Goal: Task Accomplishment & Management: Use online tool/utility

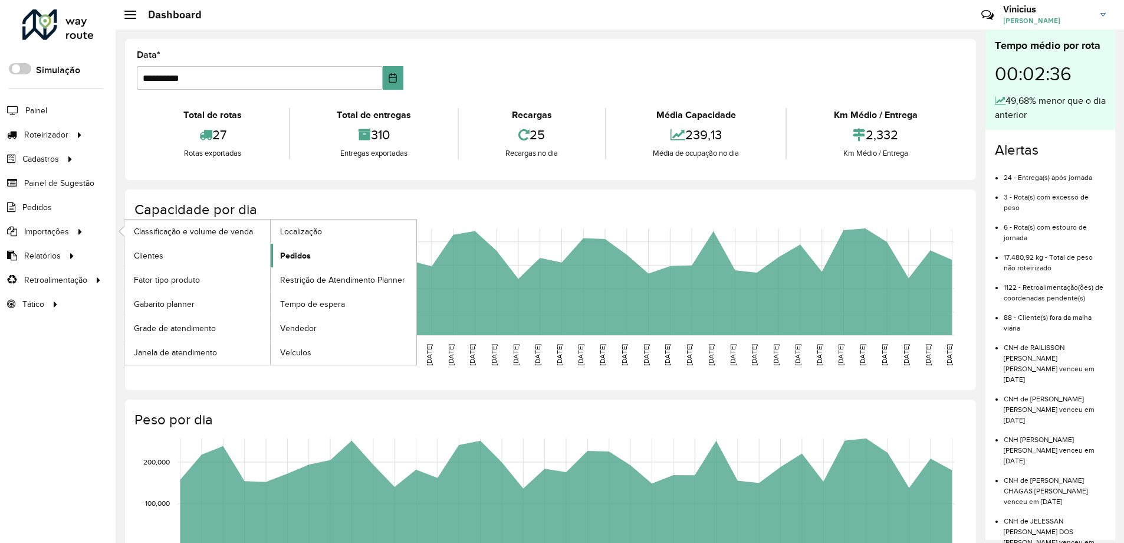
click at [316, 254] on link "Pedidos" at bounding box center [344, 256] width 146 height 24
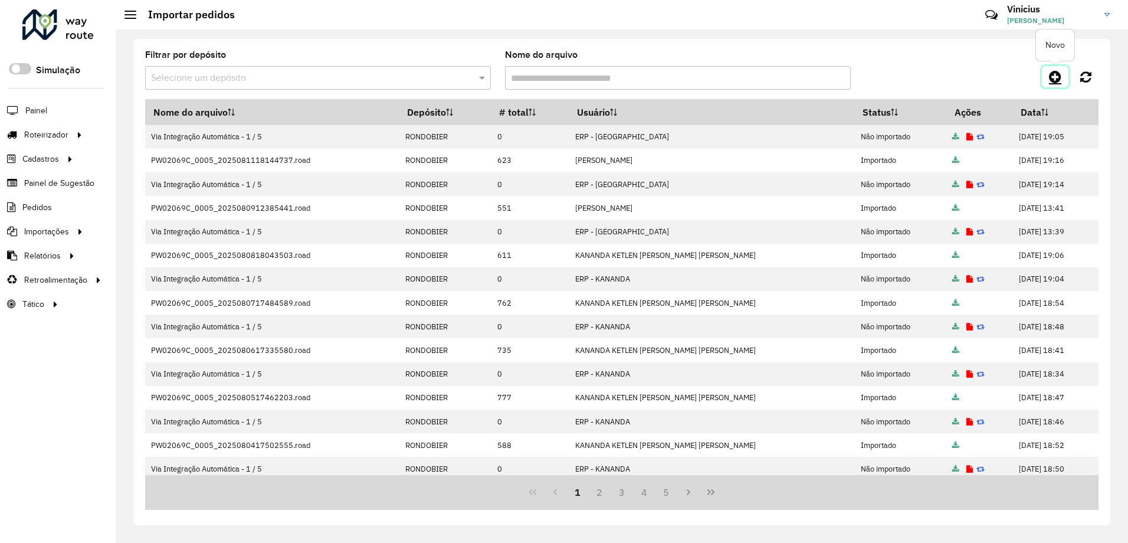
click at [1052, 77] on icon at bounding box center [1055, 77] width 12 height 14
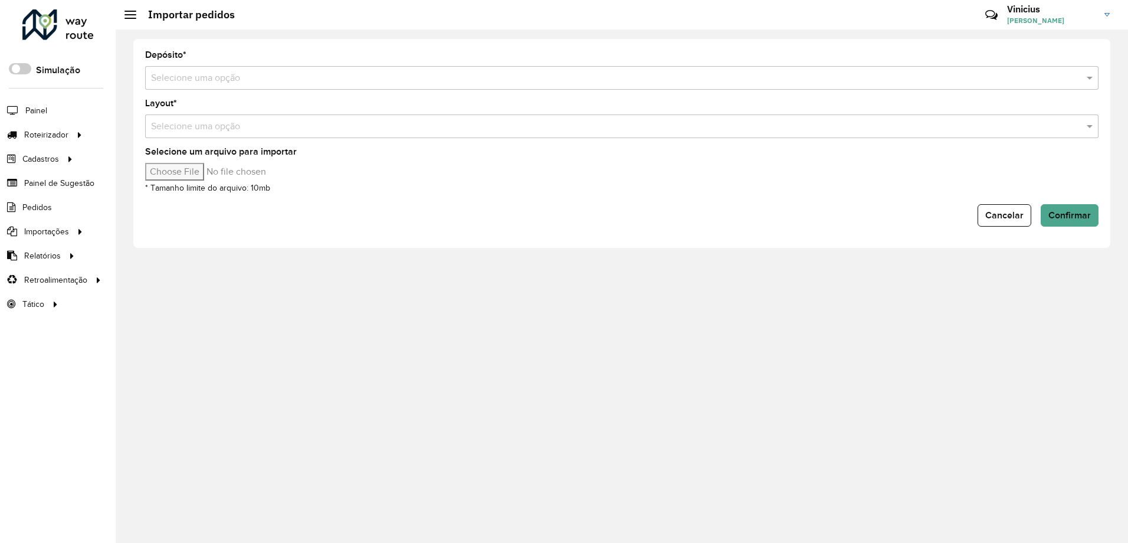
click at [220, 70] on div "Selecione uma opção" at bounding box center [621, 78] width 953 height 24
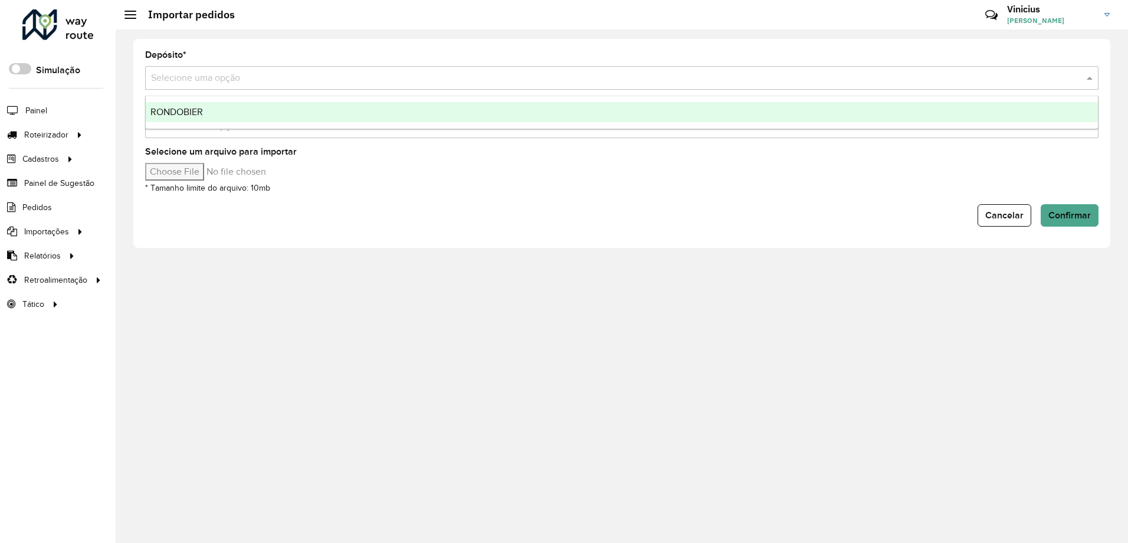
click at [234, 105] on div "RONDOBIER" at bounding box center [622, 112] width 952 height 20
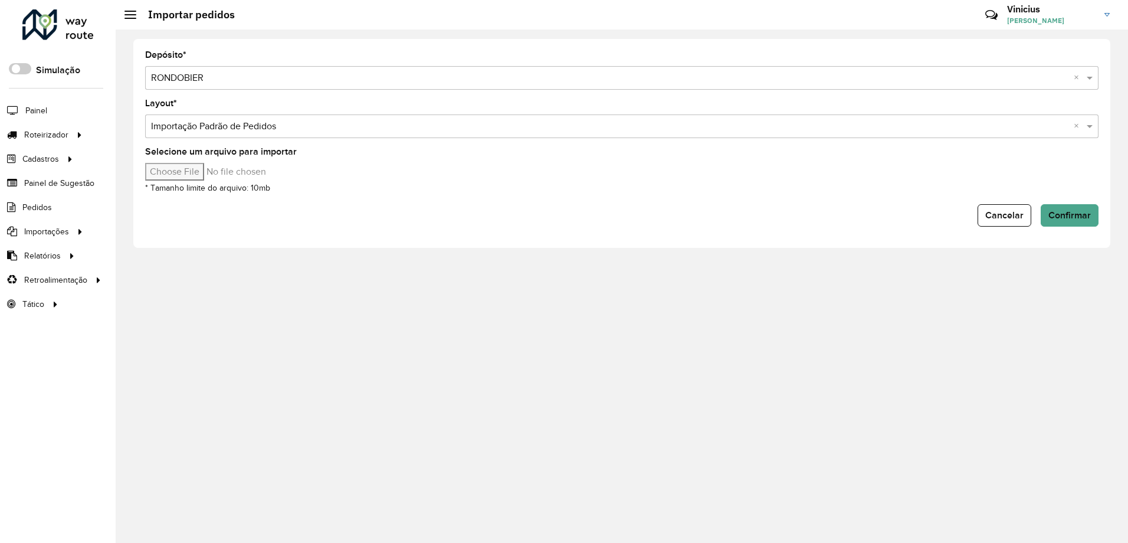
click at [189, 170] on input "Selecione um arquivo para importar" at bounding box center [245, 172] width 201 height 18
type input "**********"
click at [1072, 211] on span "Confirmar" at bounding box center [1069, 215] width 42 height 10
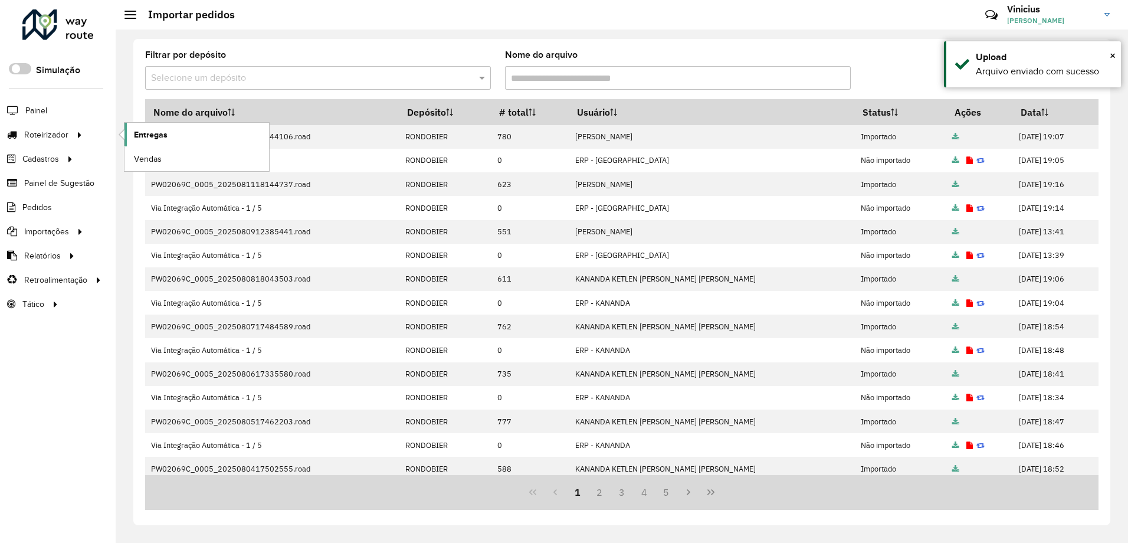
click at [147, 132] on span "Entregas" at bounding box center [151, 135] width 34 height 12
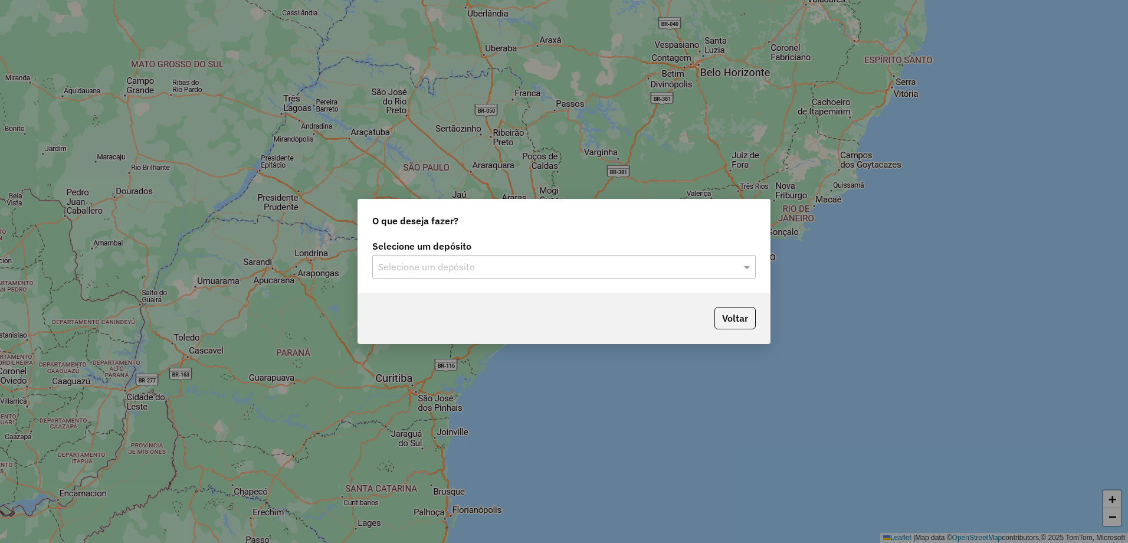
click at [457, 259] on div "Selecione um depósito" at bounding box center [563, 267] width 383 height 24
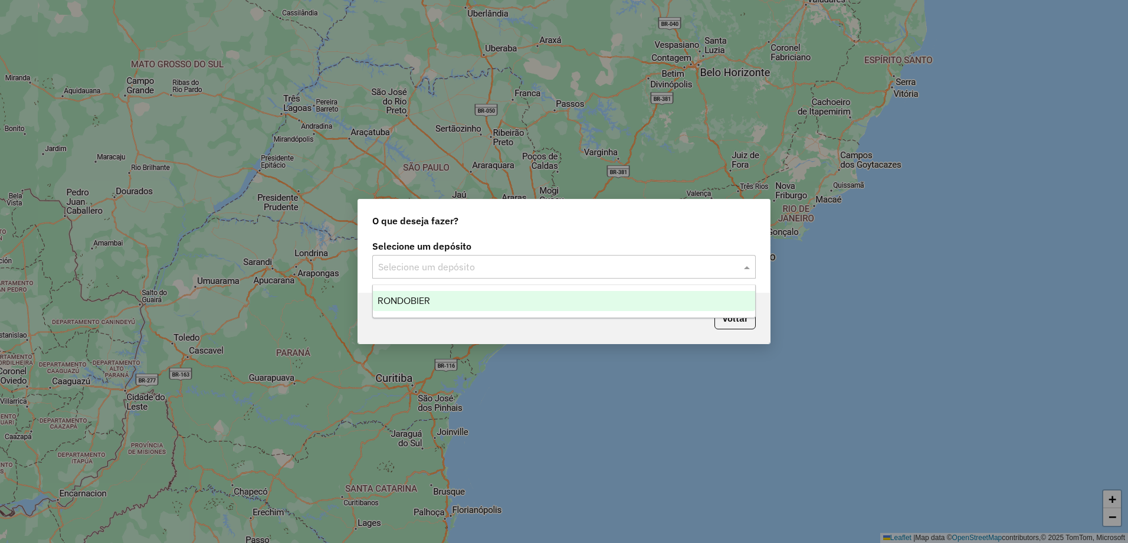
click at [469, 294] on div "RONDOBIER" at bounding box center [564, 301] width 382 height 20
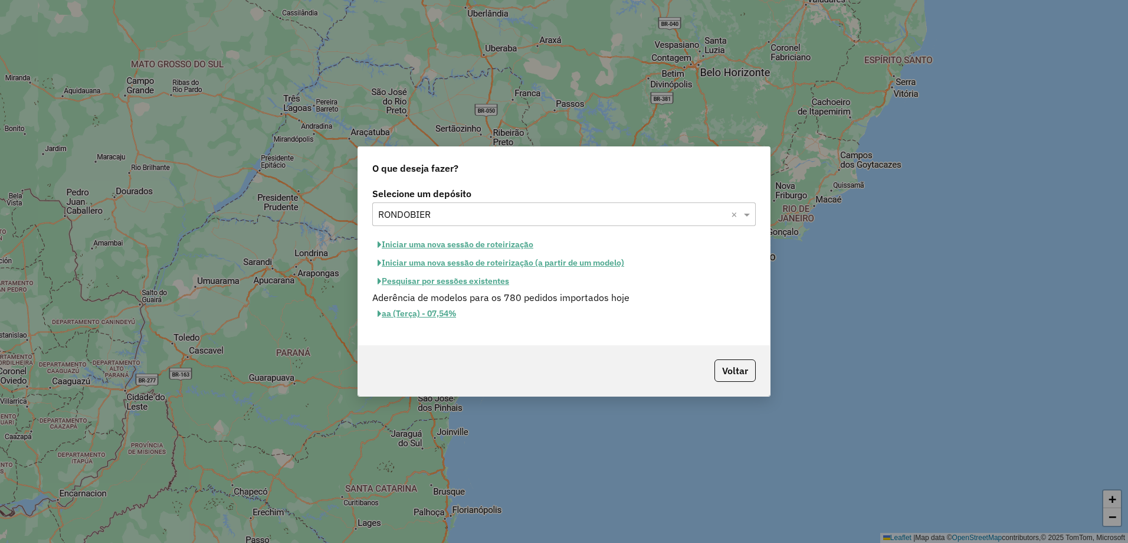
click at [467, 245] on button "Iniciar uma nova sessão de roteirização" at bounding box center [455, 244] width 166 height 18
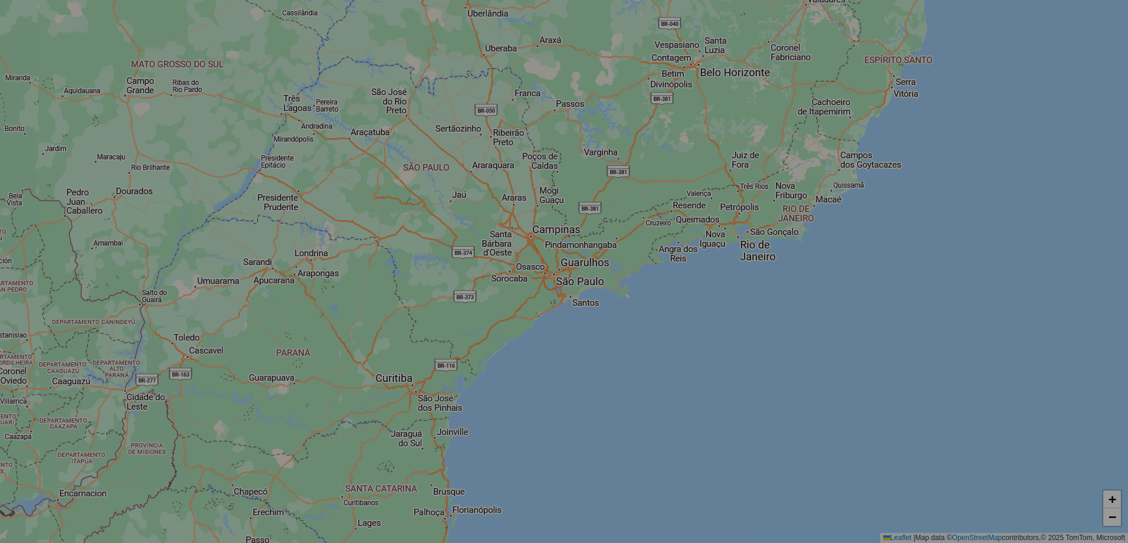
select select "*"
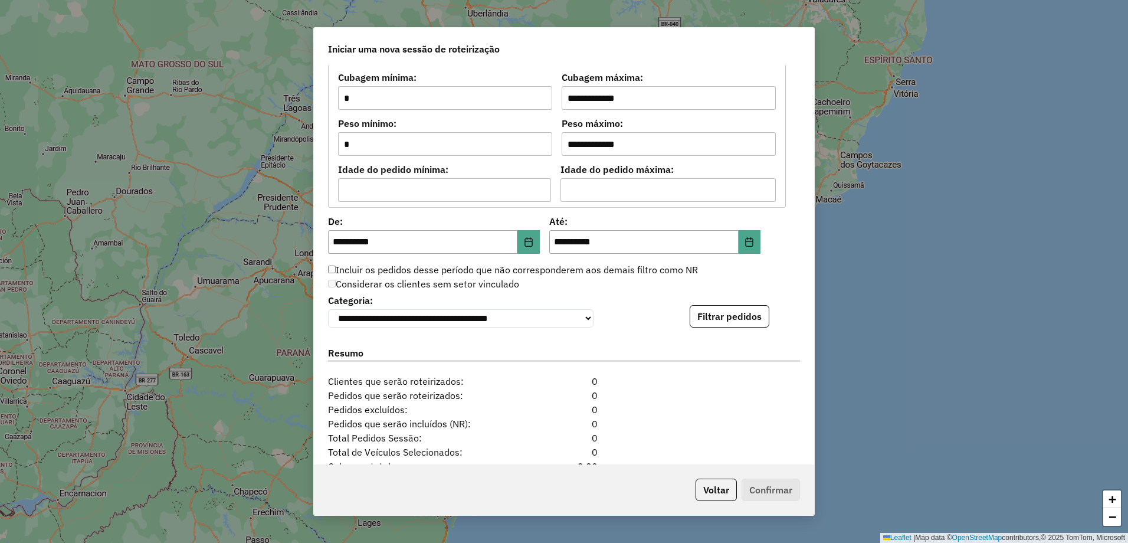
scroll to position [1003, 0]
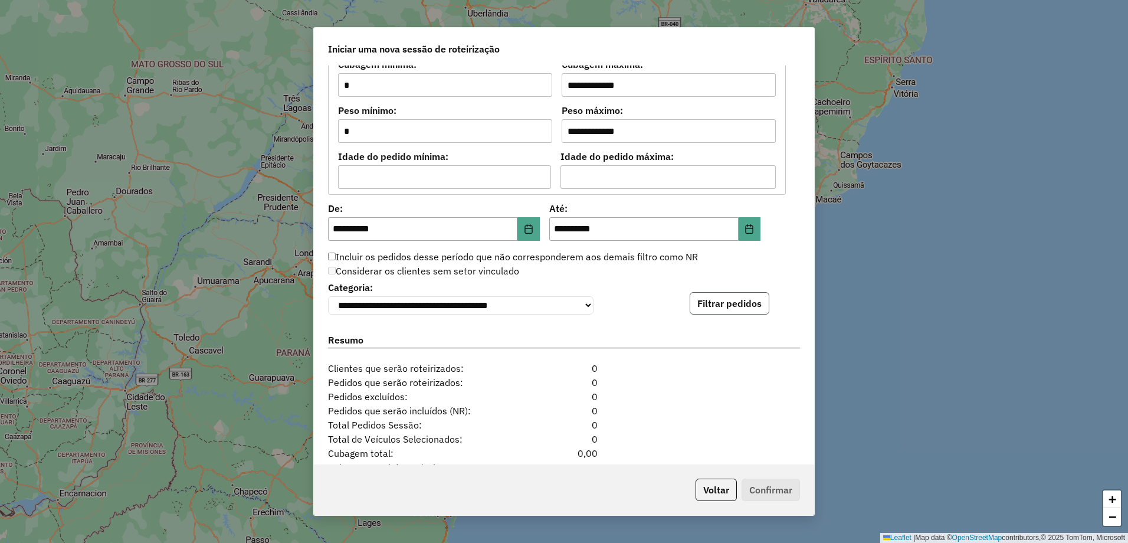
click at [738, 308] on button "Filtrar pedidos" at bounding box center [730, 303] width 80 height 22
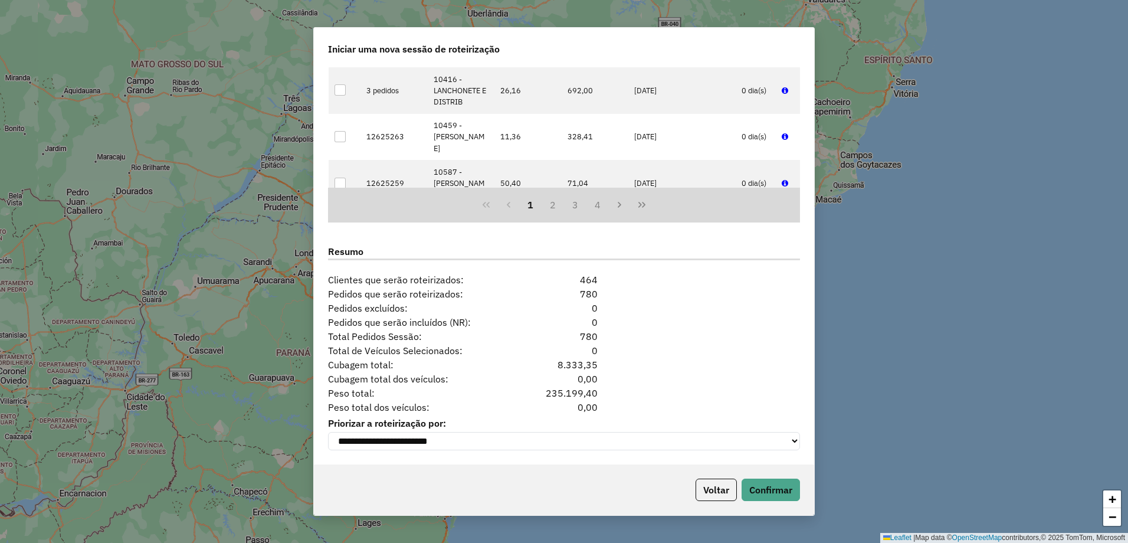
scroll to position [1341, 0]
click at [768, 486] on button "Confirmar" at bounding box center [770, 489] width 58 height 22
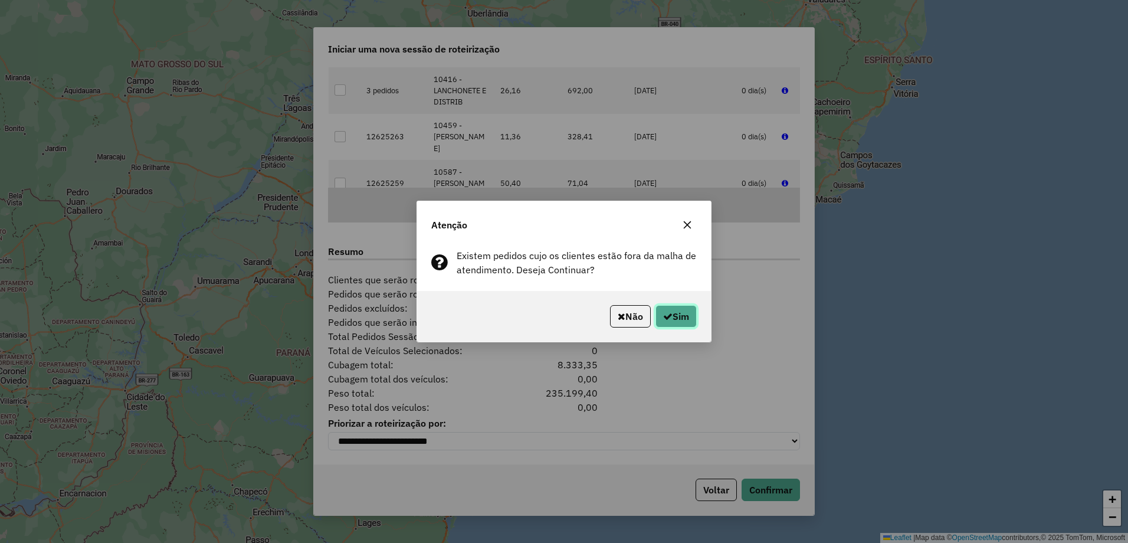
click at [684, 311] on button "Sim" at bounding box center [675, 316] width 41 height 22
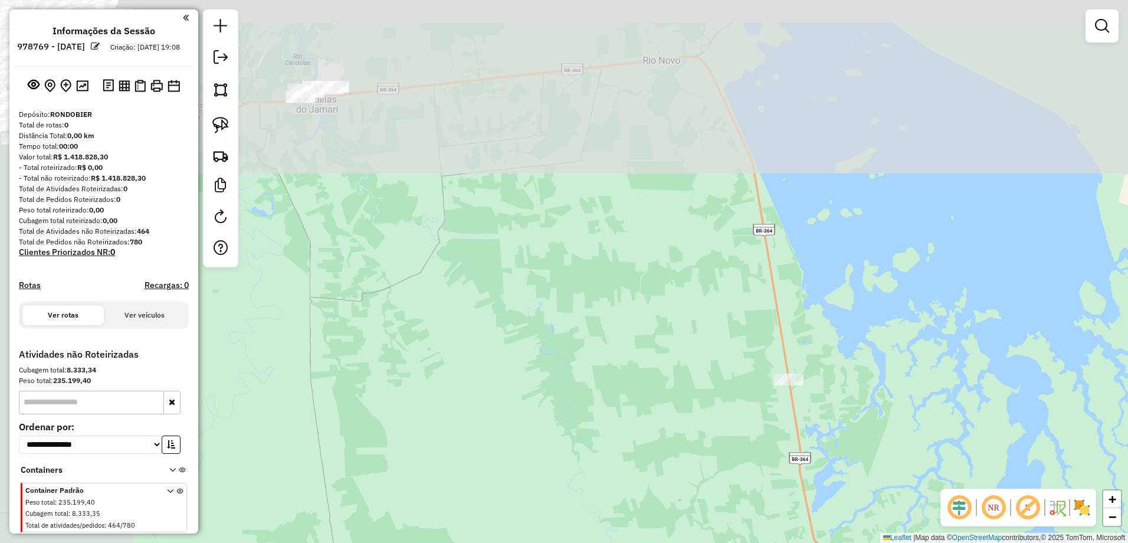
drag, startPoint x: 438, startPoint y: 172, endPoint x: 596, endPoint y: 317, distance: 214.1
click at [652, 471] on div "Janela de atendimento Grade de atendimento Capacidade Transportadoras Veículos …" at bounding box center [564, 271] width 1128 height 543
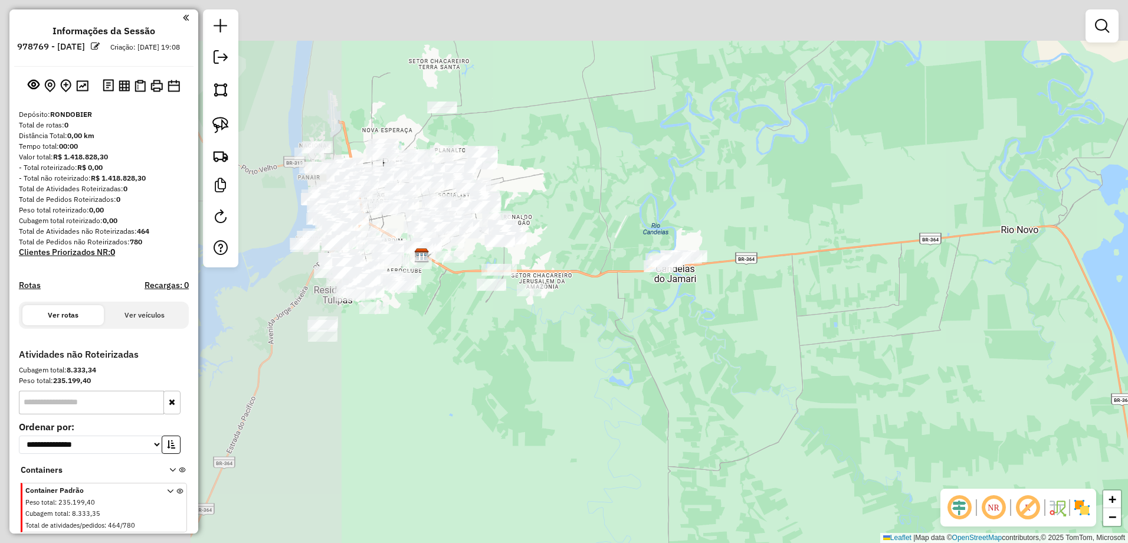
drag, startPoint x: 408, startPoint y: 228, endPoint x: 783, endPoint y: 417, distance: 420.2
click at [783, 417] on div "Janela de atendimento Grade de atendimento Capacidade Transportadoras Veículos …" at bounding box center [564, 271] width 1128 height 543
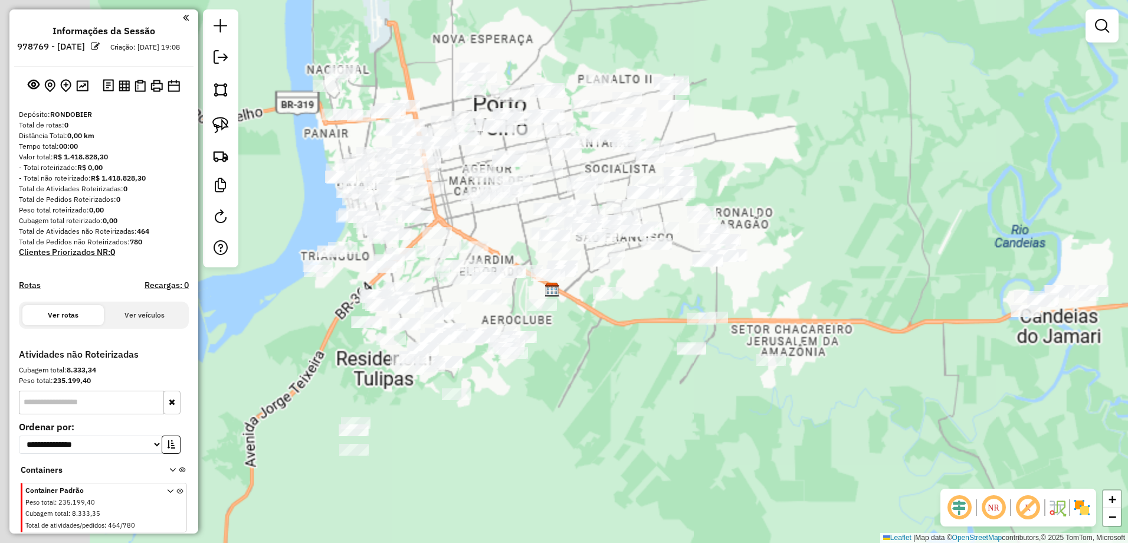
drag, startPoint x: 435, startPoint y: 331, endPoint x: 545, endPoint y: 425, distance: 144.3
click at [545, 425] on div "Janela de atendimento Grade de atendimento Capacidade Transportadoras Veículos …" at bounding box center [564, 271] width 1128 height 543
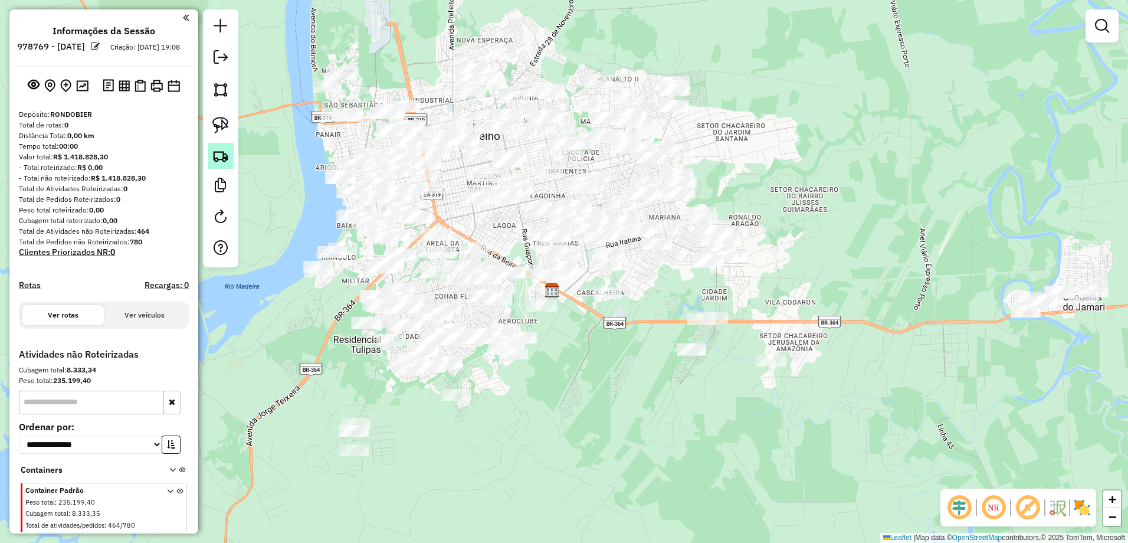
click at [216, 163] on img at bounding box center [220, 155] width 17 height 17
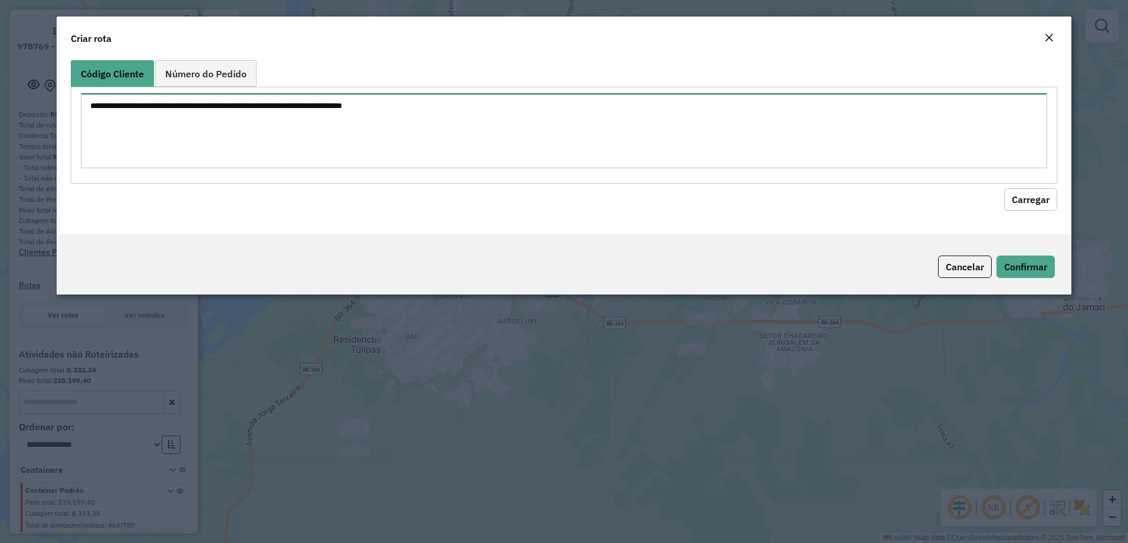
click at [304, 117] on textarea at bounding box center [564, 130] width 967 height 75
paste textarea "*****"
type textarea "*****"
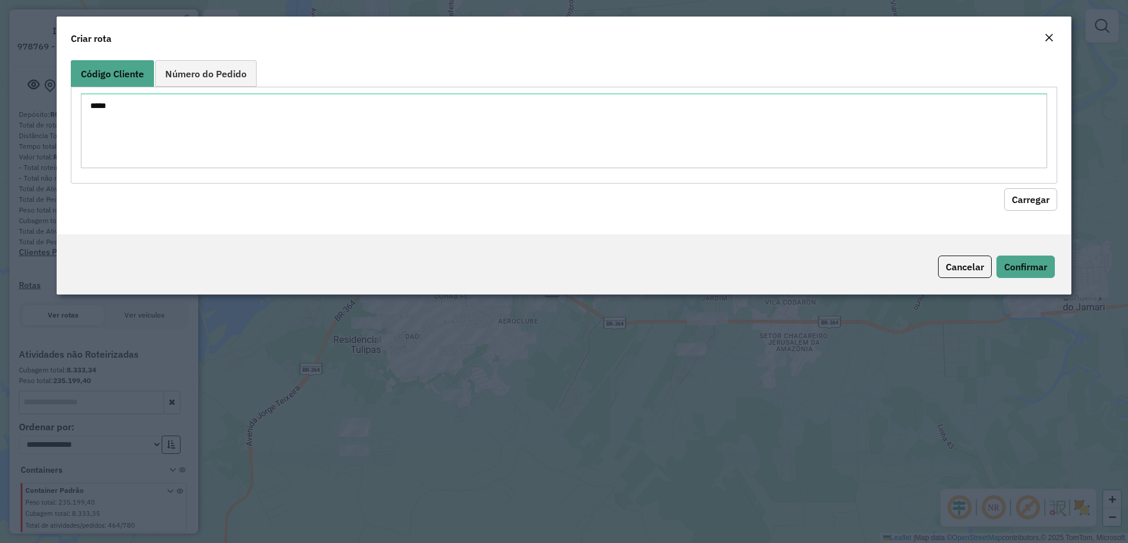
click at [1039, 195] on button "Carregar" at bounding box center [1030, 199] width 53 height 22
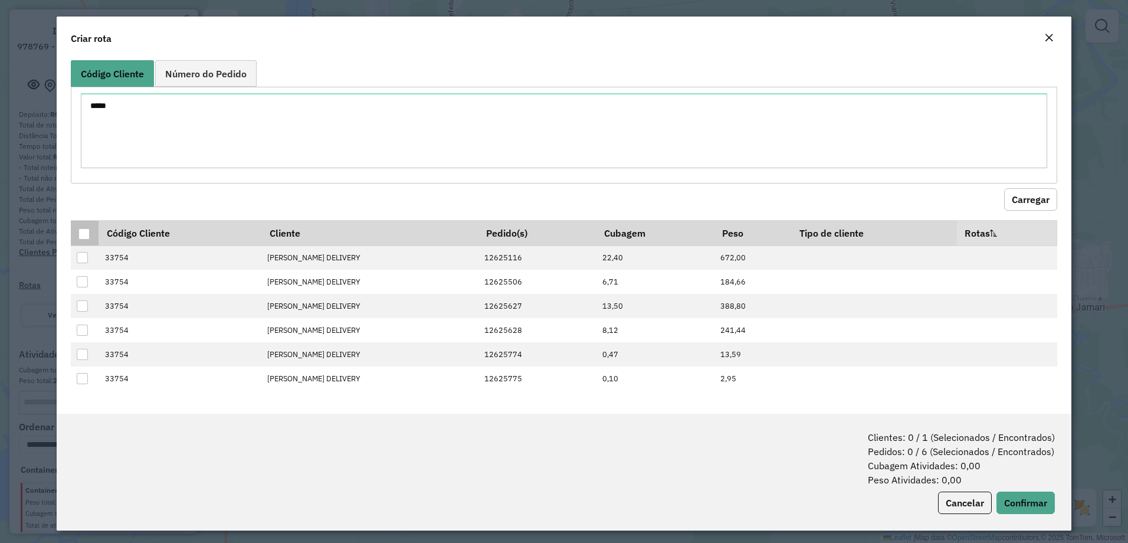
click at [84, 231] on div at bounding box center [83, 233] width 11 height 11
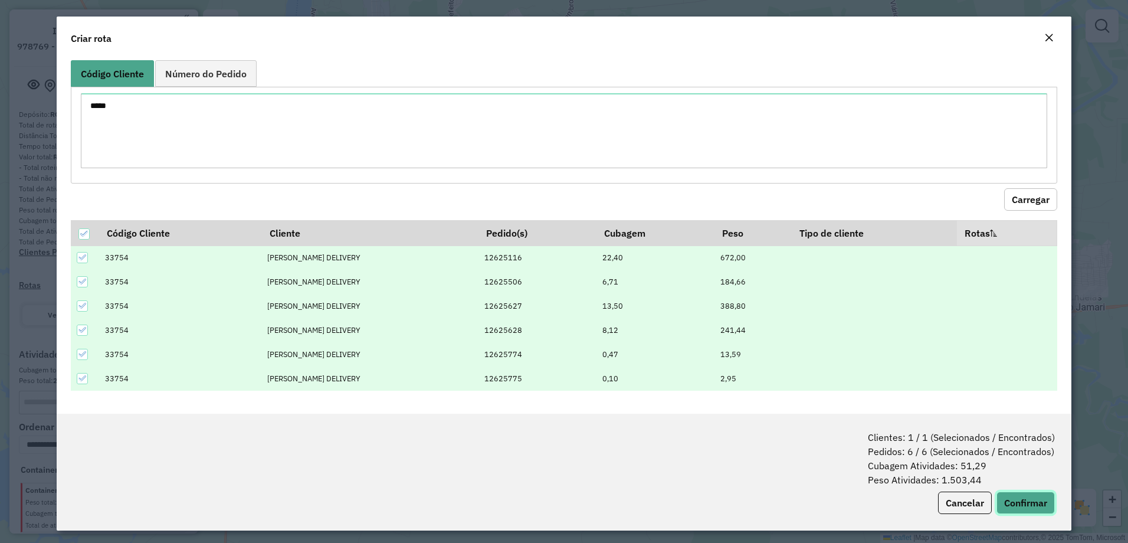
click at [1027, 501] on button "Confirmar" at bounding box center [1025, 502] width 58 height 22
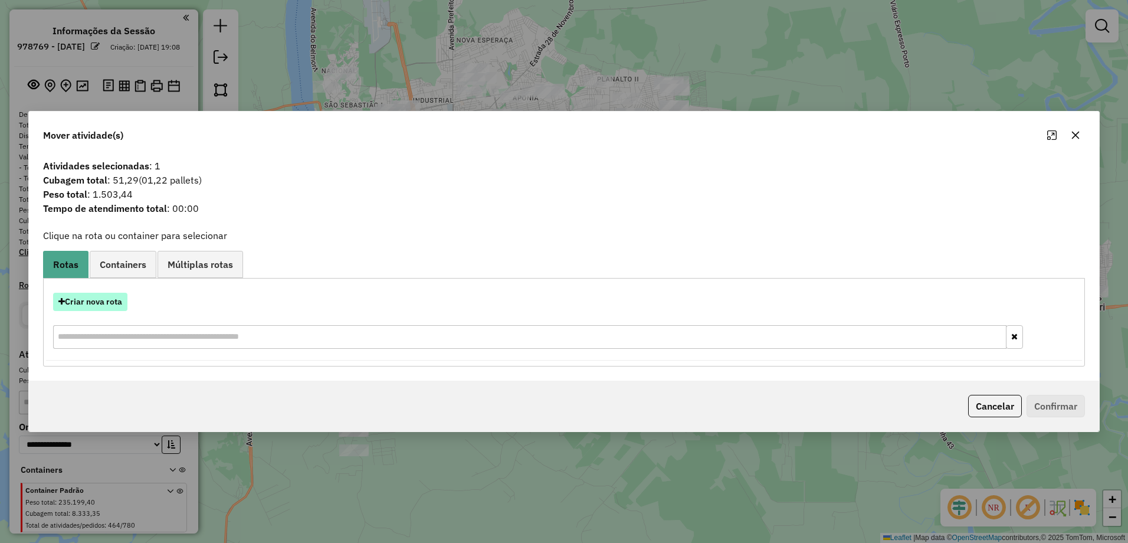
click at [106, 303] on button "Criar nova rota" at bounding box center [90, 302] width 74 height 18
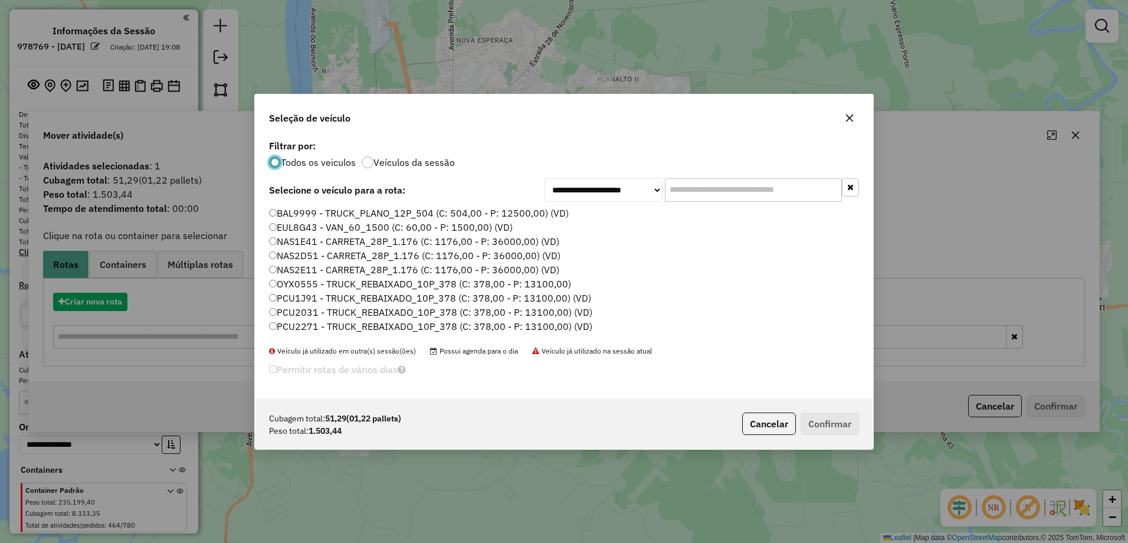
scroll to position [6, 4]
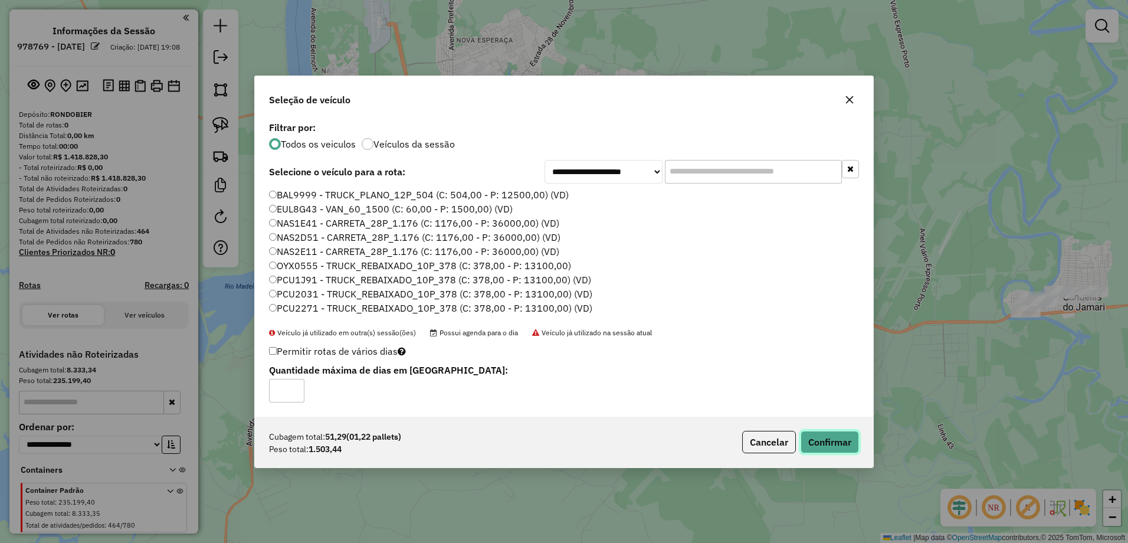
click at [853, 441] on button "Confirmar" at bounding box center [829, 442] width 58 height 22
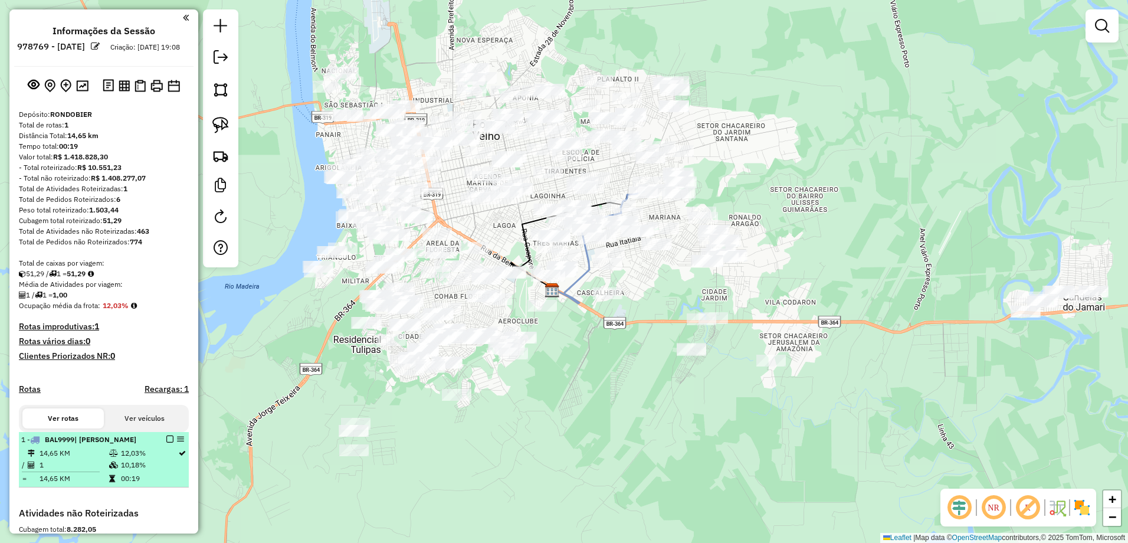
click at [103, 459] on td "14,65 KM" at bounding box center [74, 453] width 70 height 12
select select "**********"
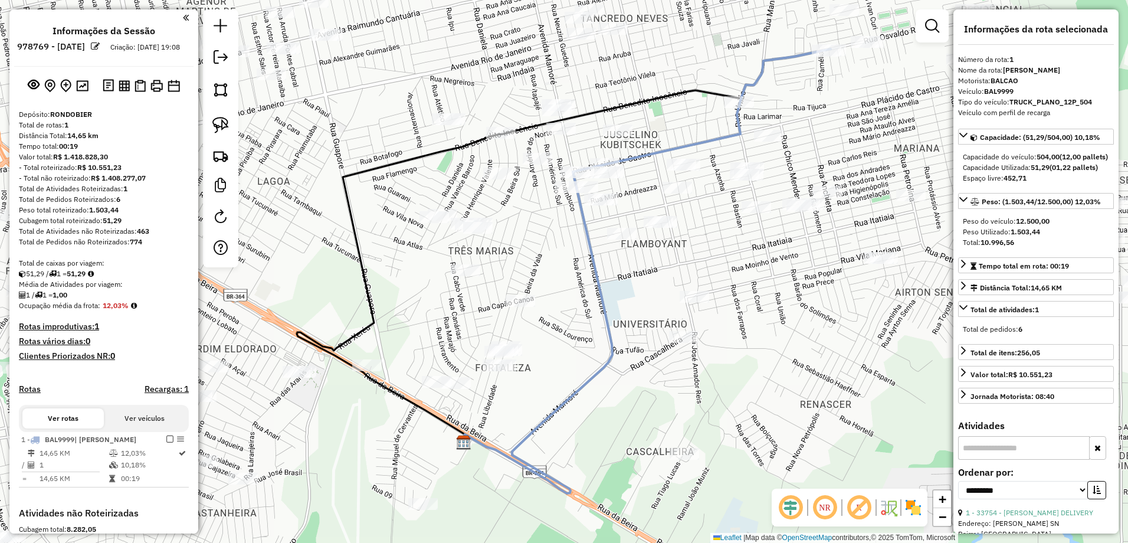
scroll to position [208, 0]
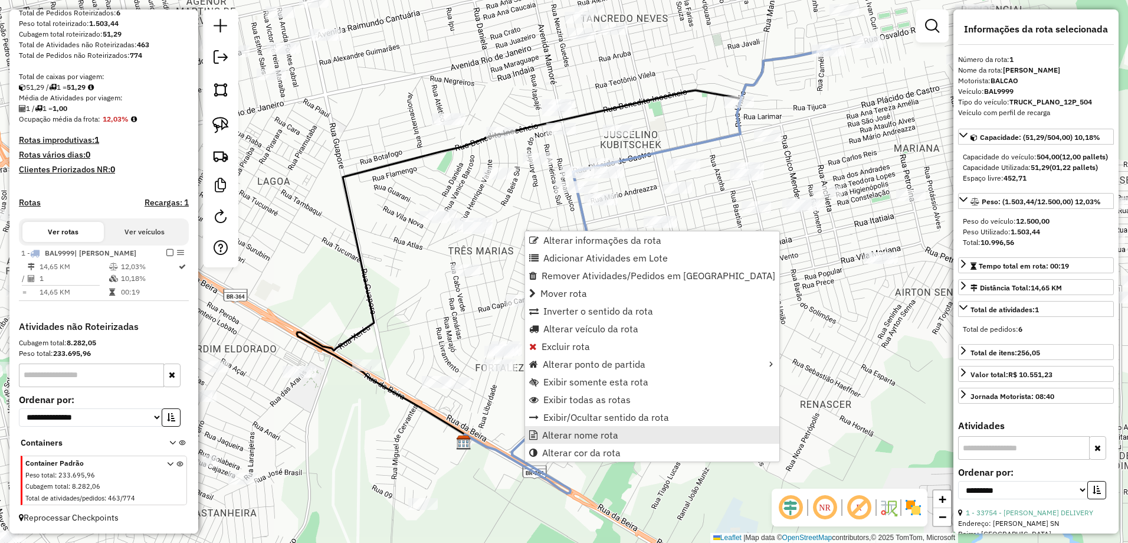
click at [591, 434] on span "Alterar nome rota" at bounding box center [580, 434] width 76 height 9
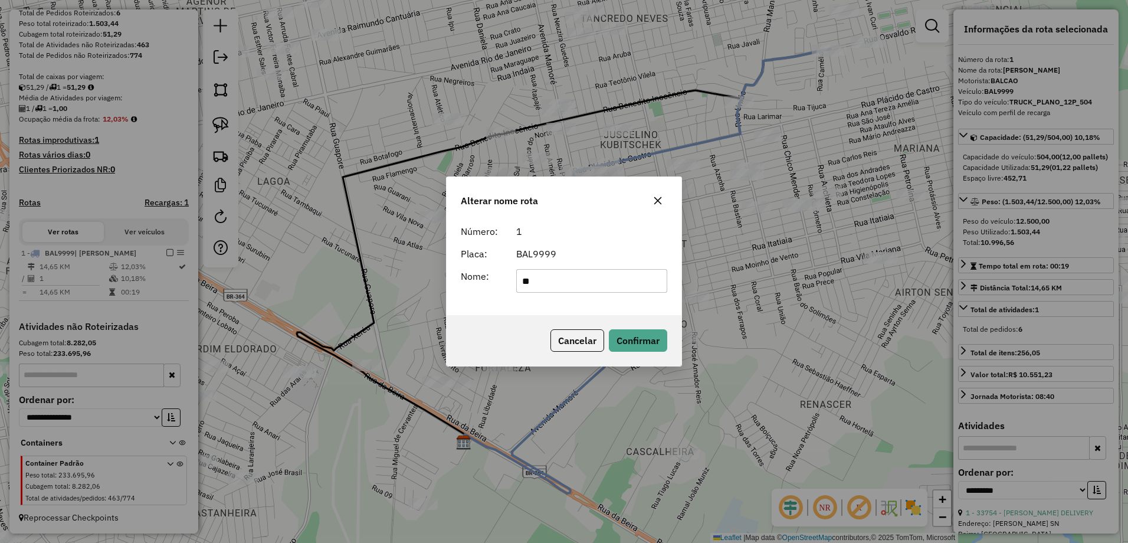
type input "*"
type input "******"
click at [631, 344] on button "Confirmar" at bounding box center [638, 340] width 58 height 22
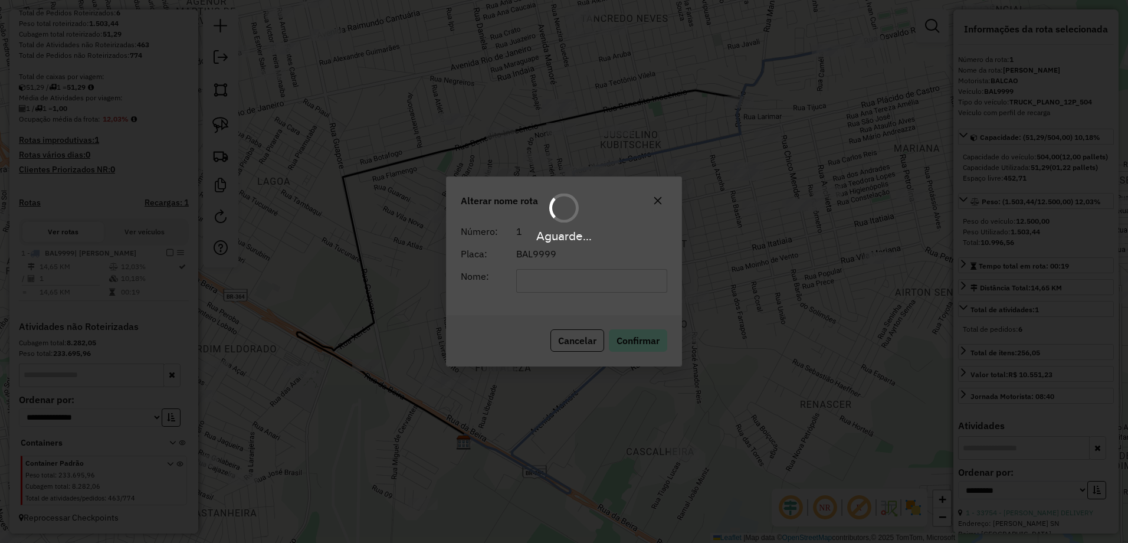
scroll to position [197, 0]
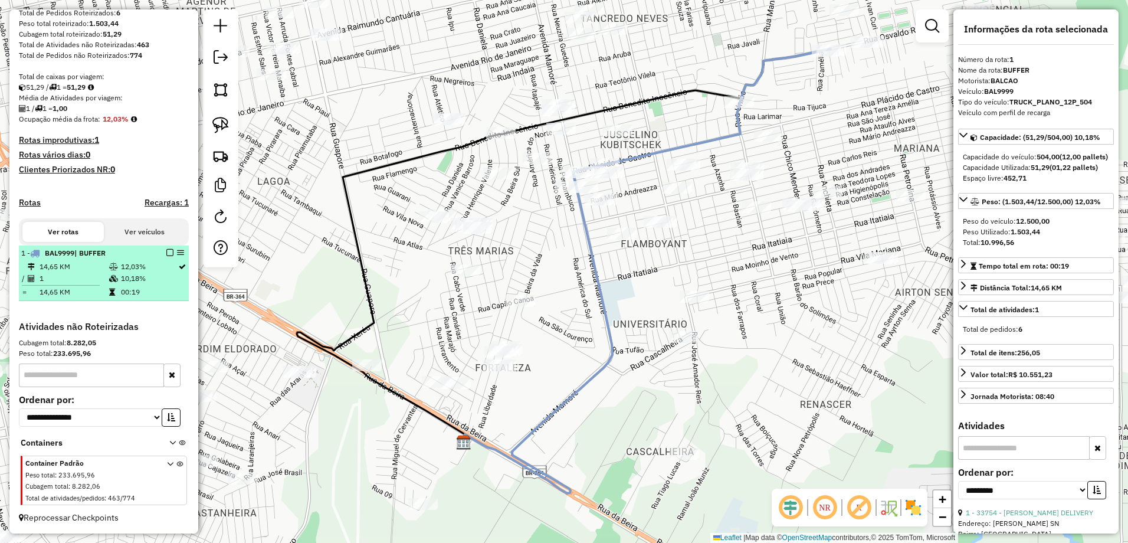
click at [166, 251] on em at bounding box center [169, 252] width 7 height 7
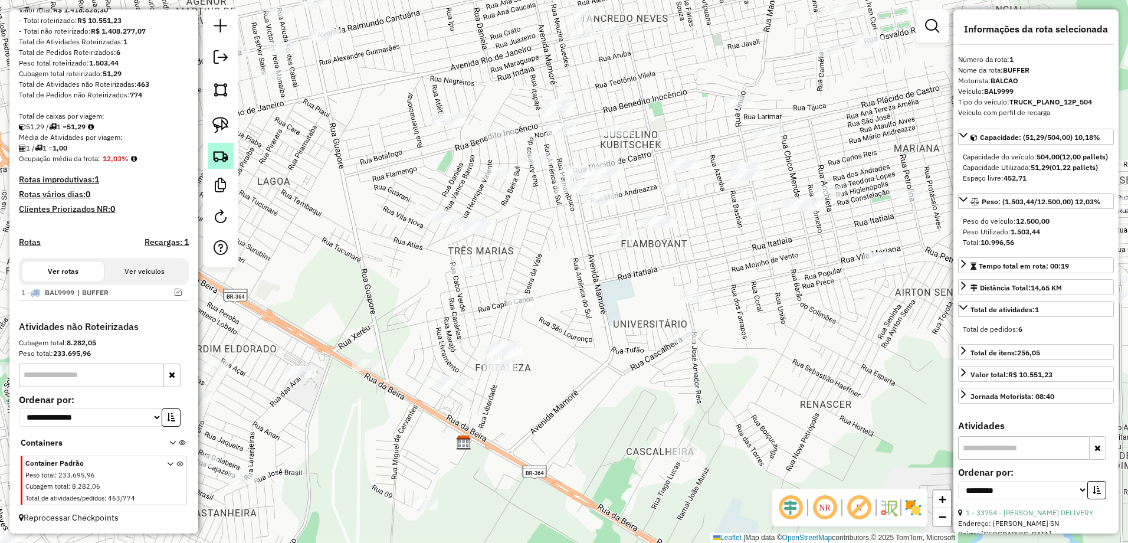
click at [221, 157] on img at bounding box center [220, 155] width 17 height 17
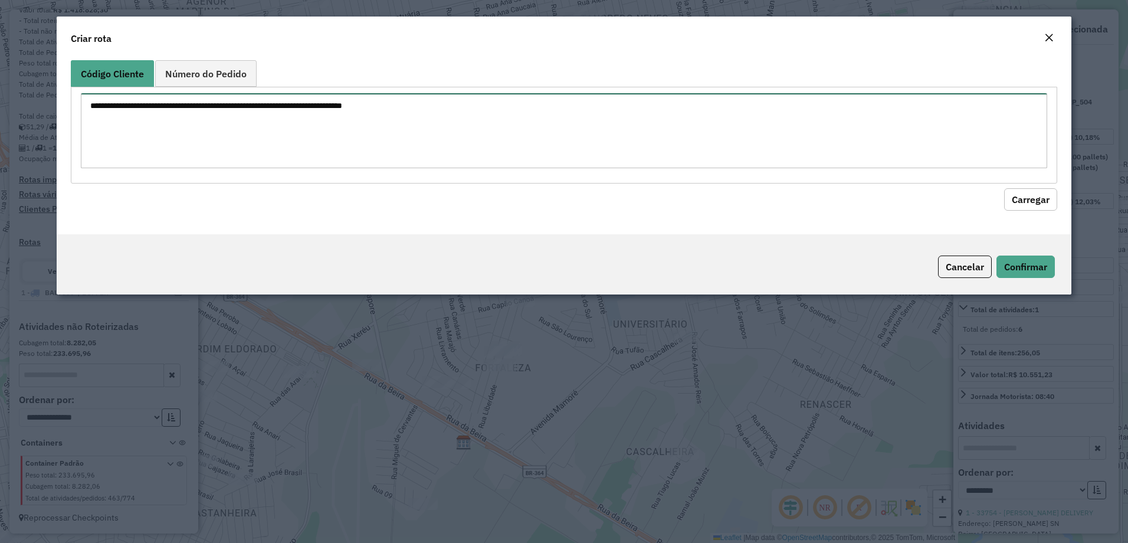
click at [213, 104] on textarea at bounding box center [564, 130] width 967 height 75
paste textarea "*****"
type textarea "*****"
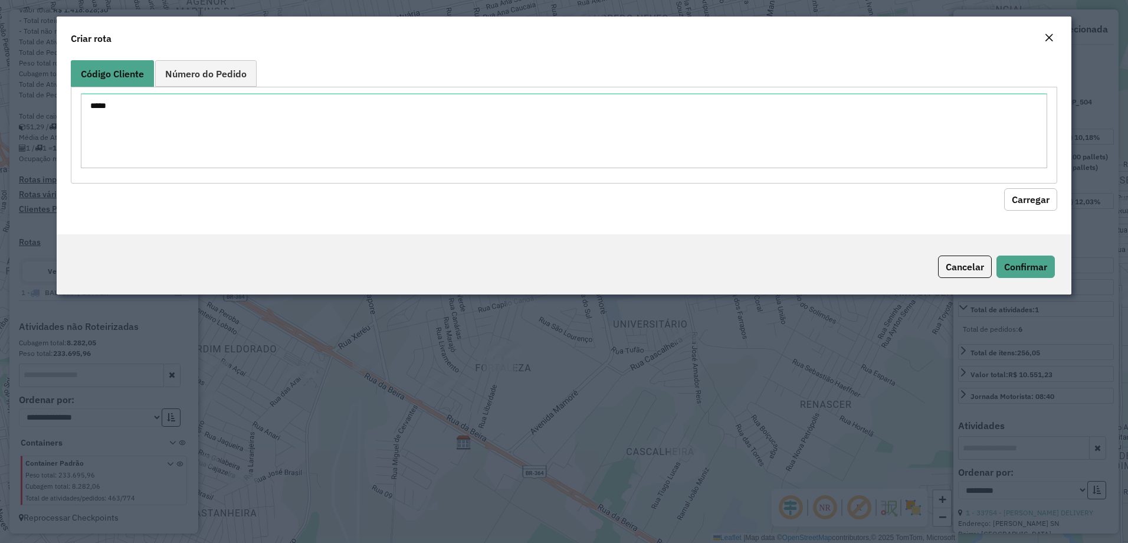
click at [1042, 200] on button "Carregar" at bounding box center [1030, 199] width 53 height 22
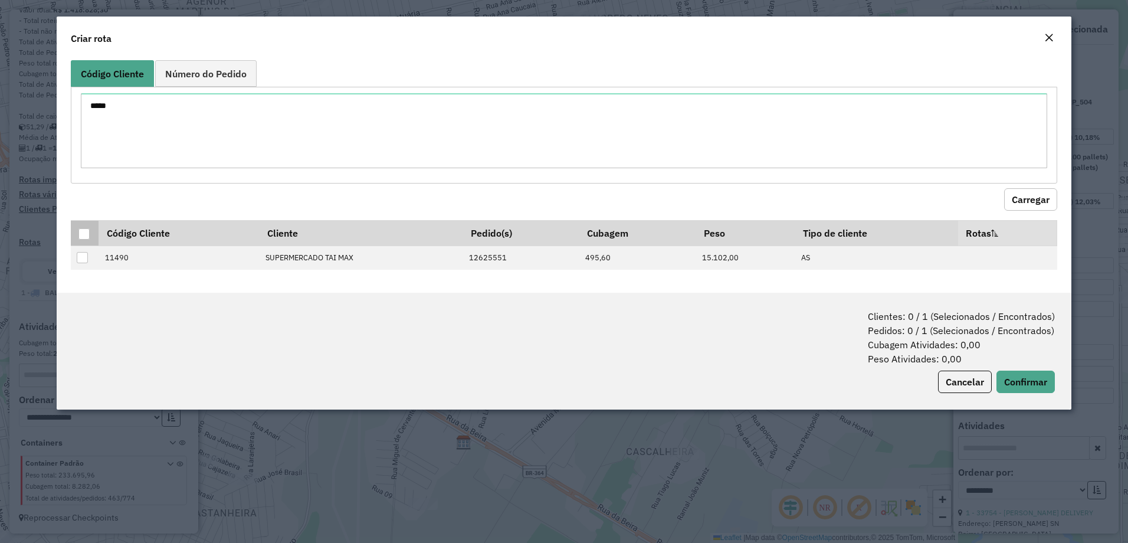
click at [84, 231] on div at bounding box center [83, 233] width 11 height 11
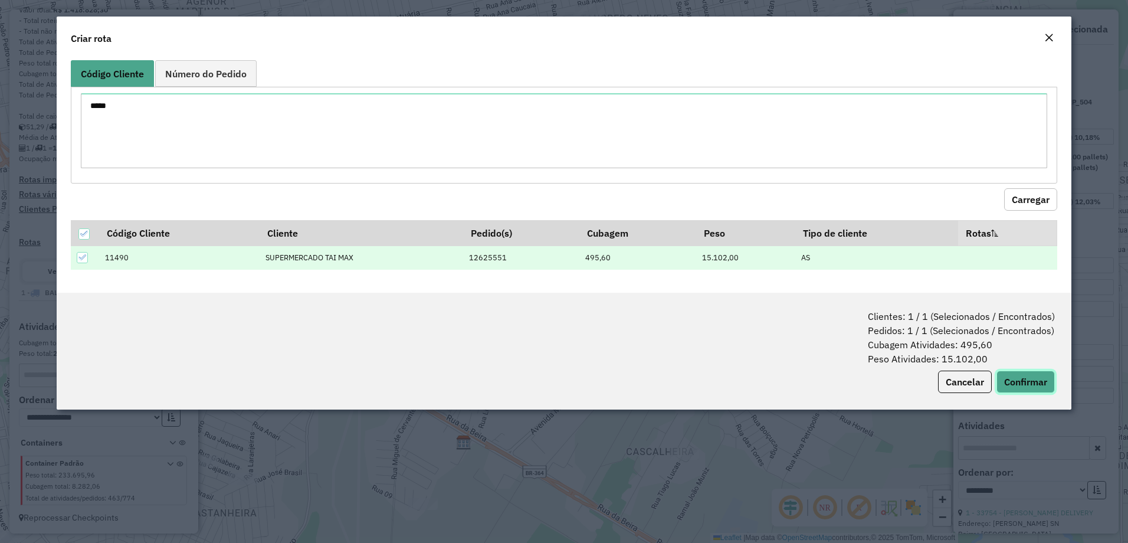
click at [1017, 389] on button "Confirmar" at bounding box center [1025, 381] width 58 height 22
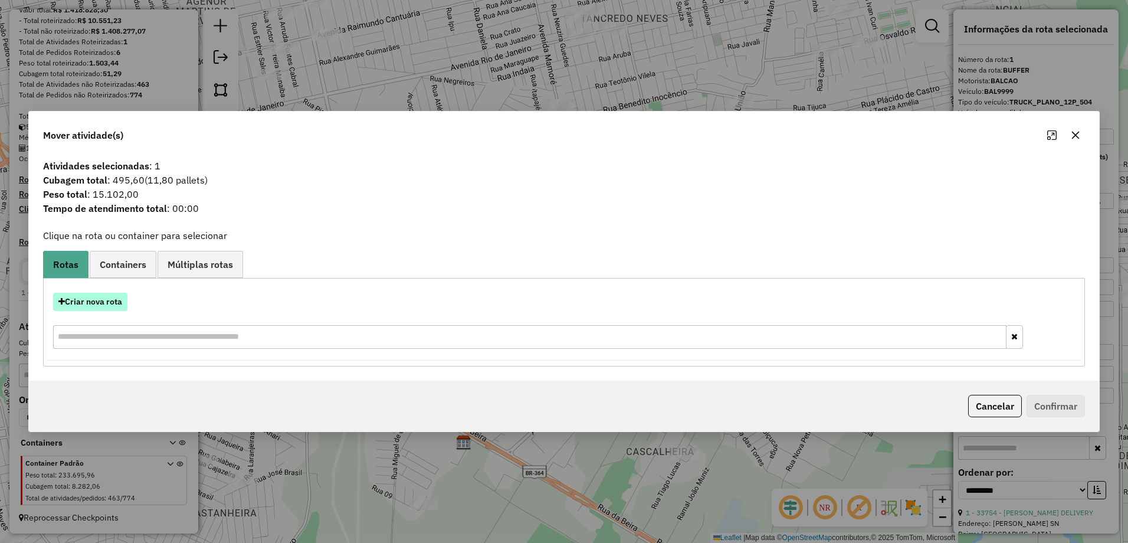
click at [63, 302] on icon "button" at bounding box center [61, 301] width 6 height 8
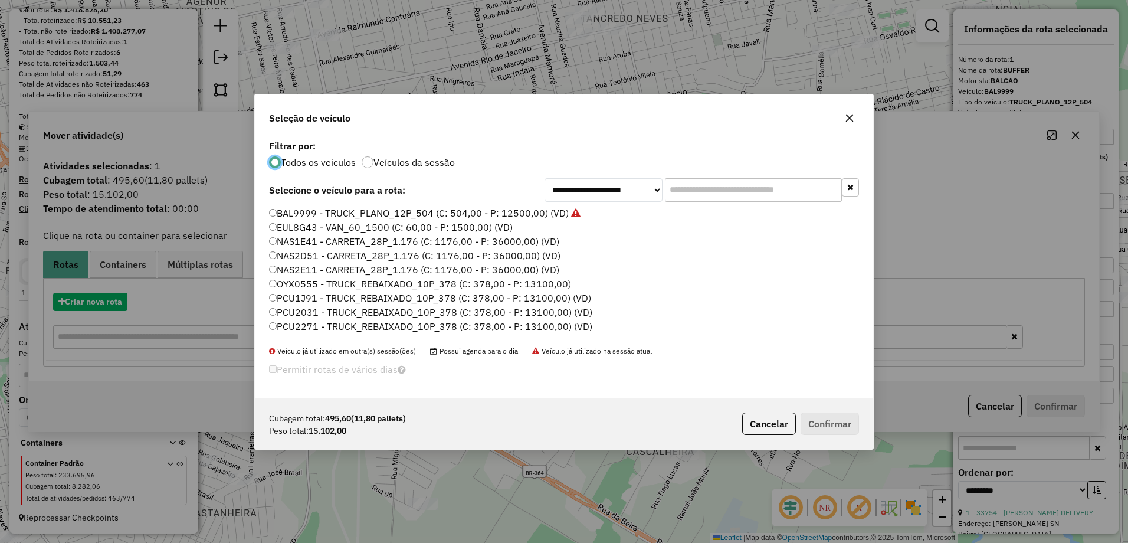
scroll to position [6, 4]
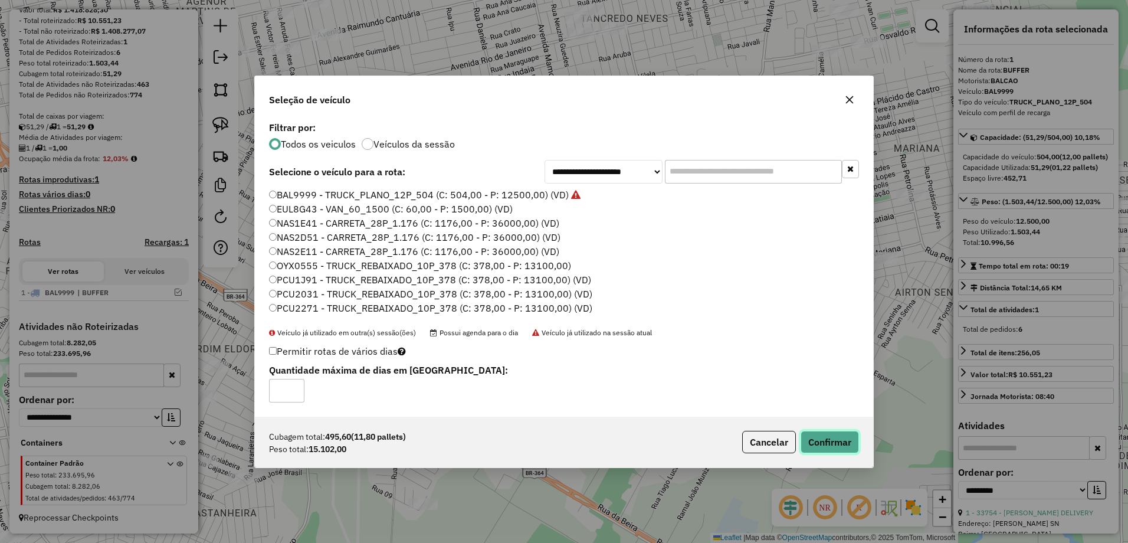
click at [849, 437] on button "Confirmar" at bounding box center [829, 442] width 58 height 22
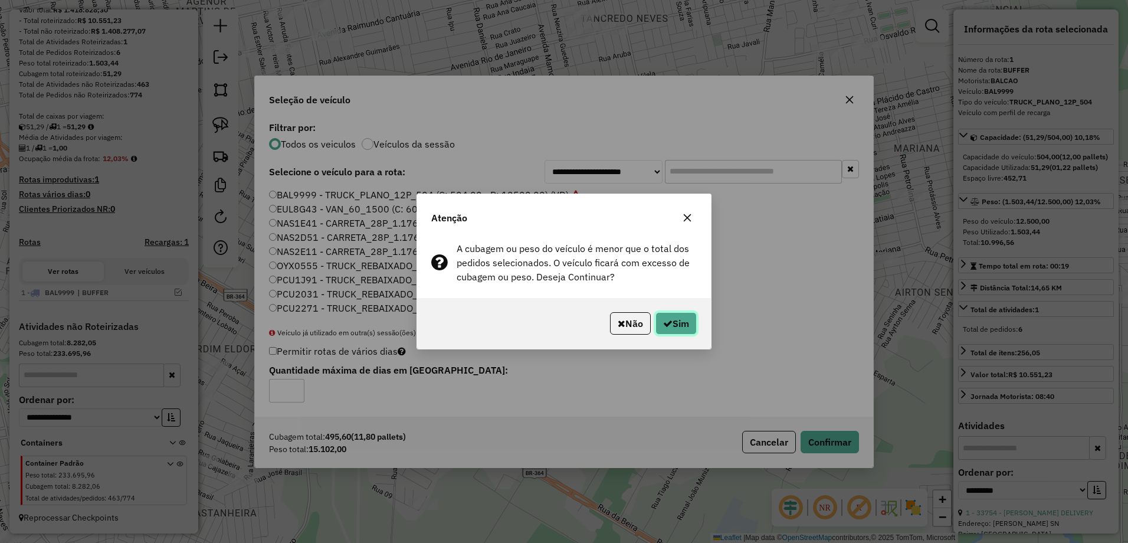
click at [688, 316] on button "Sim" at bounding box center [675, 323] width 41 height 22
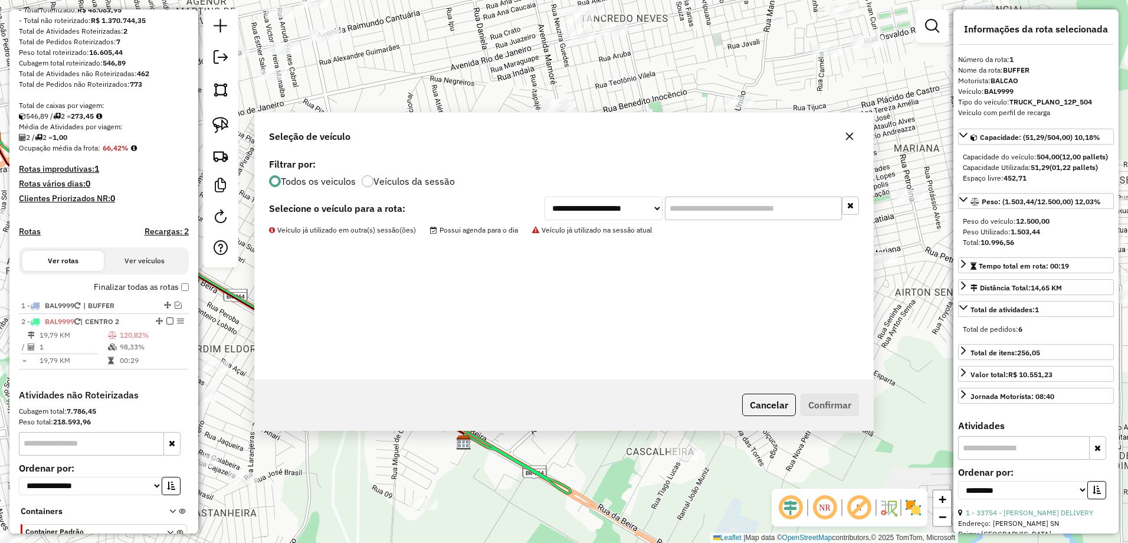
scroll to position [237, 0]
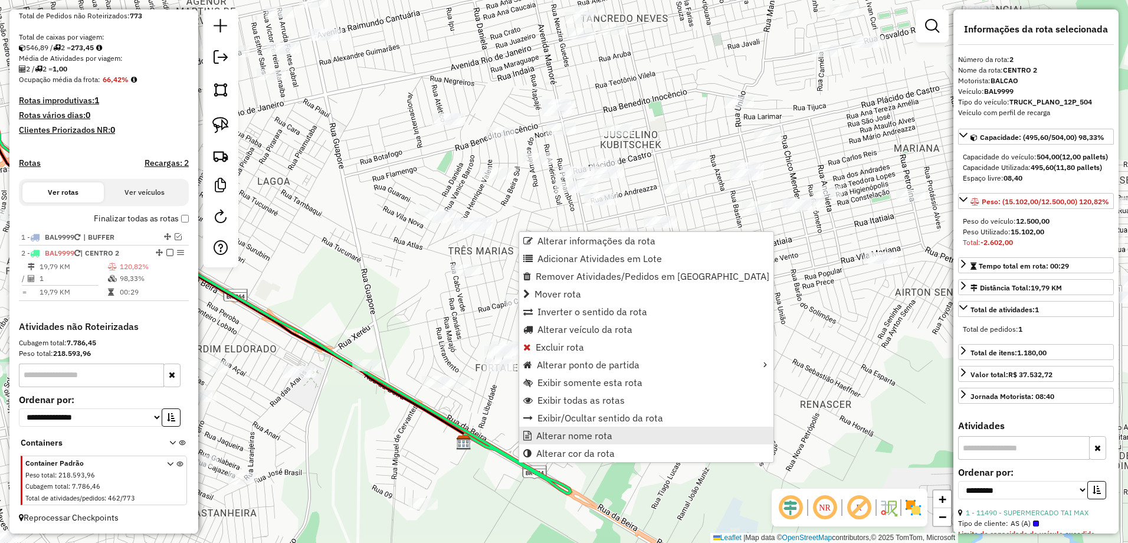
click at [563, 434] on span "Alterar nome rota" at bounding box center [574, 435] width 76 height 9
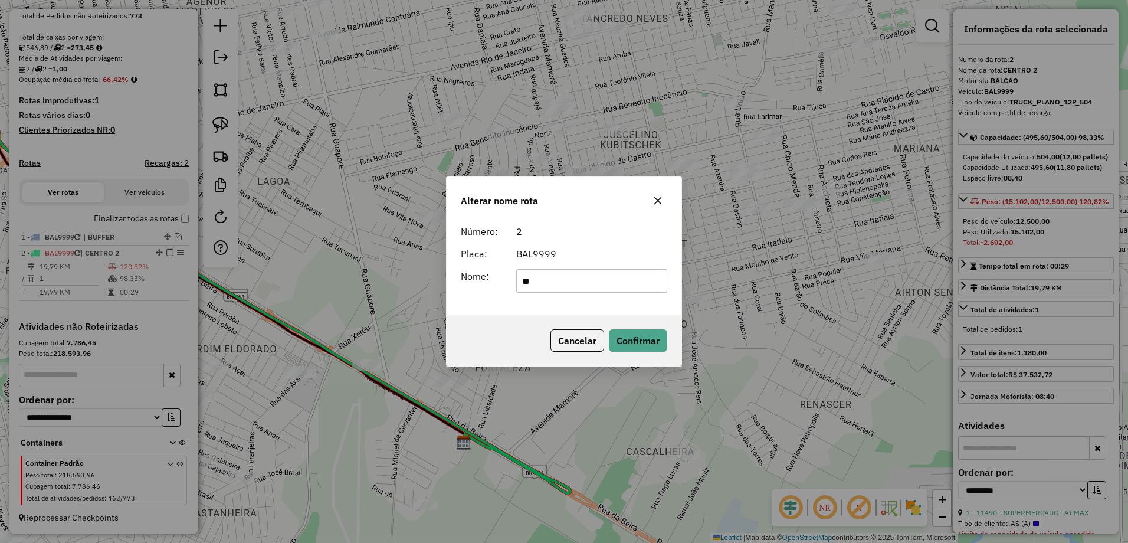
type input "*"
type input "**********"
click at [661, 344] on button "Confirmar" at bounding box center [638, 340] width 58 height 22
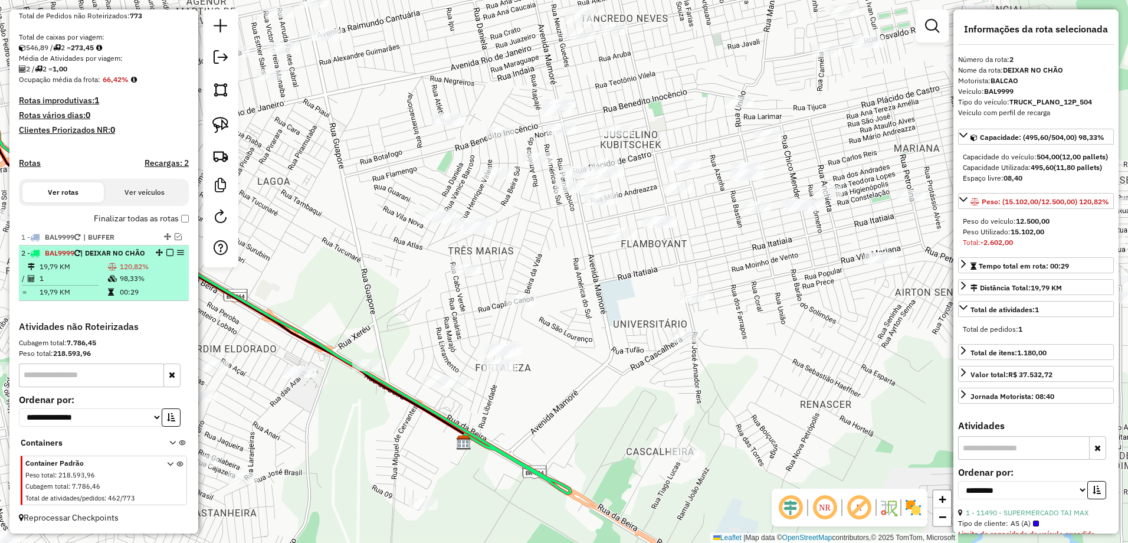
click at [166, 254] on em at bounding box center [169, 252] width 7 height 7
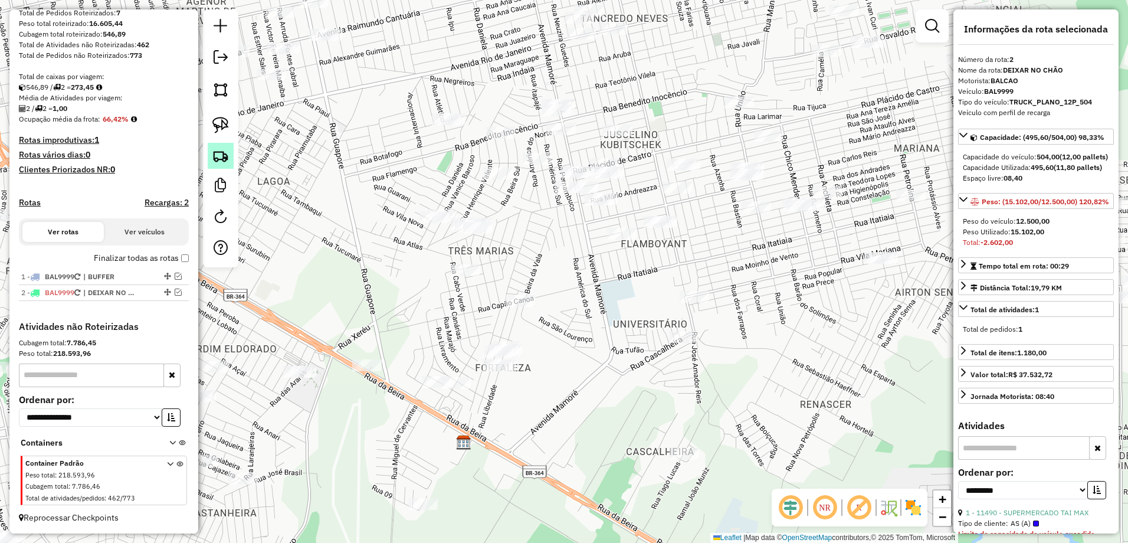
click at [218, 164] on link at bounding box center [221, 156] width 26 height 26
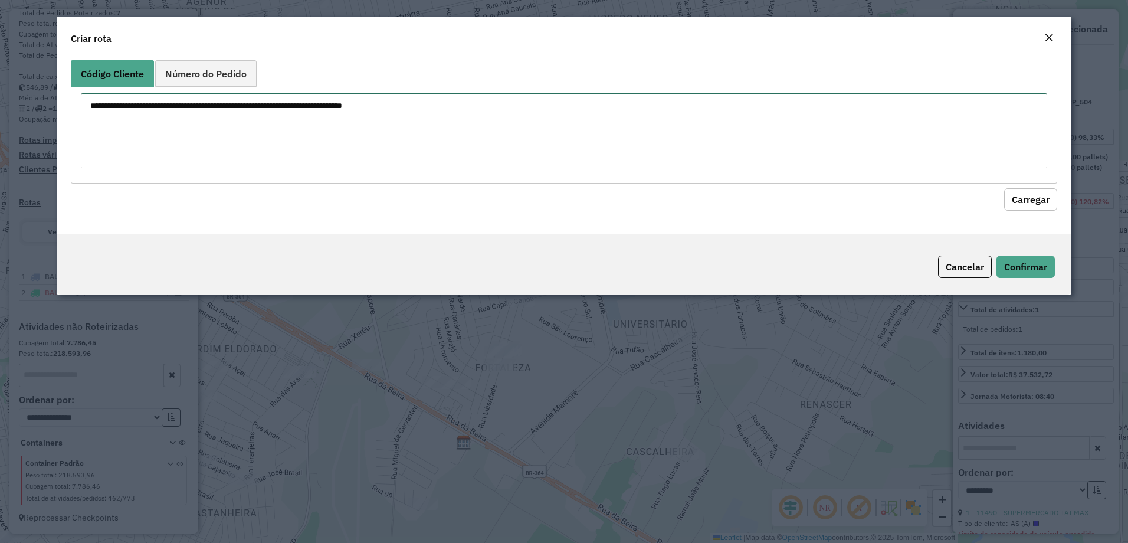
click at [225, 130] on textarea at bounding box center [564, 130] width 967 height 75
type textarea "****"
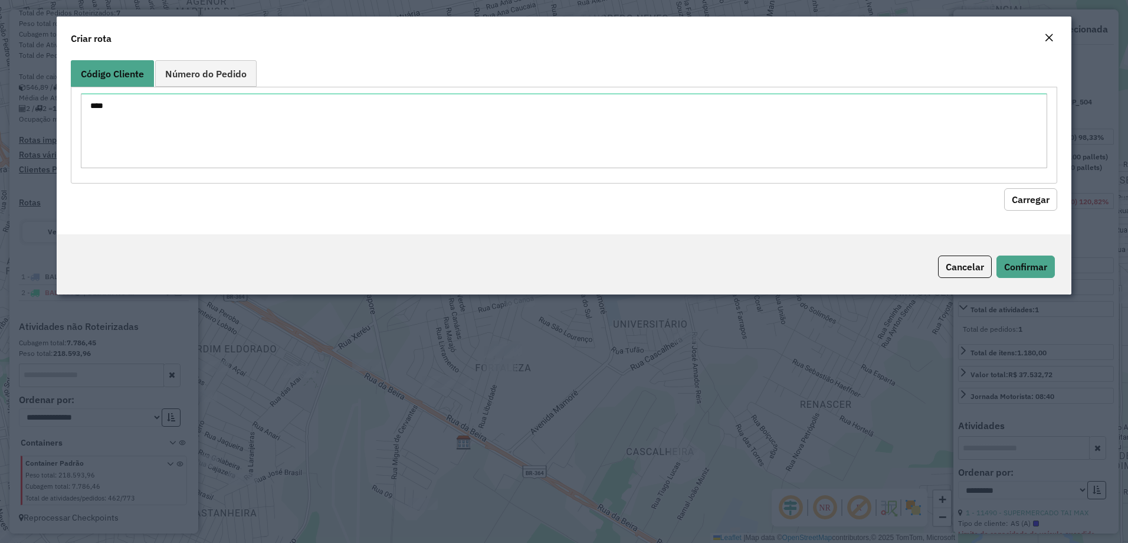
click at [1043, 193] on button "Carregar" at bounding box center [1030, 199] width 53 height 22
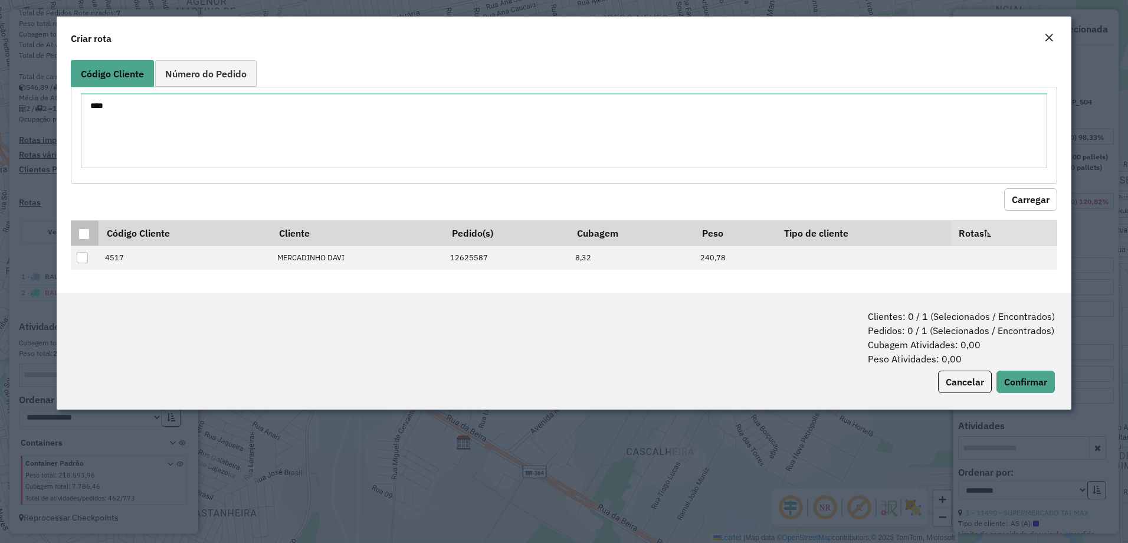
click at [86, 233] on div at bounding box center [83, 233] width 11 height 11
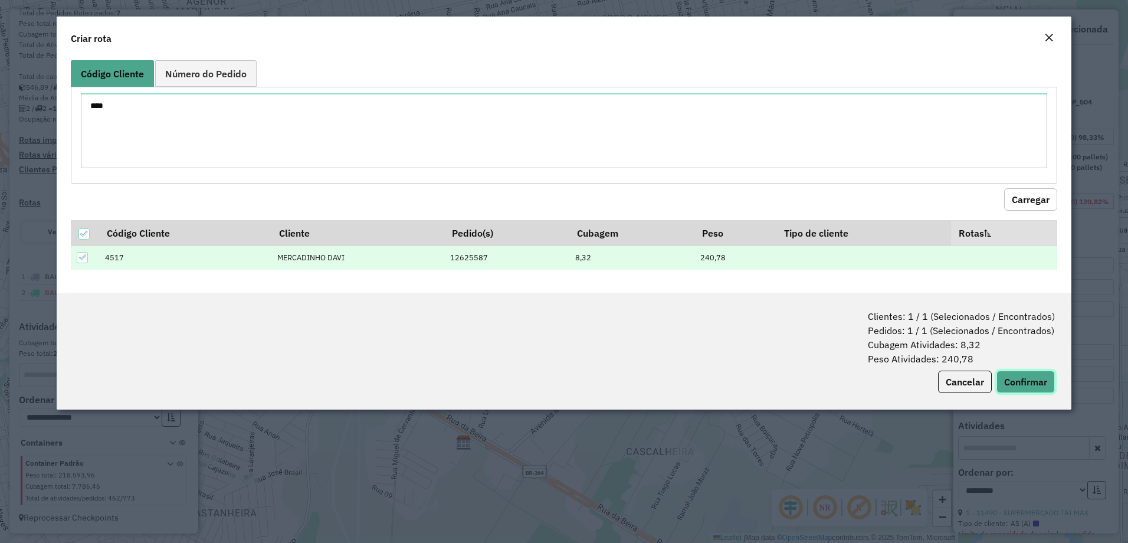
click at [1048, 381] on button "Confirmar" at bounding box center [1025, 381] width 58 height 22
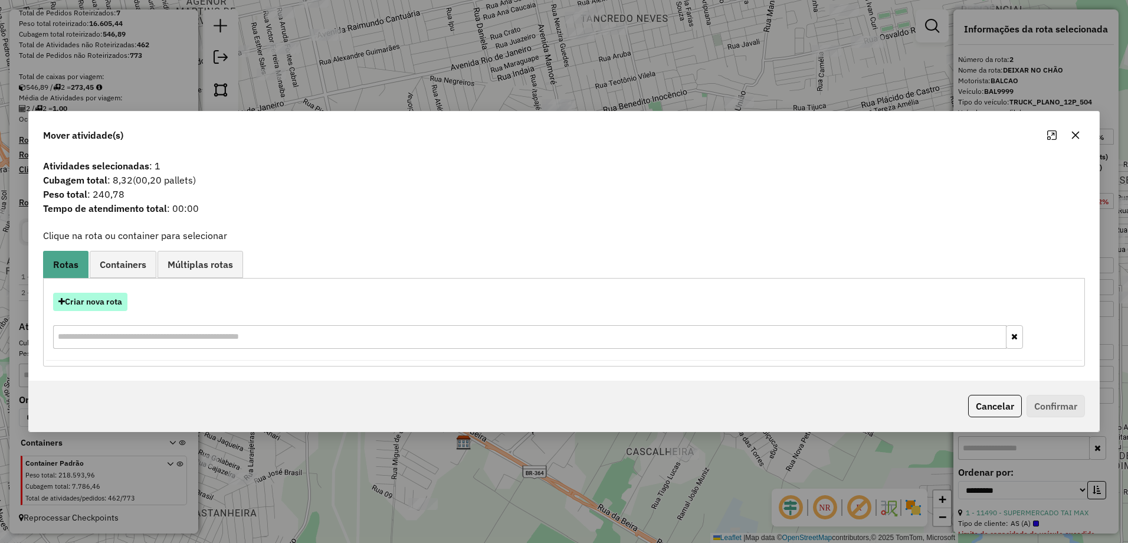
click at [90, 296] on button "Criar nova rota" at bounding box center [90, 302] width 74 height 18
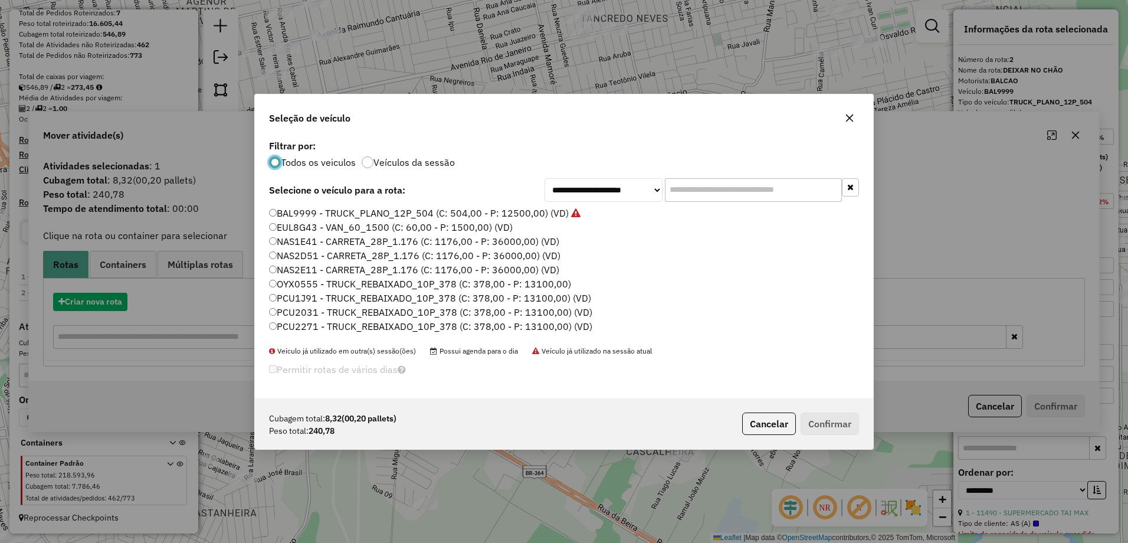
scroll to position [6, 4]
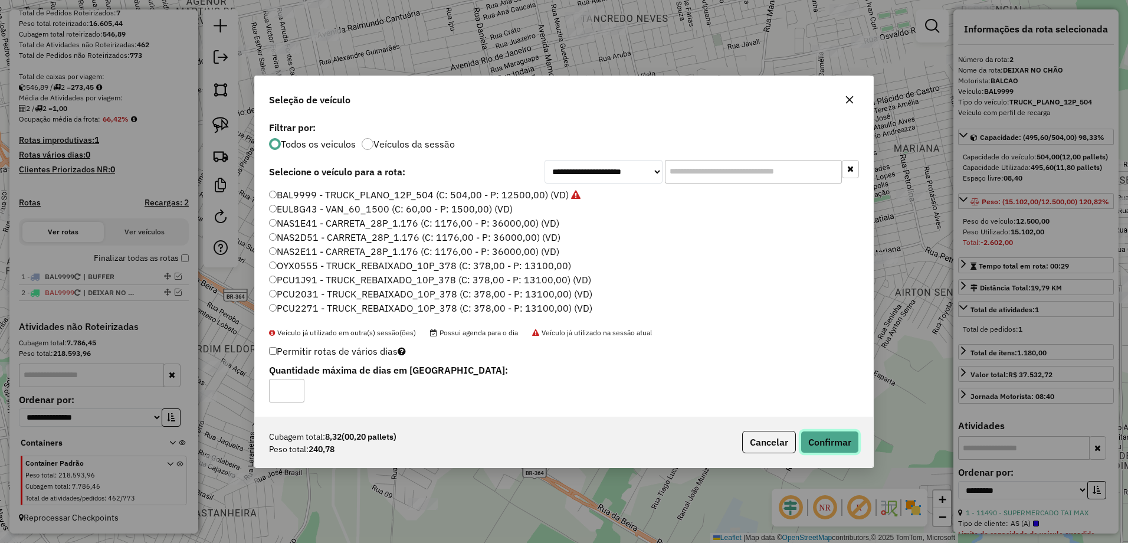
click at [846, 444] on button "Confirmar" at bounding box center [829, 442] width 58 height 22
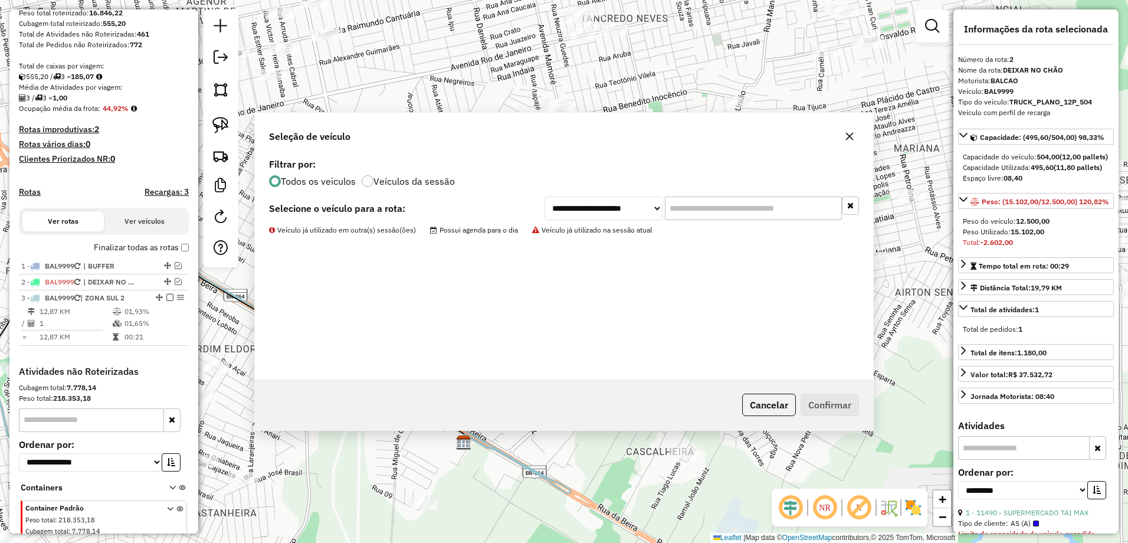
scroll to position [252, 0]
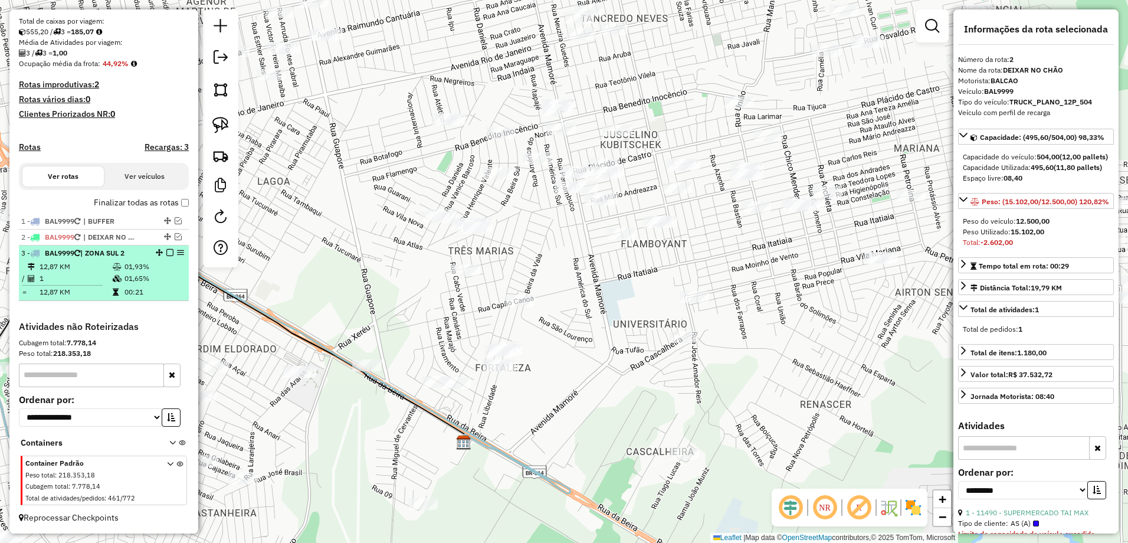
click at [77, 268] on td "12,87 KM" at bounding box center [75, 267] width 73 height 12
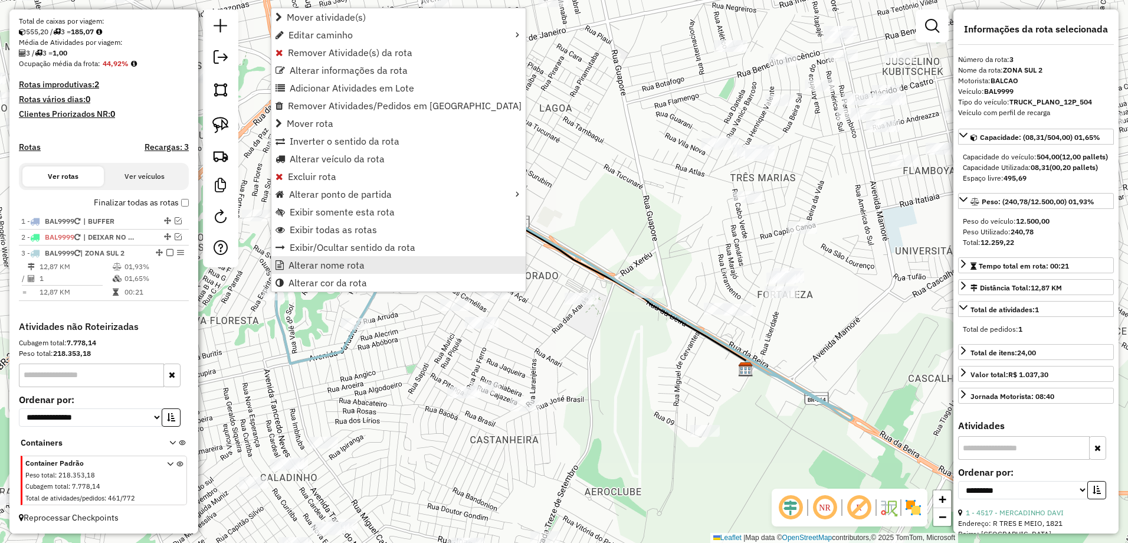
click at [343, 266] on span "Alterar nome rota" at bounding box center [326, 264] width 76 height 9
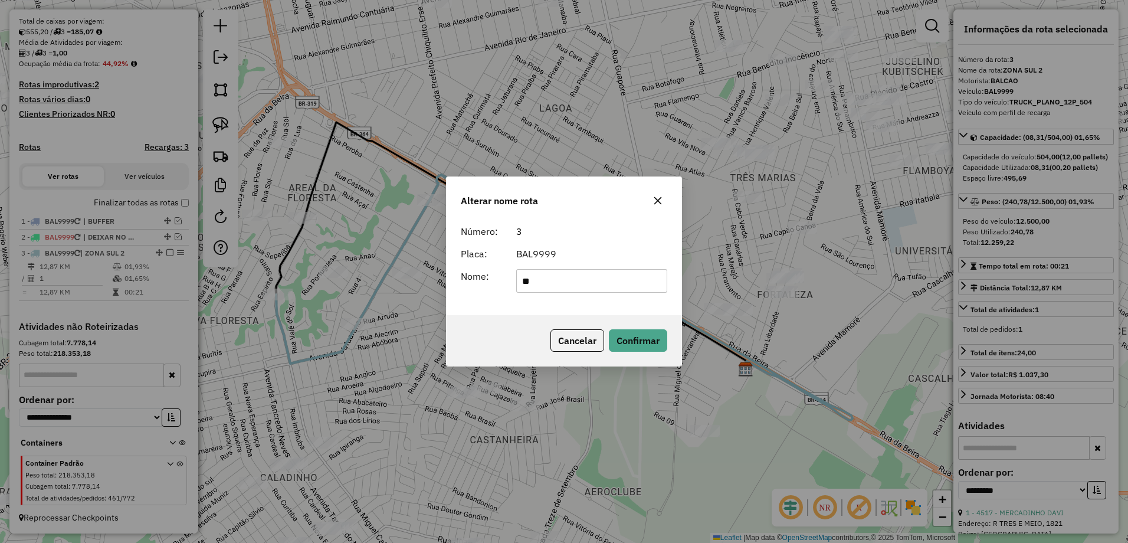
type input "*"
type input "******"
click at [639, 344] on button "Confirmar" at bounding box center [638, 340] width 58 height 22
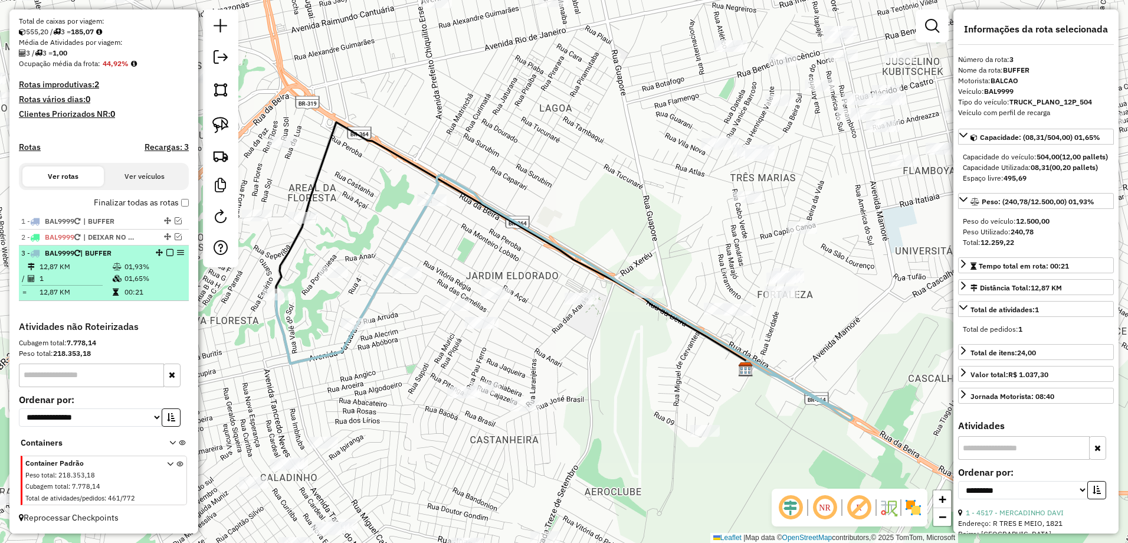
click at [166, 254] on em at bounding box center [169, 252] width 7 height 7
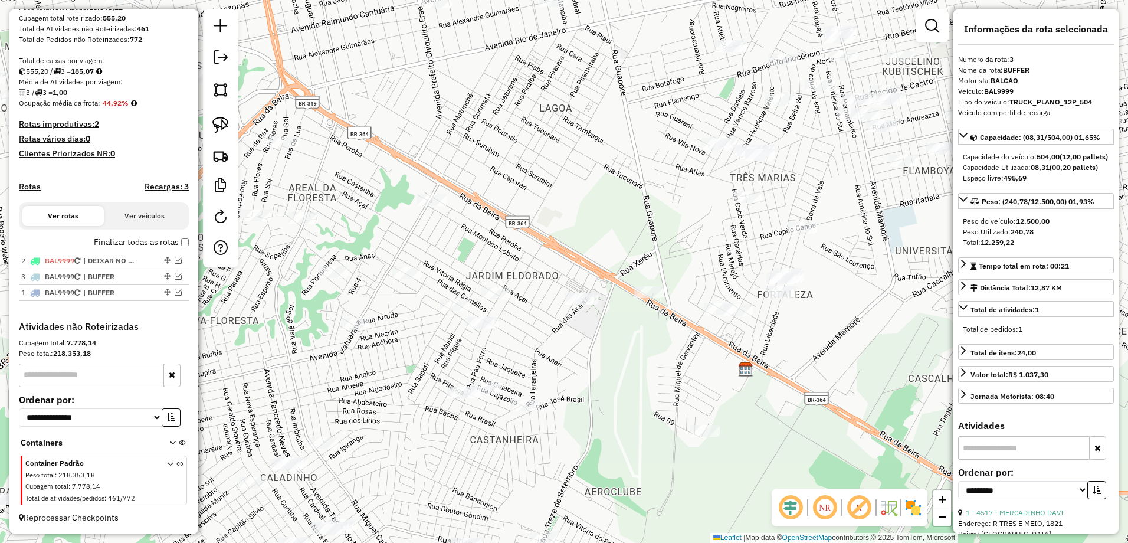
drag, startPoint x: 163, startPoint y: 257, endPoint x: 154, endPoint y: 295, distance: 38.8
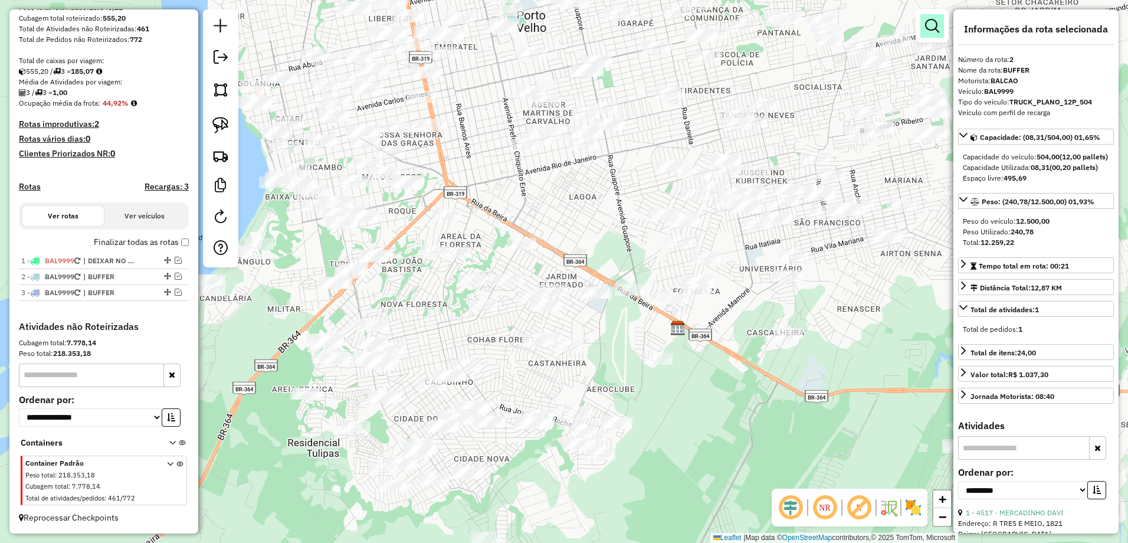
click at [934, 31] on em at bounding box center [932, 26] width 14 height 14
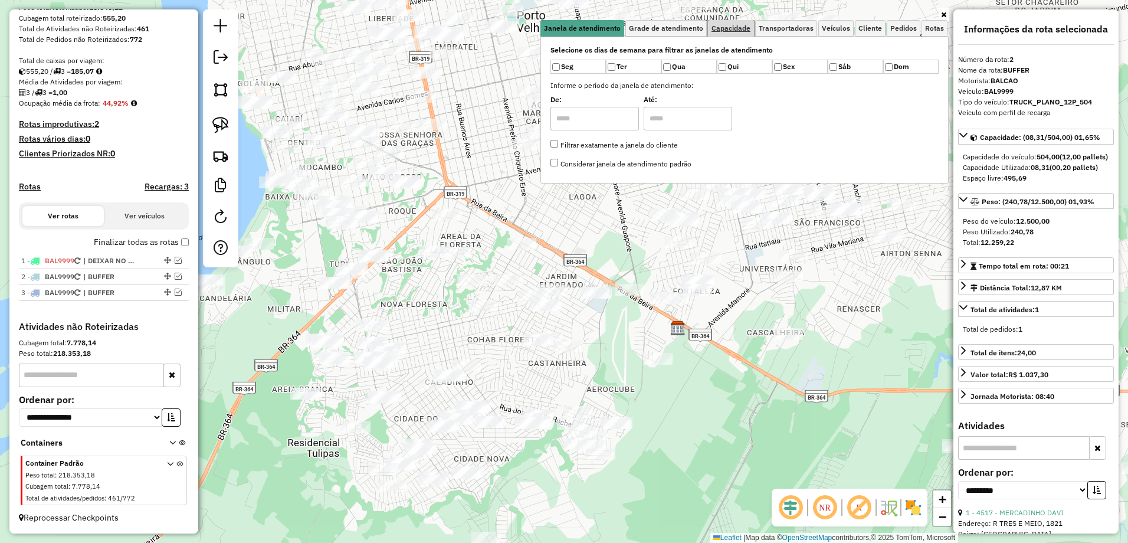
click at [752, 34] on link "Capacidade" at bounding box center [731, 28] width 46 height 17
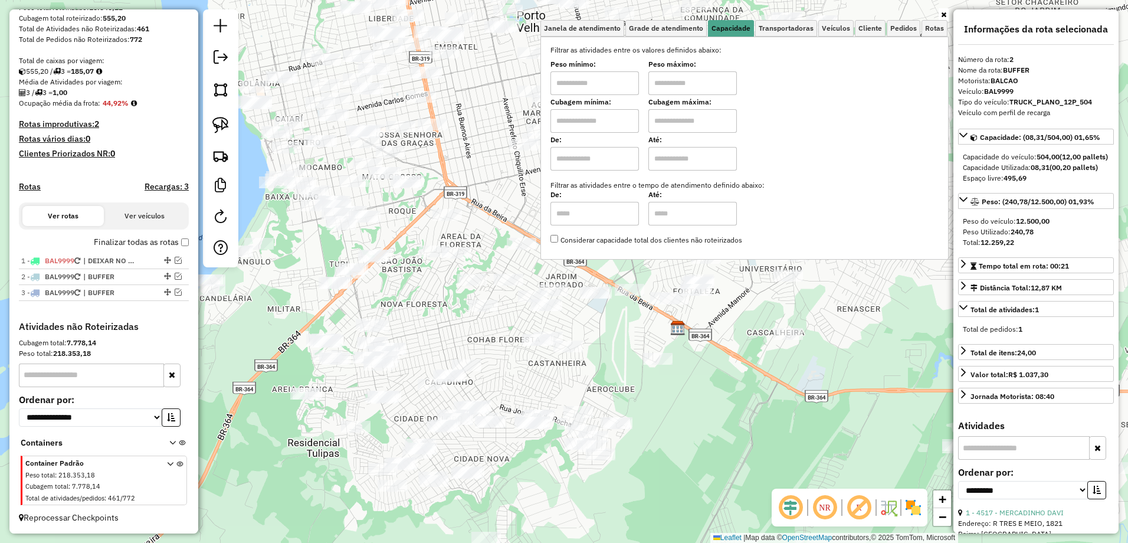
click at [599, 87] on input "text" at bounding box center [594, 83] width 88 height 24
type input "****"
click at [710, 75] on input "text" at bounding box center [692, 83] width 88 height 24
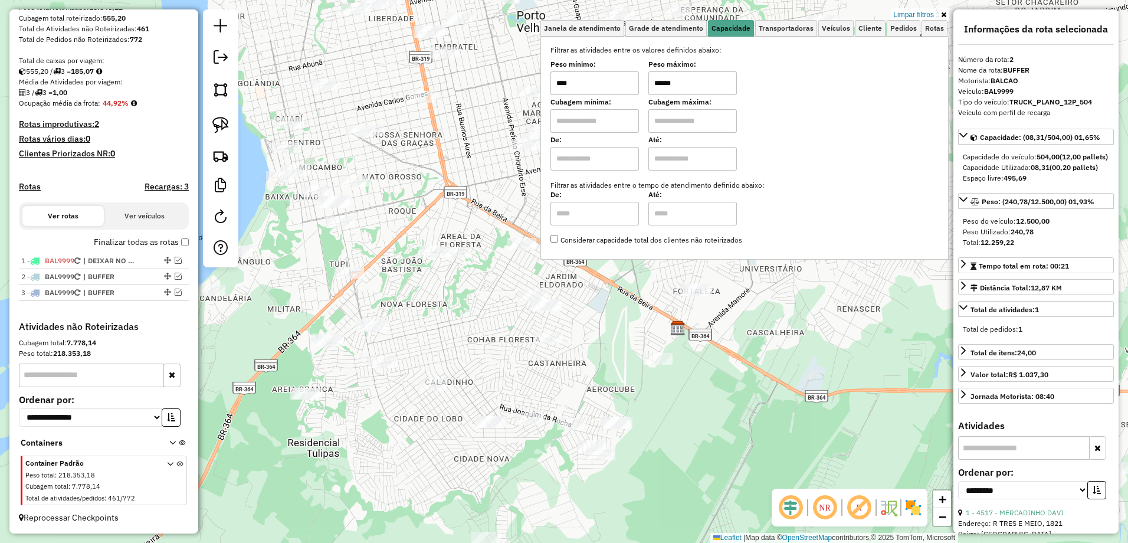
type input "******"
click at [688, 397] on div "Limpar filtros Janela de atendimento Grade de atendimento Capacidade Transporta…" at bounding box center [564, 271] width 1128 height 543
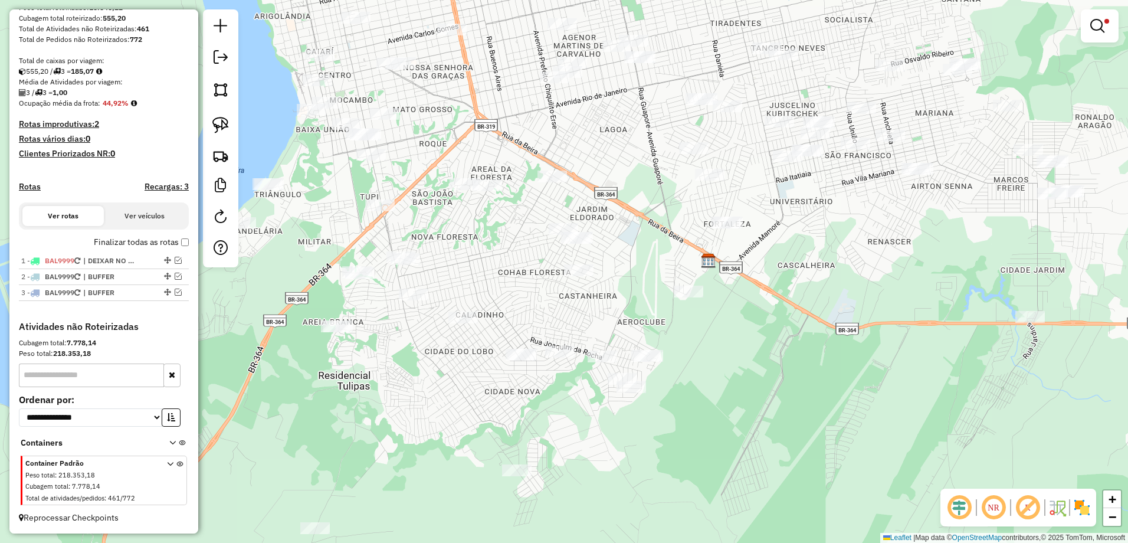
drag, startPoint x: 618, startPoint y: 472, endPoint x: 648, endPoint y: 405, distance: 73.9
click at [648, 405] on div "Limpar filtros Janela de atendimento Grade de atendimento Capacidade Transporta…" at bounding box center [564, 271] width 1128 height 543
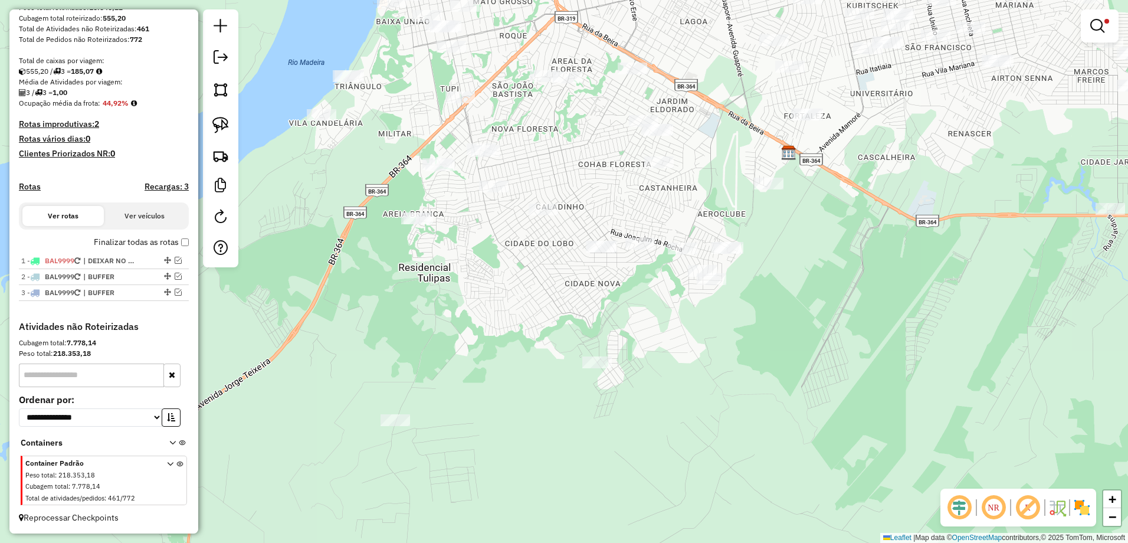
drag, startPoint x: 450, startPoint y: 493, endPoint x: 526, endPoint y: 391, distance: 126.5
click at [526, 391] on div "Limpar filtros Janela de atendimento Grade de atendimento Capacidade Transporta…" at bounding box center [564, 271] width 1128 height 543
click at [214, 125] on img at bounding box center [220, 125] width 17 height 17
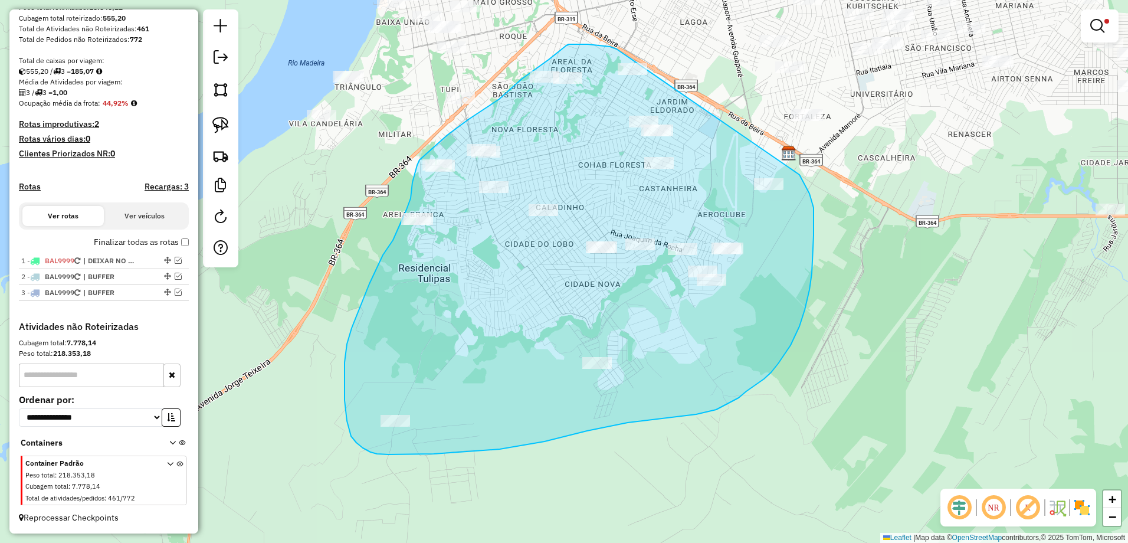
drag, startPoint x: 616, startPoint y: 49, endPoint x: 799, endPoint y: 175, distance: 221.4
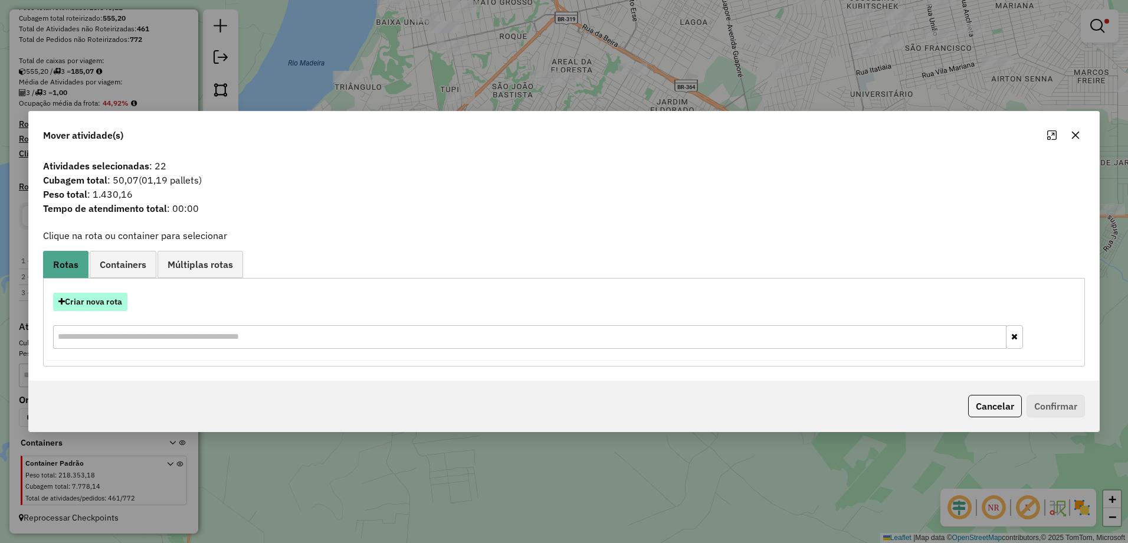
click at [99, 305] on button "Criar nova rota" at bounding box center [90, 302] width 74 height 18
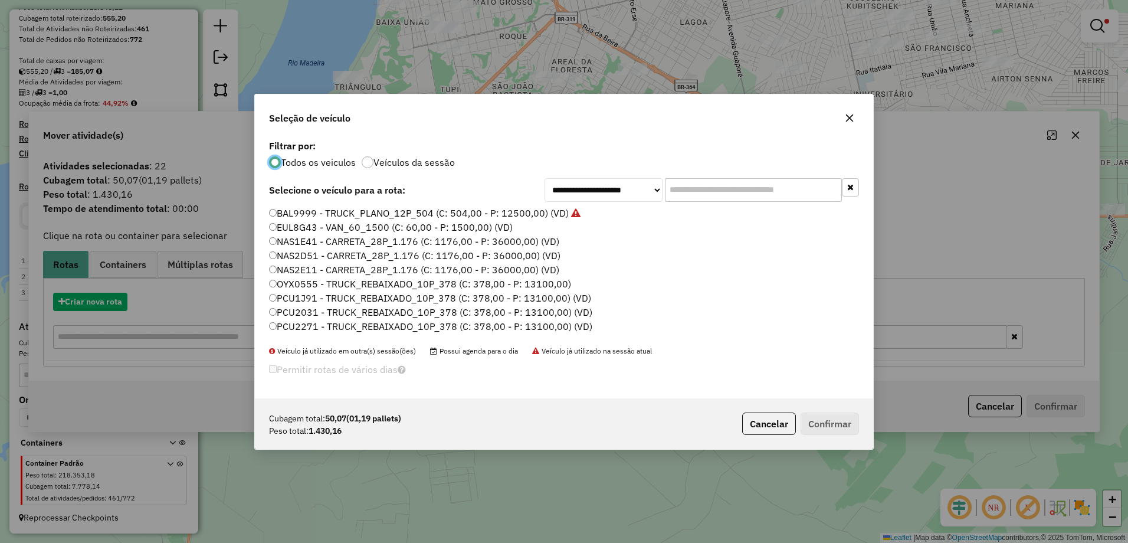
scroll to position [6, 4]
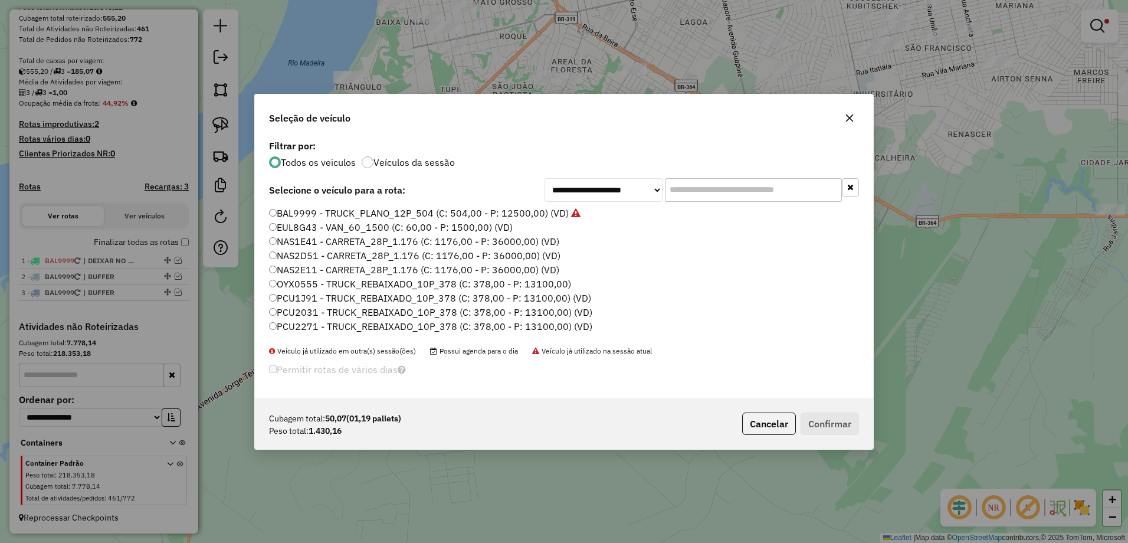
click at [771, 191] on input "text" at bounding box center [753, 190] width 177 height 24
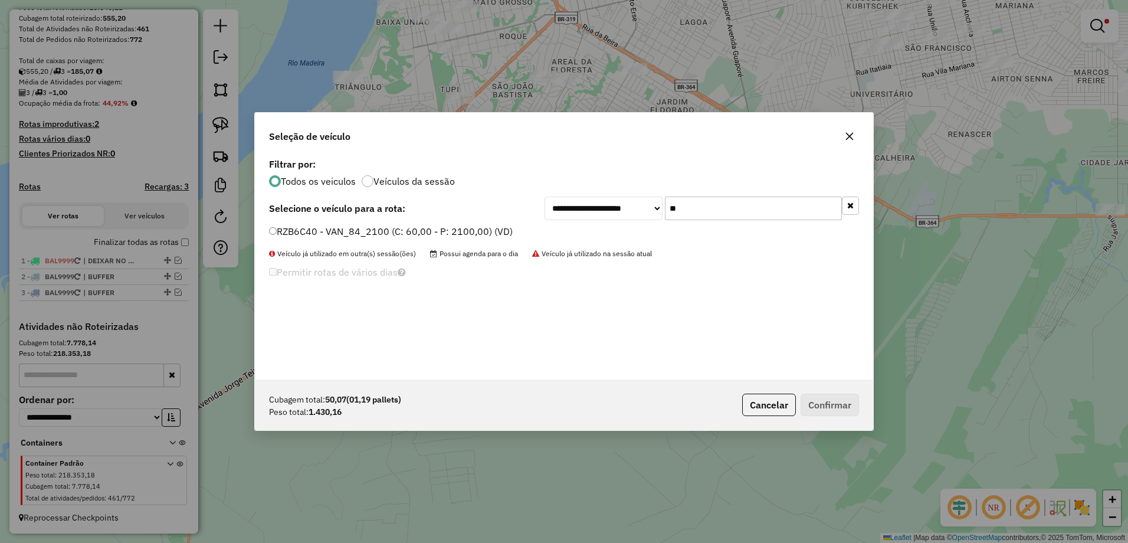
type input "**"
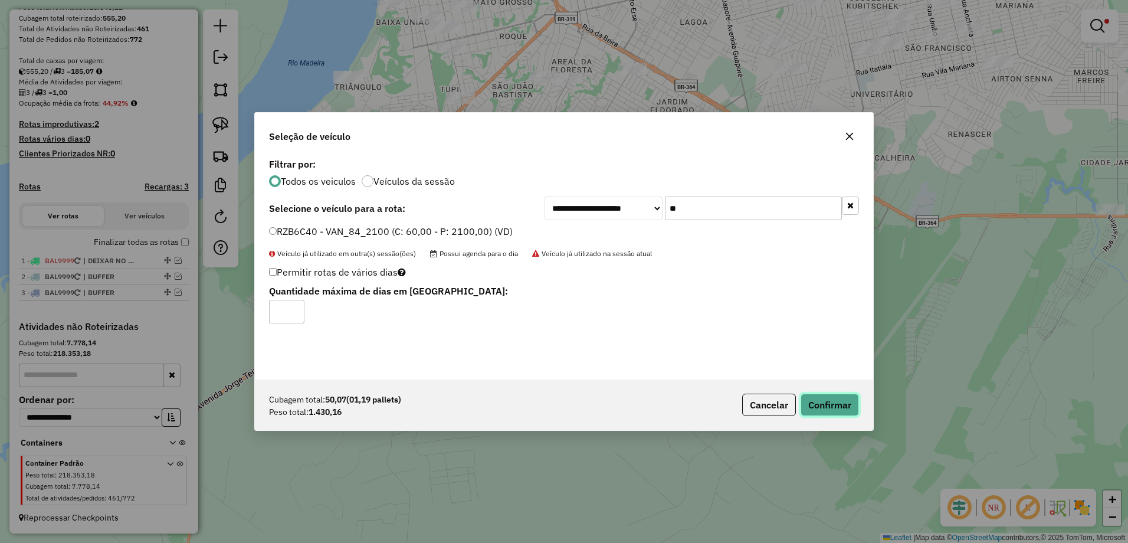
click at [825, 402] on button "Confirmar" at bounding box center [829, 404] width 58 height 22
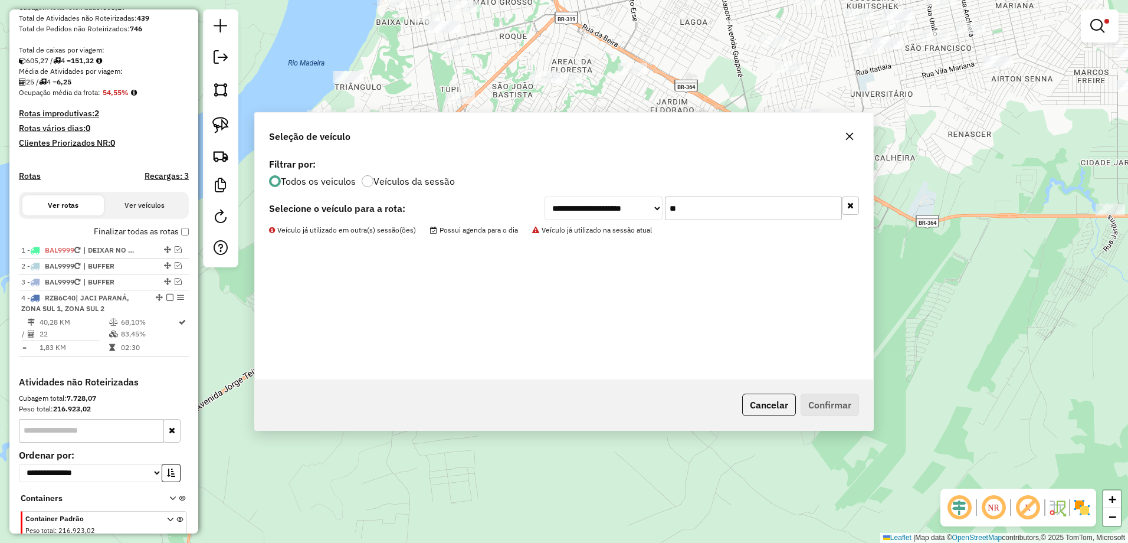
scroll to position [252, 0]
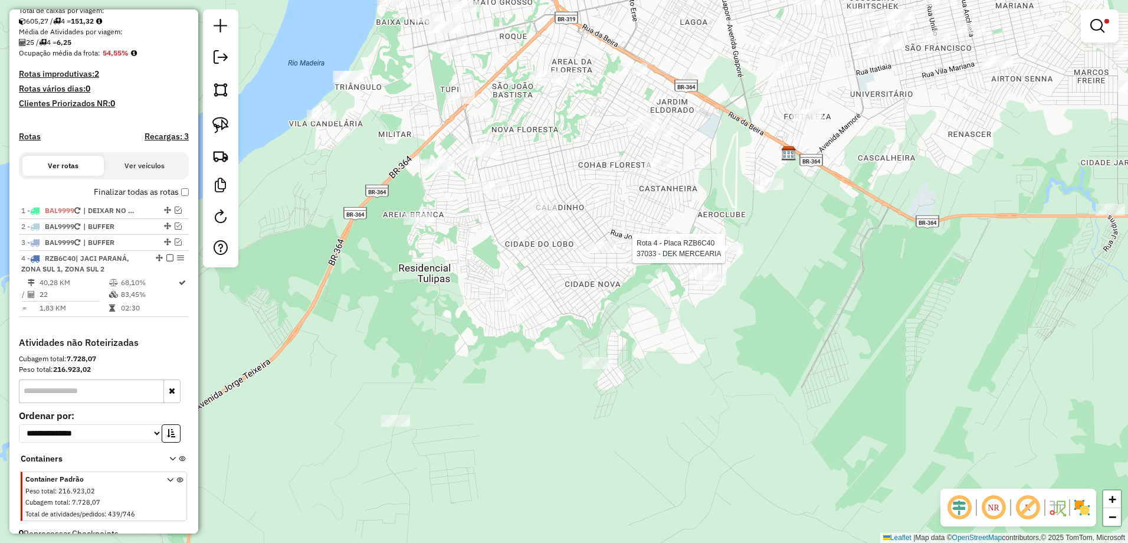
select select "**********"
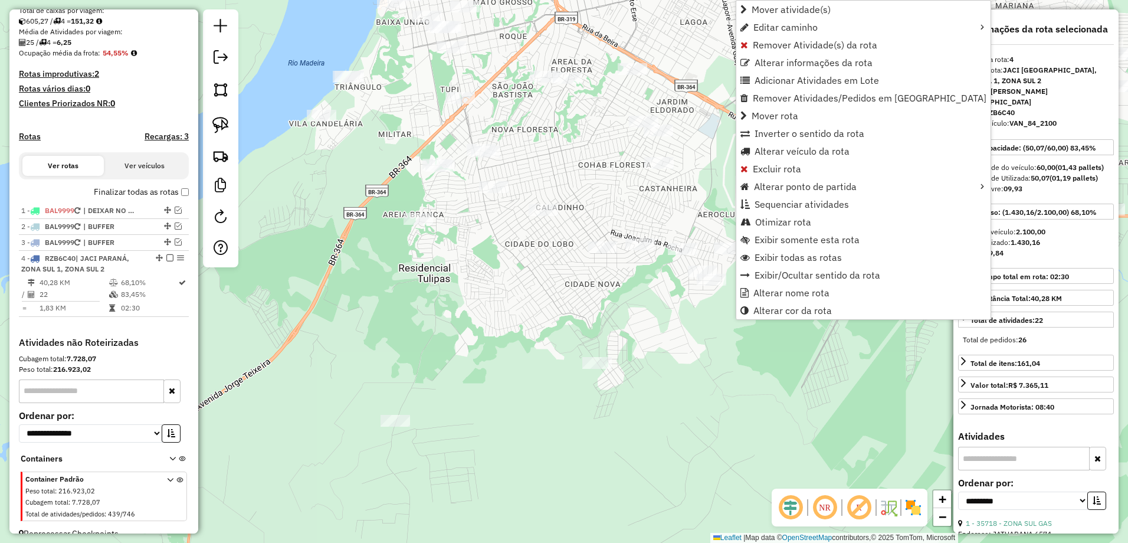
scroll to position [279, 0]
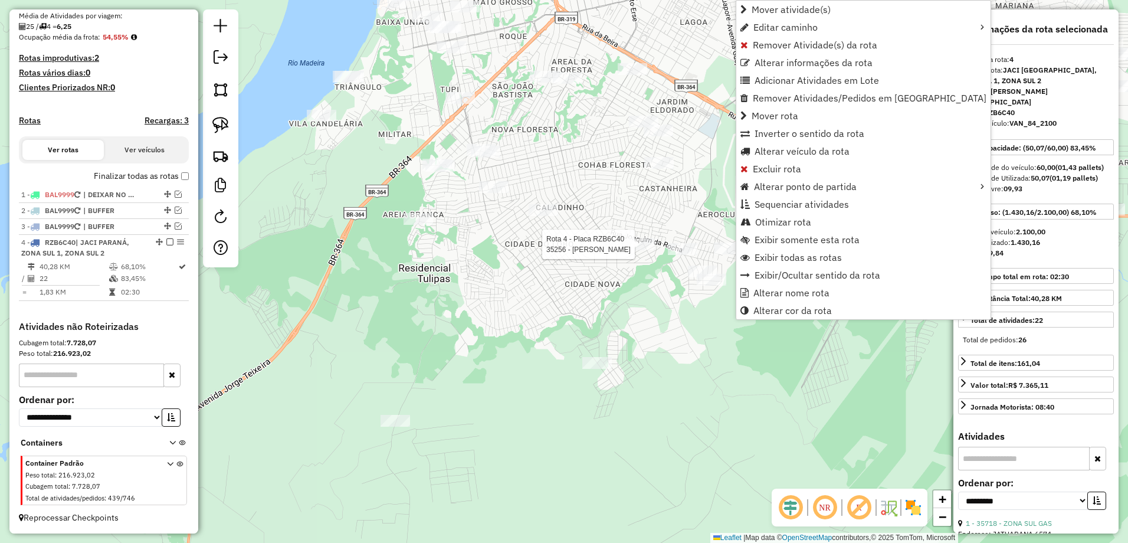
click at [643, 250] on div at bounding box center [639, 244] width 29 height 12
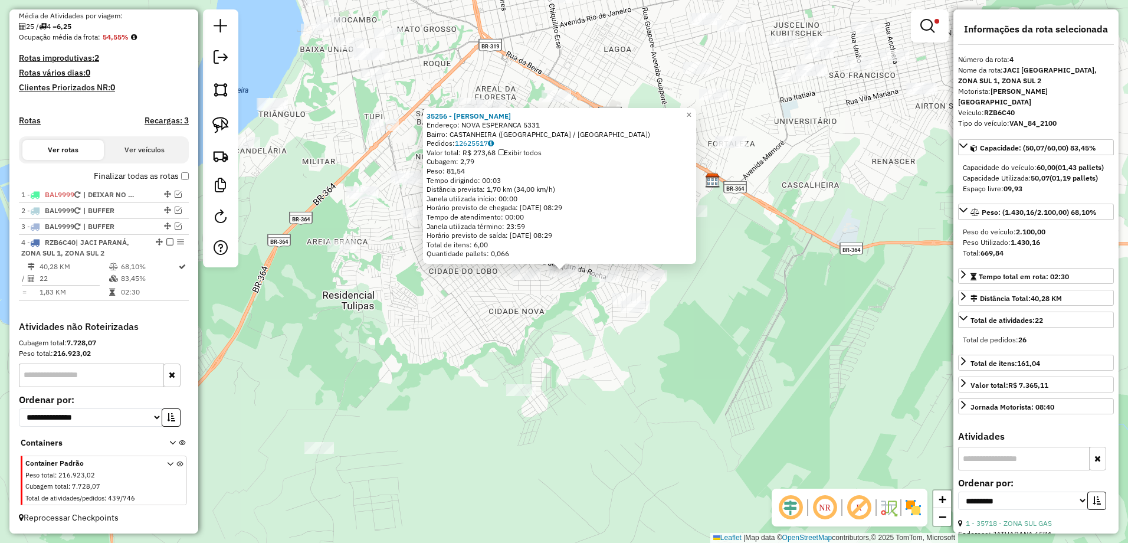
drag, startPoint x: 937, startPoint y: 34, endPoint x: 927, endPoint y: 29, distance: 11.1
click at [937, 34] on link at bounding box center [929, 26] width 28 height 24
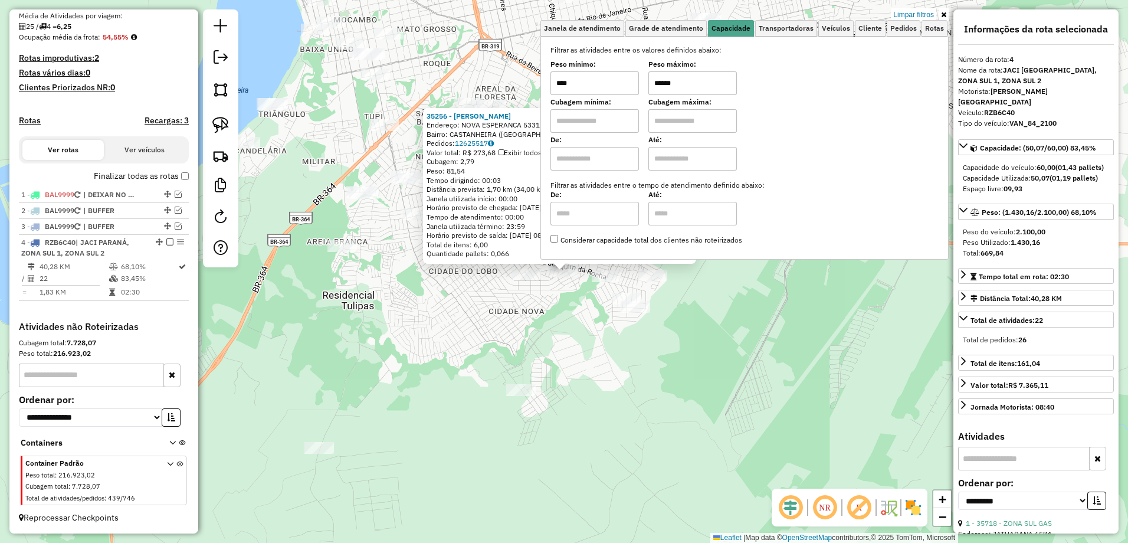
click at [686, 81] on input "******" at bounding box center [692, 83] width 88 height 24
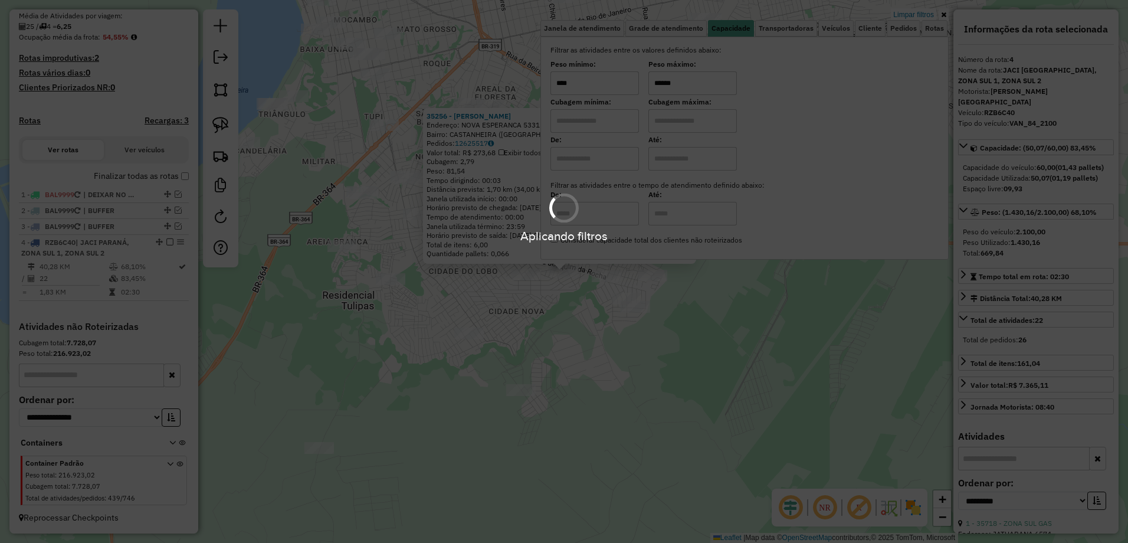
type input "******"
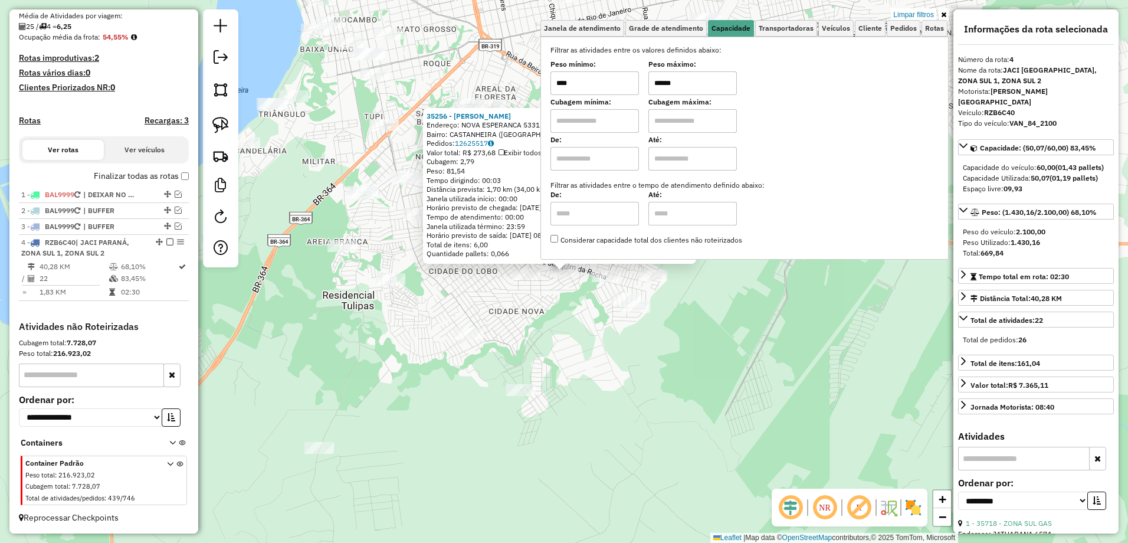
click at [588, 335] on div "35256 - VANDO LANCHES Endereço: NOVA ESPERANCA 5331 Bairro: CASTANHEIRA (PORTO …" at bounding box center [564, 271] width 1128 height 543
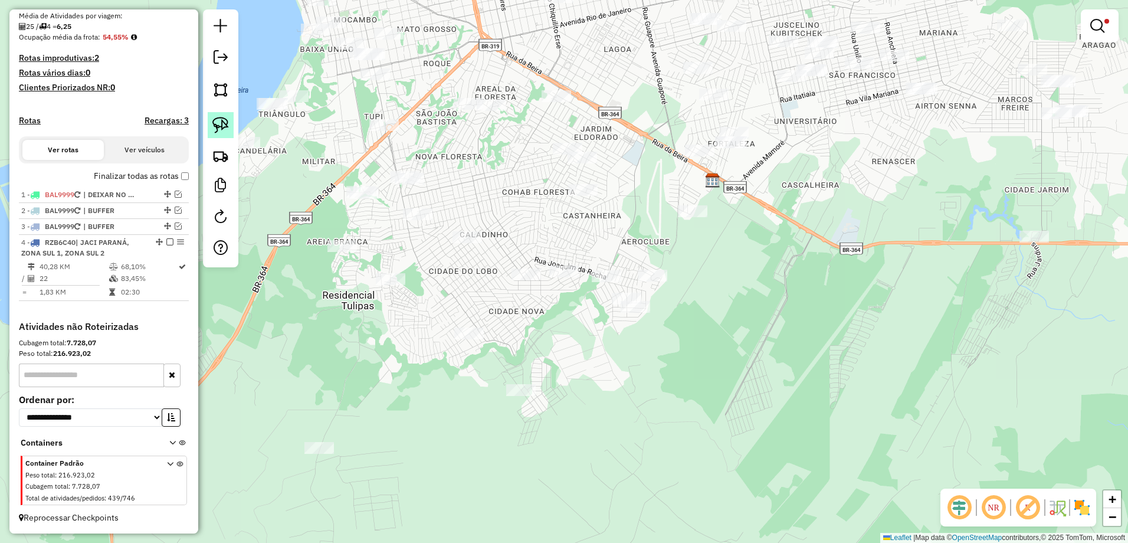
click at [228, 124] on img at bounding box center [220, 125] width 17 height 17
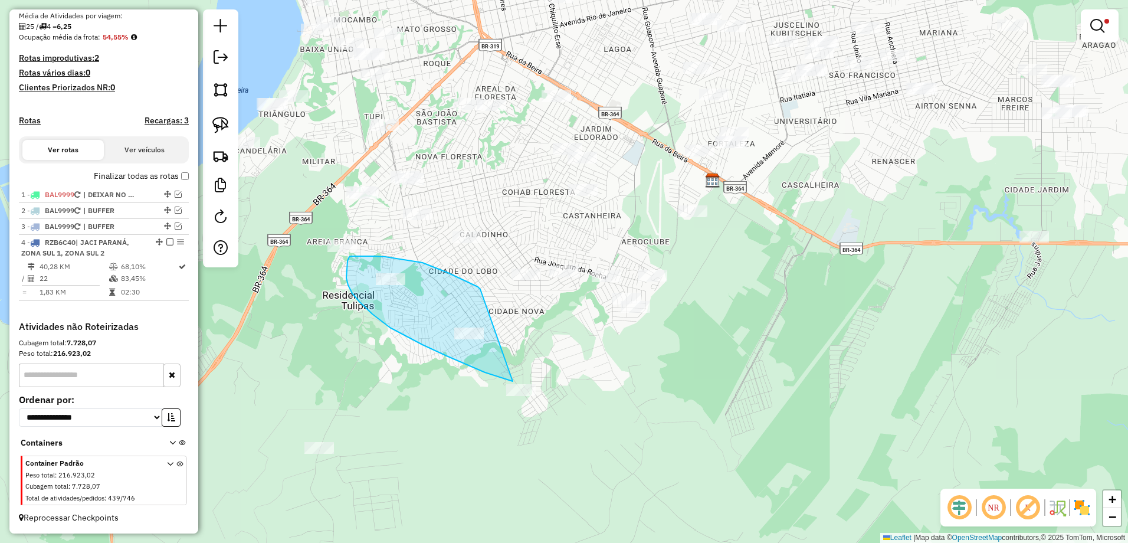
drag, startPoint x: 448, startPoint y: 272, endPoint x: 542, endPoint y: 382, distance: 144.3
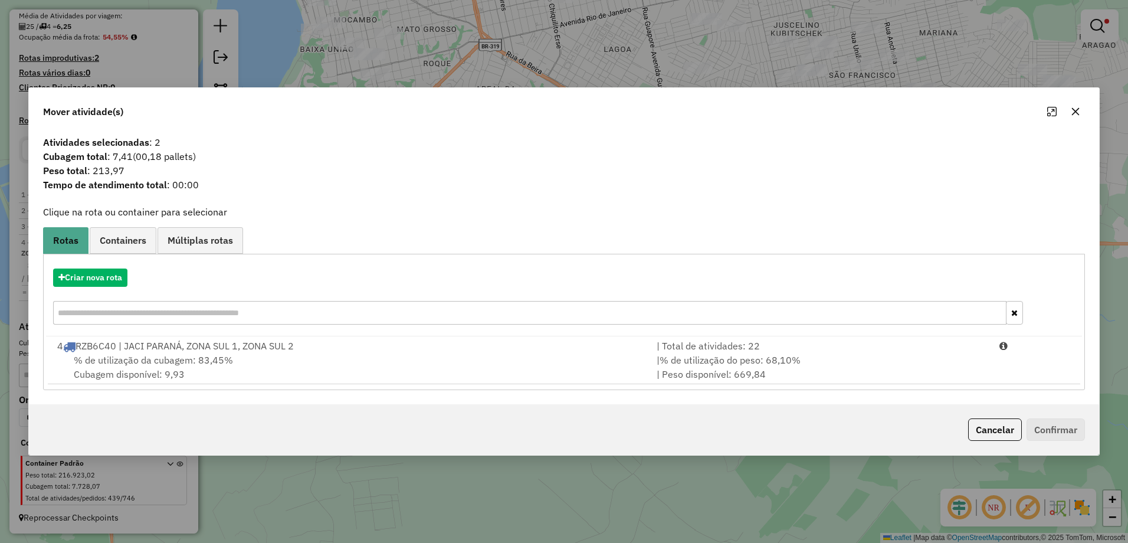
click at [379, 360] on div "% de utilização da cubagem: 83,45% Cubagem disponível: 9,93" at bounding box center [349, 367] width 599 height 28
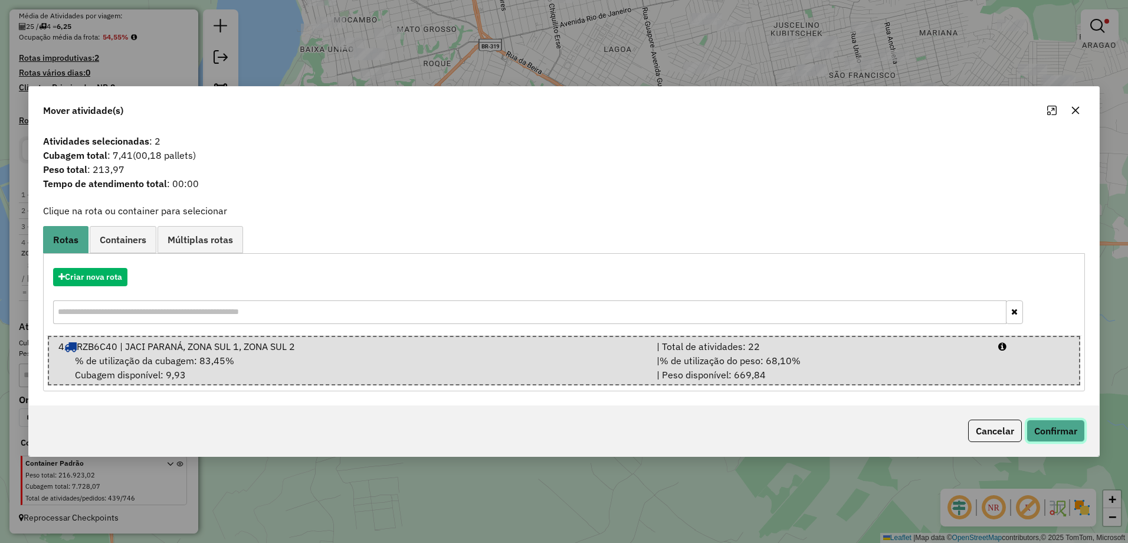
click at [1071, 431] on button "Confirmar" at bounding box center [1055, 430] width 58 height 22
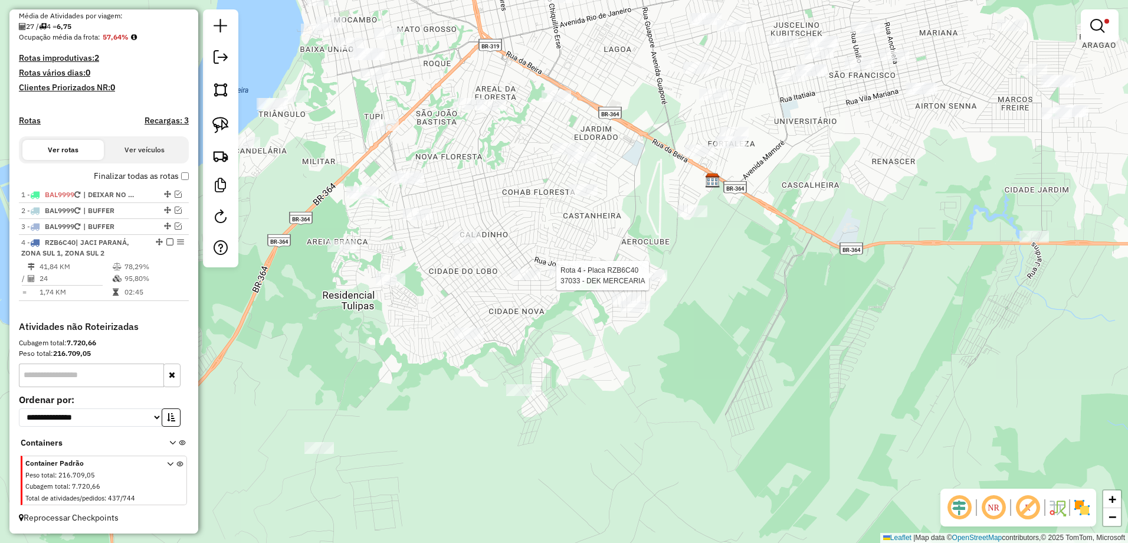
click at [639, 281] on div at bounding box center [652, 276] width 29 height 12
select select "**********"
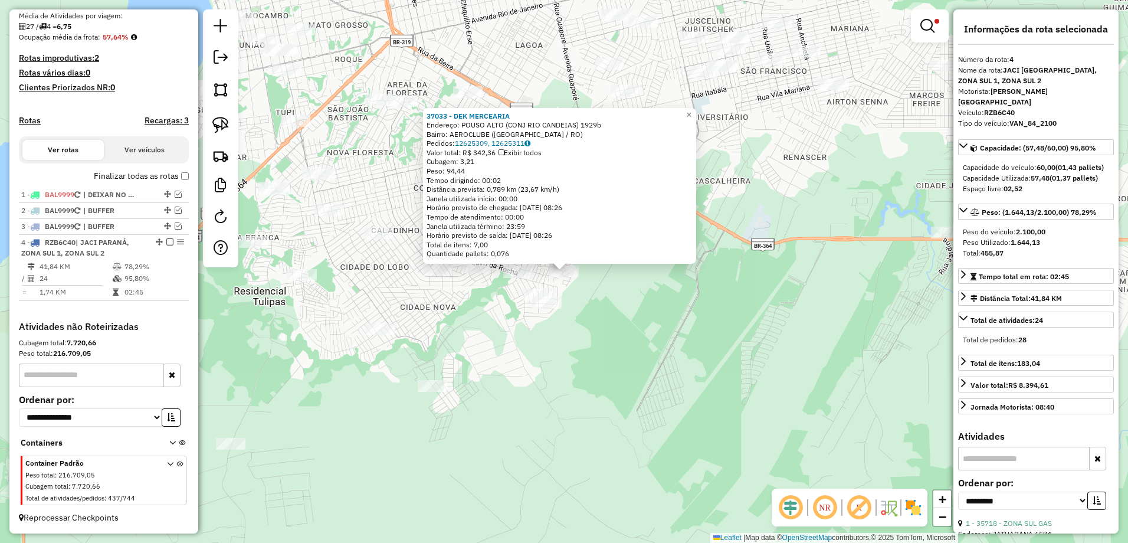
click at [486, 329] on div "37033 - DEK MERCEARIA Endereço: POUSO ALTO (CONJ RIO CANDEIAS) 1929b Bairro: AE…" at bounding box center [564, 271] width 1128 height 543
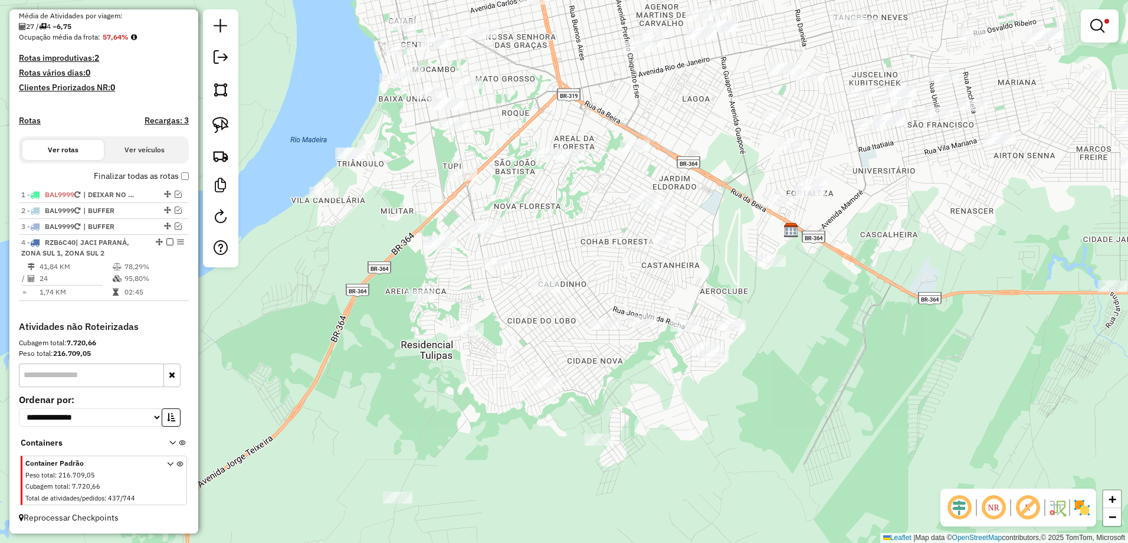
drag, startPoint x: 448, startPoint y: 352, endPoint x: 615, endPoint y: 406, distance: 175.3
click at [615, 406] on div "Limpar filtros Janela de atendimento Grade de atendimento Capacidade Transporta…" at bounding box center [564, 271] width 1128 height 543
select select "**********"
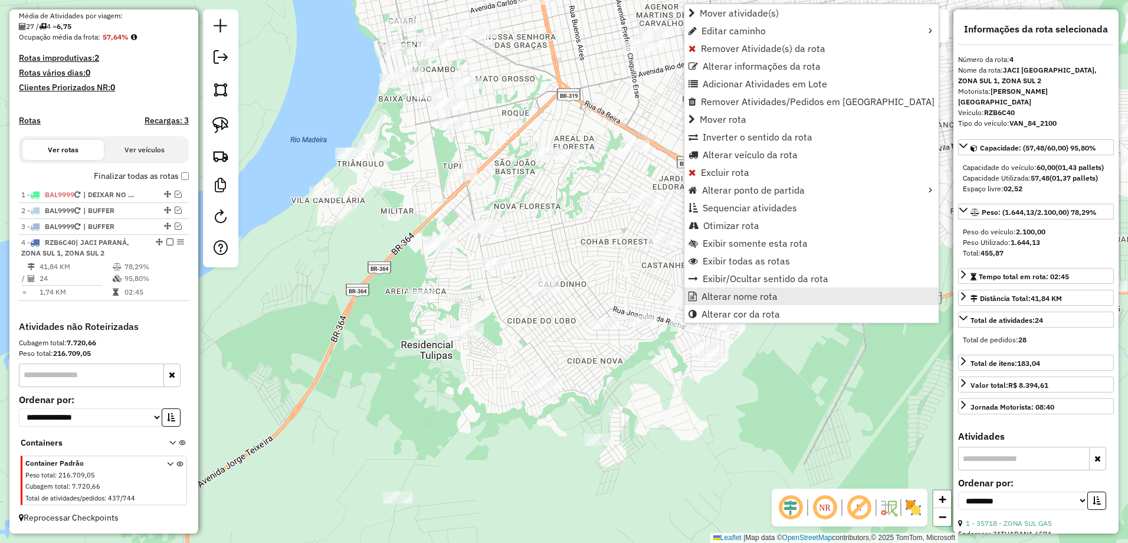
click at [746, 293] on span "Alterar nome rota" at bounding box center [739, 295] width 76 height 9
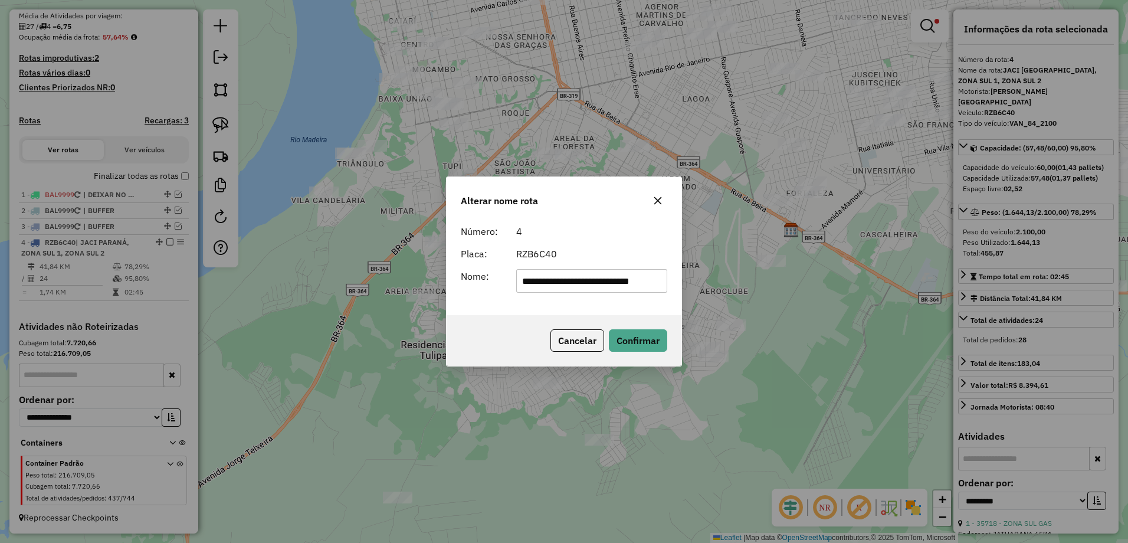
scroll to position [0, 0]
type input "*"
type input "**********"
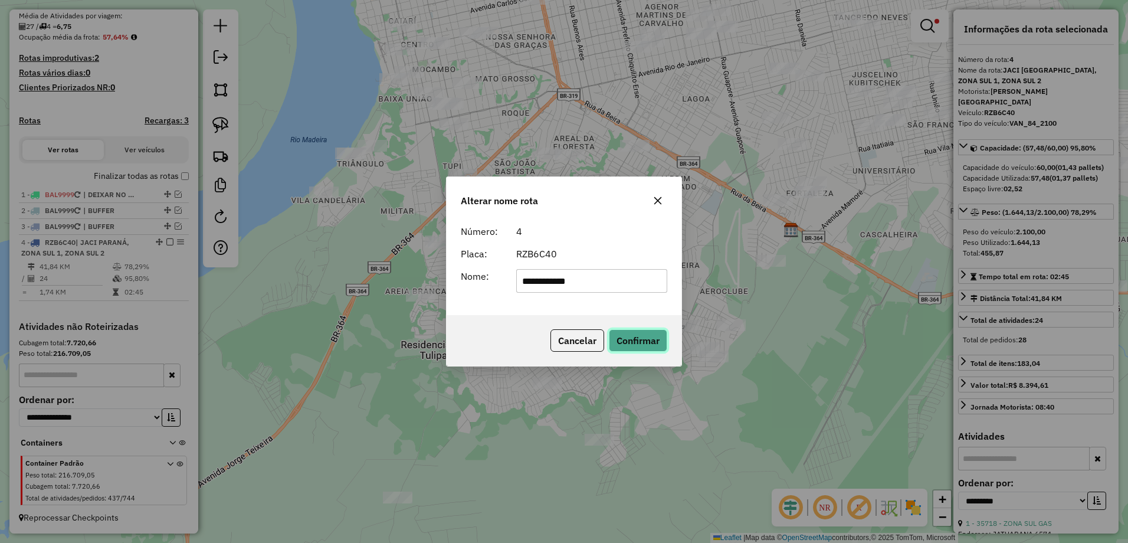
click at [644, 340] on button "Confirmar" at bounding box center [638, 340] width 58 height 22
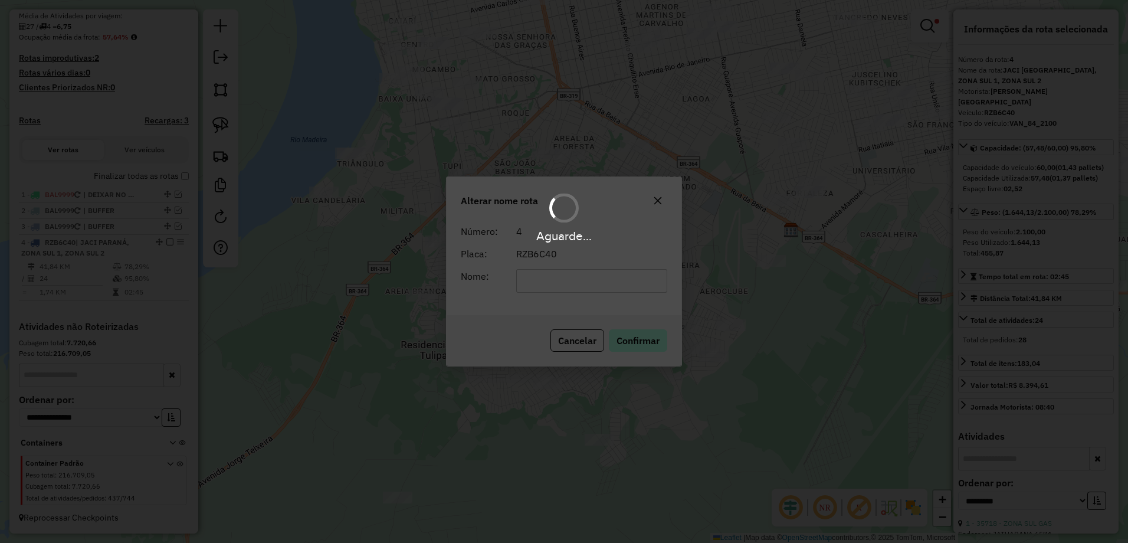
scroll to position [268, 0]
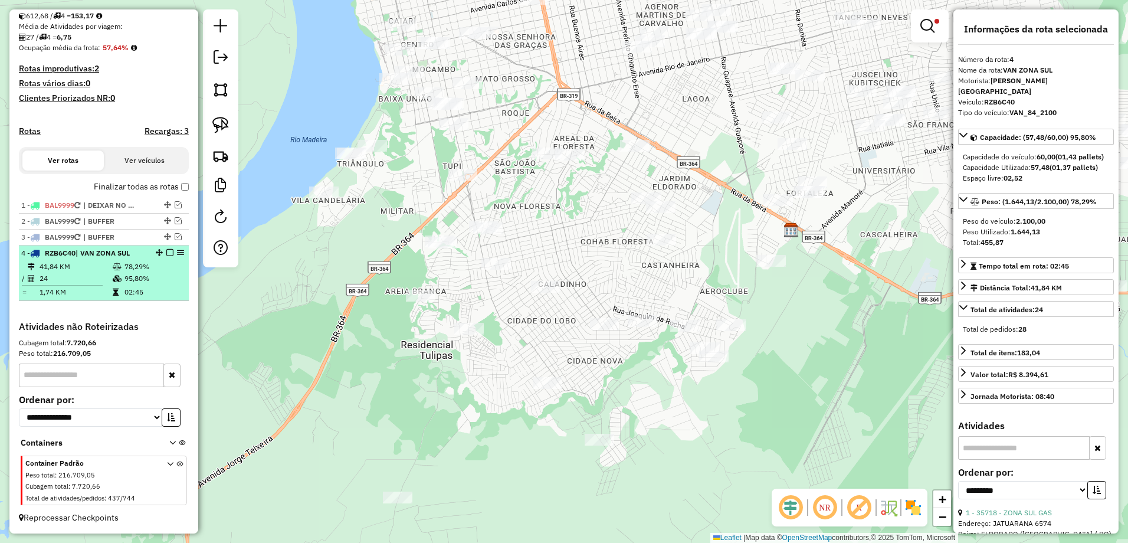
click at [166, 256] on em at bounding box center [169, 252] width 7 height 7
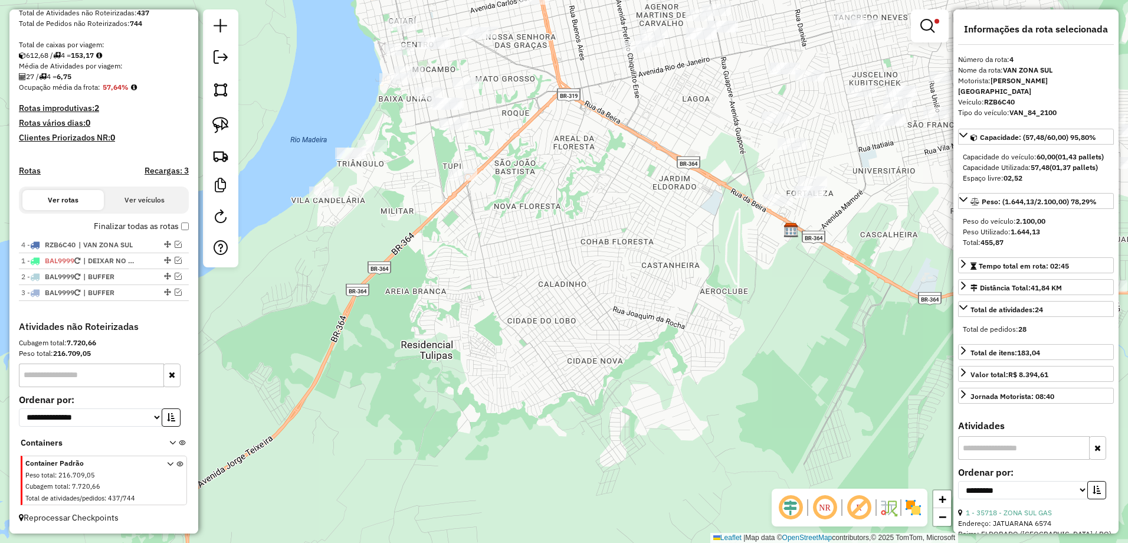
drag, startPoint x: 161, startPoint y: 295, endPoint x: 159, endPoint y: 244, distance: 51.3
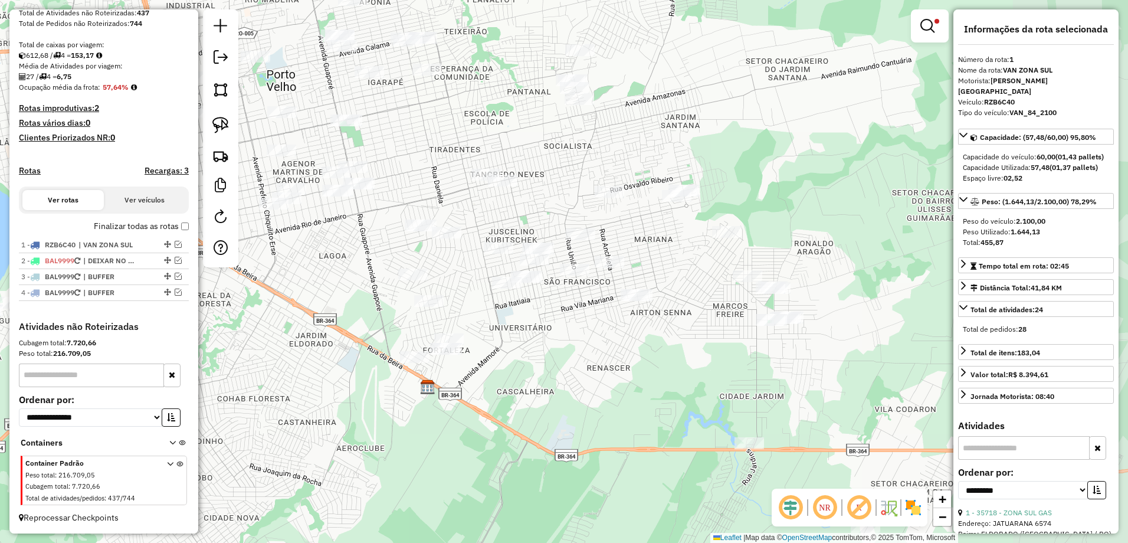
drag, startPoint x: 662, startPoint y: 228, endPoint x: 299, endPoint y: 385, distance: 395.8
click at [299, 385] on div "Limpar filtros Janela de atendimento Grade de atendimento Capacidade Transporta…" at bounding box center [564, 271] width 1128 height 543
click at [501, 369] on div "Limpar filtros Janela de atendimento Grade de atendimento Capacidade Transporta…" at bounding box center [564, 271] width 1128 height 543
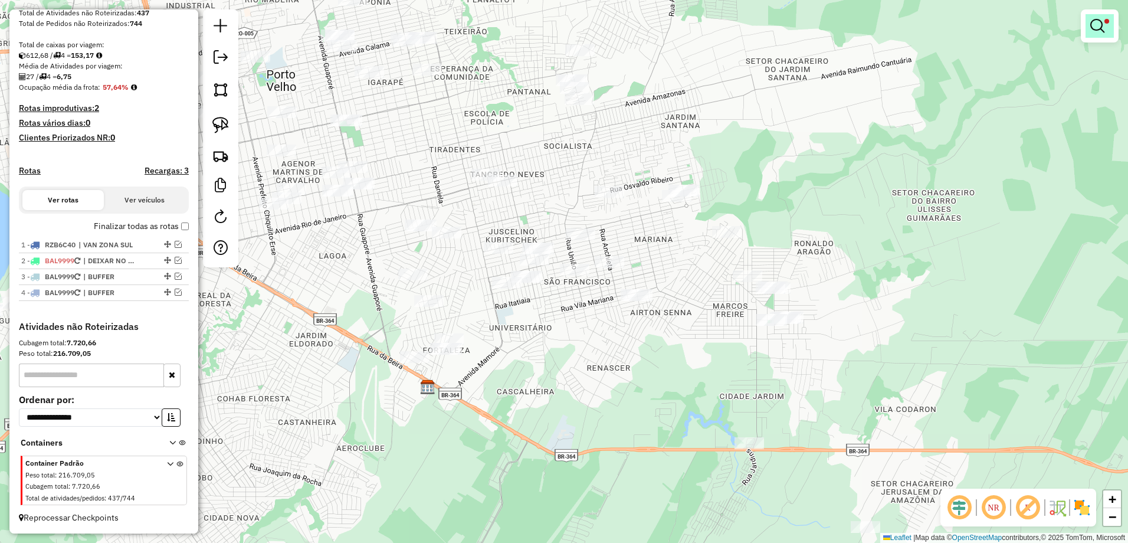
click at [1106, 20] on span at bounding box center [1106, 21] width 5 height 5
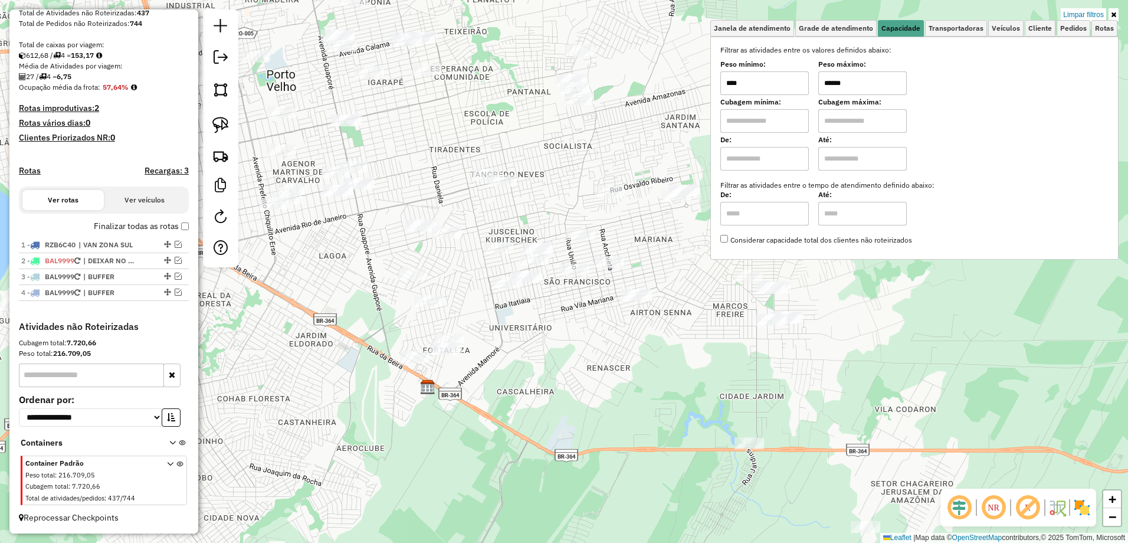
click at [863, 86] on input "******" at bounding box center [862, 83] width 88 height 24
type input "******"
click at [597, 344] on div "Limpar filtros Janela de atendimento Grade de atendimento Capacidade Transporta…" at bounding box center [564, 271] width 1128 height 543
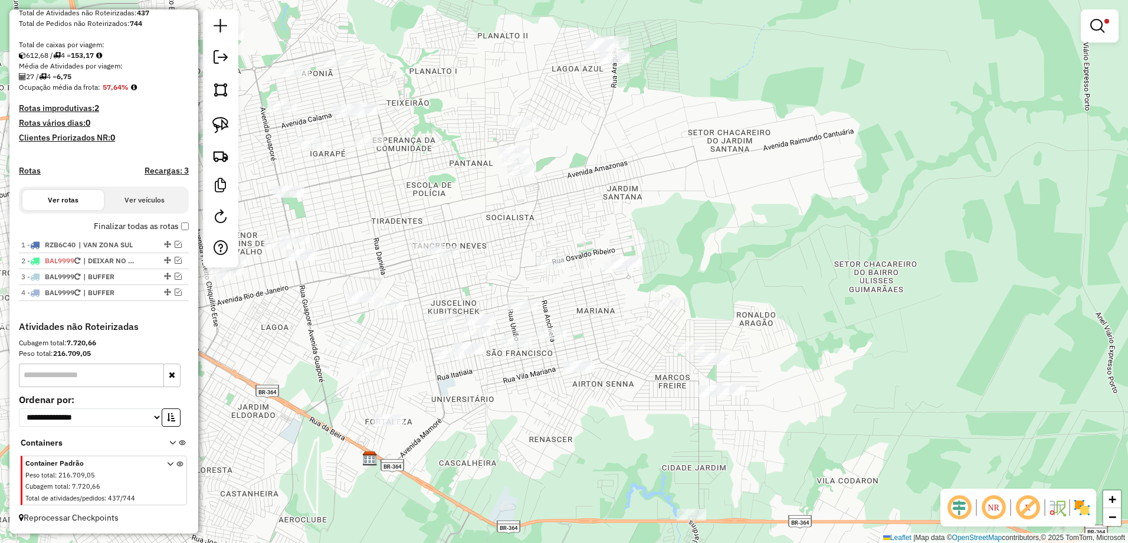
drag, startPoint x: 490, startPoint y: 152, endPoint x: 432, endPoint y: 223, distance: 91.5
click at [432, 223] on div "Limpar filtros Janela de atendimento Grade de atendimento Capacidade Transporta…" at bounding box center [564, 271] width 1128 height 543
click at [221, 119] on img at bounding box center [220, 125] width 17 height 17
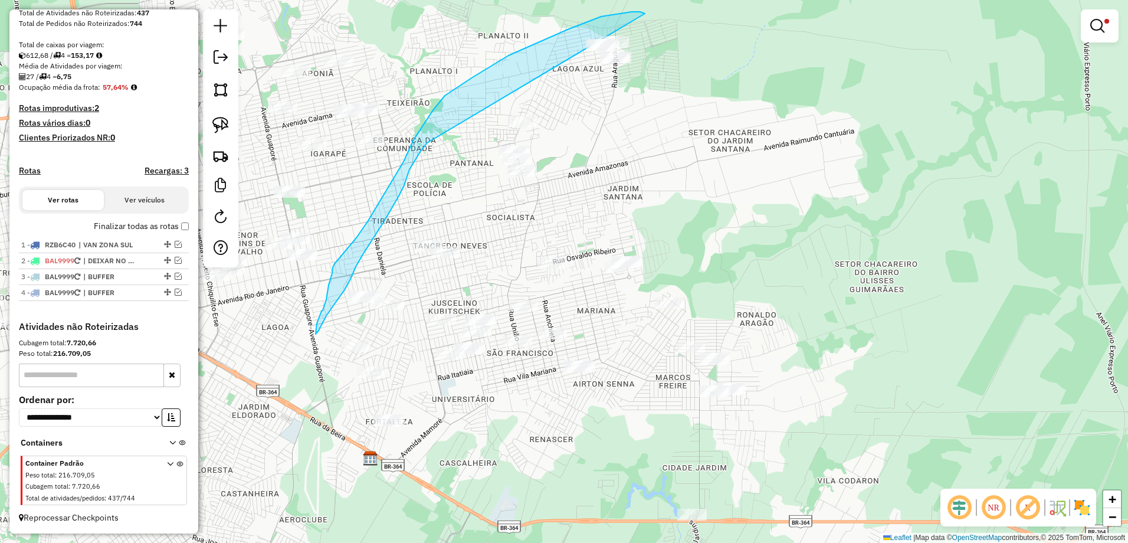
drag, startPoint x: 621, startPoint y: 14, endPoint x: 443, endPoint y: 126, distance: 210.8
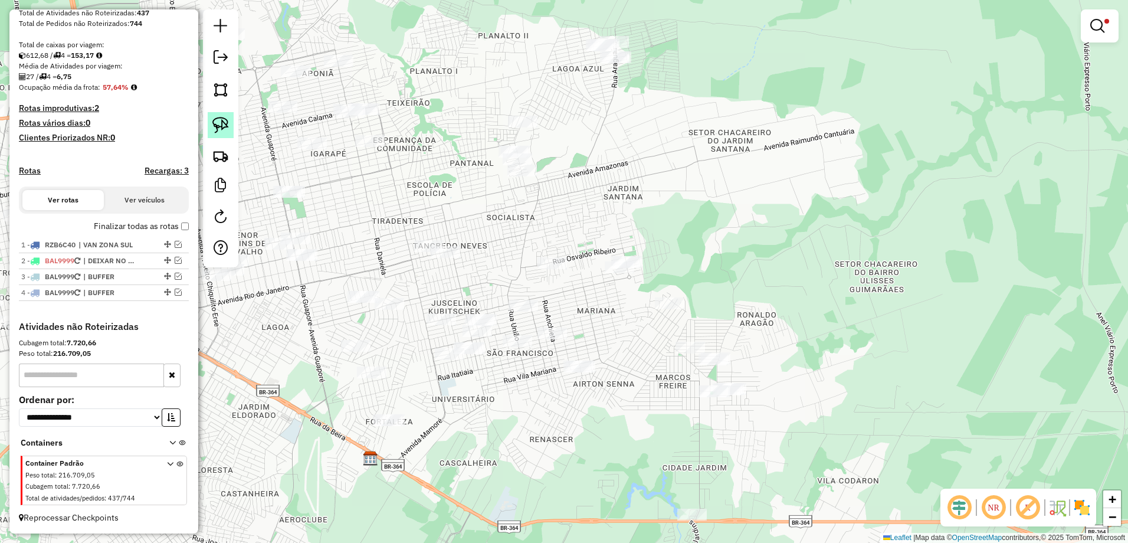
click at [222, 122] on img at bounding box center [220, 125] width 17 height 17
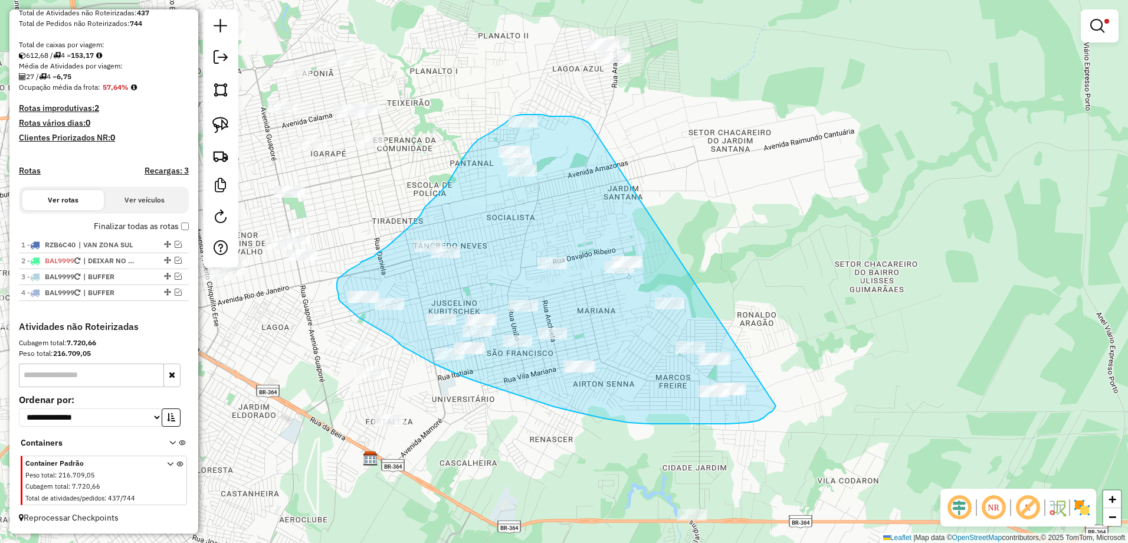
drag, startPoint x: 573, startPoint y: 117, endPoint x: 789, endPoint y: 385, distance: 344.0
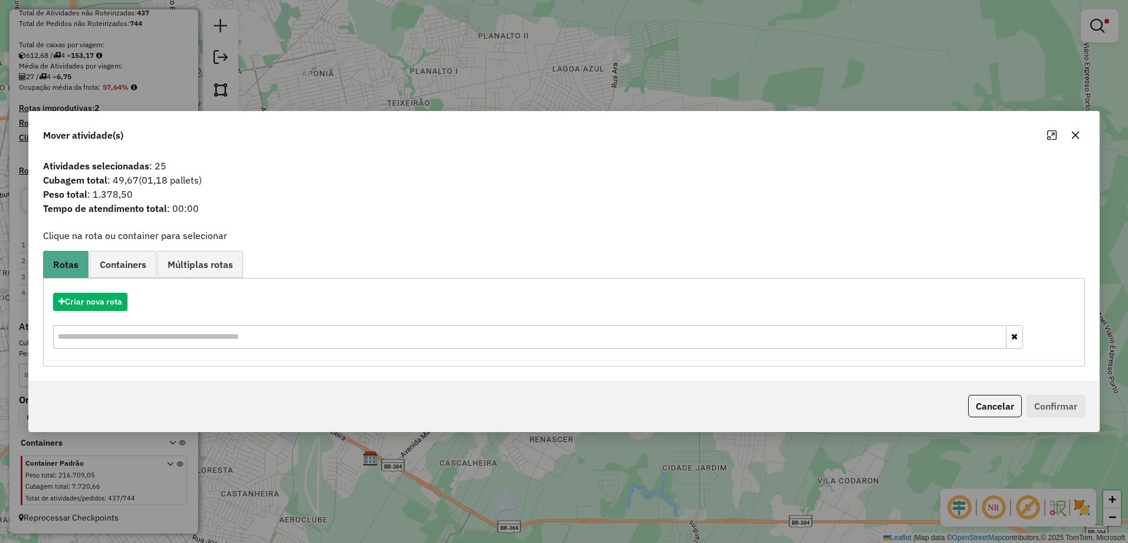
click at [1079, 132] on icon "button" at bounding box center [1075, 134] width 9 height 9
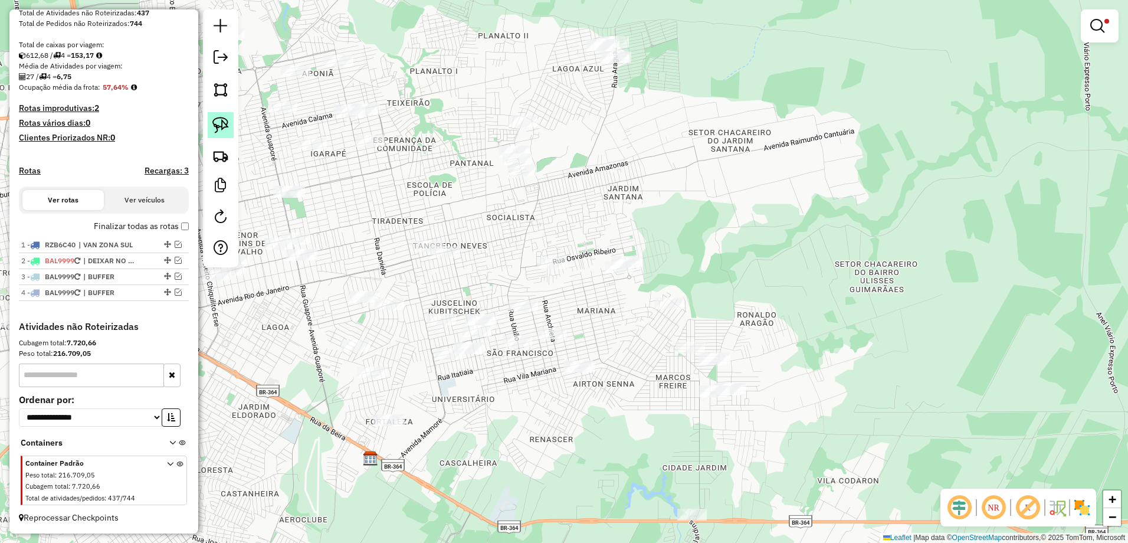
click at [217, 122] on img at bounding box center [220, 125] width 17 height 17
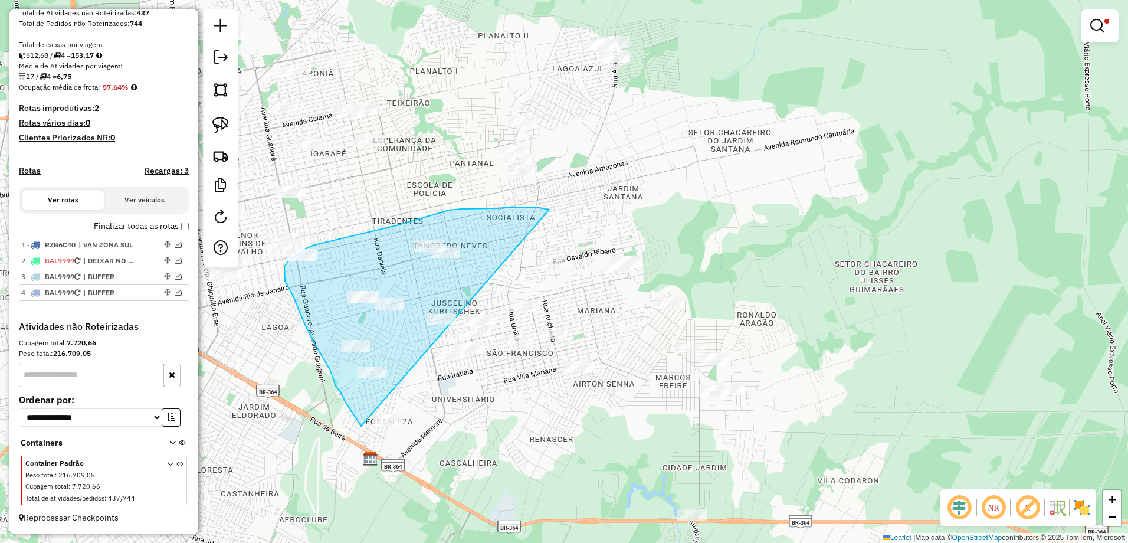
drag, startPoint x: 549, startPoint y: 209, endPoint x: 365, endPoint y: 412, distance: 273.5
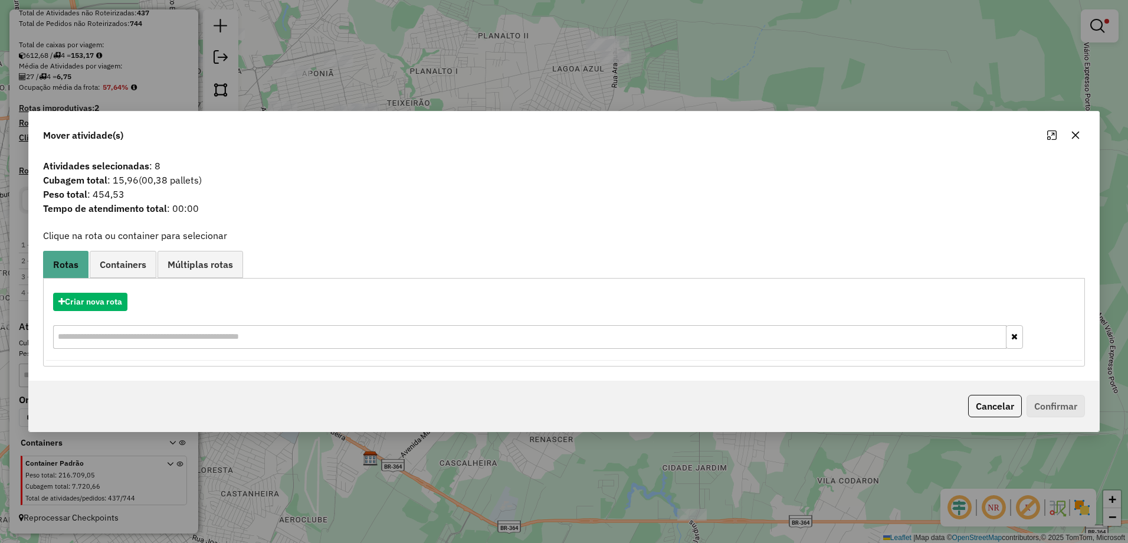
click at [1075, 136] on icon "button" at bounding box center [1076, 136] width 8 height 8
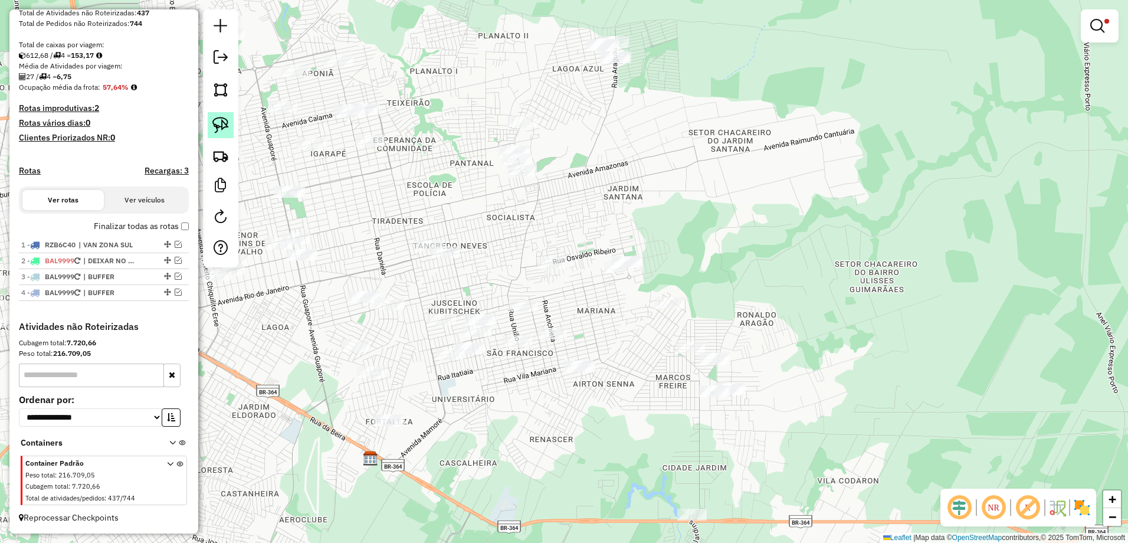
click at [227, 132] on img at bounding box center [220, 125] width 17 height 17
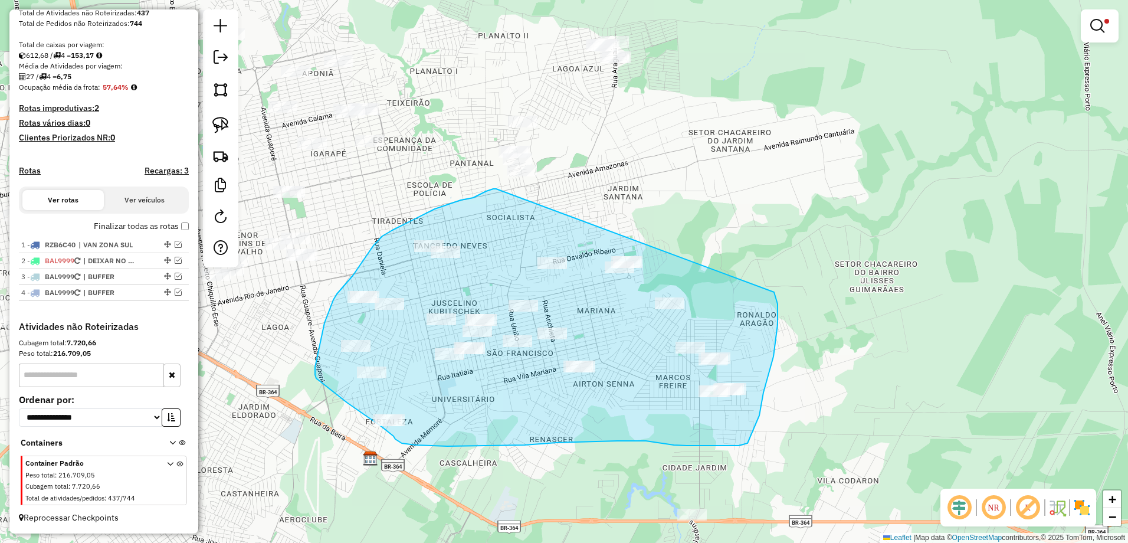
drag, startPoint x: 482, startPoint y: 193, endPoint x: 774, endPoint y: 291, distance: 307.9
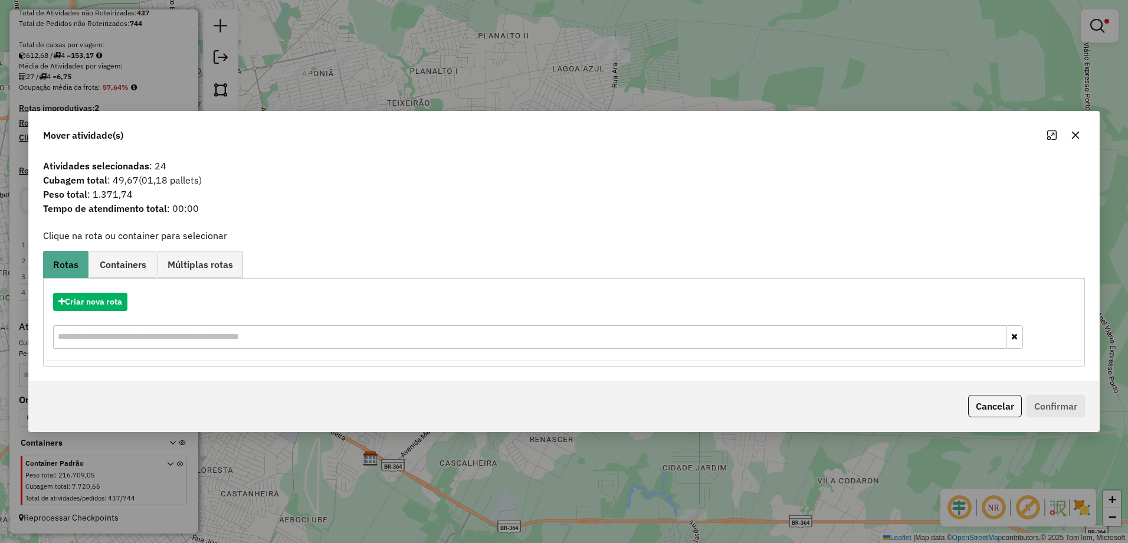
click at [1074, 133] on icon "button" at bounding box center [1075, 134] width 9 height 9
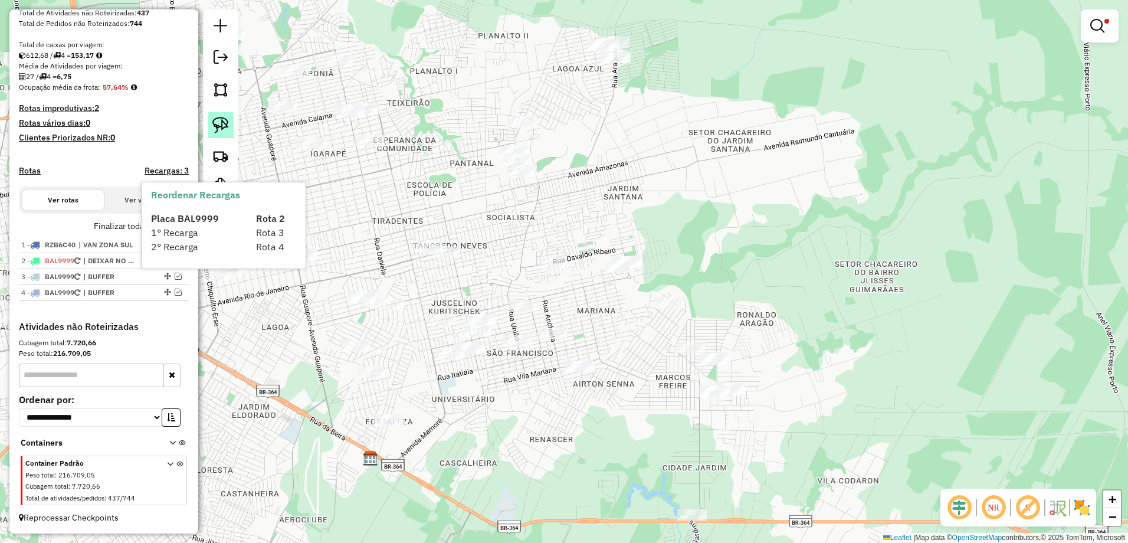
click at [217, 125] on img at bounding box center [220, 125] width 17 height 17
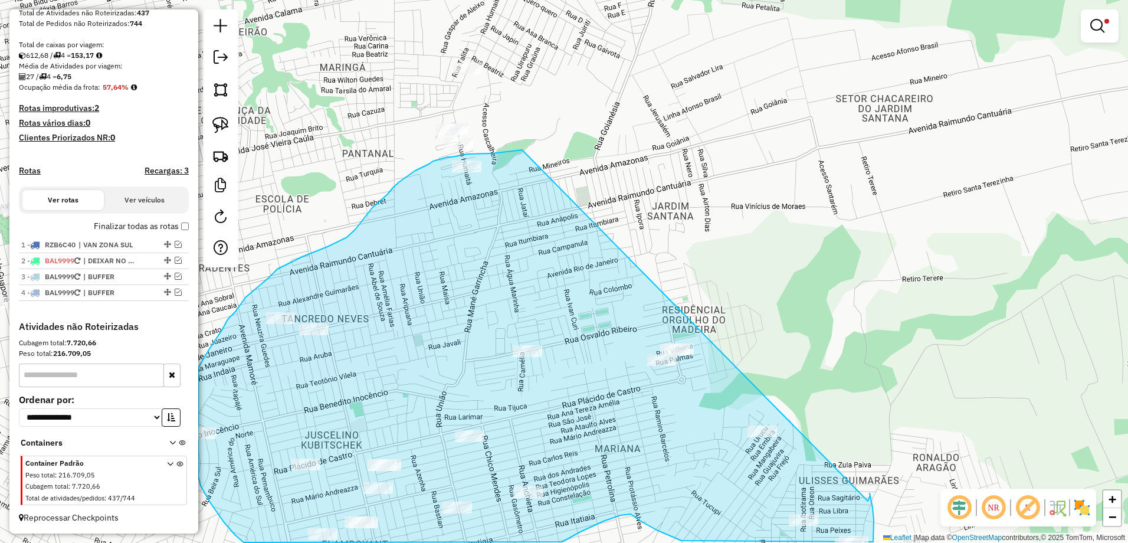
drag, startPoint x: 509, startPoint y: 151, endPoint x: 869, endPoint y: 503, distance: 503.0
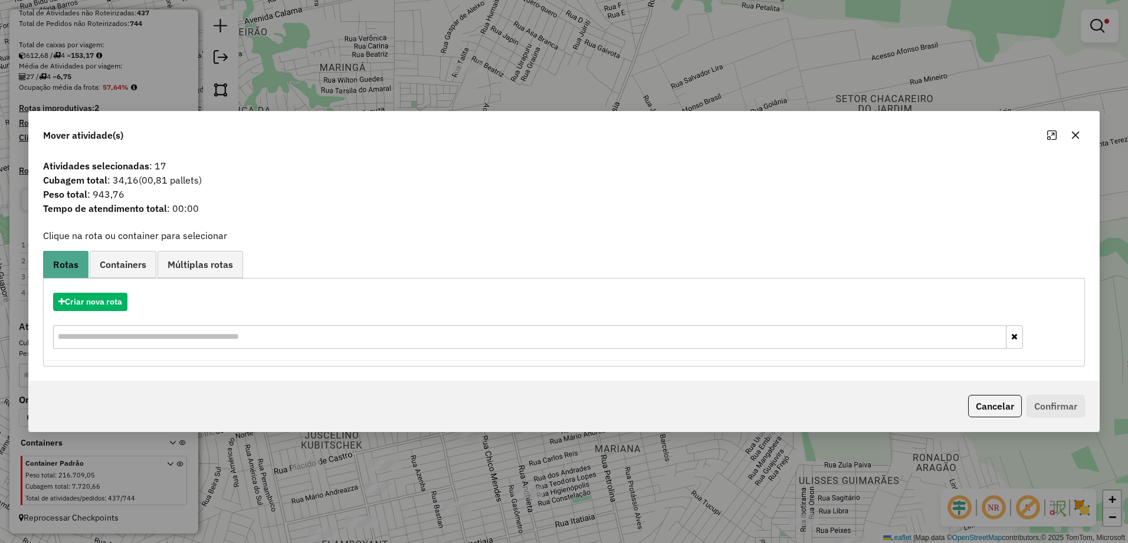
click at [1079, 136] on icon "button" at bounding box center [1075, 134] width 9 height 9
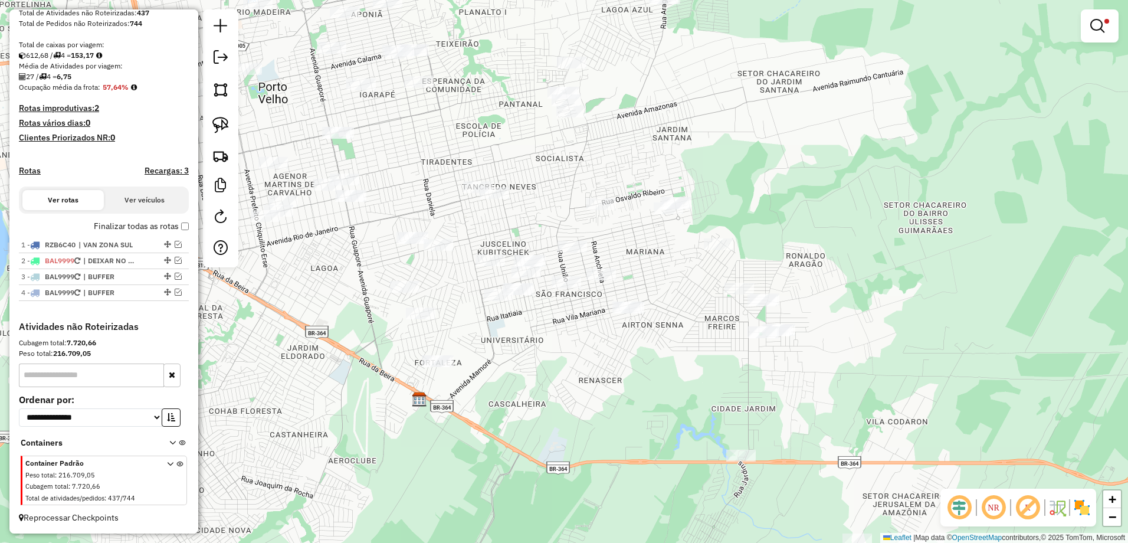
drag, startPoint x: 877, startPoint y: 204, endPoint x: 686, endPoint y: 152, distance: 198.2
click at [686, 152] on div "Limpar filtros Janela de atendimento Grade de atendimento Capacidade Transporta…" at bounding box center [564, 271] width 1128 height 543
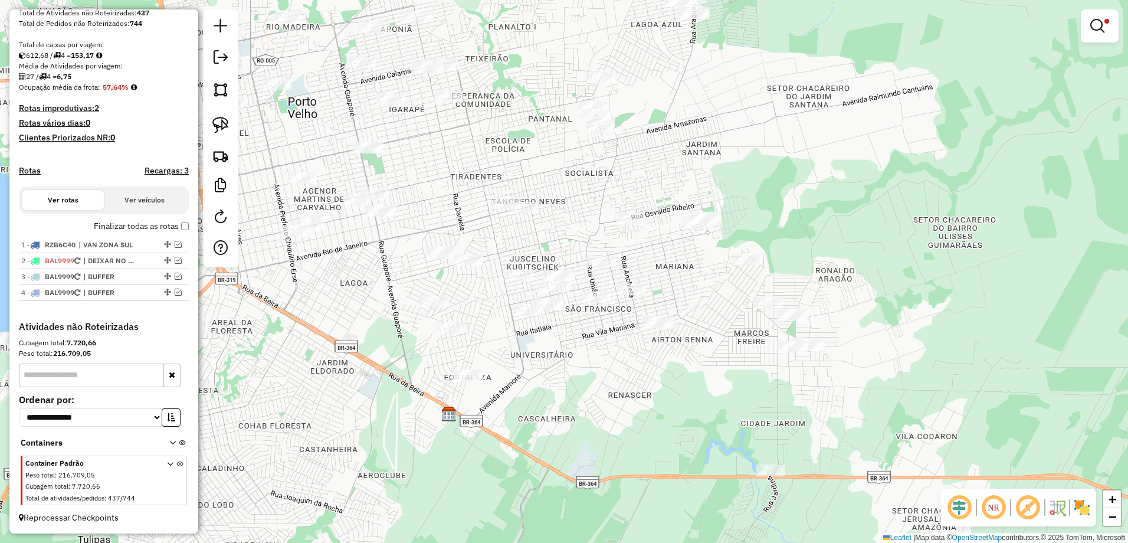
drag, startPoint x: 724, startPoint y: 167, endPoint x: 754, endPoint y: 182, distance: 33.0
click at [754, 182] on div "Limpar filtros Janela de atendimento Grade de atendimento Capacidade Transporta…" at bounding box center [564, 271] width 1128 height 543
drag, startPoint x: 224, startPoint y: 126, endPoint x: 249, endPoint y: 126, distance: 25.4
click at [224, 126] on img at bounding box center [220, 125] width 17 height 17
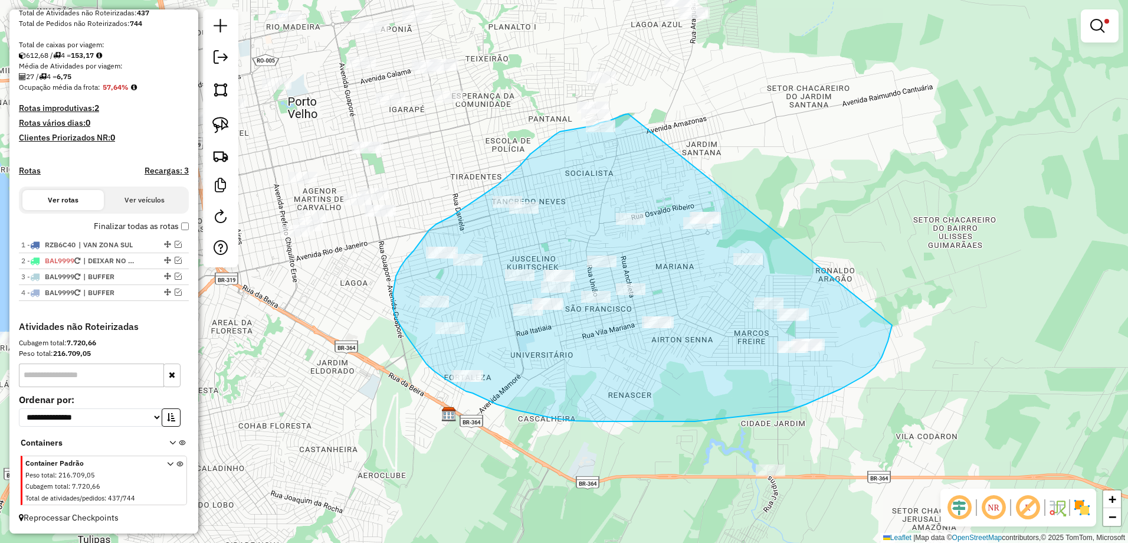
drag, startPoint x: 628, startPoint y: 114, endPoint x: 892, endPoint y: 322, distance: 336.4
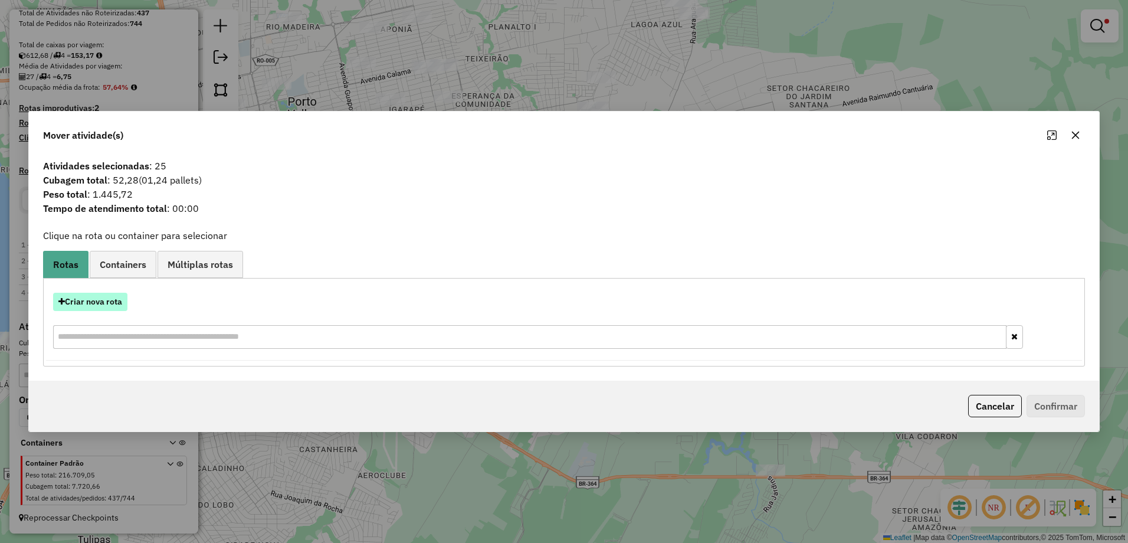
click at [105, 306] on button "Criar nova rota" at bounding box center [90, 302] width 74 height 18
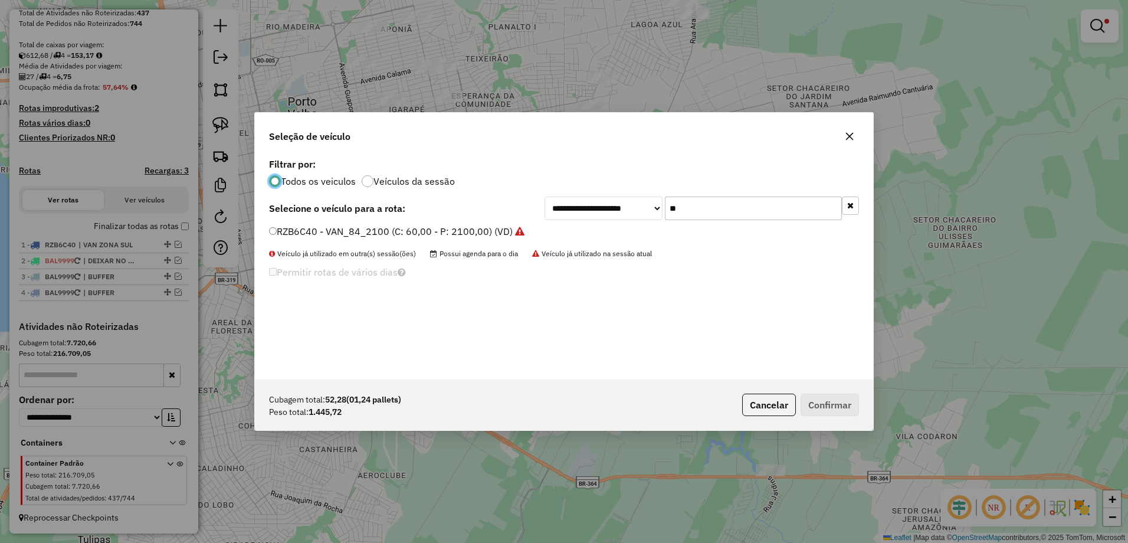
scroll to position [6, 4]
click at [687, 215] on input "**" at bounding box center [753, 208] width 177 height 24
type input "*"
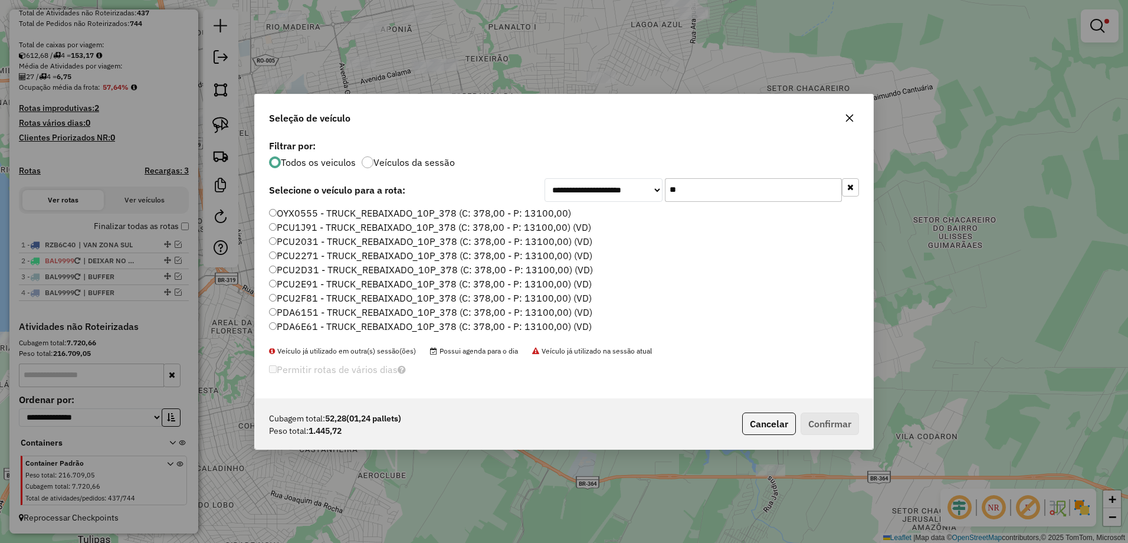
type input "*"
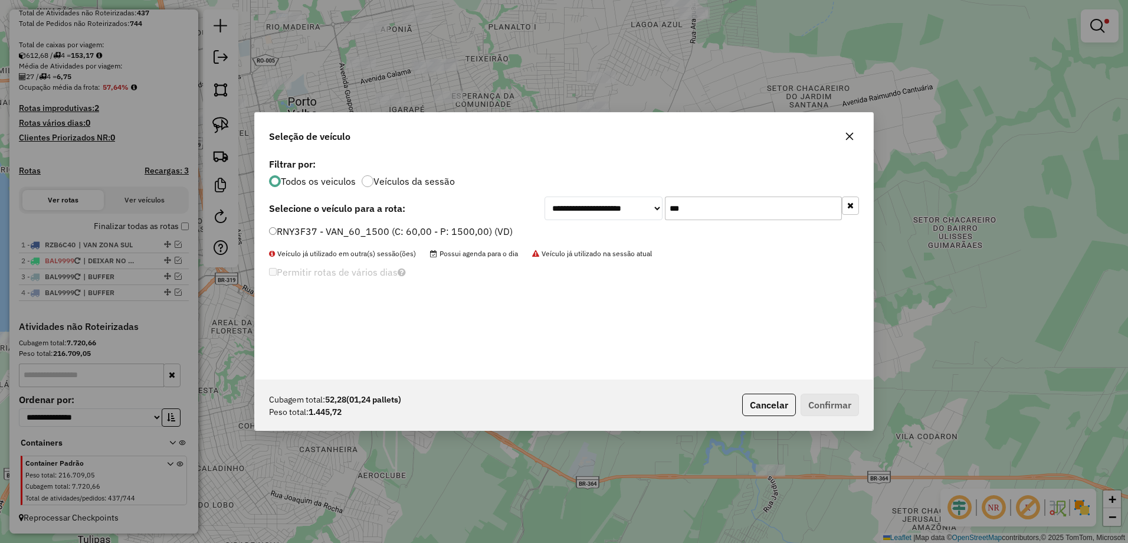
type input "***"
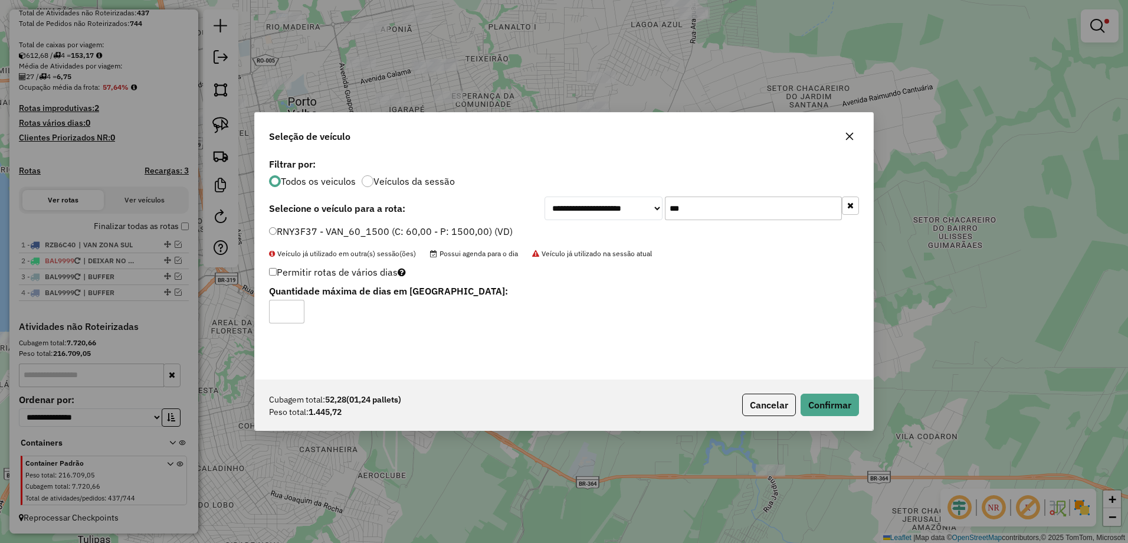
click at [859, 409] on div "Cubagem total: 52,28 (01,24 pallets) Peso total: 1.445,72 Cancelar Confirmar" at bounding box center [564, 404] width 618 height 51
click at [849, 406] on button "Confirmar" at bounding box center [829, 404] width 58 height 22
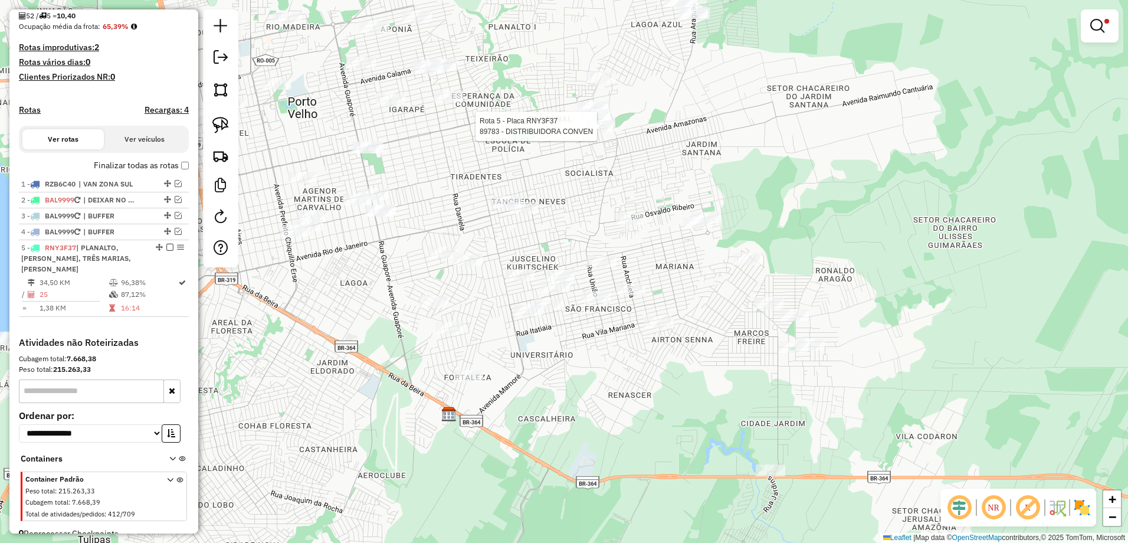
scroll to position [306, 0]
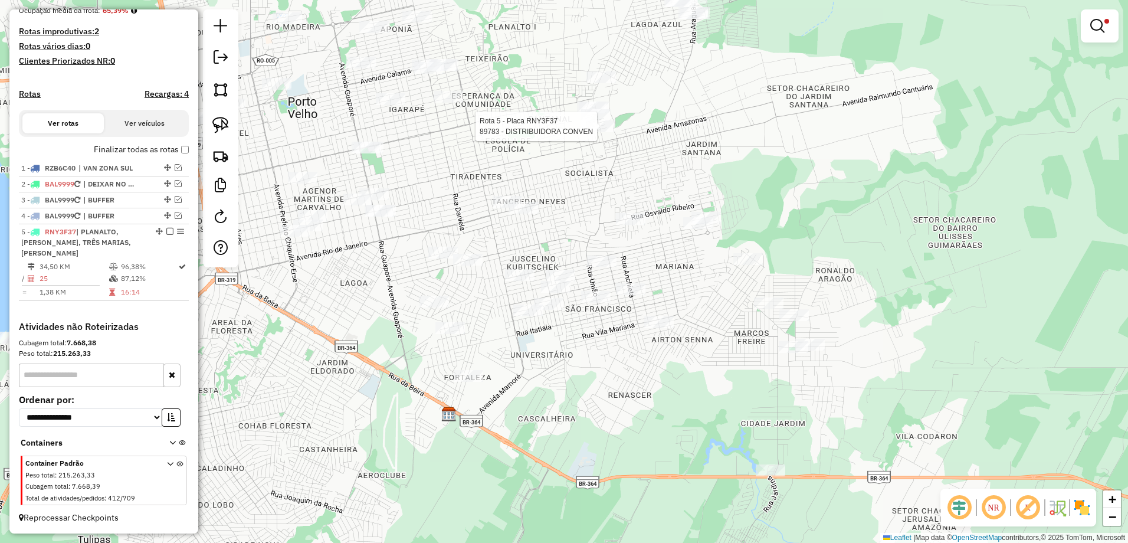
select select "**********"
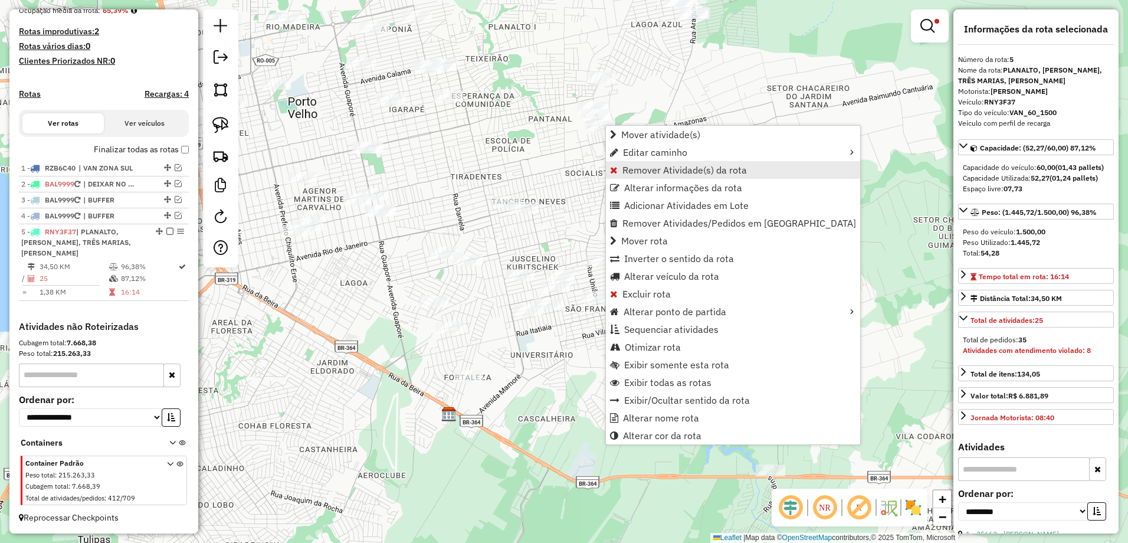
click at [652, 172] on span "Remover Atividade(s) da rota" at bounding box center [684, 169] width 124 height 9
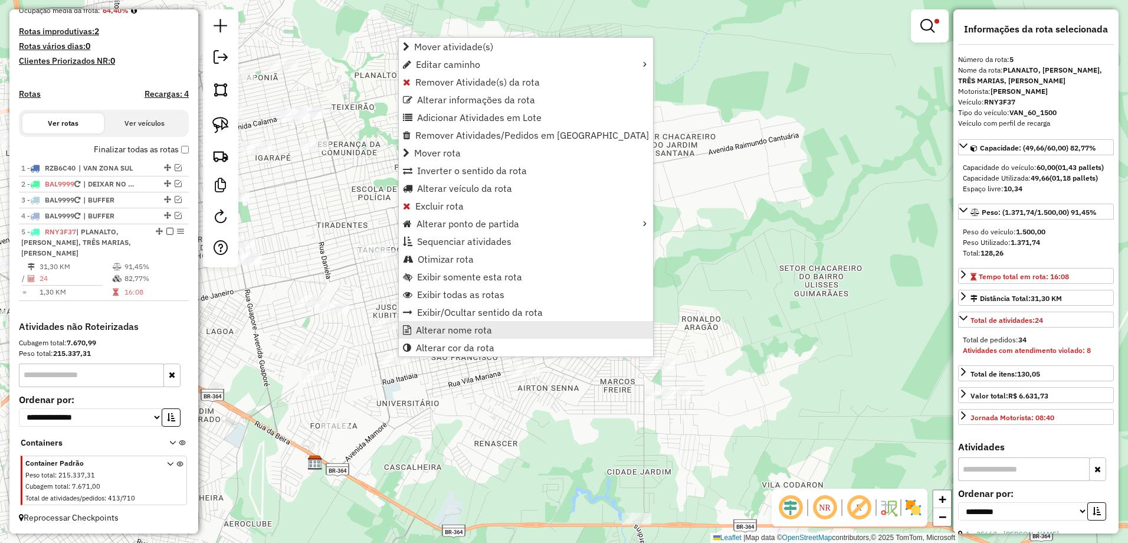
click at [491, 327] on link "Alterar nome rota" at bounding box center [526, 330] width 254 height 18
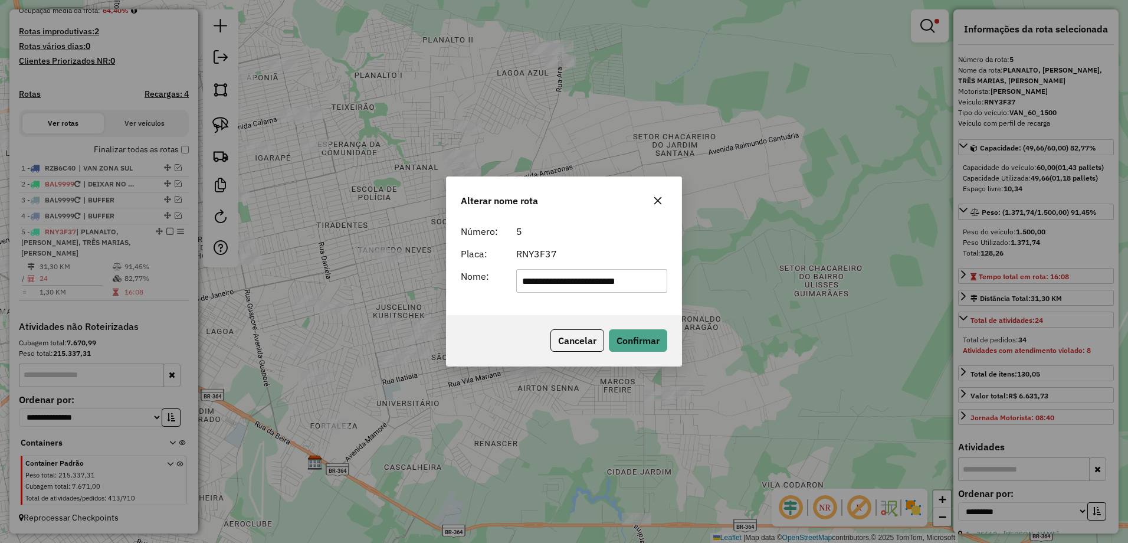
scroll to position [0, 0]
type input "*"
type input "**********"
click at [649, 331] on button "Confirmar" at bounding box center [638, 340] width 58 height 22
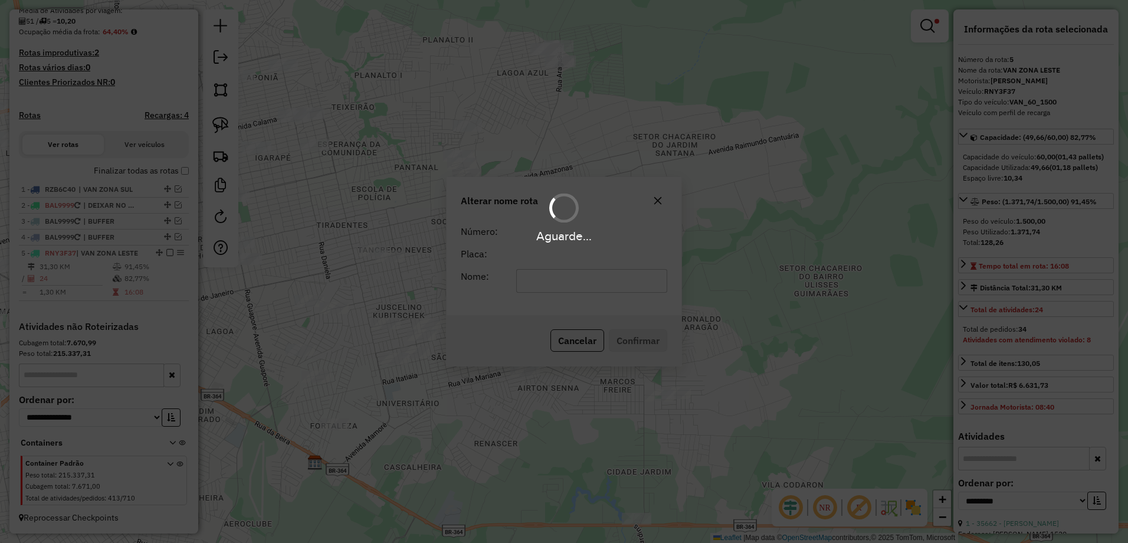
scroll to position [284, 0]
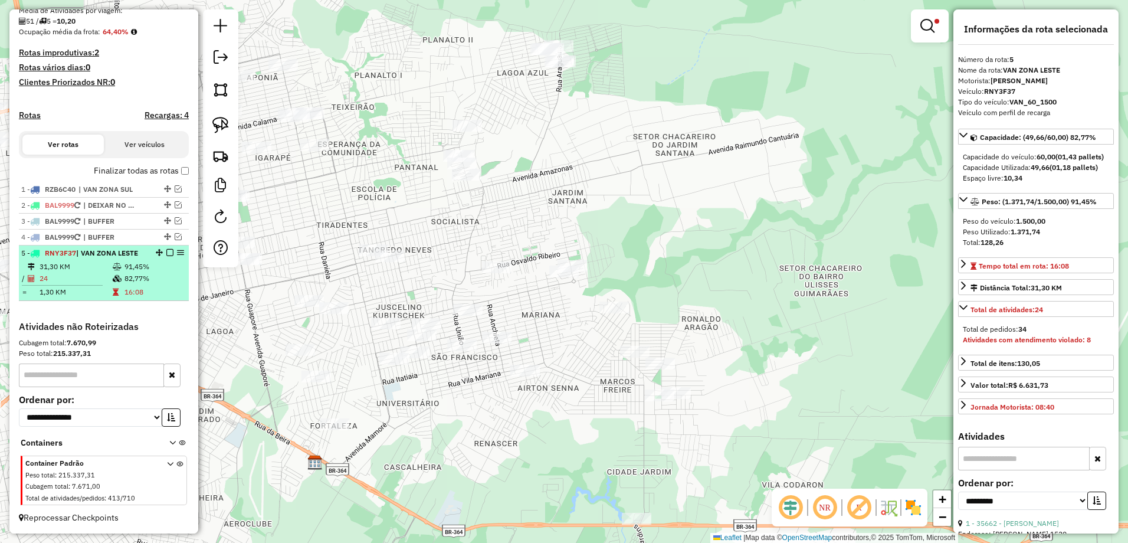
click at [166, 254] on em at bounding box center [169, 252] width 7 height 7
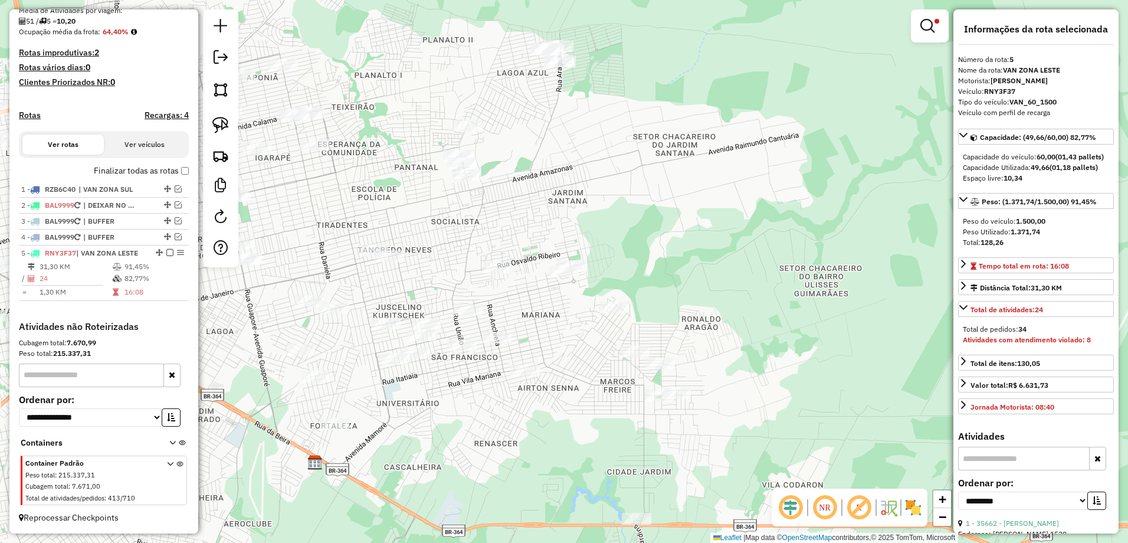
scroll to position [245, 0]
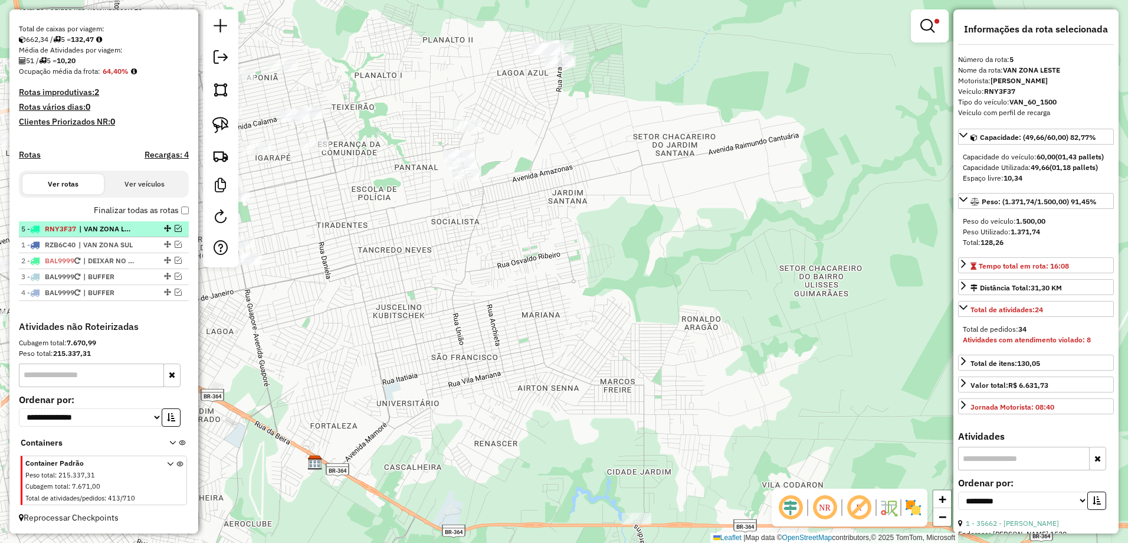
drag, startPoint x: 164, startPoint y: 291, endPoint x: 160, endPoint y: 222, distance: 69.1
click at [549, 281] on div "Limpar filtros Janela de atendimento Grade de atendimento Capacidade Transporta…" at bounding box center [564, 271] width 1128 height 543
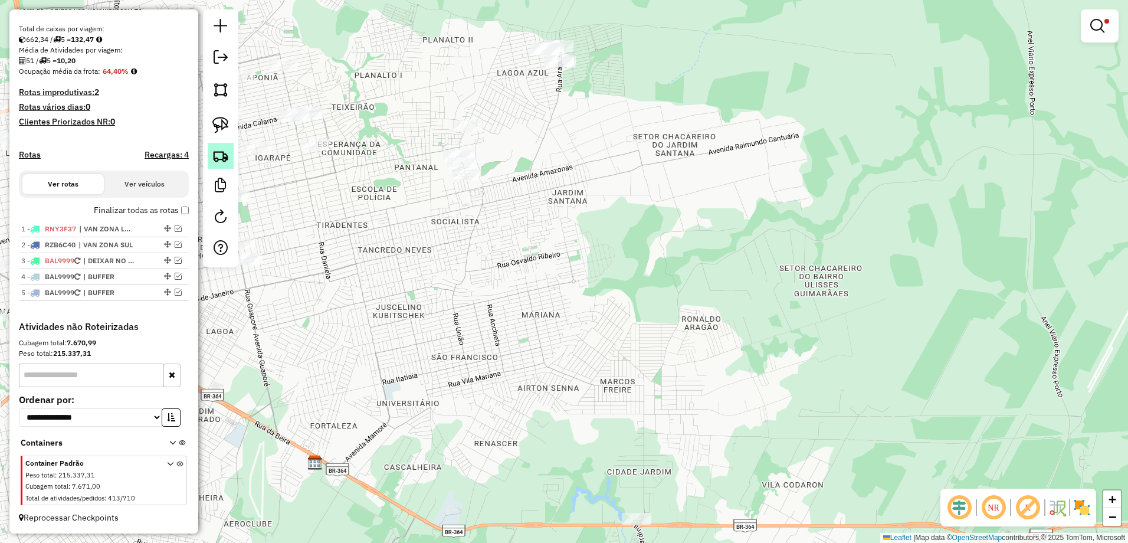
click at [226, 153] on img at bounding box center [220, 155] width 17 height 17
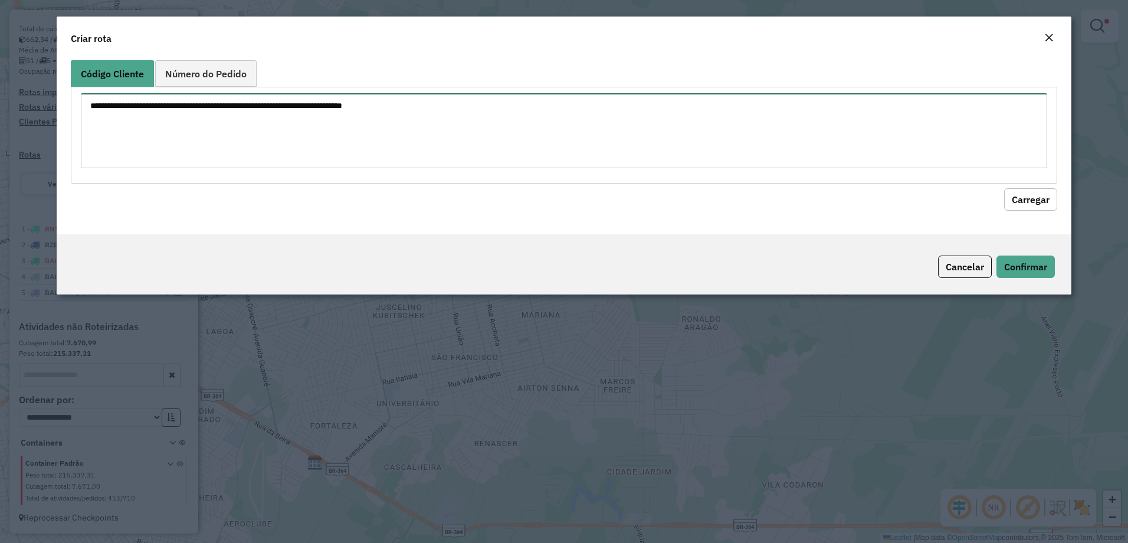
click at [270, 117] on textarea at bounding box center [564, 130] width 967 height 75
paste textarea "***** ***** ***** ***** ***** ***** ***** ***** ***** ***** ***** **** **** ***…"
type textarea "***** ***** ***** ***** ***** ***** ***** ***** ***** ***** ***** **** **** ***…"
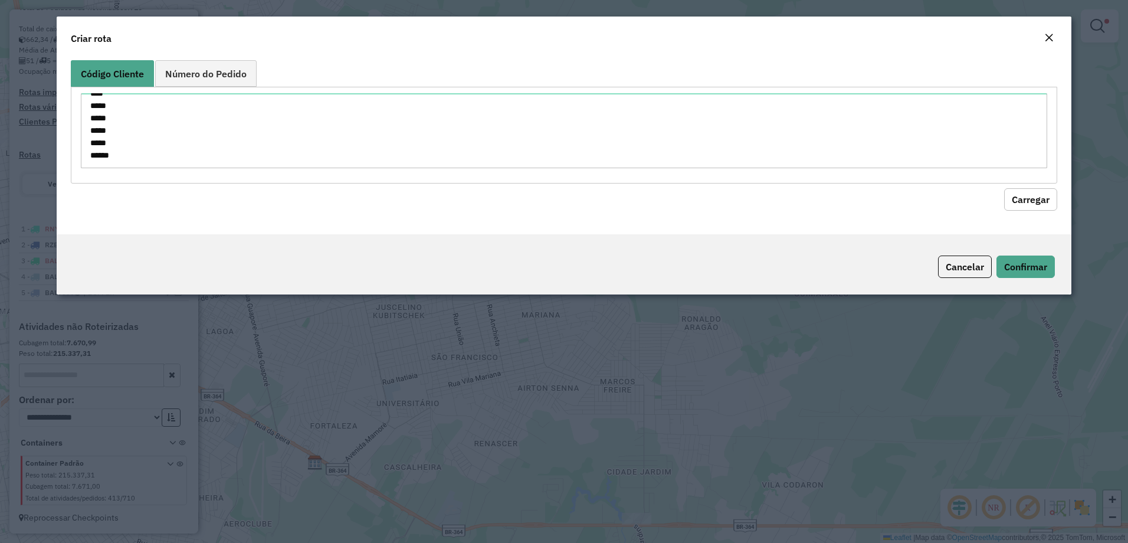
click at [1026, 195] on button "Carregar" at bounding box center [1030, 199] width 53 height 22
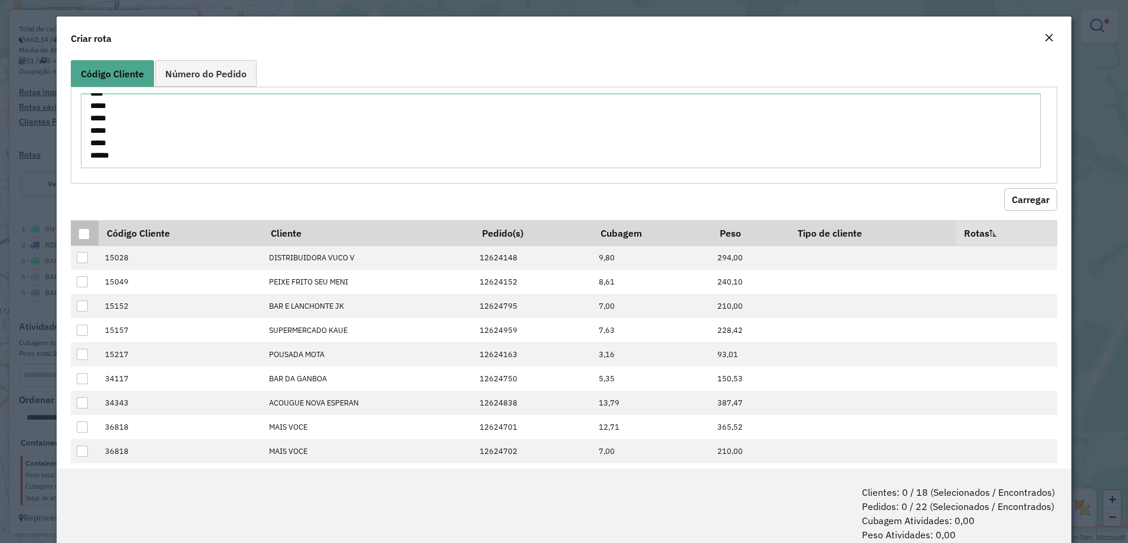
click at [80, 238] on div at bounding box center [83, 233] width 11 height 11
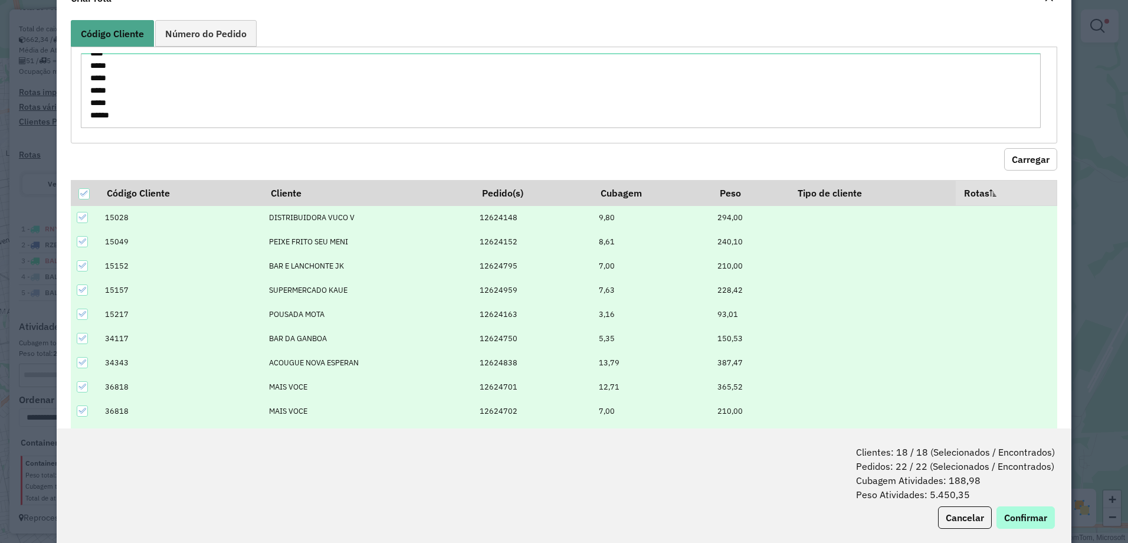
scroll to position [59, 0]
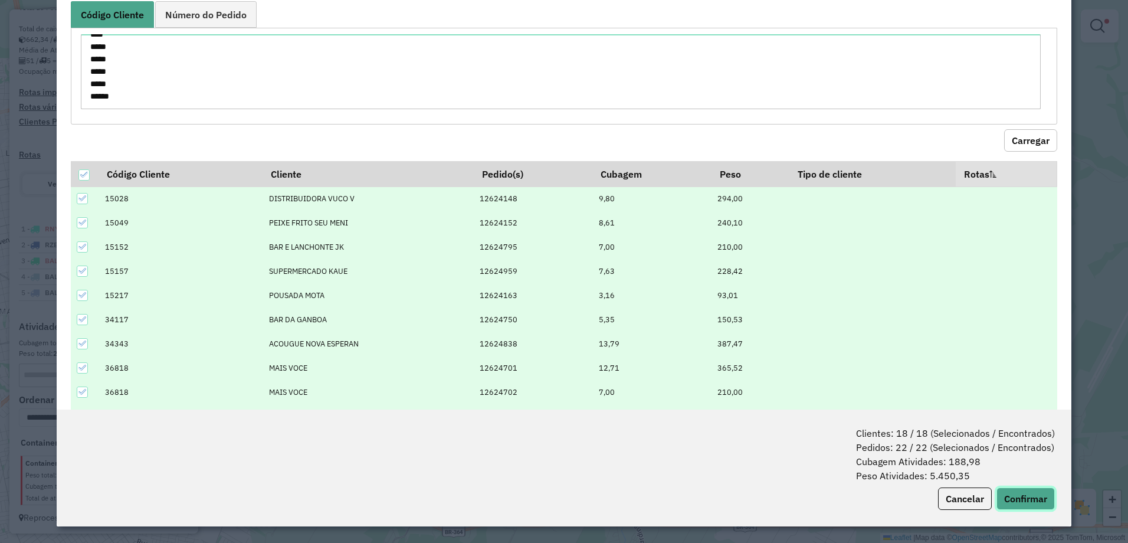
click at [1029, 495] on button "Confirmar" at bounding box center [1025, 498] width 58 height 22
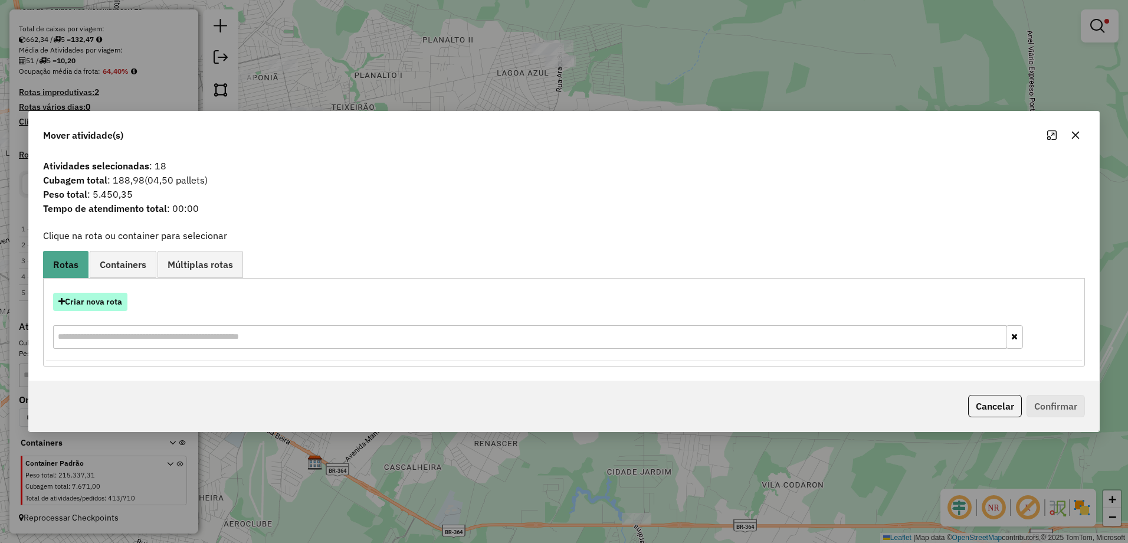
click at [78, 300] on button "Criar nova rota" at bounding box center [90, 302] width 74 height 18
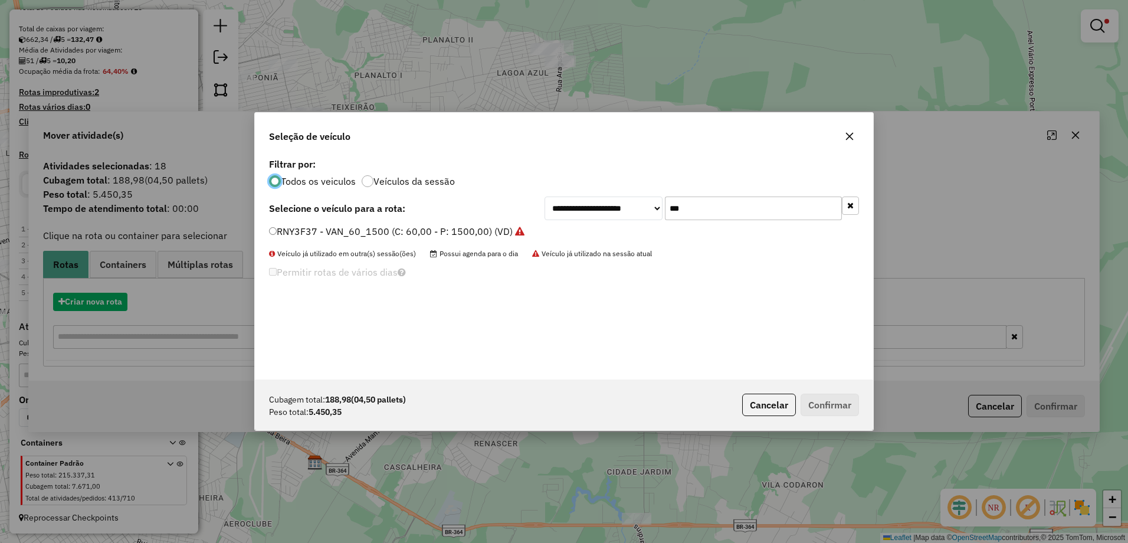
scroll to position [6, 4]
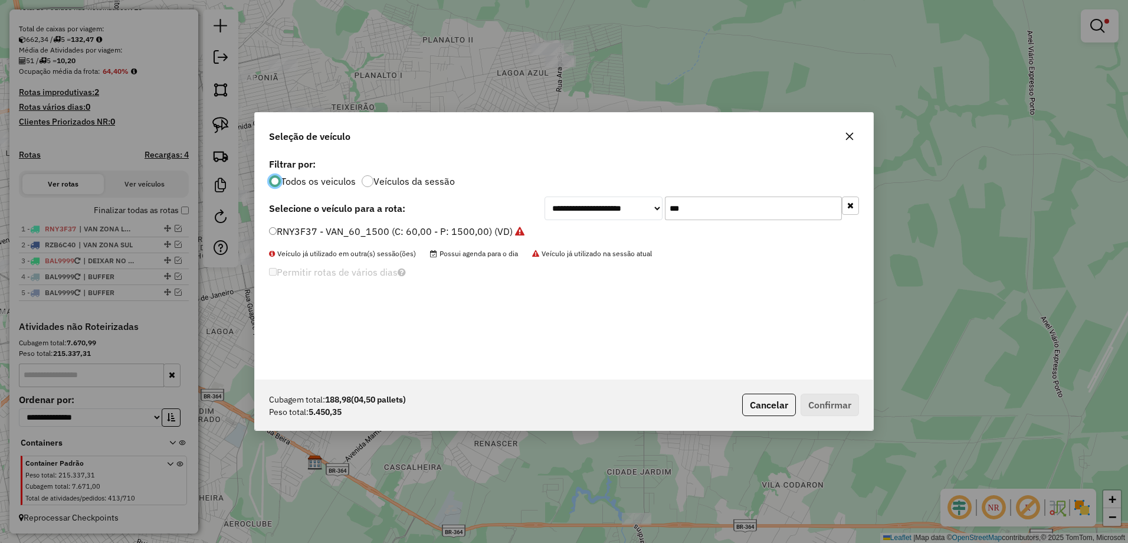
click at [707, 199] on input "***" at bounding box center [753, 208] width 177 height 24
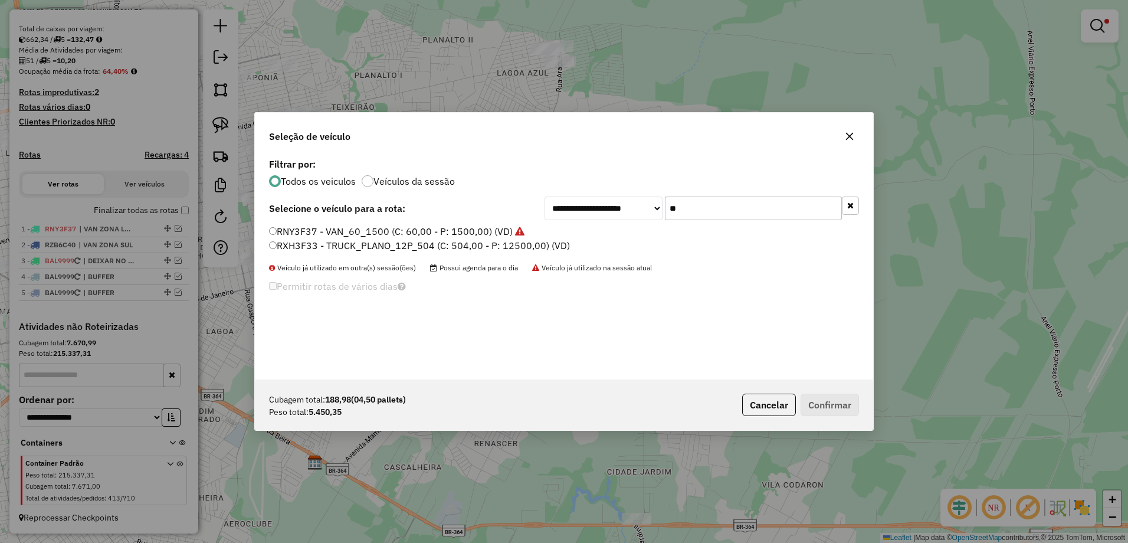
type input "*"
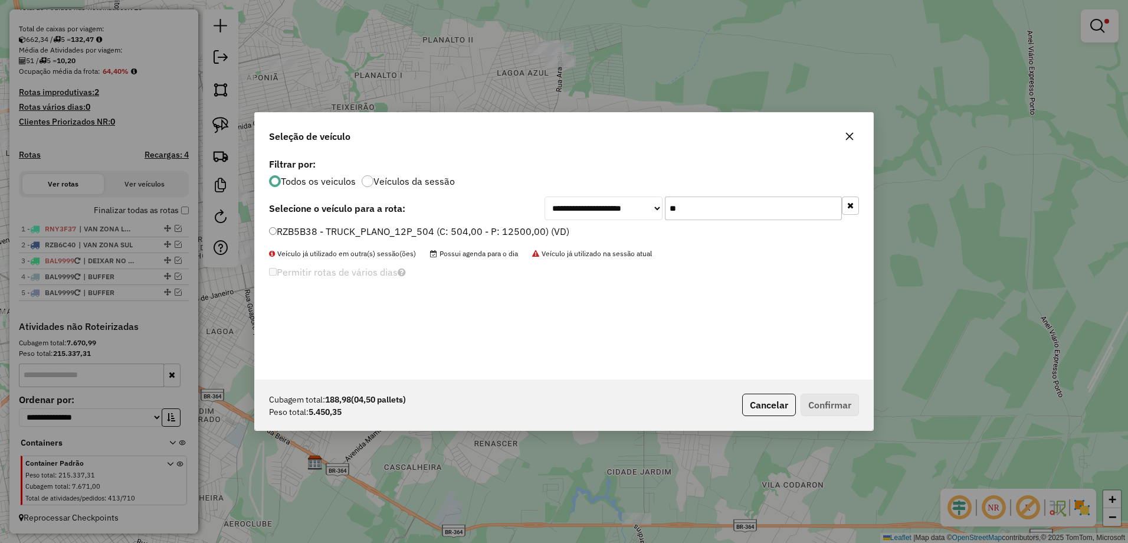
type input "**"
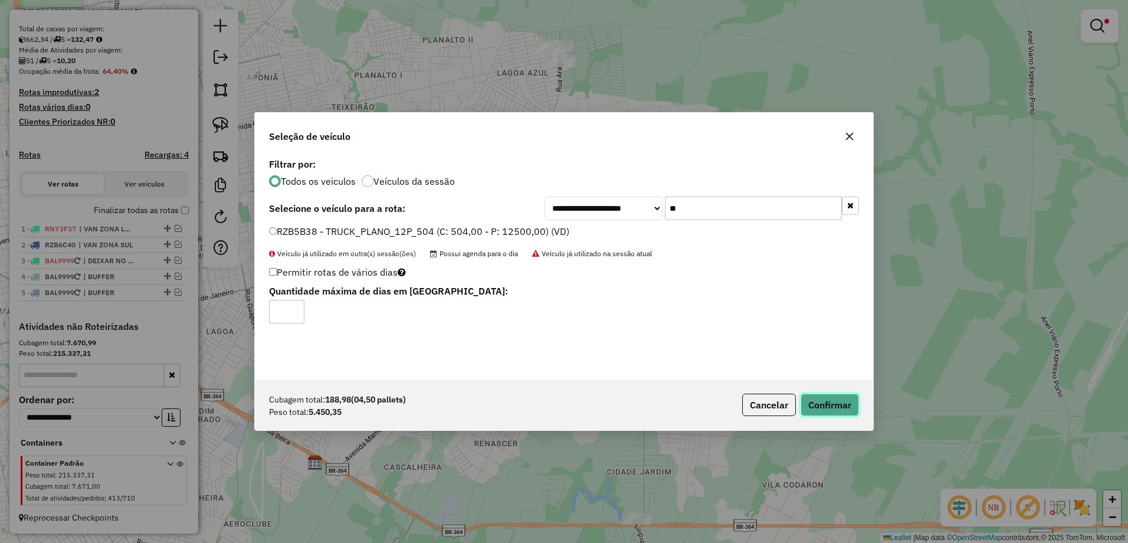
click at [837, 397] on button "Confirmar" at bounding box center [829, 404] width 58 height 22
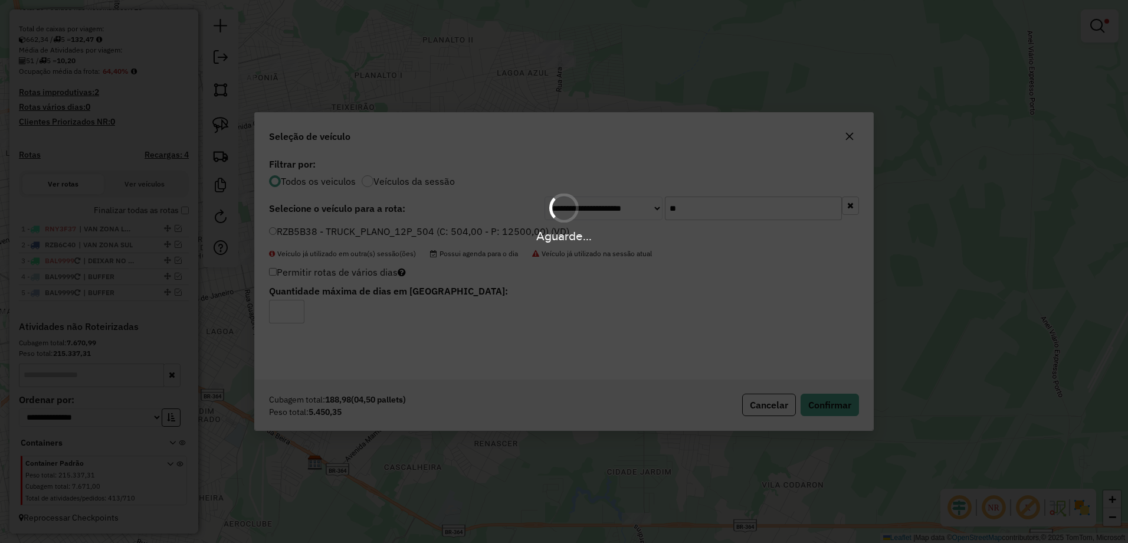
scroll to position [306, 0]
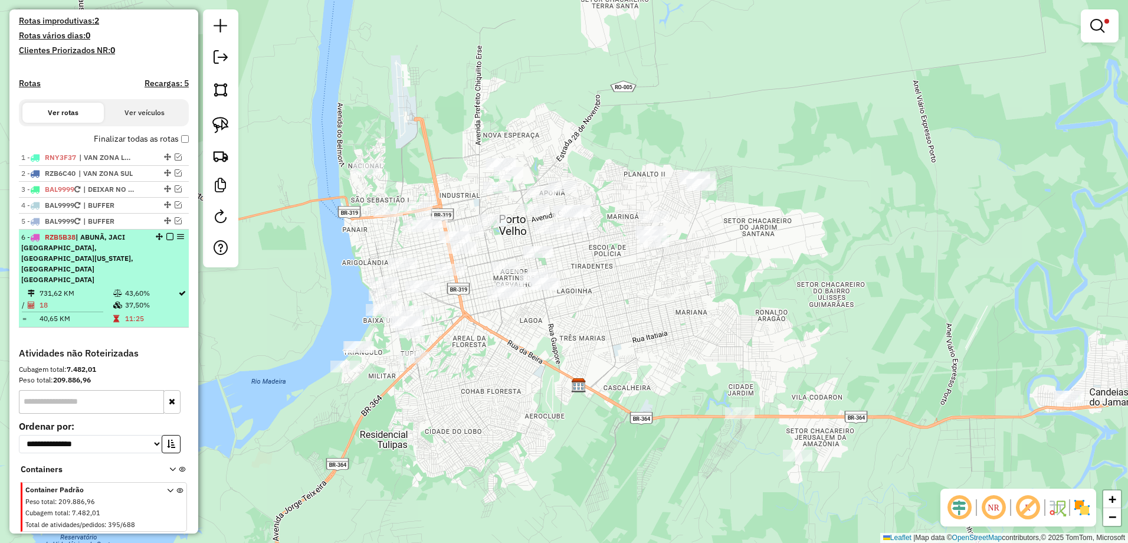
click at [88, 299] on td "18" at bounding box center [76, 305] width 74 height 12
select select "**********"
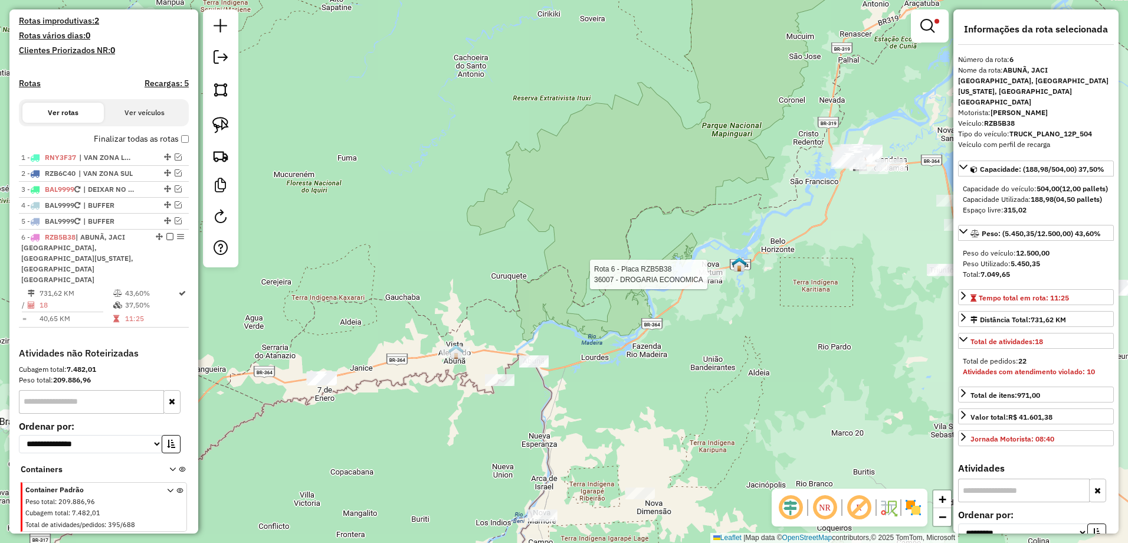
scroll to position [321, 0]
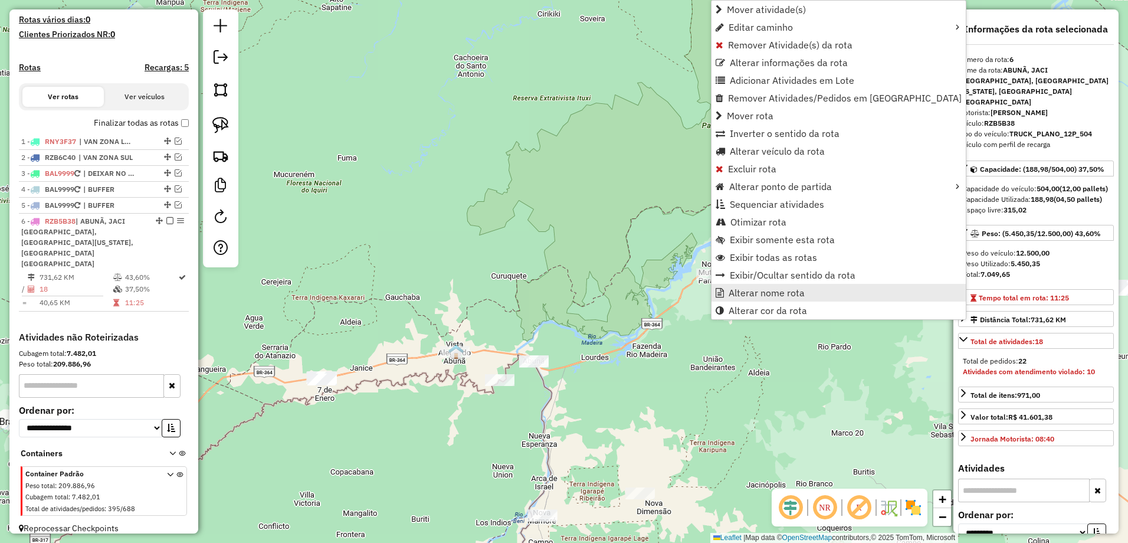
click at [753, 293] on span "Alterar nome rota" at bounding box center [766, 292] width 76 height 9
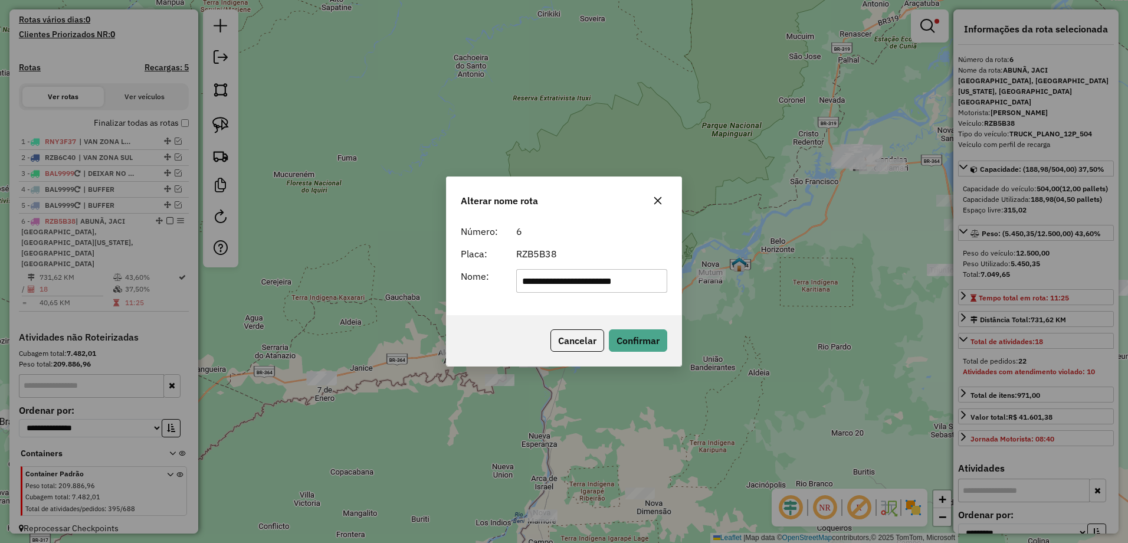
scroll to position [0, 0]
click at [557, 285] on input "**********" at bounding box center [592, 281] width 152 height 24
type input "**********"
click at [662, 347] on button "Confirmar" at bounding box center [638, 340] width 58 height 22
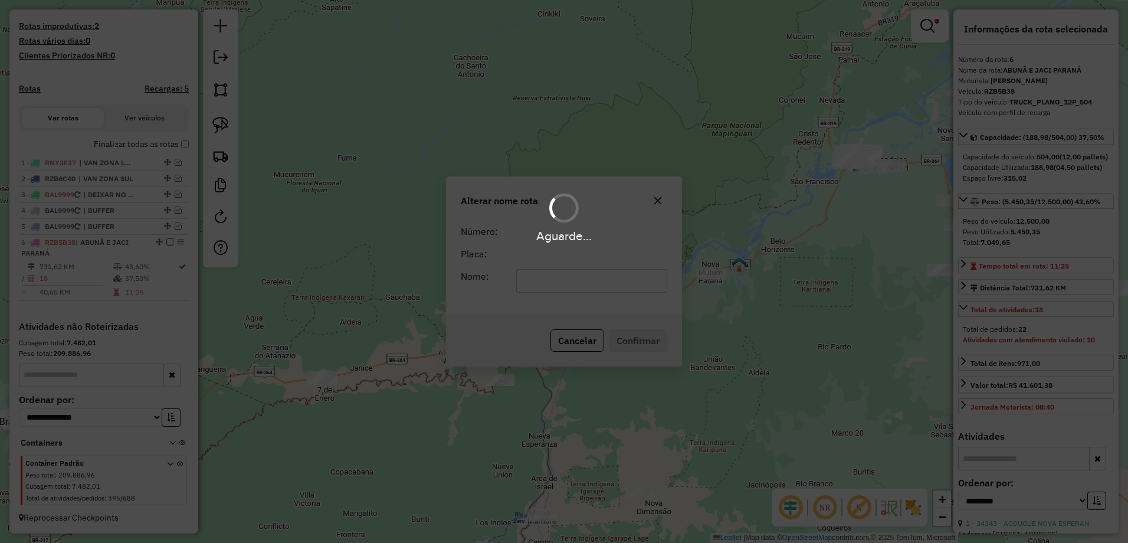
scroll to position [311, 0]
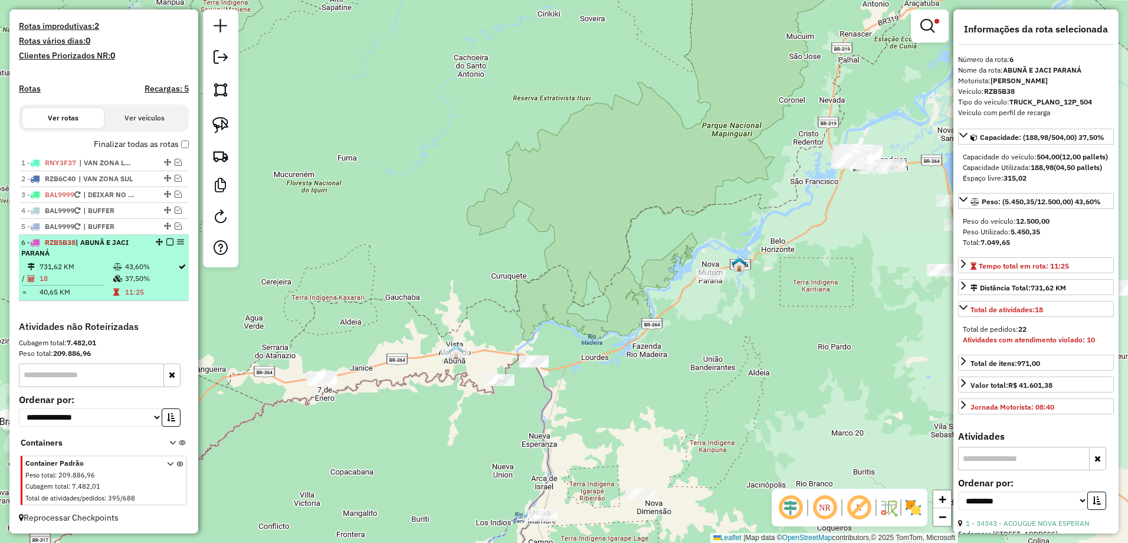
click at [166, 240] on em at bounding box center [169, 241] width 7 height 7
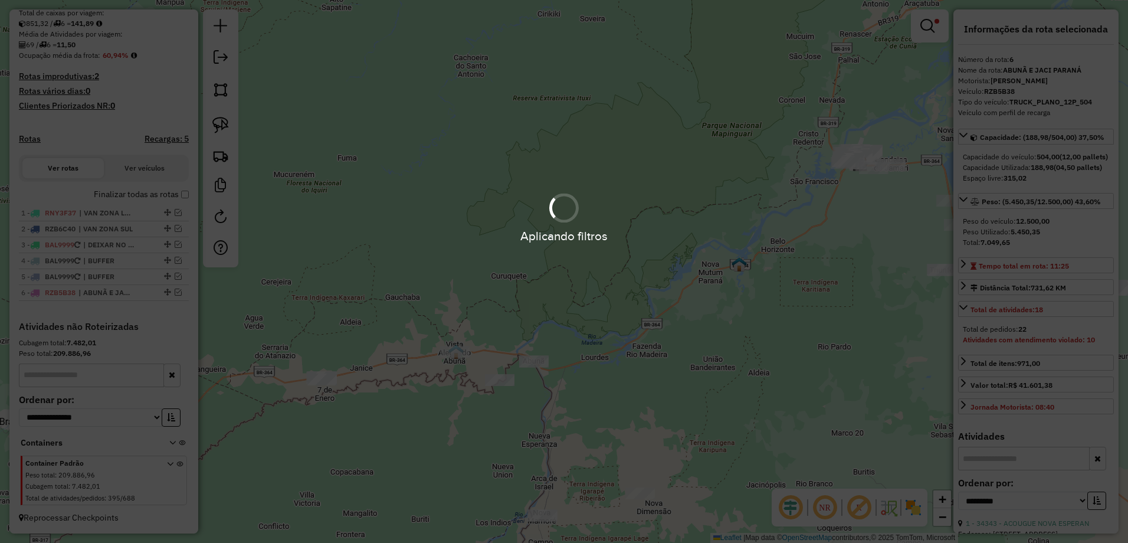
scroll to position [261, 0]
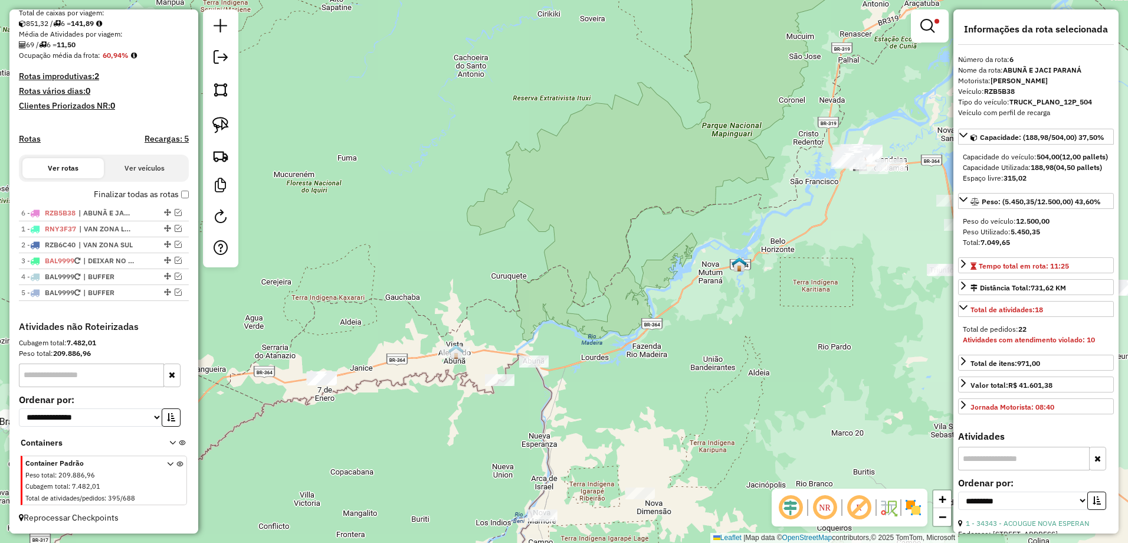
drag, startPoint x: 163, startPoint y: 291, endPoint x: 159, endPoint y: 212, distance: 79.7
click at [111, 209] on span "| ABUNÃ E JACI PARANÁ" at bounding box center [105, 213] width 54 height 11
click at [175, 213] on em at bounding box center [178, 212] width 7 height 7
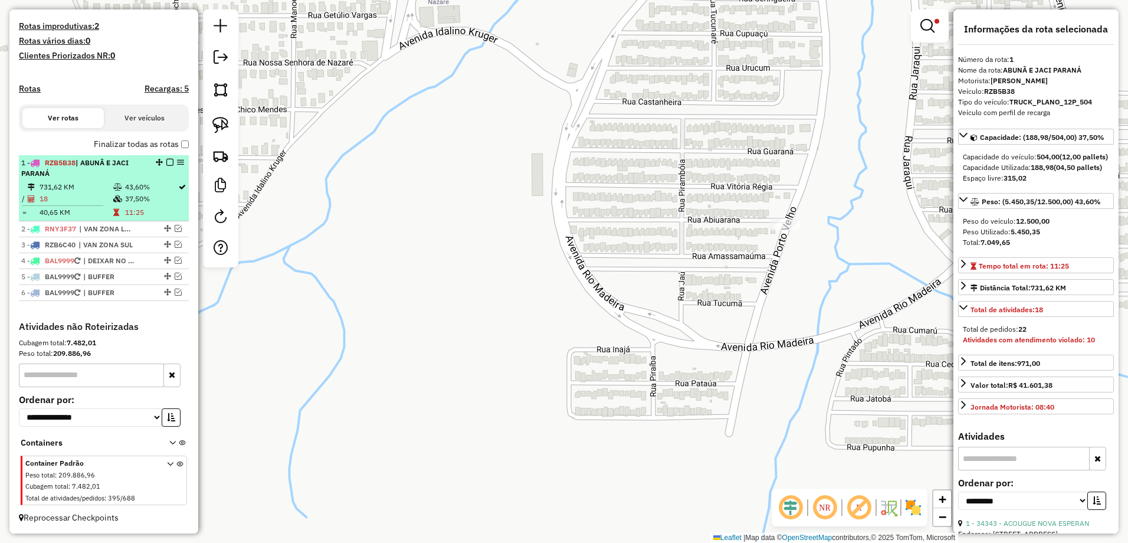
click at [88, 188] on td "731,62 KM" at bounding box center [76, 187] width 74 height 12
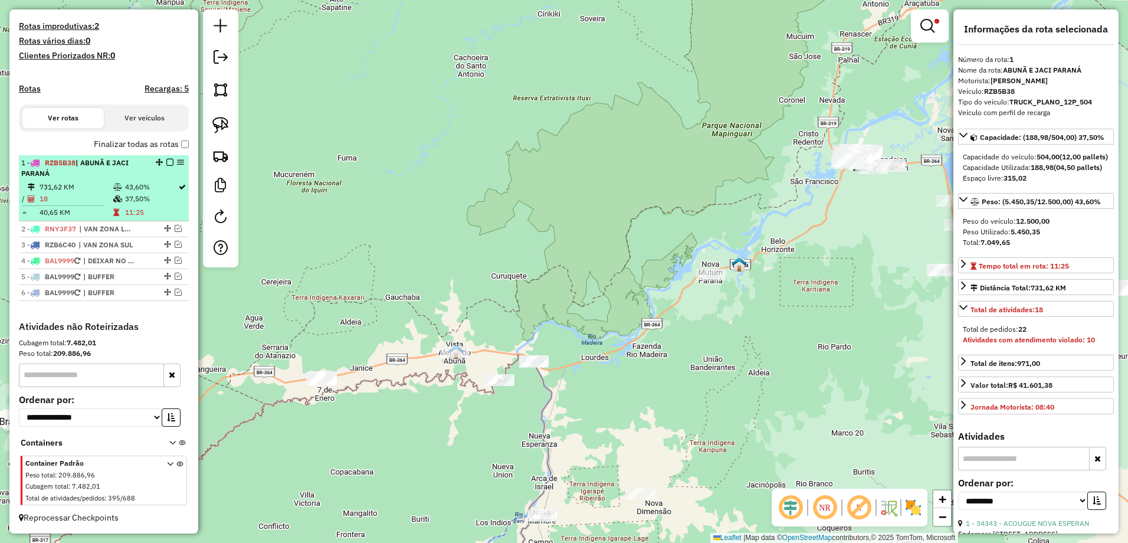
click at [88, 188] on td "731,62 KM" at bounding box center [76, 187] width 74 height 12
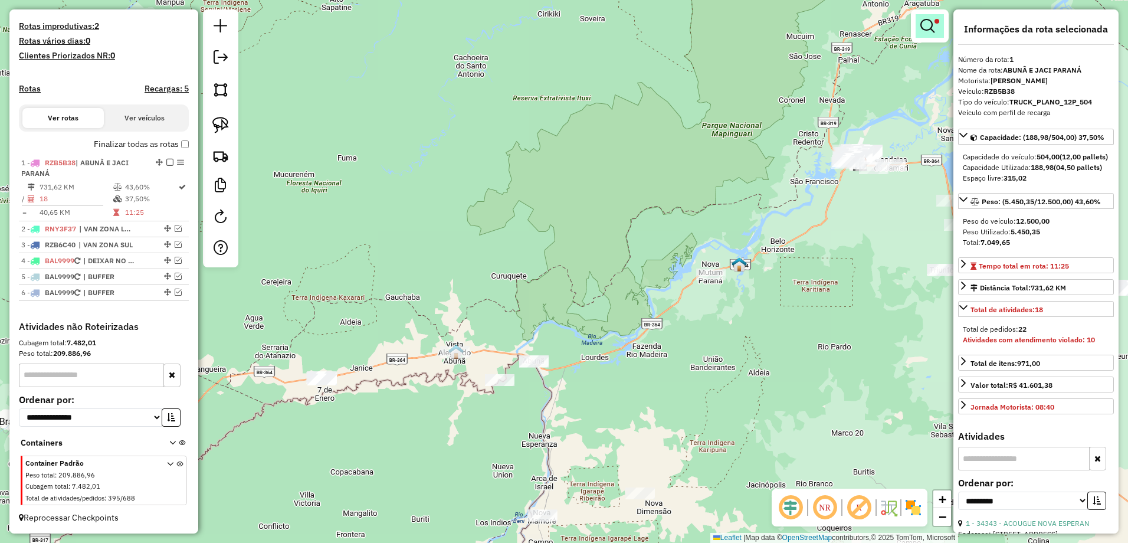
click at [936, 35] on link at bounding box center [929, 26] width 28 height 24
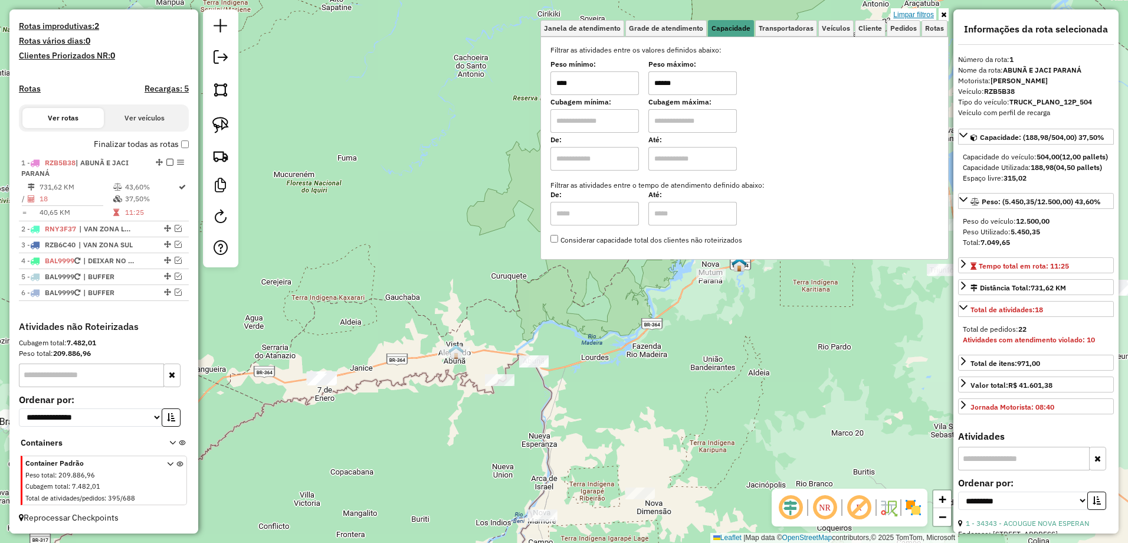
click at [904, 15] on link "Limpar filtros" at bounding box center [913, 14] width 45 height 13
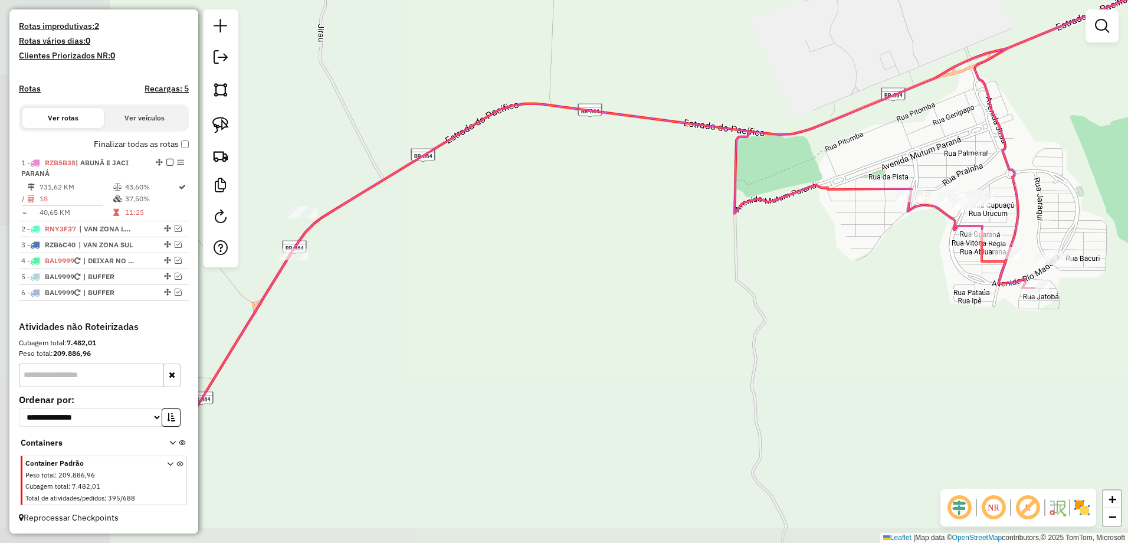
drag, startPoint x: 872, startPoint y: 202, endPoint x: 1038, endPoint y: 163, distance: 170.4
click at [1038, 163] on div "Janela de atendimento Grade de atendimento Capacidade Transportadoras Veículos …" at bounding box center [564, 271] width 1128 height 543
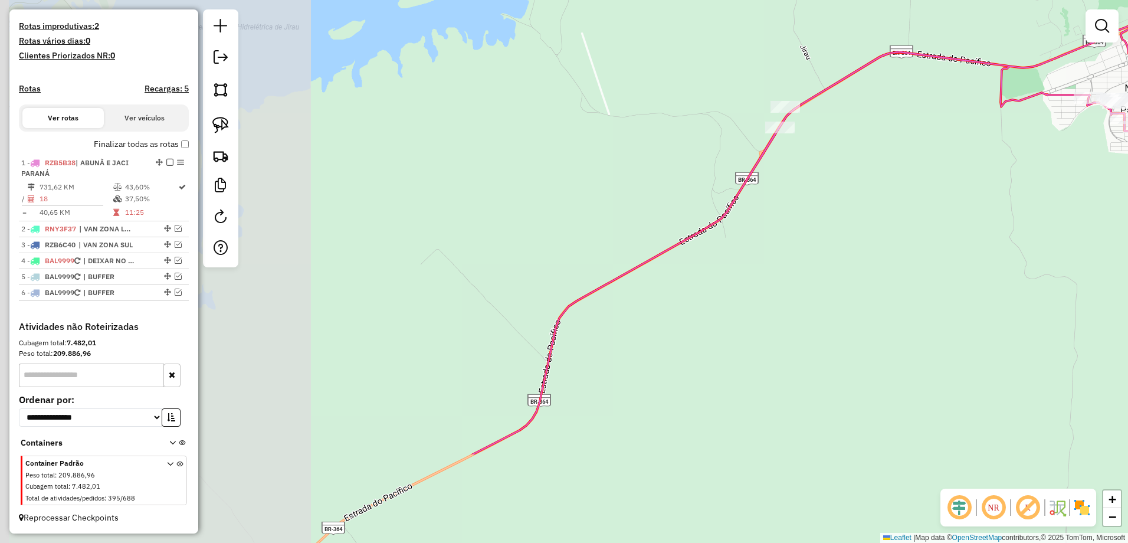
drag, startPoint x: 474, startPoint y: 325, endPoint x: 894, endPoint y: 181, distance: 443.9
click at [894, 182] on div "Janela de atendimento Grade de atendimento Capacidade Transportadoras Veículos …" at bounding box center [564, 271] width 1128 height 543
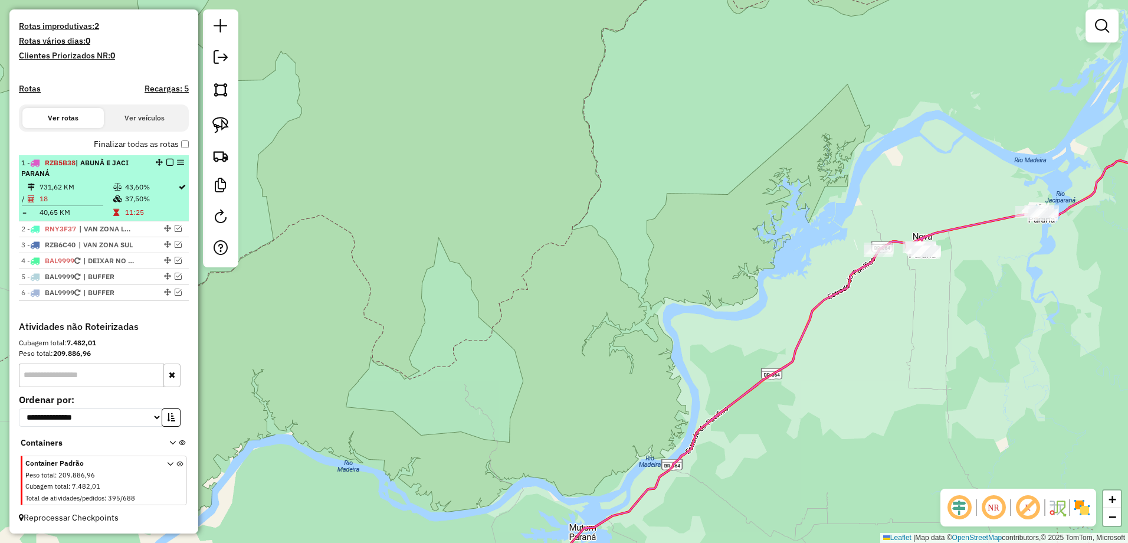
click at [99, 189] on td "731,62 KM" at bounding box center [76, 187] width 74 height 12
select select "**********"
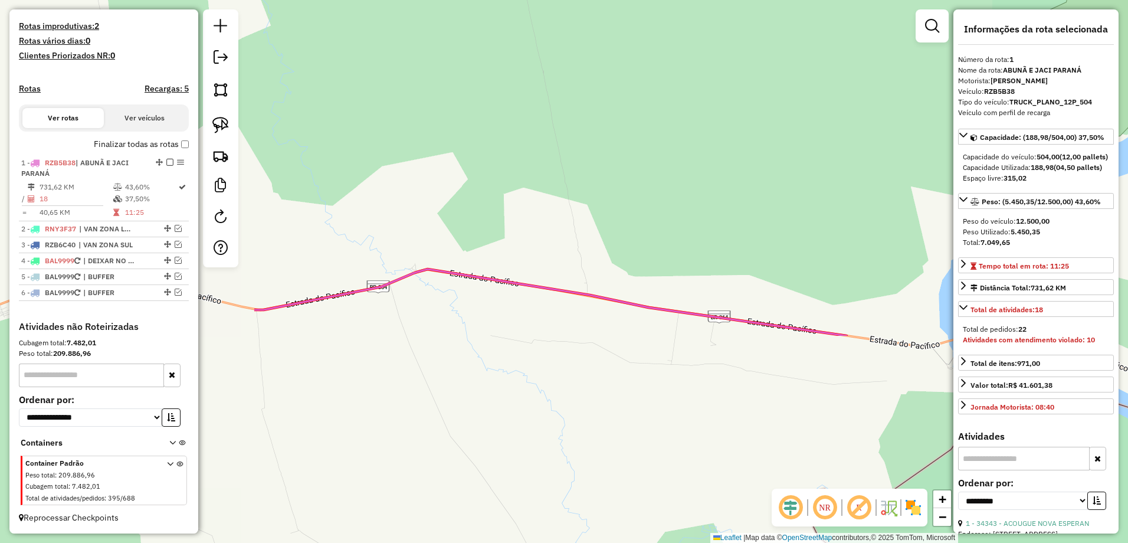
drag, startPoint x: 399, startPoint y: 347, endPoint x: 769, endPoint y: 88, distance: 451.8
click at [767, 87] on div "Janela de atendimento Grade de atendimento Capacidade Transportadoras Veículos …" at bounding box center [564, 271] width 1128 height 543
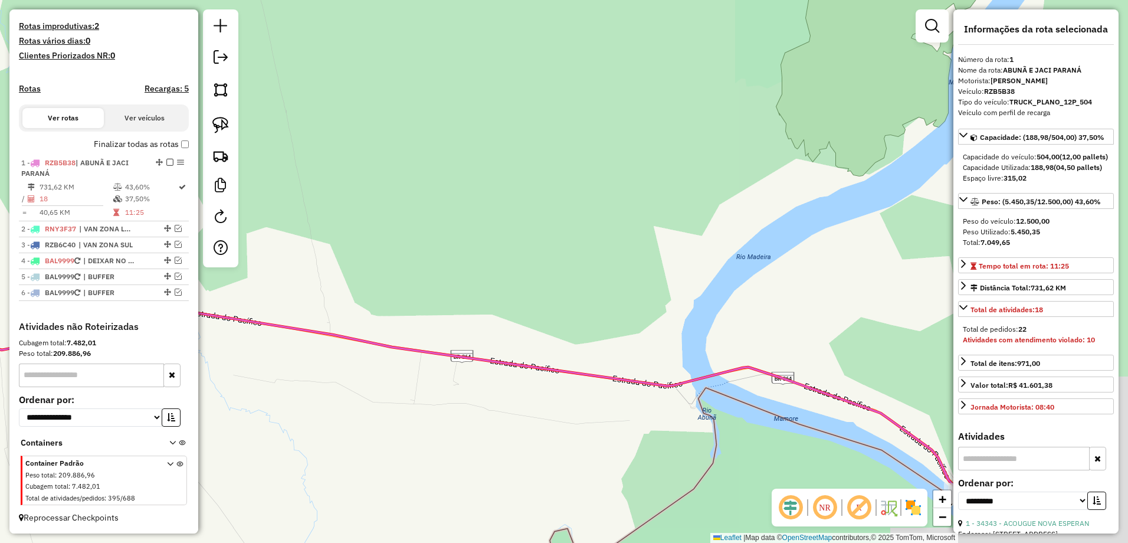
drag, startPoint x: 731, startPoint y: 96, endPoint x: 456, endPoint y: 165, distance: 283.4
click at [436, 153] on div "Janela de atendimento Grade de atendimento Capacidade Transportadoras Veículos …" at bounding box center [564, 271] width 1128 height 543
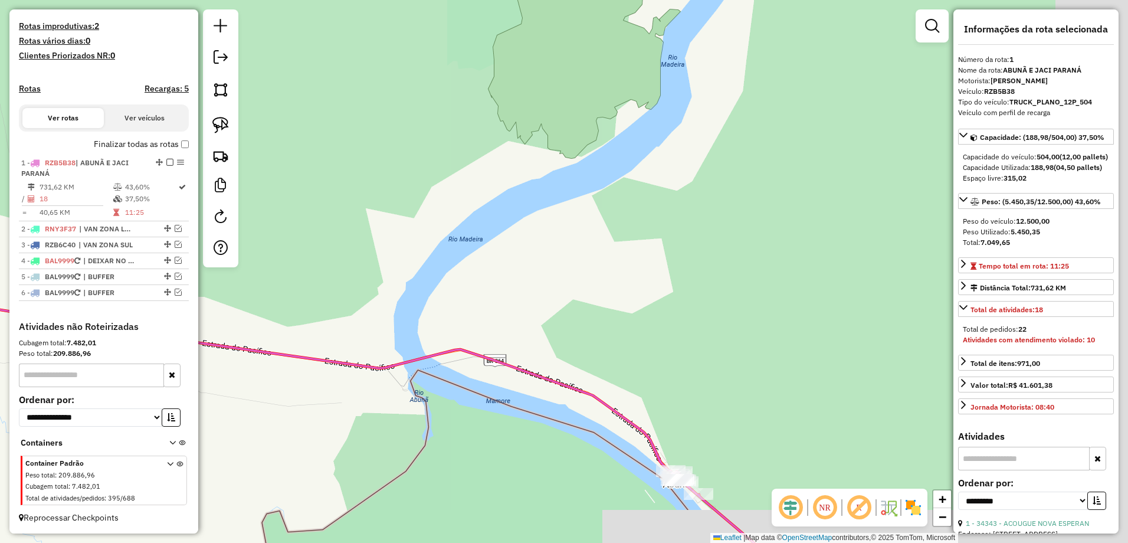
drag, startPoint x: 565, startPoint y: 159, endPoint x: 367, endPoint y: 160, distance: 198.2
click at [367, 160] on div "Janela de atendimento Grade de atendimento Capacidade Transportadoras Veículos …" at bounding box center [564, 271] width 1128 height 543
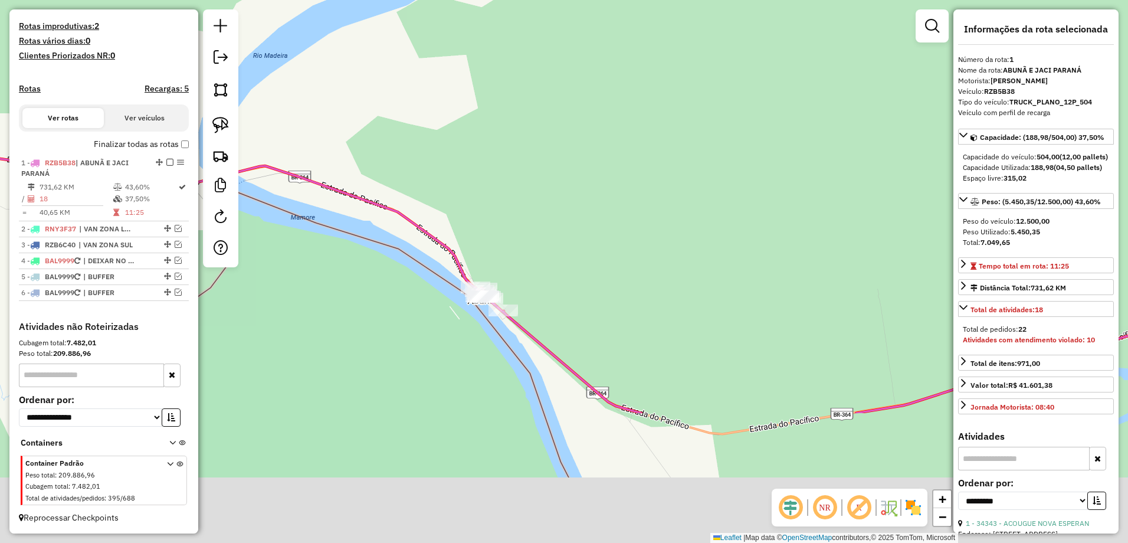
drag, startPoint x: 527, startPoint y: 406, endPoint x: 527, endPoint y: 255, distance: 151.0
click at [528, 256] on div "Janela de atendimento Grade de atendimento Capacidade Transportadoras Veículos …" at bounding box center [564, 271] width 1128 height 543
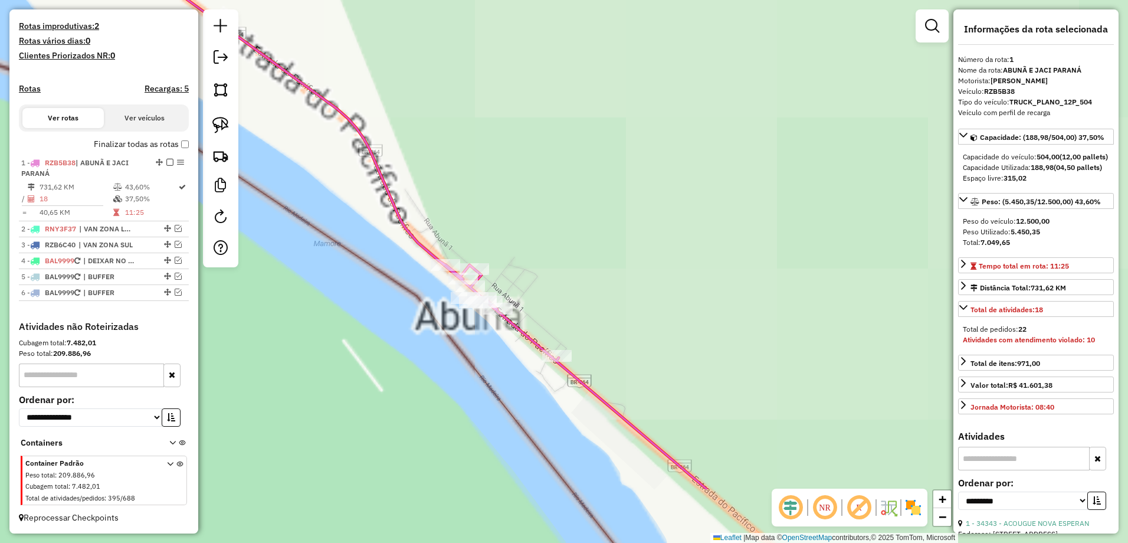
drag, startPoint x: 488, startPoint y: 349, endPoint x: 580, endPoint y: 236, distance: 145.5
click at [580, 236] on div "Janela de atendimento Grade de atendimento Capacidade Transportadoras Veículos …" at bounding box center [564, 271] width 1128 height 543
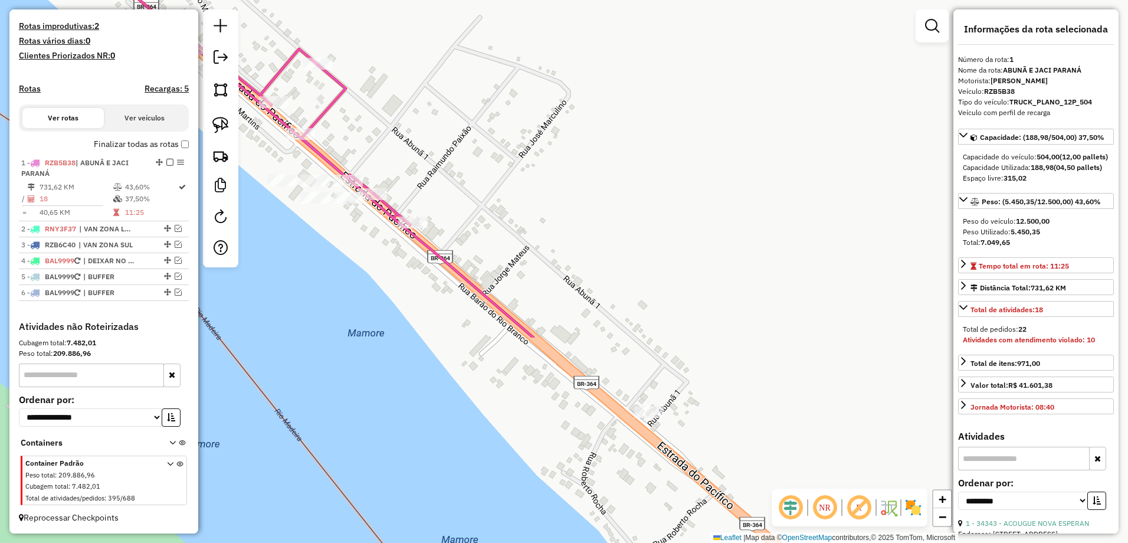
drag, startPoint x: 506, startPoint y: 291, endPoint x: 458, endPoint y: 38, distance: 258.2
click at [458, 38] on div "Janela de atendimento Grade de atendimento Capacidade Transportadoras Veículos …" at bounding box center [564, 271] width 1128 height 543
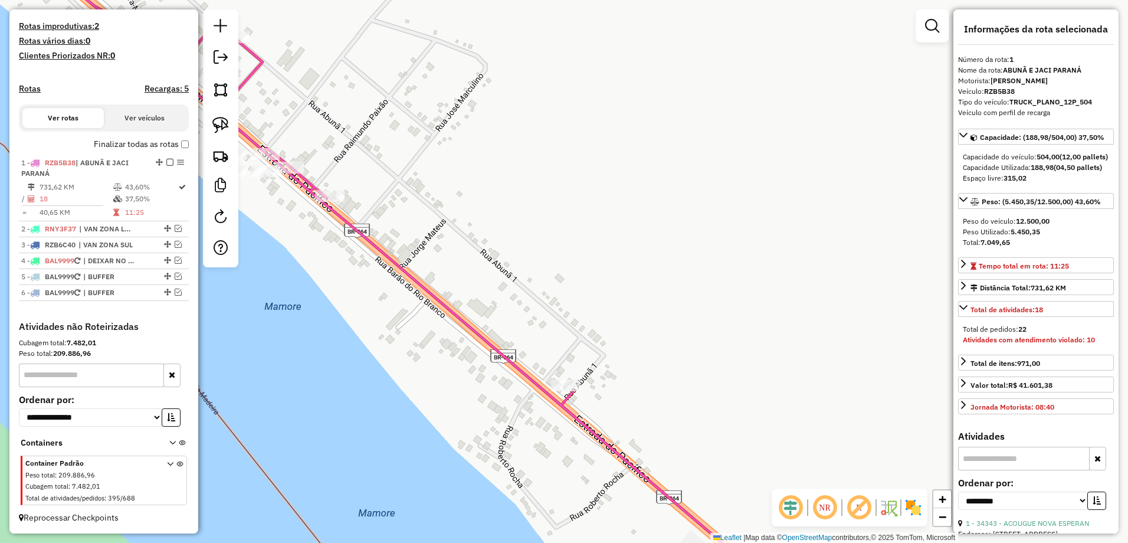
drag, startPoint x: 684, startPoint y: 250, endPoint x: 533, endPoint y: 176, distance: 168.0
click at [533, 176] on div "Janela de atendimento Grade de atendimento Capacidade Transportadoras Veículos …" at bounding box center [564, 271] width 1128 height 543
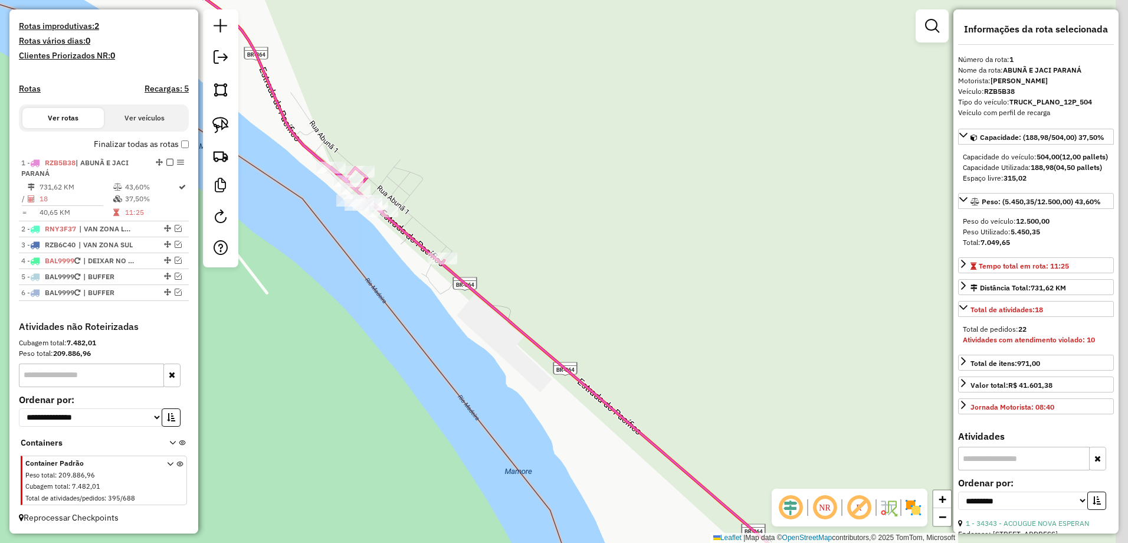
drag, startPoint x: 744, startPoint y: 217, endPoint x: 620, endPoint y: 201, distance: 125.5
click at [620, 201] on div "Janela de atendimento Grade de atendimento Capacidade Transportadoras Veículos …" at bounding box center [564, 271] width 1128 height 543
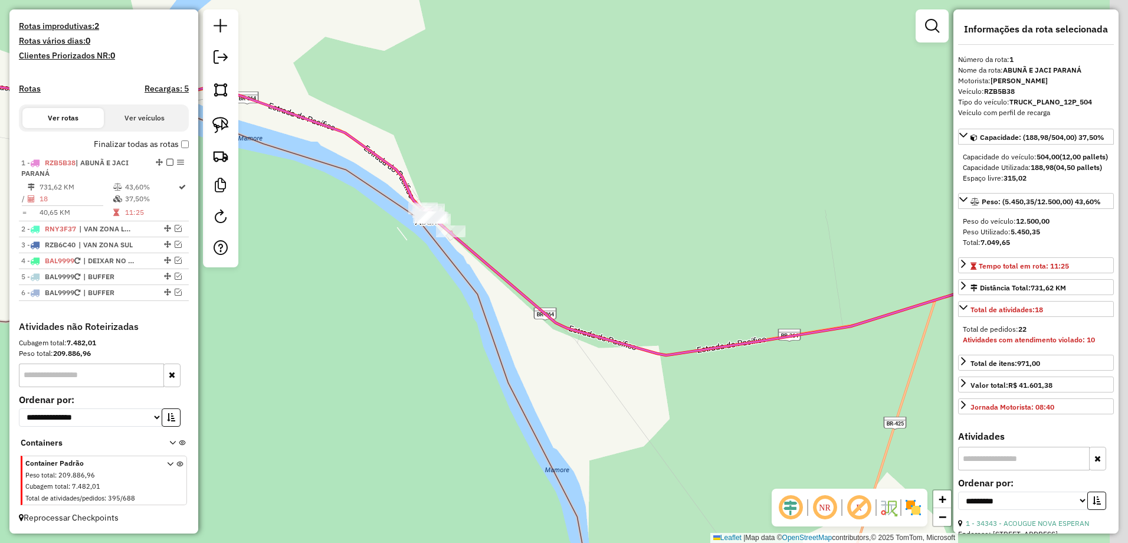
drag, startPoint x: 783, startPoint y: 268, endPoint x: 409, endPoint y: 260, distance: 374.6
click at [409, 260] on div "Janela de atendimento Grade de atendimento Capacidade Transportadoras Veículos …" at bounding box center [564, 271] width 1128 height 543
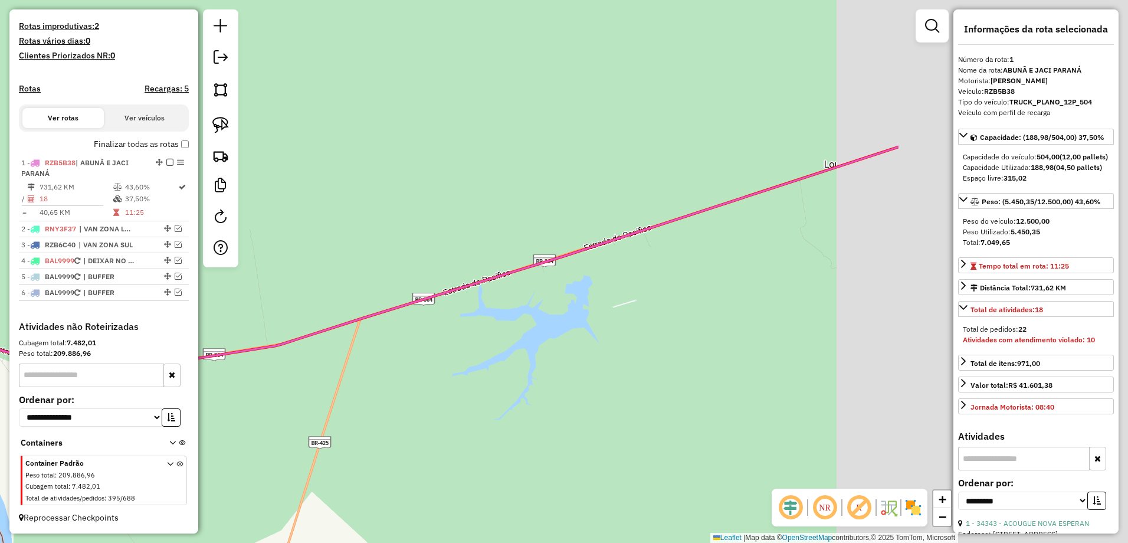
drag, startPoint x: 744, startPoint y: 168, endPoint x: 401, endPoint y: 202, distance: 345.0
click at [401, 202] on div "Janela de atendimento Grade de atendimento Capacidade Transportadoras Veículos …" at bounding box center [564, 271] width 1128 height 543
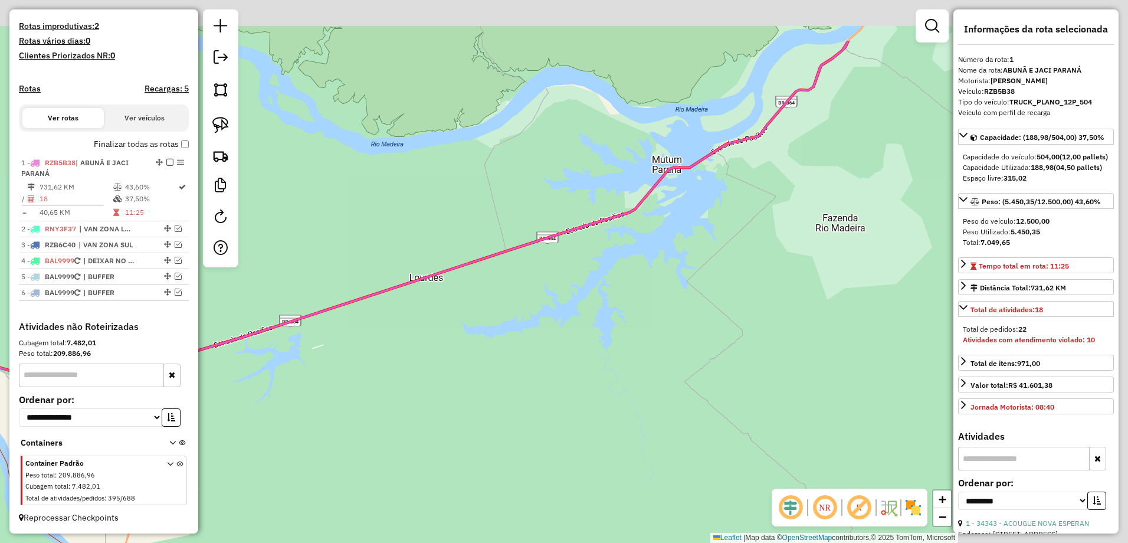
drag, startPoint x: 736, startPoint y: 150, endPoint x: 267, endPoint y: 270, distance: 484.1
click at [291, 269] on div "Janela de atendimento Grade de atendimento Capacidade Transportadoras Veículos …" at bounding box center [564, 271] width 1128 height 543
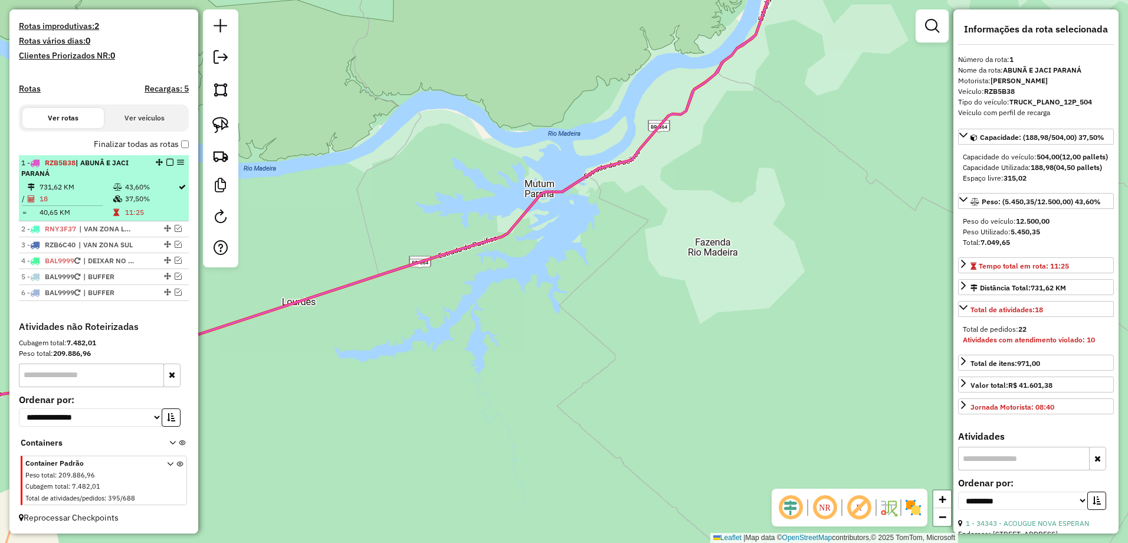
click at [93, 183] on td "731,62 KM" at bounding box center [76, 187] width 74 height 12
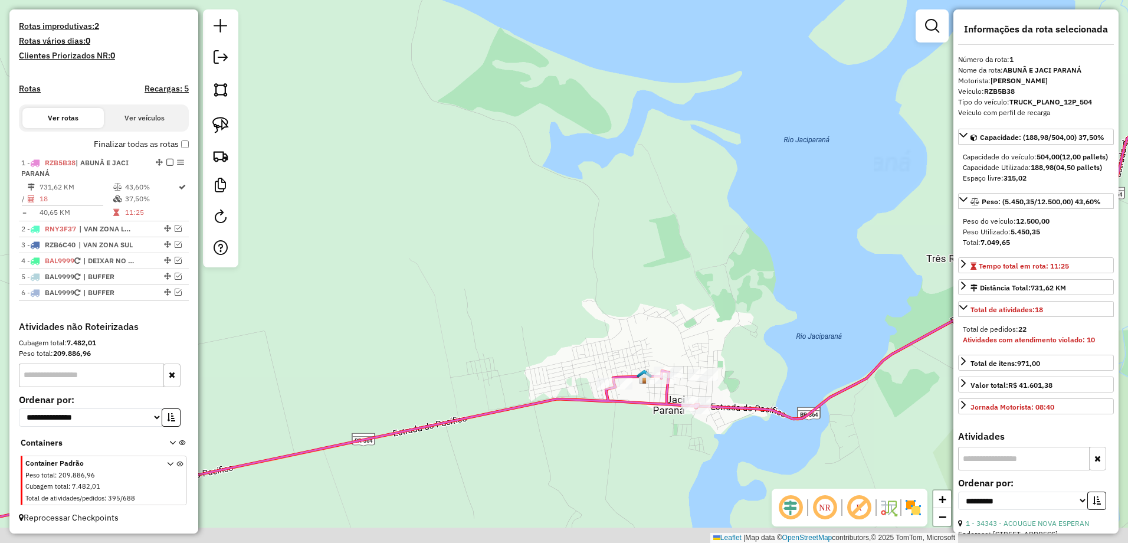
drag, startPoint x: 764, startPoint y: 343, endPoint x: 723, endPoint y: 252, distance: 100.3
click at [723, 252] on div "Janela de atendimento Grade de atendimento Capacidade Transportadoras Veículos …" at bounding box center [564, 271] width 1128 height 543
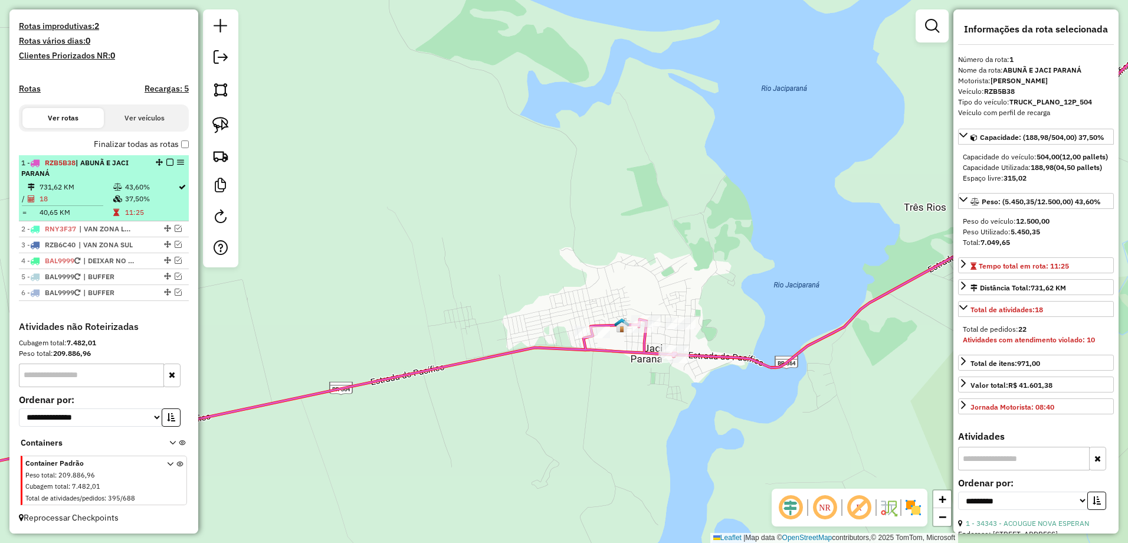
click at [114, 188] on icon at bounding box center [117, 186] width 9 height 7
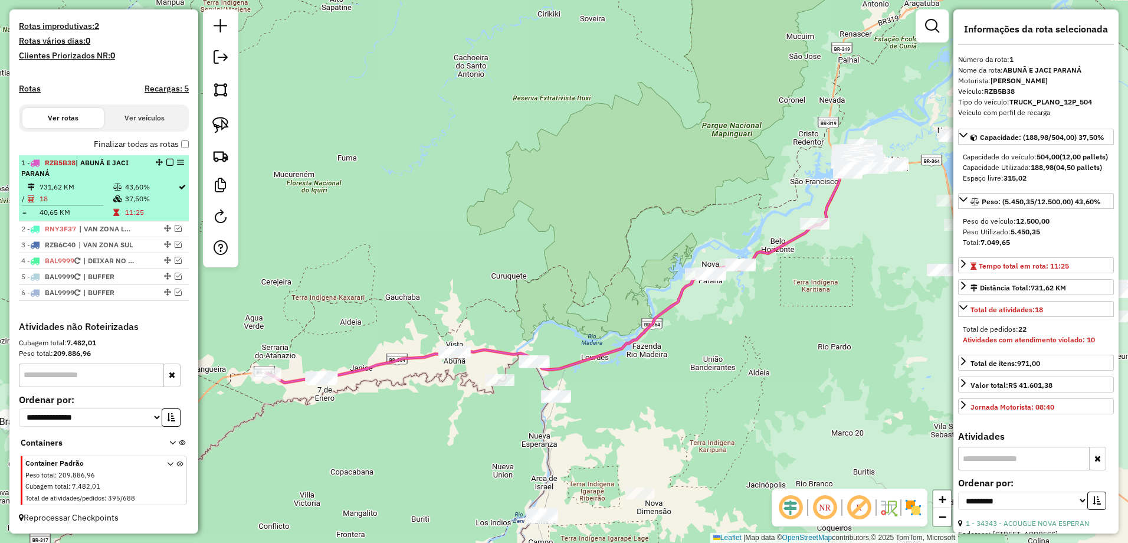
click at [101, 188] on td "731,62 KM" at bounding box center [76, 187] width 74 height 12
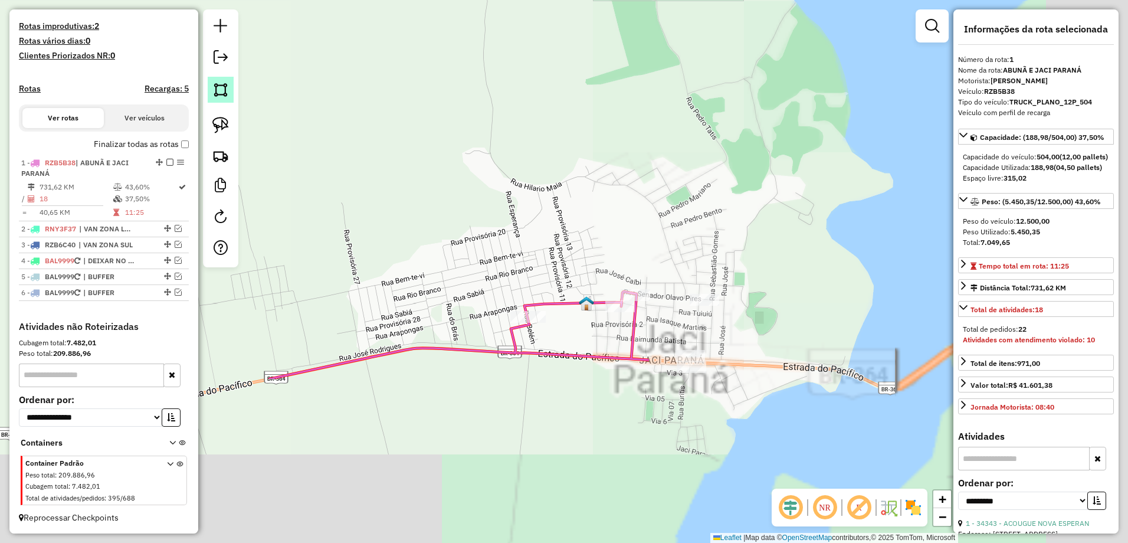
drag, startPoint x: 815, startPoint y: 298, endPoint x: 231, endPoint y: 82, distance: 622.6
click at [231, 82] on hb-router-mapa "Informações da Sessão 978769 - 13/08/2025 Criação: 12/08/2025 19:08 Depósito: R…" at bounding box center [564, 271] width 1128 height 543
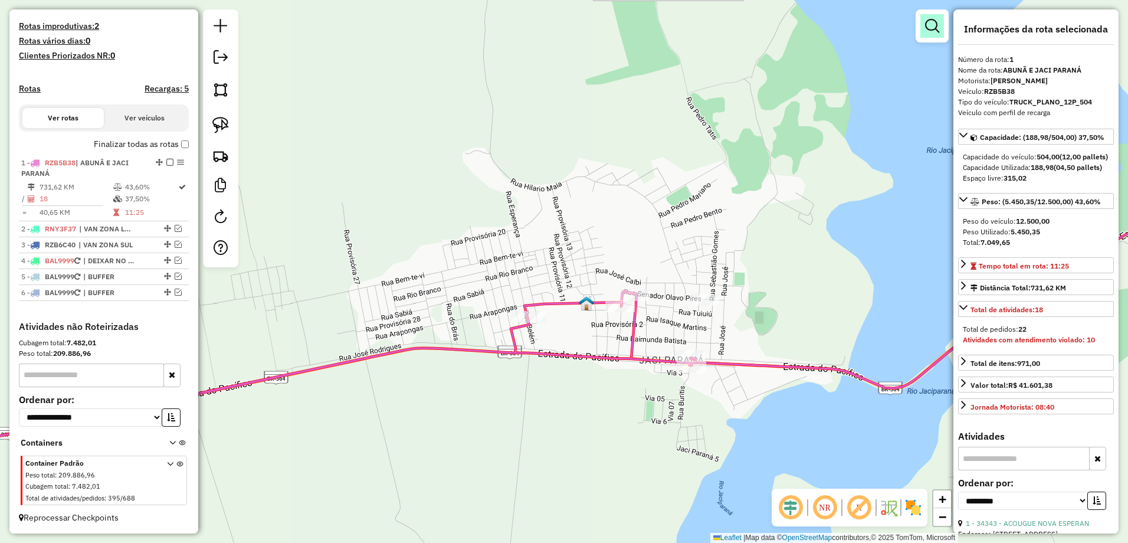
click at [930, 35] on link at bounding box center [932, 26] width 24 height 24
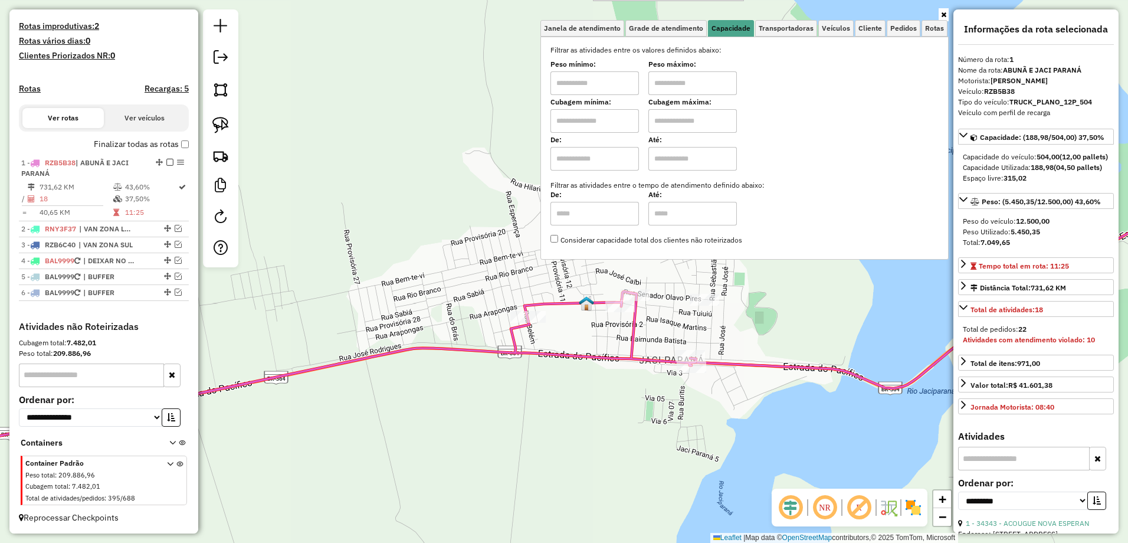
click at [943, 13] on icon at bounding box center [943, 14] width 5 height 7
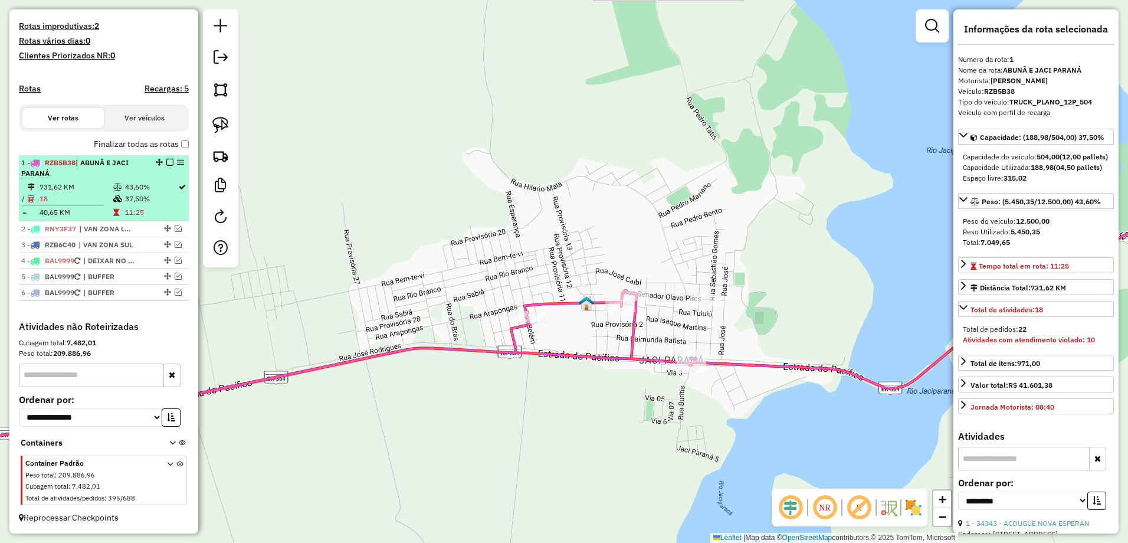
click at [149, 187] on td "43,60%" at bounding box center [150, 187] width 53 height 12
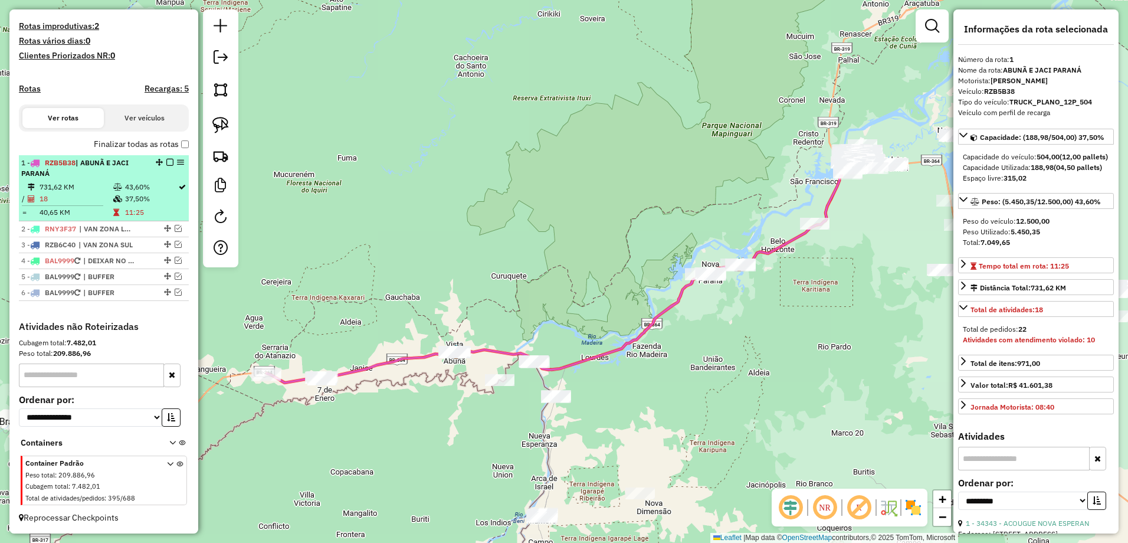
click at [138, 176] on div "1 - RZB5B38 | ABUNÃ E JACI PARANÁ" at bounding box center [83, 167] width 125 height 21
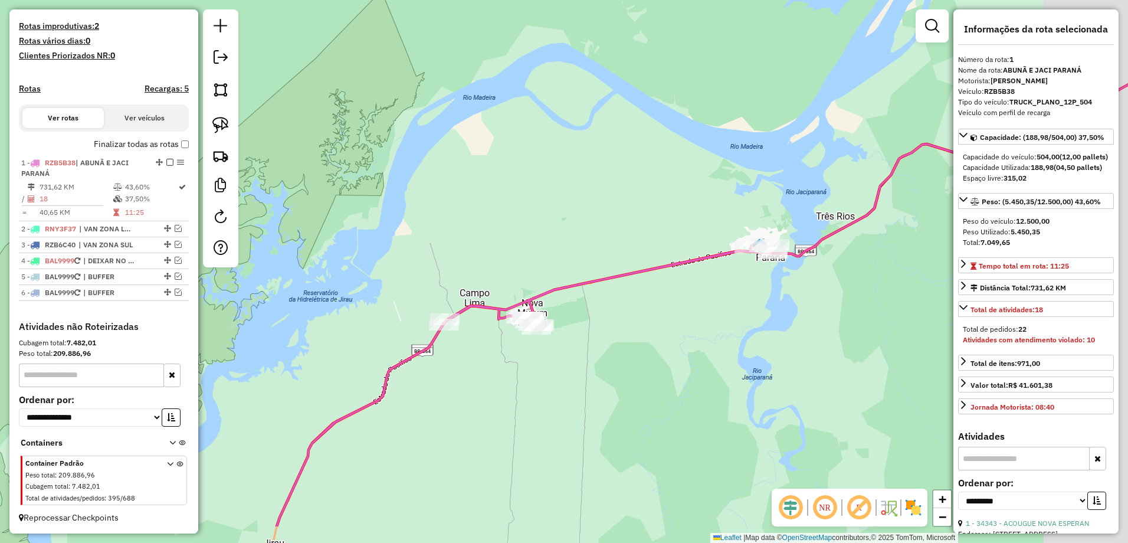
drag, startPoint x: 763, startPoint y: 284, endPoint x: 626, endPoint y: 198, distance: 162.2
click at [626, 198] on div "Janela de atendimento Grade de atendimento Capacidade Transportadoras Veículos …" at bounding box center [564, 271] width 1128 height 543
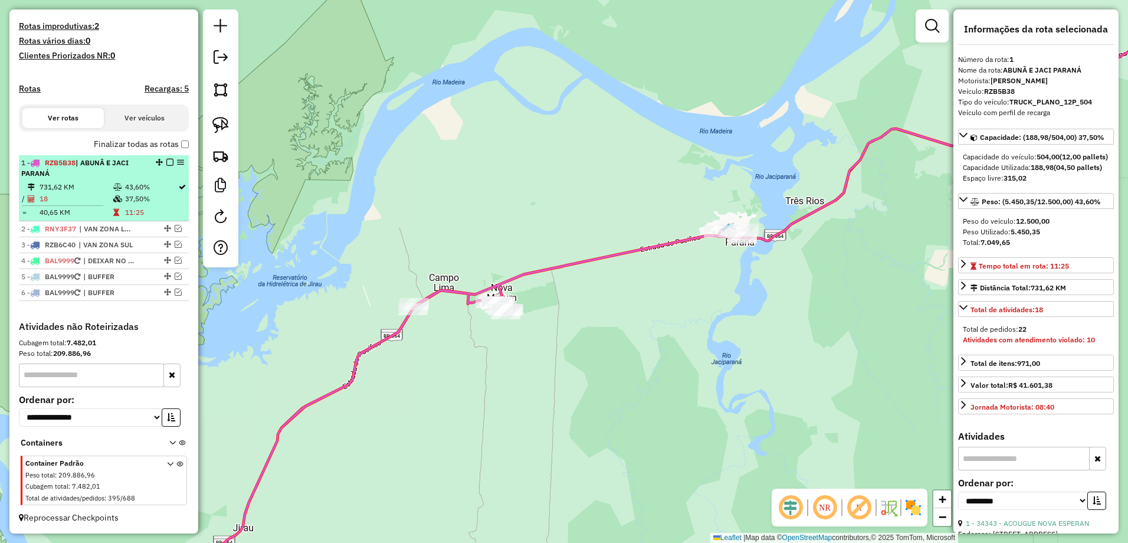
click at [100, 189] on td "731,62 KM" at bounding box center [76, 187] width 74 height 12
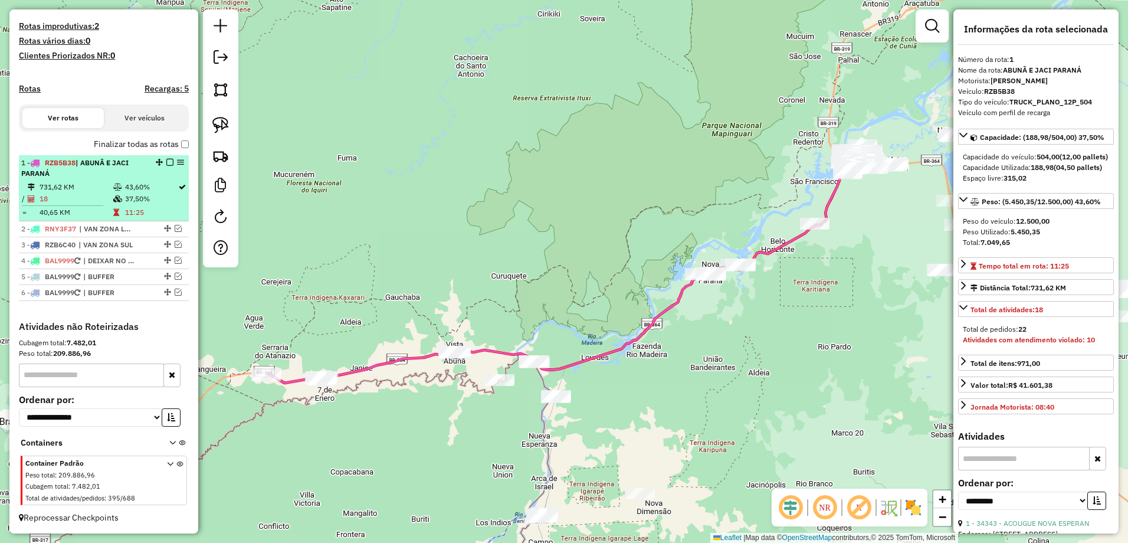
click at [100, 189] on td "731,62 KM" at bounding box center [76, 187] width 74 height 12
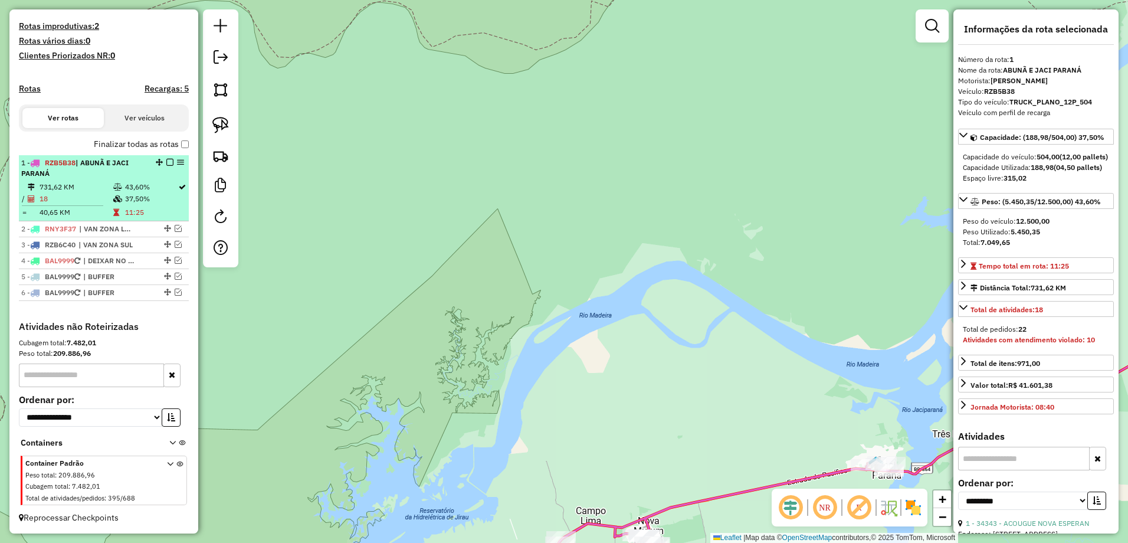
click at [95, 201] on td "18" at bounding box center [76, 199] width 74 height 12
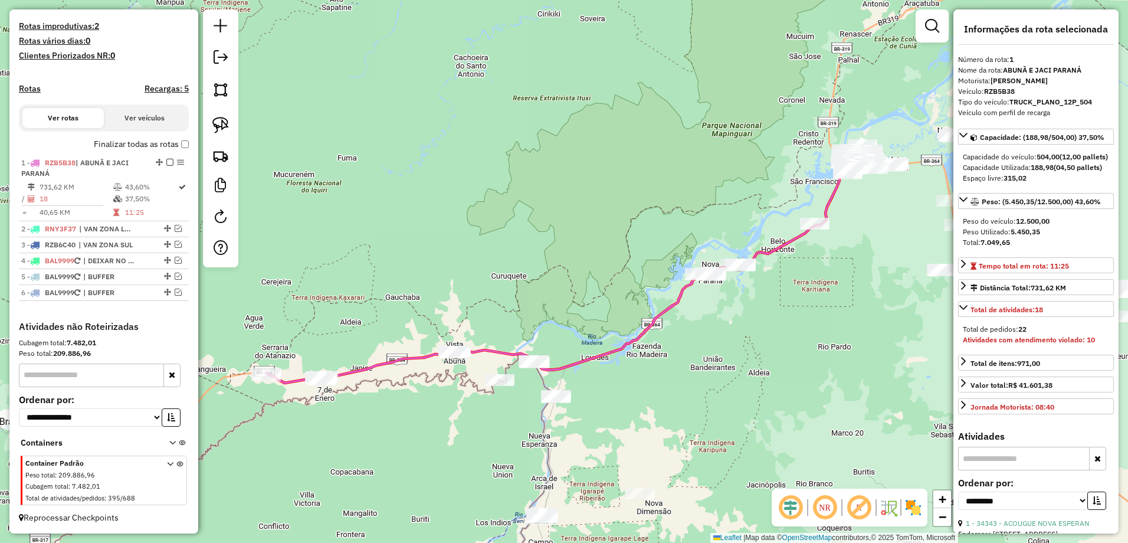
click at [623, 346] on icon at bounding box center [504, 323] width 474 height 119
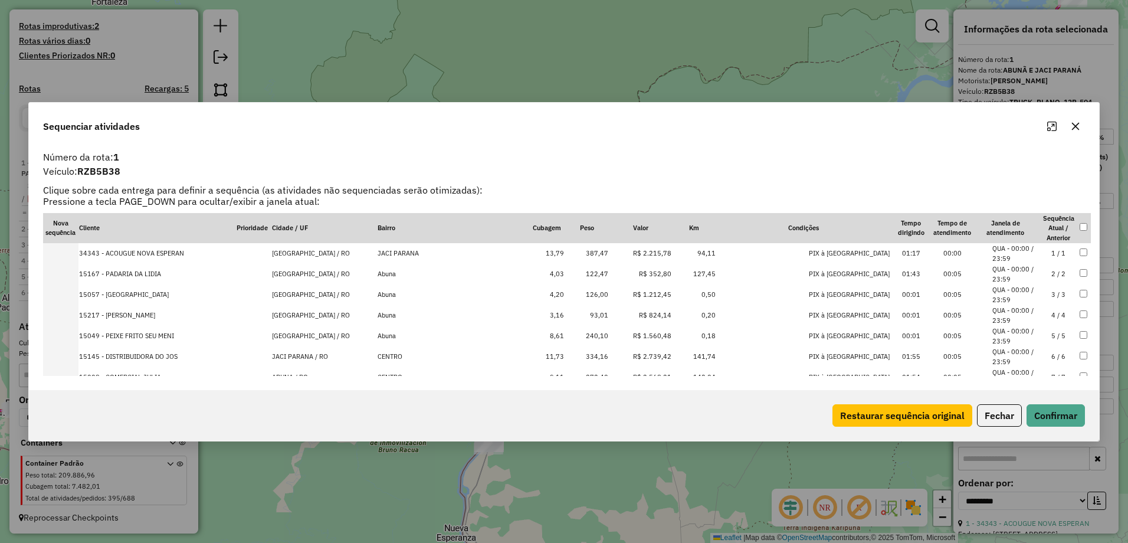
click at [625, 237] on th "Valor" at bounding box center [640, 228] width 63 height 31
click at [586, 232] on th "Peso" at bounding box center [586, 228] width 44 height 31
click at [605, 232] on th "Peso" at bounding box center [586, 228] width 44 height 31
click at [608, 226] on th "Peso" at bounding box center [586, 228] width 44 height 31
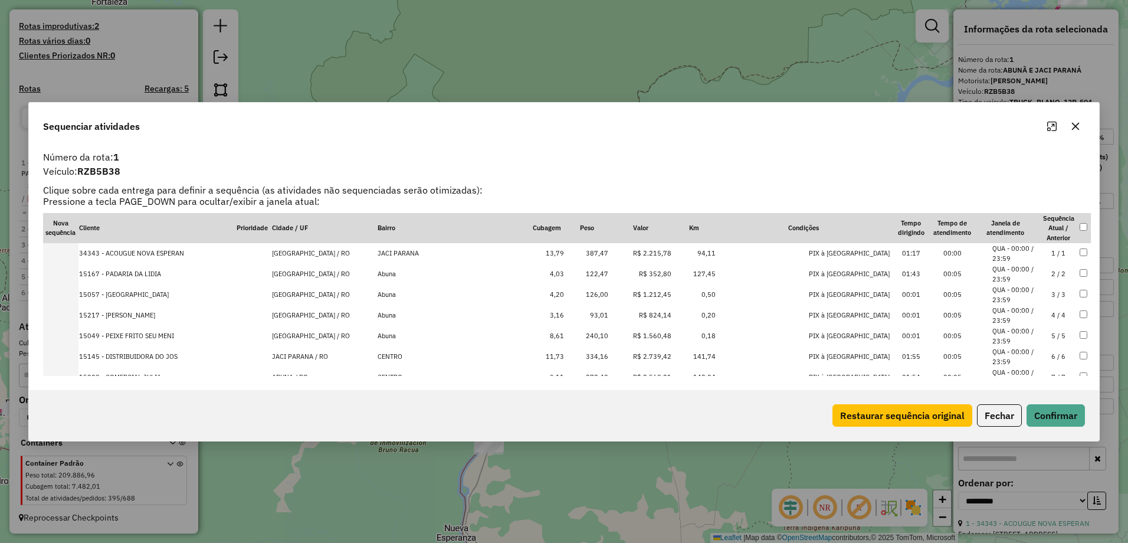
click at [1078, 124] on icon "button" at bounding box center [1075, 126] width 9 height 9
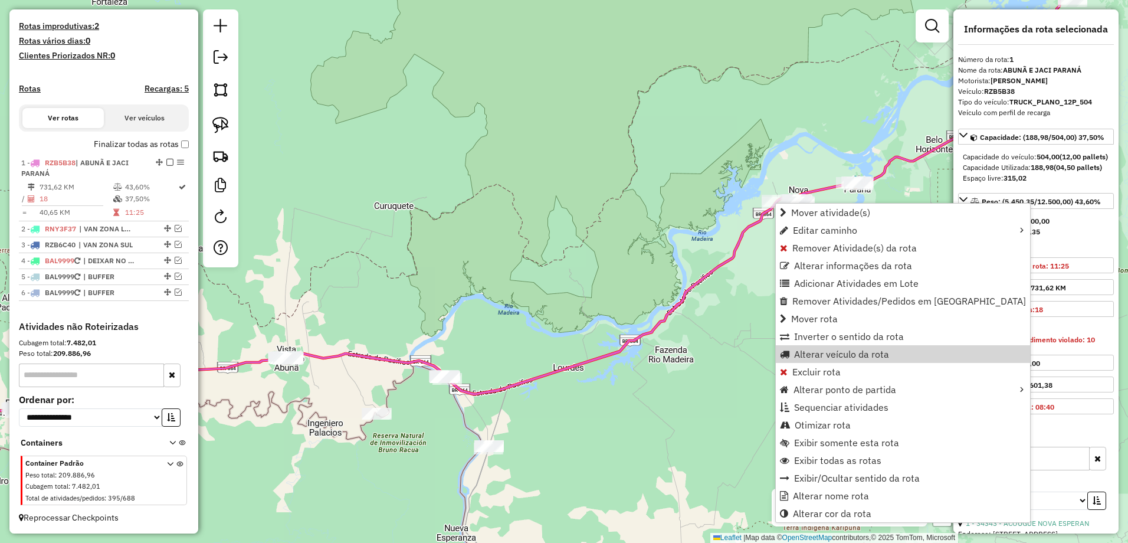
click at [651, 222] on div "Janela de atendimento Grade de atendimento Capacidade Transportadoras Veículos …" at bounding box center [564, 271] width 1128 height 543
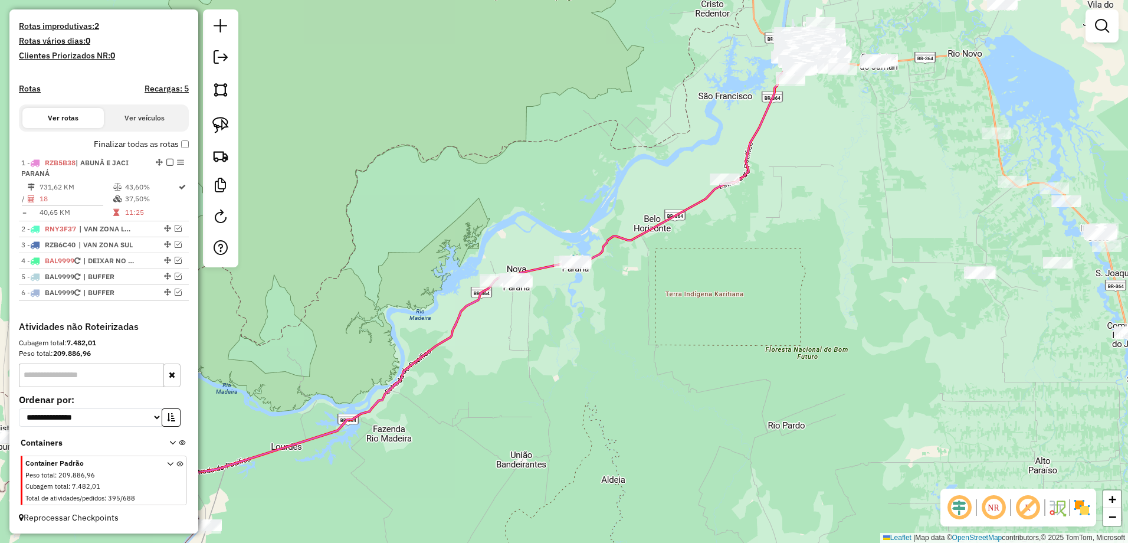
drag, startPoint x: 866, startPoint y: 260, endPoint x: 585, endPoint y: 339, distance: 292.8
click at [585, 339] on div "Janela de atendimento Grade de atendimento Capacidade Transportadoras Veículos …" at bounding box center [564, 271] width 1128 height 543
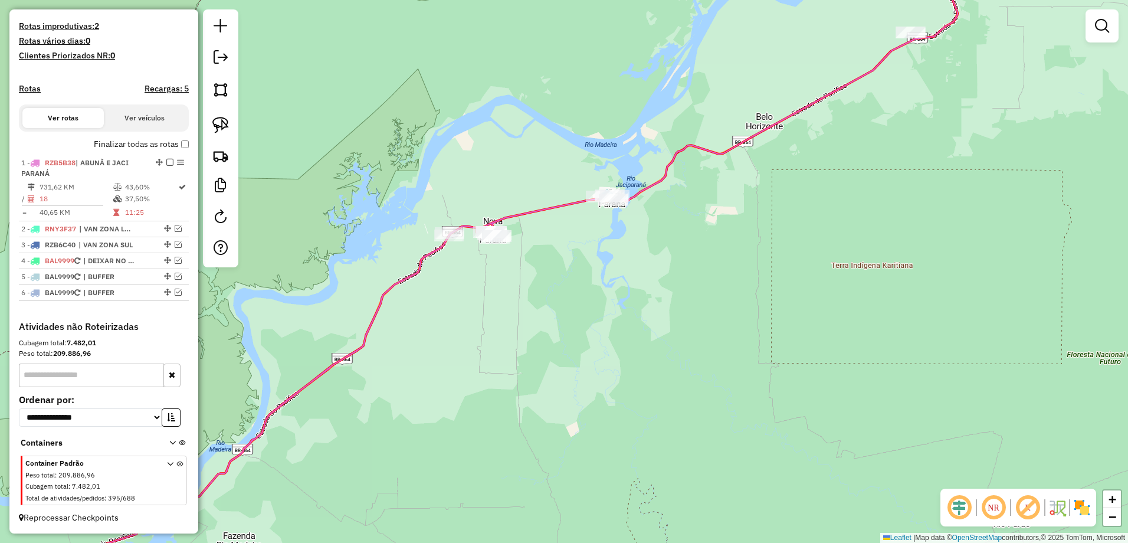
drag, startPoint x: 436, startPoint y: 288, endPoint x: 476, endPoint y: 278, distance: 41.2
click at [476, 278] on div "Janela de atendimento Grade de atendimento Capacidade Transportadoras Veículos …" at bounding box center [564, 271] width 1128 height 543
select select "**********"
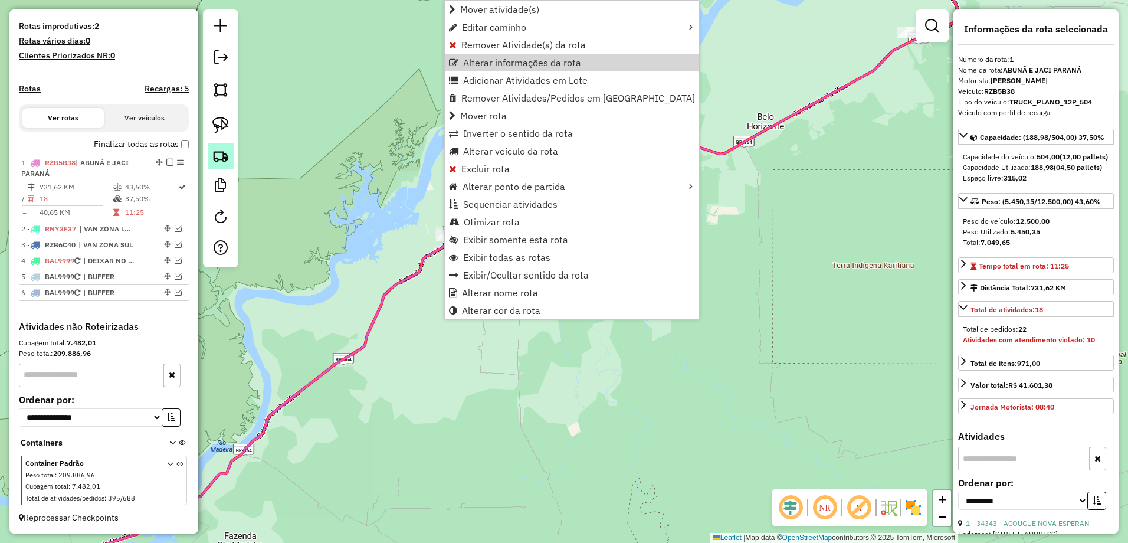
click at [224, 158] on img at bounding box center [220, 155] width 17 height 17
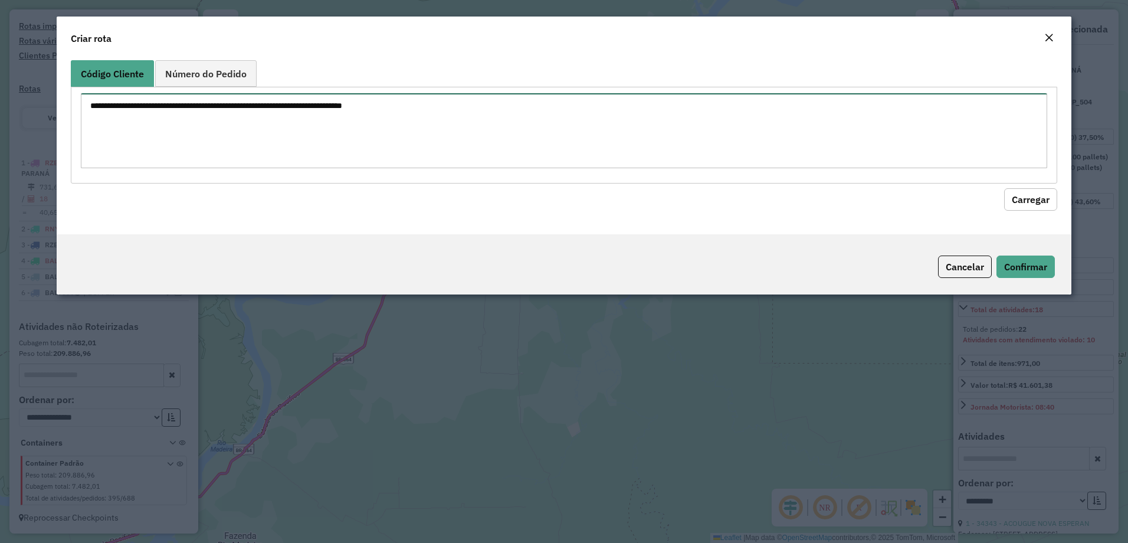
click at [188, 124] on textarea at bounding box center [564, 130] width 967 height 75
paste textarea "**** *****"
type textarea "**** *****"
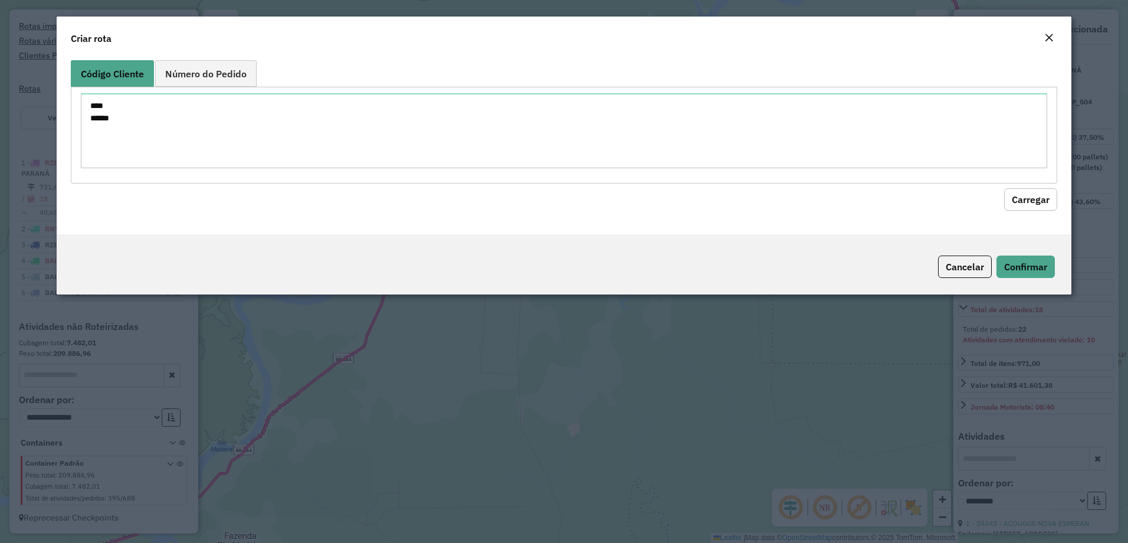
click at [1036, 193] on button "Carregar" at bounding box center [1030, 199] width 53 height 22
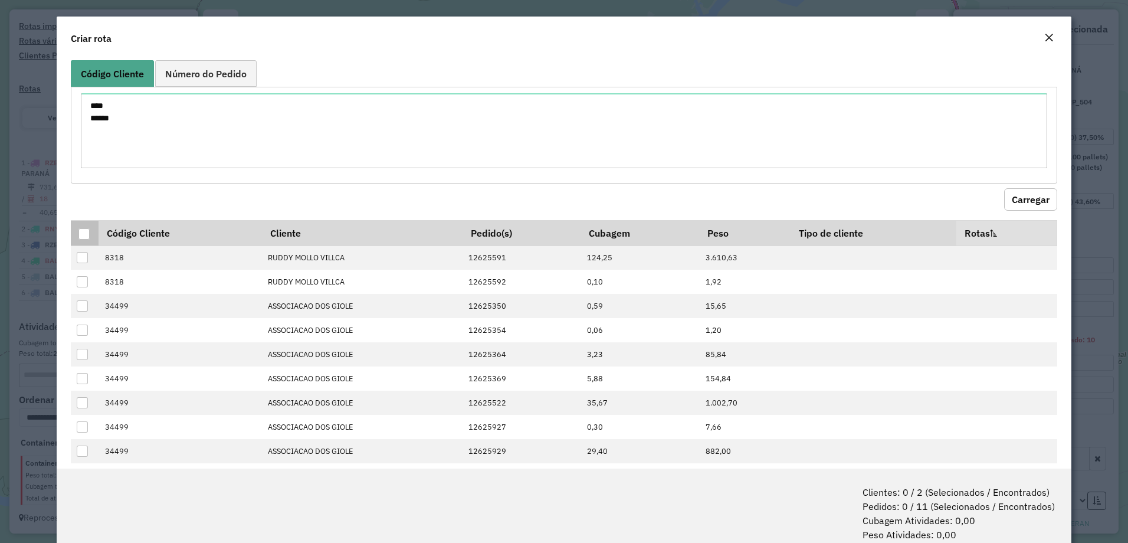
click at [77, 231] on th at bounding box center [85, 232] width 28 height 25
click at [83, 232] on div at bounding box center [83, 233] width 11 height 11
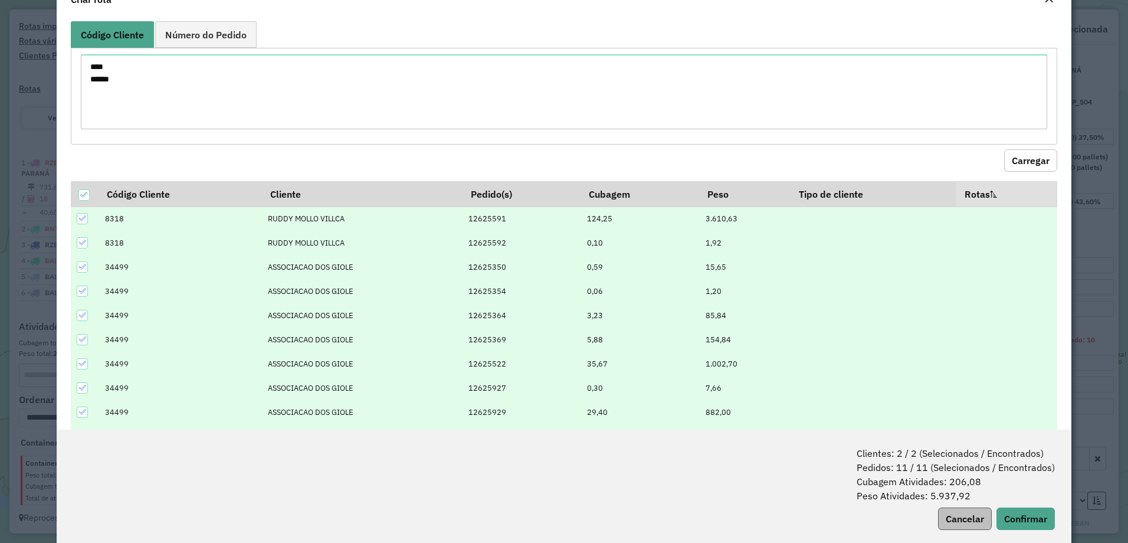
scroll to position [59, 0]
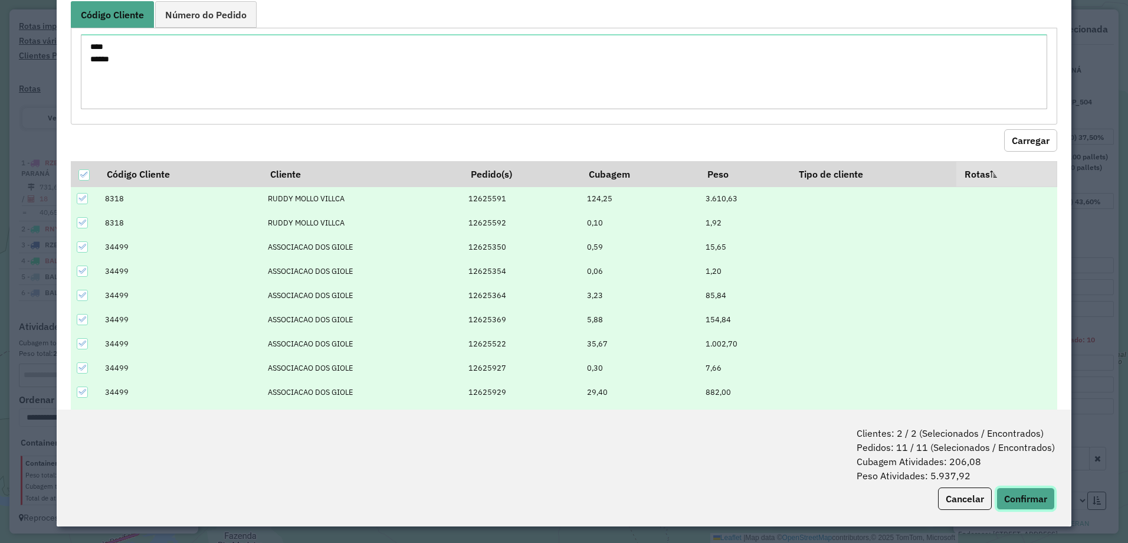
click at [1032, 495] on button "Confirmar" at bounding box center [1025, 498] width 58 height 22
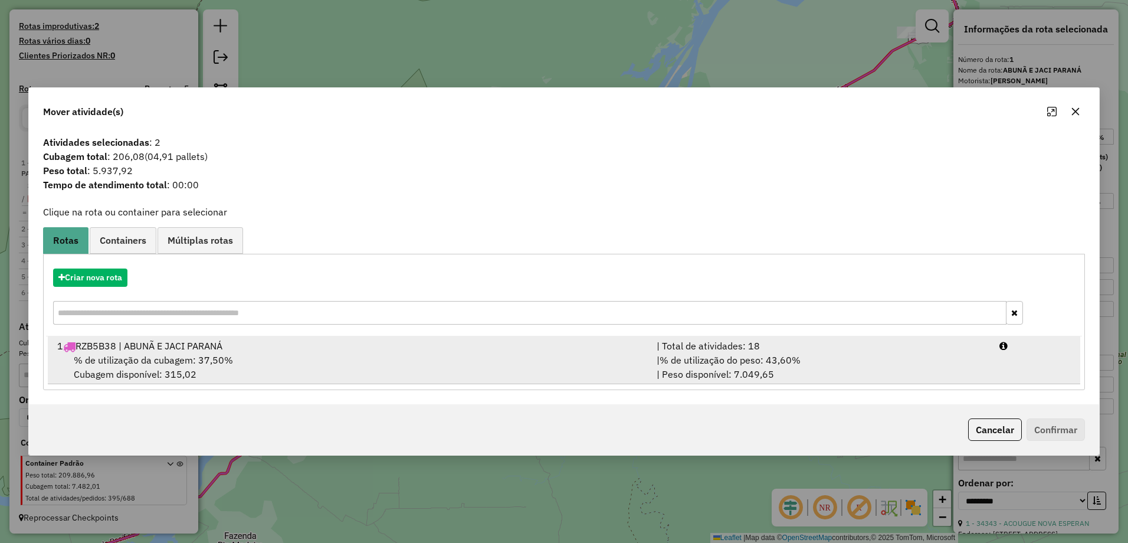
click at [409, 361] on div "% de utilização da cubagem: 37,50% Cubagem disponível: 315,02" at bounding box center [349, 367] width 599 height 28
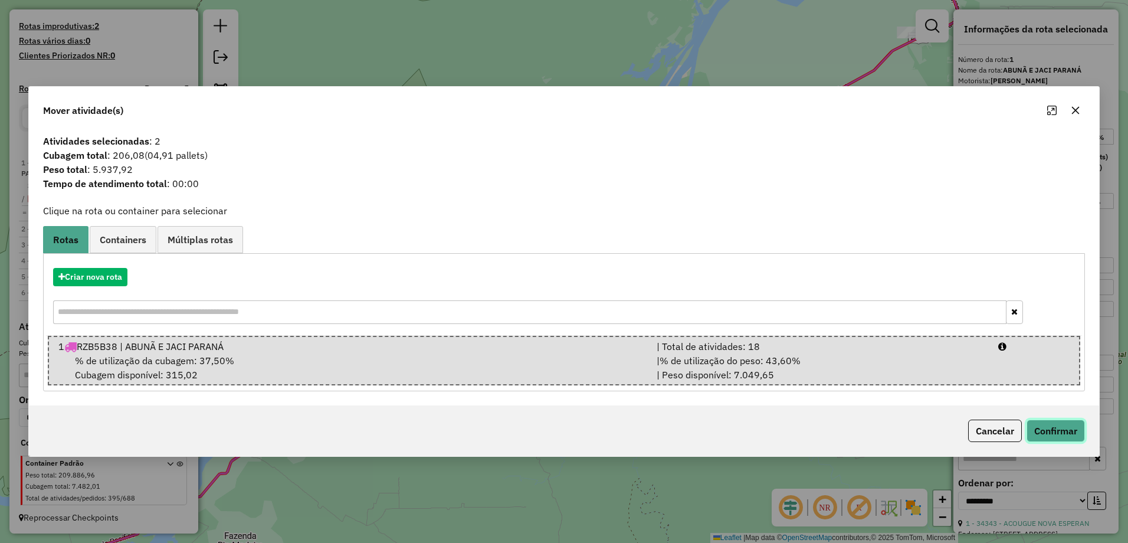
click at [1075, 427] on button "Confirmar" at bounding box center [1055, 430] width 58 height 22
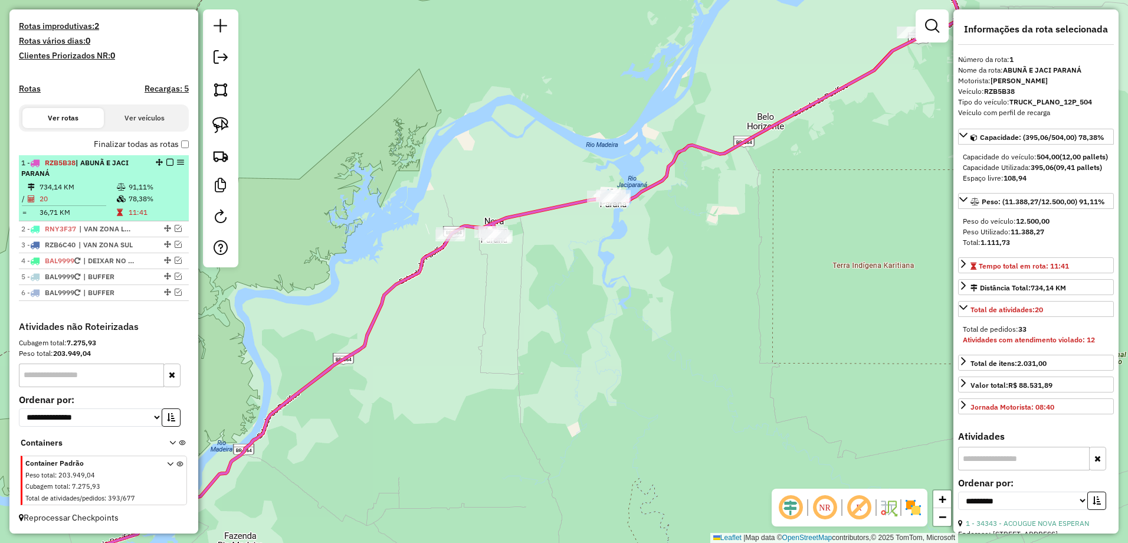
click at [104, 180] on li "1 - RZB5B38 | ABUNÃ E JACI PARANÁ 734,14 KM 91,11% / 20 78,38% = 36,71 KM 11:41" at bounding box center [104, 188] width 170 height 66
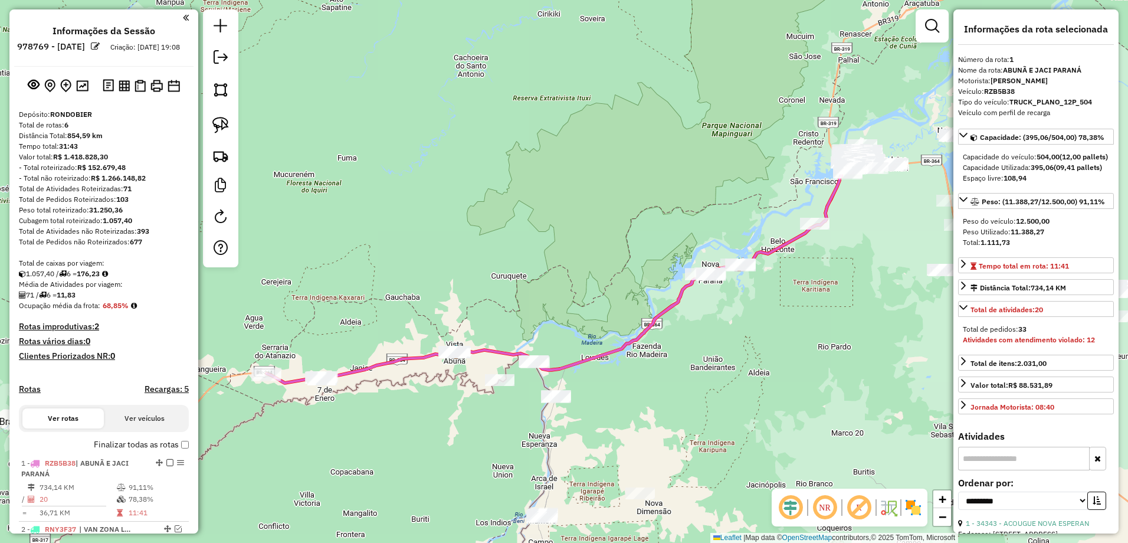
select select "**********"
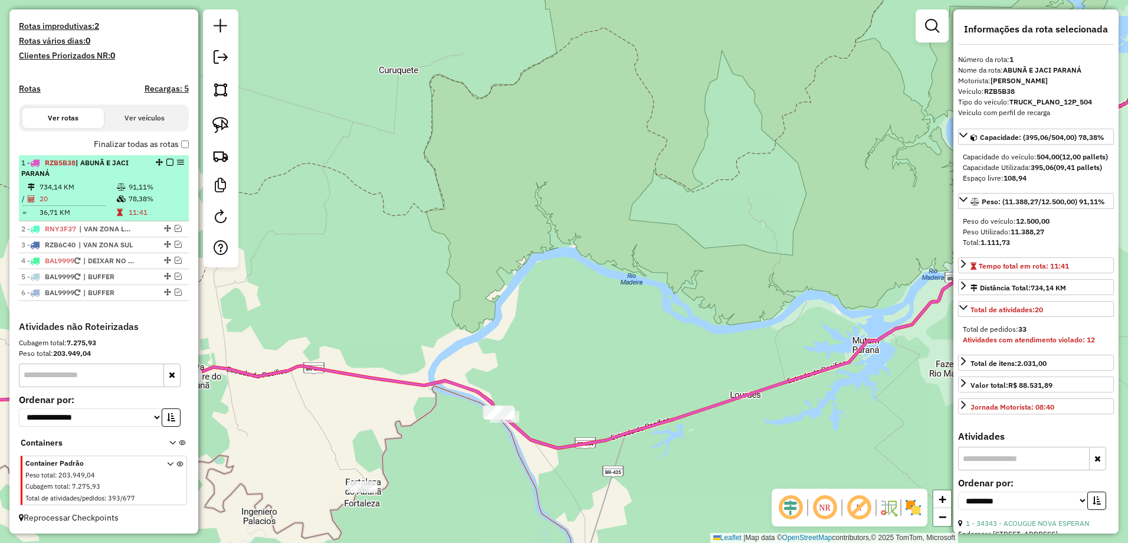
click at [90, 188] on td "734,14 KM" at bounding box center [77, 187] width 77 height 12
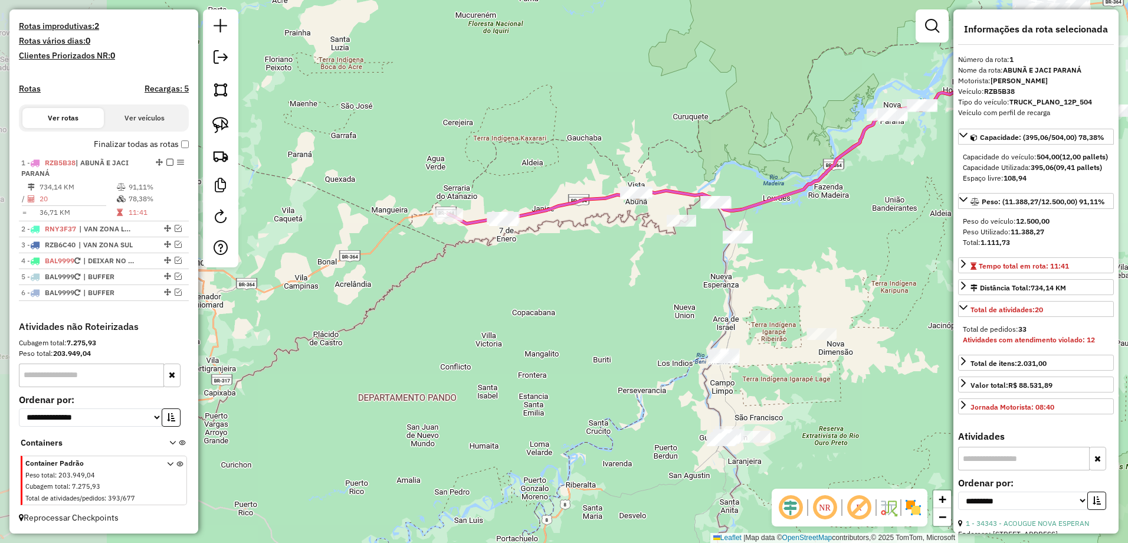
drag, startPoint x: 329, startPoint y: 248, endPoint x: 537, endPoint y: 263, distance: 208.2
click at [537, 263] on div "Janela de atendimento Grade de atendimento Capacidade Transportadoras Veículos …" at bounding box center [564, 271] width 1128 height 543
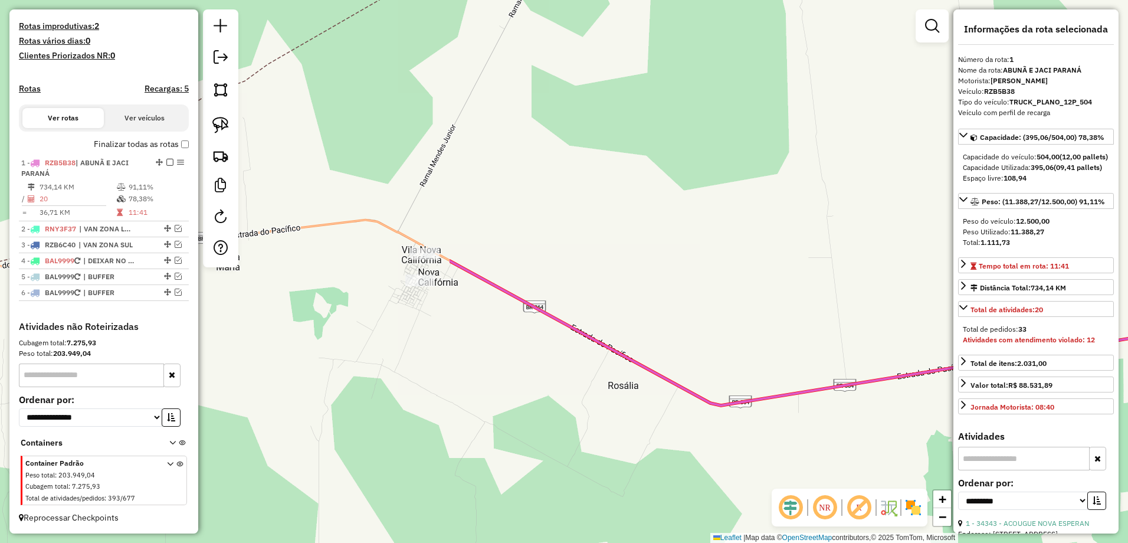
drag, startPoint x: 380, startPoint y: 207, endPoint x: 943, endPoint y: 123, distance: 568.4
click at [943, 123] on div "Janela de atendimento Grade de atendimento Capacidade Transportadoras Veículos …" at bounding box center [564, 271] width 1128 height 543
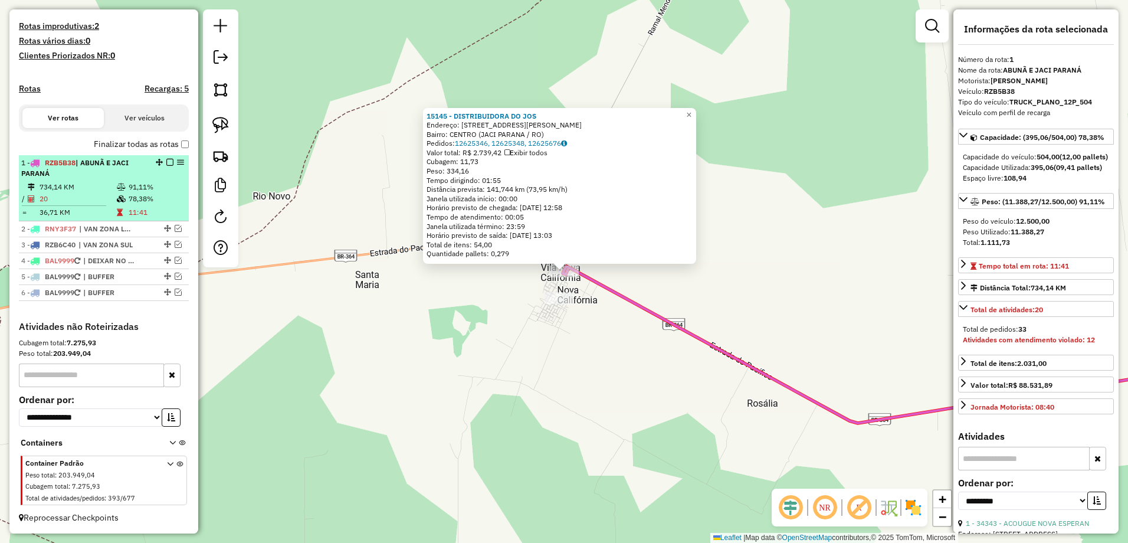
click at [167, 161] on em at bounding box center [169, 162] width 7 height 7
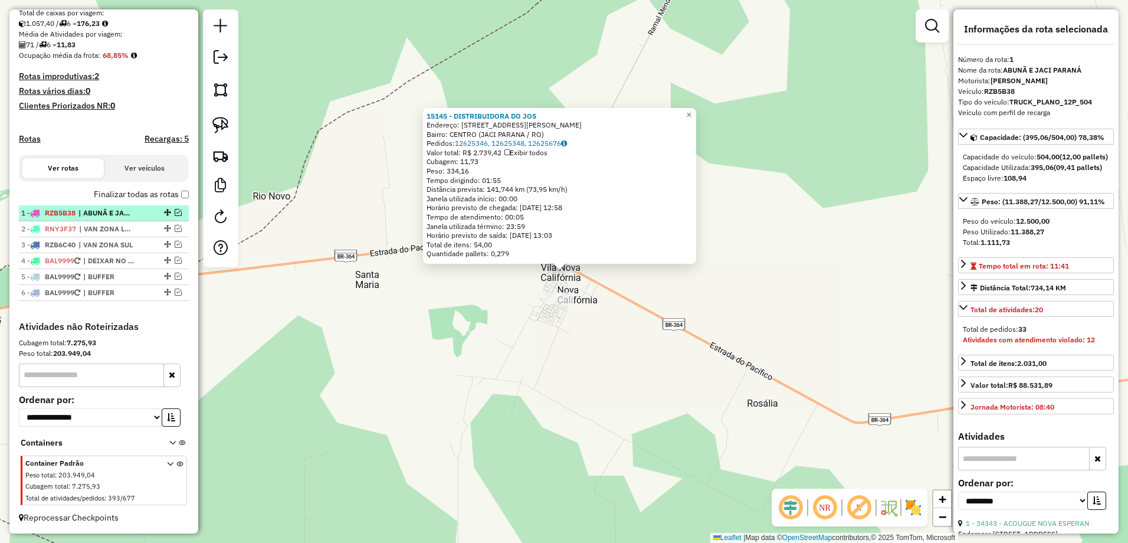
scroll to position [261, 0]
click at [214, 155] on img at bounding box center [220, 155] width 17 height 17
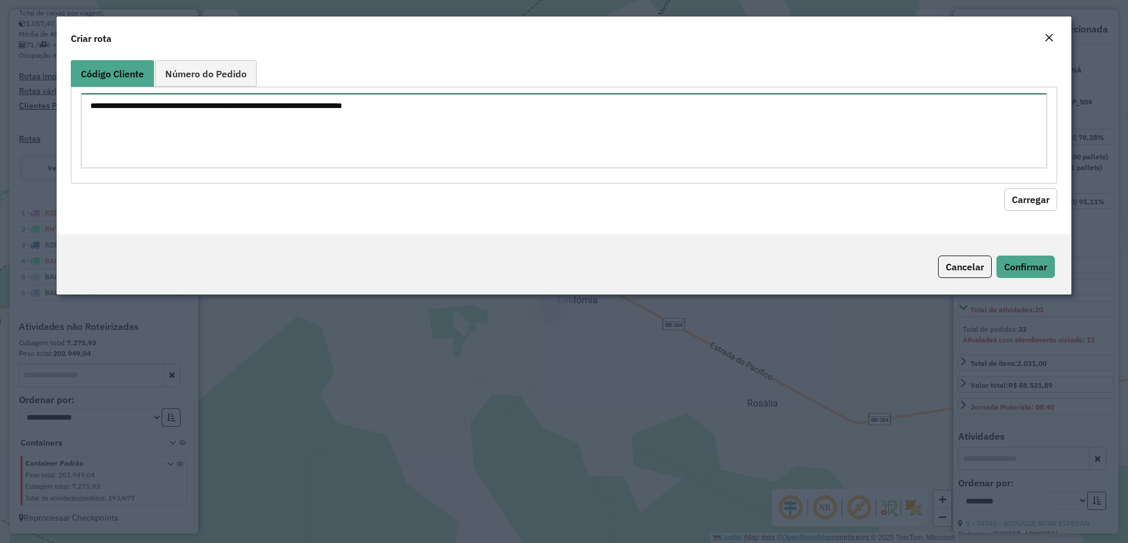
click at [251, 144] on textarea at bounding box center [564, 130] width 967 height 75
paste textarea "***** ***** ***** ***** ***** ***** ***** ***** ***** ***** ***** ***** *****"
type textarea "***** ***** ***** ***** ***** ***** ***** ***** ***** ***** ***** ***** *****"
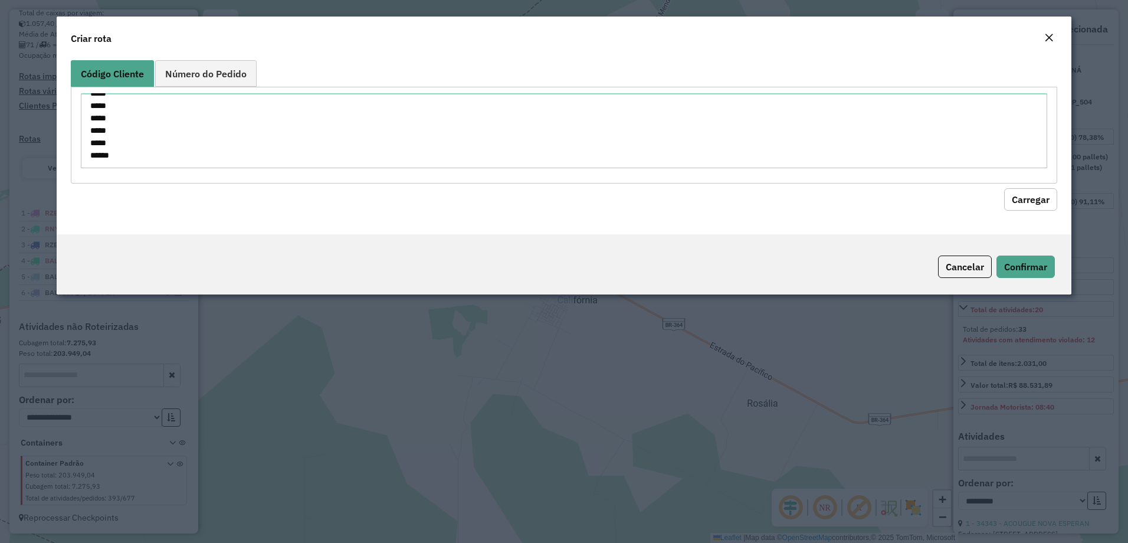
click at [1045, 202] on button "Carregar" at bounding box center [1030, 199] width 53 height 22
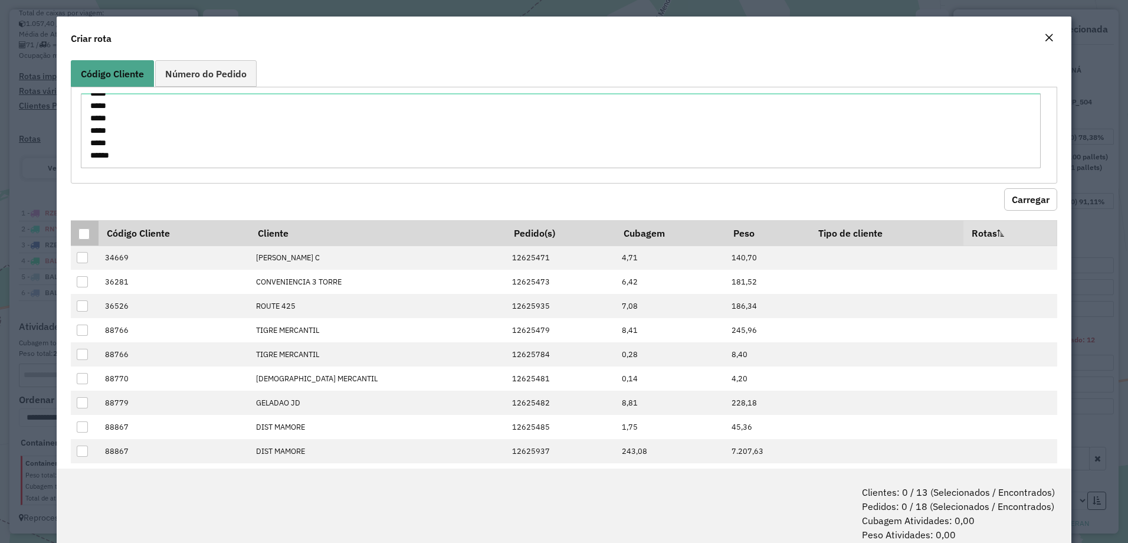
click at [84, 233] on div at bounding box center [83, 233] width 11 height 11
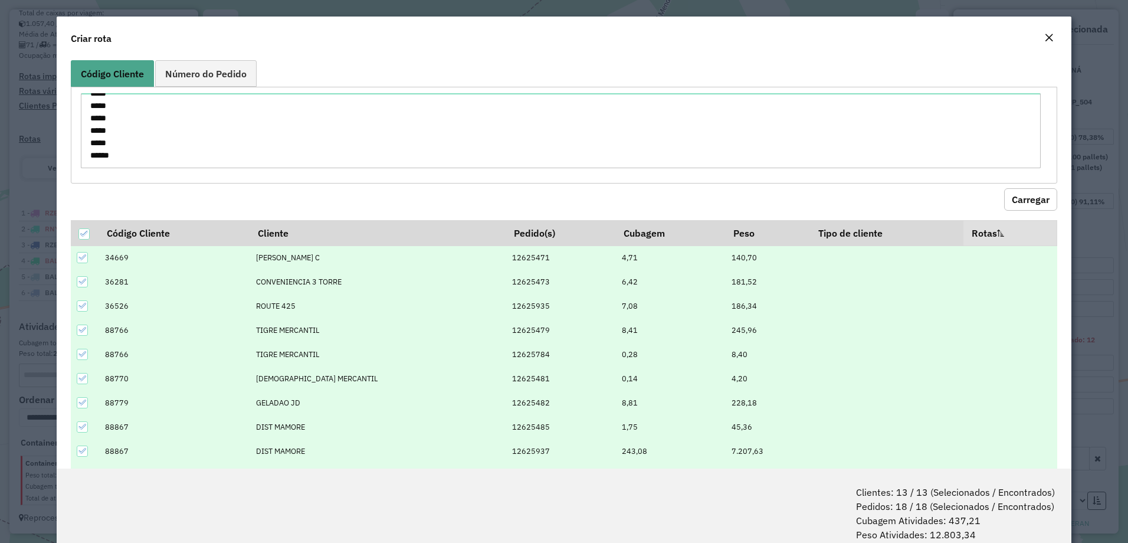
scroll to position [59, 0]
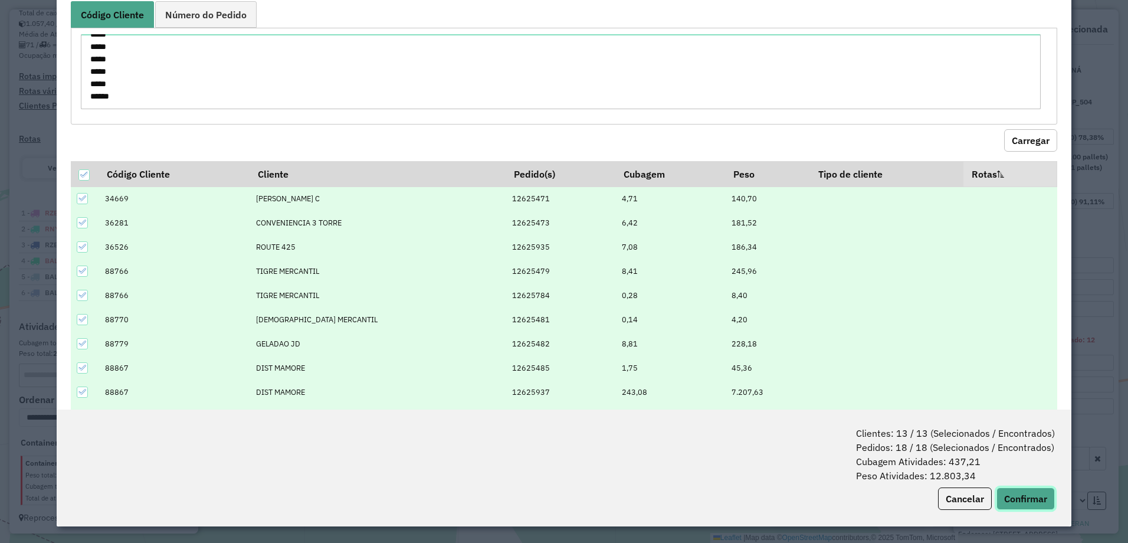
click at [1035, 487] on button "Confirmar" at bounding box center [1025, 498] width 58 height 22
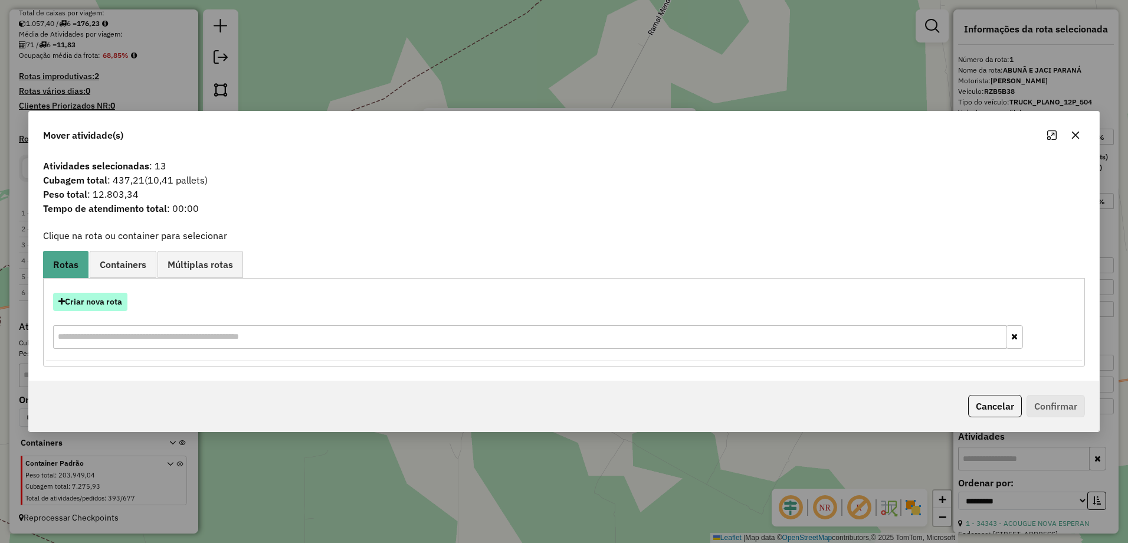
click at [102, 300] on button "Criar nova rota" at bounding box center [90, 302] width 74 height 18
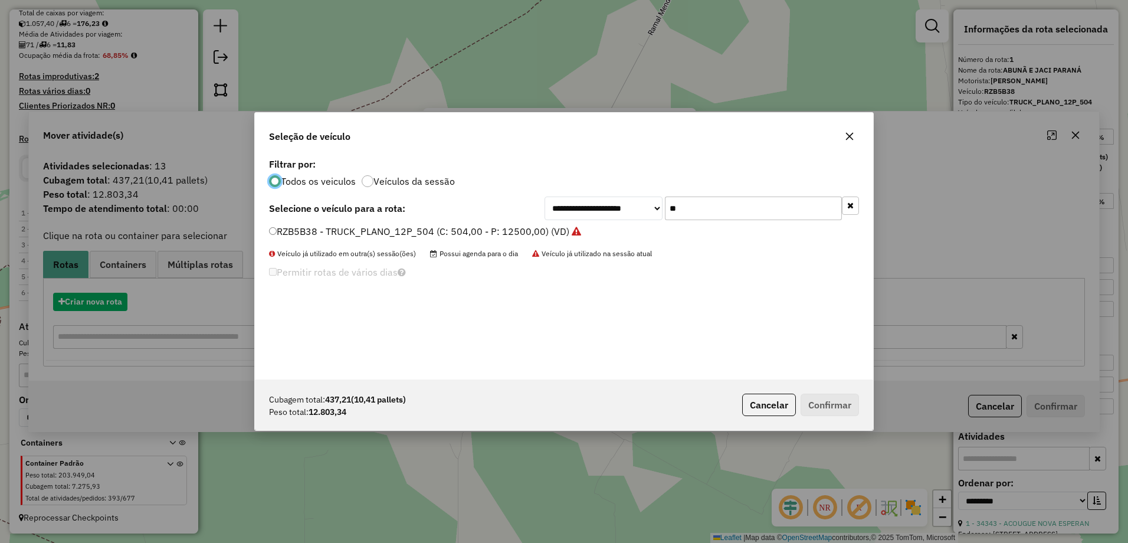
scroll to position [6, 4]
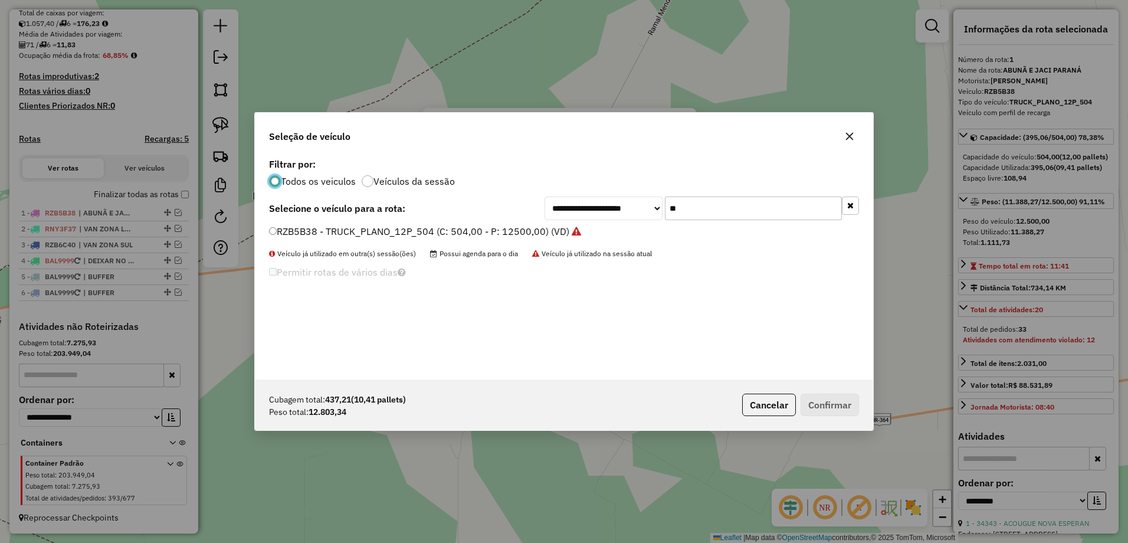
click at [720, 210] on input "**" at bounding box center [753, 208] width 177 height 24
type input "*"
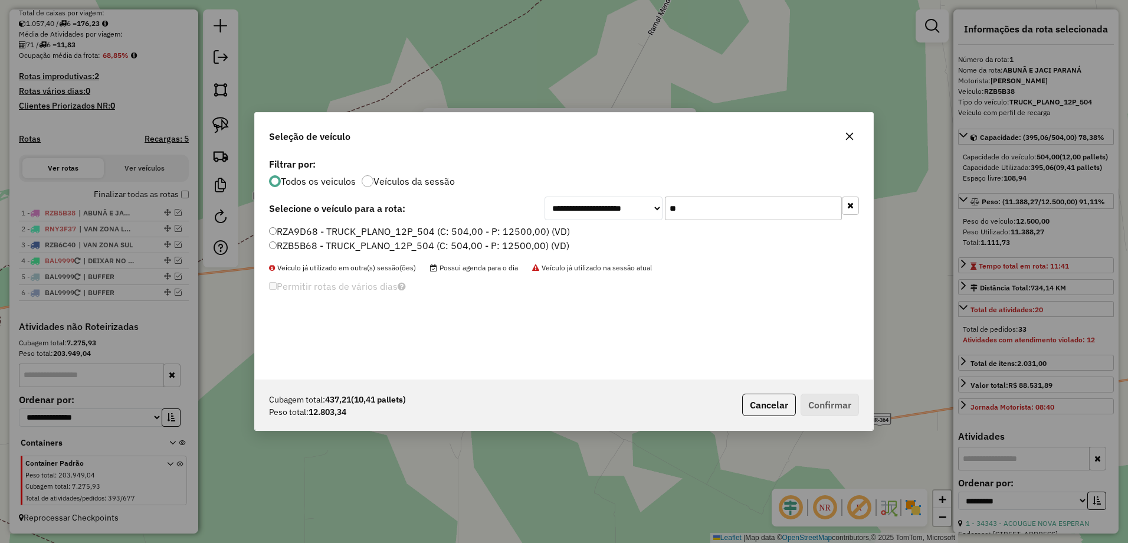
type input "**"
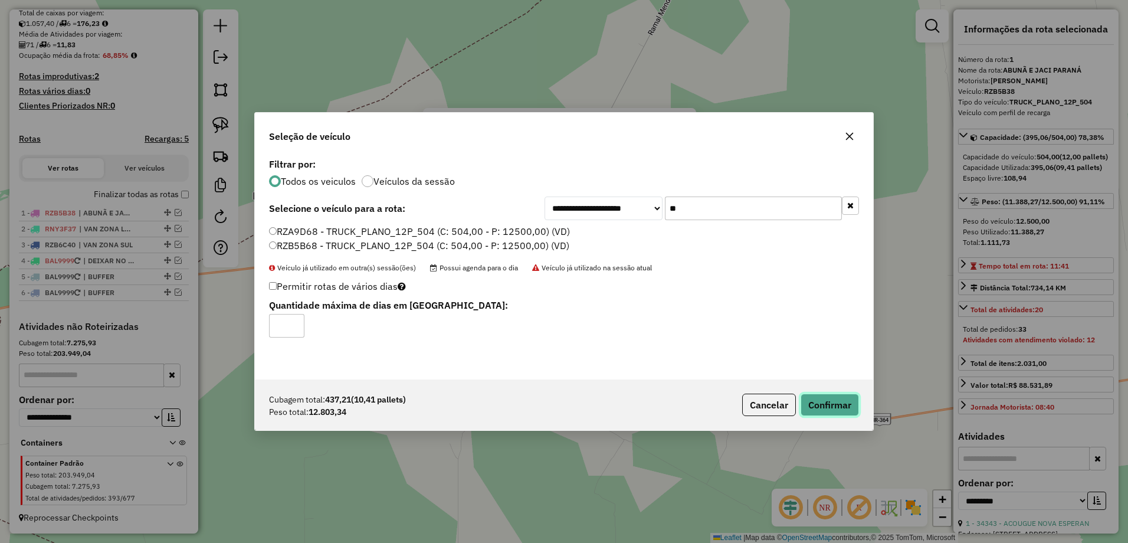
click at [852, 400] on button "Confirmar" at bounding box center [829, 404] width 58 height 22
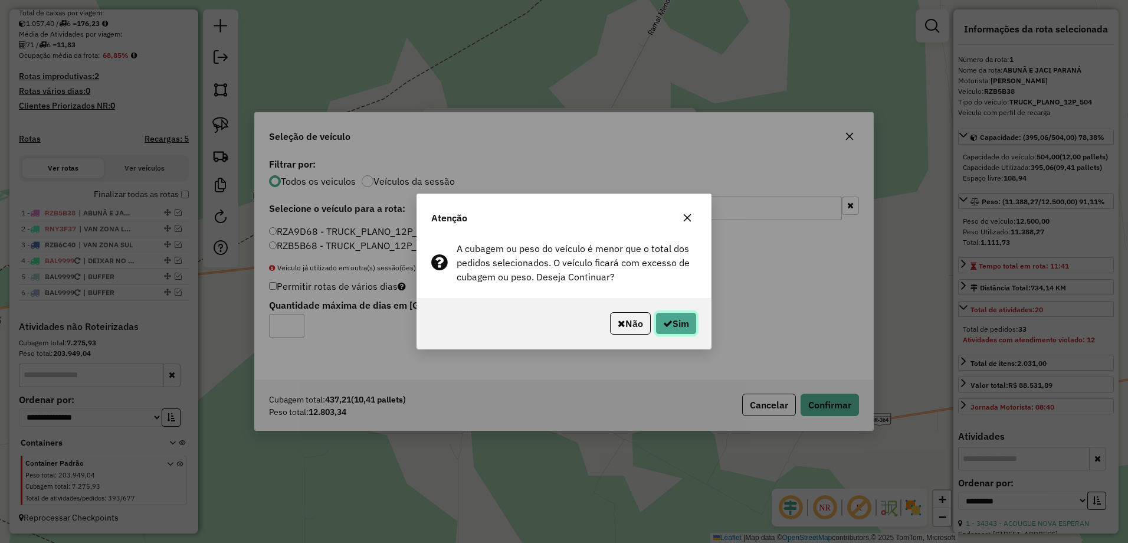
click at [683, 316] on button "Sim" at bounding box center [675, 323] width 41 height 22
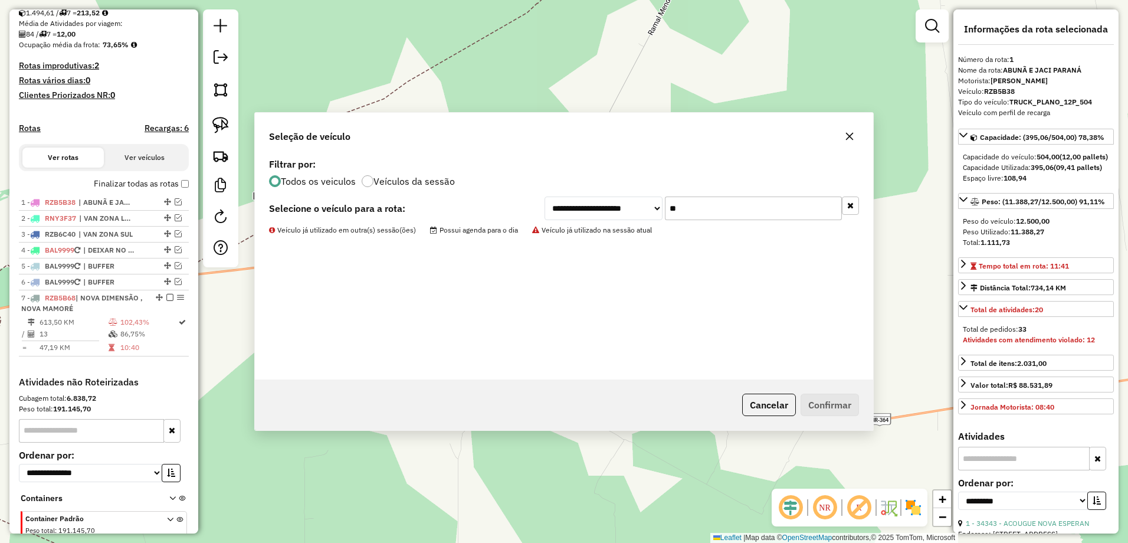
scroll to position [327, 0]
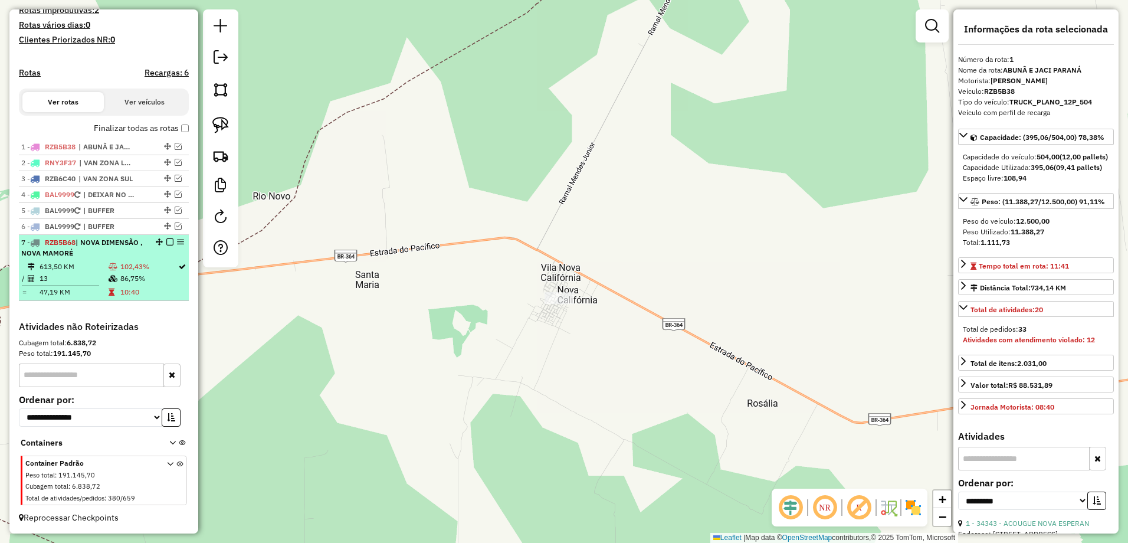
click at [94, 255] on div "7 - RZB5B68 | NOVA DIMENSÃO , NOVA MAMORÉ" at bounding box center [83, 247] width 125 height 21
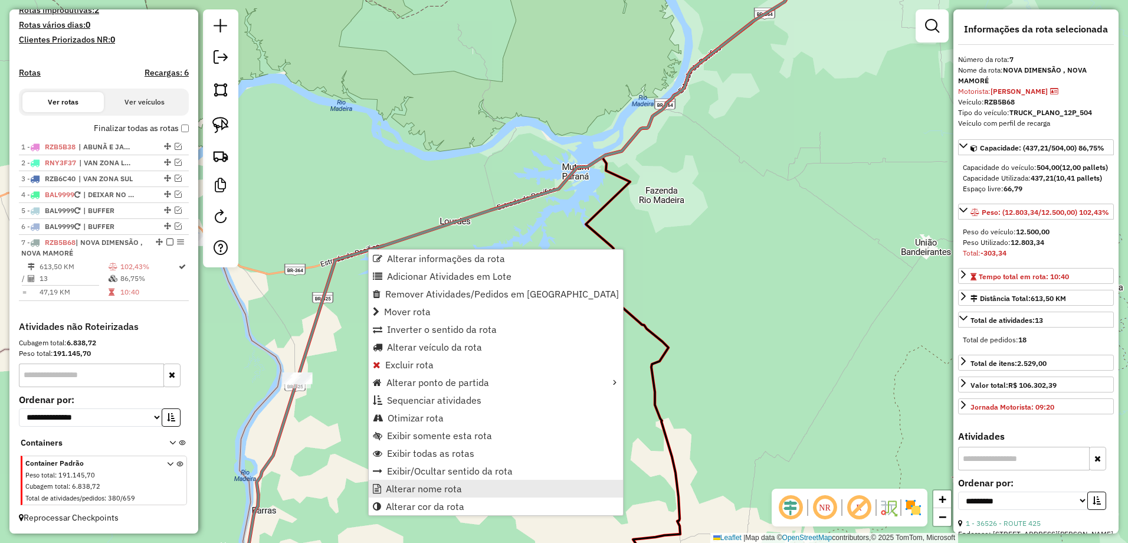
click at [470, 485] on link "Alterar nome rota" at bounding box center [496, 489] width 254 height 18
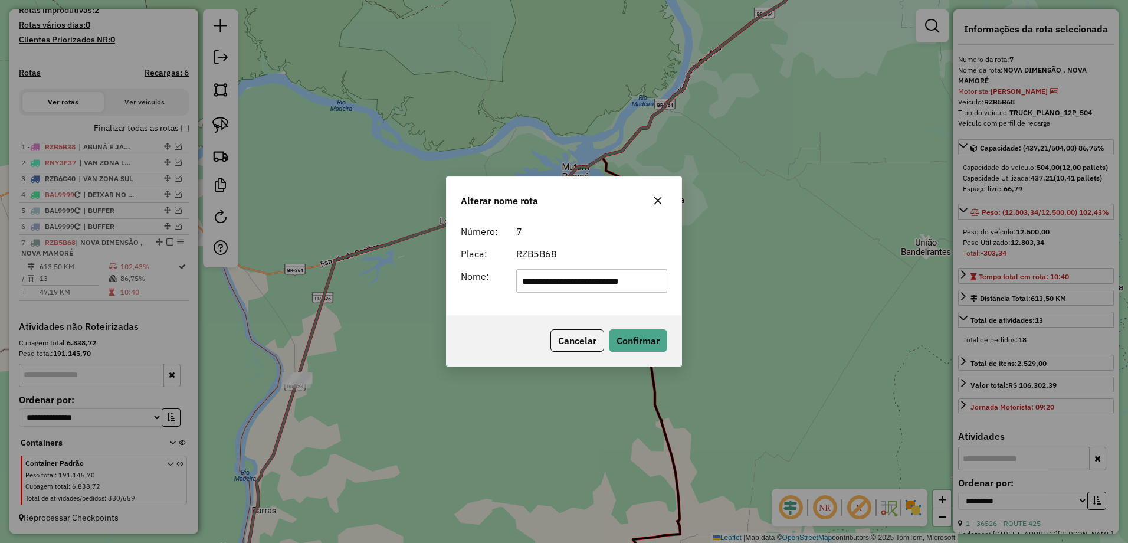
scroll to position [0, 9]
click at [592, 281] on input "**********" at bounding box center [592, 281] width 152 height 24
type input "**********"
click at [648, 338] on button "Confirmar" at bounding box center [638, 340] width 58 height 22
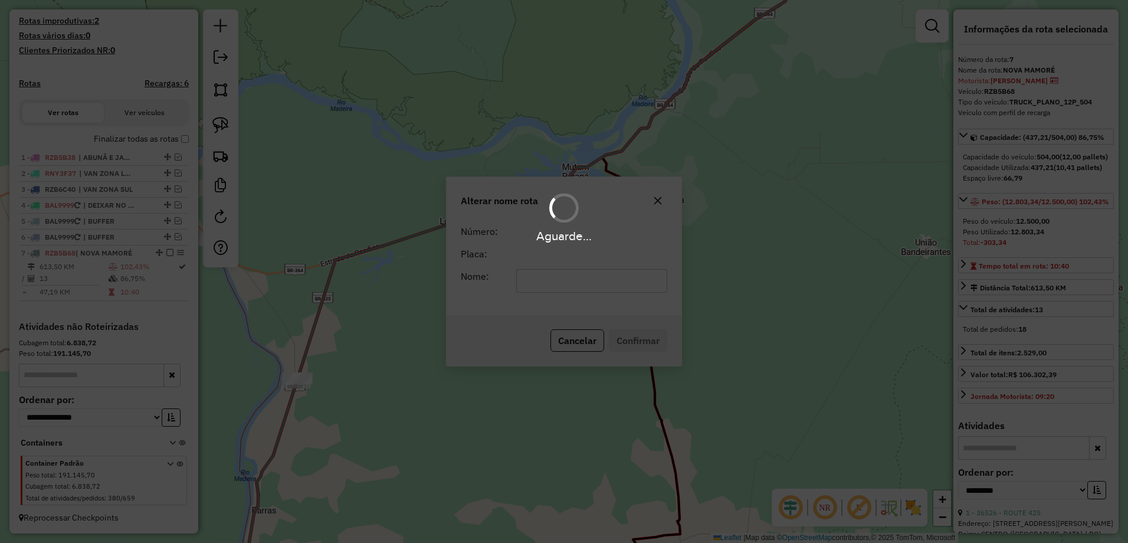
scroll to position [316, 0]
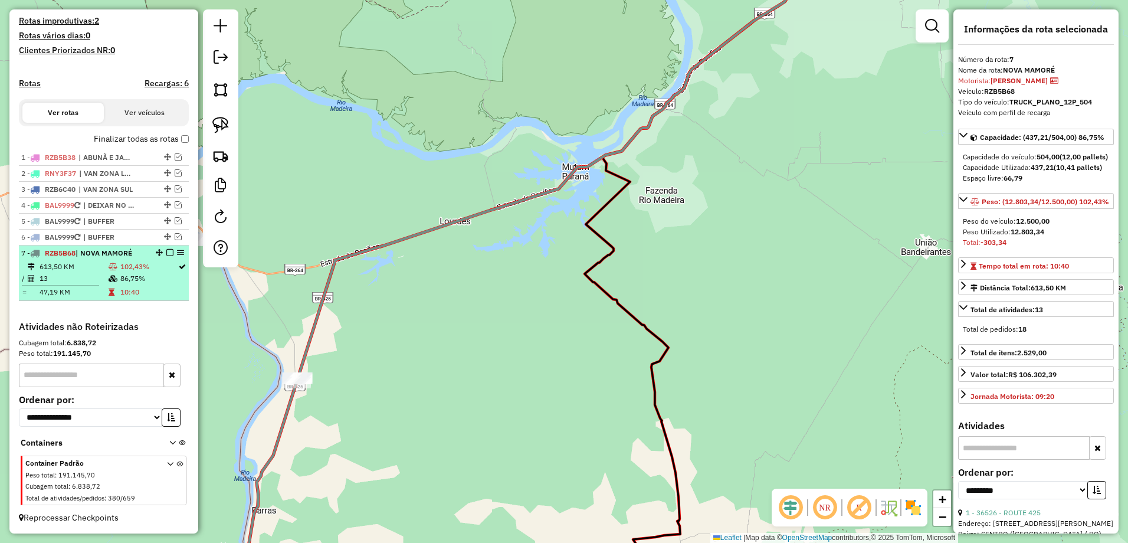
click at [167, 253] on em at bounding box center [169, 252] width 7 height 7
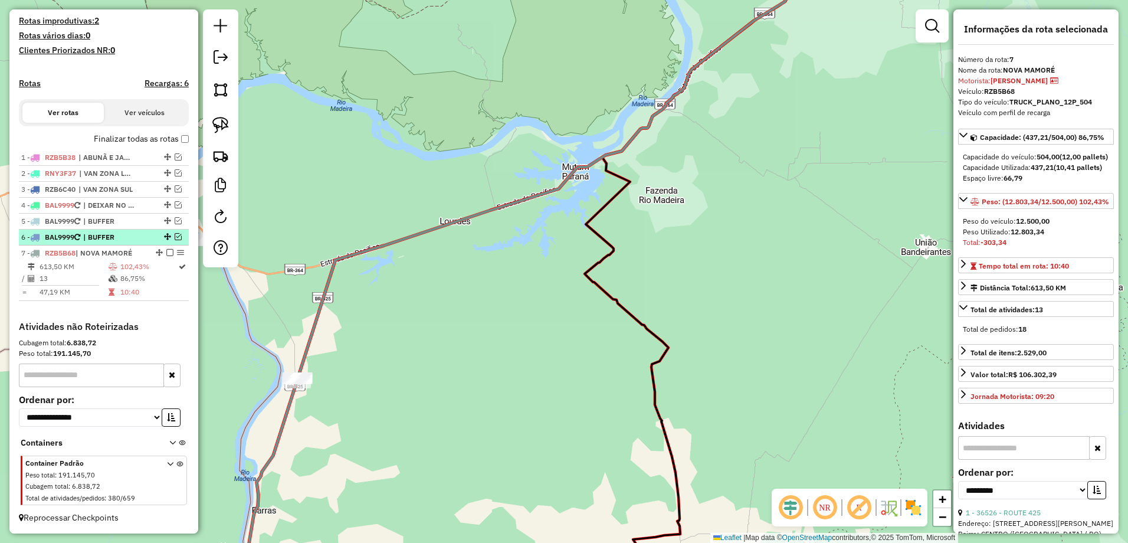
scroll to position [277, 0]
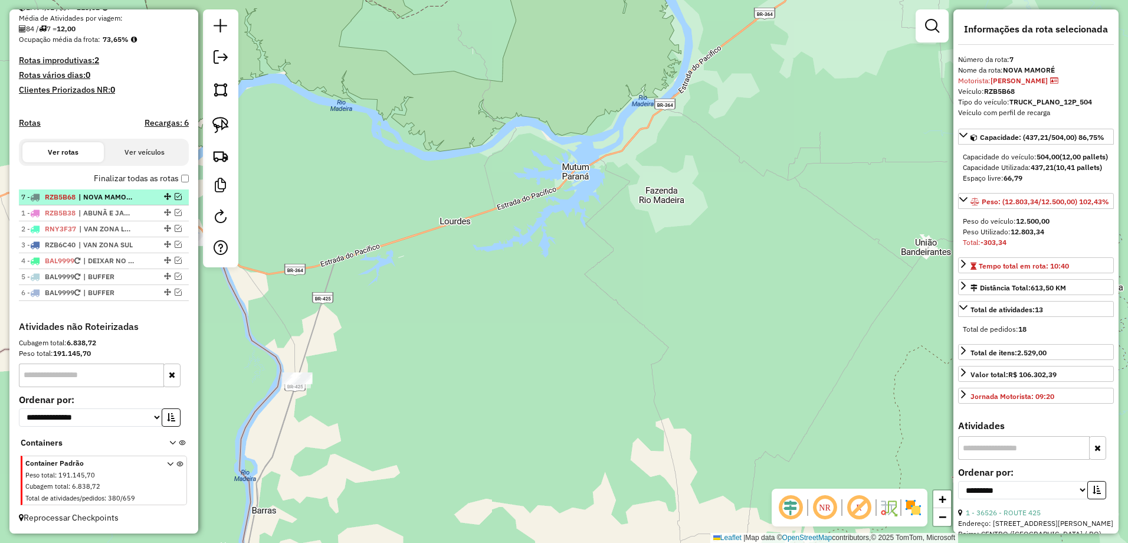
drag, startPoint x: 162, startPoint y: 291, endPoint x: 159, endPoint y: 192, distance: 98.5
click at [219, 156] on img at bounding box center [220, 155] width 17 height 17
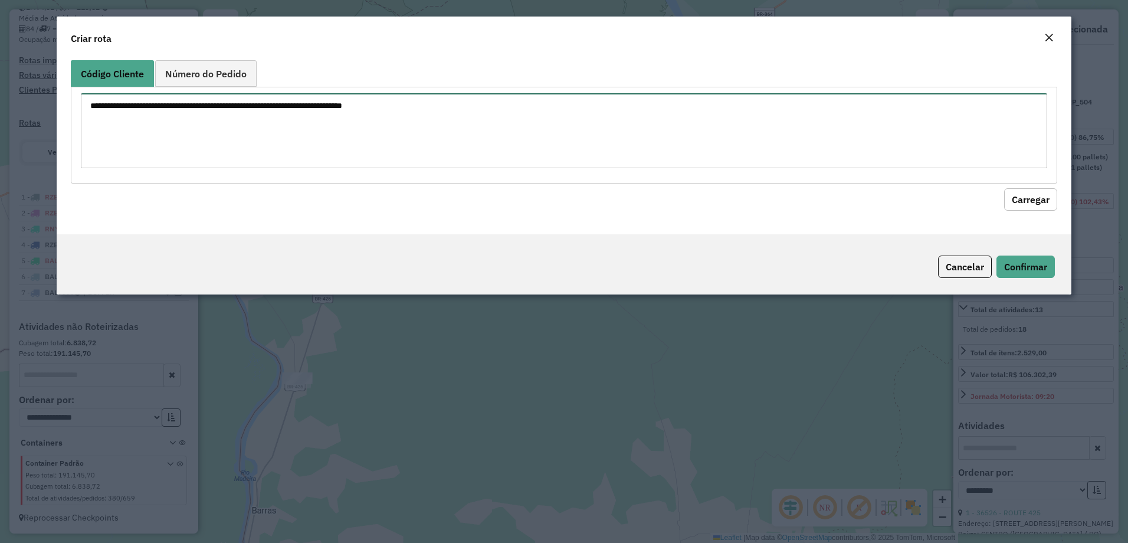
click at [400, 134] on textarea at bounding box center [564, 130] width 967 height 75
paste textarea "**** ***** **** ***** ***** ***** ***** **** ***** ***** **** ***** ***** **** …"
type textarea "**** ***** **** ***** ***** ***** ***** **** ***** ***** **** ***** ***** **** …"
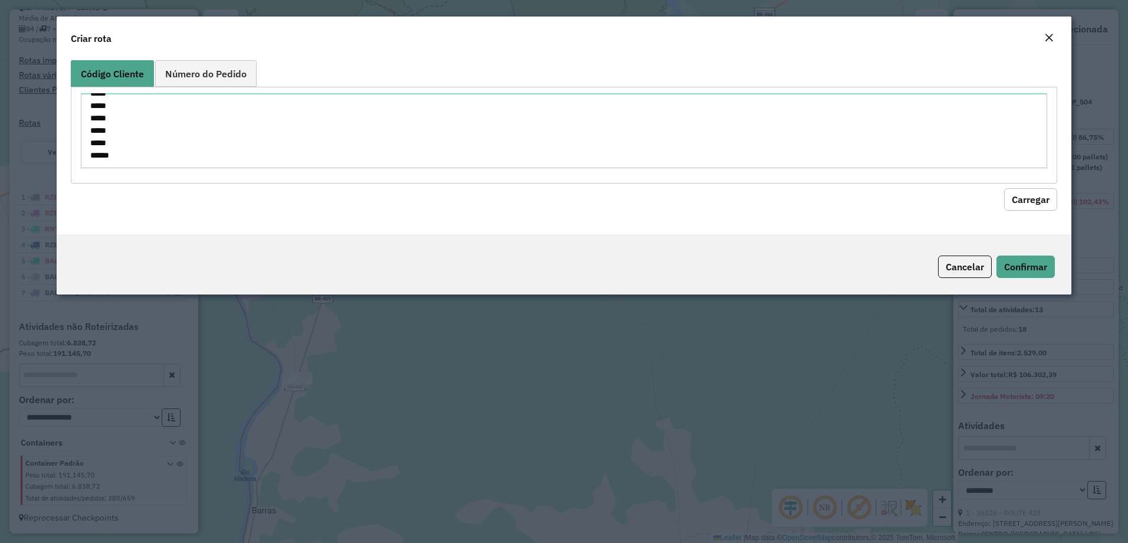
click at [1038, 198] on button "Carregar" at bounding box center [1030, 199] width 53 height 22
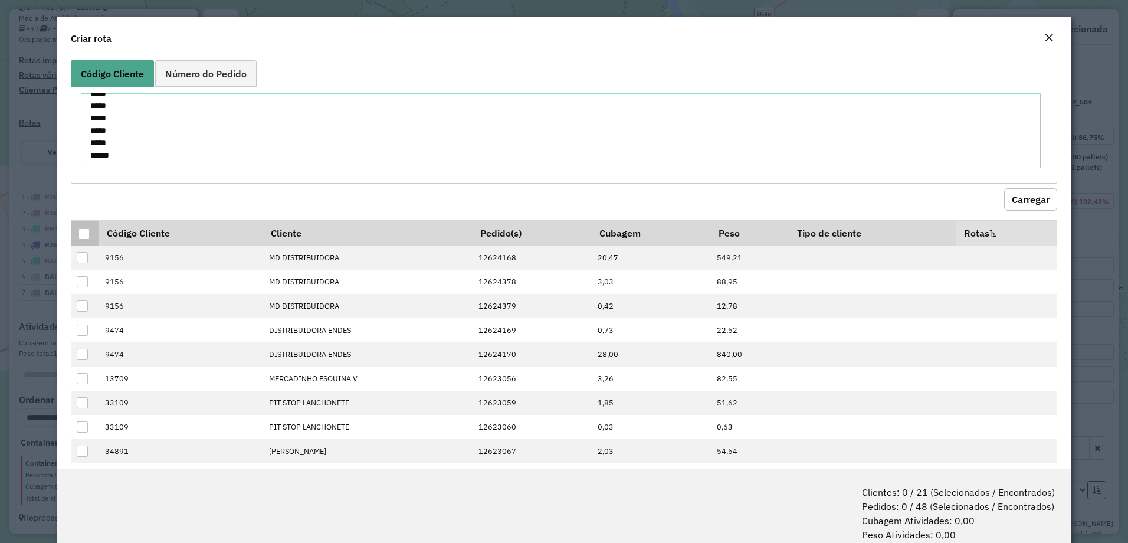
click at [85, 231] on div at bounding box center [83, 233] width 11 height 11
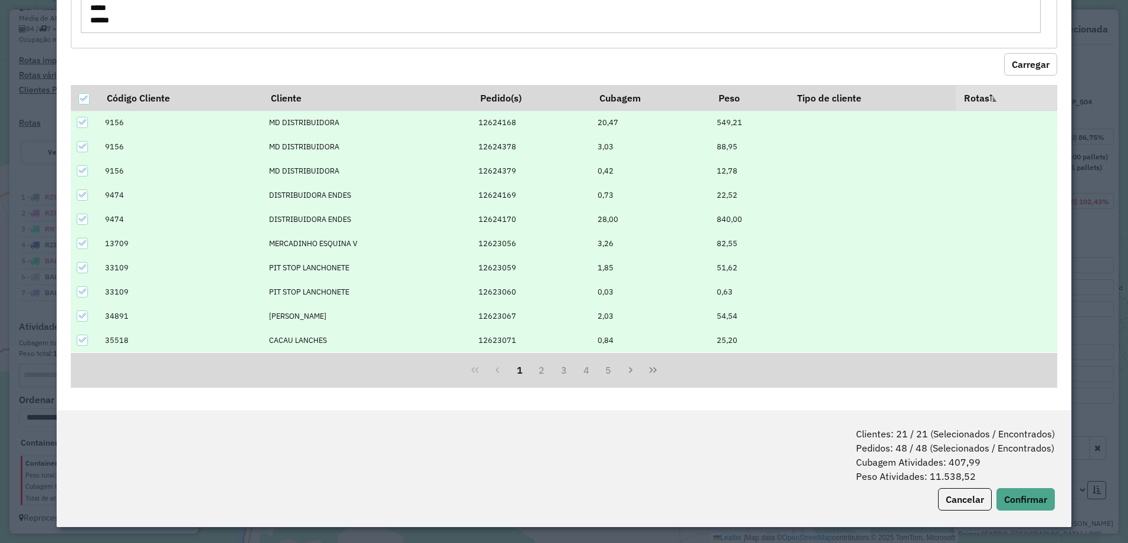
scroll to position [59, 0]
click at [1024, 493] on button "Confirmar" at bounding box center [1025, 498] width 58 height 22
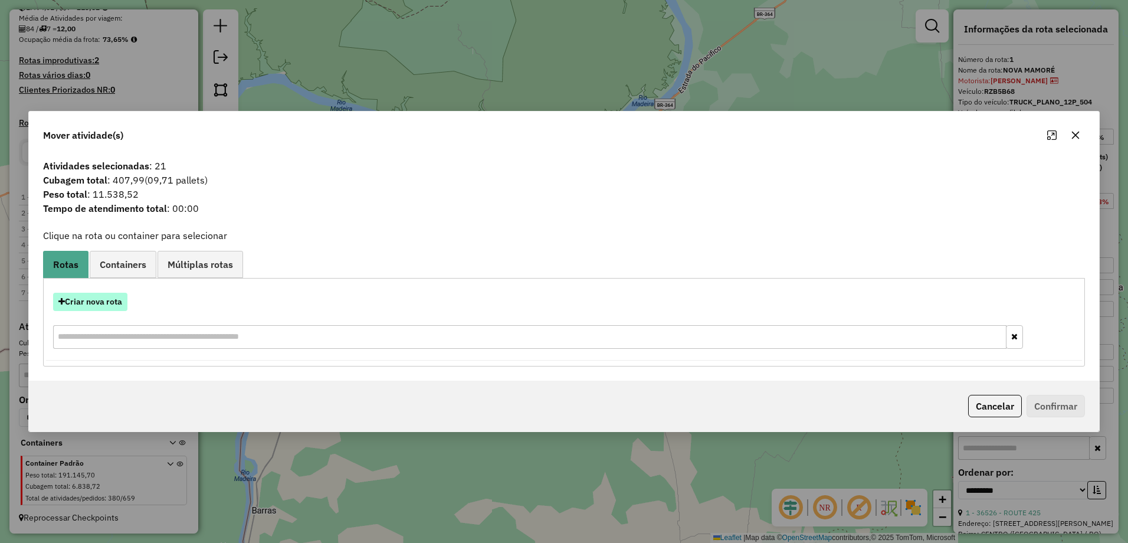
click at [101, 298] on button "Criar nova rota" at bounding box center [90, 302] width 74 height 18
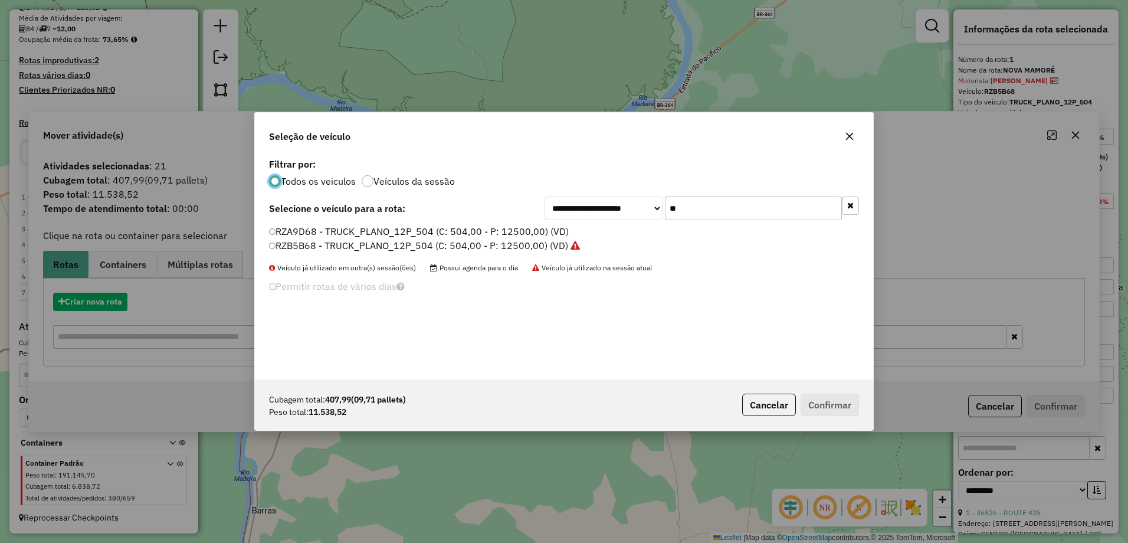
scroll to position [6, 4]
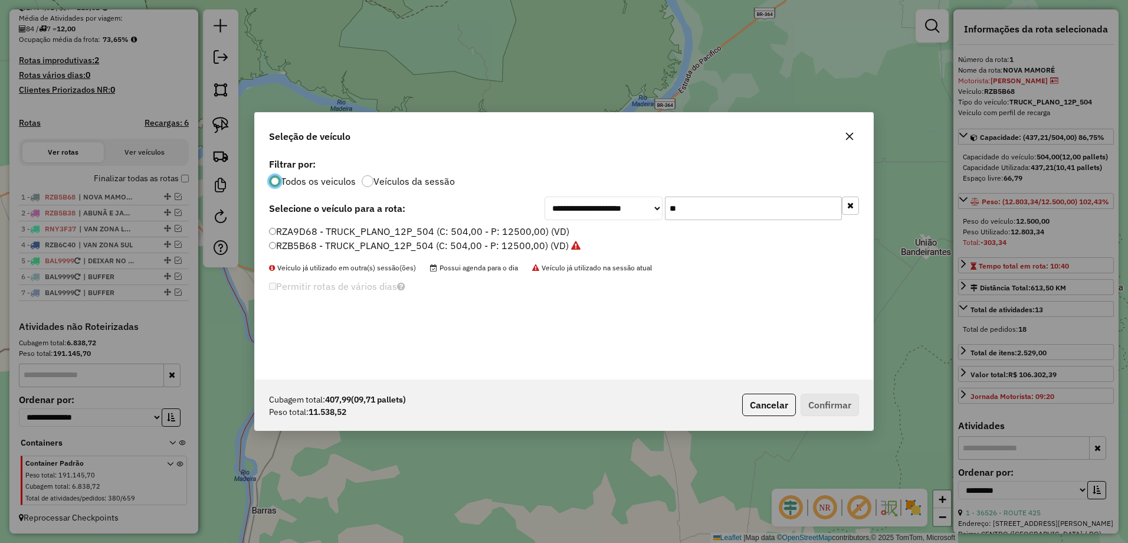
click at [711, 205] on input "**" at bounding box center [753, 208] width 177 height 24
type input "*"
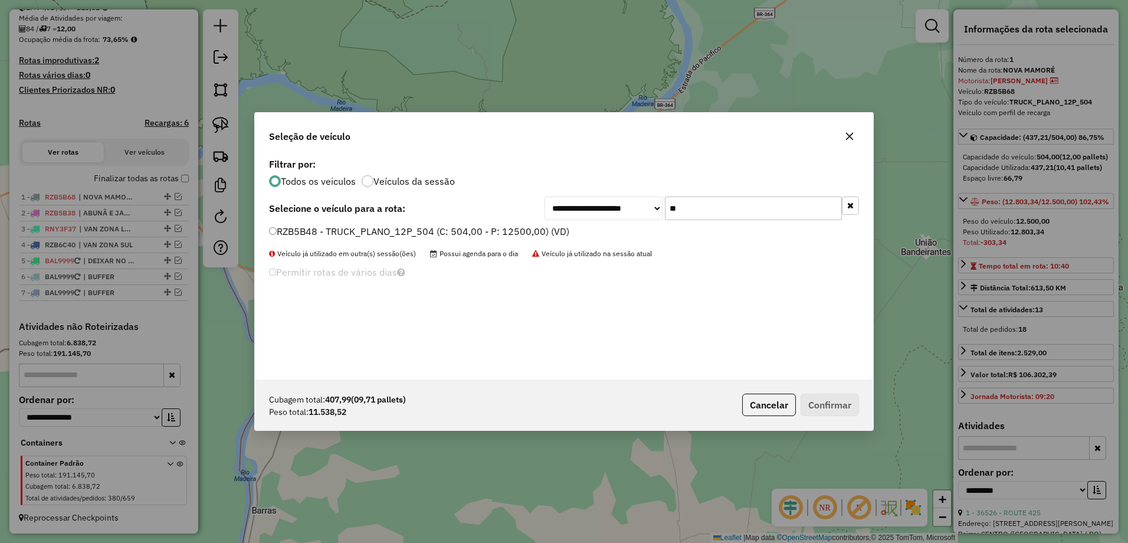
type input "**"
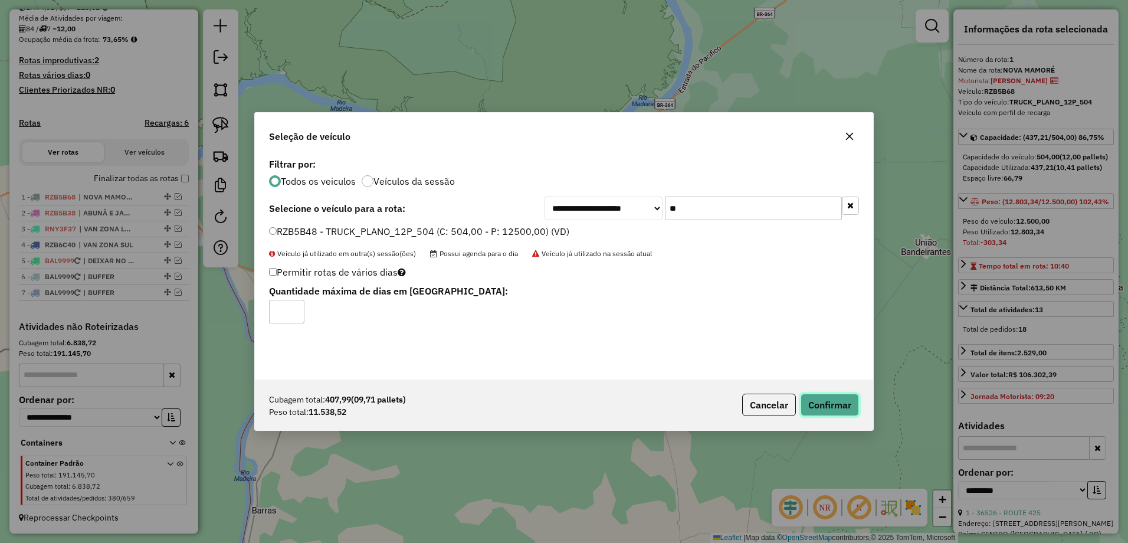
click at [830, 412] on button "Confirmar" at bounding box center [829, 404] width 58 height 22
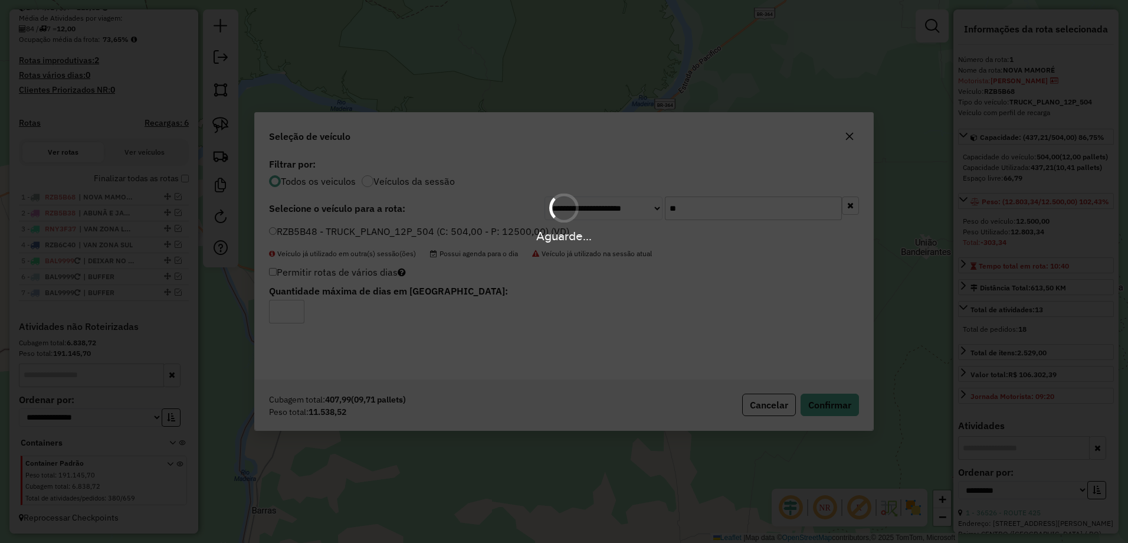
scroll to position [343, 0]
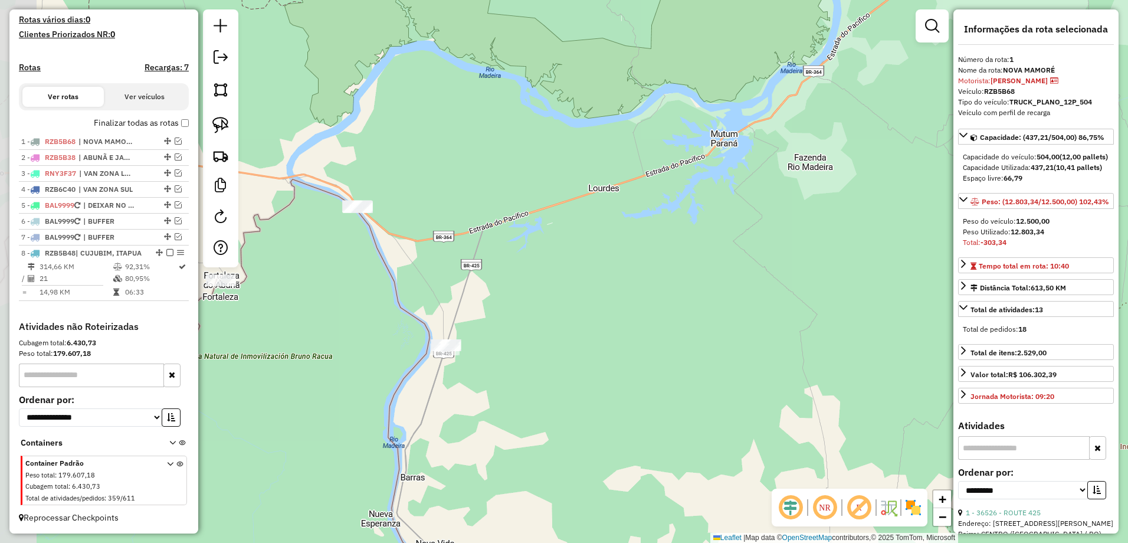
drag, startPoint x: 417, startPoint y: 373, endPoint x: 564, endPoint y: 340, distance: 151.1
click at [564, 340] on div "Janela de atendimento Grade de atendimento Capacidade Transportadoras Veículos …" at bounding box center [564, 271] width 1128 height 543
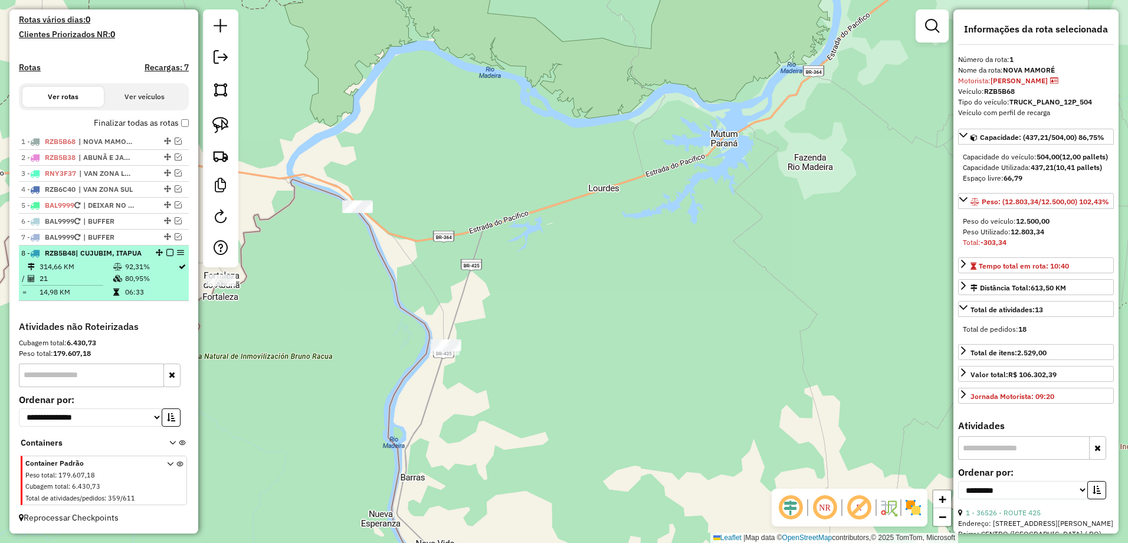
click at [87, 274] on td "21" at bounding box center [76, 278] width 74 height 12
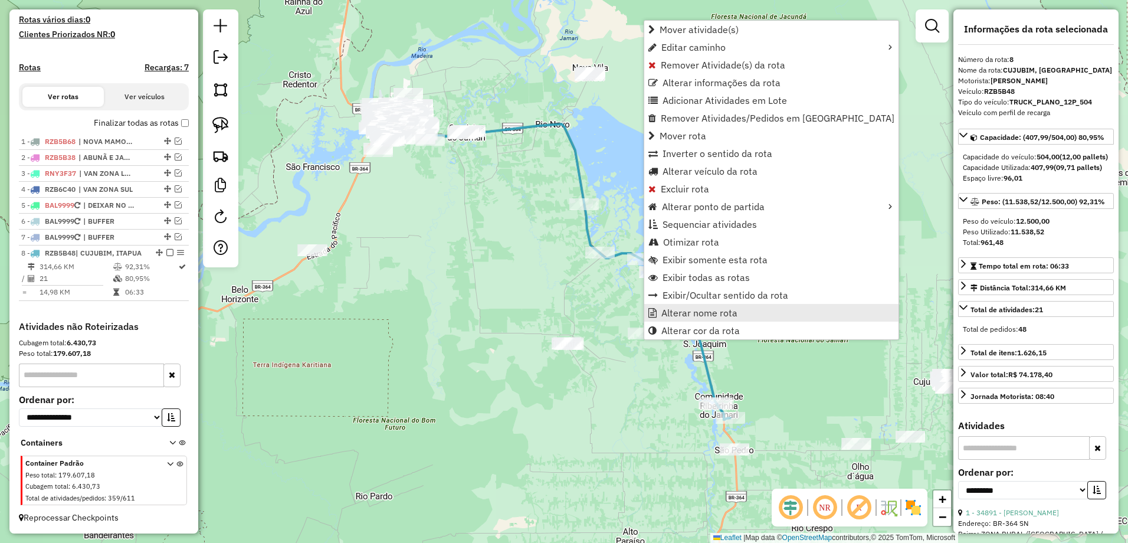
click at [697, 311] on span "Alterar nome rota" at bounding box center [699, 312] width 76 height 9
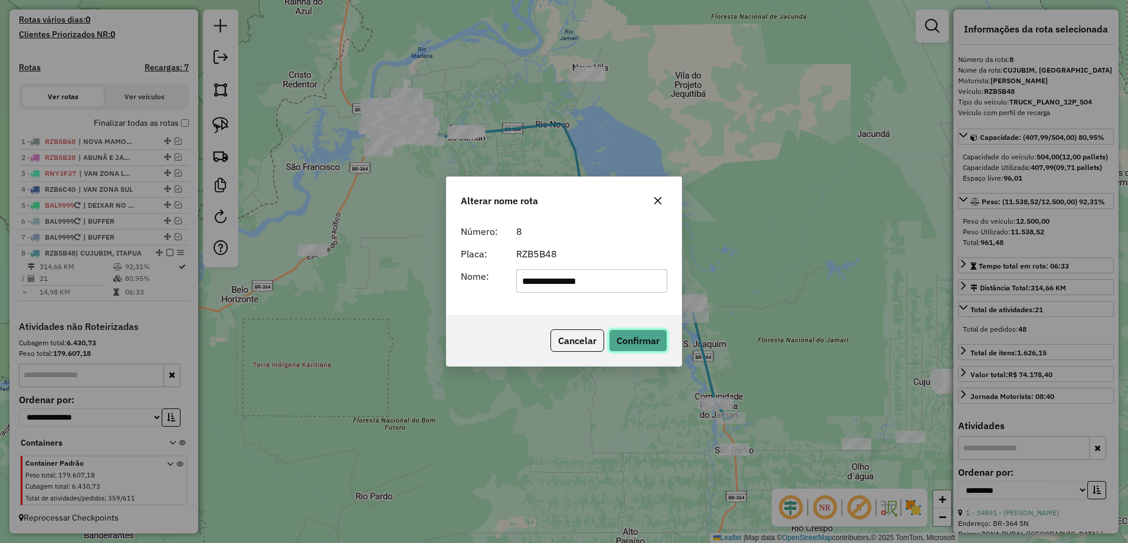
click at [639, 336] on button "Confirmar" at bounding box center [638, 340] width 58 height 22
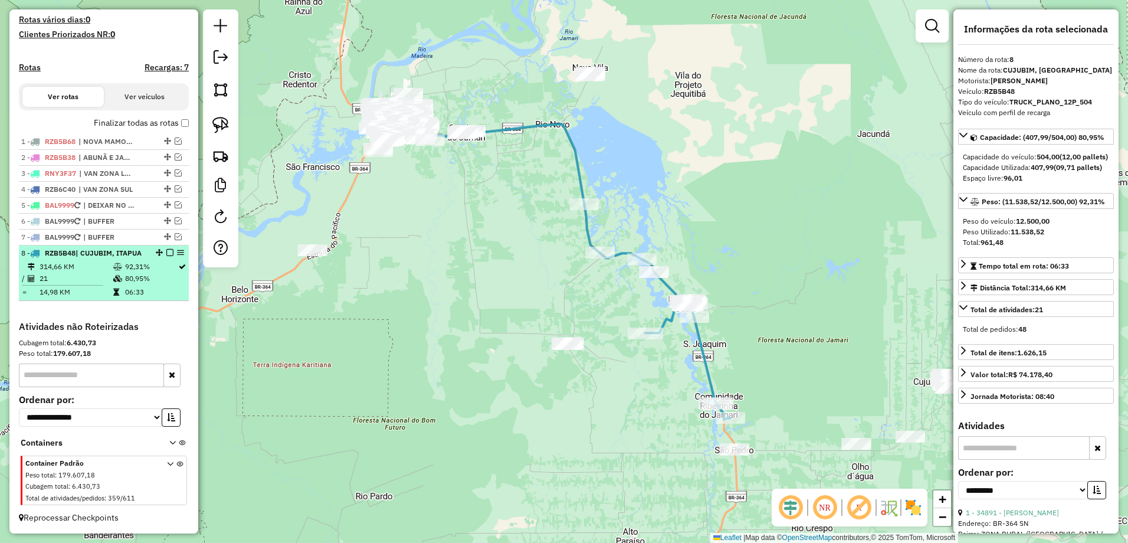
click at [168, 249] on em at bounding box center [169, 252] width 7 height 7
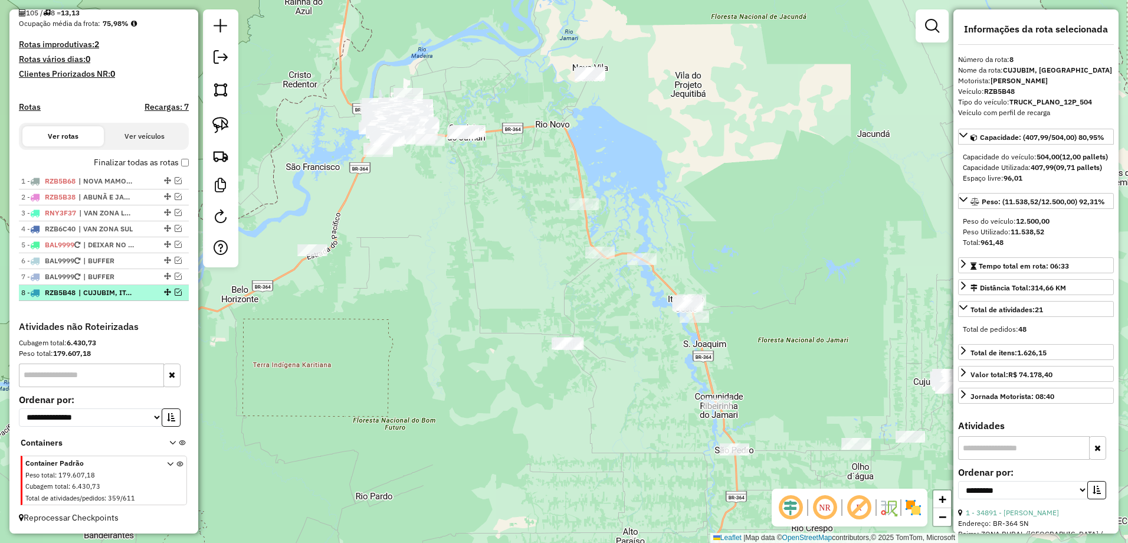
scroll to position [293, 0]
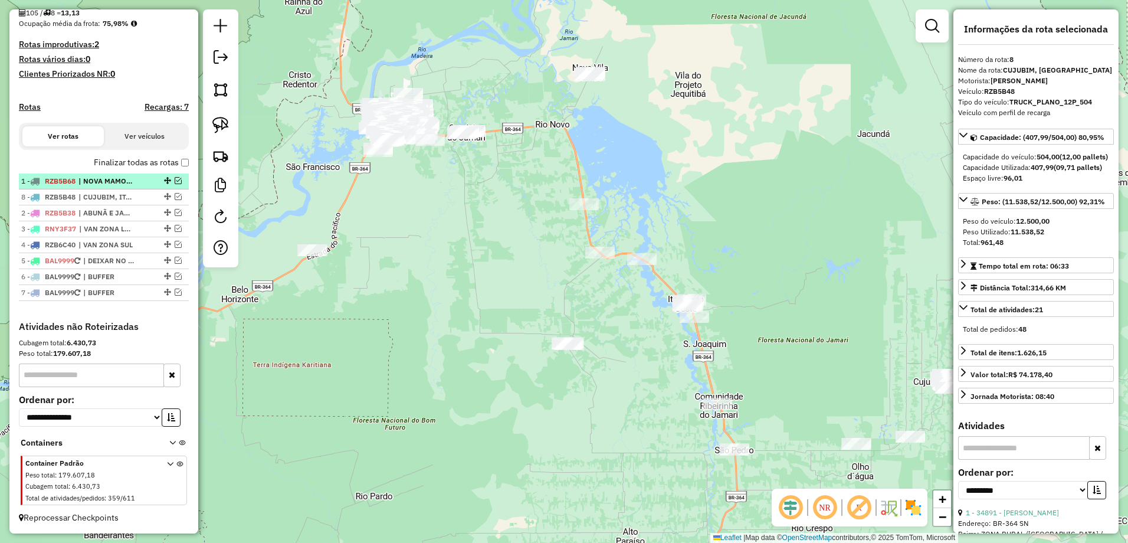
drag, startPoint x: 165, startPoint y: 293, endPoint x: 160, endPoint y: 184, distance: 109.2
drag, startPoint x: 162, startPoint y: 200, endPoint x: 162, endPoint y: 186, distance: 14.2
click at [162, 186] on ul "1 - RZB5B68 | NOVA MAMORÉ 2 - RZB5B48 | CUJUBIM, ITAPUA 3 - RZB5B38 | ABUNÃ E J…" at bounding box center [104, 236] width 170 height 127
drag, startPoint x: 164, startPoint y: 196, endPoint x: 164, endPoint y: 182, distance: 14.2
click at [164, 182] on ul "1 - RZB5B68 | NOVA MAMORÉ 2 - RZB5B48 | CUJUBIM, ITAPUA 3 - RZB5B38 | ABUNÃ E J…" at bounding box center [104, 236] width 170 height 127
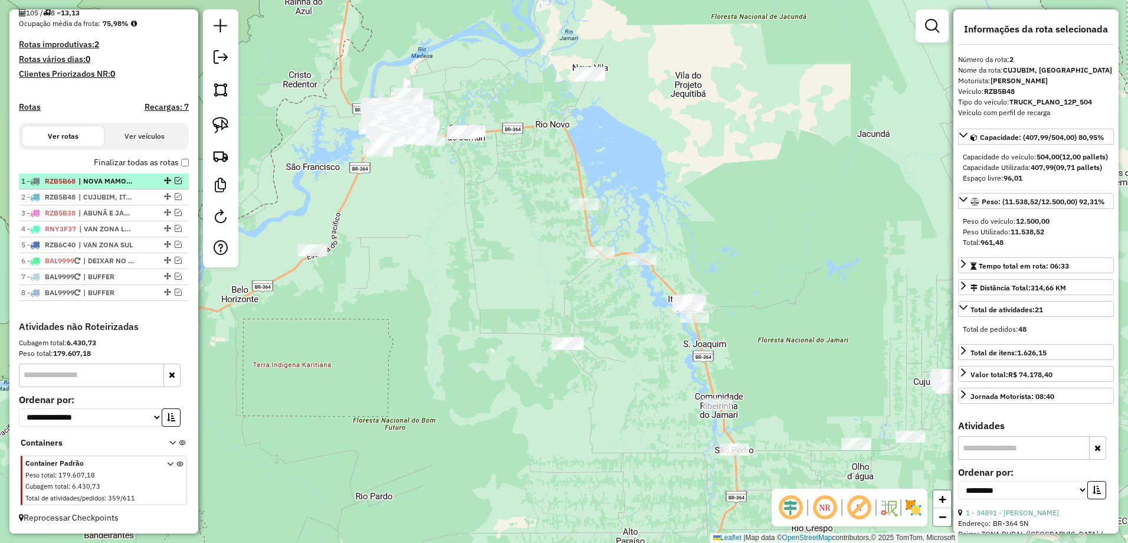
drag, startPoint x: 166, startPoint y: 195, endPoint x: 163, endPoint y: 182, distance: 14.0
click at [163, 182] on ul "1 - RZB5B68 | NOVA MAMORÉ 2 - RZB5B48 | CUJUBIM, ITAPUA 3 - RZB5B38 | ABUNÃ E J…" at bounding box center [104, 236] width 170 height 127
drag, startPoint x: 162, startPoint y: 195, endPoint x: 162, endPoint y: 179, distance: 15.3
click at [218, 157] on img at bounding box center [220, 155] width 17 height 17
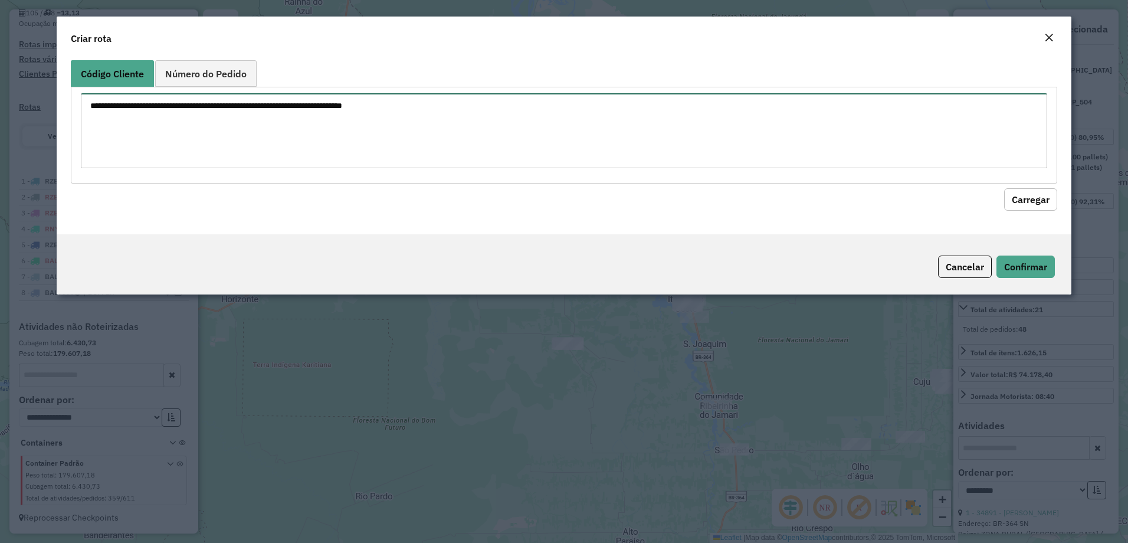
click at [362, 125] on textarea at bounding box center [564, 130] width 967 height 75
paste textarea "***** ***** ***** ***** ***** ***** ***** ***** *****"
type textarea "***** ***** ***** ***** ***** ***** ***** ***** *****"
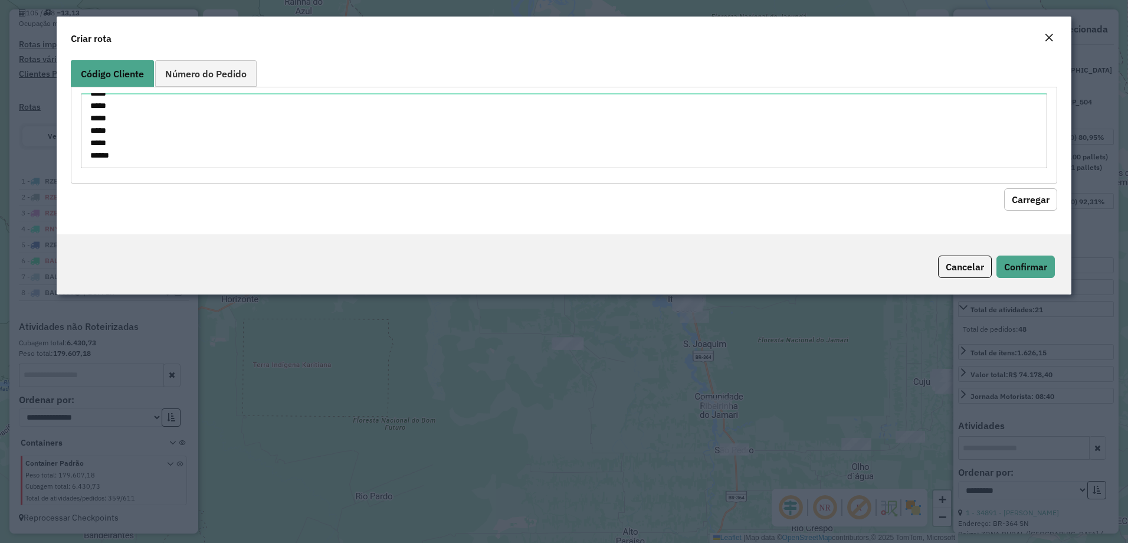
click at [1017, 200] on button "Carregar" at bounding box center [1030, 199] width 53 height 22
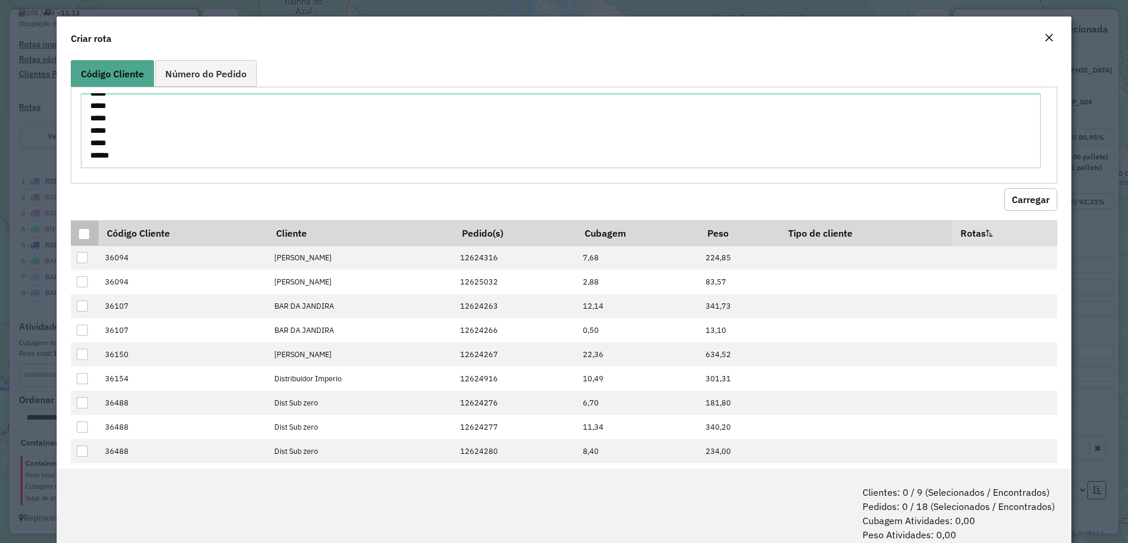
click at [86, 231] on div at bounding box center [83, 233] width 11 height 11
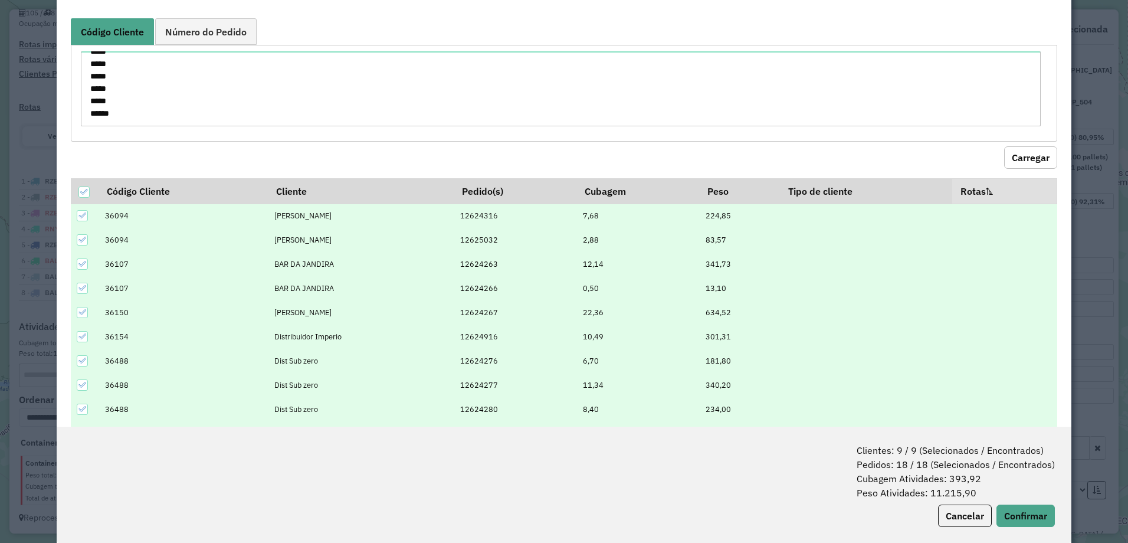
scroll to position [59, 0]
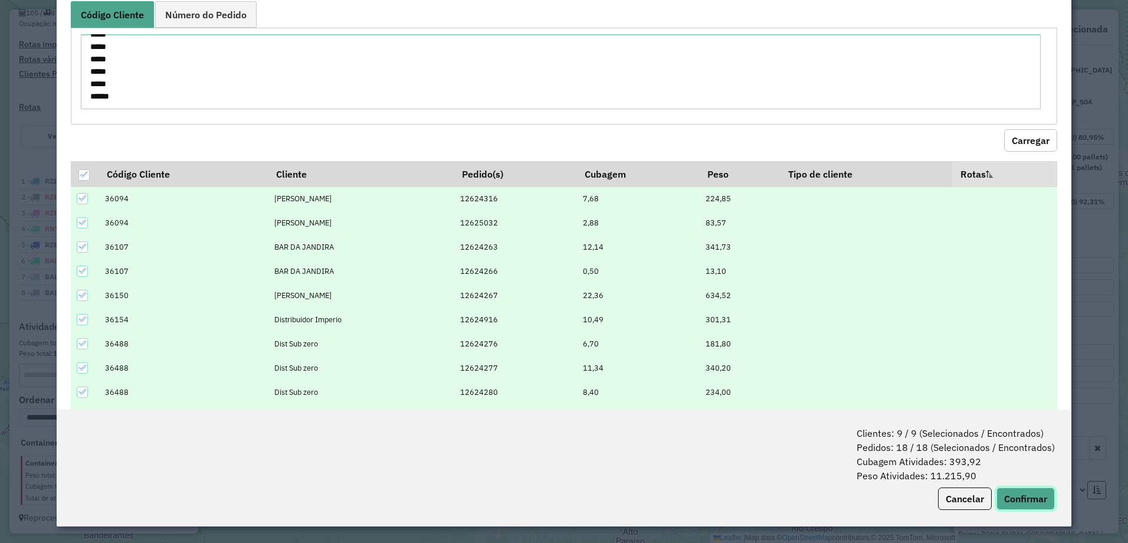
click at [1042, 499] on button "Confirmar" at bounding box center [1025, 498] width 58 height 22
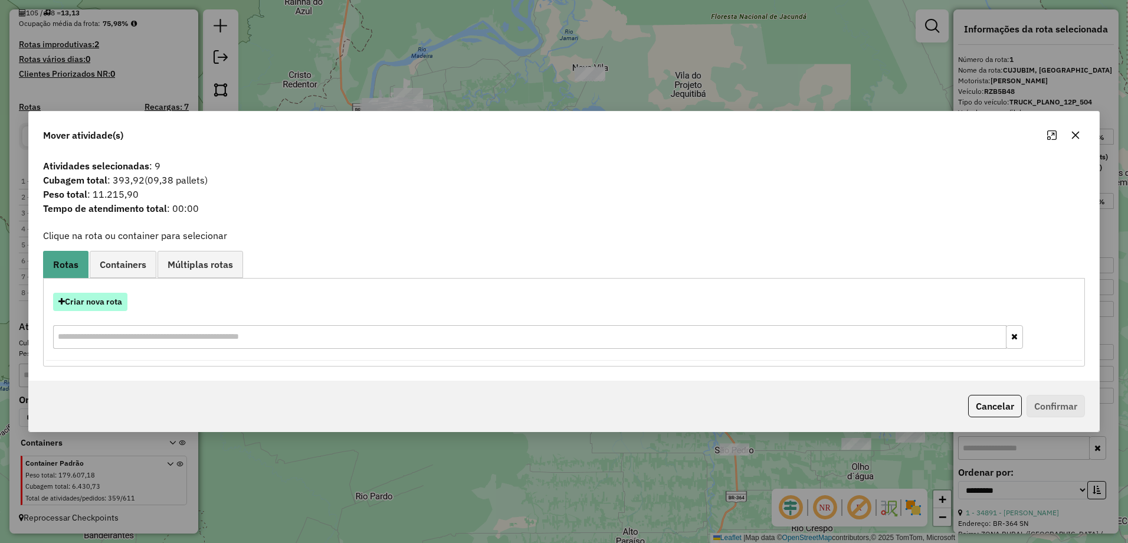
click at [116, 298] on button "Criar nova rota" at bounding box center [90, 302] width 74 height 18
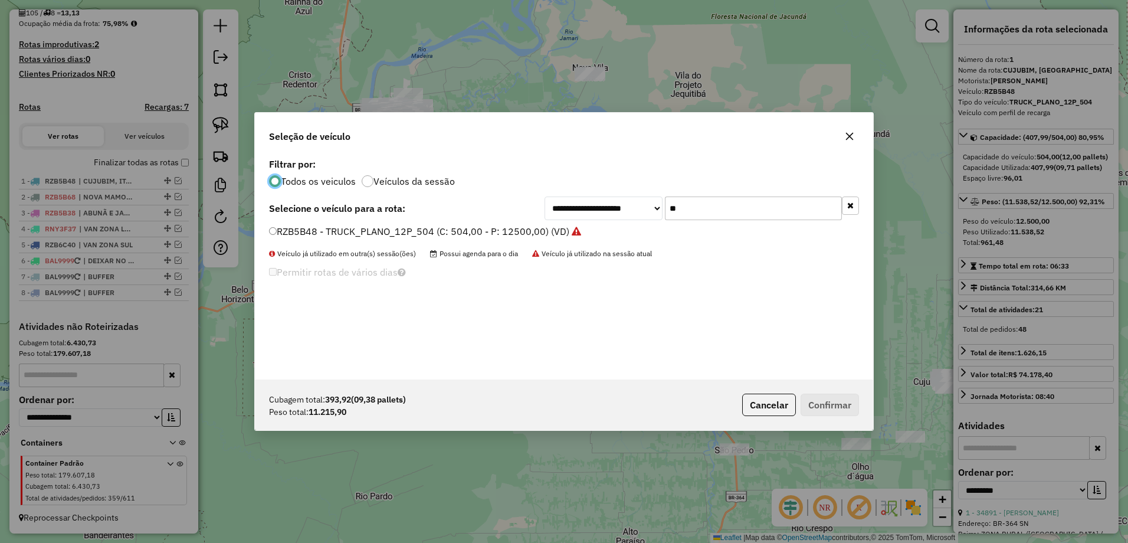
scroll to position [6, 4]
click at [690, 209] on input "**" at bounding box center [753, 208] width 177 height 24
type input "*"
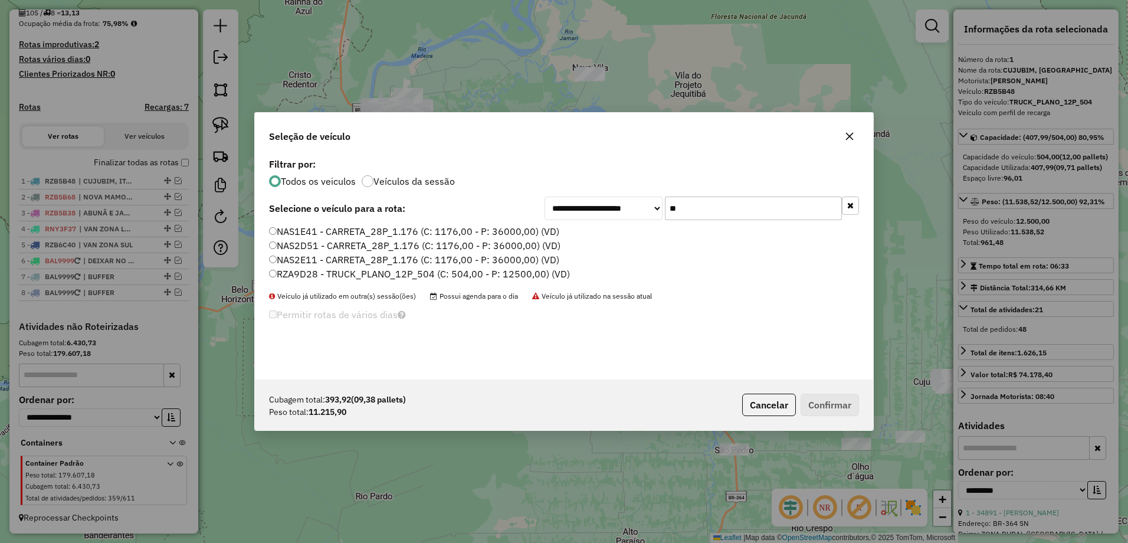
type input "**"
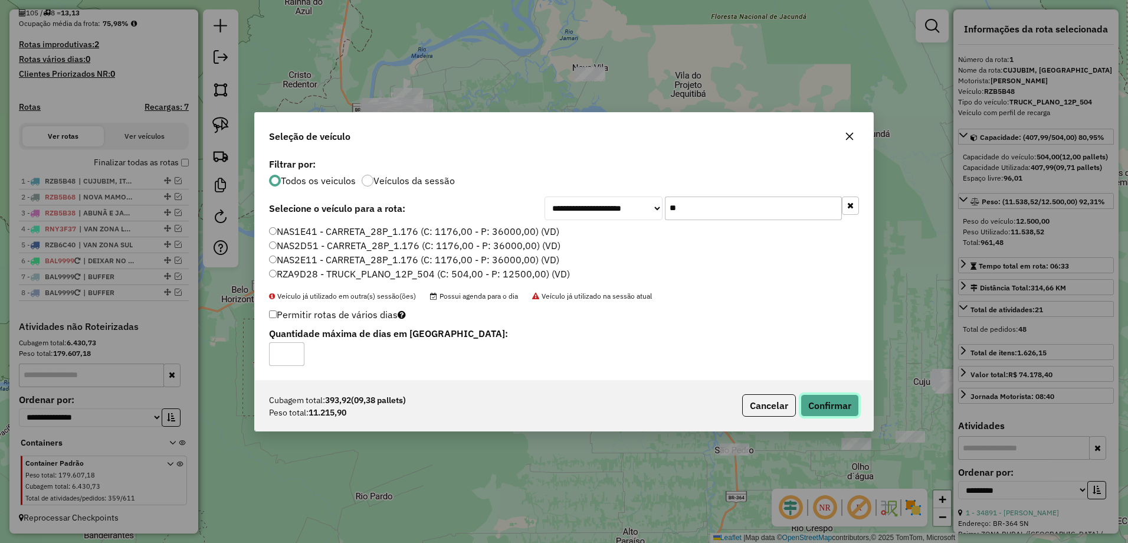
click at [830, 410] on button "Confirmar" at bounding box center [829, 405] width 58 height 22
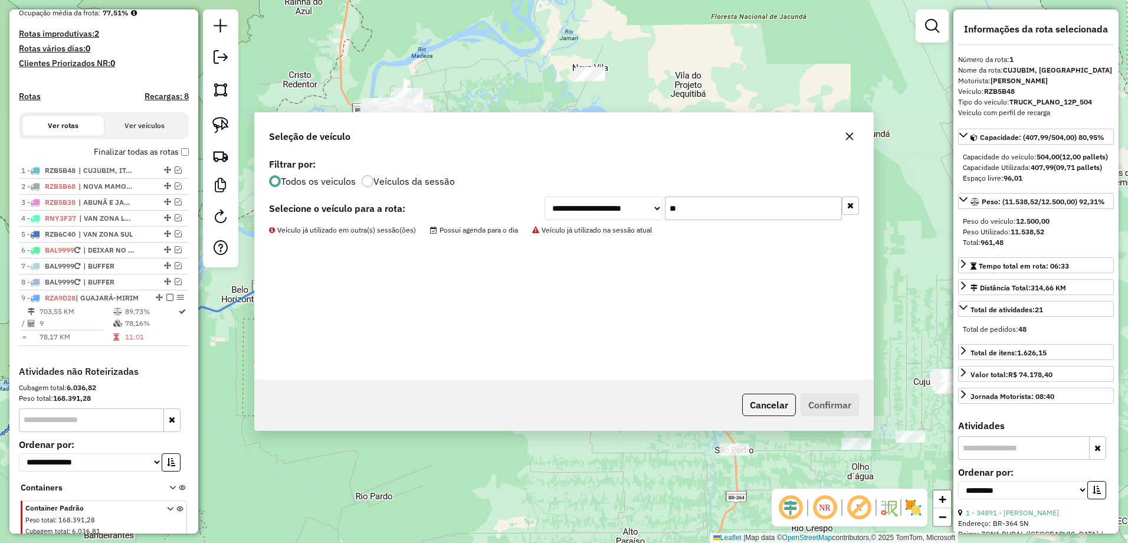
scroll to position [348, 0]
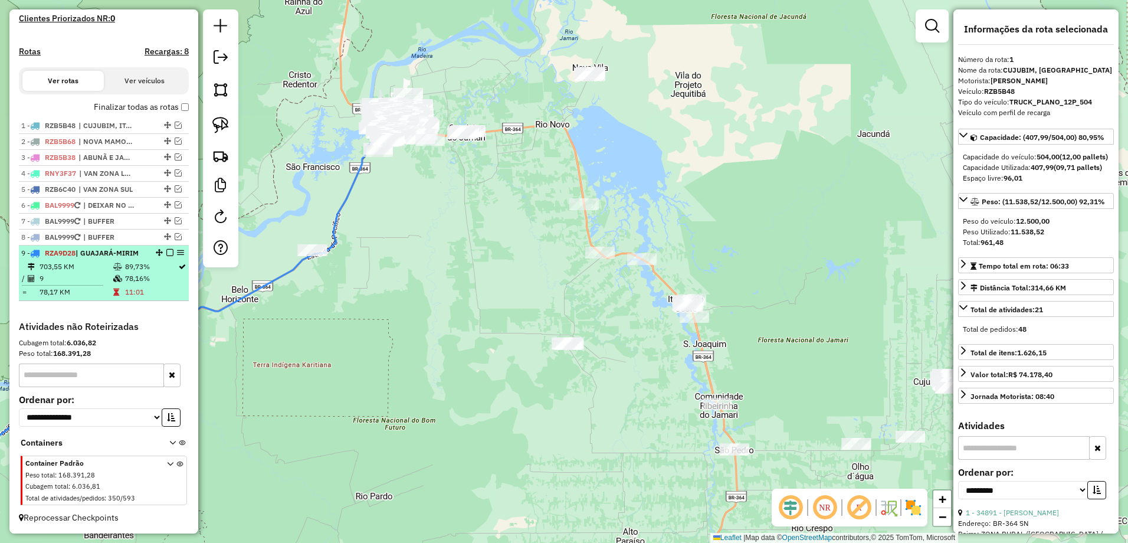
click at [84, 281] on td "9" at bounding box center [76, 278] width 74 height 12
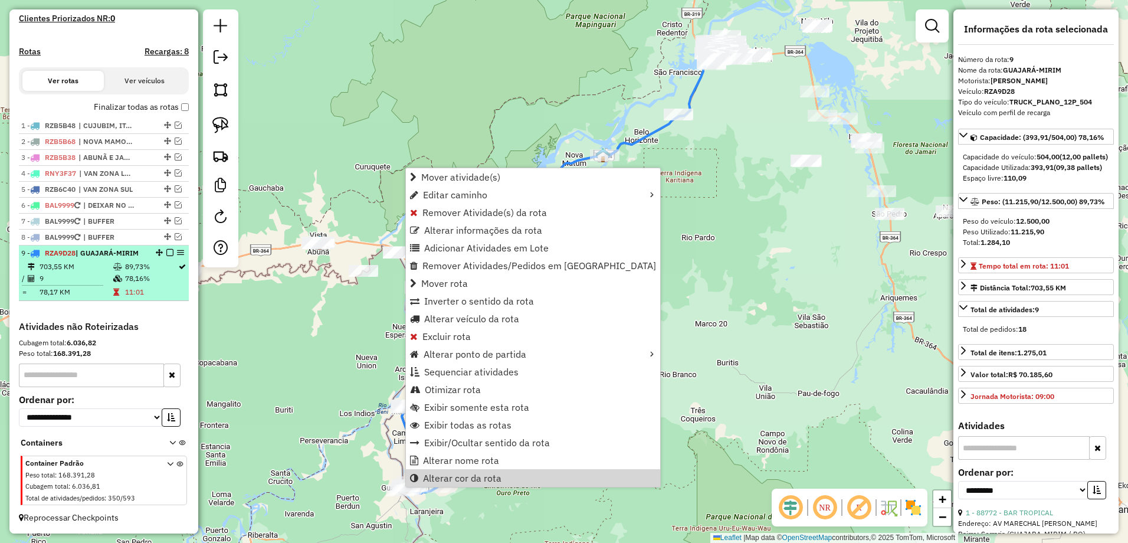
click at [166, 252] on em at bounding box center [169, 252] width 7 height 7
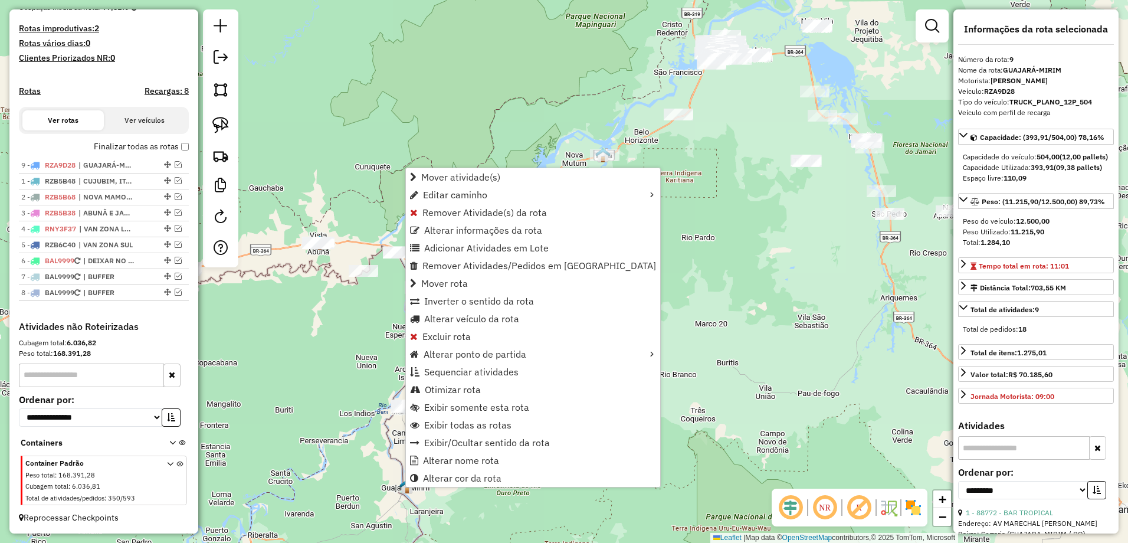
drag, startPoint x: 162, startPoint y: 291, endPoint x: 163, endPoint y: 159, distance: 132.7
click at [216, 153] on img at bounding box center [220, 155] width 17 height 17
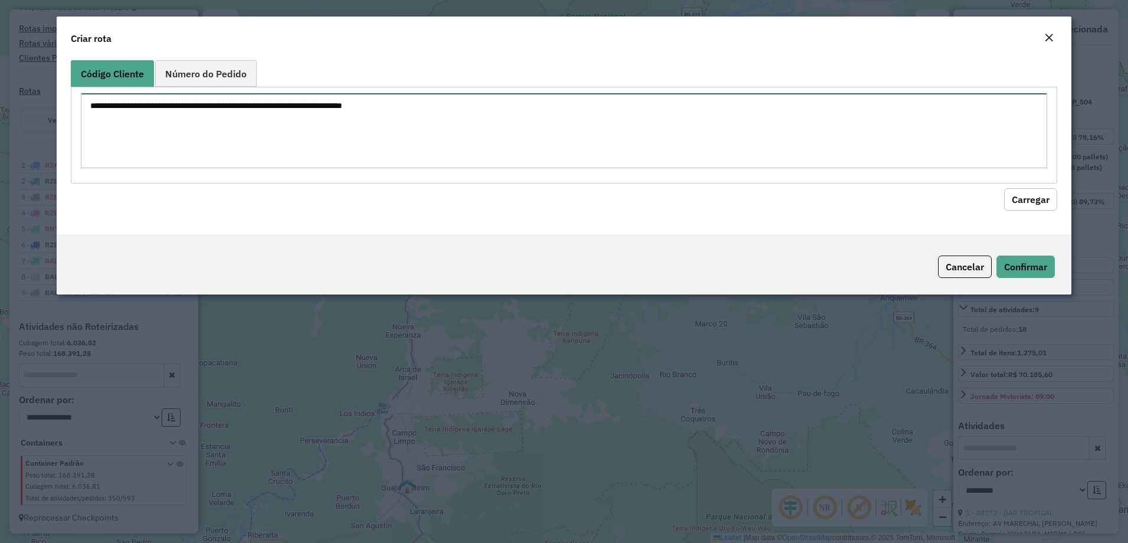
click at [275, 134] on textarea at bounding box center [564, 130] width 967 height 75
paste textarea "***** ***** ***** **** ***** ***** ***** ***** **** ***** **** **** ***** **** …"
type textarea "***** ***** ***** **** ***** ***** ***** ***** **** ***** **** **** ***** **** …"
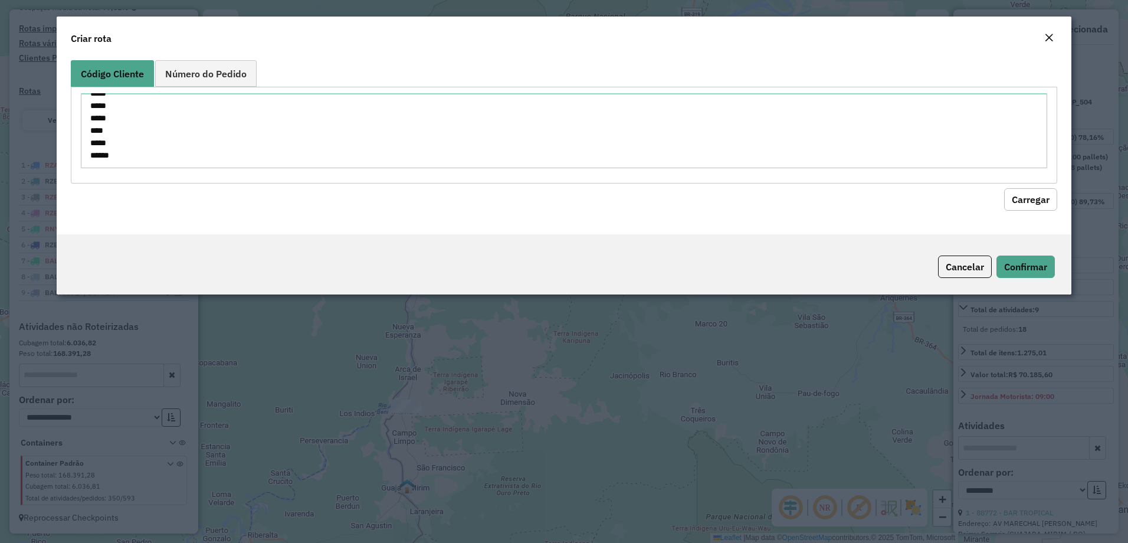
click at [1021, 199] on button "Carregar" at bounding box center [1030, 199] width 53 height 22
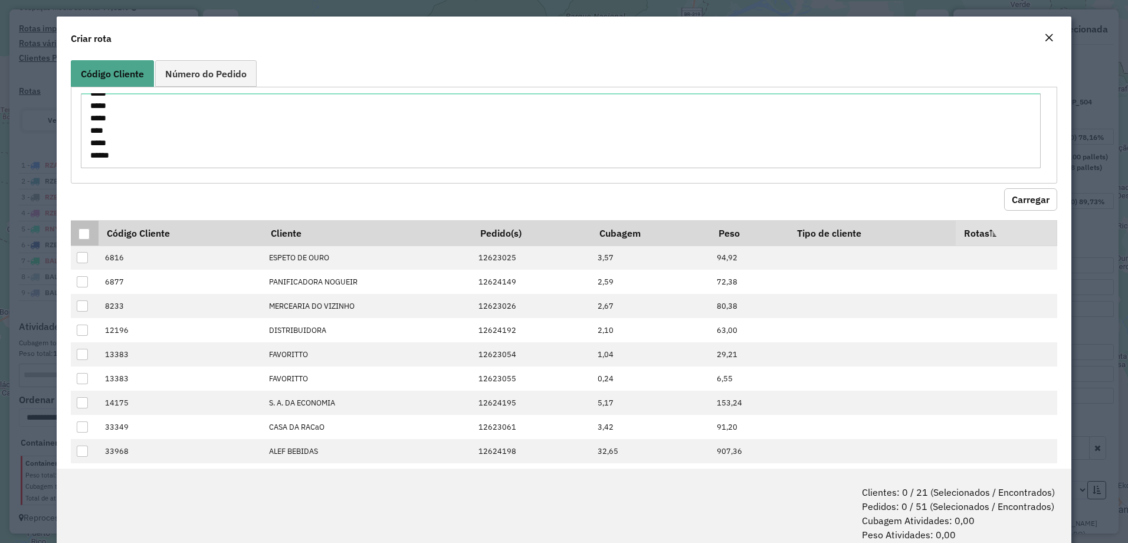
click at [80, 234] on div at bounding box center [83, 233] width 11 height 11
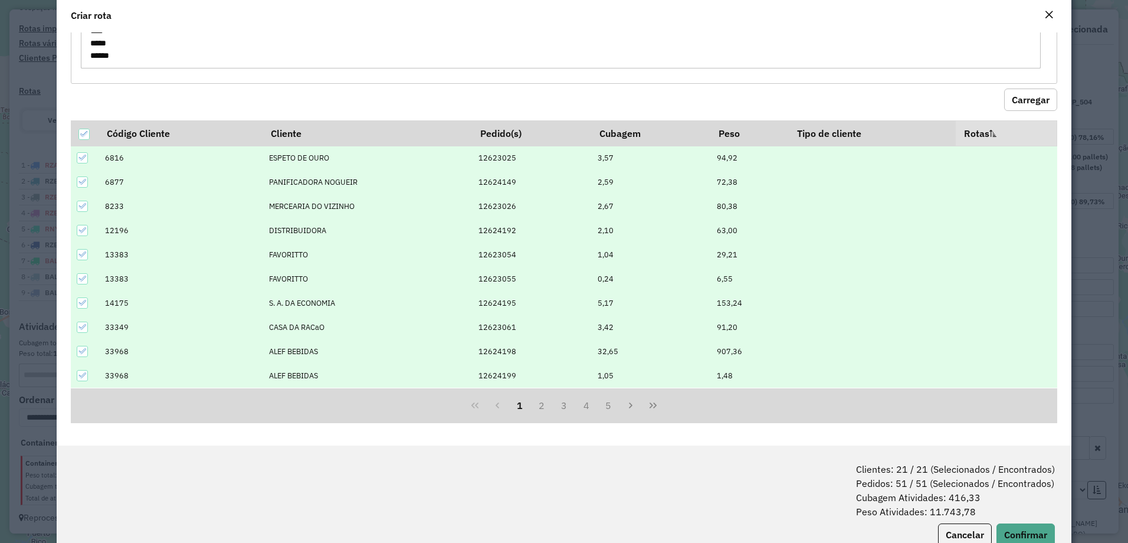
scroll to position [59, 0]
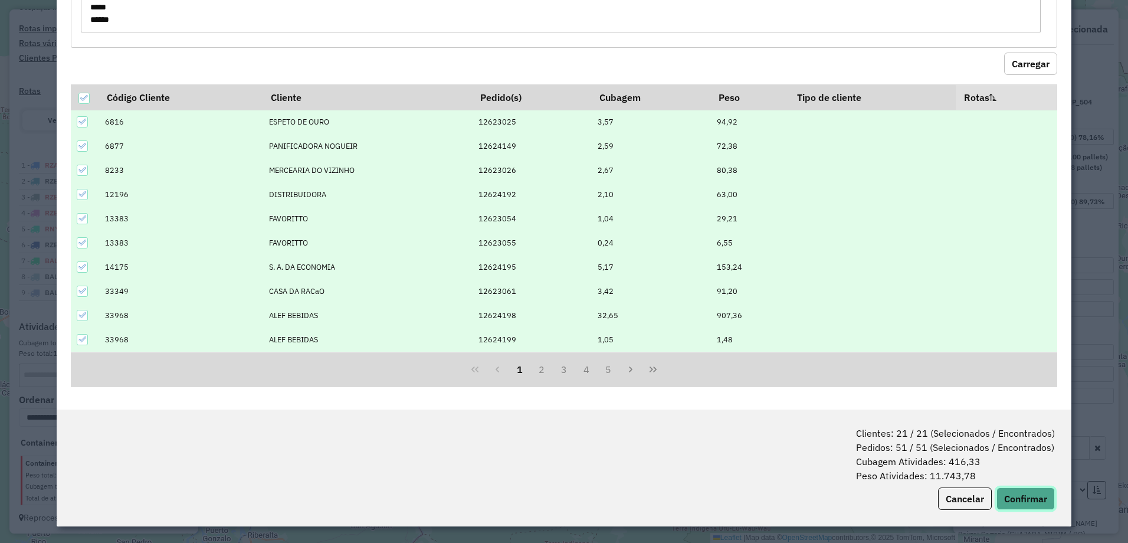
click at [1036, 495] on button "Confirmar" at bounding box center [1025, 498] width 58 height 22
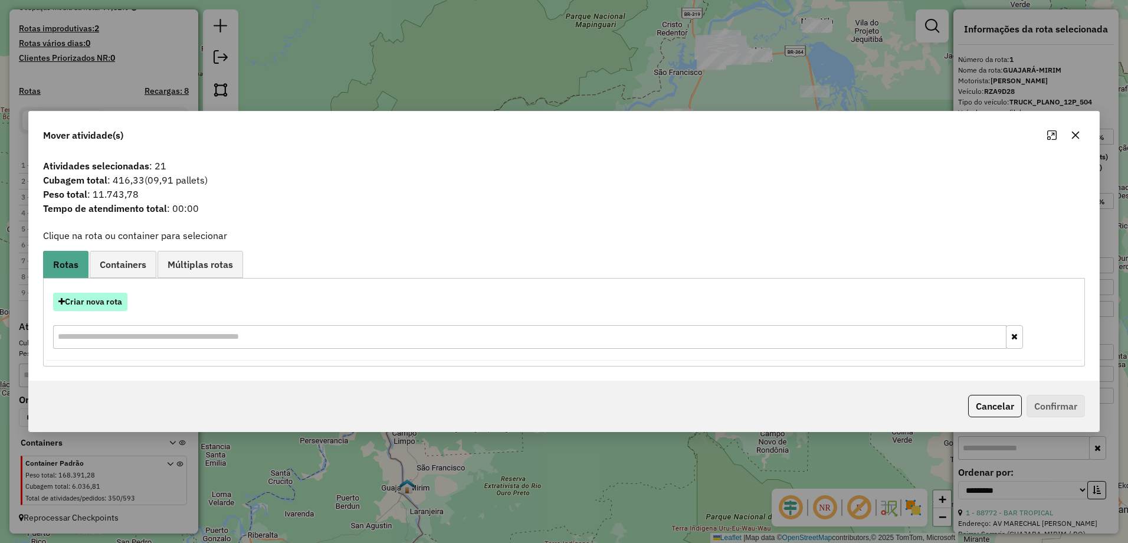
click at [80, 306] on button "Criar nova rota" at bounding box center [90, 302] width 74 height 18
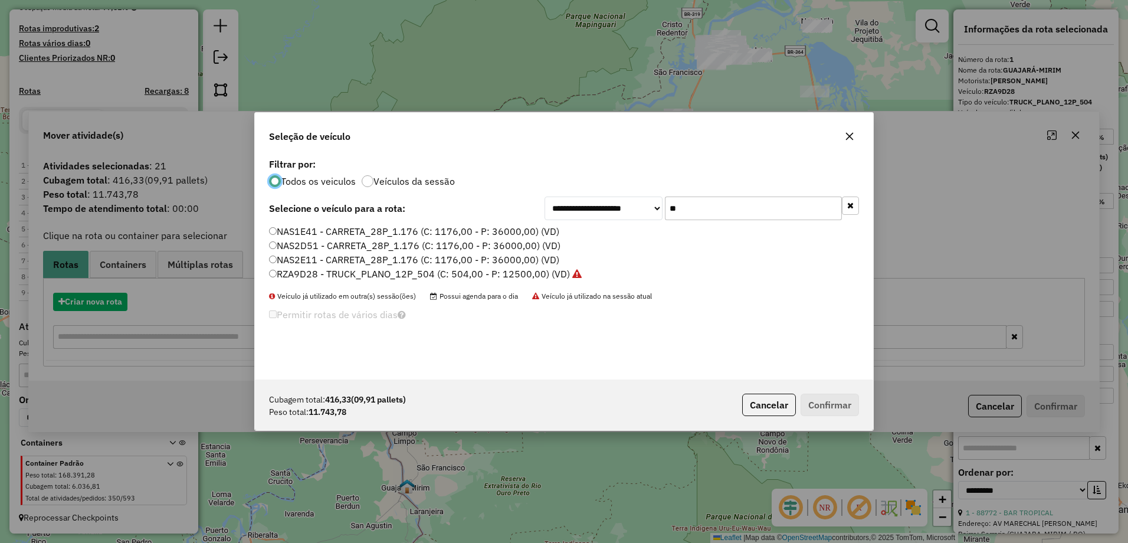
scroll to position [6, 4]
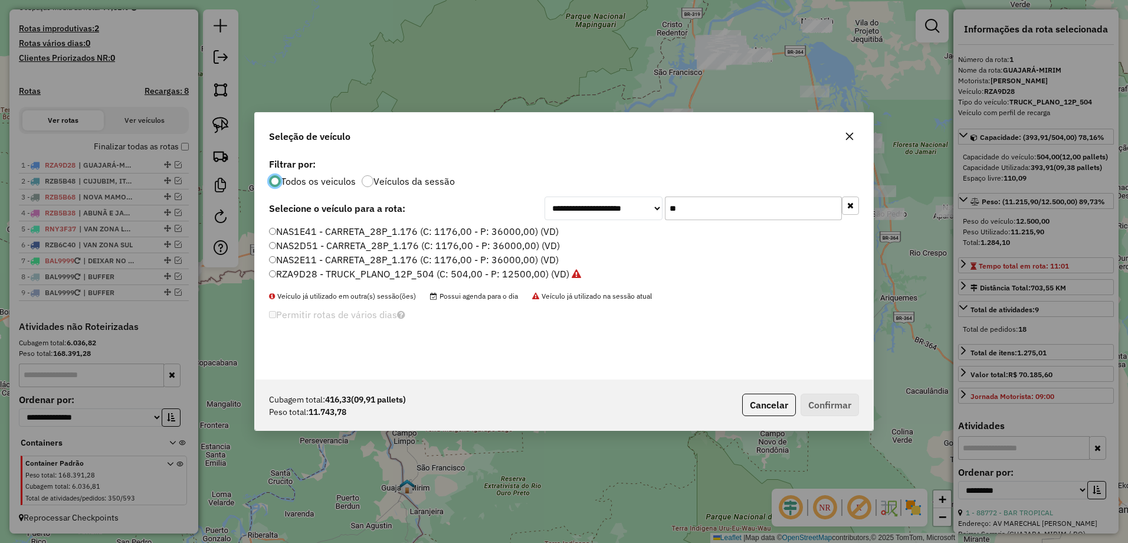
click at [710, 203] on input "**" at bounding box center [753, 208] width 177 height 24
type input "*"
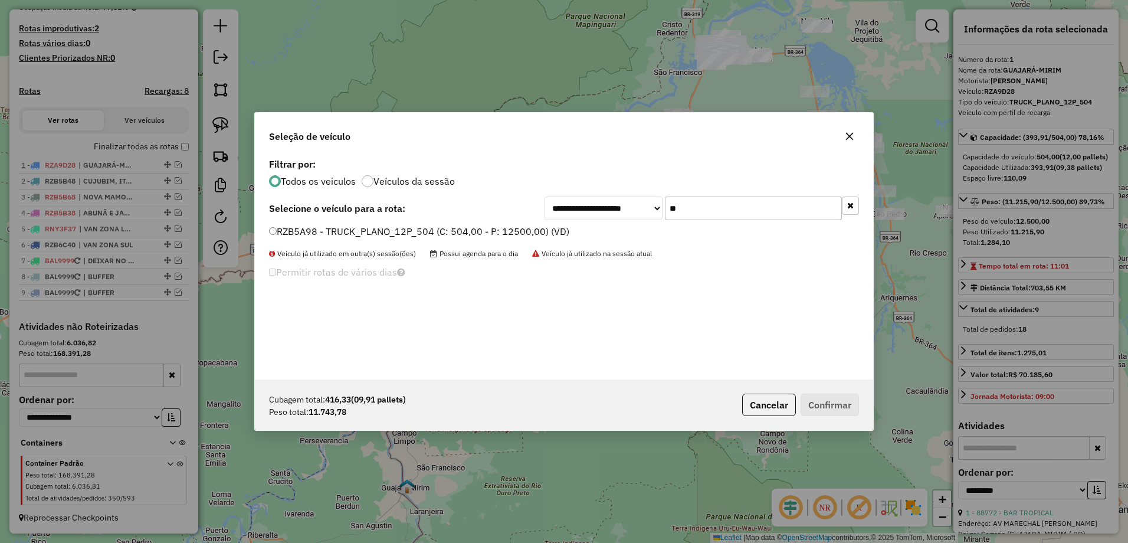
type input "**"
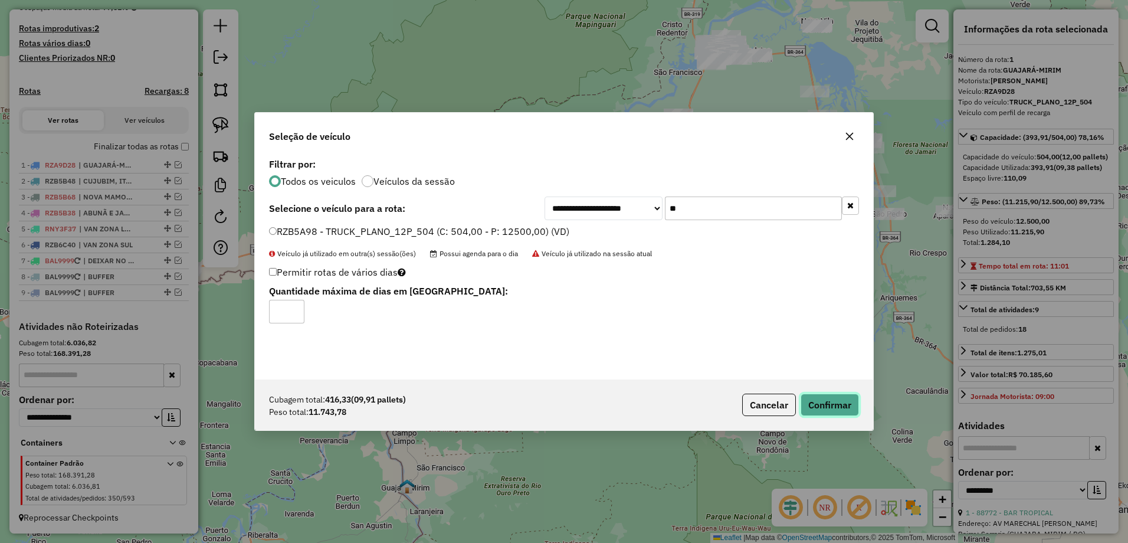
click at [852, 409] on button "Confirmar" at bounding box center [829, 404] width 58 height 22
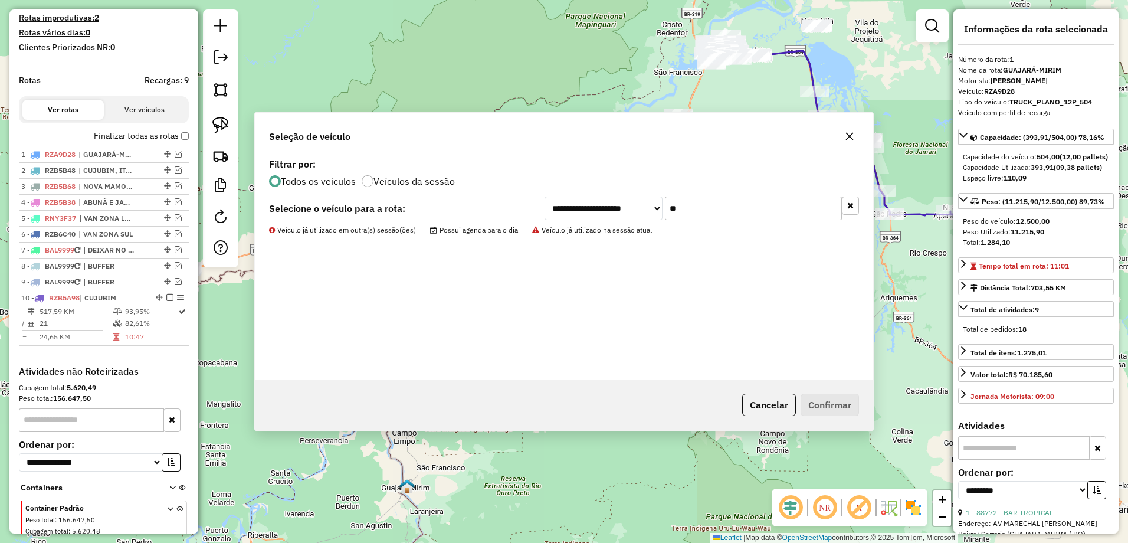
scroll to position [364, 0]
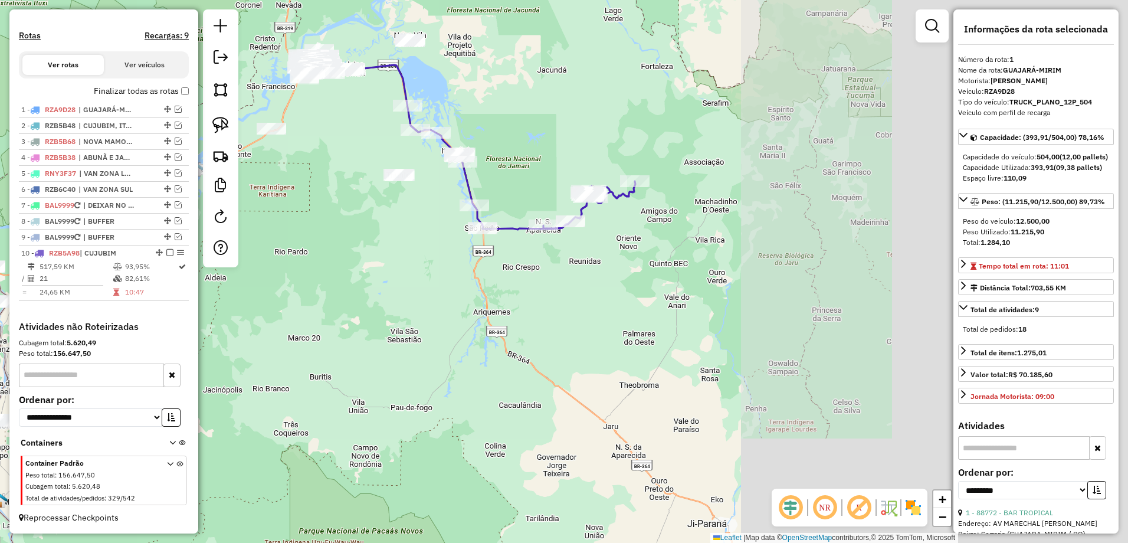
drag, startPoint x: 901, startPoint y: 132, endPoint x: 490, endPoint y: 150, distance: 410.9
click at [490, 149] on div "Janela de atendimento Grade de atendimento Capacidade Transportadoras Veículos …" at bounding box center [564, 271] width 1128 height 543
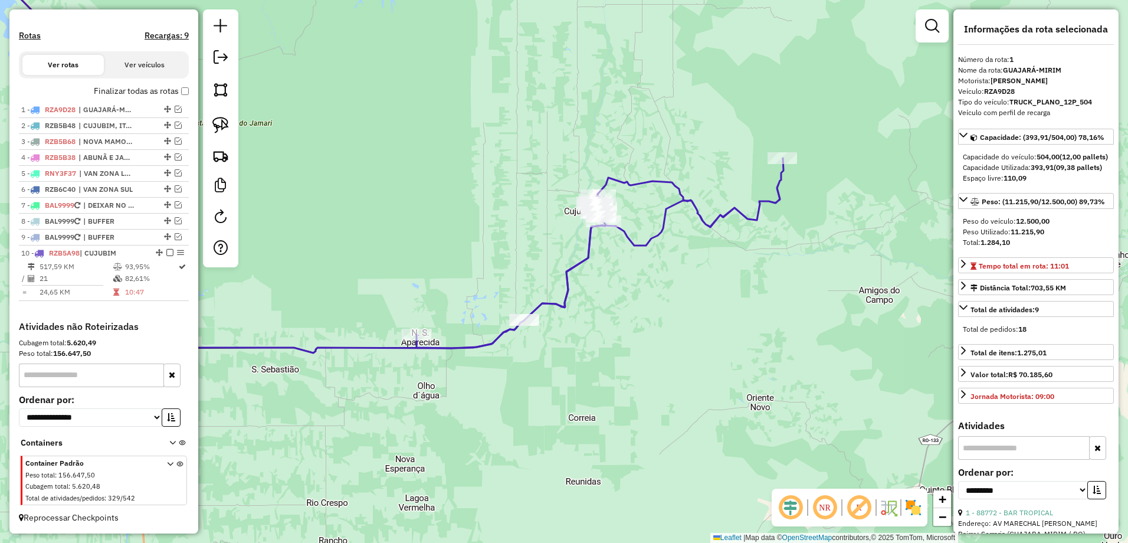
drag, startPoint x: 601, startPoint y: 120, endPoint x: 611, endPoint y: 124, distance: 10.8
click at [611, 124] on div "Janela de atendimento Grade de atendimento Capacidade Transportadoras Veículos …" at bounding box center [564, 271] width 1128 height 543
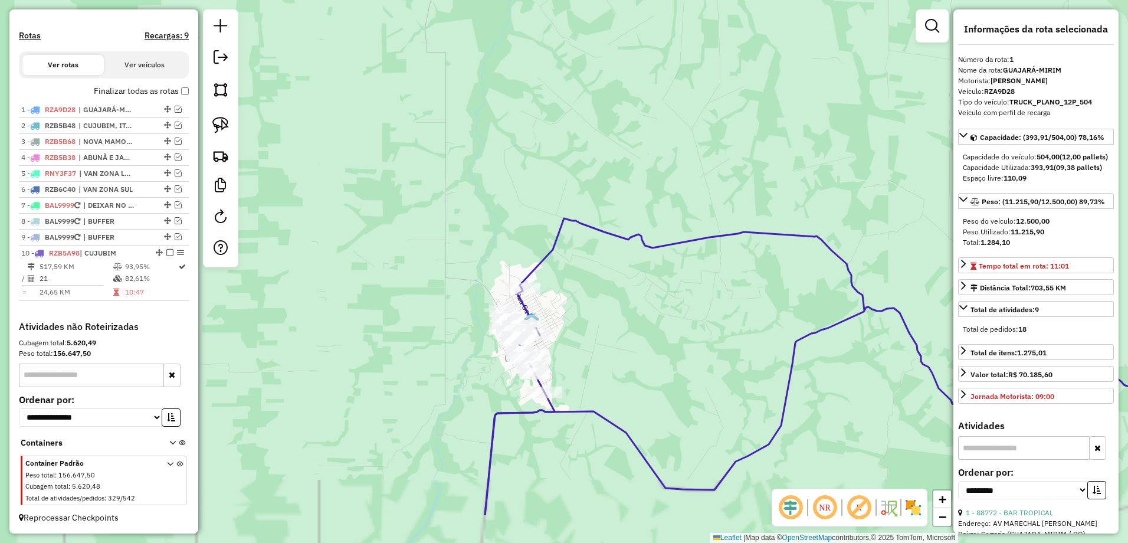
drag, startPoint x: 565, startPoint y: 281, endPoint x: 560, endPoint y: 188, distance: 93.3
click at [560, 188] on div "Janela de atendimento Grade de atendimento Capacidade Transportadoras Veículos …" at bounding box center [564, 271] width 1128 height 543
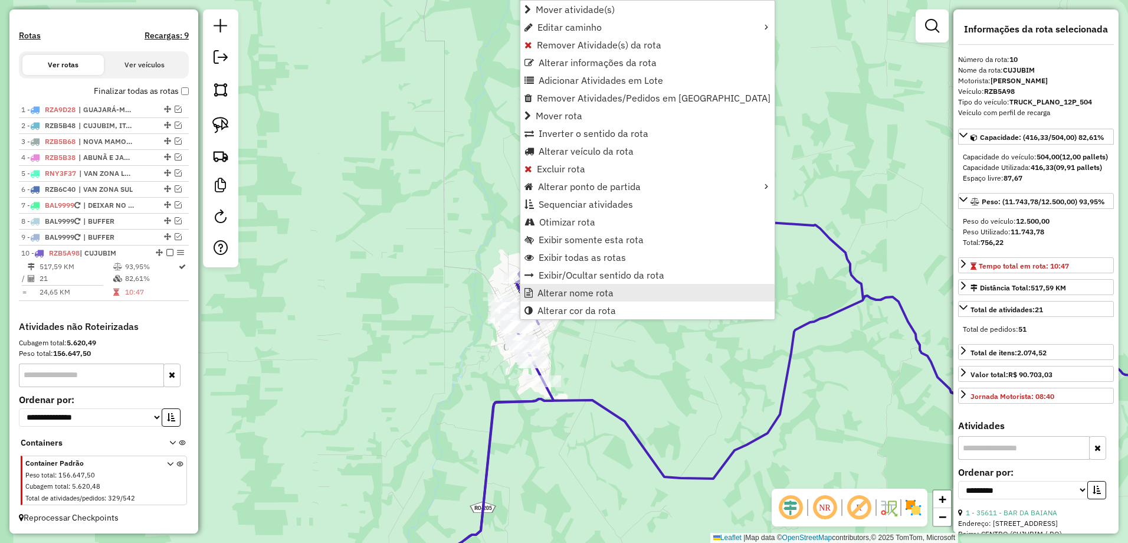
click at [599, 294] on span "Alterar nome rota" at bounding box center [575, 292] width 76 height 9
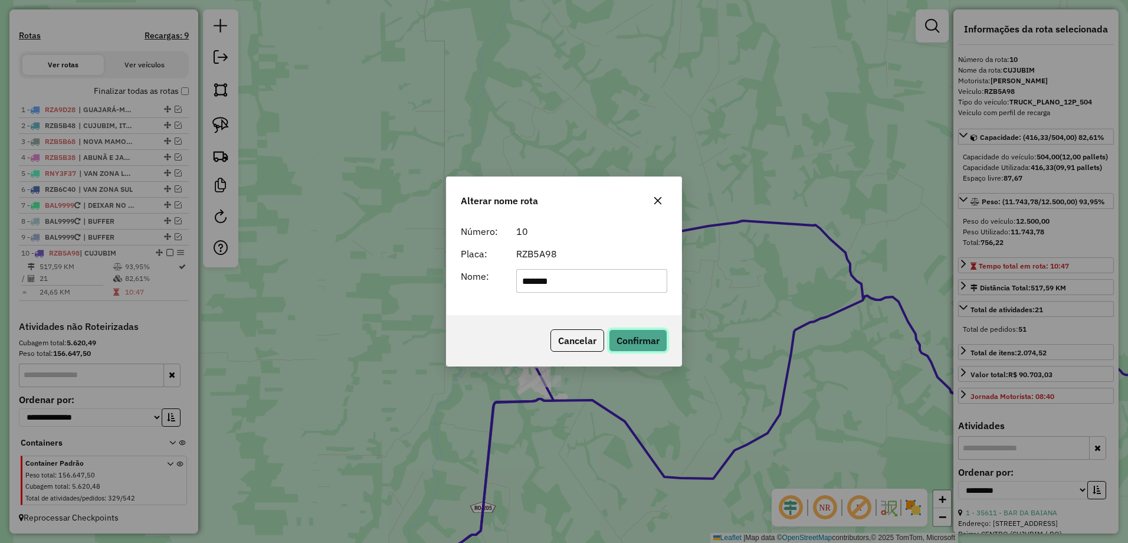
click at [648, 344] on button "Confirmar" at bounding box center [638, 340] width 58 height 22
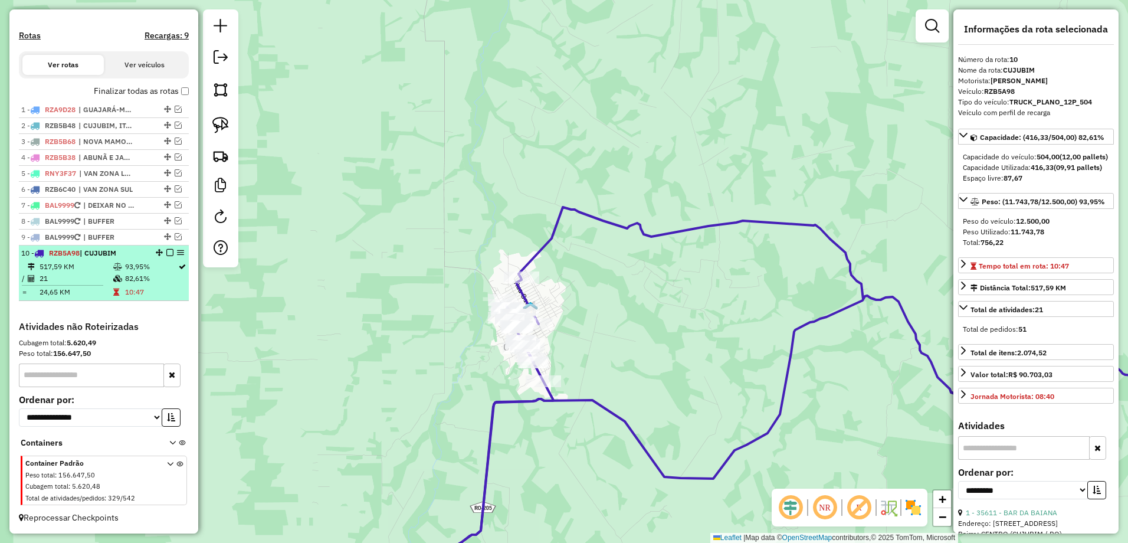
click at [166, 252] on em at bounding box center [169, 252] width 7 height 7
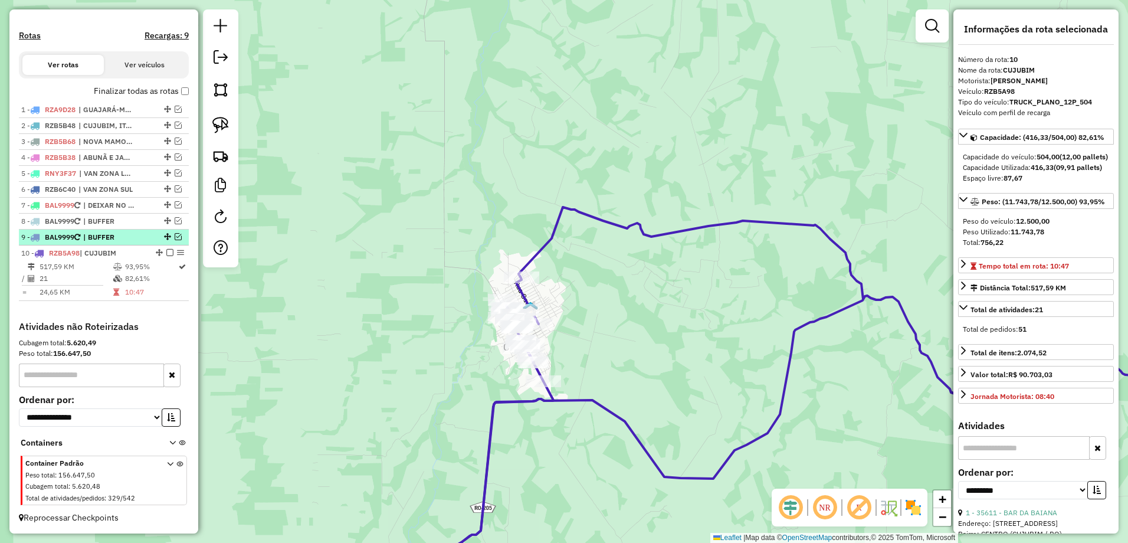
scroll to position [324, 0]
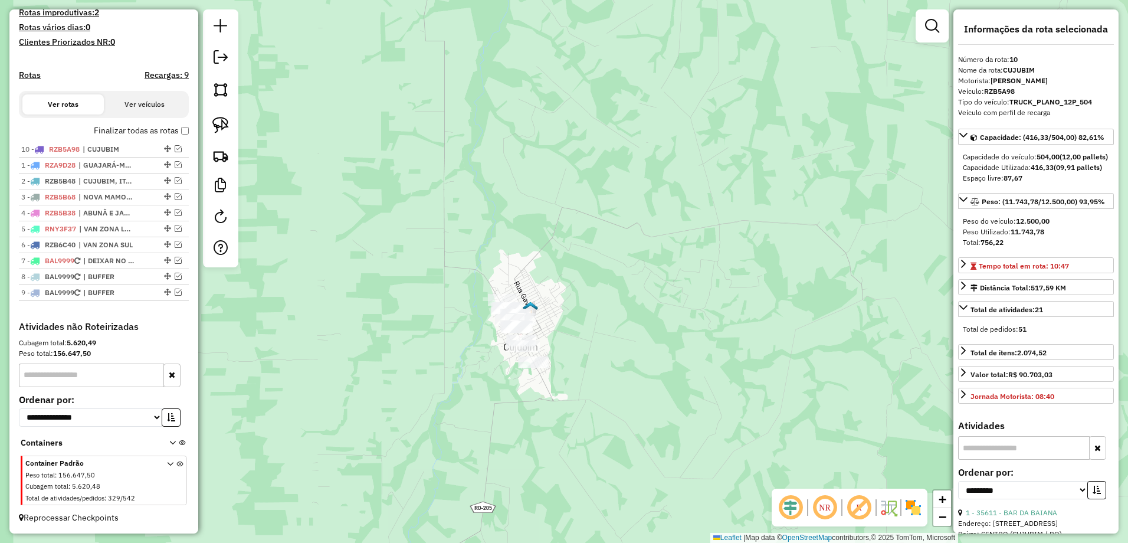
drag, startPoint x: 164, startPoint y: 293, endPoint x: 165, endPoint y: 145, distance: 148.1
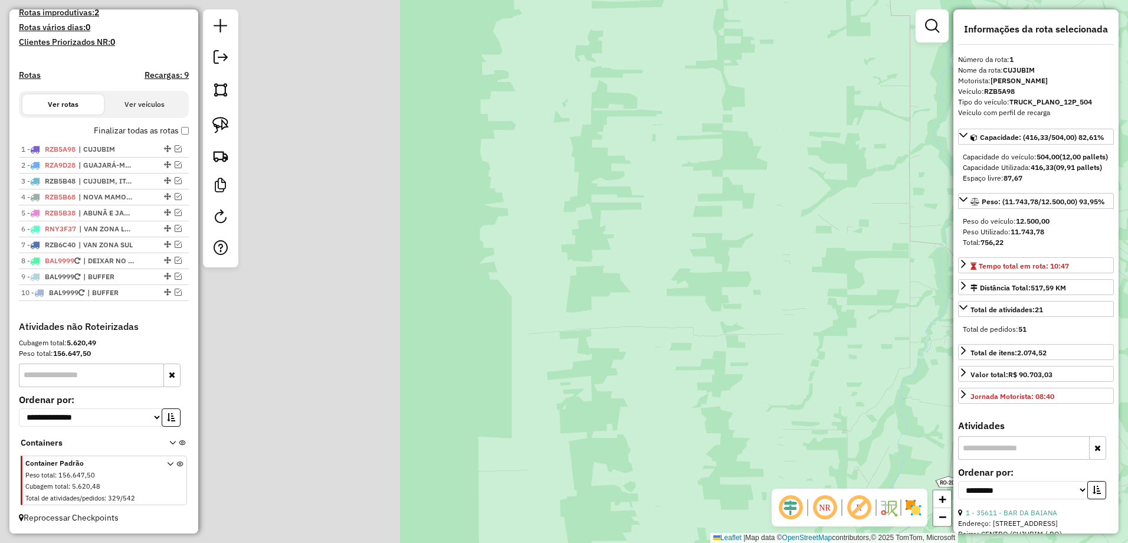
drag, startPoint x: 394, startPoint y: 261, endPoint x: 862, endPoint y: 235, distance: 468.4
click at [862, 235] on div "Janela de atendimento Grade de atendimento Capacidade Transportadoras Veículos …" at bounding box center [564, 271] width 1128 height 543
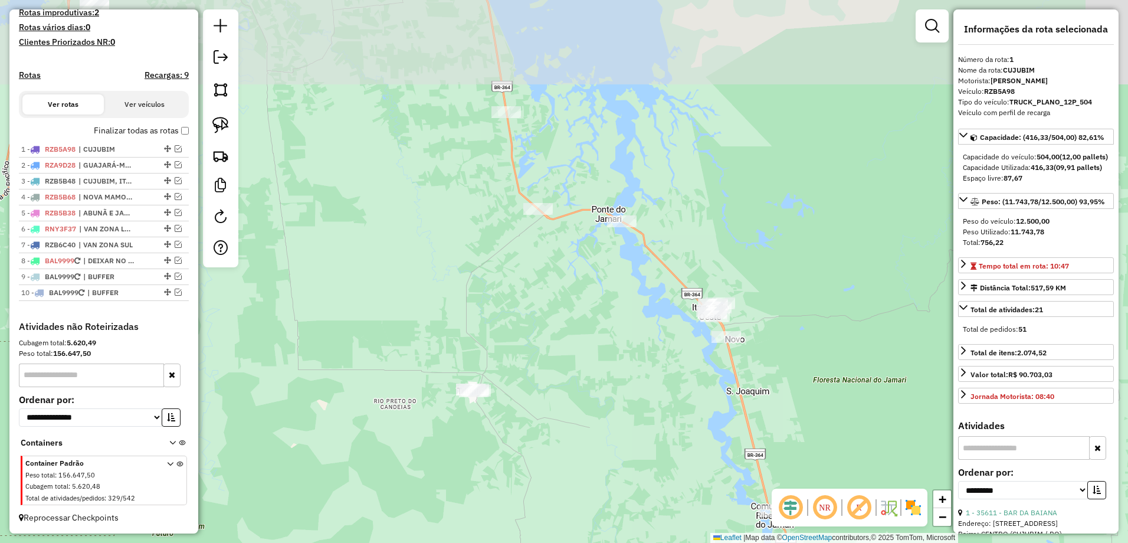
drag, startPoint x: 349, startPoint y: 241, endPoint x: 824, endPoint y: 438, distance: 514.4
click at [828, 453] on div "Janela de atendimento Grade de atendimento Capacidade Transportadoras Veículos …" at bounding box center [564, 271] width 1128 height 543
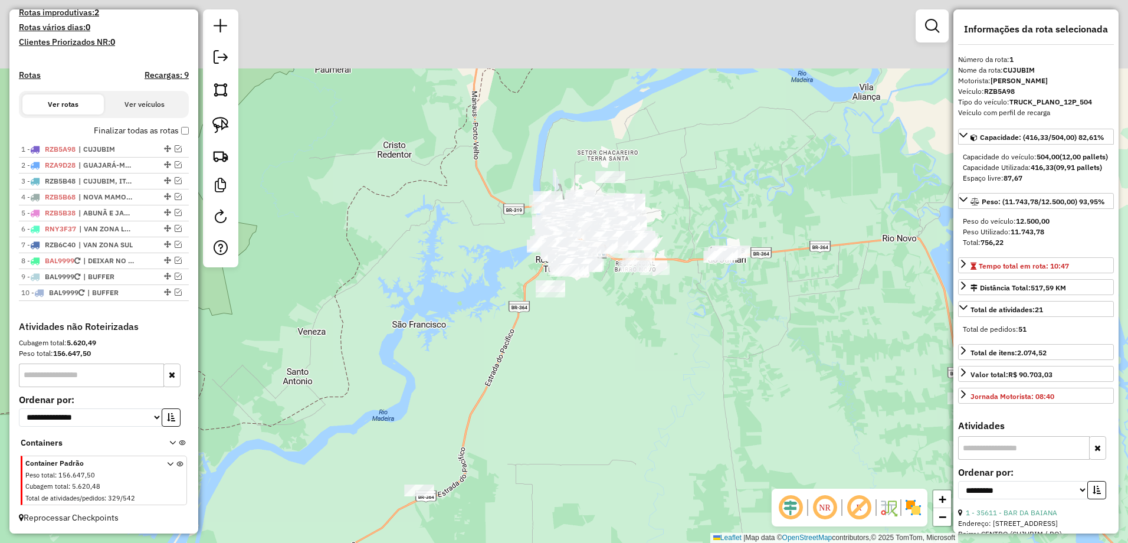
drag, startPoint x: 609, startPoint y: 296, endPoint x: 606, endPoint y: 304, distance: 9.2
click at [608, 310] on div "Janela de atendimento Grade de atendimento Capacidade Transportadoras Veículos …" at bounding box center [564, 271] width 1128 height 543
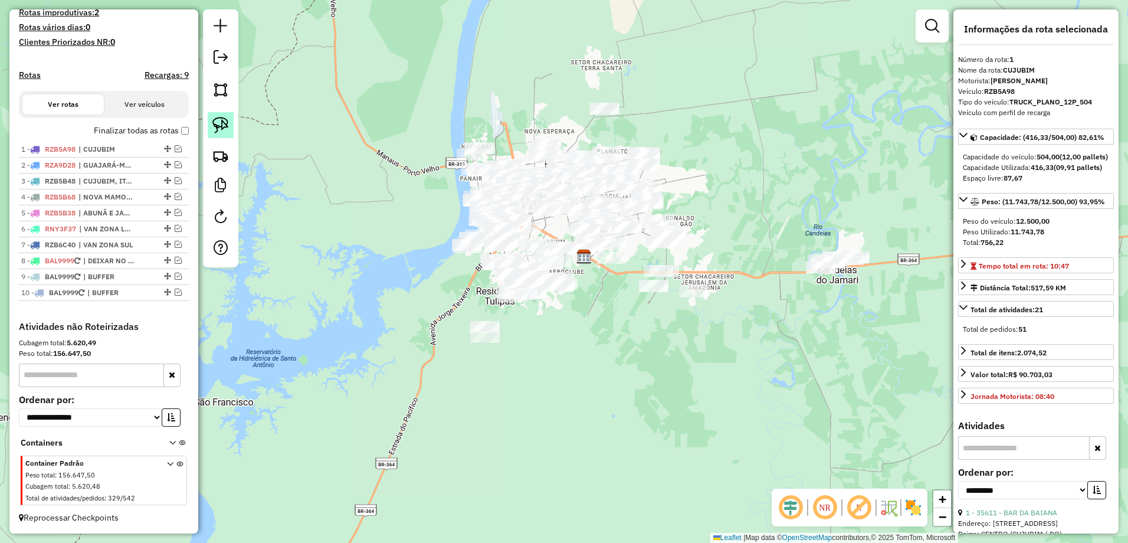
click at [224, 123] on img at bounding box center [220, 125] width 17 height 17
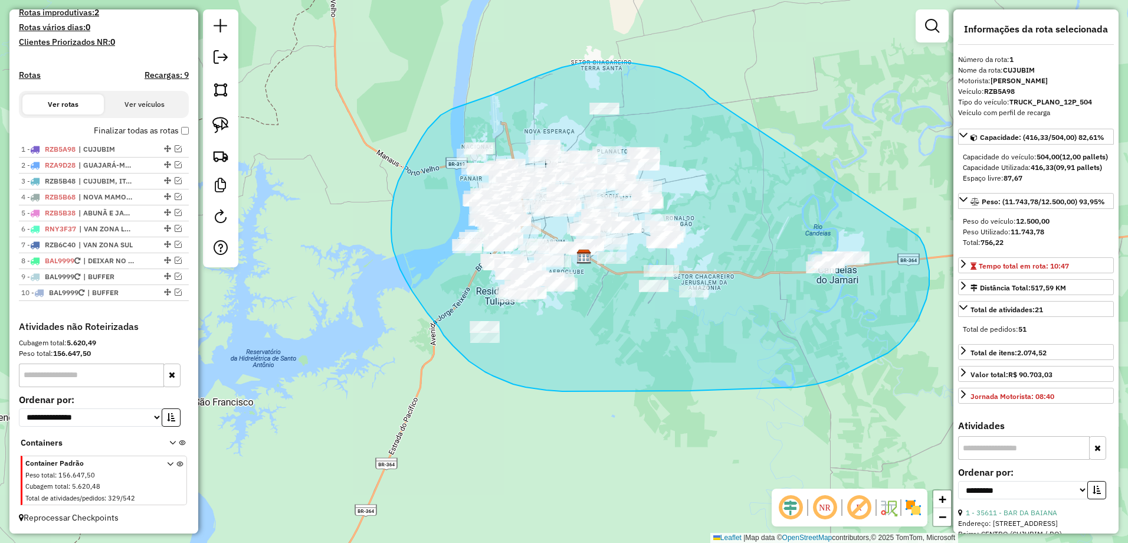
drag, startPoint x: 659, startPoint y: 67, endPoint x: 917, endPoint y: 235, distance: 308.2
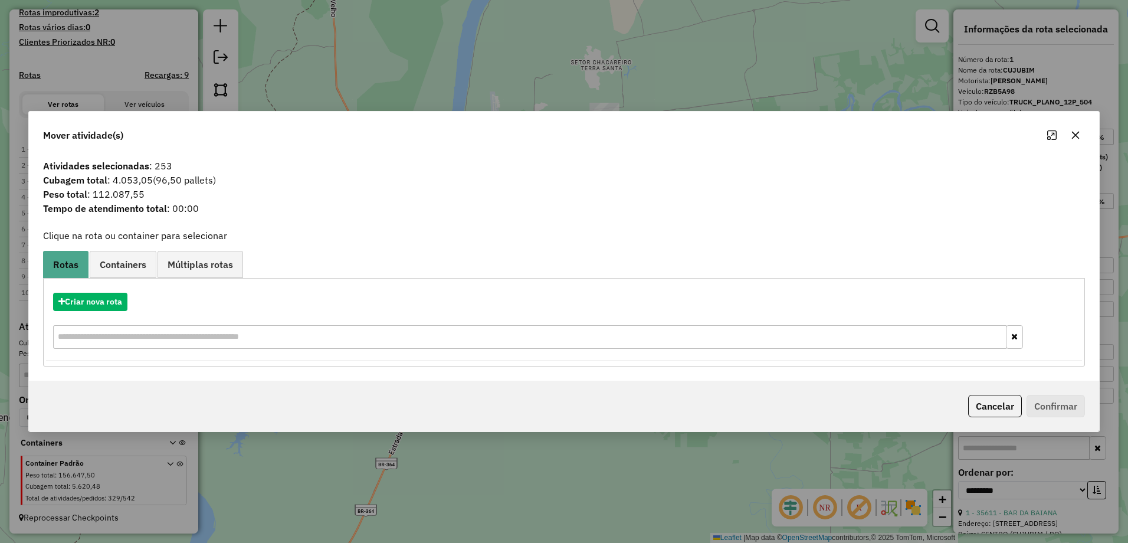
click at [1072, 132] on icon "button" at bounding box center [1076, 136] width 8 height 8
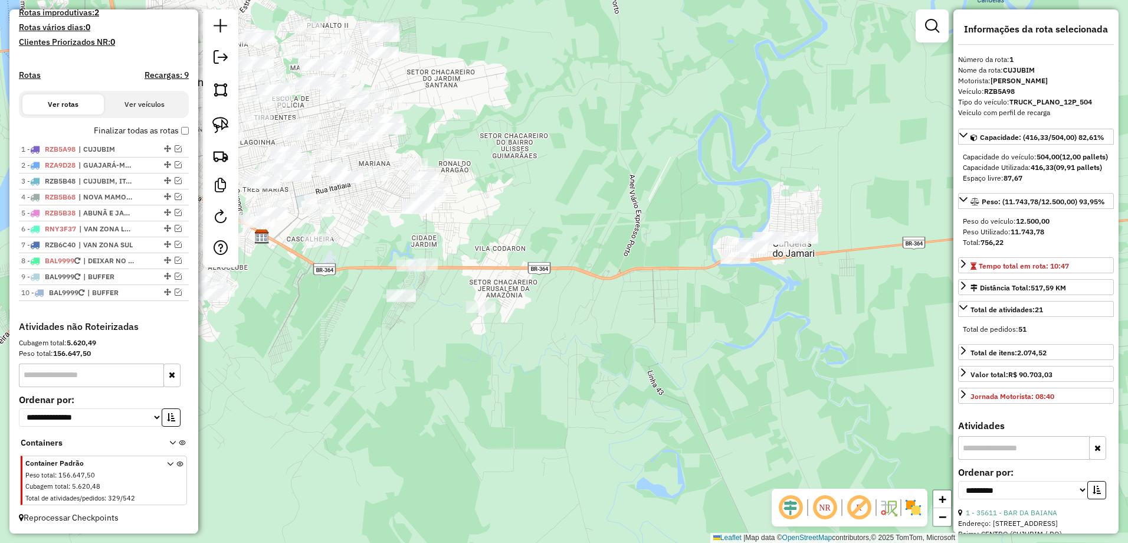
drag, startPoint x: 795, startPoint y: 315, endPoint x: 551, endPoint y: 377, distance: 252.1
click at [551, 377] on div "Janela de atendimento Grade de atendimento Capacidade Transportadoras Veículos …" at bounding box center [564, 271] width 1128 height 543
click at [536, 214] on div "Janela de atendimento Grade de atendimento Capacidade Transportadoras Veículos …" at bounding box center [564, 271] width 1128 height 543
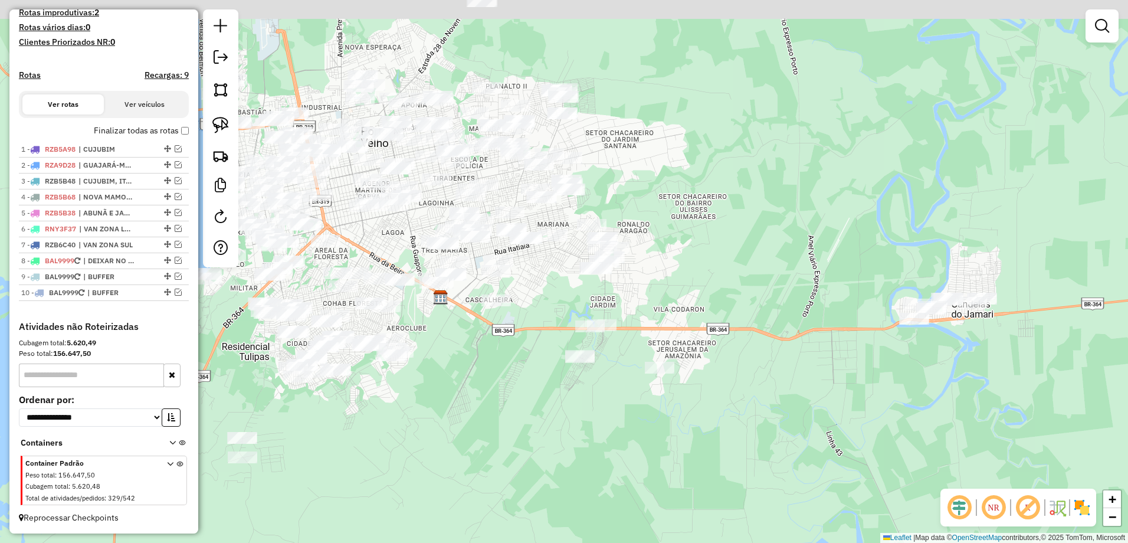
drag, startPoint x: 539, startPoint y: 216, endPoint x: 867, endPoint y: 185, distance: 330.1
click at [718, 276] on div "Janela de atendimento Grade de atendimento Capacidade Transportadoras Veículos …" at bounding box center [564, 271] width 1128 height 543
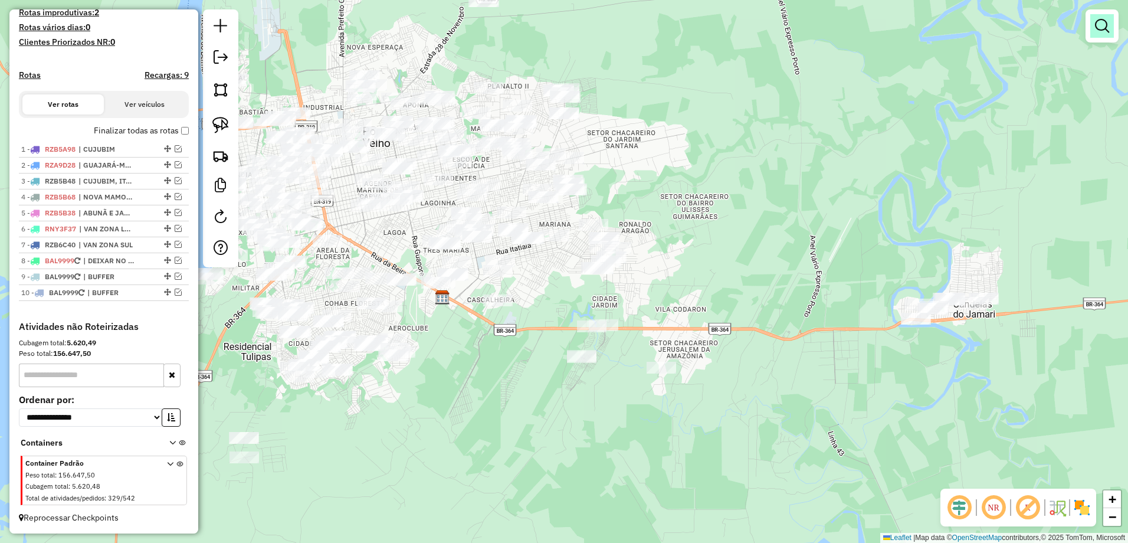
click at [1102, 22] on em at bounding box center [1102, 26] width 14 height 14
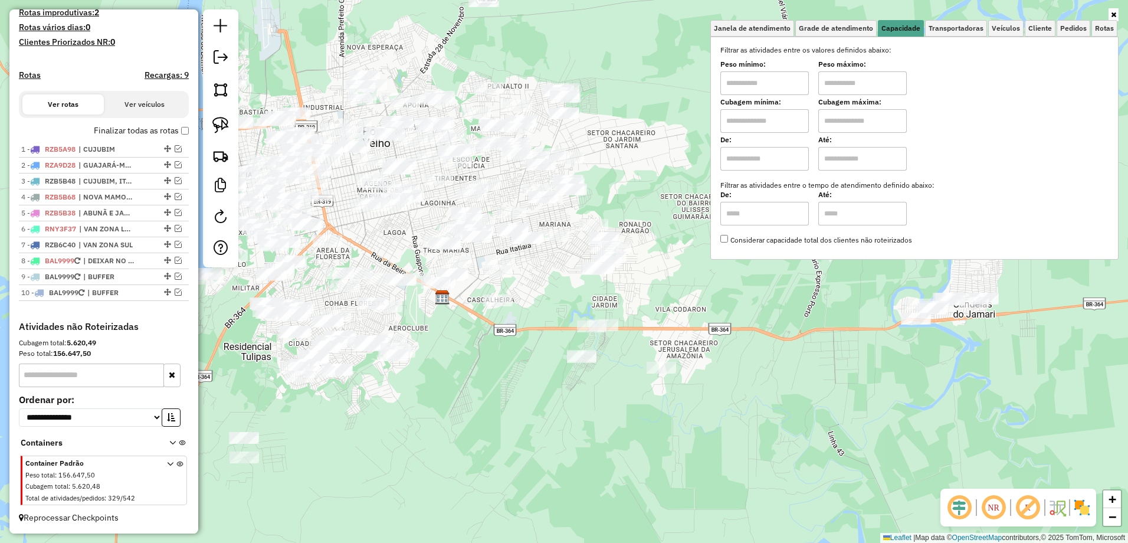
click at [765, 77] on input "text" at bounding box center [764, 83] width 88 height 24
click at [151, 247] on div at bounding box center [166, 244] width 35 height 7
select select "**********"
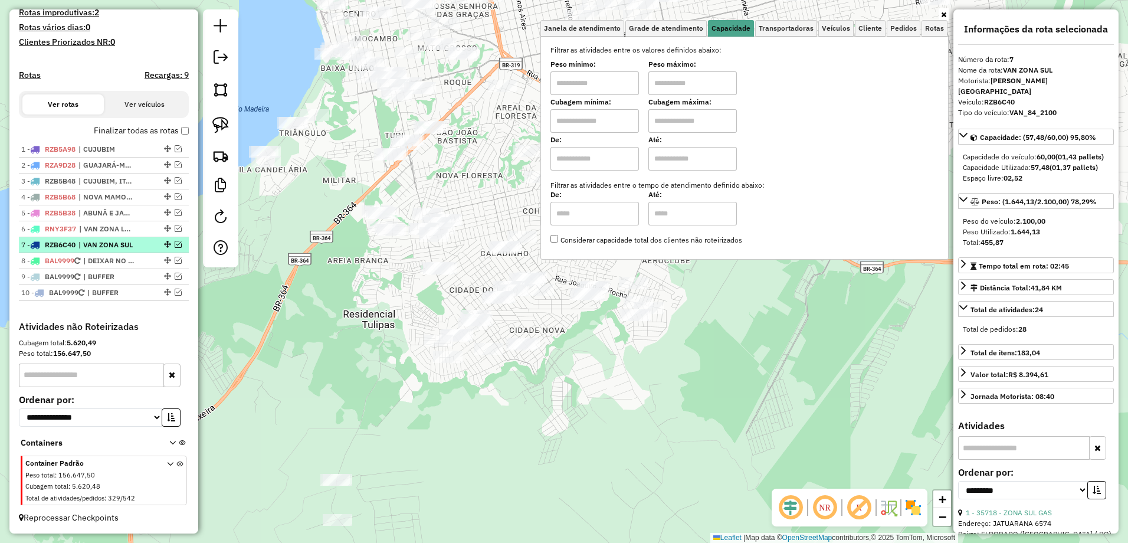
click at [176, 245] on em at bounding box center [178, 244] width 7 height 7
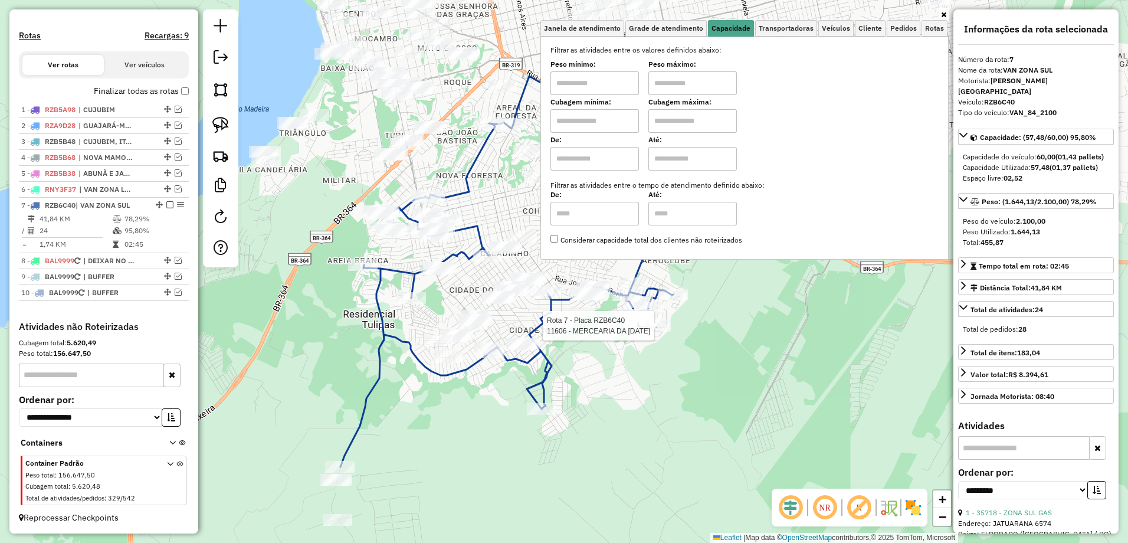
click at [661, 331] on div at bounding box center [655, 326] width 29 height 12
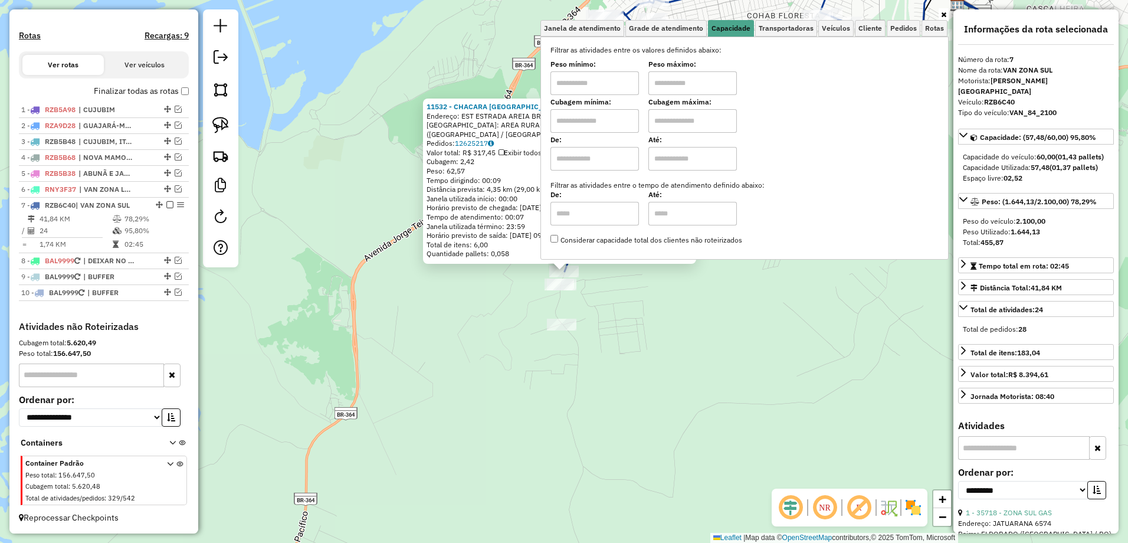
click at [618, 379] on div "11532 - CHACARA SANTA LUZIA Endereço: EST ESTRADA AREIA BRANCA, 917 Bairro: ARE…" at bounding box center [564, 271] width 1128 height 543
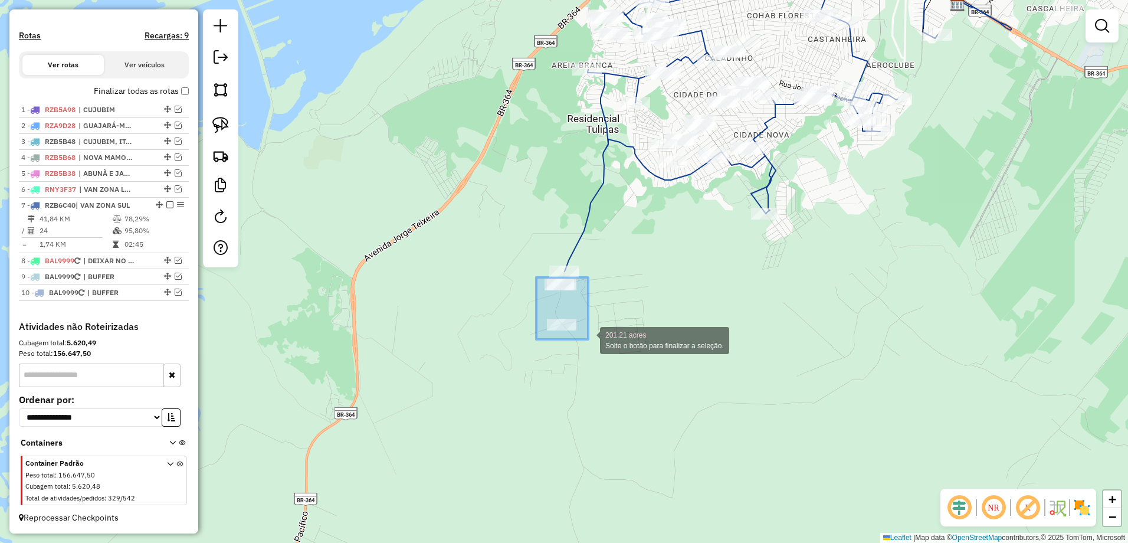
drag, startPoint x: 537, startPoint y: 278, endPoint x: 588, endPoint y: 339, distance: 80.0
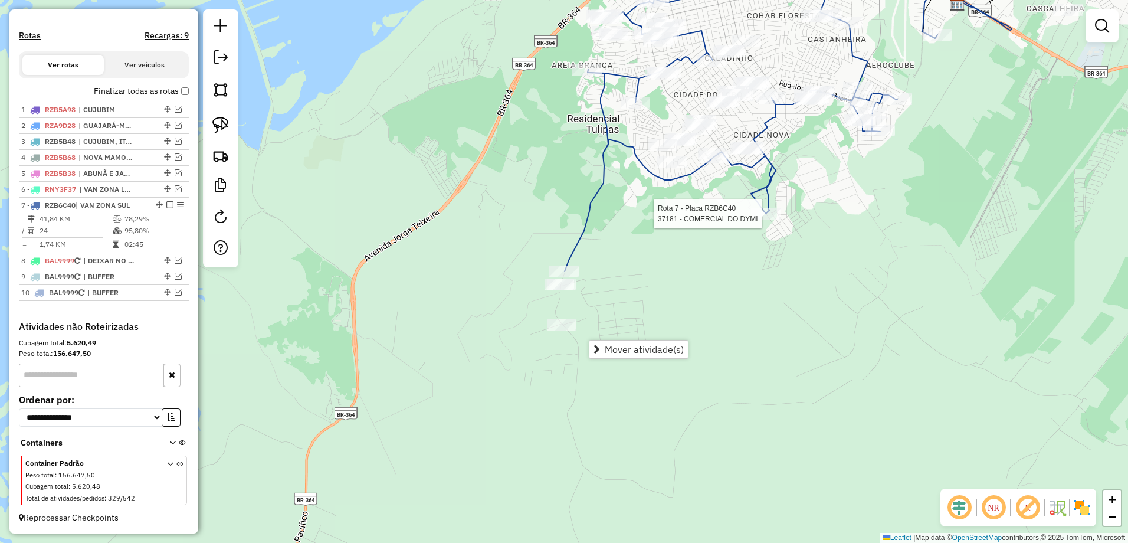
select select "**********"
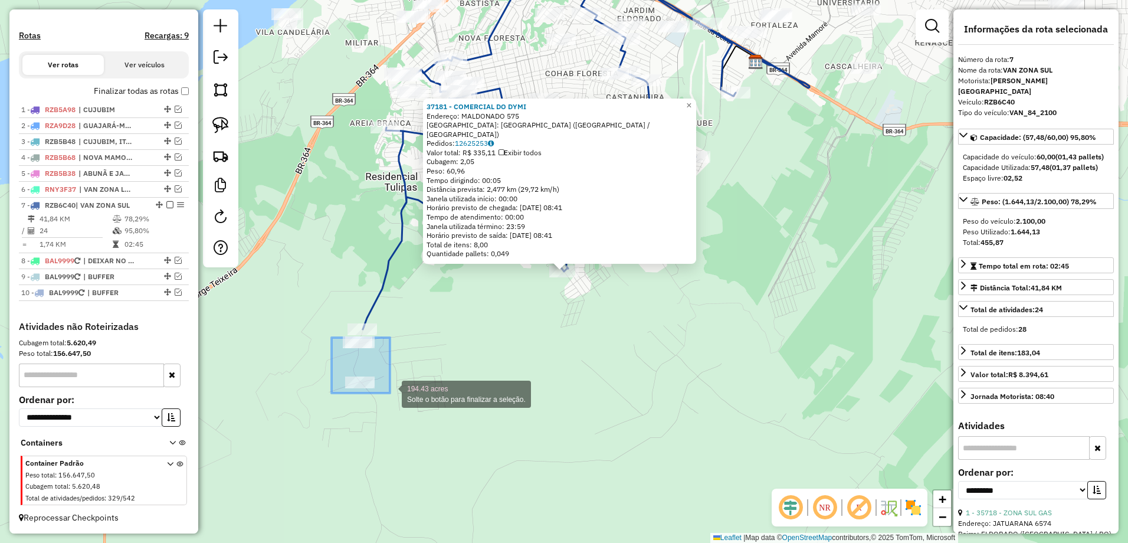
drag, startPoint x: 331, startPoint y: 337, endPoint x: 394, endPoint y: 396, distance: 86.0
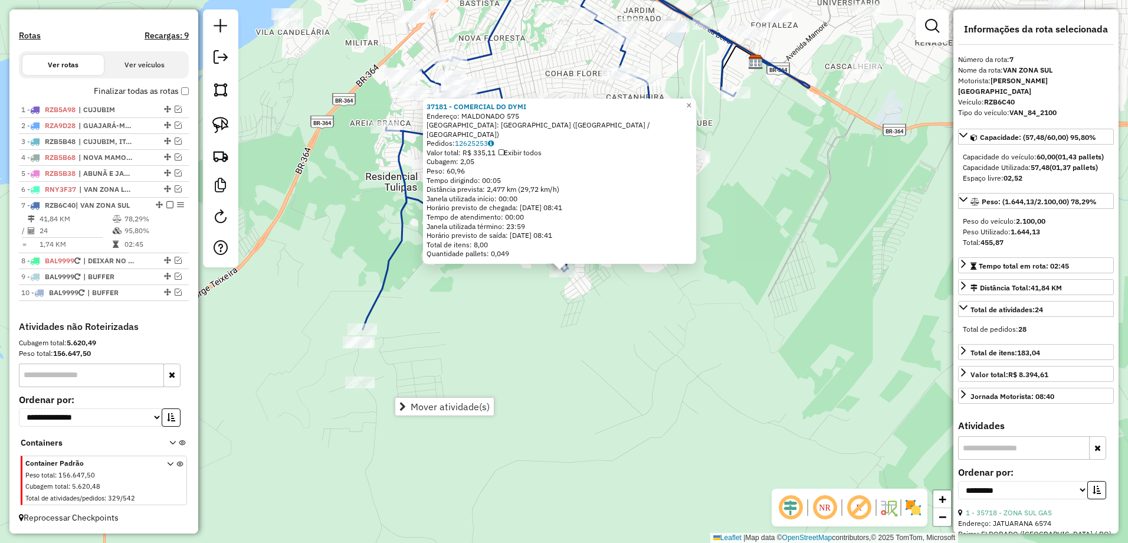
click at [474, 334] on div "37181 - COMERCIAL DO DYMI Endereço: MALDONADO 575 Bairro: CIDADE NOVA (PORTO VE…" at bounding box center [564, 271] width 1128 height 543
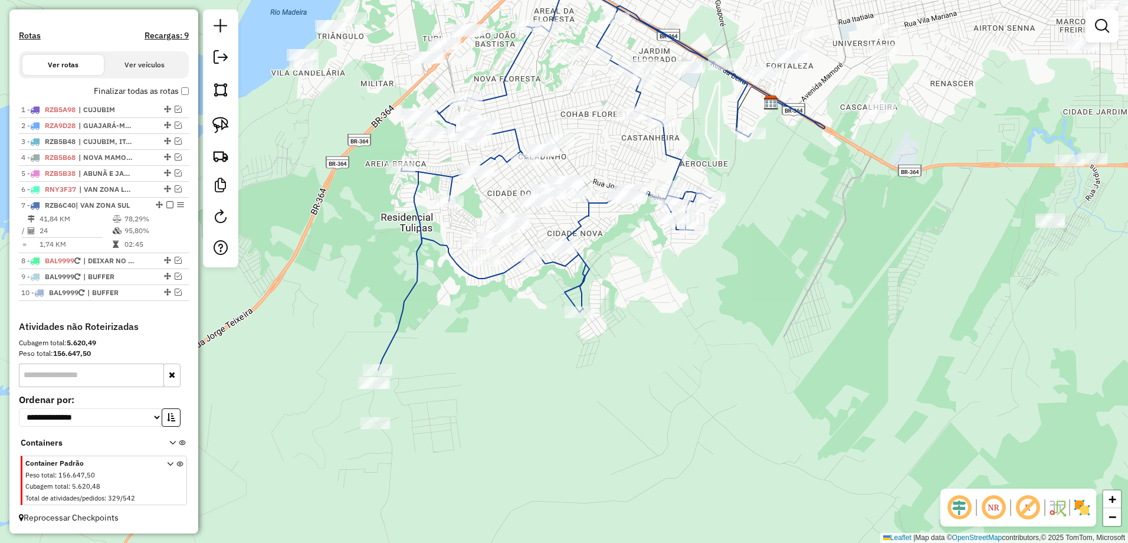
drag, startPoint x: 505, startPoint y: 319, endPoint x: 533, endPoint y: 350, distance: 41.8
click at [521, 361] on div "Janela de atendimento Grade de atendimento Capacidade Transportadoras Veículos …" at bounding box center [564, 271] width 1128 height 543
select select "**********"
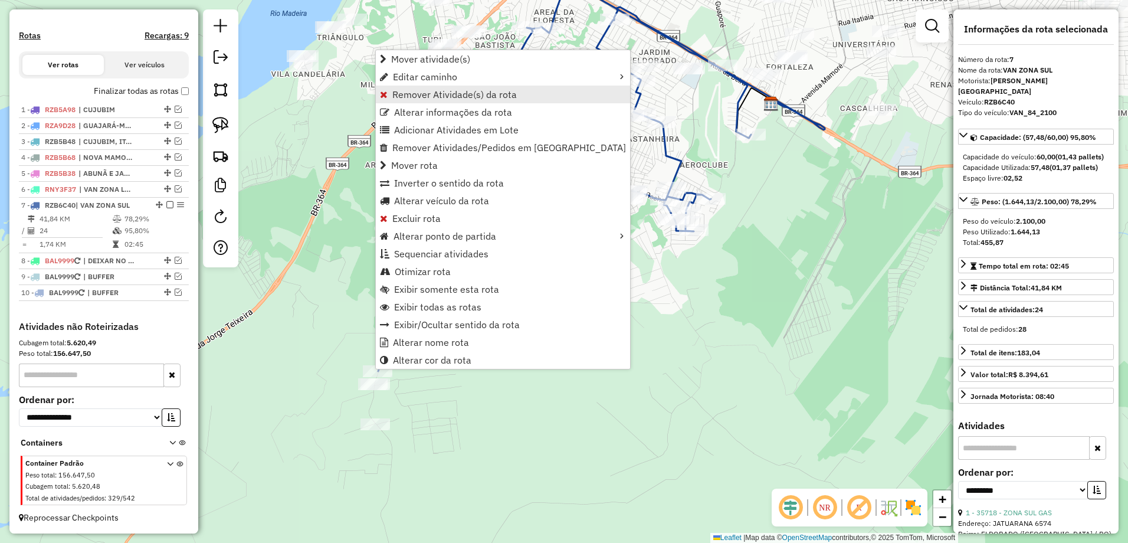
click at [494, 94] on span "Remover Atividade(s) da rota" at bounding box center [454, 94] width 124 height 9
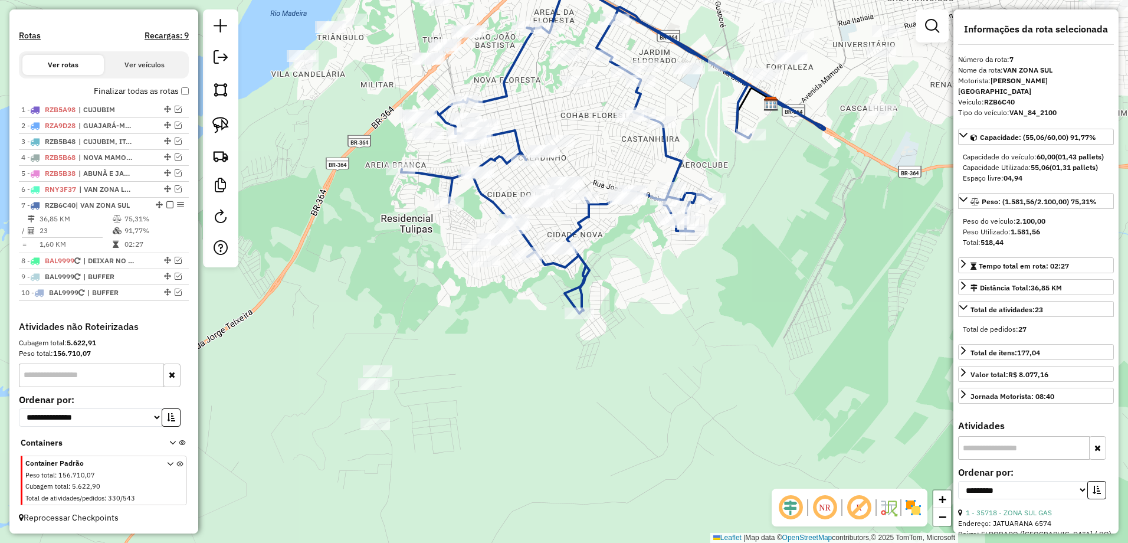
click at [918, 29] on div at bounding box center [931, 25] width 33 height 33
click at [927, 28] on em at bounding box center [932, 26] width 14 height 14
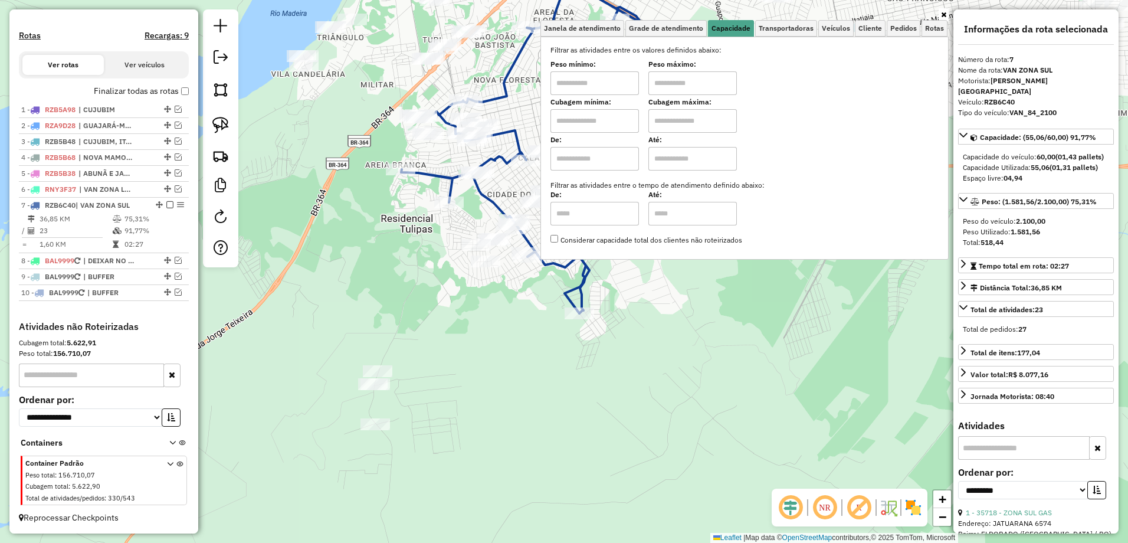
click at [574, 77] on input "text" at bounding box center [594, 83] width 88 height 24
type input "****"
click at [733, 86] on input "text" at bounding box center [692, 83] width 88 height 24
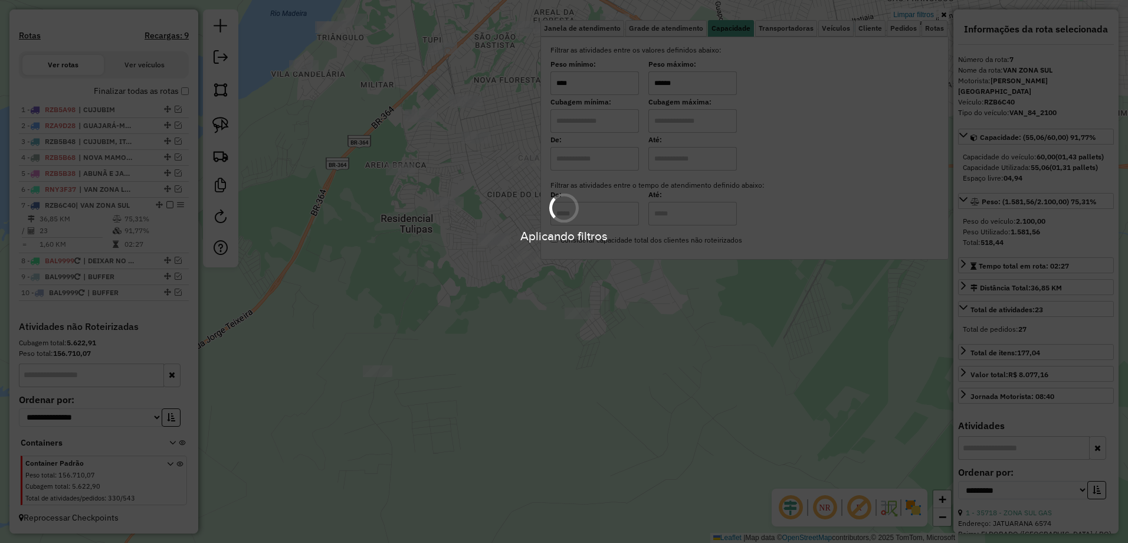
type input "******"
click at [628, 332] on div "Aplicando filtros" at bounding box center [564, 271] width 1128 height 543
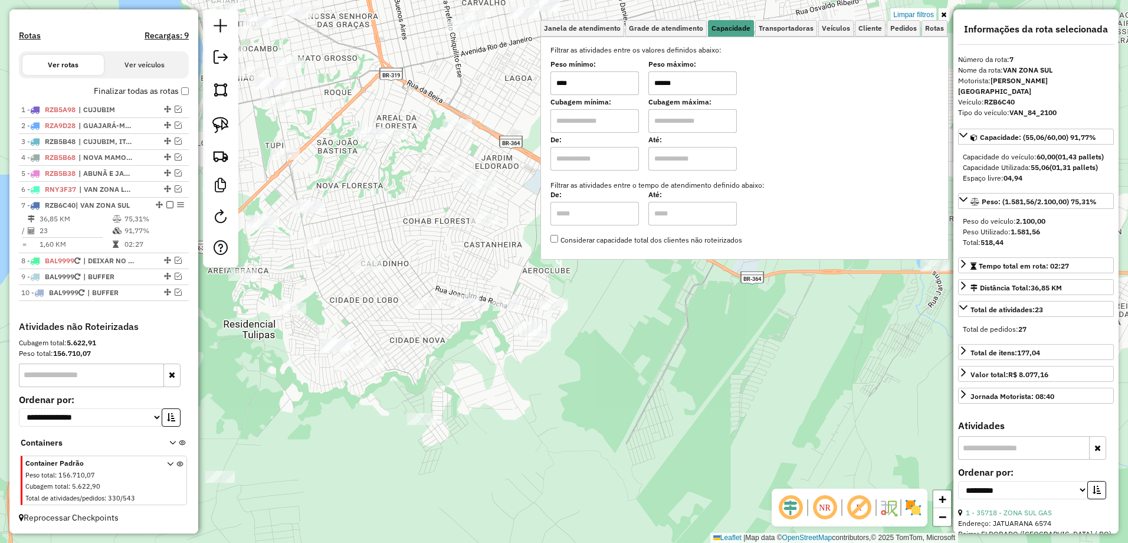
drag, startPoint x: 646, startPoint y: 316, endPoint x: 482, endPoint y: 429, distance: 199.3
click at [484, 430] on div "Limpar filtros Janela de atendimento Grade de atendimento Capacidade Transporta…" at bounding box center [564, 271] width 1128 height 543
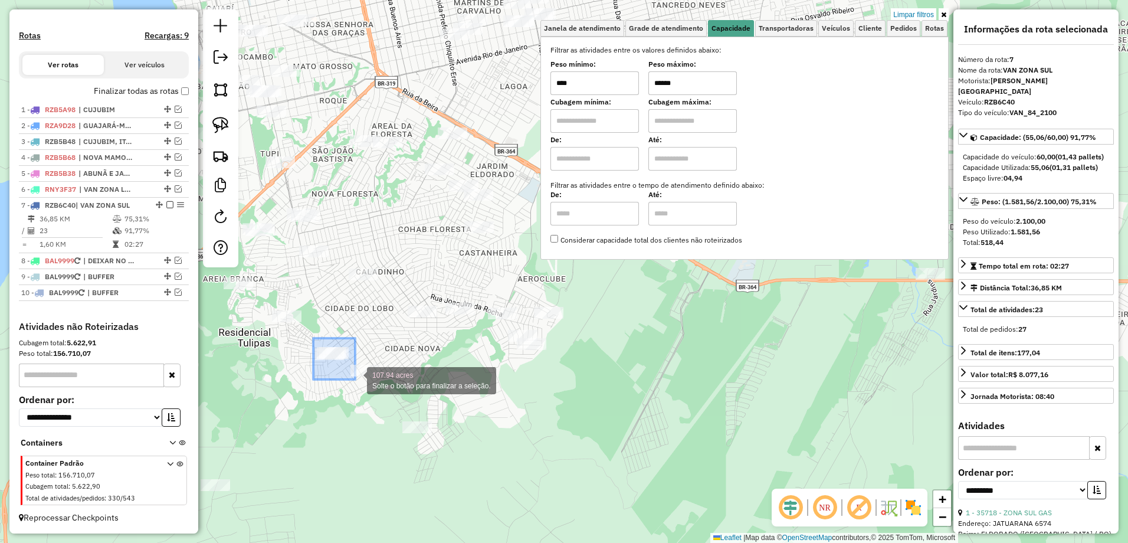
drag, startPoint x: 313, startPoint y: 338, endPoint x: 356, endPoint y: 380, distance: 60.5
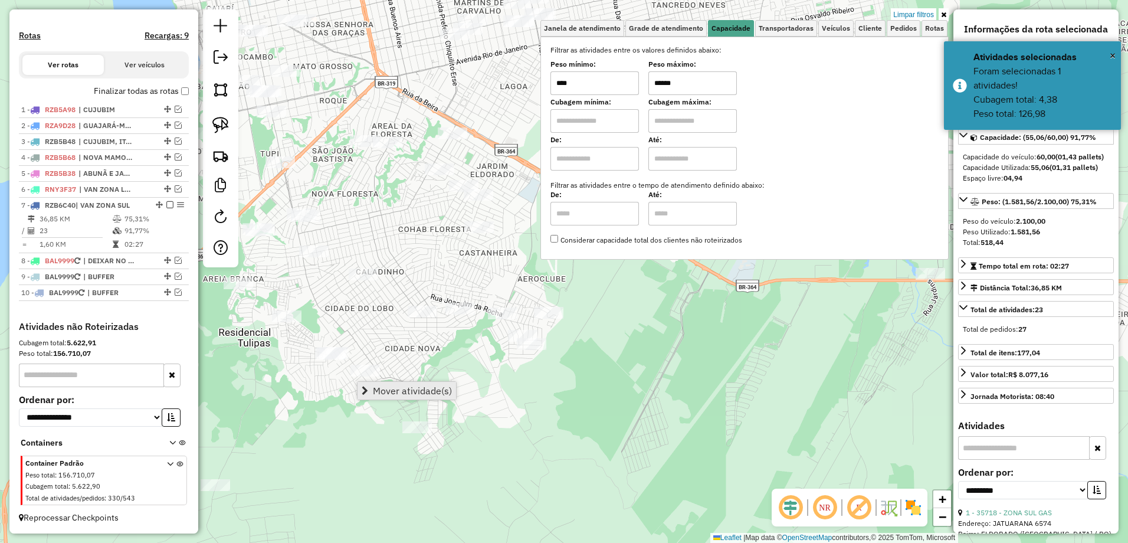
click at [369, 385] on link "Mover atividade(s)" at bounding box center [406, 391] width 99 height 18
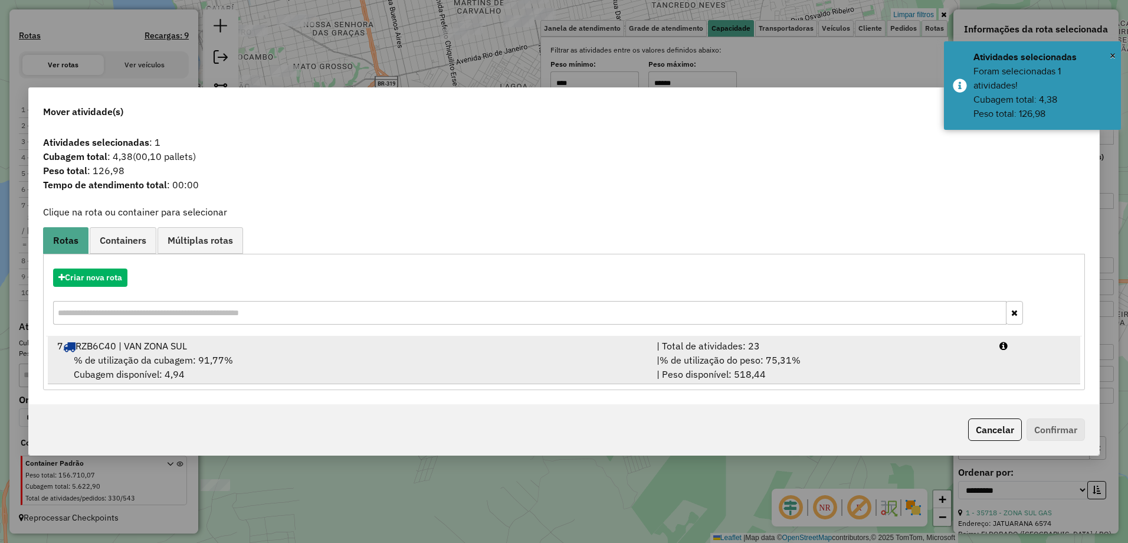
click at [362, 359] on div "% de utilização da cubagem: 91,77% Cubagem disponível: 4,94" at bounding box center [349, 367] width 599 height 28
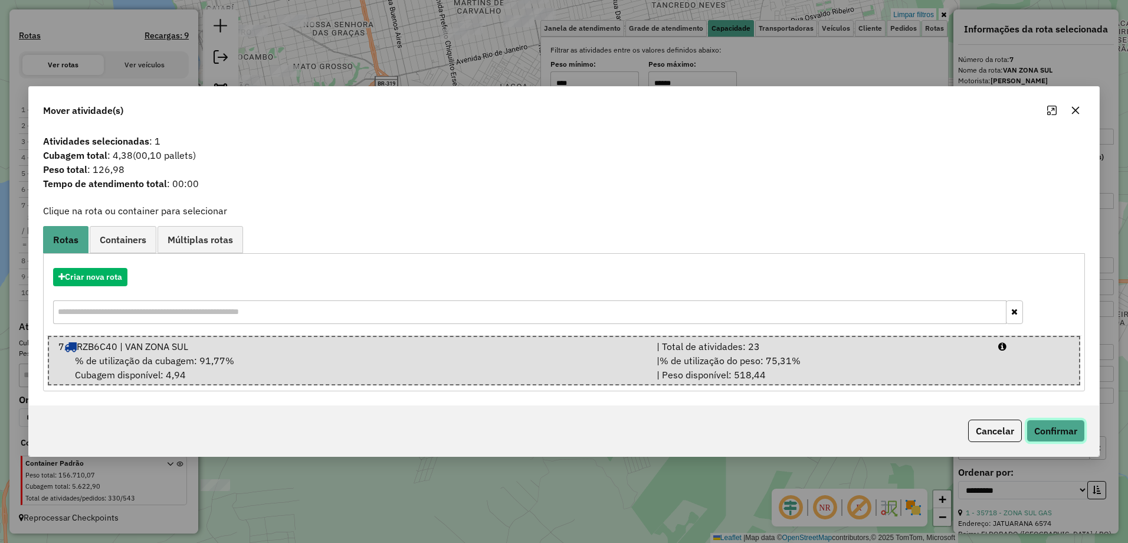
click at [1079, 433] on button "Confirmar" at bounding box center [1055, 430] width 58 height 22
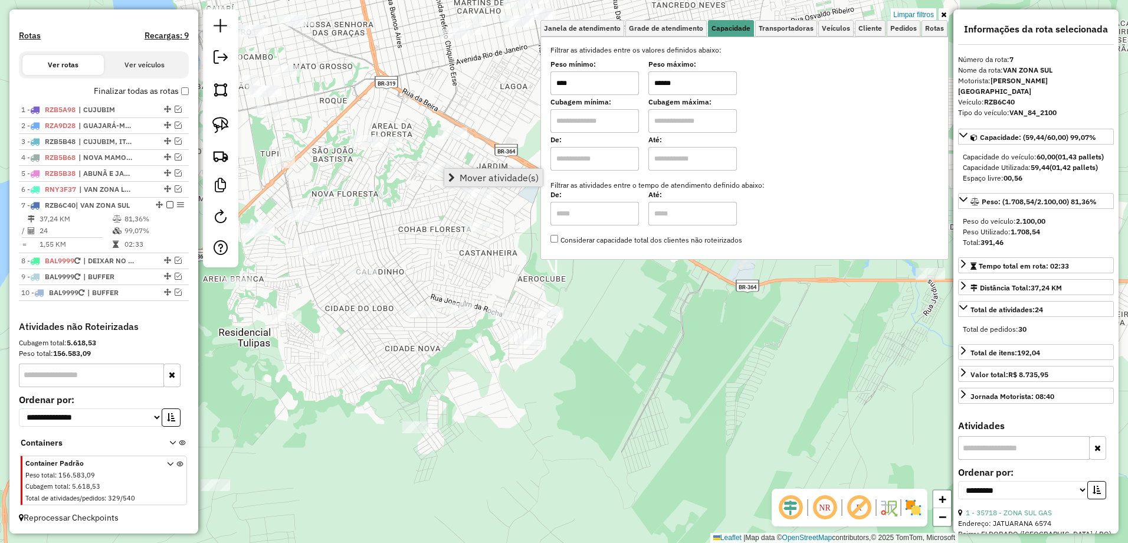
click at [462, 181] on span "Mover atividade(s)" at bounding box center [498, 177] width 79 height 9
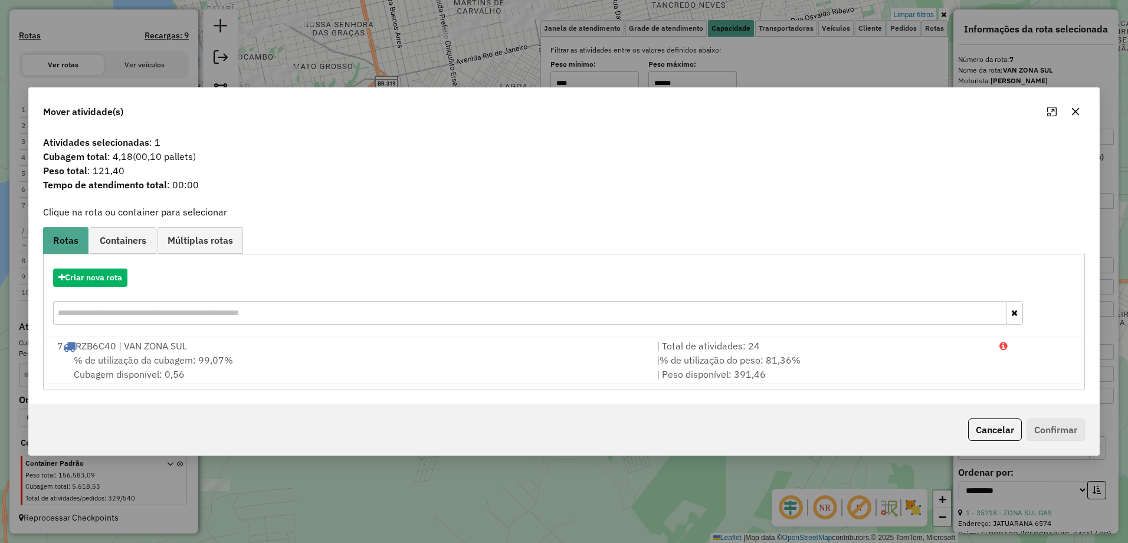
click at [467, 354] on div "% de utilização da cubagem: 99,07% Cubagem disponível: 0,56" at bounding box center [349, 367] width 599 height 28
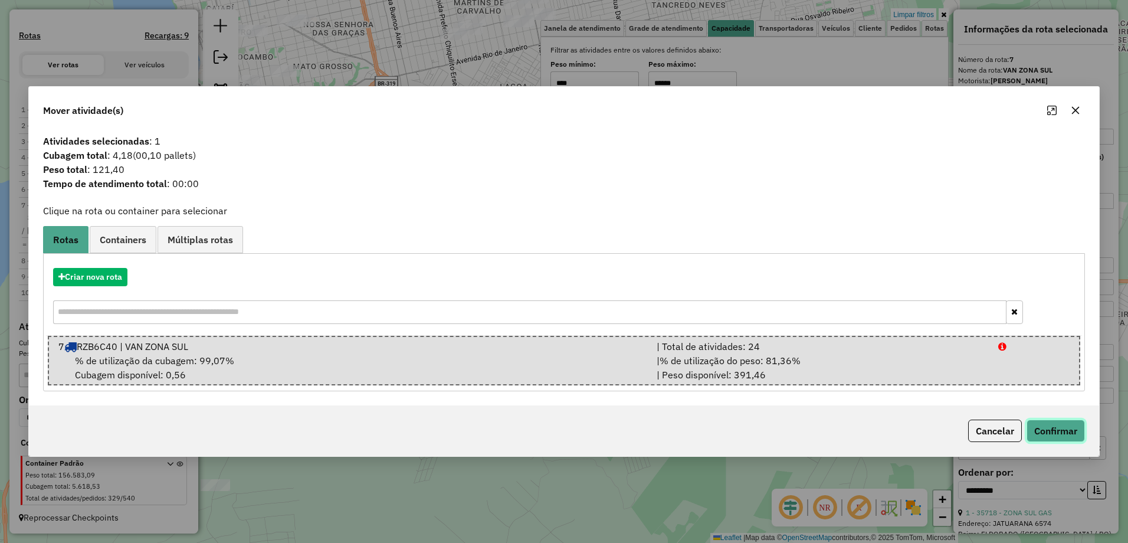
click at [1078, 428] on button "Confirmar" at bounding box center [1055, 430] width 58 height 22
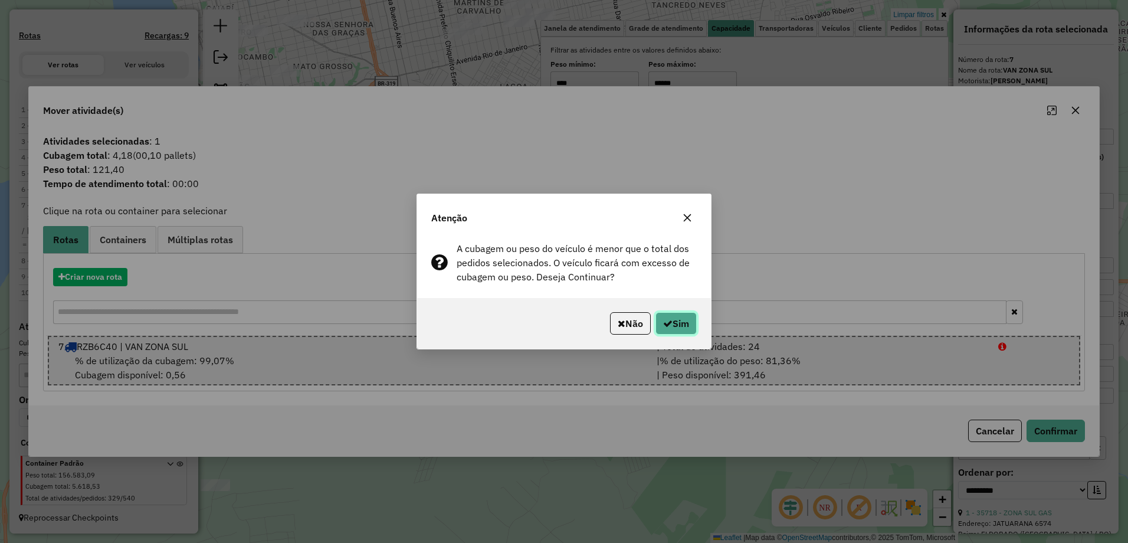
click at [678, 322] on button "Sim" at bounding box center [675, 323] width 41 height 22
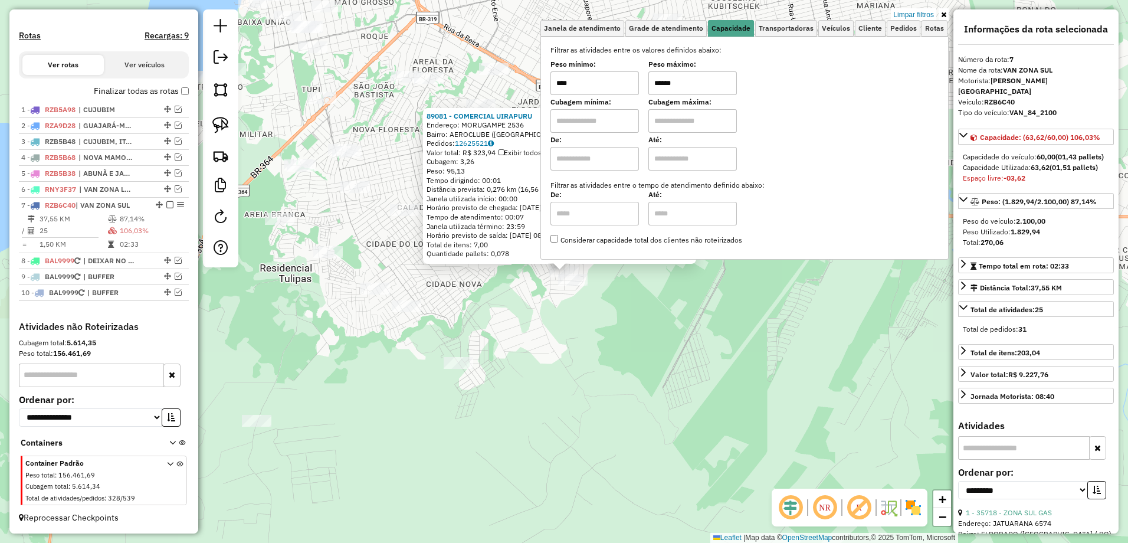
click at [943, 13] on icon at bounding box center [943, 14] width 5 height 7
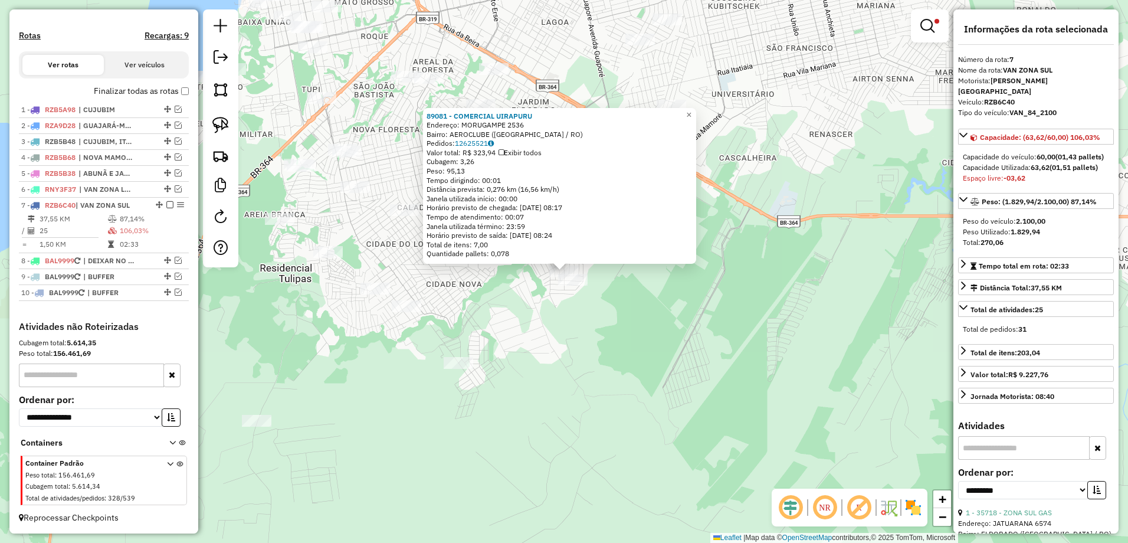
click at [629, 329] on div "89081 - COMERCIAL UIRAPURU Endereço: MORUGAMPE 2536 Bairro: AEROCLUBE (PORTO VE…" at bounding box center [564, 271] width 1128 height 543
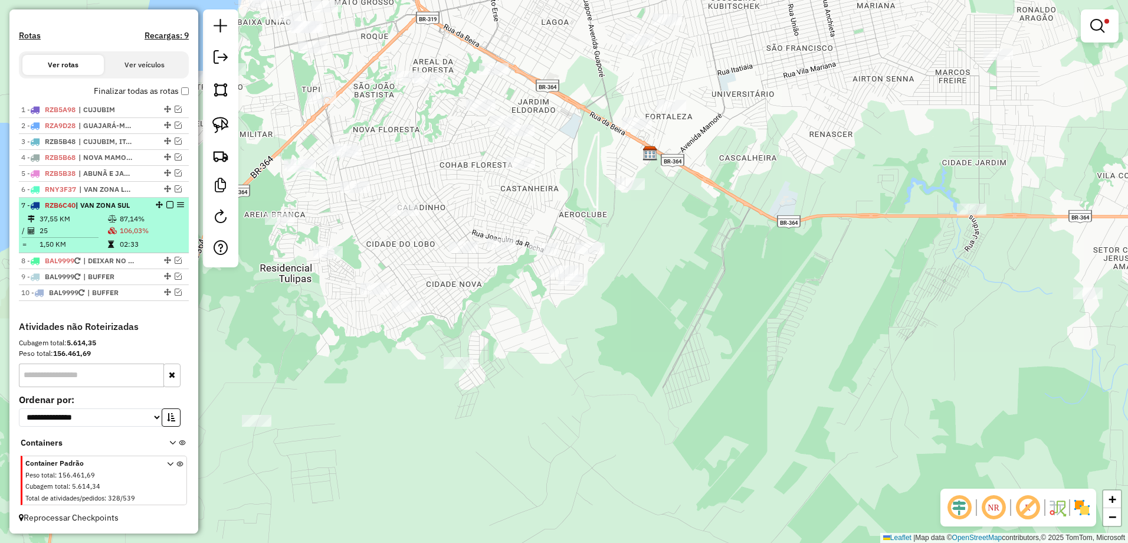
click at [170, 205] on div at bounding box center [166, 204] width 35 height 7
select select "**********"
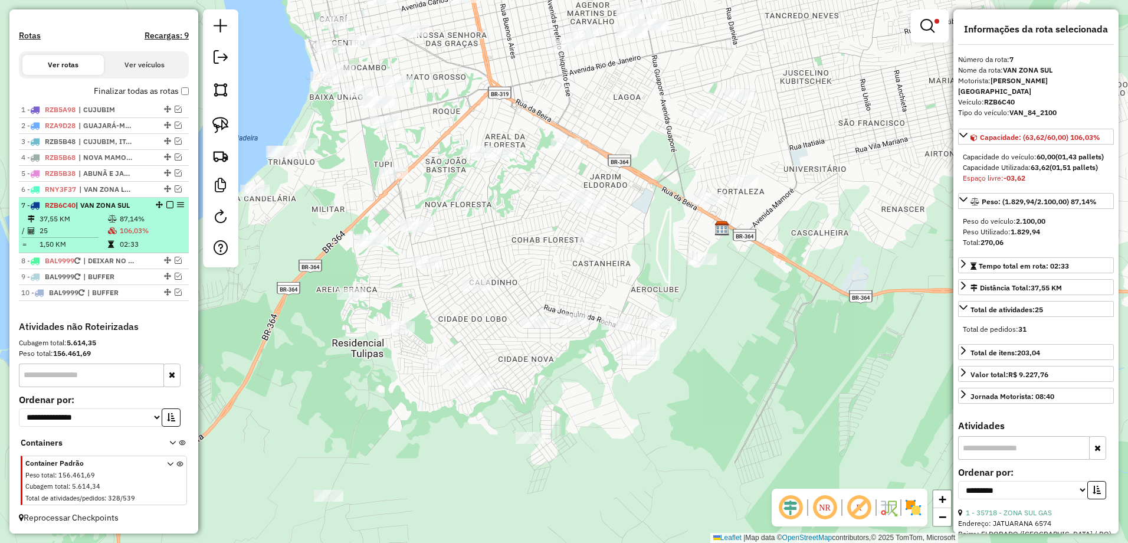
click at [166, 206] on em at bounding box center [169, 204] width 7 height 7
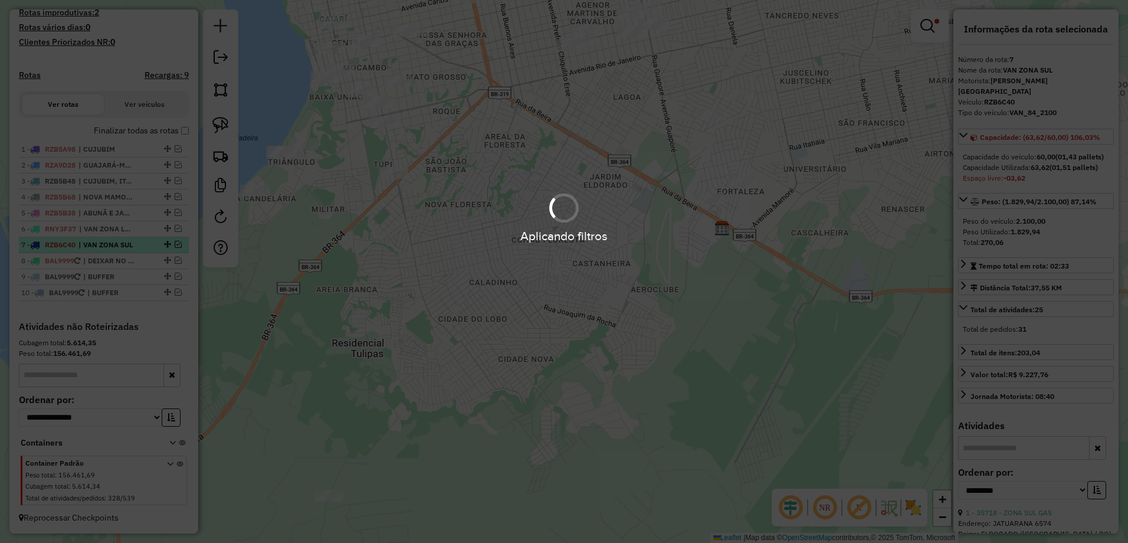
scroll to position [324, 0]
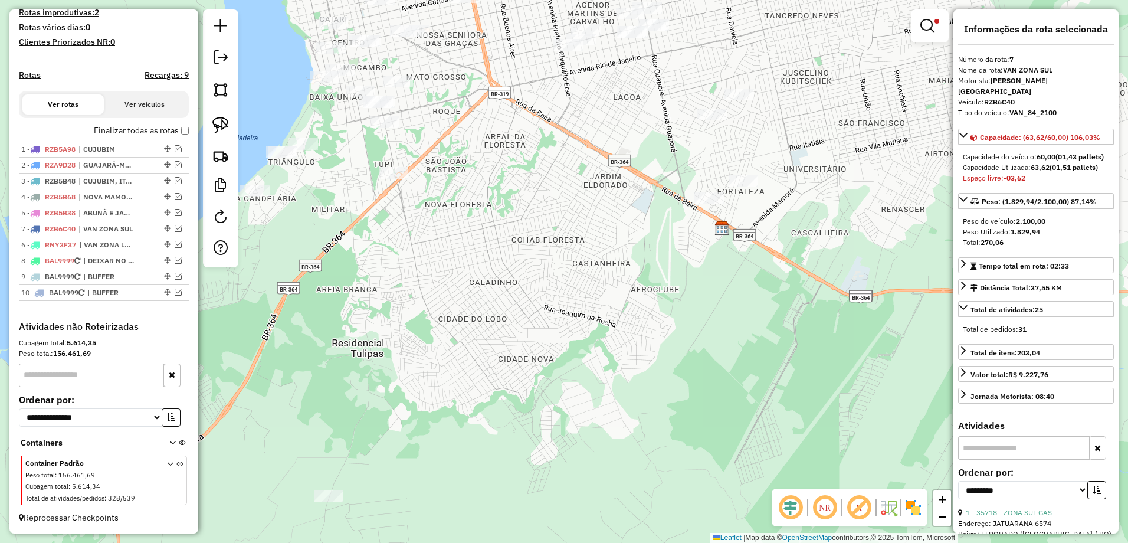
drag, startPoint x: 165, startPoint y: 242, endPoint x: 165, endPoint y: 228, distance: 14.8
drag, startPoint x: 165, startPoint y: 225, endPoint x: 164, endPoint y: 247, distance: 21.3
drag, startPoint x: 451, startPoint y: 398, endPoint x: 442, endPoint y: 401, distance: 8.8
click at [442, 401] on div "Limpar filtros Janela de atendimento Grade de atendimento Capacidade Transporta…" at bounding box center [564, 271] width 1128 height 543
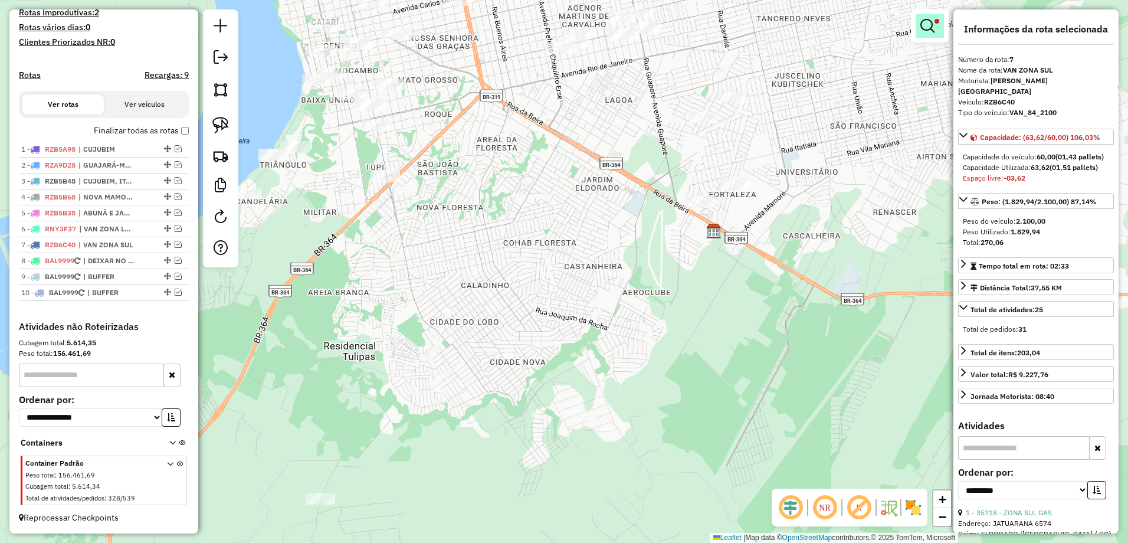
click at [937, 22] on span at bounding box center [936, 21] width 5 height 5
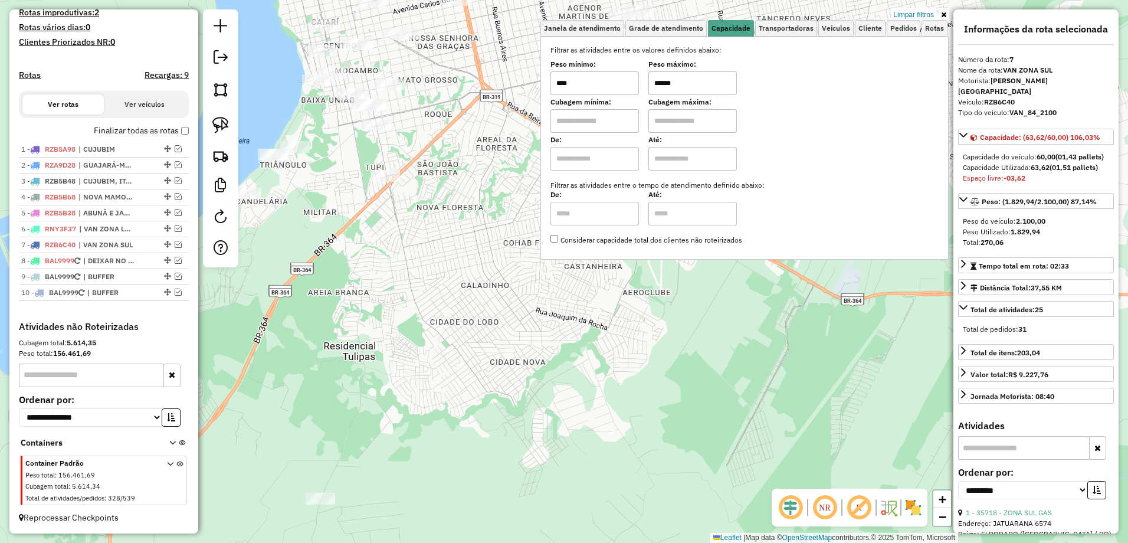
click at [609, 85] on input "****" at bounding box center [594, 83] width 88 height 24
click at [724, 85] on input "******" at bounding box center [692, 83] width 88 height 24
type input "****"
click at [586, 77] on input "****" at bounding box center [594, 83] width 88 height 24
type input "*******"
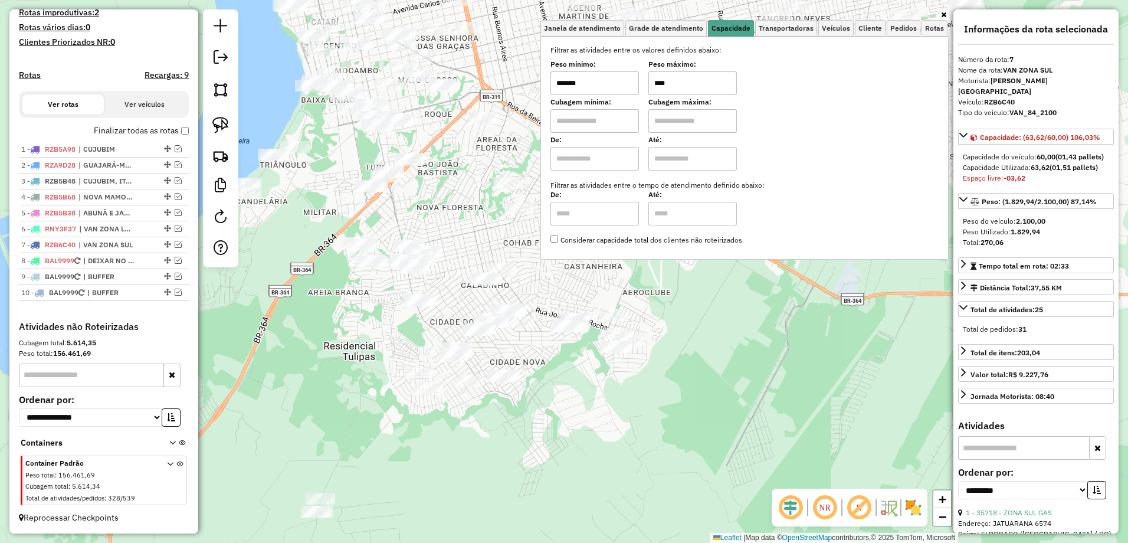
click at [688, 84] on input "****" at bounding box center [692, 83] width 88 height 24
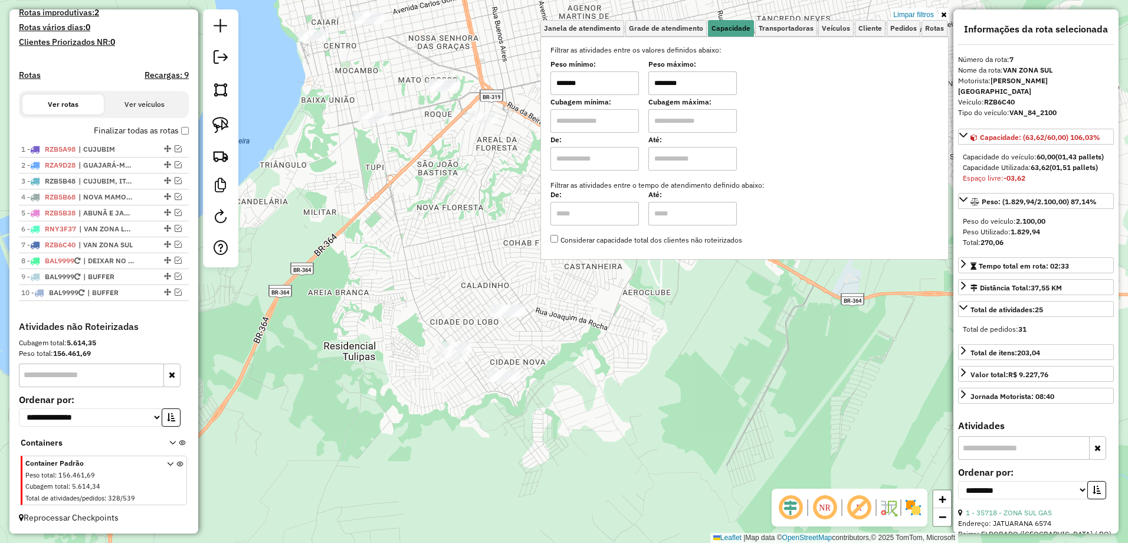
type input "********"
click at [446, 277] on div "Limpar filtros Janela de atendimento Grade de atendimento Capacidade Transporta…" at bounding box center [564, 271] width 1128 height 543
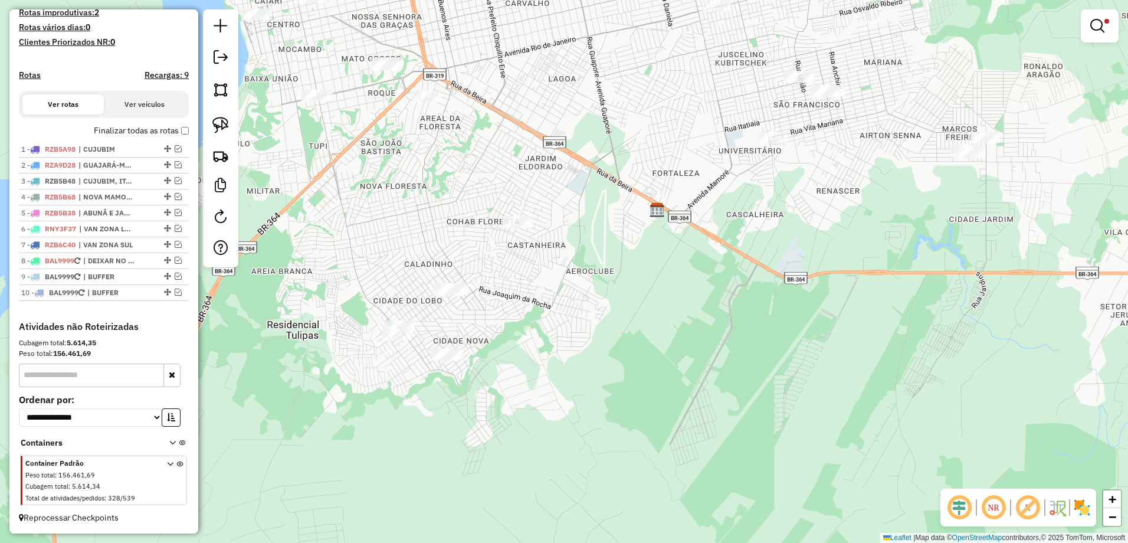
drag, startPoint x: 541, startPoint y: 265, endPoint x: 485, endPoint y: 244, distance: 59.9
click at [485, 244] on div "Limpar filtros Janela de atendimento Grade de atendimento Capacidade Transporta…" at bounding box center [564, 271] width 1128 height 543
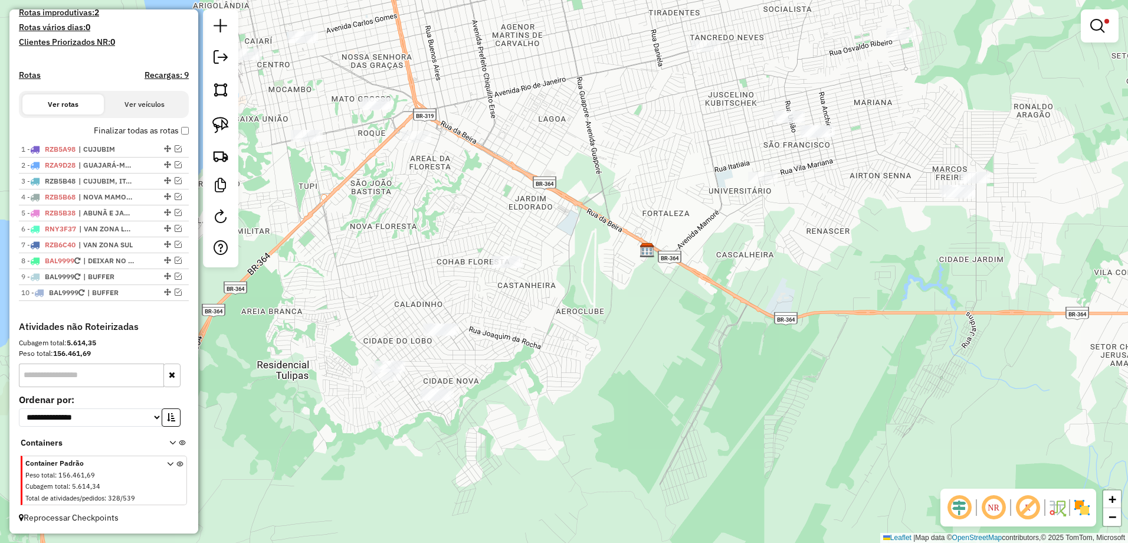
drag, startPoint x: 590, startPoint y: 109, endPoint x: 756, endPoint y: 153, distance: 172.1
click at [555, 193] on div "Limpar filtros Janela de atendimento Grade de atendimento Capacidade Transporta…" at bounding box center [564, 271] width 1128 height 543
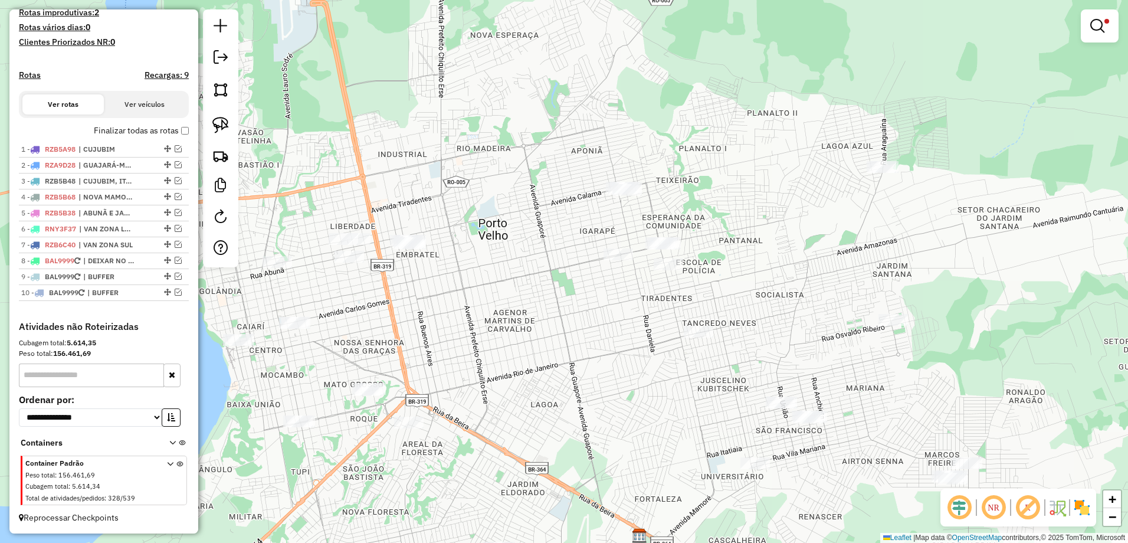
drag, startPoint x: 625, startPoint y: 168, endPoint x: 642, endPoint y: 408, distance: 241.3
click at [642, 408] on div "Limpar filtros Janela de atendimento Grade de atendimento Capacidade Transporta…" at bounding box center [564, 271] width 1128 height 543
click at [574, 212] on div "Limpar filtros Janela de atendimento Grade de atendimento Capacidade Transporta…" at bounding box center [564, 271] width 1128 height 543
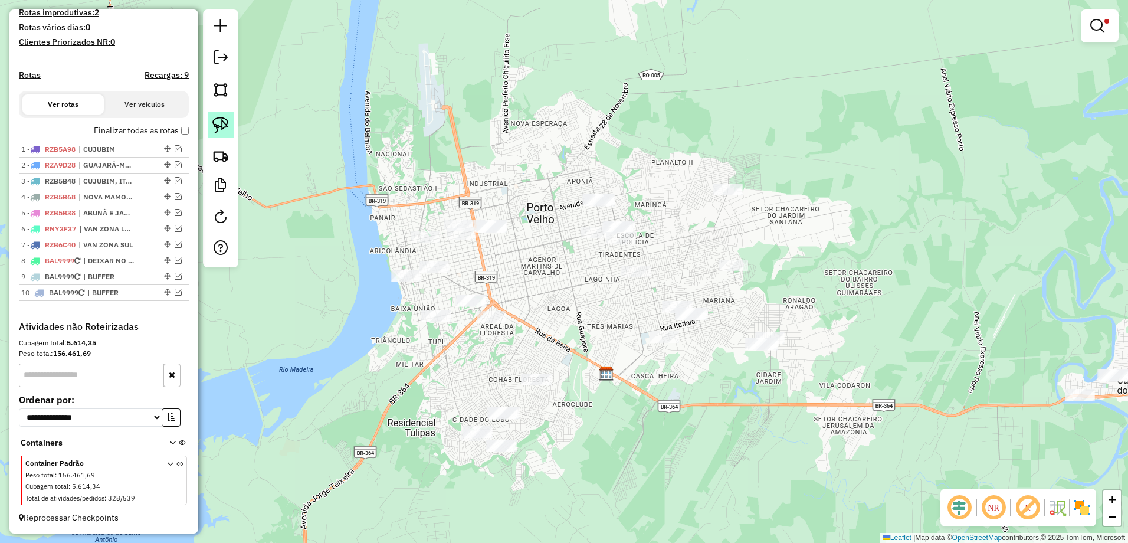
click at [219, 120] on img at bounding box center [220, 125] width 17 height 17
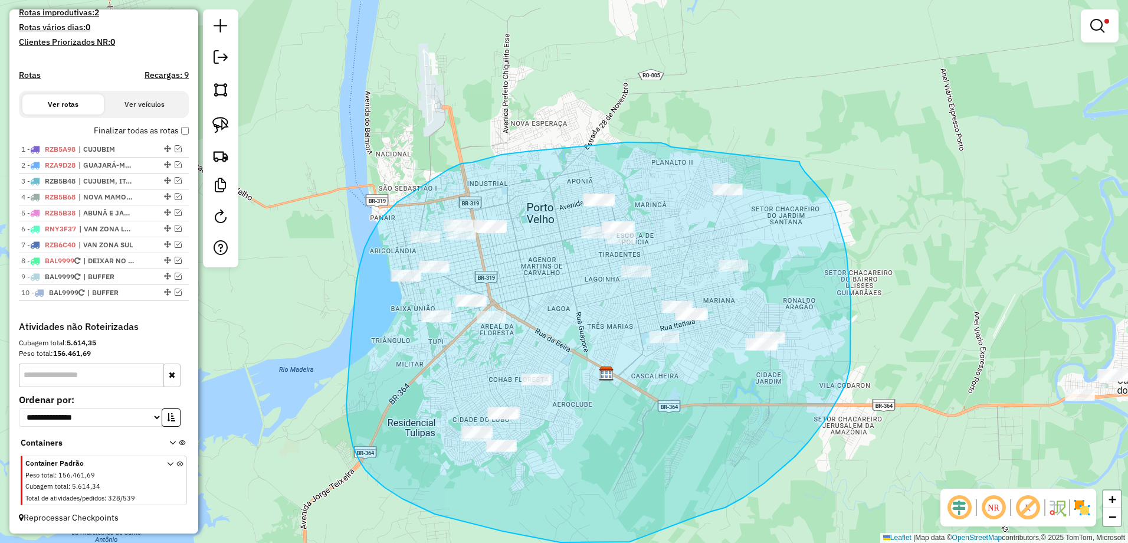
drag, startPoint x: 671, startPoint y: 147, endPoint x: 799, endPoint y: 162, distance: 128.8
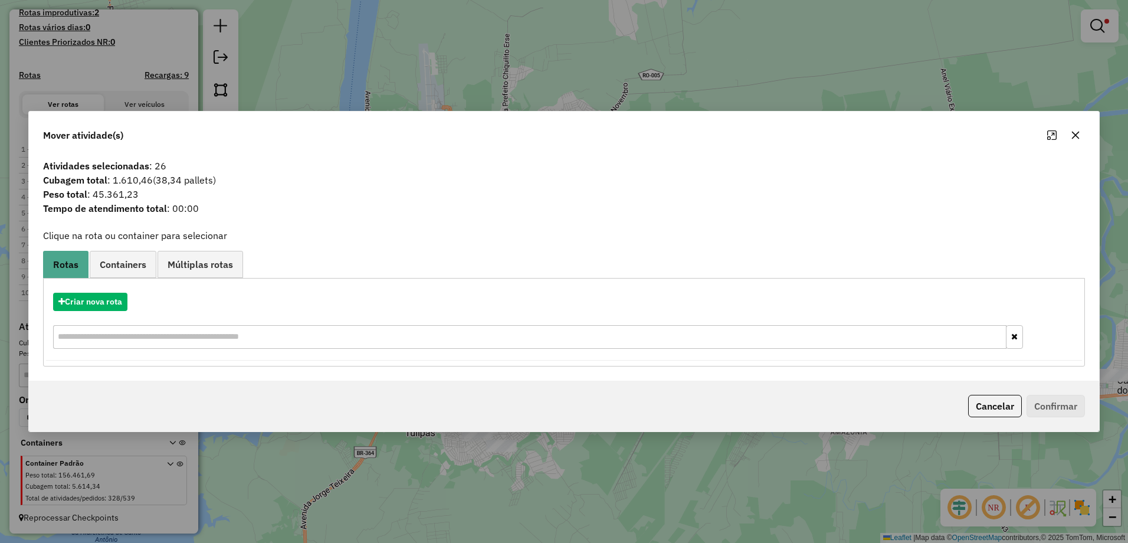
click at [1075, 134] on icon "button" at bounding box center [1076, 136] width 8 height 8
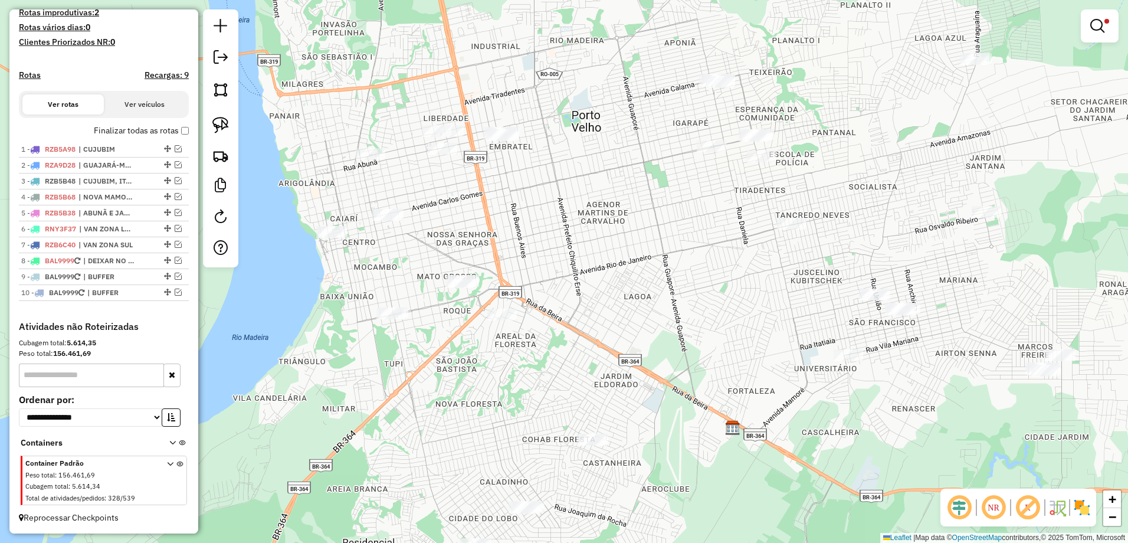
drag, startPoint x: 548, startPoint y: 229, endPoint x: 619, endPoint y: 224, distance: 71.6
click at [619, 224] on div "Limpar filtros Janela de atendimento Grade de atendimento Capacidade Transporta…" at bounding box center [564, 271] width 1128 height 543
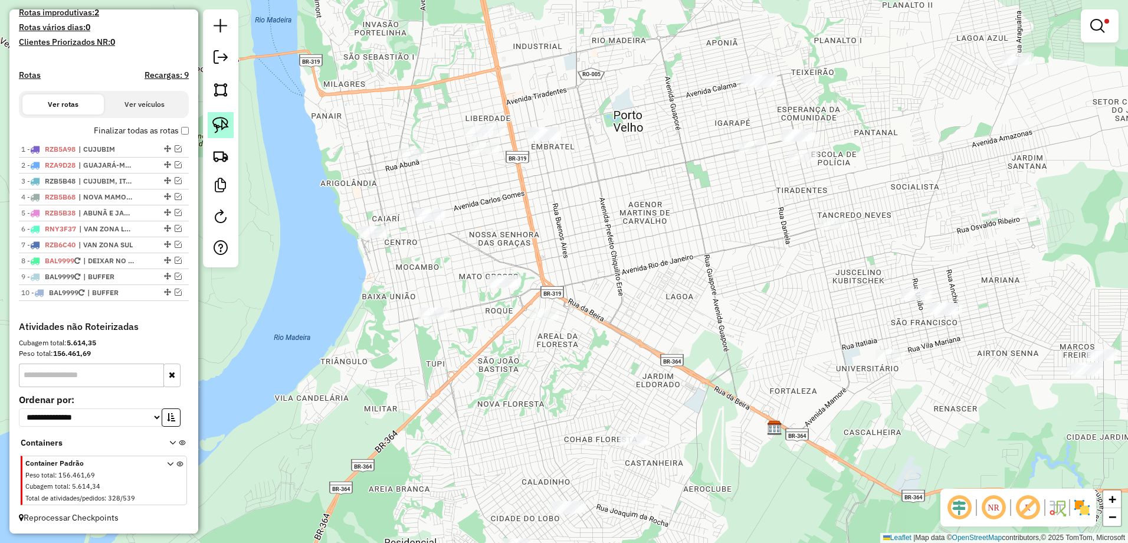
click at [219, 121] on img at bounding box center [220, 125] width 17 height 17
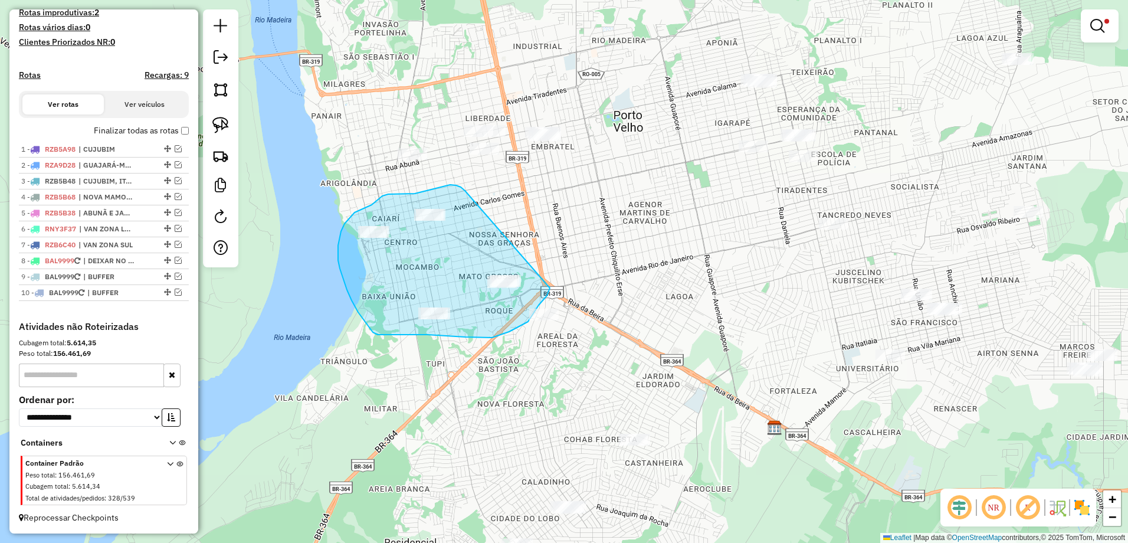
drag, startPoint x: 464, startPoint y: 189, endPoint x: 550, endPoint y: 288, distance: 130.4
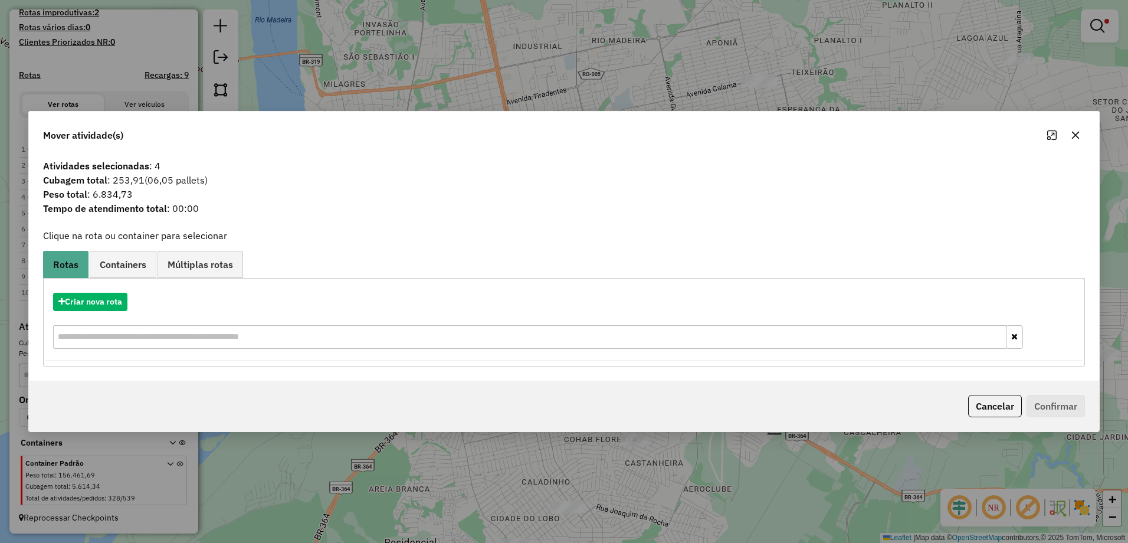
click at [1079, 134] on icon "button" at bounding box center [1075, 134] width 9 height 9
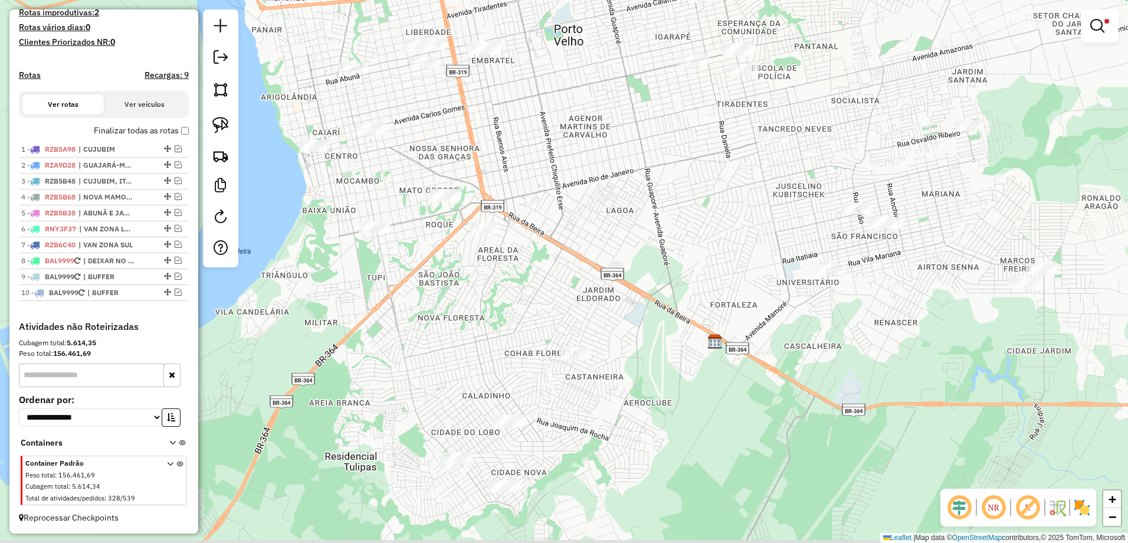
drag, startPoint x: 760, startPoint y: 272, endPoint x: 698, endPoint y: 182, distance: 109.1
click at [699, 185] on div "Limpar filtros Janela de atendimento Grade de atendimento Capacidade Transporta…" at bounding box center [564, 271] width 1128 height 543
click at [1096, 27] on em at bounding box center [1097, 26] width 14 height 14
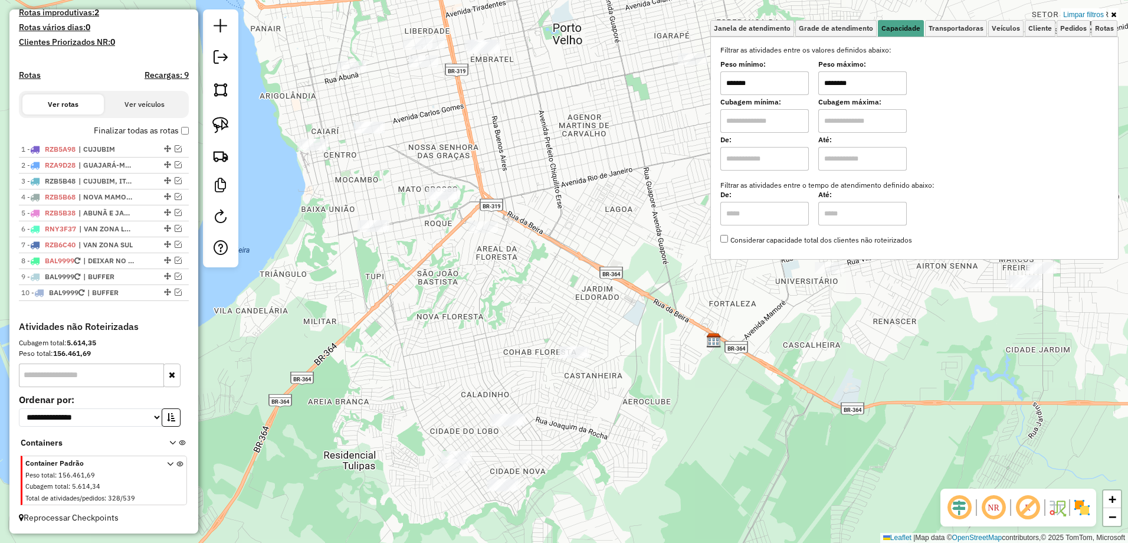
click at [737, 84] on input "*******" at bounding box center [764, 83] width 88 height 24
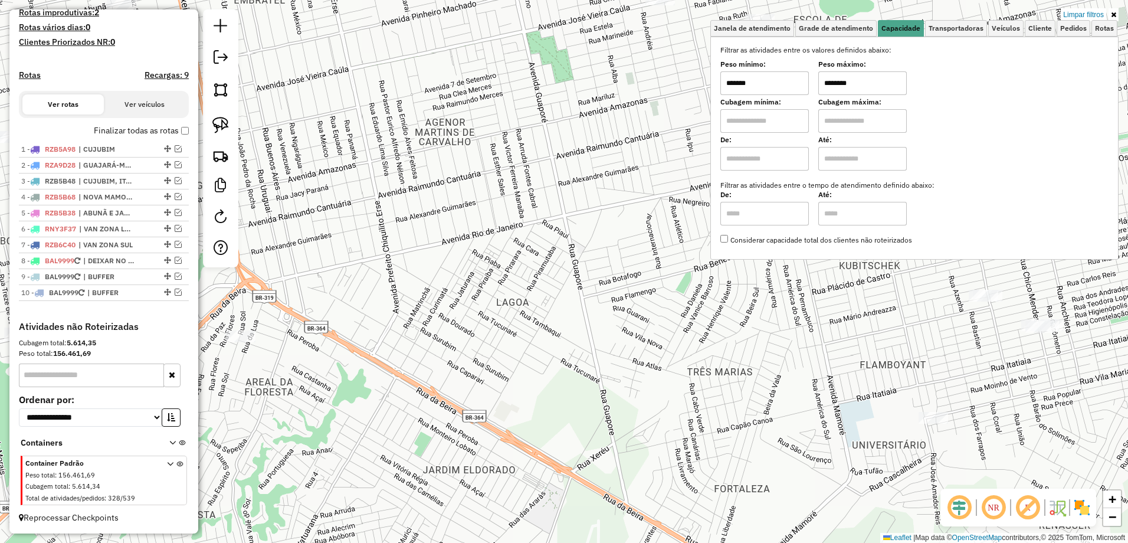
click at [541, 214] on div "Limpar filtros Janela de atendimento Grade de atendimento Capacidade Transporta…" at bounding box center [564, 271] width 1128 height 543
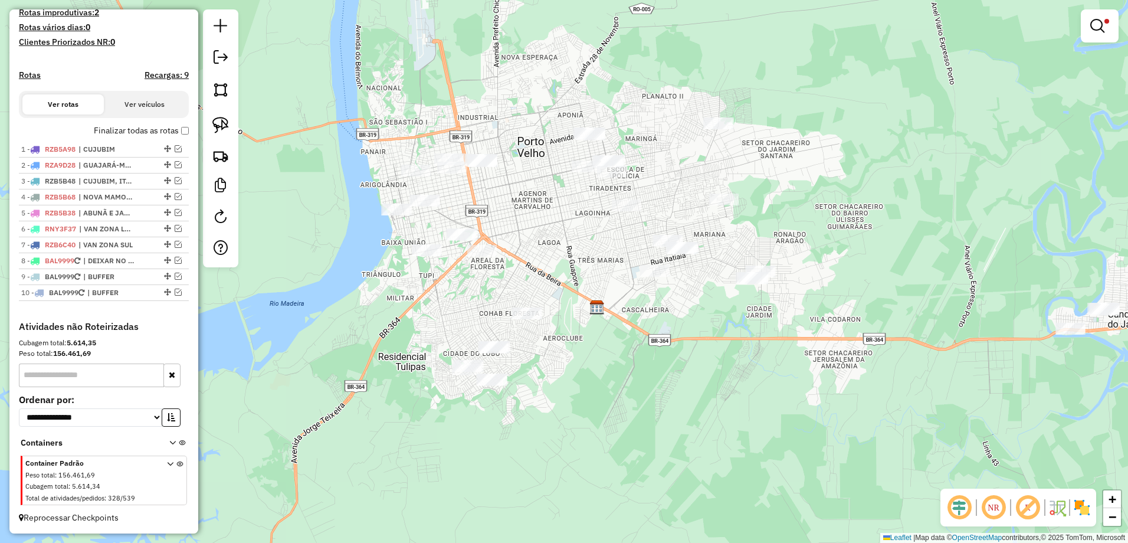
drag, startPoint x: 538, startPoint y: 199, endPoint x: 555, endPoint y: 218, distance: 25.5
click at [555, 218] on div "Limpar filtros Janela de atendimento Grade de atendimento Capacidade Transporta…" at bounding box center [564, 271] width 1128 height 543
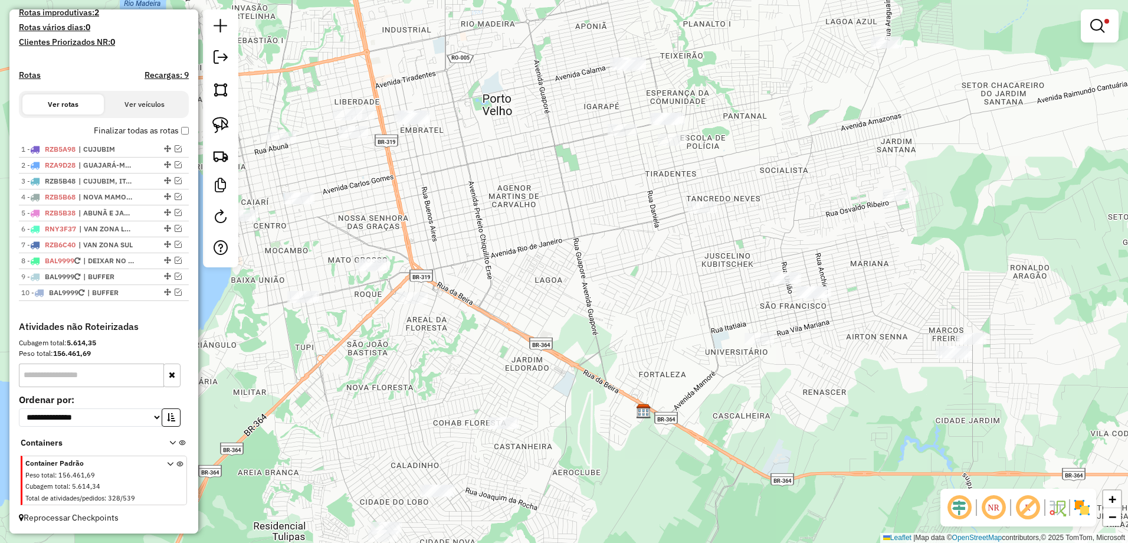
click at [1114, 25] on div at bounding box center [1100, 25] width 38 height 33
click at [1097, 22] on em at bounding box center [1097, 26] width 14 height 14
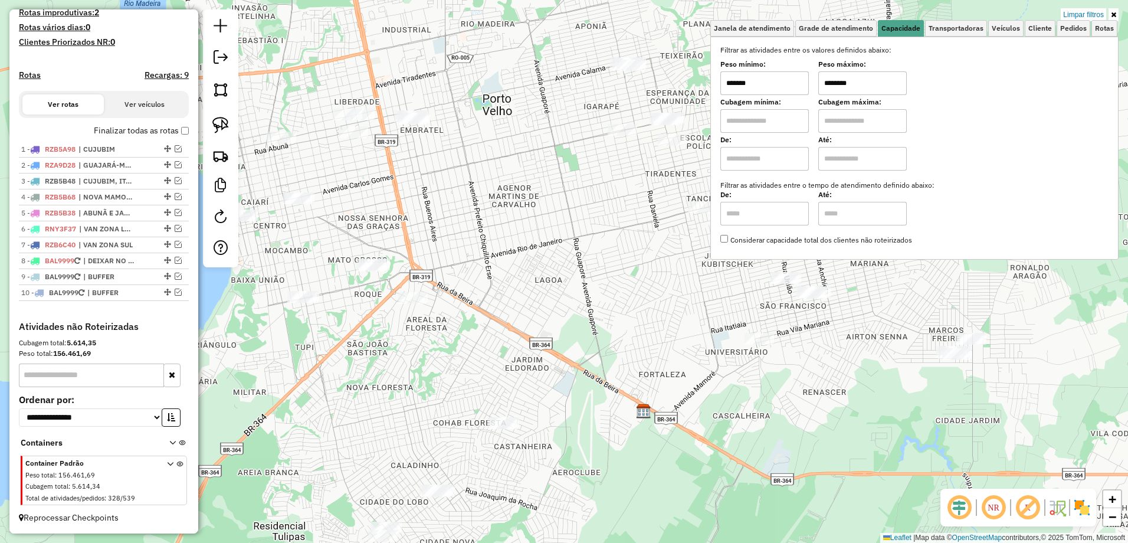
click at [747, 85] on input "*******" at bounding box center [764, 83] width 88 height 24
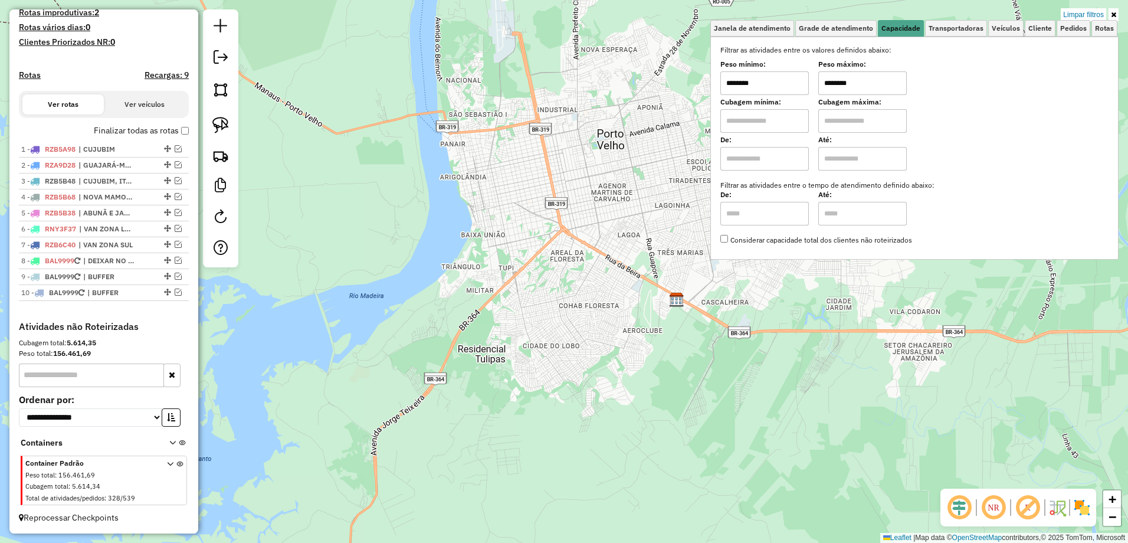
type input "*******"
click at [635, 206] on div "Limpar filtros Janela de atendimento Grade de atendimento Capacidade Transporta…" at bounding box center [564, 271] width 1128 height 543
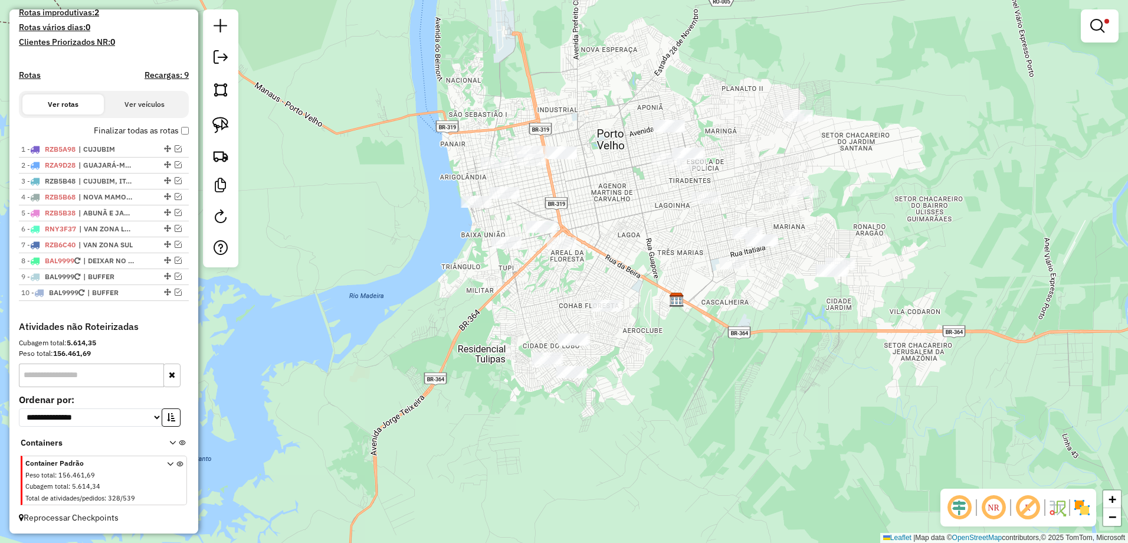
drag, startPoint x: 1112, startPoint y: 25, endPoint x: 1061, endPoint y: 52, distance: 58.0
click at [1112, 25] on link at bounding box center [1099, 26] width 28 height 24
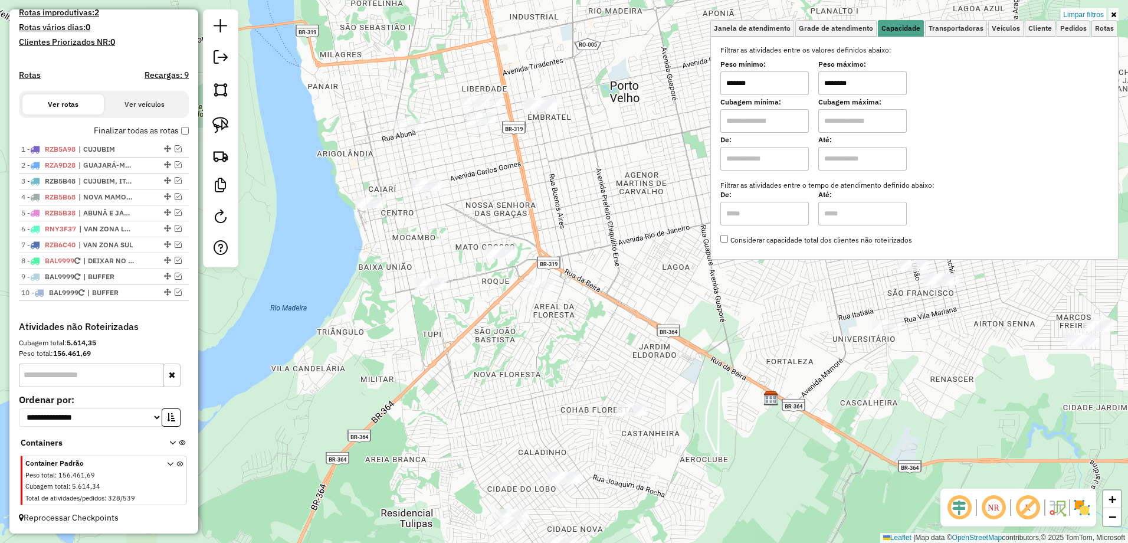
click at [871, 90] on input "********" at bounding box center [862, 83] width 88 height 24
type input "**********"
click at [757, 84] on input "*******" at bounding box center [764, 83] width 88 height 24
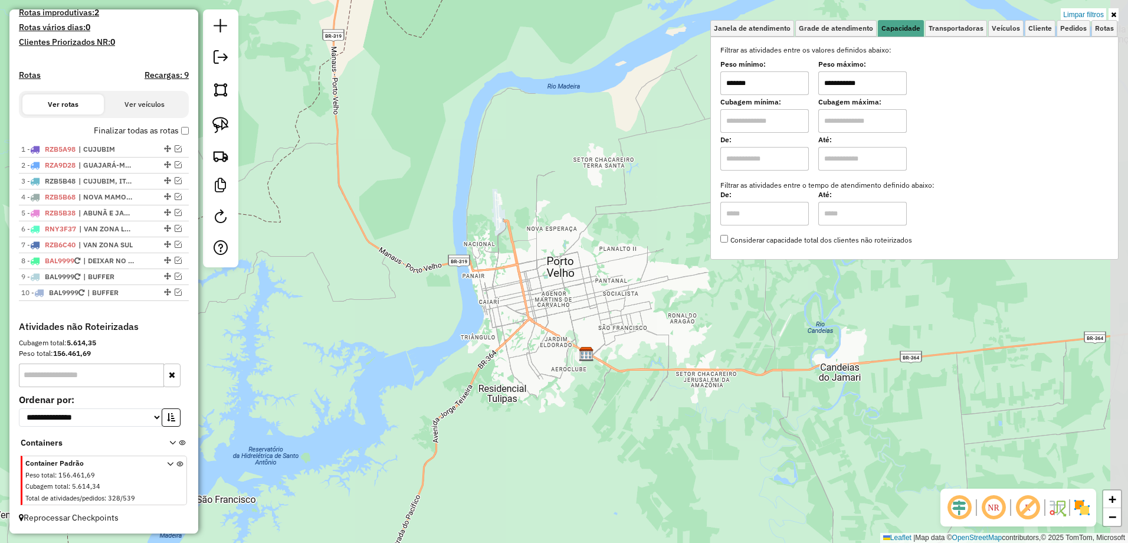
drag, startPoint x: 591, startPoint y: 201, endPoint x: 550, endPoint y: 319, distance: 125.0
click at [540, 329] on div "**********" at bounding box center [564, 271] width 1128 height 543
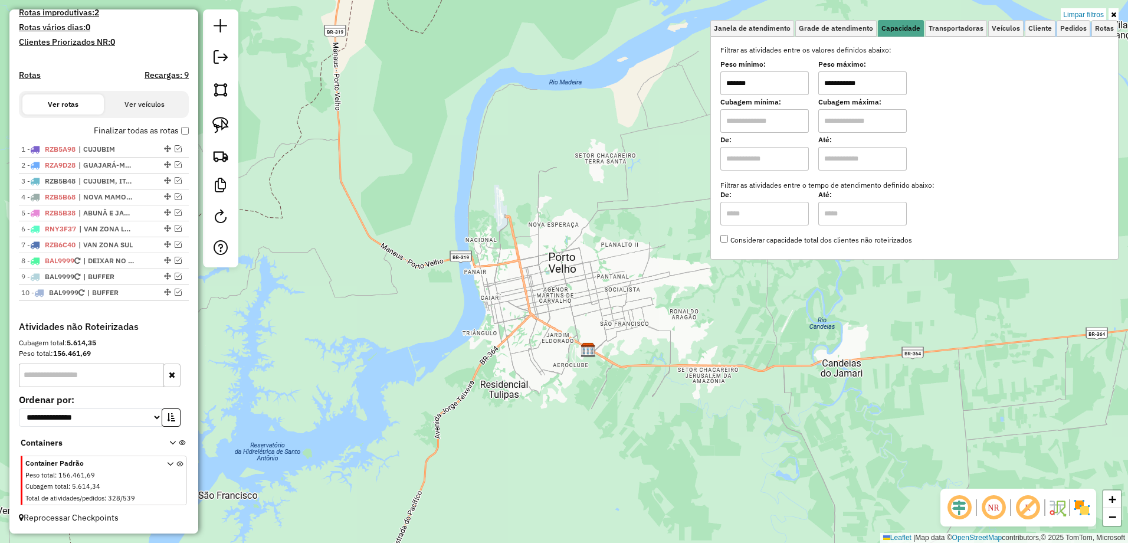
click at [789, 78] on input "*******" at bounding box center [764, 83] width 88 height 24
drag, startPoint x: 212, startPoint y: 123, endPoint x: 327, endPoint y: 155, distance: 118.8
click at [212, 123] on img at bounding box center [220, 125] width 17 height 17
drag, startPoint x: 541, startPoint y: 226, endPoint x: 639, endPoint y: 290, distance: 116.0
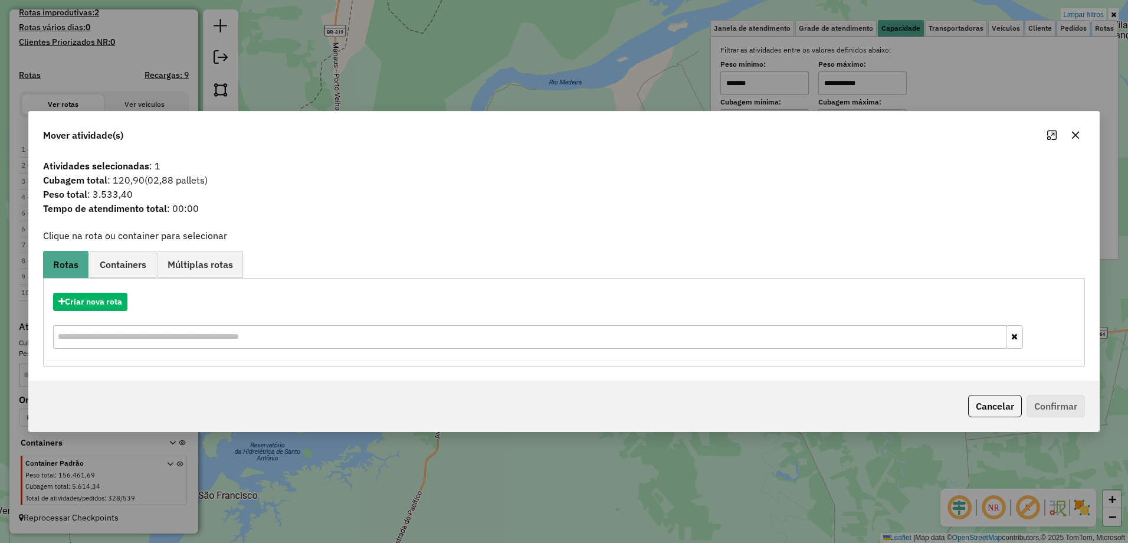
click at [1073, 137] on icon "button" at bounding box center [1076, 136] width 8 height 8
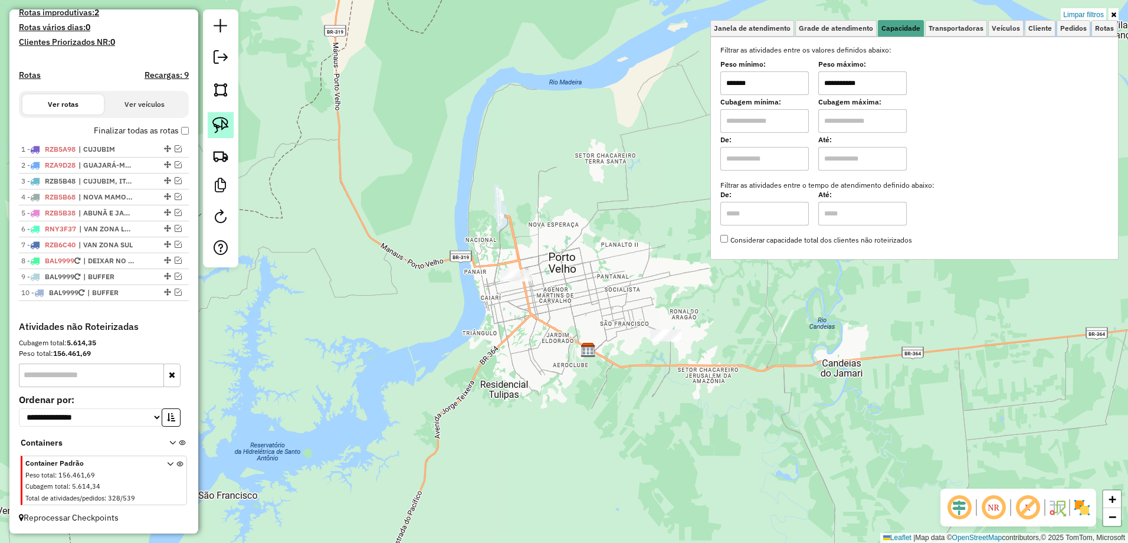
click at [225, 127] on img at bounding box center [220, 125] width 17 height 17
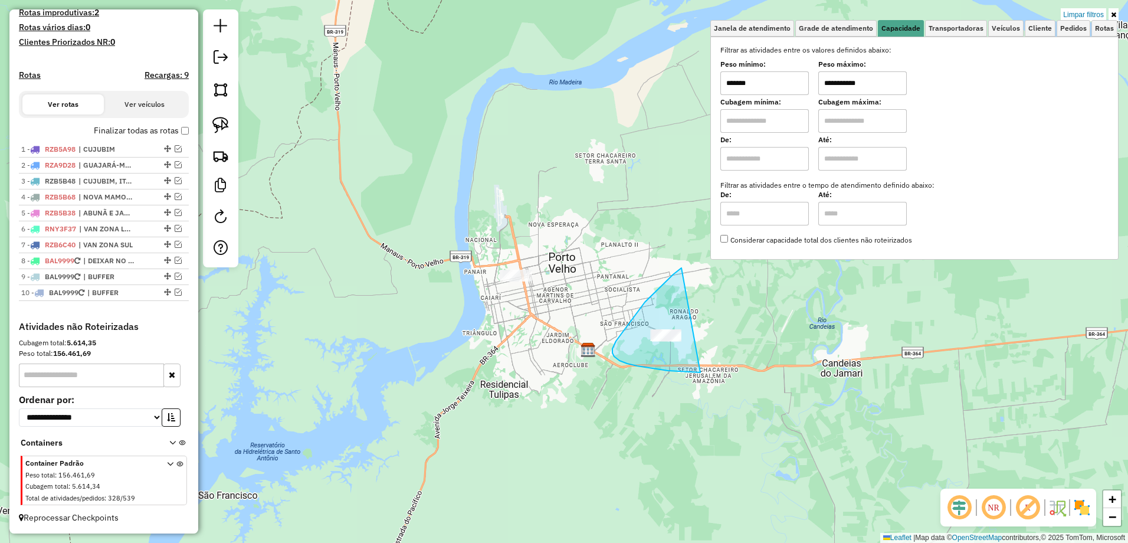
drag, startPoint x: 658, startPoint y: 289, endPoint x: 707, endPoint y: 362, distance: 88.0
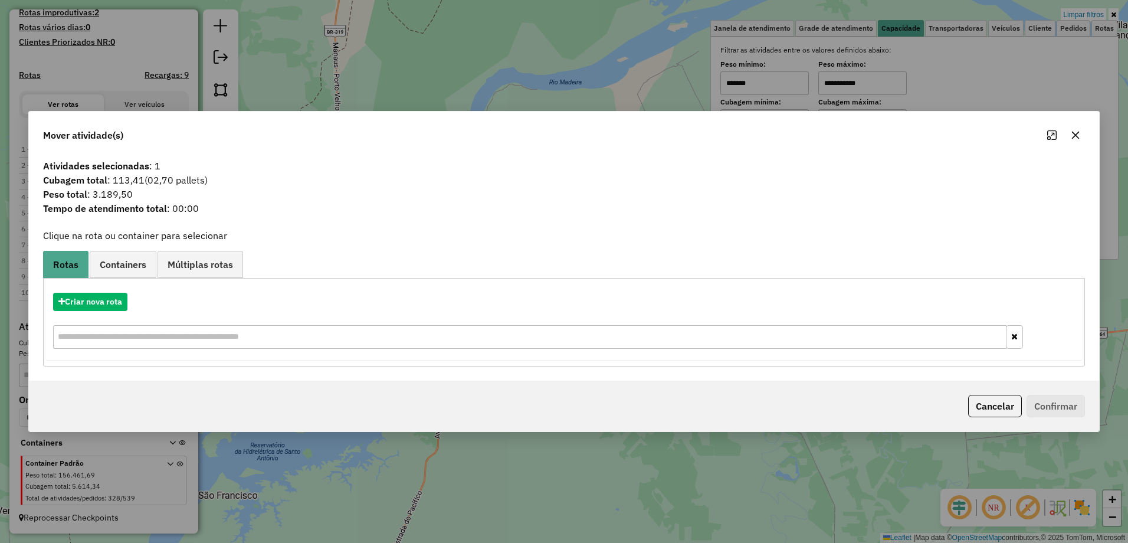
click at [1078, 140] on icon "button" at bounding box center [1075, 134] width 9 height 9
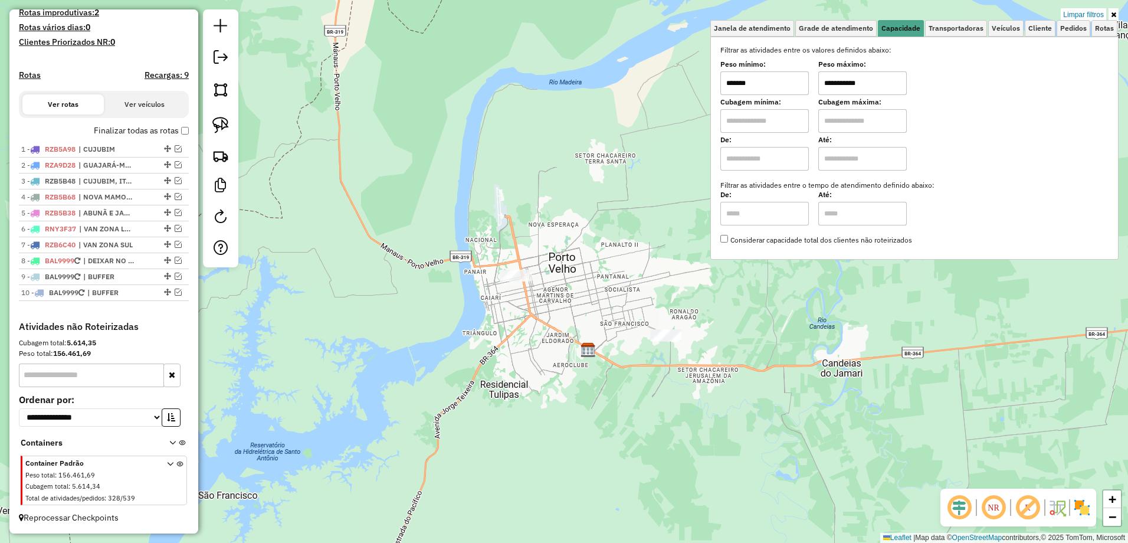
click at [777, 77] on input "*******" at bounding box center [764, 83] width 88 height 24
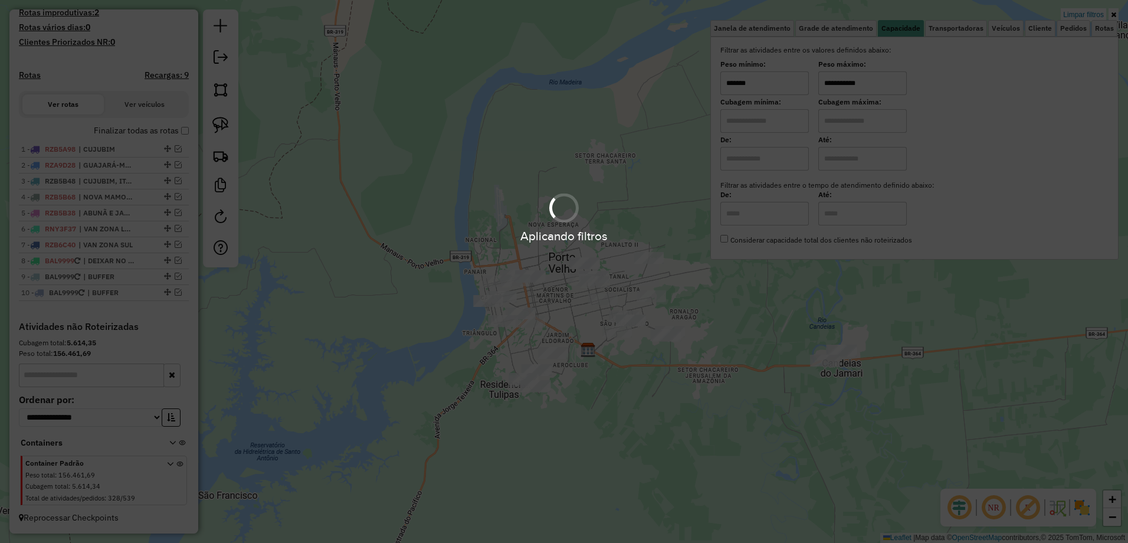
type input "*******"
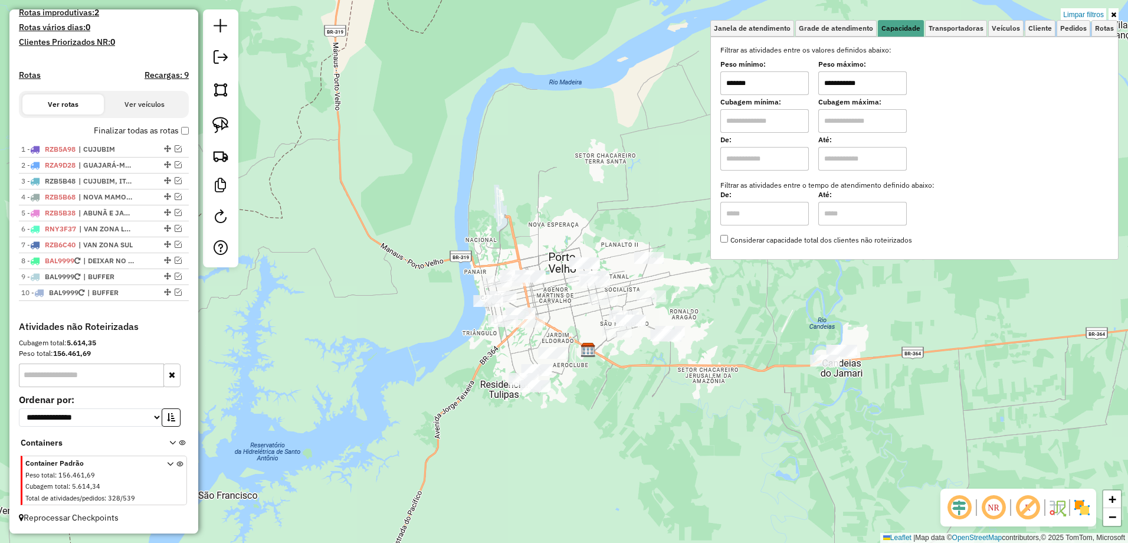
click at [701, 404] on div "**********" at bounding box center [564, 271] width 1128 height 543
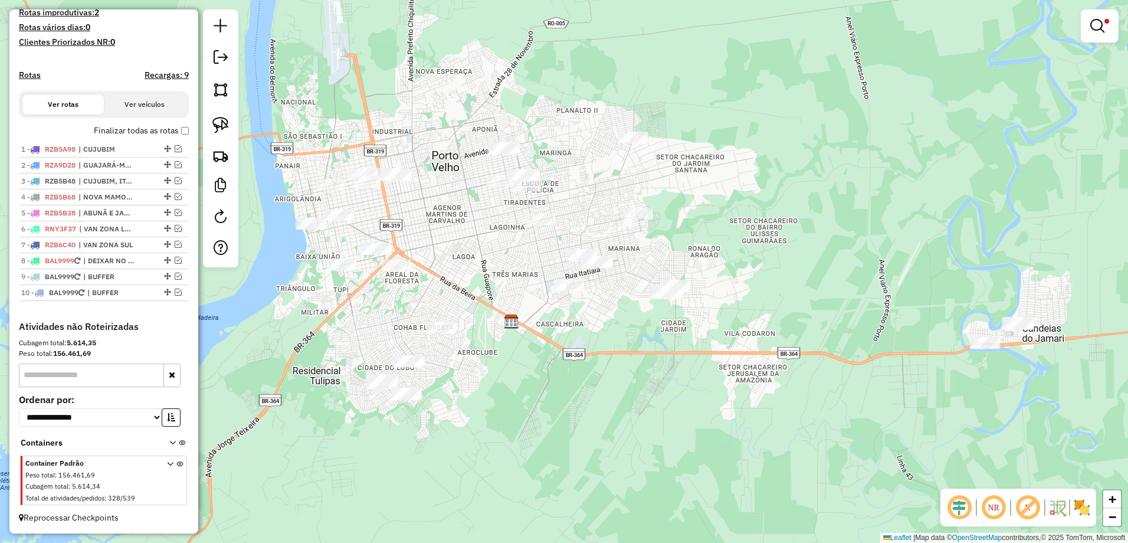
click at [749, 355] on div "**********" at bounding box center [564, 271] width 1128 height 543
click at [208, 132] on link at bounding box center [221, 125] width 26 height 26
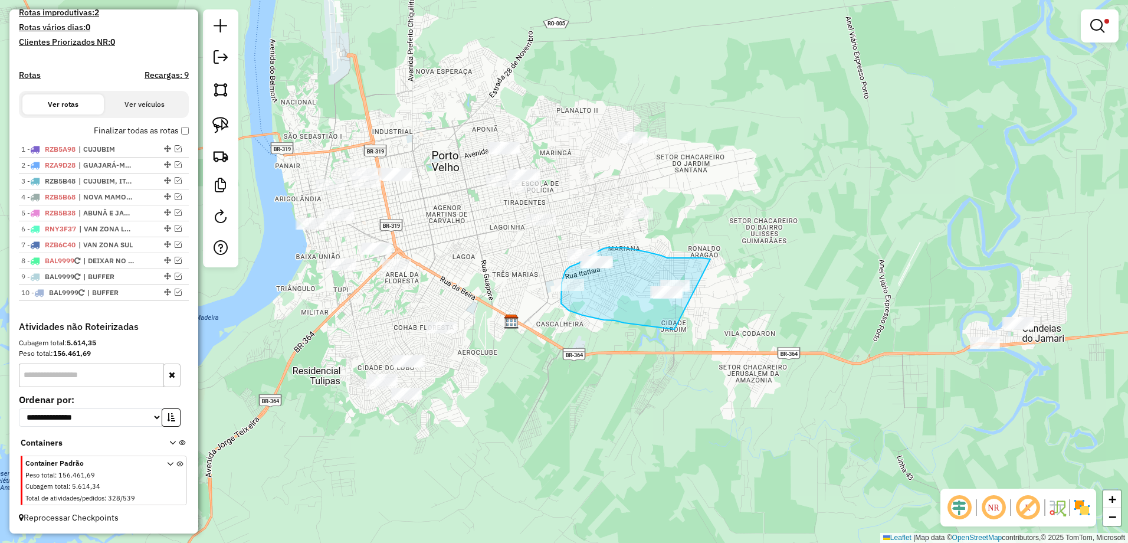
drag, startPoint x: 710, startPoint y: 259, endPoint x: 696, endPoint y: 328, distance: 70.4
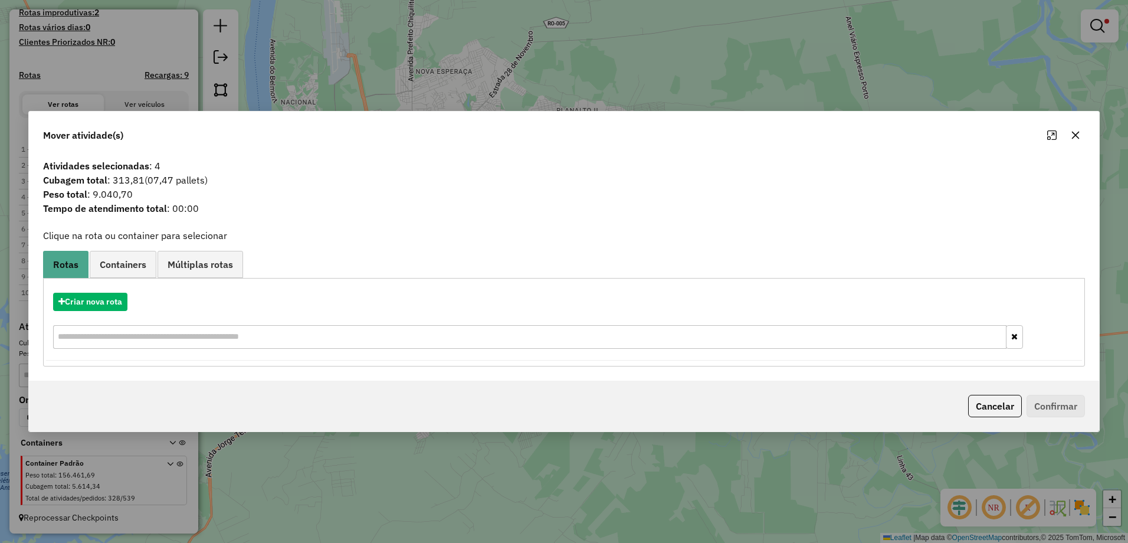
click at [1075, 137] on icon "button" at bounding box center [1075, 134] width 9 height 9
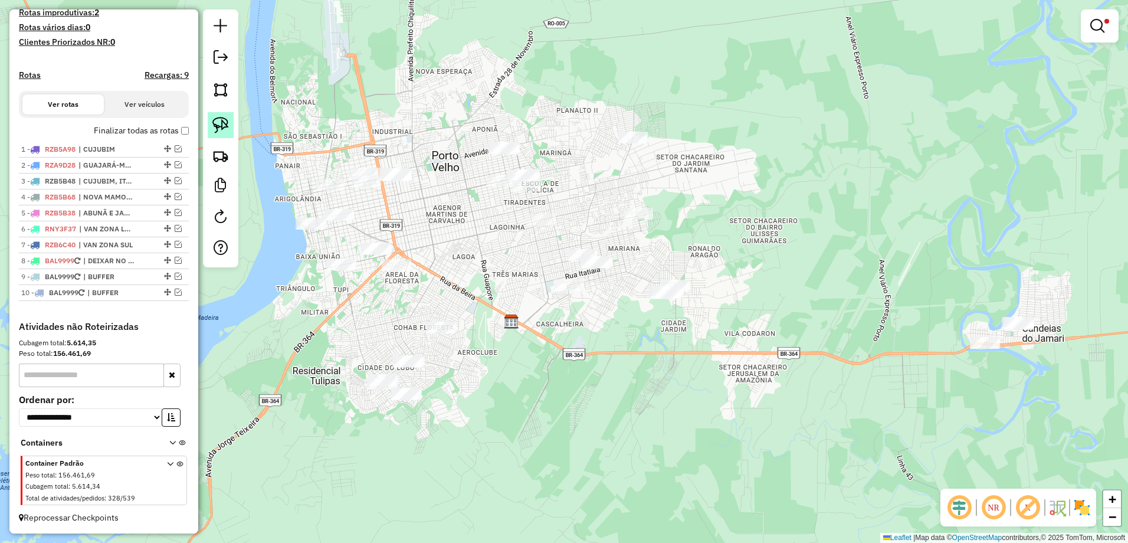
click at [215, 130] on img at bounding box center [220, 125] width 17 height 17
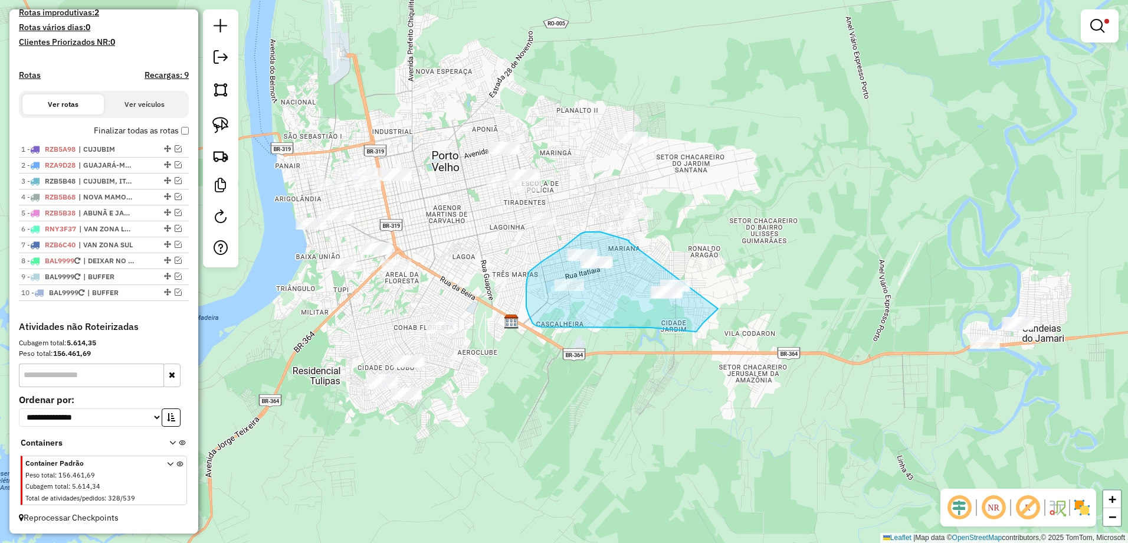
drag, startPoint x: 612, startPoint y: 235, endPoint x: 724, endPoint y: 281, distance: 121.7
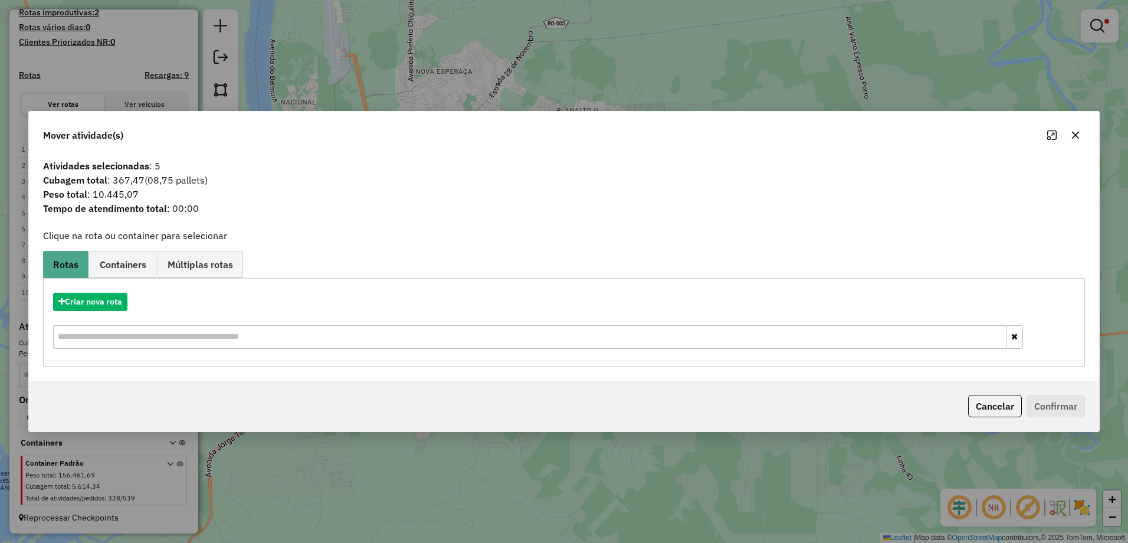
click at [1073, 141] on button "button" at bounding box center [1075, 135] width 19 height 19
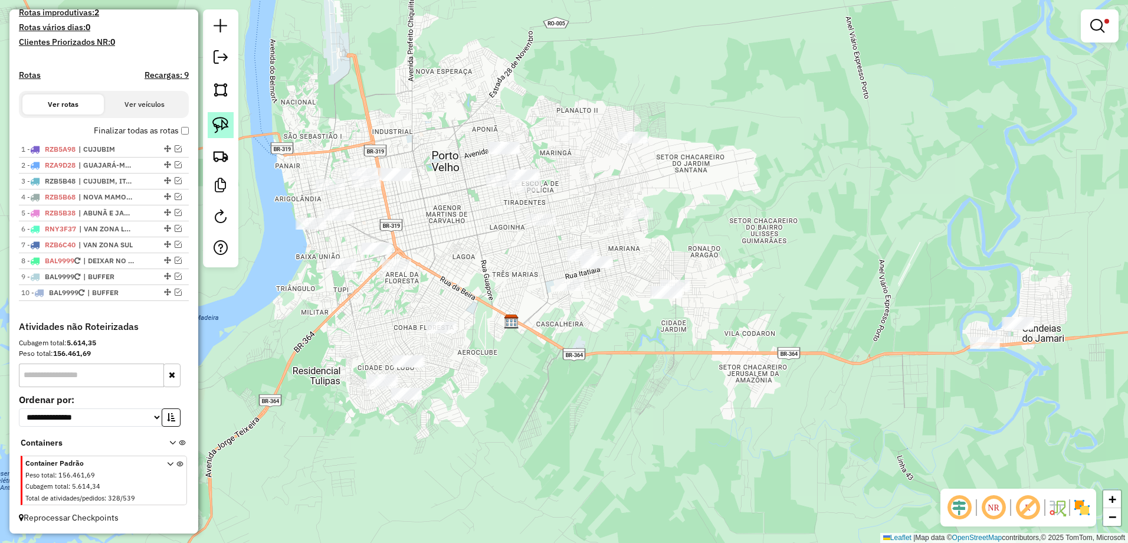
click at [218, 132] on img at bounding box center [220, 125] width 17 height 17
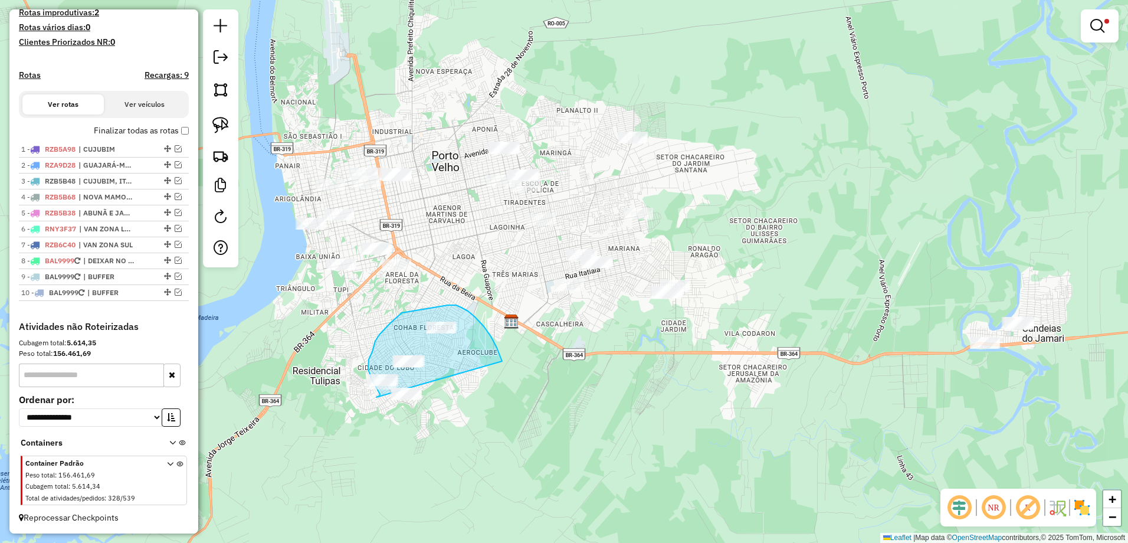
drag, startPoint x: 475, startPoint y: 317, endPoint x: 428, endPoint y: 439, distance: 130.7
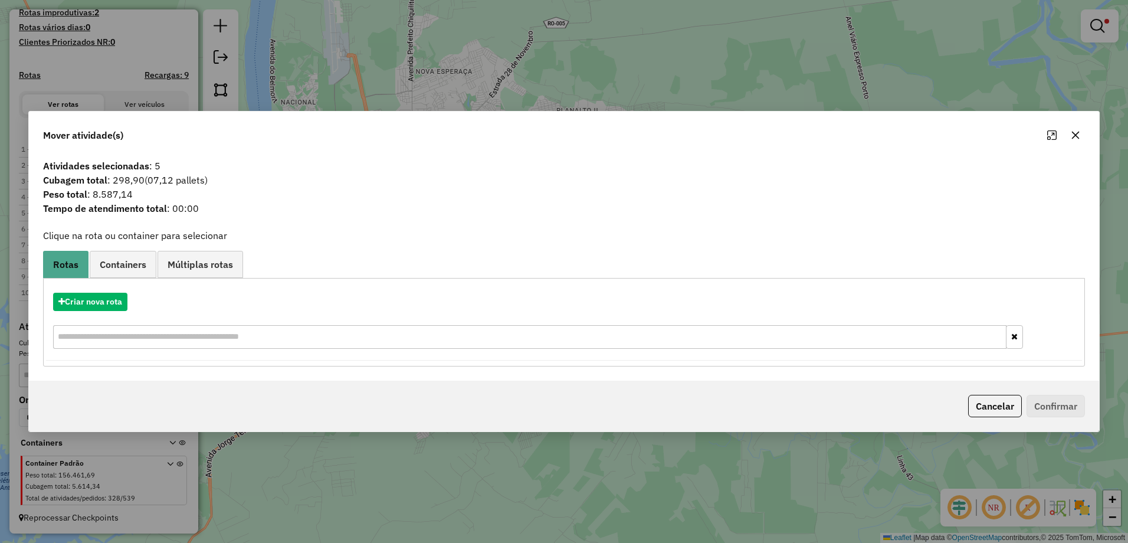
click at [1069, 132] on button "button" at bounding box center [1075, 135] width 19 height 19
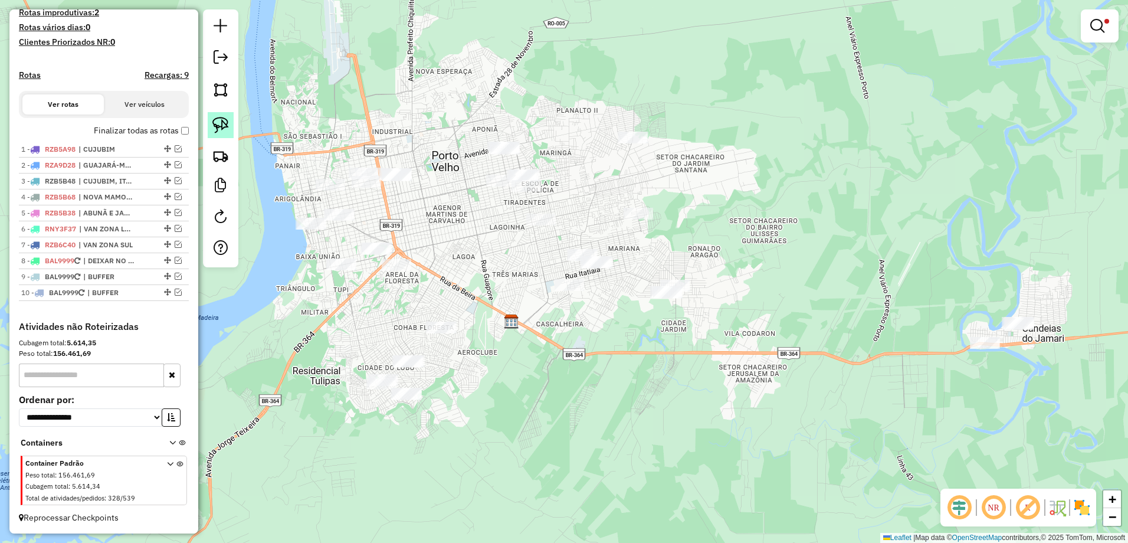
click at [225, 126] on img at bounding box center [220, 125] width 17 height 17
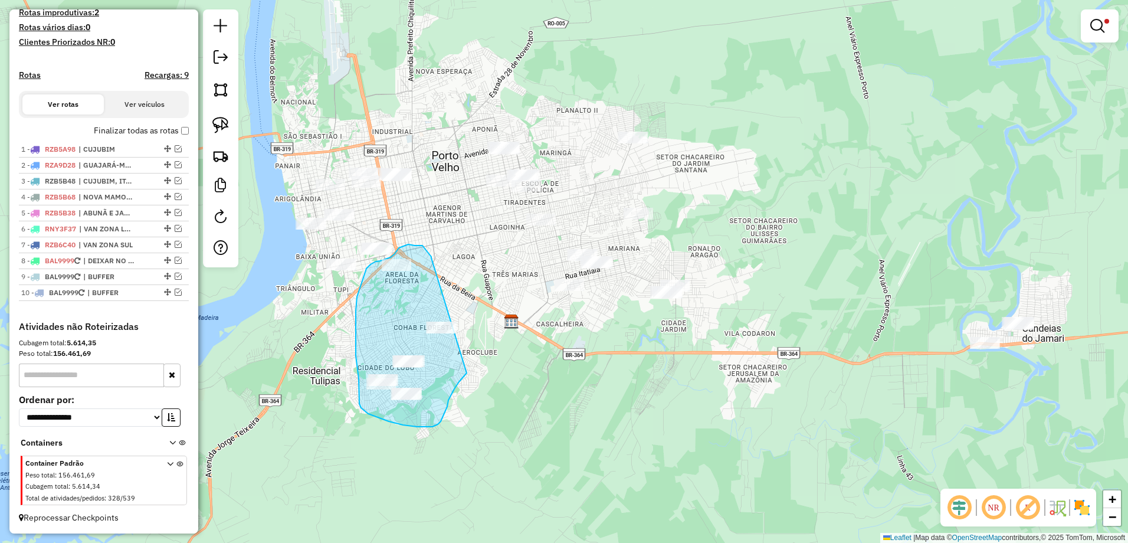
drag, startPoint x: 423, startPoint y: 246, endPoint x: 475, endPoint y: 367, distance: 131.8
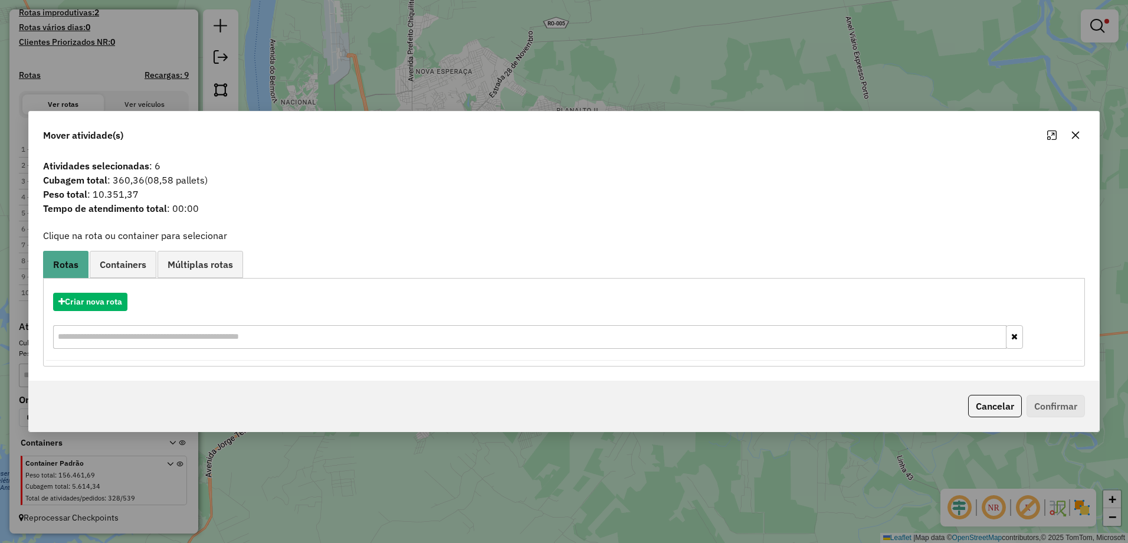
click at [1078, 135] on icon "button" at bounding box center [1075, 134] width 9 height 9
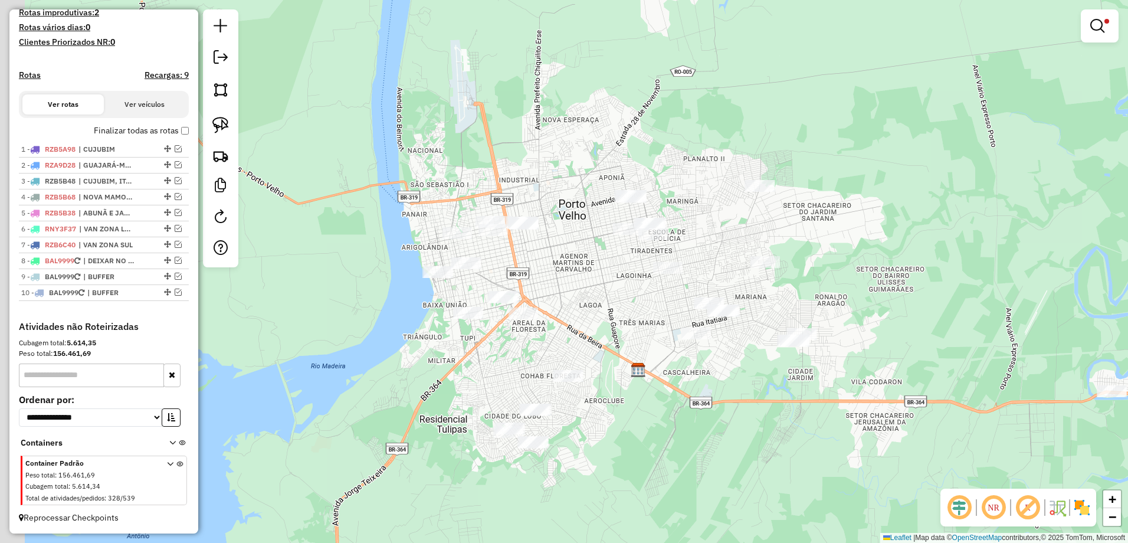
drag, startPoint x: 413, startPoint y: 206, endPoint x: 540, endPoint y: 254, distance: 135.5
click at [540, 254] on div "**********" at bounding box center [564, 271] width 1128 height 543
click at [219, 127] on img at bounding box center [220, 125] width 17 height 17
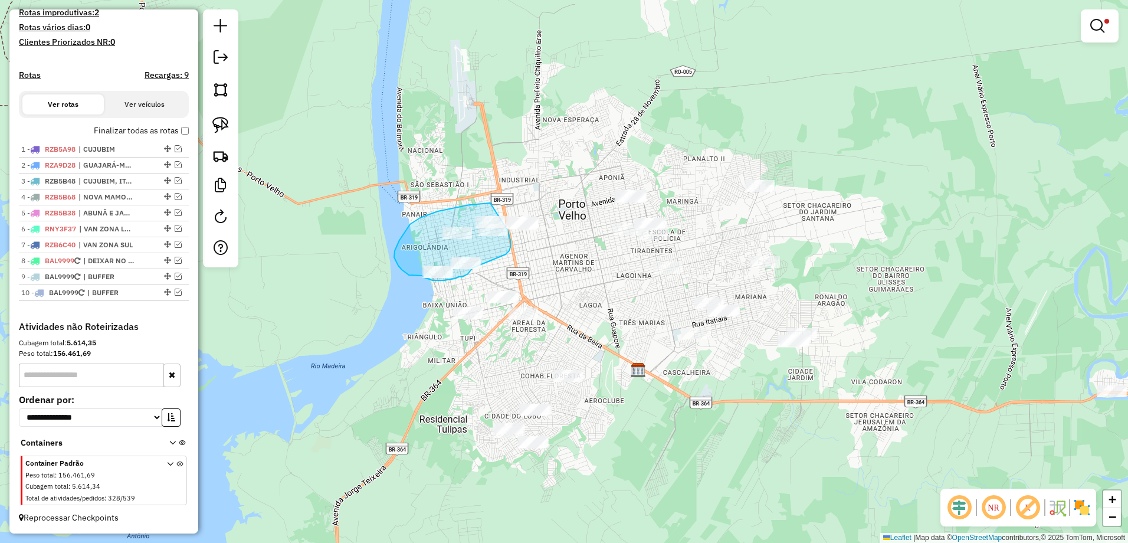
click at [504, 225] on div "**********" at bounding box center [564, 271] width 1128 height 543
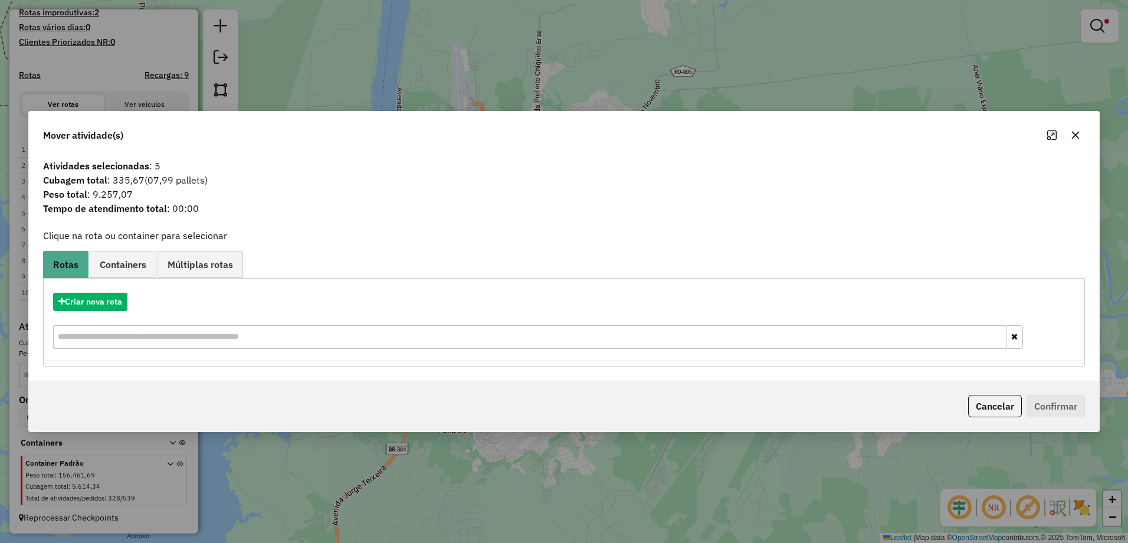
click at [1066, 133] on button "button" at bounding box center [1075, 135] width 19 height 19
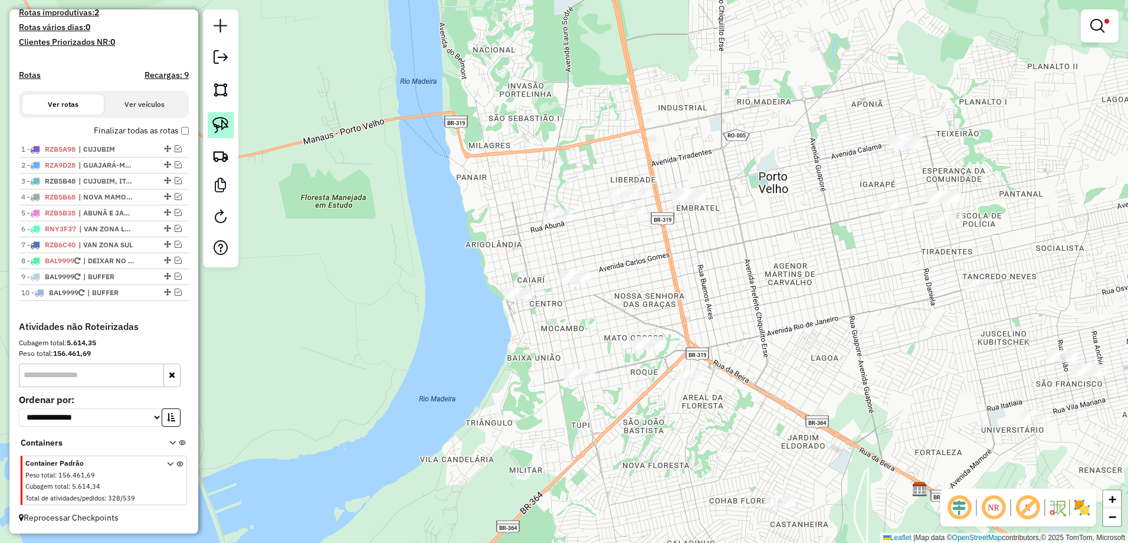
click at [221, 123] on img at bounding box center [220, 125] width 17 height 17
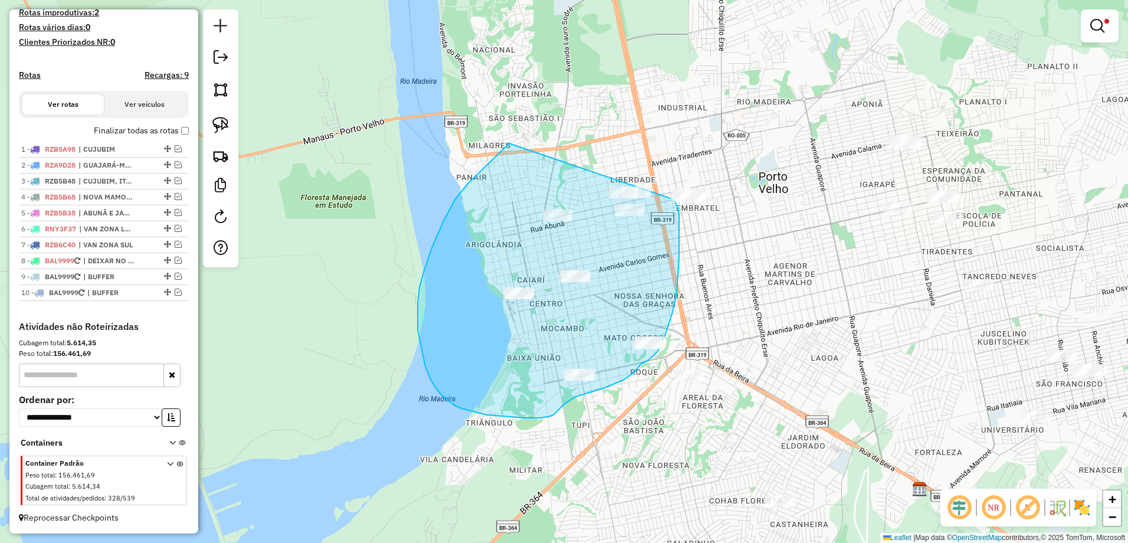
click at [672, 198] on div "**********" at bounding box center [564, 271] width 1128 height 543
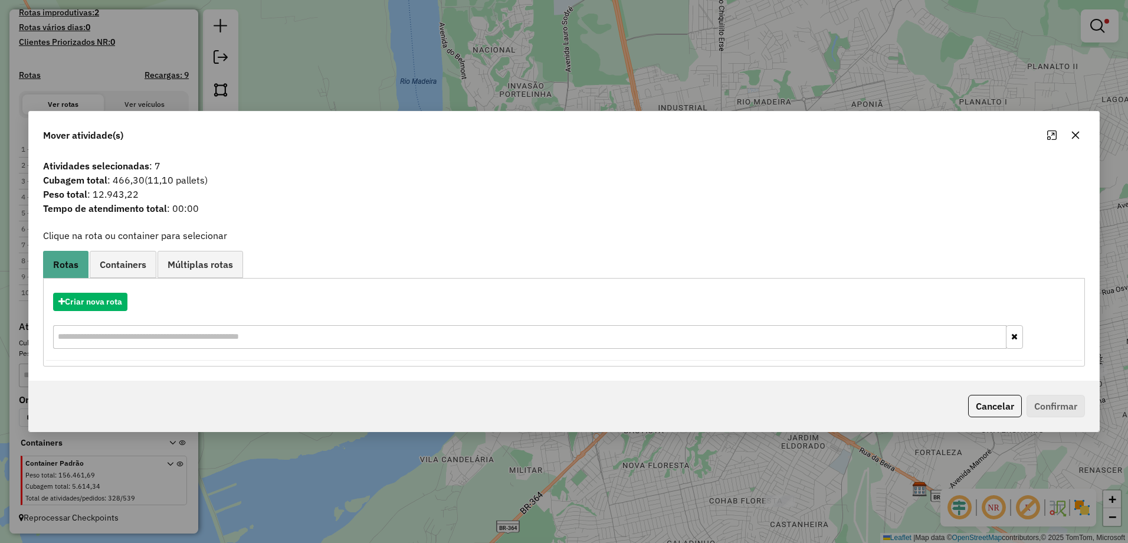
click at [1082, 134] on button "button" at bounding box center [1075, 135] width 19 height 19
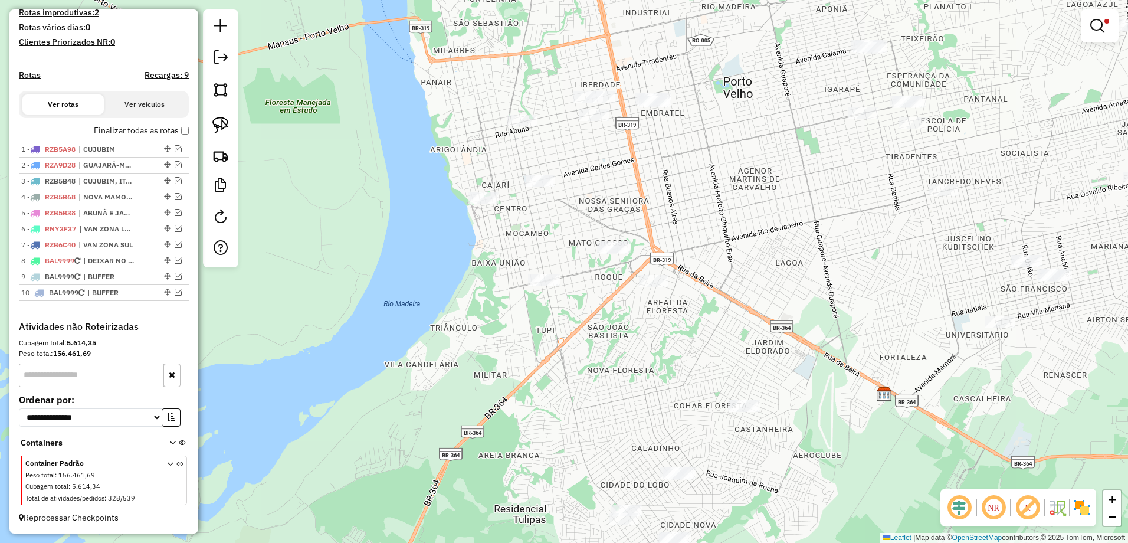
drag, startPoint x: 730, startPoint y: 262, endPoint x: 680, endPoint y: 168, distance: 106.6
click at [680, 168] on div "**********" at bounding box center [564, 271] width 1128 height 543
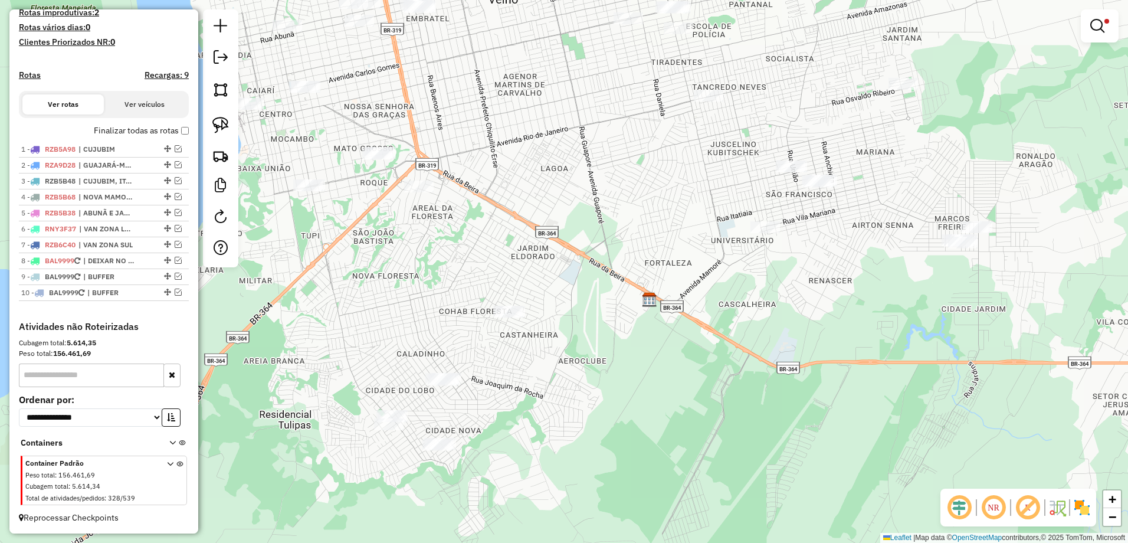
drag, startPoint x: 782, startPoint y: 244, endPoint x: 544, endPoint y: 155, distance: 254.0
click at [549, 153] on div "**********" at bounding box center [564, 271] width 1128 height 543
click at [228, 130] on img at bounding box center [220, 125] width 17 height 17
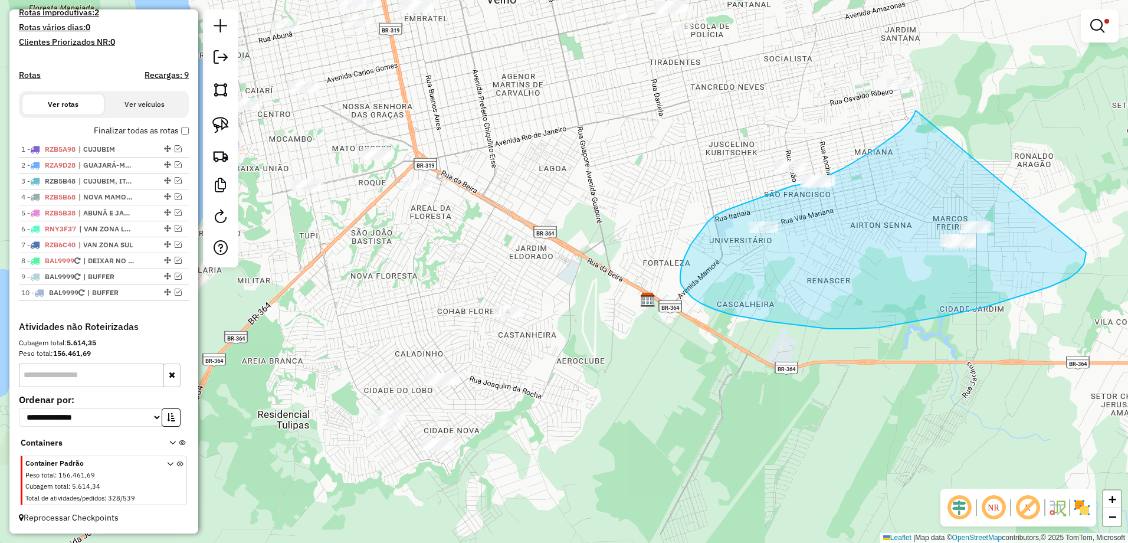
drag, startPoint x: 915, startPoint y: 110, endPoint x: 1086, endPoint y: 251, distance: 221.2
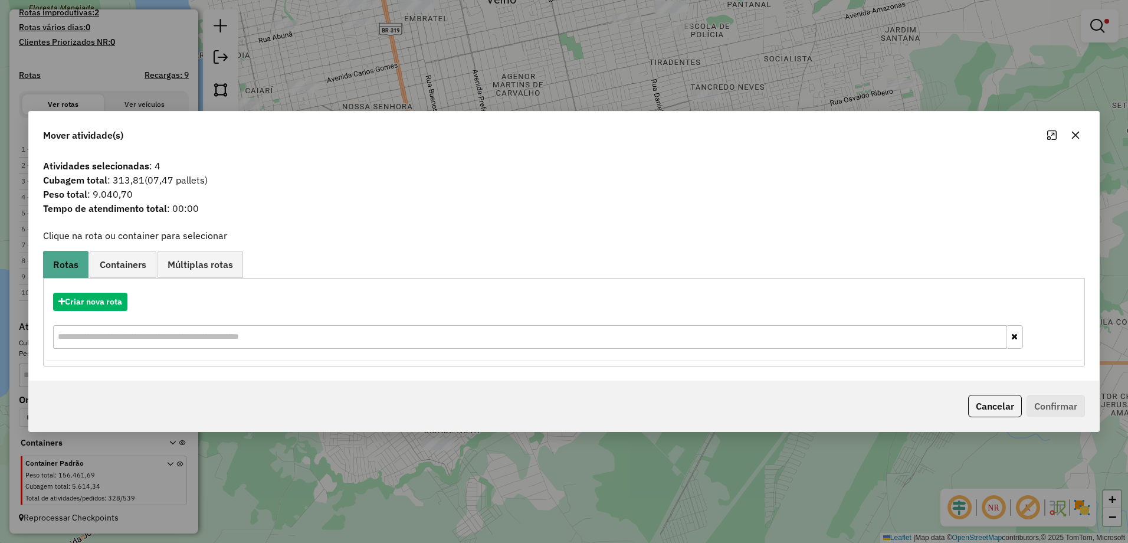
click at [1076, 132] on icon "button" at bounding box center [1075, 134] width 9 height 9
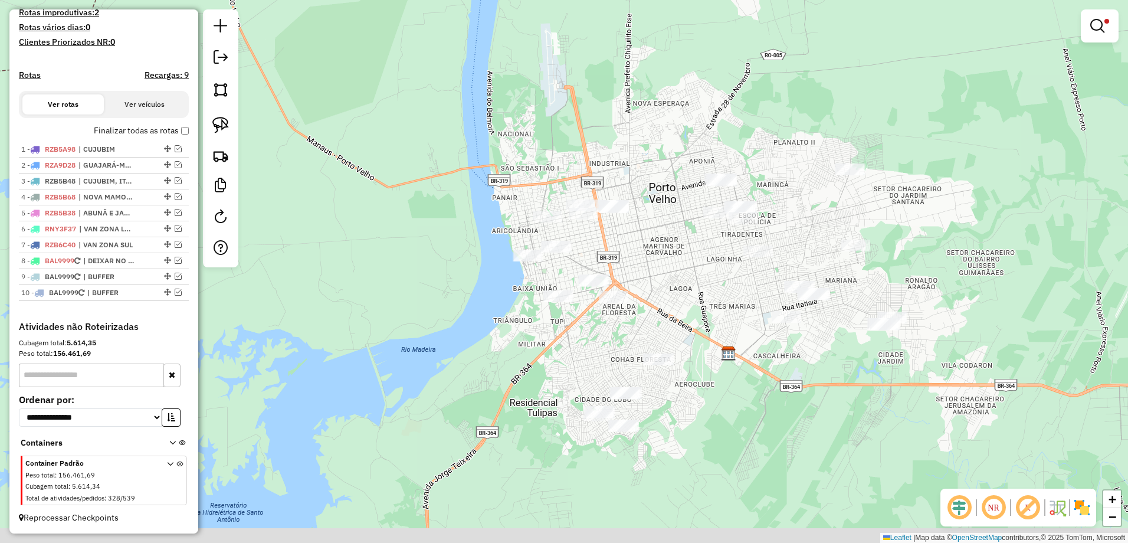
drag, startPoint x: 744, startPoint y: 283, endPoint x: 708, endPoint y: 258, distance: 44.5
click at [708, 258] on div "**********" at bounding box center [564, 271] width 1128 height 543
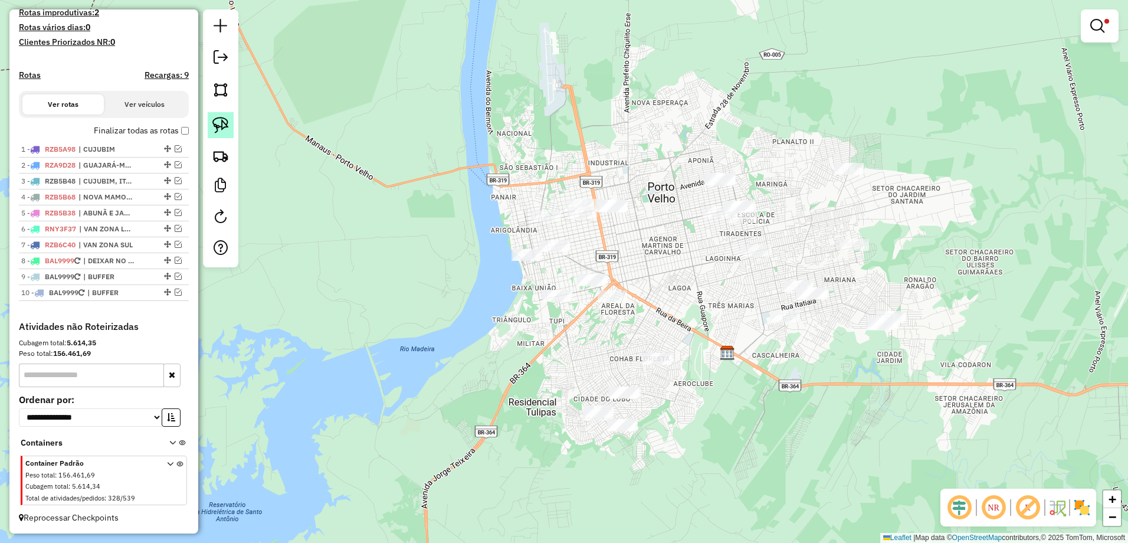
click at [219, 131] on img at bounding box center [220, 125] width 17 height 17
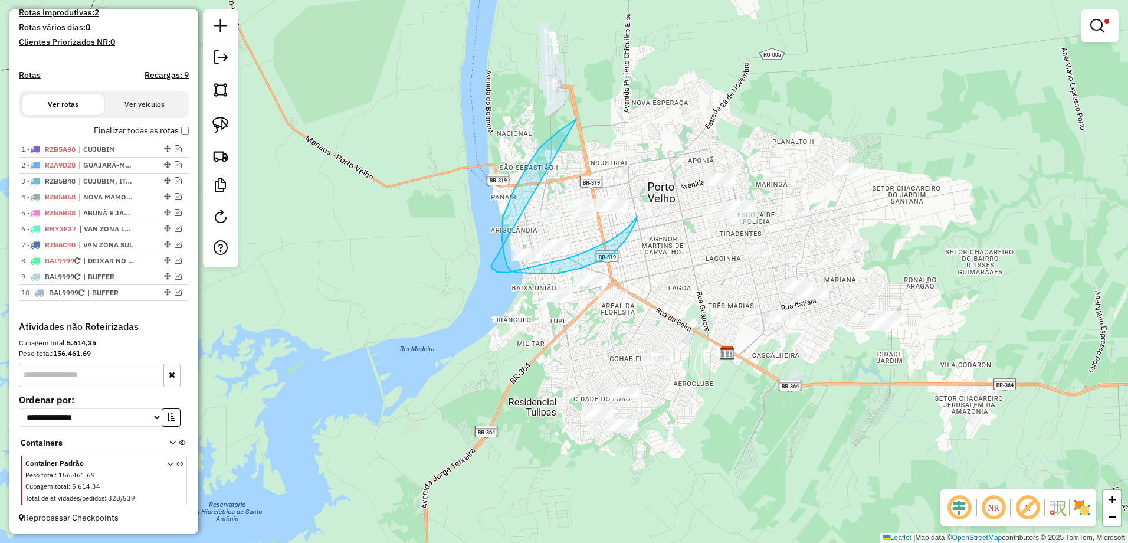
drag, startPoint x: 547, startPoint y: 140, endPoint x: 491, endPoint y: 266, distance: 137.8
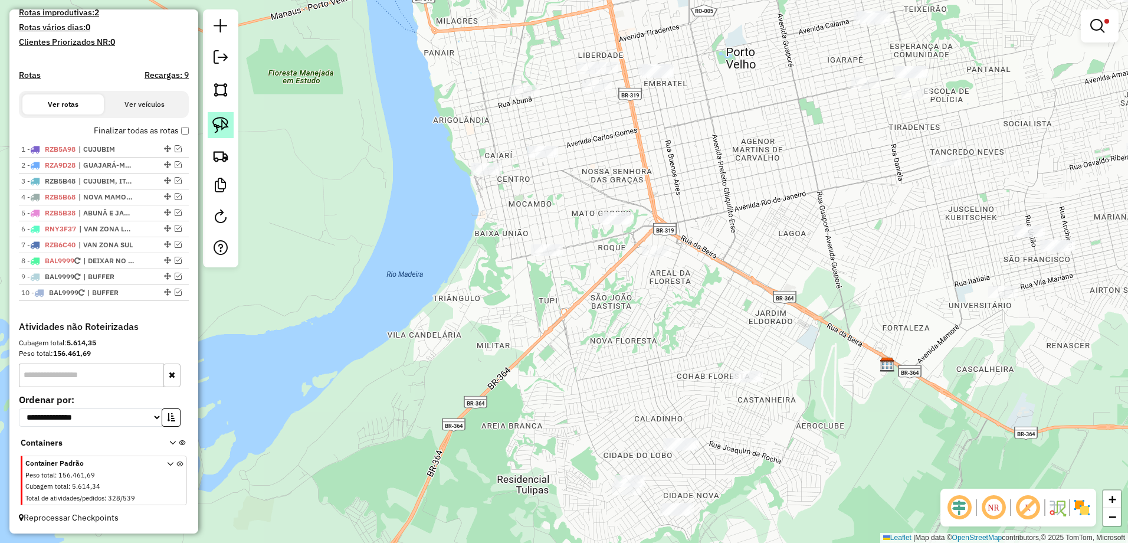
click at [211, 122] on link at bounding box center [221, 125] width 26 height 26
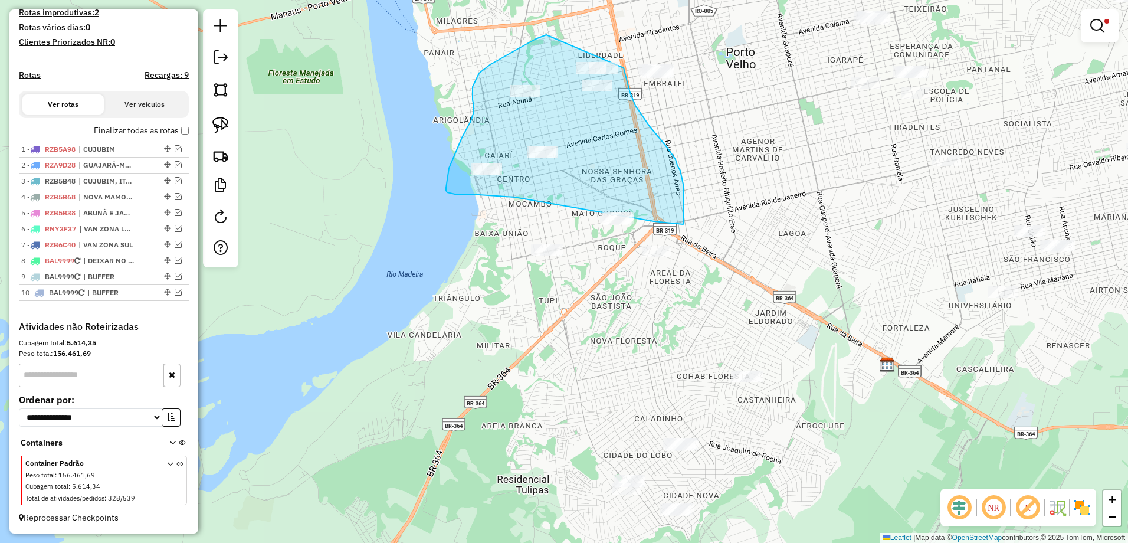
drag, startPoint x: 546, startPoint y: 35, endPoint x: 616, endPoint y: 14, distance: 72.6
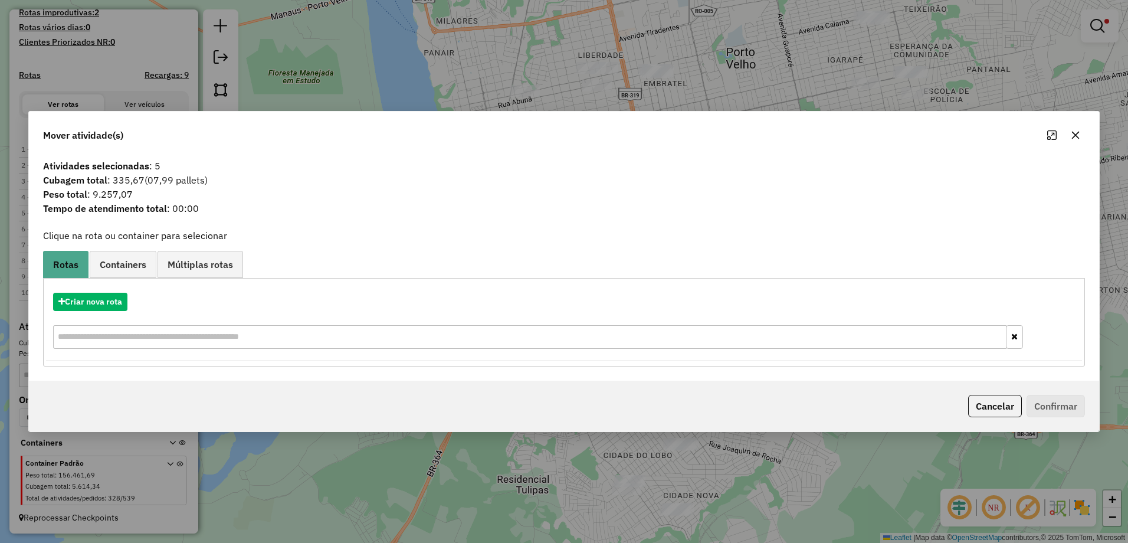
click at [1072, 139] on icon "button" at bounding box center [1076, 136] width 8 height 8
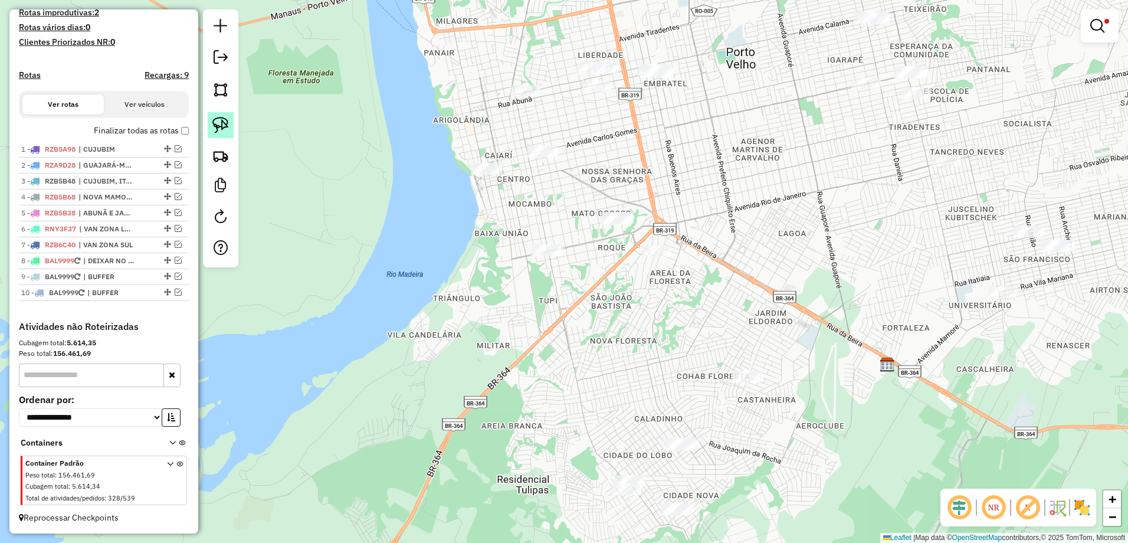
click at [219, 123] on img at bounding box center [220, 125] width 17 height 17
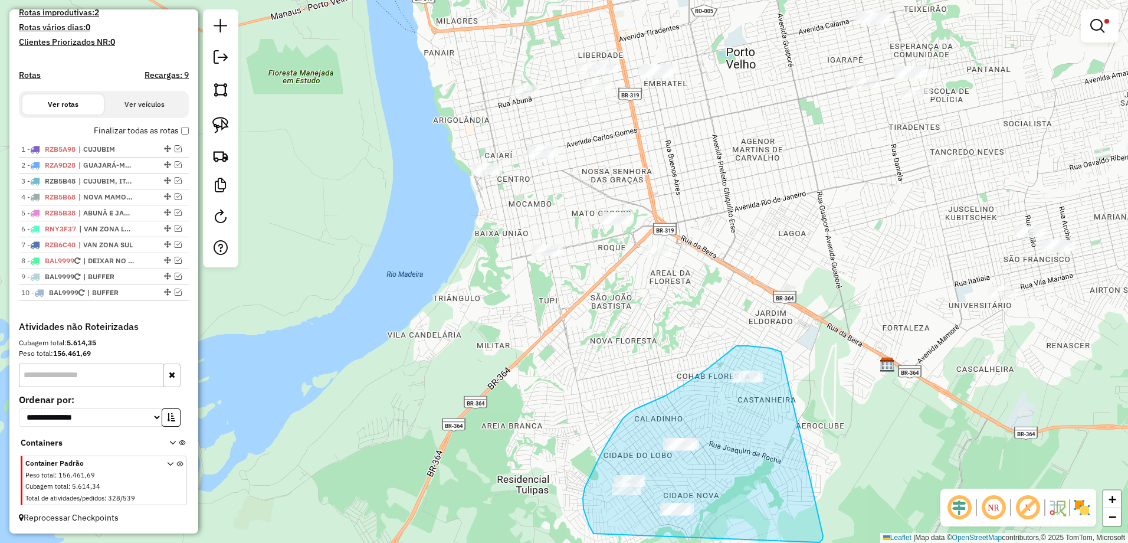
drag, startPoint x: 738, startPoint y: 346, endPoint x: 823, endPoint y: 535, distance: 207.5
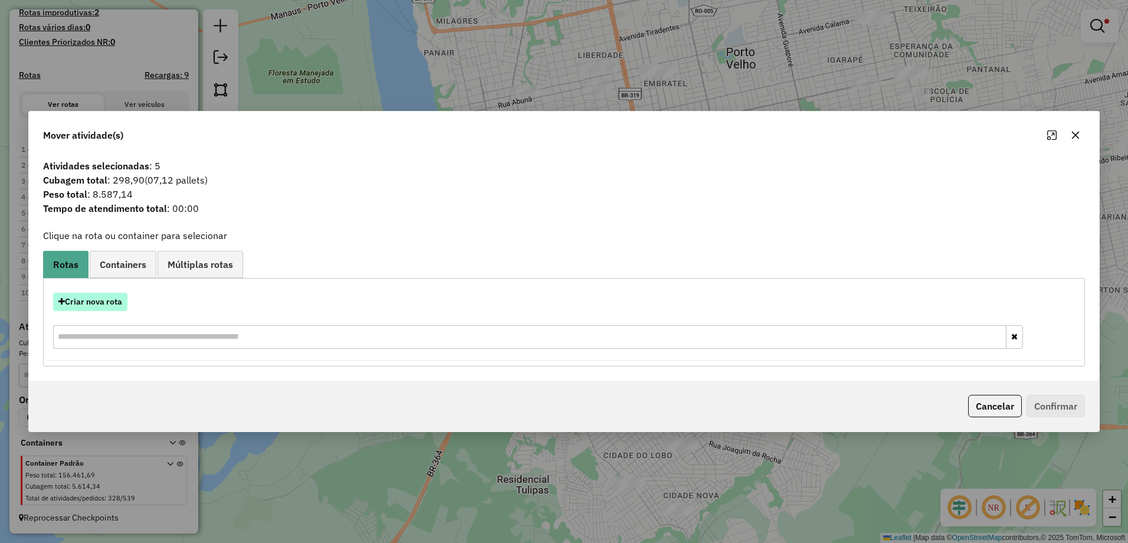
click at [88, 303] on button "Criar nova rota" at bounding box center [90, 302] width 74 height 18
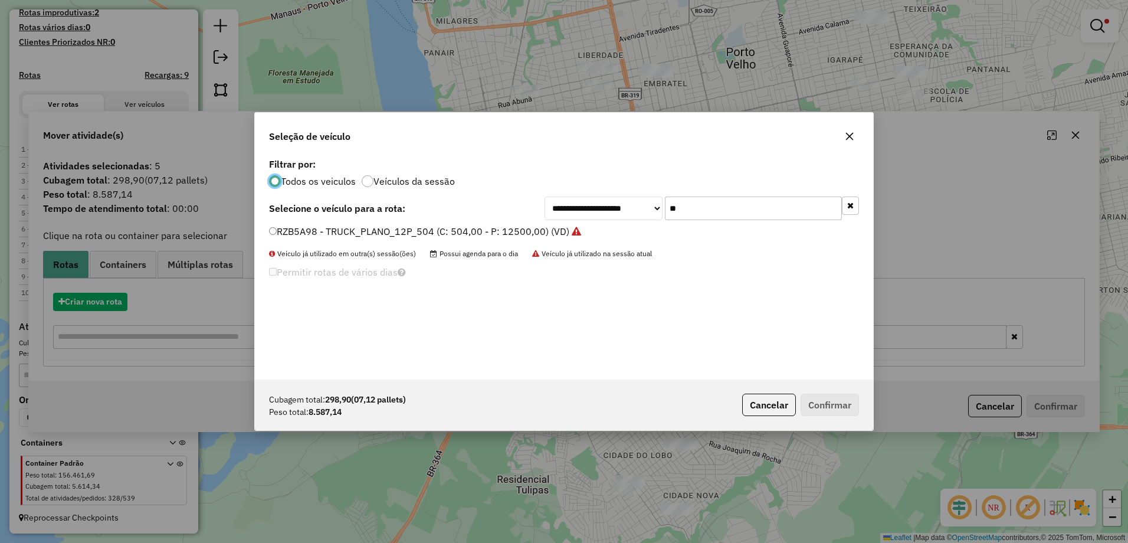
scroll to position [6, 4]
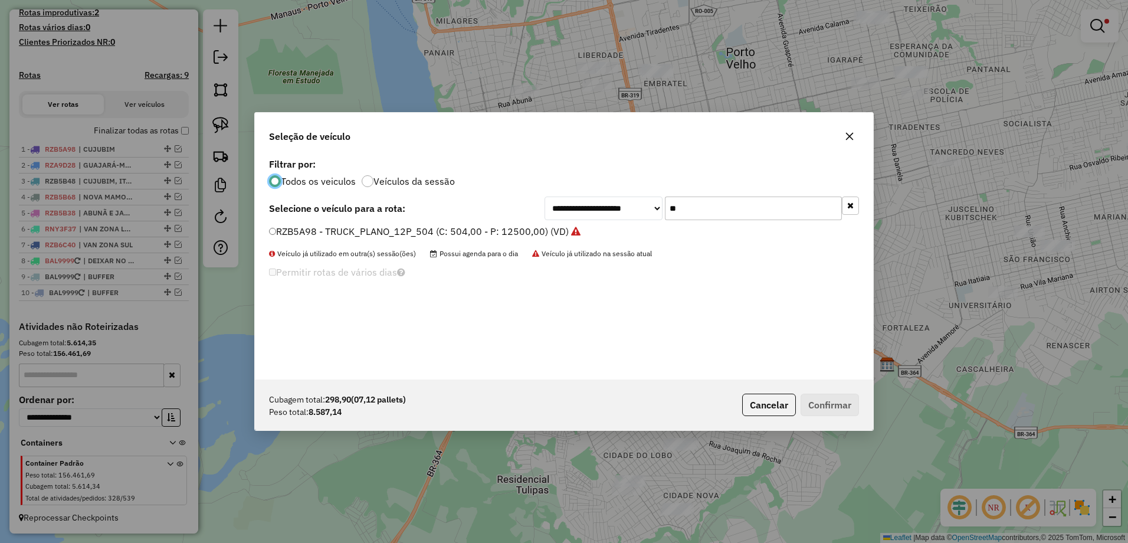
click at [699, 209] on input "**" at bounding box center [753, 208] width 177 height 24
type input "*"
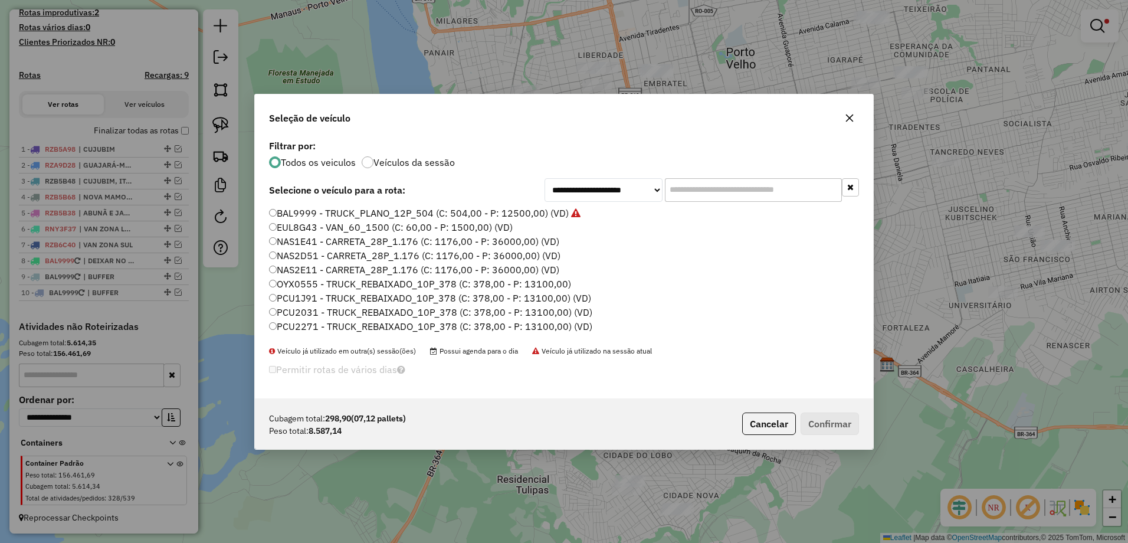
drag, startPoint x: 844, startPoint y: 122, endPoint x: 774, endPoint y: 137, distance: 71.8
click at [843, 122] on button "button" at bounding box center [849, 118] width 19 height 19
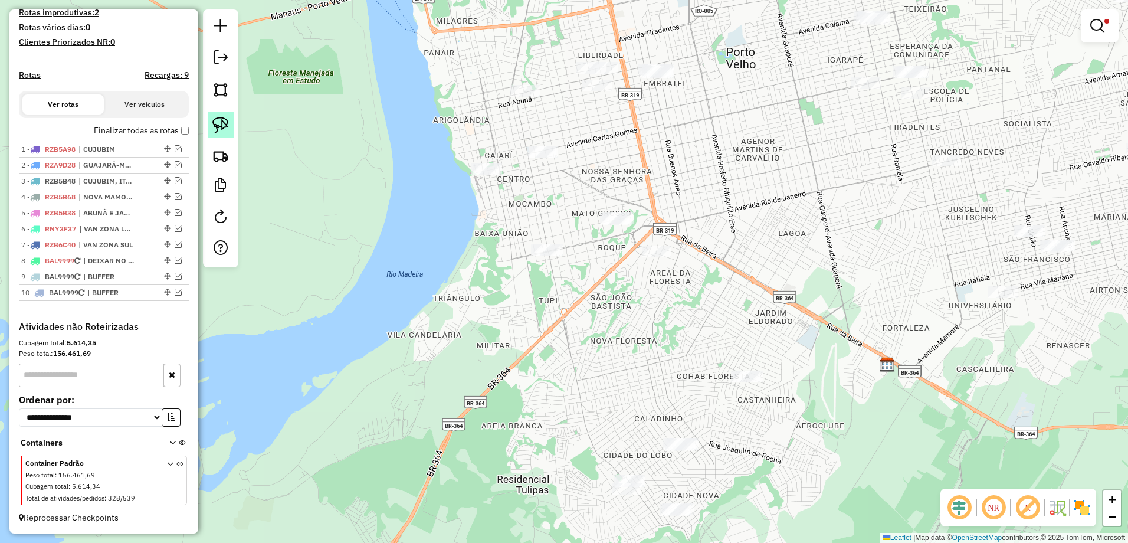
click at [226, 129] on img at bounding box center [220, 125] width 17 height 17
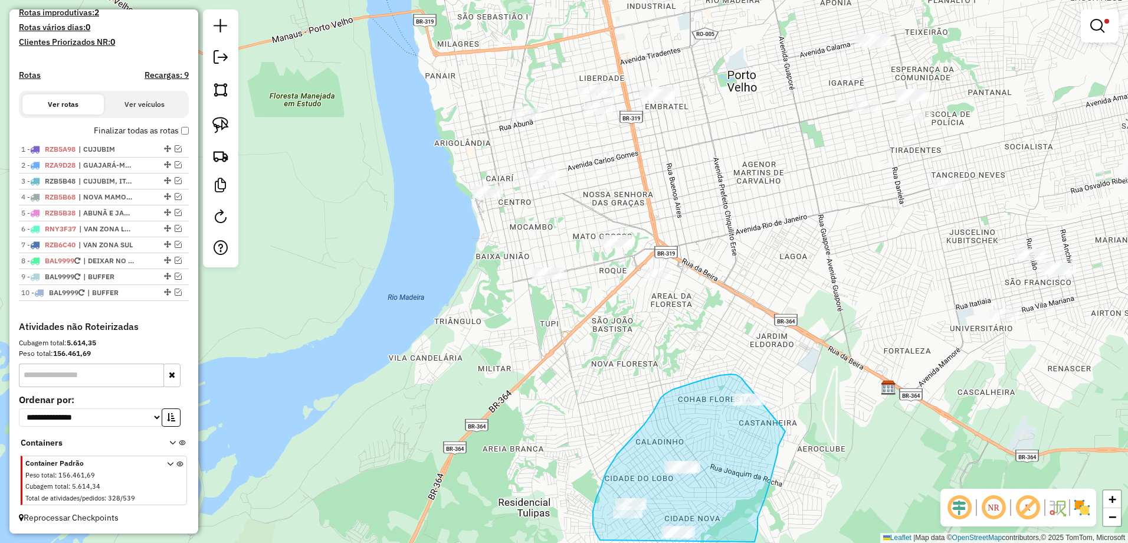
drag, startPoint x: 739, startPoint y: 376, endPoint x: 785, endPoint y: 431, distance: 71.6
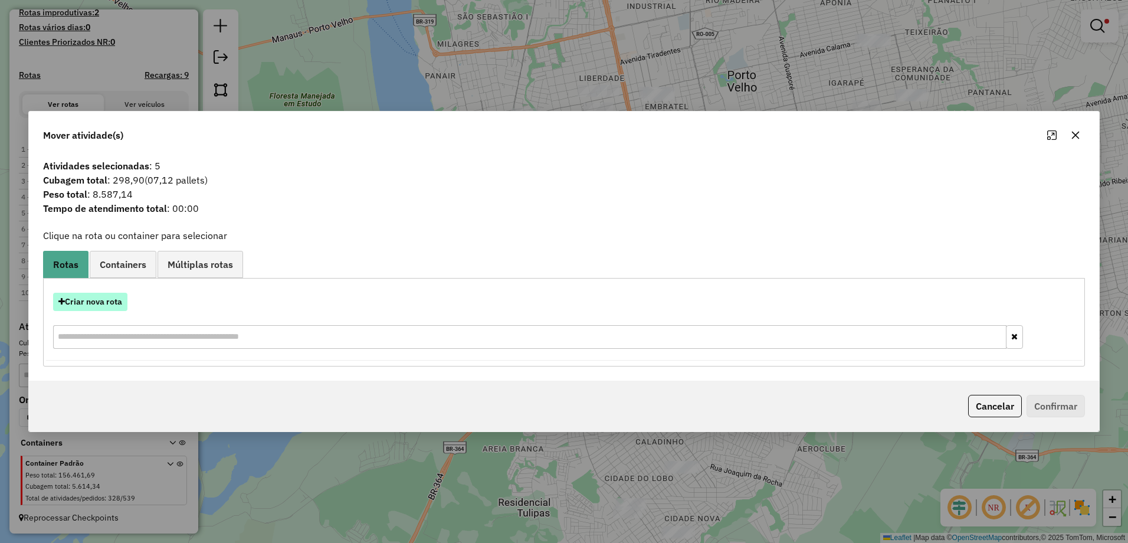
click at [107, 302] on button "Criar nova rota" at bounding box center [90, 302] width 74 height 18
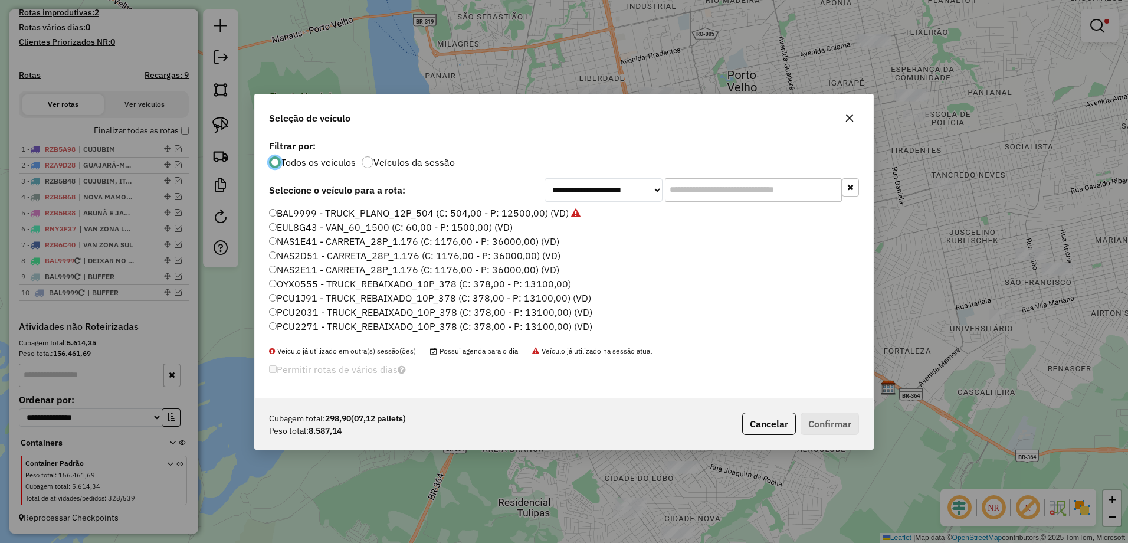
click at [702, 186] on input "text" at bounding box center [753, 190] width 177 height 24
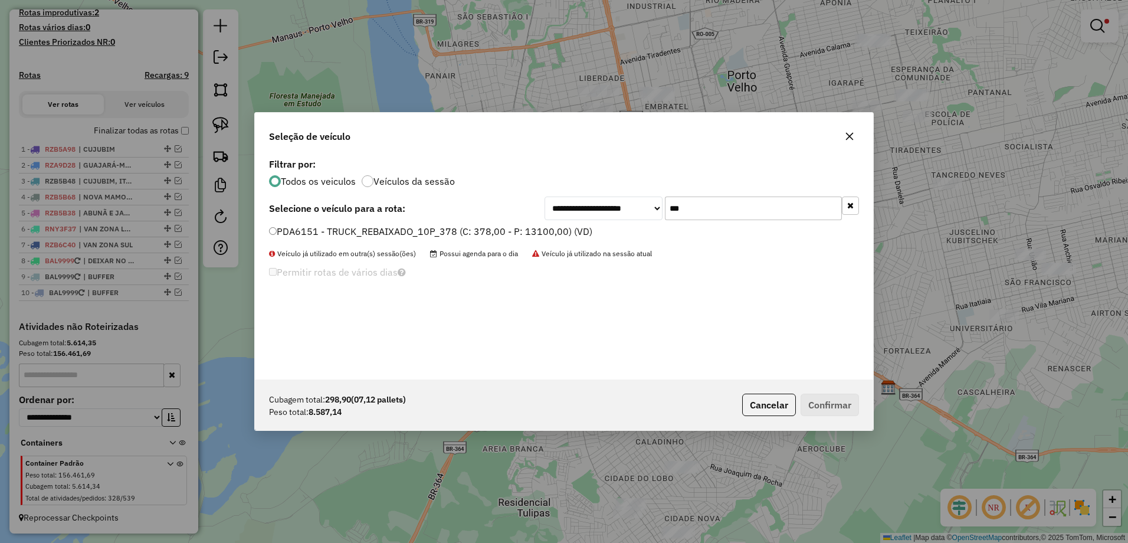
type input "***"
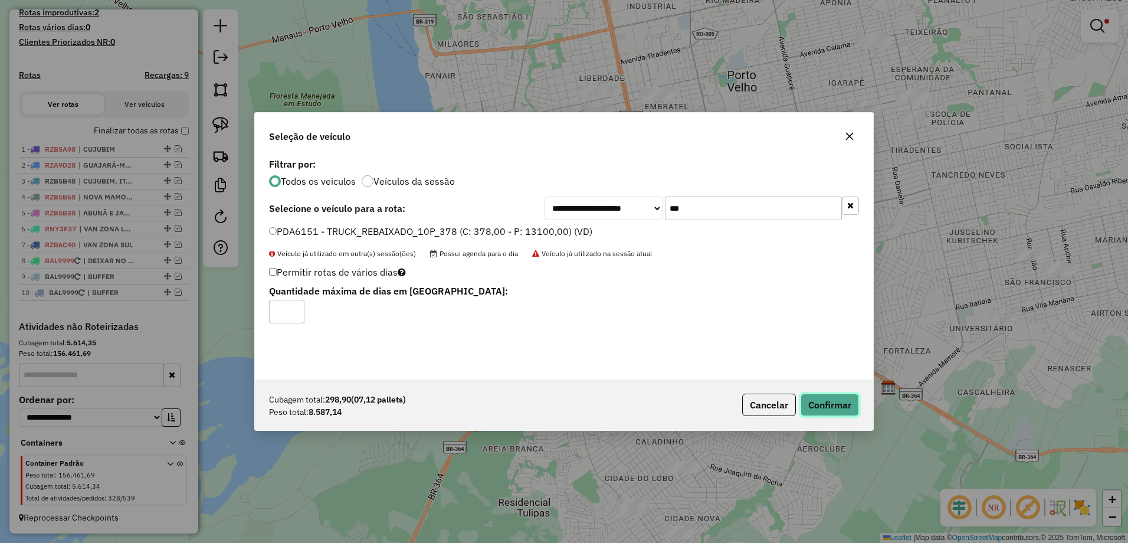
click at [839, 403] on button "Confirmar" at bounding box center [829, 404] width 58 height 22
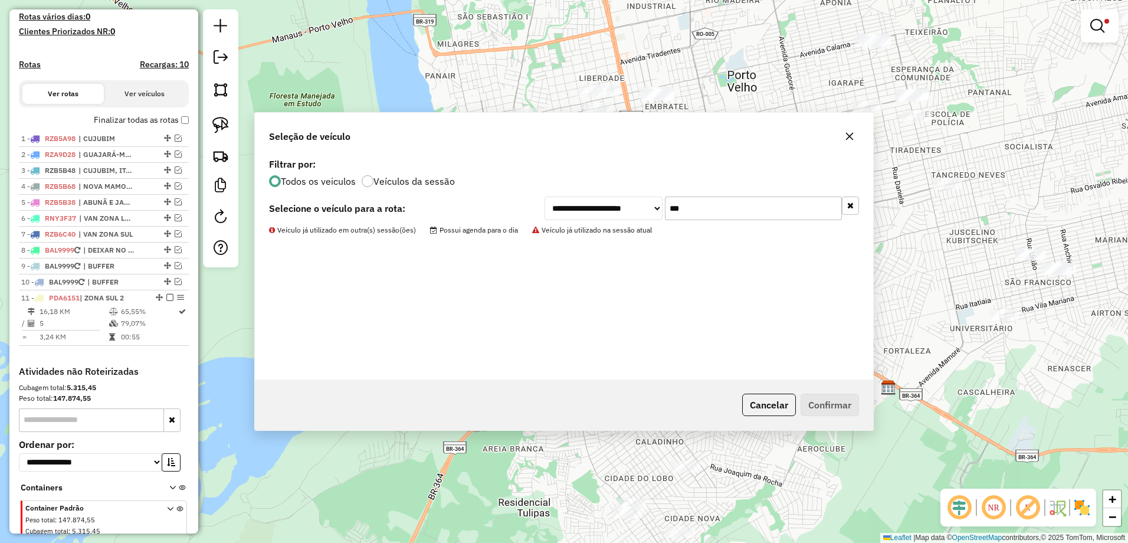
scroll to position [364, 0]
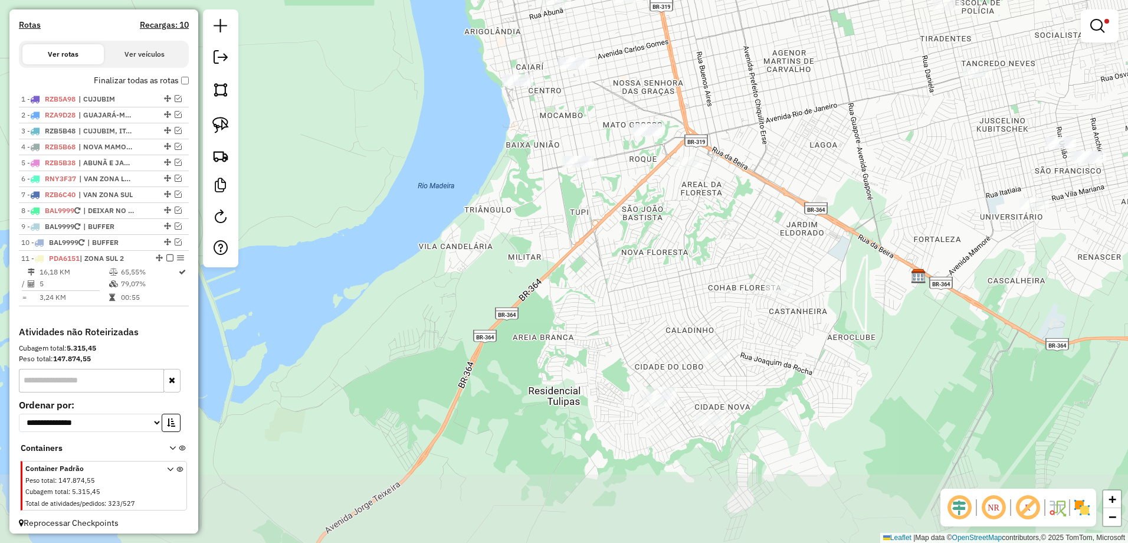
drag, startPoint x: 750, startPoint y: 464, endPoint x: 777, endPoint y: 341, distance: 125.8
click at [777, 342] on div "**********" at bounding box center [564, 271] width 1128 height 543
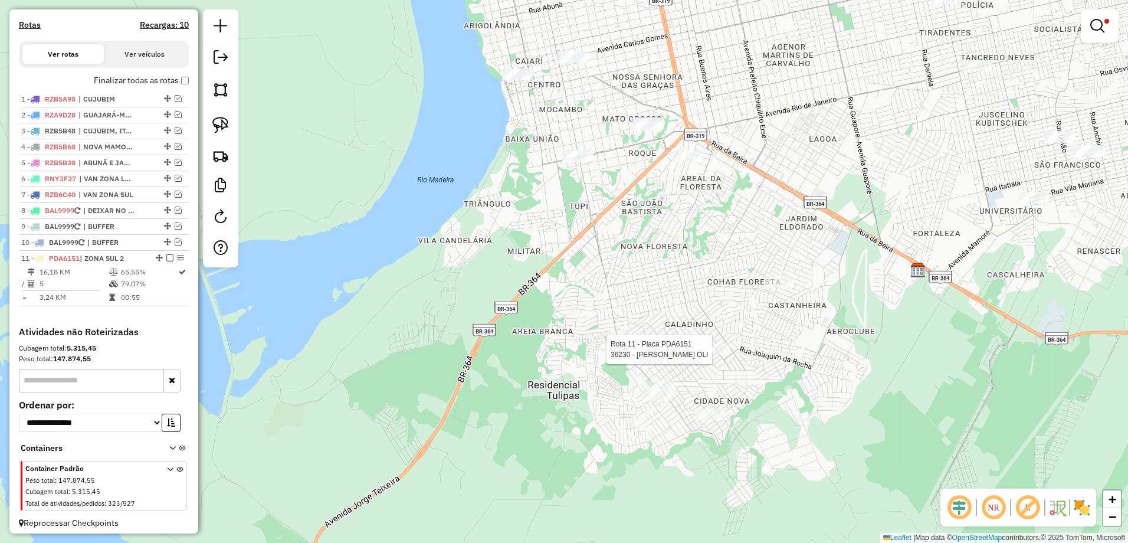
select select "**********"
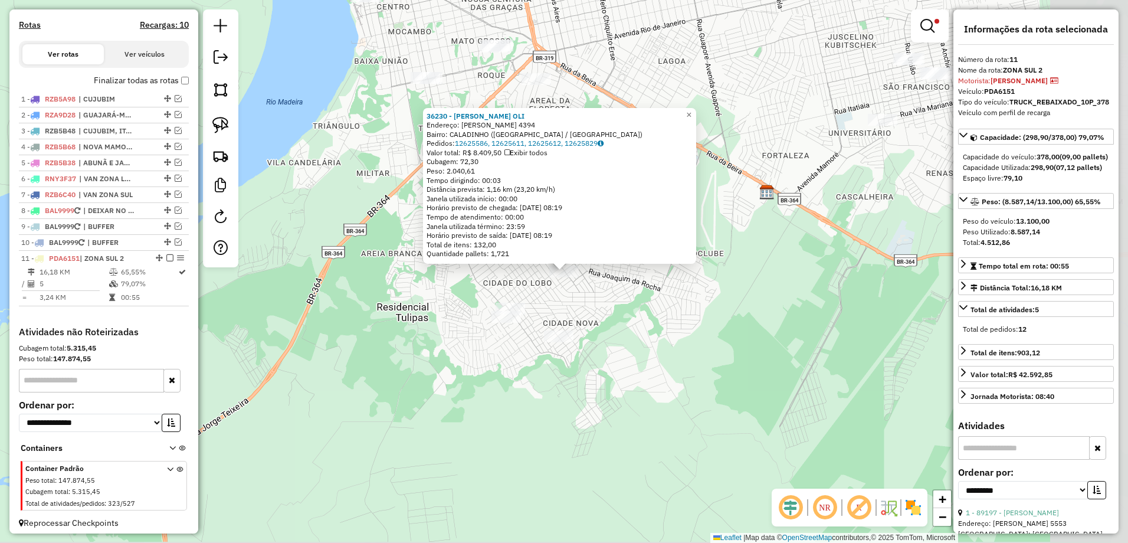
scroll to position [380, 0]
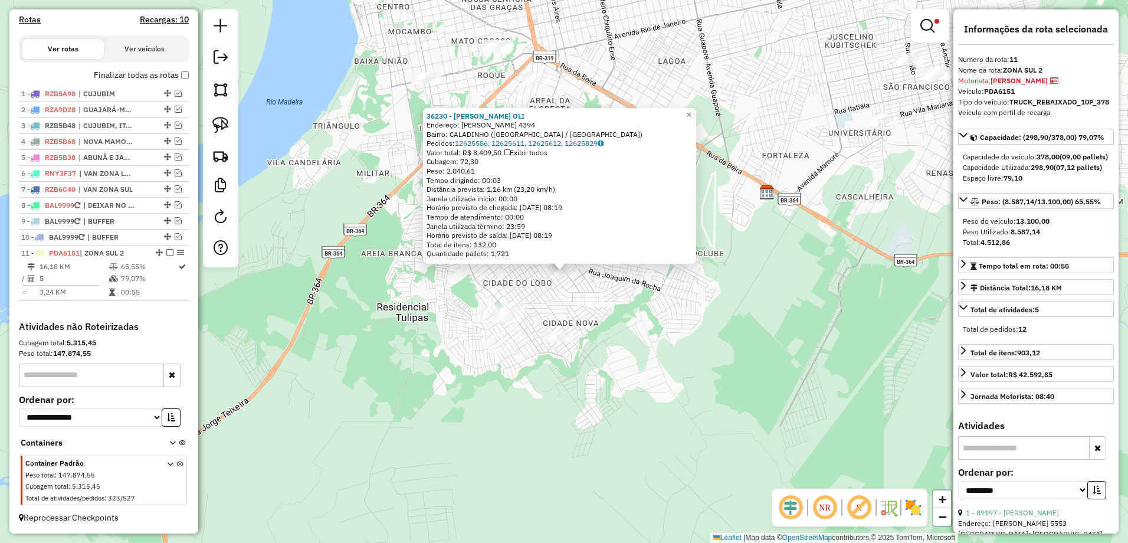
click at [622, 324] on div "36230 - DISTRI OLIVEIRA OLI Endereço: TANCREDO NEVES 4394 Bairro: CALADINHO (PO…" at bounding box center [564, 271] width 1128 height 543
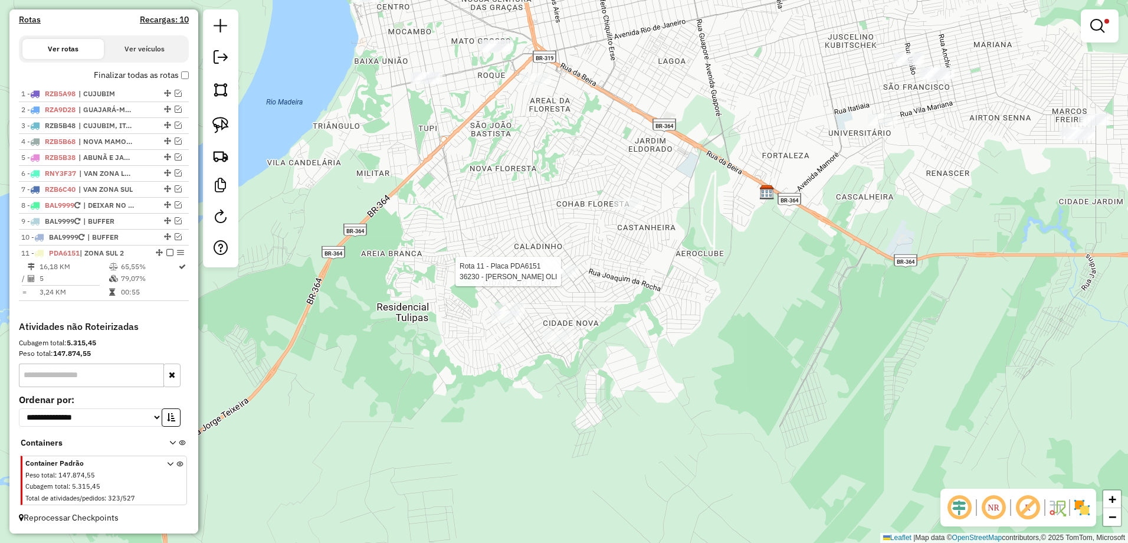
select select "**********"
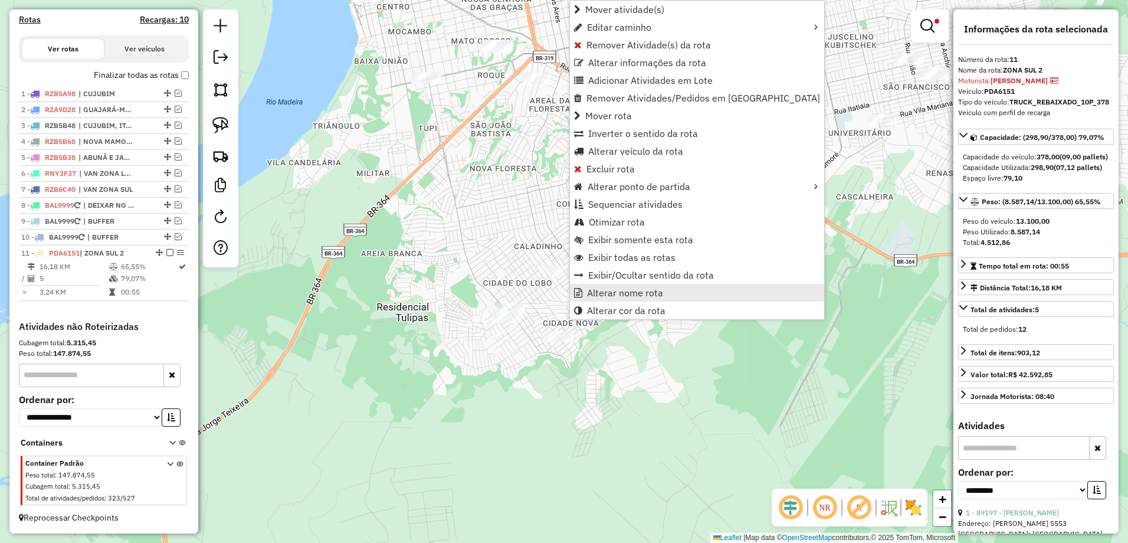
click at [632, 297] on span "Alterar nome rota" at bounding box center [625, 292] width 76 height 9
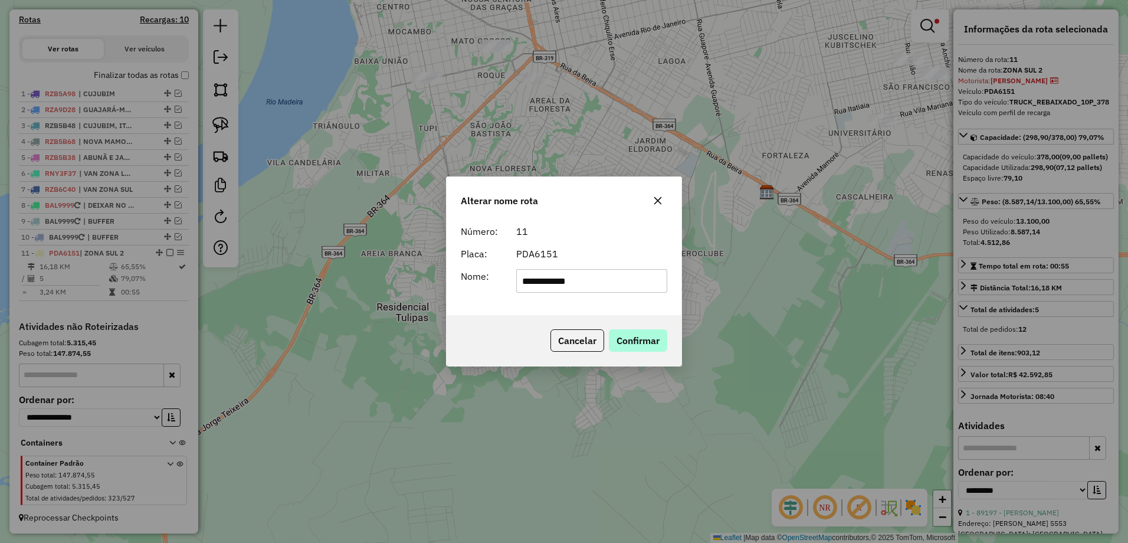
type input "**********"
click at [648, 330] on button "Confirmar" at bounding box center [638, 340] width 58 height 22
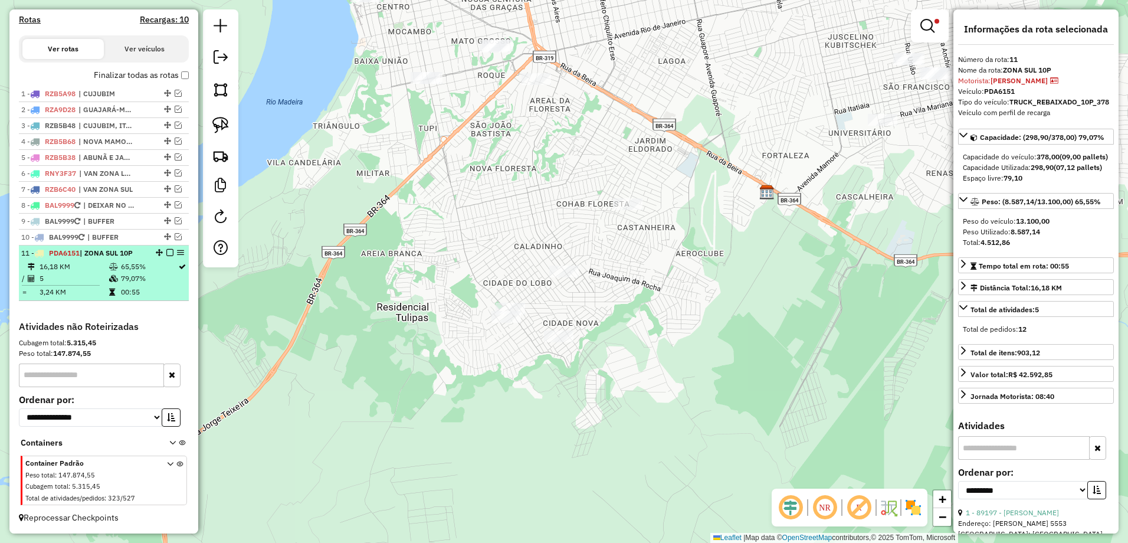
click at [166, 253] on em at bounding box center [169, 252] width 7 height 7
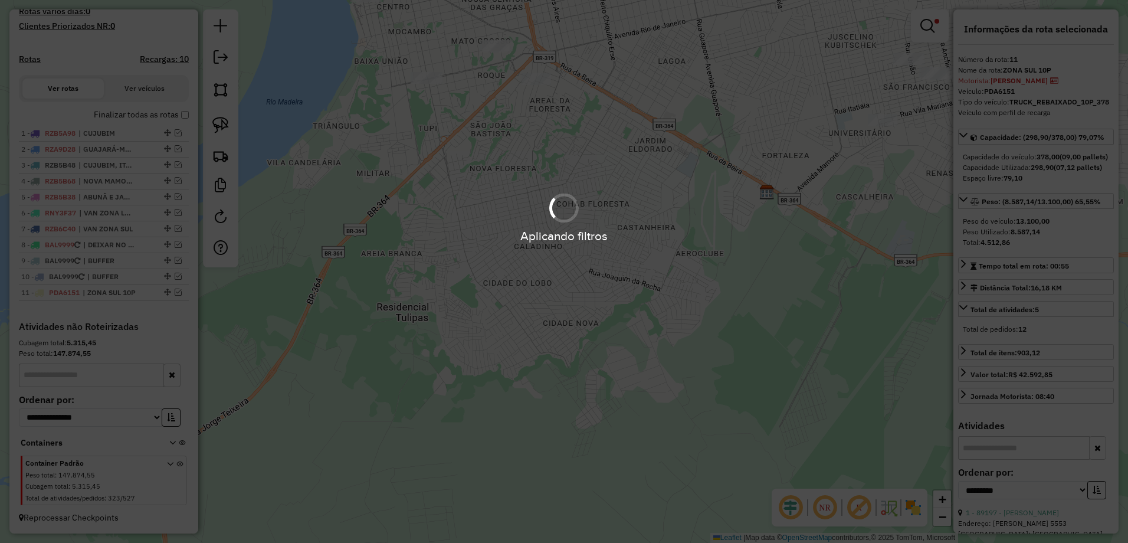
scroll to position [340, 0]
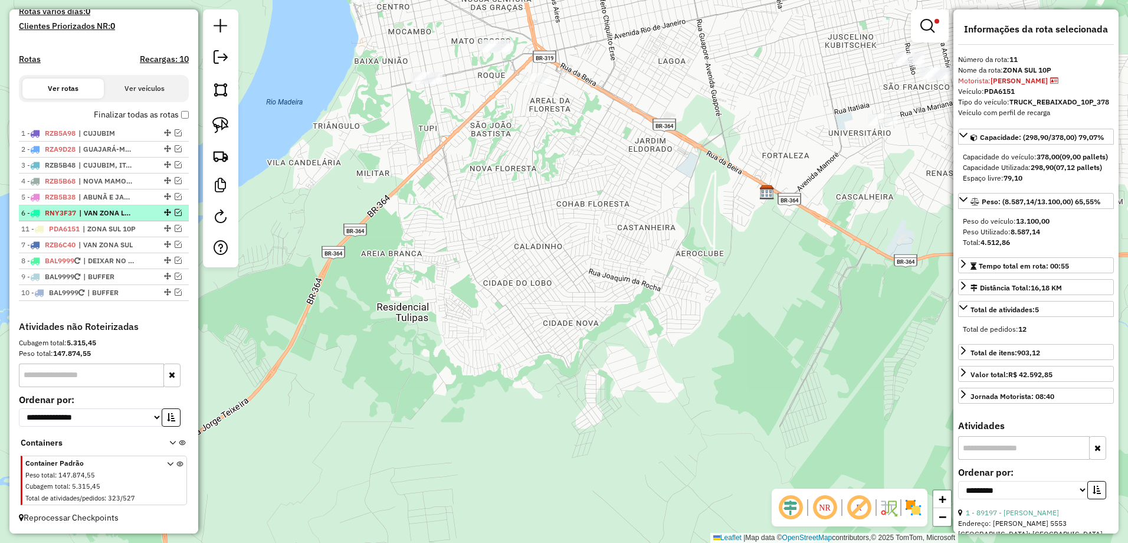
drag, startPoint x: 161, startPoint y: 287, endPoint x: 166, endPoint y: 221, distance: 66.3
drag, startPoint x: 167, startPoint y: 229, endPoint x: 163, endPoint y: 218, distance: 11.4
click at [163, 218] on ul "1 - RZB5A98 | CUJUBIM 2 - RZA9D28 | GUAJARÁ-MIRIM 3 - RZB5B48 | CUJUBIM, ITAPUA…" at bounding box center [104, 213] width 170 height 175
drag, startPoint x: 164, startPoint y: 228, endPoint x: 165, endPoint y: 219, distance: 9.5
click at [165, 219] on ul "1 - RZB5A98 | CUJUBIM 2 - RZA9D28 | GUAJARÁ-MIRIM 3 - RZB5B48 | CUJUBIM, ITAPUA…" at bounding box center [104, 213] width 170 height 175
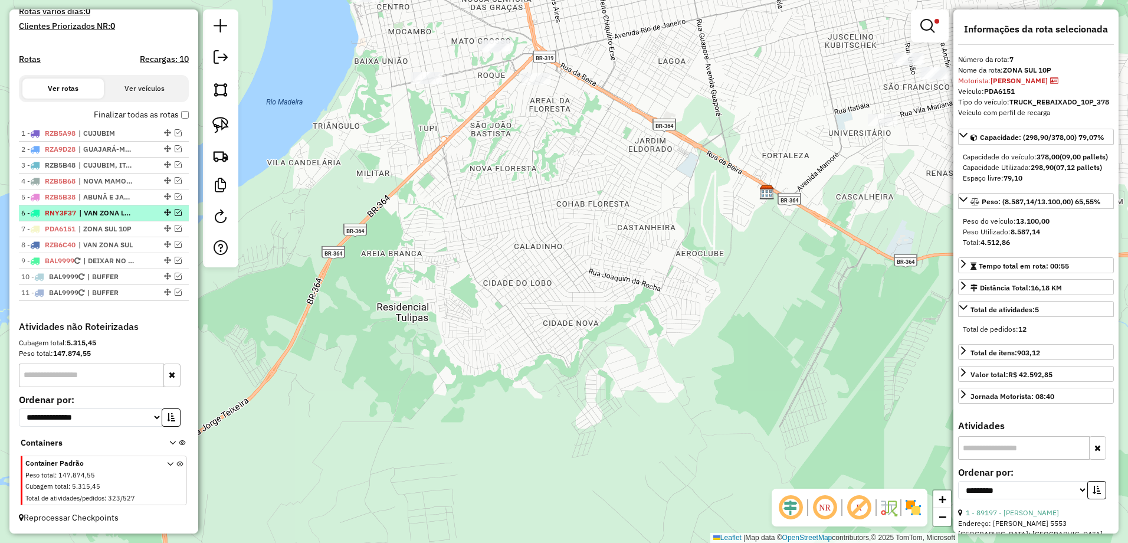
drag, startPoint x: 165, startPoint y: 228, endPoint x: 165, endPoint y: 216, distance: 12.4
click at [165, 216] on ul "1 - RZB5A98 | CUJUBIM 2 - RZA9D28 | GUAJARÁ-MIRIM 3 - RZB5B48 | CUJUBIM, ITAPUA…" at bounding box center [104, 213] width 170 height 175
drag, startPoint x: 162, startPoint y: 230, endPoint x: 165, endPoint y: 216, distance: 13.9
click at [165, 216] on ul "1 - RZB5A98 | CUJUBIM 2 - RZA9D28 | GUAJARÁ-MIRIM 3 - RZB5B48 | CUJUBIM, ITAPUA…" at bounding box center [104, 213] width 170 height 175
drag, startPoint x: 165, startPoint y: 231, endPoint x: 166, endPoint y: 218, distance: 13.0
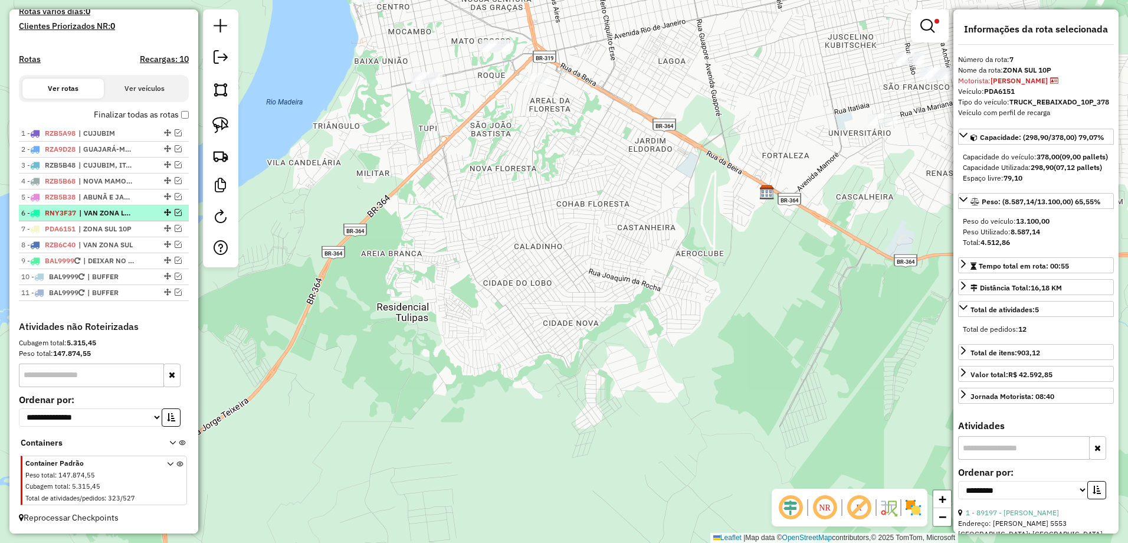
click at [166, 218] on ul "1 - RZB5A98 | CUJUBIM 2 - RZA9D28 | GUAJARÁ-MIRIM 3 - RZB5B48 | CUJUBIM, ITAPUA…" at bounding box center [104, 213] width 170 height 175
drag, startPoint x: 162, startPoint y: 228, endPoint x: 163, endPoint y: 214, distance: 14.2
click at [163, 214] on ul "1 - RZB5A98 | CUJUBIM 2 - RZA9D28 | GUAJARÁ-MIRIM 3 - RZB5B48 | CUJUBIM, ITAPUA…" at bounding box center [104, 213] width 170 height 175
drag, startPoint x: 165, startPoint y: 210, endPoint x: 167, endPoint y: 223, distance: 13.2
click at [167, 223] on ul "1 - RZB5A98 | CUJUBIM 2 - RZA9D28 | GUAJARÁ-MIRIM 3 - RZB5B48 | CUJUBIM, ITAPUA…" at bounding box center [104, 213] width 170 height 175
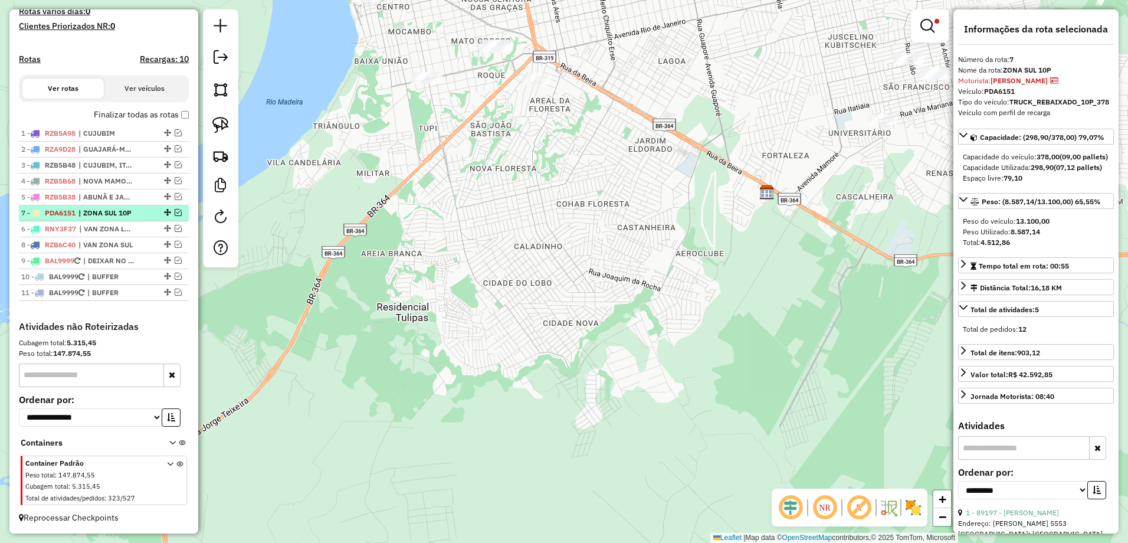
drag, startPoint x: 164, startPoint y: 213, endPoint x: 164, endPoint y: 229, distance: 16.5
click at [592, 202] on div "**********" at bounding box center [564, 271] width 1128 height 543
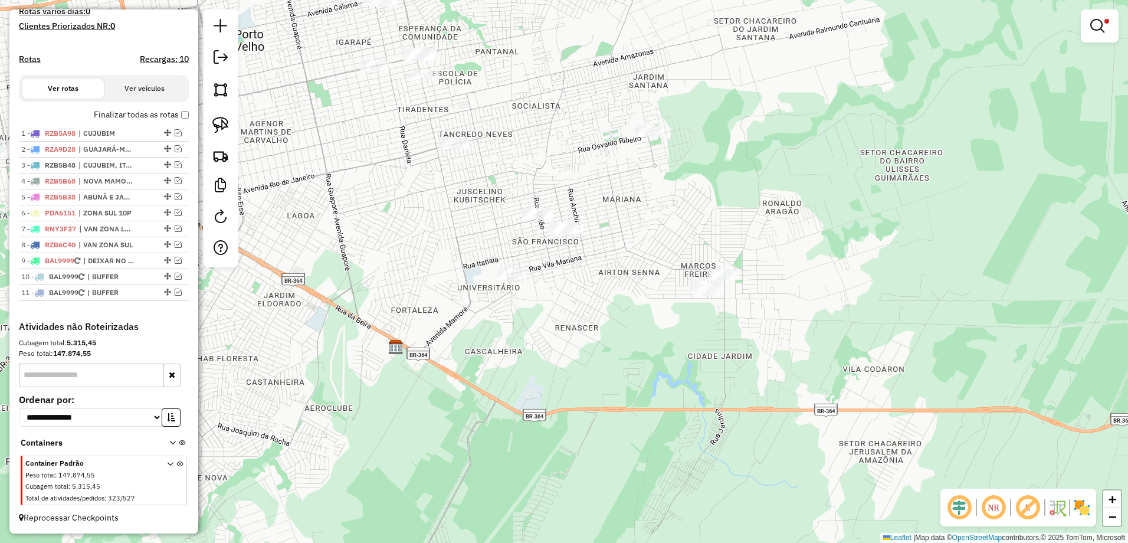
drag, startPoint x: 557, startPoint y: 234, endPoint x: 287, endPoint y: 366, distance: 300.7
click at [280, 363] on div "**********" at bounding box center [564, 271] width 1128 height 543
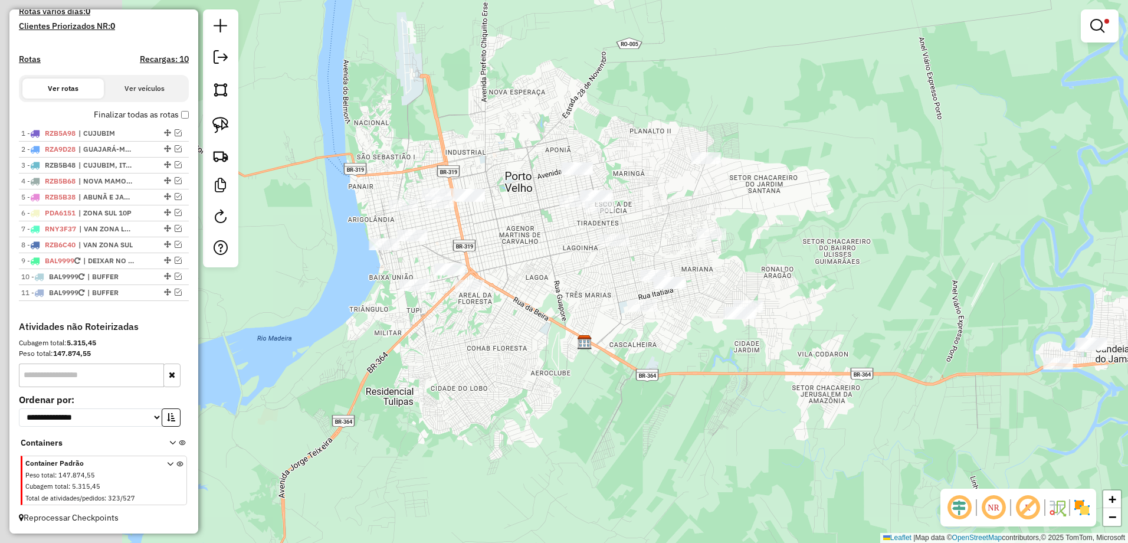
drag, startPoint x: 398, startPoint y: 223, endPoint x: 560, endPoint y: 264, distance: 167.4
click at [560, 264] on div "**********" at bounding box center [564, 271] width 1128 height 543
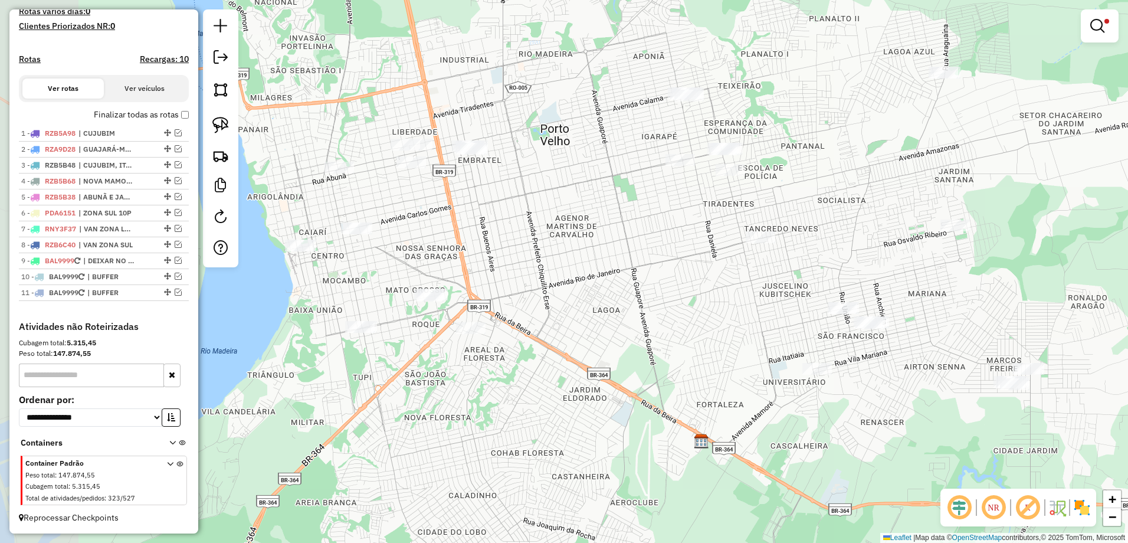
drag, startPoint x: 461, startPoint y: 211, endPoint x: 626, endPoint y: 216, distance: 164.7
click at [626, 216] on div "**********" at bounding box center [564, 271] width 1128 height 543
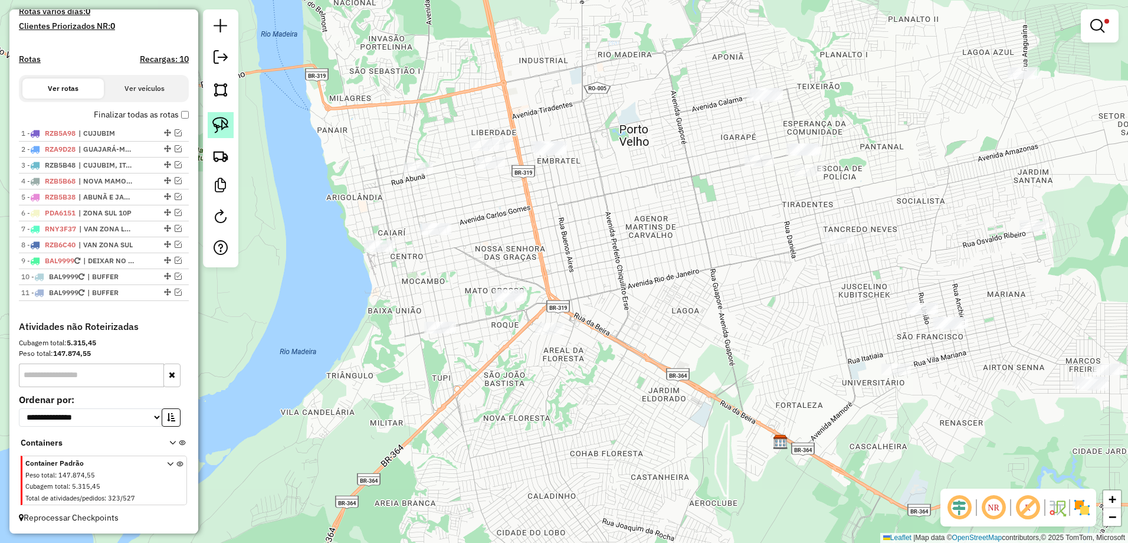
click at [215, 126] on img at bounding box center [220, 125] width 17 height 17
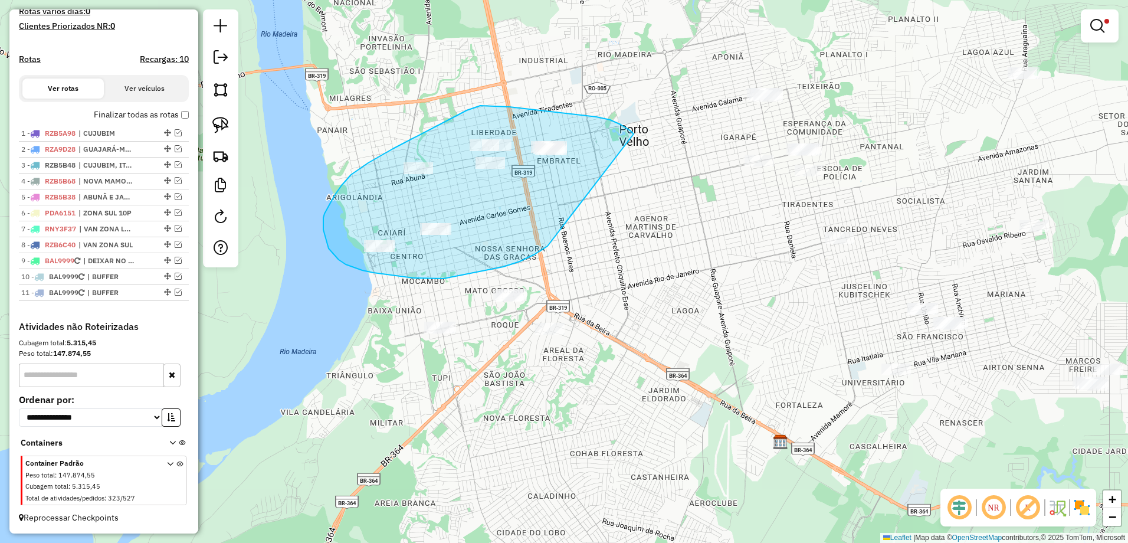
drag, startPoint x: 630, startPoint y: 130, endPoint x: 551, endPoint y: 239, distance: 133.9
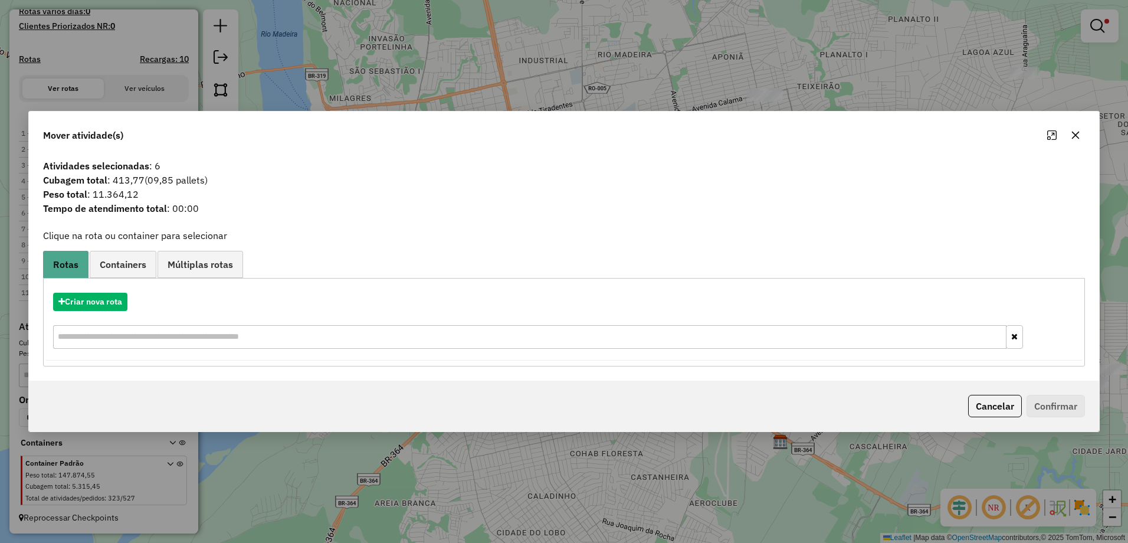
click at [1072, 134] on icon "button" at bounding box center [1075, 134] width 9 height 9
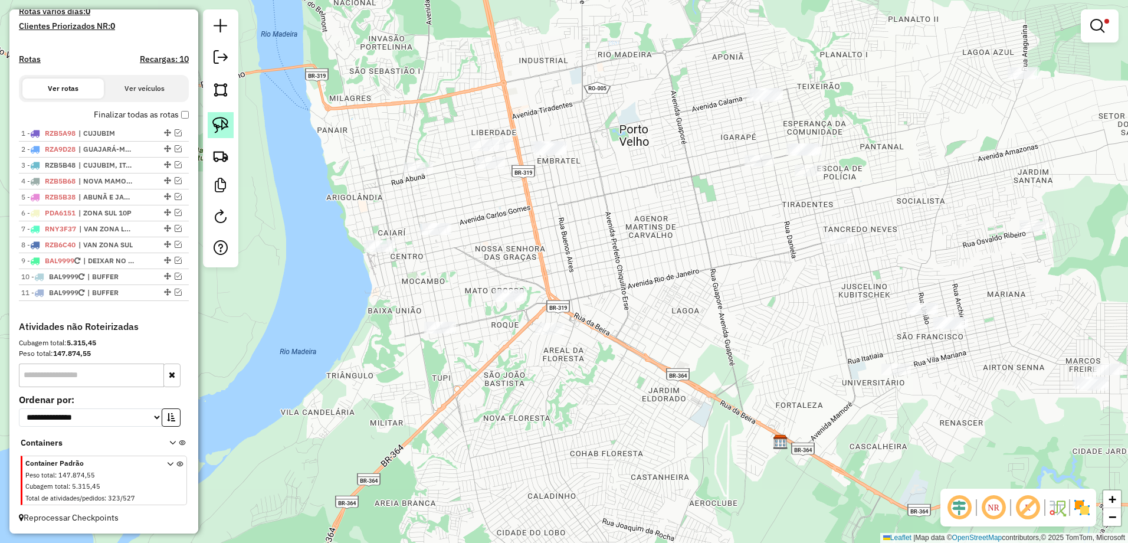
click at [216, 123] on img at bounding box center [220, 125] width 17 height 17
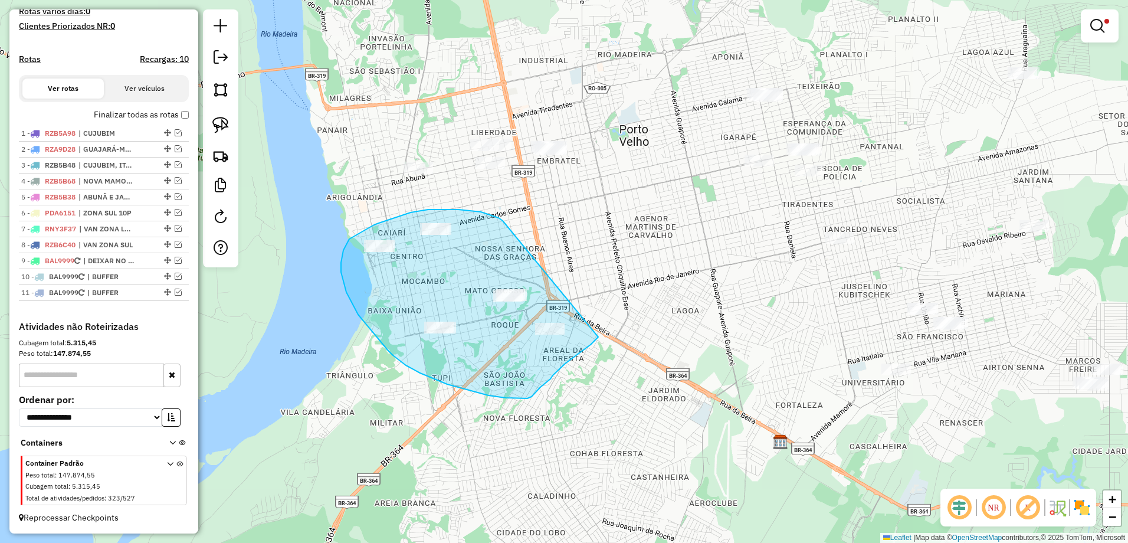
drag, startPoint x: 458, startPoint y: 209, endPoint x: 598, endPoint y: 337, distance: 189.1
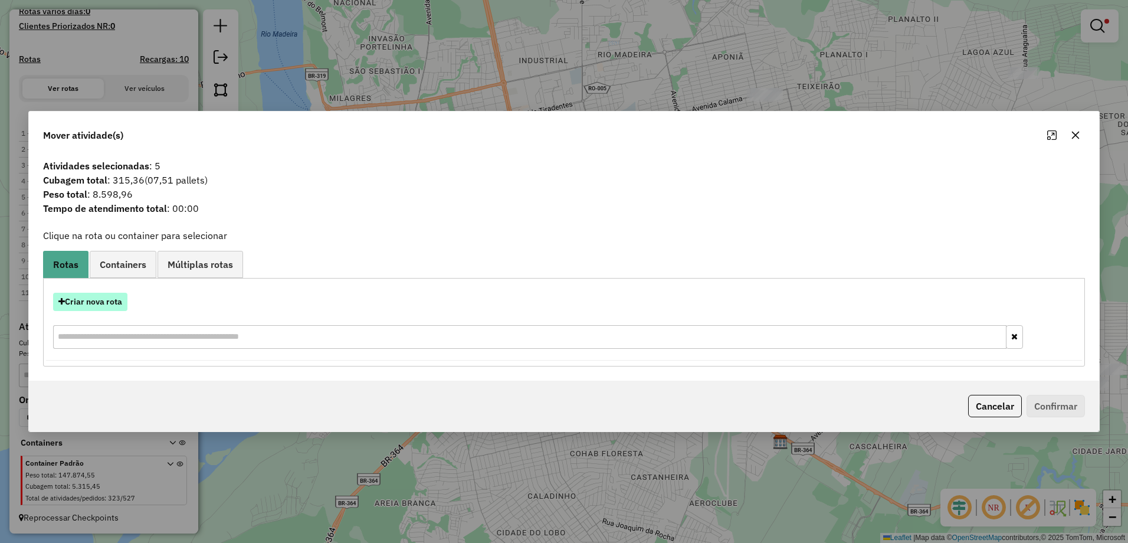
click at [99, 300] on button "Criar nova rota" at bounding box center [90, 302] width 74 height 18
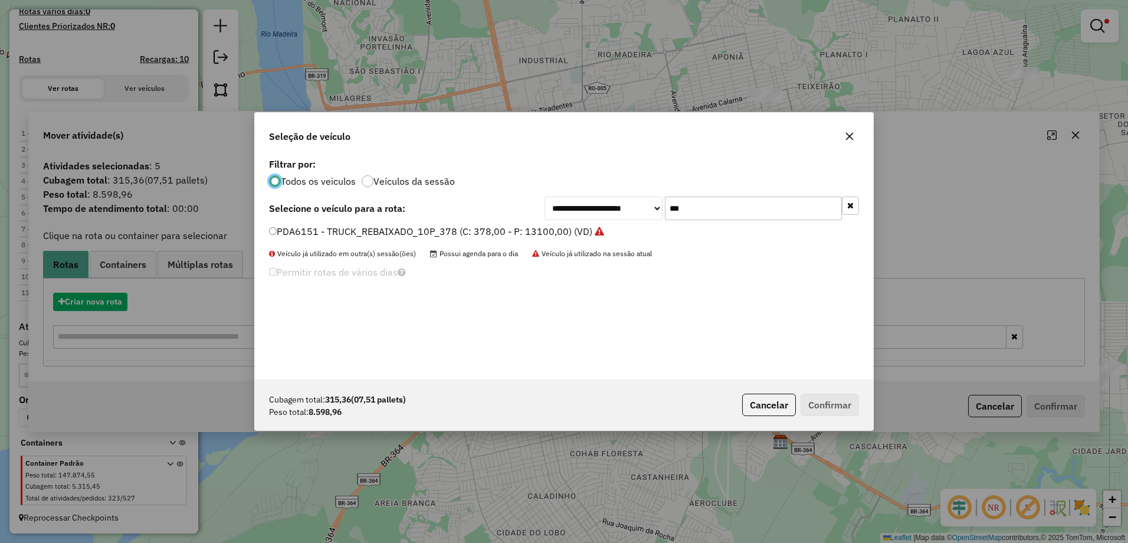
scroll to position [6, 4]
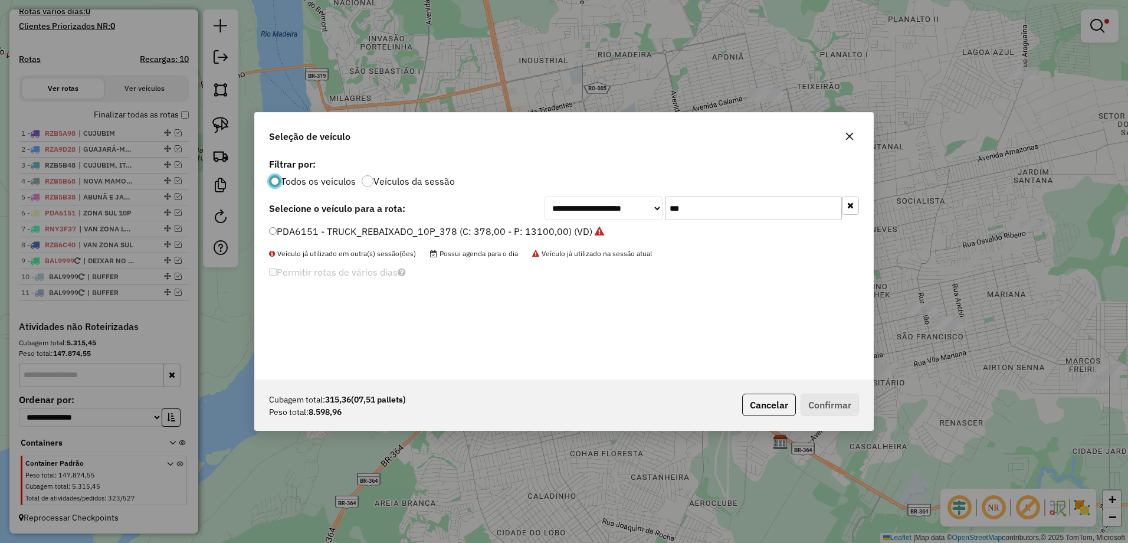
click at [725, 210] on input "***" at bounding box center [753, 208] width 177 height 24
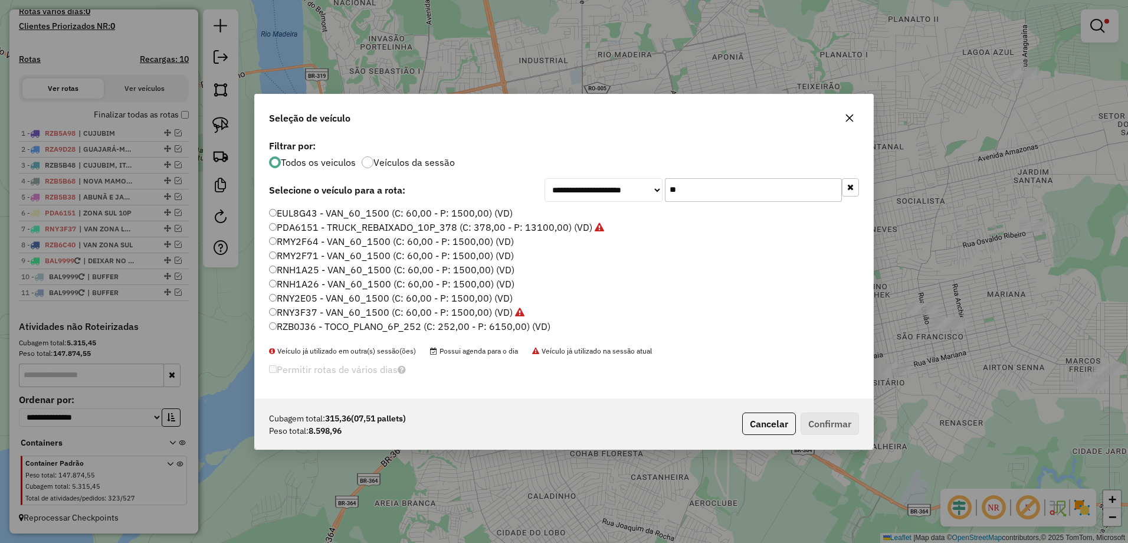
type input "*"
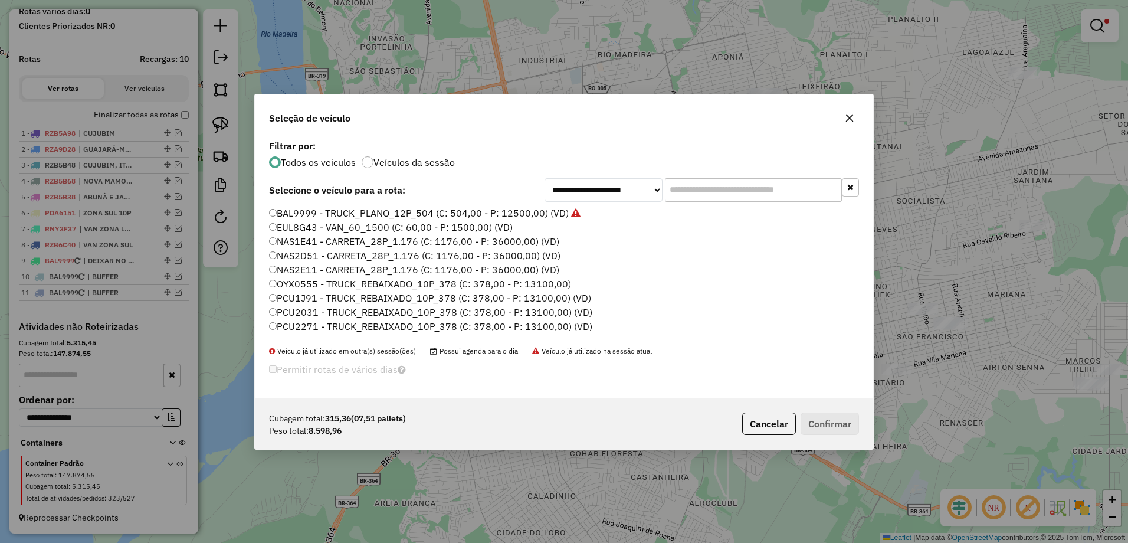
click at [851, 113] on icon "button" at bounding box center [849, 117] width 9 height 9
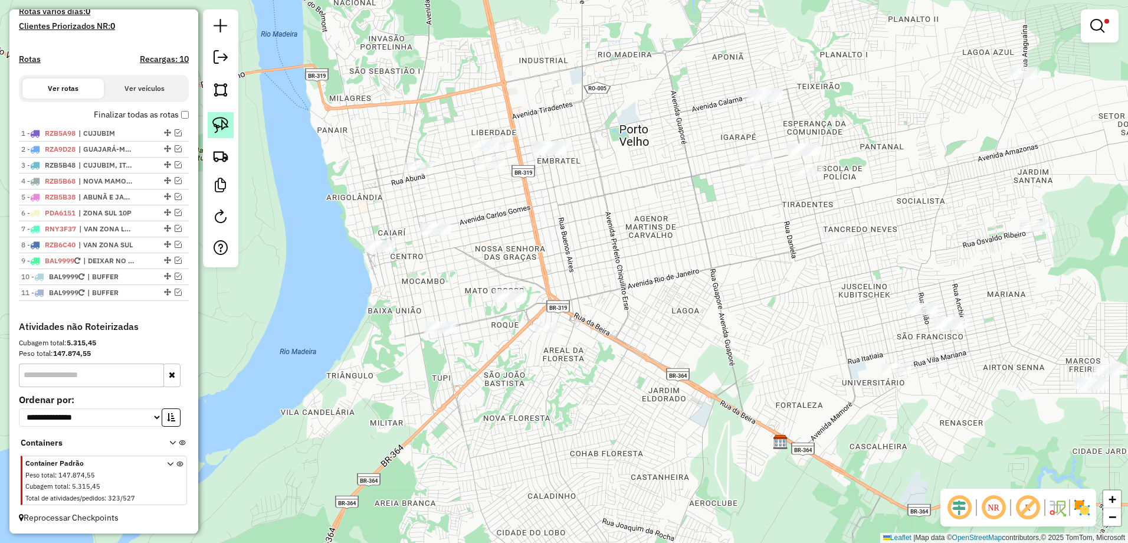
click at [218, 120] on img at bounding box center [220, 125] width 17 height 17
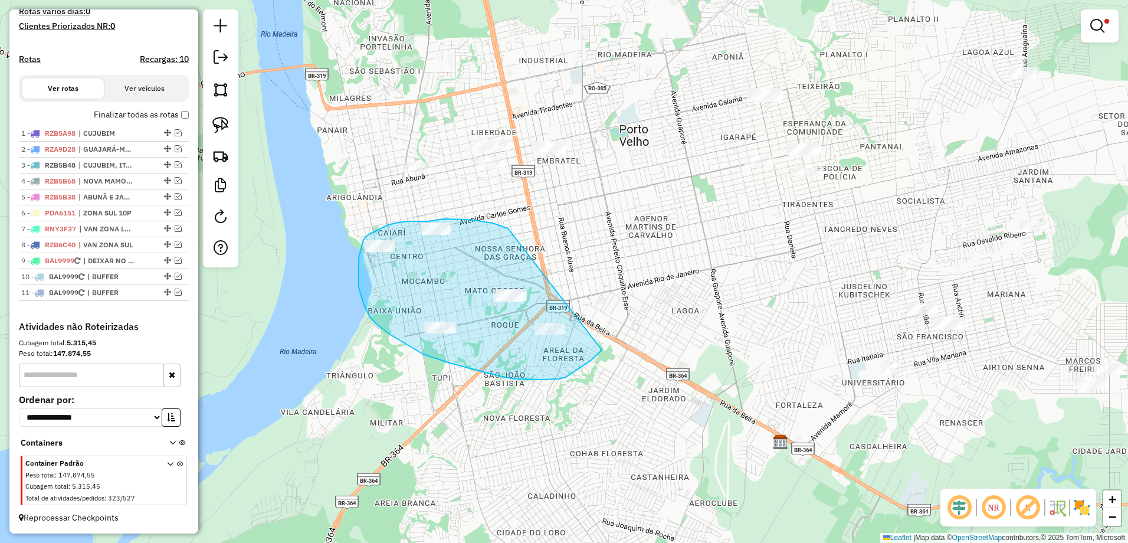
drag, startPoint x: 508, startPoint y: 228, endPoint x: 605, endPoint y: 344, distance: 151.1
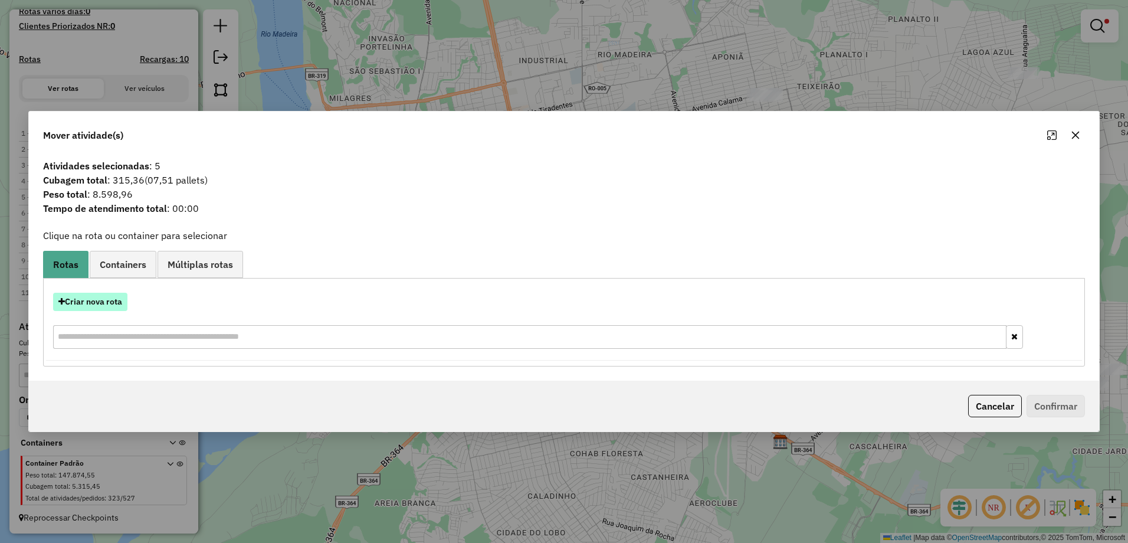
click at [100, 309] on button "Criar nova rota" at bounding box center [90, 302] width 74 height 18
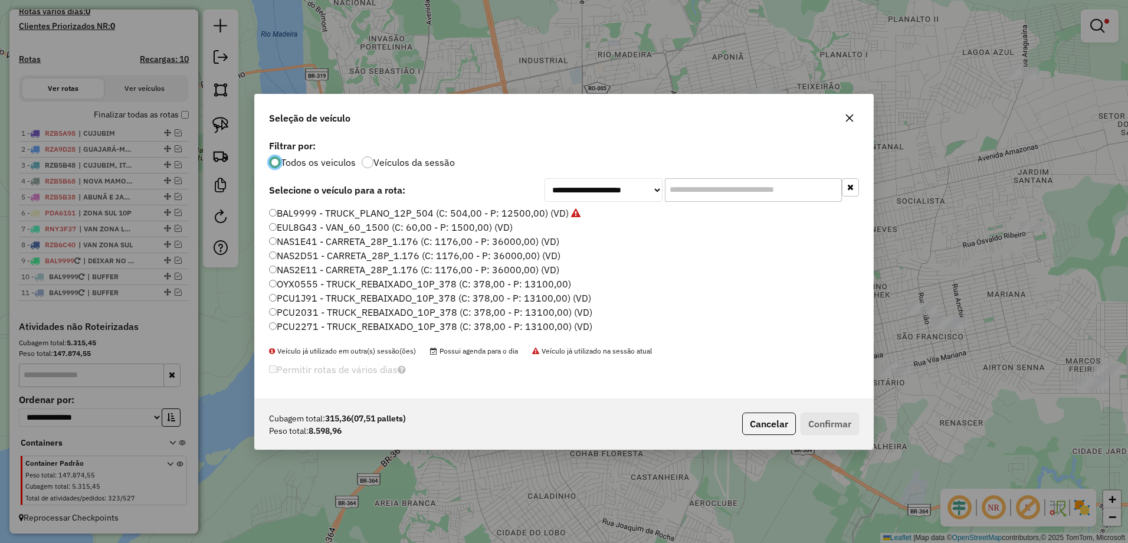
click at [718, 195] on input "text" at bounding box center [753, 190] width 177 height 24
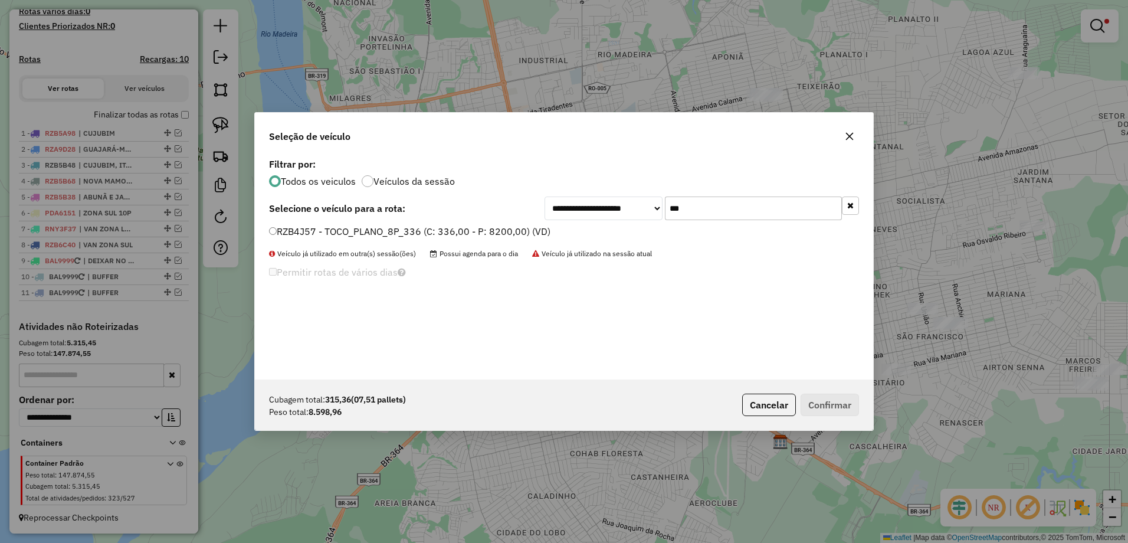
type input "***"
click at [277, 230] on label "RZB4J57 - TOCO_PLANO_8P_336 (C: 336,00 - P: 8200,00) (VD)" at bounding box center [409, 231] width 281 height 14
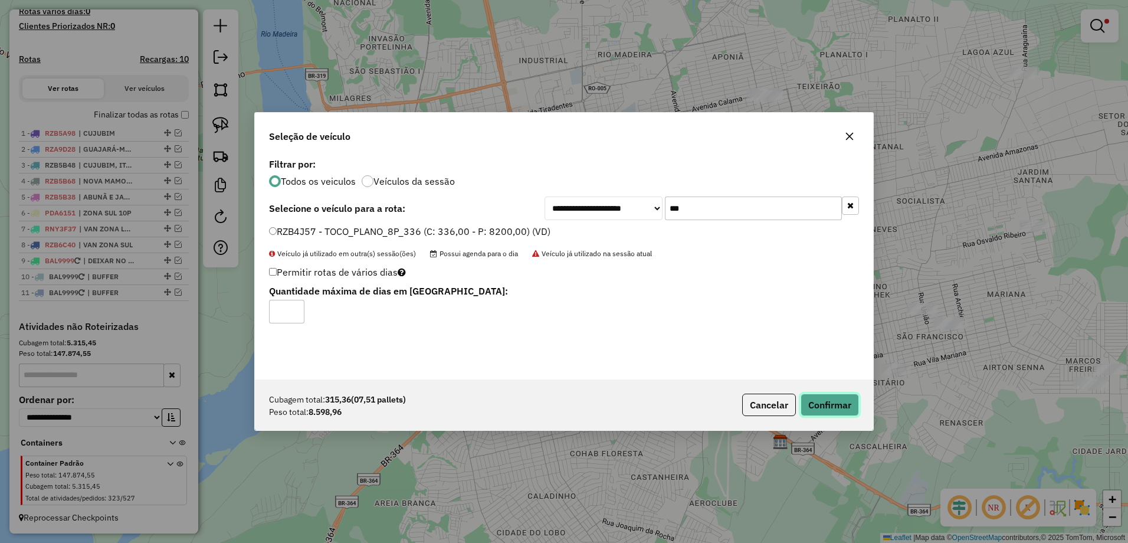
click at [835, 408] on button "Confirmar" at bounding box center [829, 404] width 58 height 22
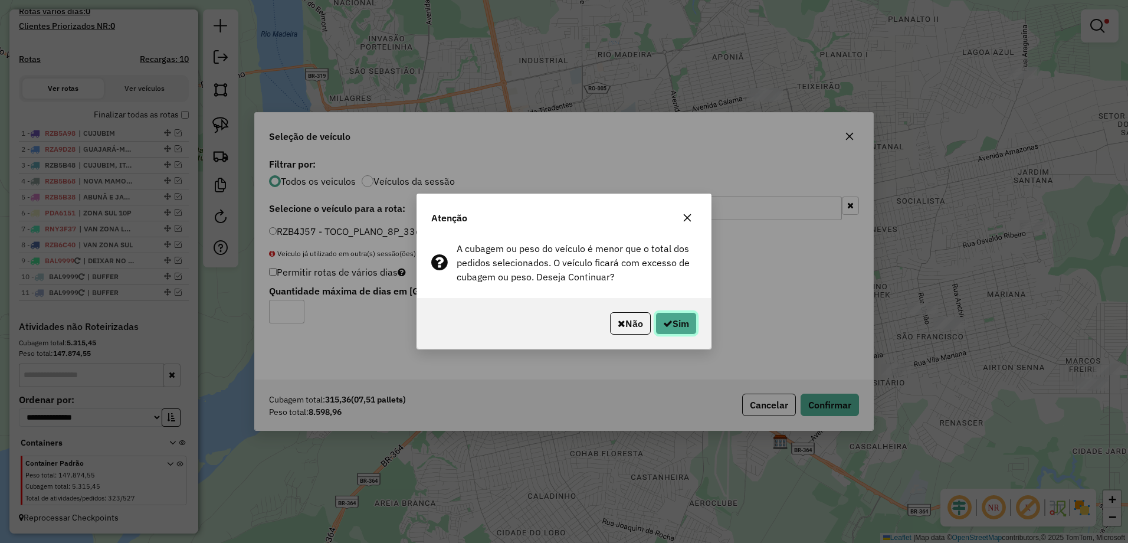
click at [669, 323] on icon "button" at bounding box center [667, 323] width 9 height 9
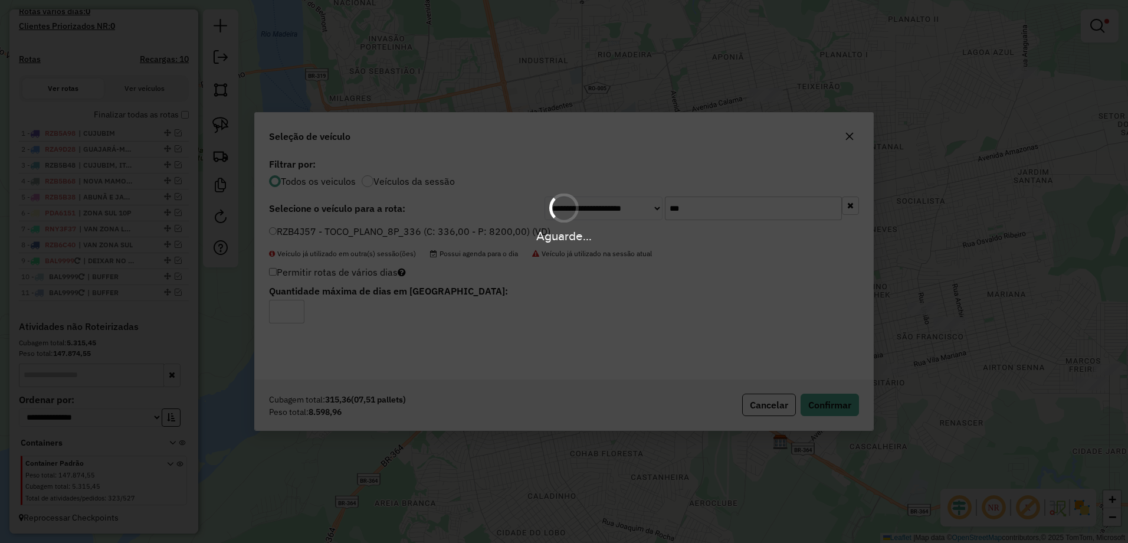
scroll to position [380, 0]
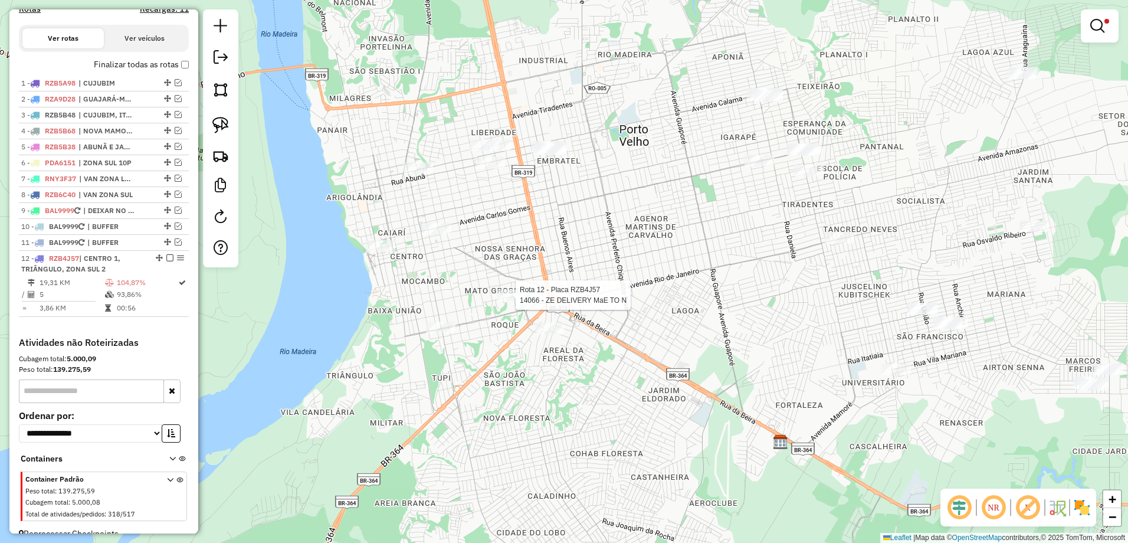
click at [508, 301] on div at bounding box center [511, 295] width 29 height 12
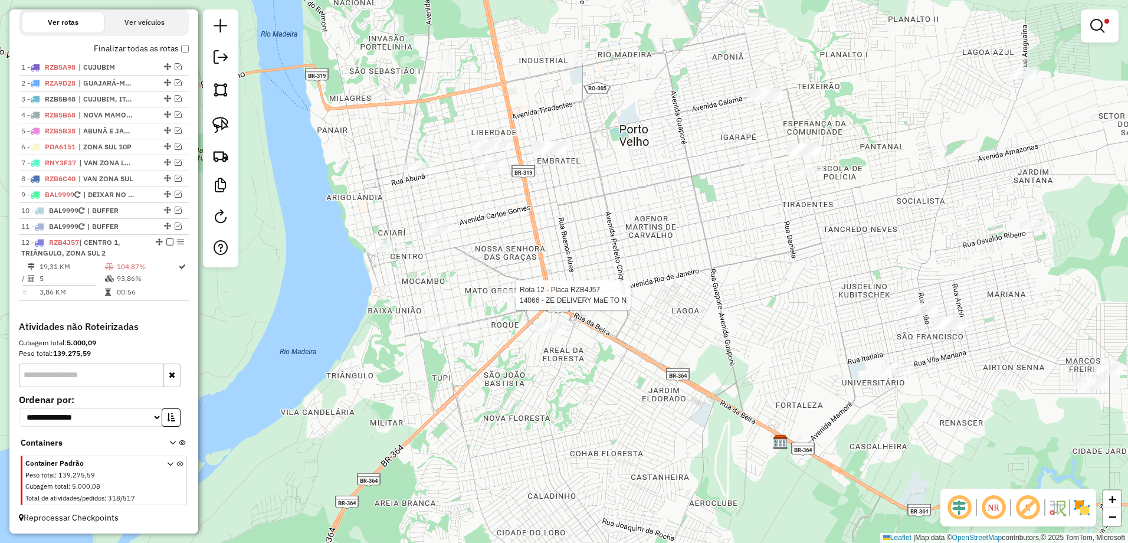
select select "**********"
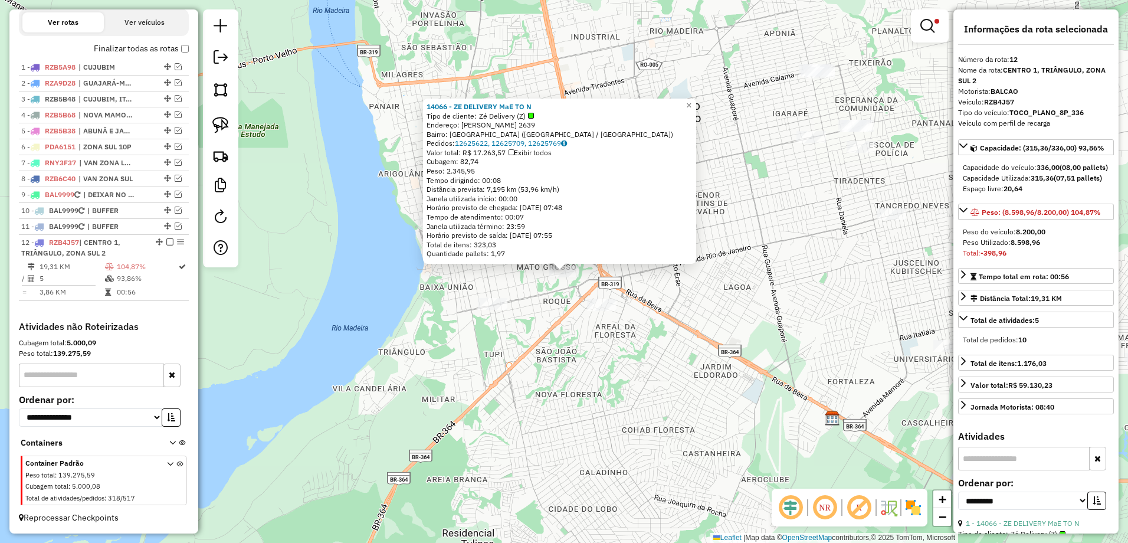
click at [521, 315] on div "14066 - ZE DELIVERY MaE TO N Tipo de cliente: Zé Delivery (Z) Endereço: ALEXAND…" at bounding box center [564, 271] width 1128 height 543
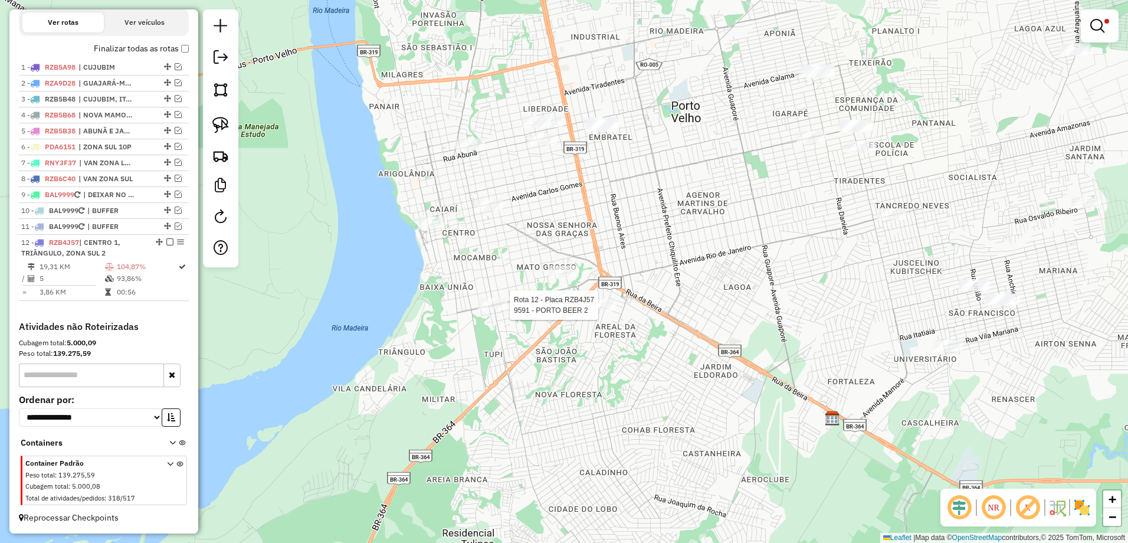
select select "**********"
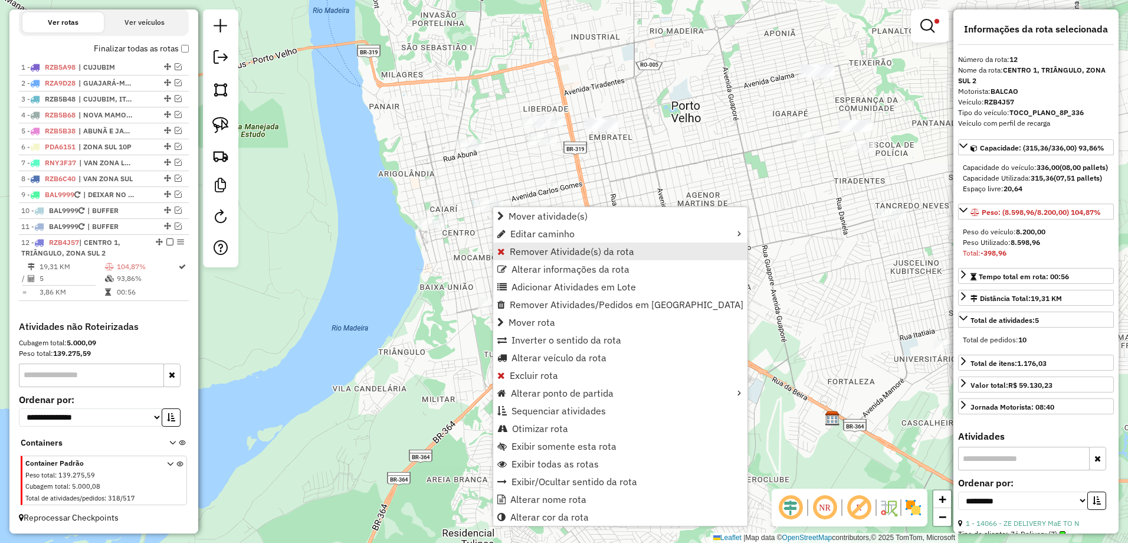
click at [597, 251] on span "Remover Atividade(s) da rota" at bounding box center [572, 251] width 124 height 9
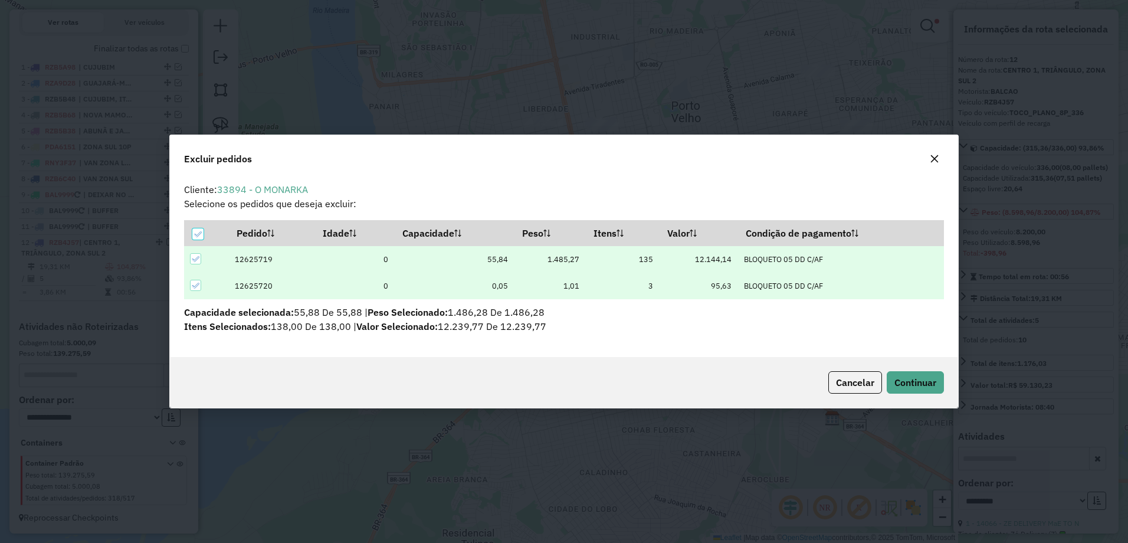
scroll to position [0, 0]
click at [923, 381] on span "Continuar" at bounding box center [915, 382] width 42 height 12
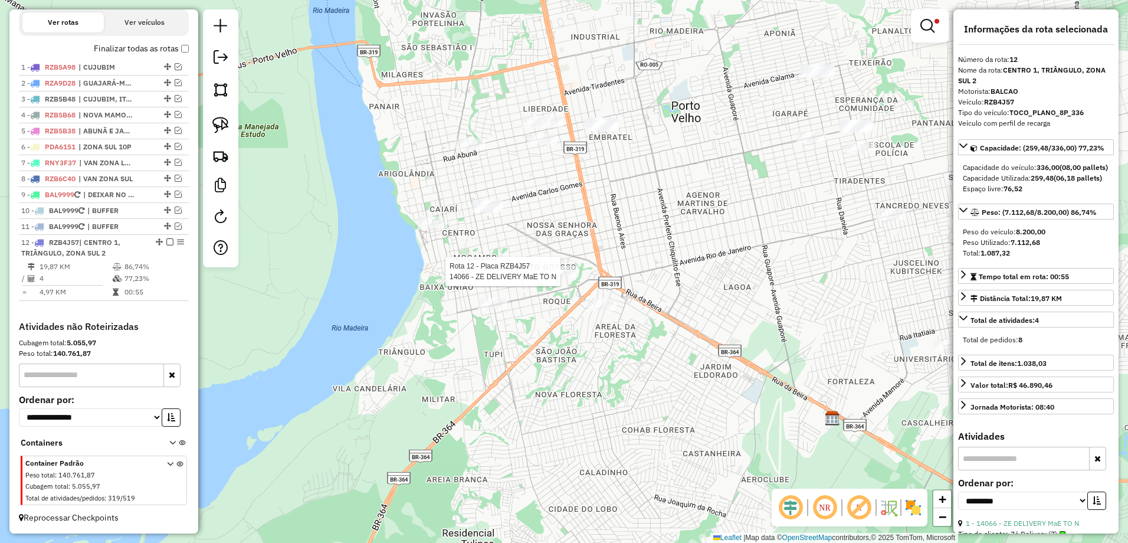
click at [569, 277] on div at bounding box center [563, 271] width 29 height 12
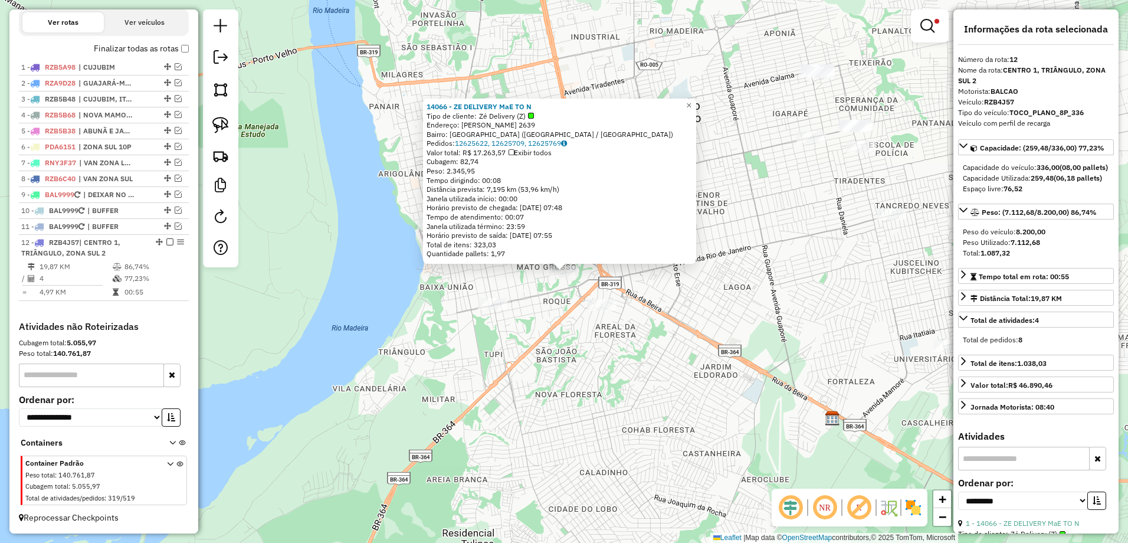
drag, startPoint x: 522, startPoint y: 339, endPoint x: 725, endPoint y: 143, distance: 282.0
click at [521, 339] on div "14066 - ZE DELIVERY MaE TO N Tipo de cliente: Zé Delivery (Z) Endereço: ALEXAND…" at bounding box center [564, 271] width 1128 height 543
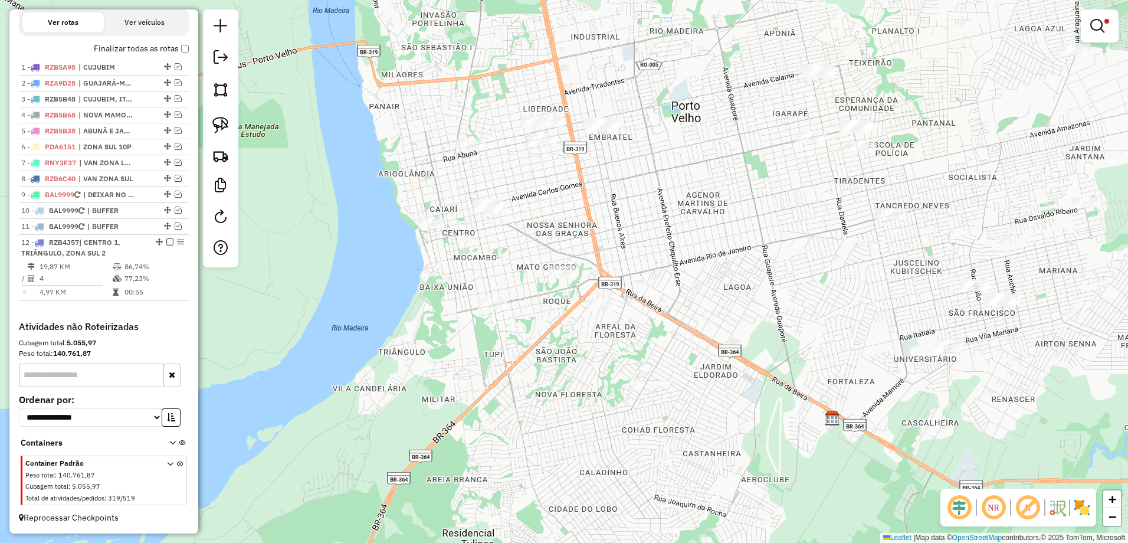
drag, startPoint x: 1107, startPoint y: 28, endPoint x: 1093, endPoint y: 27, distance: 14.3
click at [1107, 28] on link at bounding box center [1099, 26] width 28 height 24
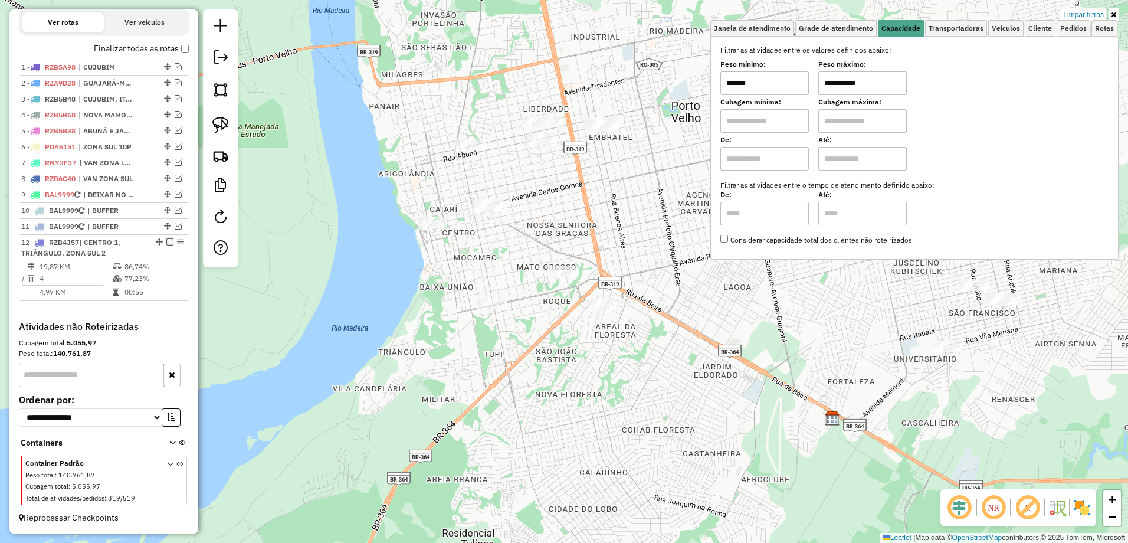
click at [1081, 15] on link "Limpar filtros" at bounding box center [1083, 14] width 45 height 13
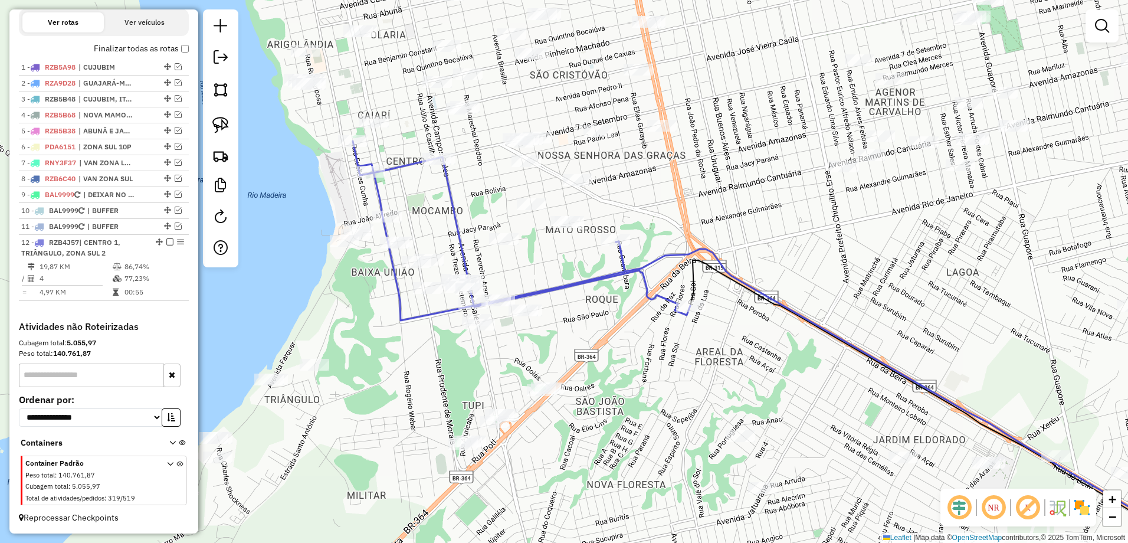
drag, startPoint x: 621, startPoint y: 211, endPoint x: 679, endPoint y: 198, distance: 59.4
click at [679, 198] on div "Janela de atendimento Grade de atendimento Capacidade Transportadoras Veículos …" at bounding box center [564, 271] width 1128 height 543
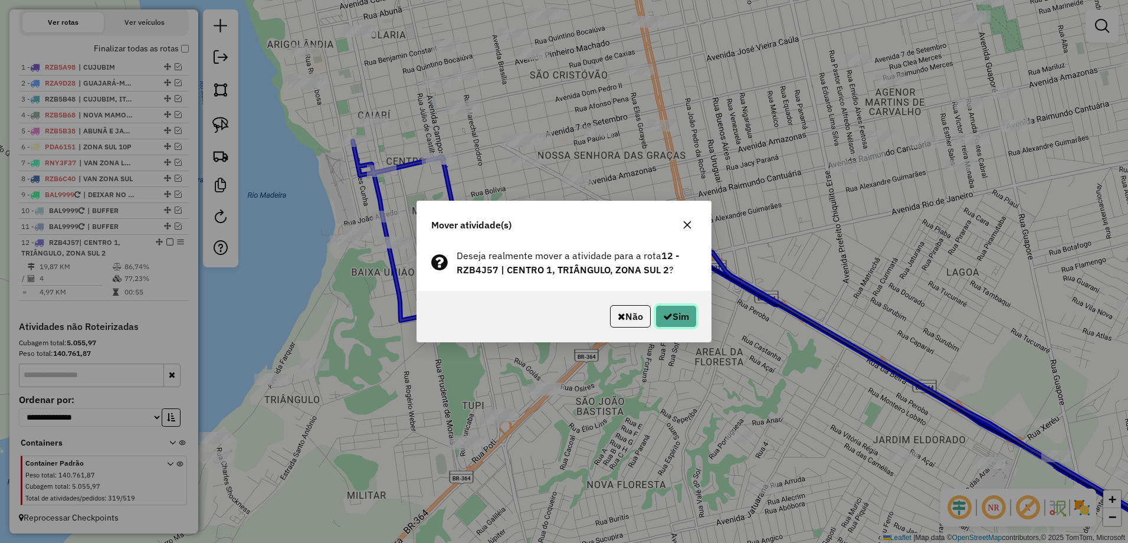
click at [678, 317] on button "Sim" at bounding box center [675, 316] width 41 height 22
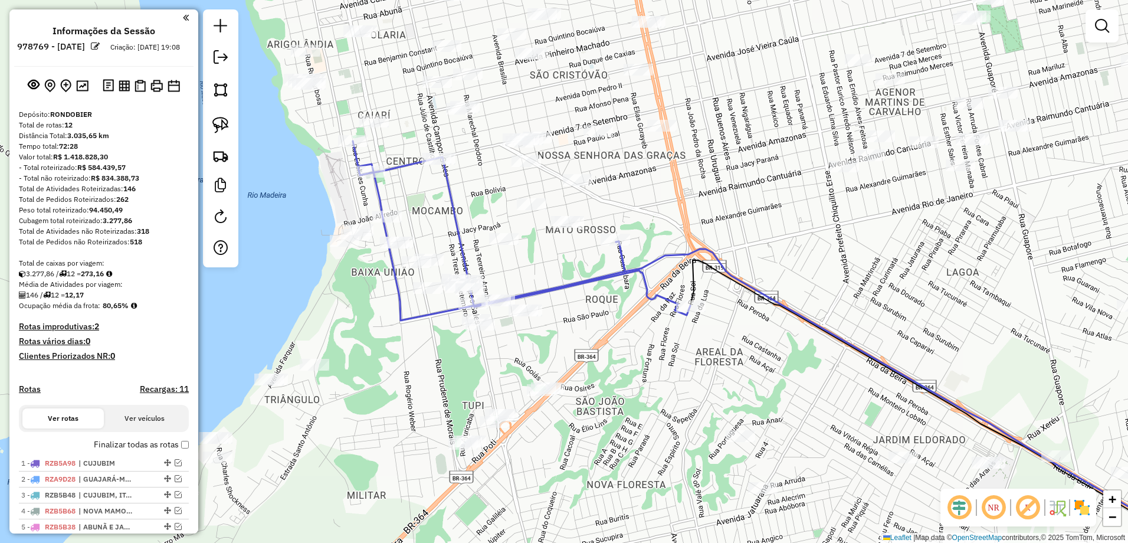
scroll to position [406, 0]
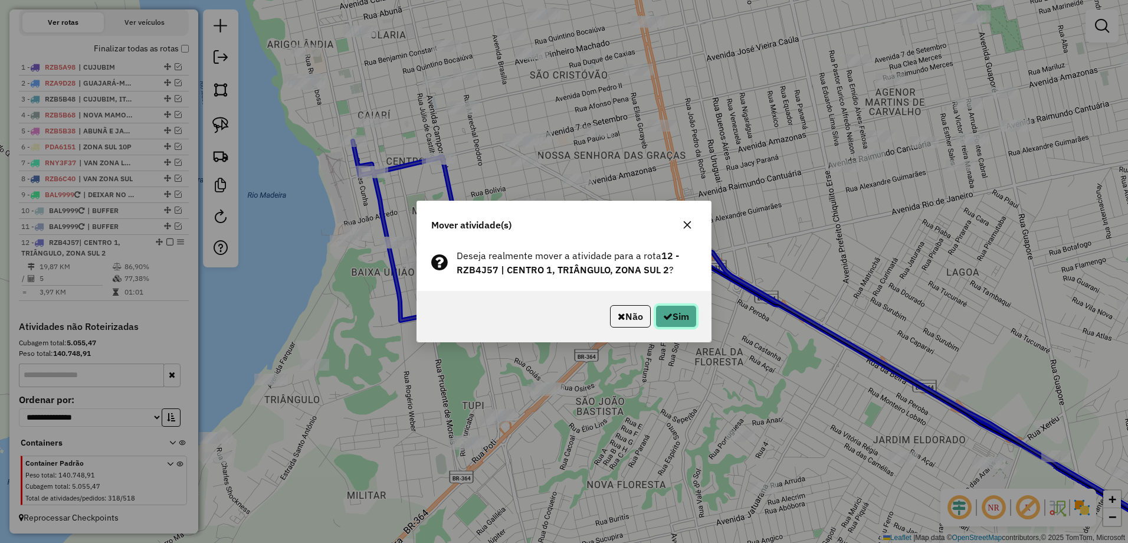
click at [681, 309] on button "Sim" at bounding box center [675, 316] width 41 height 22
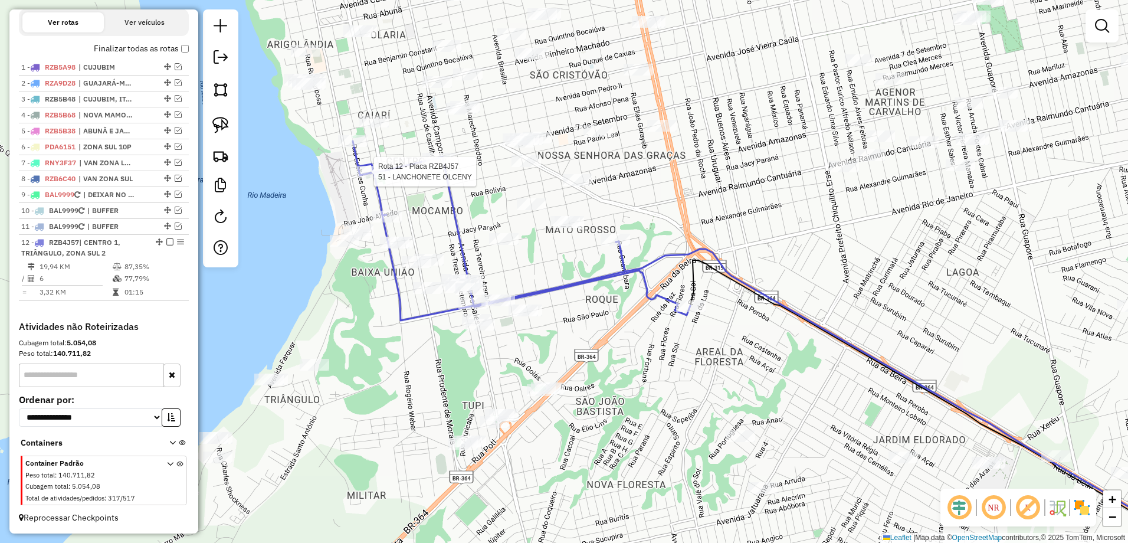
select select "**********"
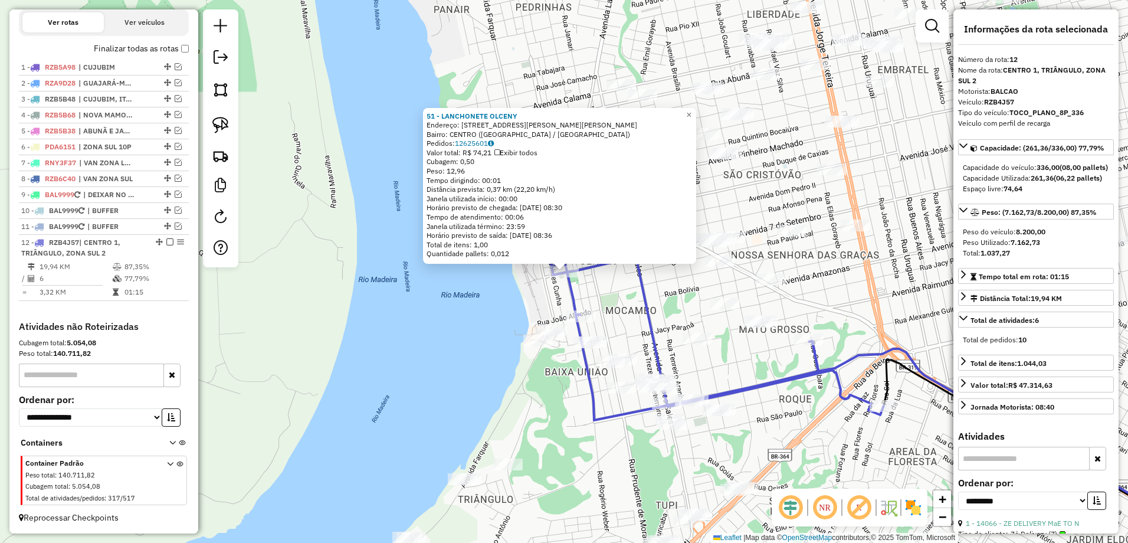
click at [679, 318] on div "51 - LANCHONETE OLCENY Endereço: R EUCLIDES DA CUNHA 24, 24 Bairro: CENTRO (POR…" at bounding box center [564, 271] width 1128 height 543
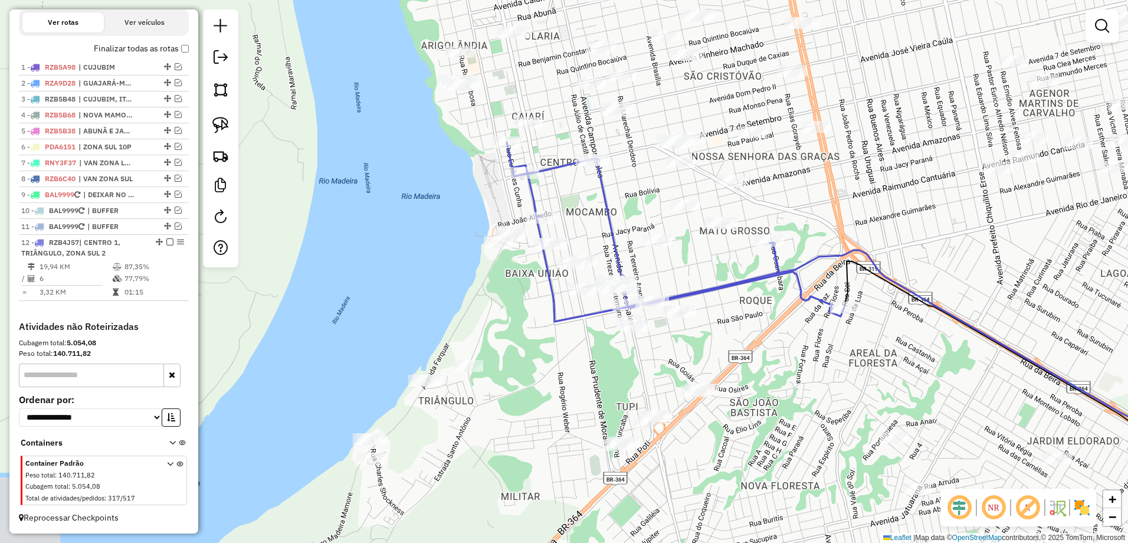
drag, startPoint x: 640, startPoint y: 319, endPoint x: 596, endPoint y: 205, distance: 121.4
click at [596, 205] on div "Janela de atendimento Grade de atendimento Capacidade Transportadoras Veículos …" at bounding box center [564, 271] width 1128 height 543
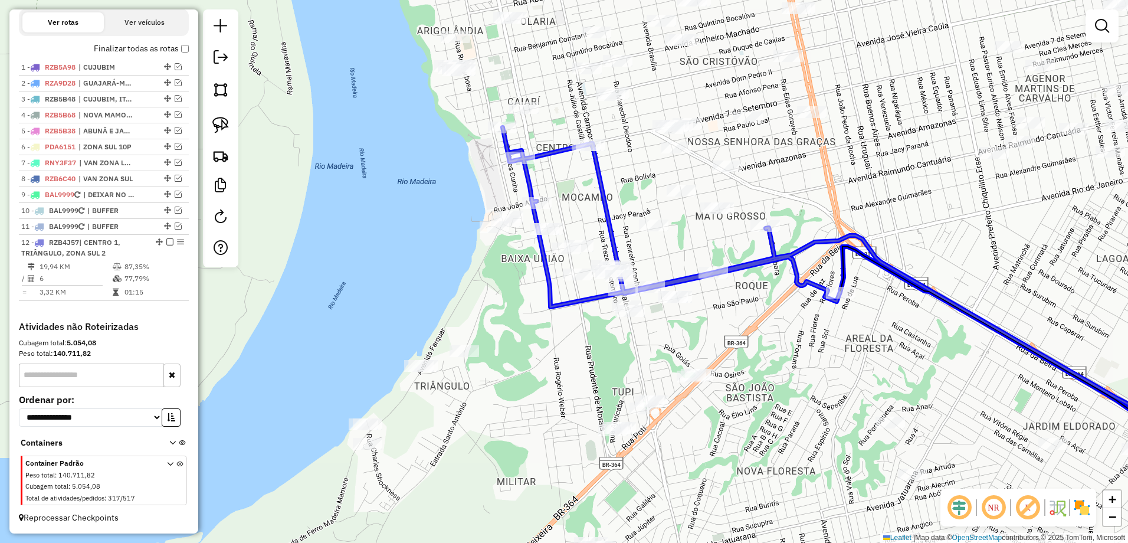
click at [709, 278] on div at bounding box center [712, 273] width 29 height 12
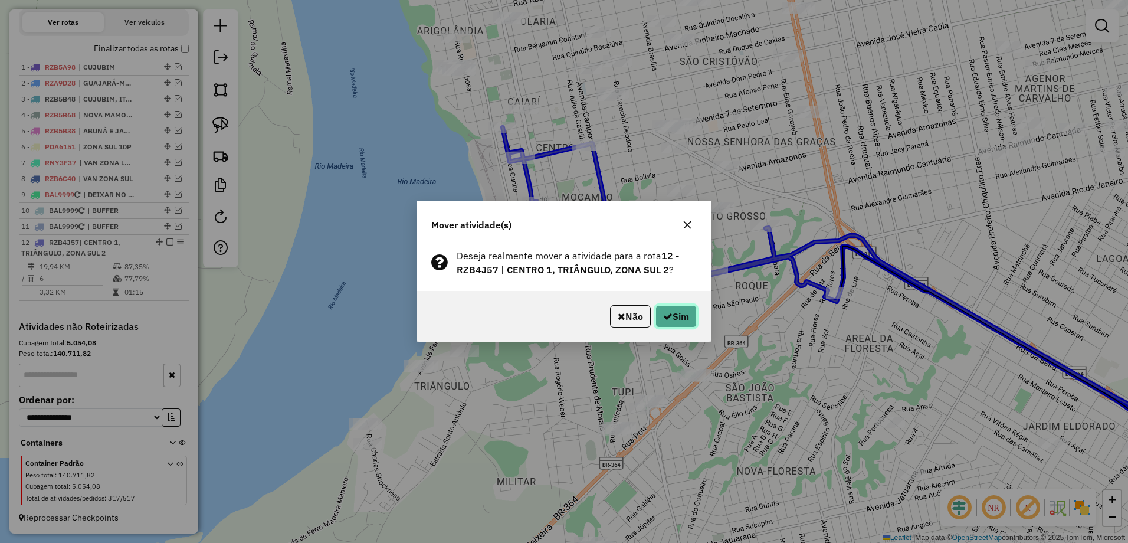
click at [681, 313] on button "Sim" at bounding box center [675, 316] width 41 height 22
click at [683, 311] on button "Sim" at bounding box center [675, 316] width 41 height 22
click at [690, 311] on button "Sim" at bounding box center [675, 316] width 41 height 22
click at [682, 310] on button "Sim" at bounding box center [675, 316] width 41 height 22
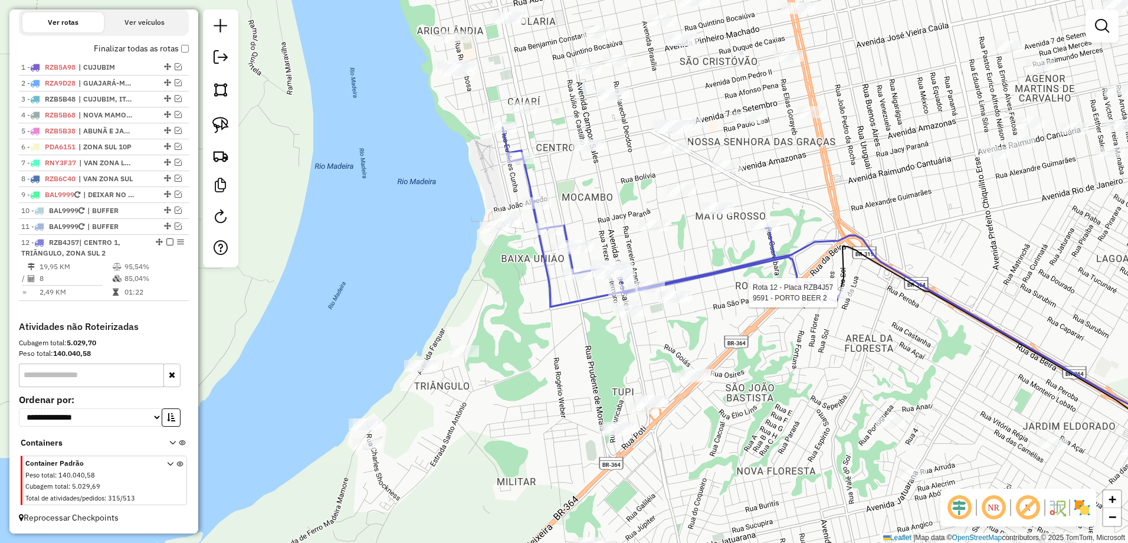
select select "**********"
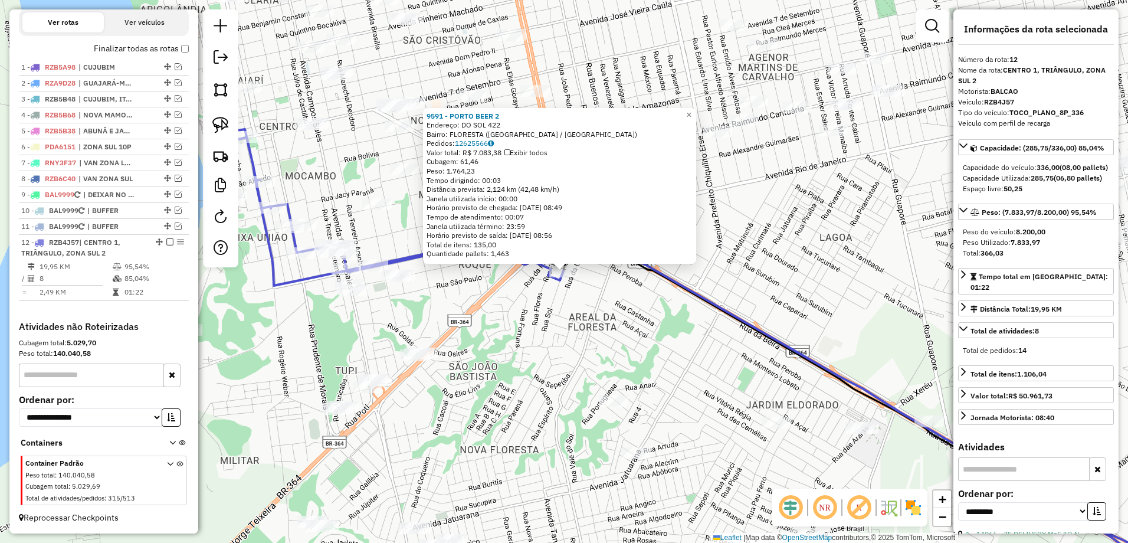
click at [647, 339] on div "9591 - PORTO BEER 2 Endereço: DO SOL 422 Bairro: FLORESTA (PORTO VELHO / RO) Pe…" at bounding box center [564, 271] width 1128 height 543
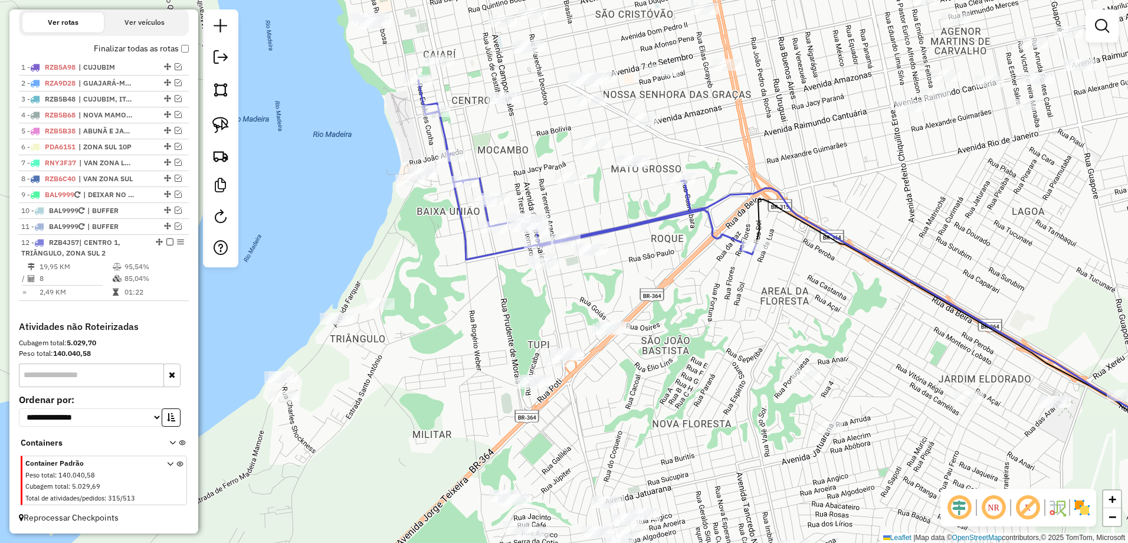
drag, startPoint x: 453, startPoint y: 268, endPoint x: 646, endPoint y: 242, distance: 195.2
click at [646, 242] on div "Janela de atendimento Grade de atendimento Capacidade Transportadoras Veículos …" at bounding box center [564, 271] width 1128 height 543
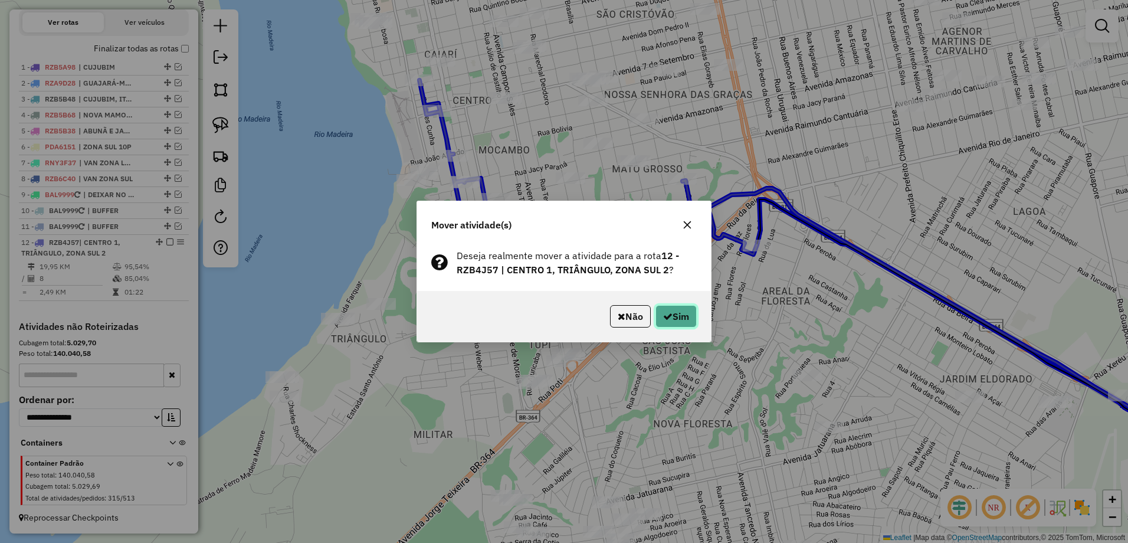
click at [681, 315] on button "Sim" at bounding box center [675, 316] width 41 height 22
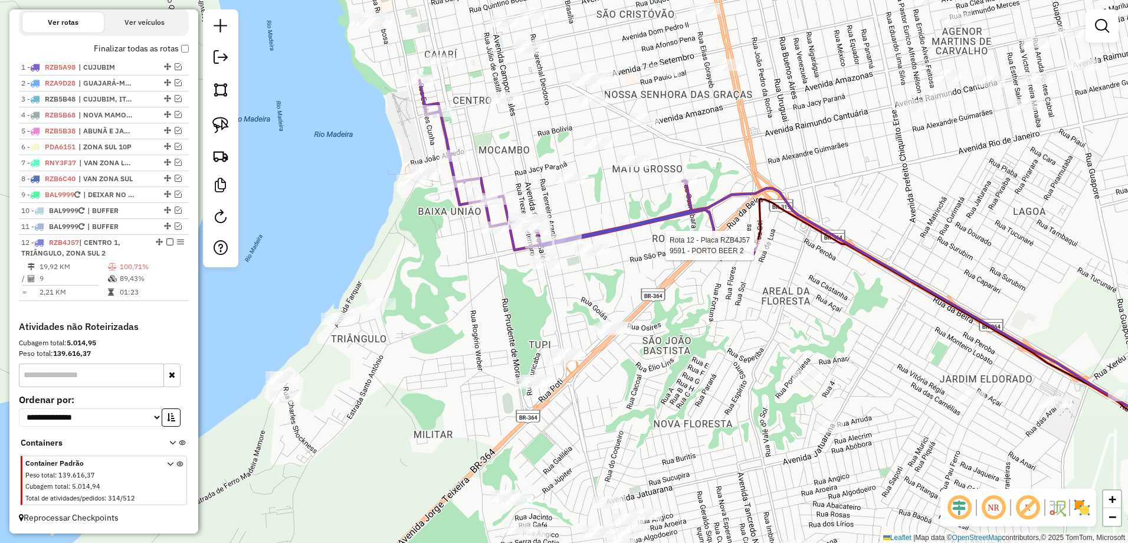
select select "**********"
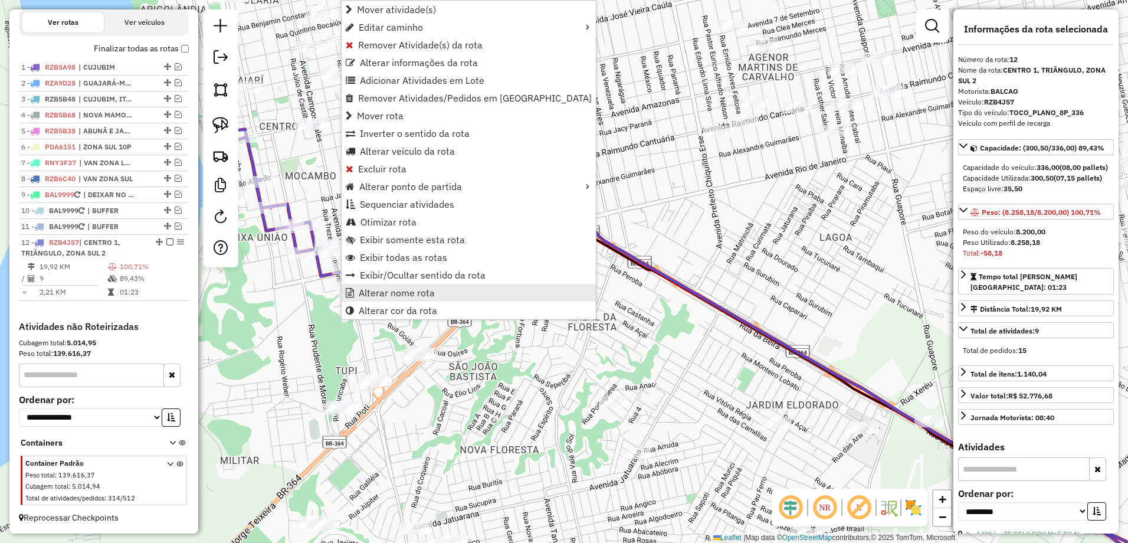
click at [457, 289] on link "Alterar nome rota" at bounding box center [469, 293] width 254 height 18
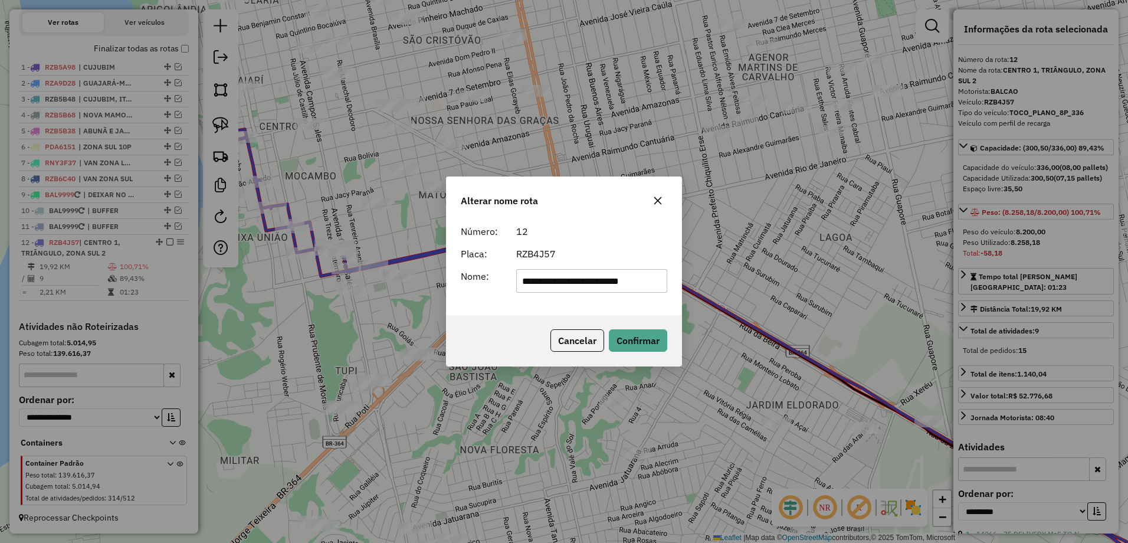
scroll to position [0, 0]
type input "*********"
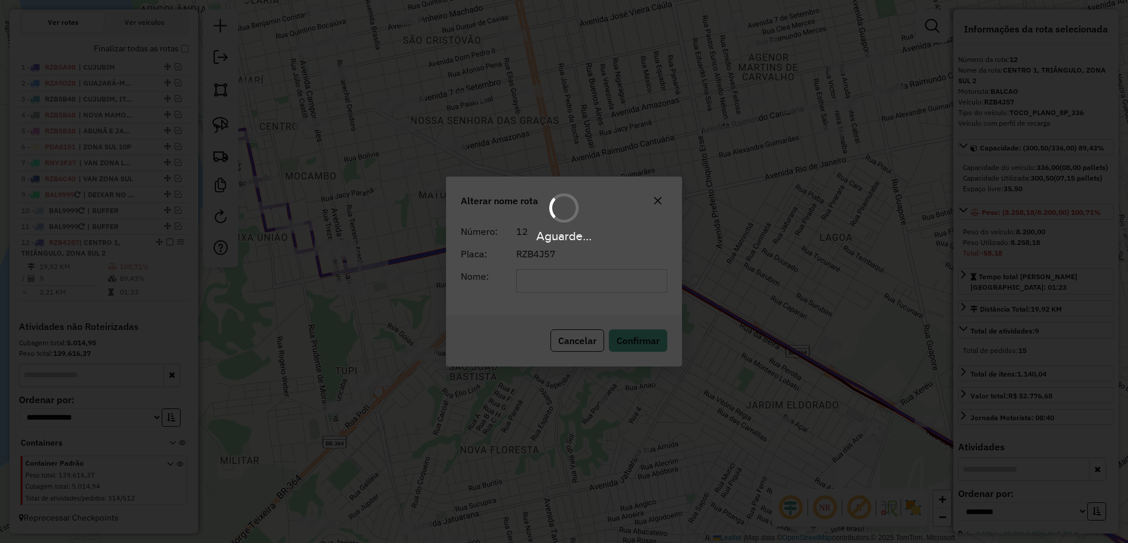
scroll to position [396, 0]
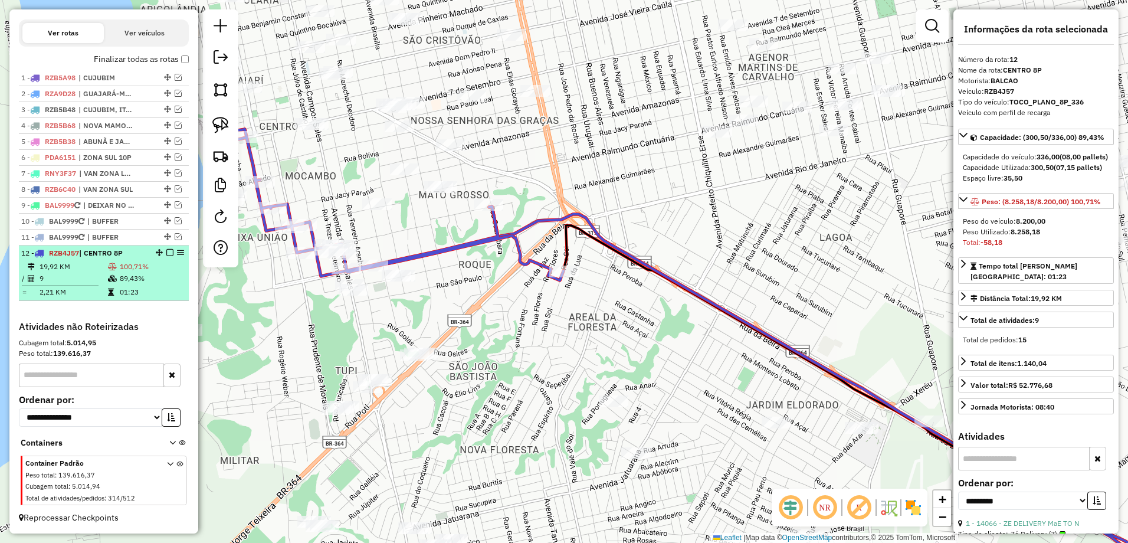
click at [166, 251] on em at bounding box center [169, 252] width 7 height 7
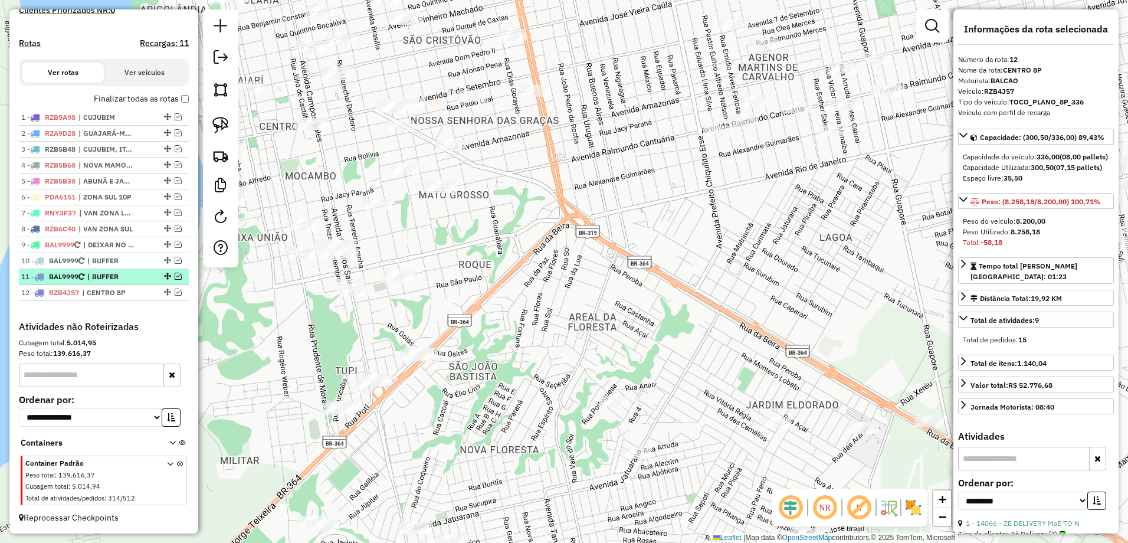
scroll to position [356, 0]
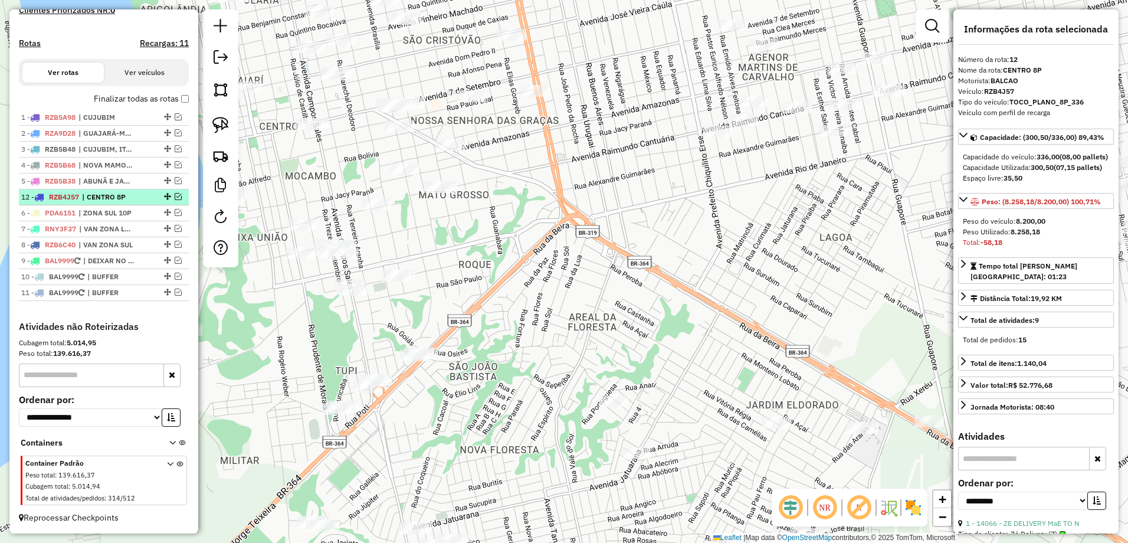
drag, startPoint x: 163, startPoint y: 285, endPoint x: 163, endPoint y: 200, distance: 85.5
click at [575, 260] on div "Janela de atendimento Grade de atendimento Capacidade Transportadoras Veículos …" at bounding box center [564, 271] width 1128 height 543
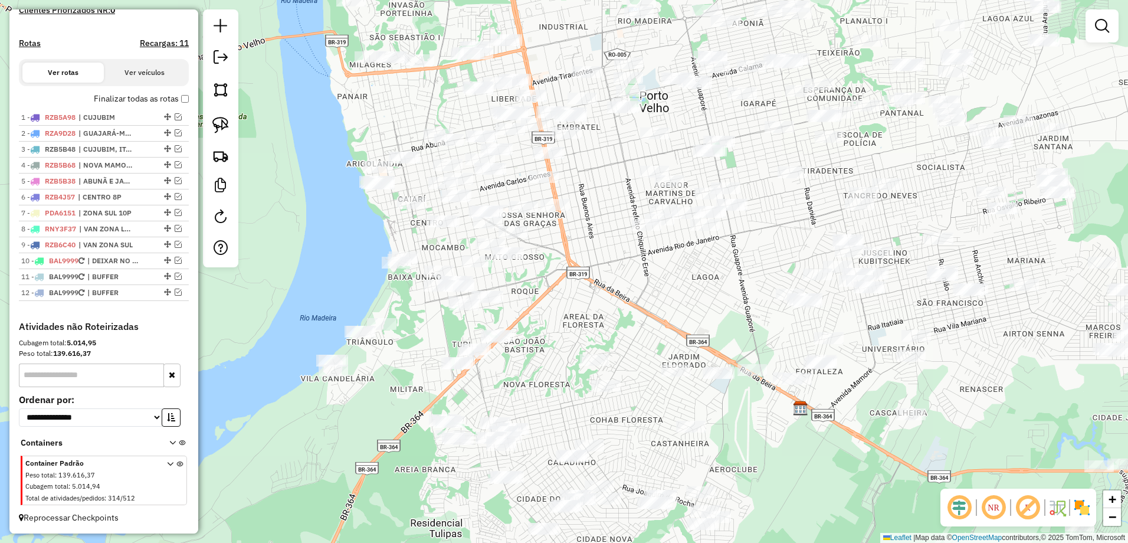
click at [1099, 41] on div at bounding box center [1101, 25] width 33 height 33
click at [1106, 27] on em at bounding box center [1102, 26] width 14 height 14
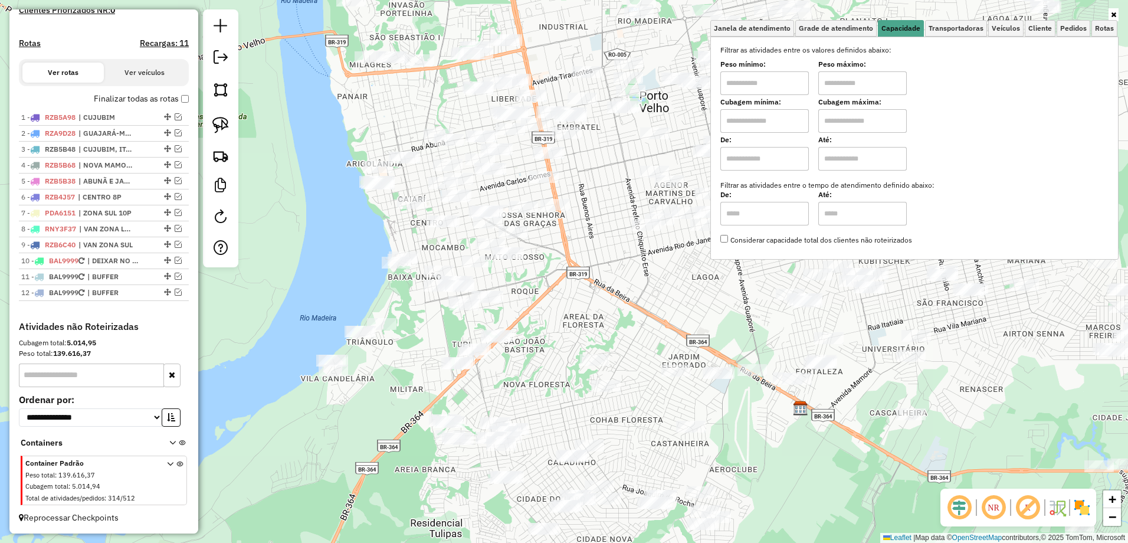
click at [743, 84] on input "text" at bounding box center [764, 83] width 88 height 24
type input "********"
click at [842, 78] on input "text" at bounding box center [862, 83] width 88 height 24
type input "******"
drag, startPoint x: 865, startPoint y: 86, endPoint x: 754, endPoint y: 85, distance: 111.5
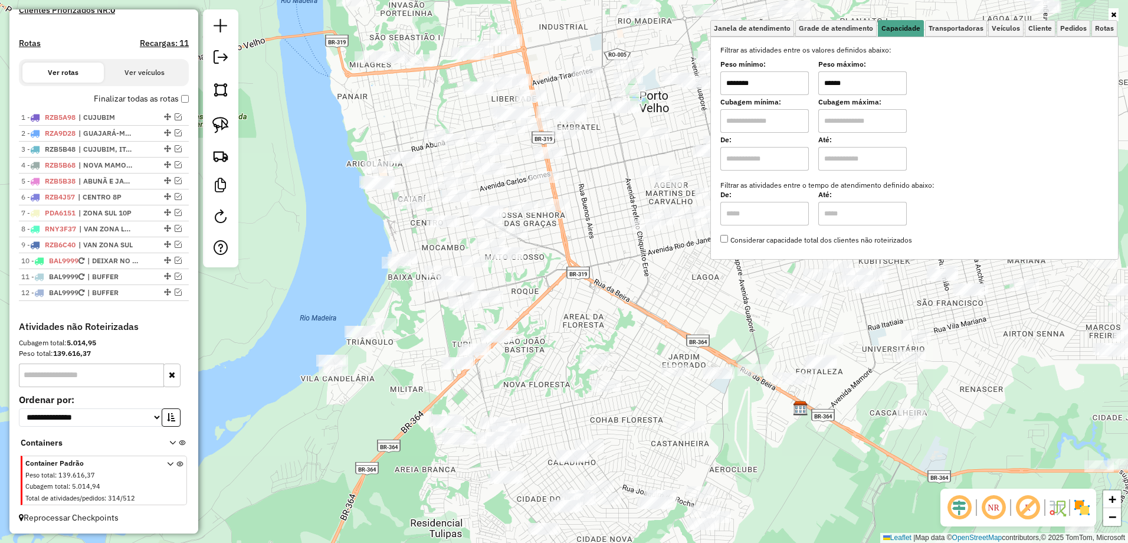
click at [851, 86] on input "******" at bounding box center [862, 83] width 88 height 24
click at [774, 81] on input "********" at bounding box center [764, 83] width 88 height 24
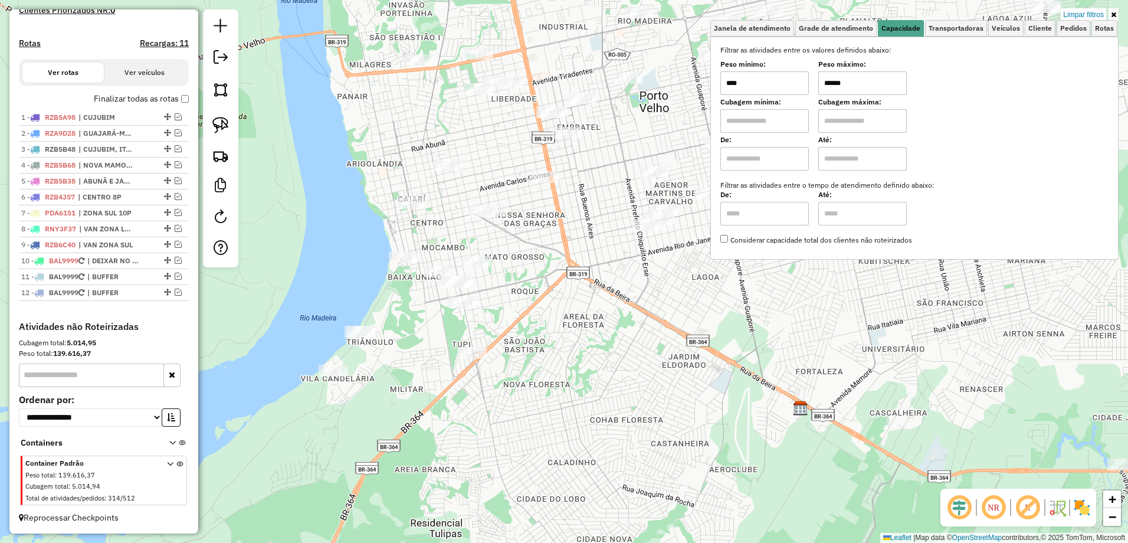
type input "****"
click at [865, 85] on input "******" at bounding box center [862, 83] width 88 height 24
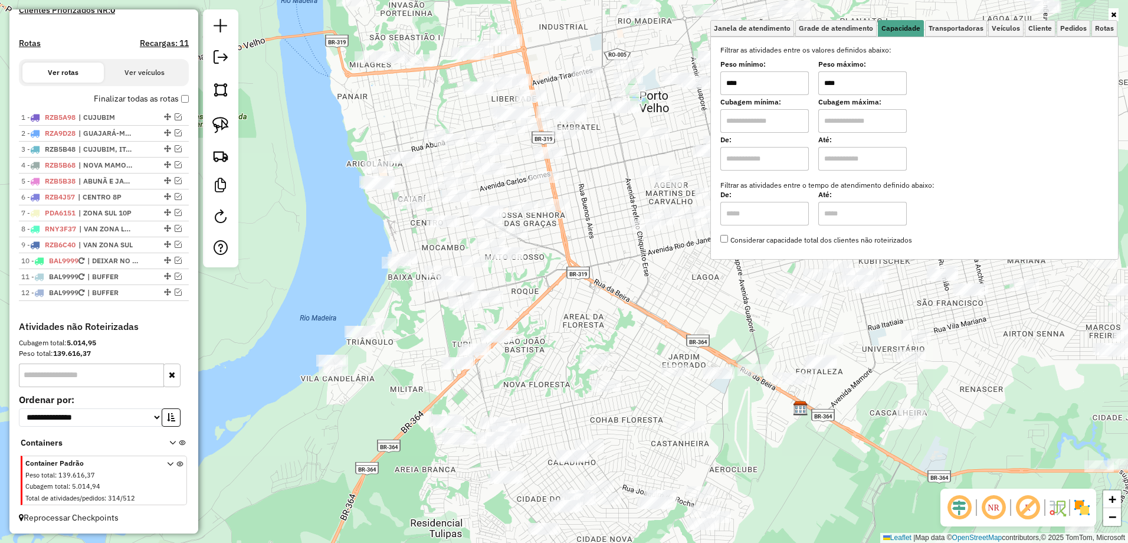
type input "****"
click at [753, 80] on input "****" at bounding box center [764, 83] width 88 height 24
click at [741, 89] on input "****" at bounding box center [764, 83] width 88 height 24
click at [764, 83] on input "****" at bounding box center [764, 83] width 88 height 24
type input "*******"
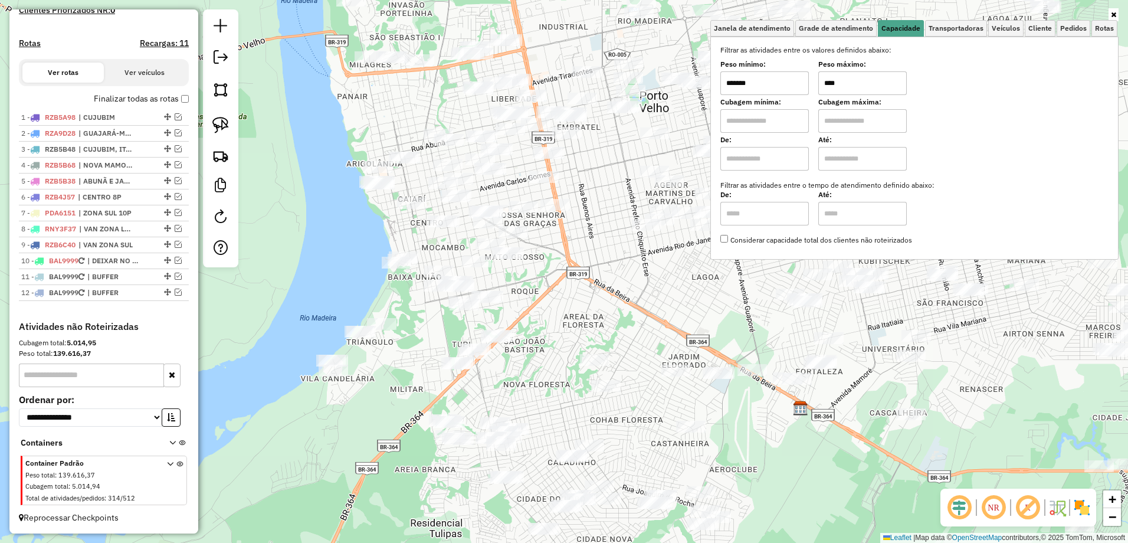
click at [902, 86] on input "****" at bounding box center [862, 83] width 88 height 24
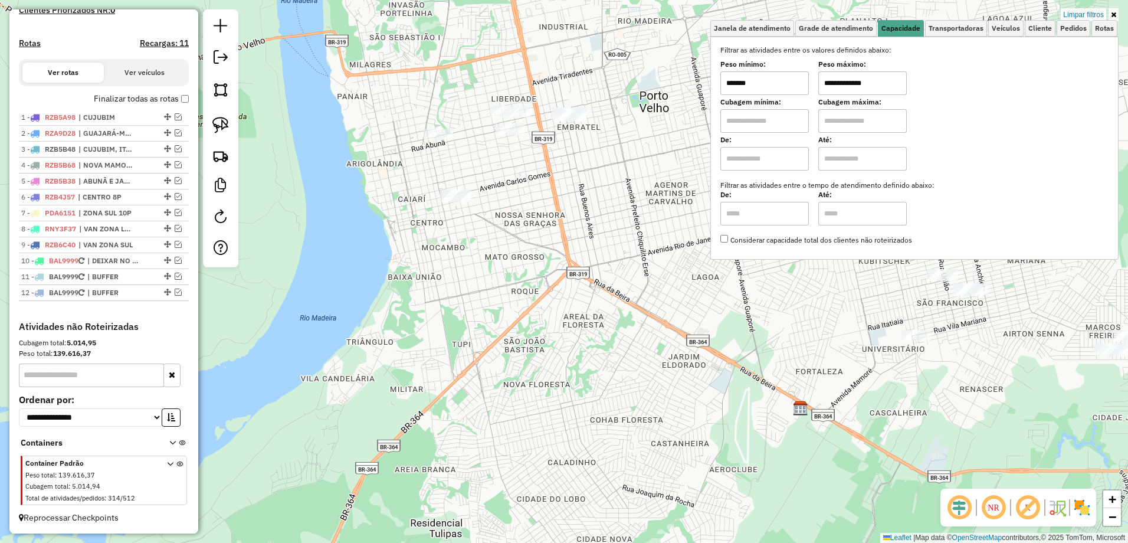
type input "**********"
click at [603, 168] on div "**********" at bounding box center [564, 271] width 1128 height 543
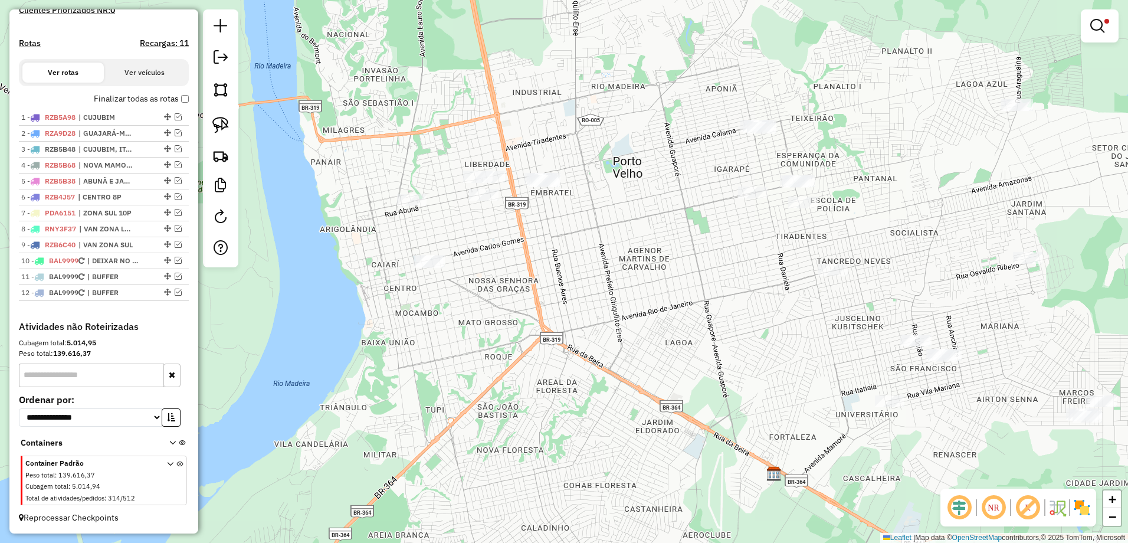
drag, startPoint x: 579, startPoint y: 190, endPoint x: 527, endPoint y: 241, distance: 72.6
click at [553, 255] on div "**********" at bounding box center [564, 271] width 1128 height 543
click at [211, 117] on link at bounding box center [221, 125] width 26 height 26
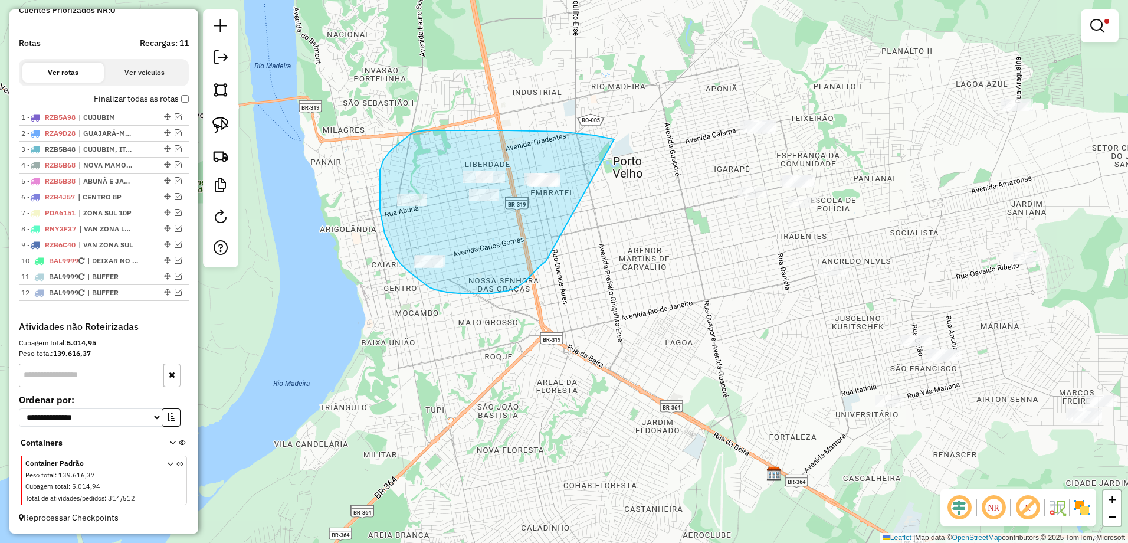
drag, startPoint x: 614, startPoint y: 139, endPoint x: 508, endPoint y: 263, distance: 163.1
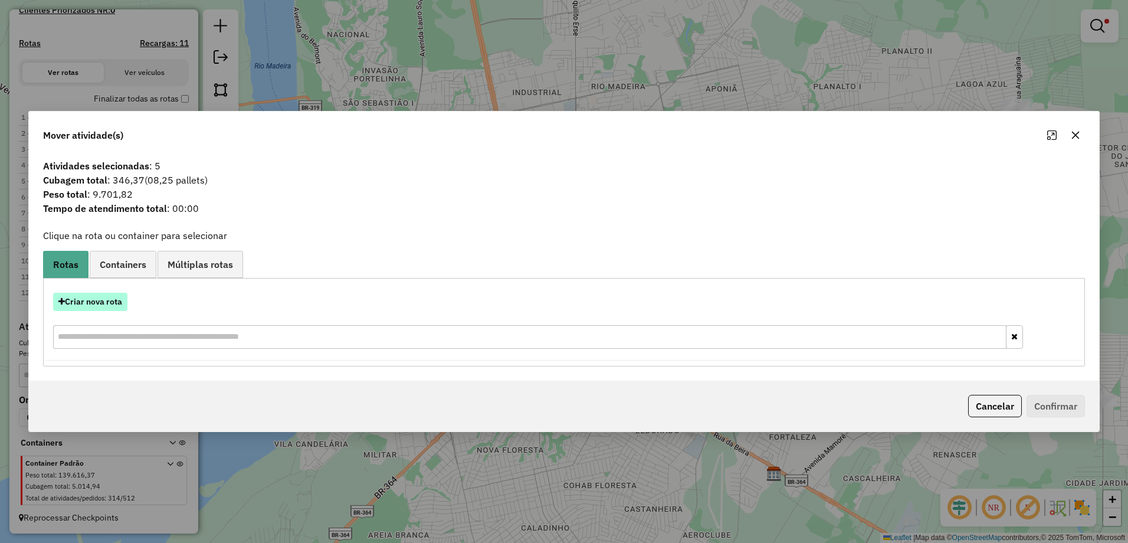
click at [110, 306] on button "Criar nova rota" at bounding box center [90, 302] width 74 height 18
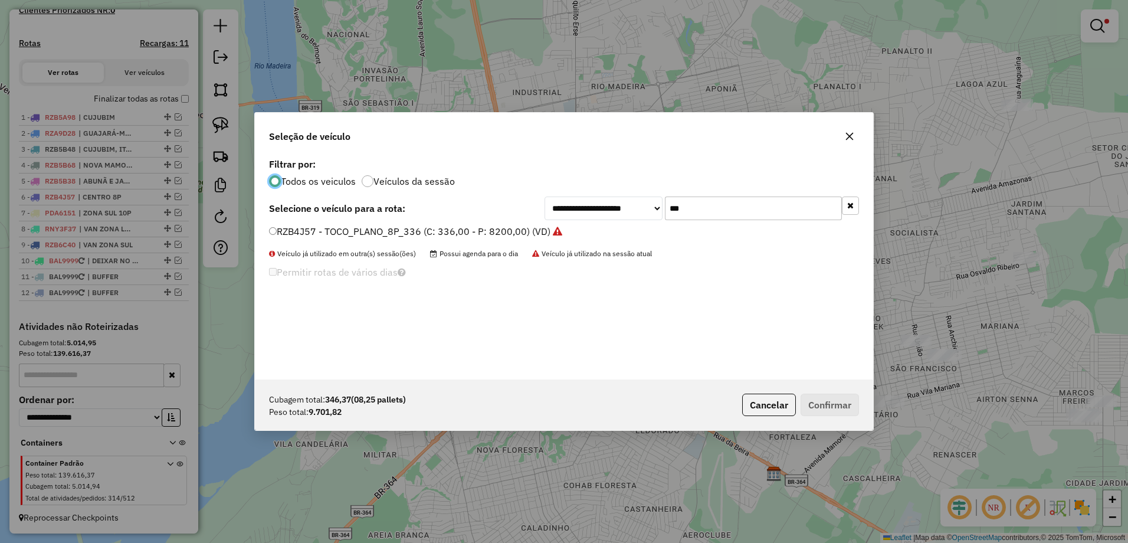
scroll to position [6, 4]
click at [751, 201] on input "***" at bounding box center [753, 208] width 177 height 24
type input "*"
type input "***"
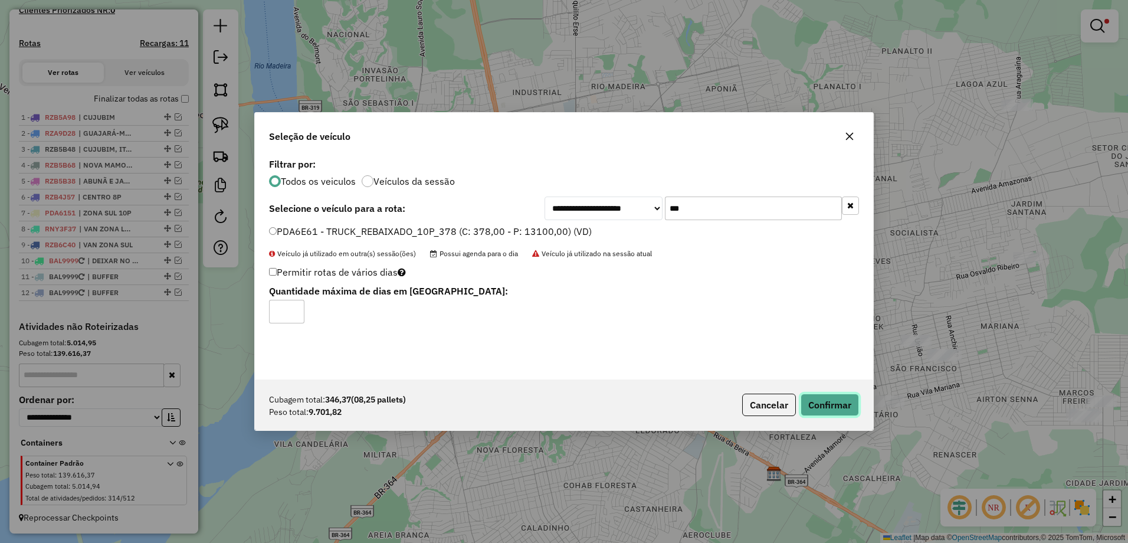
click at [846, 403] on button "Confirmar" at bounding box center [829, 404] width 58 height 22
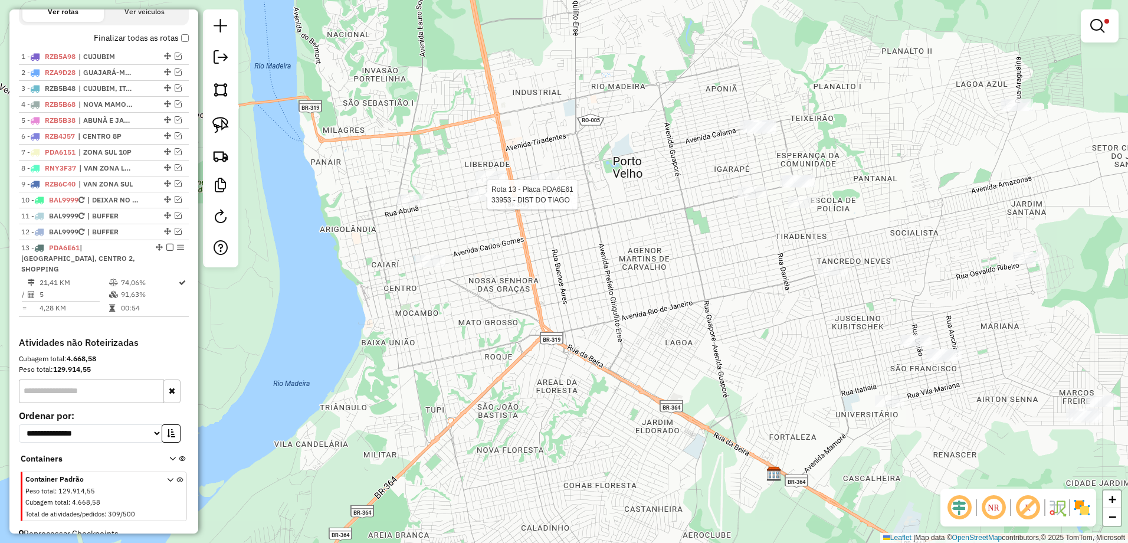
scroll to position [422, 0]
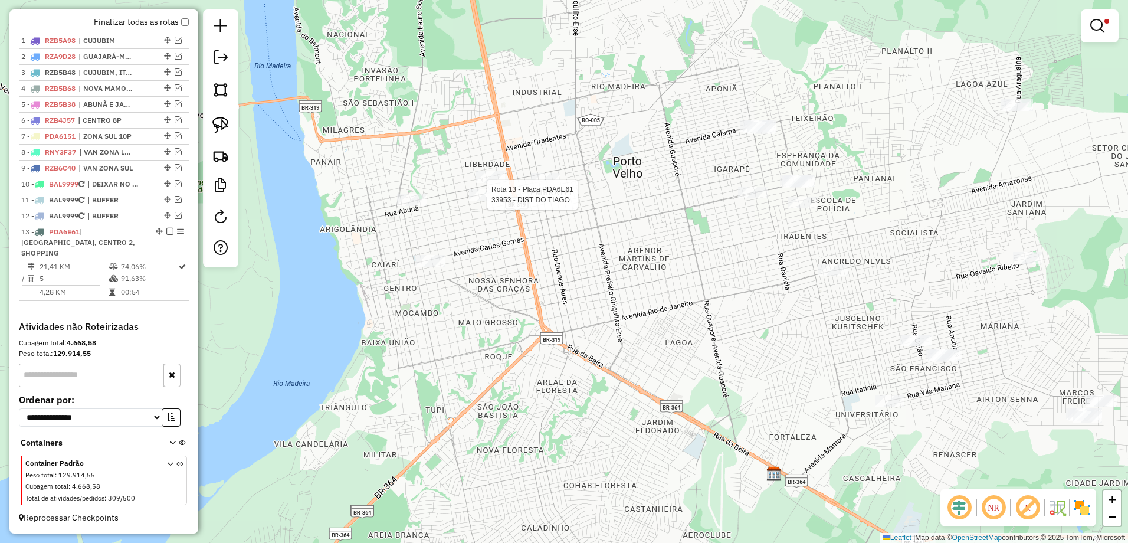
select select "**********"
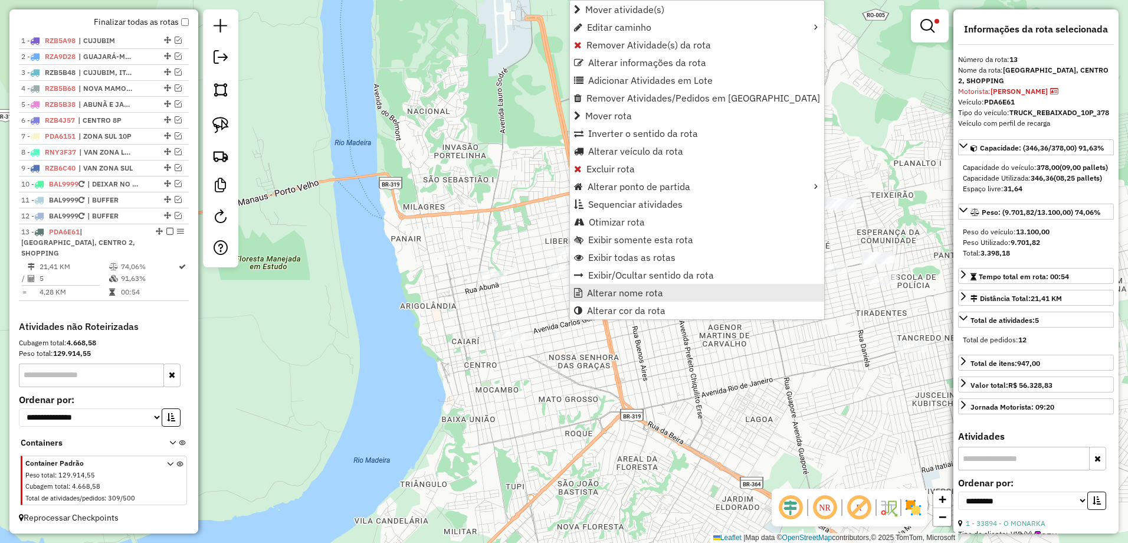
click at [617, 290] on span "Alterar nome rota" at bounding box center [625, 292] width 76 height 9
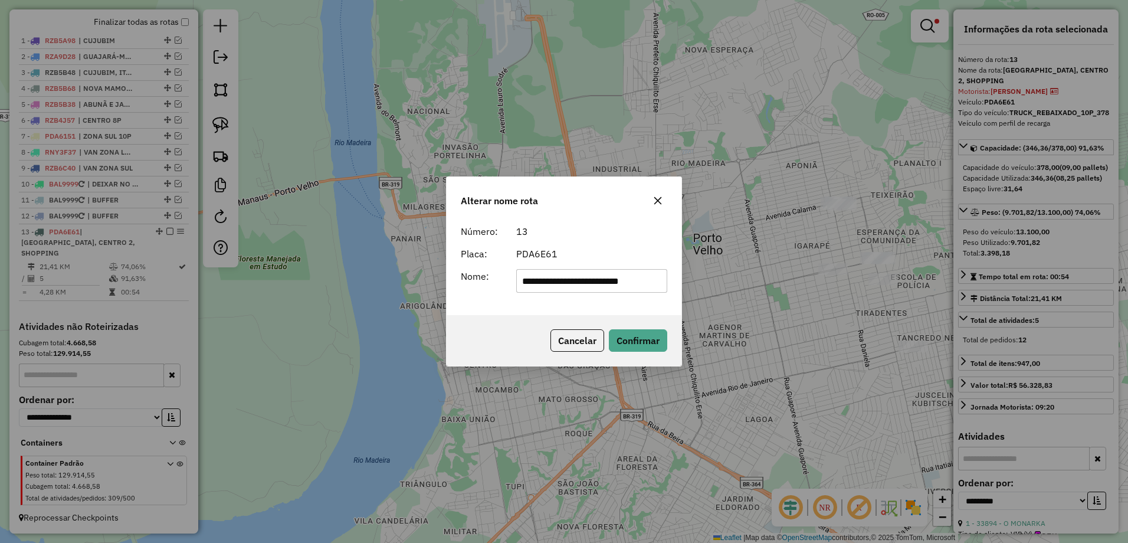
scroll to position [0, 0]
type input "**********"
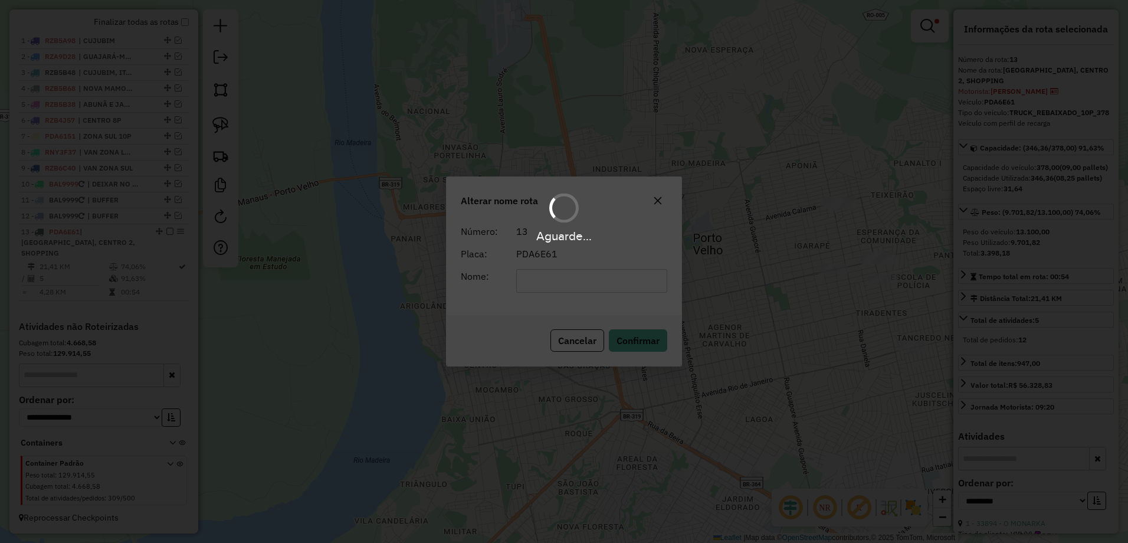
scroll to position [412, 0]
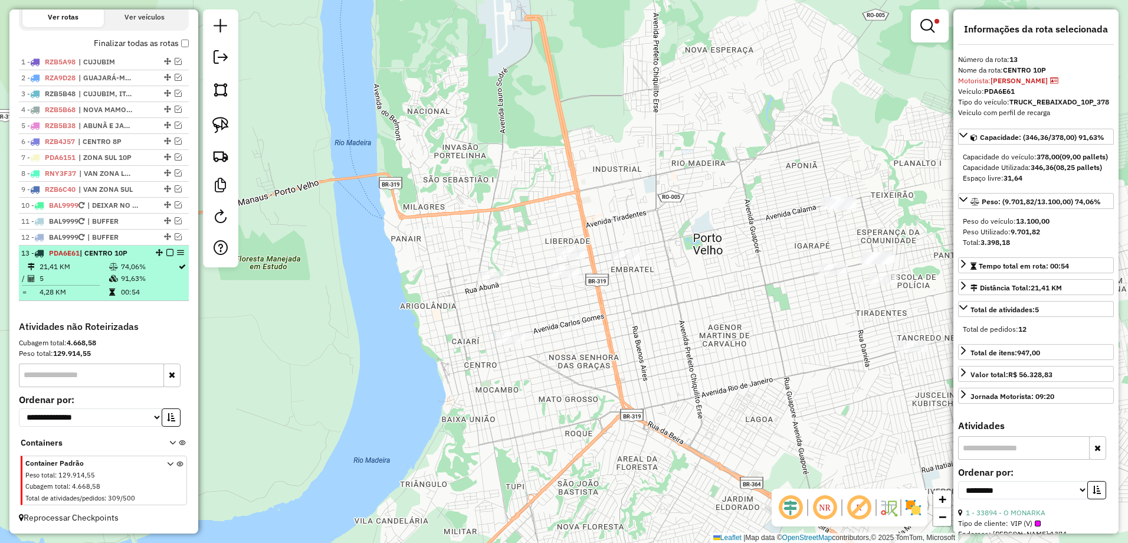
click at [166, 255] on em at bounding box center [169, 252] width 7 height 7
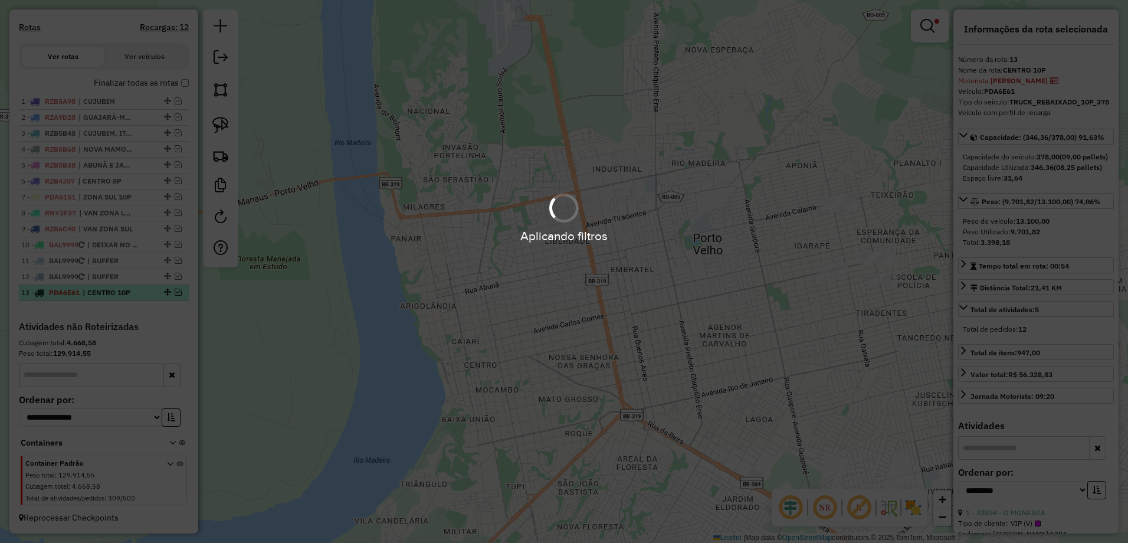
scroll to position [372, 0]
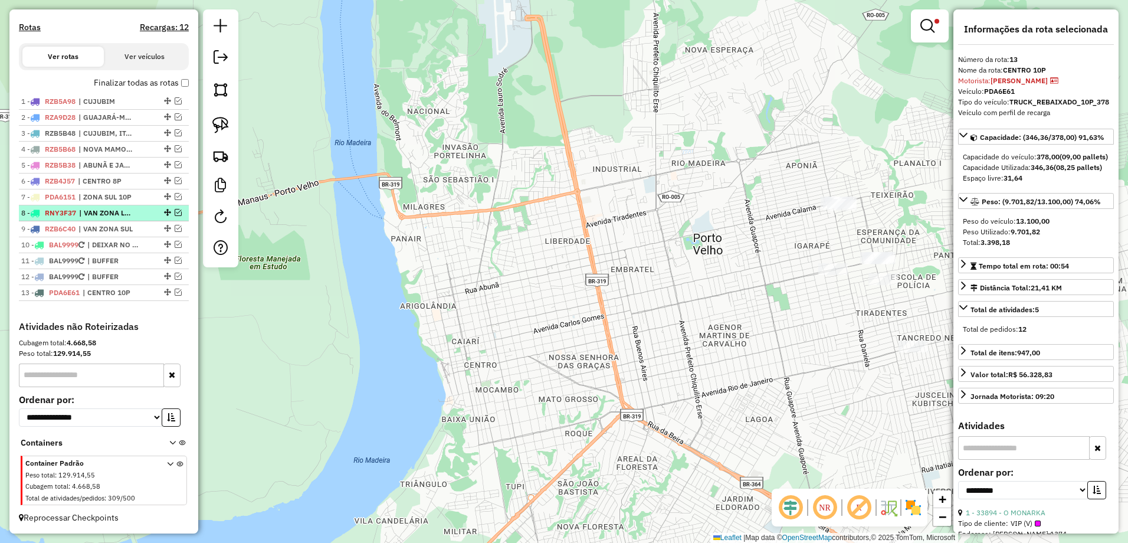
drag, startPoint x: 167, startPoint y: 298, endPoint x: 157, endPoint y: 209, distance: 89.6
click at [157, 209] on ul "1 - RZB5A98 | CUJUBIM 2 - RZA9D28 | GUAJARÁ-MIRIM 3 - RZB5B48 | CUJUBIM, ITAPUA…" at bounding box center [104, 197] width 170 height 207
drag, startPoint x: 157, startPoint y: 209, endPoint x: 164, endPoint y: 292, distance: 82.8
click at [164, 292] on em at bounding box center [167, 291] width 7 height 7
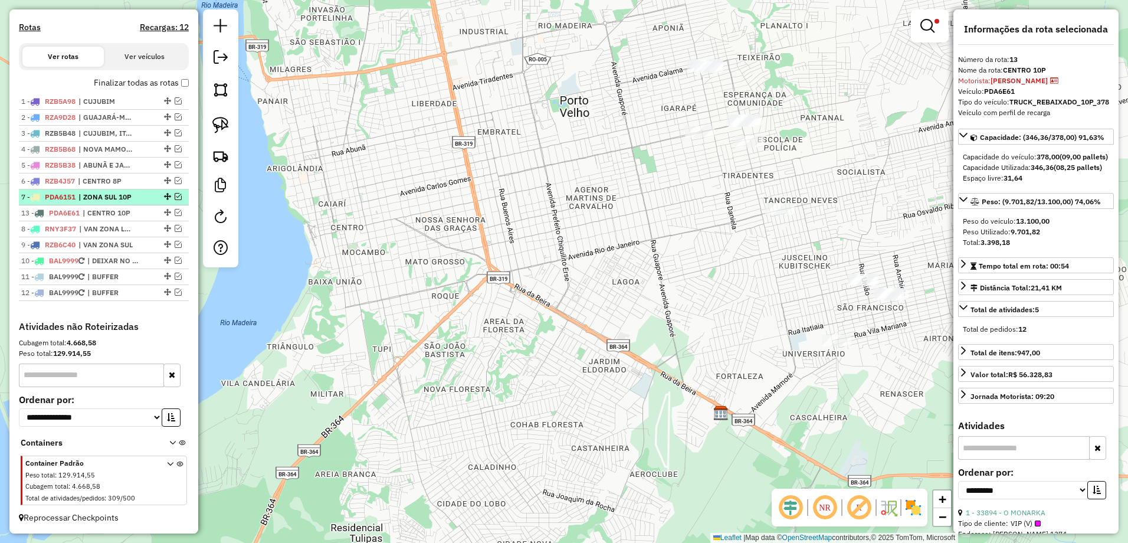
drag, startPoint x: 163, startPoint y: 293, endPoint x: 160, endPoint y: 201, distance: 91.5
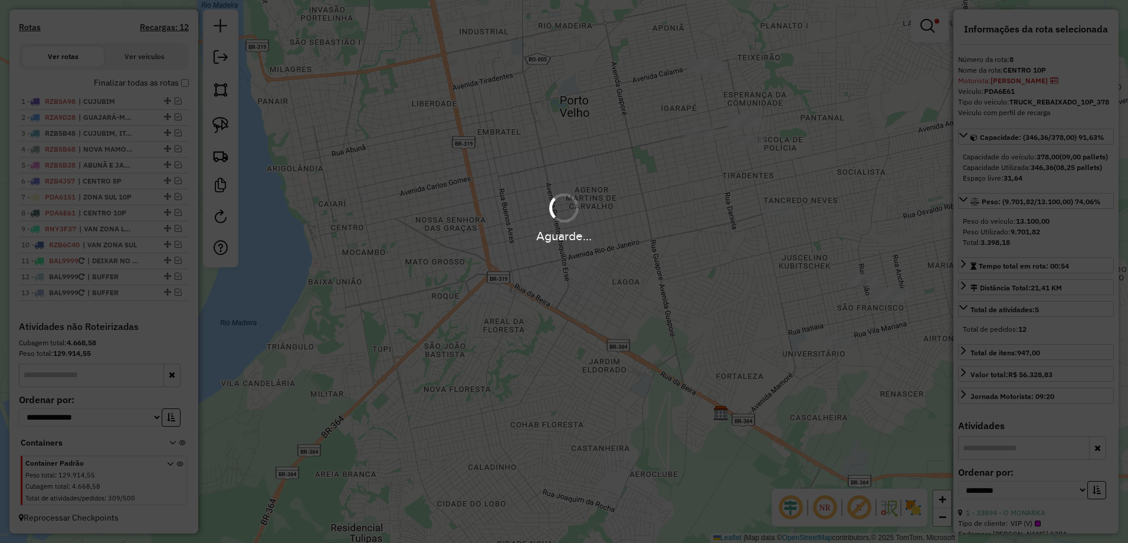
click at [520, 288] on hb-app "Aguarde... Pop-up bloqueado! Seu navegador bloqueou automáticamente a abertura …" at bounding box center [564, 271] width 1128 height 543
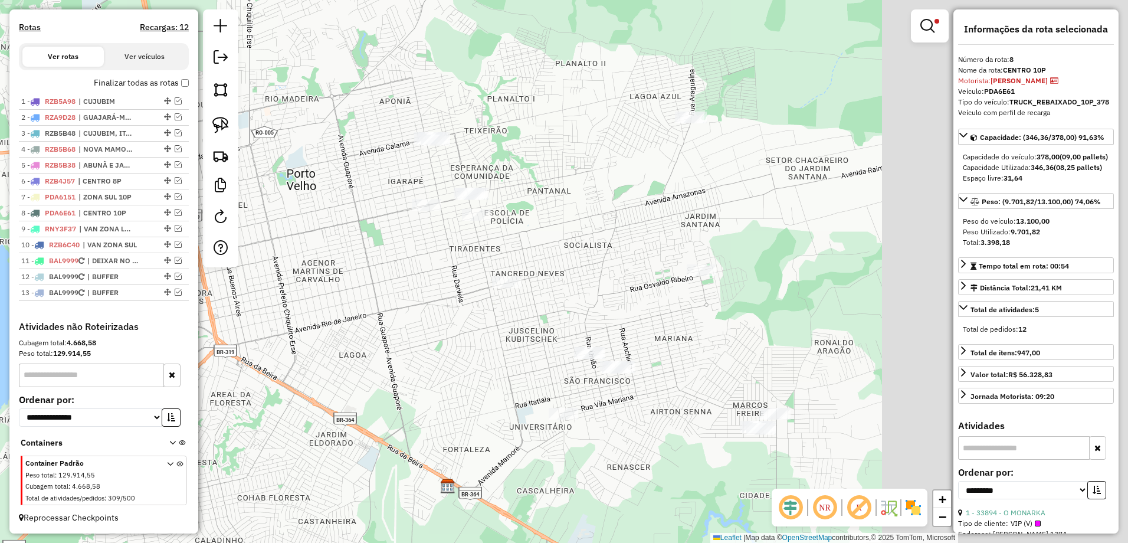
drag, startPoint x: 787, startPoint y: 184, endPoint x: 484, endPoint y: 256, distance: 312.2
click at [486, 257] on div "**********" at bounding box center [564, 271] width 1128 height 543
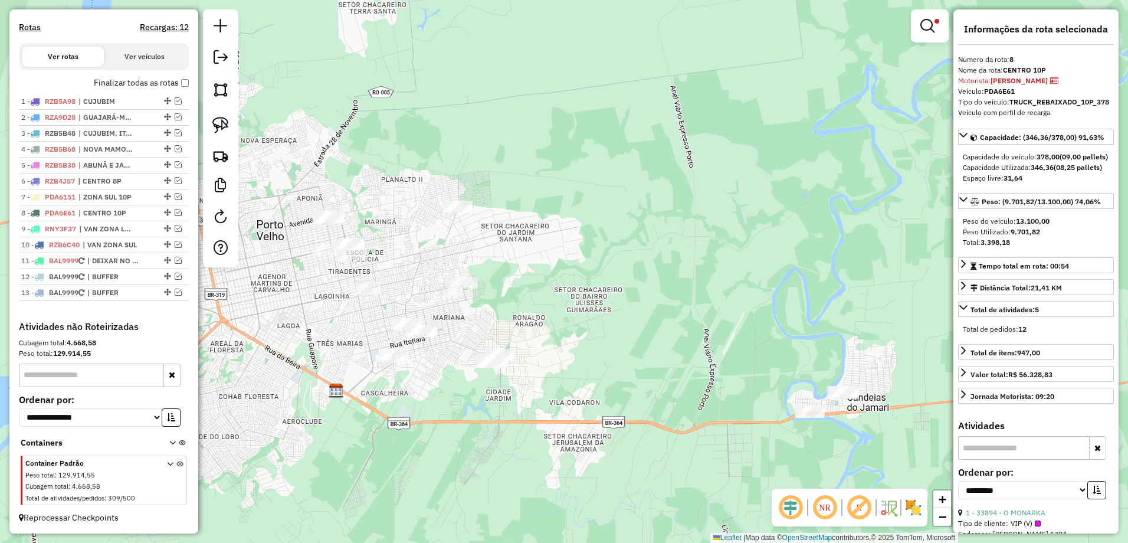
drag, startPoint x: 618, startPoint y: 252, endPoint x: 530, endPoint y: 285, distance: 93.5
click at [530, 285] on div "**********" at bounding box center [564, 271] width 1128 height 543
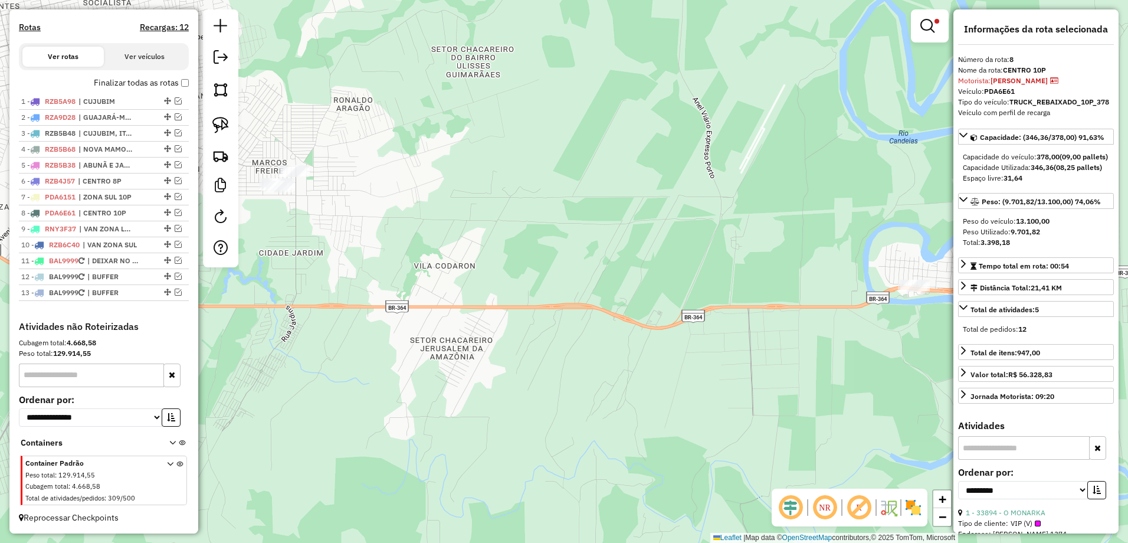
drag, startPoint x: 533, startPoint y: 266, endPoint x: 283, endPoint y: -17, distance: 377.4
click at [283, 0] on html "Aguarde... Pop-up bloqueado! Seu navegador bloqueou automáticamente a abertura …" at bounding box center [564, 271] width 1128 height 543
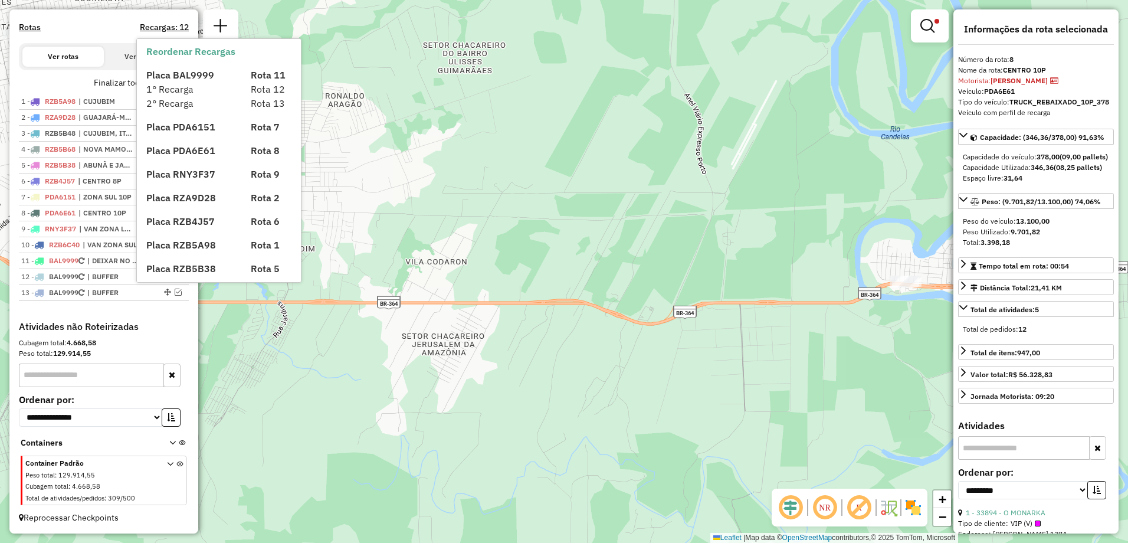
click at [216, 126] on div "Placa PDA6151" at bounding box center [191, 127] width 104 height 14
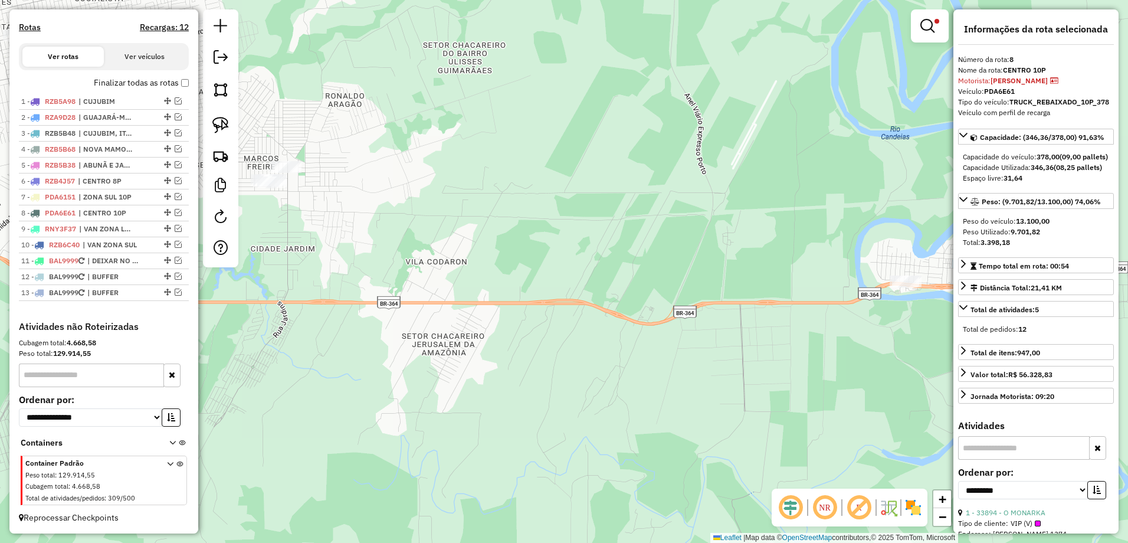
drag, startPoint x: 833, startPoint y: 188, endPoint x: 828, endPoint y: 185, distance: 6.1
click at [832, 188] on div "**********" at bounding box center [564, 271] width 1128 height 543
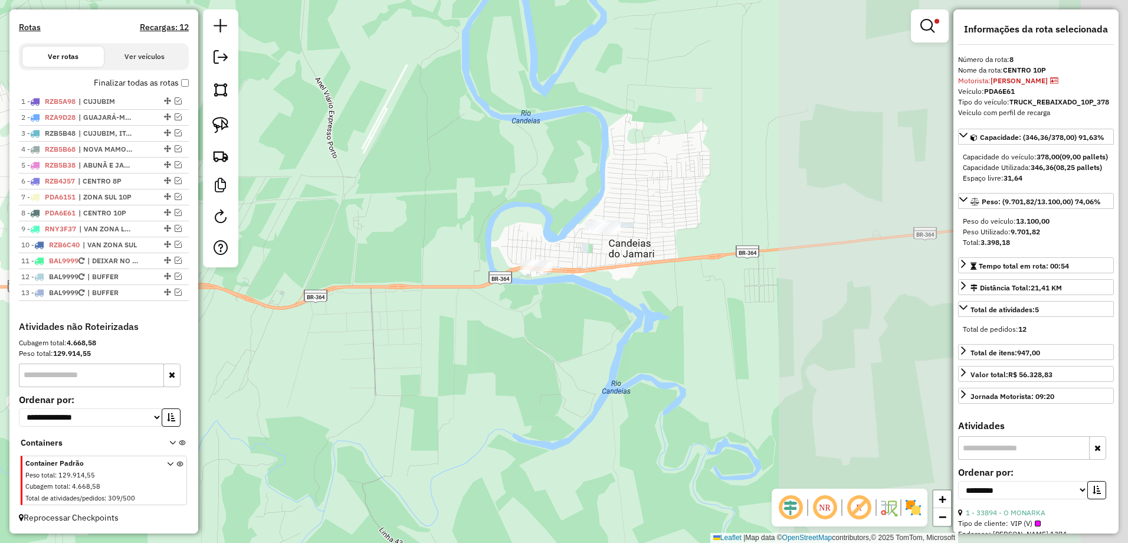
drag, startPoint x: 828, startPoint y: 185, endPoint x: 443, endPoint y: 168, distance: 384.9
click at [443, 168] on div "**********" at bounding box center [564, 271] width 1128 height 543
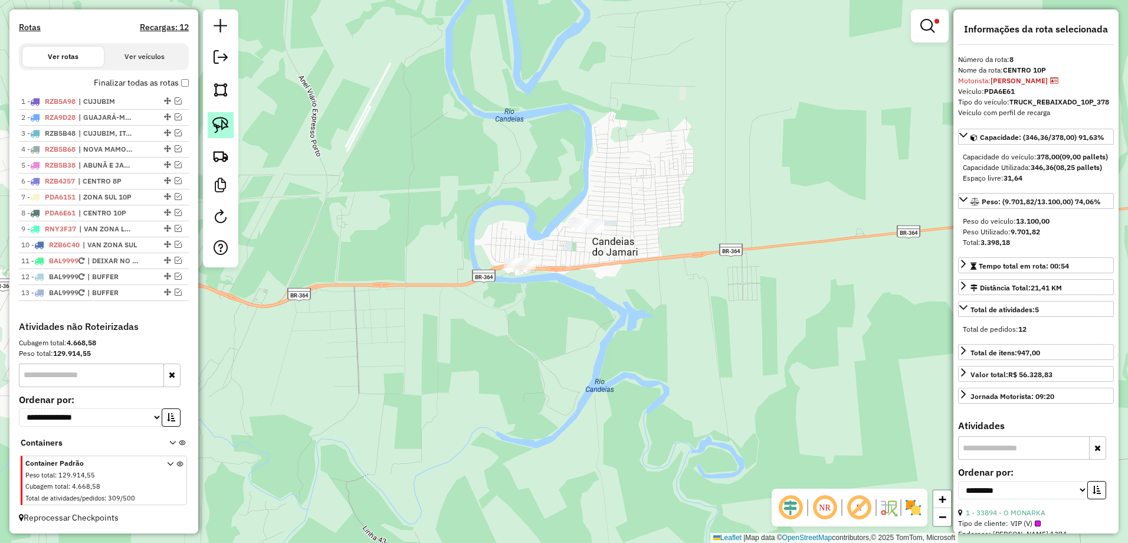
click at [221, 126] on img at bounding box center [220, 125] width 17 height 17
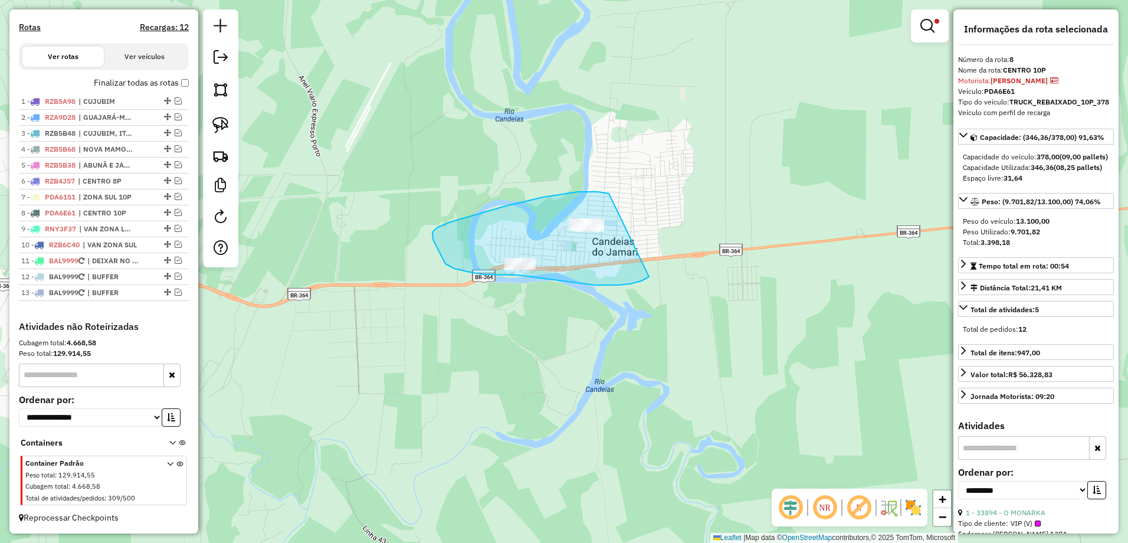
drag, startPoint x: 609, startPoint y: 193, endPoint x: 632, endPoint y: 282, distance: 91.4
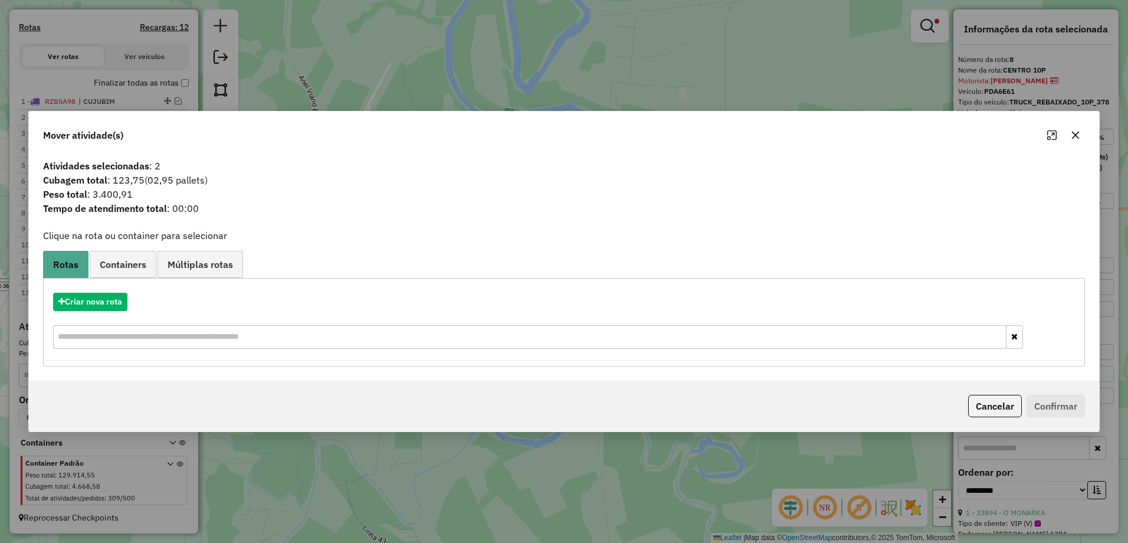
click at [1076, 136] on icon "button" at bounding box center [1076, 136] width 8 height 8
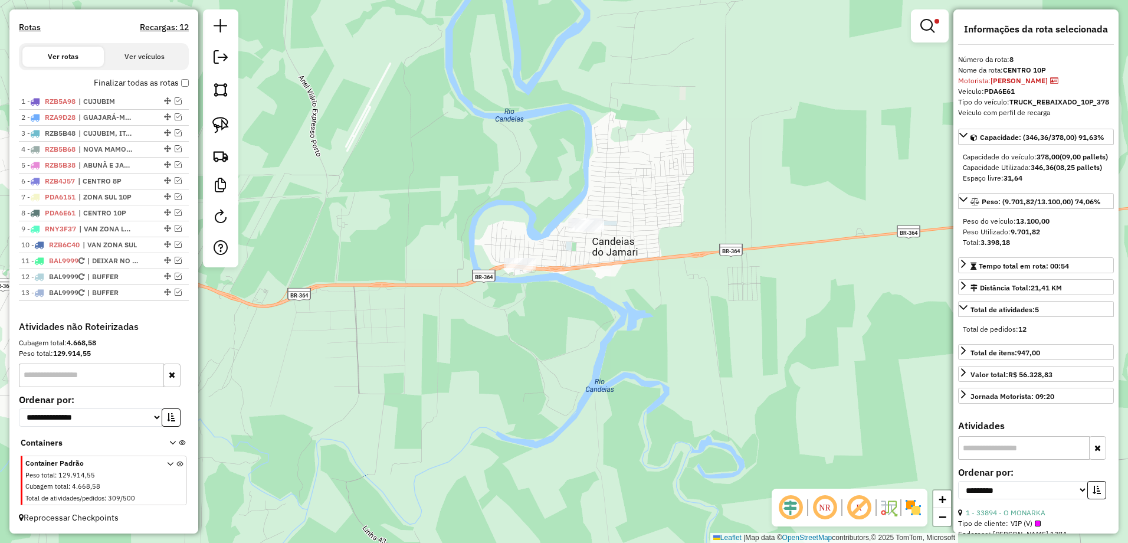
drag, startPoint x: 577, startPoint y: 185, endPoint x: 979, endPoint y: 173, distance: 402.4
click at [979, 173] on hb-router-mapa "Informações da Sessão 978769 - 13/08/2025 Criação: 12/08/2025 19:08 Depósito: R…" at bounding box center [564, 271] width 1128 height 543
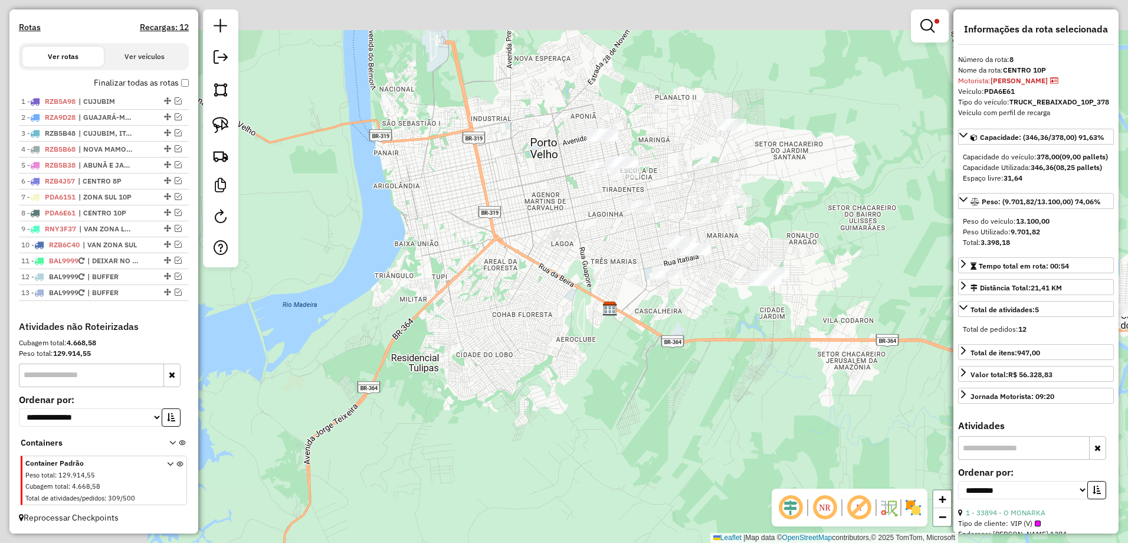
drag, startPoint x: 566, startPoint y: 166, endPoint x: 822, endPoint y: 288, distance: 284.1
click at [828, 320] on div "**********" at bounding box center [564, 271] width 1128 height 543
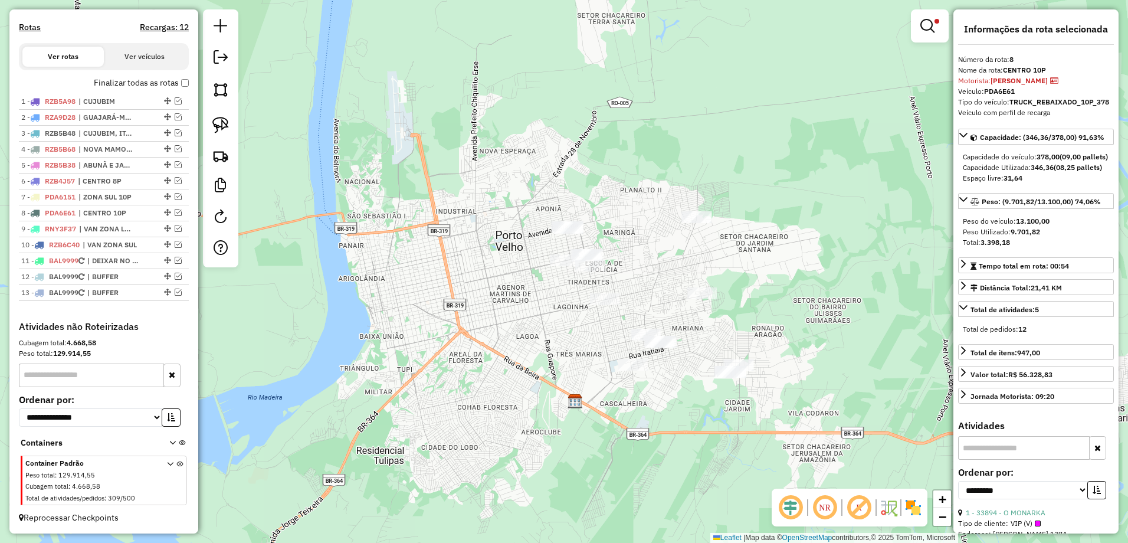
drag, startPoint x: 855, startPoint y: 180, endPoint x: 789, endPoint y: 234, distance: 85.6
click at [789, 234] on div "**********" at bounding box center [564, 271] width 1128 height 543
click at [610, 141] on div "**********" at bounding box center [564, 271] width 1128 height 543
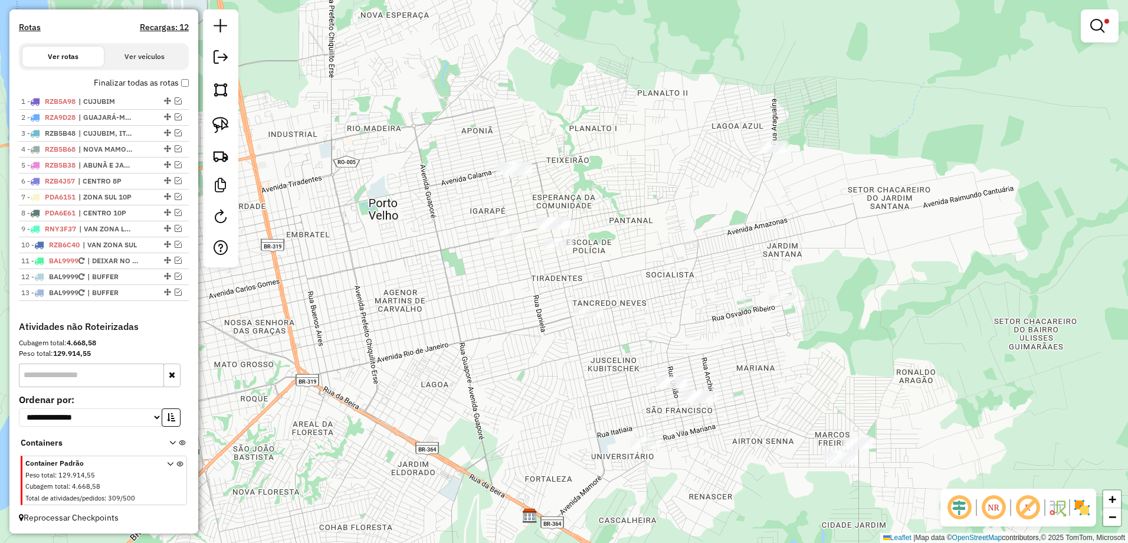
drag, startPoint x: 597, startPoint y: 94, endPoint x: 597, endPoint y: 71, distance: 23.6
click at [597, 71] on div "**********" at bounding box center [564, 271] width 1128 height 543
click at [226, 124] on img at bounding box center [220, 125] width 17 height 17
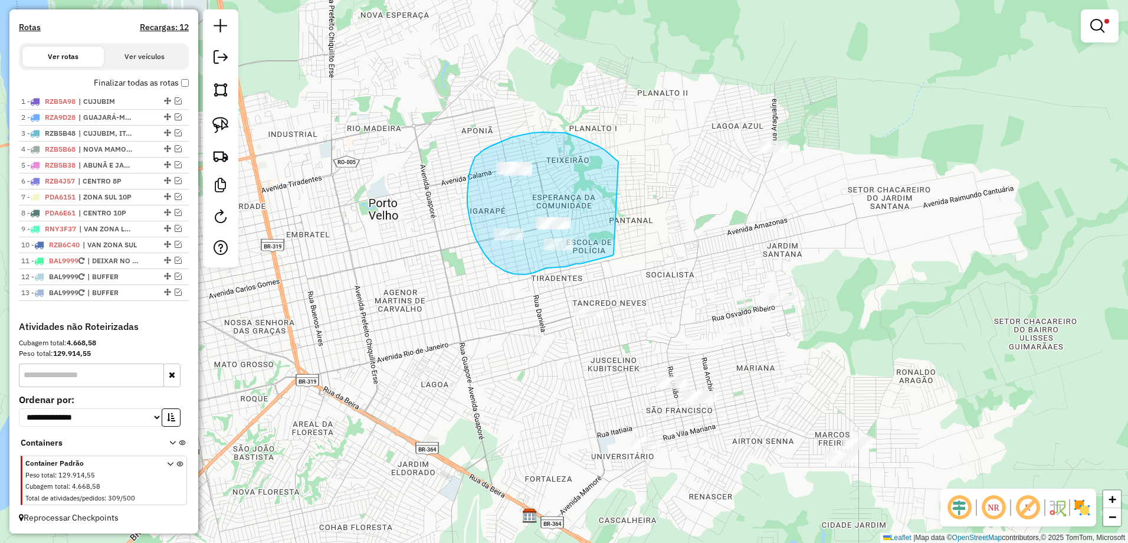
drag, startPoint x: 599, startPoint y: 146, endPoint x: 613, endPoint y: 254, distance: 108.9
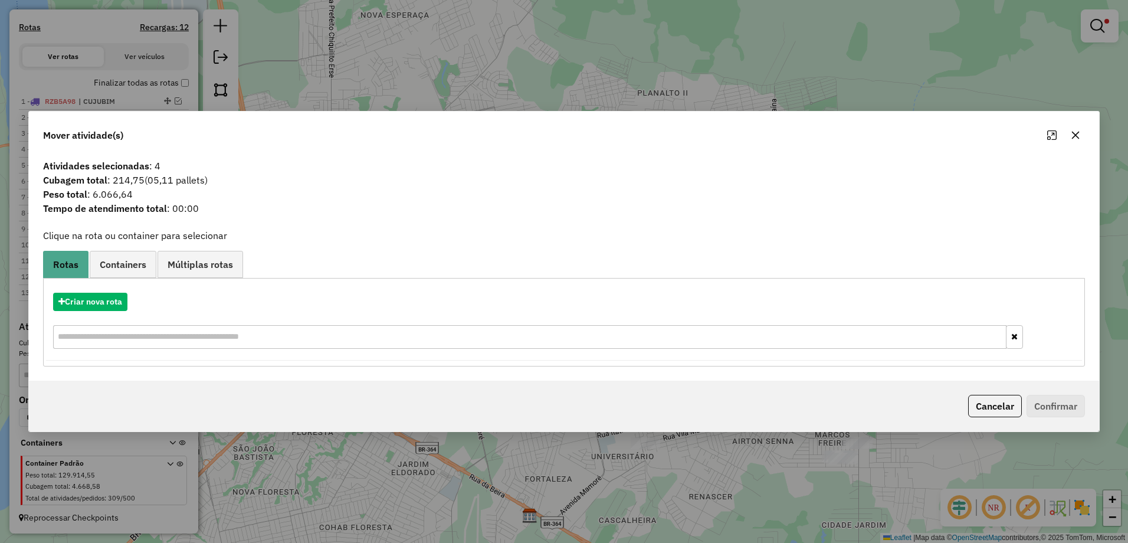
click at [1081, 139] on button "button" at bounding box center [1075, 135] width 19 height 19
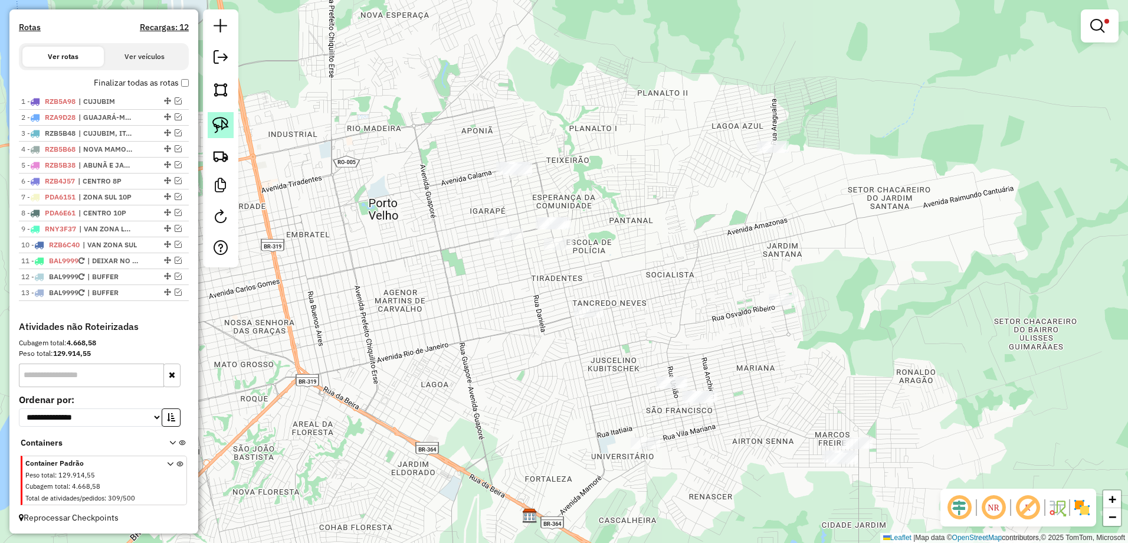
click at [217, 127] on img at bounding box center [220, 125] width 17 height 17
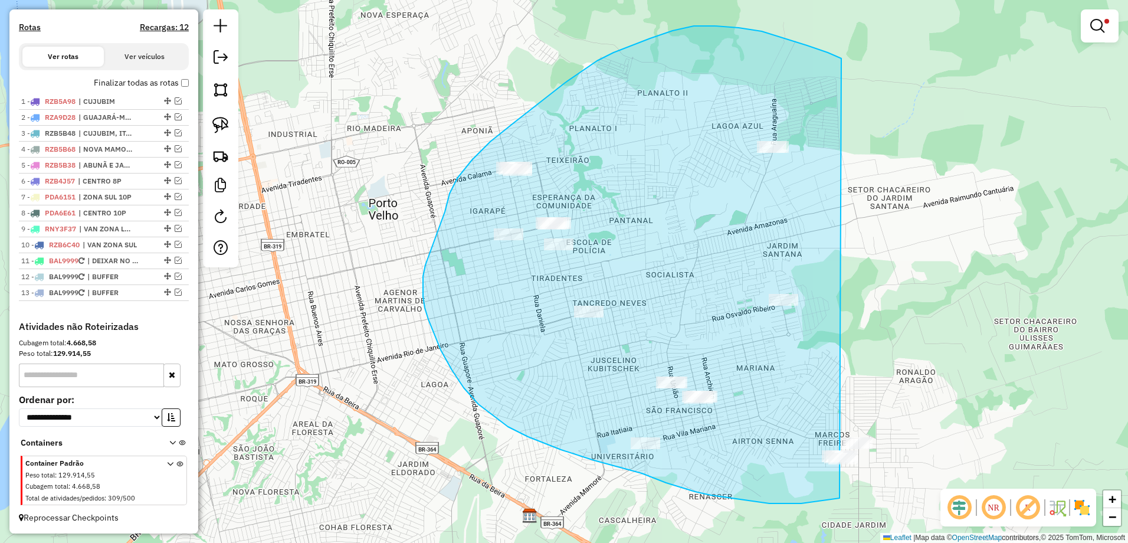
drag, startPoint x: 761, startPoint y: 31, endPoint x: 941, endPoint y: 478, distance: 481.2
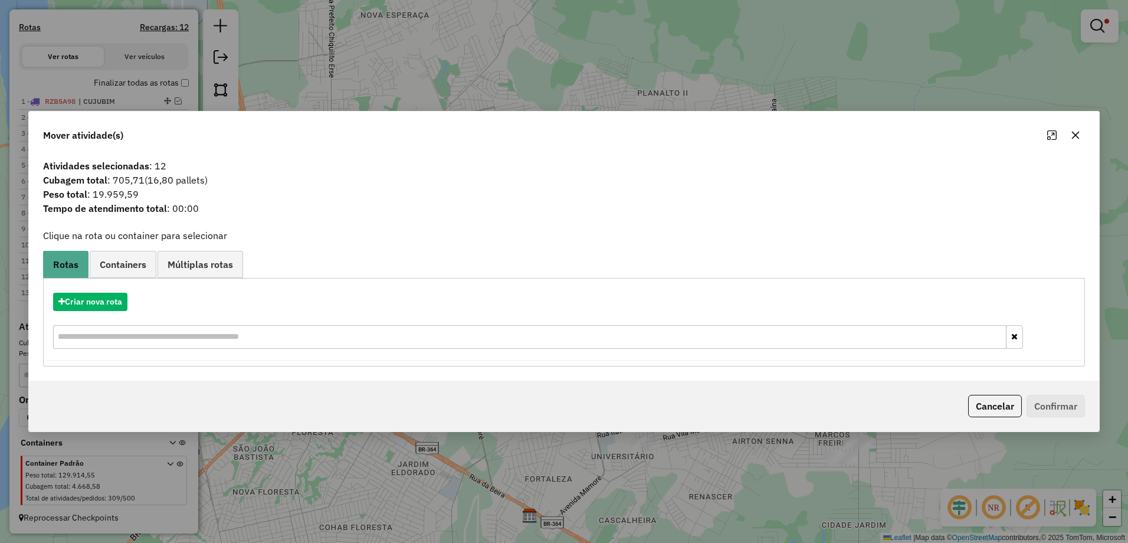
click at [1077, 130] on icon "button" at bounding box center [1075, 134] width 9 height 9
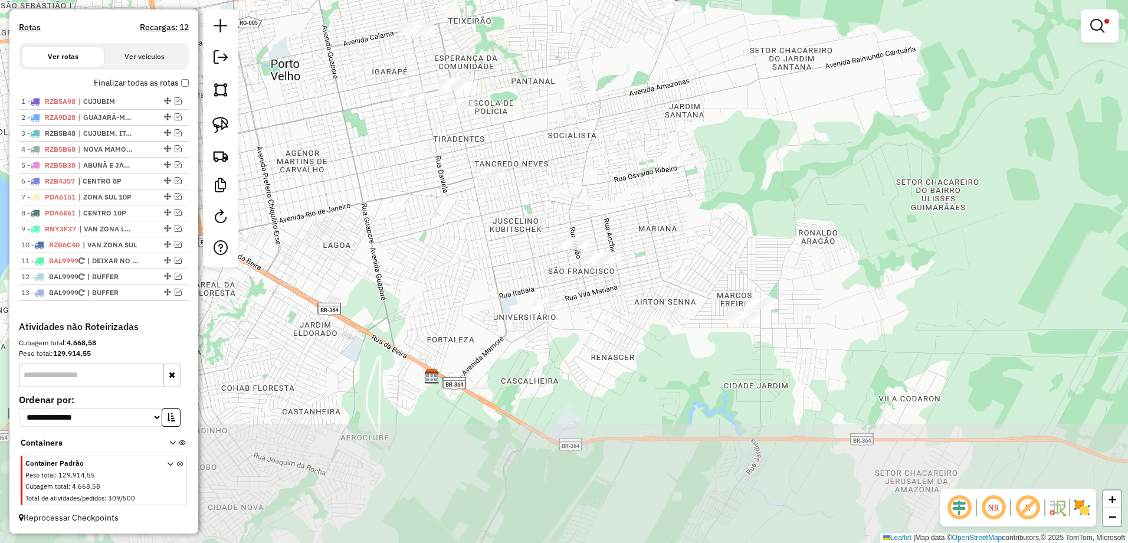
drag, startPoint x: 905, startPoint y: 333, endPoint x: 805, endPoint y: 192, distance: 173.0
click at [805, 192] on div "**********" at bounding box center [564, 271] width 1128 height 543
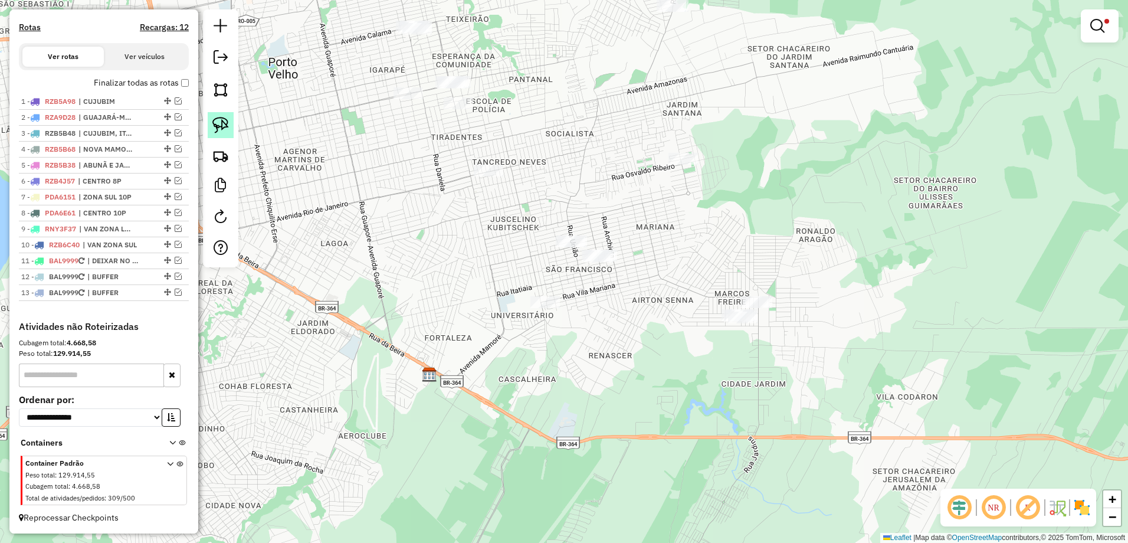
click at [226, 123] on img at bounding box center [220, 125] width 17 height 17
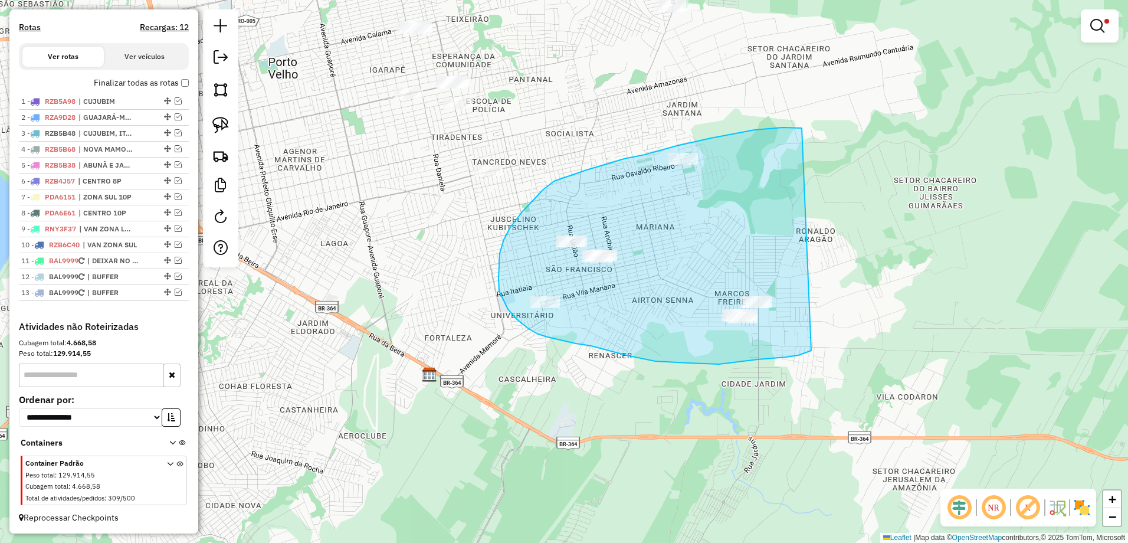
drag, startPoint x: 798, startPoint y: 127, endPoint x: 823, endPoint y: 347, distance: 221.4
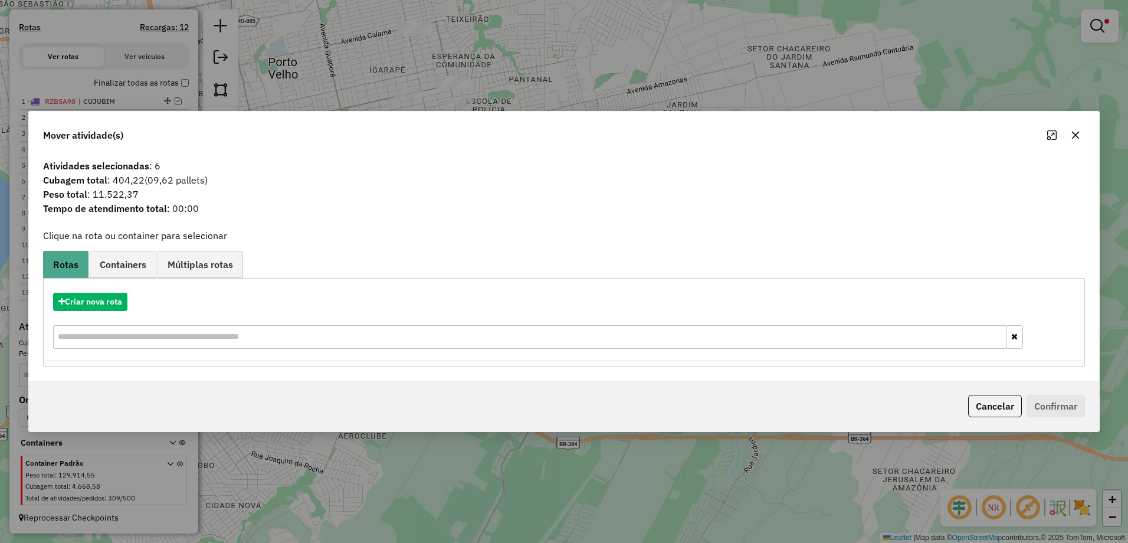
click at [1073, 133] on icon "button" at bounding box center [1076, 136] width 8 height 8
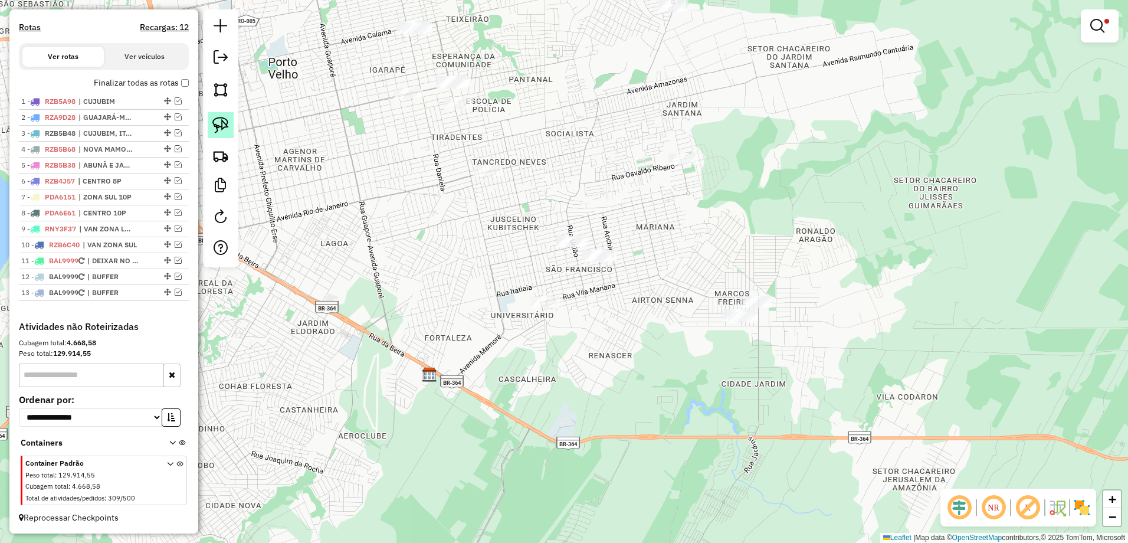
click at [219, 127] on img at bounding box center [220, 125] width 17 height 17
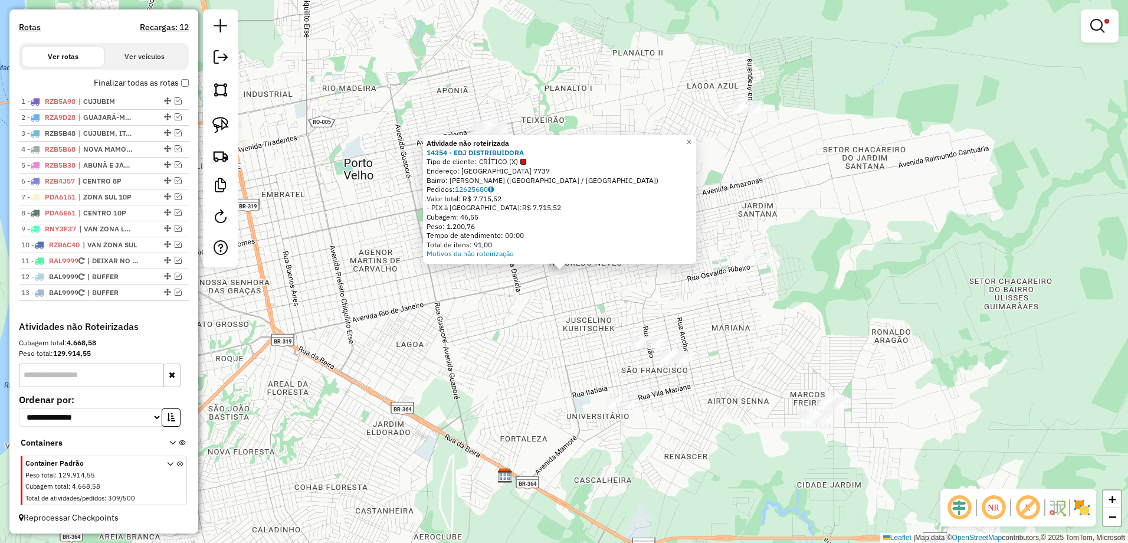
click at [498, 295] on div "Atividade não roteirizada 14354 - EDJ DISTRIBUIDORA Tipo de cliente: CRÍTICO (X…" at bounding box center [564, 271] width 1128 height 543
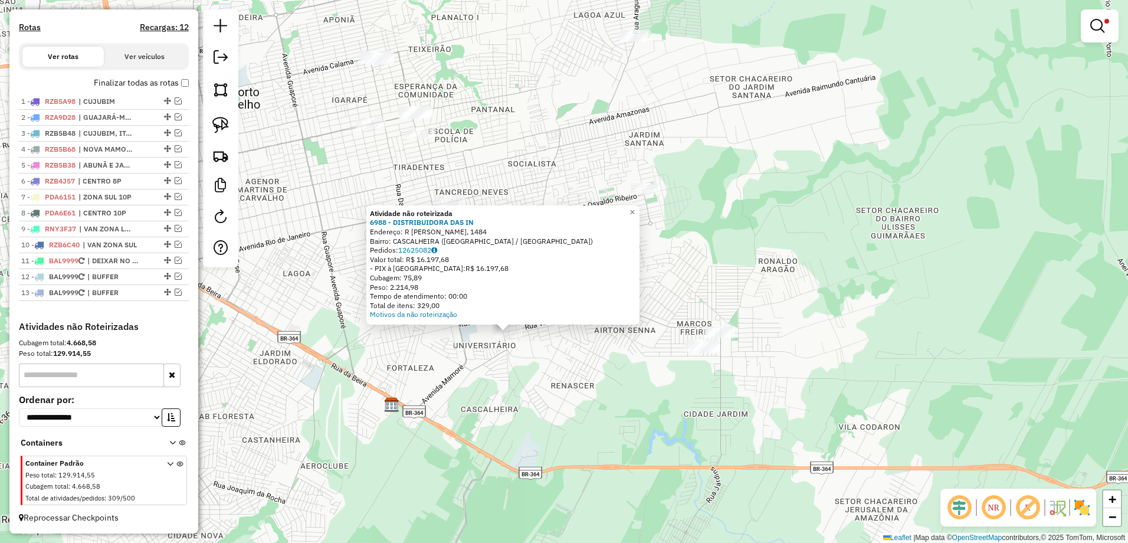
drag, startPoint x: 632, startPoint y: 291, endPoint x: 574, endPoint y: 353, distance: 84.3
click at [574, 353] on div "Atividade não roteirizada 6988 - DISTRIBUIDORA DAS IN Endereço: R VILA MARIANA,…" at bounding box center [564, 271] width 1128 height 543
click at [574, 352] on div "Atividade não roteirizada 6988 - DISTRIBUIDORA DAS IN Endereço: R VILA MARIANA,…" at bounding box center [564, 271] width 1128 height 543
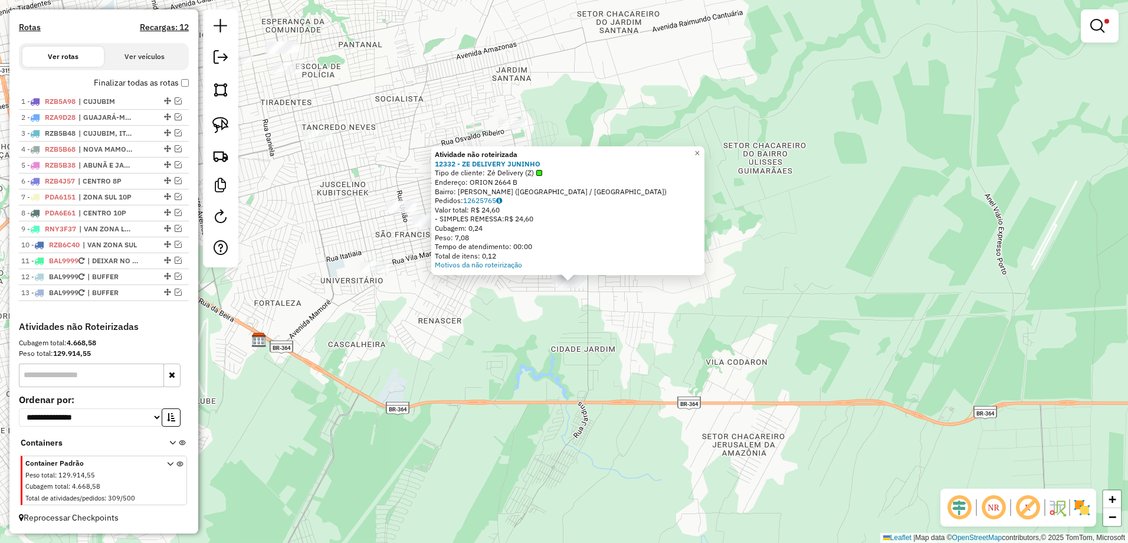
drag, startPoint x: 570, startPoint y: 326, endPoint x: 579, endPoint y: 337, distance: 14.3
click at [579, 337] on div "Atividade não roteirizada 12332 - ZE DELIVERY JUNINHO Tipo de cliente: Zé Deliv…" at bounding box center [564, 271] width 1128 height 543
click at [606, 317] on div "Atividade não roteirizada 12332 - ZE DELIVERY JUNINHO Tipo de cliente: Zé Deliv…" at bounding box center [564, 271] width 1128 height 543
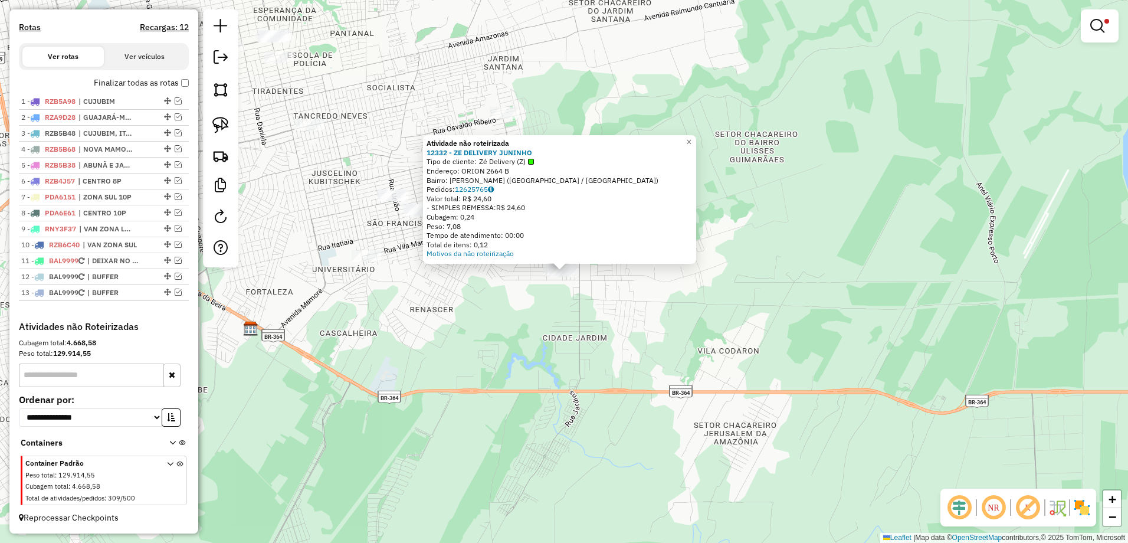
click at [546, 304] on div "Atividade não roteirizada 12332 - ZE DELIVERY JUNINHO Tipo de cliente: Zé Deliv…" at bounding box center [564, 271] width 1128 height 543
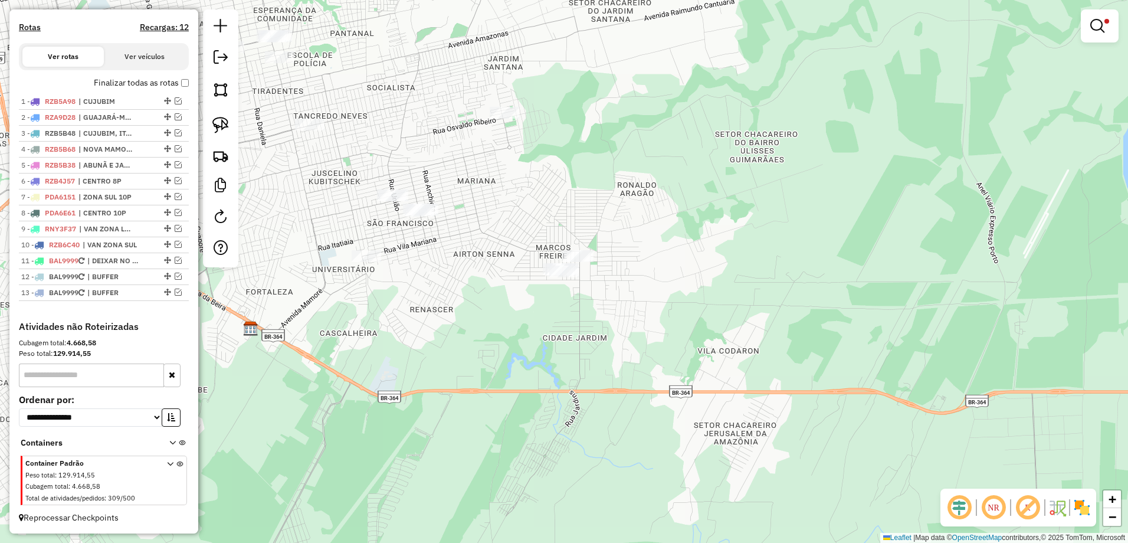
drag, startPoint x: 218, startPoint y: 122, endPoint x: 293, endPoint y: 110, distance: 75.8
click at [218, 122] on img at bounding box center [220, 125] width 17 height 17
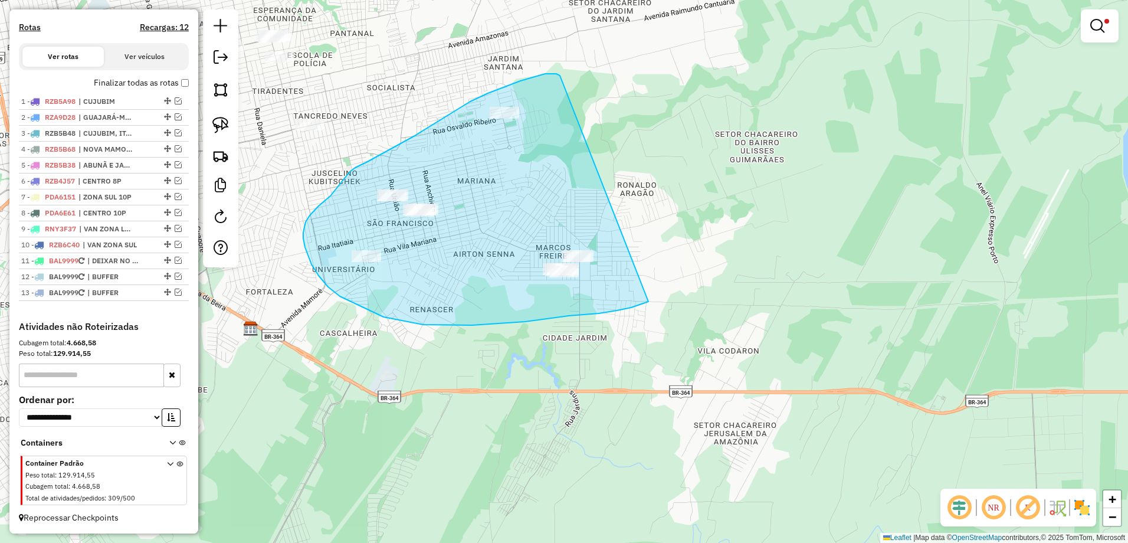
drag, startPoint x: 545, startPoint y: 74, endPoint x: 654, endPoint y: 298, distance: 249.8
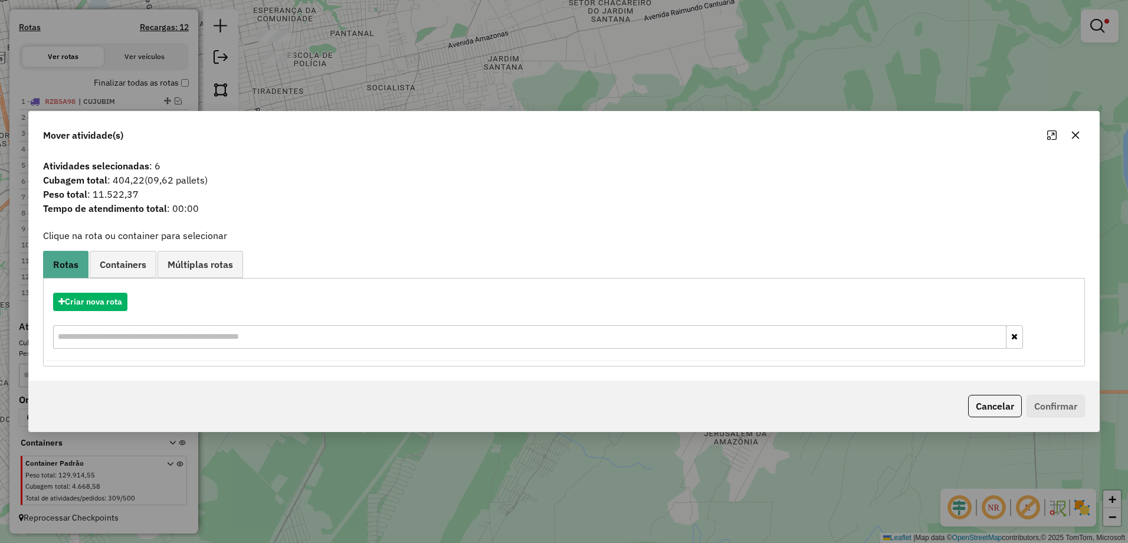
click at [1075, 136] on icon "button" at bounding box center [1076, 136] width 8 height 8
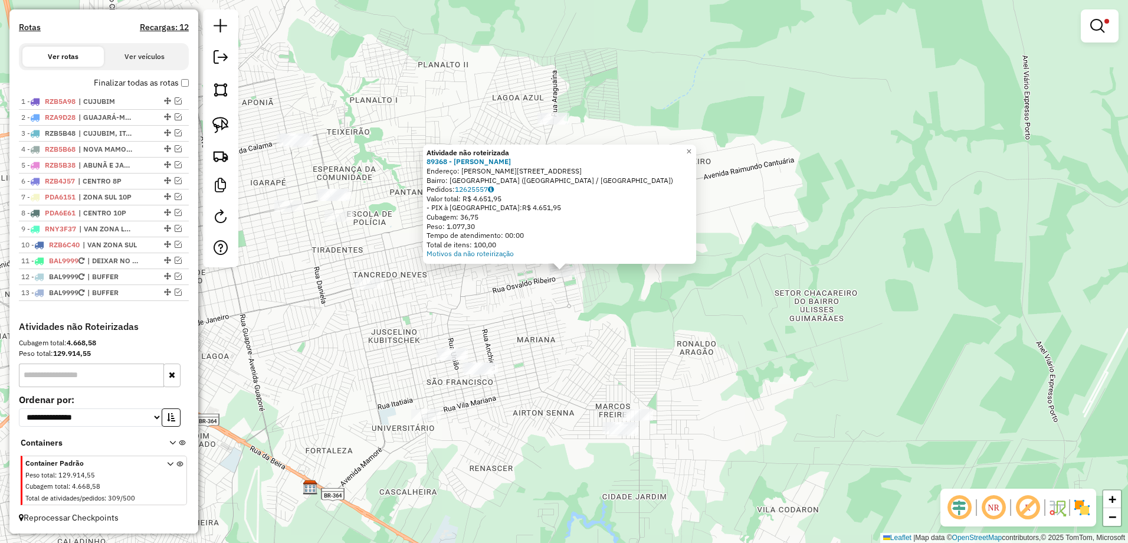
click at [496, 295] on div "Atividade não roteirizada 89368 - sabrina kelly Braz Endereço: R OSWALDO RIBEIR…" at bounding box center [564, 271] width 1128 height 543
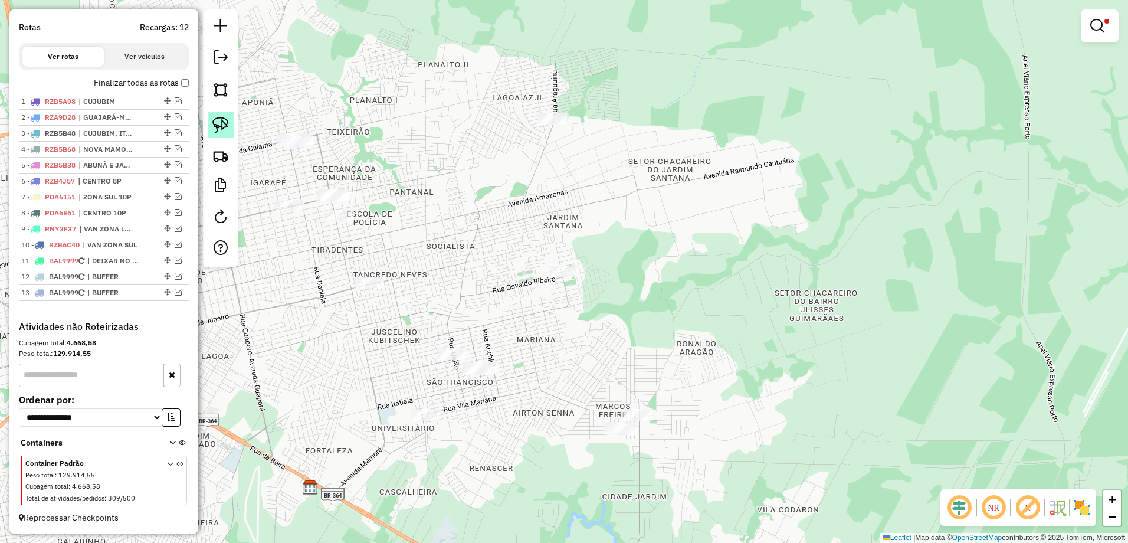
click at [222, 126] on img at bounding box center [220, 125] width 17 height 17
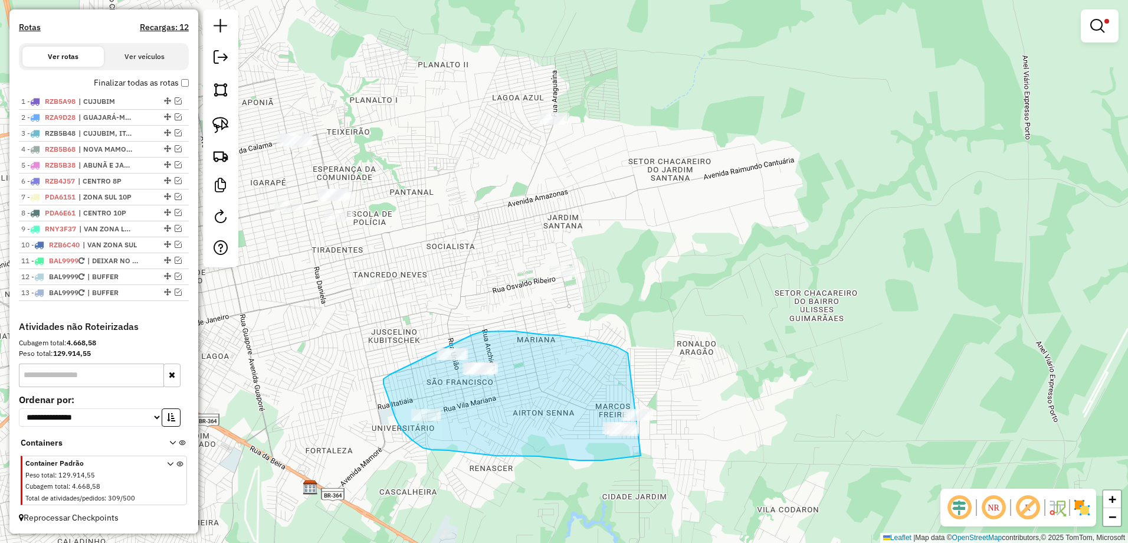
drag, startPoint x: 566, startPoint y: 337, endPoint x: 720, endPoint y: 441, distance: 185.5
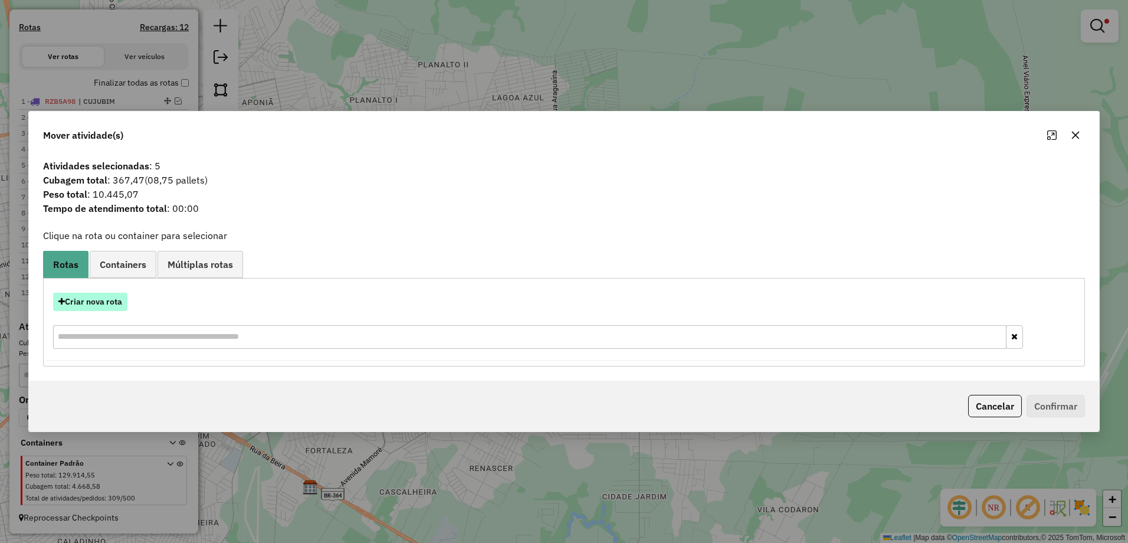
click at [83, 303] on button "Criar nova rota" at bounding box center [90, 302] width 74 height 18
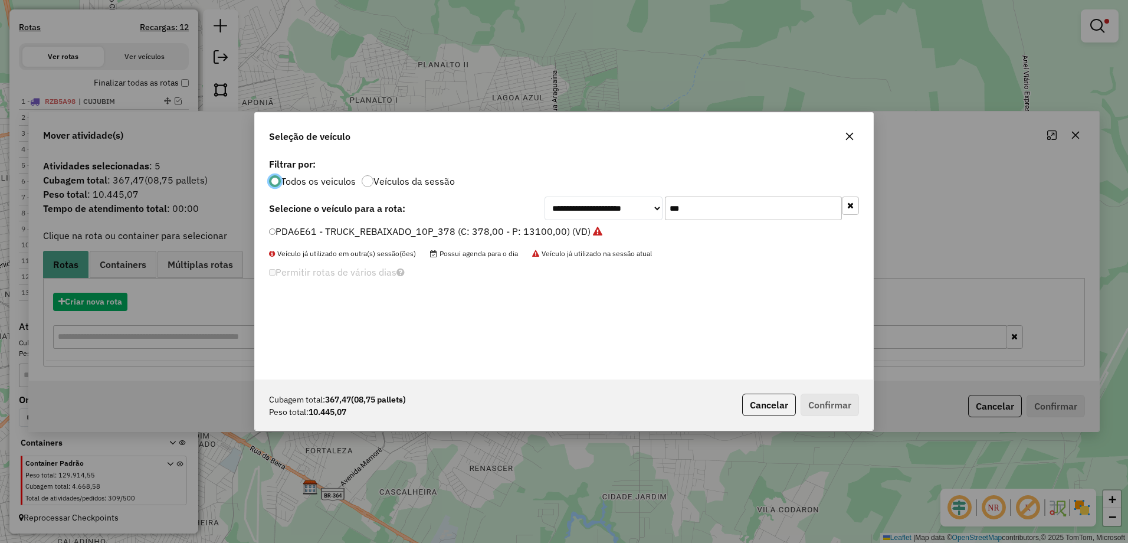
scroll to position [6, 4]
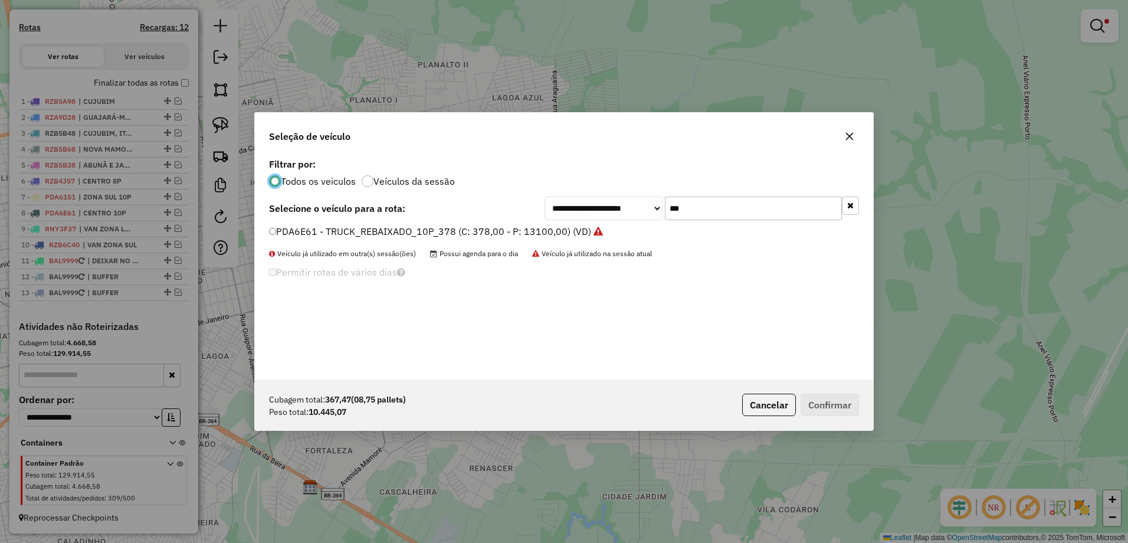
click at [855, 135] on button "button" at bounding box center [849, 136] width 19 height 19
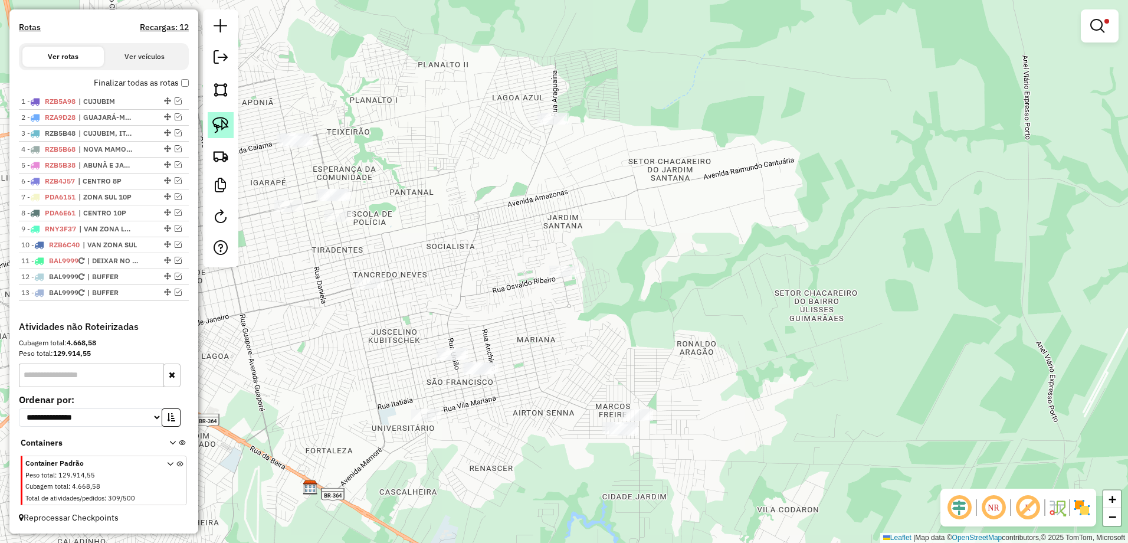
click at [219, 124] on img at bounding box center [220, 125] width 17 height 17
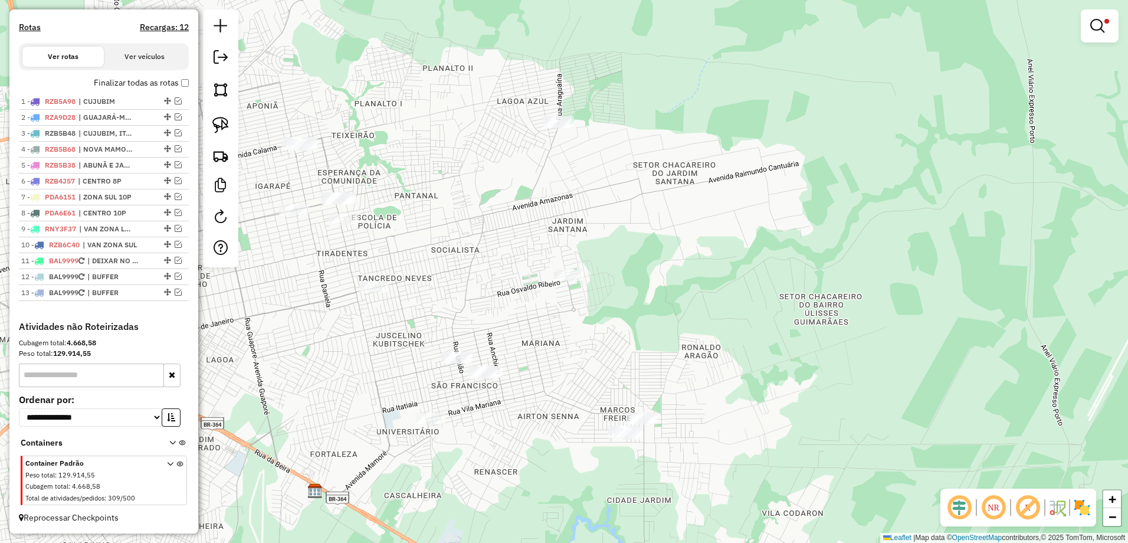
drag, startPoint x: 485, startPoint y: 290, endPoint x: 495, endPoint y: 297, distance: 11.8
click at [494, 296] on div "**********" at bounding box center [564, 271] width 1128 height 543
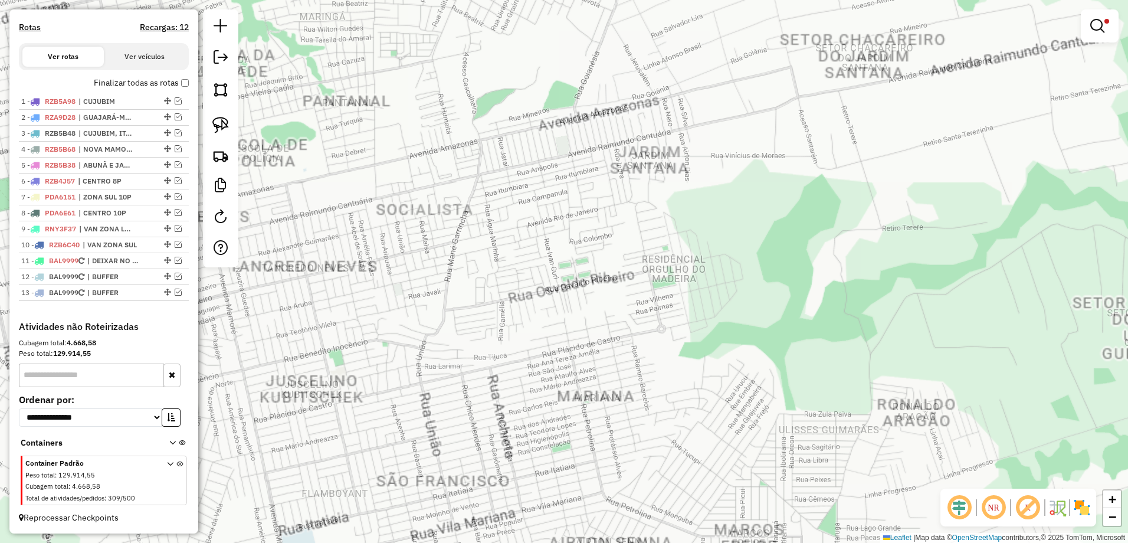
drag, startPoint x: 505, startPoint y: 314, endPoint x: 543, endPoint y: 347, distance: 50.1
click at [543, 347] on div "**********" at bounding box center [564, 271] width 1128 height 543
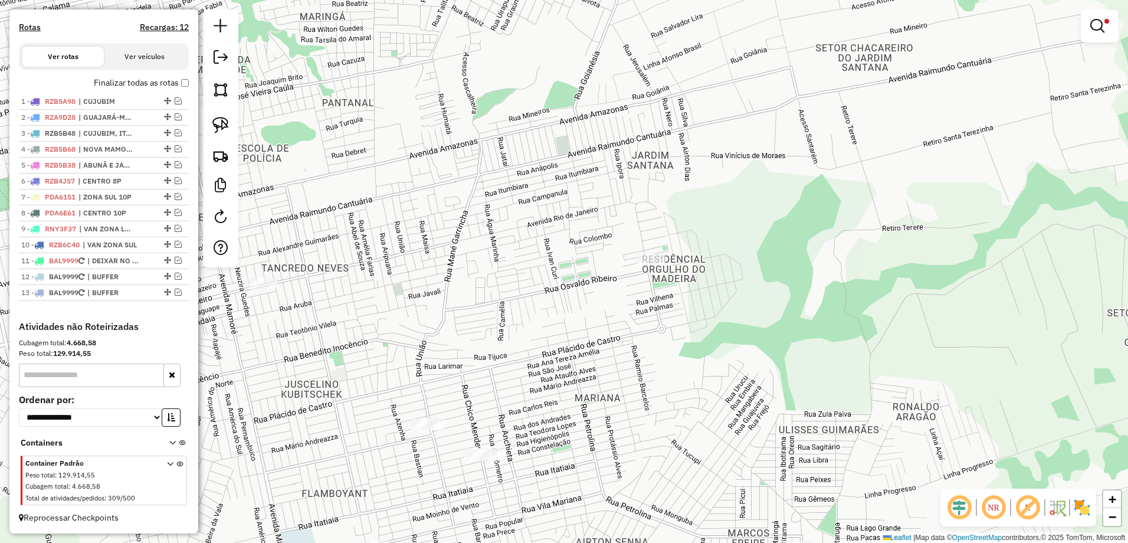
click at [539, 341] on div "**********" at bounding box center [564, 271] width 1128 height 543
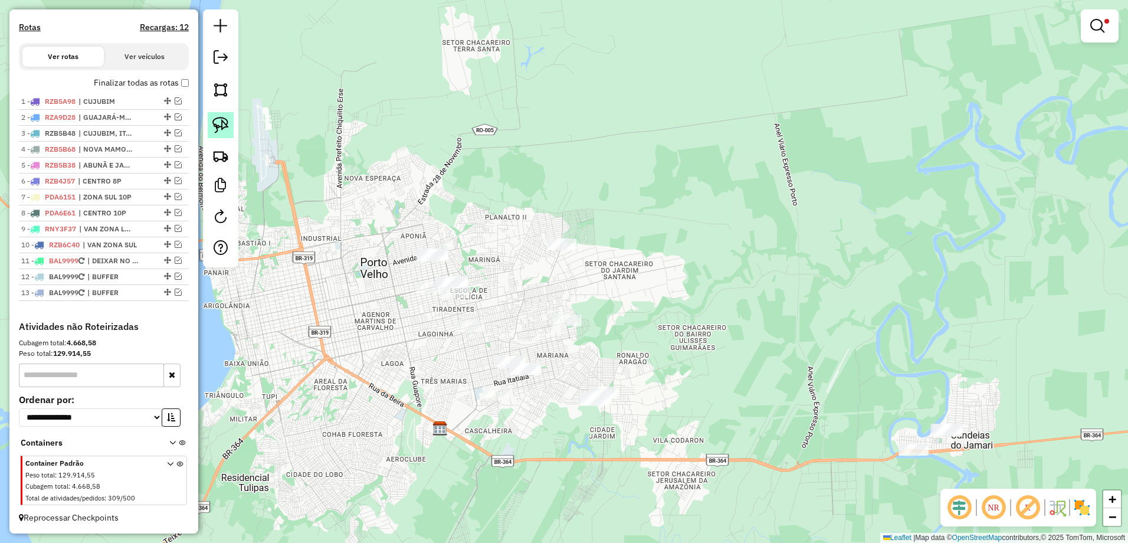
click at [223, 123] on img at bounding box center [220, 125] width 17 height 17
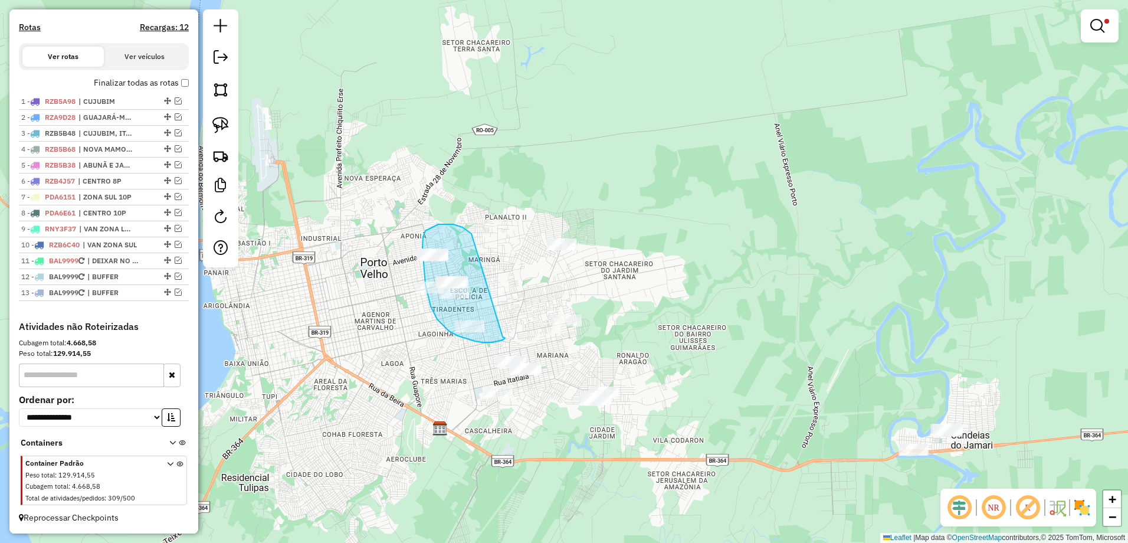
drag, startPoint x: 471, startPoint y: 234, endPoint x: 500, endPoint y: 335, distance: 105.3
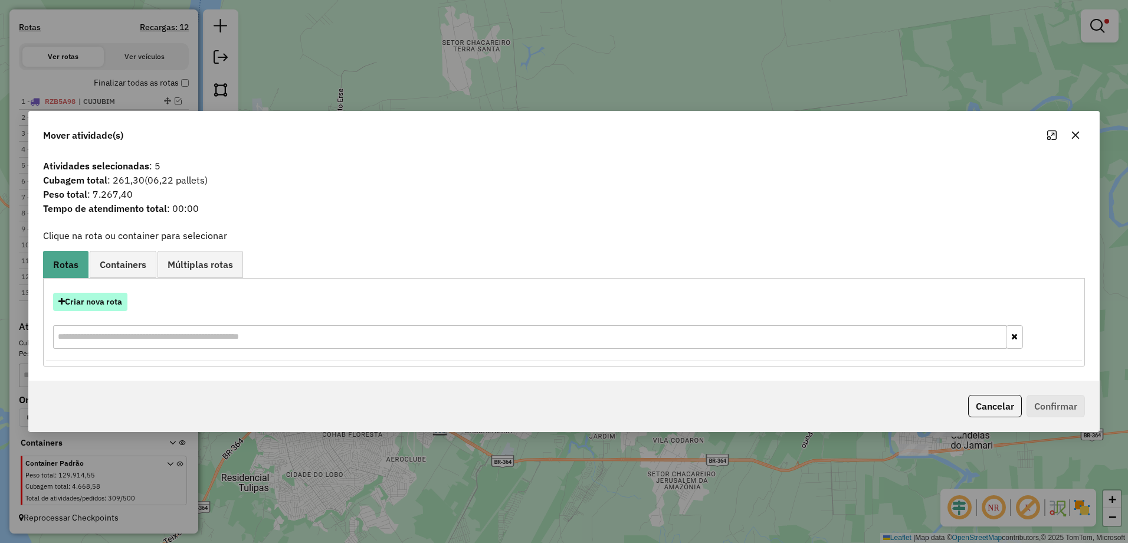
click at [113, 299] on button "Criar nova rota" at bounding box center [90, 302] width 74 height 18
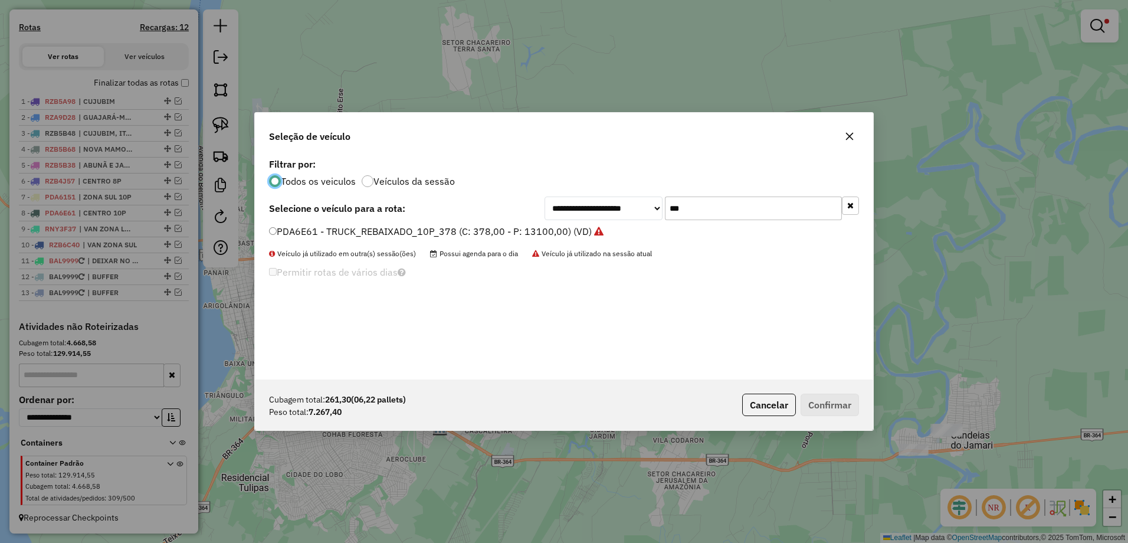
click at [708, 203] on input "***" at bounding box center [753, 208] width 177 height 24
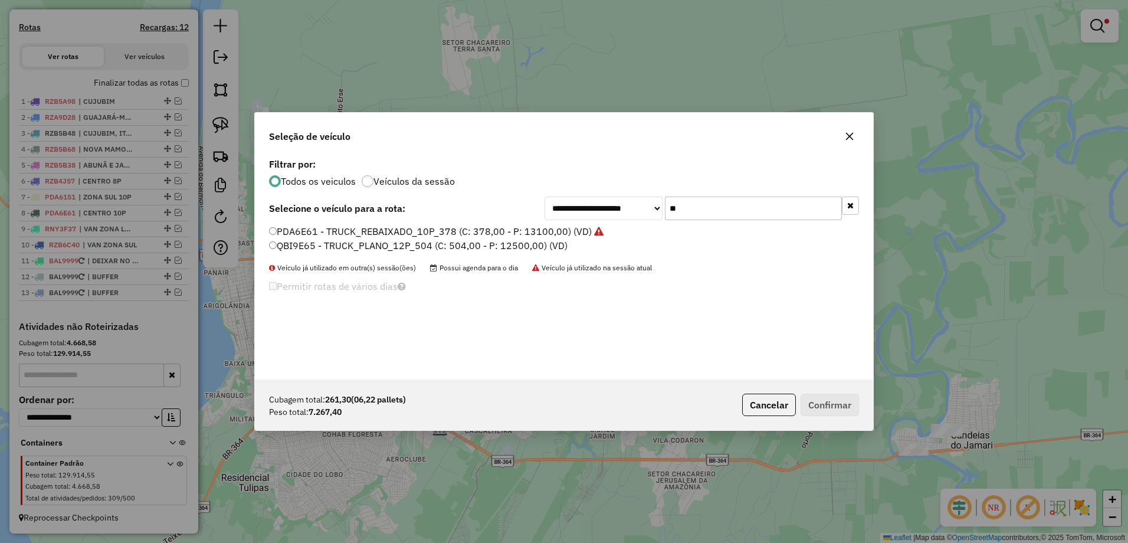
type input "*"
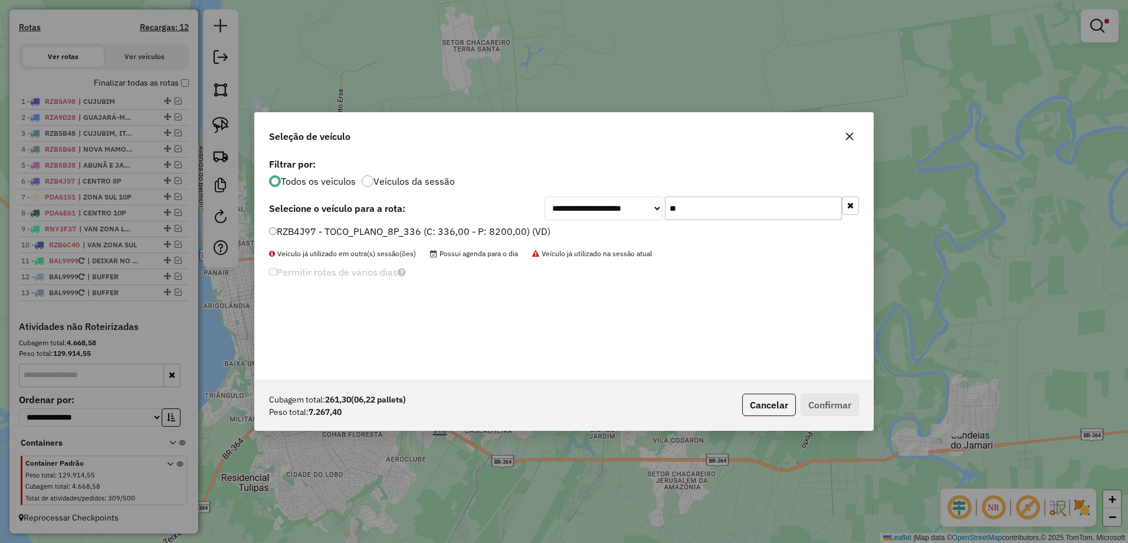
type input "**"
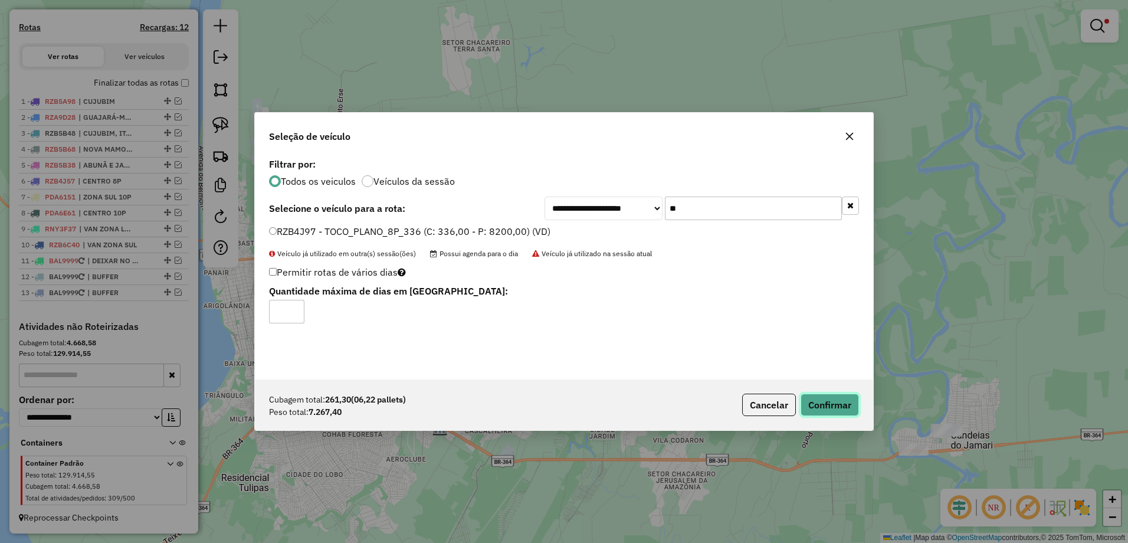
click at [839, 402] on button "Confirmar" at bounding box center [829, 404] width 58 height 22
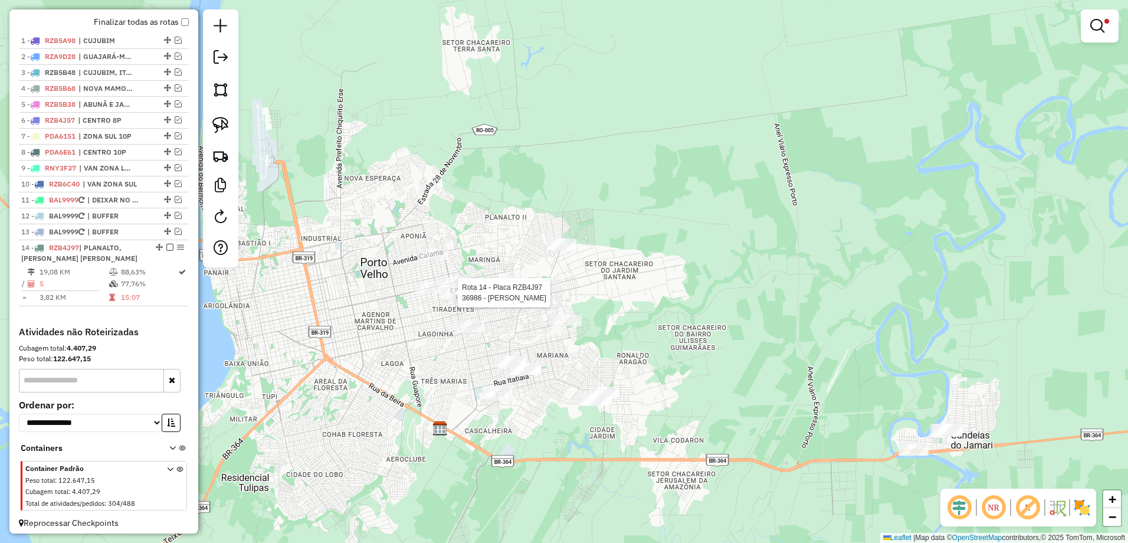
scroll to position [438, 0]
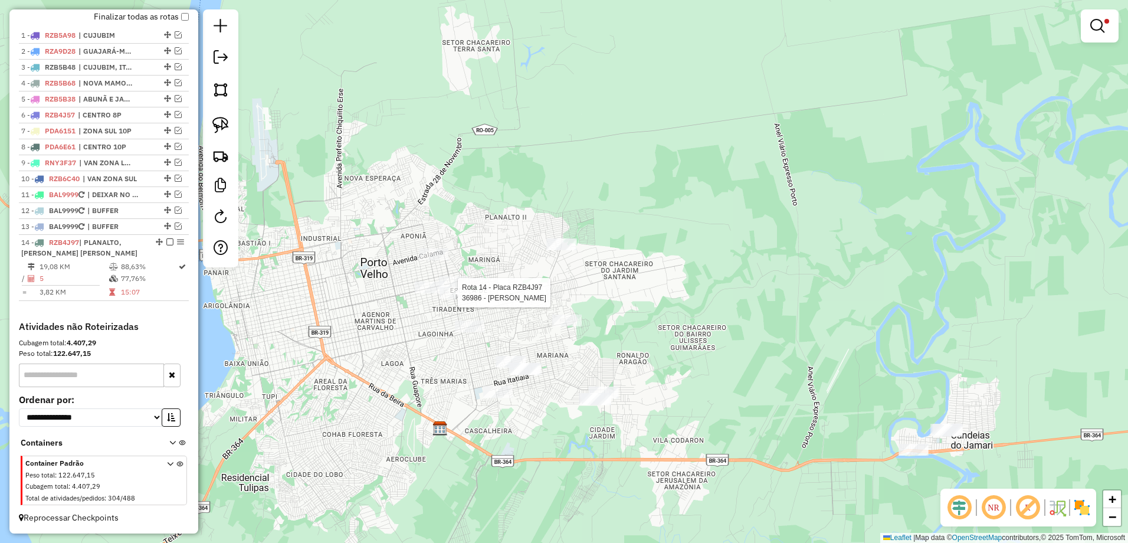
select select "**********"
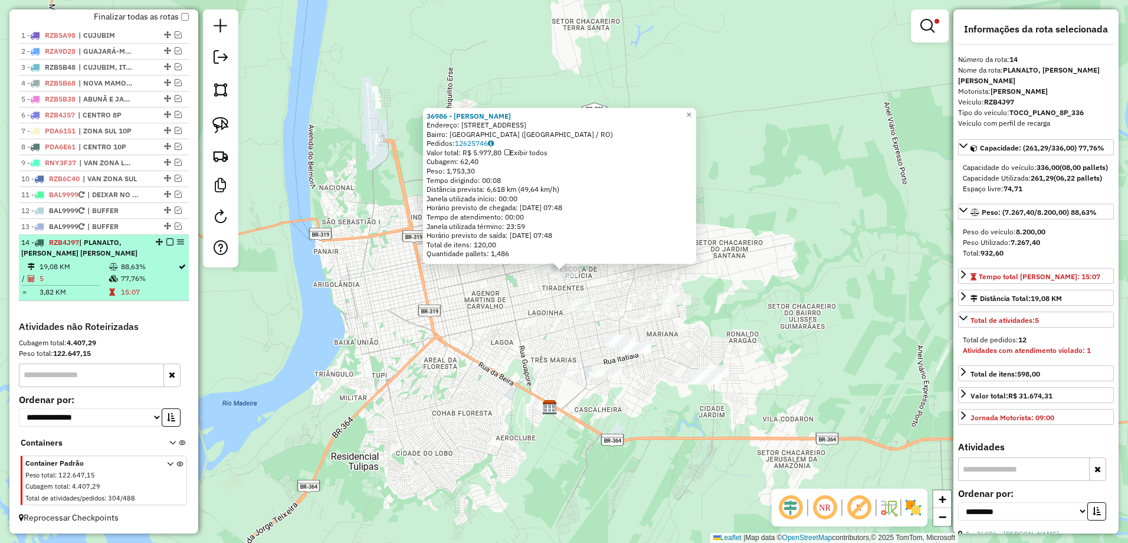
click at [143, 254] on div "14 - RZB4J97 | PLANALTO, TANCREDO NEVES" at bounding box center [103, 247] width 165 height 21
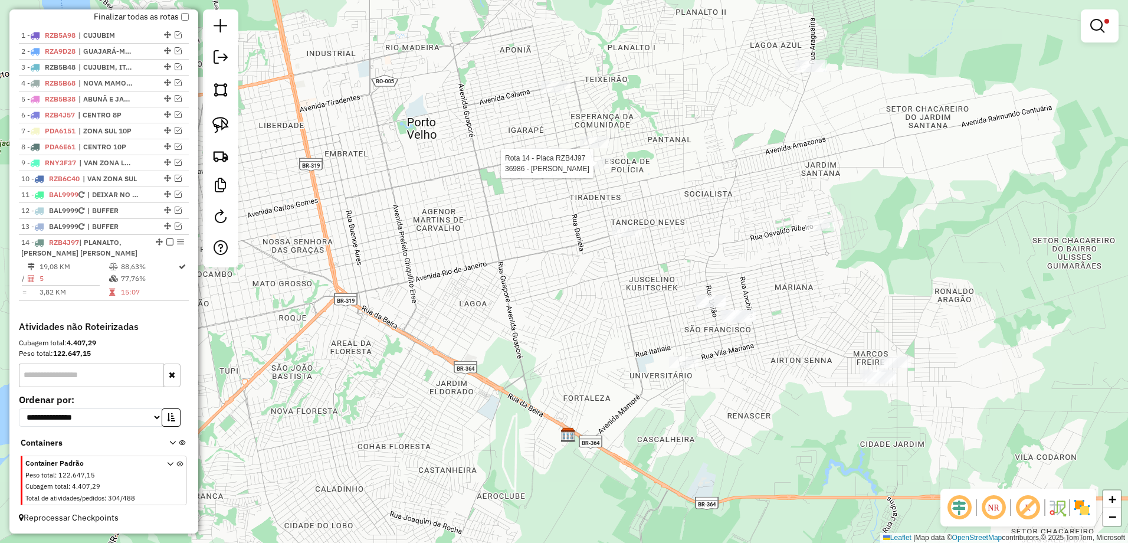
select select "**********"
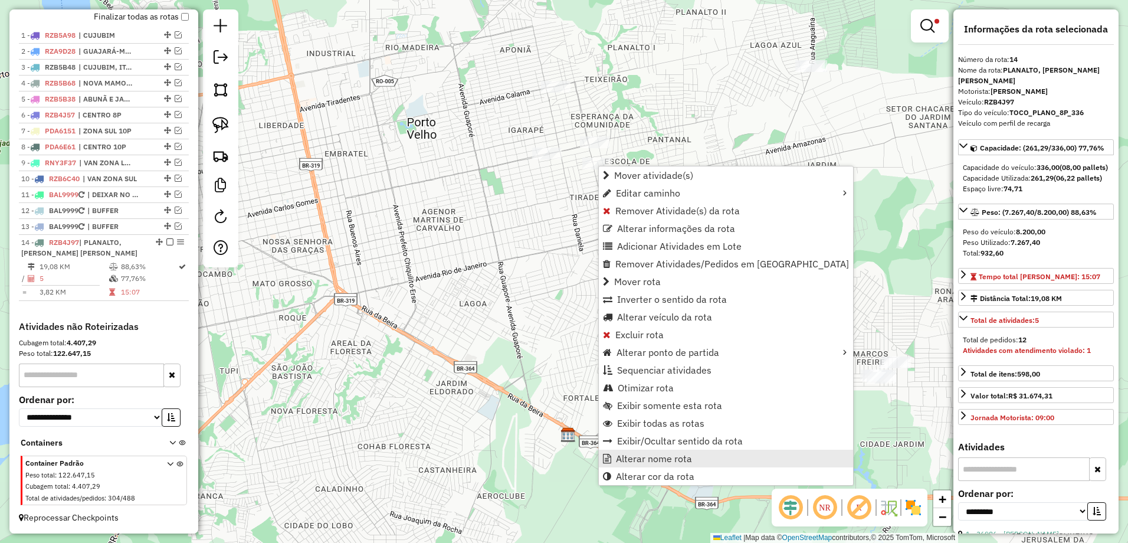
click at [659, 458] on span "Alterar nome rota" at bounding box center [654, 458] width 76 height 9
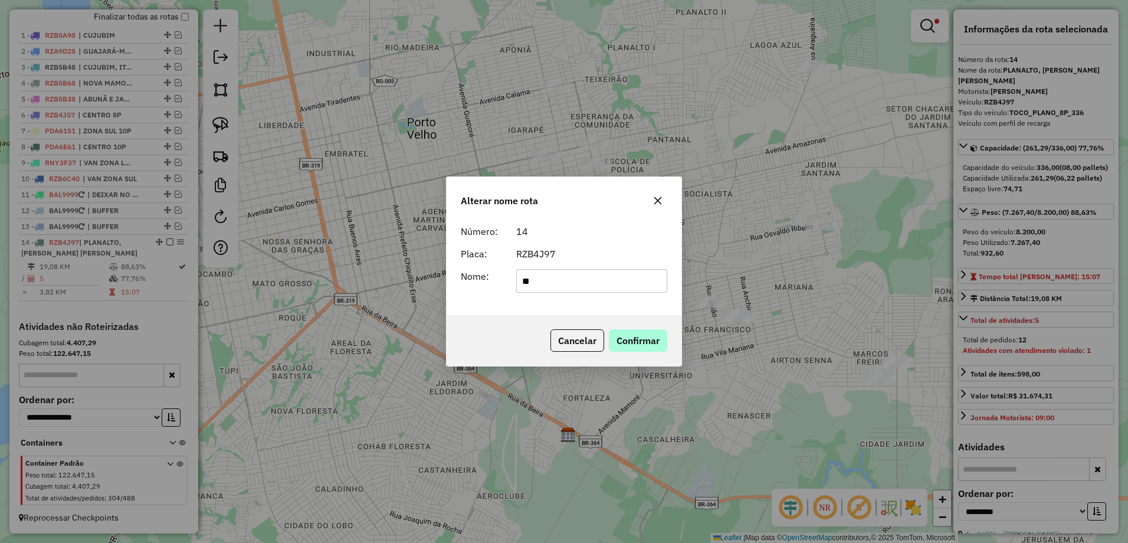
type input "*"
type input "**********"
click at [662, 333] on button "Confirmar" at bounding box center [638, 340] width 58 height 22
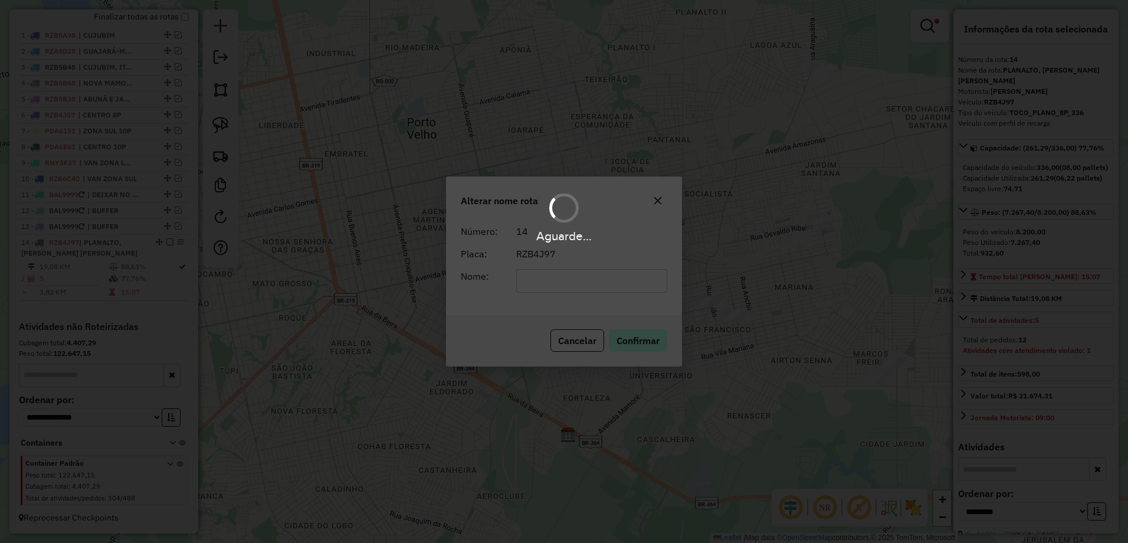
scroll to position [428, 0]
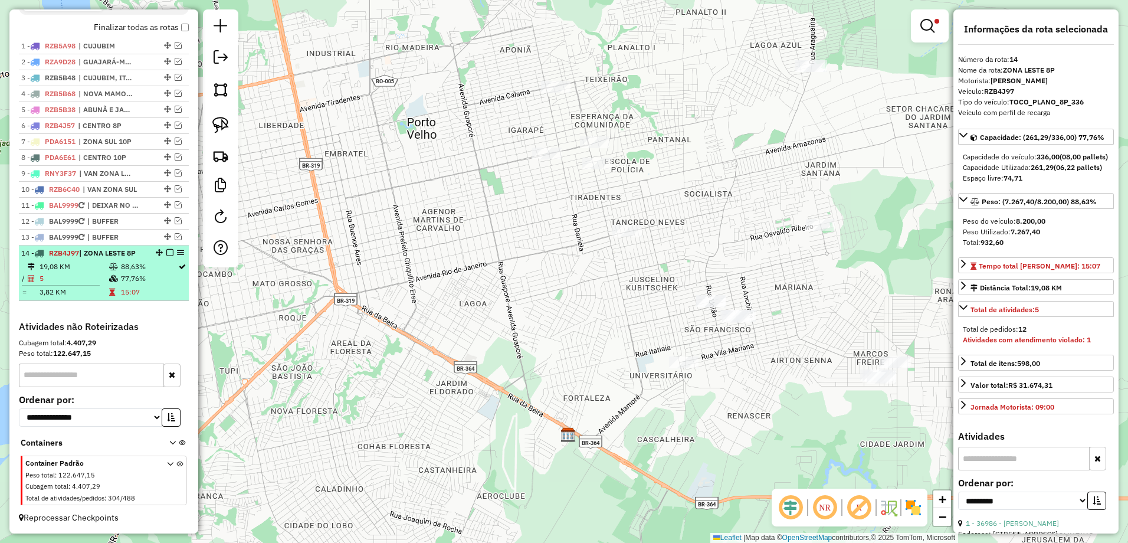
click at [169, 251] on em at bounding box center [169, 252] width 7 height 7
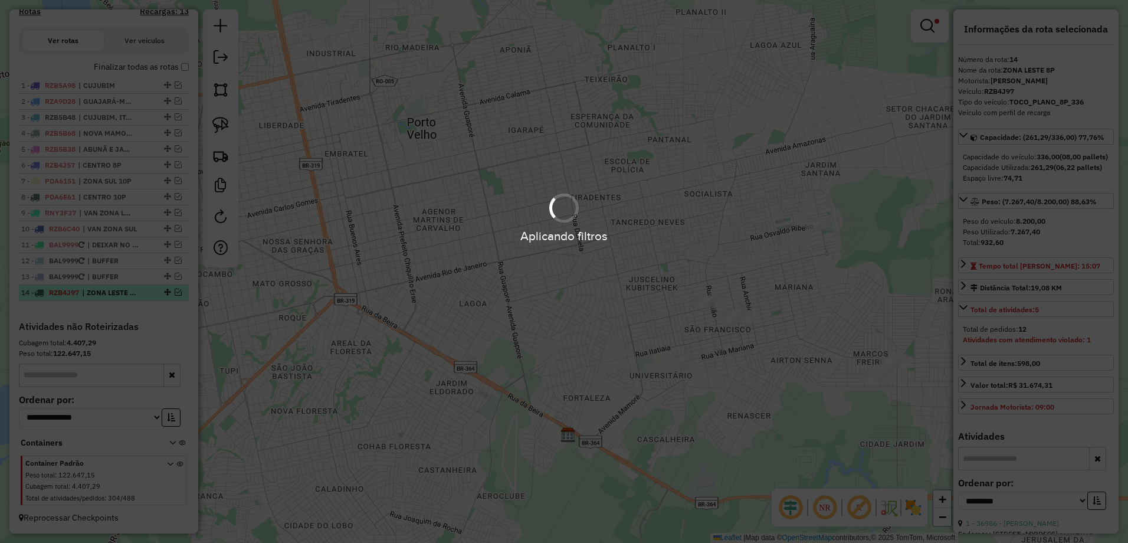
scroll to position [388, 0]
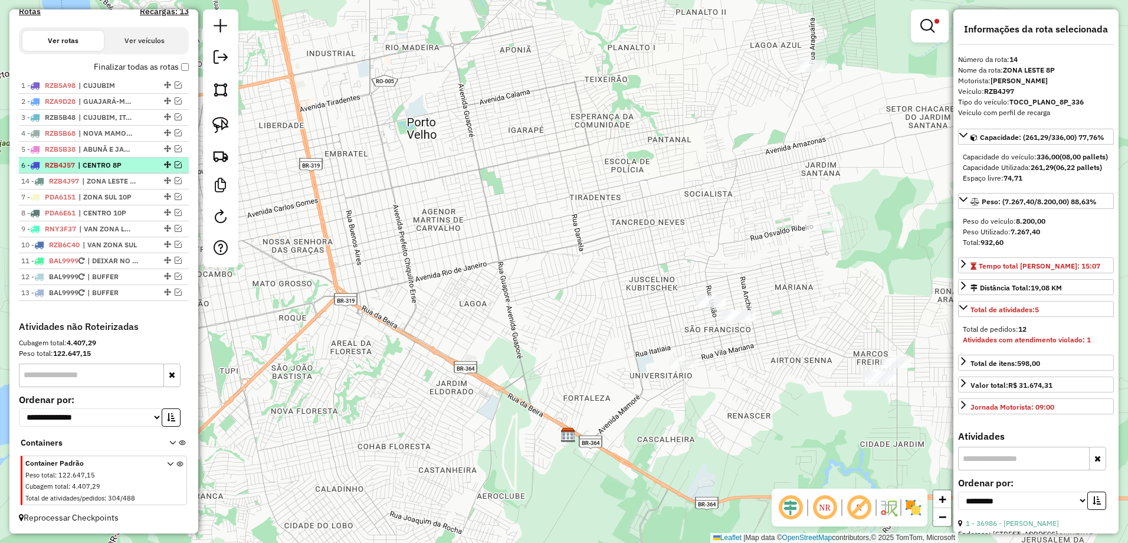
drag, startPoint x: 165, startPoint y: 292, endPoint x: 167, endPoint y: 170, distance: 121.5
click at [554, 278] on div "**********" at bounding box center [564, 271] width 1128 height 543
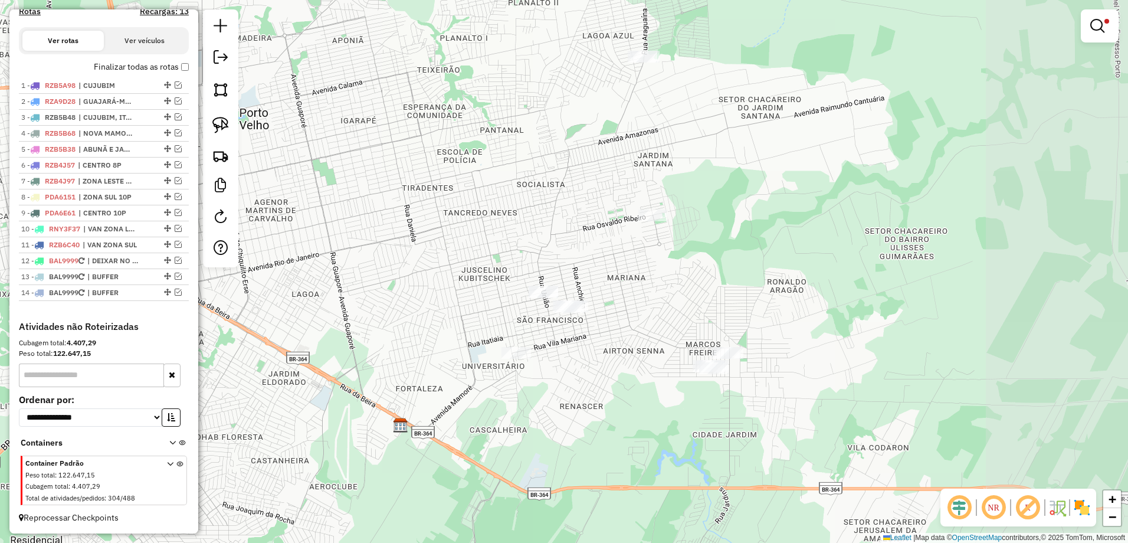
drag, startPoint x: 631, startPoint y: 282, endPoint x: 475, endPoint y: 278, distance: 156.4
click at [475, 278] on div "**********" at bounding box center [564, 271] width 1128 height 543
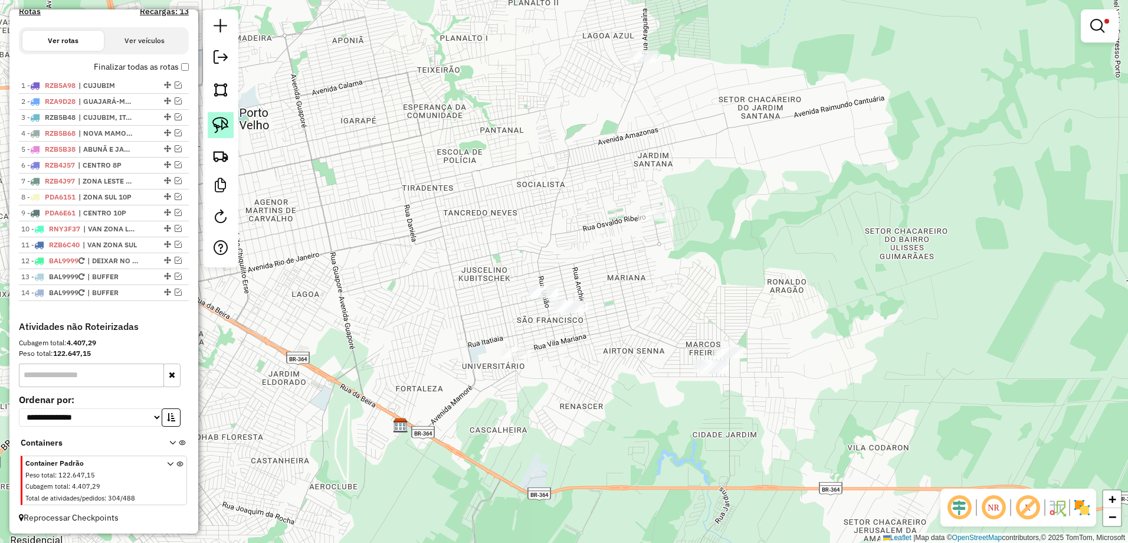
click at [222, 124] on img at bounding box center [220, 125] width 17 height 17
drag, startPoint x: 669, startPoint y: 47, endPoint x: 657, endPoint y: 73, distance: 28.5
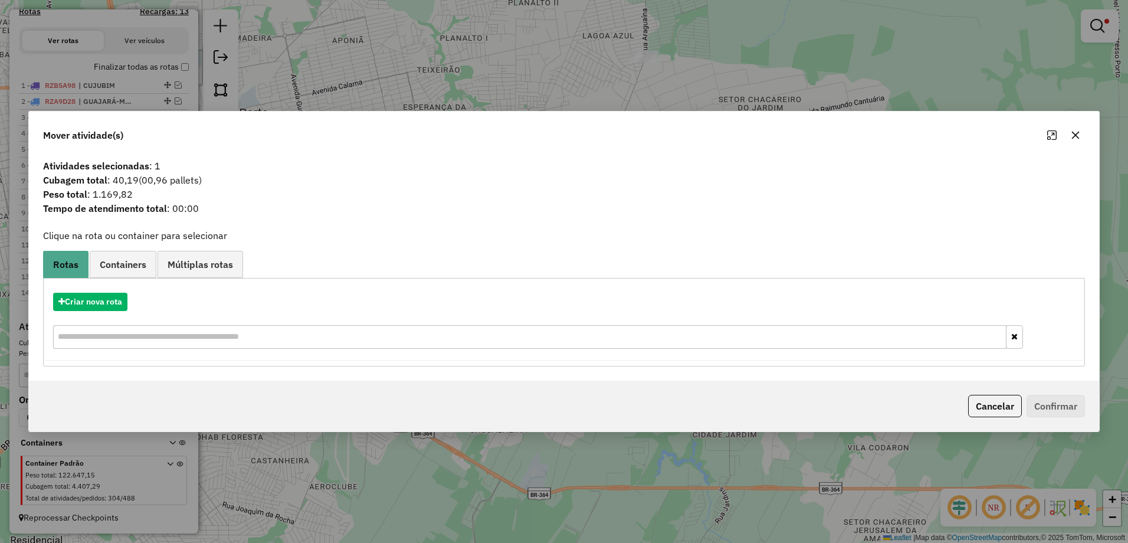
click at [1076, 137] on icon "button" at bounding box center [1075, 134] width 9 height 9
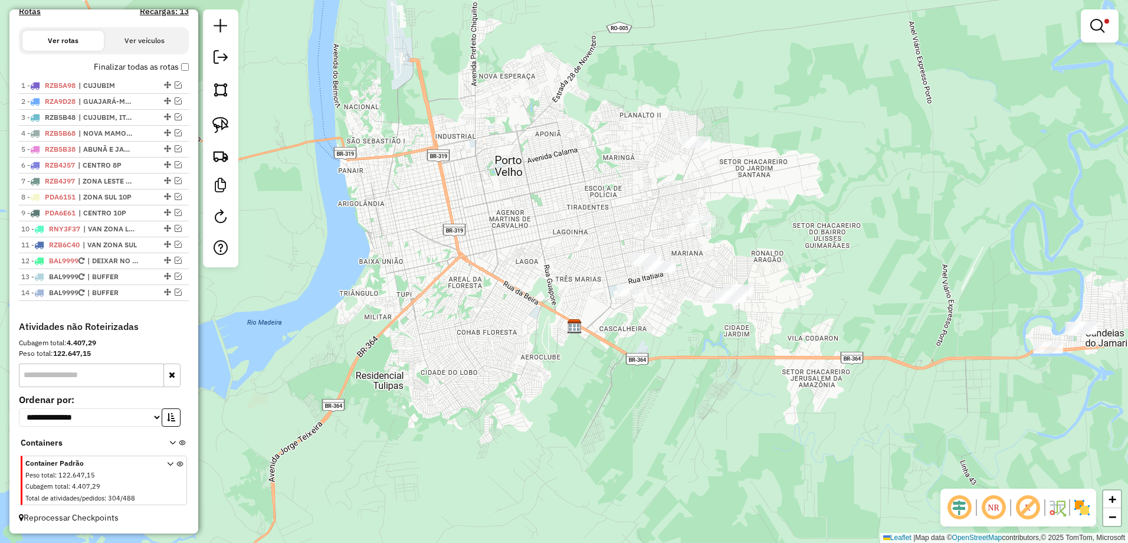
drag, startPoint x: 862, startPoint y: 258, endPoint x: 775, endPoint y: 249, distance: 87.7
click at [782, 251] on div "**********" at bounding box center [564, 271] width 1128 height 543
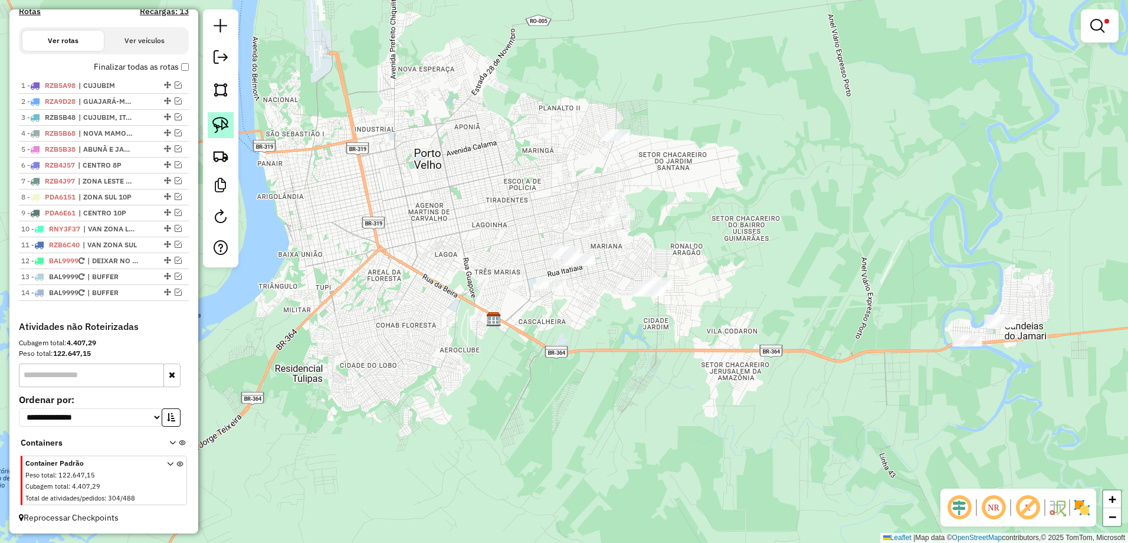
click at [224, 119] on img at bounding box center [220, 125] width 17 height 17
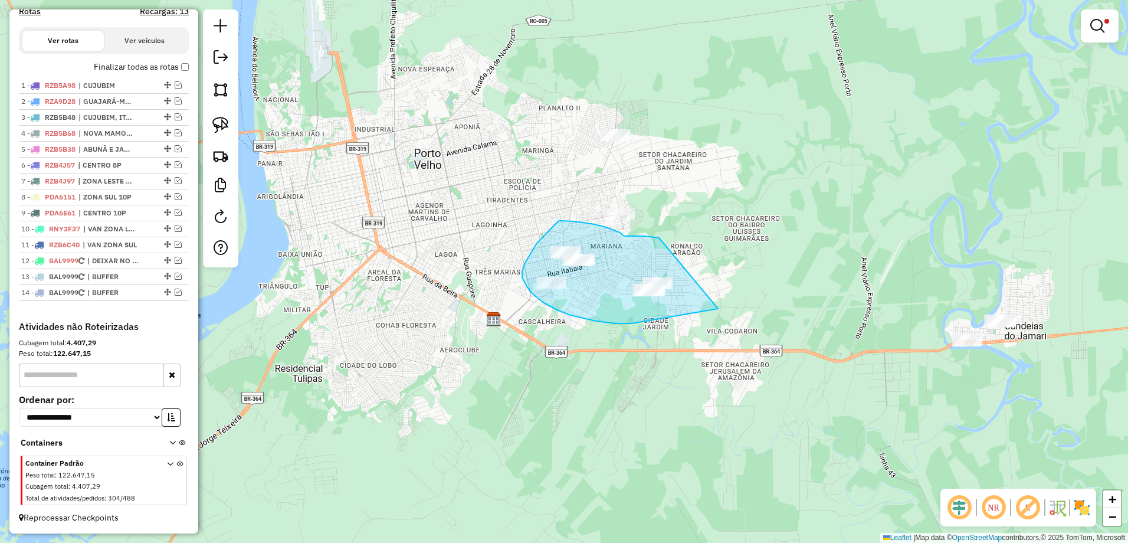
drag, startPoint x: 632, startPoint y: 236, endPoint x: 718, endPoint y: 308, distance: 112.1
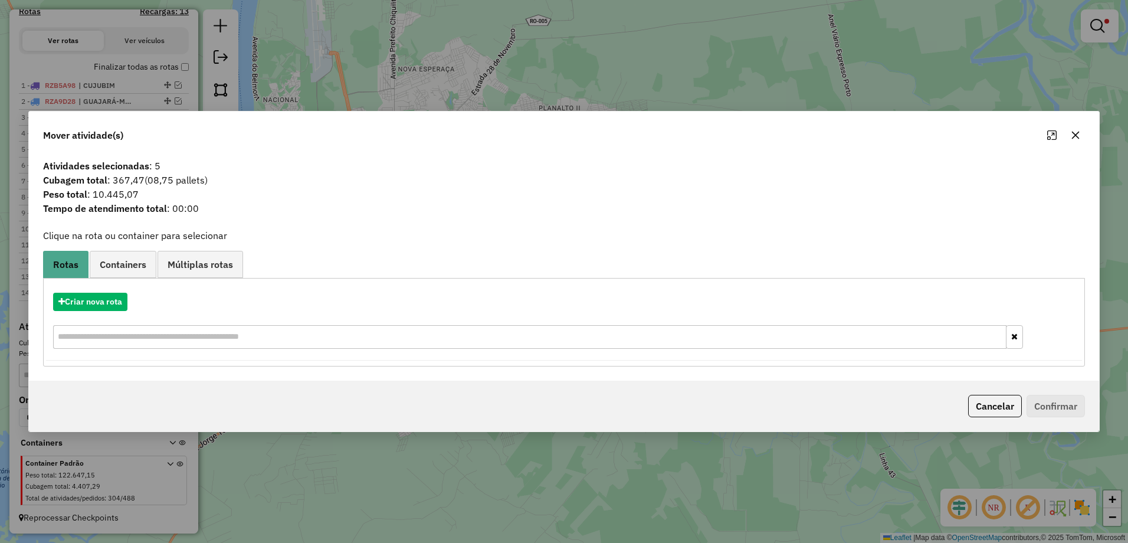
click at [1075, 130] on icon "button" at bounding box center [1075, 134] width 9 height 9
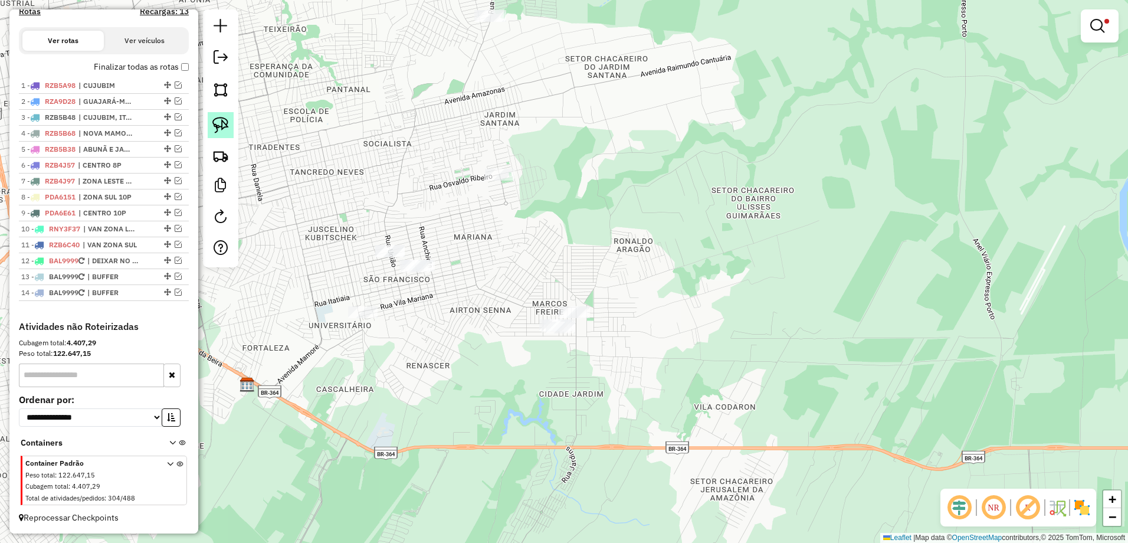
click at [221, 119] on img at bounding box center [220, 125] width 17 height 17
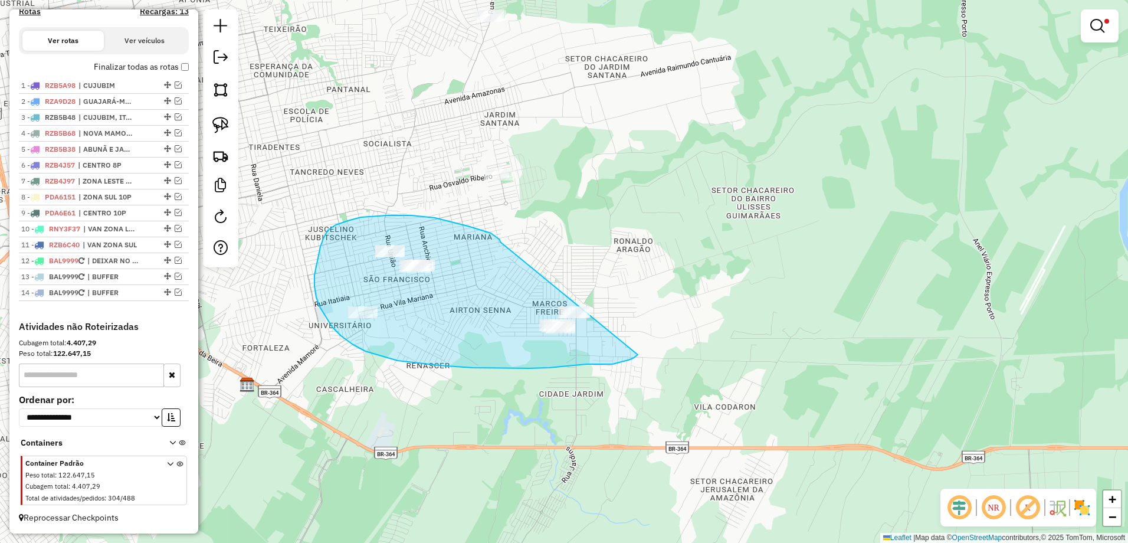
drag, startPoint x: 500, startPoint y: 242, endPoint x: 639, endPoint y: 353, distance: 177.9
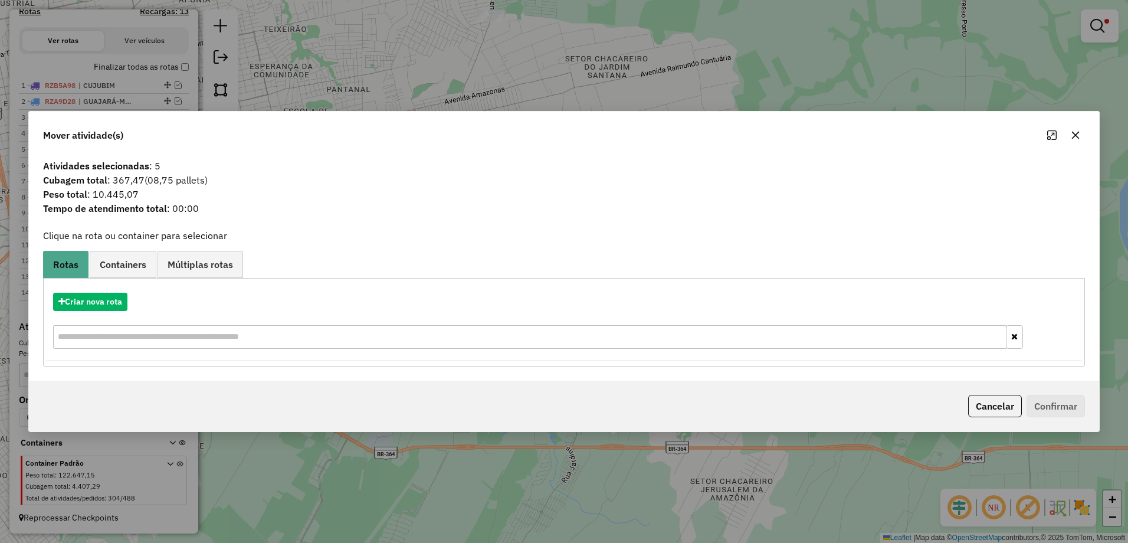
click at [1081, 133] on button "button" at bounding box center [1075, 135] width 19 height 19
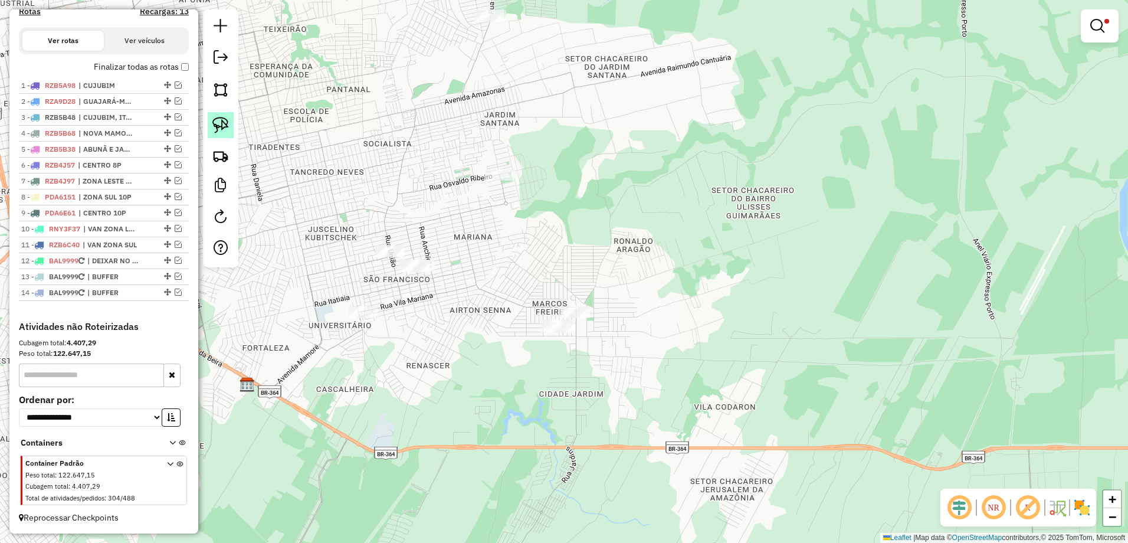
click at [216, 123] on img at bounding box center [220, 125] width 17 height 17
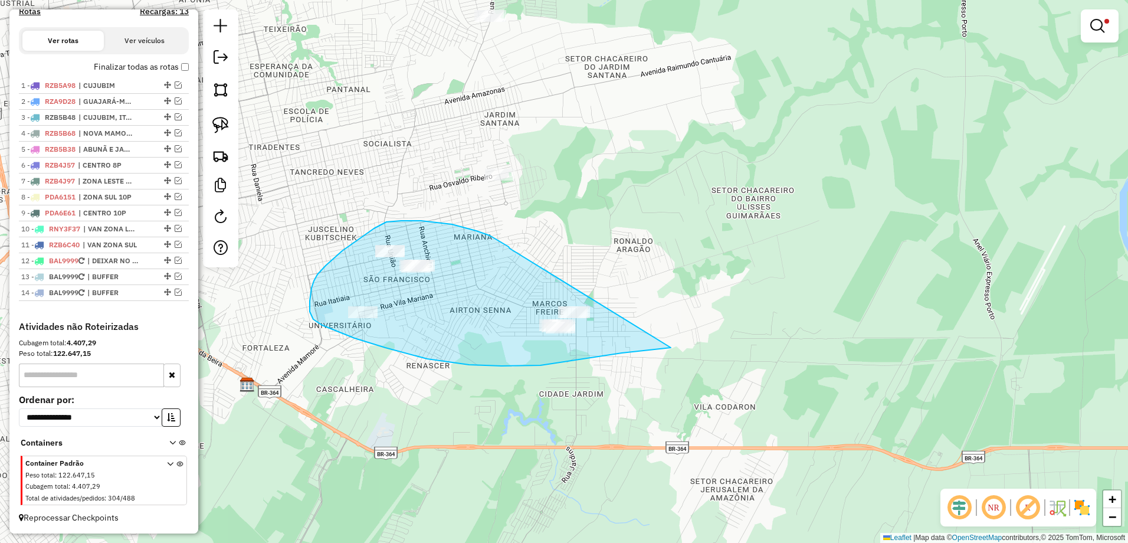
drag, startPoint x: 508, startPoint y: 247, endPoint x: 671, endPoint y: 347, distance: 191.0
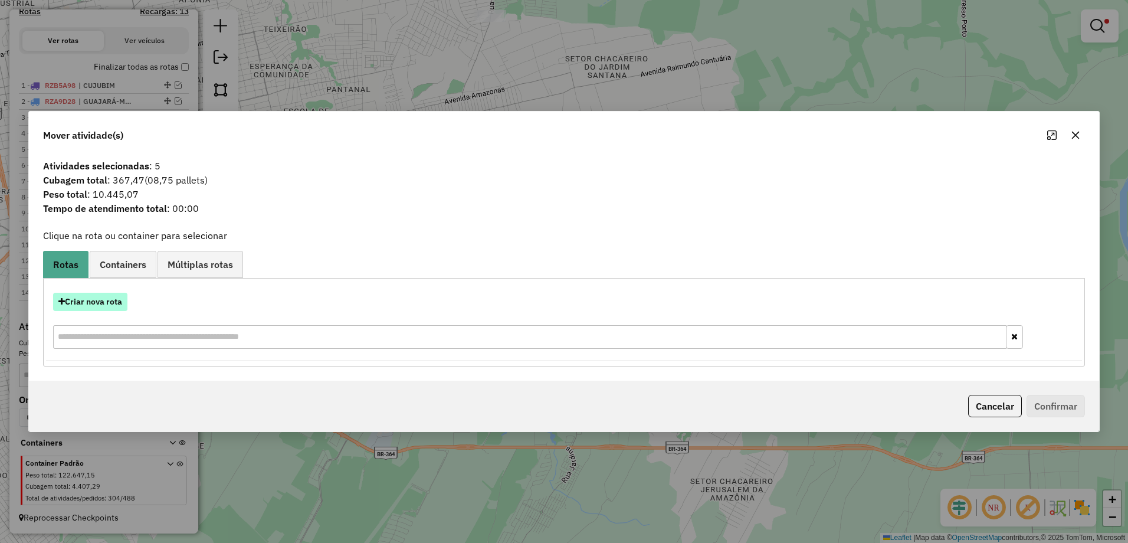
click at [82, 301] on button "Criar nova rota" at bounding box center [90, 302] width 74 height 18
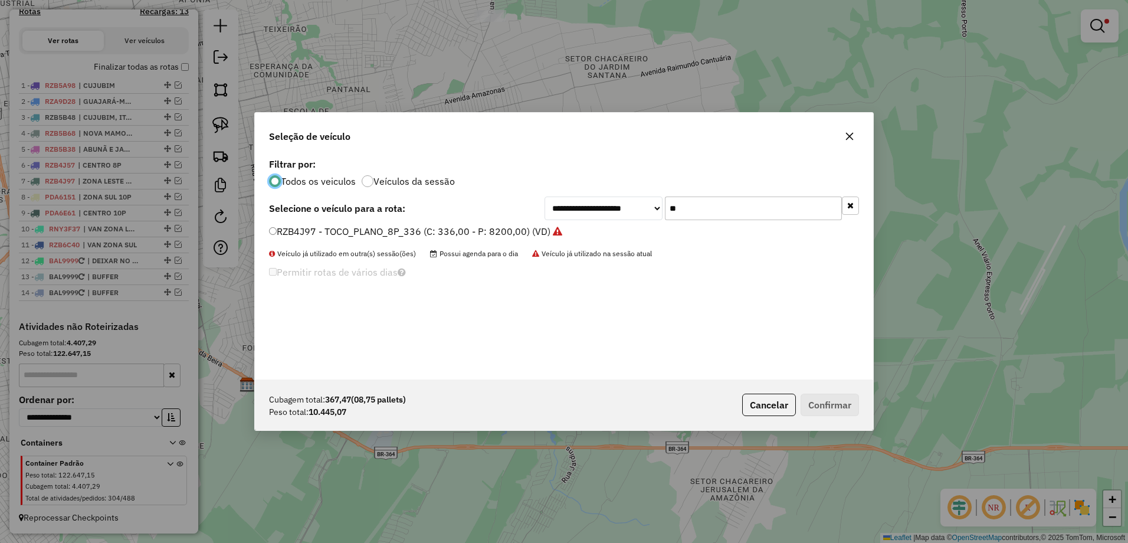
scroll to position [6, 4]
click at [746, 212] on input "**" at bounding box center [753, 208] width 177 height 24
type input "*"
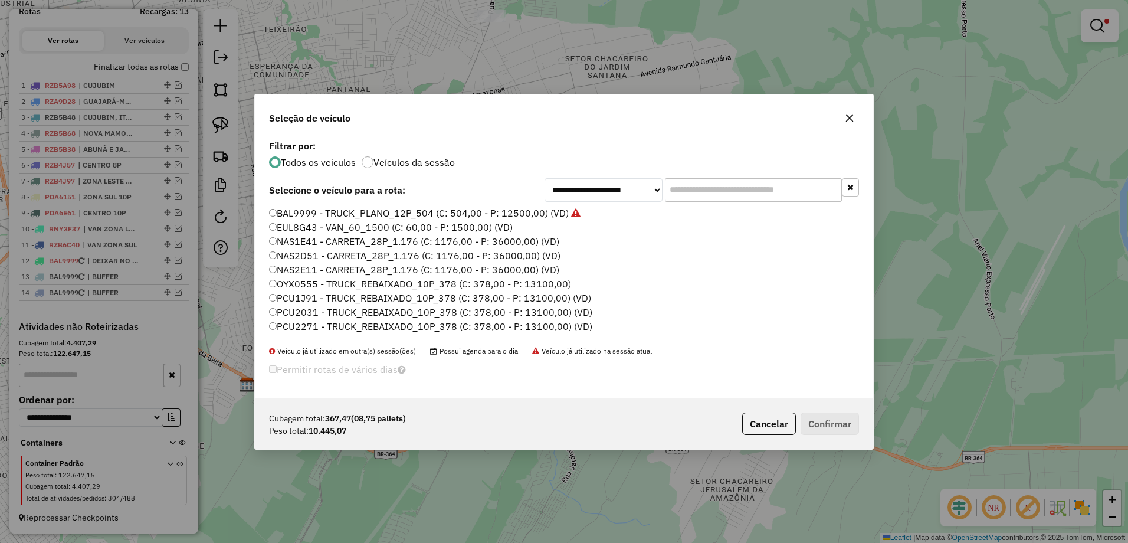
click at [848, 119] on icon "button" at bounding box center [849, 117] width 9 height 9
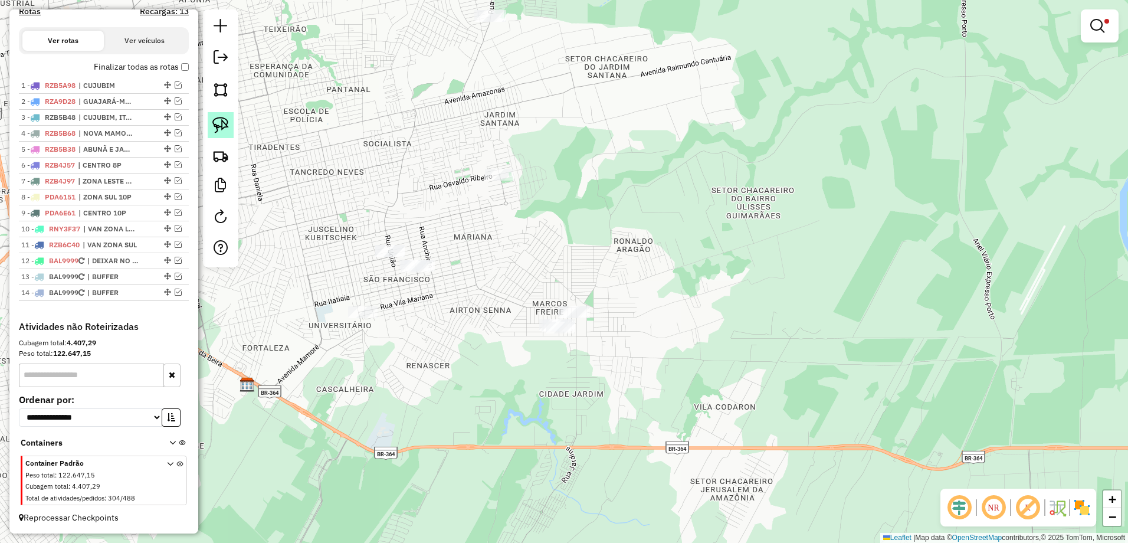
click at [221, 124] on img at bounding box center [220, 125] width 17 height 17
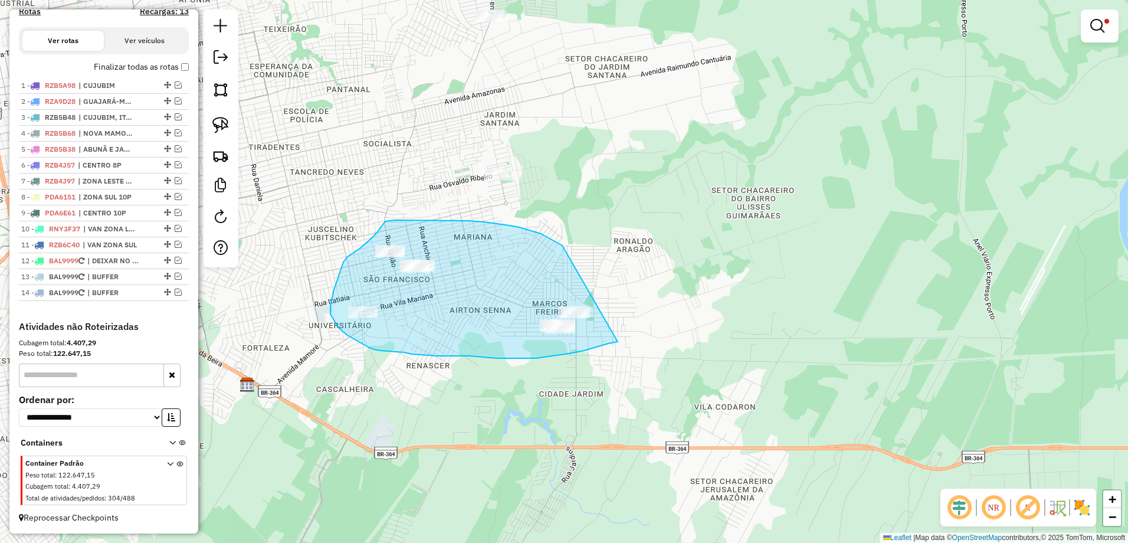
drag, startPoint x: 531, startPoint y: 231, endPoint x: 619, endPoint y: 341, distance: 141.0
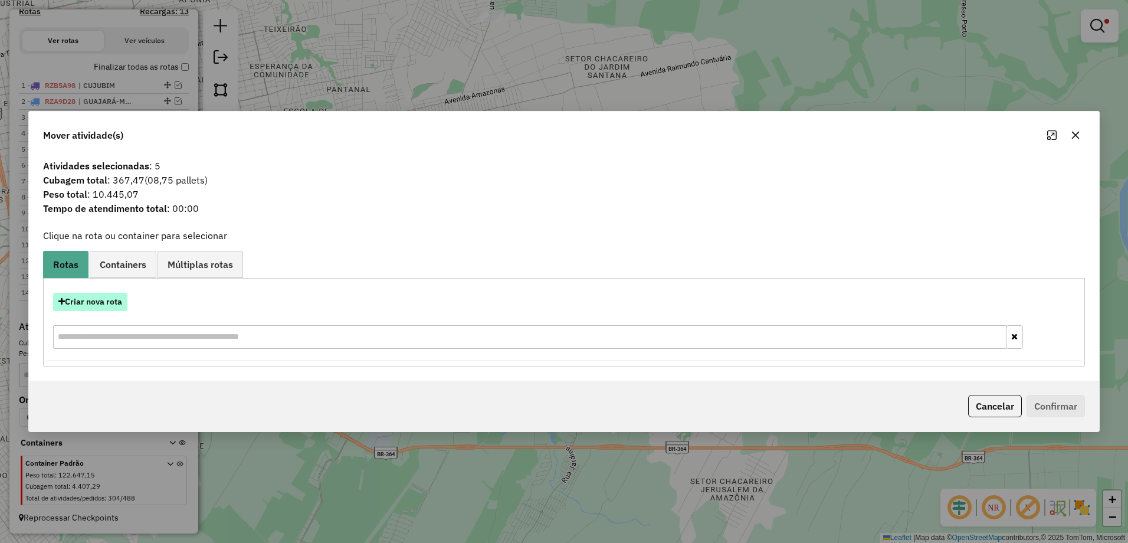
click at [104, 304] on button "Criar nova rota" at bounding box center [90, 302] width 74 height 18
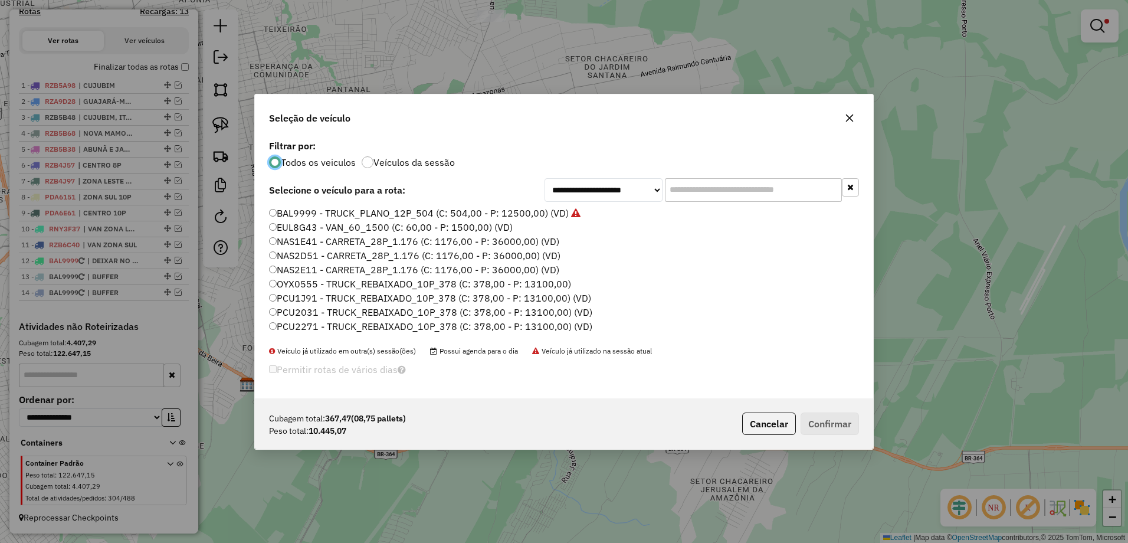
click at [723, 185] on input "text" at bounding box center [753, 190] width 177 height 24
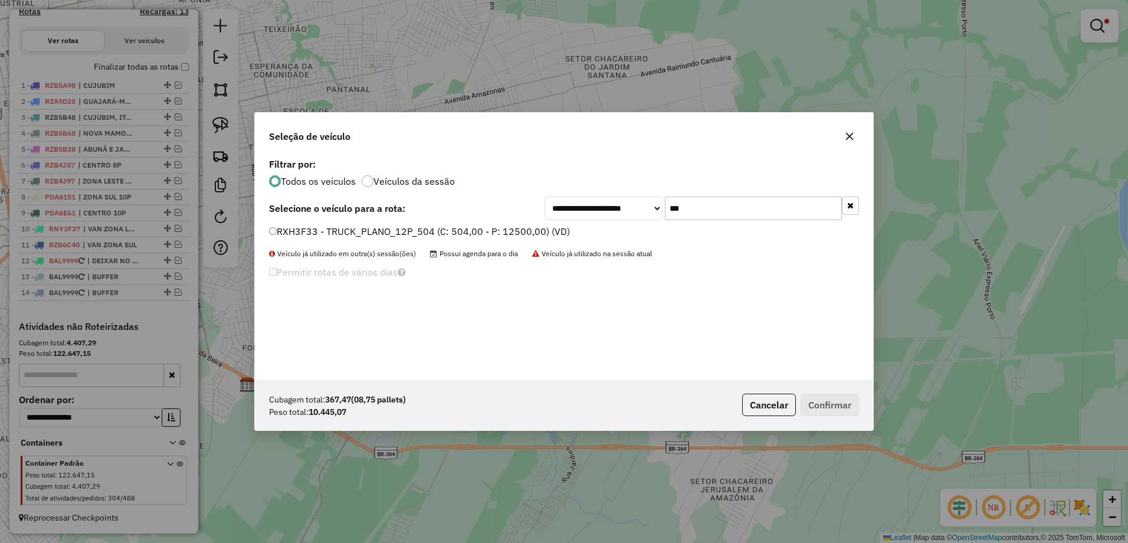
type input "***"
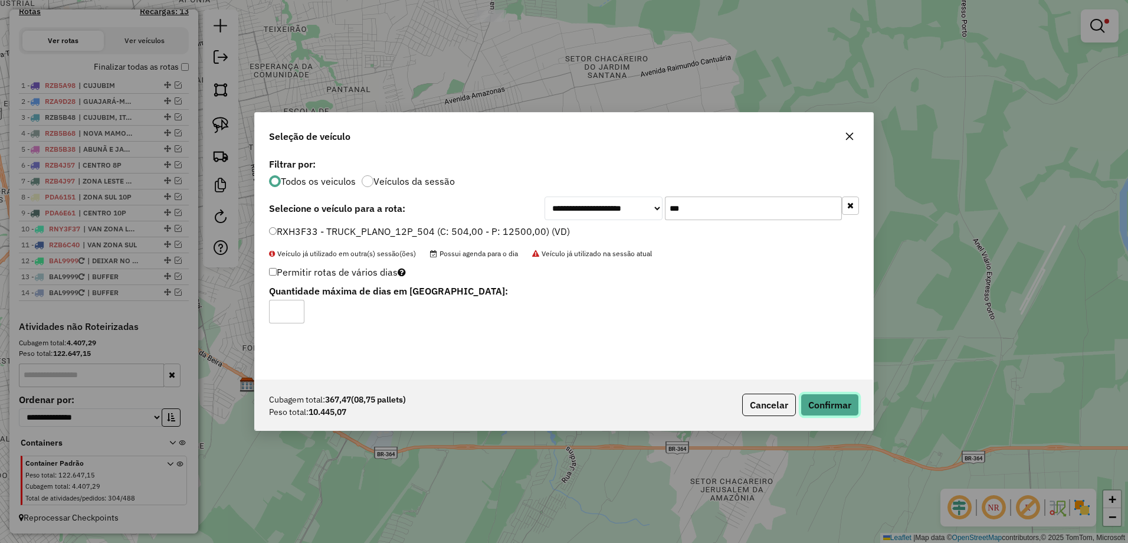
click at [829, 413] on button "Confirmar" at bounding box center [829, 404] width 58 height 22
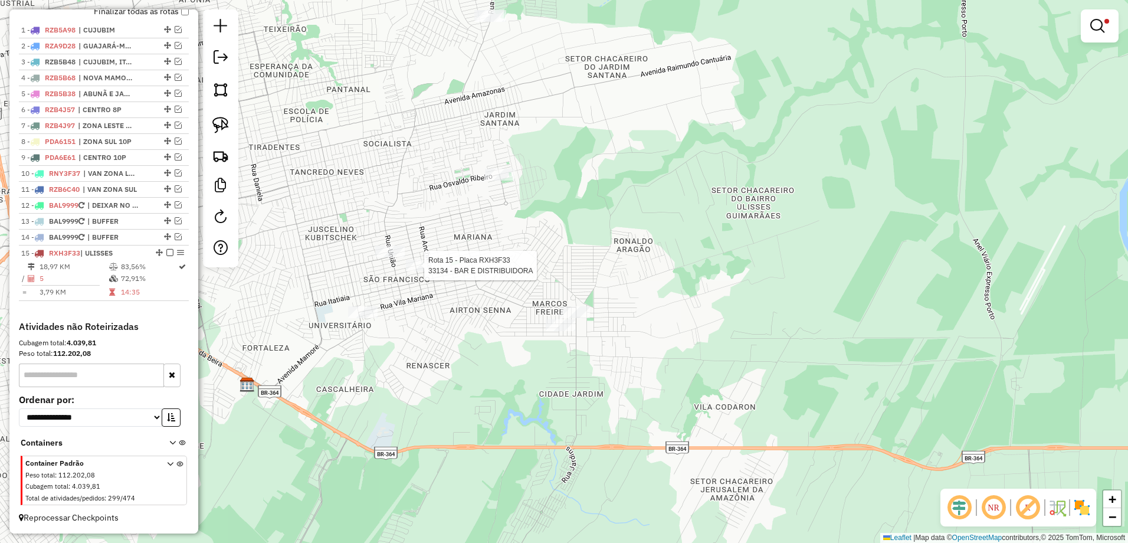
scroll to position [444, 0]
select select "**********"
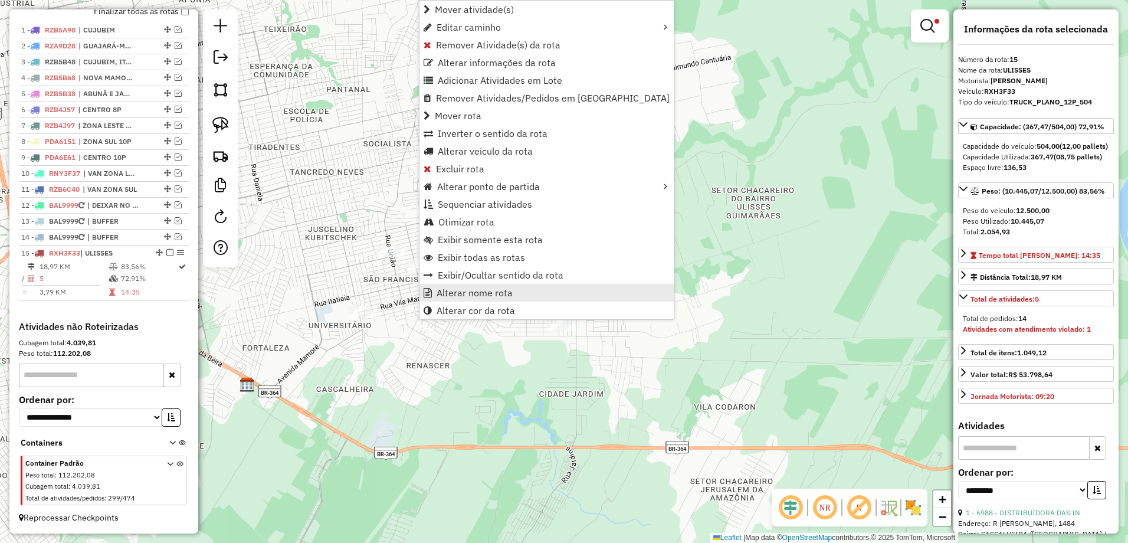
click at [520, 292] on link "Alterar nome rota" at bounding box center [546, 293] width 254 height 18
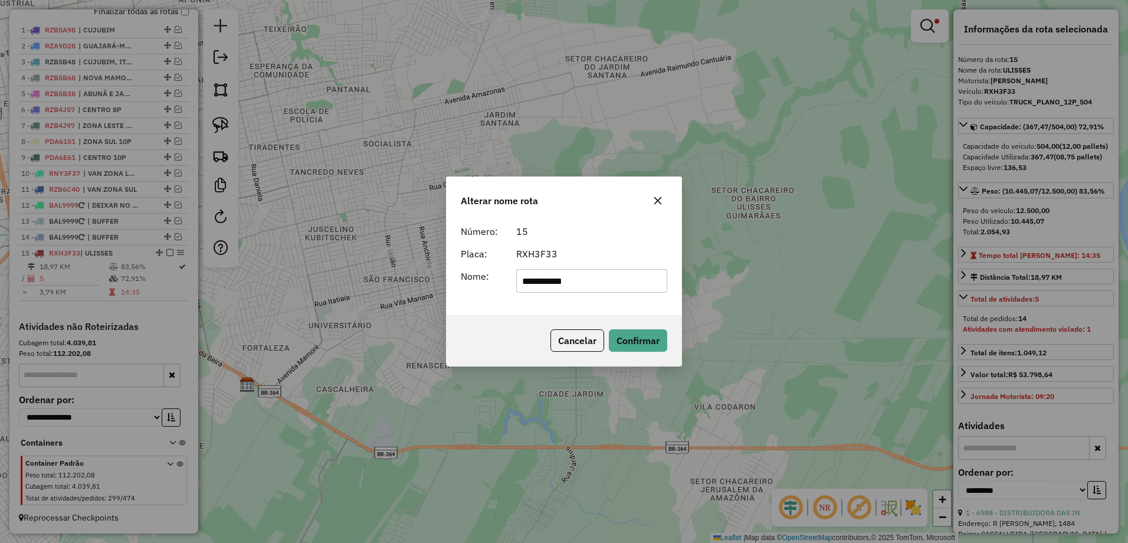
type input "**********"
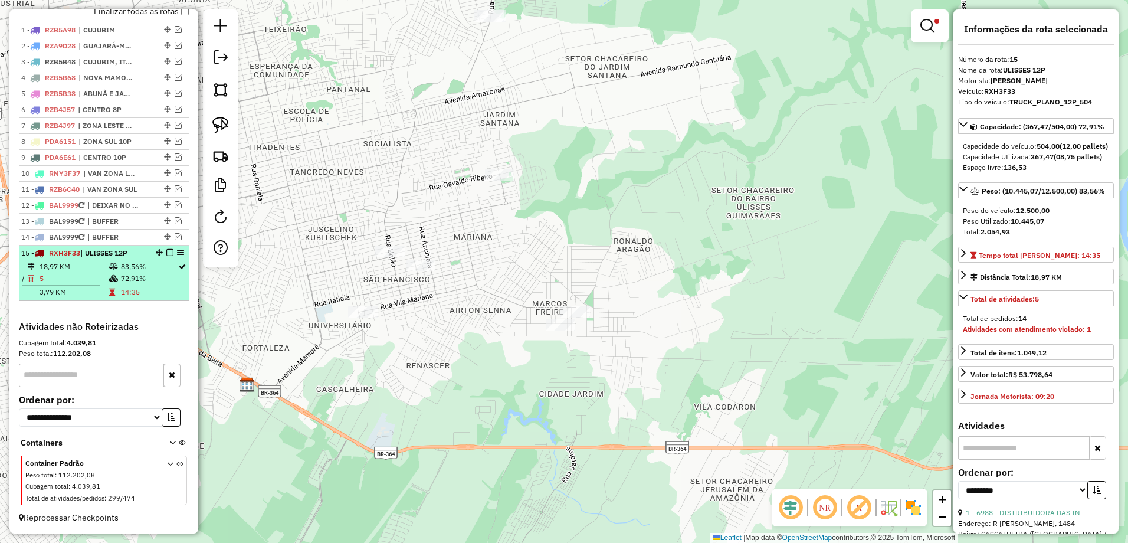
click at [170, 252] on div at bounding box center [166, 252] width 35 height 7
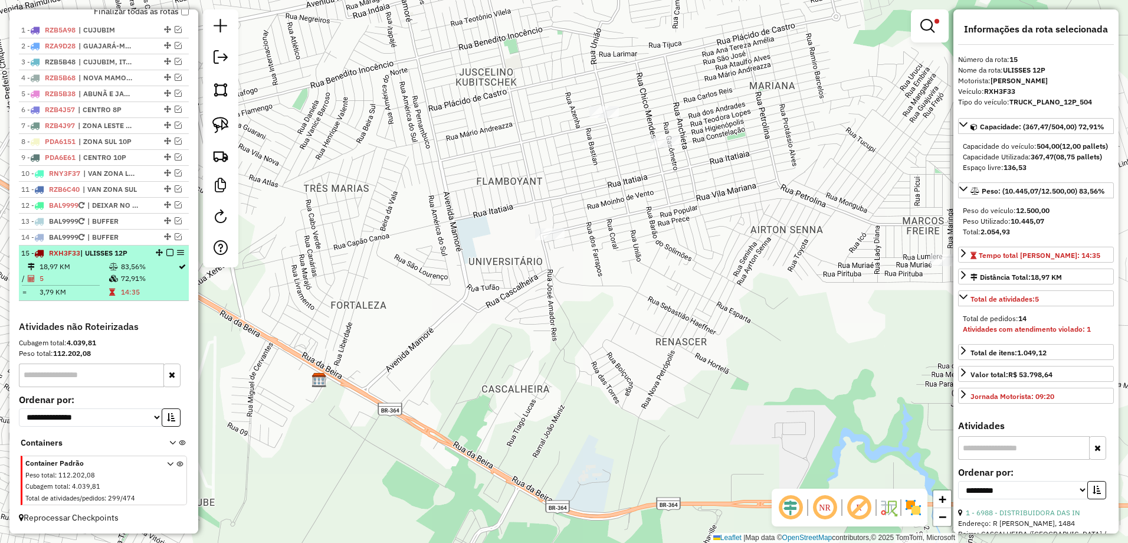
click at [168, 249] on em at bounding box center [169, 252] width 7 height 7
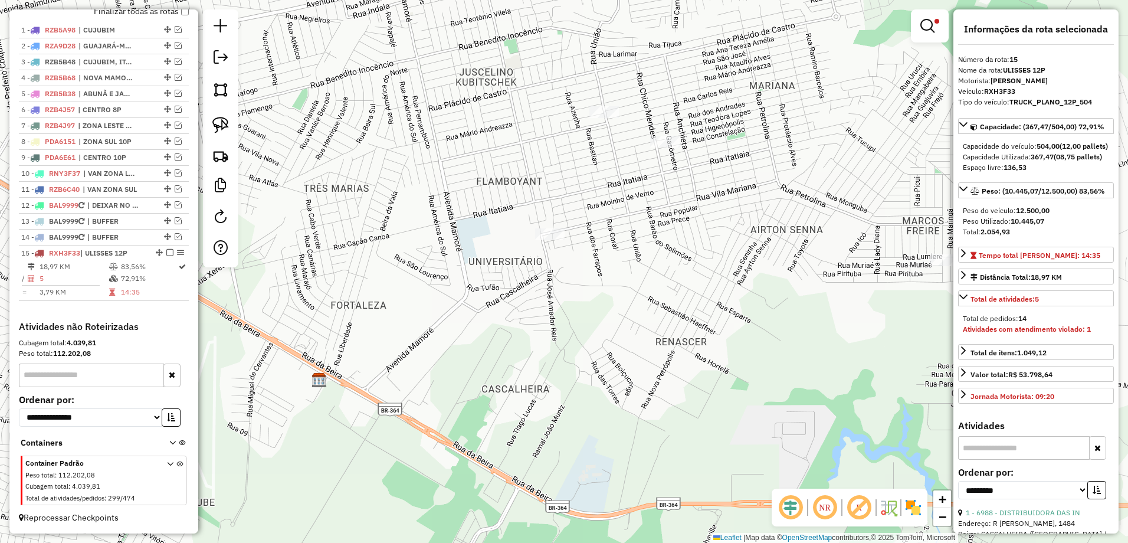
scroll to position [404, 0]
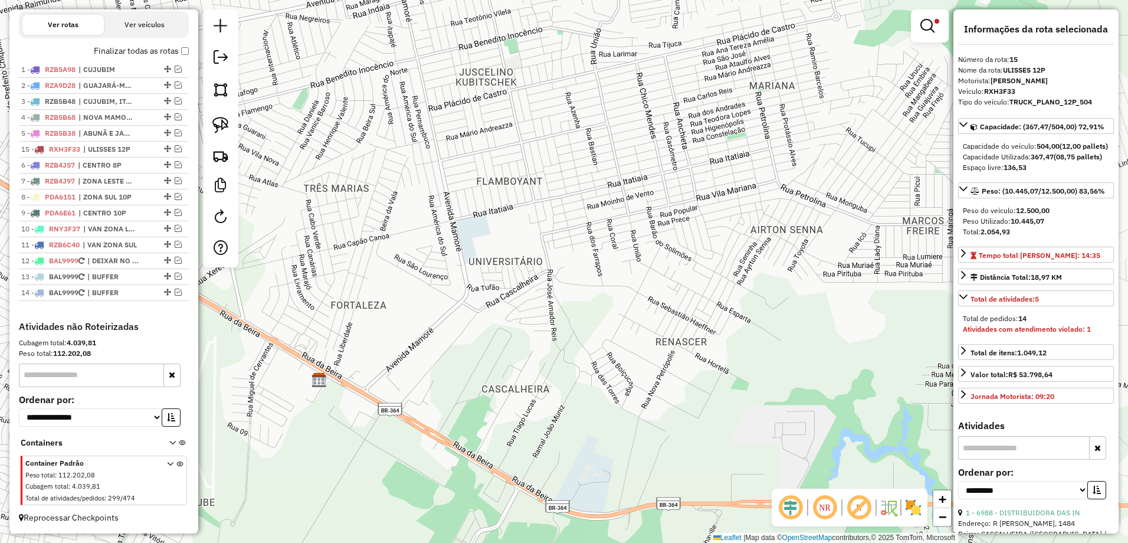
drag, startPoint x: 163, startPoint y: 293, endPoint x: 157, endPoint y: 146, distance: 146.4
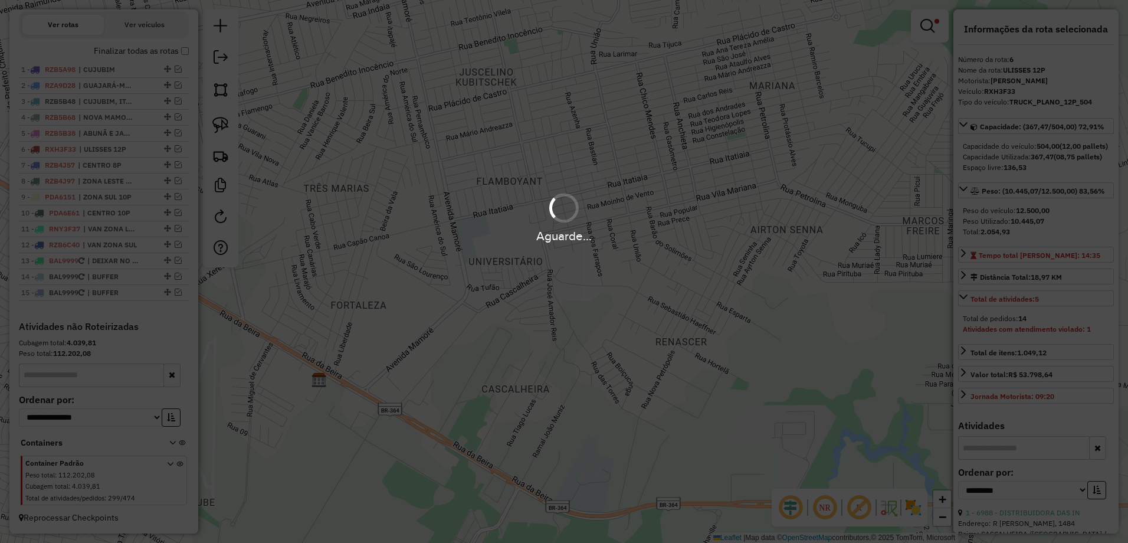
click at [557, 310] on div "Aguarde..." at bounding box center [564, 271] width 1128 height 543
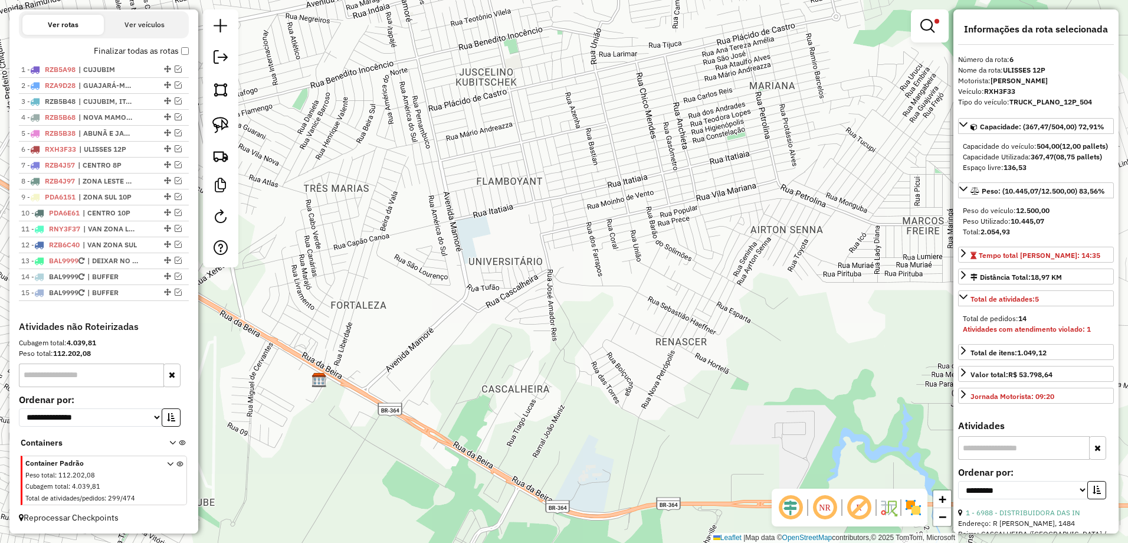
click at [649, 280] on div "**********" at bounding box center [564, 271] width 1128 height 543
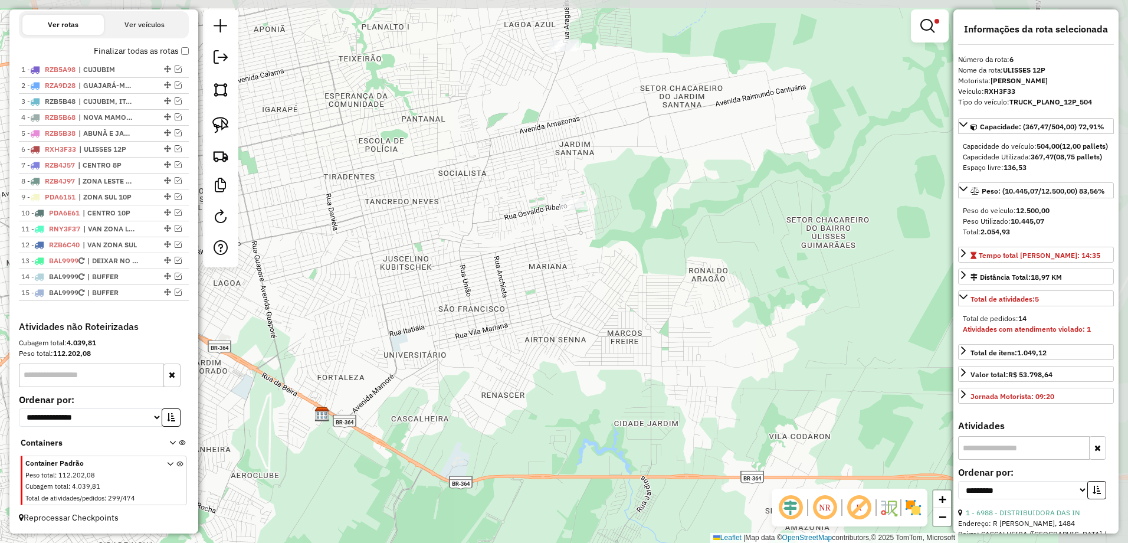
drag, startPoint x: 730, startPoint y: 257, endPoint x: 569, endPoint y: 342, distance: 181.3
click at [569, 342] on div "**********" at bounding box center [564, 271] width 1128 height 543
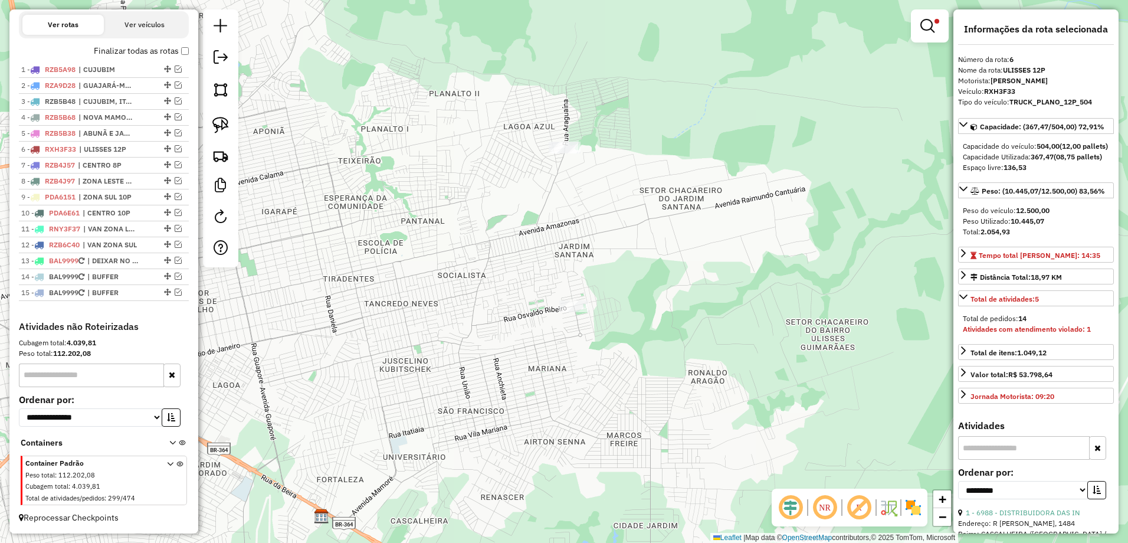
drag, startPoint x: 622, startPoint y: 148, endPoint x: 620, endPoint y: 232, distance: 83.8
click at [620, 232] on div "**********" at bounding box center [564, 271] width 1128 height 543
click at [215, 121] on img at bounding box center [220, 125] width 17 height 17
drag, startPoint x: 576, startPoint y: 278, endPoint x: 600, endPoint y: 321, distance: 50.2
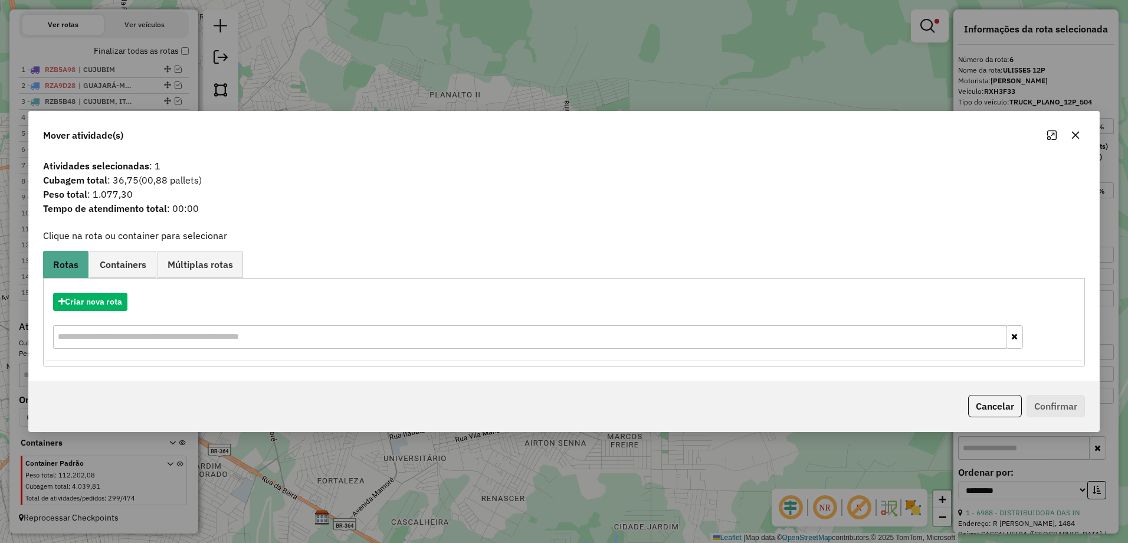
click at [1081, 133] on button "button" at bounding box center [1075, 135] width 19 height 19
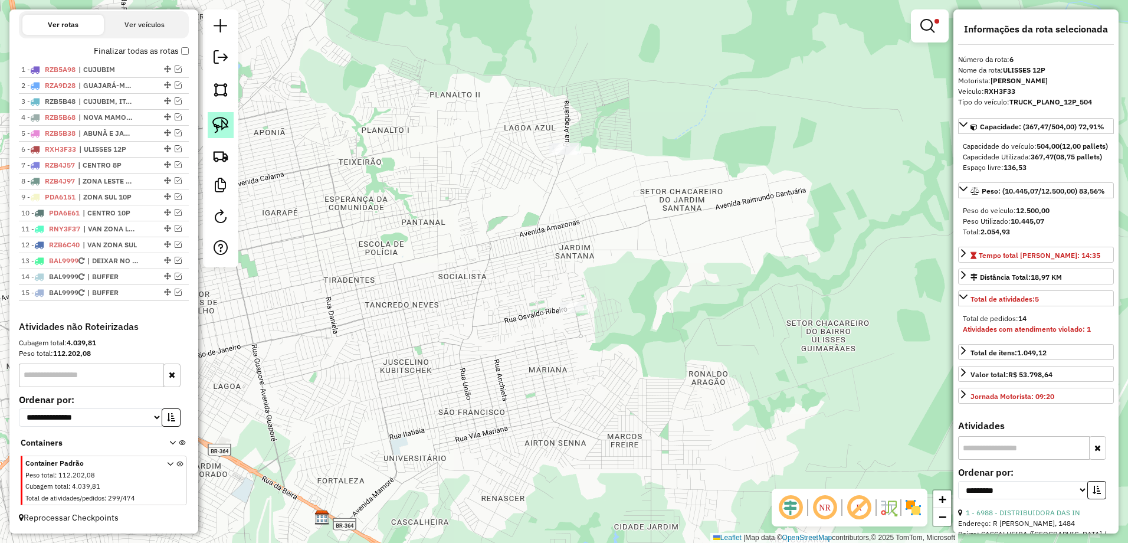
drag, startPoint x: 218, startPoint y: 120, endPoint x: 543, endPoint y: 99, distance: 325.1
click at [219, 119] on img at bounding box center [220, 125] width 17 height 17
drag, startPoint x: 576, startPoint y: 120, endPoint x: 619, endPoint y: 183, distance: 75.6
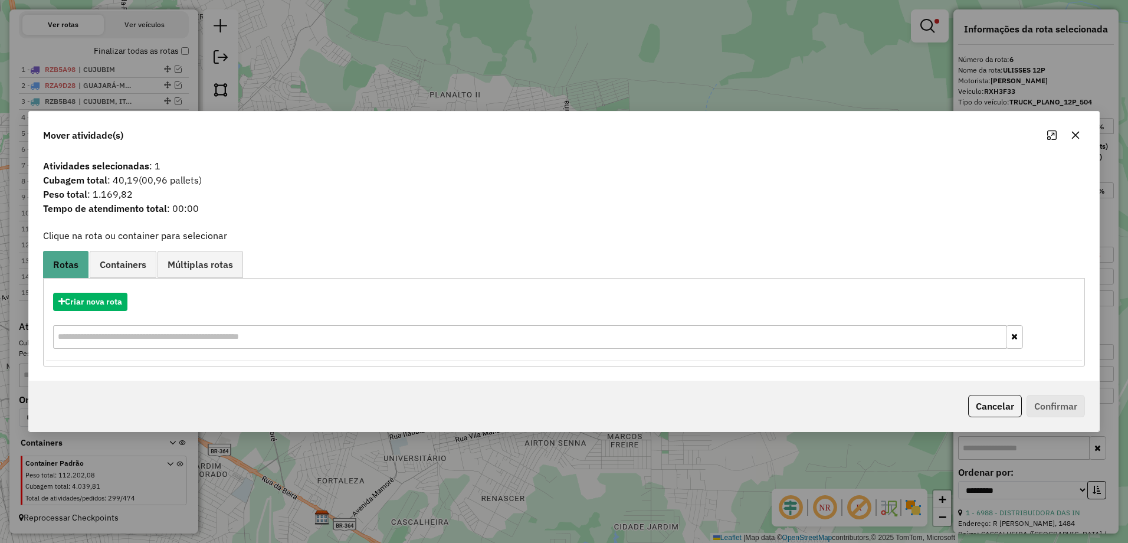
click at [1076, 136] on icon "button" at bounding box center [1076, 136] width 8 height 8
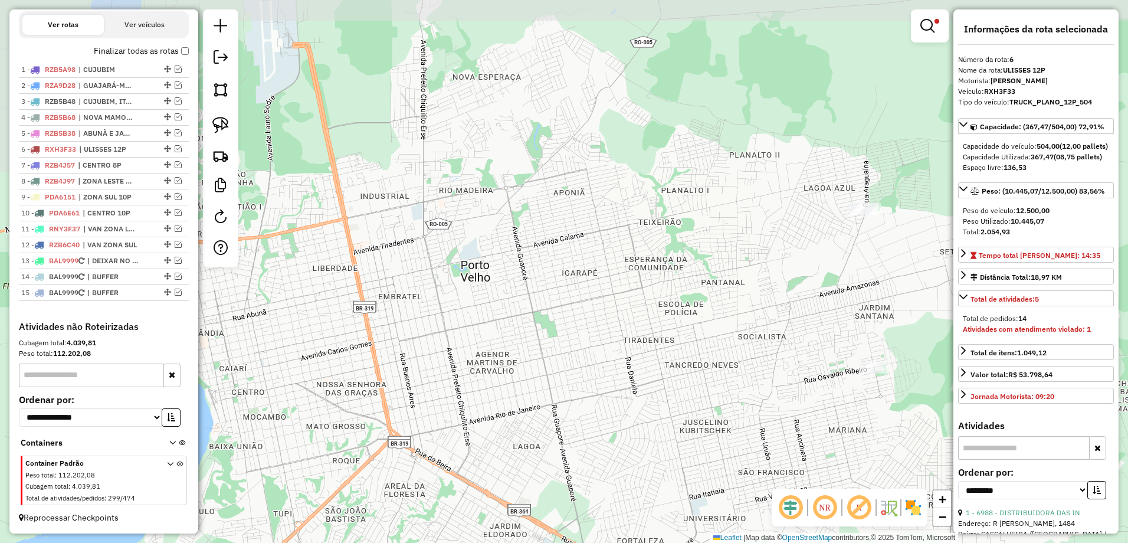
drag, startPoint x: 668, startPoint y: 107, endPoint x: 962, endPoint y: 166, distance: 300.1
click at [963, 166] on hb-router-mapa "Informações da Sessão 978769 - 13/08/2025 Criação: 12/08/2025 19:08 Depósito: R…" at bounding box center [564, 271] width 1128 height 543
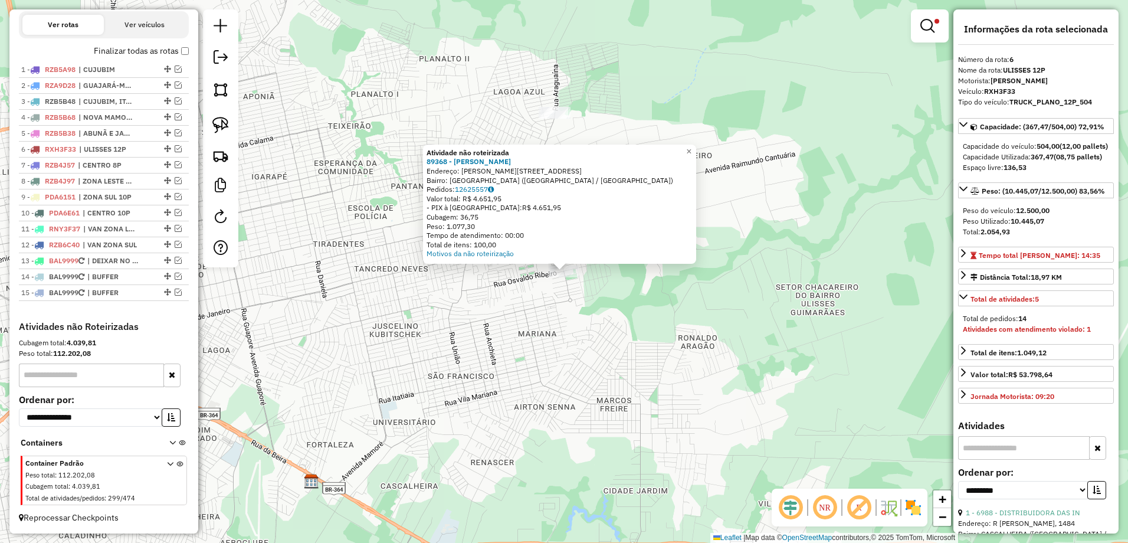
click at [526, 326] on div "Atividade não roteirizada 89368 - sabrina kelly Braz Endereço: R OSWALDO RIBEIR…" at bounding box center [564, 271] width 1128 height 543
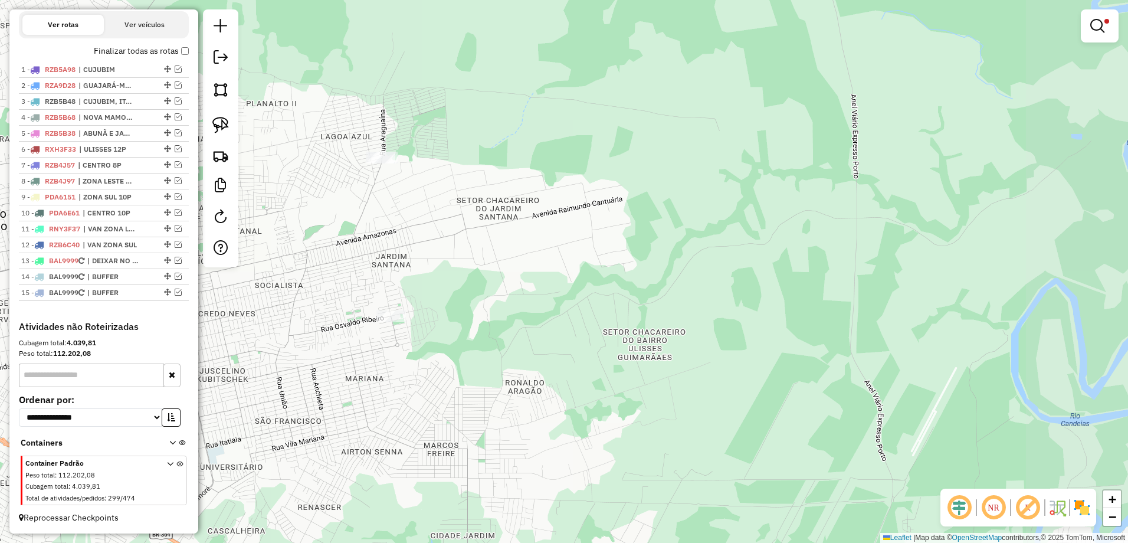
drag, startPoint x: 628, startPoint y: 83, endPoint x: 270, endPoint y: 137, distance: 362.6
click at [479, 134] on div "**********" at bounding box center [564, 271] width 1128 height 543
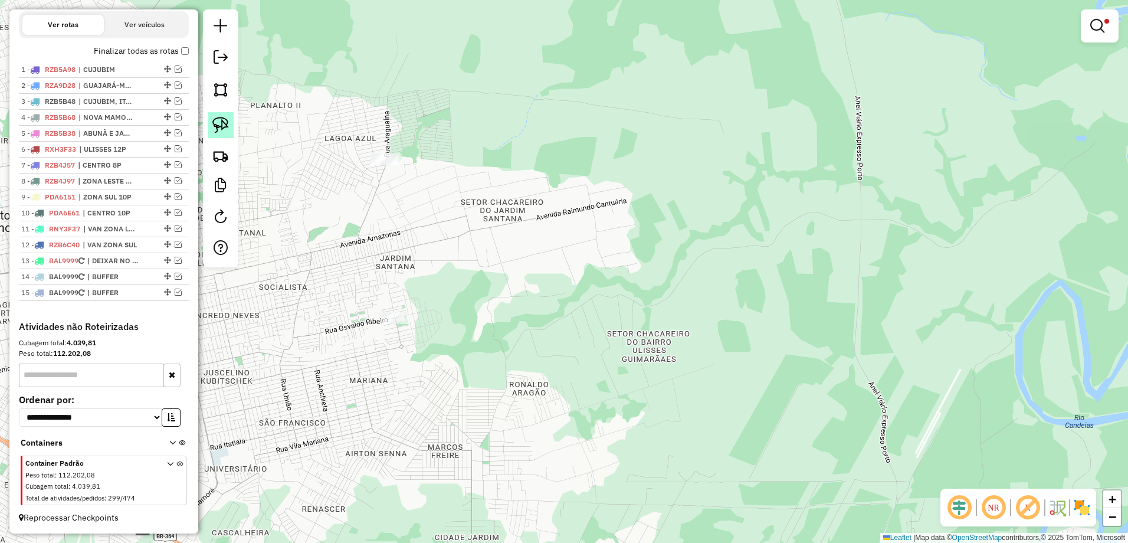
click at [225, 124] on img at bounding box center [220, 125] width 17 height 17
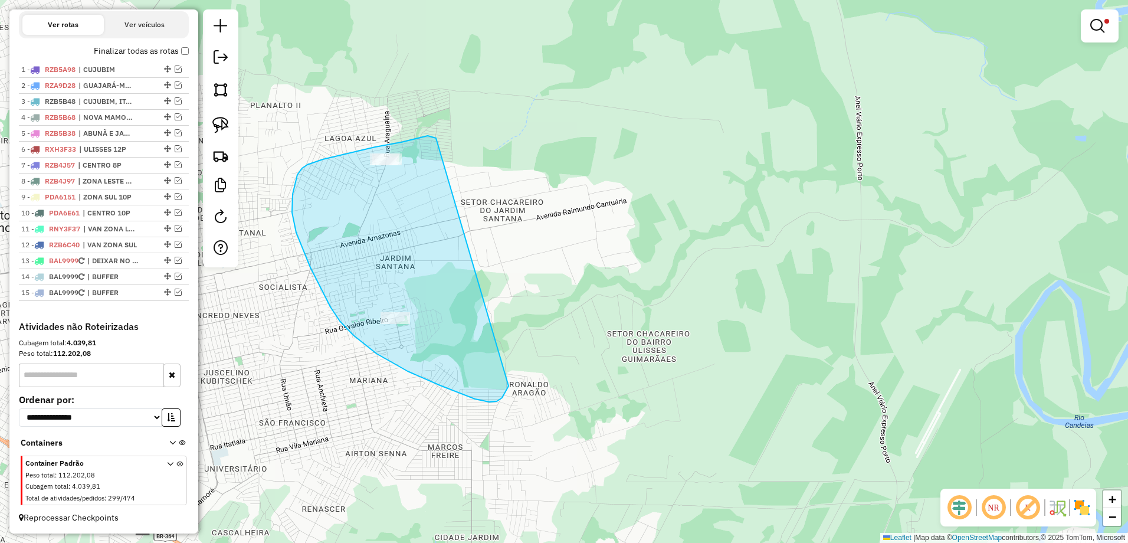
drag, startPoint x: 428, startPoint y: 136, endPoint x: 511, endPoint y: 376, distance: 254.1
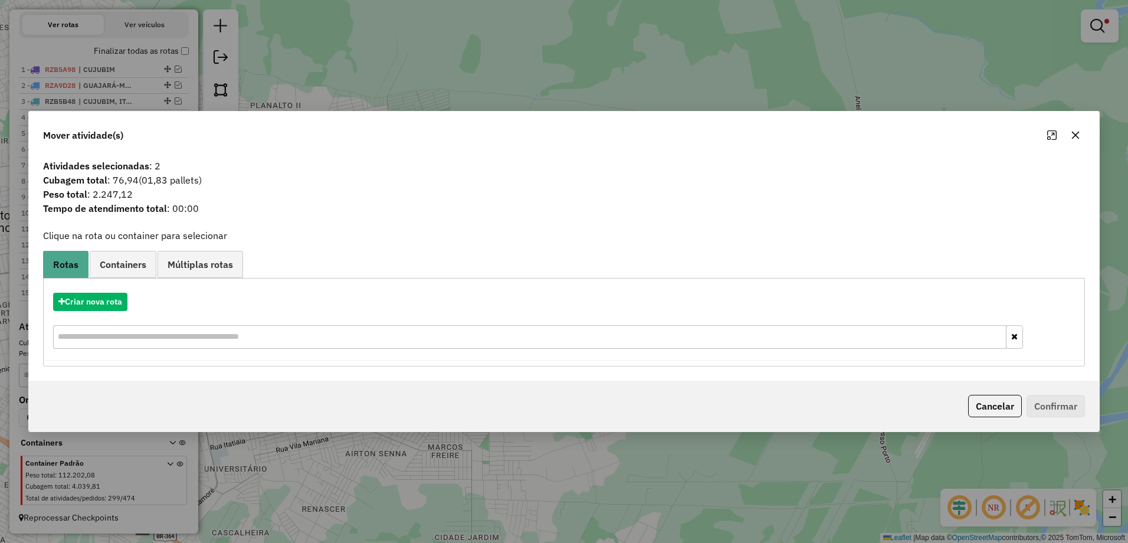
click at [1079, 132] on icon "button" at bounding box center [1076, 136] width 8 height 8
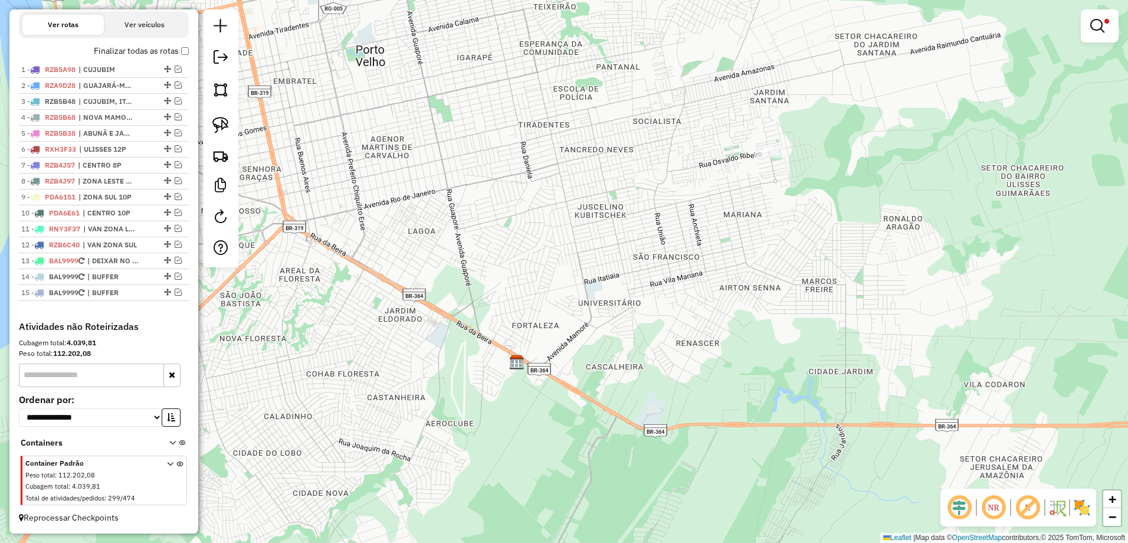
click at [1115, 46] on div "**********" at bounding box center [1100, 31] width 38 height 44
click at [1095, 29] on em at bounding box center [1097, 26] width 14 height 14
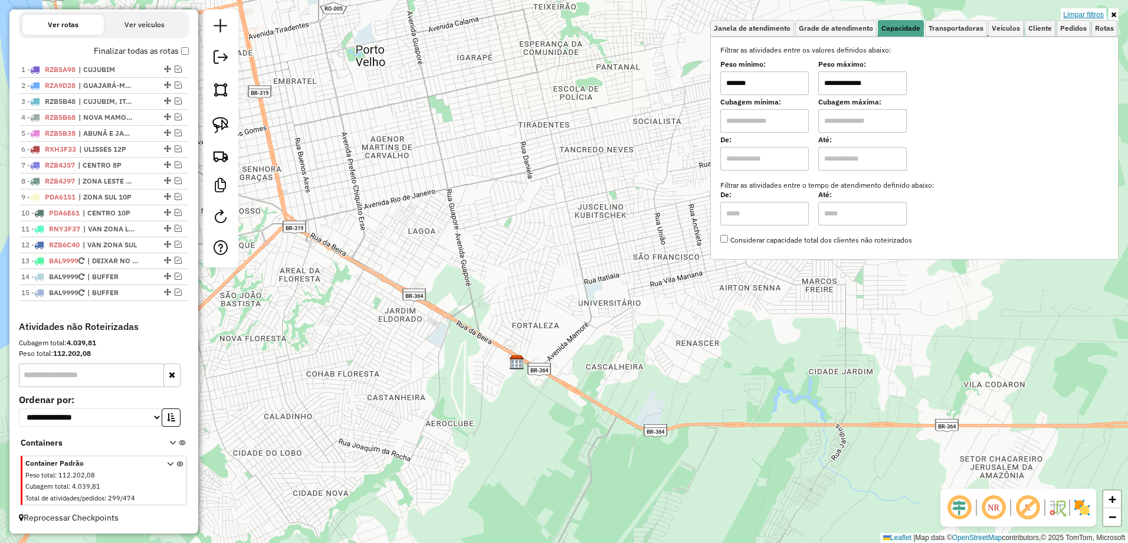
click at [1084, 12] on link "Limpar filtros" at bounding box center [1083, 14] width 45 height 13
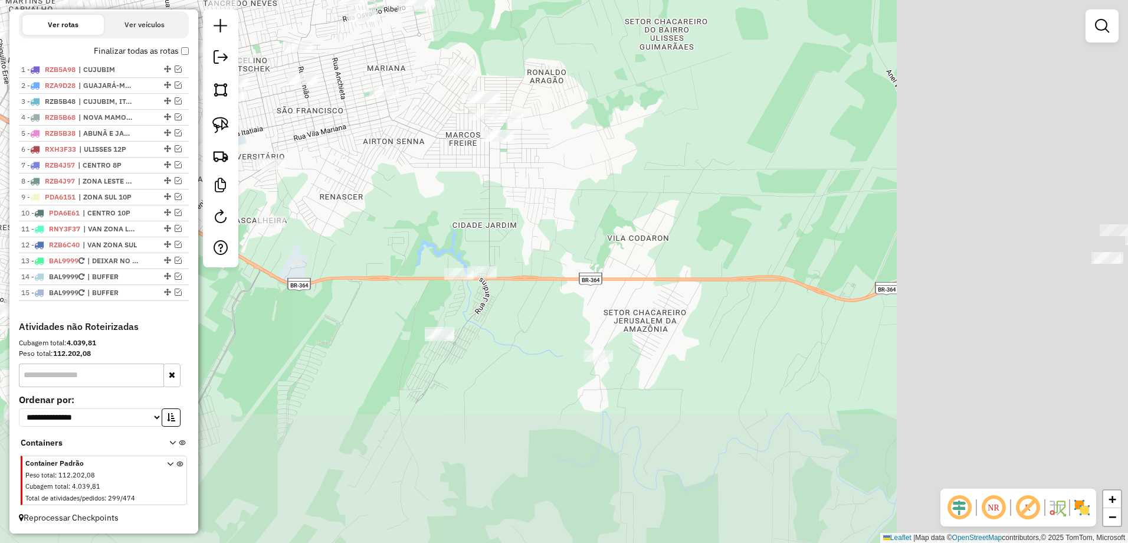
drag, startPoint x: 780, startPoint y: 350, endPoint x: 426, endPoint y: 203, distance: 383.9
click at [422, 203] on div "Janela de atendimento Grade de atendimento Capacidade Transportadoras Veículos …" at bounding box center [564, 271] width 1128 height 543
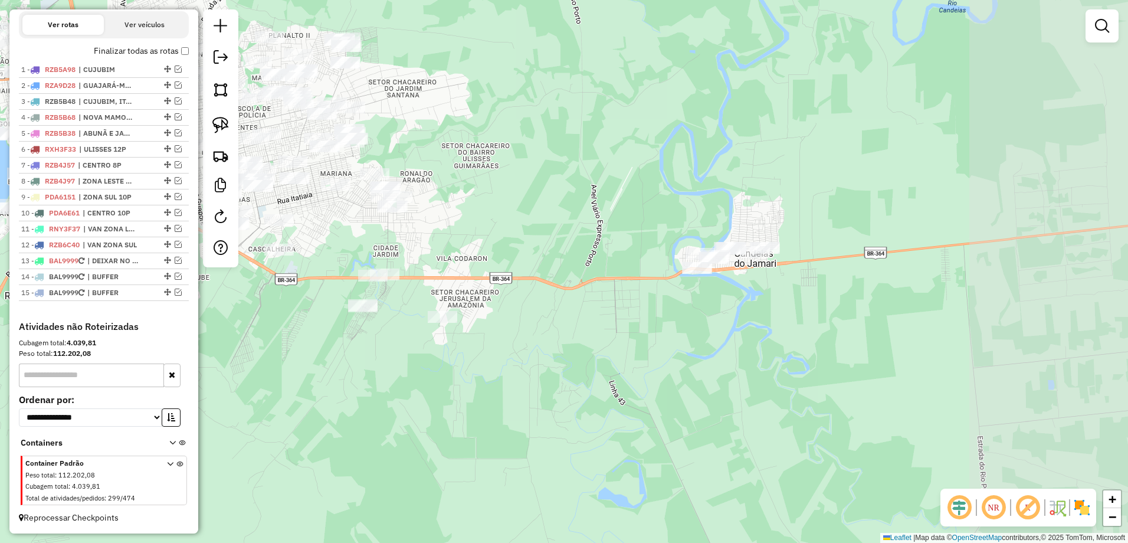
drag, startPoint x: 925, startPoint y: 203, endPoint x: 639, endPoint y: 231, distance: 287.5
click at [639, 231] on div "Janela de atendimento Grade de atendimento Capacidade Transportadoras Veículos …" at bounding box center [564, 271] width 1128 height 543
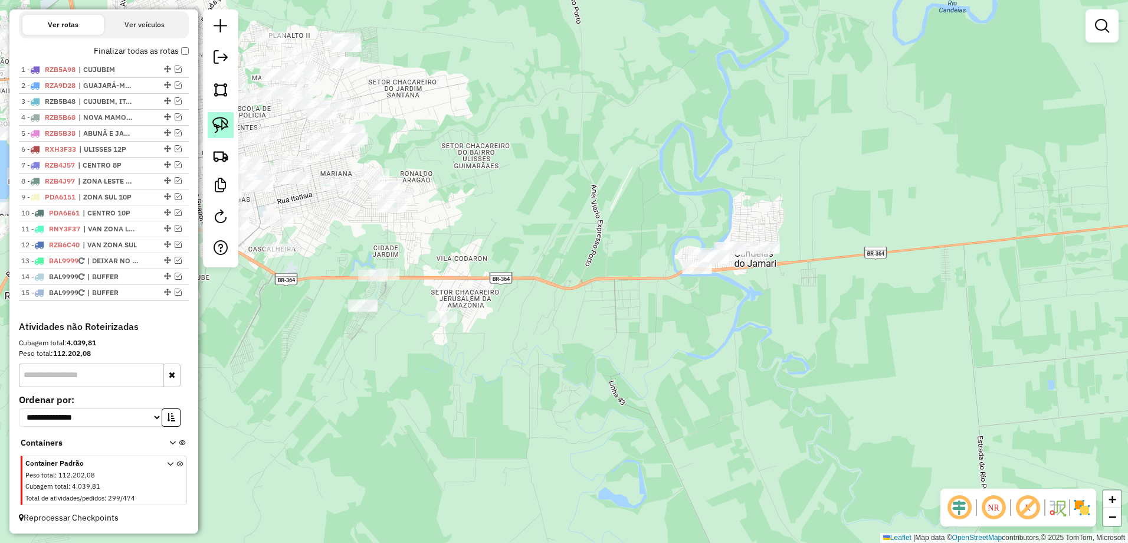
click at [214, 119] on img at bounding box center [220, 125] width 17 height 17
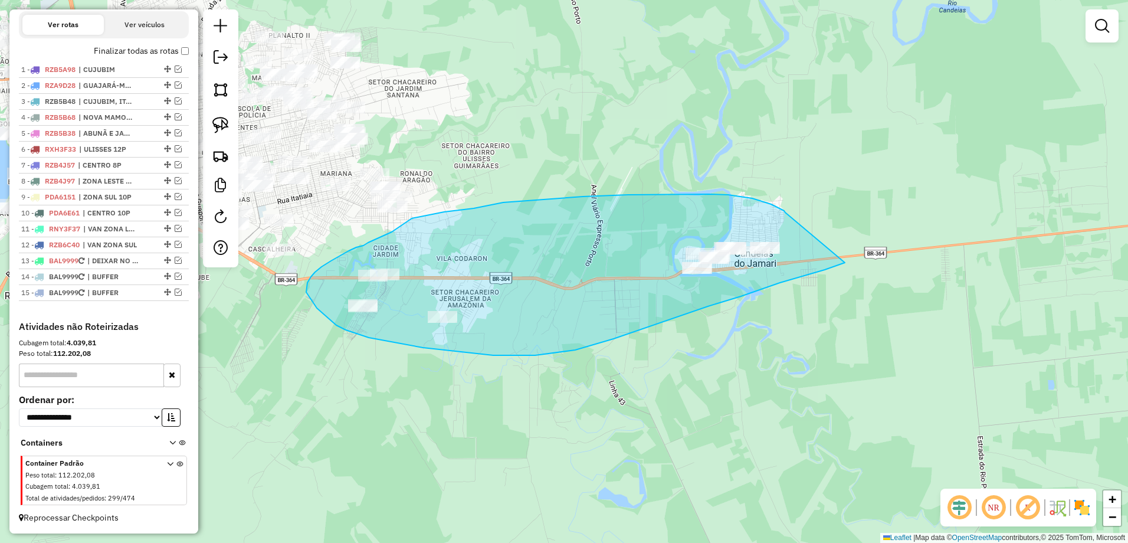
drag, startPoint x: 784, startPoint y: 211, endPoint x: 833, endPoint y: 261, distance: 69.7
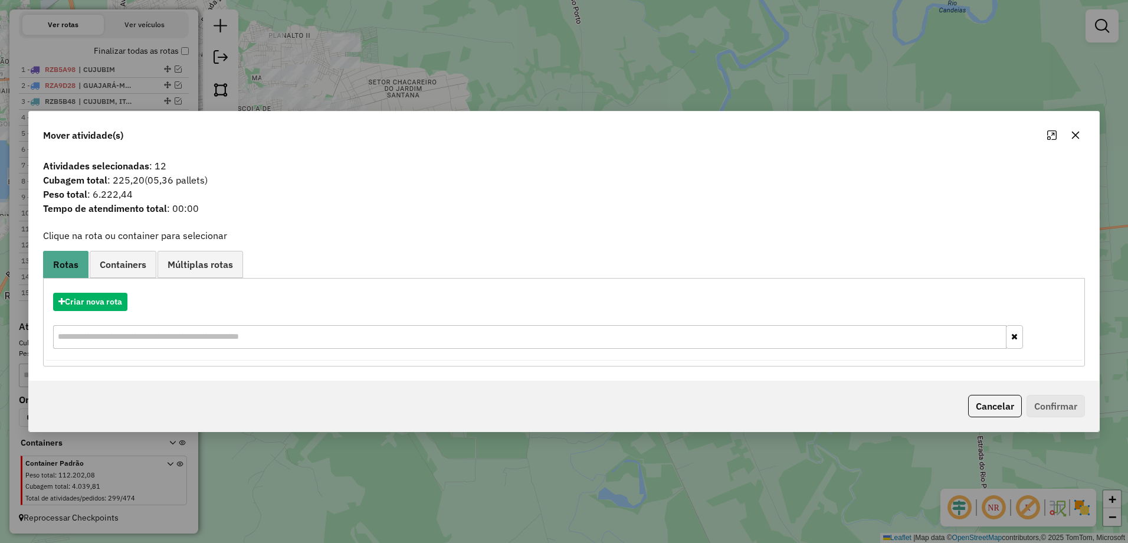
click at [1073, 134] on icon "button" at bounding box center [1076, 136] width 8 height 8
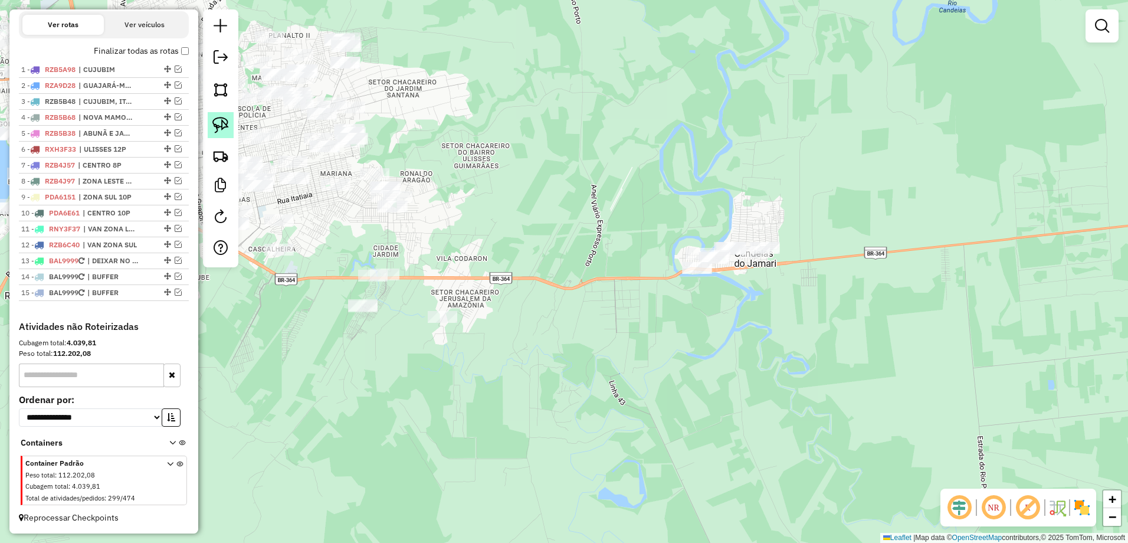
click at [229, 119] on link at bounding box center [221, 125] width 26 height 26
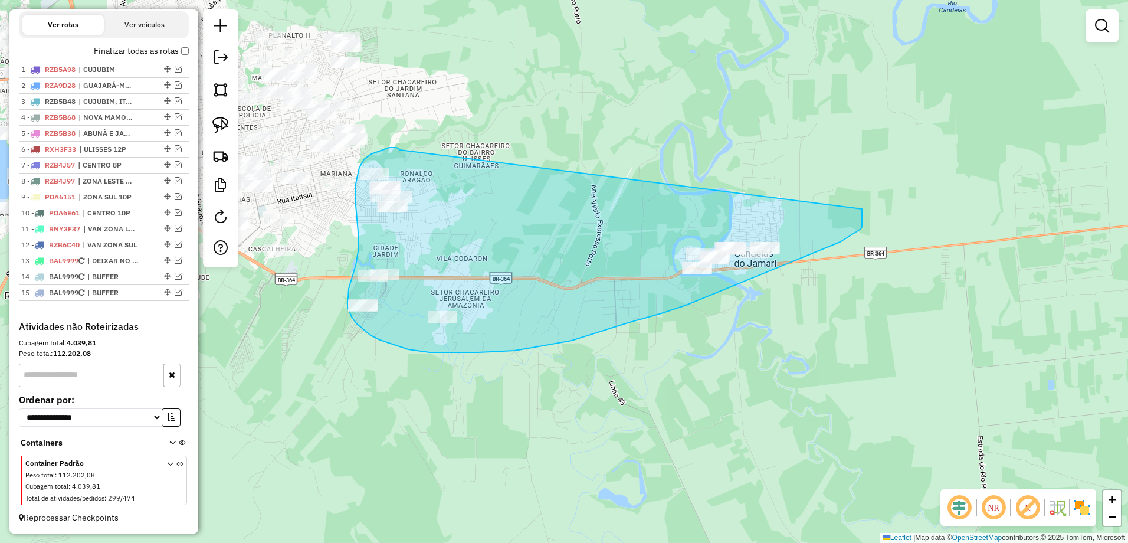
drag, startPoint x: 400, startPoint y: 150, endPoint x: 862, endPoint y: 209, distance: 465.6
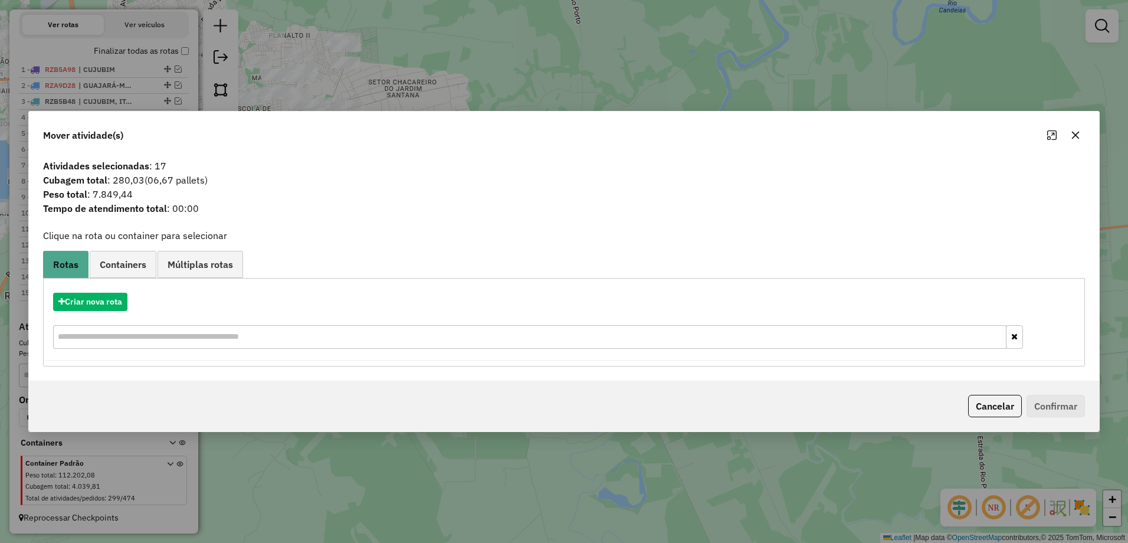
click at [1079, 132] on icon "button" at bounding box center [1076, 136] width 8 height 8
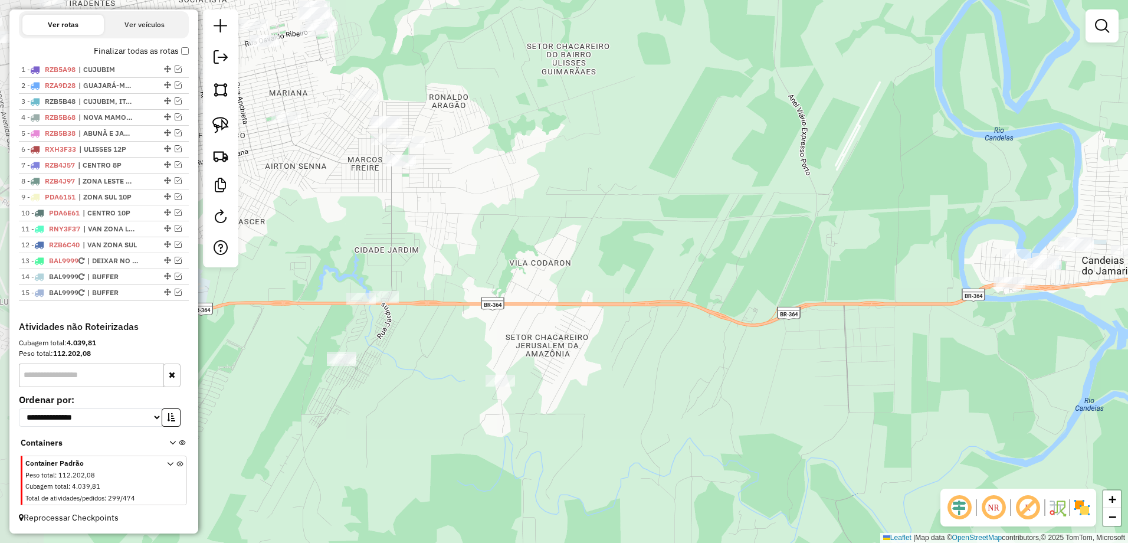
drag, startPoint x: 575, startPoint y: 170, endPoint x: 659, endPoint y: 109, distance: 103.9
click at [659, 109] on div "Janela de atendimento Grade de atendimento Capacidade Transportadoras Veículos …" at bounding box center [564, 271] width 1128 height 543
click at [213, 123] on img at bounding box center [220, 125] width 17 height 17
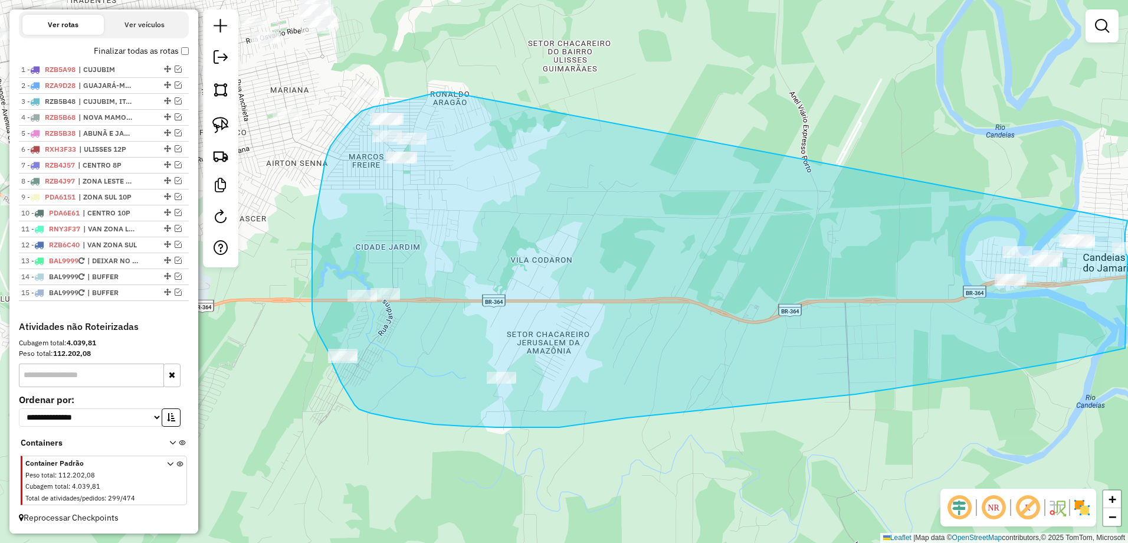
drag, startPoint x: 446, startPoint y: 91, endPoint x: 1128, endPoint y: 219, distance: 693.1
click at [1127, 219] on html "Aguarde... Pop-up bloqueado! Seu navegador bloqueou automáticamente a abertura …" at bounding box center [564, 271] width 1128 height 543
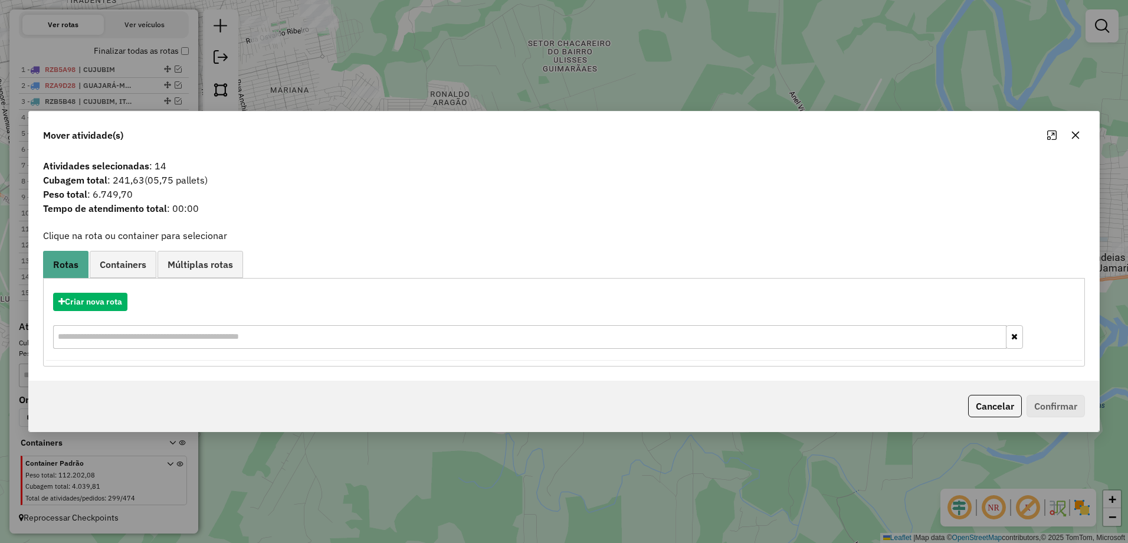
click at [1077, 131] on icon "button" at bounding box center [1075, 134] width 9 height 9
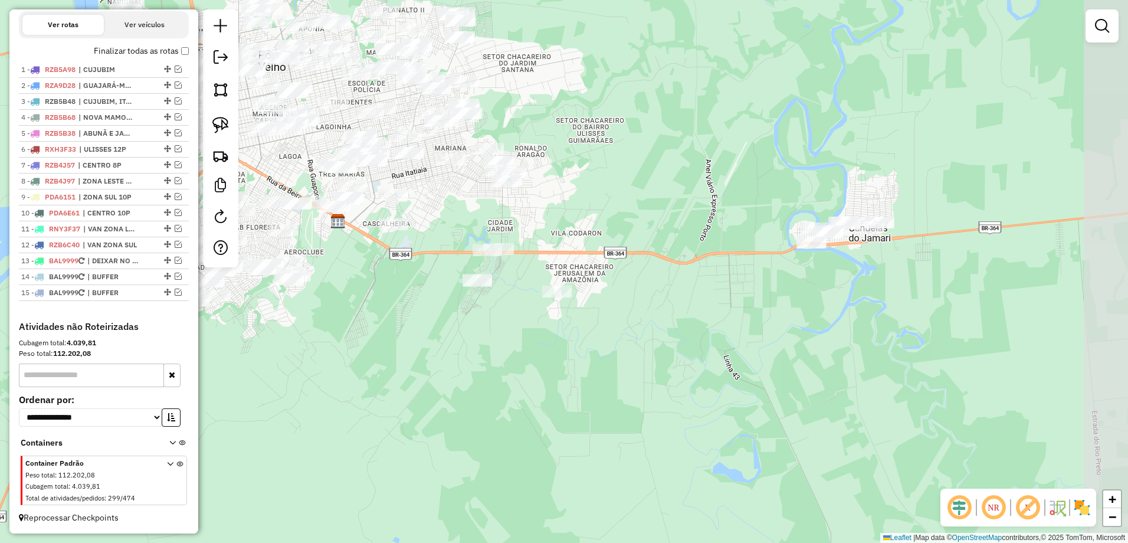
drag, startPoint x: 984, startPoint y: 138, endPoint x: 789, endPoint y: 151, distance: 195.7
click at [789, 151] on div "Janela de atendimento Grade de atendimento Capacidade Transportadoras Veículos …" at bounding box center [564, 271] width 1128 height 543
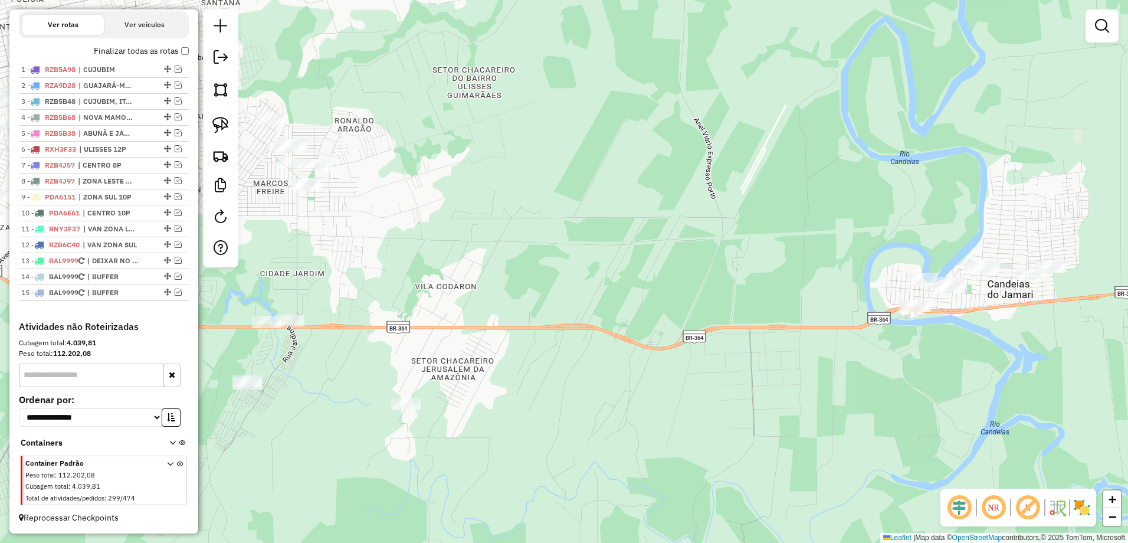
drag, startPoint x: 636, startPoint y: 158, endPoint x: 530, endPoint y: 147, distance: 106.2
click at [530, 147] on div "Janela de atendimento Grade de atendimento Capacidade Transportadoras Veículos …" at bounding box center [564, 271] width 1128 height 543
click at [216, 119] on img at bounding box center [220, 125] width 17 height 17
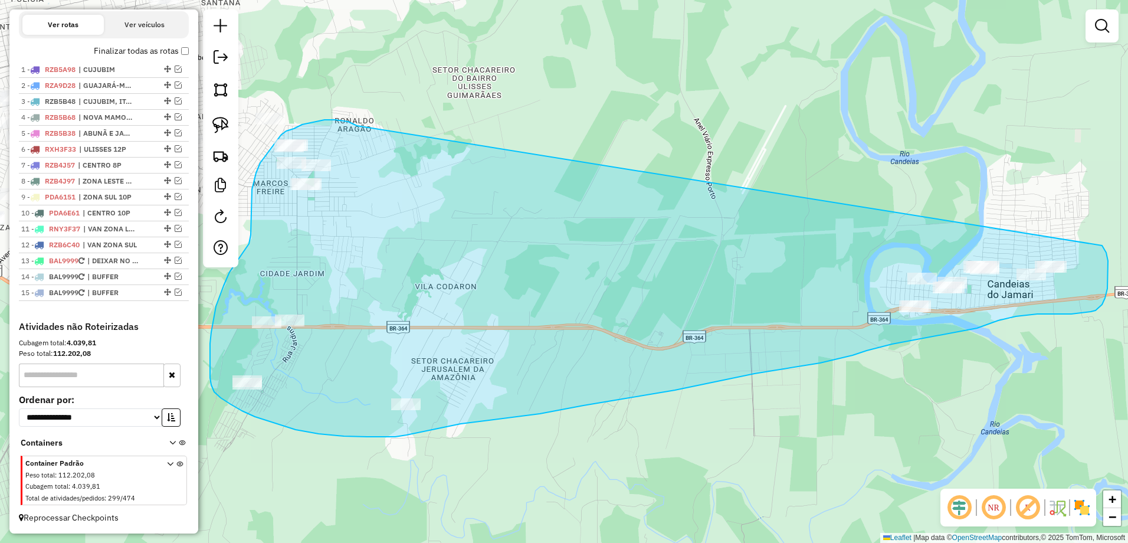
drag, startPoint x: 352, startPoint y: 123, endPoint x: 1091, endPoint y: 237, distance: 747.9
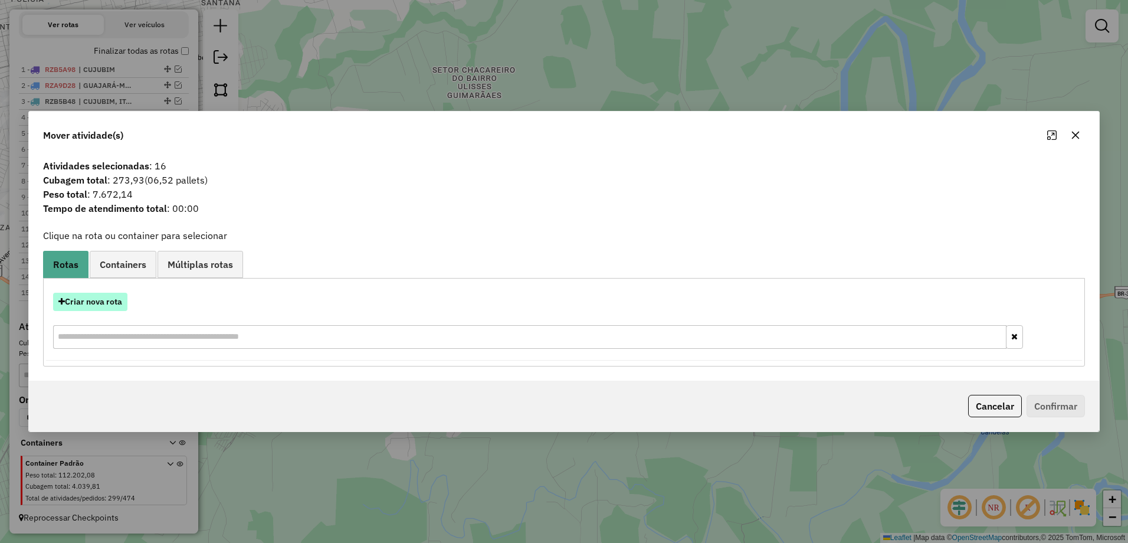
click at [102, 308] on button "Criar nova rota" at bounding box center [90, 302] width 74 height 18
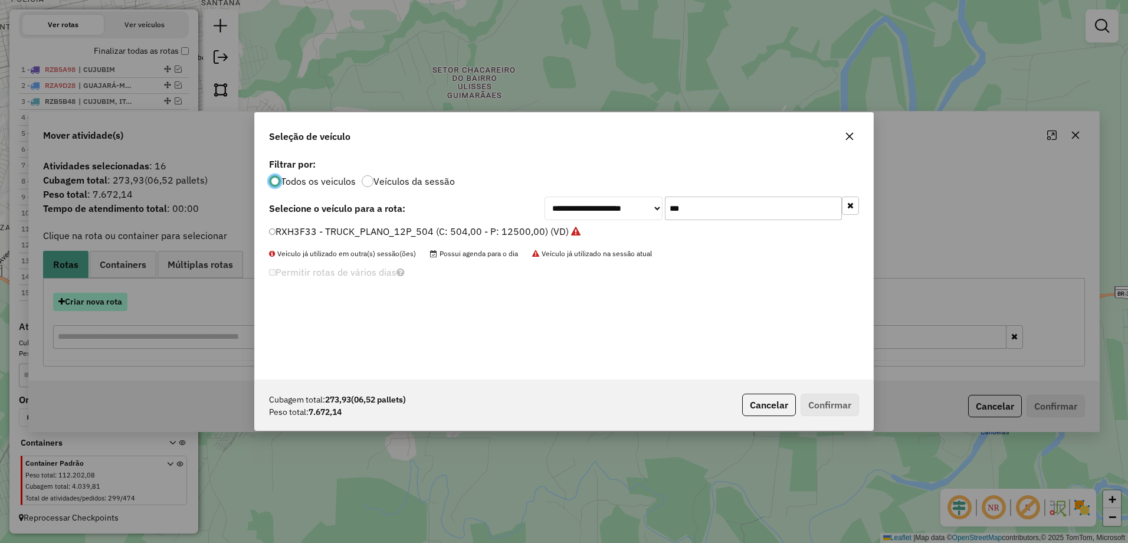
scroll to position [6, 4]
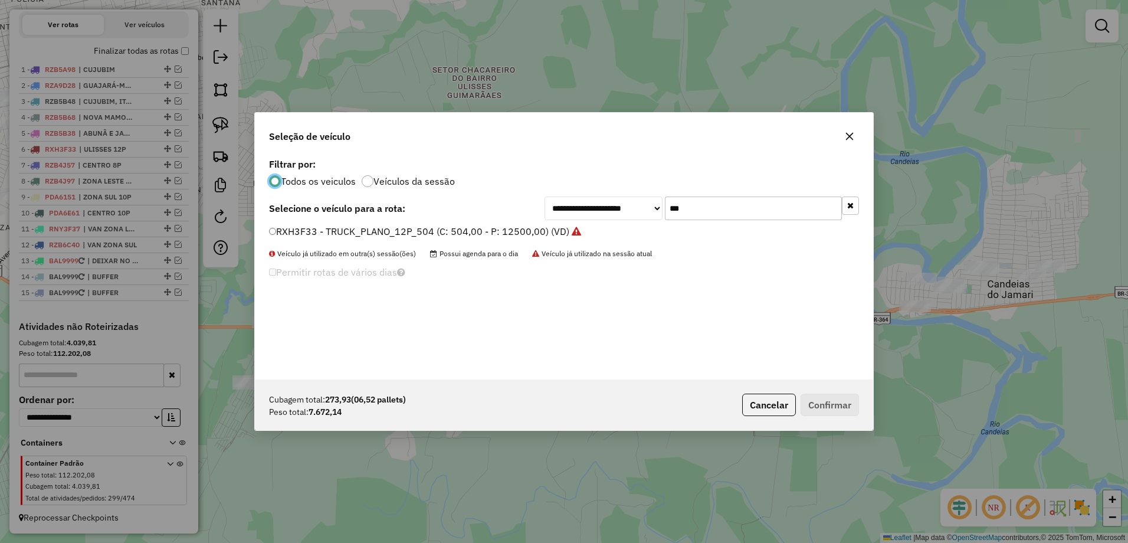
click at [747, 210] on input "***" at bounding box center [753, 208] width 177 height 24
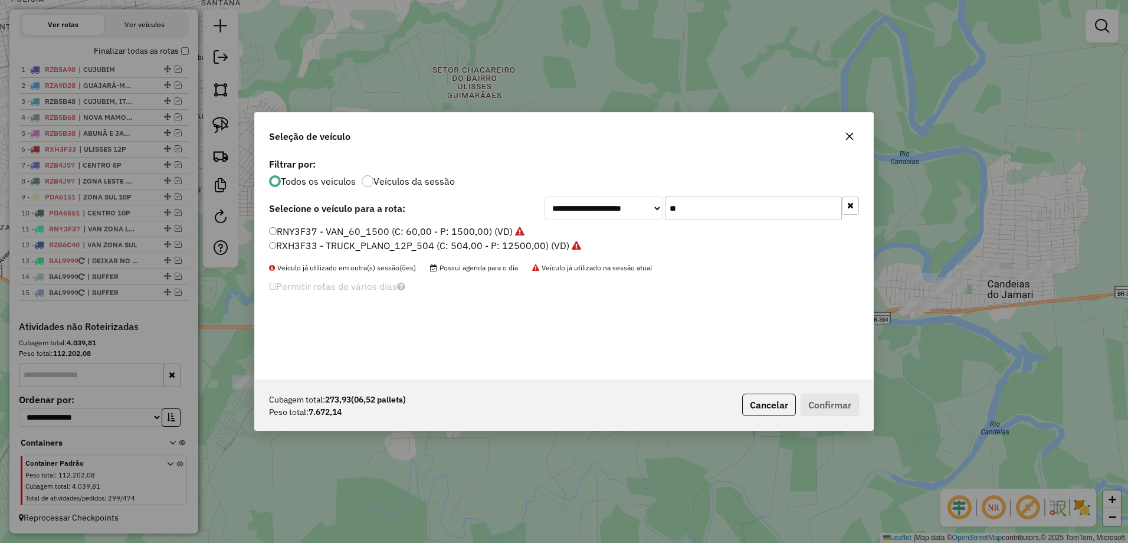
type input "*"
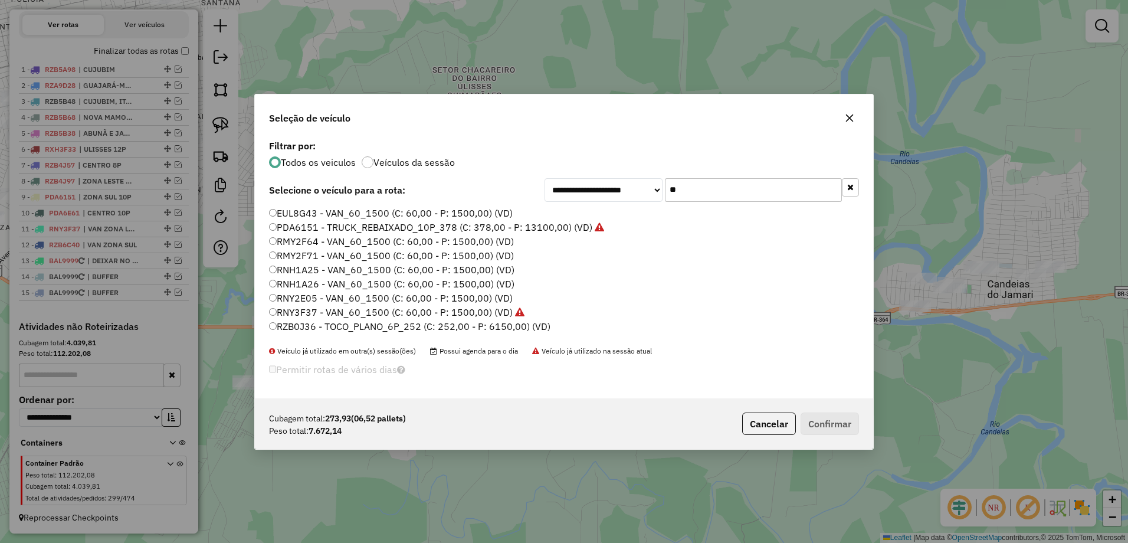
type input "*"
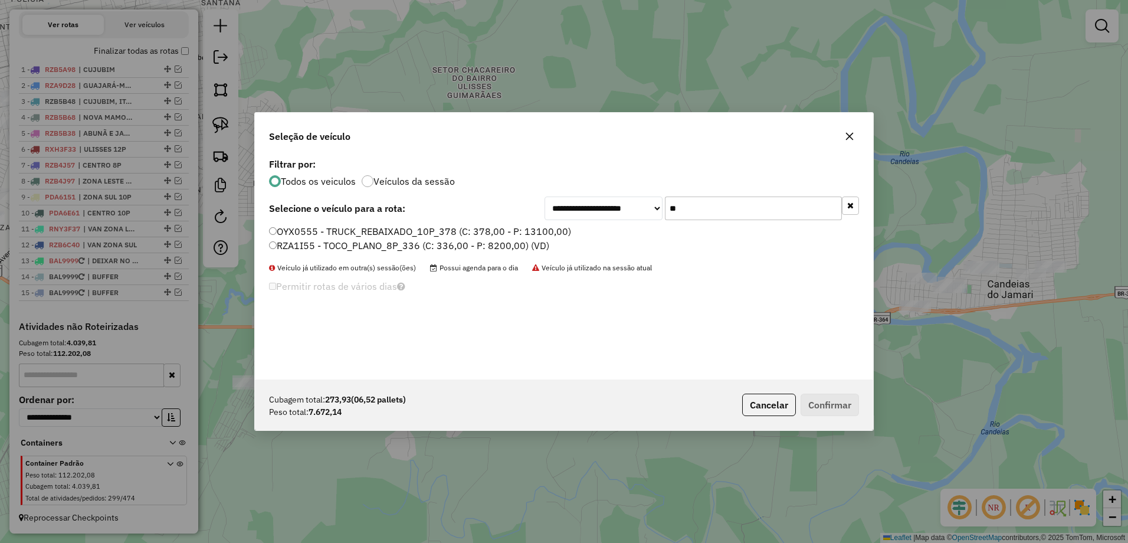
type input "**"
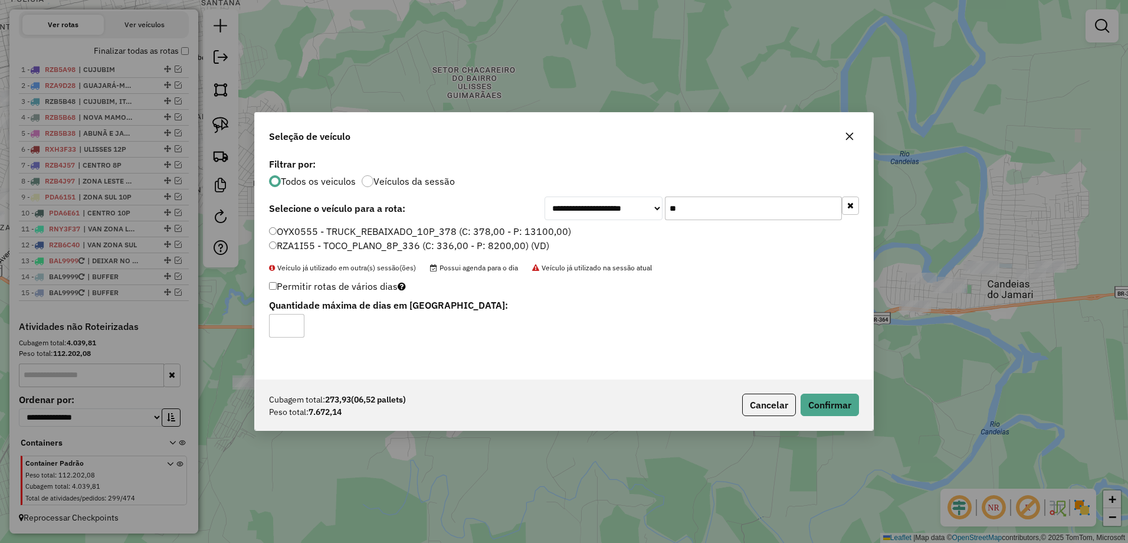
click at [851, 134] on icon "button" at bounding box center [850, 137] width 8 height 8
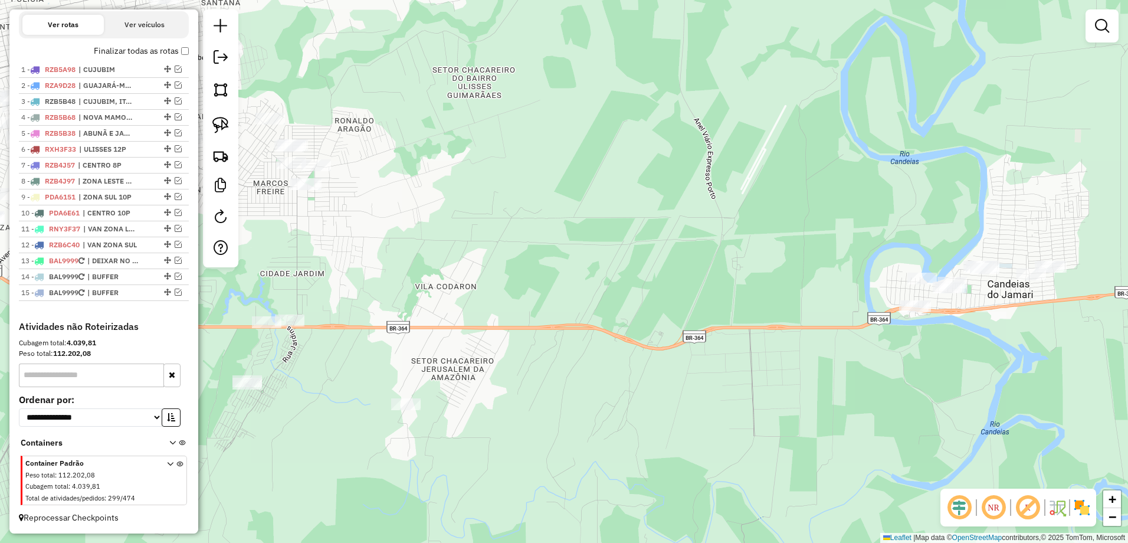
click at [485, 228] on div "Janela de atendimento Grade de atendimento Capacidade Transportadoras Veículos …" at bounding box center [564, 271] width 1128 height 543
click at [94, 195] on span "| ZONA SUL 10P" at bounding box center [105, 197] width 54 height 11
select select "**********"
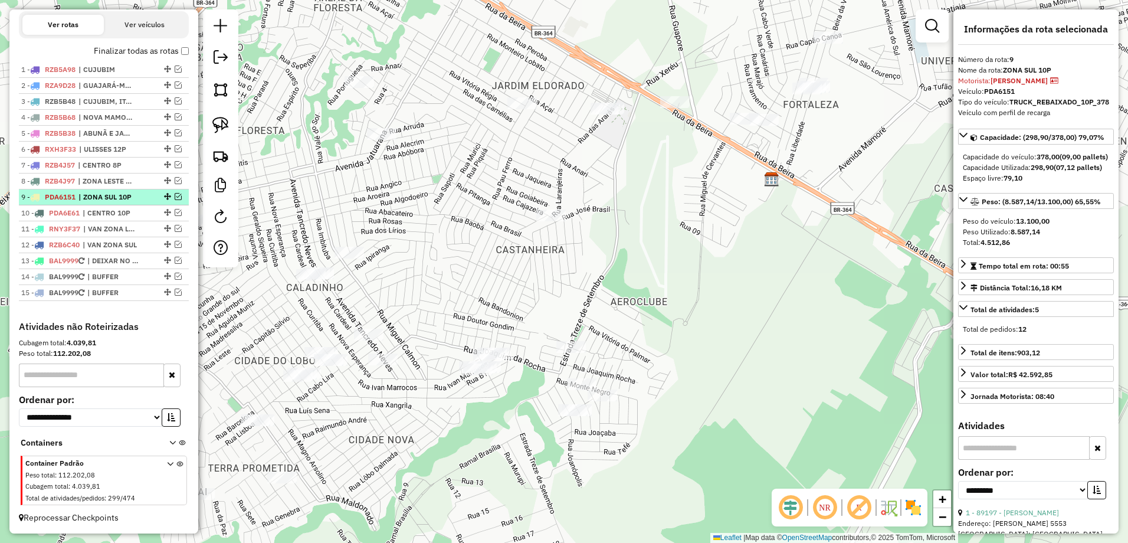
click at [175, 195] on em at bounding box center [178, 196] width 7 height 7
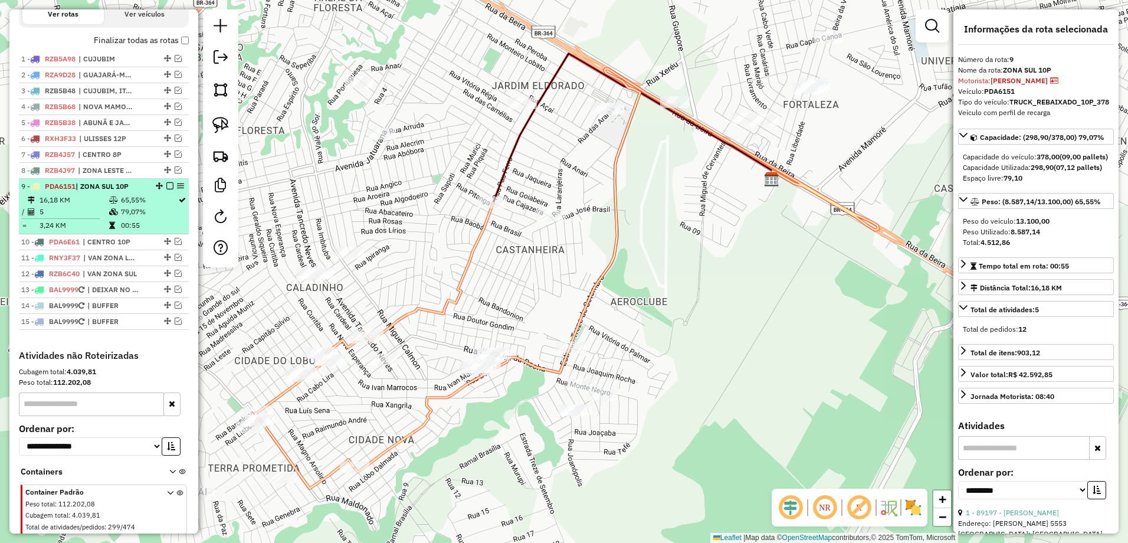
scroll to position [444, 0]
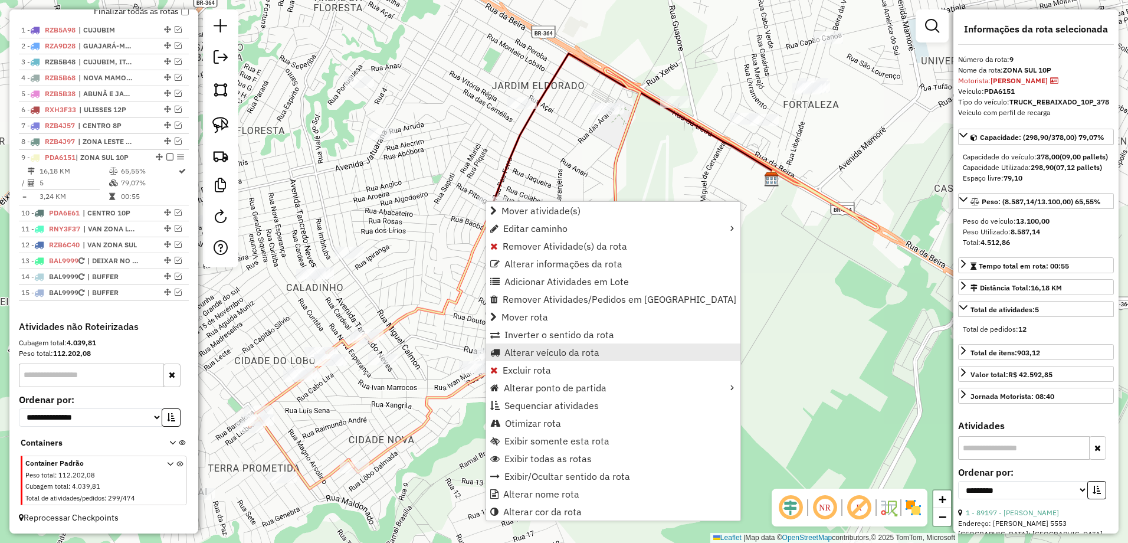
click at [576, 352] on span "Alterar veículo da rota" at bounding box center [551, 351] width 95 height 9
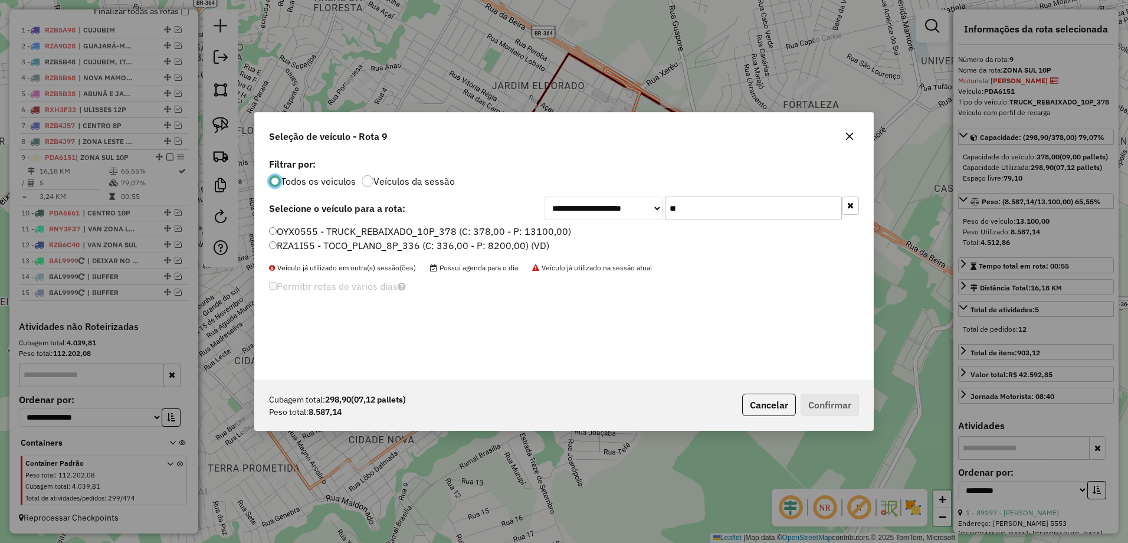
scroll to position [6, 4]
click at [730, 212] on input "**" at bounding box center [753, 208] width 177 height 24
type input "*"
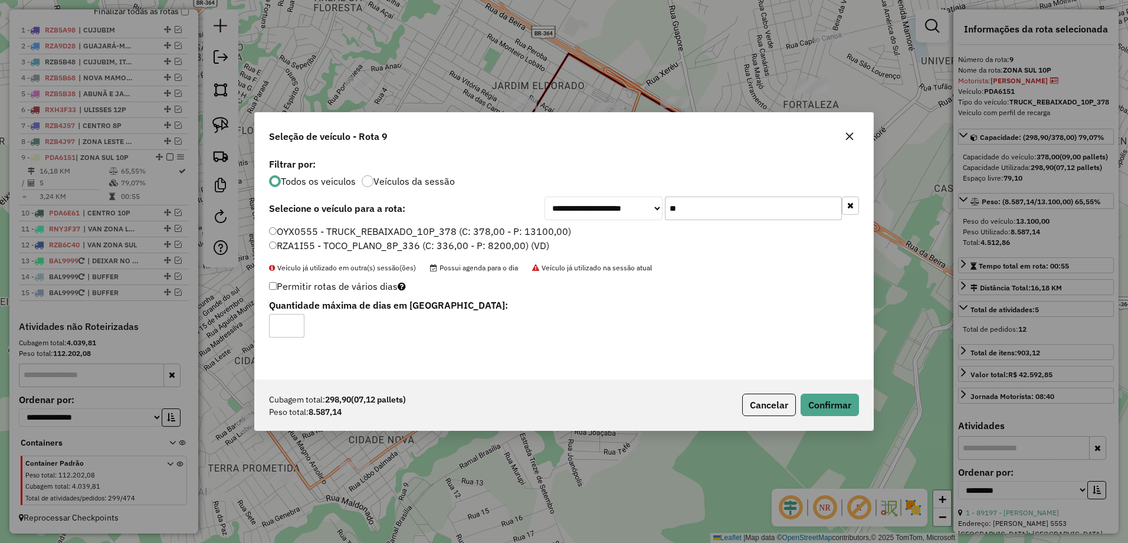
click at [693, 214] on input "**" at bounding box center [753, 208] width 177 height 24
type input "*"
click at [735, 213] on input "**" at bounding box center [753, 208] width 177 height 24
type input "*"
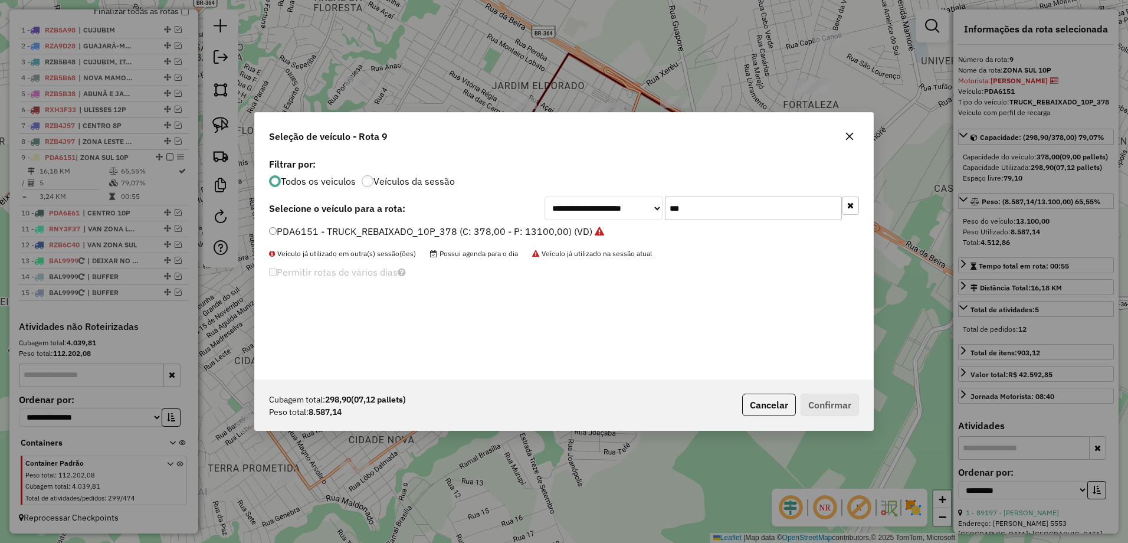
type input "***"
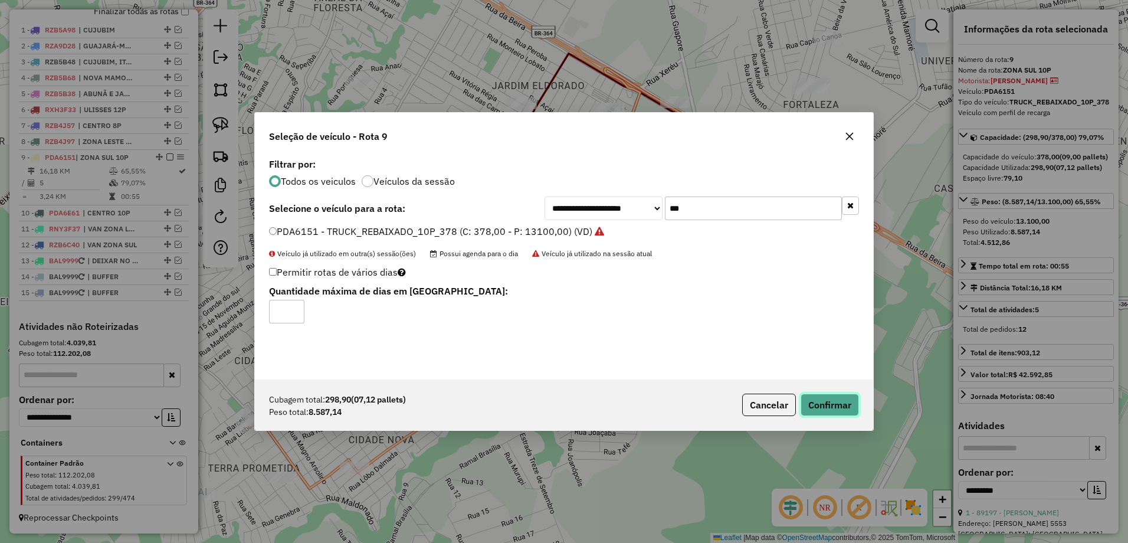
click at [851, 401] on button "Confirmar" at bounding box center [829, 404] width 58 height 22
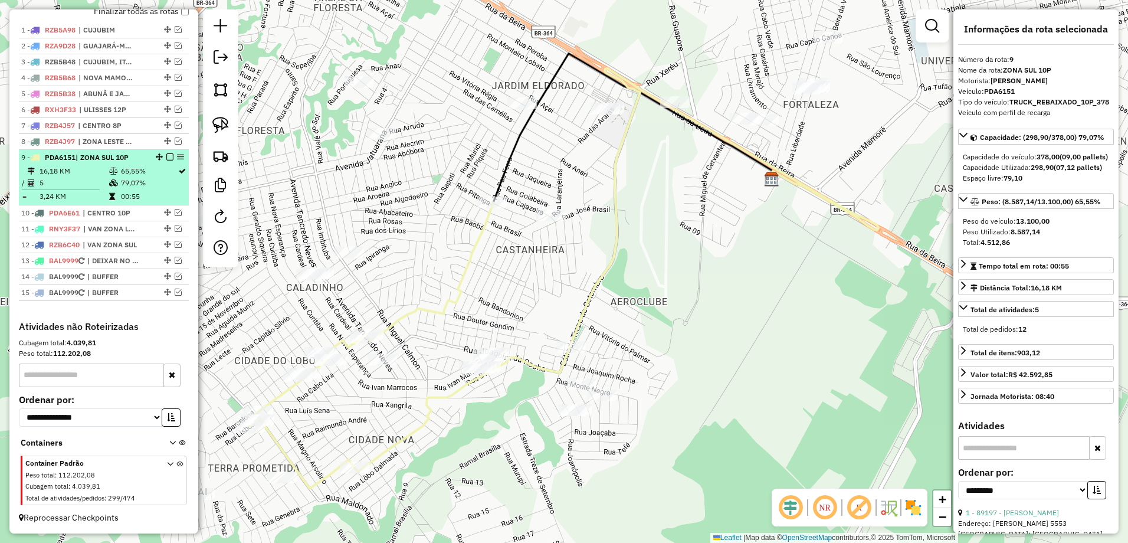
click at [148, 179] on td "79,07%" at bounding box center [148, 183] width 57 height 12
click at [168, 157] on em at bounding box center [169, 156] width 7 height 7
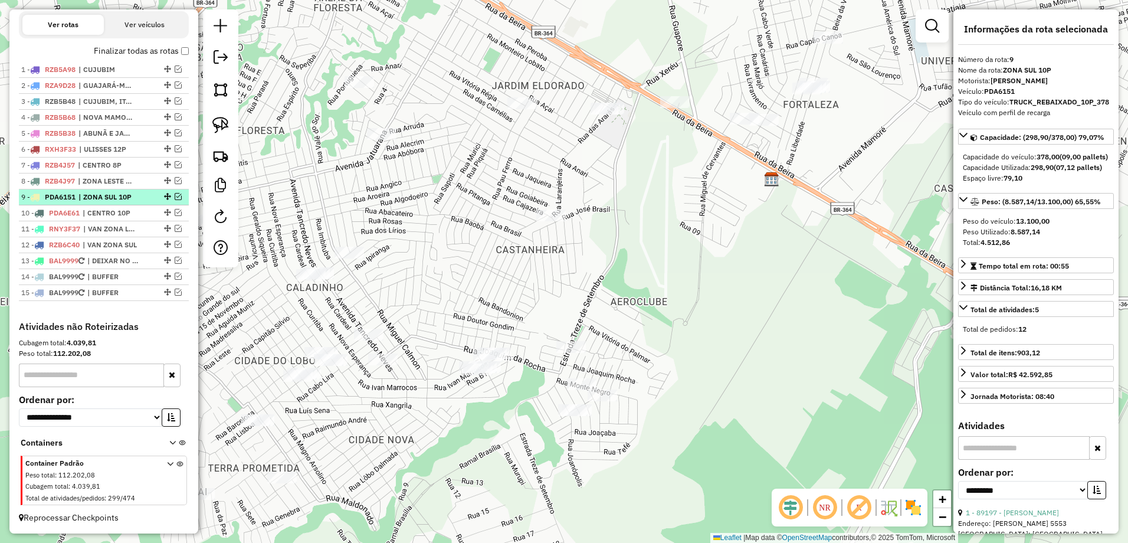
scroll to position [404, 0]
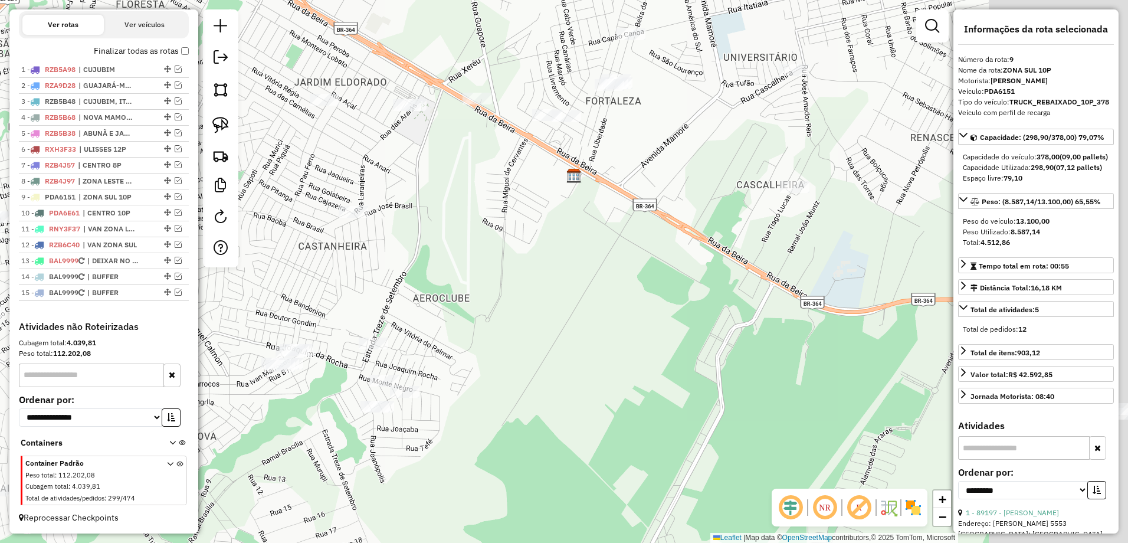
drag, startPoint x: 783, startPoint y: 207, endPoint x: 489, endPoint y: 208, distance: 294.3
click at [489, 208] on div "Janela de atendimento Grade de atendimento Capacidade Transportadoras Veículos …" at bounding box center [564, 271] width 1128 height 543
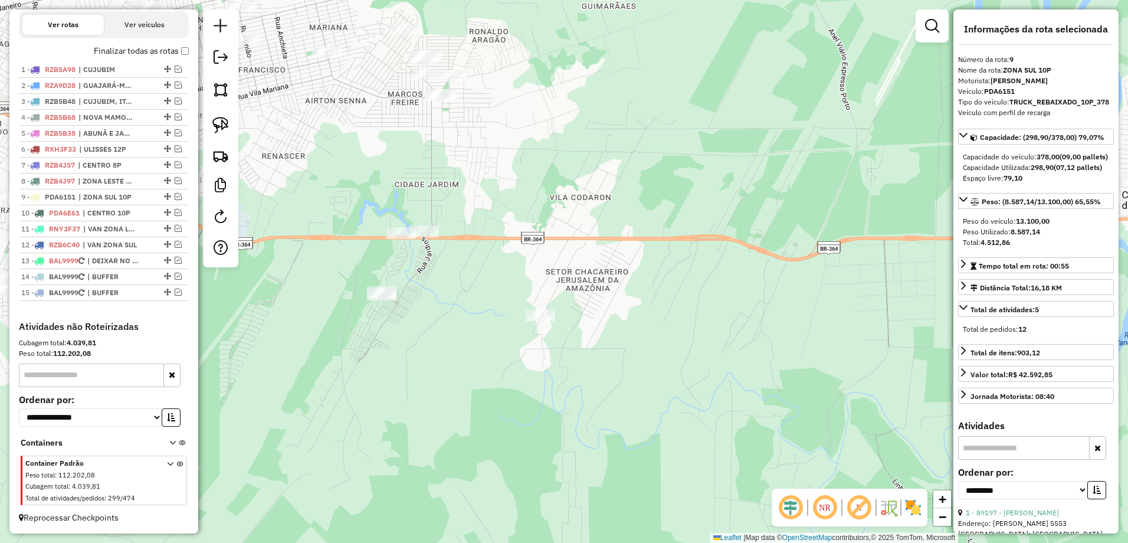
drag, startPoint x: 383, startPoint y: 235, endPoint x: 344, endPoint y: 227, distance: 39.8
click at [352, 232] on div "Janela de atendimento Grade de atendimento Capacidade Transportadoras Veículos …" at bounding box center [564, 271] width 1128 height 543
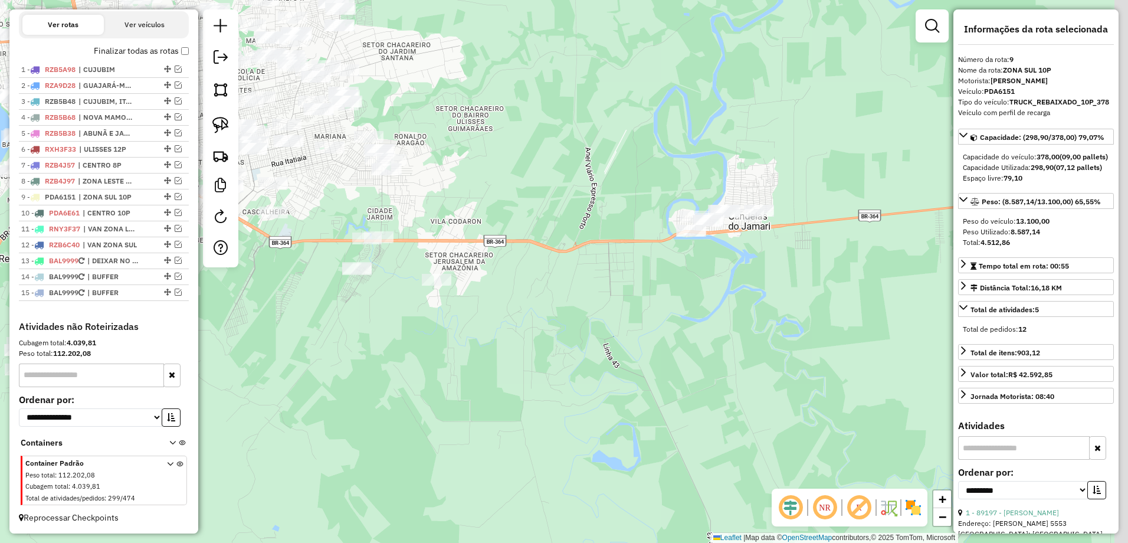
drag, startPoint x: 659, startPoint y: 175, endPoint x: 566, endPoint y: 201, distance: 96.7
click at [570, 201] on div "Janela de atendimento Grade de atendimento Capacidade Transportadoras Veículos …" at bounding box center [564, 271] width 1128 height 543
click at [220, 122] on img at bounding box center [220, 125] width 17 height 17
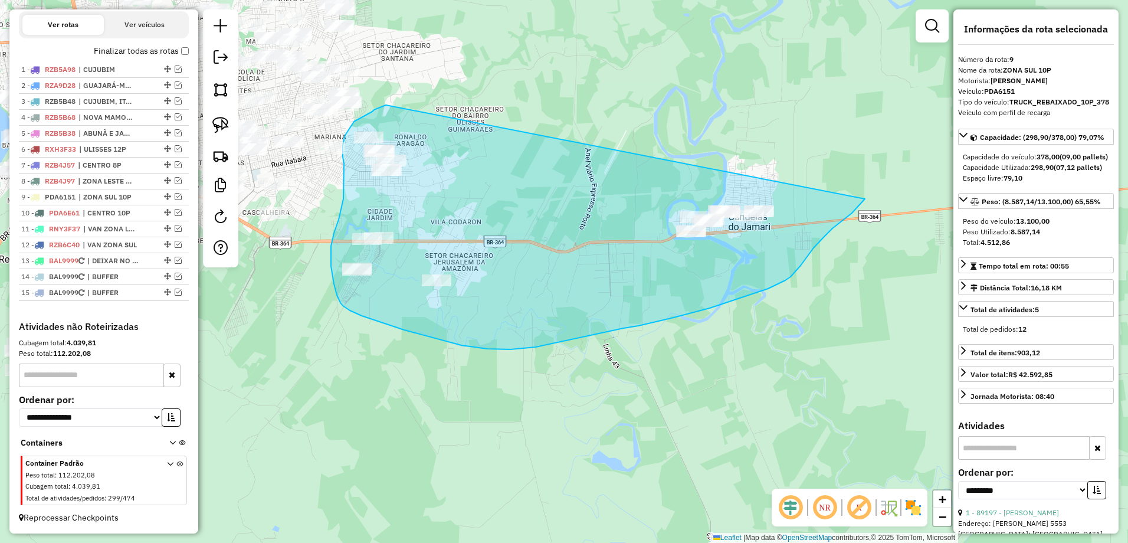
drag, startPoint x: 386, startPoint y: 105, endPoint x: 869, endPoint y: 191, distance: 490.7
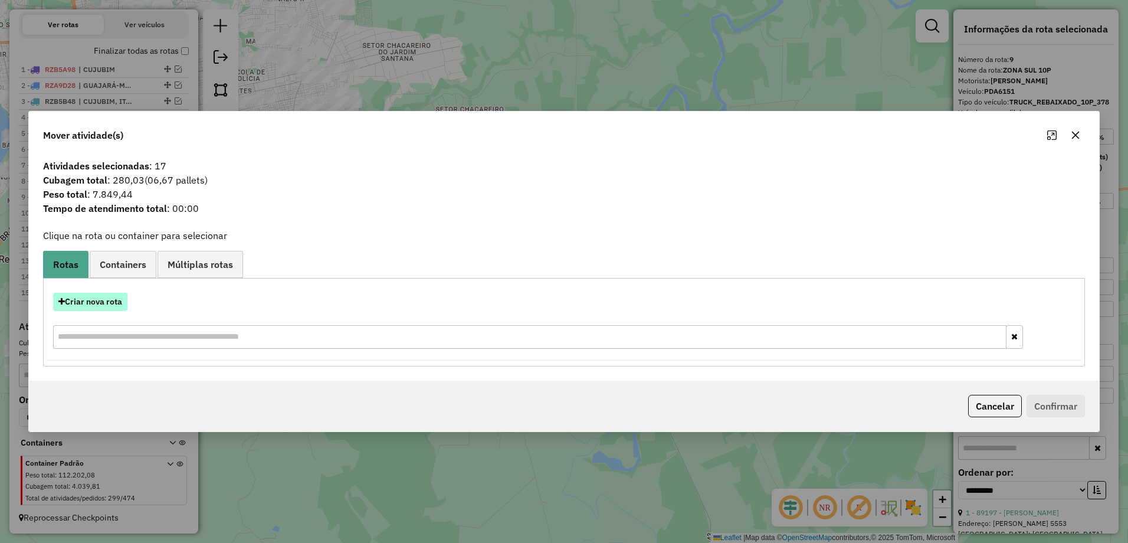
click at [99, 304] on button "Criar nova rota" at bounding box center [90, 302] width 74 height 18
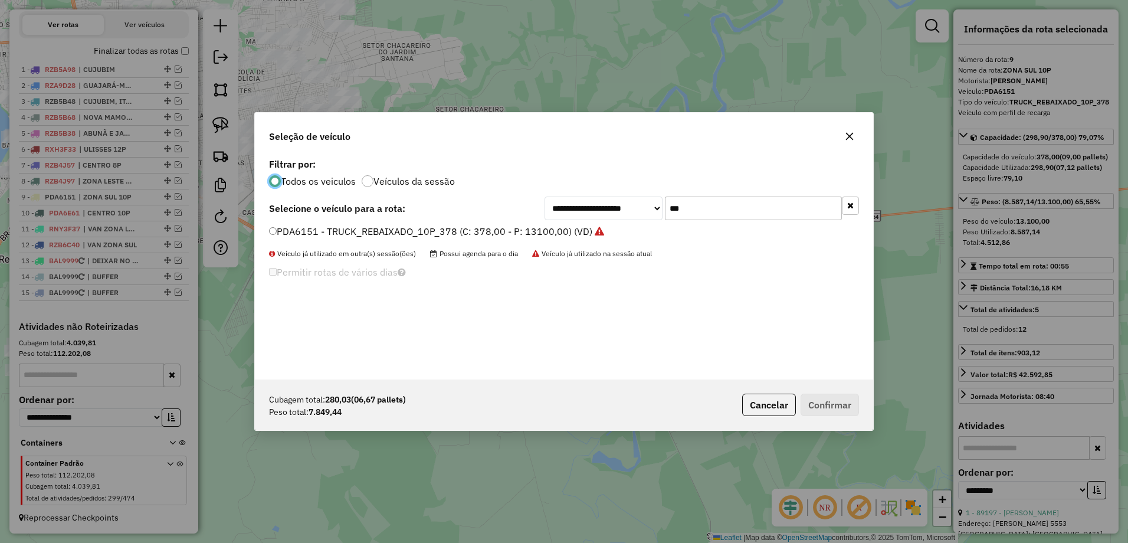
scroll to position [6, 4]
click at [713, 212] on input "***" at bounding box center [753, 208] width 177 height 24
type input "*"
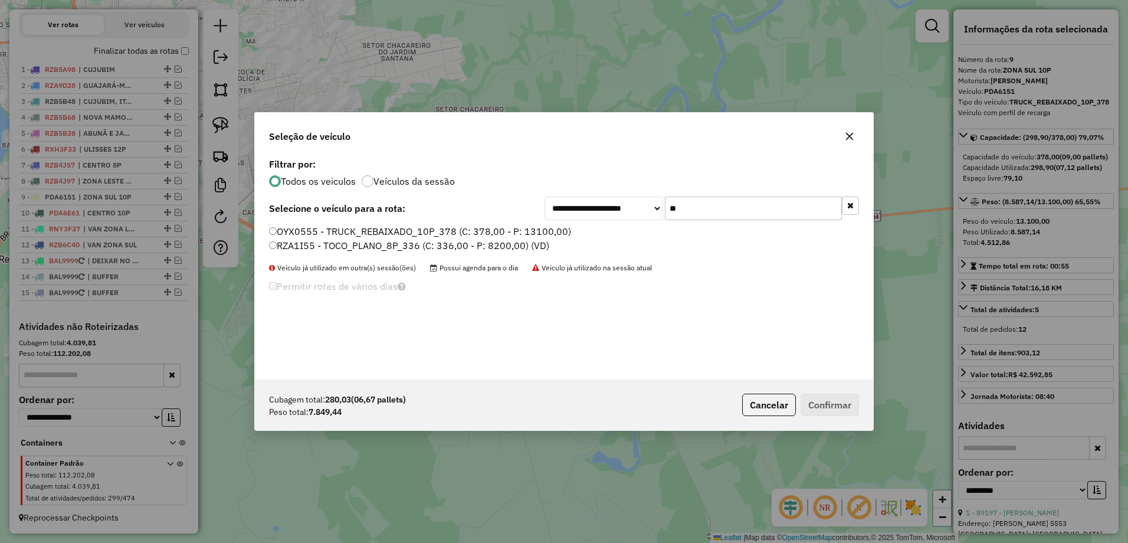
type input "**"
click at [273, 249] on label "RZA1I55 - TOCO_PLANO_8P_336 (C: 336,00 - P: 8200,00) (VD)" at bounding box center [409, 245] width 280 height 14
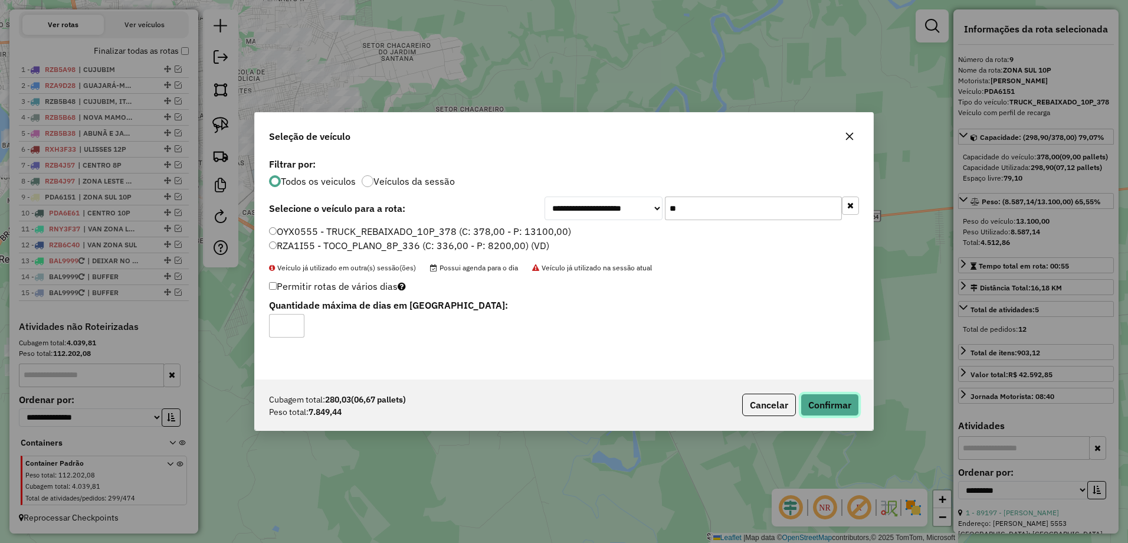
click at [835, 400] on button "Confirmar" at bounding box center [829, 404] width 58 height 22
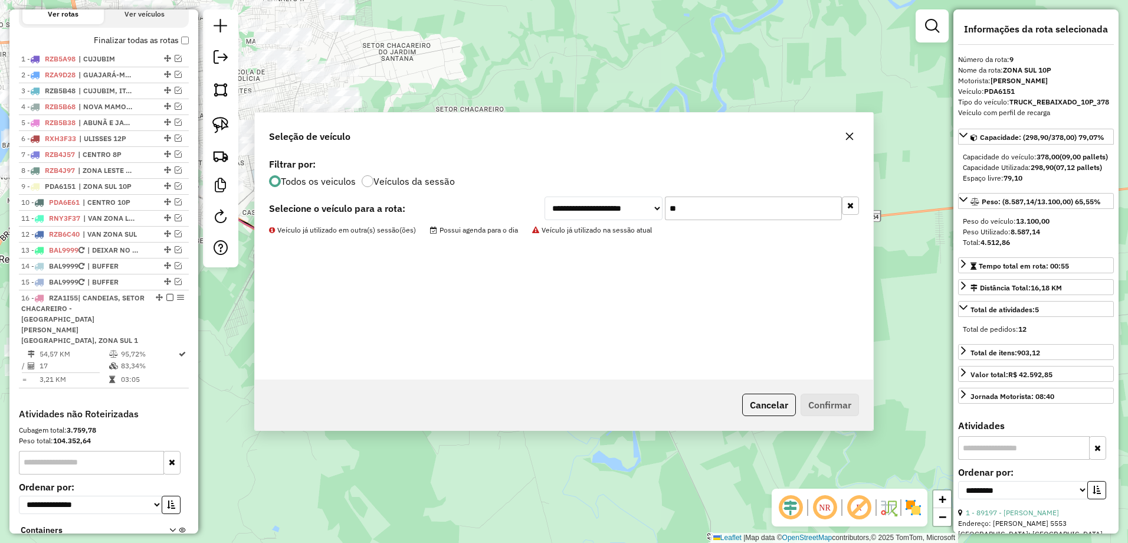
scroll to position [481, 0]
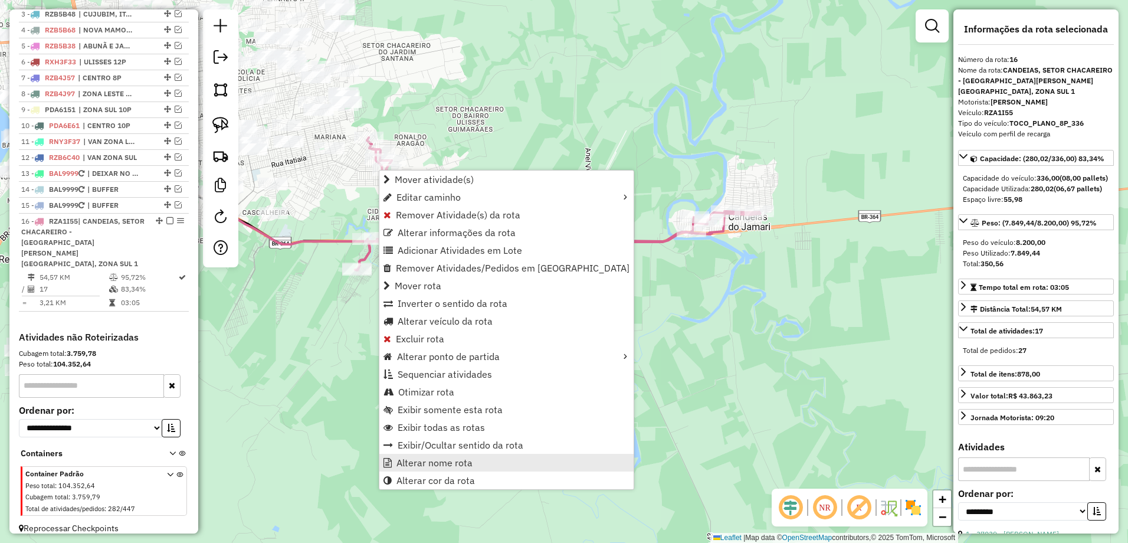
click at [463, 461] on span "Alterar nome rota" at bounding box center [434, 462] width 76 height 9
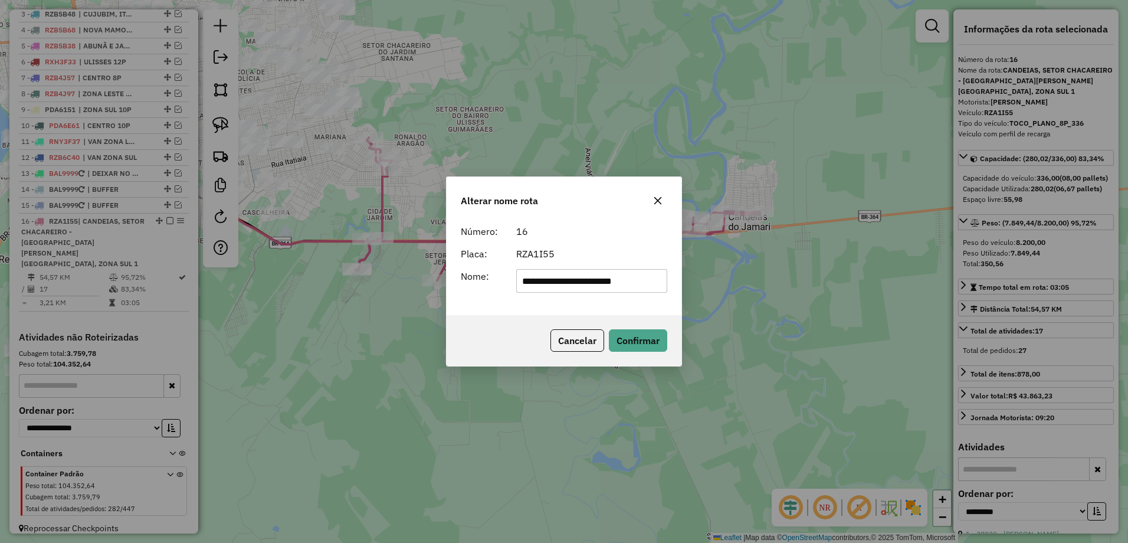
scroll to position [0, 0]
type input "**********"
click at [665, 333] on button "Confirmar" at bounding box center [638, 340] width 58 height 22
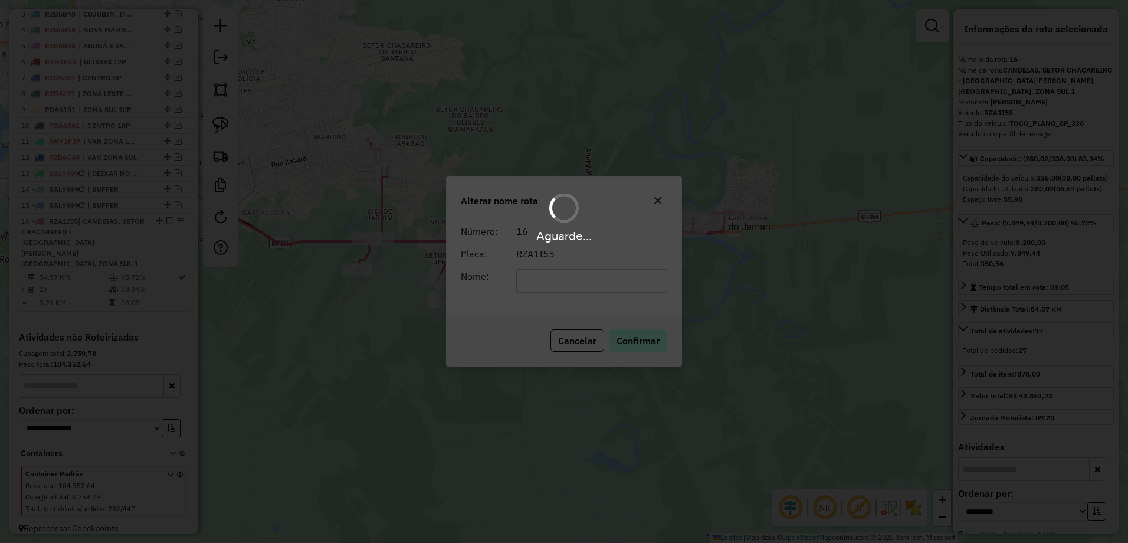
scroll to position [459, 0]
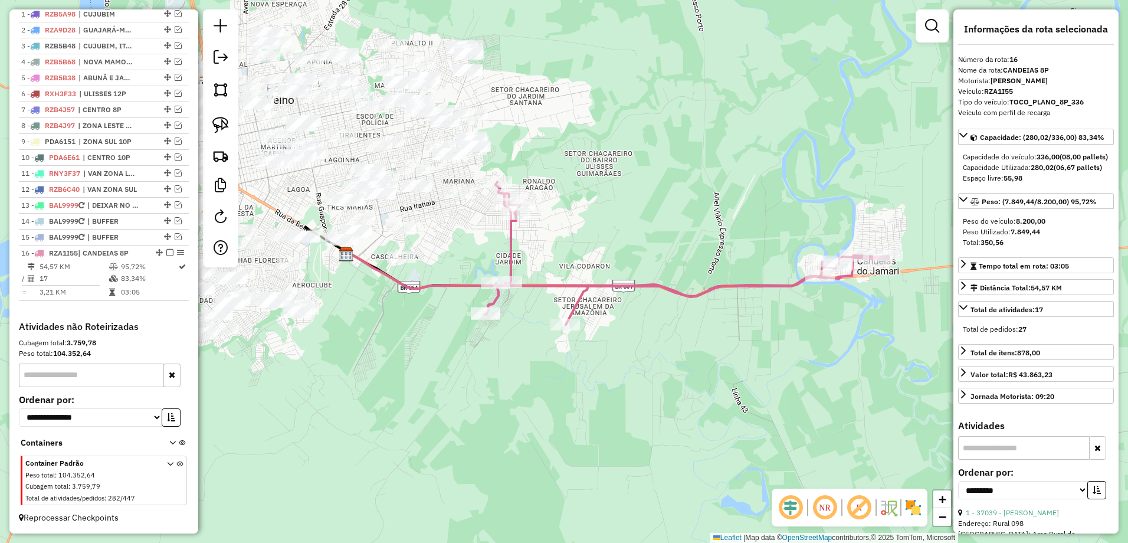
drag, startPoint x: 530, startPoint y: 320, endPoint x: 659, endPoint y: 365, distance: 136.0
click at [659, 365] on div "Janela de atendimento Grade de atendimento Capacidade Transportadoras Veículos …" at bounding box center [564, 271] width 1128 height 543
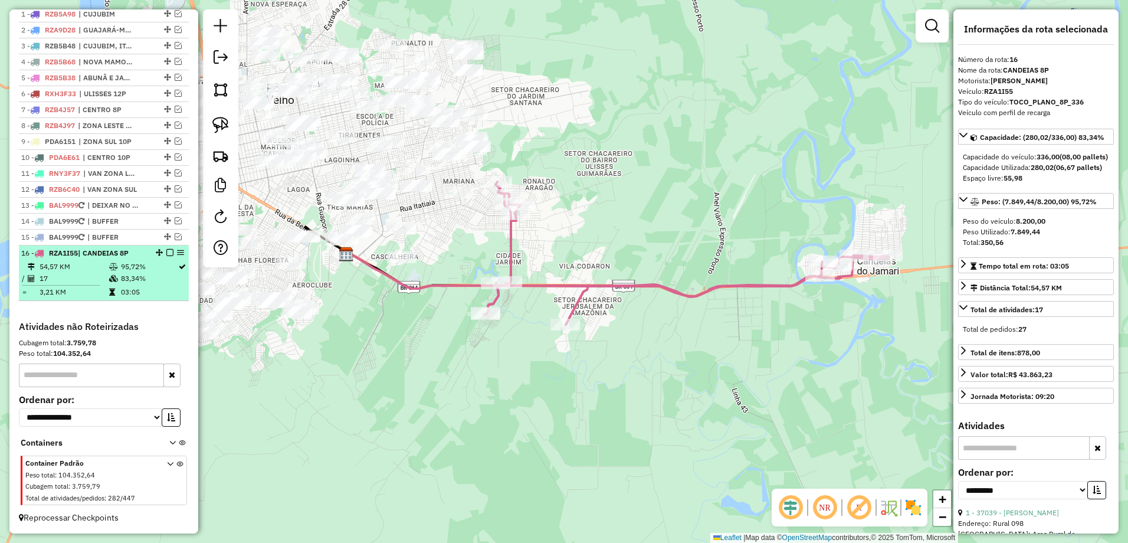
click at [168, 251] on em at bounding box center [169, 252] width 7 height 7
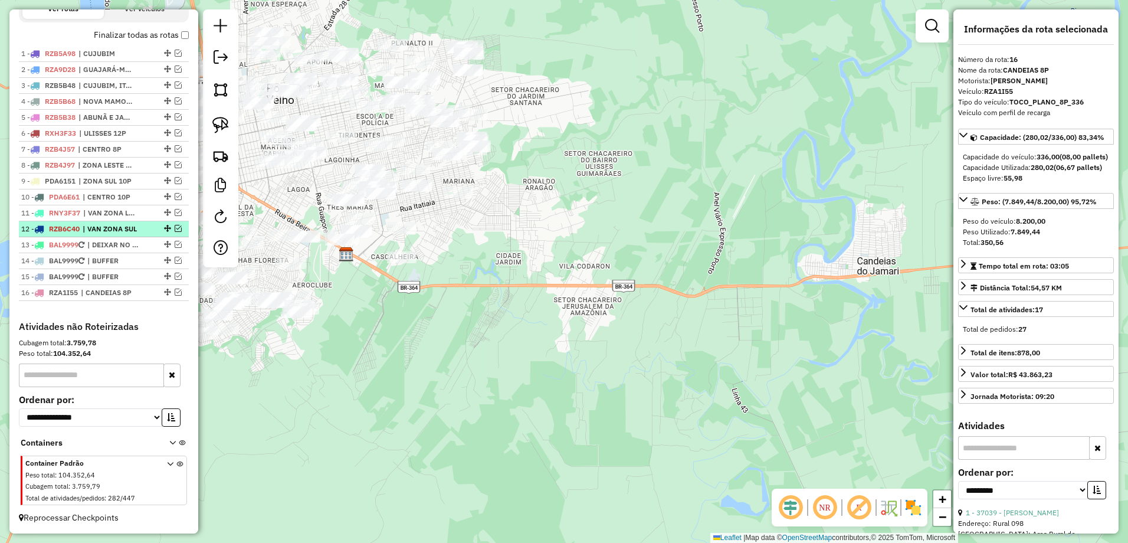
drag, startPoint x: 163, startPoint y: 297, endPoint x: 163, endPoint y: 230, distance: 66.6
click at [163, 230] on ul "1 - RZB5A98 | CUJUBIM 2 - RZA9D28 | GUAJARÁ-MIRIM 3 - RZB5B48 | CUJUBIM, ITAPUA…" at bounding box center [104, 173] width 170 height 255
drag, startPoint x: 163, startPoint y: 230, endPoint x: 146, endPoint y: 325, distance: 96.5
click at [146, 325] on h4 "Atividades não Roteirizadas" at bounding box center [104, 326] width 170 height 11
drag, startPoint x: 163, startPoint y: 288, endPoint x: 164, endPoint y: 165, distance: 123.9
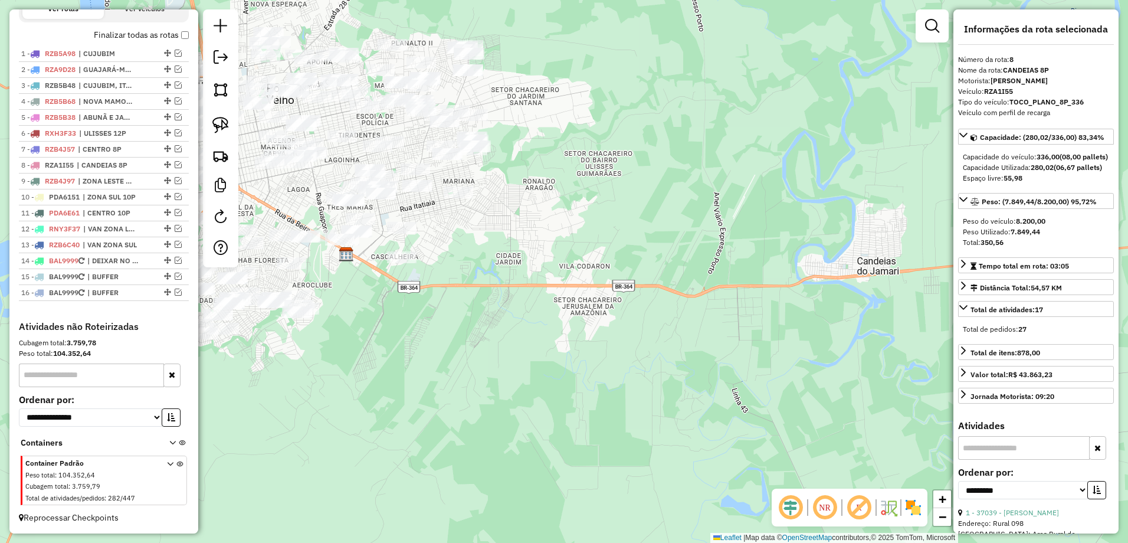
click at [435, 252] on div "Janela de atendimento Grade de atendimento Capacidade Transportadoras Veículos …" at bounding box center [564, 271] width 1128 height 543
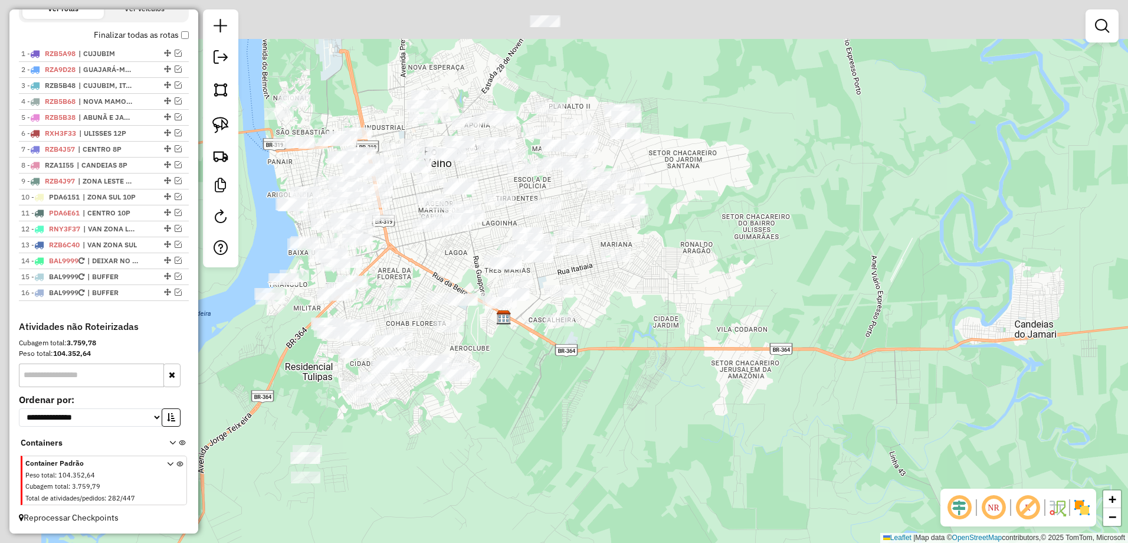
drag, startPoint x: 452, startPoint y: 260, endPoint x: 682, endPoint y: 313, distance: 235.5
click at [680, 314] on div "Janela de atendimento Grade de atendimento Capacidade Transportadoras Veículos …" at bounding box center [564, 271] width 1128 height 543
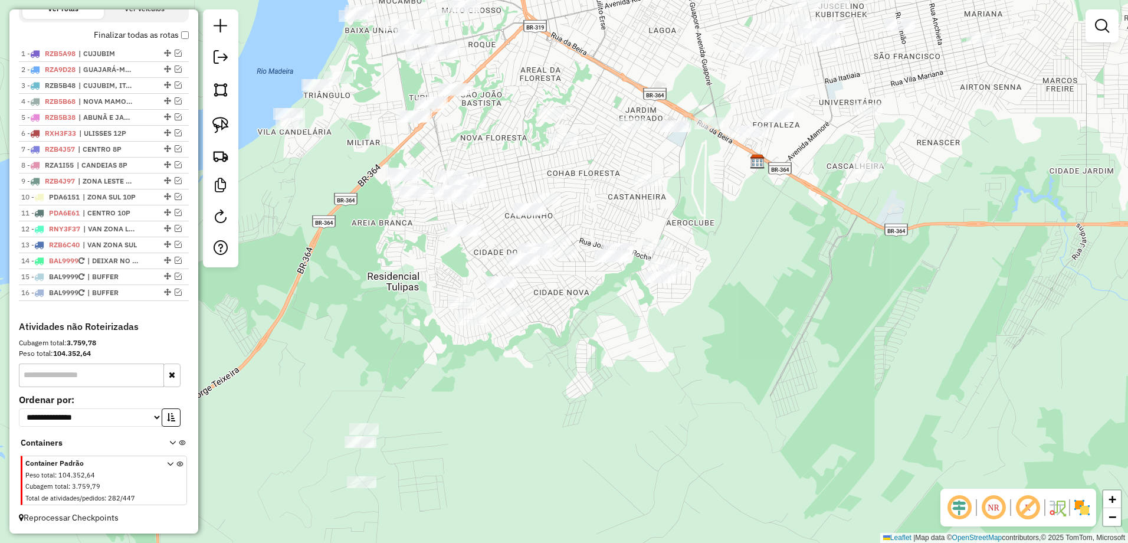
drag, startPoint x: 555, startPoint y: 324, endPoint x: 595, endPoint y: 51, distance: 275.4
click at [595, 51] on div "Janela de atendimento Grade de atendimento Capacidade Transportadoras Veículos …" at bounding box center [564, 271] width 1128 height 543
click at [223, 126] on img at bounding box center [220, 125] width 17 height 17
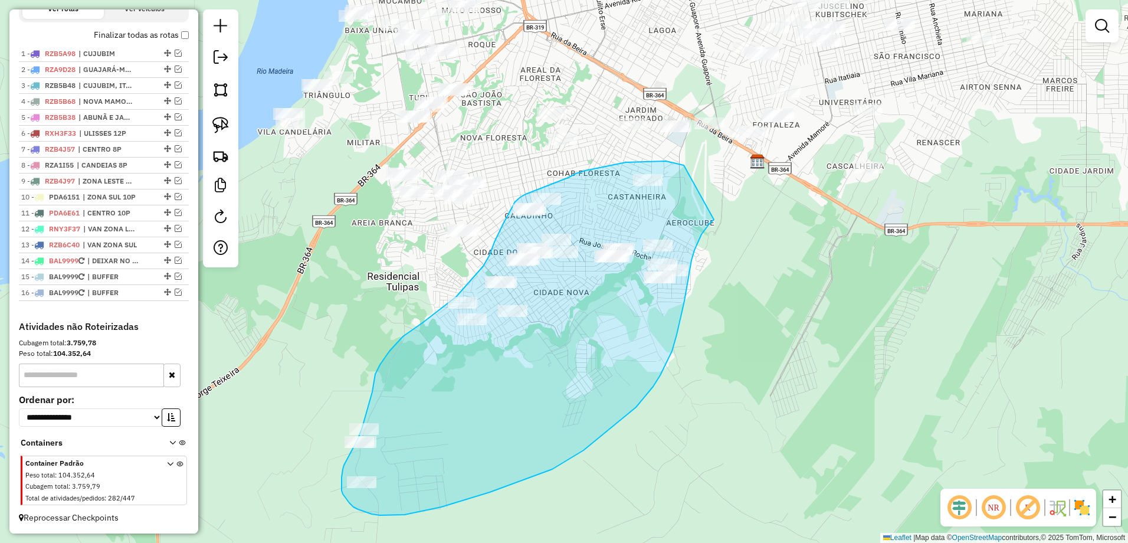
drag, startPoint x: 668, startPoint y: 162, endPoint x: 714, endPoint y: 219, distance: 73.5
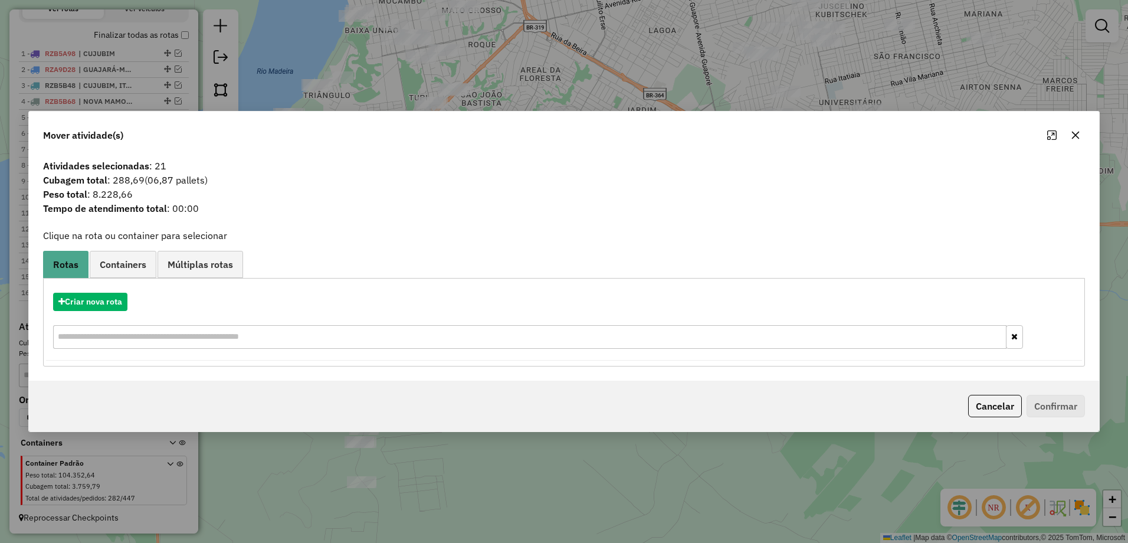
click at [1078, 140] on button "button" at bounding box center [1075, 135] width 19 height 19
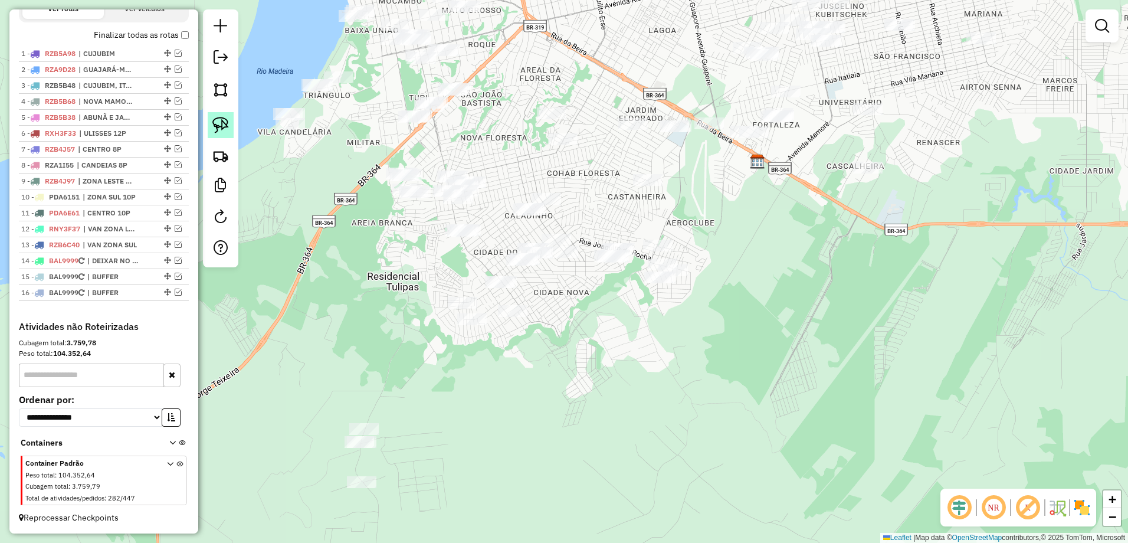
click at [222, 126] on img at bounding box center [220, 125] width 17 height 17
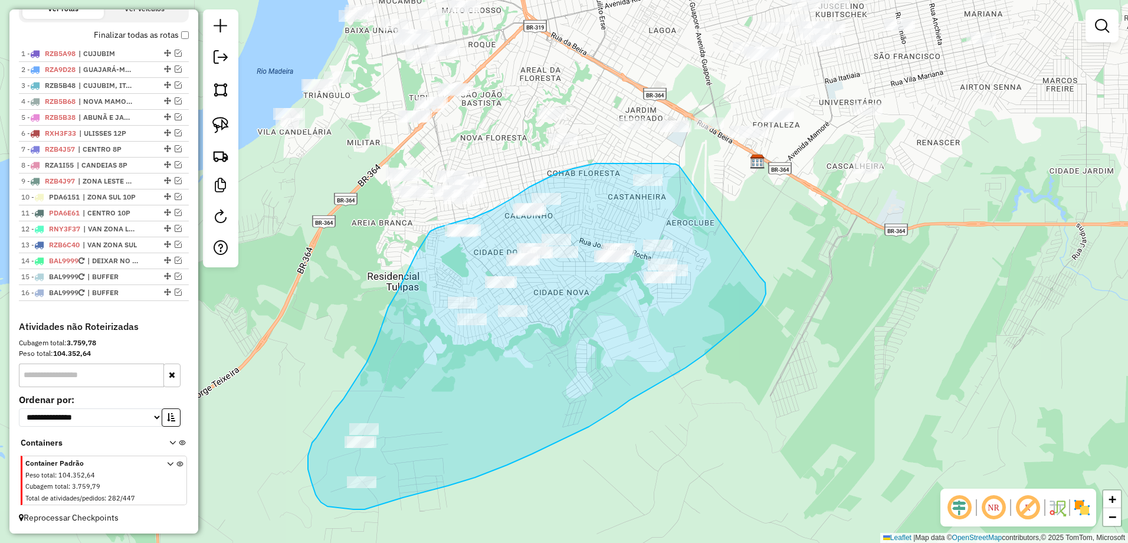
drag, startPoint x: 679, startPoint y: 166, endPoint x: 760, endPoint y: 277, distance: 137.2
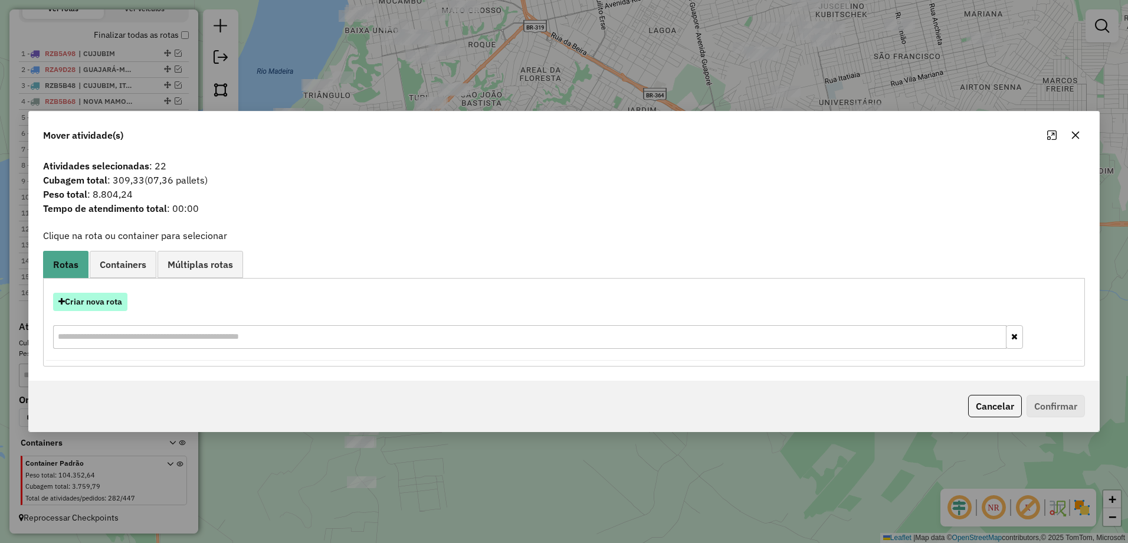
click at [108, 306] on button "Criar nova rota" at bounding box center [90, 302] width 74 height 18
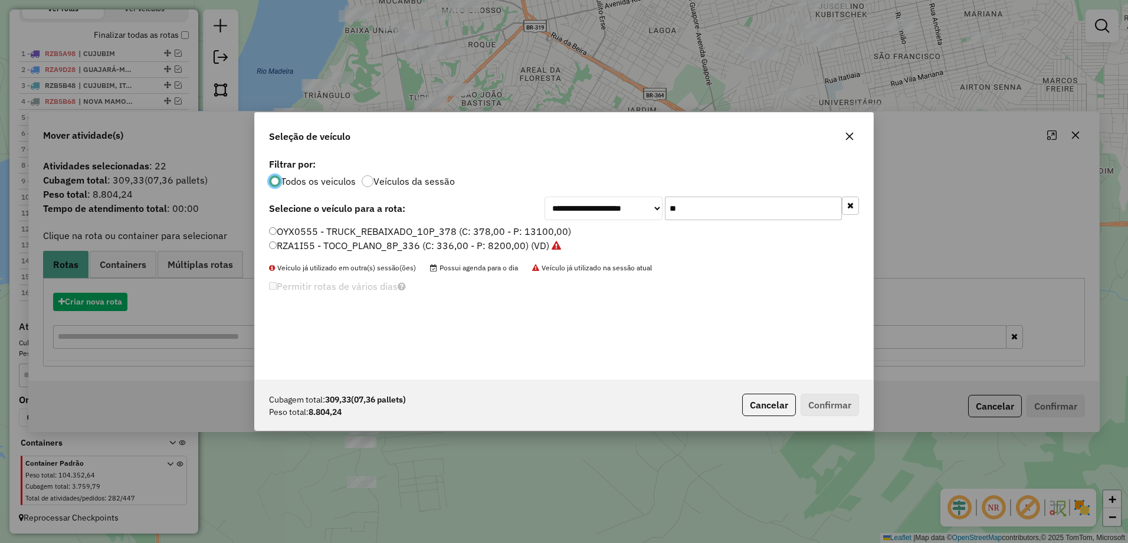
scroll to position [6, 4]
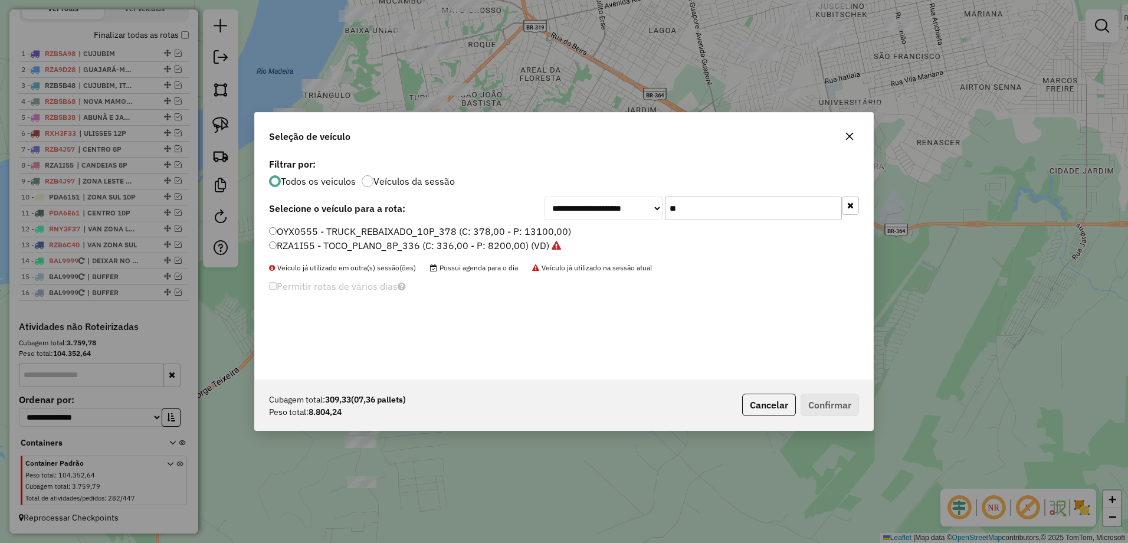
click at [773, 216] on input "**" at bounding box center [753, 208] width 177 height 24
type input "*"
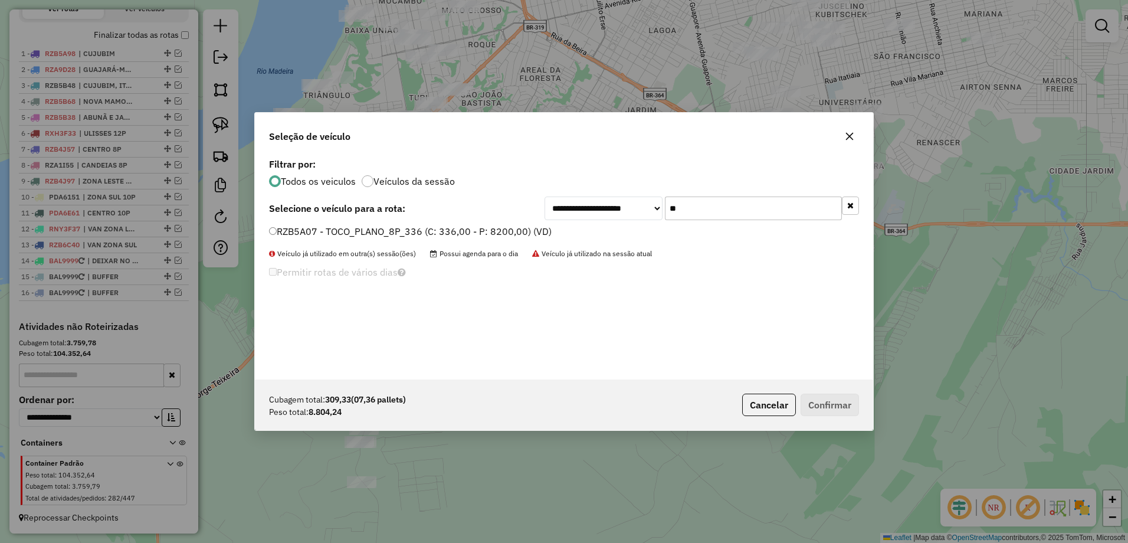
type input "**"
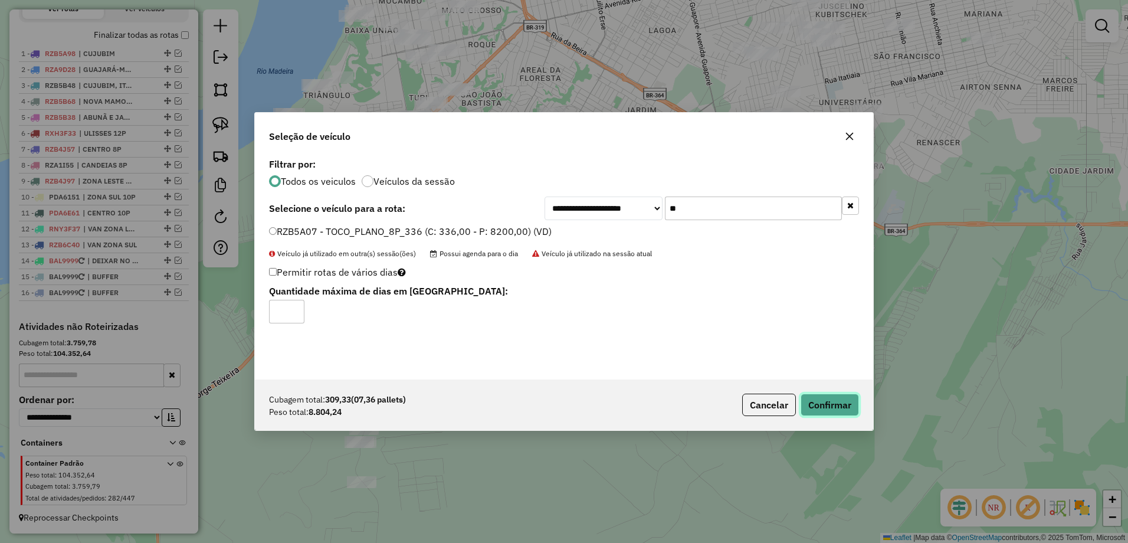
click at [840, 403] on button "Confirmar" at bounding box center [829, 404] width 58 height 22
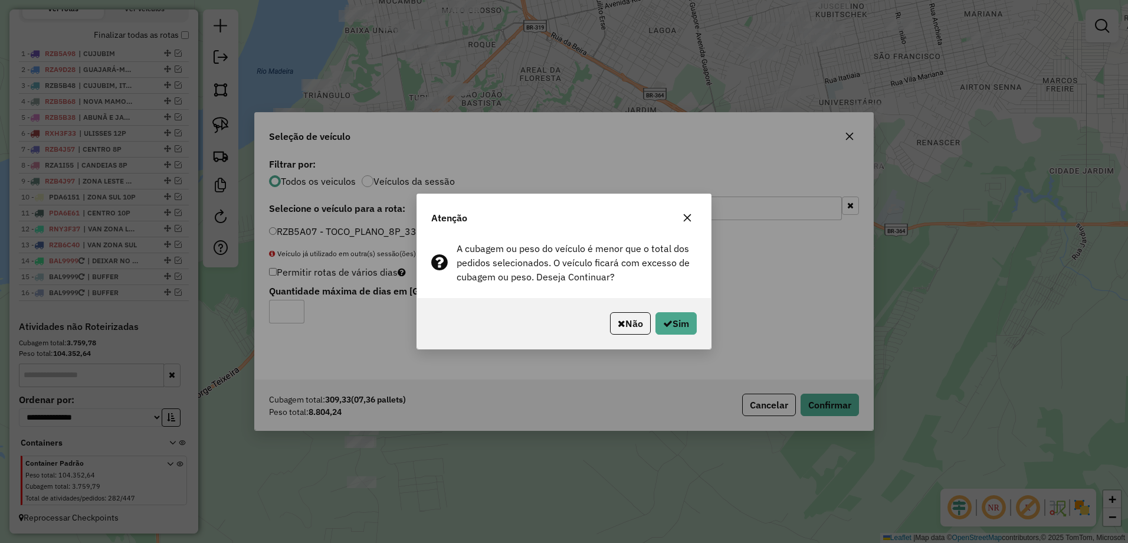
click at [681, 339] on div "Não Sim" at bounding box center [564, 323] width 294 height 51
click at [672, 320] on button "Sim" at bounding box center [675, 323] width 41 height 22
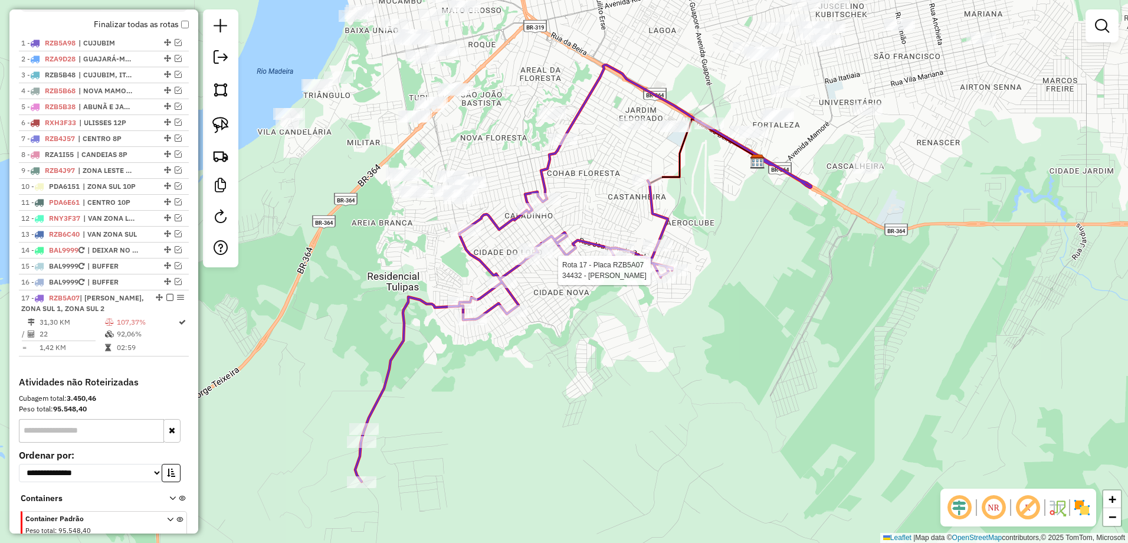
scroll to position [486, 0]
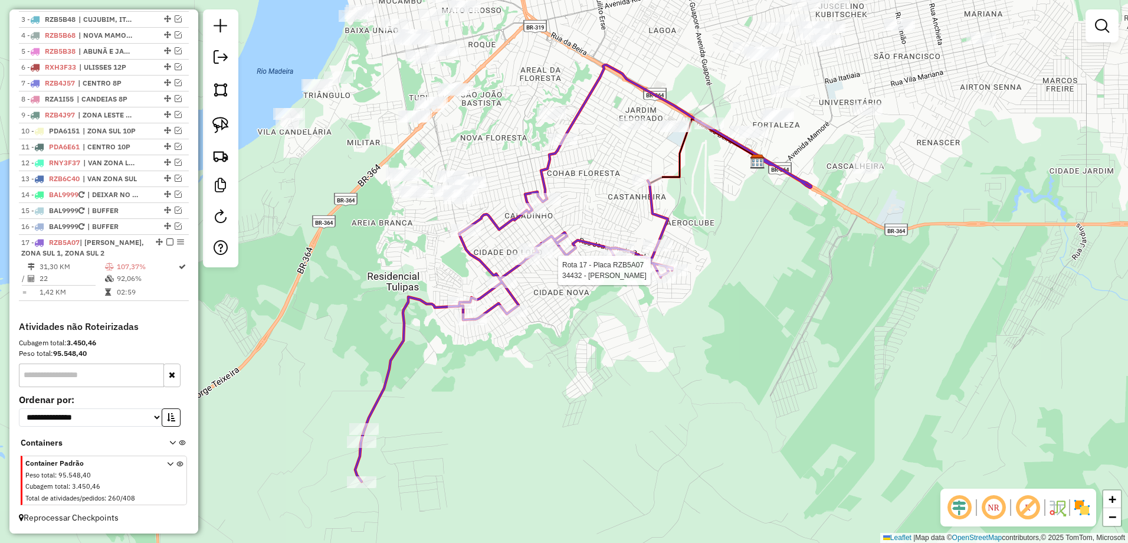
select select "**********"
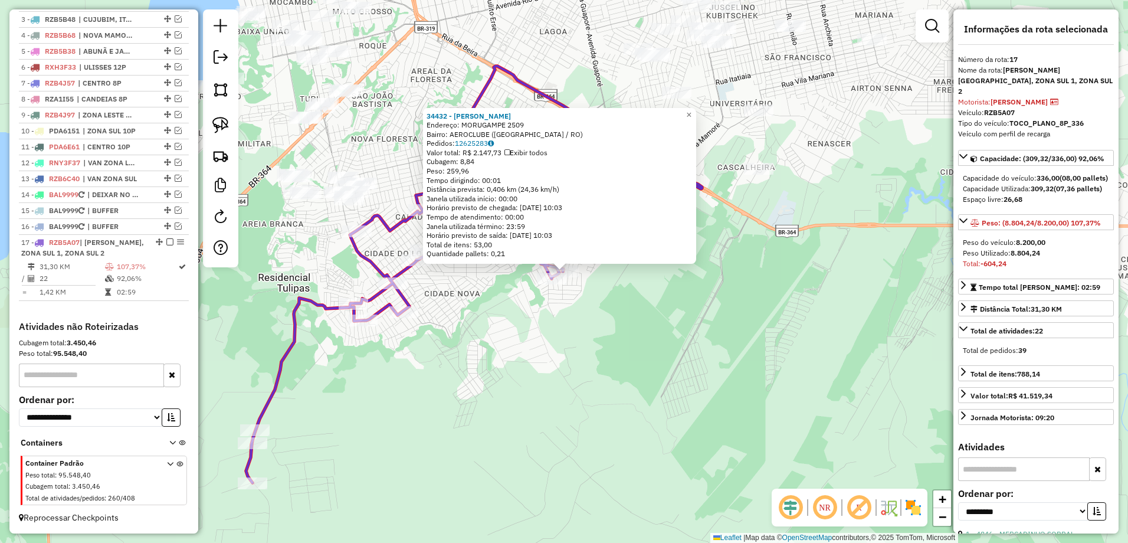
click at [667, 385] on div "34432 - SIRLEI CARLOS DA SIL Endereço: MORUGAMPE 2509 Bairro: AEROCLUBE (PORTO …" at bounding box center [564, 271] width 1128 height 543
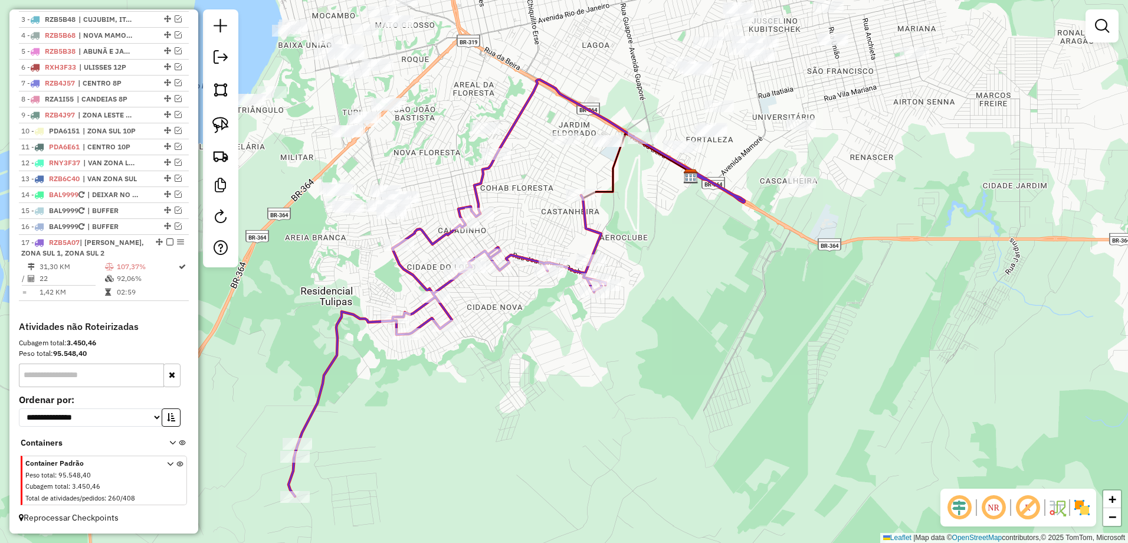
drag, startPoint x: 466, startPoint y: 304, endPoint x: 507, endPoint y: 309, distance: 41.0
click at [507, 317] on div "Janela de atendimento Grade de atendimento Capacidade Transportadoras Veículos …" at bounding box center [564, 271] width 1128 height 543
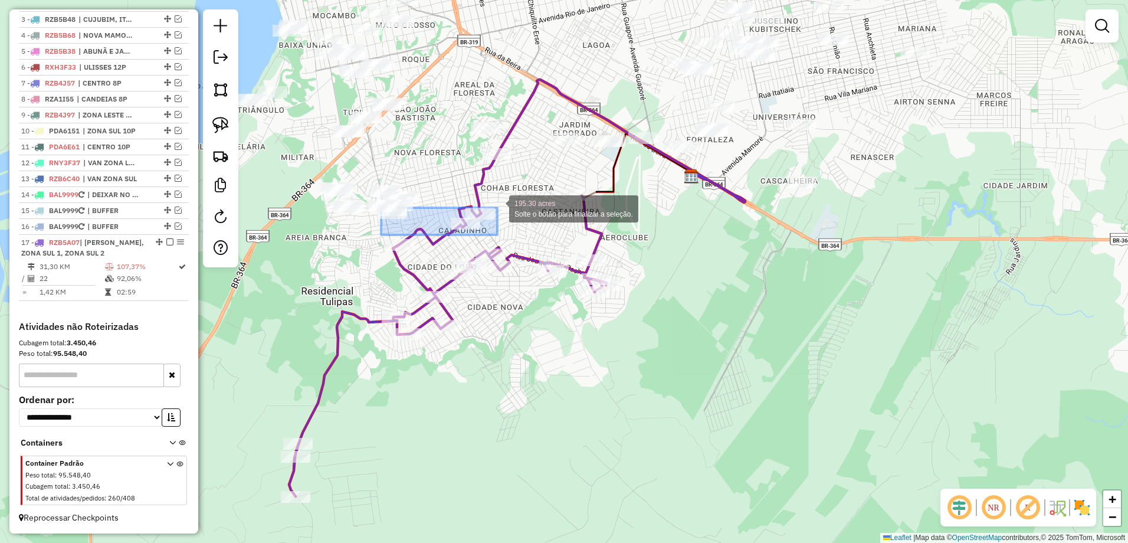
drag, startPoint x: 381, startPoint y: 235, endPoint x: 497, endPoint y: 208, distance: 119.3
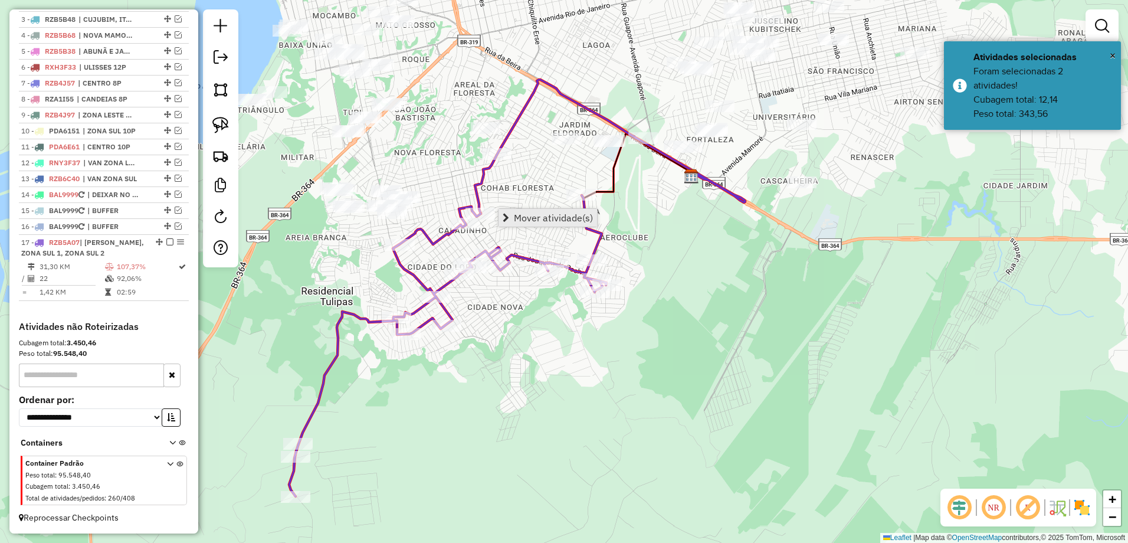
click at [581, 214] on span "Mover atividade(s)" at bounding box center [553, 217] width 79 height 9
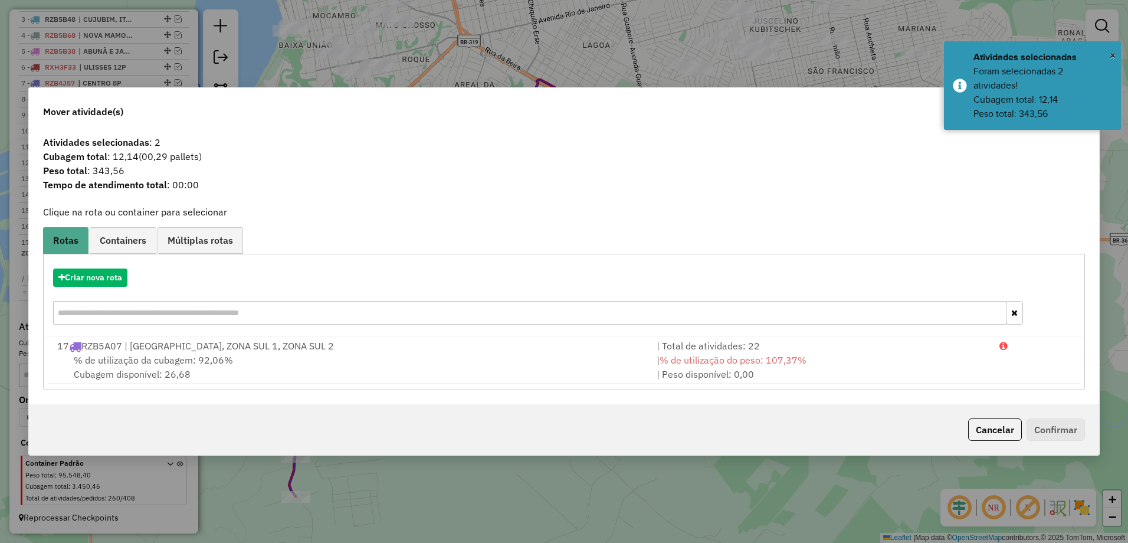
click at [1052, 194] on div "Atividades selecionadas : 2 Cubagem total : 12,14 (00,29 pallets) Peso total : …" at bounding box center [564, 167] width 1056 height 65
click at [1112, 51] on span "×" at bounding box center [1112, 55] width 6 height 13
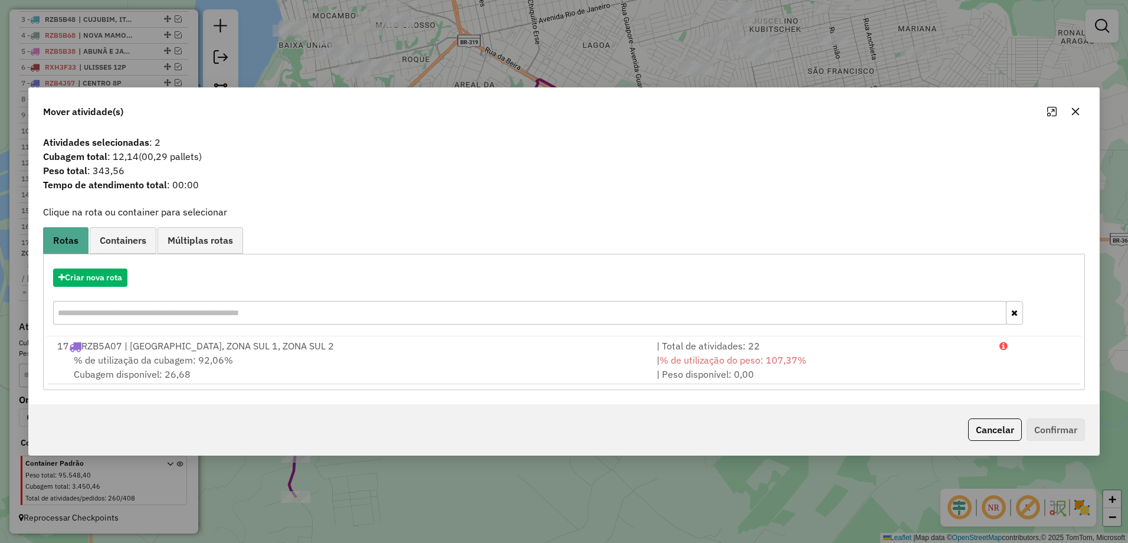
click at [1076, 110] on icon "button" at bounding box center [1076, 111] width 8 height 8
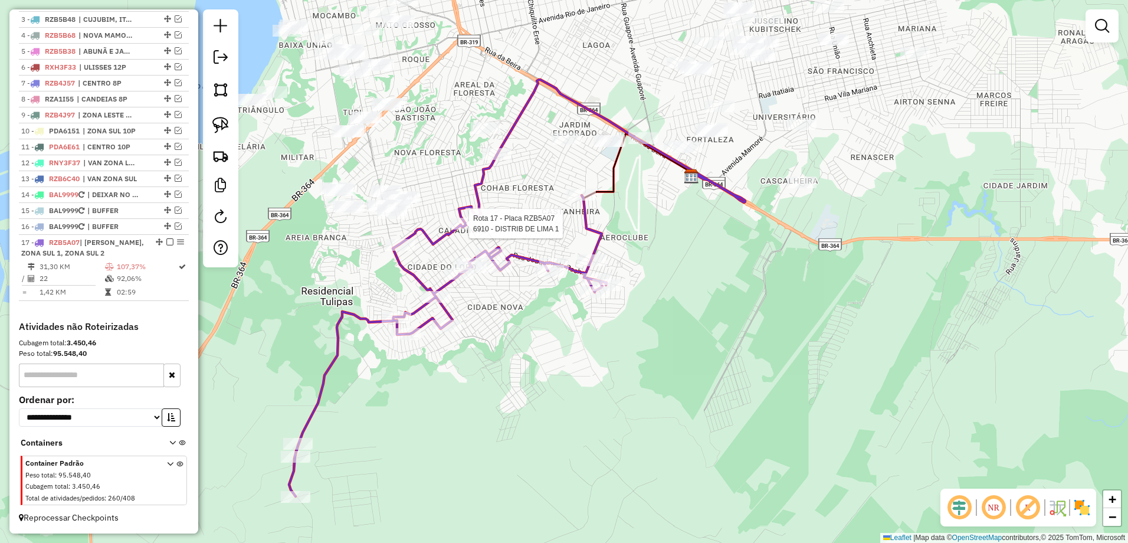
select select "**********"
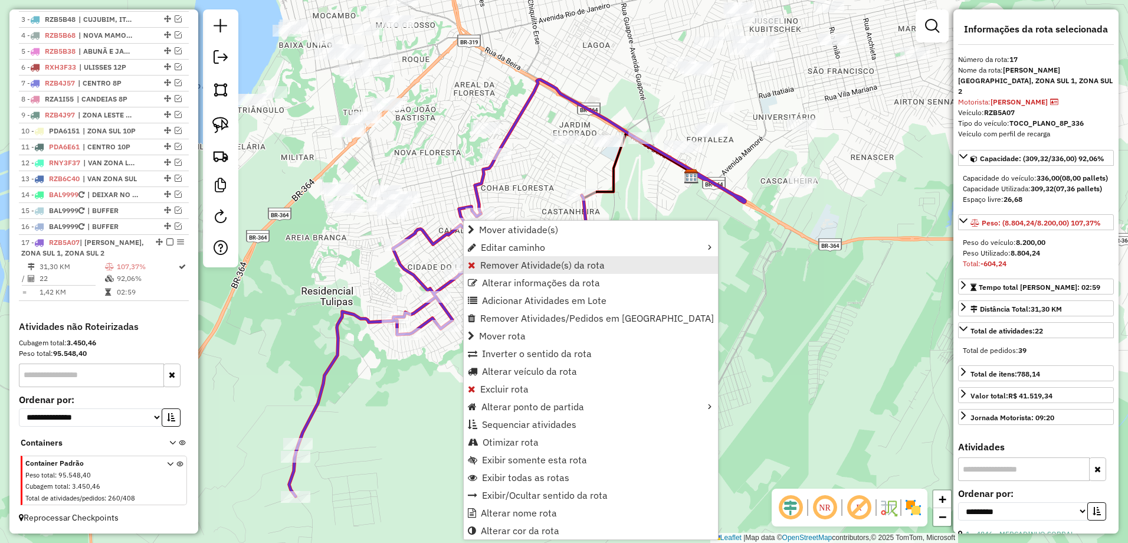
click at [523, 268] on span "Remover Atividade(s) da rota" at bounding box center [542, 264] width 124 height 9
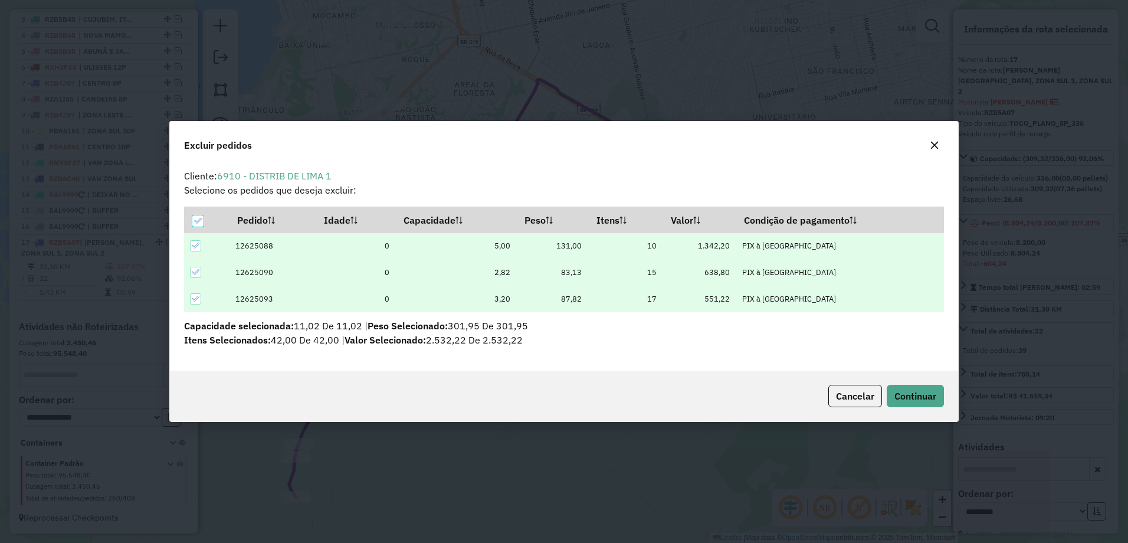
scroll to position [0, 0]
click at [929, 385] on button "Continuar" at bounding box center [915, 396] width 57 height 22
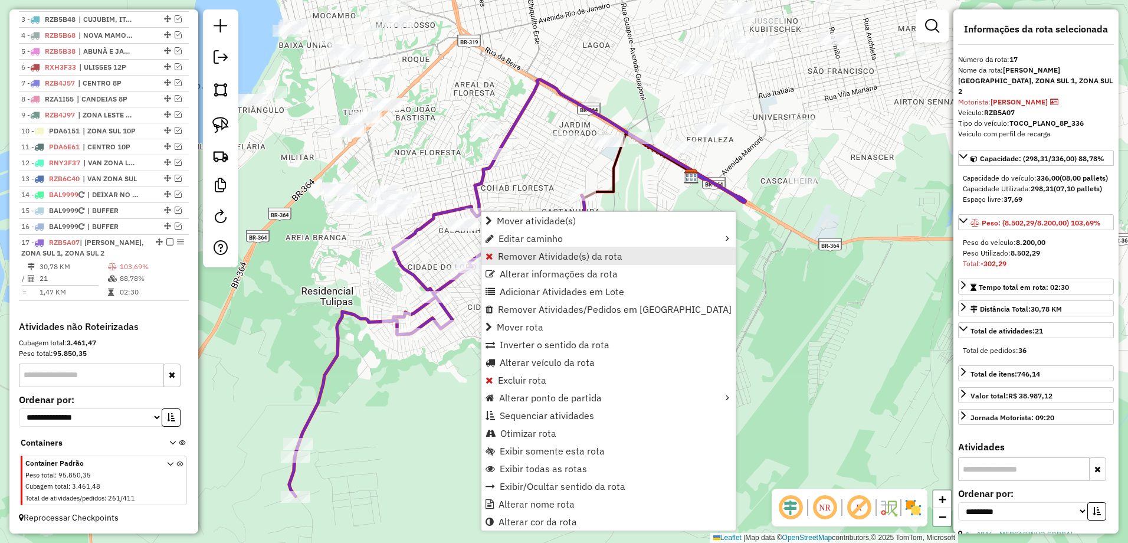
click at [589, 255] on span "Remover Atividade(s) da rota" at bounding box center [560, 255] width 124 height 9
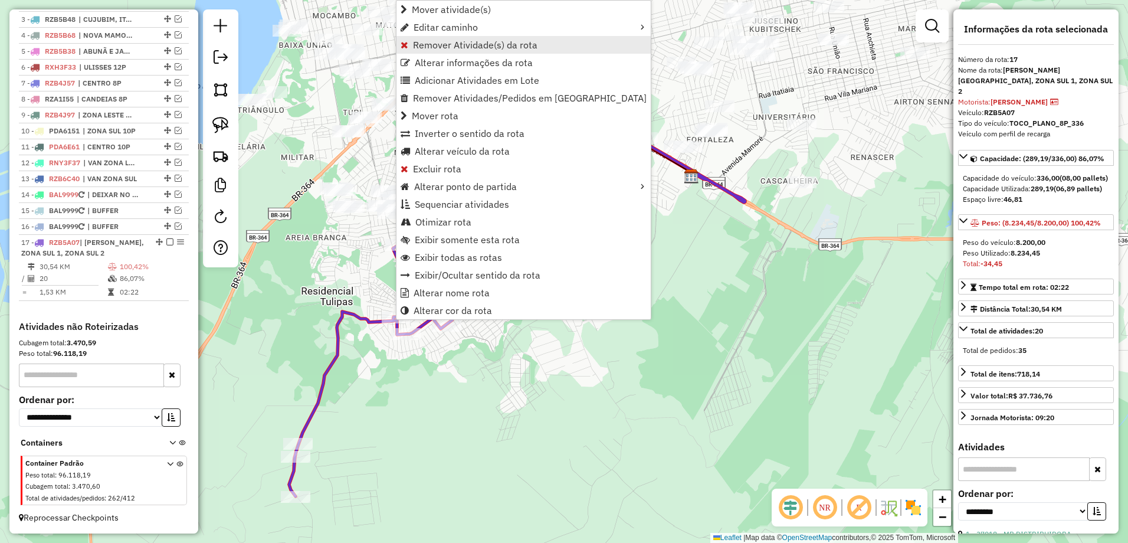
click at [523, 51] on link "Remover Atividade(s) da rota" at bounding box center [523, 45] width 254 height 18
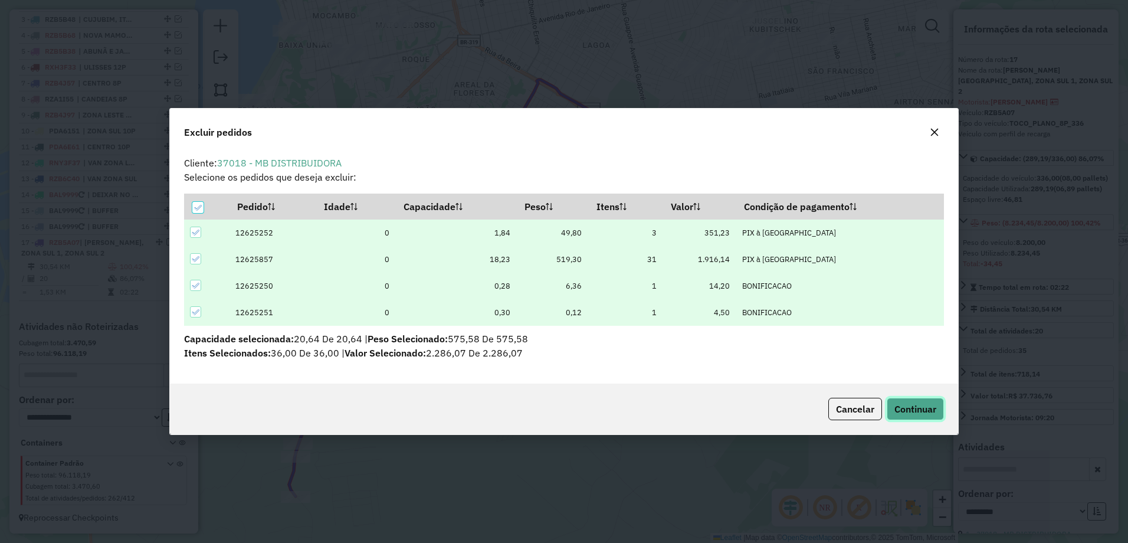
click at [917, 403] on span "Continuar" at bounding box center [915, 409] width 42 height 12
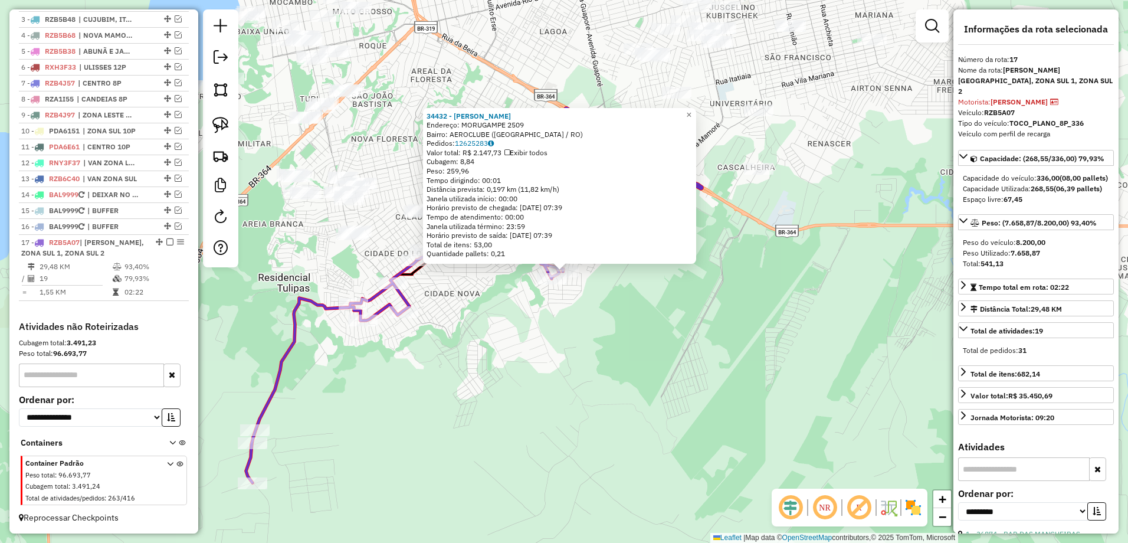
click at [422, 353] on div "34432 - SIRLEI CARLOS DA SIL Endereço: MORUGAMPE 2509 Bairro: AEROCLUBE (PORTO …" at bounding box center [564, 271] width 1128 height 543
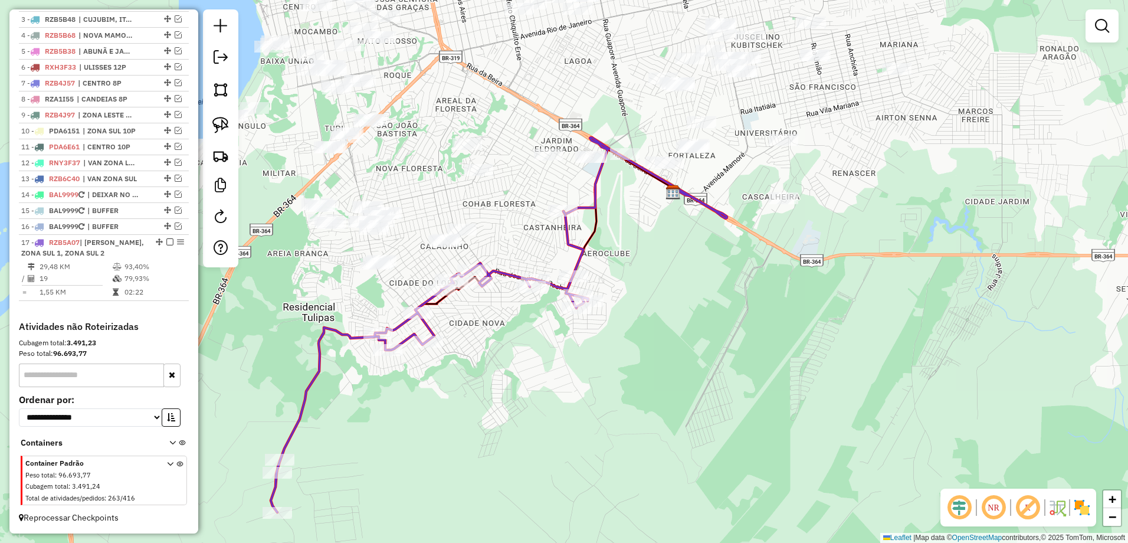
drag, startPoint x: 481, startPoint y: 310, endPoint x: 505, endPoint y: 339, distance: 38.5
click at [505, 339] on div "Janela de atendimento Grade de atendimento Capacidade Transportadoras Veículos …" at bounding box center [564, 271] width 1128 height 543
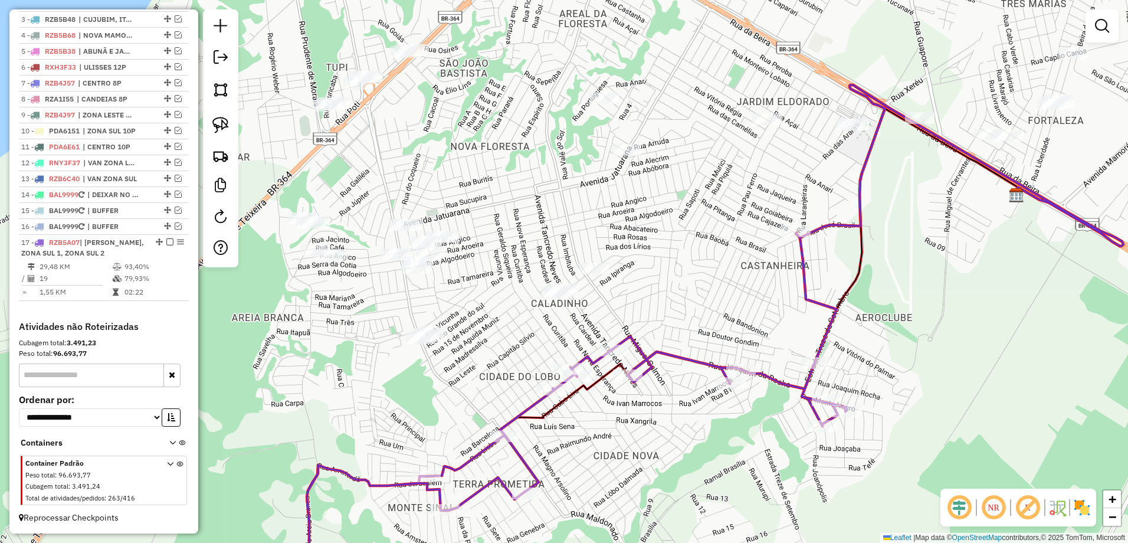
drag, startPoint x: 565, startPoint y: 203, endPoint x: 753, endPoint y: 224, distance: 189.3
click at [691, 285] on div "Janela de atendimento Grade de atendimento Capacidade Transportadoras Veículos …" at bounding box center [564, 271] width 1128 height 543
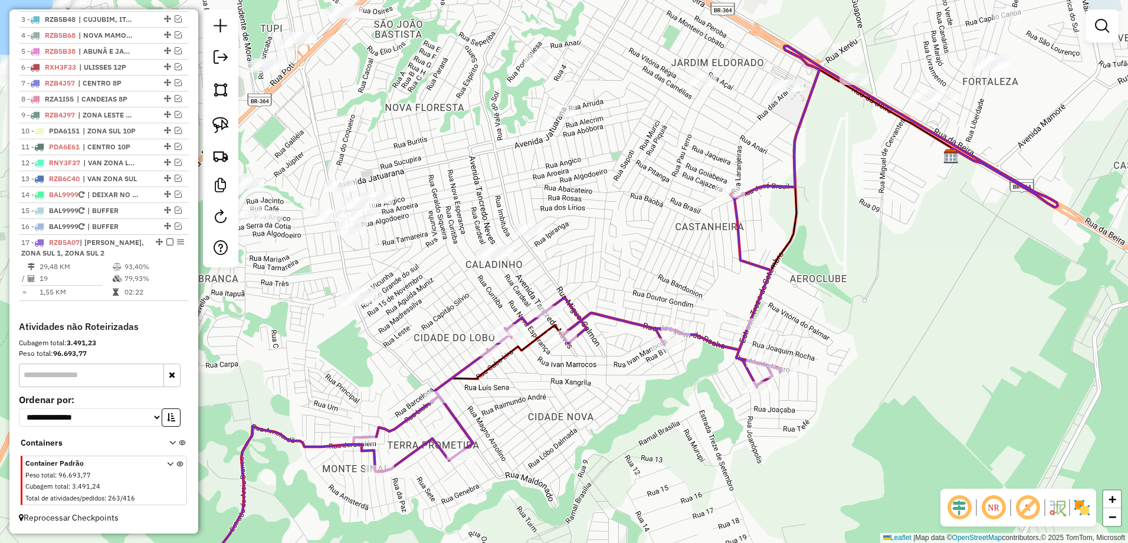
drag, startPoint x: 753, startPoint y: 320, endPoint x: 686, endPoint y: 284, distance: 75.7
click at [686, 284] on div "Janela de atendimento Grade de atendimento Capacidade Transportadoras Veículos …" at bounding box center [564, 271] width 1128 height 543
select select "**********"
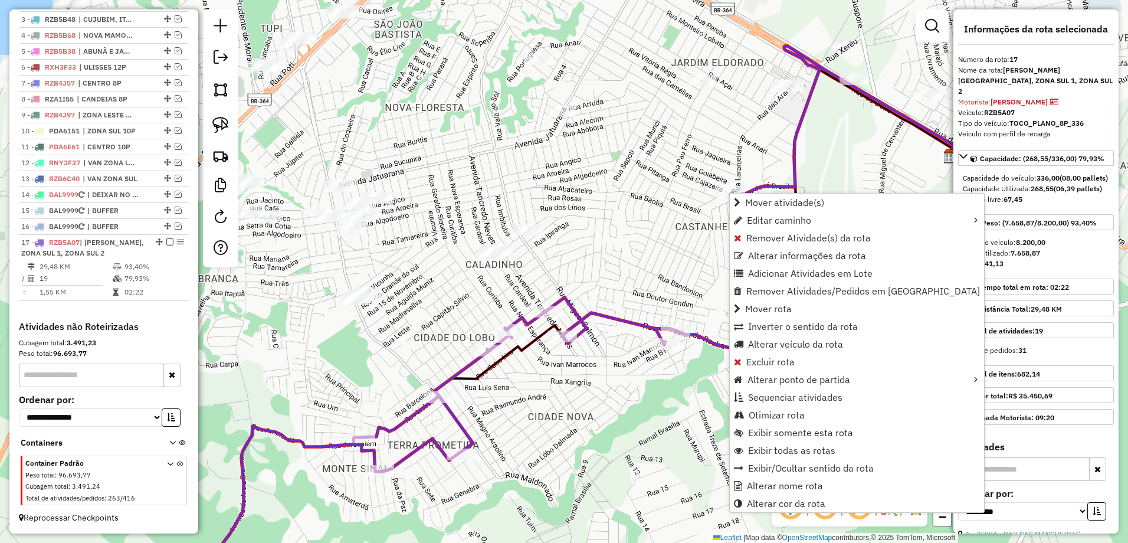
click at [475, 434] on icon at bounding box center [493, 394] width 573 height 403
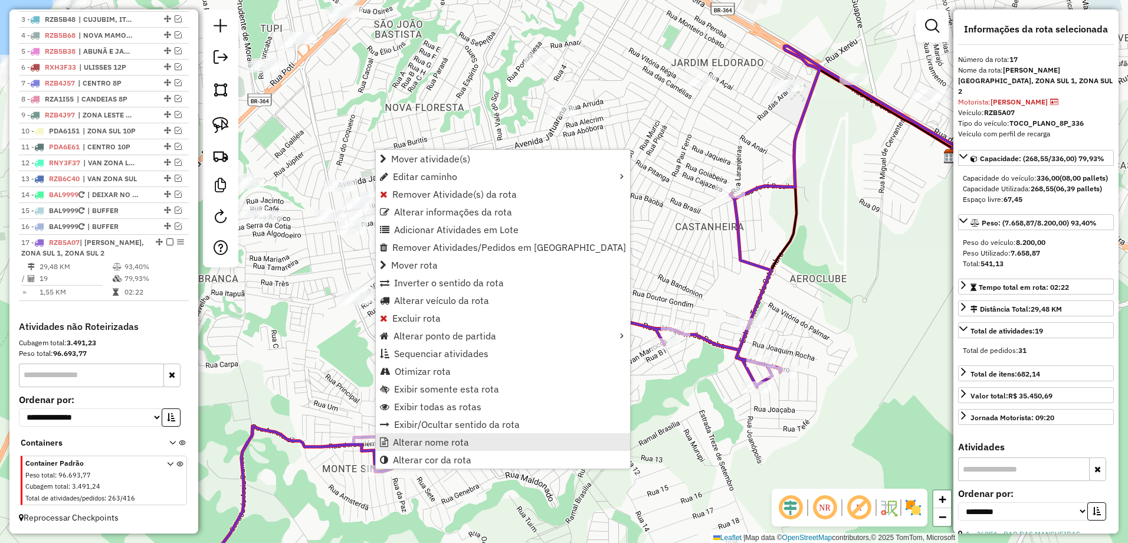
click at [475, 439] on link "Alterar nome rota" at bounding box center [503, 442] width 254 height 18
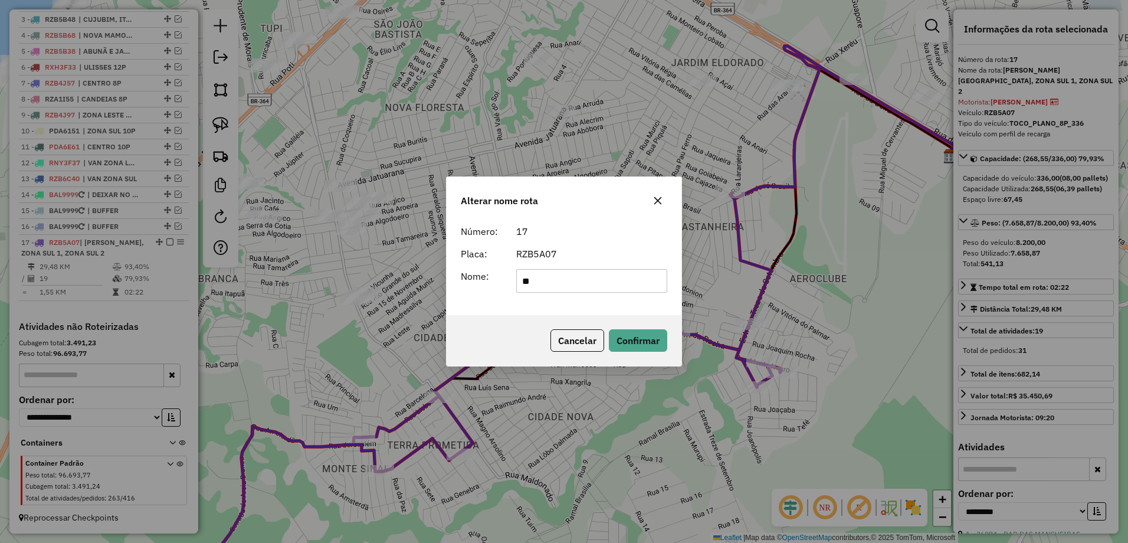
type input "*"
type input "**********"
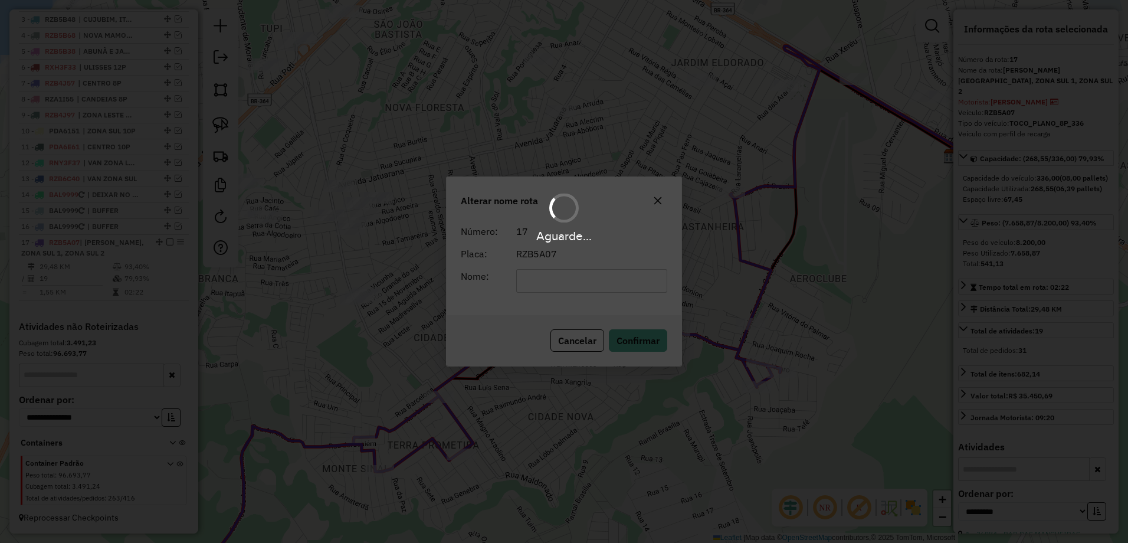
scroll to position [475, 0]
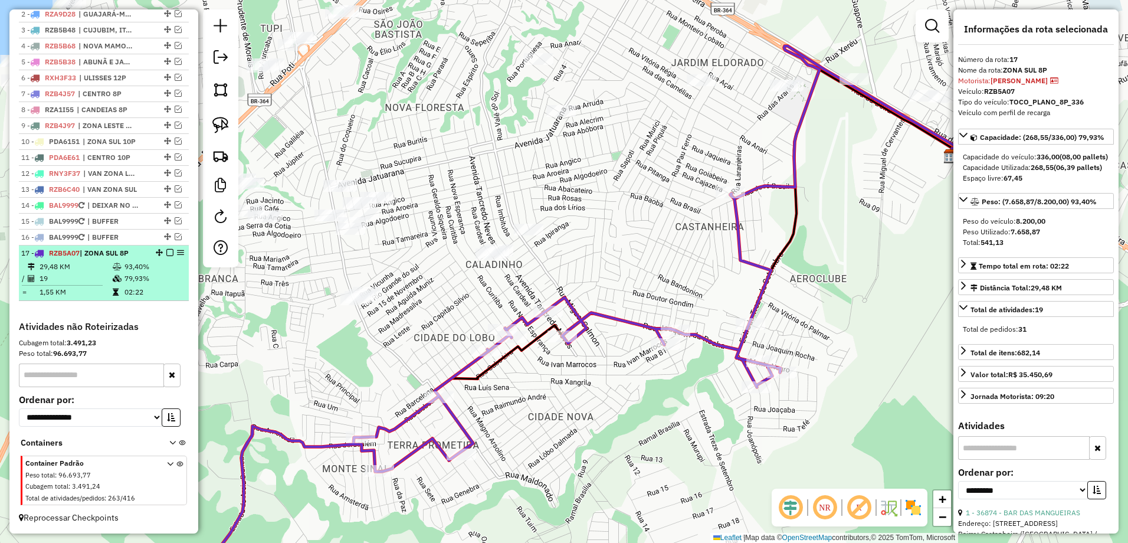
click at [166, 253] on em at bounding box center [169, 252] width 7 height 7
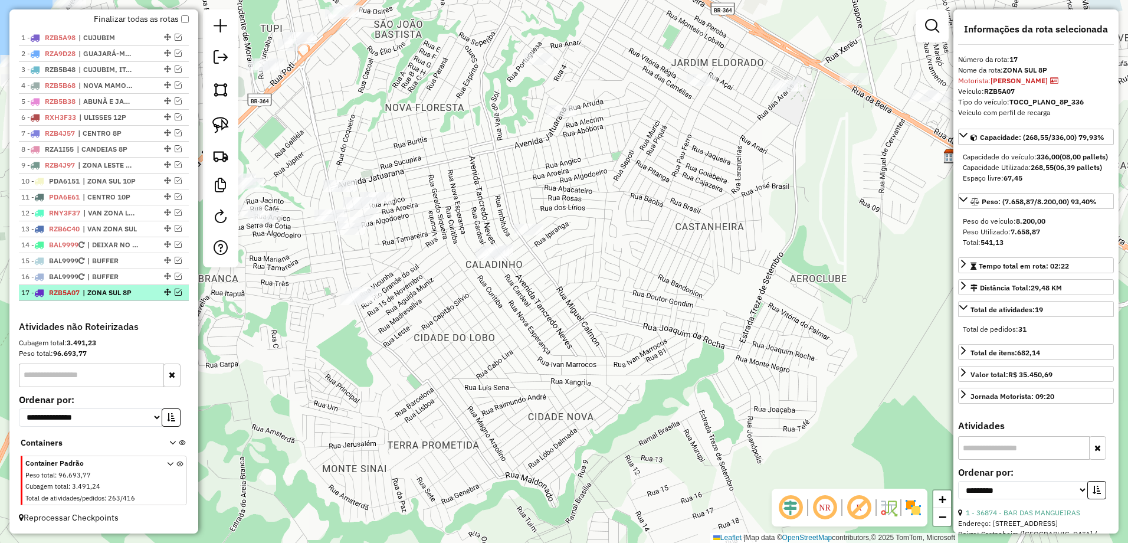
scroll to position [436, 0]
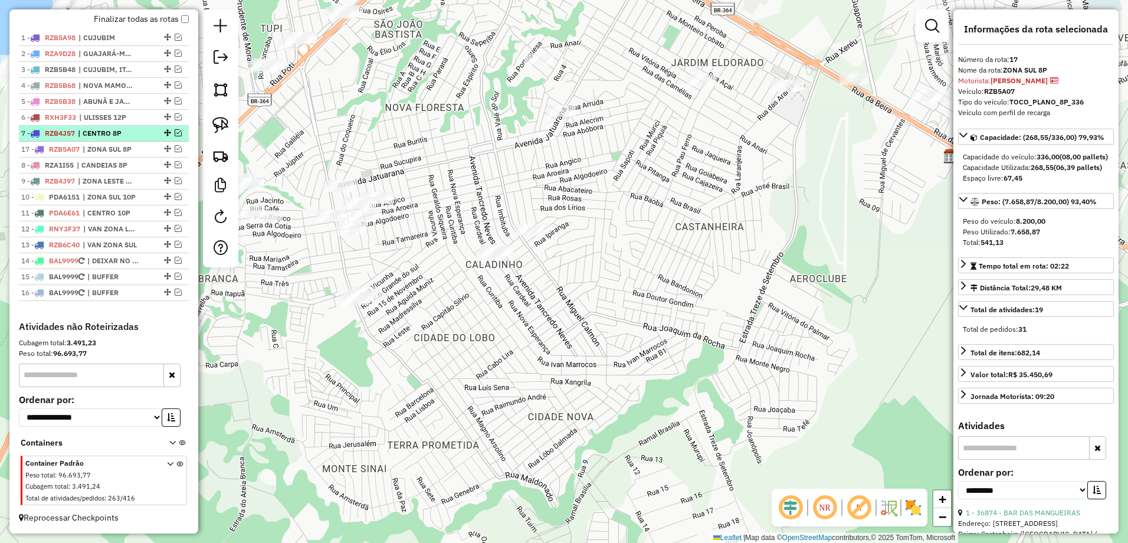
drag, startPoint x: 162, startPoint y: 293, endPoint x: 160, endPoint y: 142, distance: 151.6
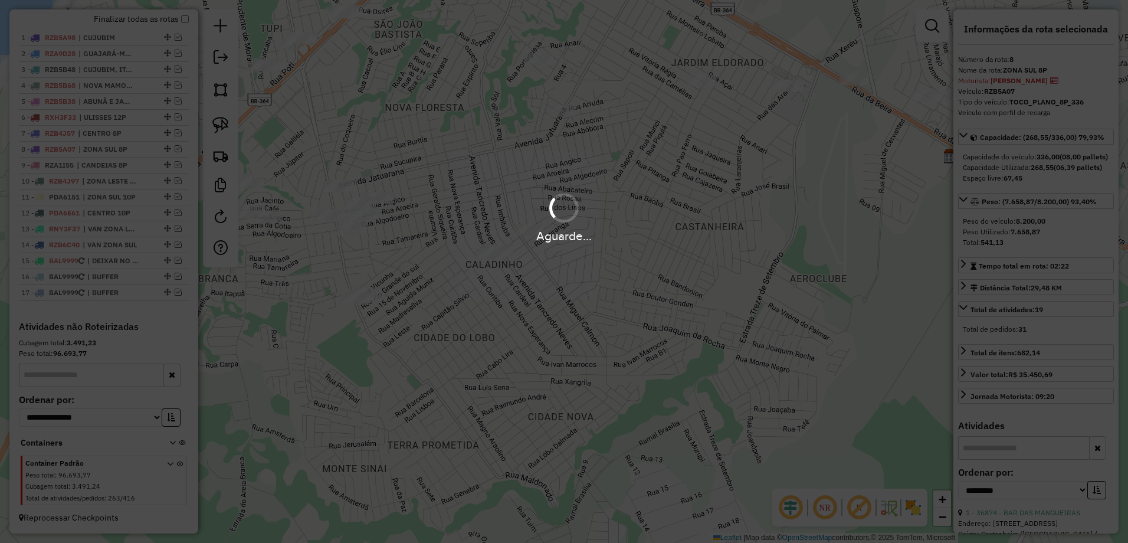
click at [537, 311] on hb-app "Aguarde... Pop-up bloqueado! Seu navegador bloqueou automáticamente a abertura …" at bounding box center [564, 271] width 1128 height 543
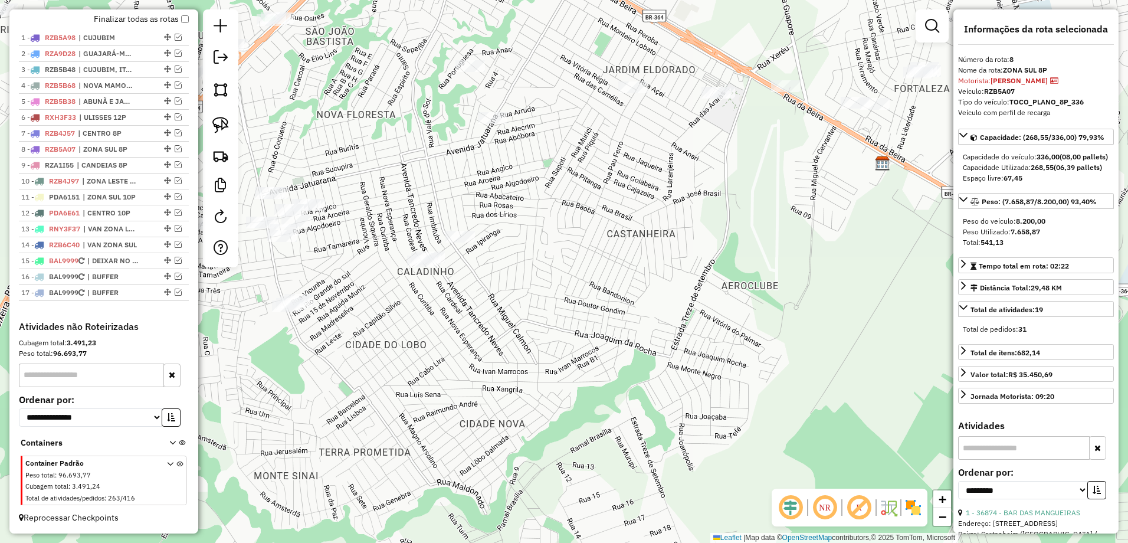
drag, startPoint x: 680, startPoint y: 248, endPoint x: 606, endPoint y: 255, distance: 74.0
click at [610, 256] on div "Janela de atendimento Grade de atendimento Capacidade Transportadoras Veículos …" at bounding box center [564, 271] width 1128 height 543
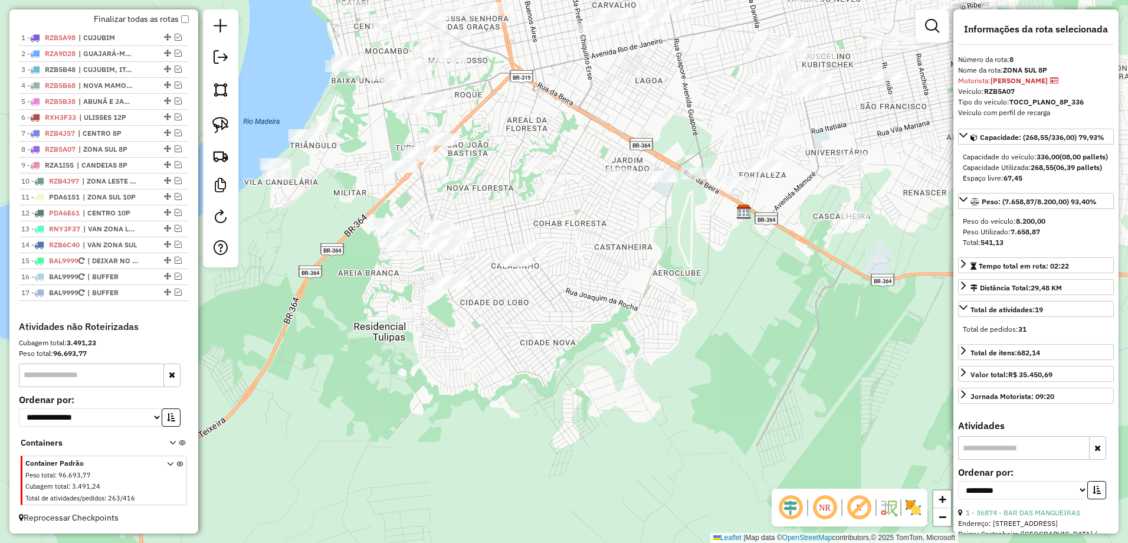
drag, startPoint x: 605, startPoint y: 261, endPoint x: 629, endPoint y: 308, distance: 53.0
click at [629, 308] on div "Janela de atendimento Grade de atendimento Capacidade Transportadoras Veículos …" at bounding box center [564, 271] width 1128 height 543
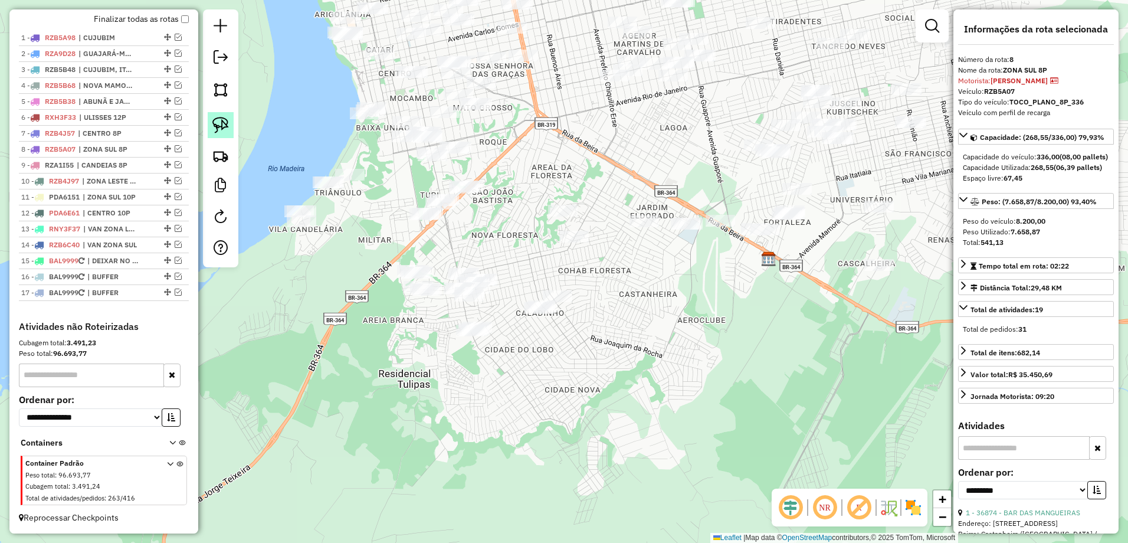
click at [217, 122] on img at bounding box center [220, 125] width 17 height 17
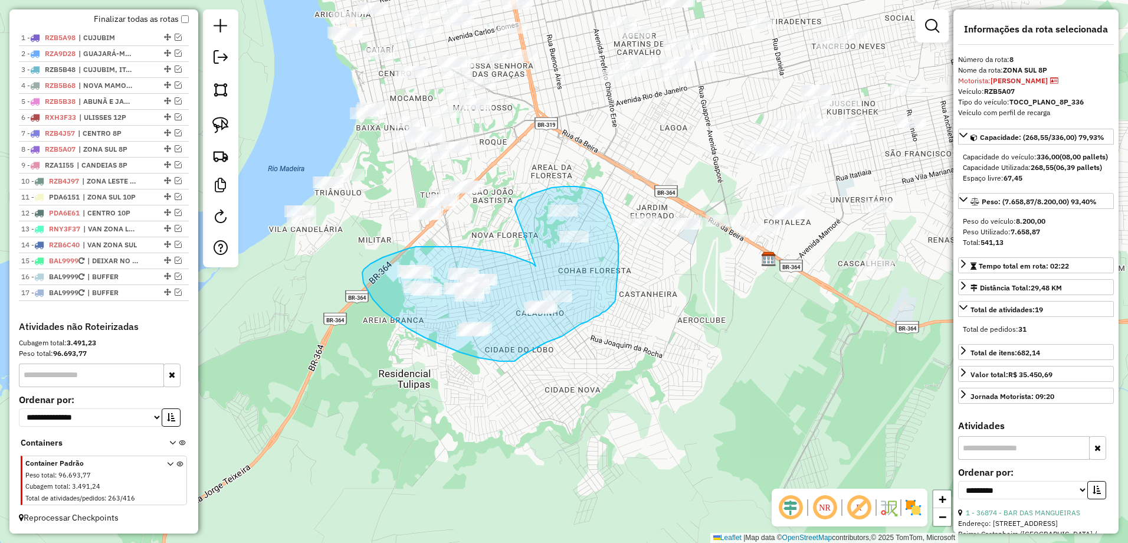
drag, startPoint x: 532, startPoint y: 263, endPoint x: 515, endPoint y: 210, distance: 55.8
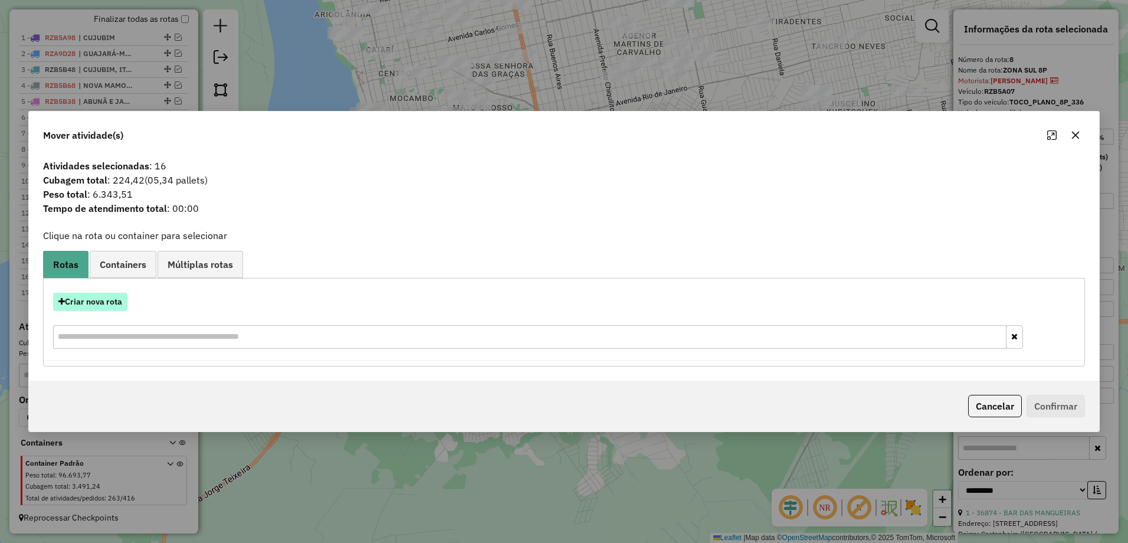
click at [105, 301] on button "Criar nova rota" at bounding box center [90, 302] width 74 height 18
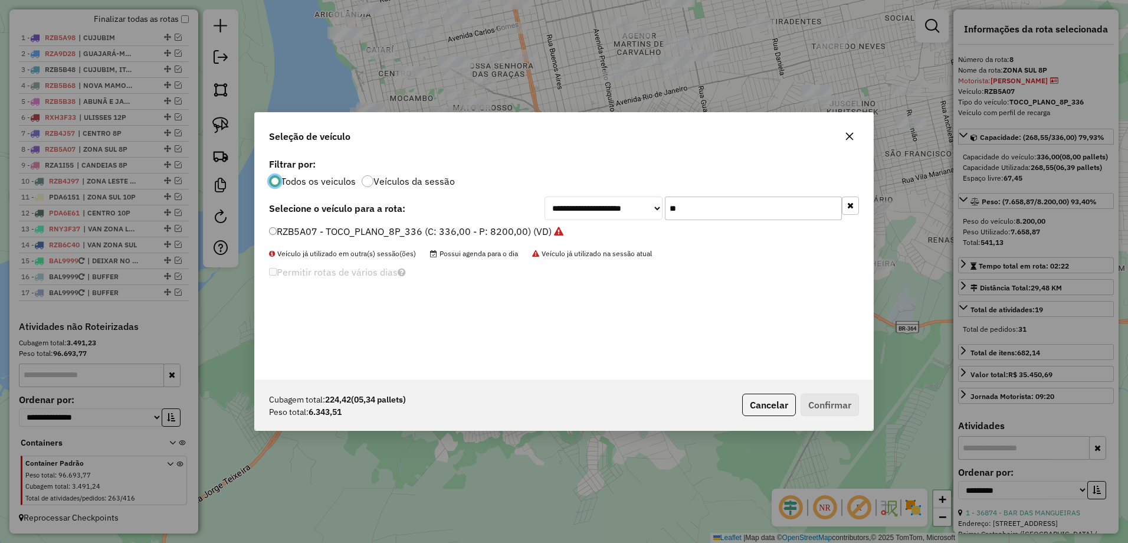
scroll to position [6, 4]
click at [701, 215] on input "**" at bounding box center [753, 208] width 177 height 24
type input "*"
type input "***"
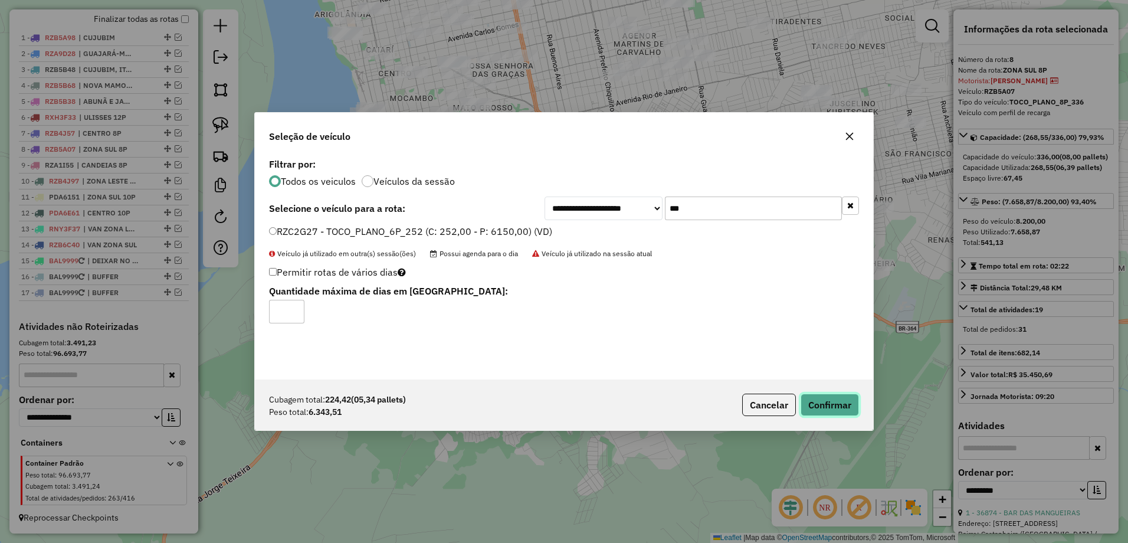
click at [828, 401] on button "Confirmar" at bounding box center [829, 404] width 58 height 22
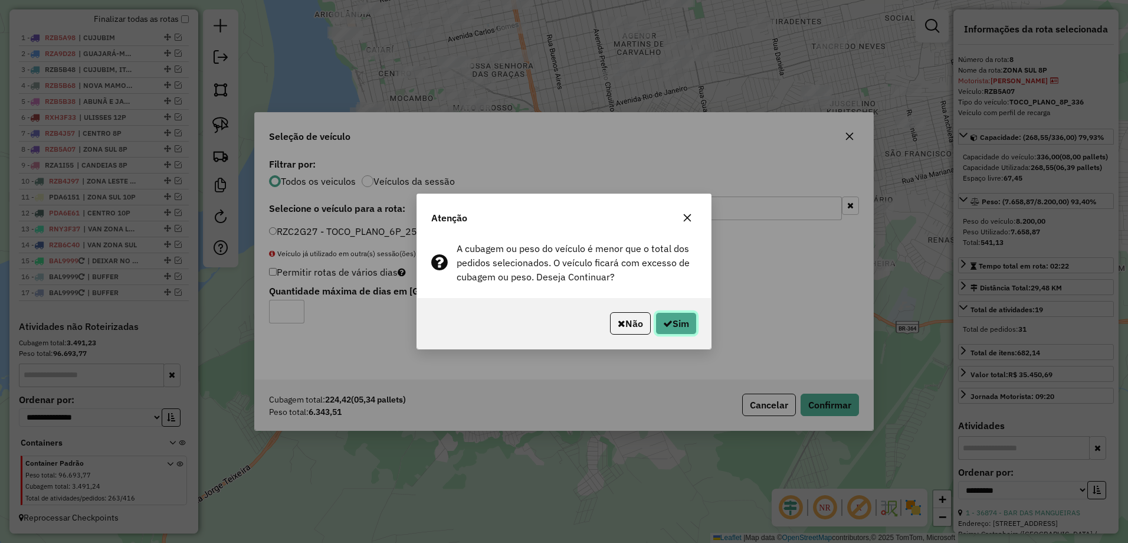
click at [677, 324] on button "Sim" at bounding box center [675, 323] width 41 height 22
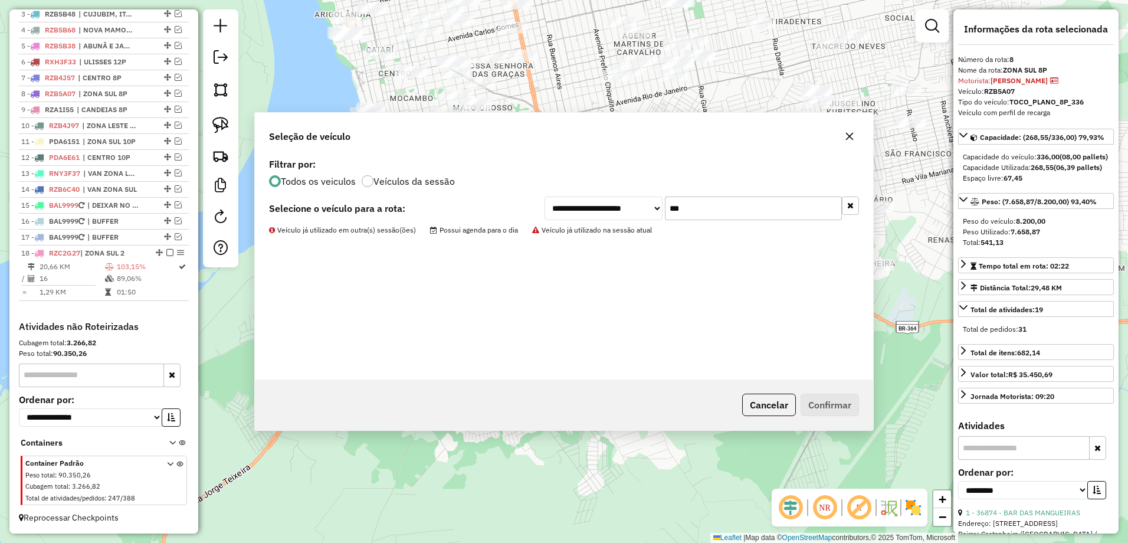
scroll to position [491, 0]
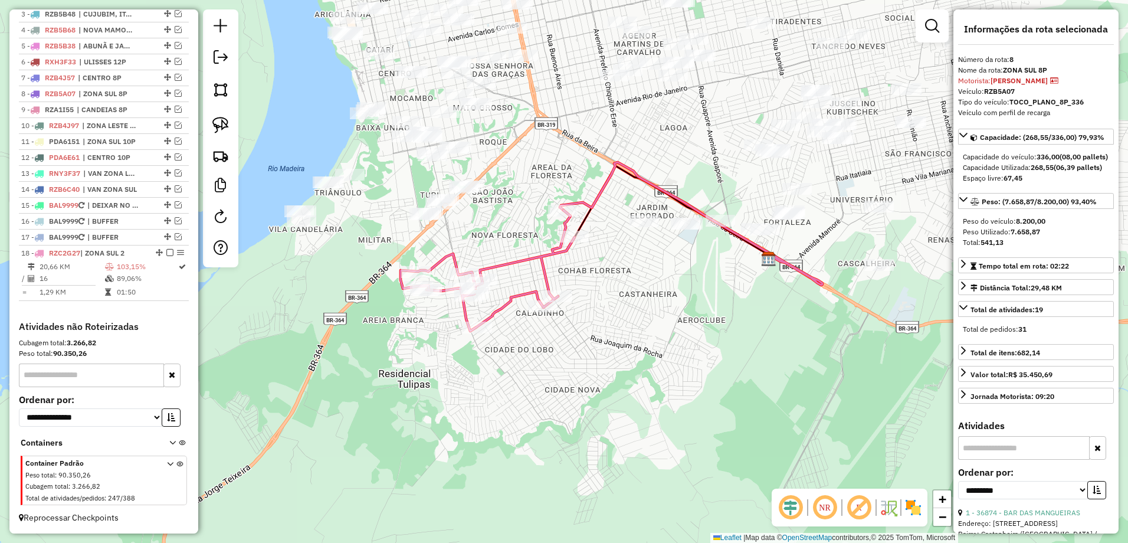
click at [618, 292] on div "Janela de atendimento Grade de atendimento Capacidade Transportadoras Veículos …" at bounding box center [564, 271] width 1128 height 543
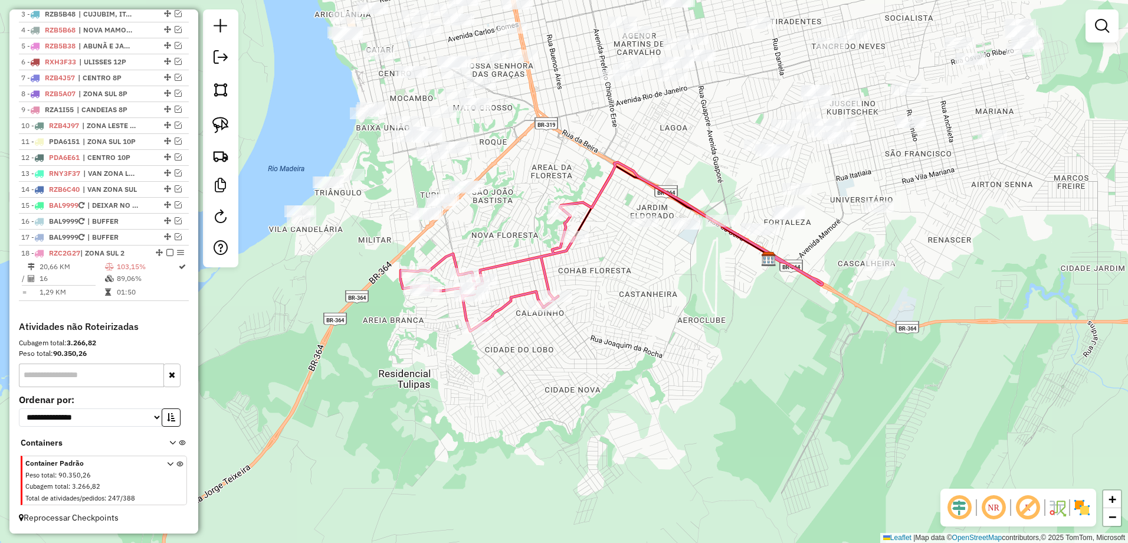
click at [595, 262] on div "Janela de atendimento Grade de atendimento Capacidade Transportadoras Veículos …" at bounding box center [564, 271] width 1128 height 543
select select "**********"
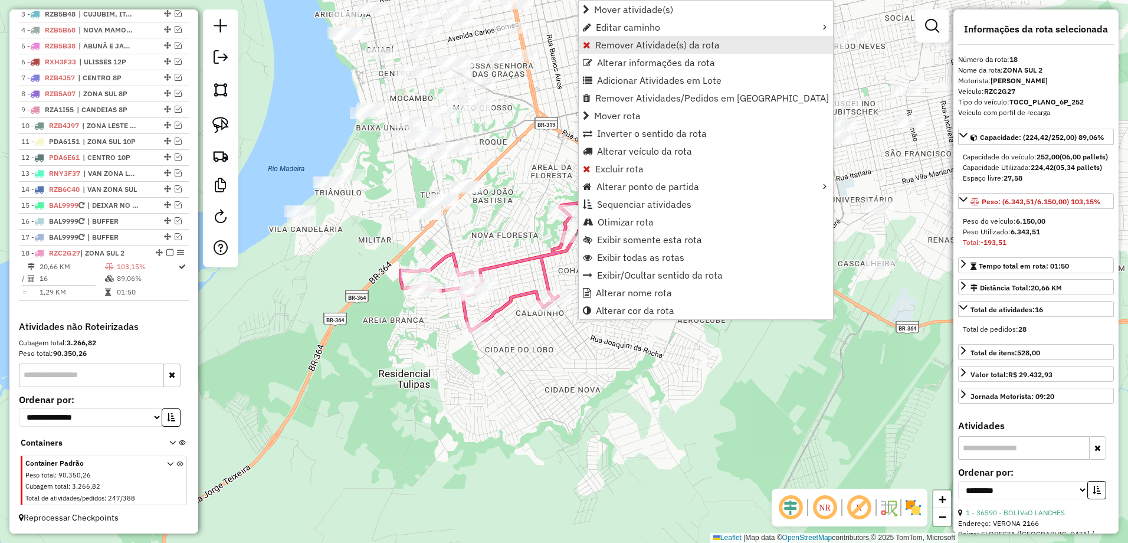
click at [665, 44] on span "Remover Atividade(s) da rota" at bounding box center [657, 44] width 124 height 9
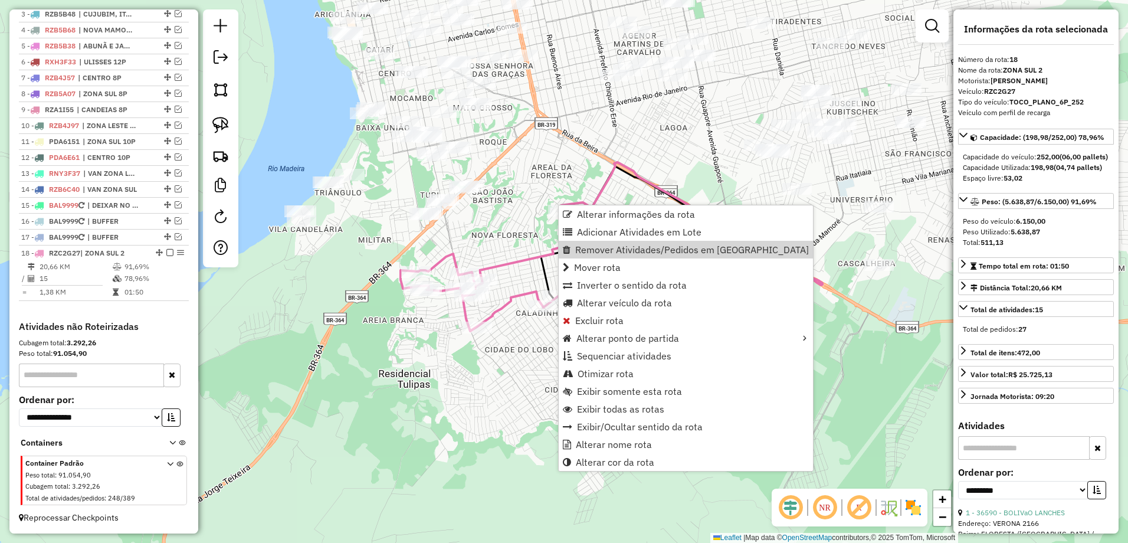
click at [807, 283] on icon at bounding box center [691, 223] width 262 height 123
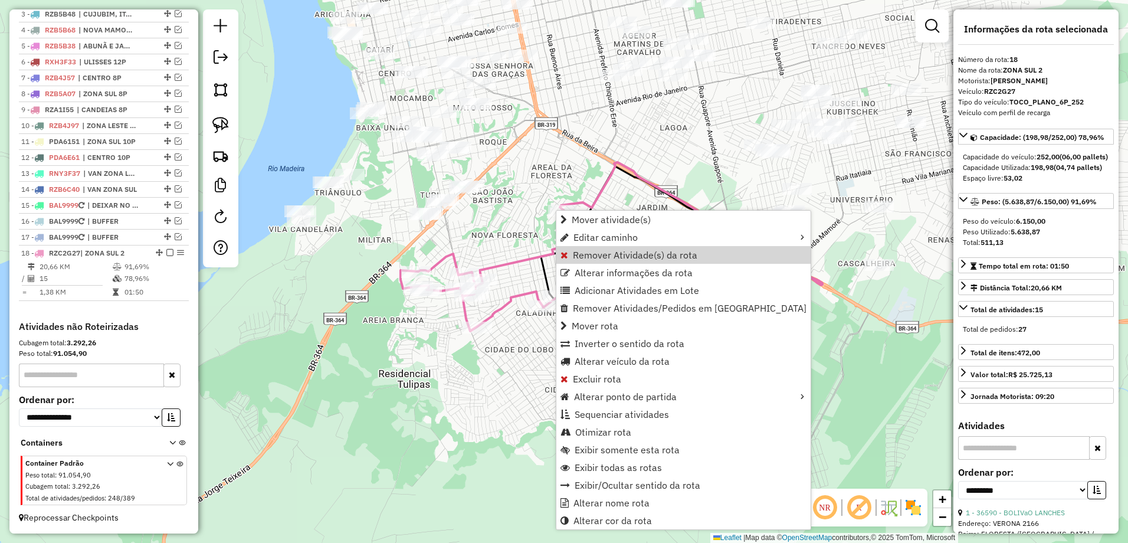
click at [671, 253] on span "Remover Atividade(s) da rota" at bounding box center [635, 254] width 124 height 9
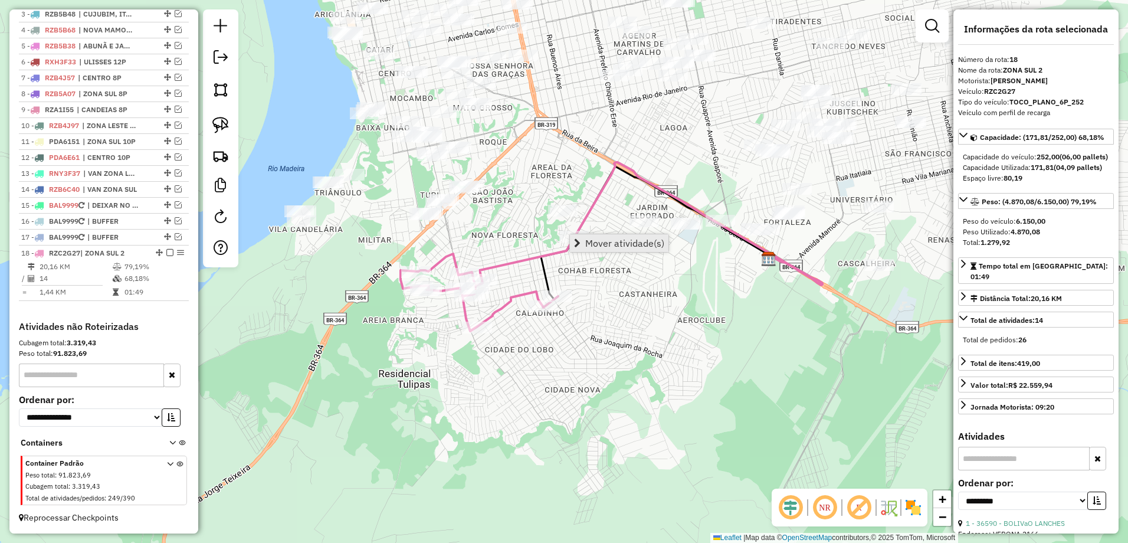
click at [608, 247] on span "Mover atividade(s)" at bounding box center [624, 242] width 79 height 9
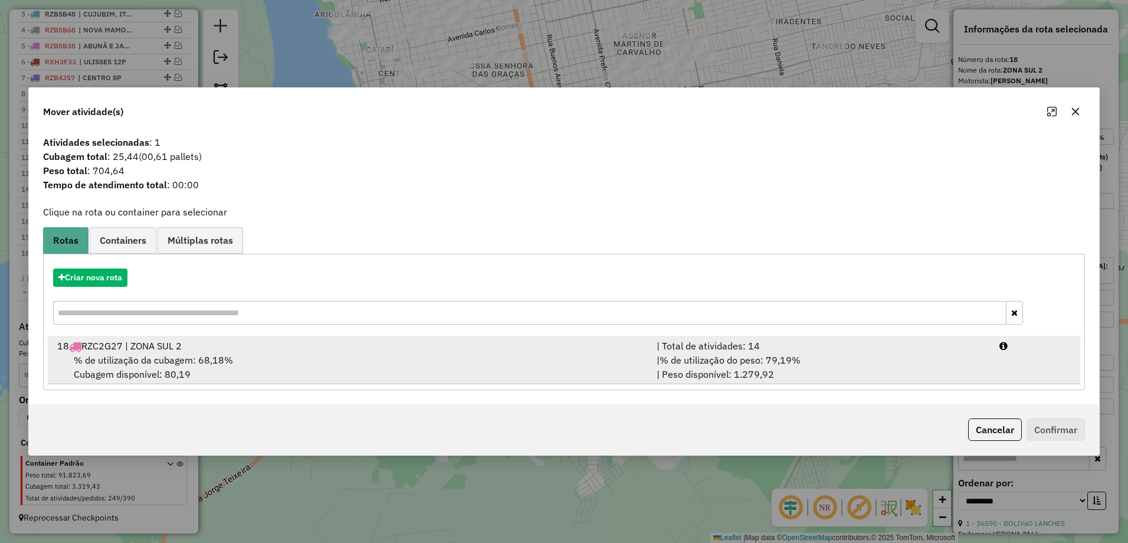
click at [481, 376] on div "% de utilização da cubagem: 68,18% Cubagem disponível: 80,19" at bounding box center [349, 367] width 599 height 28
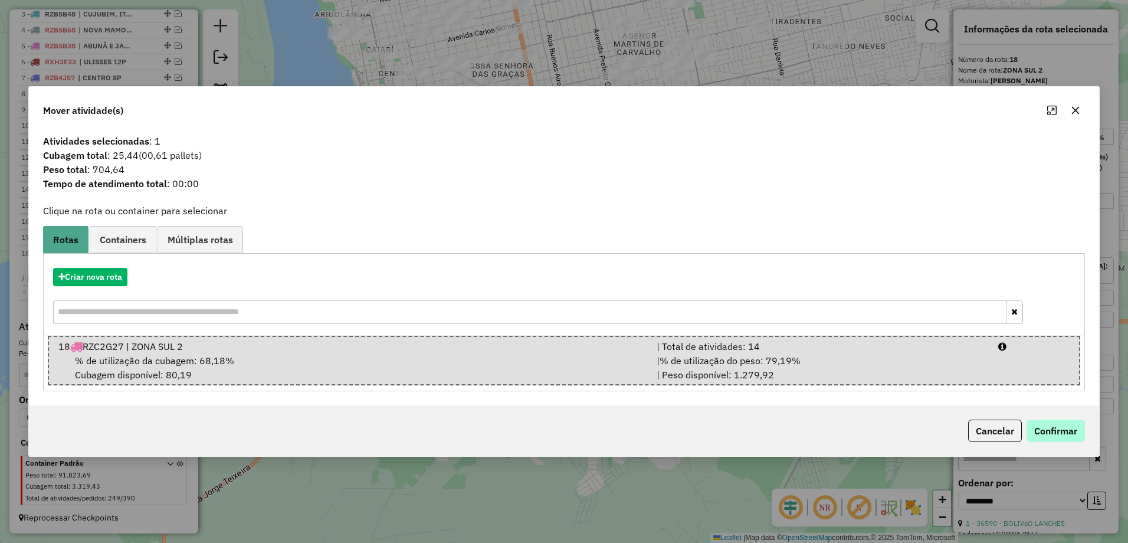
click at [1079, 419] on div "Cancelar Confirmar" at bounding box center [1024, 430] width 122 height 22
click at [1079, 421] on button "Confirmar" at bounding box center [1055, 430] width 58 height 22
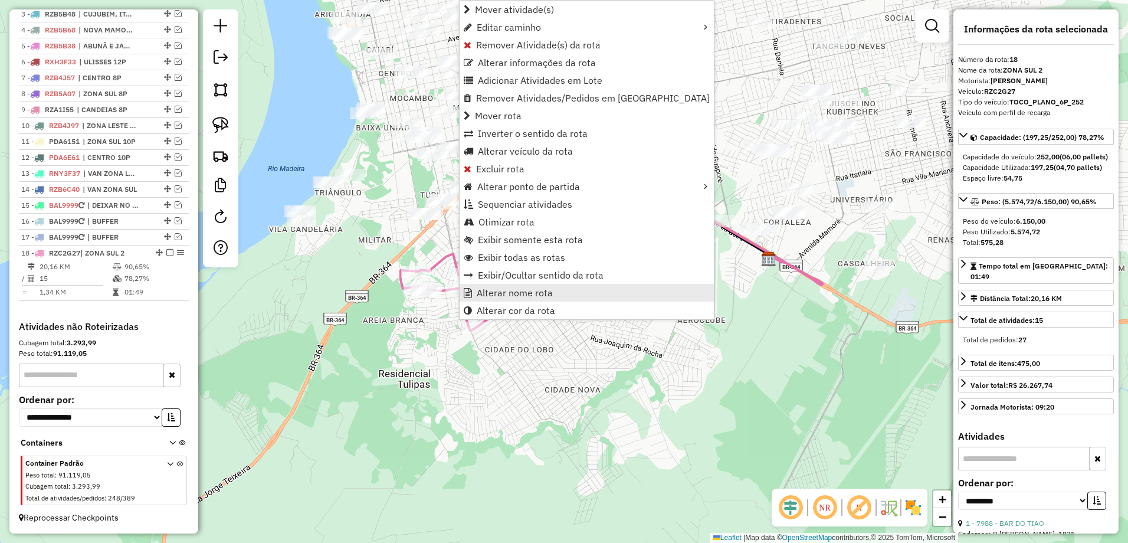
click at [540, 284] on link "Alterar nome rota" at bounding box center [586, 293] width 254 height 18
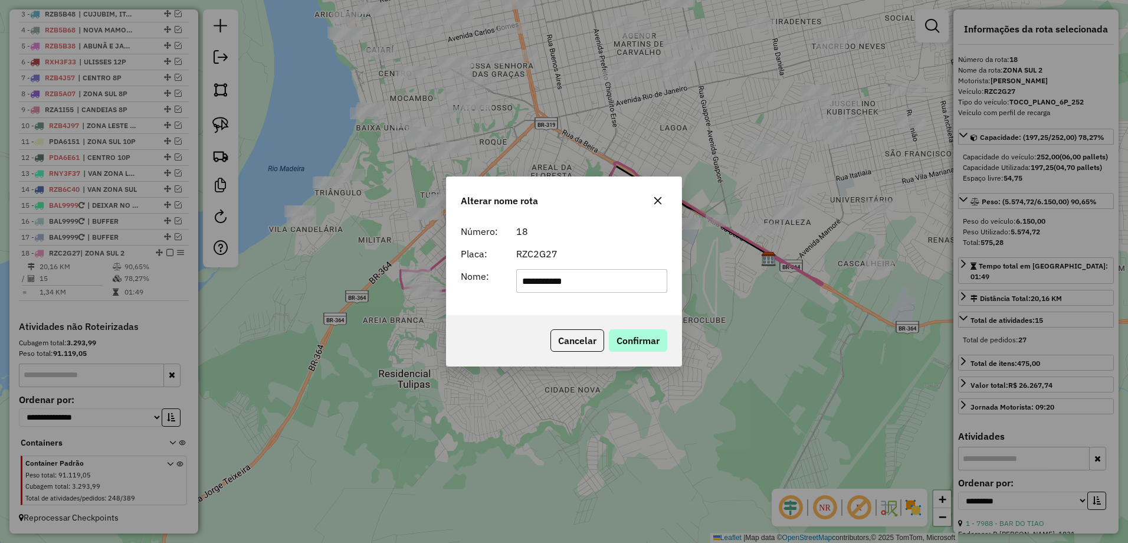
type input "**********"
click at [653, 336] on button "Confirmar" at bounding box center [638, 340] width 58 height 22
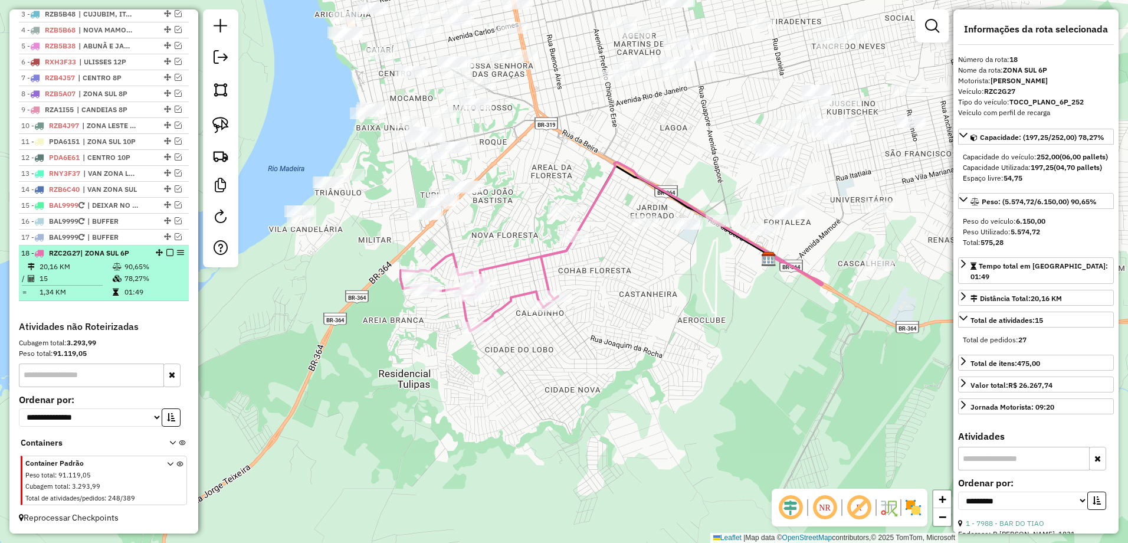
click at [166, 253] on em at bounding box center [169, 252] width 7 height 7
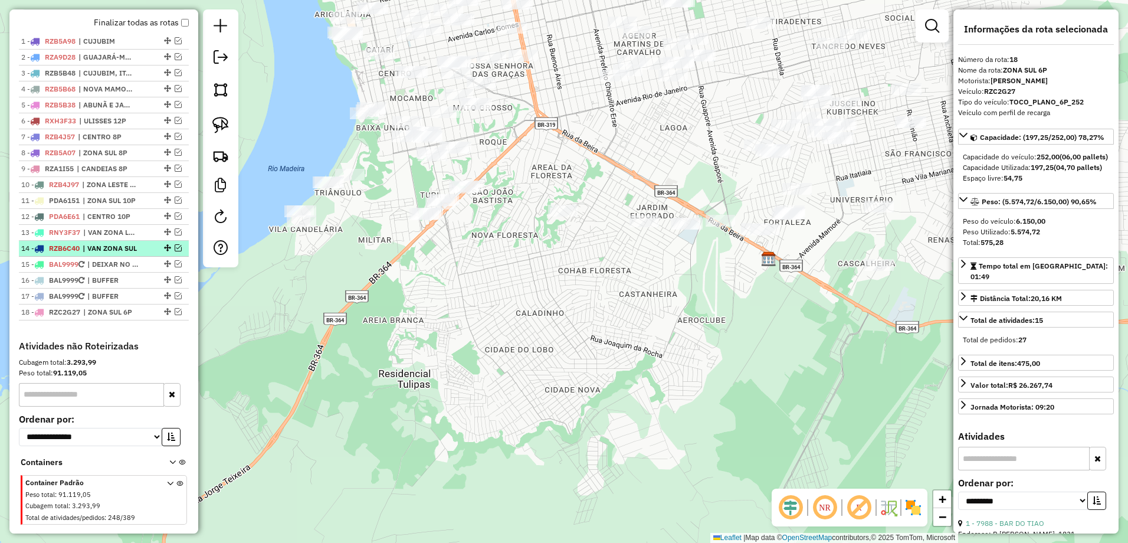
scroll to position [393, 0]
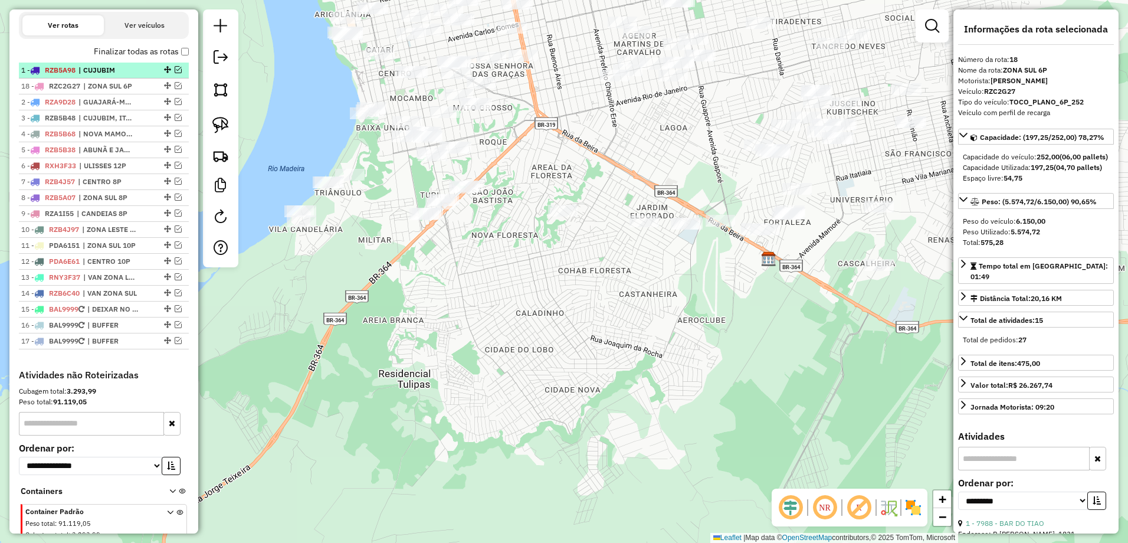
drag, startPoint x: 165, startPoint y: 353, endPoint x: 152, endPoint y: 82, distance: 271.1
drag, startPoint x: 162, startPoint y: 94, endPoint x: 160, endPoint y: 82, distance: 12.5
click at [160, 82] on ul "1 - RZB5A98 | CUJUBIM 2 - RZC2G27 | ZONA SUL 6P 3 - RZA9D28 | GUAJARÁ-MIRIM 4 -…" at bounding box center [104, 206] width 170 height 287
drag, startPoint x: 163, startPoint y: 97, endPoint x: 162, endPoint y: 81, distance: 15.4
click at [162, 81] on ul "1 - RZB5A98 | CUJUBIM 2 - RZC2G27 | ZONA SUL 6P 3 - RZA9D28 | GUAJARÁ-MIRIM 4 -…" at bounding box center [104, 206] width 170 height 287
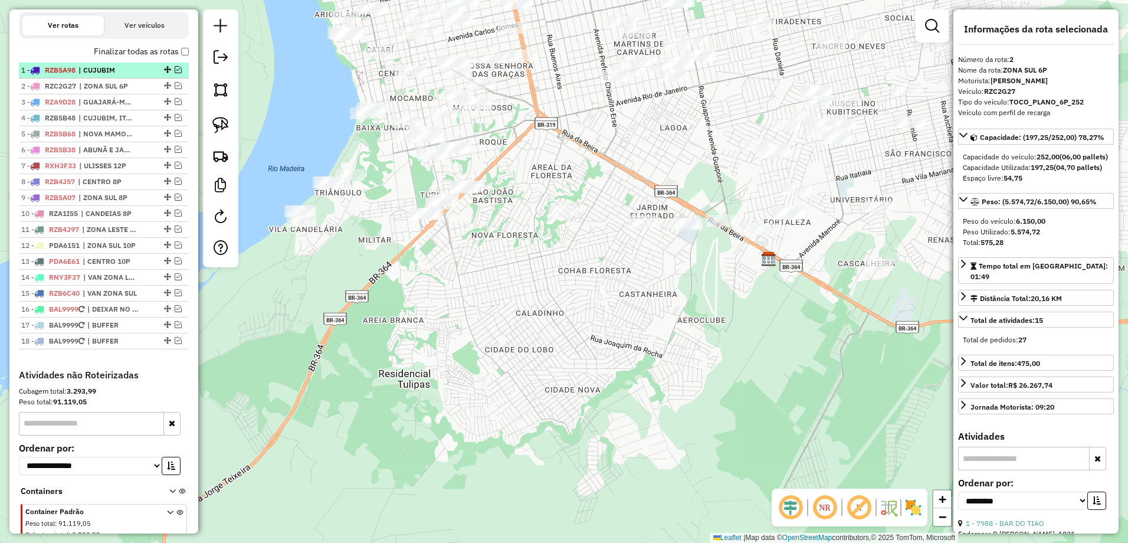
drag, startPoint x: 164, startPoint y: 96, endPoint x: 163, endPoint y: 84, distance: 12.4
click at [163, 84] on ul "1 - RZB5A98 | CUJUBIM 2 - RZC2G27 | ZONA SUL 6P 3 - RZA9D28 | GUAJARÁ-MIRIM 4 -…" at bounding box center [104, 206] width 170 height 287
drag, startPoint x: 164, startPoint y: 95, endPoint x: 161, endPoint y: 76, distance: 19.1
click at [578, 310] on div "Janela de atendimento Grade de atendimento Capacidade Transportadoras Veículos …" at bounding box center [564, 271] width 1128 height 543
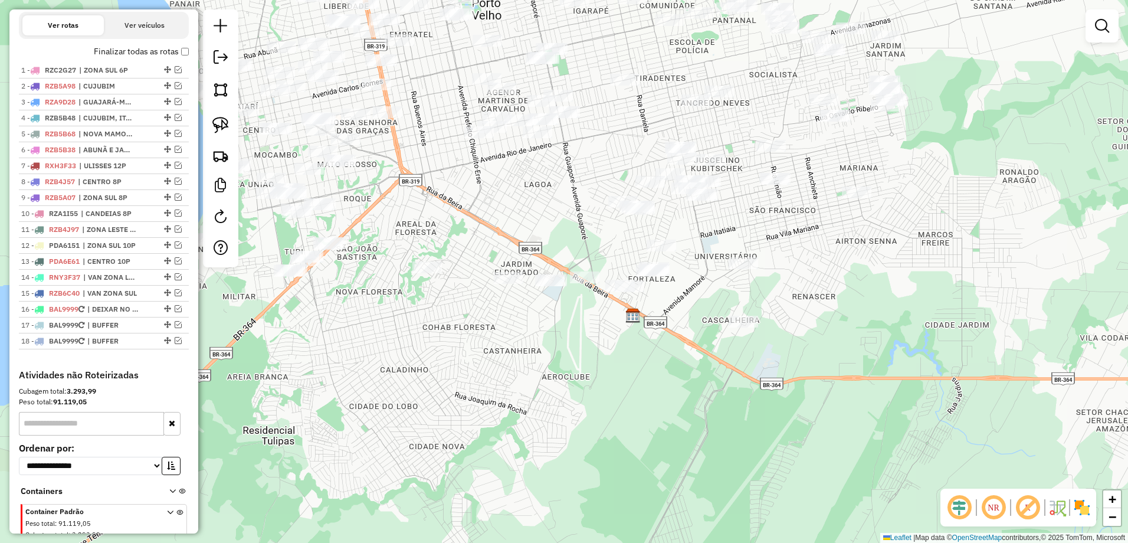
drag, startPoint x: 624, startPoint y: 308, endPoint x: 489, endPoint y: 365, distance: 146.5
click at [489, 365] on div "Janela de atendimento Grade de atendimento Capacidade Transportadoras Veículos …" at bounding box center [564, 271] width 1128 height 543
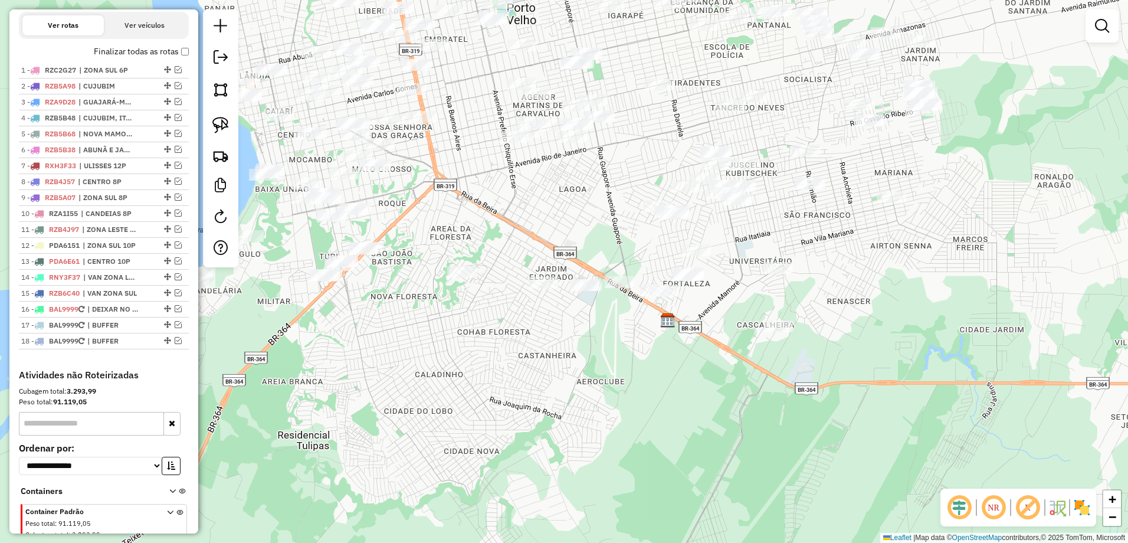
drag, startPoint x: 505, startPoint y: 346, endPoint x: 520, endPoint y: 346, distance: 14.2
click at [520, 346] on div "Janela de atendimento Grade de atendimento Capacidade Transportadoras Veículos …" at bounding box center [564, 271] width 1128 height 543
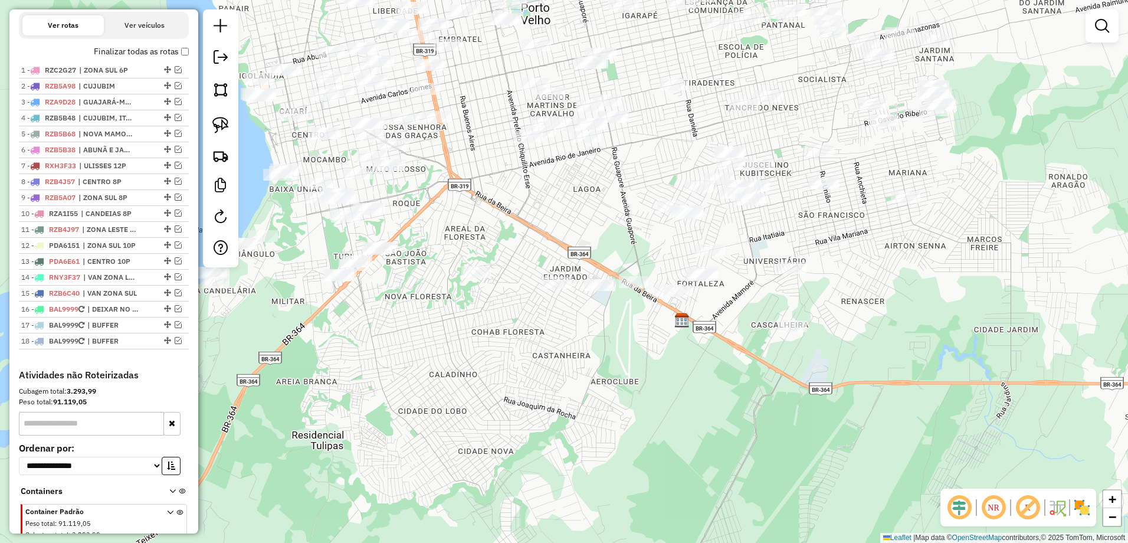
click at [539, 240] on div "Janela de atendimento Grade de atendimento Capacidade Transportadoras Veículos …" at bounding box center [564, 271] width 1128 height 543
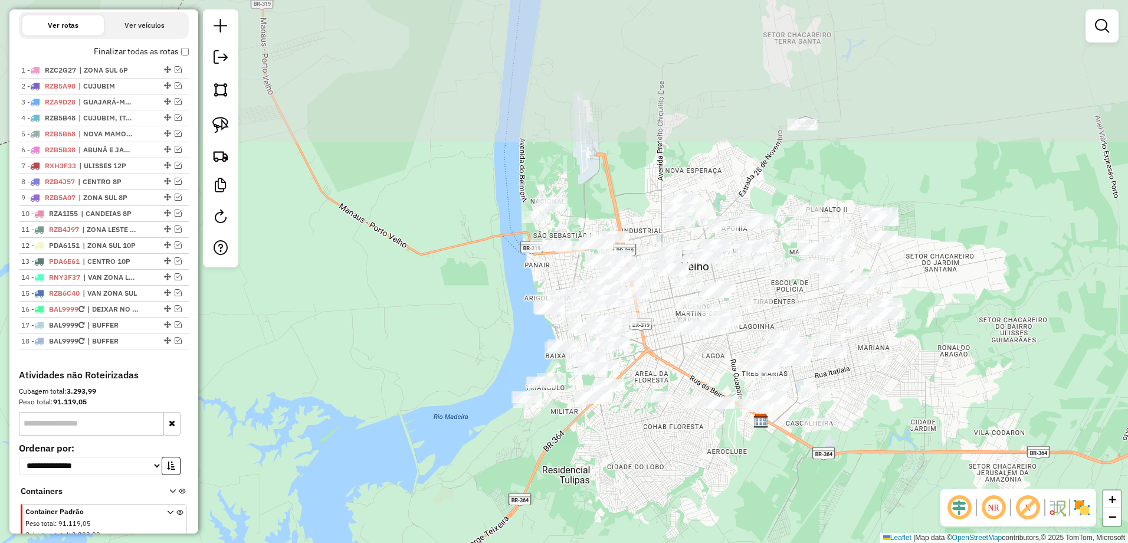
drag, startPoint x: 636, startPoint y: 195, endPoint x: 668, endPoint y: 354, distance: 161.9
click at [668, 354] on div "Janela de atendimento Grade de atendimento Capacidade Transportadoras Veículos …" at bounding box center [564, 271] width 1128 height 543
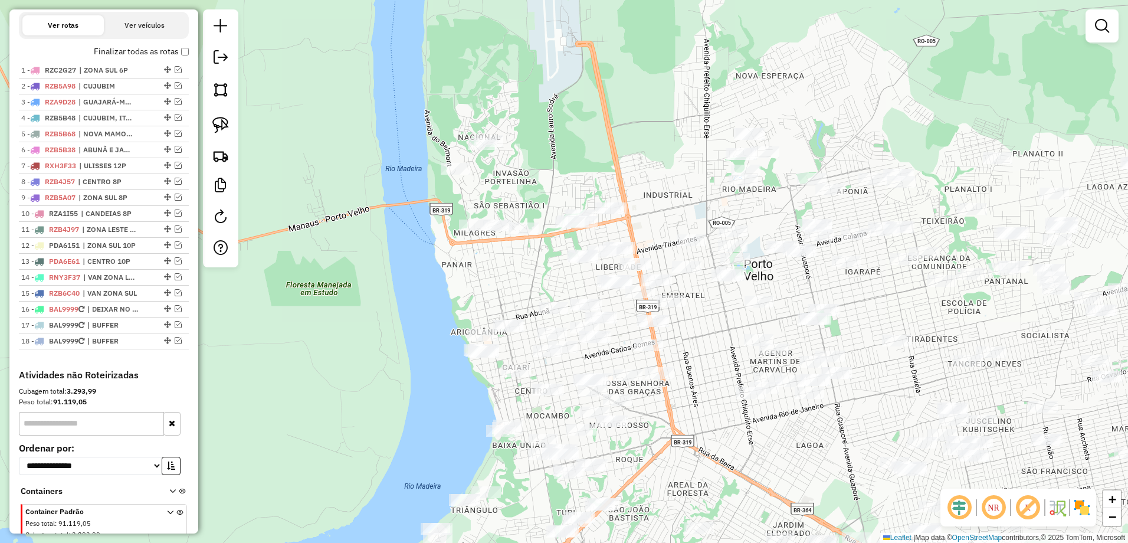
drag, startPoint x: 620, startPoint y: 185, endPoint x: 626, endPoint y: 167, distance: 19.2
click at [626, 167] on div "Janela de atendimento Grade de atendimento Capacidade Transportadoras Veículos …" at bounding box center [564, 271] width 1128 height 543
click at [222, 129] on img at bounding box center [220, 125] width 17 height 17
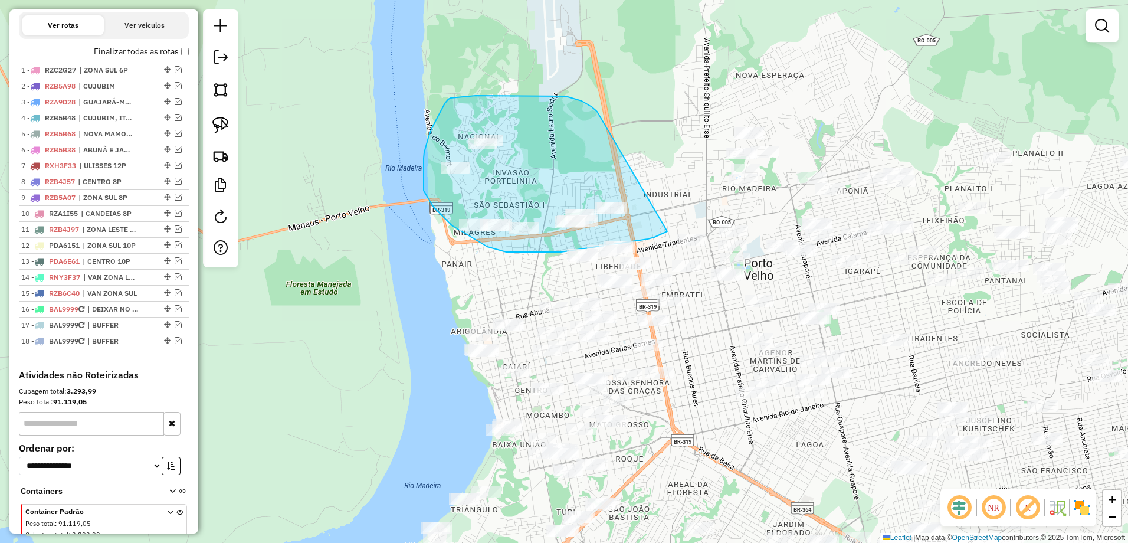
drag, startPoint x: 596, startPoint y: 110, endPoint x: 668, endPoint y: 227, distance: 137.2
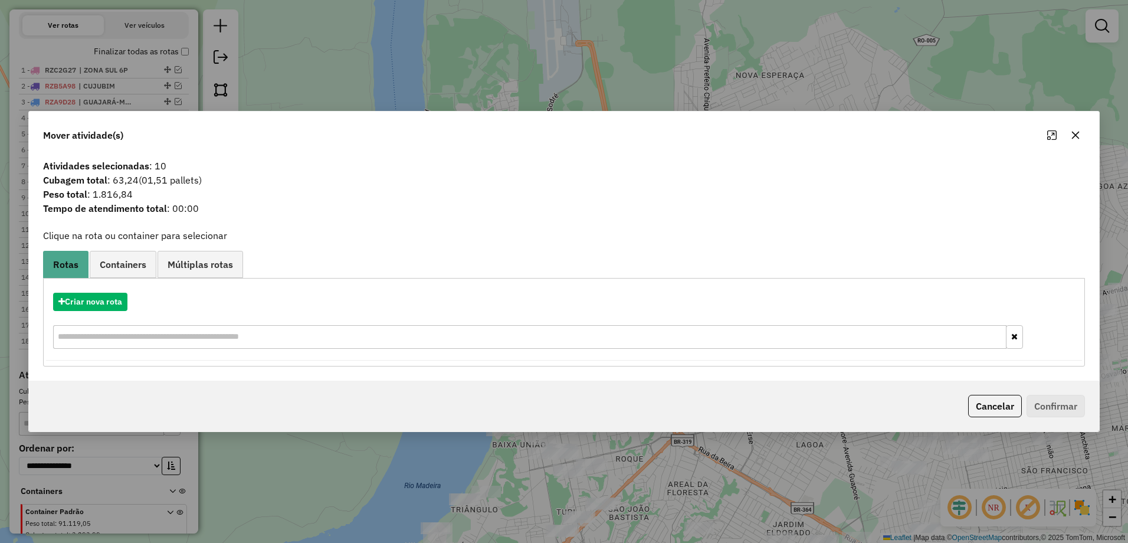
click at [1079, 130] on icon "button" at bounding box center [1075, 134] width 9 height 9
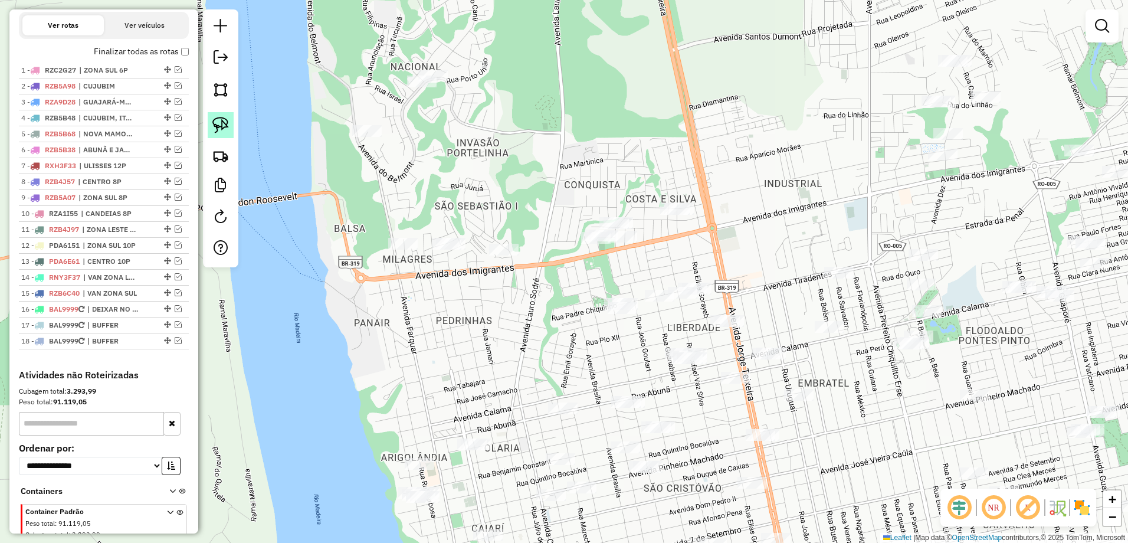
click at [222, 120] on img at bounding box center [220, 125] width 17 height 17
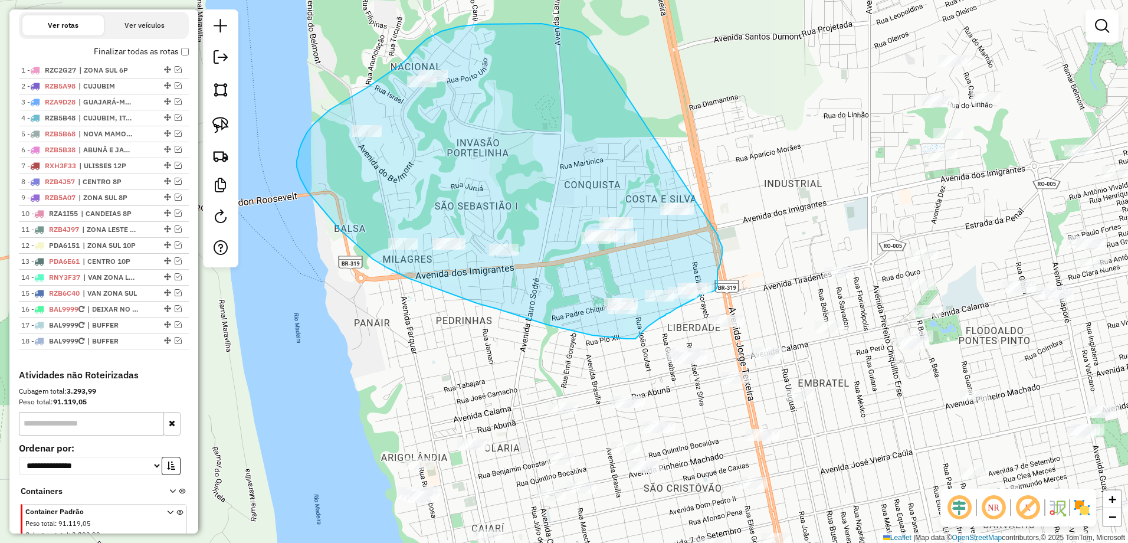
drag, startPoint x: 589, startPoint y: 38, endPoint x: 718, endPoint y: 235, distance: 235.6
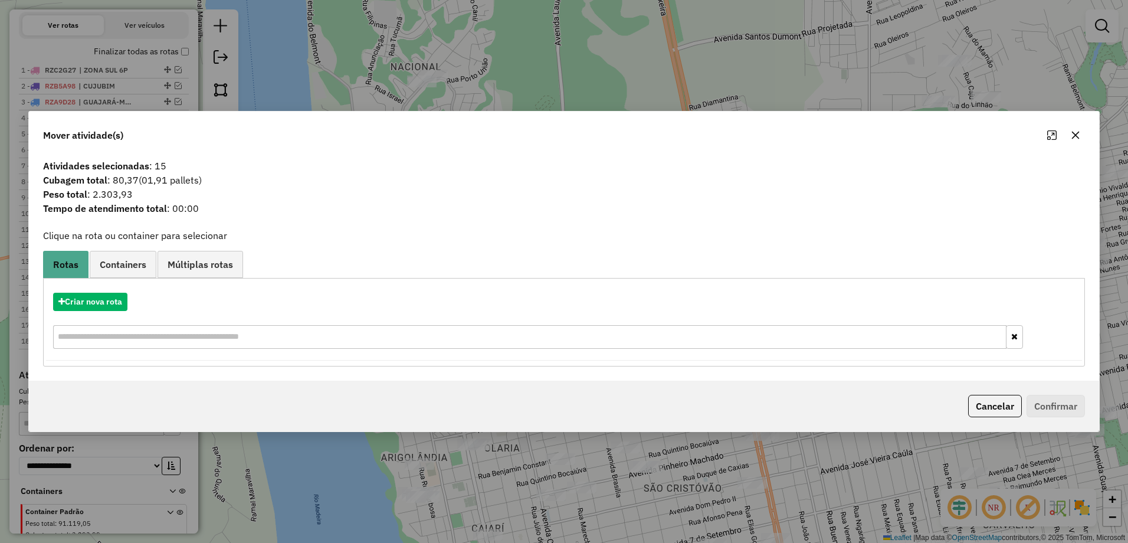
click at [1073, 135] on icon "button" at bounding box center [1075, 134] width 9 height 9
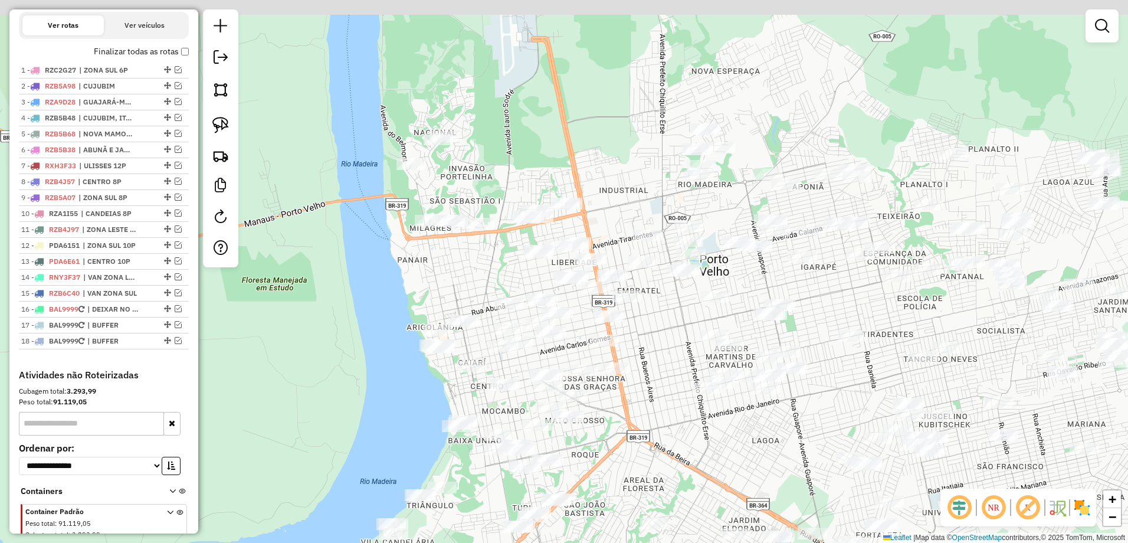
drag, startPoint x: 539, startPoint y: 106, endPoint x: 537, endPoint y: 209, distance: 103.8
click at [537, 209] on div "Janela de atendimento Grade de atendimento Capacidade Transportadoras Veículos …" at bounding box center [564, 271] width 1128 height 543
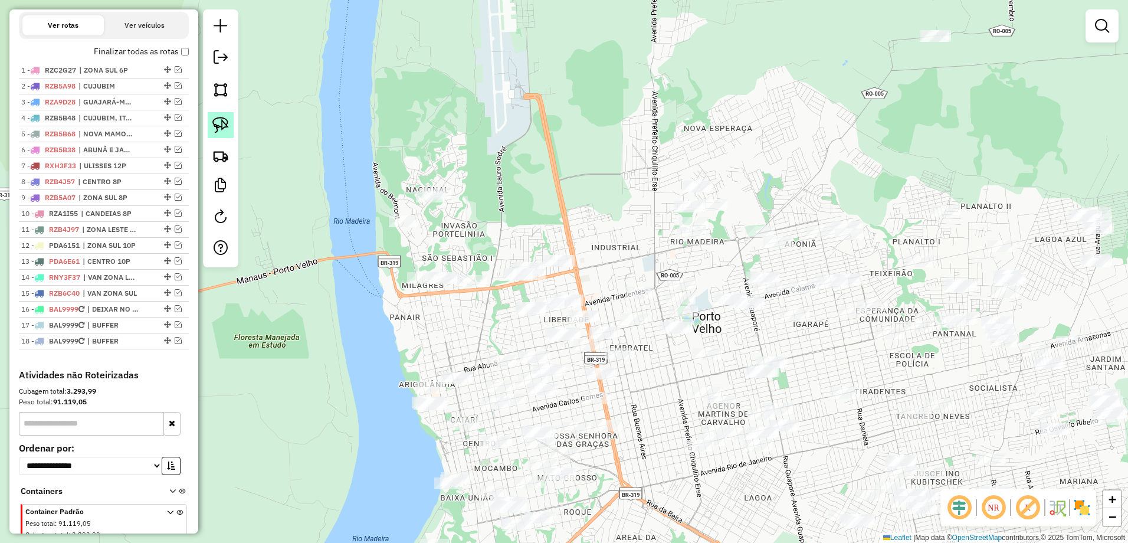
drag, startPoint x: 219, startPoint y: 121, endPoint x: 229, endPoint y: 123, distance: 10.2
click at [219, 121] on img at bounding box center [220, 125] width 17 height 17
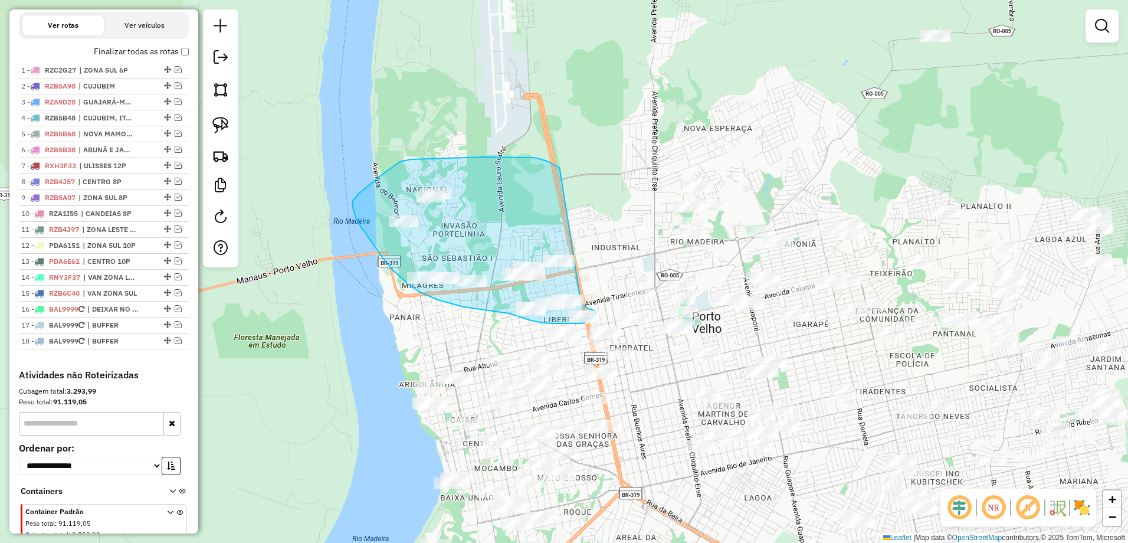
click at [581, 303] on div "Janela de atendimento Grade de atendimento Capacidade Transportadoras Veículos …" at bounding box center [564, 271] width 1128 height 543
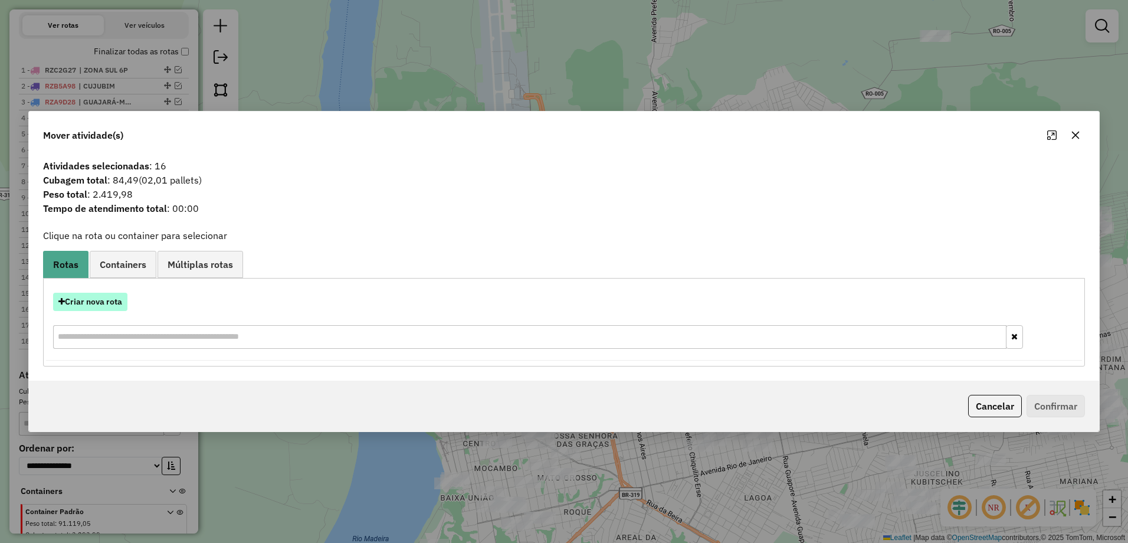
click at [98, 308] on button "Criar nova rota" at bounding box center [90, 302] width 74 height 18
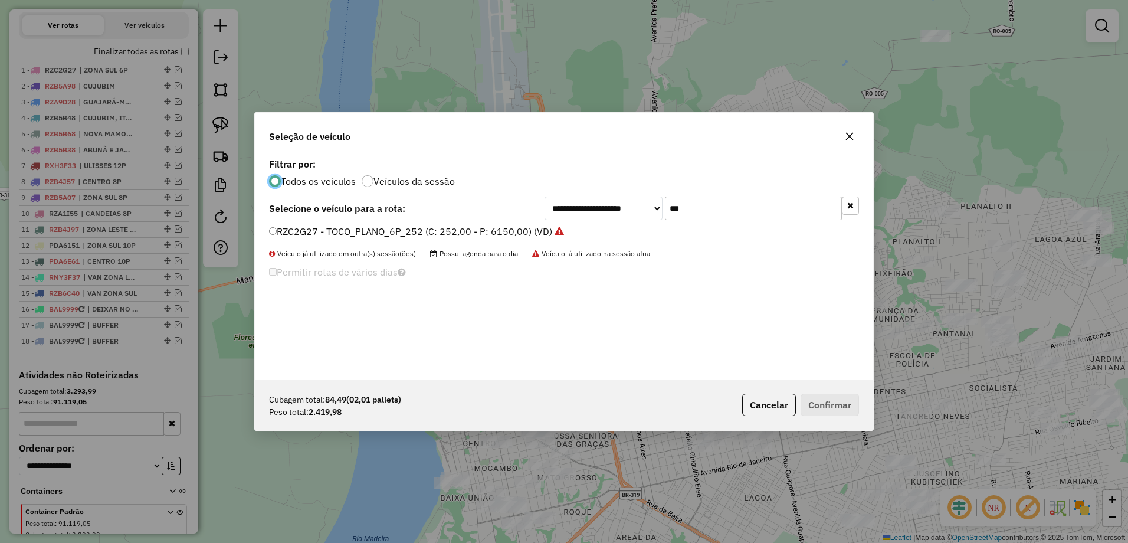
scroll to position [6, 4]
click at [726, 219] on input "***" at bounding box center [753, 208] width 177 height 24
type input "*"
type input "***"
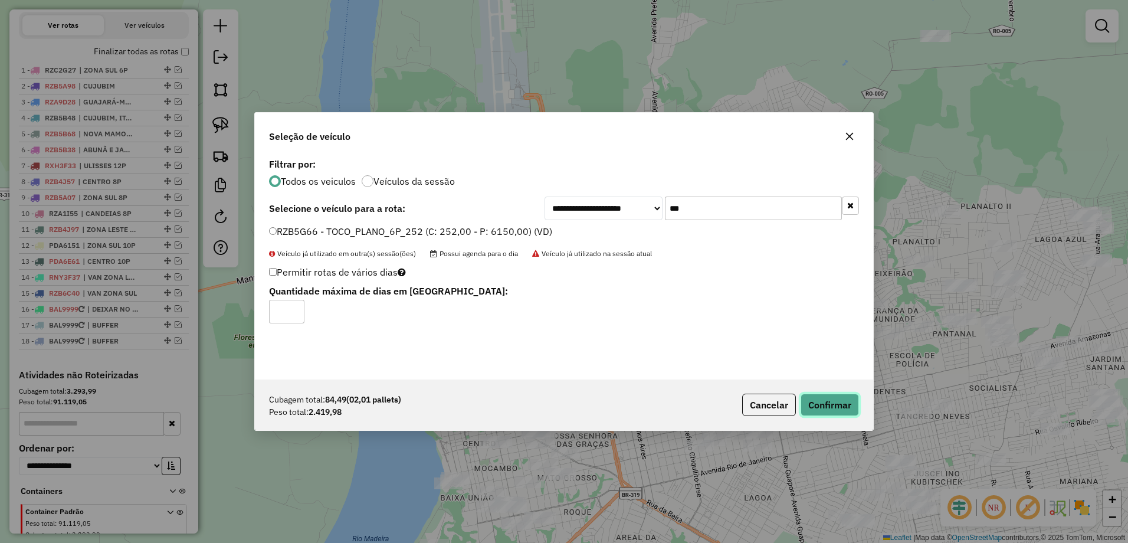
click at [849, 407] on button "Confirmar" at bounding box center [829, 404] width 58 height 22
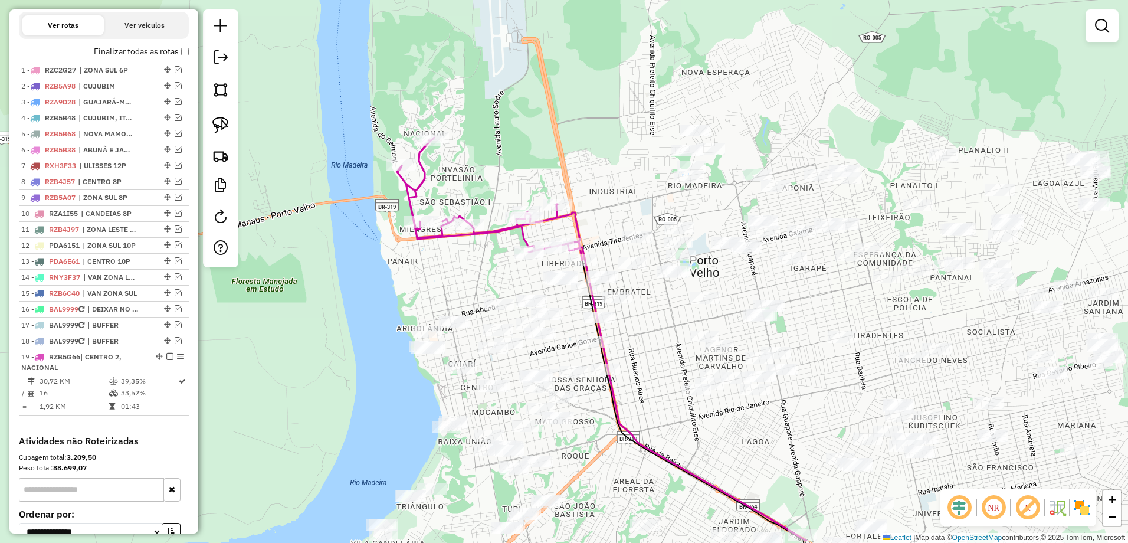
drag, startPoint x: 583, startPoint y: 208, endPoint x: 579, endPoint y: 151, distance: 57.4
click at [579, 151] on div "Janela de atendimento Grade de atendimento Capacidade Transportadoras Veículos …" at bounding box center [564, 271] width 1128 height 543
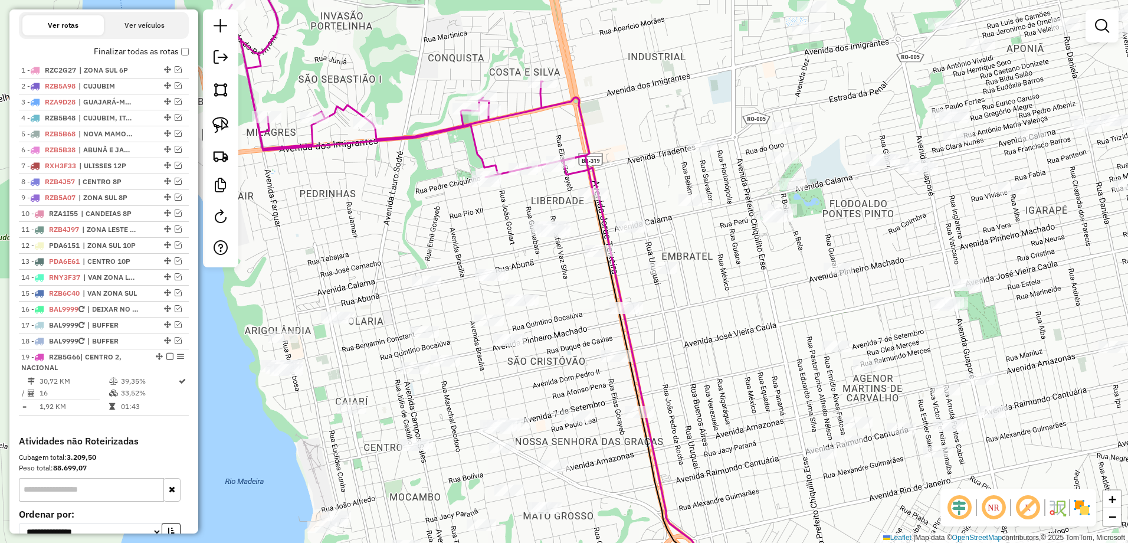
drag, startPoint x: 572, startPoint y: 179, endPoint x: 599, endPoint y: 152, distance: 38.4
click at [599, 152] on div "Janela de atendimento Grade de atendimento Capacidade Transportadoras Veículos …" at bounding box center [564, 271] width 1128 height 543
click at [526, 214] on div "Clique e arraste para selecionar os clientes. Janela de atendimento Grade de at…" at bounding box center [564, 271] width 1128 height 543
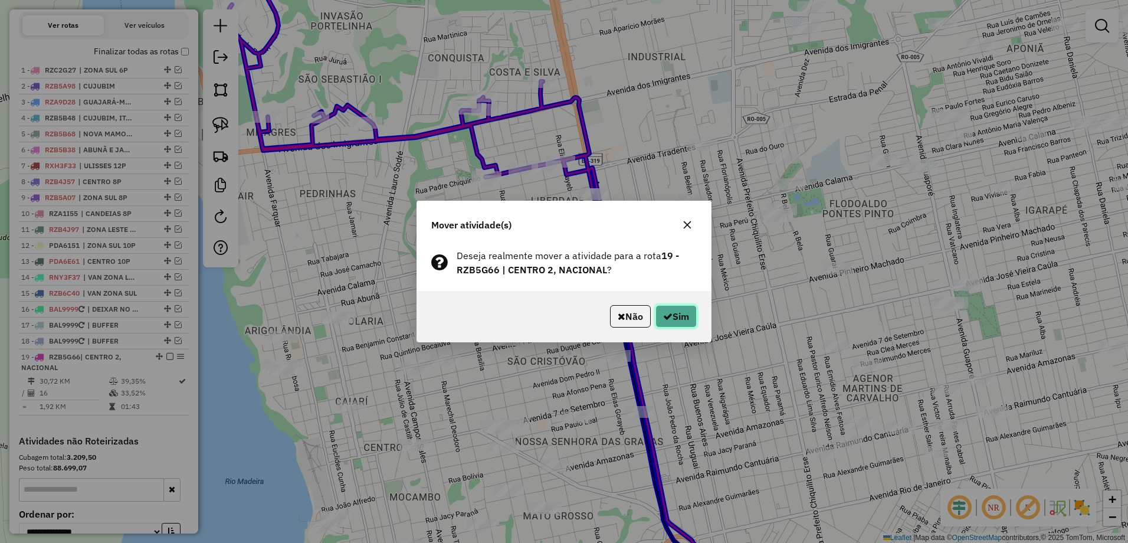
click at [672, 308] on button "Sim" at bounding box center [675, 316] width 41 height 22
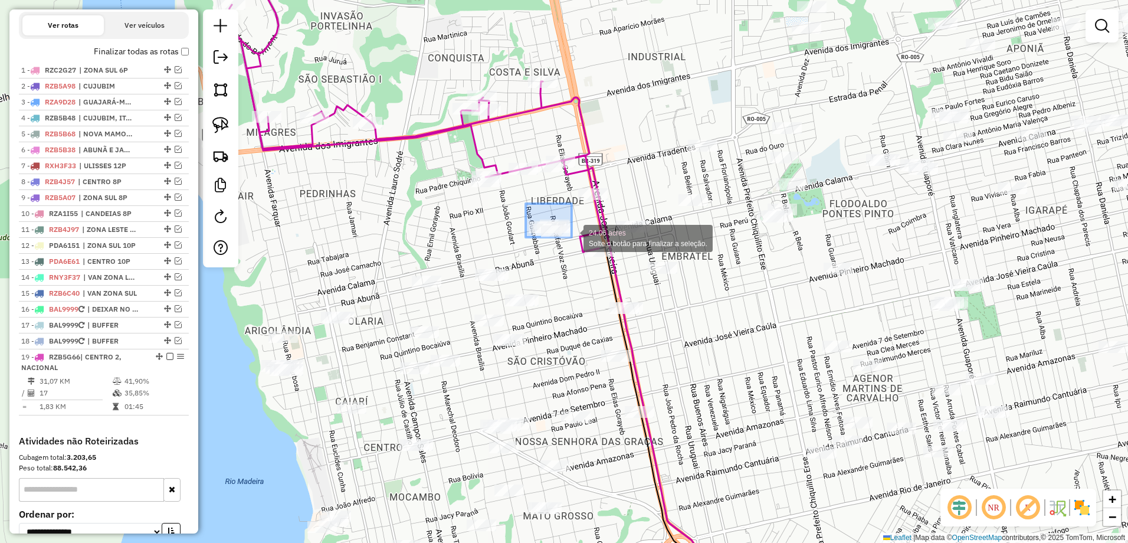
drag, startPoint x: 526, startPoint y: 203, endPoint x: 572, endPoint y: 237, distance: 57.5
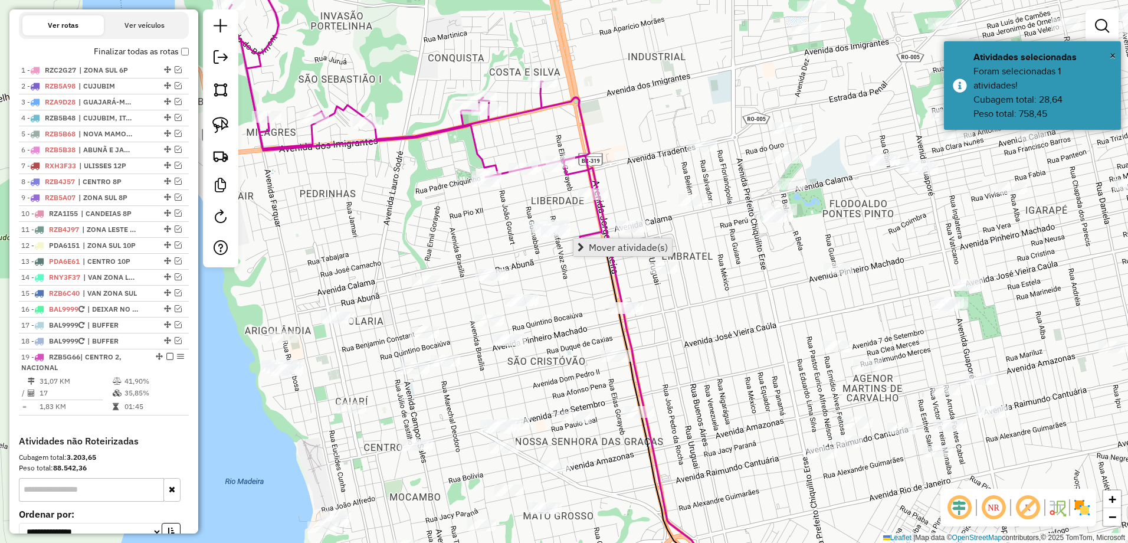
click at [597, 245] on span "Mover atividade(s)" at bounding box center [628, 246] width 79 height 9
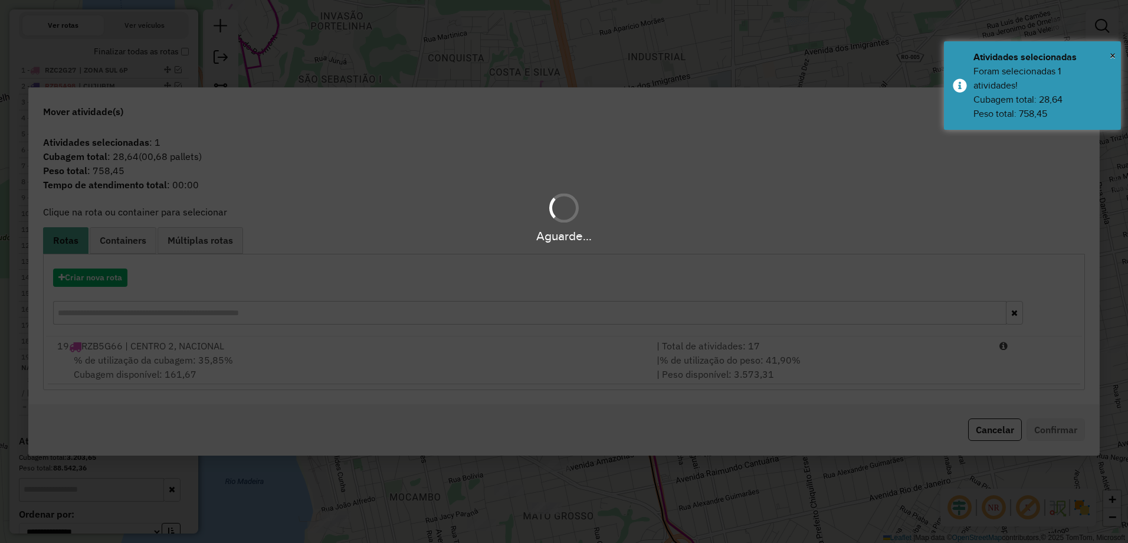
drag, startPoint x: 364, startPoint y: 389, endPoint x: 382, endPoint y: 389, distance: 18.3
click at [365, 389] on div "Aguarde..." at bounding box center [564, 271] width 1128 height 543
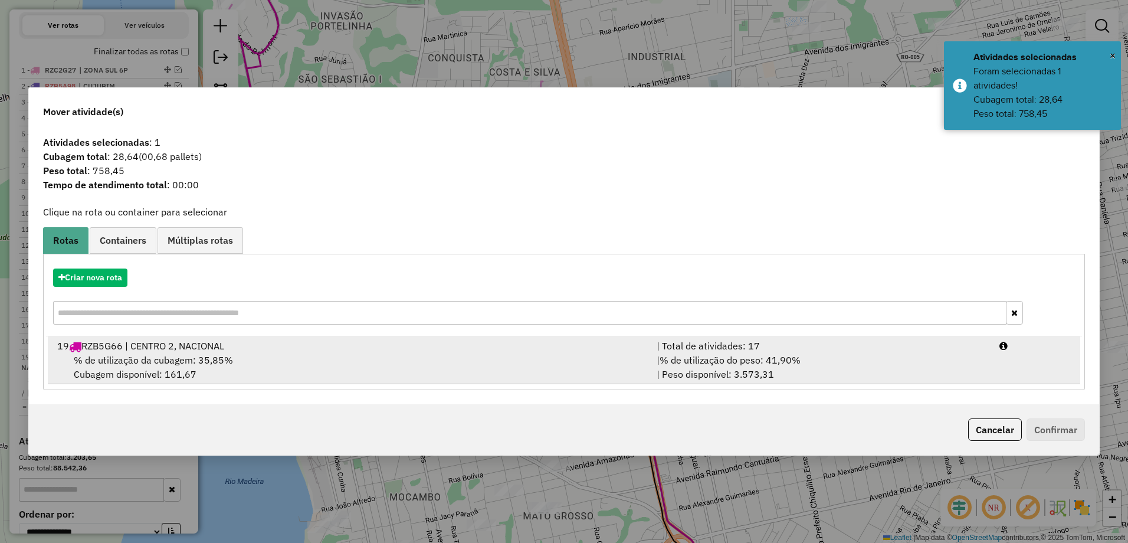
click at [385, 380] on div "% de utilização da cubagem: 35,85% Cubagem disponível: 161,67" at bounding box center [349, 367] width 599 height 28
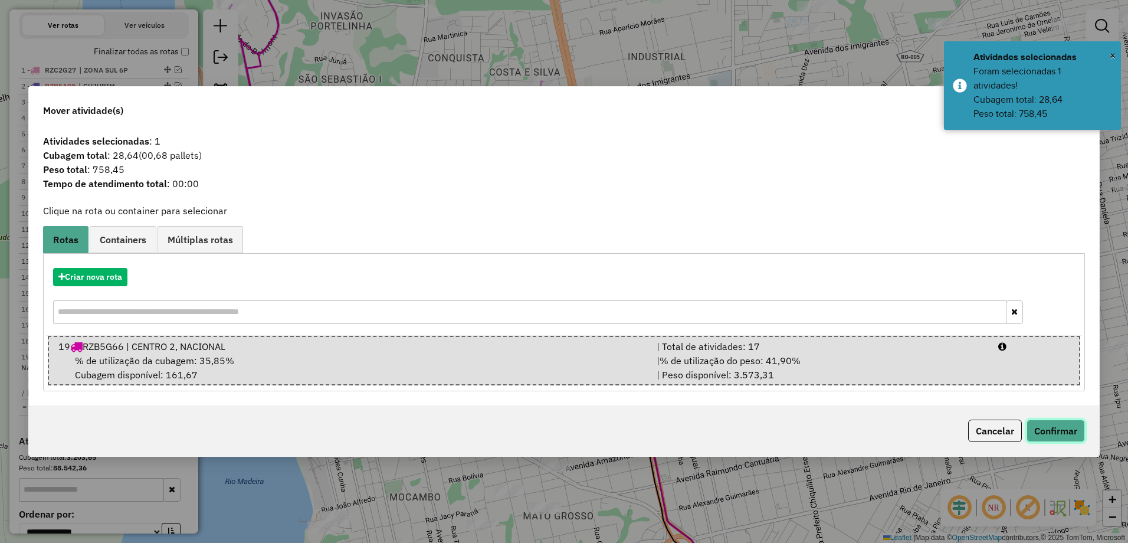
click at [1046, 427] on button "Confirmar" at bounding box center [1055, 430] width 58 height 22
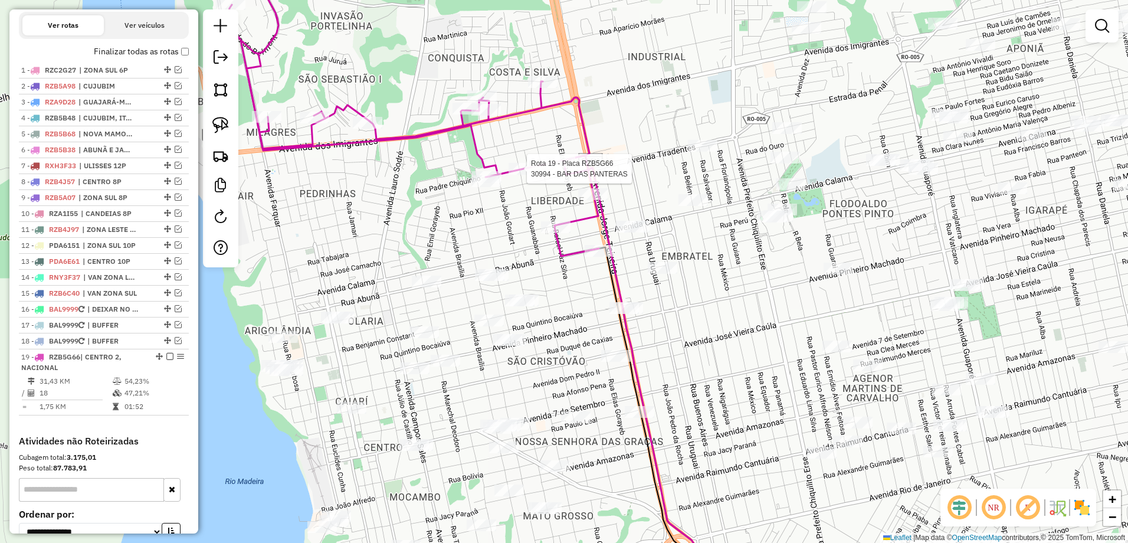
select select "**********"
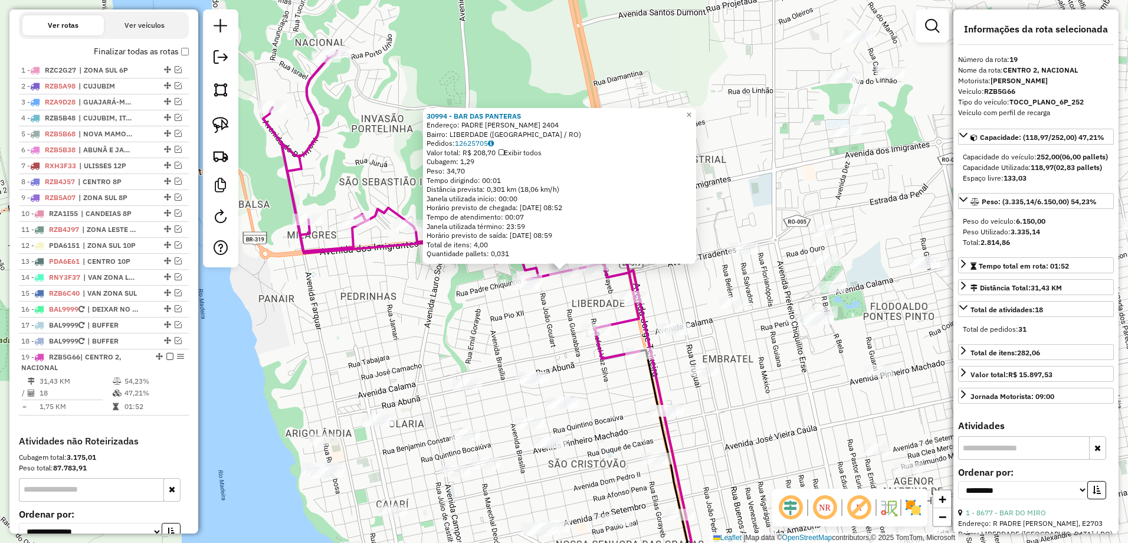
scroll to position [518, 0]
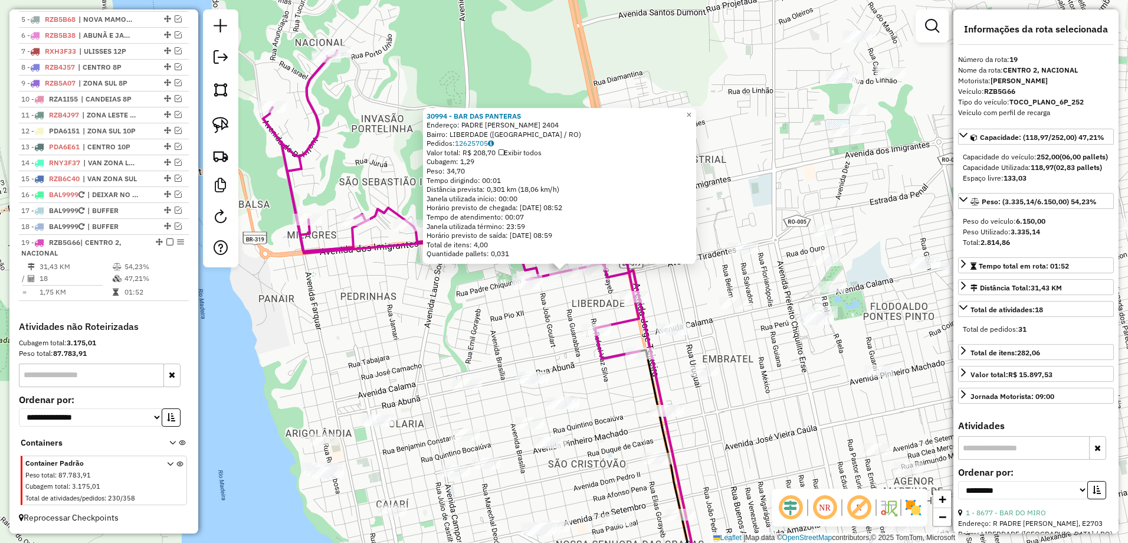
click at [518, 309] on div "30994 - BAR DAS PANTERAS Endereço: PADRE CHIQUINHO 2404 Bairro: LIBERDADE (PORT…" at bounding box center [564, 271] width 1128 height 543
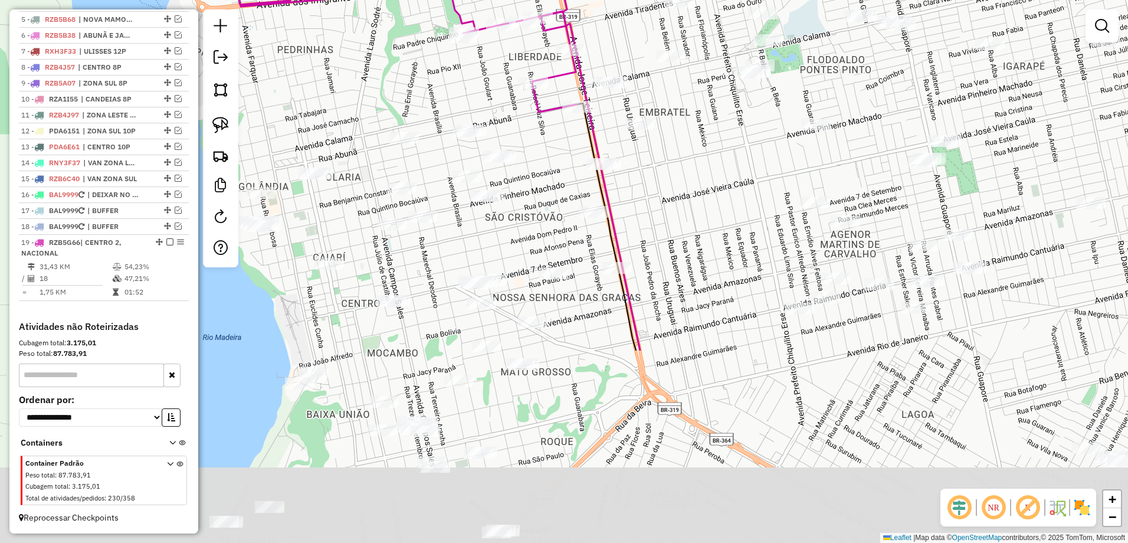
drag, startPoint x: 587, startPoint y: 370, endPoint x: 514, endPoint y: 91, distance: 288.6
click at [514, 91] on div "Janela de atendimento Grade de atendimento Capacidade Transportadoras Veículos …" at bounding box center [564, 271] width 1128 height 543
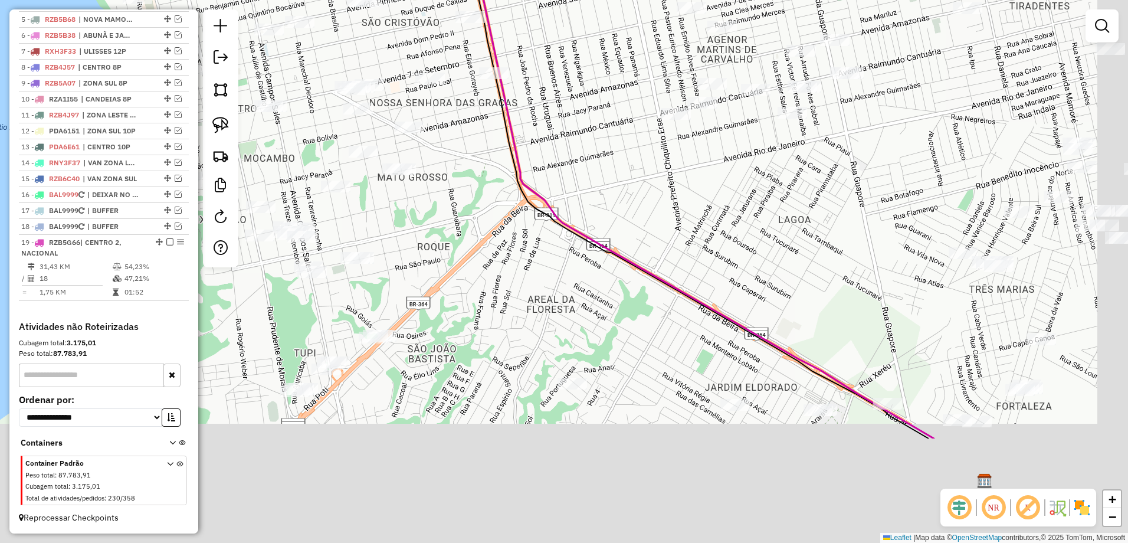
drag, startPoint x: 658, startPoint y: 281, endPoint x: 532, endPoint y: 80, distance: 237.5
click at [532, 80] on div "Janela de atendimento Grade de atendimento Capacidade Transportadoras Veículos …" at bounding box center [564, 271] width 1128 height 543
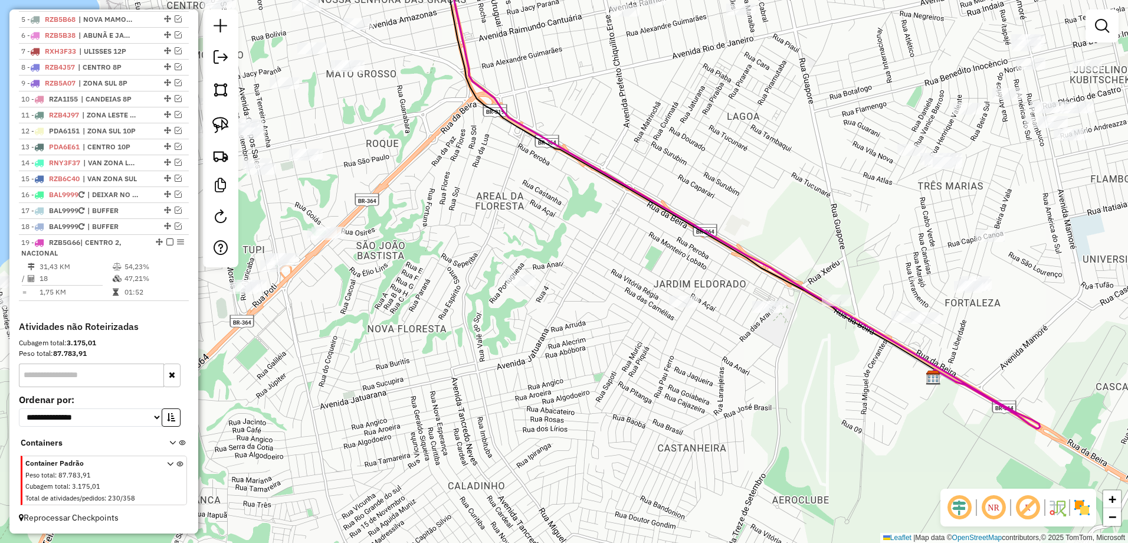
drag, startPoint x: 687, startPoint y: 347, endPoint x: 641, endPoint y: 287, distance: 76.1
click at [641, 286] on div "Janela de atendimento Grade de atendimento Capacidade Transportadoras Veículos …" at bounding box center [564, 271] width 1128 height 543
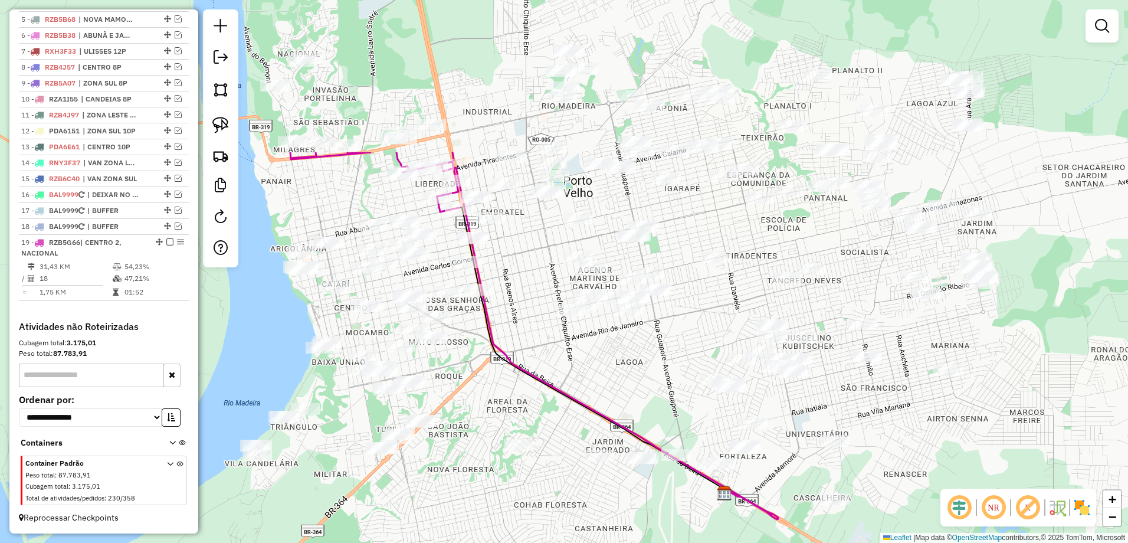
drag, startPoint x: 536, startPoint y: 197, endPoint x: 534, endPoint y: 382, distance: 184.6
click at [533, 405] on div "Janela de atendimento Grade de atendimento Capacidade Transportadoras Veículos …" at bounding box center [564, 271] width 1128 height 543
select select "**********"
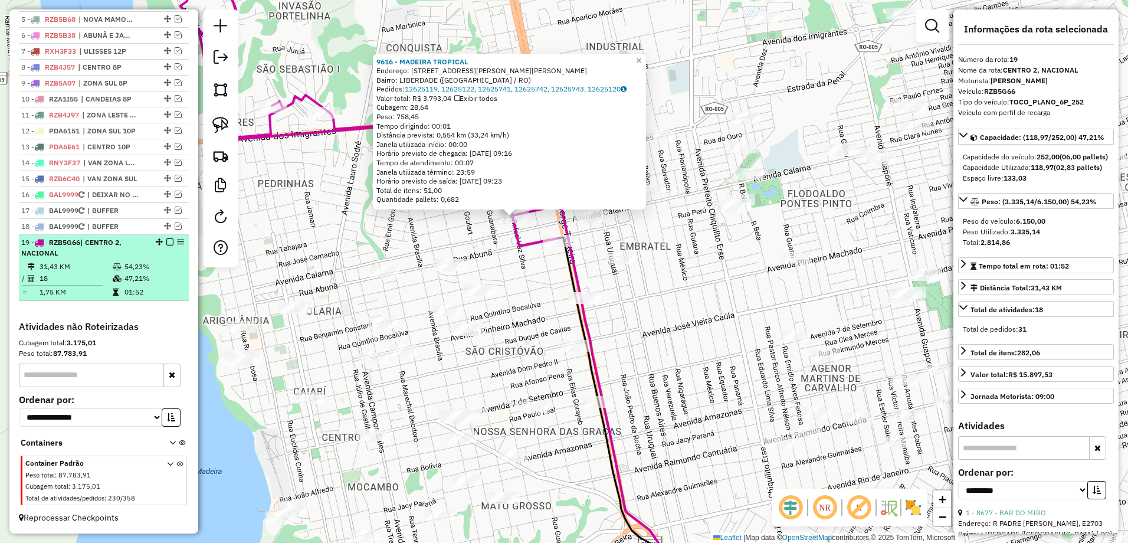
click at [106, 266] on td "31,43 KM" at bounding box center [75, 267] width 73 height 12
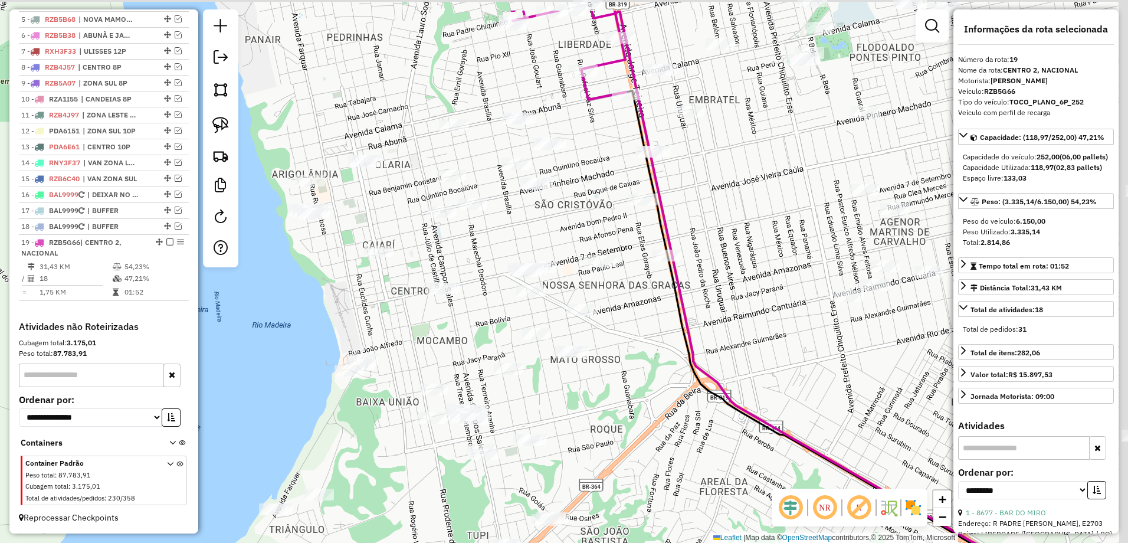
drag, startPoint x: 685, startPoint y: 169, endPoint x: 651, endPoint y: 255, distance: 93.2
click at [651, 255] on icon at bounding box center [885, 336] width 586 height 651
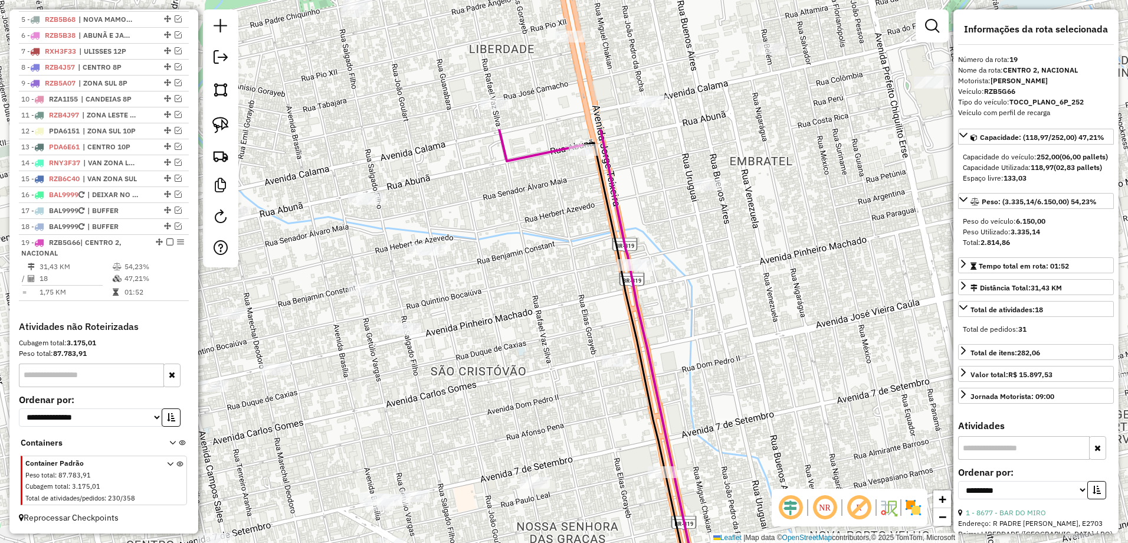
drag, startPoint x: 653, startPoint y: 268, endPoint x: 666, endPoint y: 416, distance: 148.7
click at [666, 416] on icon at bounding box center [707, 454] width 215 height 651
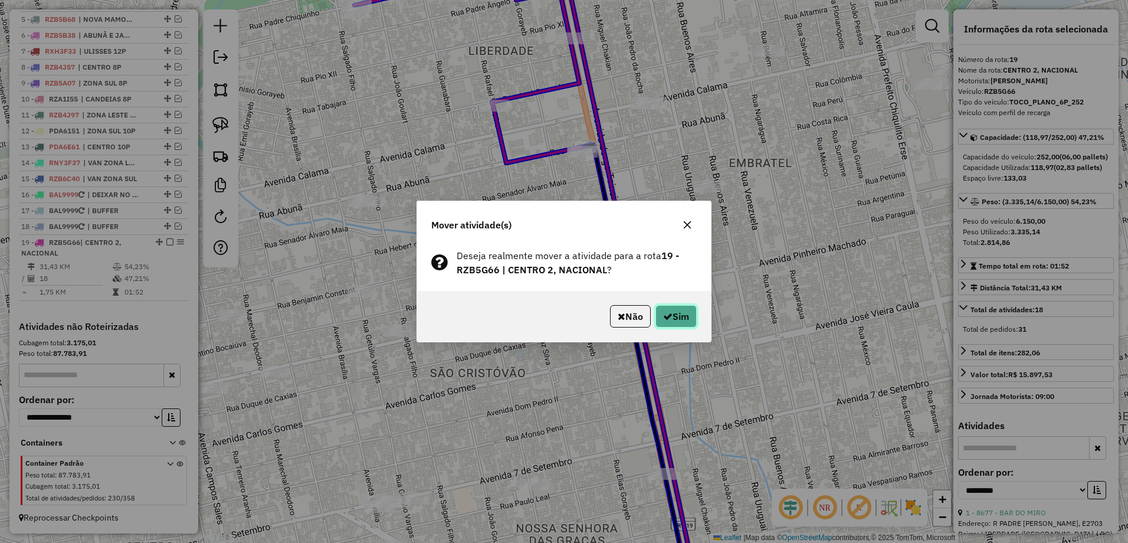
click at [681, 317] on button "Sim" at bounding box center [675, 316] width 41 height 22
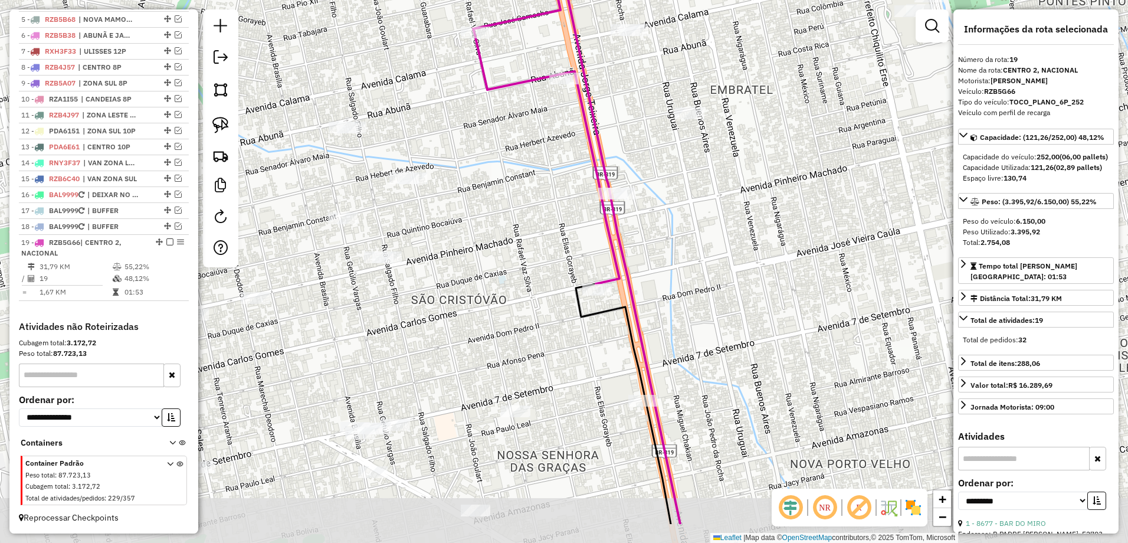
drag, startPoint x: 656, startPoint y: 441, endPoint x: 639, endPoint y: 368, distance: 75.1
click at [636, 362] on icon at bounding box center [623, 404] width 95 height 240
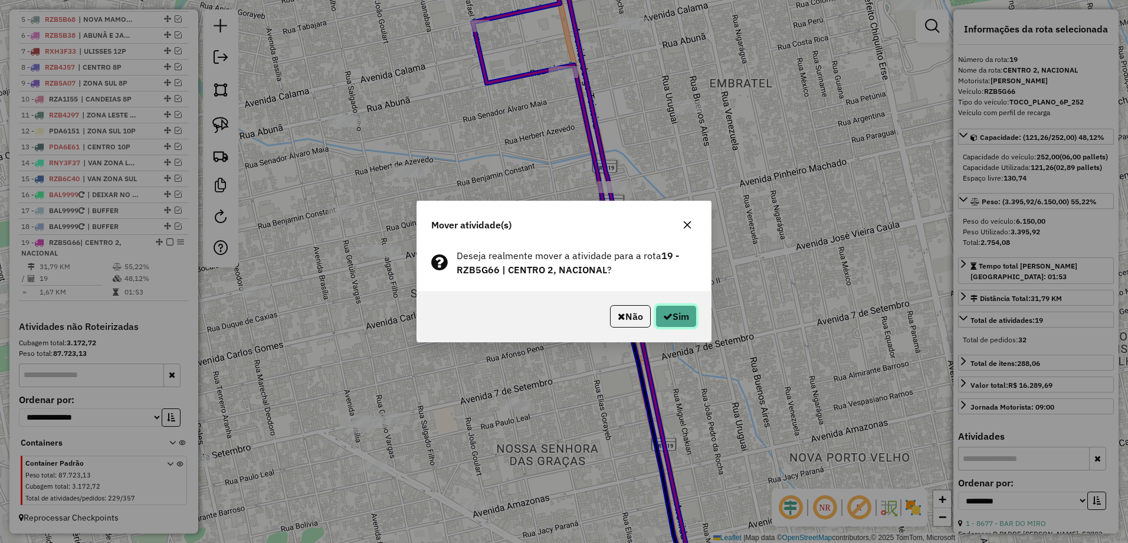
click at [684, 319] on button "Sim" at bounding box center [675, 316] width 41 height 22
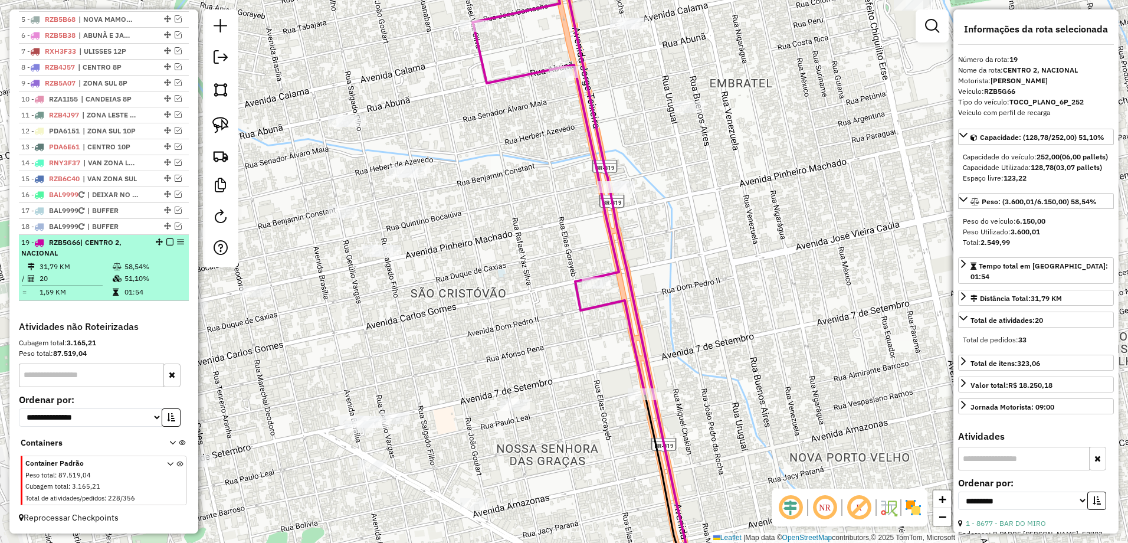
click at [119, 255] on div "19 - RZB5G66 | CENTRO 2, NACIONAL" at bounding box center [83, 247] width 125 height 21
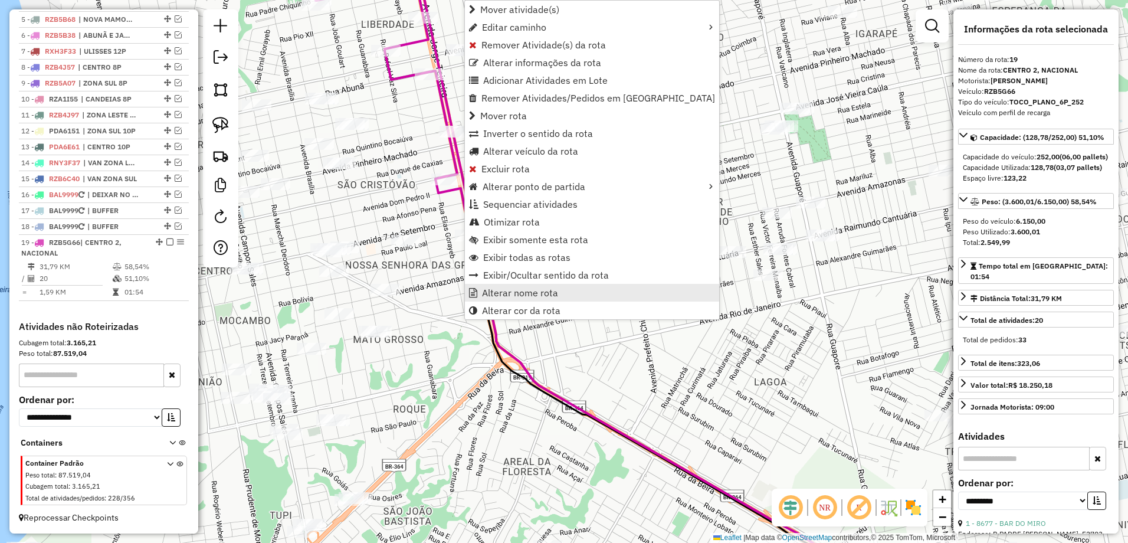
click at [545, 295] on span "Alterar nome rota" at bounding box center [520, 292] width 76 height 9
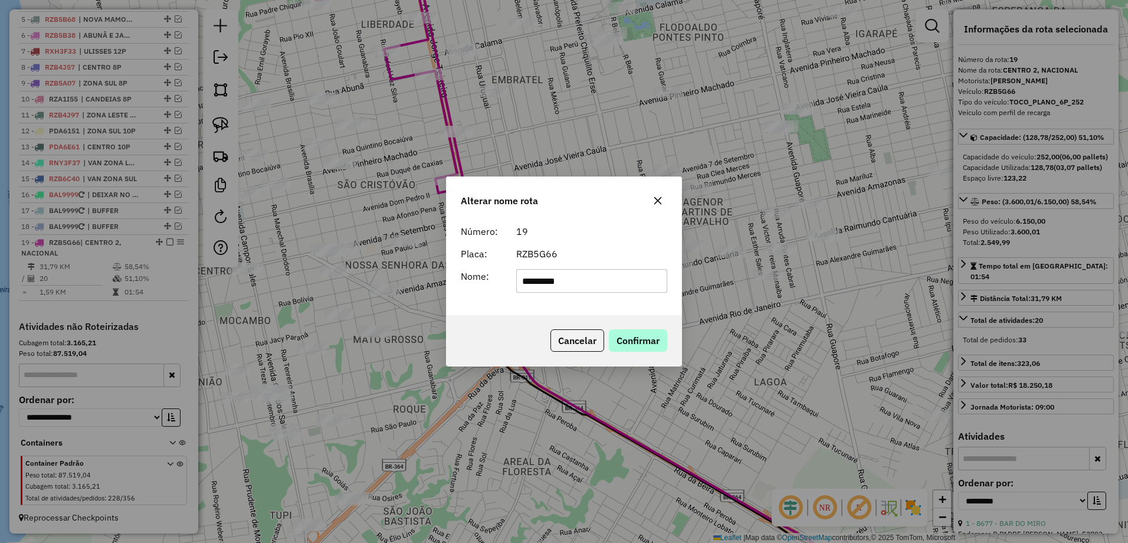
type input "*********"
click at [644, 344] on button "Confirmar" at bounding box center [638, 340] width 58 height 22
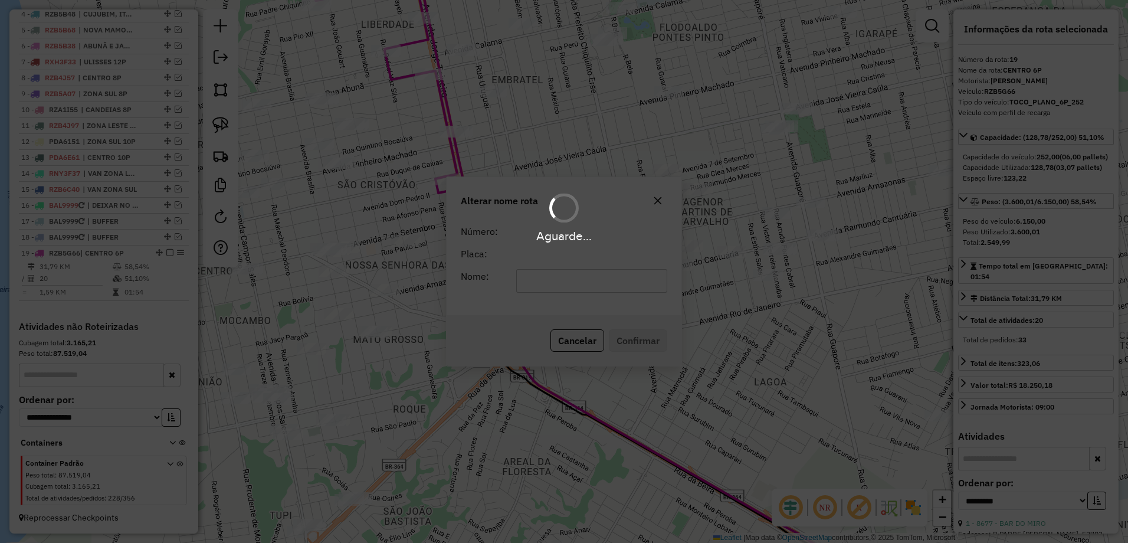
scroll to position [507, 0]
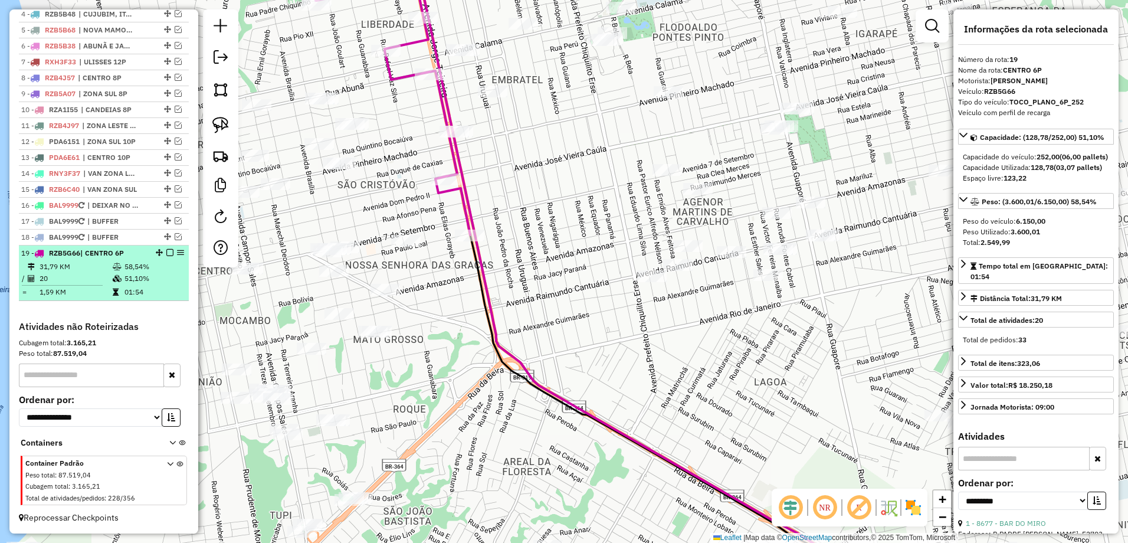
click at [166, 253] on em at bounding box center [169, 252] width 7 height 7
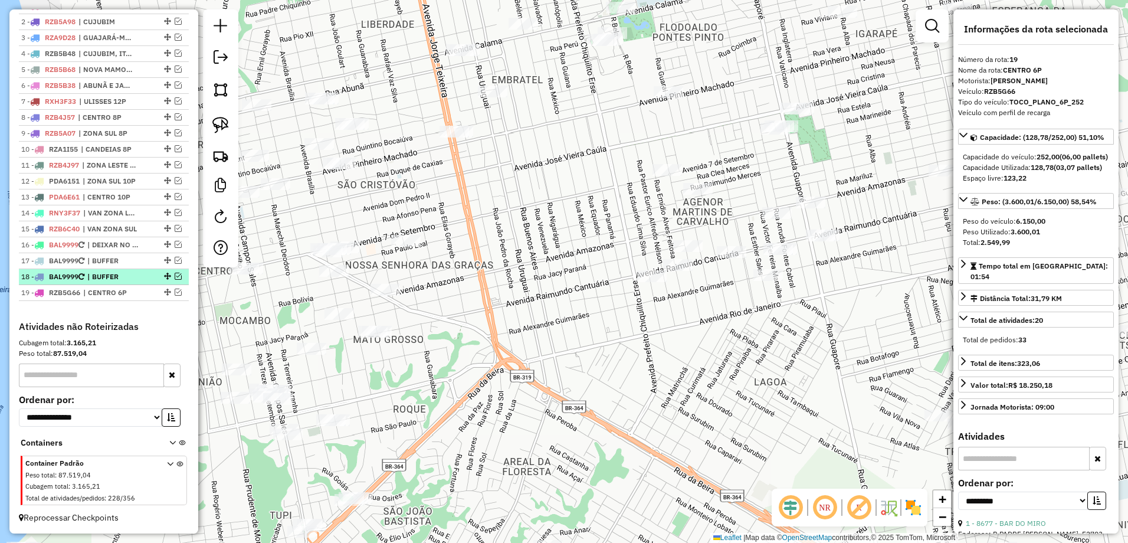
scroll to position [468, 0]
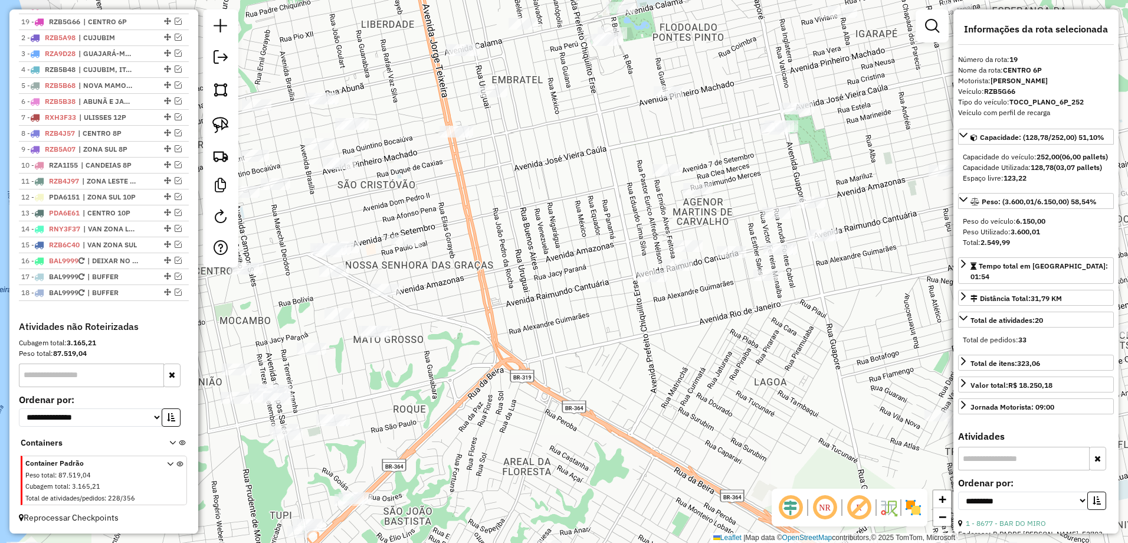
drag, startPoint x: 163, startPoint y: 290, endPoint x: 121, endPoint y: 1, distance: 292.7
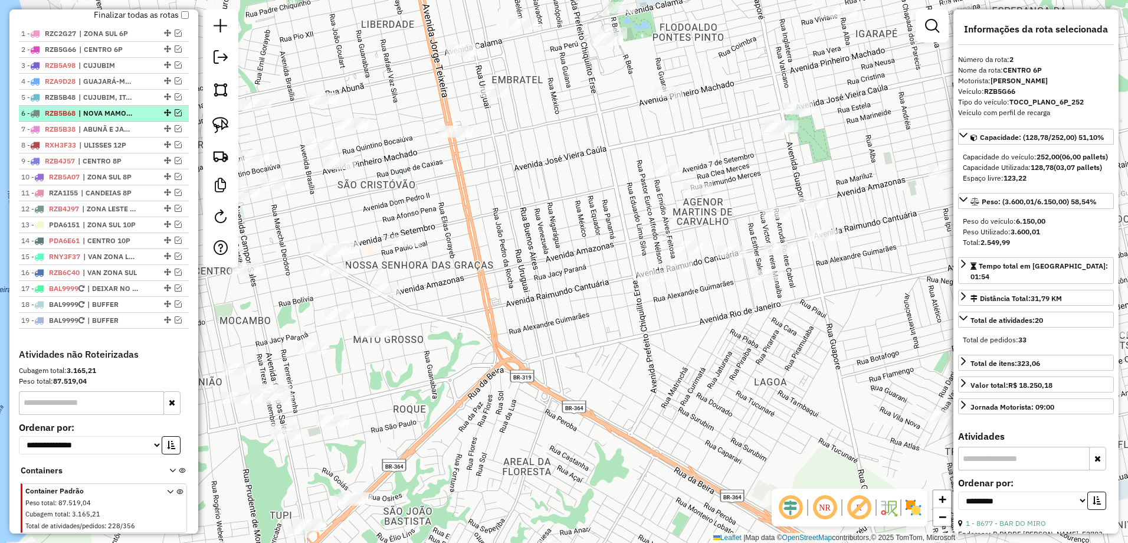
scroll to position [350, 0]
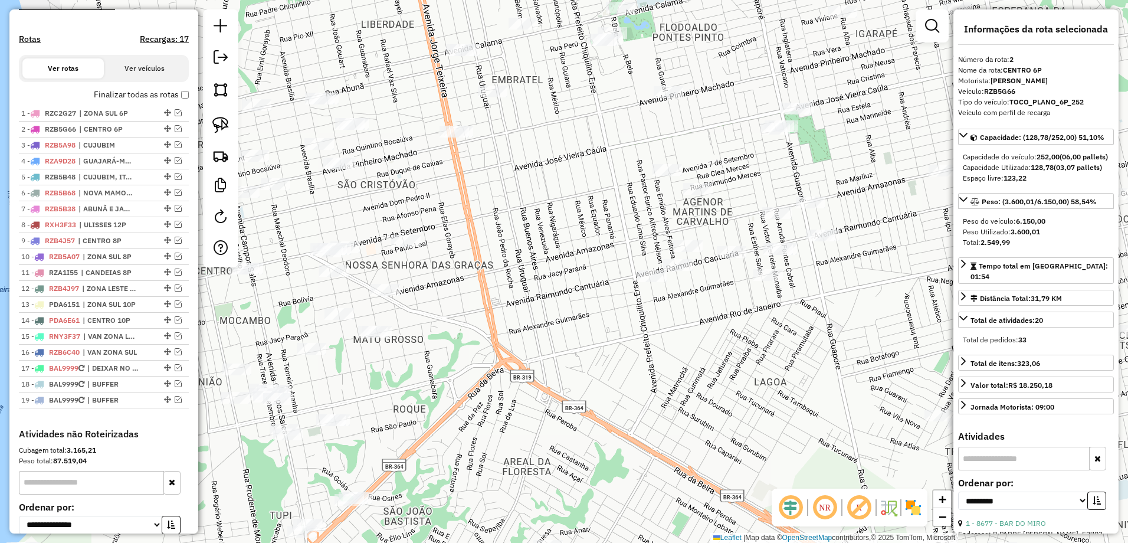
click at [572, 215] on div "Janela de atendimento Grade de atendimento Capacidade Transportadoras Veículos …" at bounding box center [564, 271] width 1128 height 543
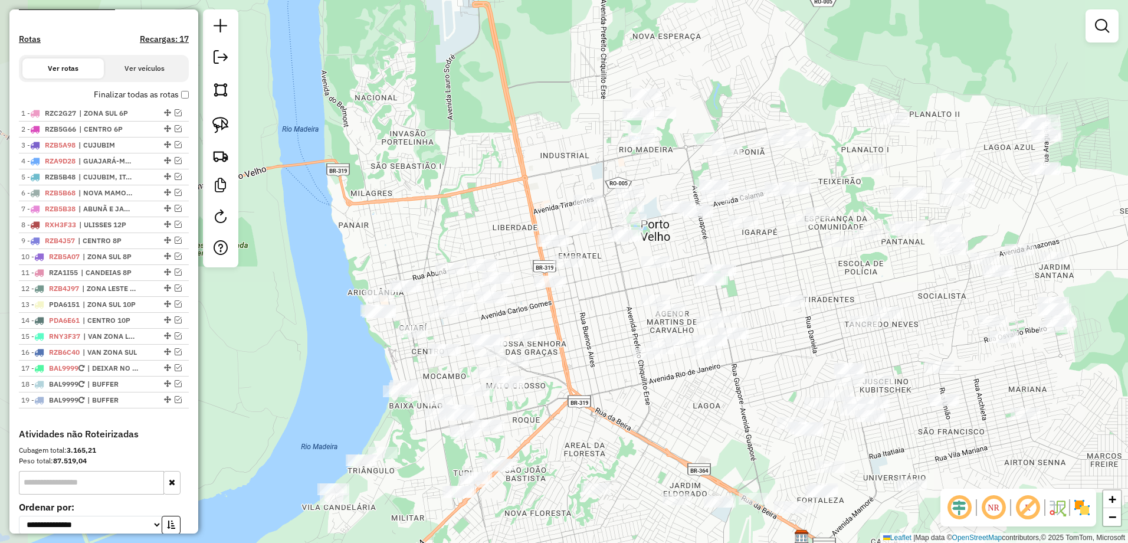
drag, startPoint x: 576, startPoint y: 275, endPoint x: 595, endPoint y: 277, distance: 18.4
click at [599, 347] on div "Janela de atendimento Grade de atendimento Capacidade Transportadoras Veículos …" at bounding box center [564, 271] width 1128 height 543
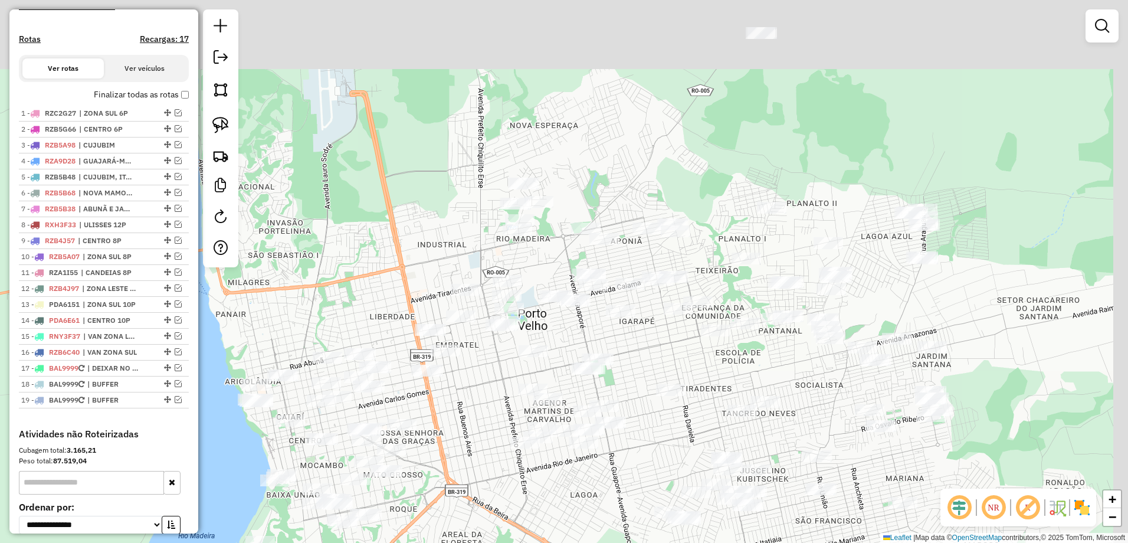
drag, startPoint x: 677, startPoint y: 94, endPoint x: 480, endPoint y: 211, distance: 229.3
click at [481, 211] on div "Janela de atendimento Grade de atendimento Capacidade Transportadoras Veículos …" at bounding box center [564, 271] width 1128 height 543
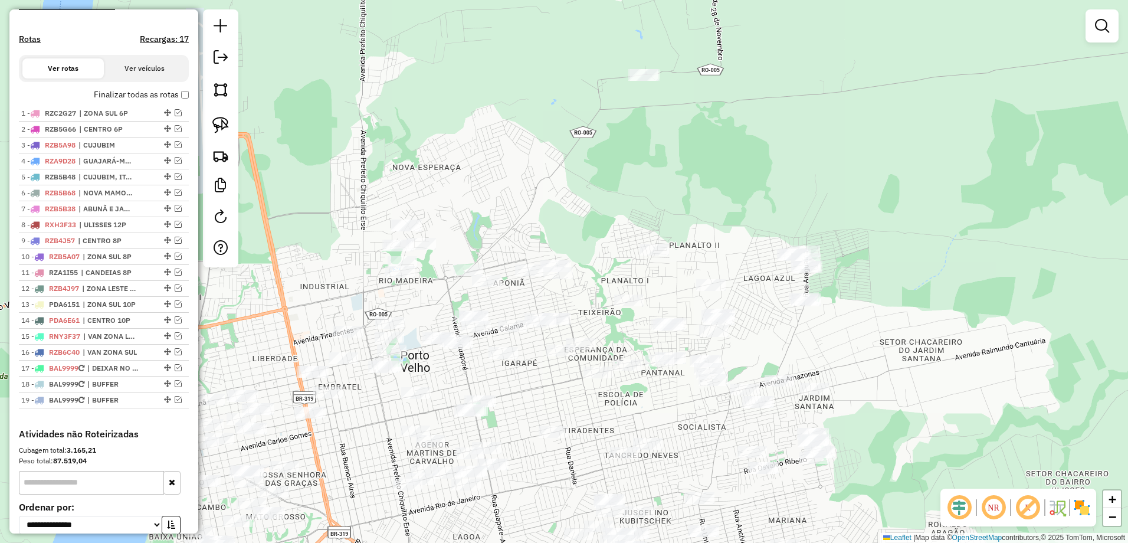
drag, startPoint x: 740, startPoint y: 111, endPoint x: 678, endPoint y: 120, distance: 62.1
click at [678, 120] on div "Janela de atendimento Grade de atendimento Capacidade Transportadoras Veículos …" at bounding box center [564, 271] width 1128 height 543
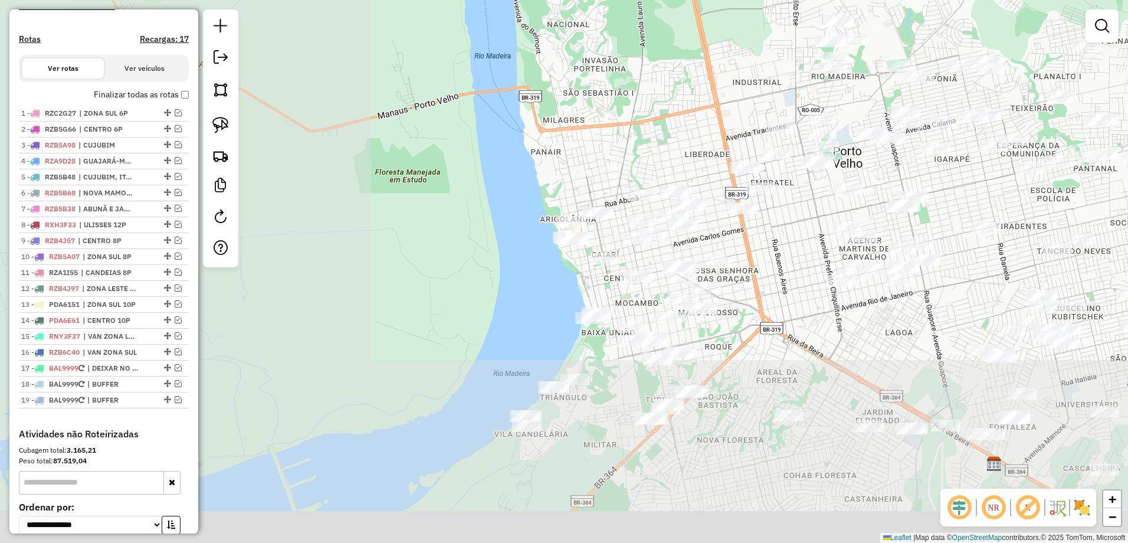
drag, startPoint x: 369, startPoint y: 162, endPoint x: 807, endPoint y: -47, distance: 485.7
click at [807, 0] on html "Aguarde... Pop-up bloqueado! Seu navegador bloqueou automáticamente a abertura …" at bounding box center [564, 271] width 1128 height 543
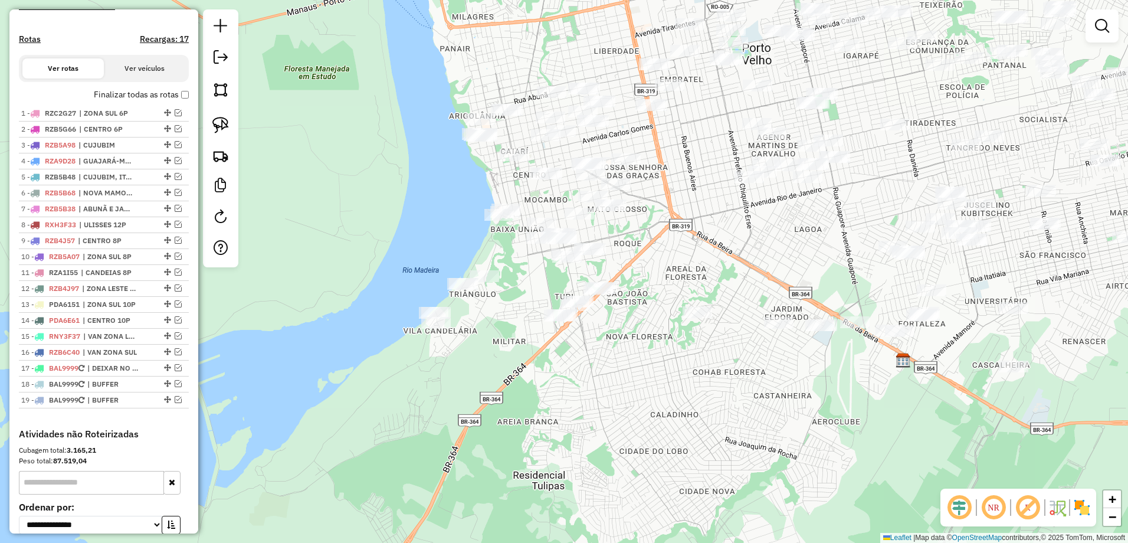
drag, startPoint x: 882, startPoint y: 363, endPoint x: 819, endPoint y: 304, distance: 85.5
click at [819, 304] on div "Janela de atendimento Grade de atendimento Capacidade Transportadoras Veículos …" at bounding box center [564, 271] width 1128 height 543
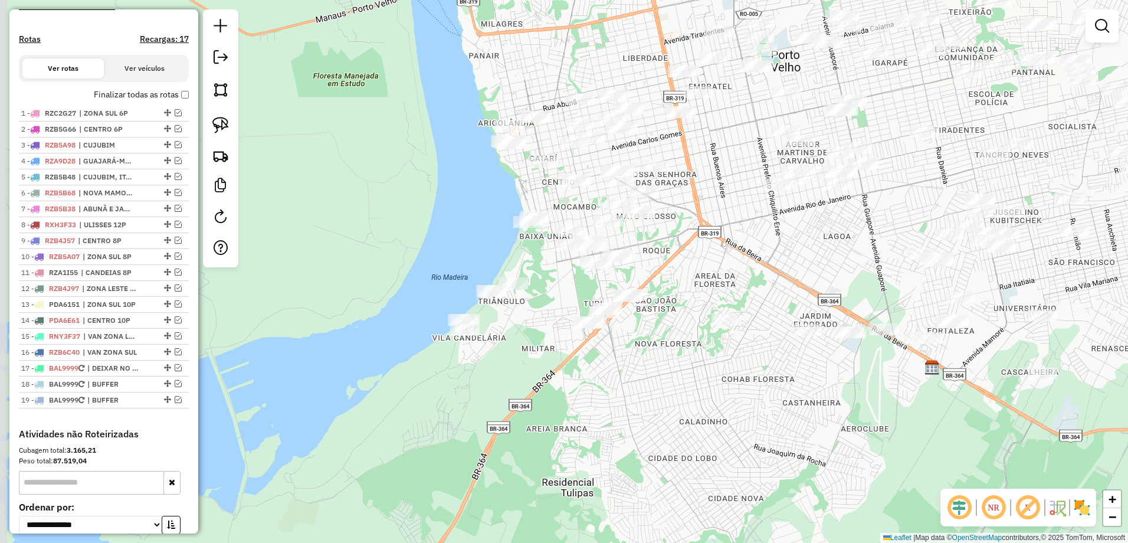
drag, startPoint x: 646, startPoint y: 228, endPoint x: 673, endPoint y: 274, distance: 53.1
click at [673, 274] on div "Janela de atendimento Grade de atendimento Capacidade Transportadoras Veículos …" at bounding box center [564, 271] width 1128 height 543
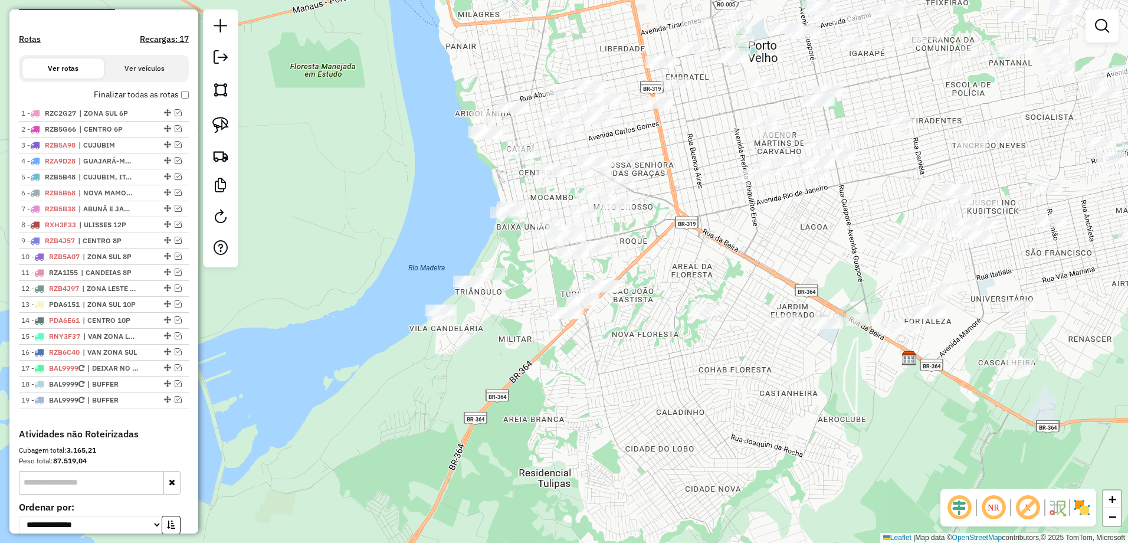
drag, startPoint x: 580, startPoint y: 212, endPoint x: 558, endPoint y: 203, distance: 23.5
click at [558, 203] on div "Janela de atendimento Grade de atendimento Capacidade Transportadoras Veículos …" at bounding box center [564, 271] width 1128 height 543
click at [227, 127] on img at bounding box center [220, 125] width 17 height 17
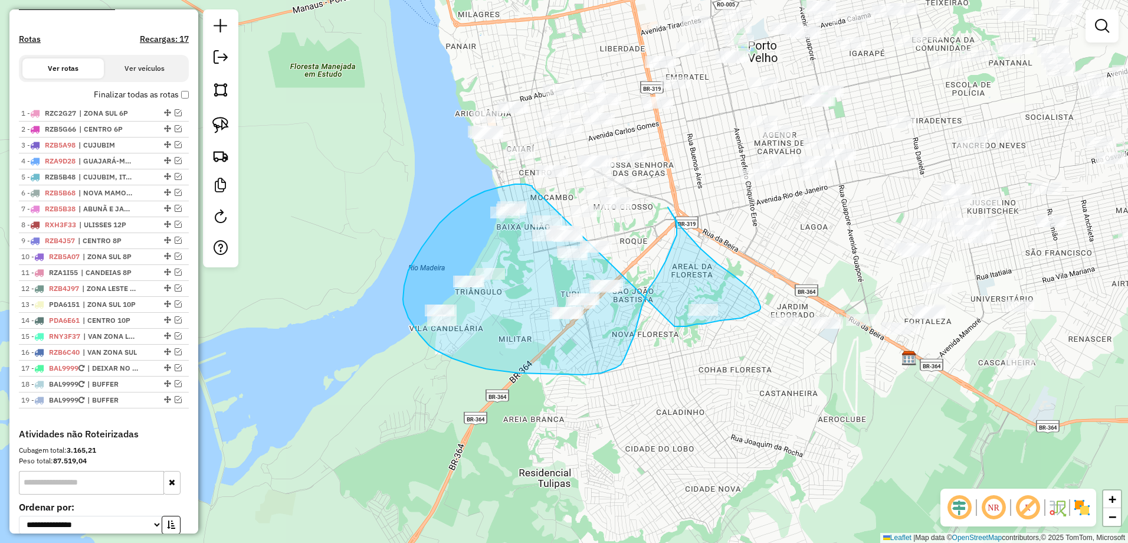
drag, startPoint x: 532, startPoint y: 187, endPoint x: 667, endPoint y: 324, distance: 192.7
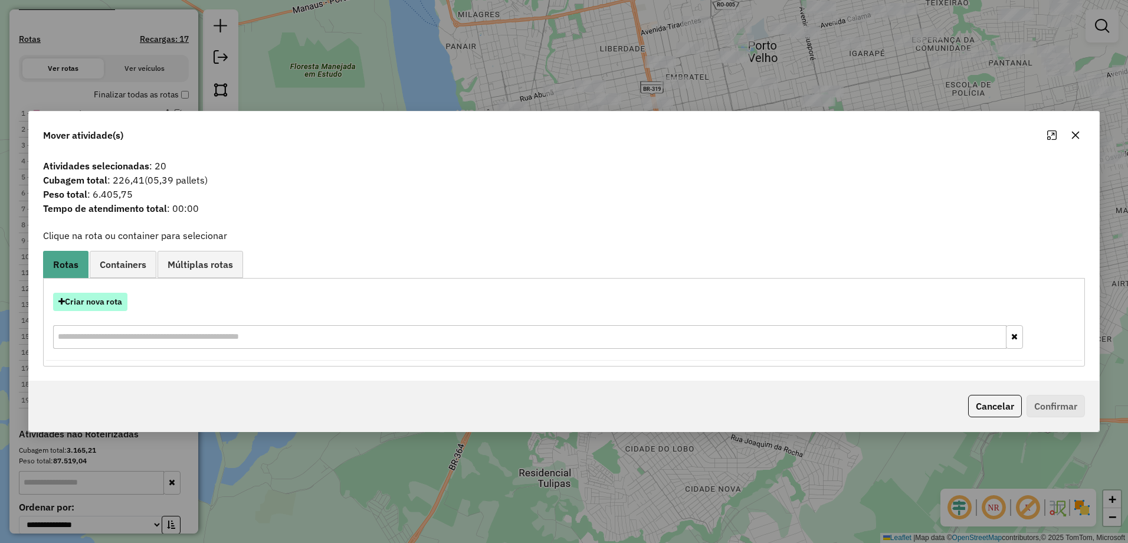
click at [92, 304] on button "Criar nova rota" at bounding box center [90, 302] width 74 height 18
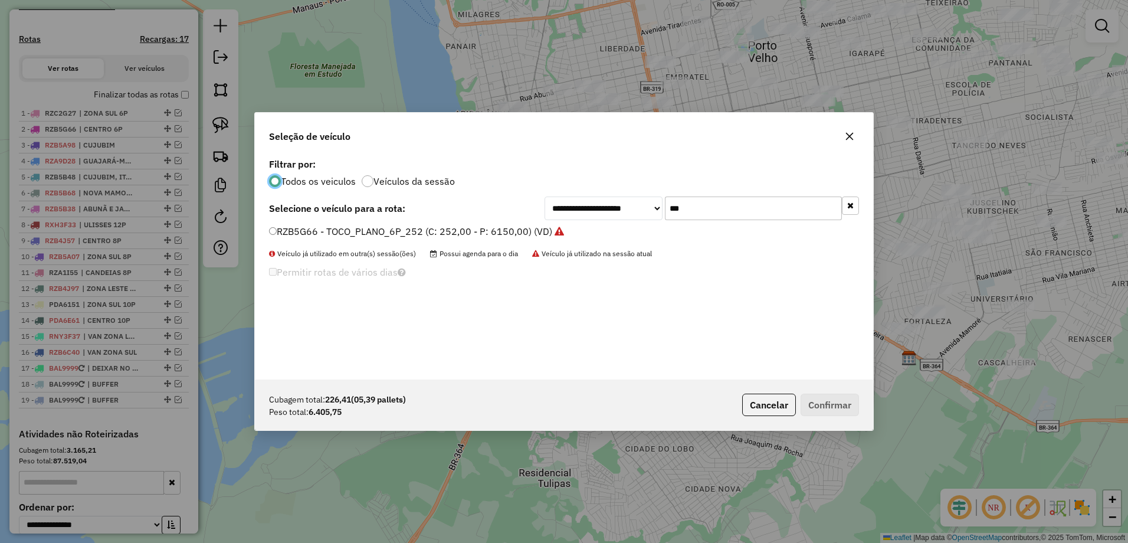
scroll to position [6, 4]
click at [734, 200] on input "***" at bounding box center [753, 208] width 177 height 24
type input "*"
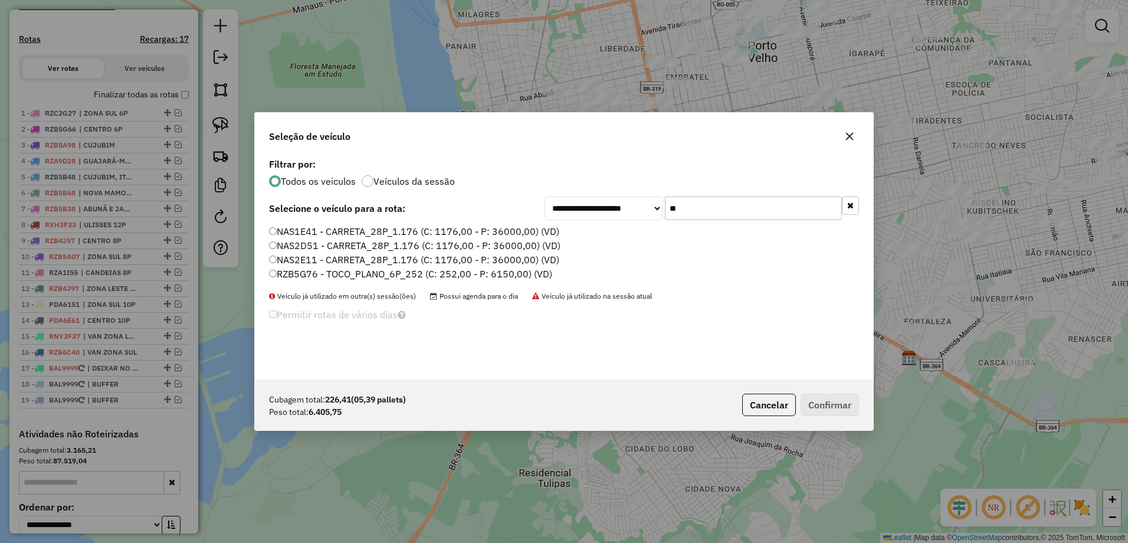
type input "*"
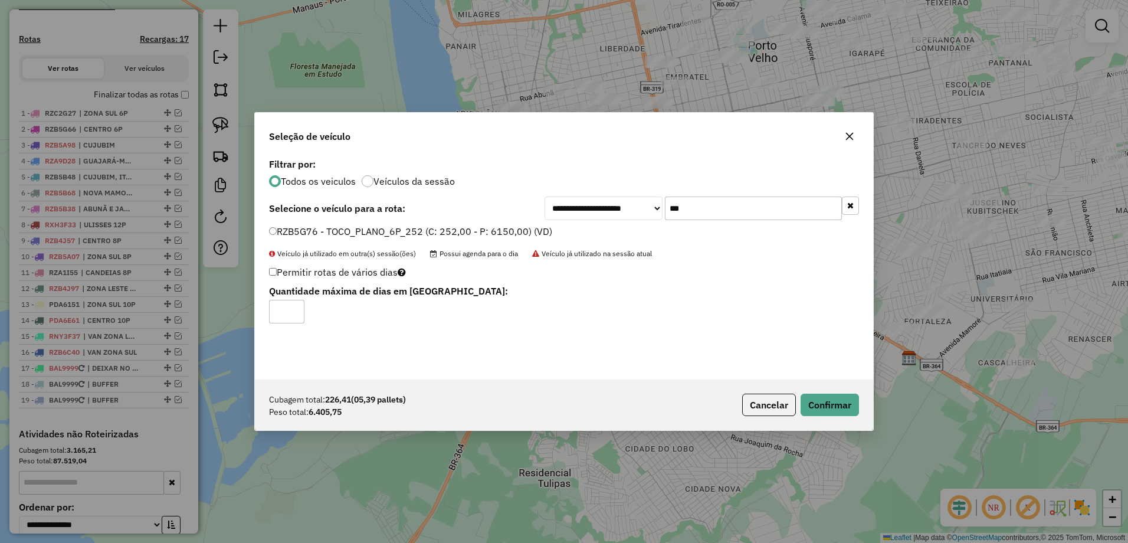
click at [708, 206] on input "***" at bounding box center [753, 208] width 177 height 24
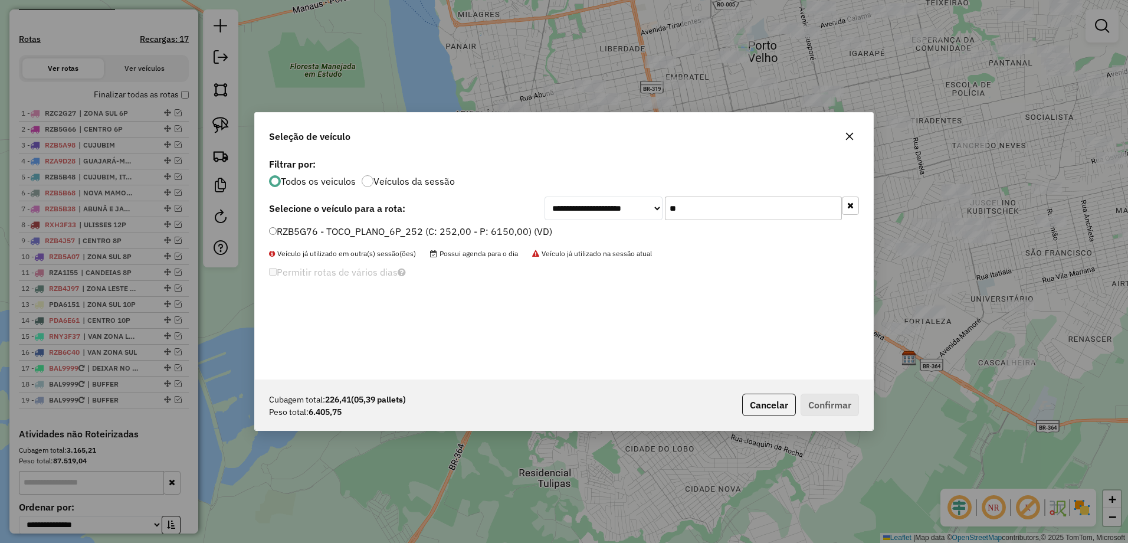
type input "*"
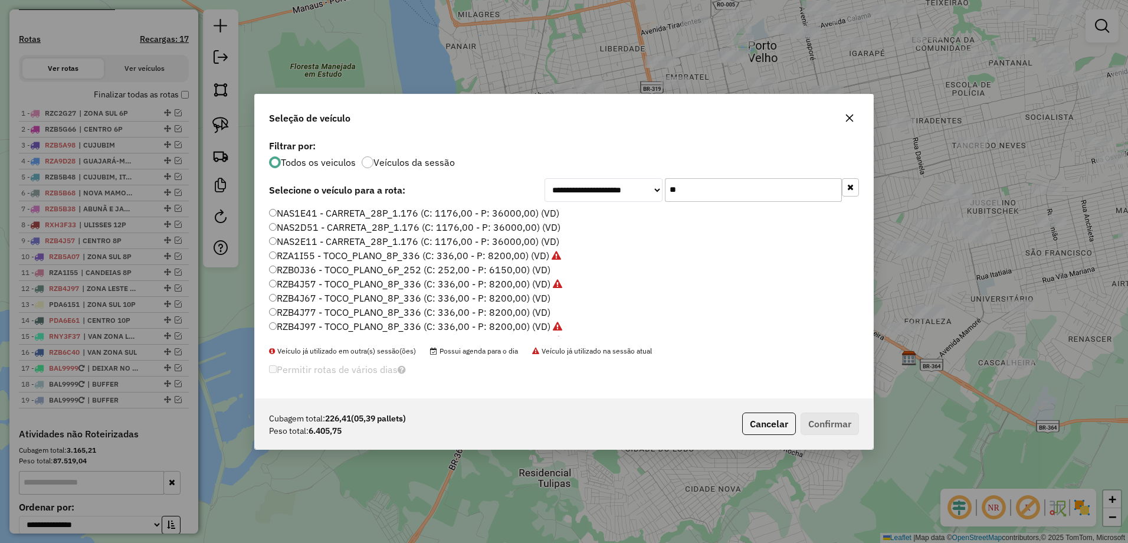
type input "*"
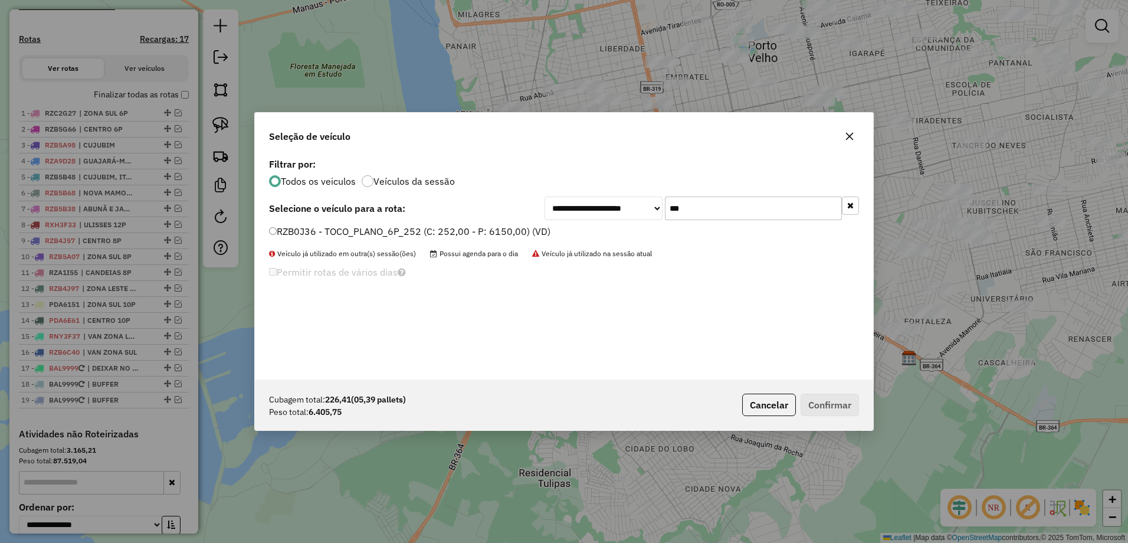
type input "***"
click at [268, 231] on div "RZB0J36 - TOCO_PLANO_6P_252 (C: 252,00 - P: 6150,00) (VD)" at bounding box center [564, 237] width 604 height 24
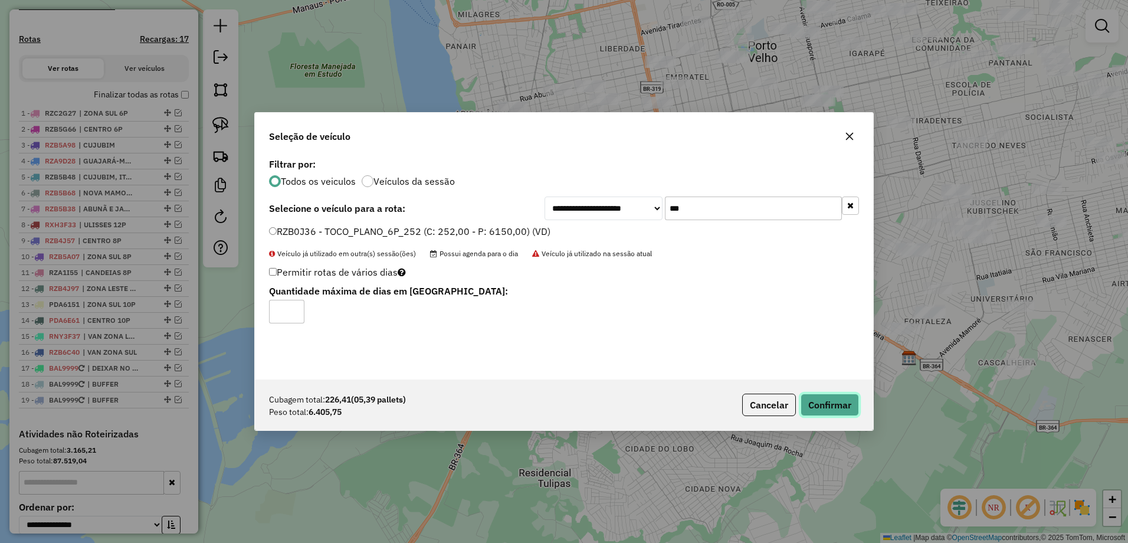
click at [840, 403] on button "Confirmar" at bounding box center [829, 404] width 58 height 22
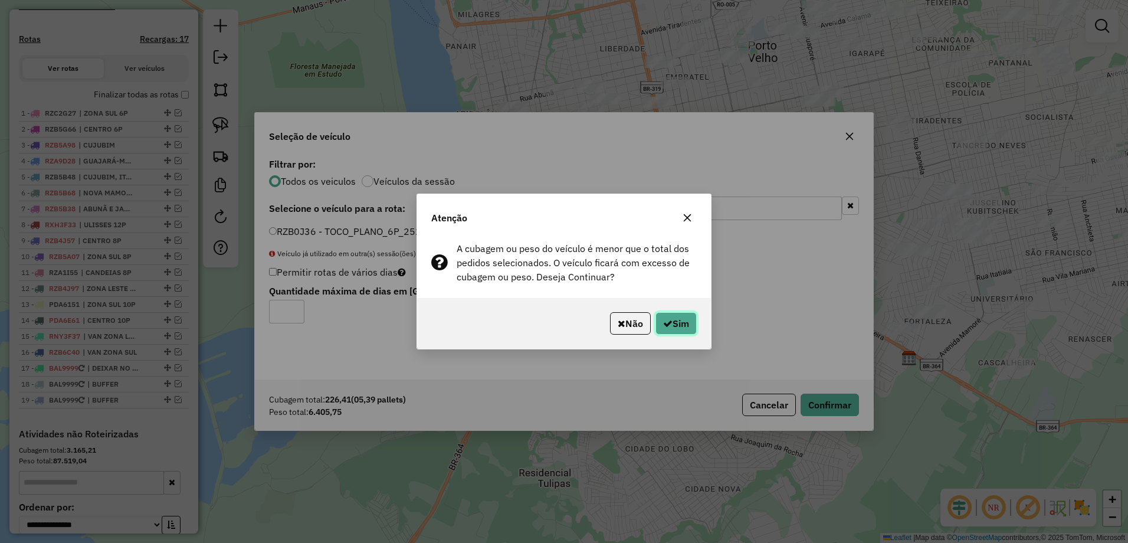
click at [679, 317] on button "Sim" at bounding box center [675, 323] width 41 height 22
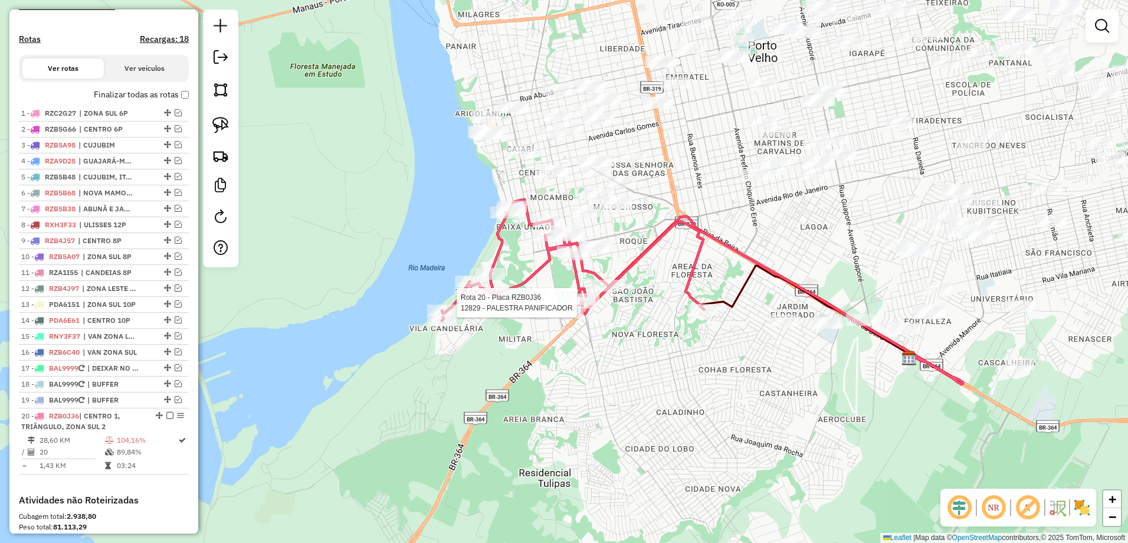
select select "**********"
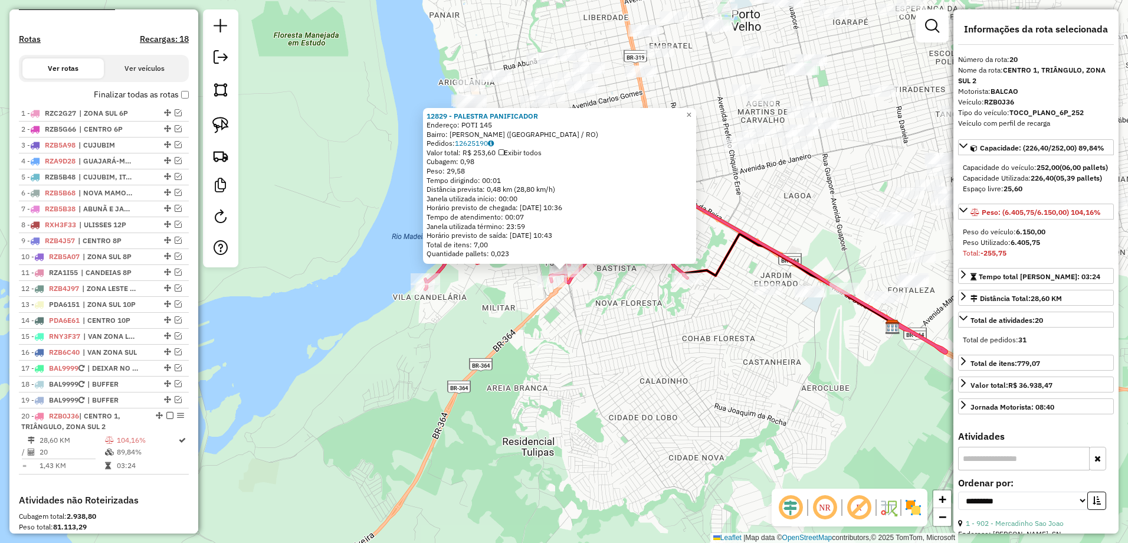
scroll to position [534, 0]
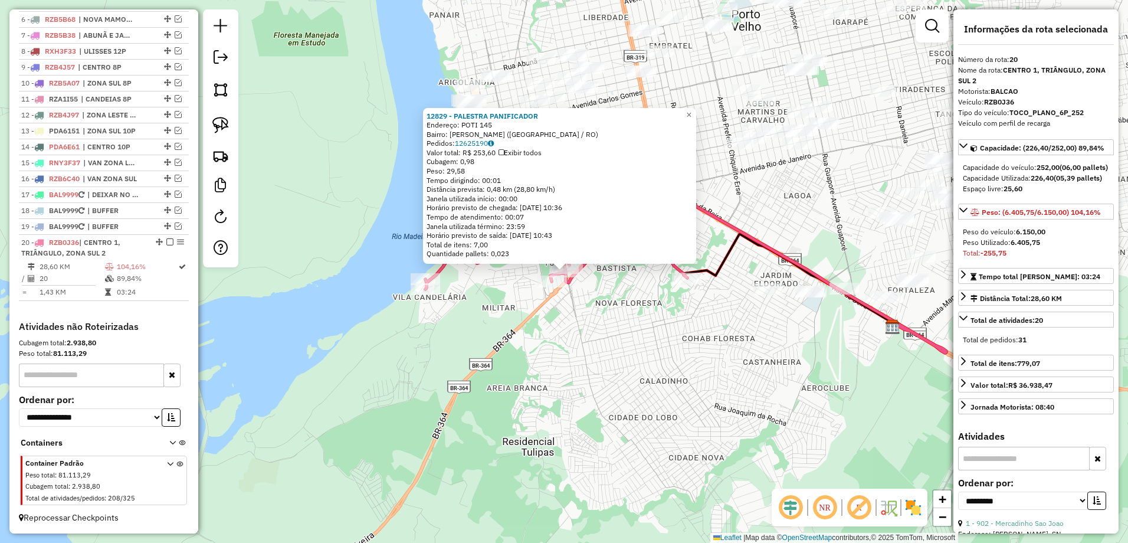
click at [578, 364] on div "12829 - PALESTRA PANIFICADOR Endereço: POTI 145 Bairro: TUPY (PORTO VELHO / RO)…" at bounding box center [564, 271] width 1128 height 543
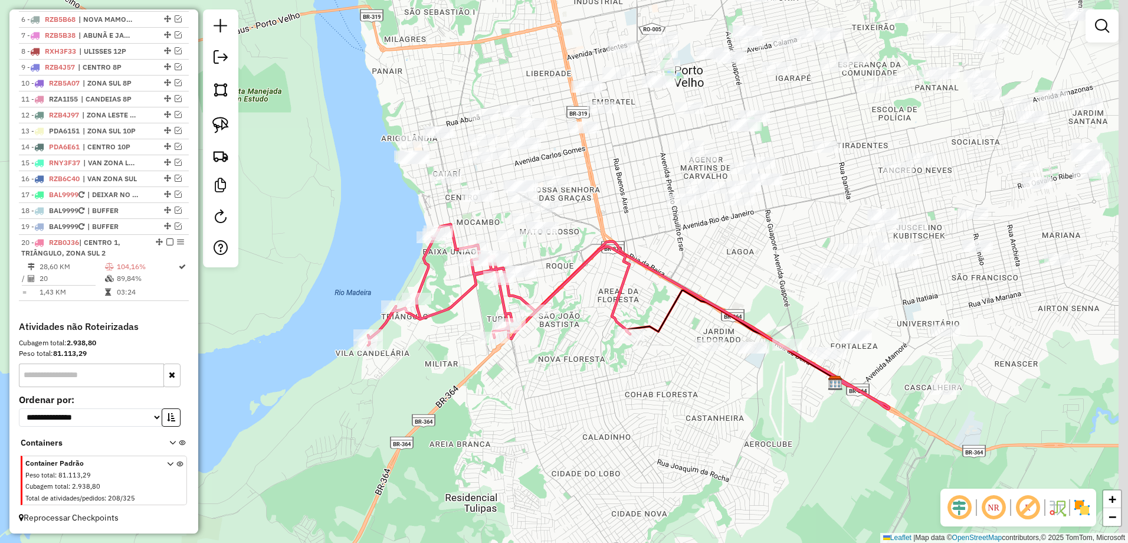
drag, startPoint x: 595, startPoint y: 315, endPoint x: 529, endPoint y: 376, distance: 89.7
click at [529, 376] on div "Janela de atendimento Grade de atendimento Capacidade Transportadoras Veículos …" at bounding box center [564, 271] width 1128 height 543
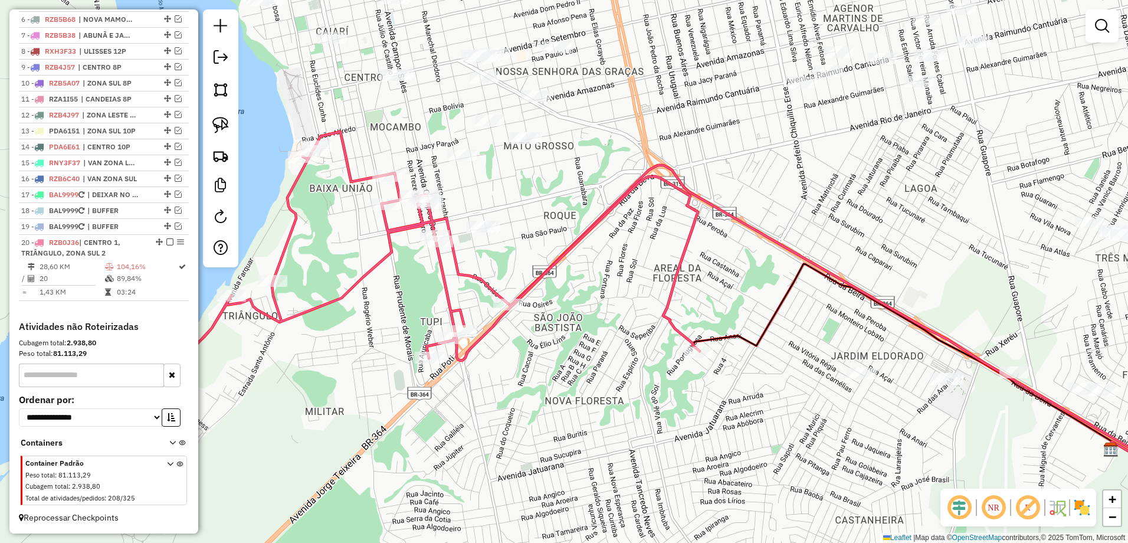
drag, startPoint x: 707, startPoint y: 264, endPoint x: 603, endPoint y: 239, distance: 106.7
click at [603, 239] on div "Janela de atendimento Grade de atendimento Capacidade Transportadoras Veículos …" at bounding box center [564, 271] width 1128 height 543
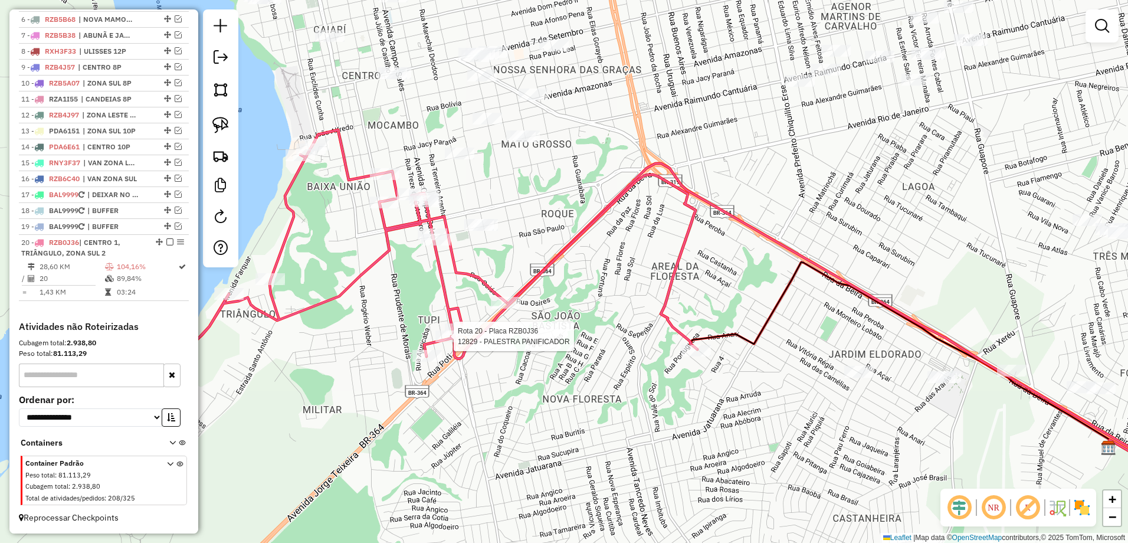
select select "**********"
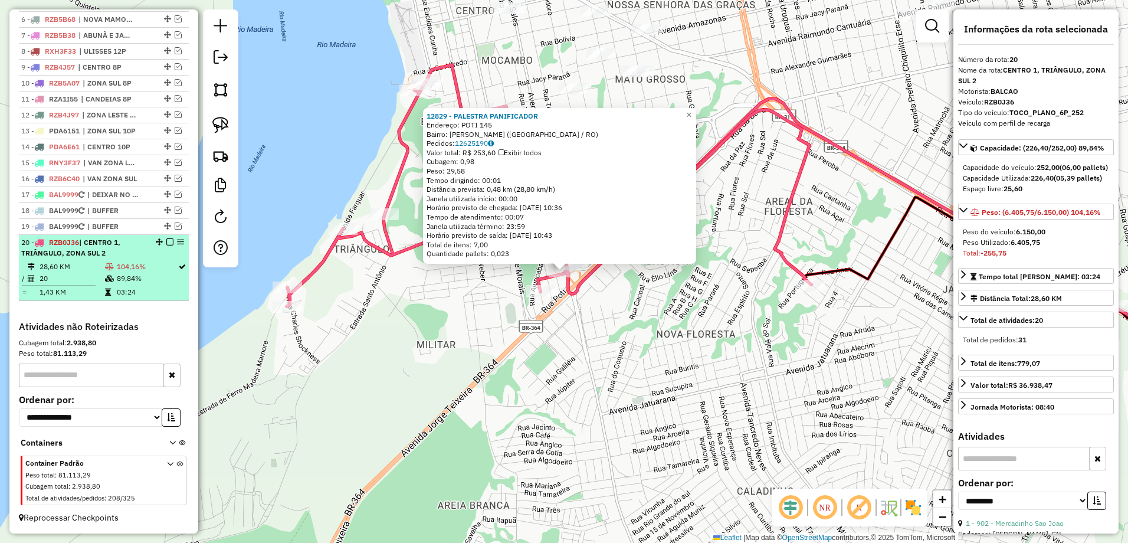
click at [114, 255] on div "20 - RZB0J36 | CENTRO 1, TRIÂNGULO, ZONA SUL 2" at bounding box center [83, 247] width 125 height 21
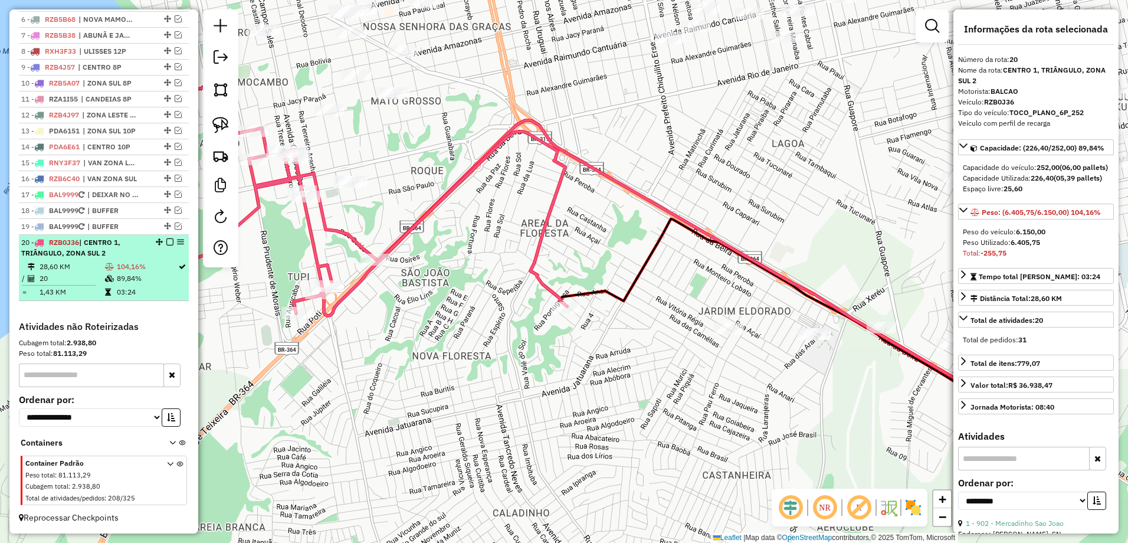
click at [166, 242] on em at bounding box center [169, 241] width 7 height 7
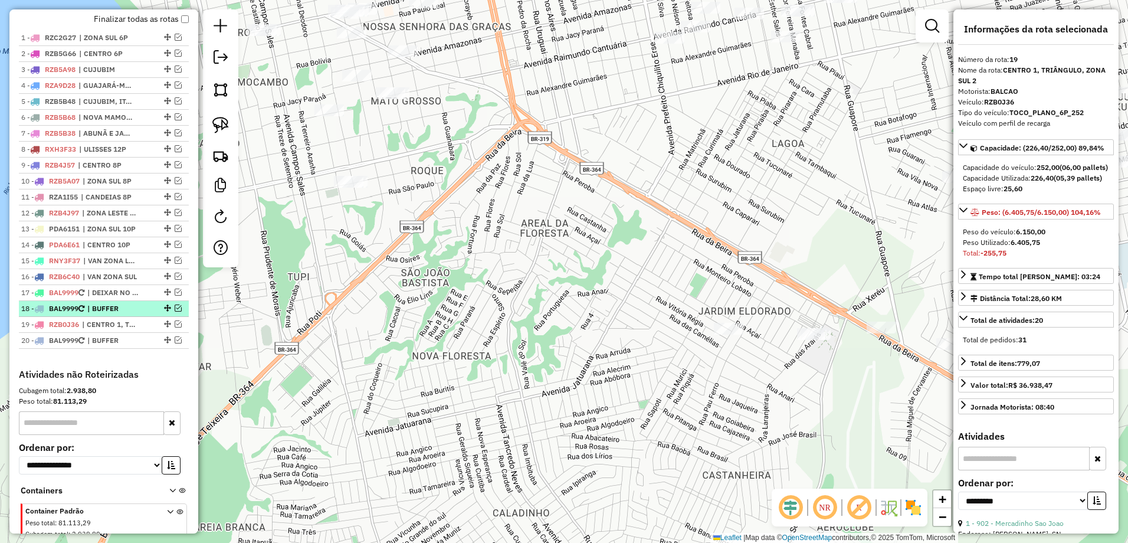
scroll to position [425, 0]
click at [136, 330] on span "| CENTRO 1, TRIÂNGULO, ZONA SUL 2" at bounding box center [109, 325] width 54 height 11
click at [149, 328] on div at bounding box center [166, 324] width 35 height 7
click at [175, 328] on em at bounding box center [178, 324] width 7 height 7
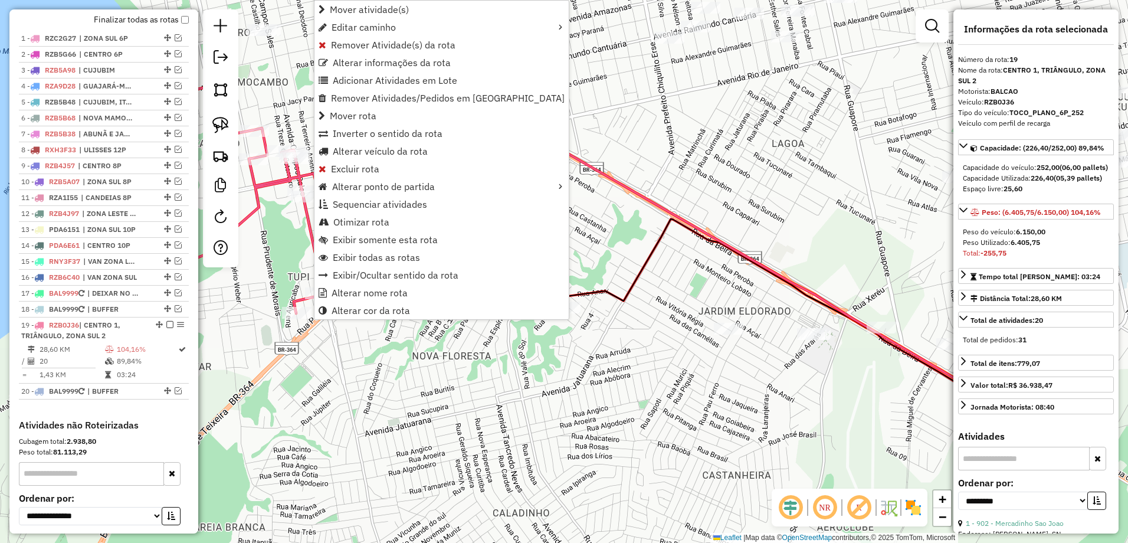
scroll to position [534, 0]
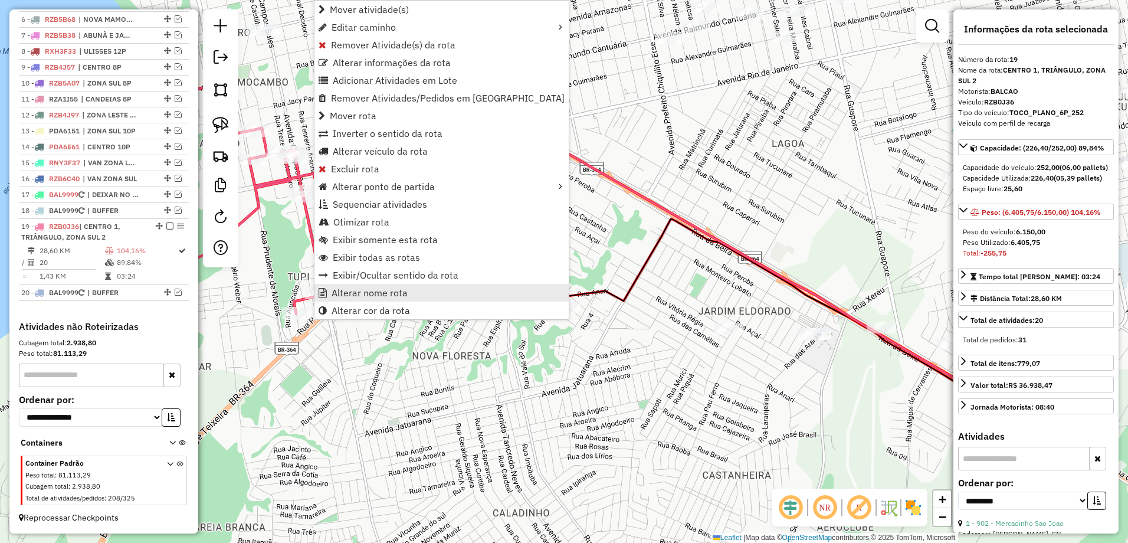
click at [399, 296] on span "Alterar nome rota" at bounding box center [369, 292] width 76 height 9
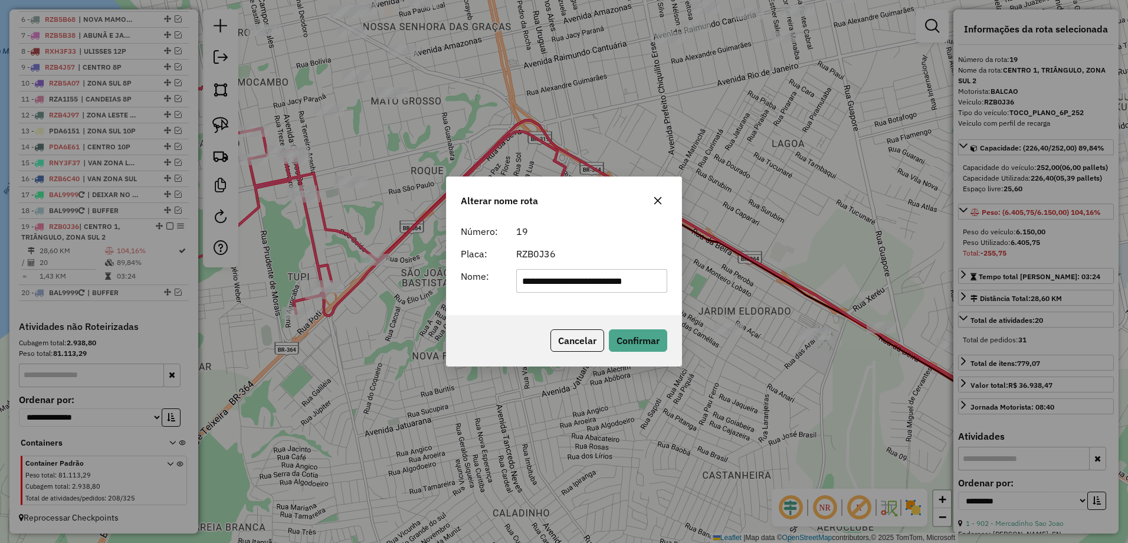
scroll to position [0, 0]
type input "*********"
click at [646, 345] on button "Confirmar" at bounding box center [638, 340] width 58 height 22
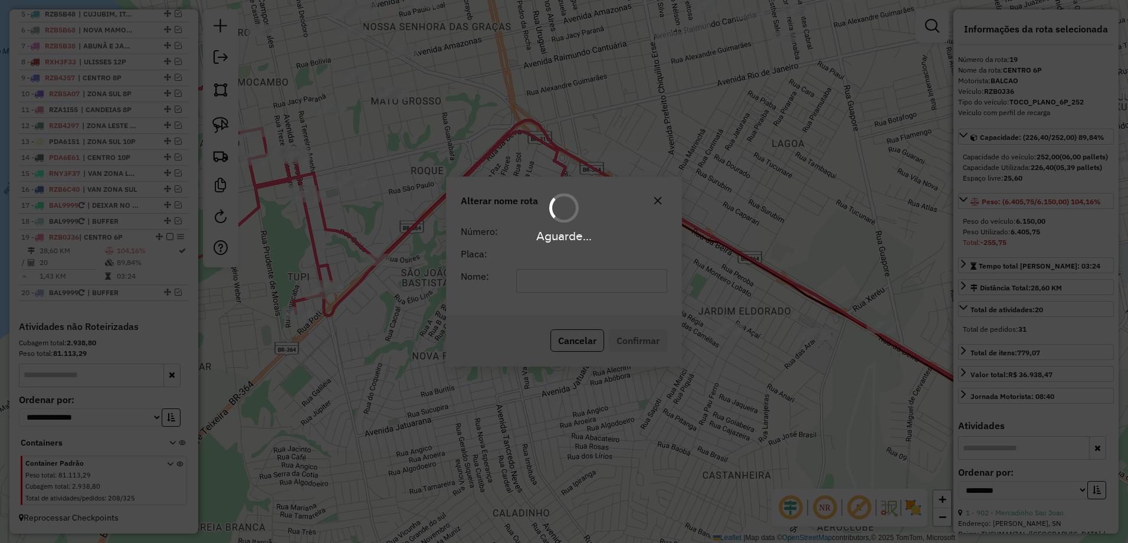
scroll to position [523, 0]
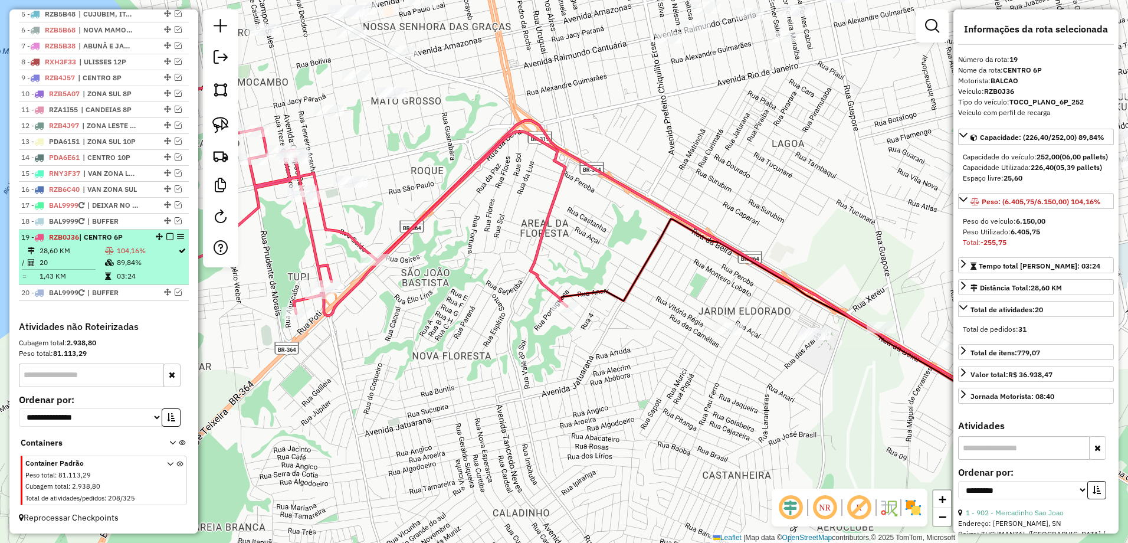
click at [166, 234] on em at bounding box center [169, 236] width 7 height 7
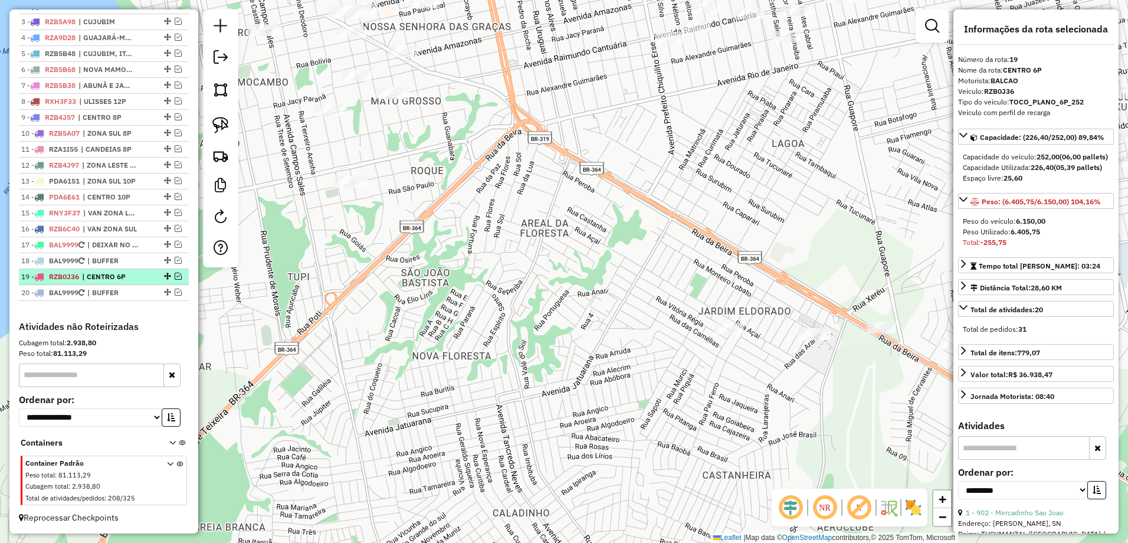
scroll to position [484, 0]
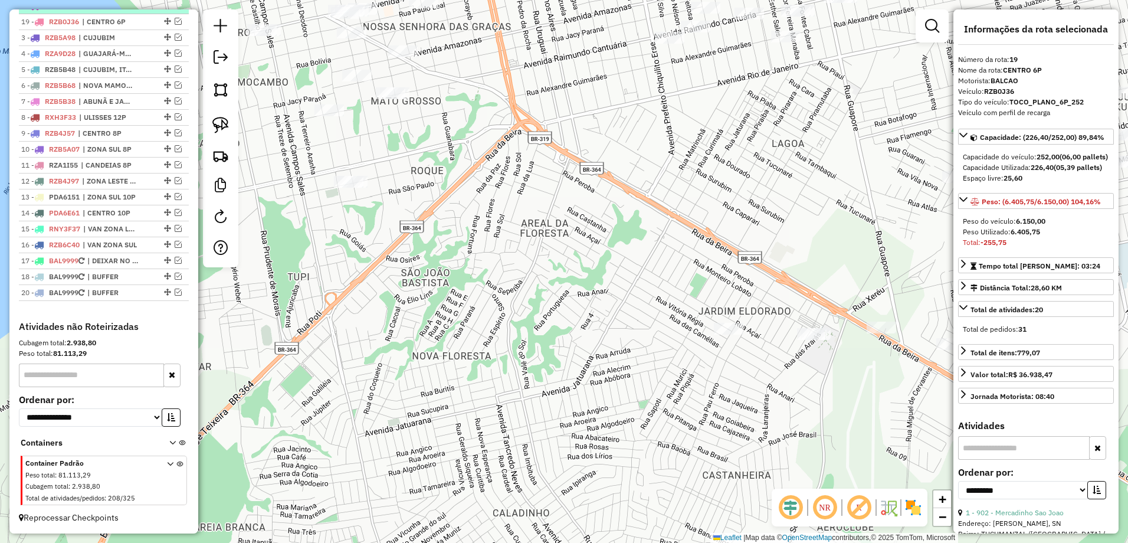
drag, startPoint x: 164, startPoint y: 277, endPoint x: 163, endPoint y: 13, distance: 263.7
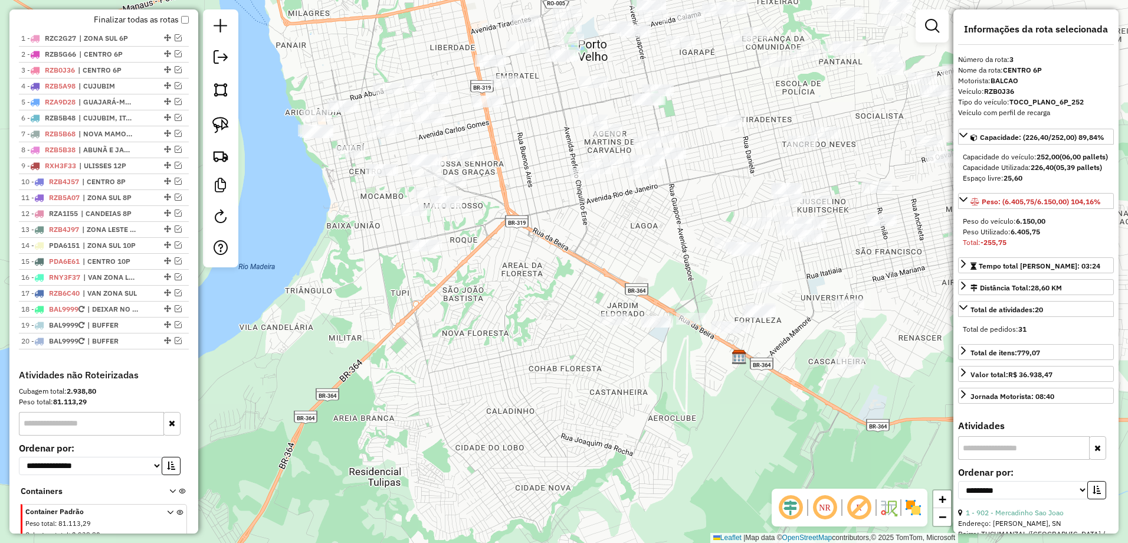
drag, startPoint x: 548, startPoint y: 294, endPoint x: 544, endPoint y: 418, distance: 124.5
click at [544, 418] on div "Janela de atendimento Grade de atendimento Capacidade Transportadoras Veículos …" at bounding box center [564, 271] width 1128 height 543
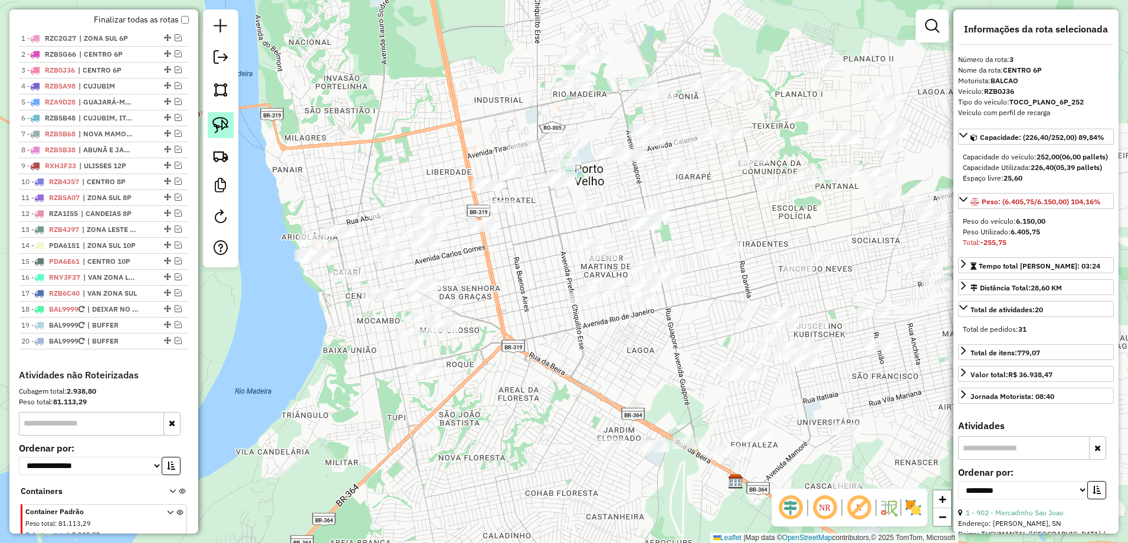
click at [225, 119] on img at bounding box center [220, 125] width 17 height 17
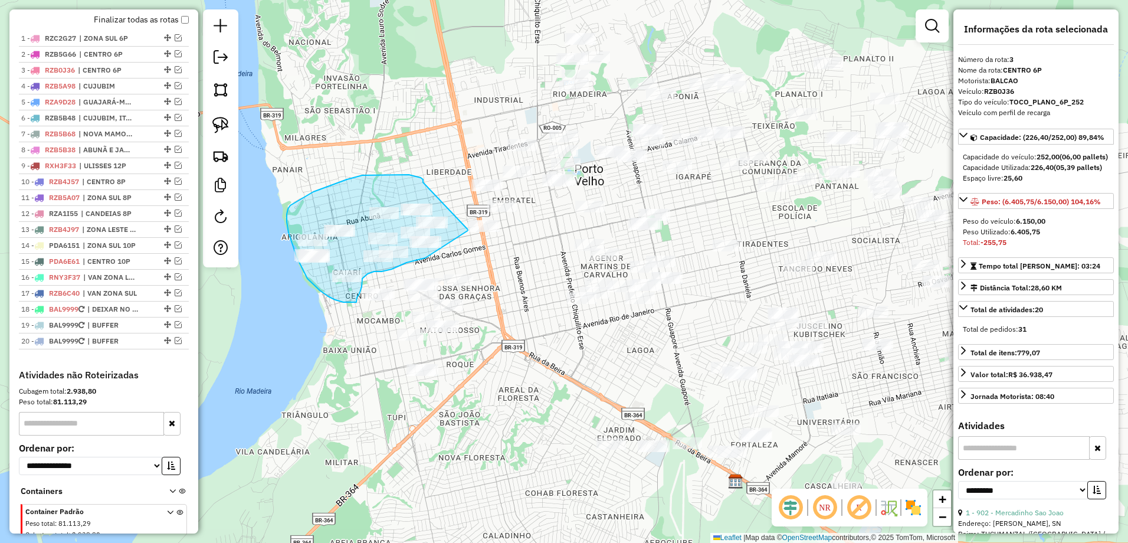
click at [468, 229] on div "Janela de atendimento Grade de atendimento Capacidade Transportadoras Veículos …" at bounding box center [564, 271] width 1128 height 543
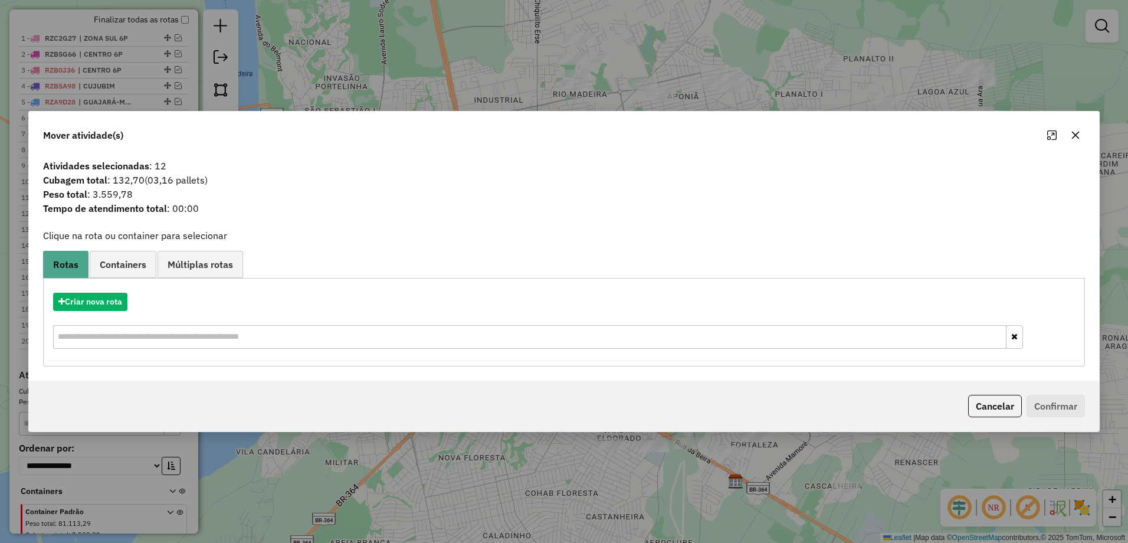
click at [1078, 130] on button "button" at bounding box center [1075, 135] width 19 height 19
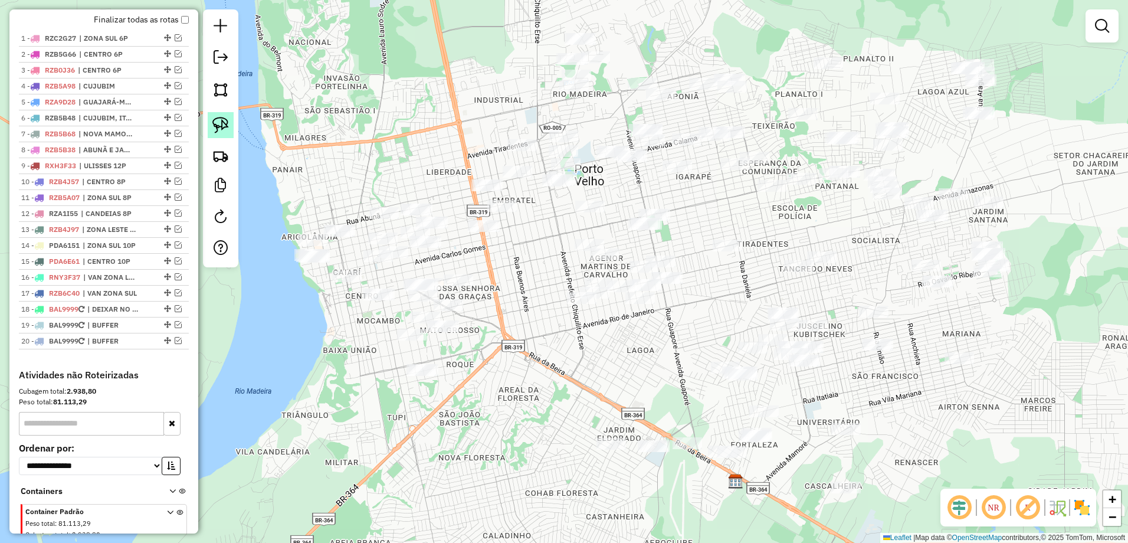
click at [218, 124] on img at bounding box center [220, 125] width 17 height 17
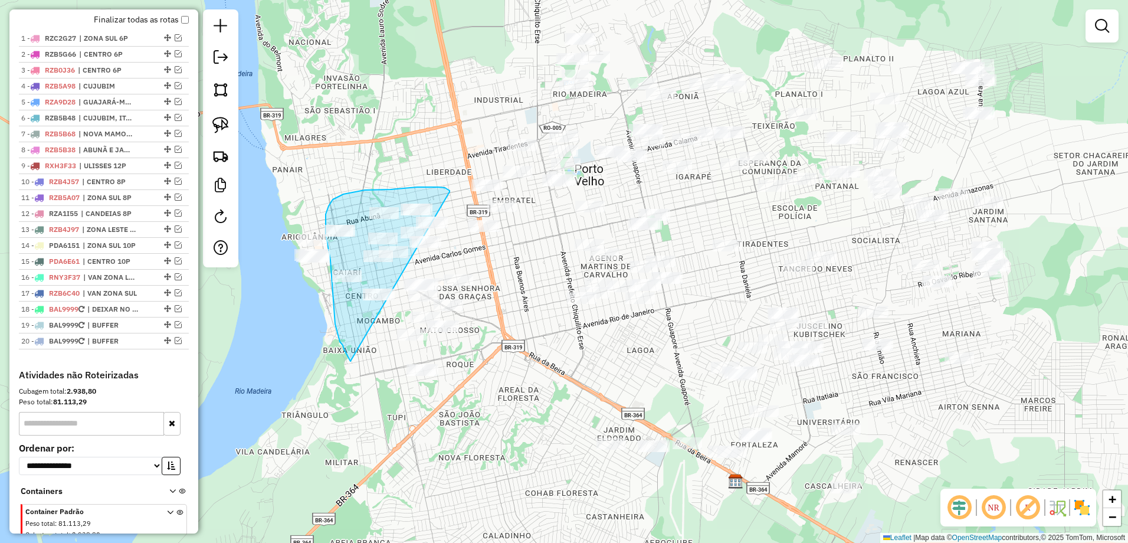
drag, startPoint x: 449, startPoint y: 192, endPoint x: 352, endPoint y: 362, distance: 196.6
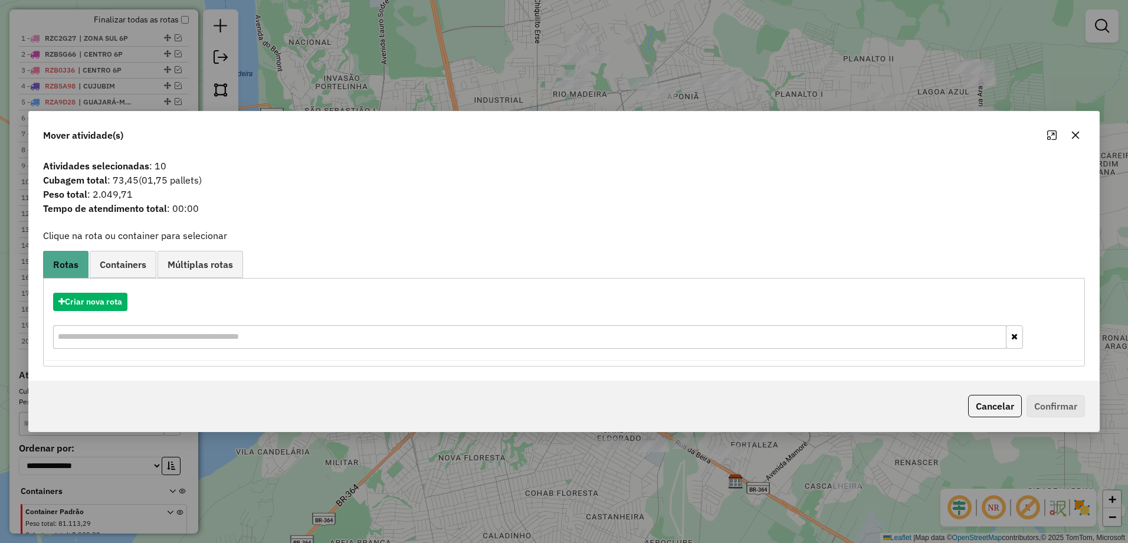
click at [1077, 132] on icon "button" at bounding box center [1075, 134] width 9 height 9
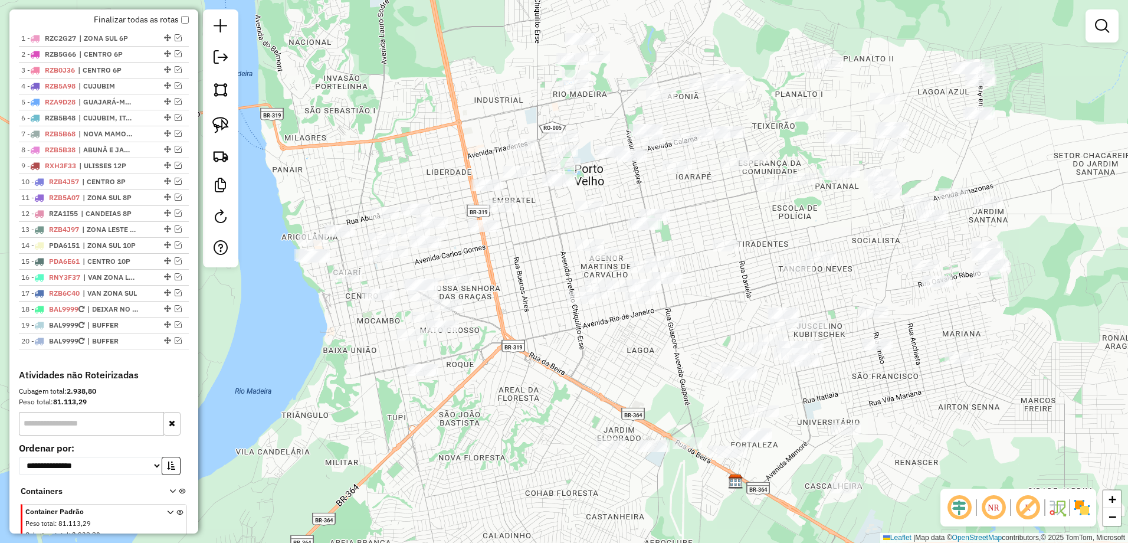
drag, startPoint x: 222, startPoint y: 119, endPoint x: 284, endPoint y: 146, distance: 67.6
click at [222, 119] on img at bounding box center [220, 125] width 17 height 17
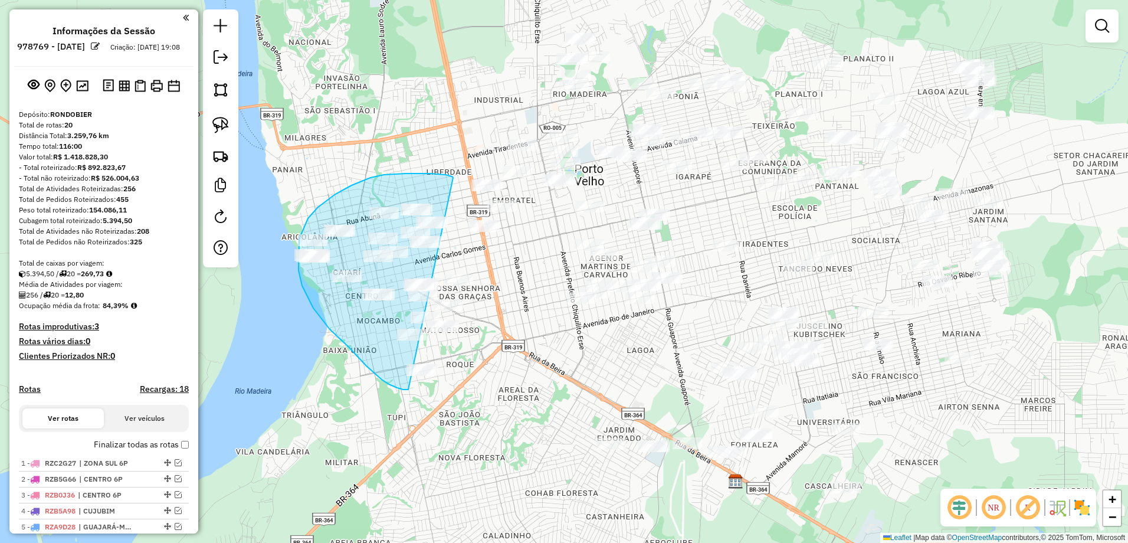
scroll to position [425, 0]
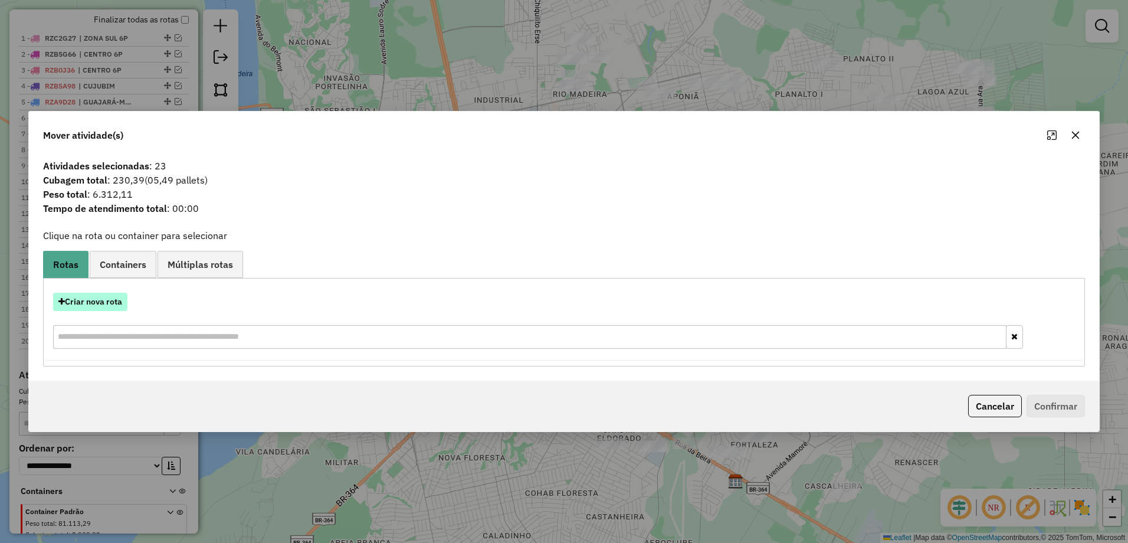
click at [95, 303] on button "Criar nova rota" at bounding box center [90, 302] width 74 height 18
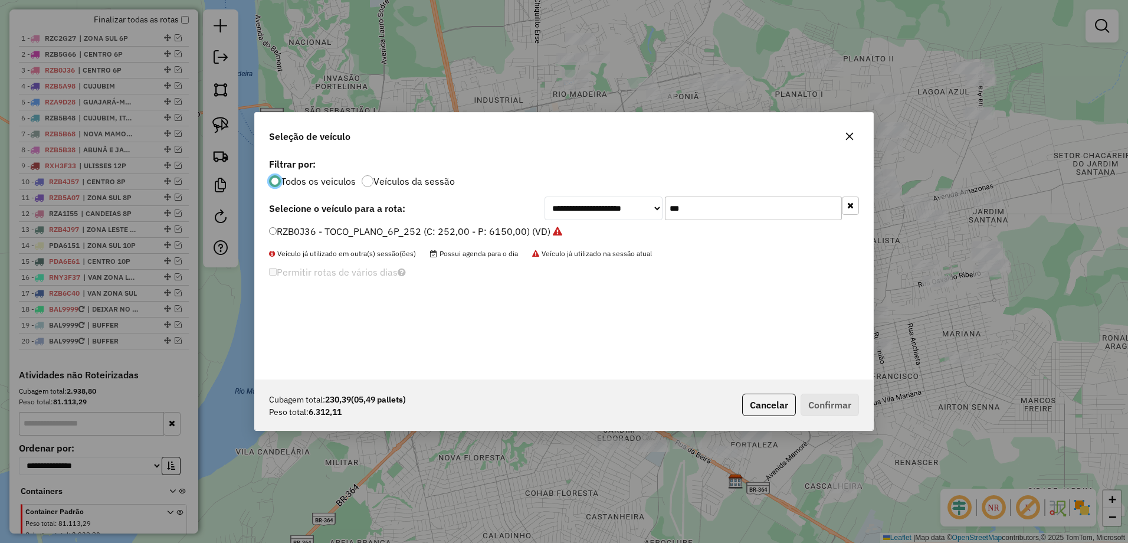
scroll to position [6, 4]
click at [718, 206] on input "***" at bounding box center [753, 208] width 177 height 24
type input "*"
type input "***"
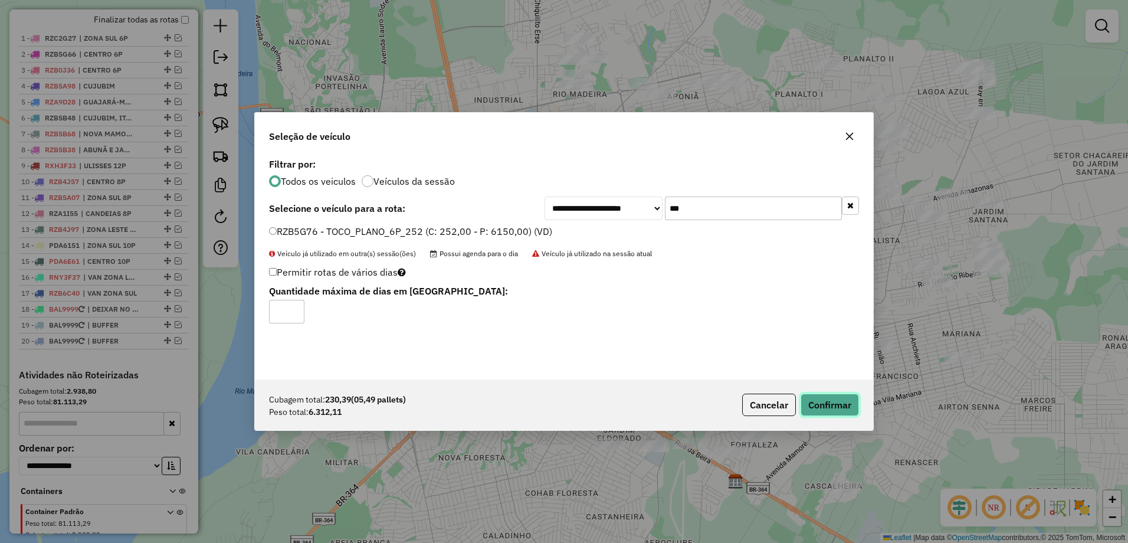
click at [838, 397] on button "Confirmar" at bounding box center [829, 404] width 58 height 22
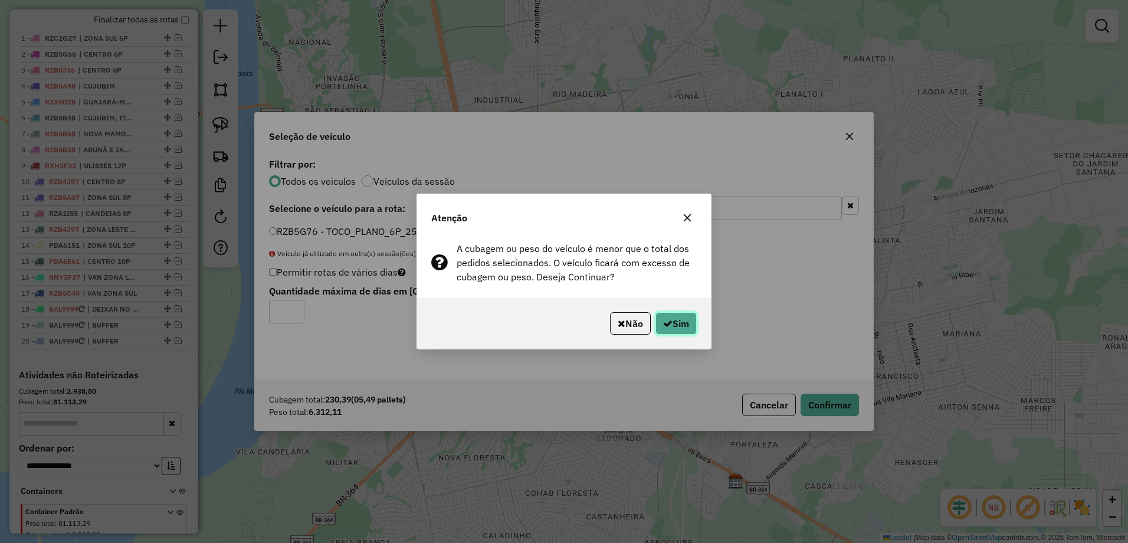
click at [691, 333] on button "Sim" at bounding box center [675, 323] width 41 height 22
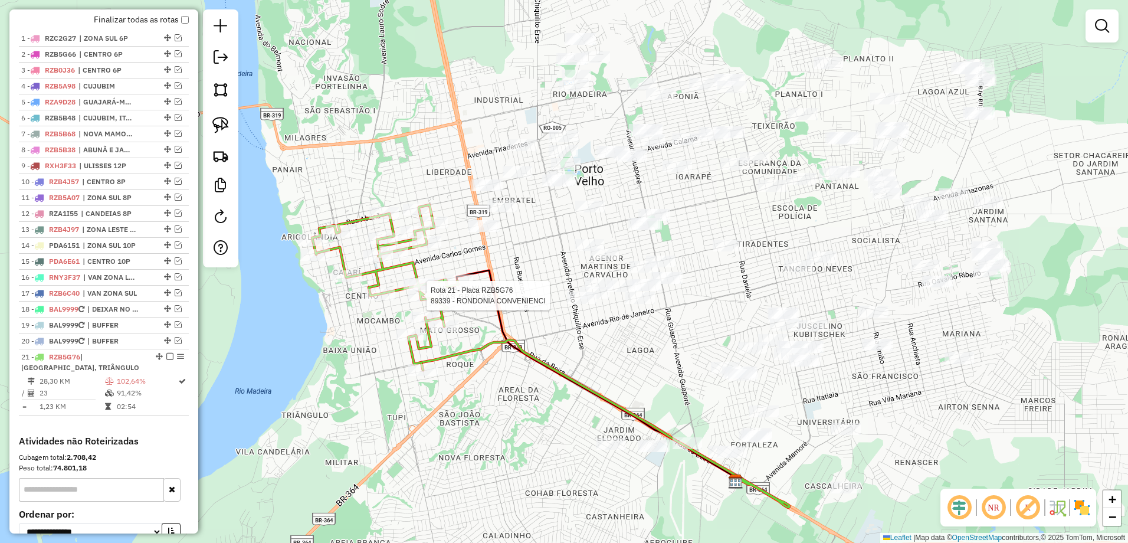
click at [414, 301] on div at bounding box center [422, 296] width 29 height 12
select select "**********"
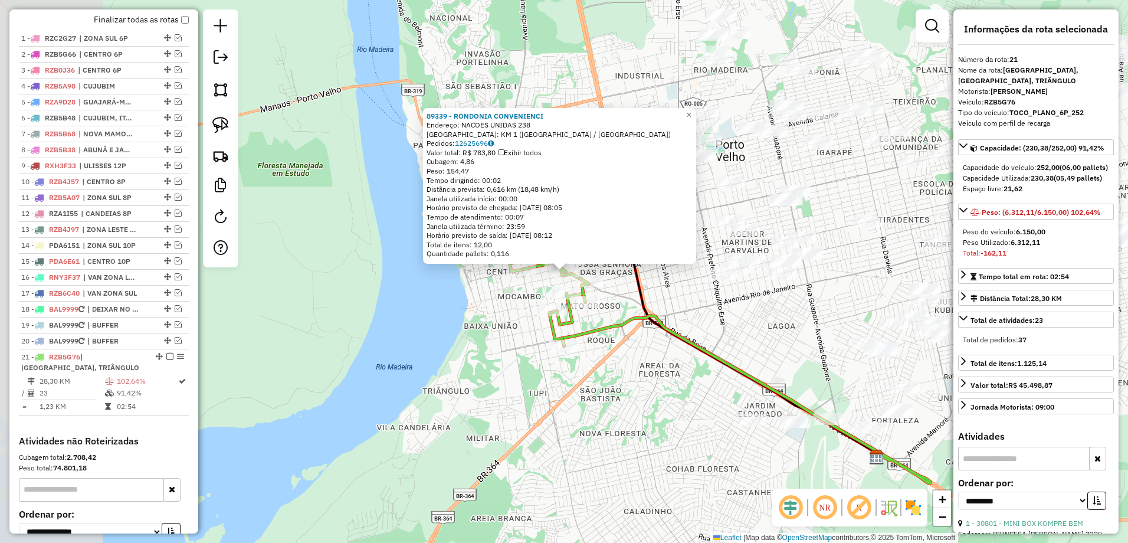
scroll to position [550, 0]
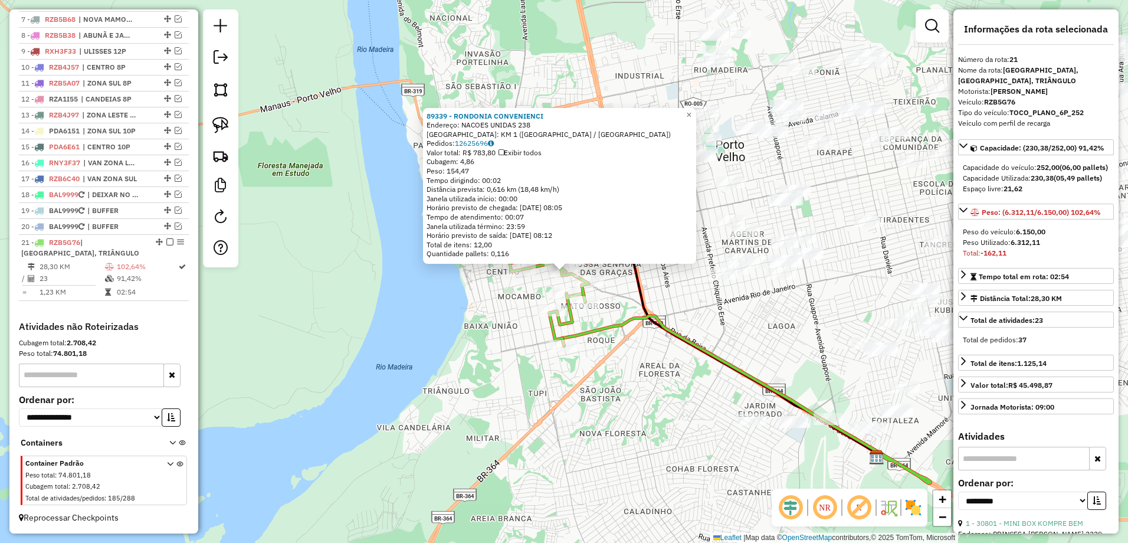
click at [478, 401] on div "89339 - RONDONIA CONVENIENCI Endereço: NACOES UNIDAS 238 Bairro: KM 1 ([GEOGRAP…" at bounding box center [564, 271] width 1128 height 543
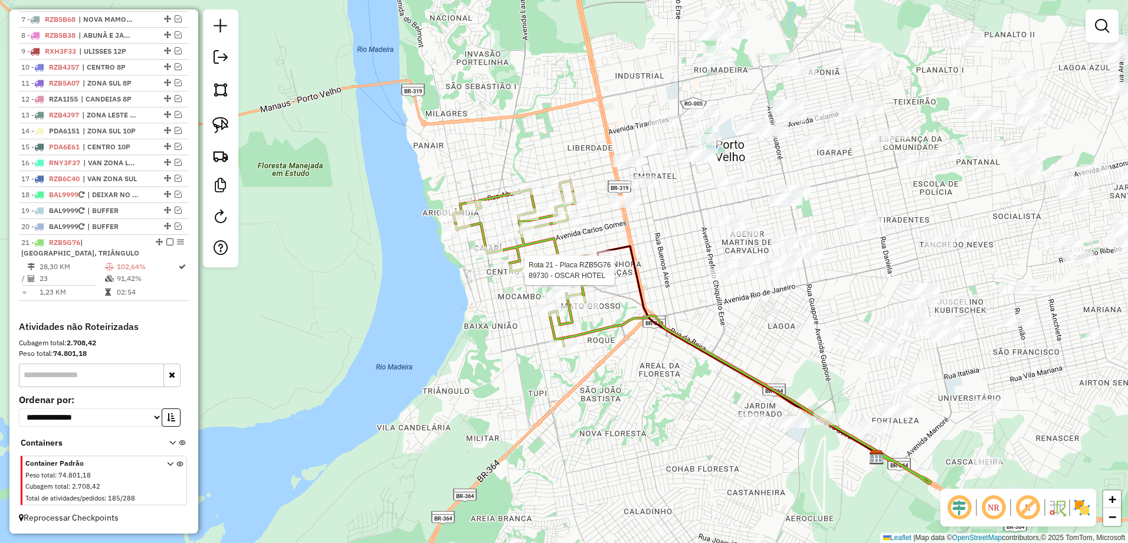
select select "**********"
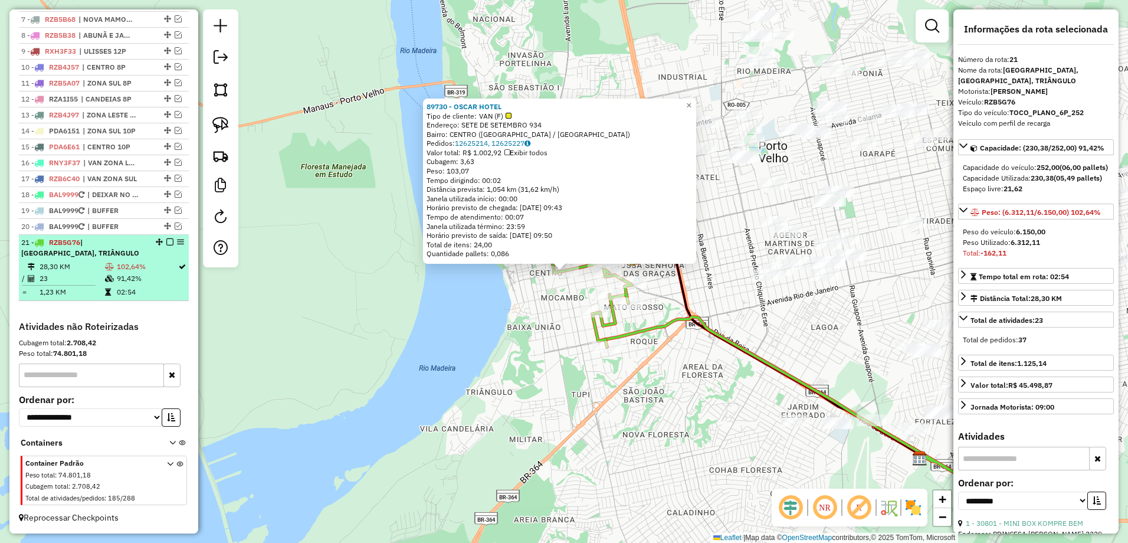
click at [120, 248] on div "21 - RZB5G76 | CENTRO 1, CENTRO 2, TRIÂNGULO" at bounding box center [83, 247] width 125 height 21
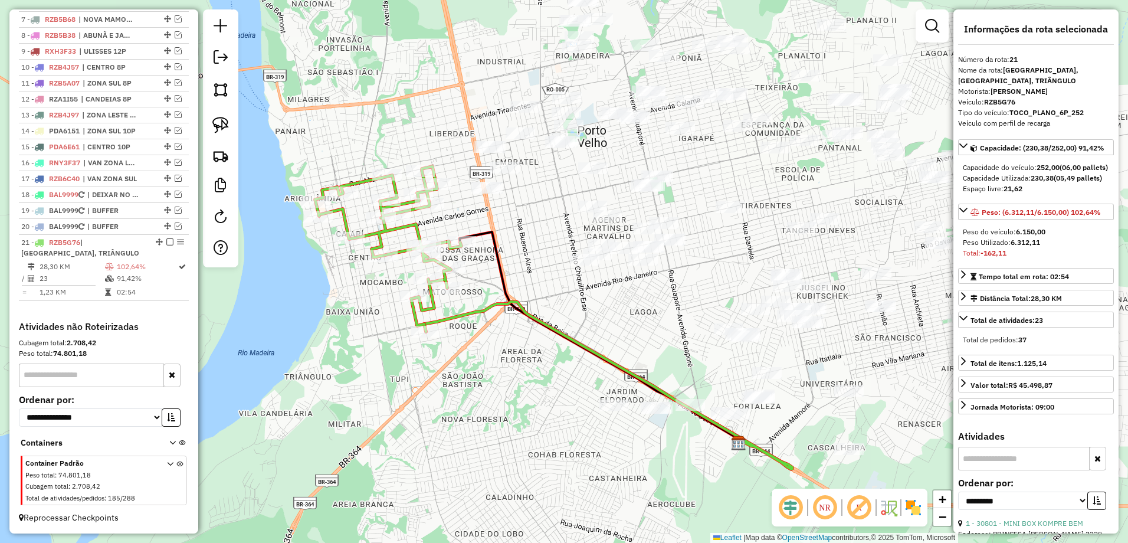
drag, startPoint x: 477, startPoint y: 334, endPoint x: 465, endPoint y: 388, distance: 55.0
click at [465, 388] on div "Janela de atendimento Grade de atendimento Capacidade Transportadoras Veículos …" at bounding box center [564, 271] width 1128 height 543
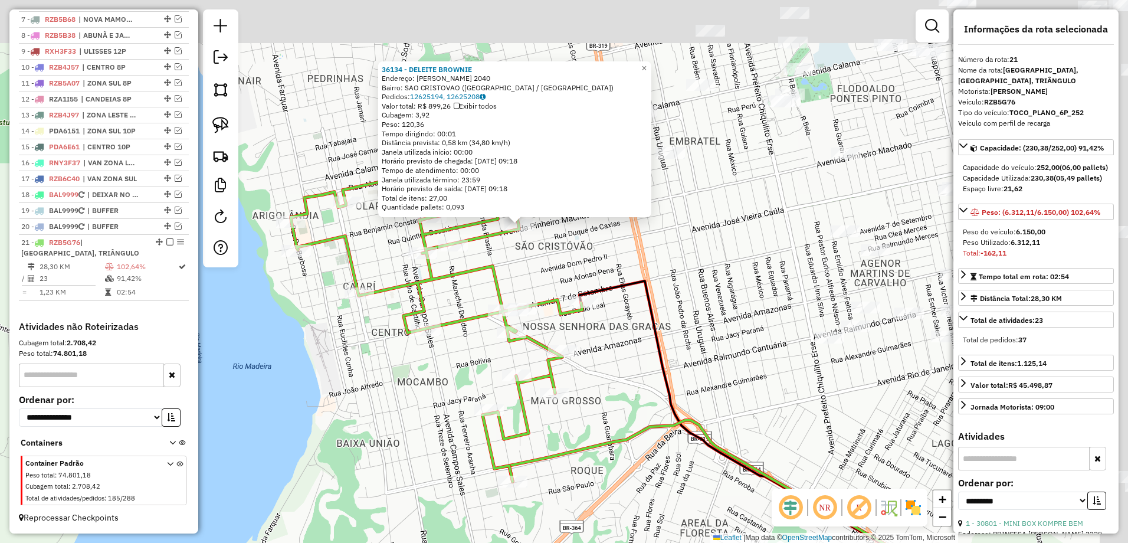
drag, startPoint x: 701, startPoint y: 284, endPoint x: 606, endPoint y: 390, distance: 142.8
click at [606, 390] on icon at bounding box center [820, 465] width 482 height 369
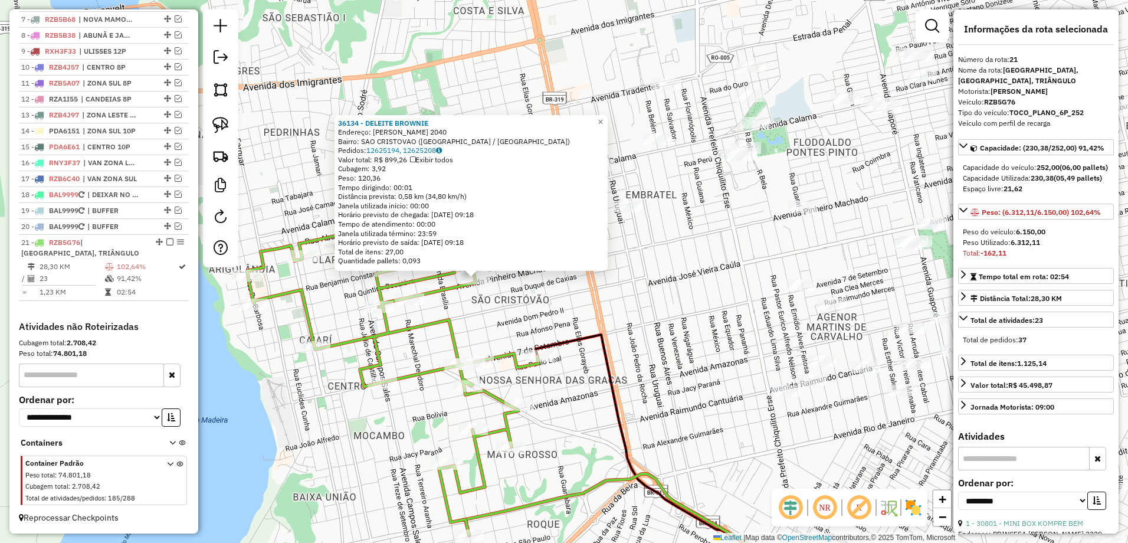
click at [658, 344] on div "36134 - DELEITE BROWNIE Endereço: PINHEIRO MACHADO 2040 Bairro: SAO CRISTOVAO (…" at bounding box center [564, 271] width 1128 height 543
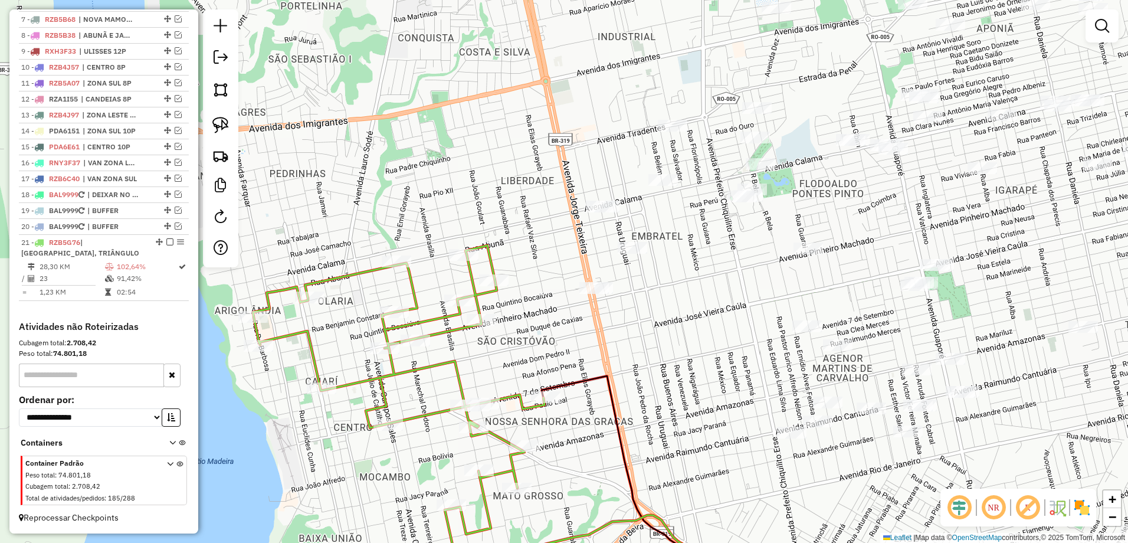
drag, startPoint x: 599, startPoint y: 283, endPoint x: 594, endPoint y: 329, distance: 46.3
click at [609, 339] on div "Janela de atendimento Grade de atendimento Capacidade Transportadoras Veículos …" at bounding box center [564, 271] width 1128 height 543
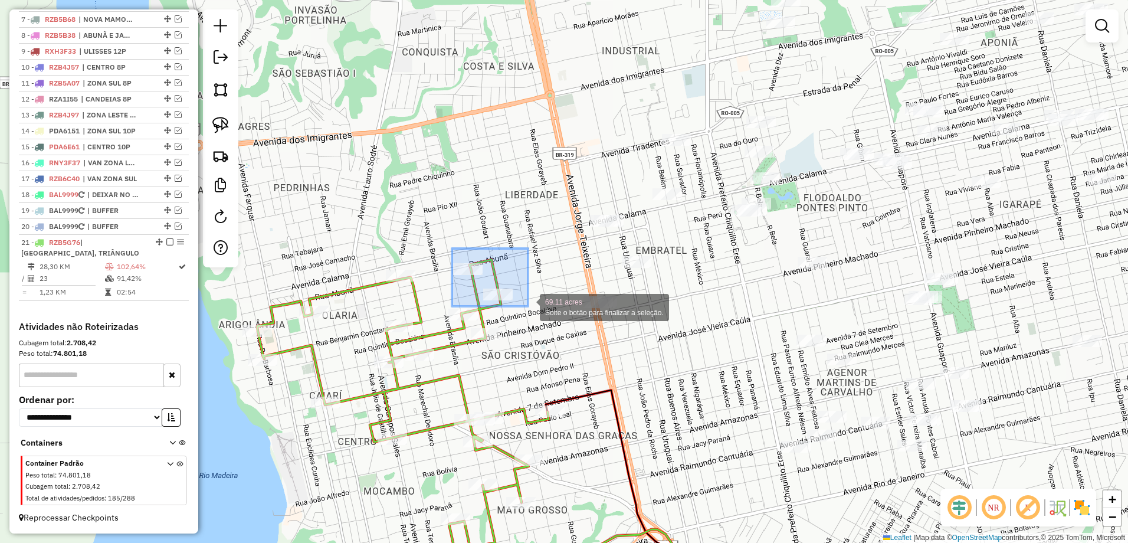
drag, startPoint x: 452, startPoint y: 248, endPoint x: 528, endPoint y: 306, distance: 95.6
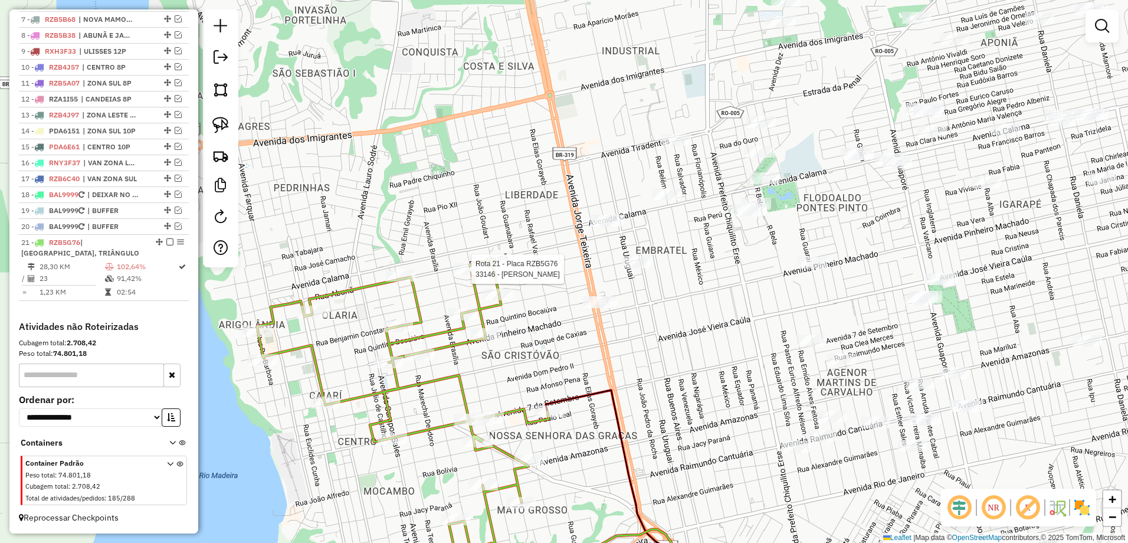
select select "**********"
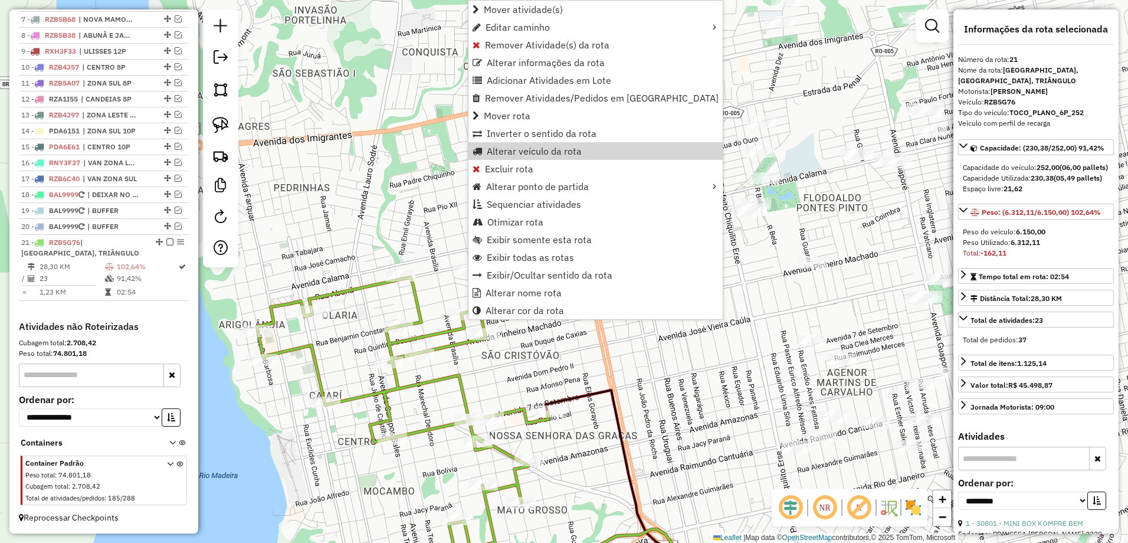
click at [728, 321] on div "Janela de atendimento Grade de atendimento Capacidade Transportadoras Veículos …" at bounding box center [564, 271] width 1128 height 543
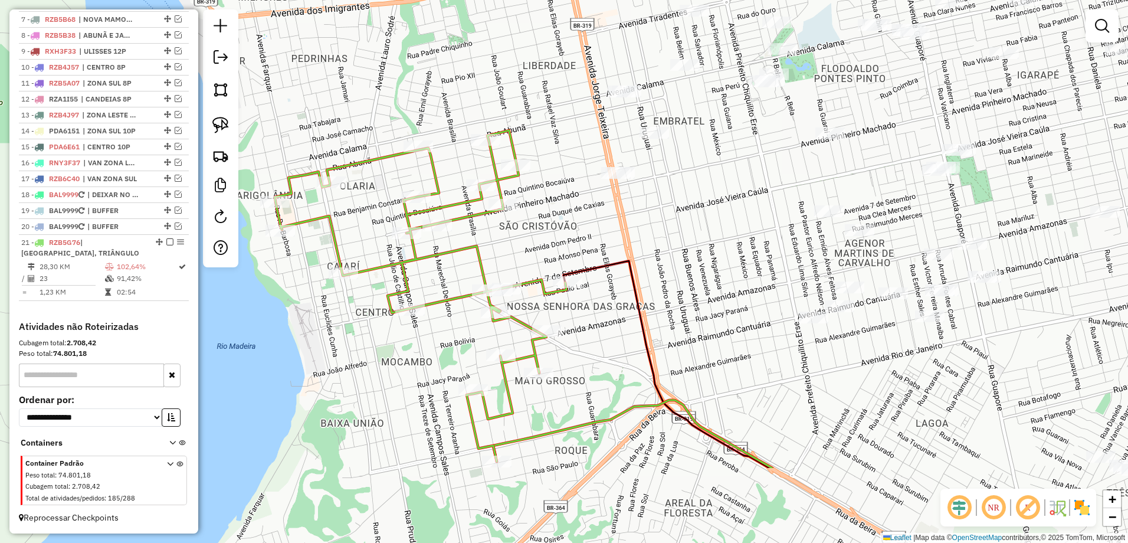
drag, startPoint x: 658, startPoint y: 380, endPoint x: 674, endPoint y: 236, distance: 144.9
click at [674, 236] on div "Janela de atendimento Grade de atendimento Capacidade Transportadoras Veículos …" at bounding box center [564, 271] width 1128 height 543
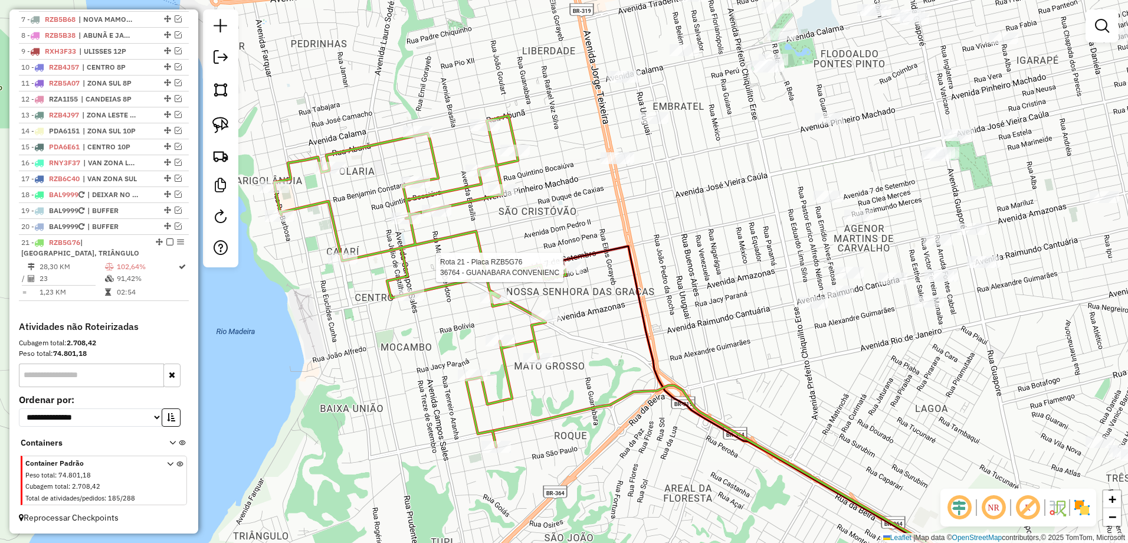
select select "**********"
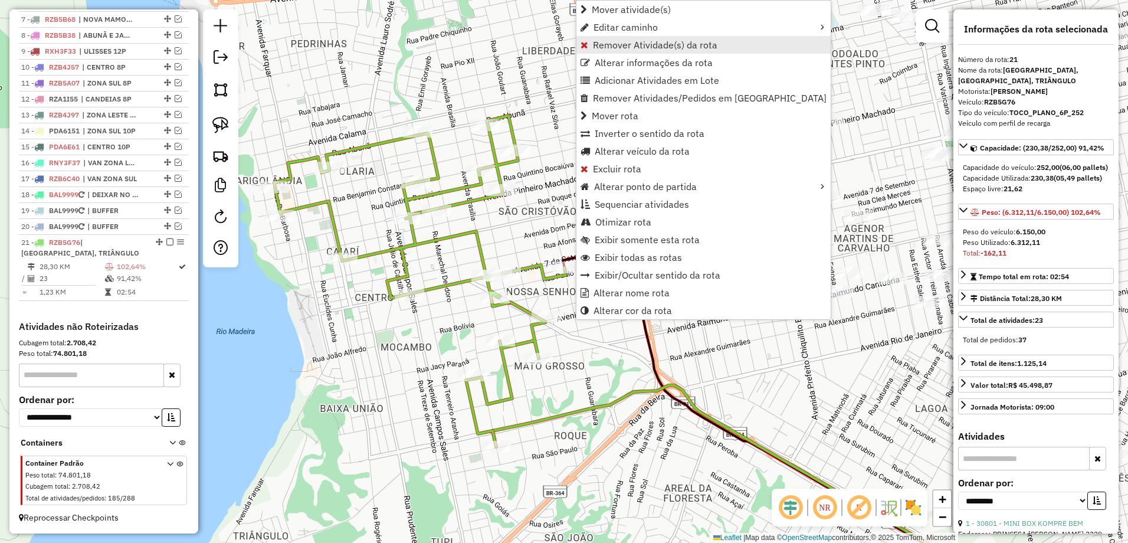
click at [674, 42] on span "Remover Atividade(s) da rota" at bounding box center [655, 44] width 124 height 9
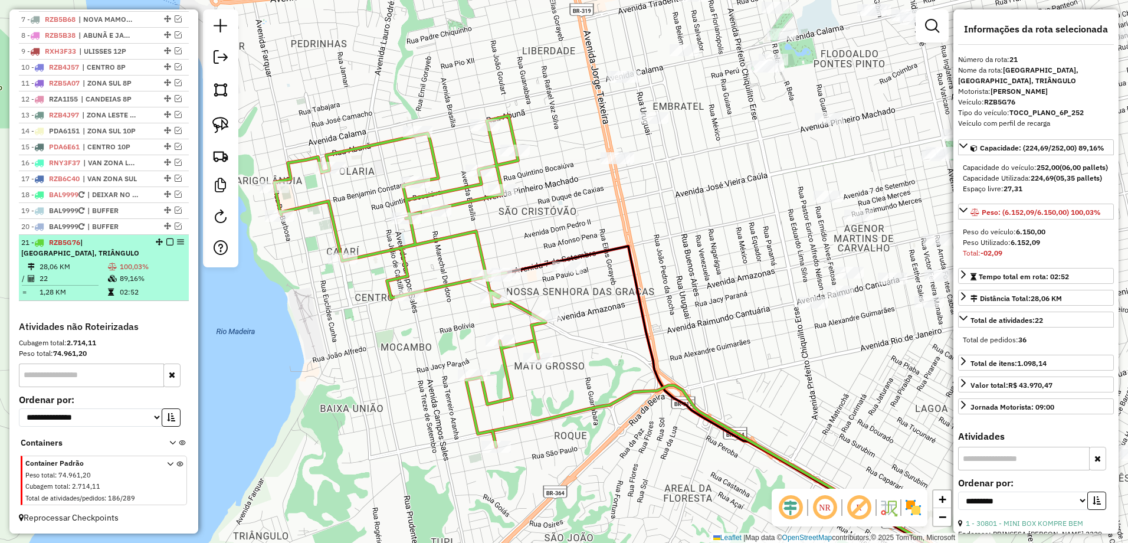
click at [87, 262] on td "28,06 KM" at bounding box center [73, 267] width 68 height 12
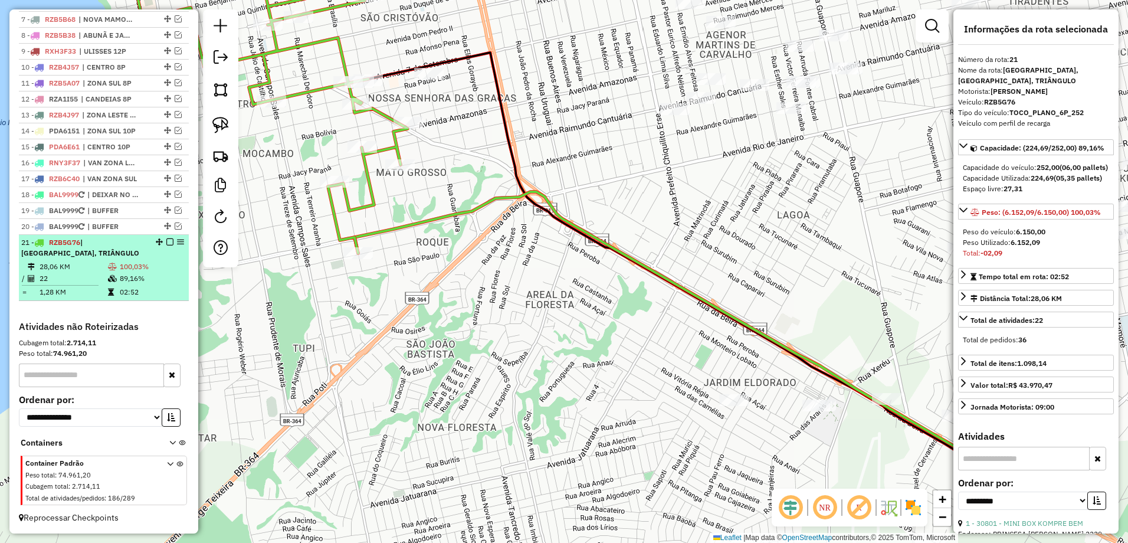
click at [166, 242] on em at bounding box center [169, 241] width 7 height 7
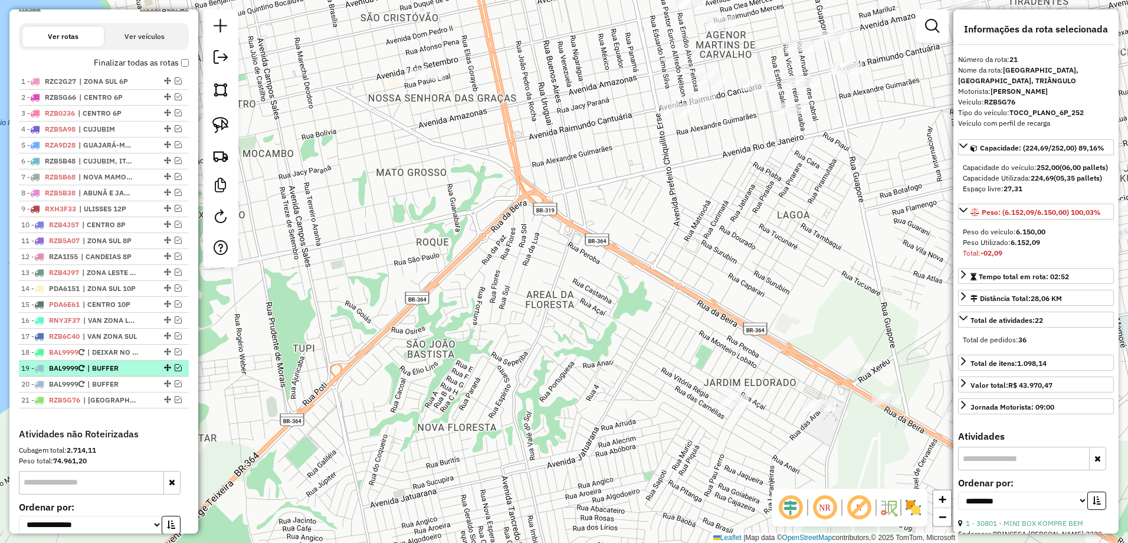
scroll to position [323, 0]
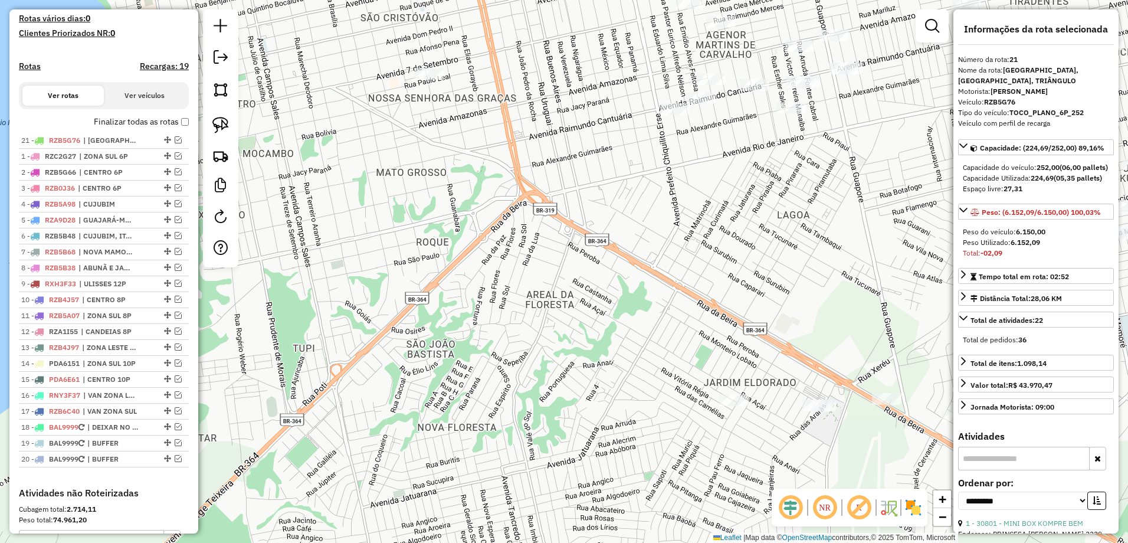
drag, startPoint x: 163, startPoint y: 469, endPoint x: 156, endPoint y: 145, distance: 323.9
click at [123, 146] on span "| [GEOGRAPHIC_DATA], TRIÂNGULO" at bounding box center [106, 140] width 54 height 11
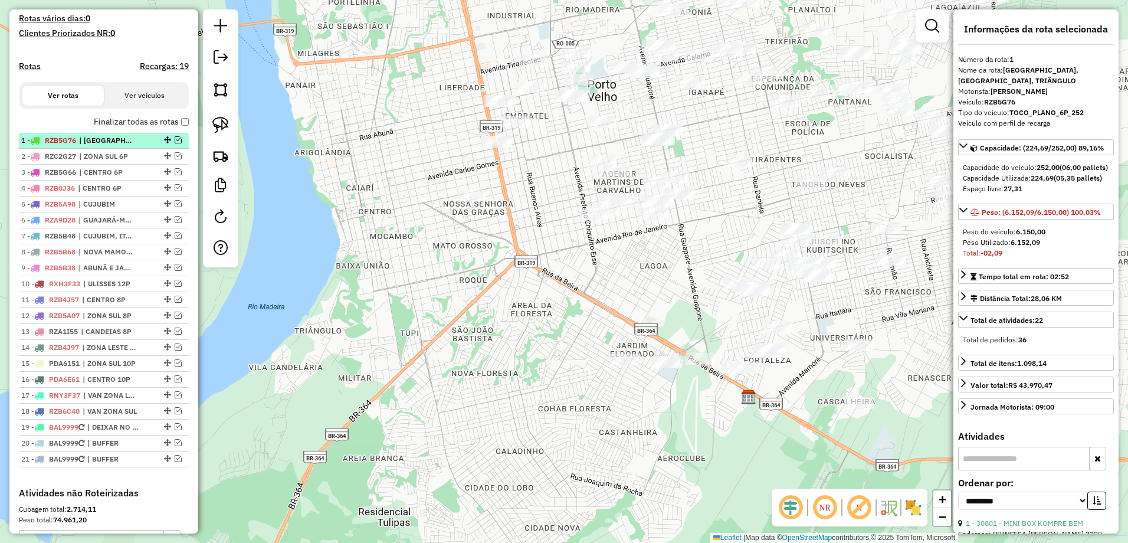
click at [175, 143] on em at bounding box center [178, 139] width 7 height 7
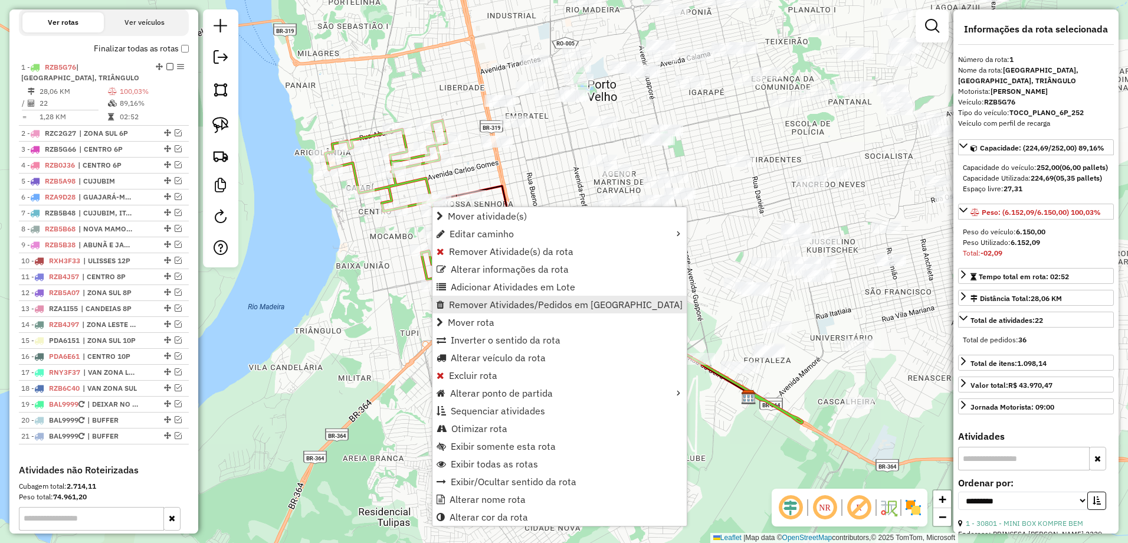
scroll to position [457, 0]
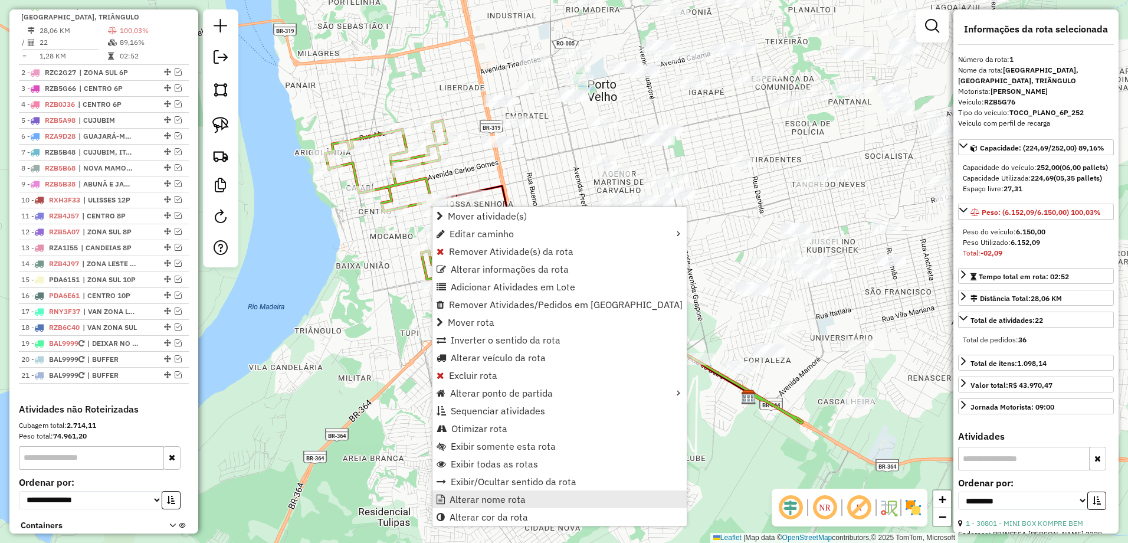
click at [546, 502] on link "Alterar nome rota" at bounding box center [559, 499] width 254 height 18
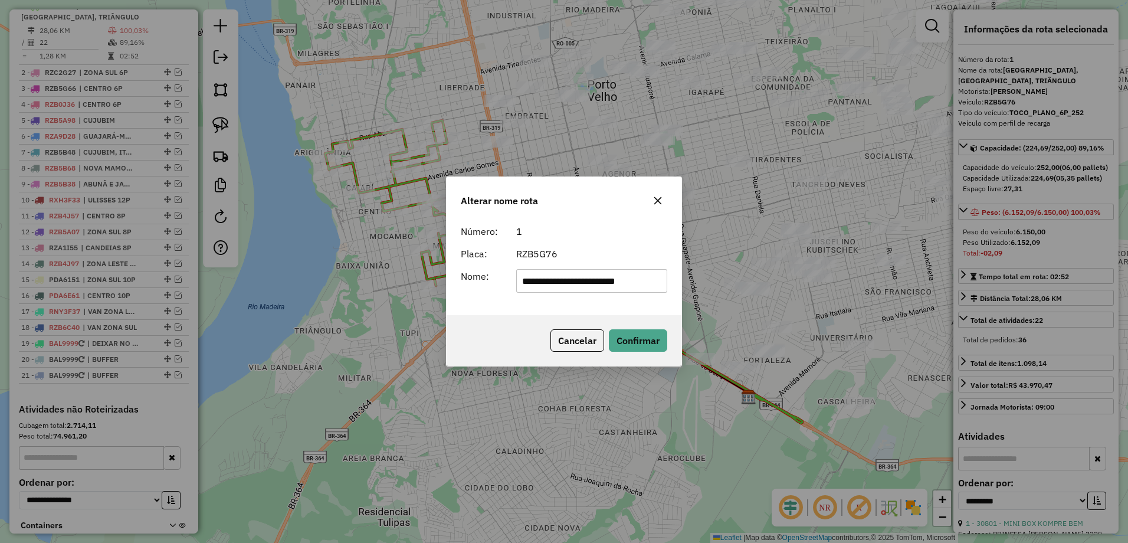
scroll to position [0, 0]
type input "*********"
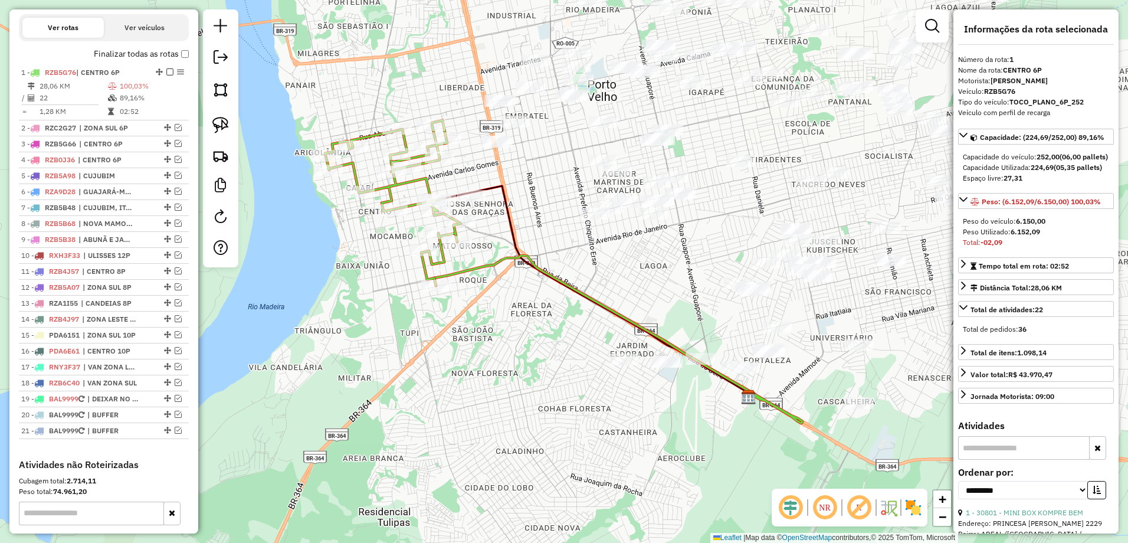
scroll to position [280, 0]
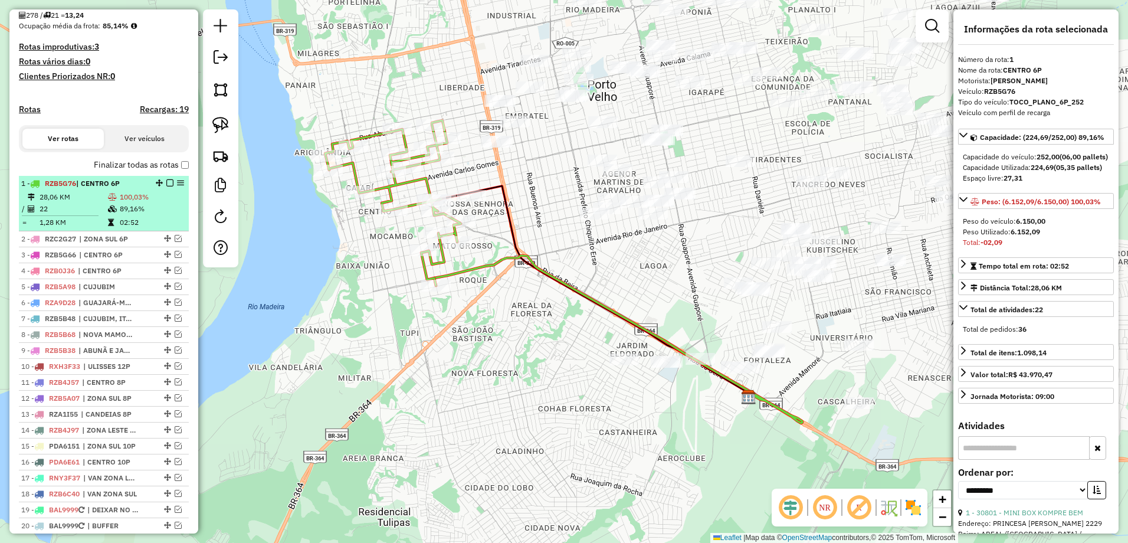
click at [168, 186] on em at bounding box center [169, 182] width 7 height 7
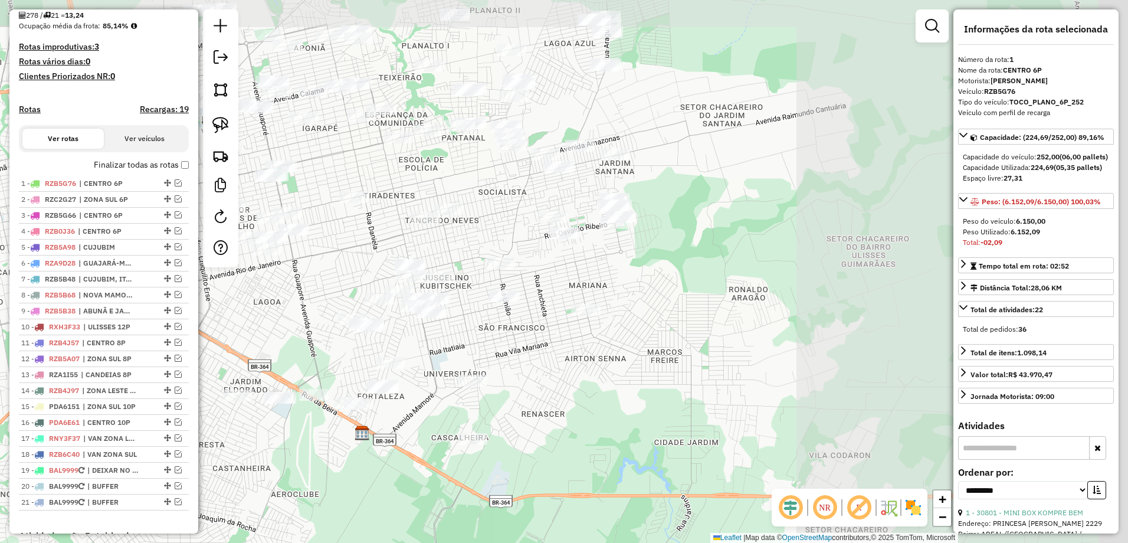
drag, startPoint x: 927, startPoint y: 338, endPoint x: 556, endPoint y: 370, distance: 371.8
click at [554, 376] on div "Janela de atendimento Grade de atendimento Capacidade Transportadoras Veículos …" at bounding box center [564, 271] width 1128 height 543
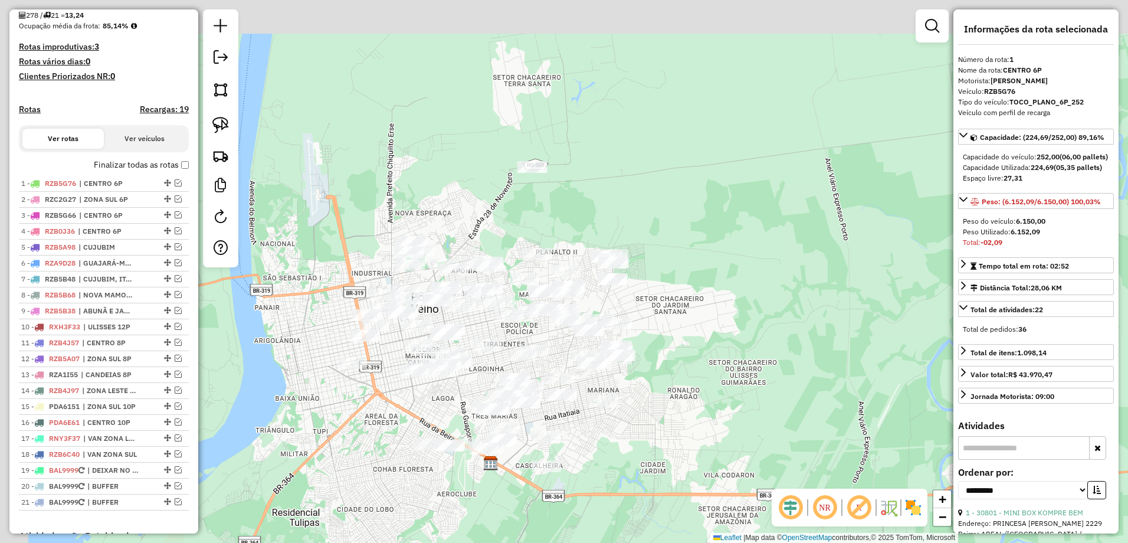
click at [579, 380] on div "Janela de atendimento Grade de atendimento Capacidade Transportadoras Veículos …" at bounding box center [564, 271] width 1128 height 543
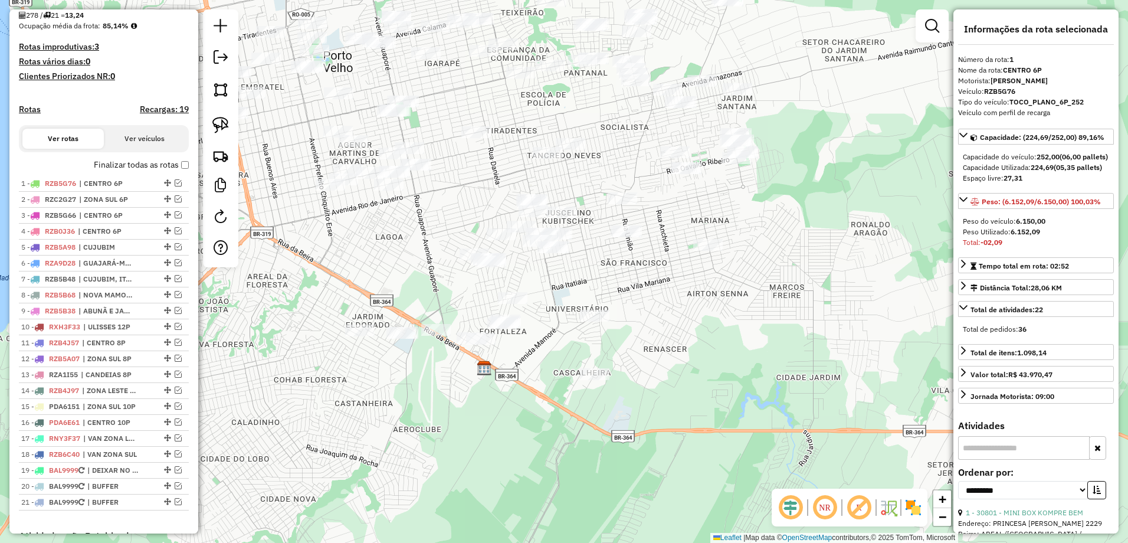
drag, startPoint x: 687, startPoint y: 284, endPoint x: 504, endPoint y: 58, distance: 290.3
click at [766, 54] on div "Janela de atendimento Grade de atendimento Capacidade Transportadoras Veículos …" at bounding box center [564, 271] width 1128 height 543
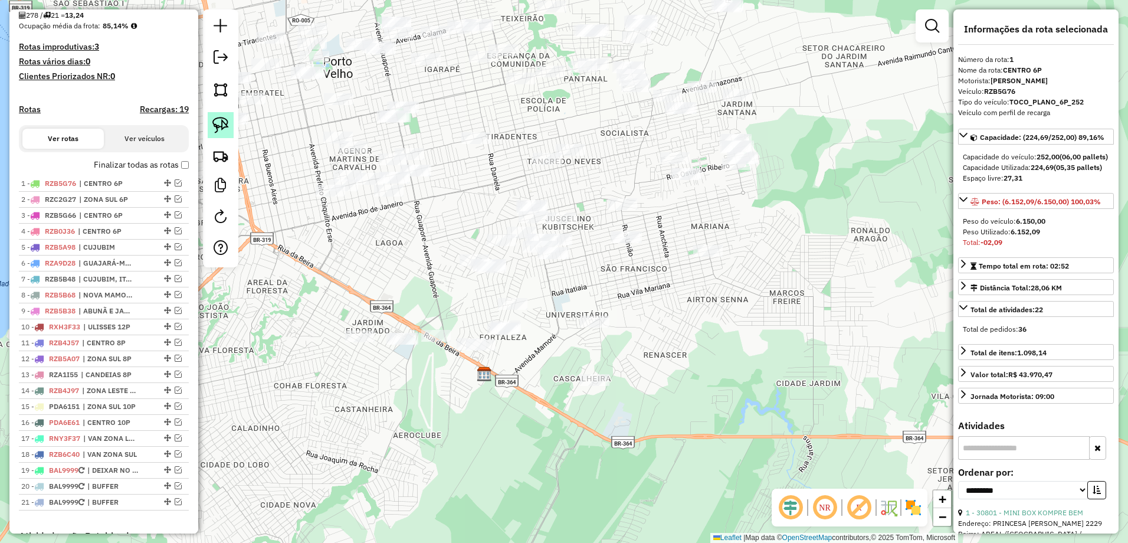
click at [218, 126] on img at bounding box center [220, 125] width 17 height 17
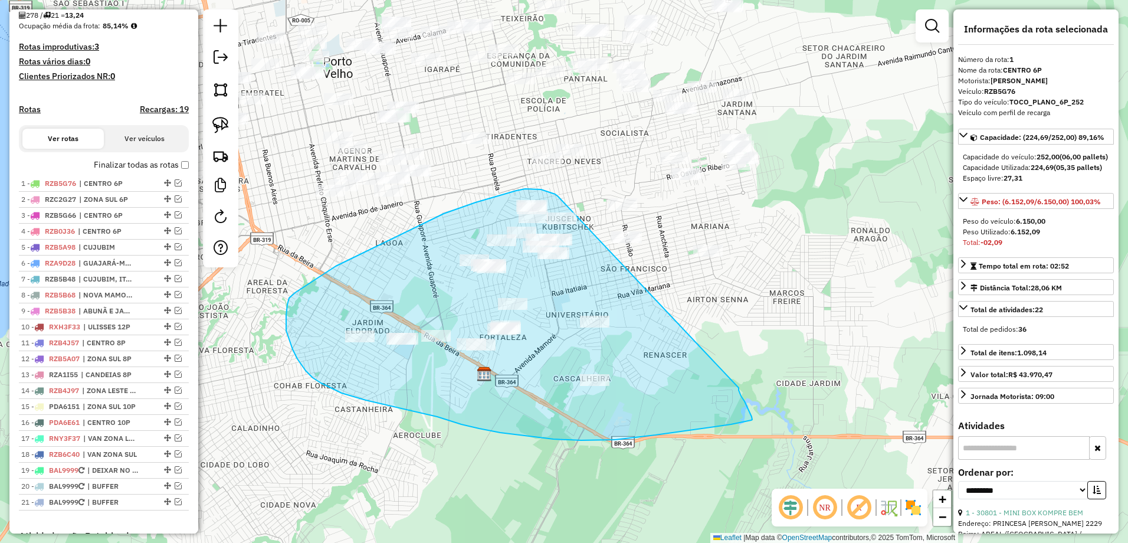
drag, startPoint x: 545, startPoint y: 191, endPoint x: 735, endPoint y: 388, distance: 273.6
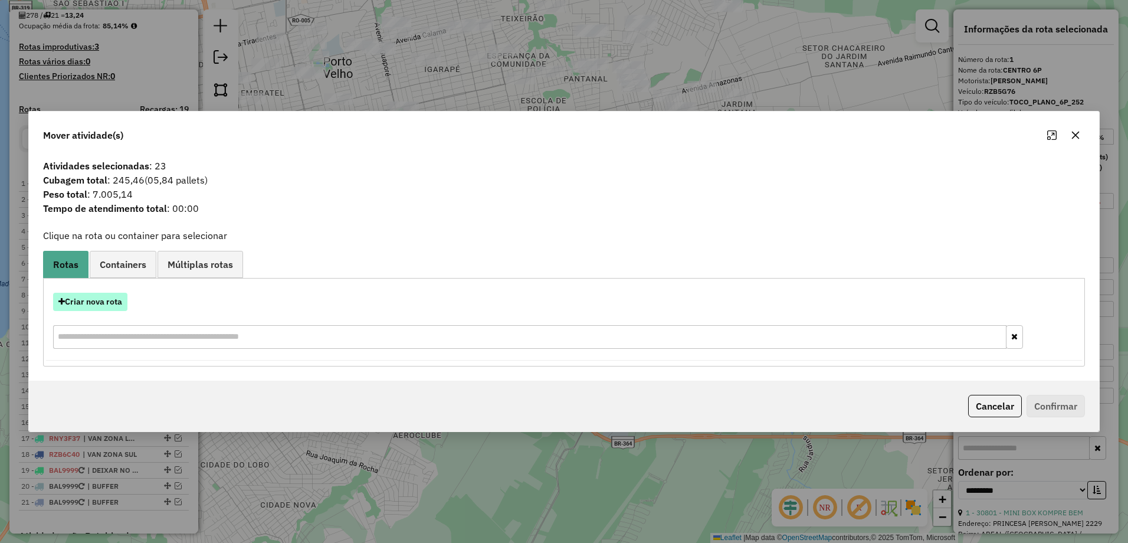
click at [88, 302] on button "Criar nova rota" at bounding box center [90, 302] width 74 height 18
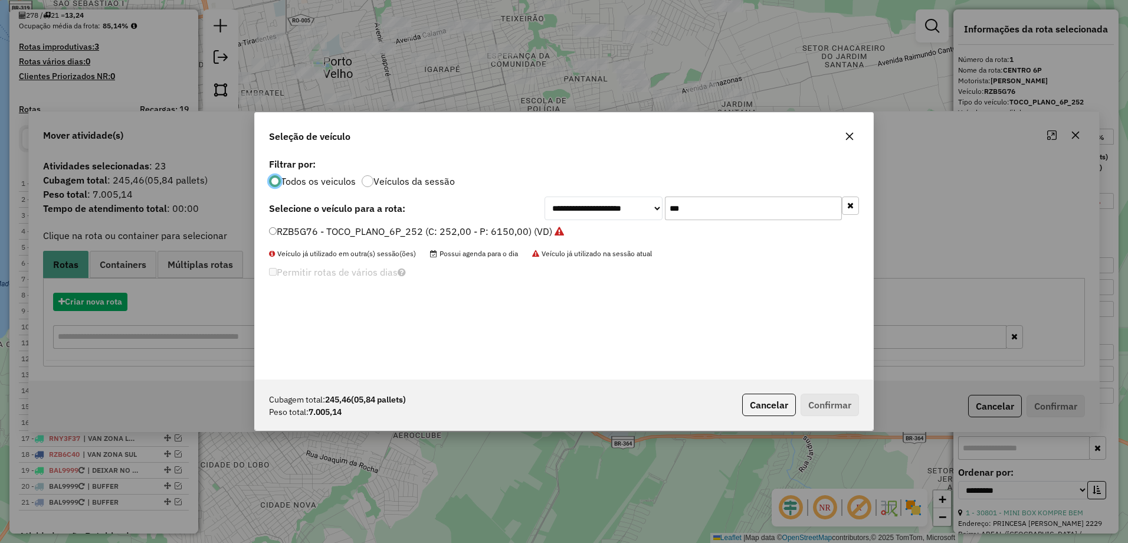
scroll to position [6, 4]
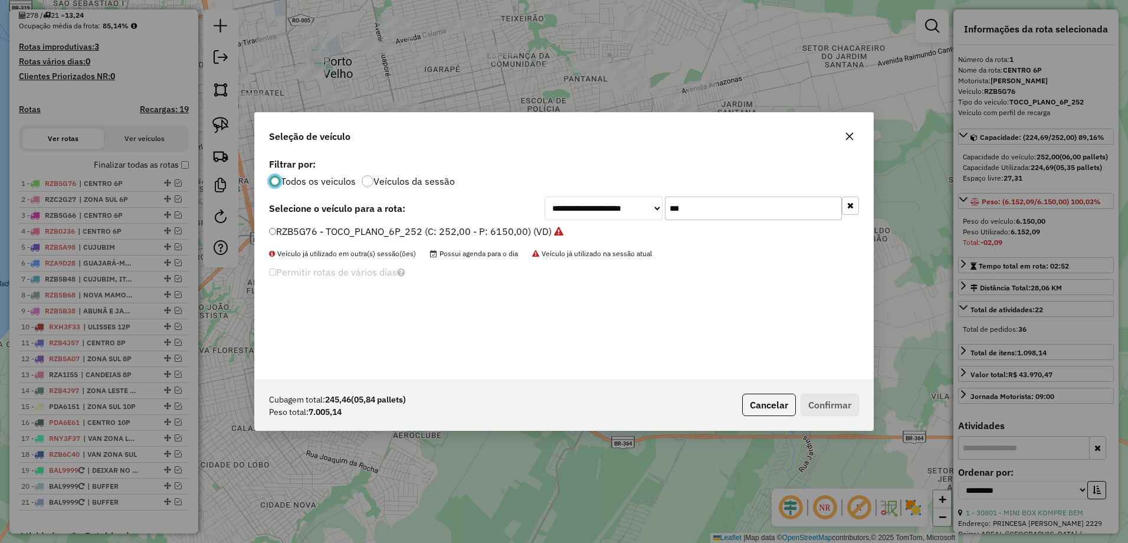
click at [698, 208] on input "***" at bounding box center [753, 208] width 177 height 24
type input "*"
type input "***"
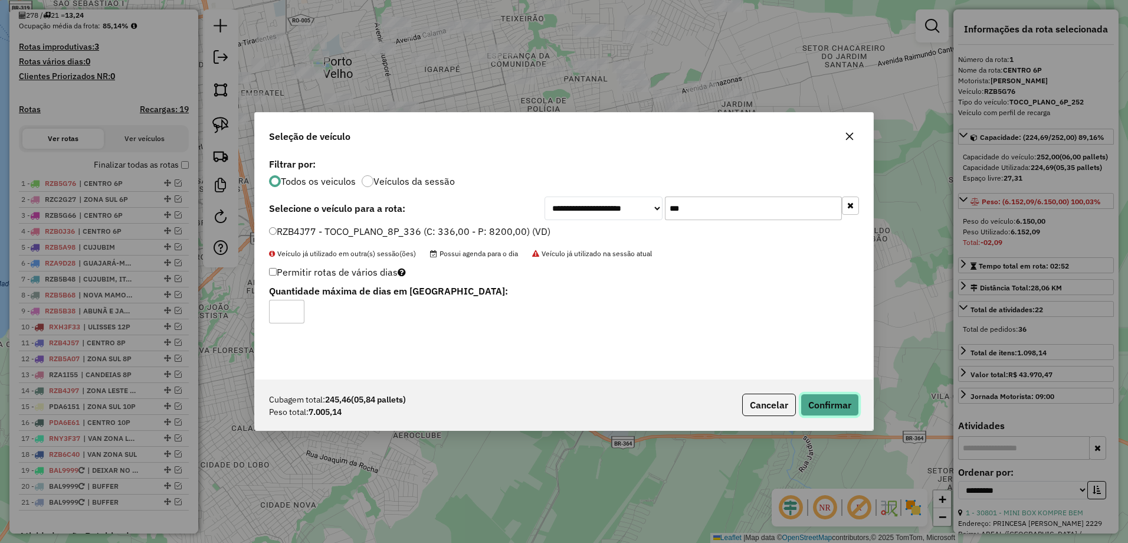
click at [826, 402] on button "Confirmar" at bounding box center [829, 404] width 58 height 22
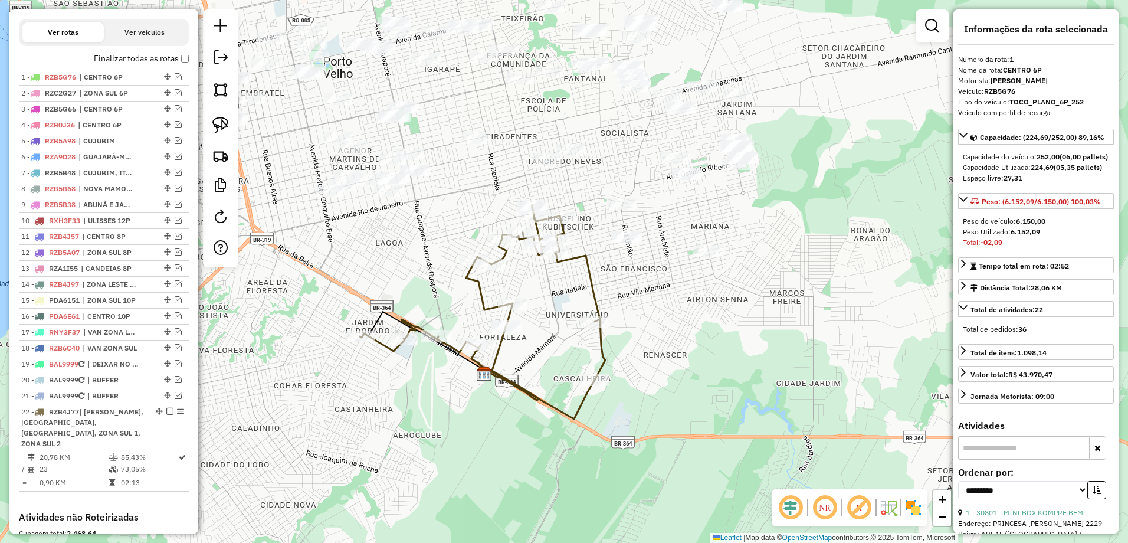
scroll to position [457, 0]
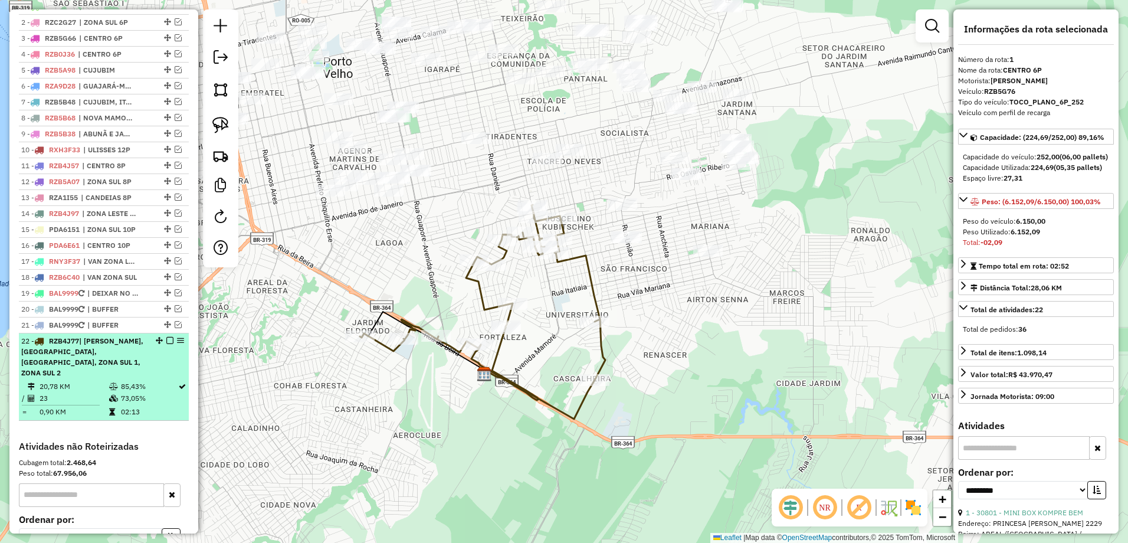
click at [147, 366] on div "22 - RZB4J77 | [PERSON_NAME], [GEOGRAPHIC_DATA], [GEOGRAPHIC_DATA], ZONA SUL 1,…" at bounding box center [103, 357] width 165 height 42
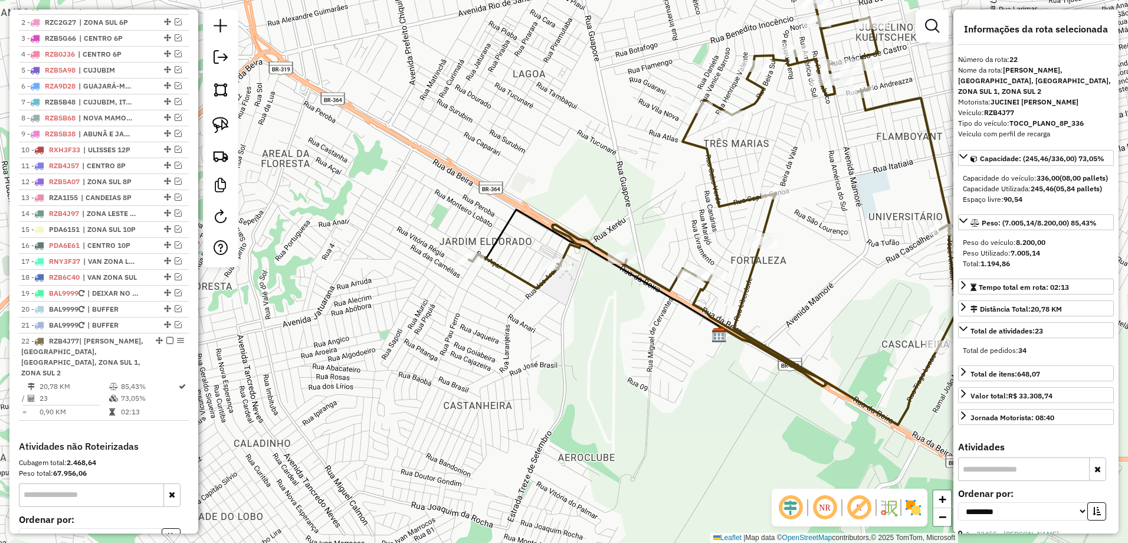
drag, startPoint x: 647, startPoint y: 188, endPoint x: 640, endPoint y: 202, distance: 15.8
click at [640, 202] on div "Janela de atendimento Grade de atendimento Capacidade Transportadoras Veículos …" at bounding box center [564, 271] width 1128 height 543
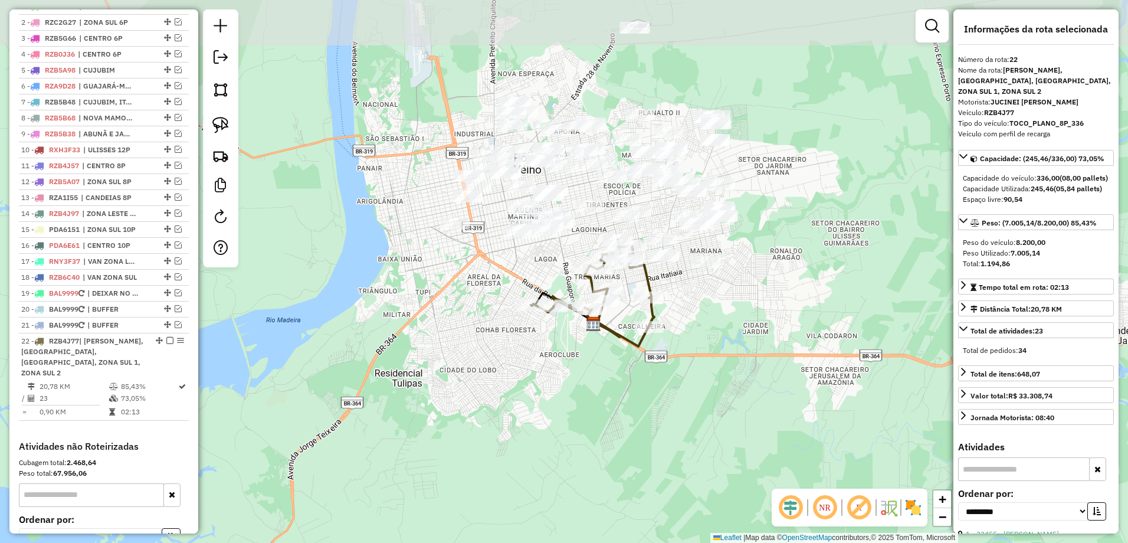
drag, startPoint x: 758, startPoint y: 214, endPoint x: 694, endPoint y: 300, distance: 107.1
click at [694, 300] on div "Janela de atendimento Grade de atendimento Capacidade Transportadoras Veículos …" at bounding box center [564, 271] width 1128 height 543
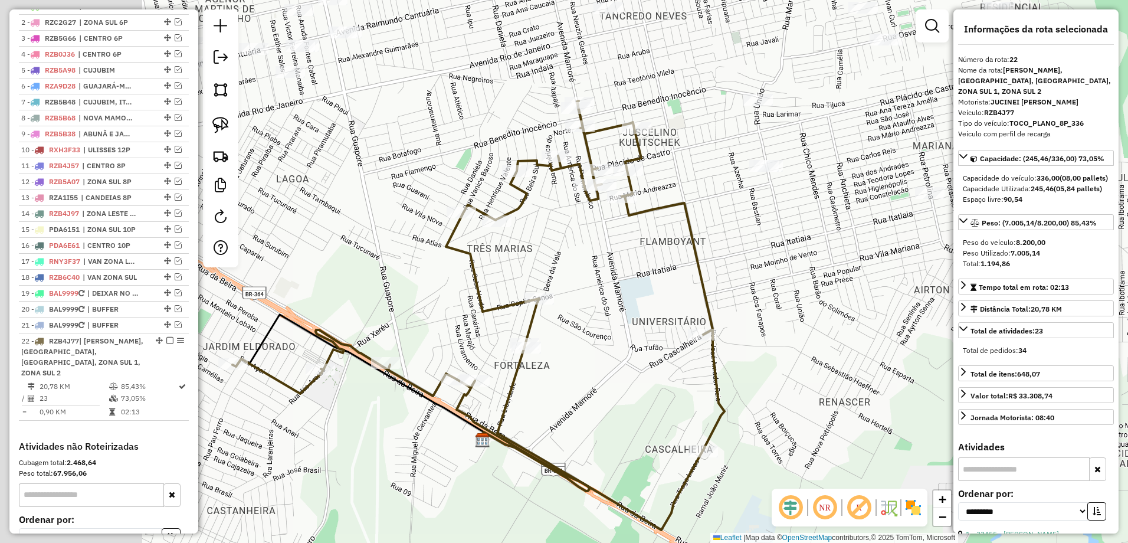
drag, startPoint x: 649, startPoint y: 290, endPoint x: 825, endPoint y: 283, distance: 175.9
click at [825, 283] on div "Janela de atendimento Grade de atendimento Capacidade Transportadoras Veículos …" at bounding box center [564, 271] width 1128 height 543
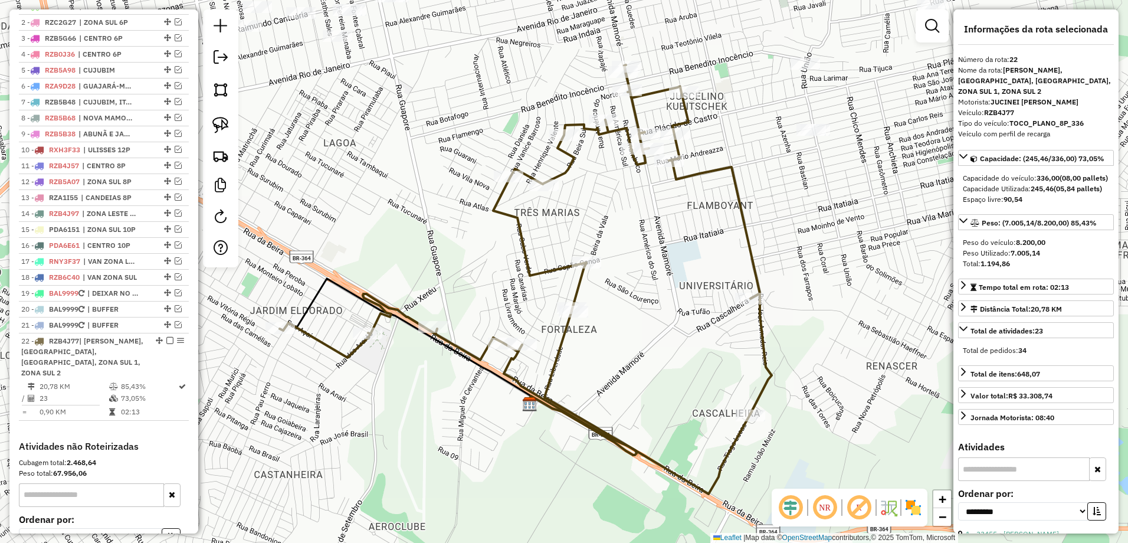
drag, startPoint x: 793, startPoint y: 257, endPoint x: 821, endPoint y: 220, distance: 45.9
click at [821, 220] on div "Janela de atendimento Grade de atendimento Capacidade Transportadoras Veículos …" at bounding box center [564, 271] width 1128 height 543
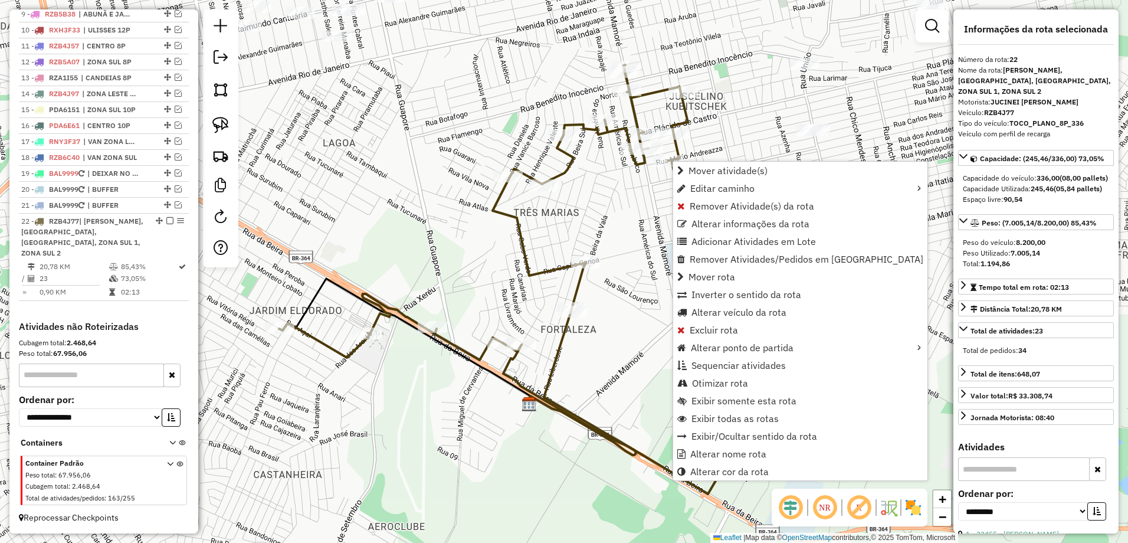
click at [629, 392] on div "Janela de atendimento Grade de atendimento Capacidade Transportadoras Veículos …" at bounding box center [564, 271] width 1128 height 543
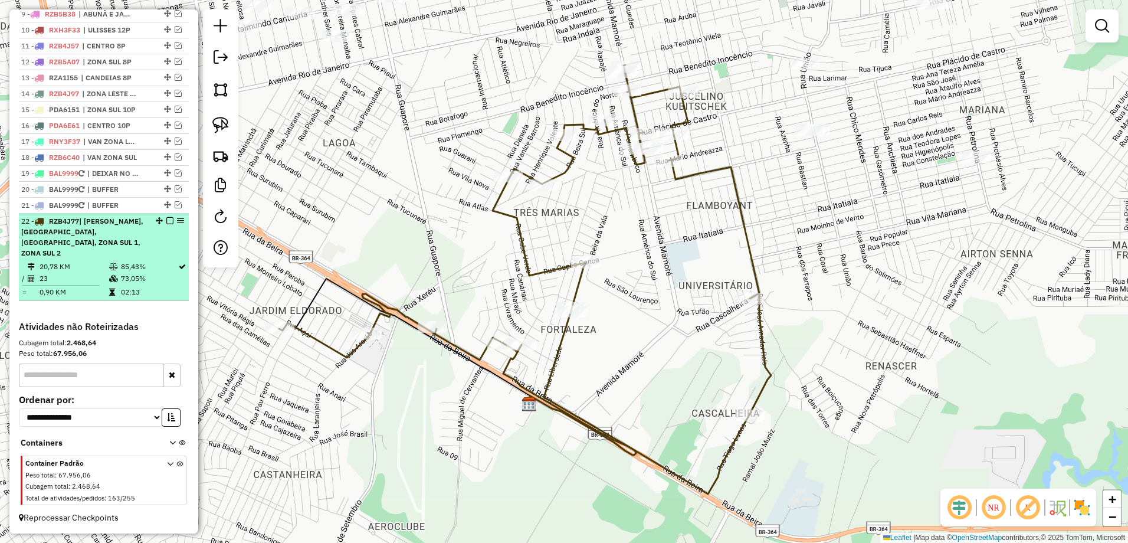
click at [114, 252] on div "22 - RZB4J77 | [PERSON_NAME], [GEOGRAPHIC_DATA], [GEOGRAPHIC_DATA], ZONA SUL 1,…" at bounding box center [83, 237] width 125 height 42
select select "**********"
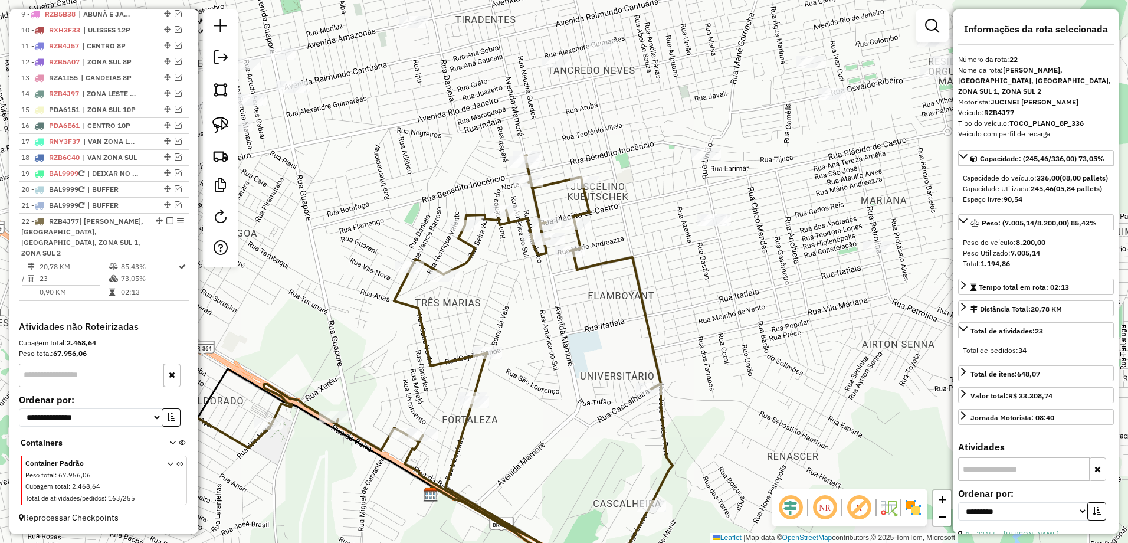
drag, startPoint x: 810, startPoint y: 132, endPoint x: 672, endPoint y: 230, distance: 168.7
click at [672, 230] on div "Janela de atendimento Grade de atendimento Capacidade Transportadoras Veículos …" at bounding box center [564, 271] width 1128 height 543
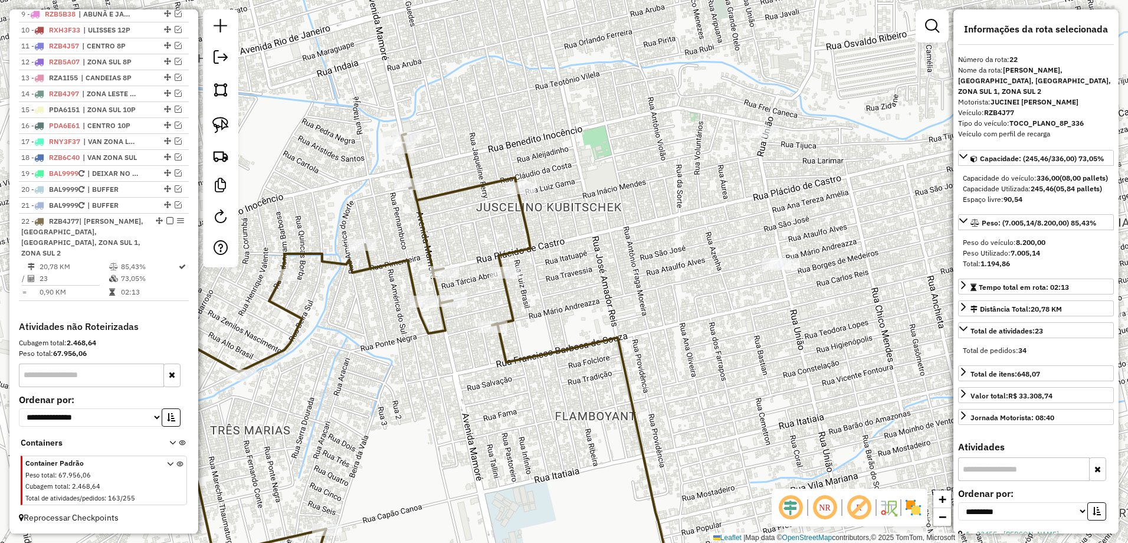
drag, startPoint x: 618, startPoint y: 202, endPoint x: 579, endPoint y: 186, distance: 41.5
click at [585, 192] on div "Janela de atendimento Grade de atendimento Capacidade Transportadoras Veículos …" at bounding box center [564, 271] width 1128 height 543
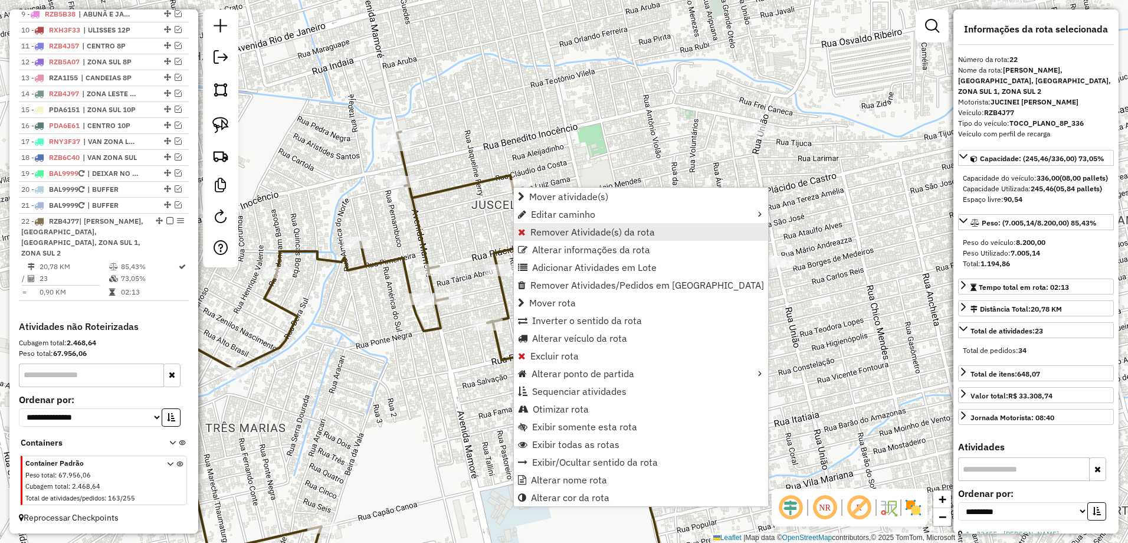
click at [620, 232] on span "Remover Atividade(s) da rota" at bounding box center [592, 231] width 124 height 9
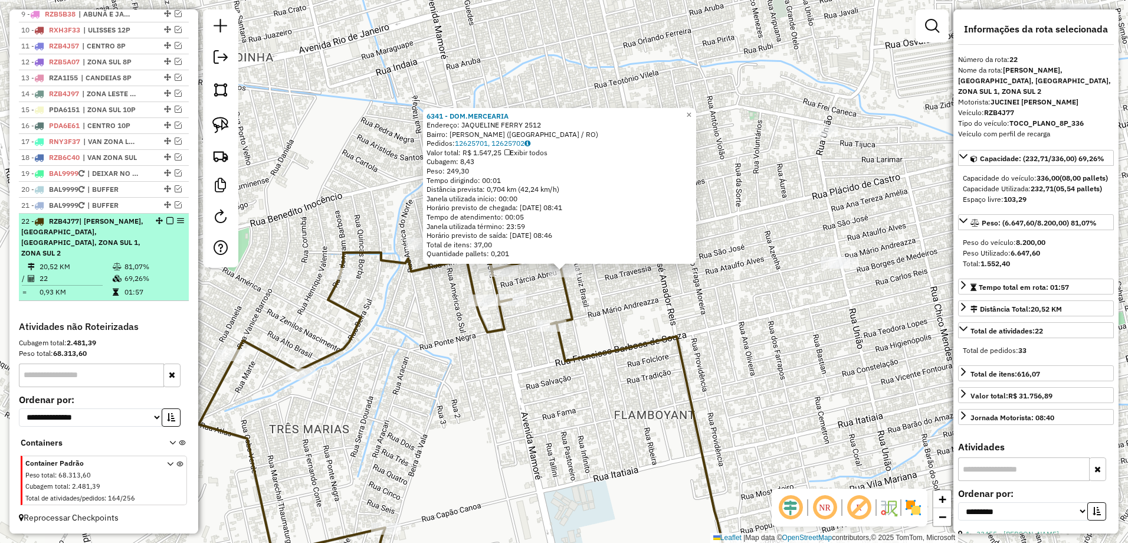
click at [92, 267] on td "20,52 KM" at bounding box center [75, 267] width 73 height 12
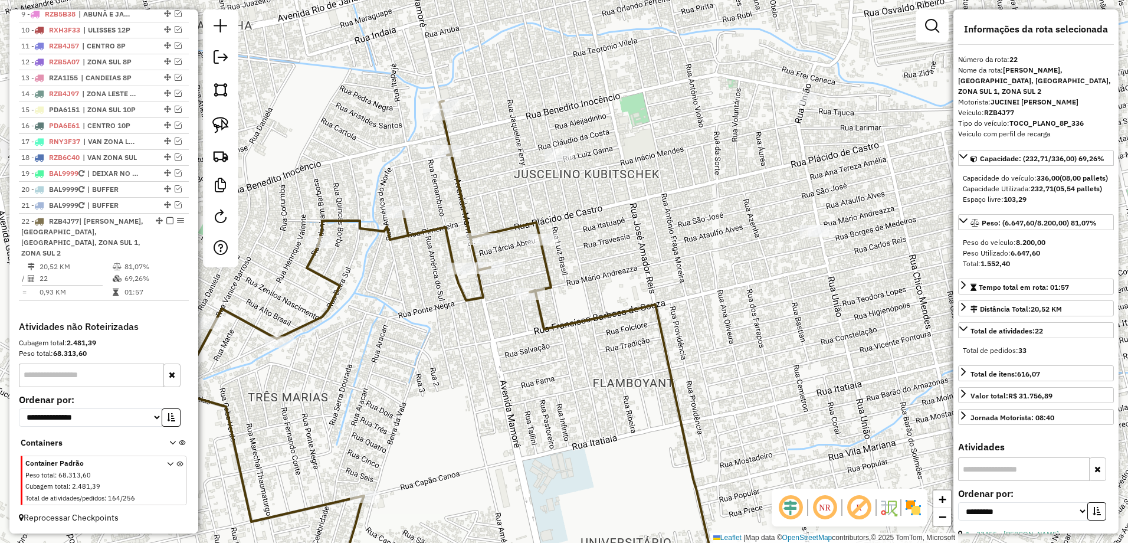
drag, startPoint x: 792, startPoint y: 109, endPoint x: 624, endPoint y: 268, distance: 231.5
click at [624, 268] on div "Janela de atendimento Grade de atendimento Capacidade Transportadoras Veículos …" at bounding box center [564, 271] width 1128 height 543
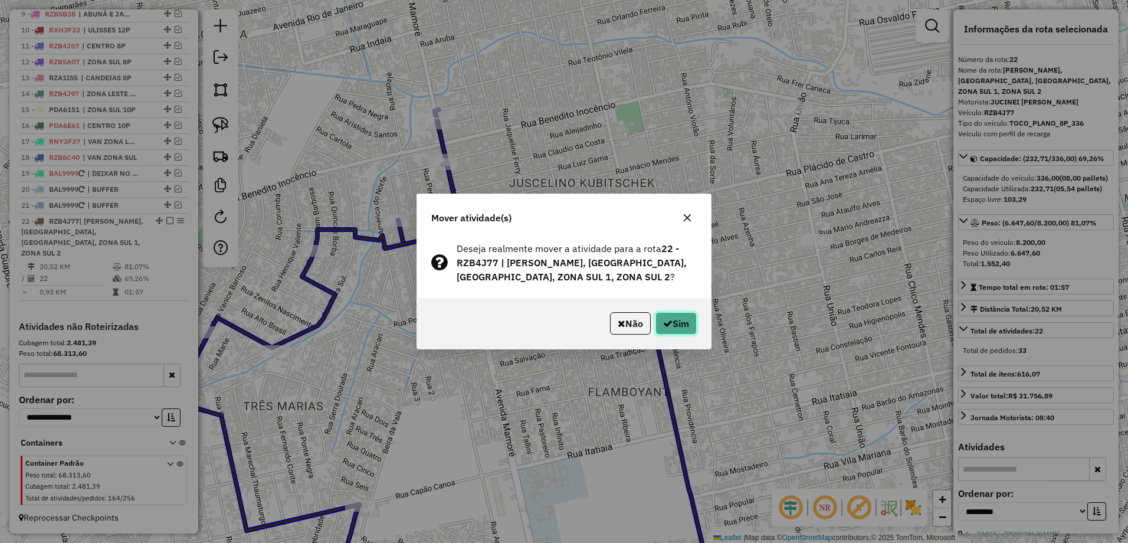
click at [679, 324] on button "Sim" at bounding box center [675, 323] width 41 height 22
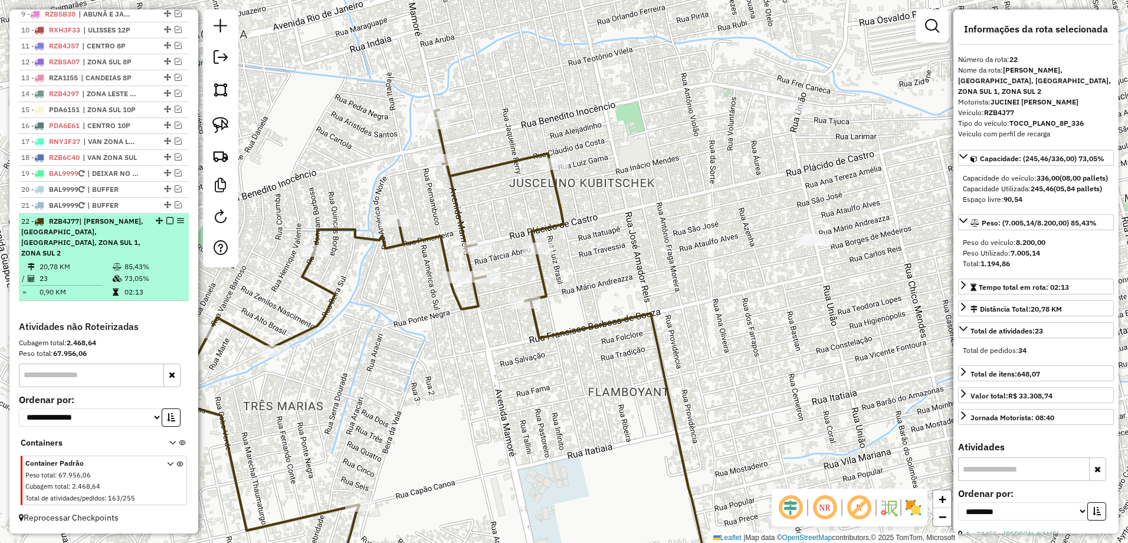
click at [88, 283] on td "23" at bounding box center [75, 278] width 73 height 12
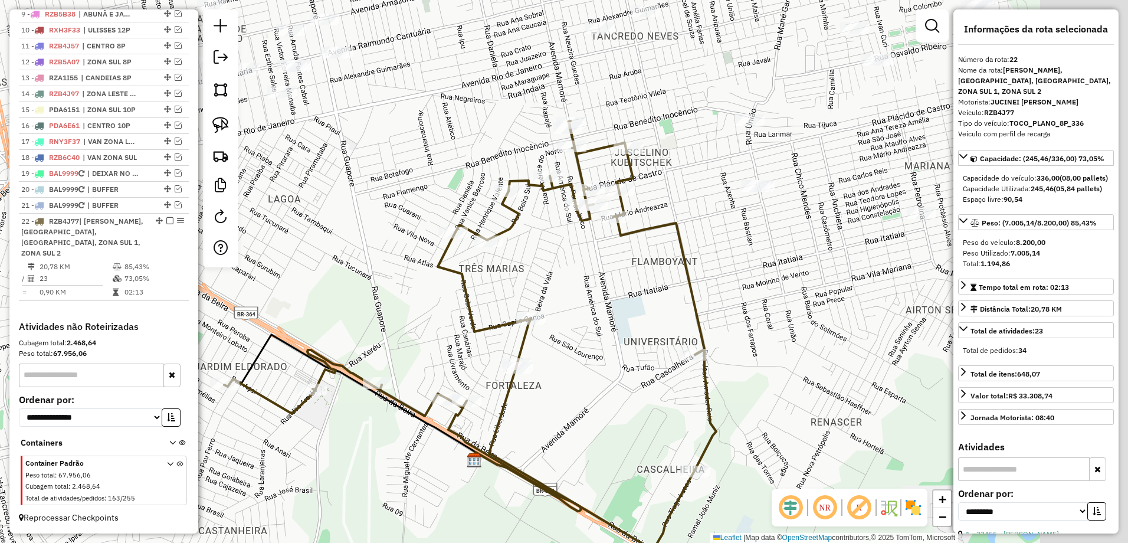
drag, startPoint x: 773, startPoint y: 207, endPoint x: 665, endPoint y: 277, distance: 128.8
click at [665, 277] on icon at bounding box center [470, 335] width 492 height 429
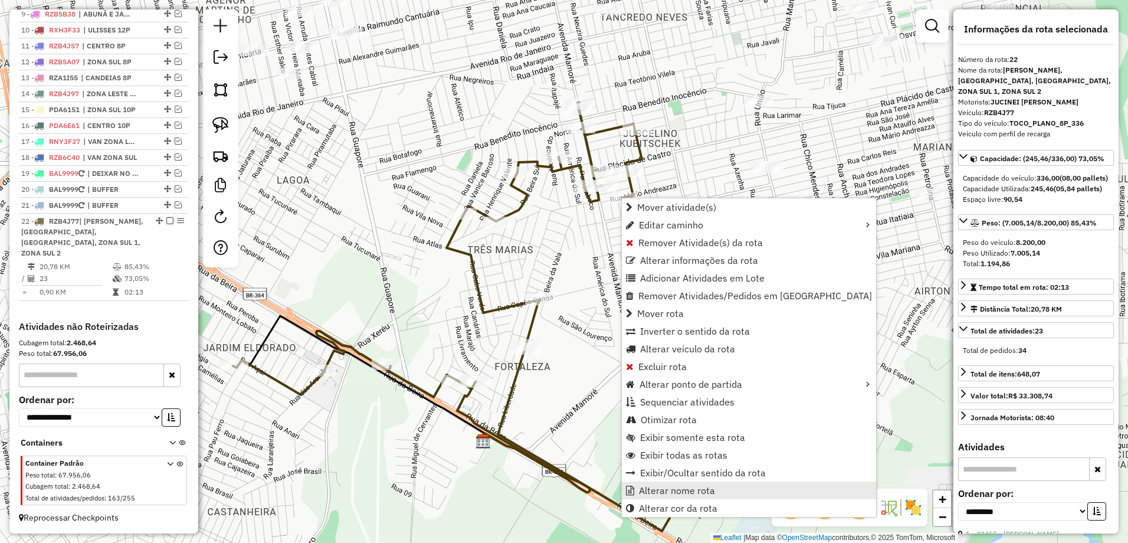
click at [688, 491] on span "Alterar nome rota" at bounding box center [677, 489] width 76 height 9
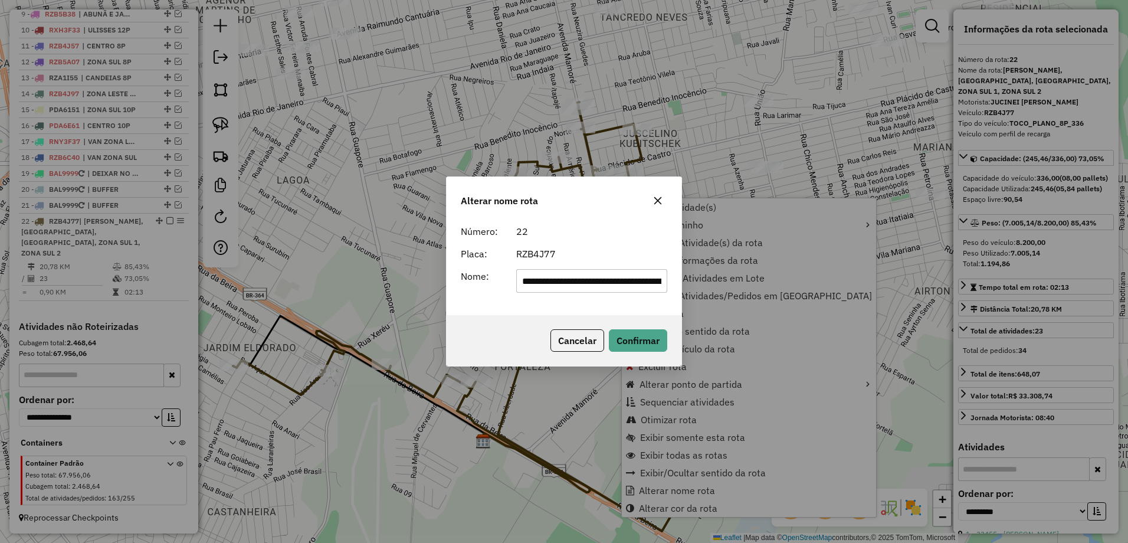
scroll to position [0, 157]
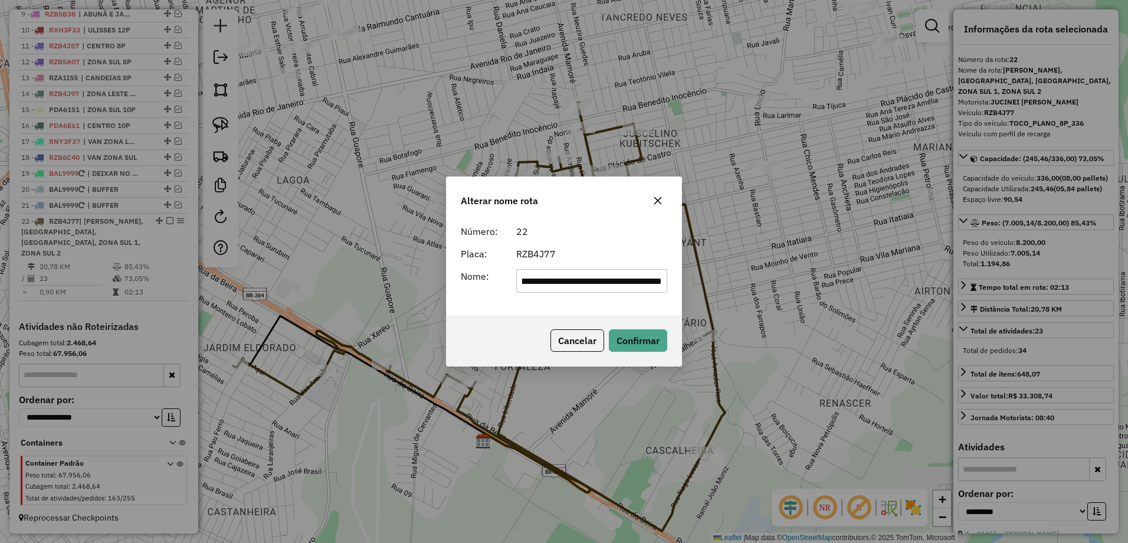
click at [665, 281] on input "**********" at bounding box center [592, 281] width 152 height 24
click at [665, 282] on input "**********" at bounding box center [592, 281] width 152 height 24
click at [664, 281] on input "**********" at bounding box center [592, 281] width 152 height 24
type input "*"
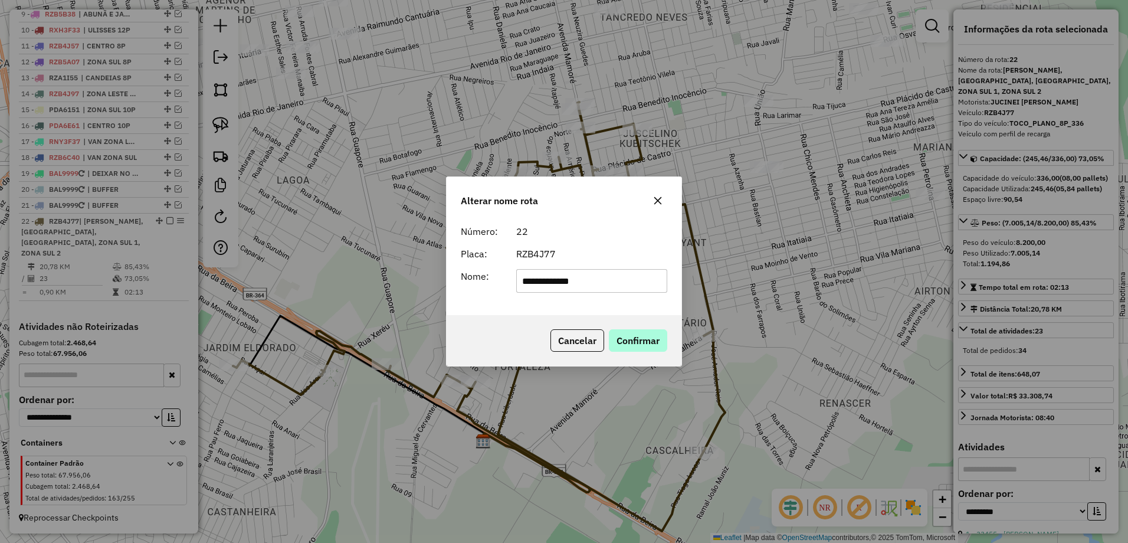
type input "**********"
click at [651, 349] on button "Confirmar" at bounding box center [638, 340] width 58 height 22
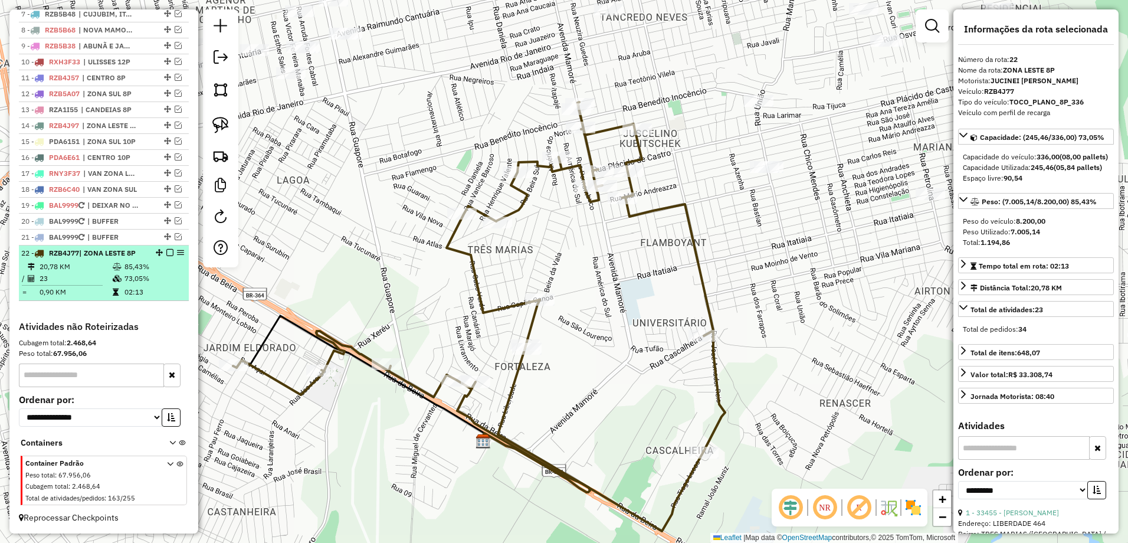
click at [166, 252] on em at bounding box center [169, 252] width 7 height 7
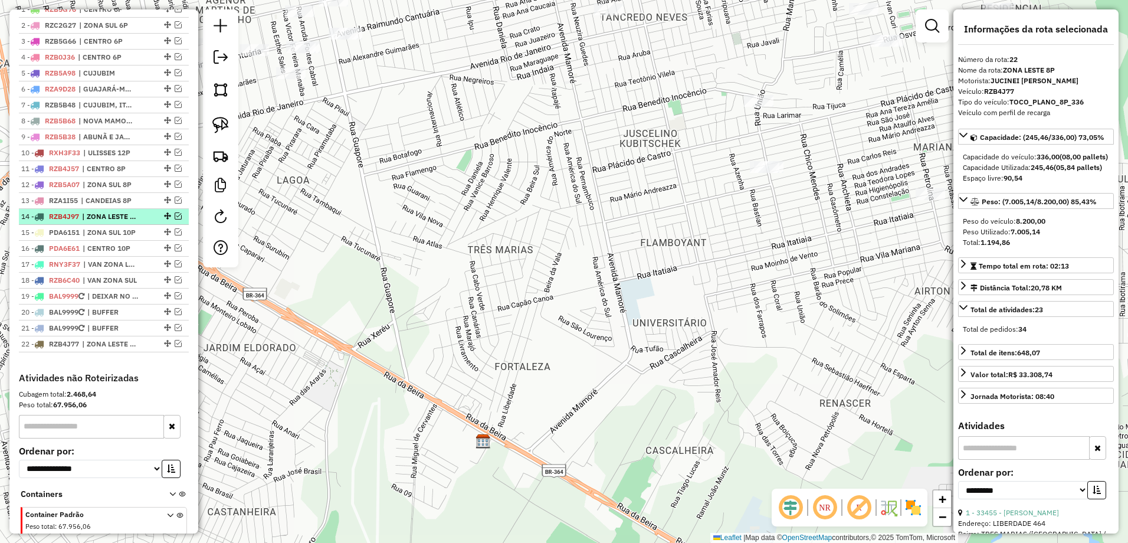
scroll to position [398, 0]
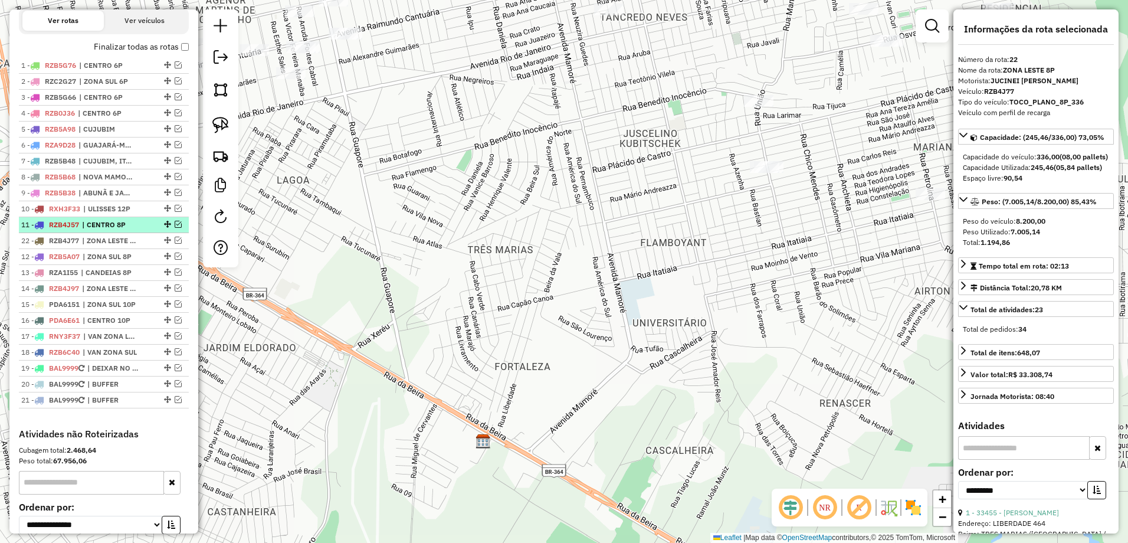
drag, startPoint x: 165, startPoint y: 411, endPoint x: 146, endPoint y: 238, distance: 173.8
click at [693, 278] on div "Janela de atendimento Grade de atendimento Capacidade Transportadoras Veículos …" at bounding box center [564, 271] width 1128 height 543
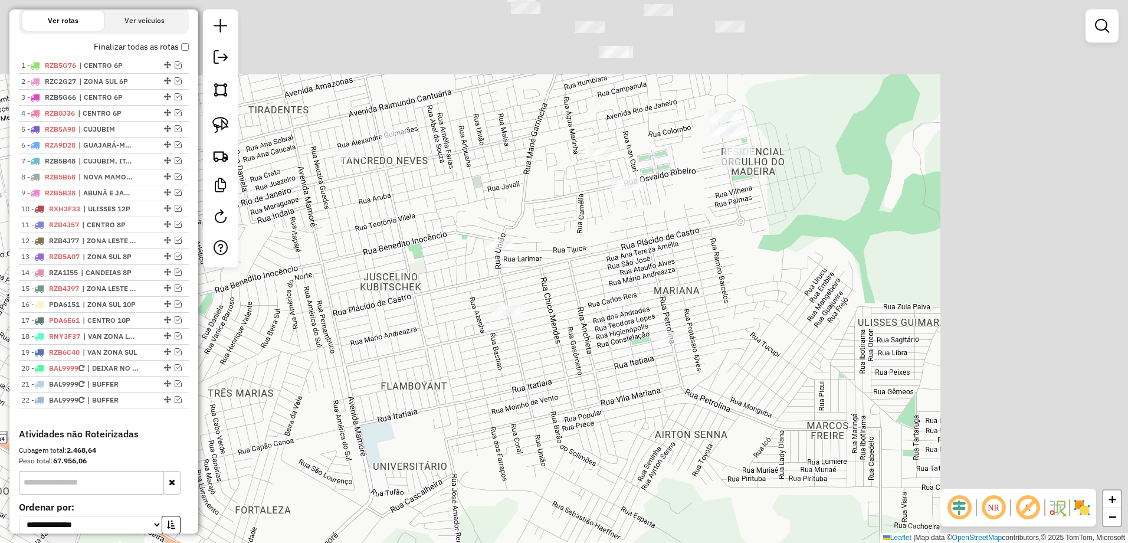
drag, startPoint x: 878, startPoint y: 161, endPoint x: 567, endPoint y: 331, distance: 354.0
click at [567, 331] on div "Janela de atendimento Grade de atendimento Capacidade Transportadoras Veículos …" at bounding box center [564, 271] width 1128 height 543
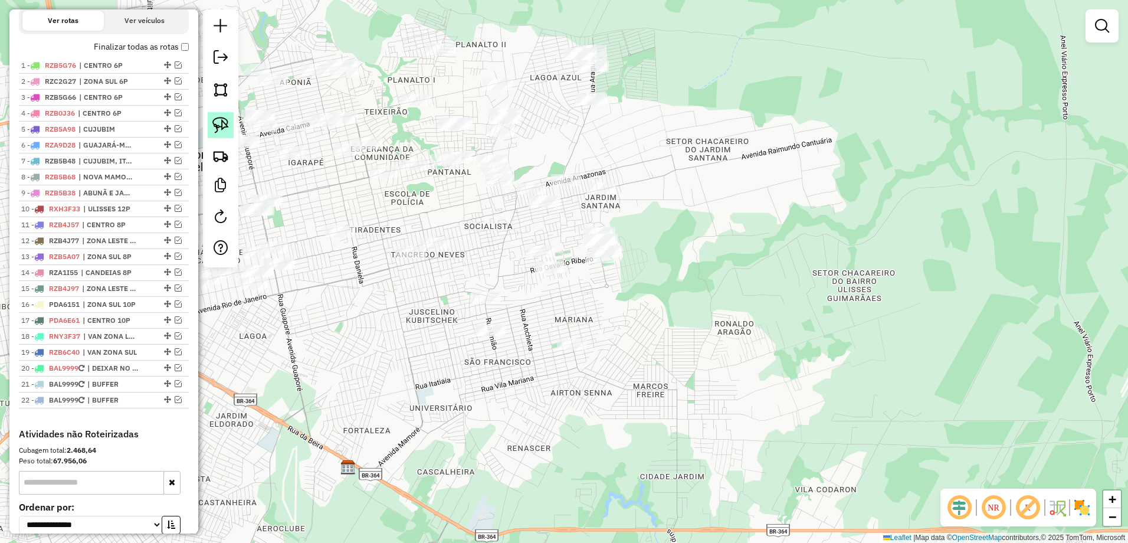
click at [223, 114] on link at bounding box center [221, 125] width 26 height 26
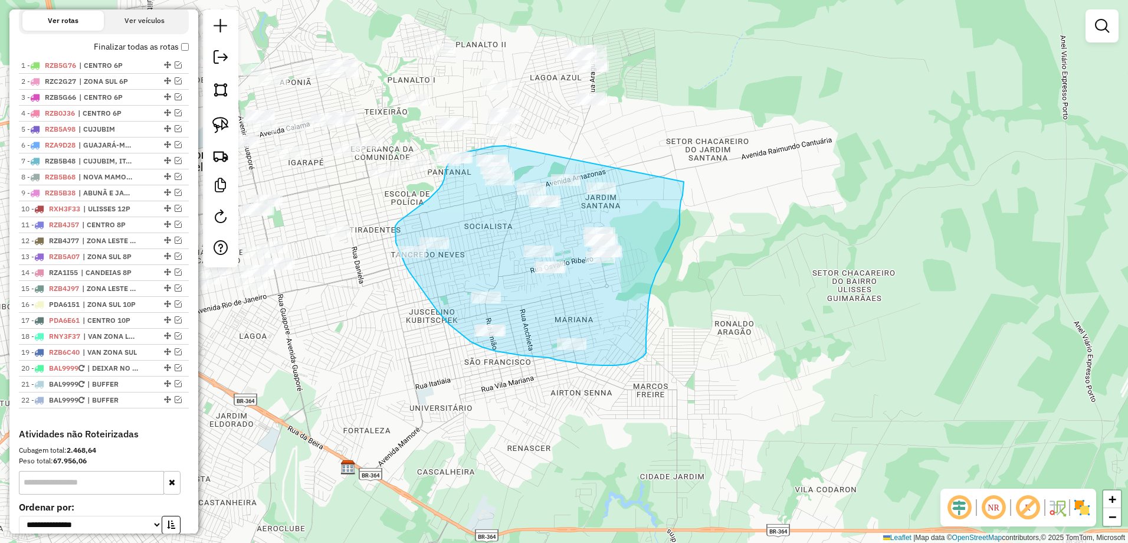
drag, startPoint x: 497, startPoint y: 146, endPoint x: 684, endPoint y: 182, distance: 189.7
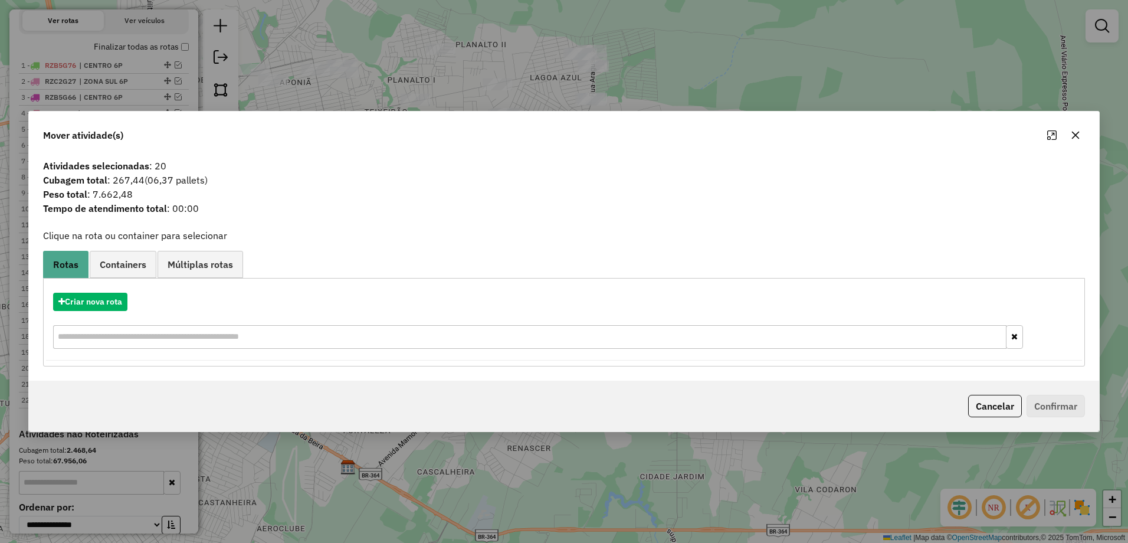
click at [1079, 134] on icon "button" at bounding box center [1075, 134] width 9 height 9
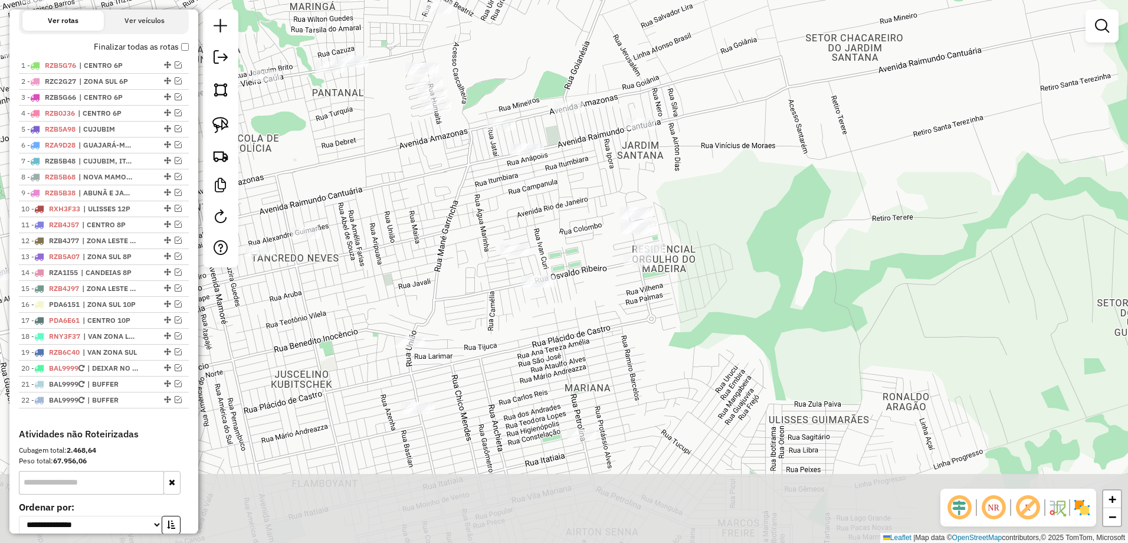
drag, startPoint x: 619, startPoint y: 170, endPoint x: 685, endPoint y: 84, distance: 108.2
click at [685, 84] on div "Janela de atendimento Grade de atendimento Capacidade Transportadoras Veículos …" at bounding box center [564, 271] width 1128 height 543
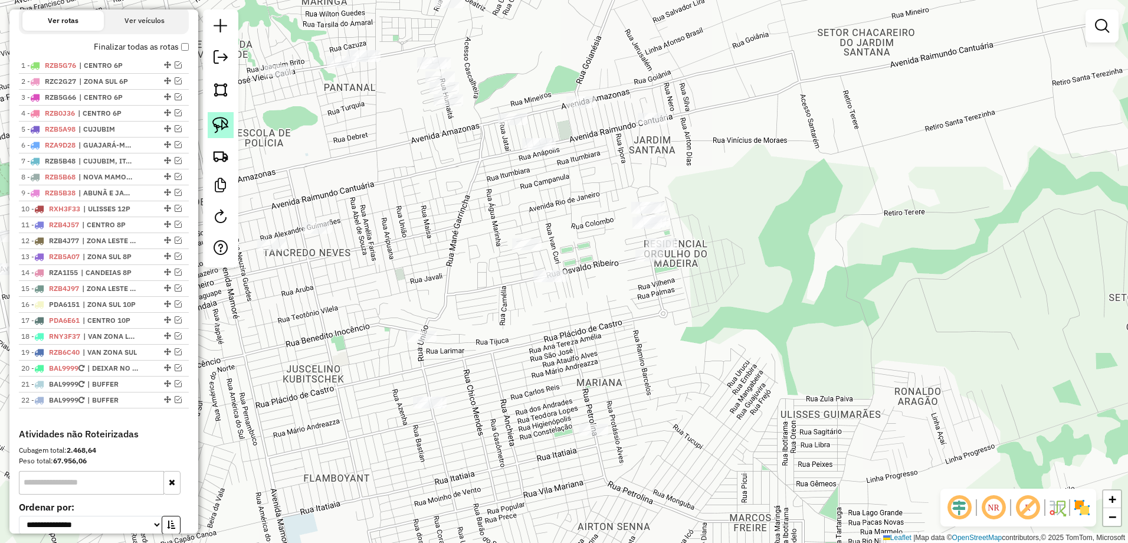
click at [224, 127] on img at bounding box center [220, 125] width 17 height 17
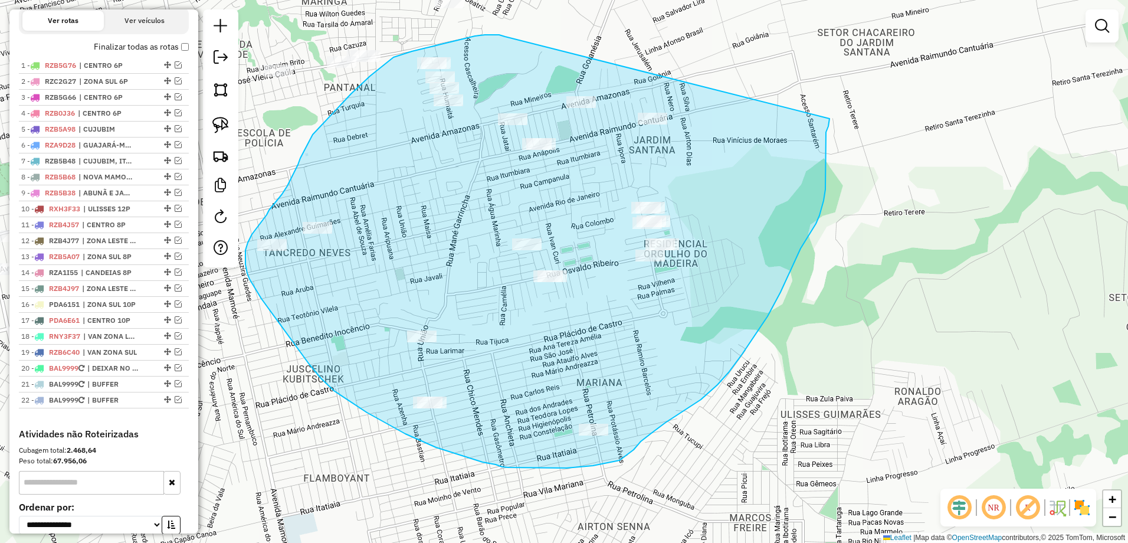
drag, startPoint x: 485, startPoint y: 35, endPoint x: 829, endPoint y: 119, distance: 354.5
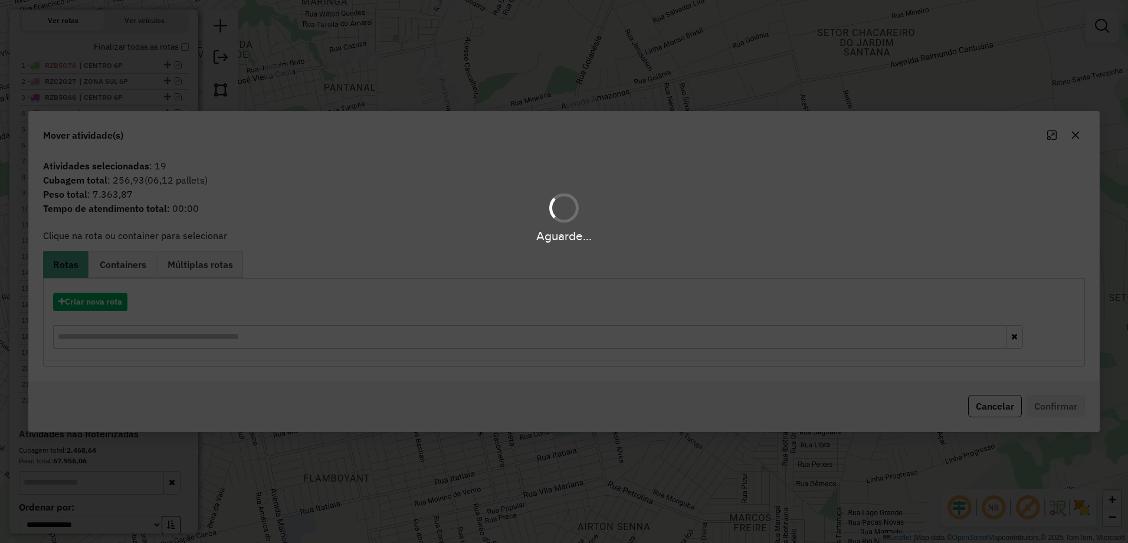
click at [98, 311] on div "Aguarde..." at bounding box center [564, 271] width 1128 height 543
click at [101, 303] on div "Aguarde..." at bounding box center [564, 271] width 1128 height 543
click at [99, 303] on div "Aguarde..." at bounding box center [564, 271] width 1128 height 543
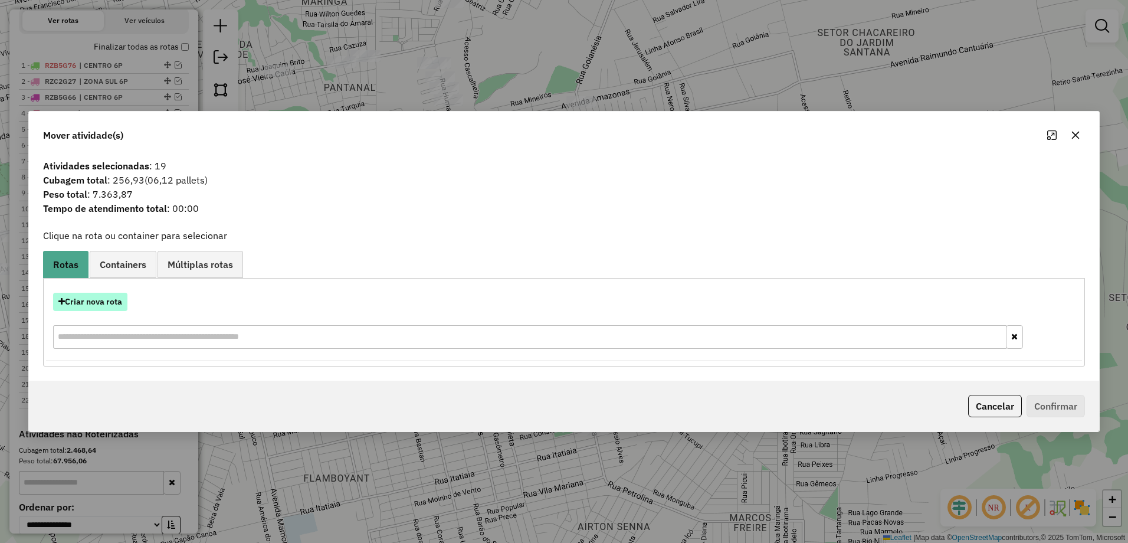
click at [100, 297] on button "Criar nova rota" at bounding box center [90, 302] width 74 height 18
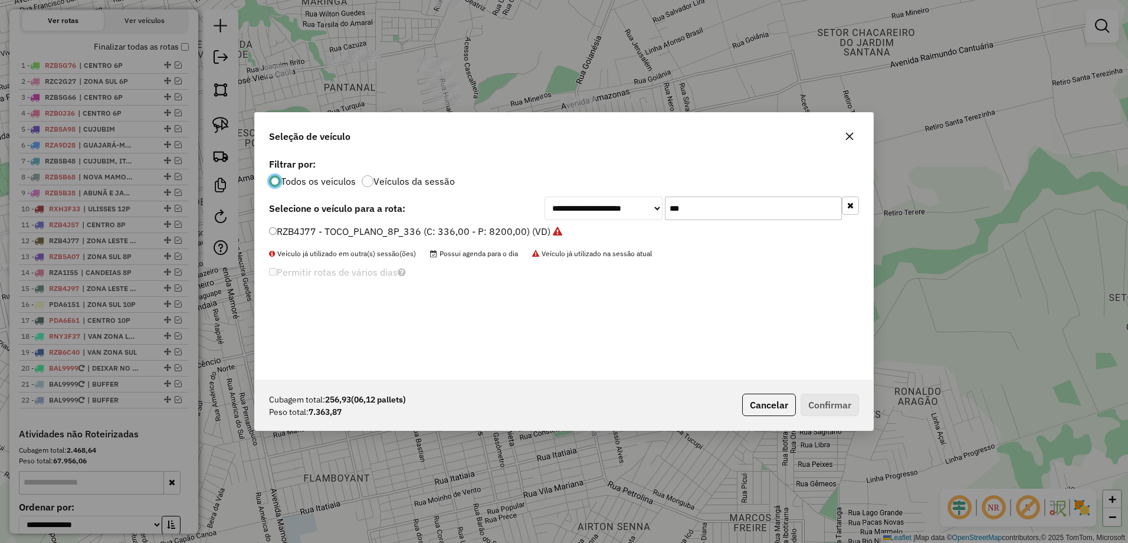
scroll to position [6, 4]
click at [711, 208] on input "***" at bounding box center [753, 208] width 177 height 24
type input "*"
type input "**"
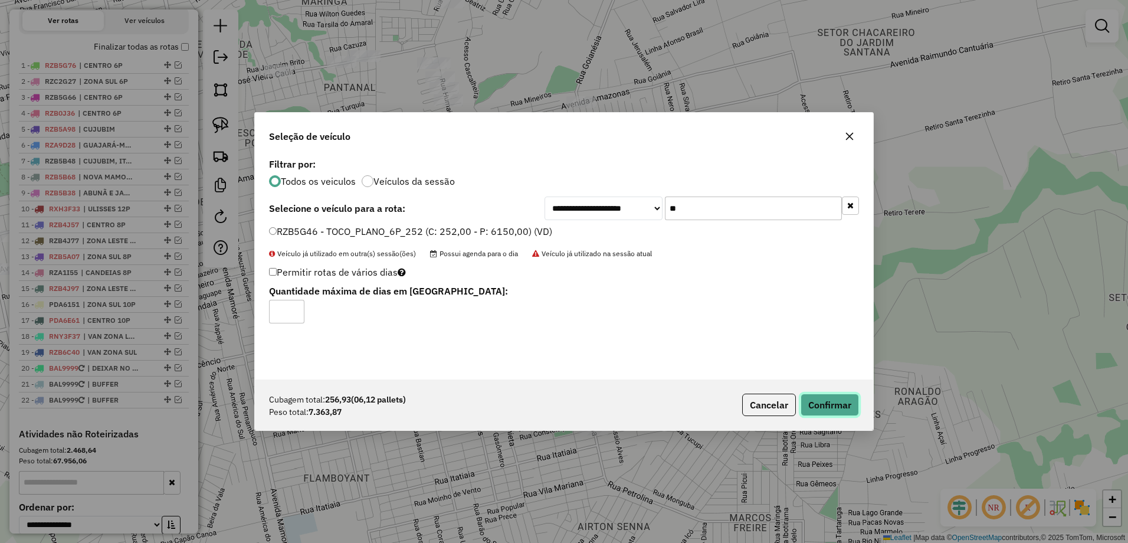
click at [851, 405] on button "Confirmar" at bounding box center [829, 404] width 58 height 22
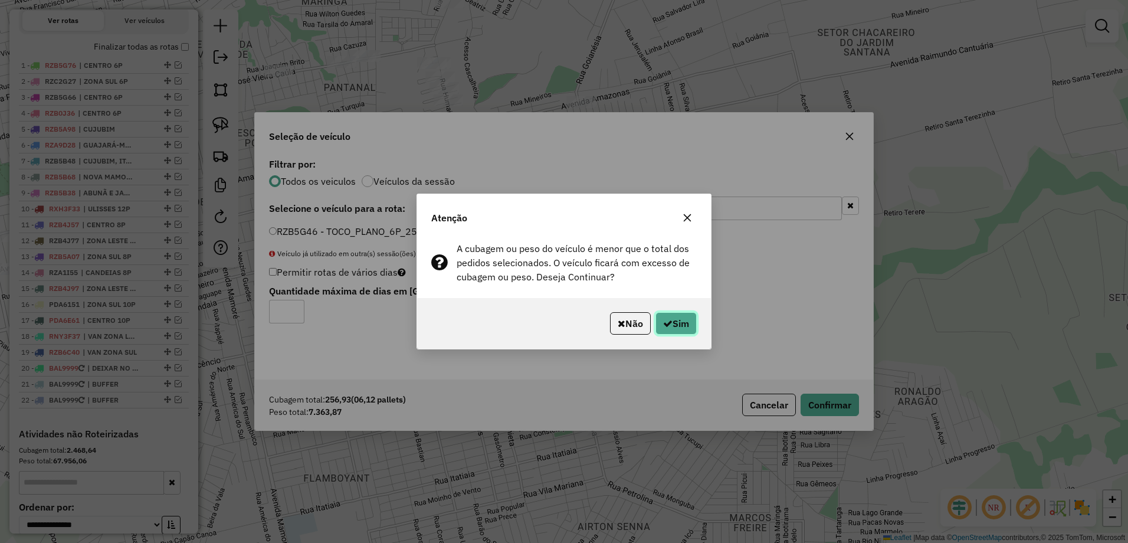
click at [685, 323] on button "Sim" at bounding box center [675, 323] width 41 height 22
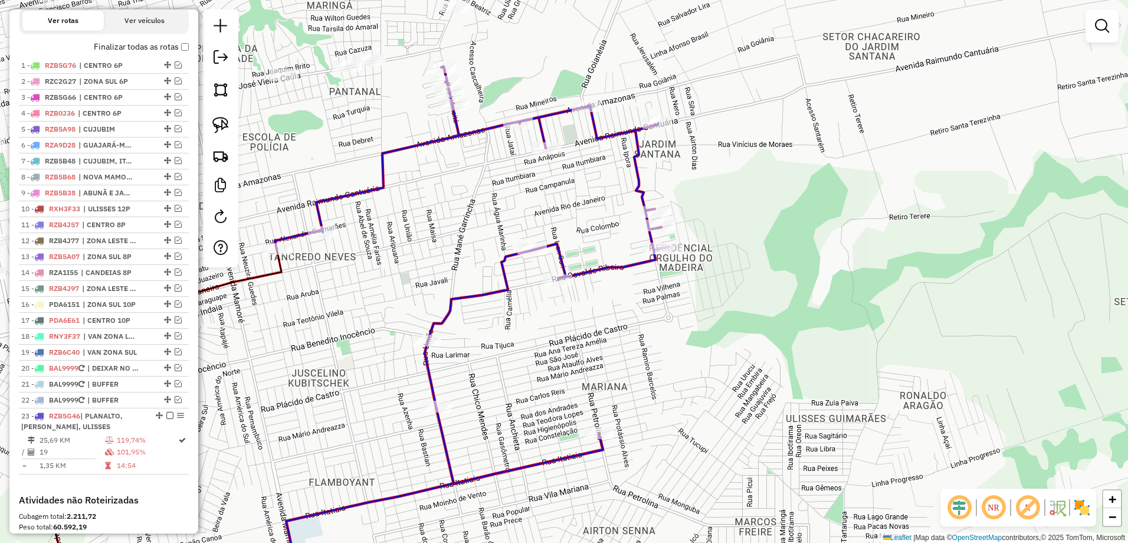
drag, startPoint x: 523, startPoint y: 195, endPoint x: 564, endPoint y: 230, distance: 54.4
click at [564, 229] on div "Janela de atendimento Grade de atendimento Capacidade Transportadoras Veículos …" at bounding box center [564, 271] width 1128 height 543
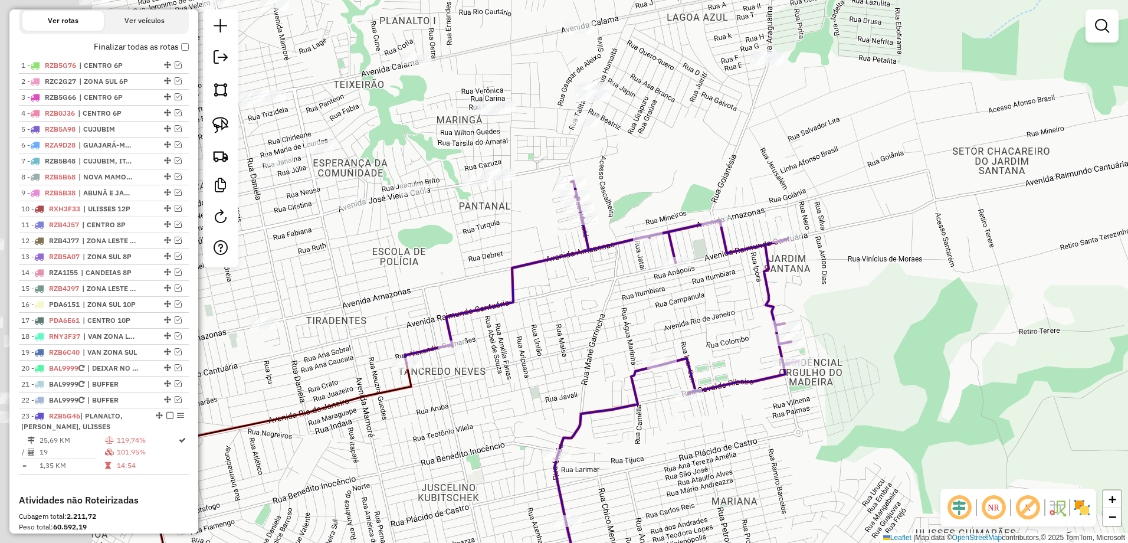
drag, startPoint x: 578, startPoint y: 244, endPoint x: 601, endPoint y: 259, distance: 27.3
click at [601, 259] on div "Janela de atendimento Grade de atendimento Capacidade Transportadoras Veículos …" at bounding box center [564, 271] width 1128 height 543
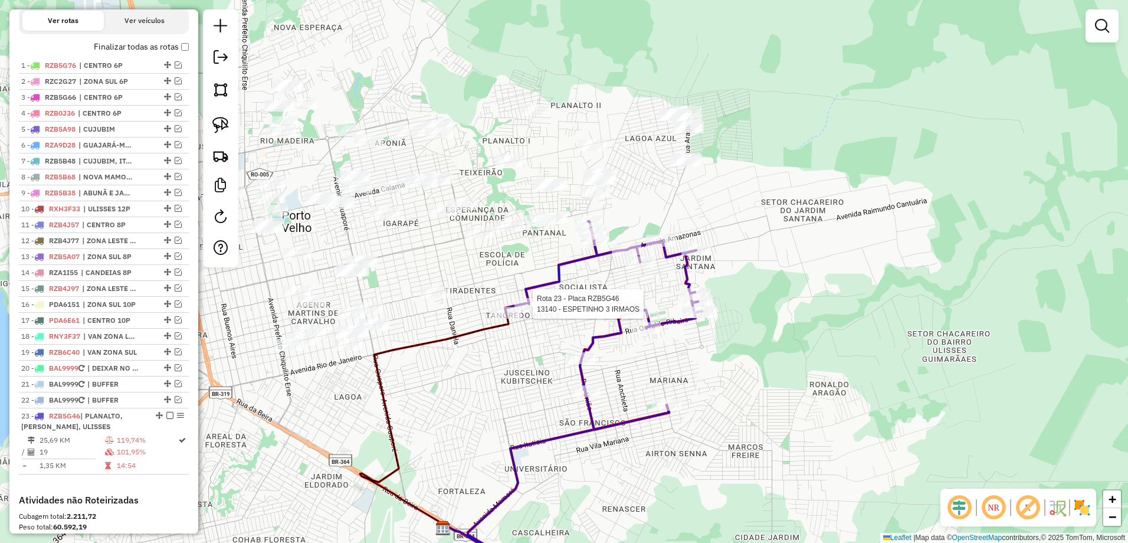
scroll to position [582, 0]
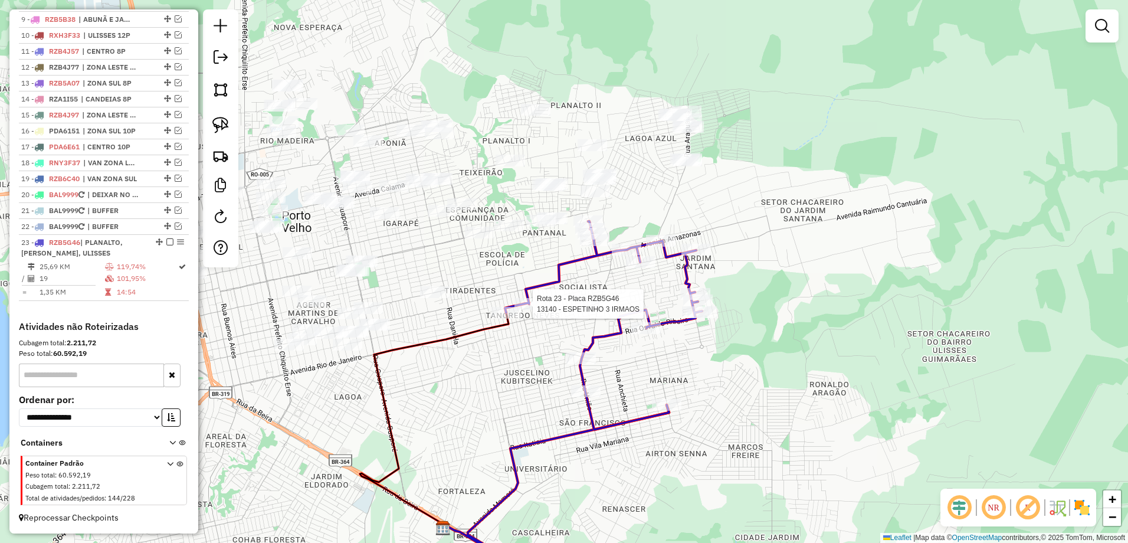
select select "**********"
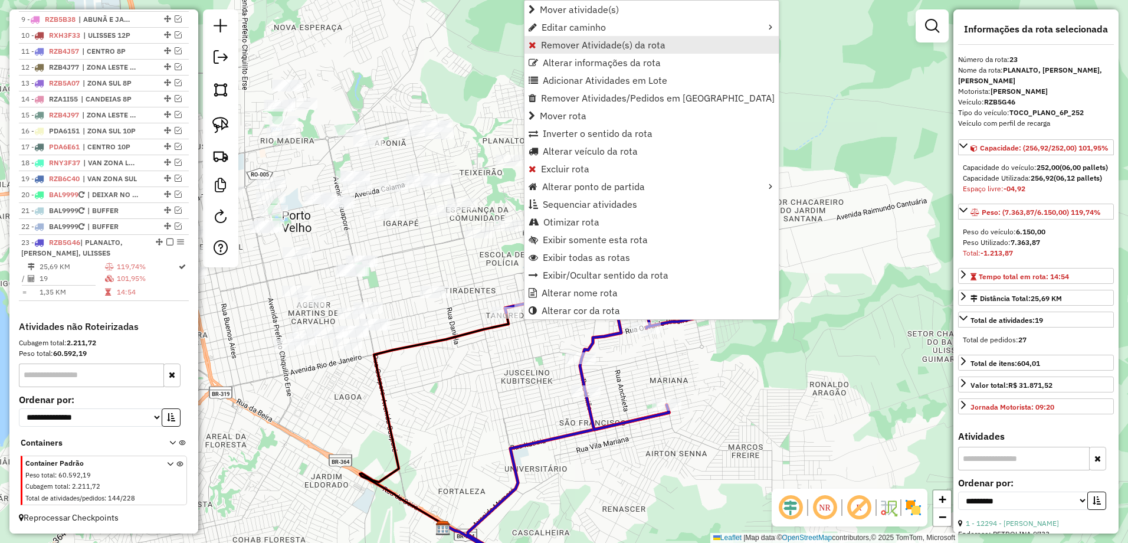
click at [583, 44] on span "Remover Atividade(s) da rota" at bounding box center [603, 44] width 124 height 9
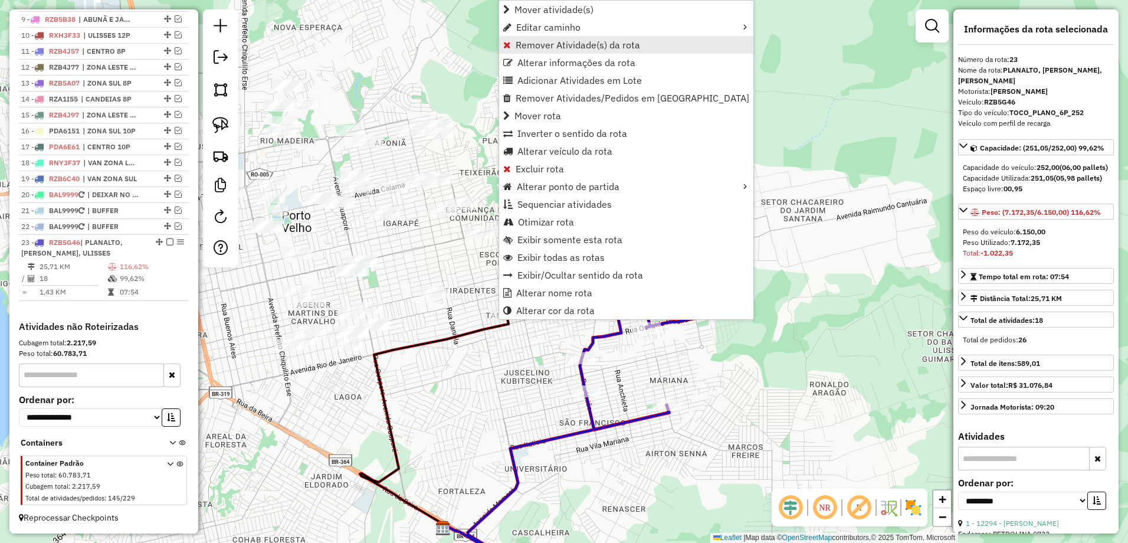
click at [605, 44] on span "Remover Atividade(s) da rota" at bounding box center [578, 44] width 124 height 9
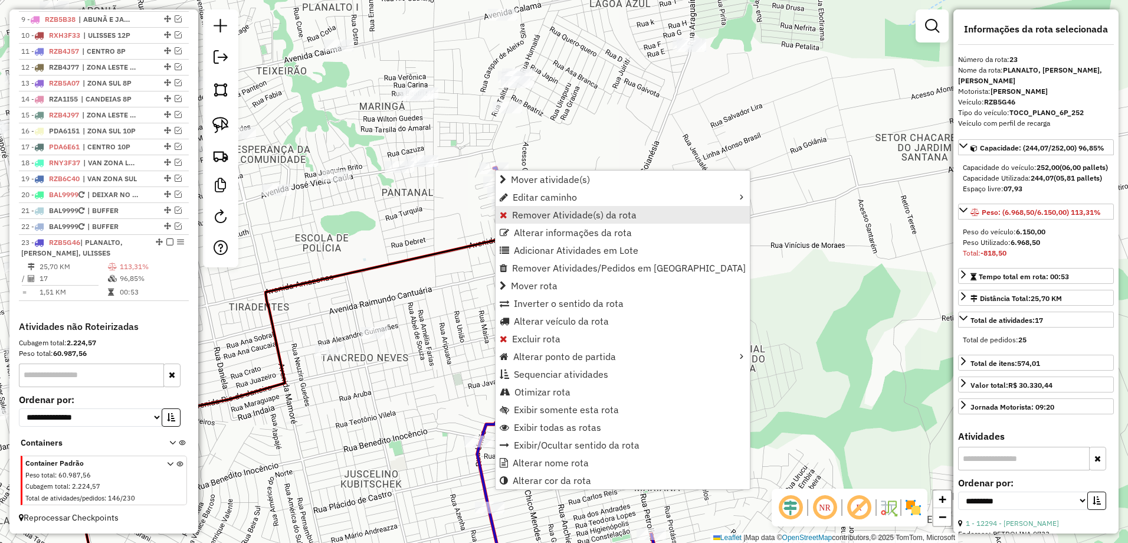
click at [573, 212] on span "Remover Atividade(s) da rota" at bounding box center [574, 214] width 124 height 9
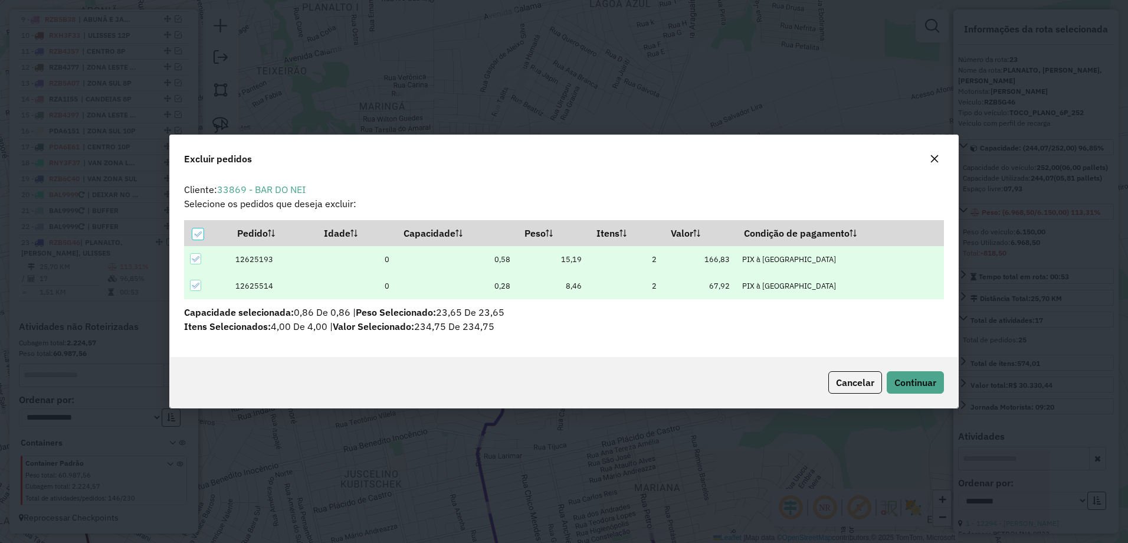
scroll to position [0, 0]
click at [927, 377] on span "Continuar" at bounding box center [915, 382] width 42 height 12
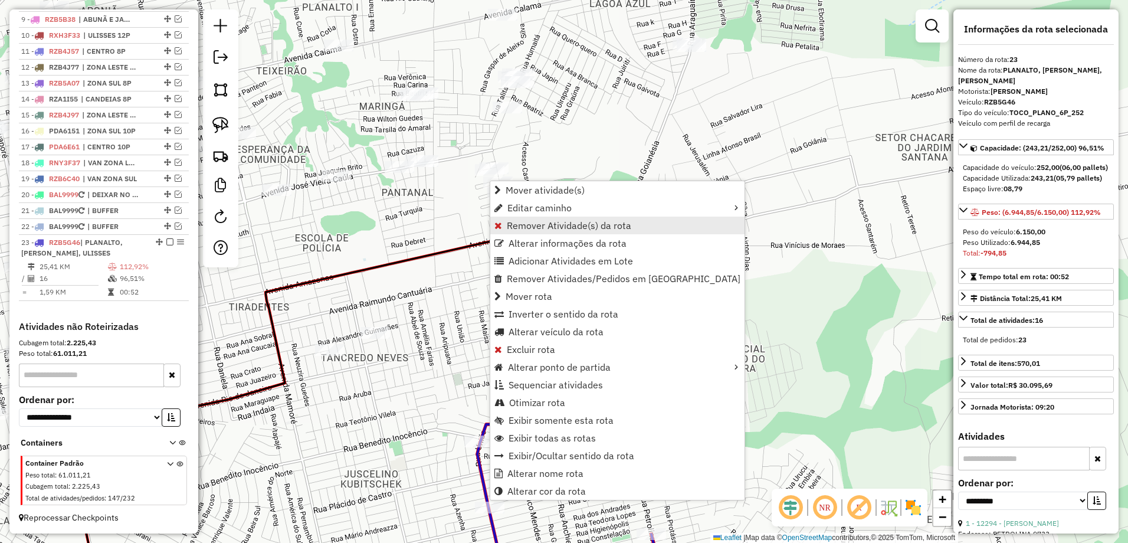
click at [534, 225] on span "Remover Atividade(s) da rota" at bounding box center [569, 225] width 124 height 9
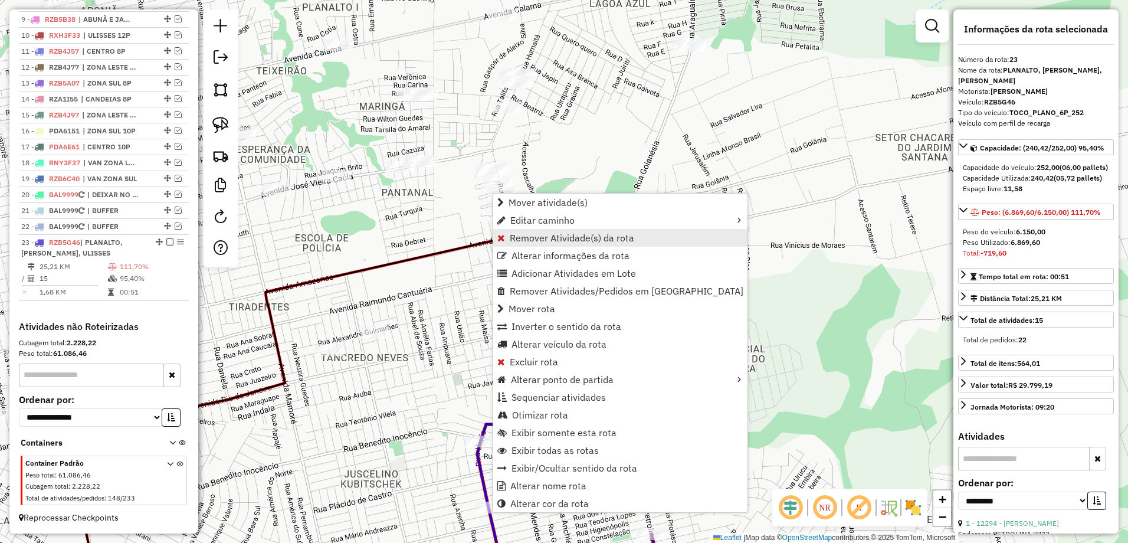
click at [556, 238] on span "Remover Atividade(s) da rota" at bounding box center [572, 237] width 124 height 9
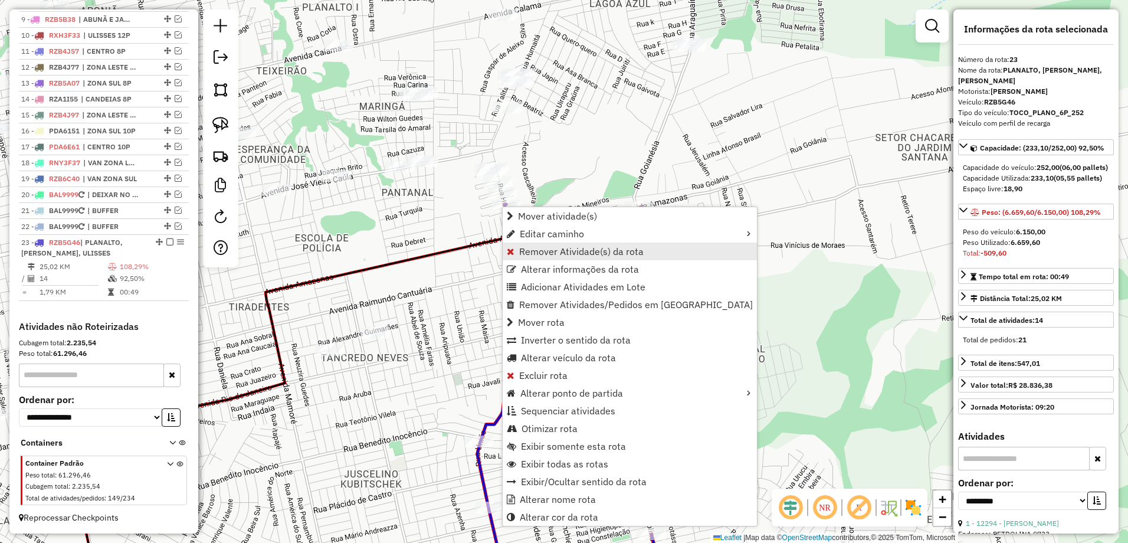
click at [574, 258] on link "Remover Atividade(s) da rota" at bounding box center [630, 251] width 254 height 18
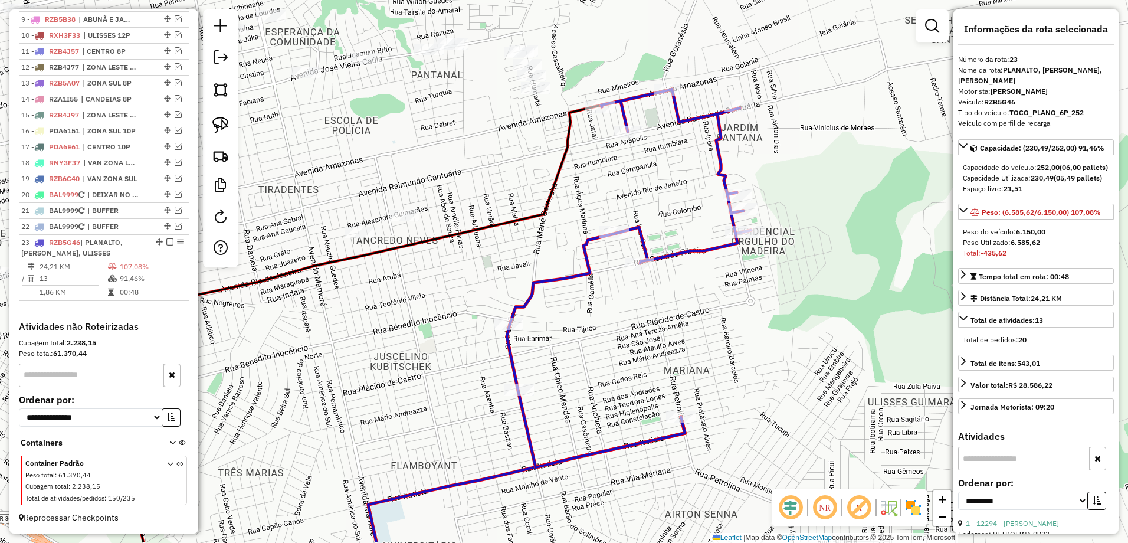
drag, startPoint x: 647, startPoint y: 247, endPoint x: 633, endPoint y: 187, distance: 61.7
click at [633, 187] on div "Janela de atendimento Grade de atendimento Capacidade Transportadoras Veículos …" at bounding box center [564, 271] width 1128 height 543
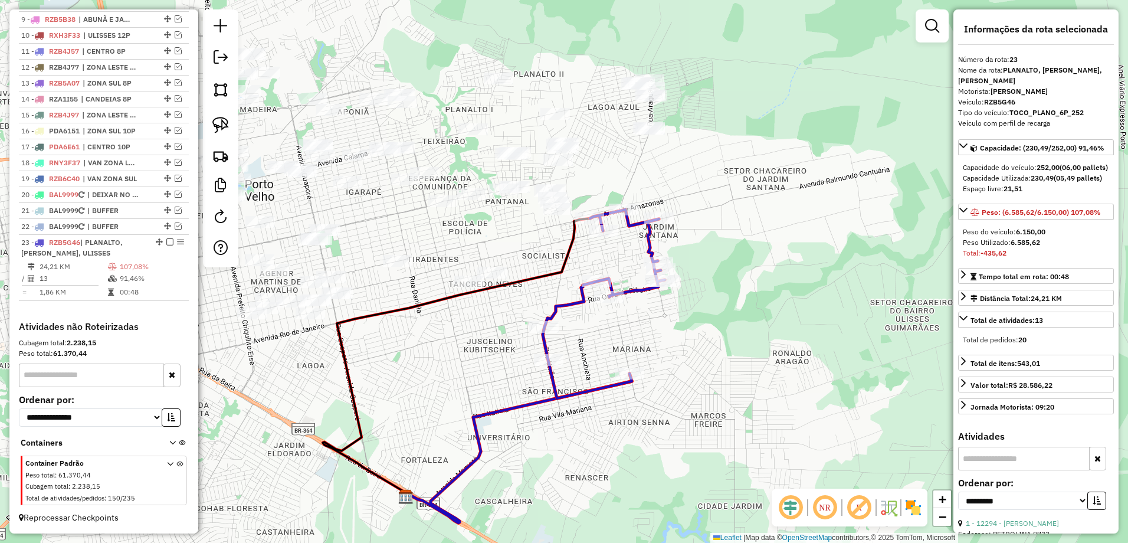
drag, startPoint x: 639, startPoint y: 211, endPoint x: 606, endPoint y: 277, distance: 74.1
click at [606, 277] on div "Janela de atendimento Grade de atendimento Capacidade Transportadoras Veículos …" at bounding box center [564, 271] width 1128 height 543
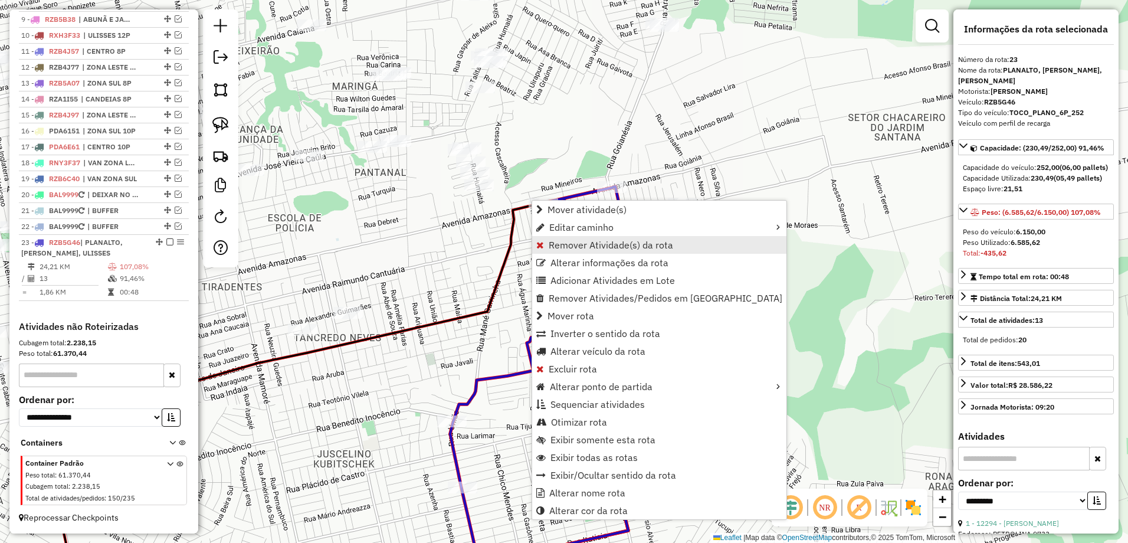
click at [599, 242] on span "Remover Atividade(s) da rota" at bounding box center [611, 244] width 124 height 9
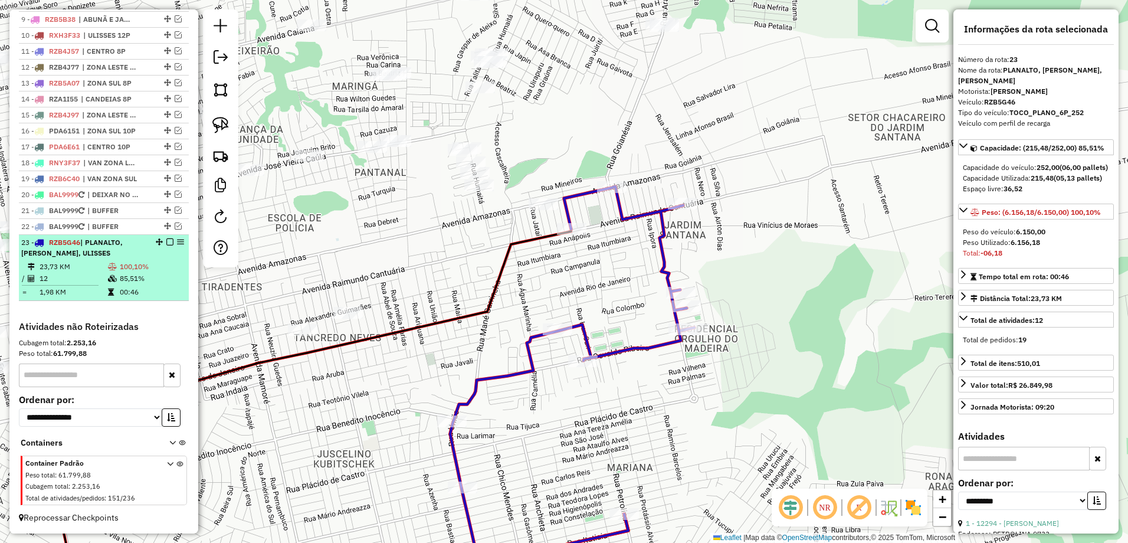
click at [77, 279] on td "12" at bounding box center [73, 278] width 68 height 12
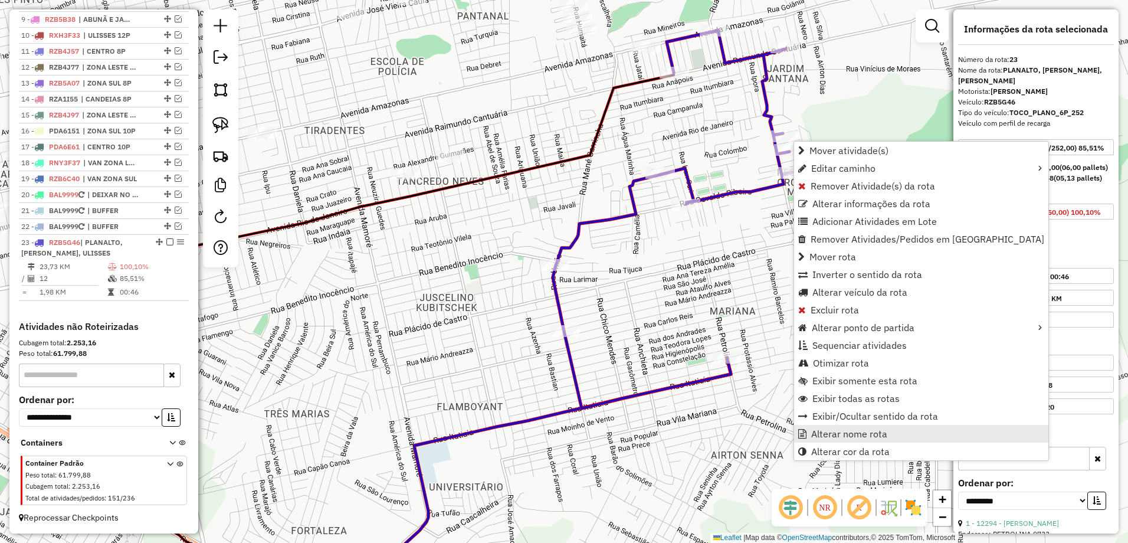
click at [894, 434] on link "Alterar nome rota" at bounding box center [921, 434] width 254 height 18
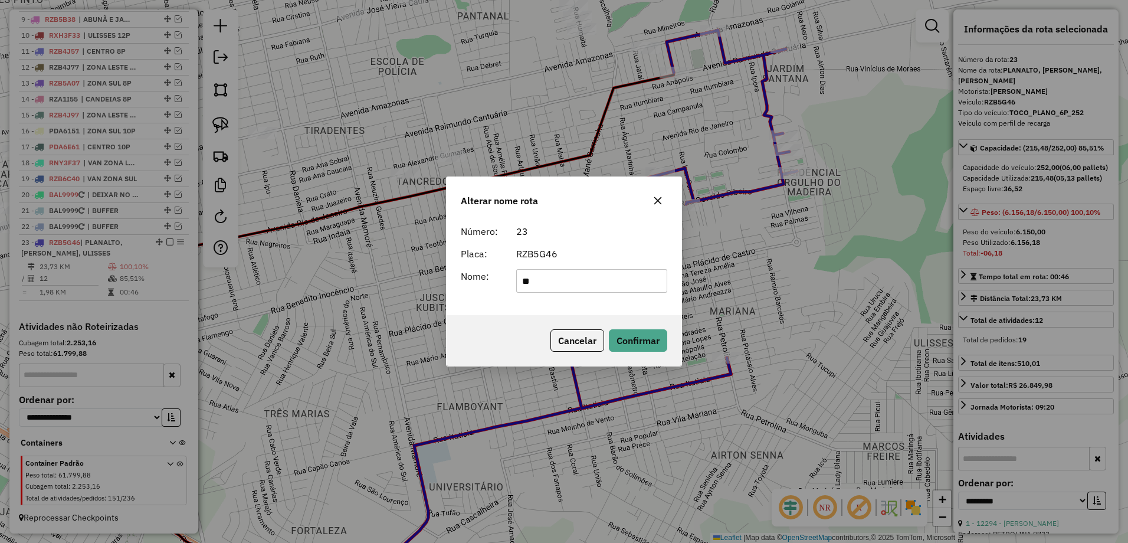
type input "*"
type input "**********"
click at [644, 331] on button "Confirmar" at bounding box center [638, 340] width 58 height 22
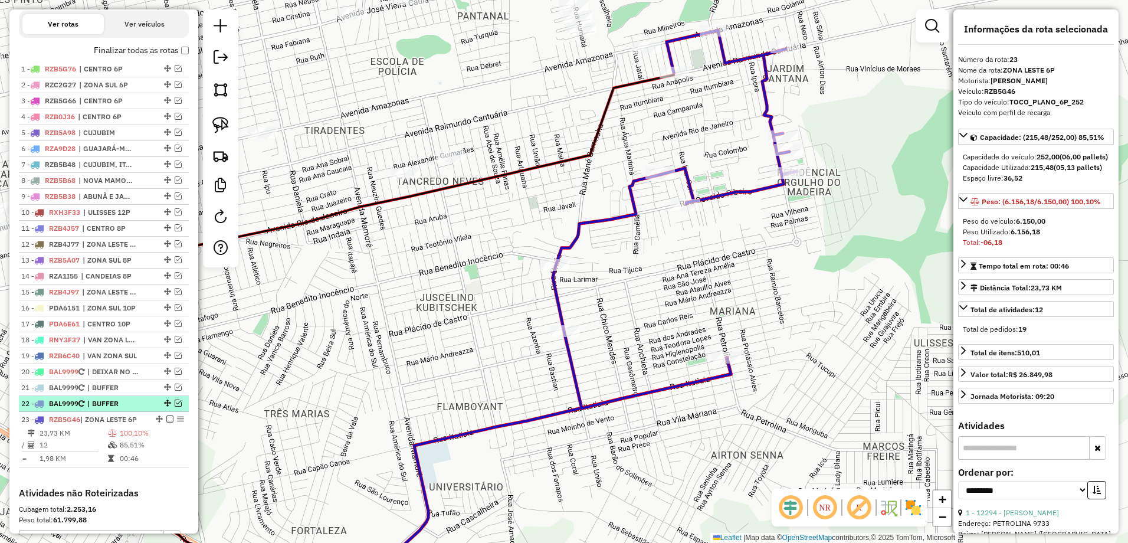
scroll to position [335, 0]
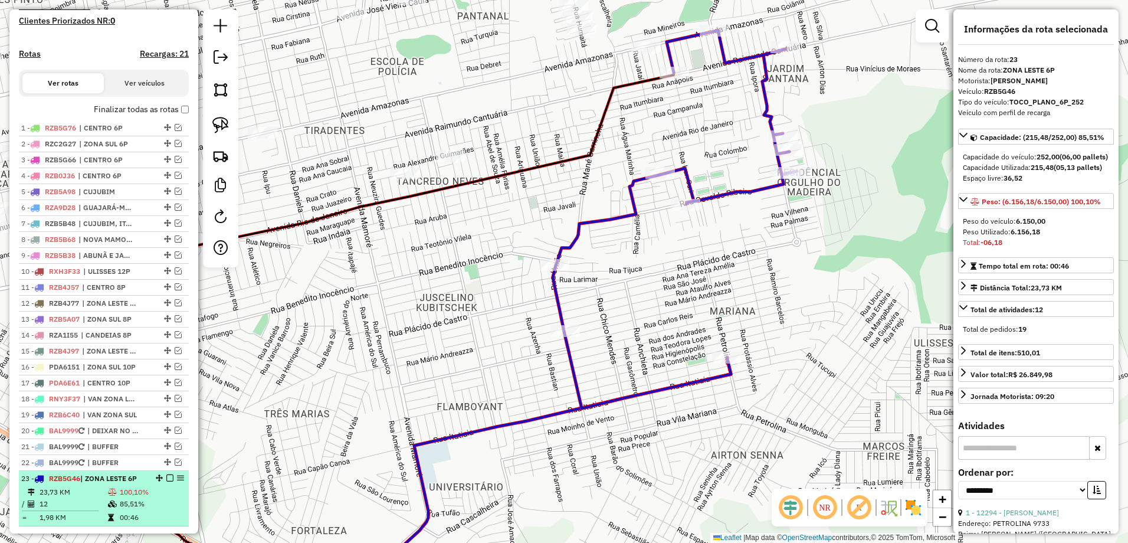
click at [166, 481] on em at bounding box center [169, 477] width 7 height 7
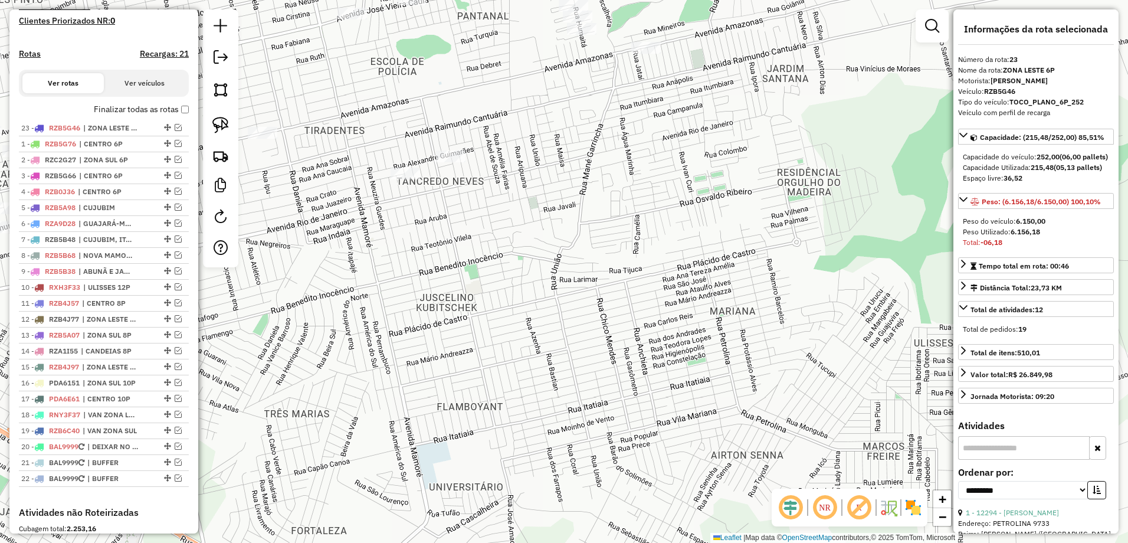
drag, startPoint x: 165, startPoint y: 489, endPoint x: 175, endPoint y: 134, distance: 354.6
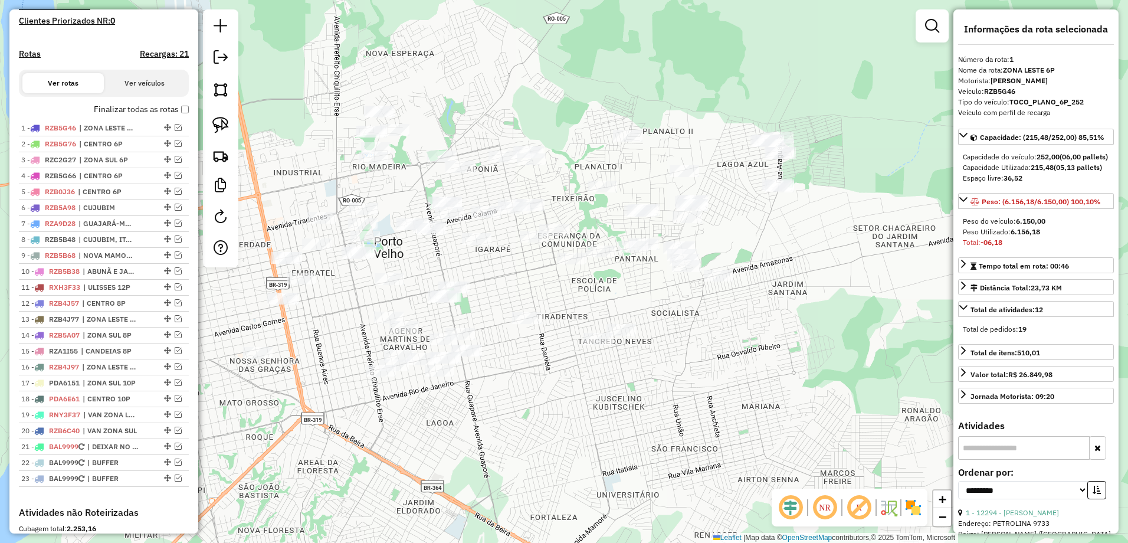
drag, startPoint x: 666, startPoint y: 241, endPoint x: 722, endPoint y: 344, distance: 117.7
click at [722, 344] on div "Janela de atendimento Grade de atendimento Capacidade Transportadoras Veículos …" at bounding box center [564, 271] width 1128 height 543
click at [216, 130] on img at bounding box center [220, 125] width 17 height 17
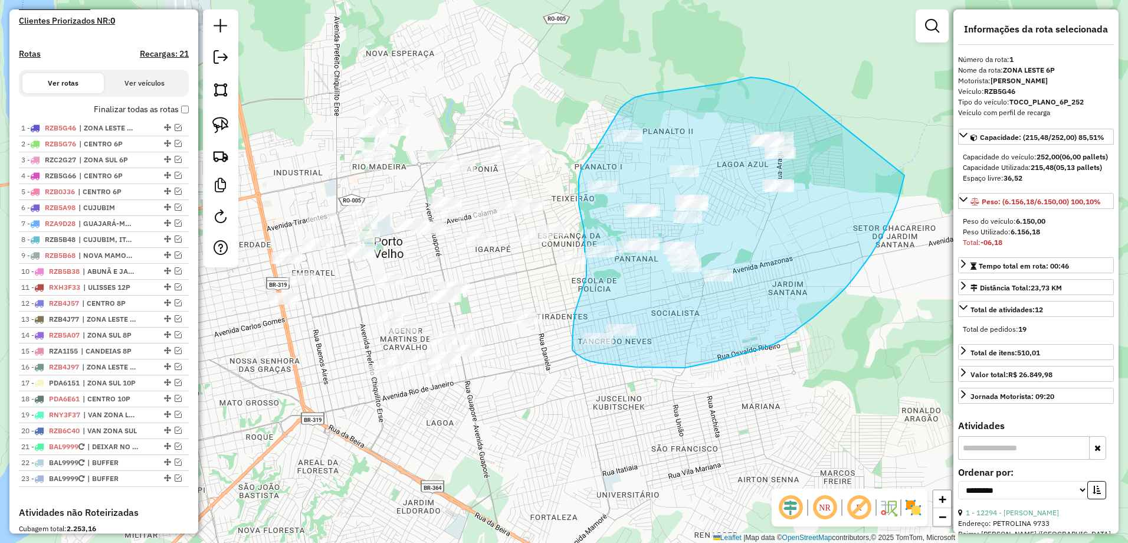
drag, startPoint x: 768, startPoint y: 79, endPoint x: 904, endPoint y: 175, distance: 166.8
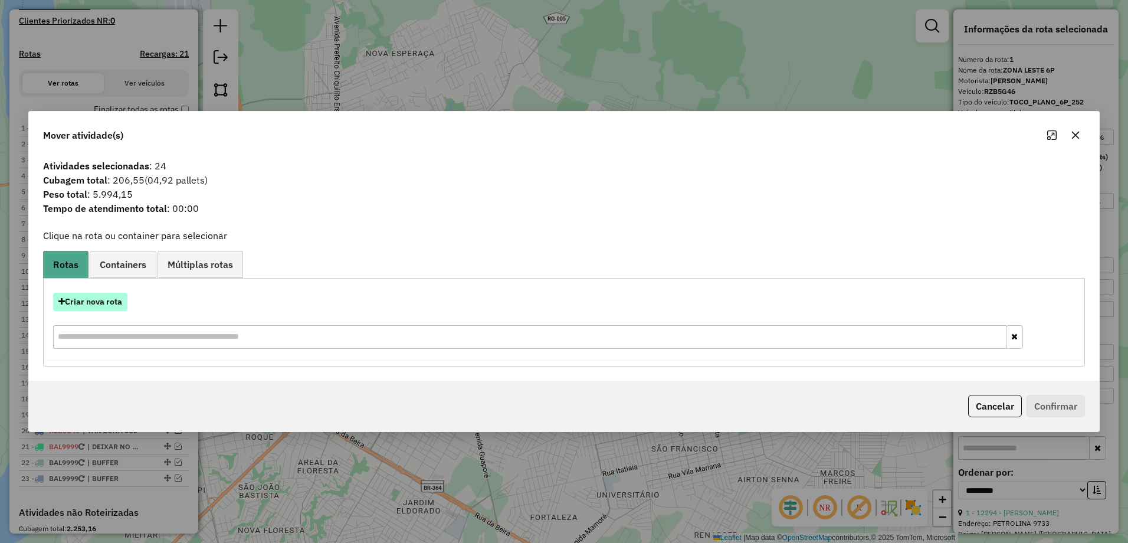
click at [107, 307] on button "Criar nova rota" at bounding box center [90, 302] width 74 height 18
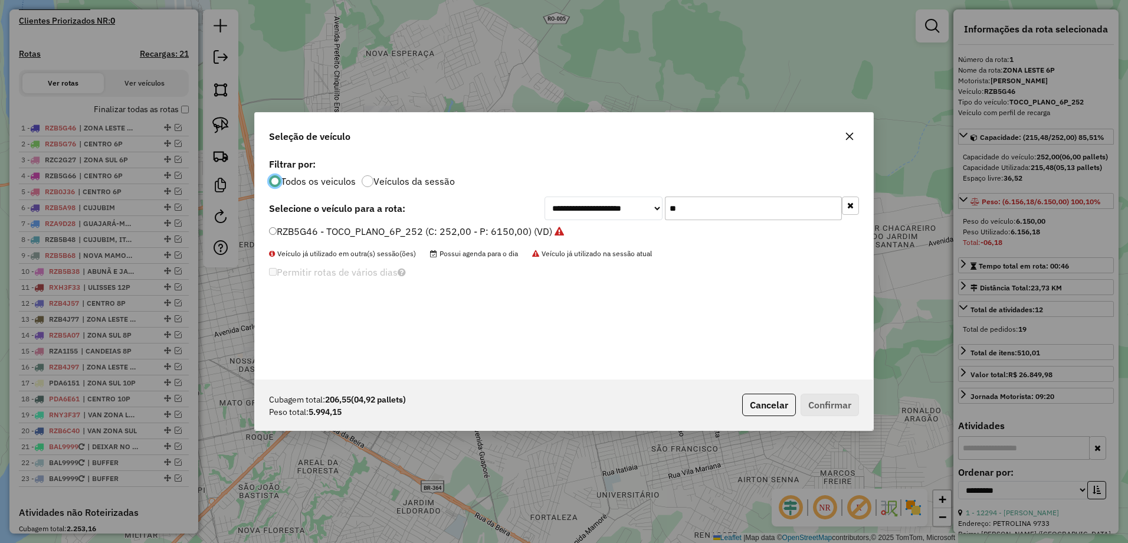
scroll to position [6, 4]
click at [718, 217] on input "**" at bounding box center [753, 208] width 177 height 24
type input "*"
type input "**"
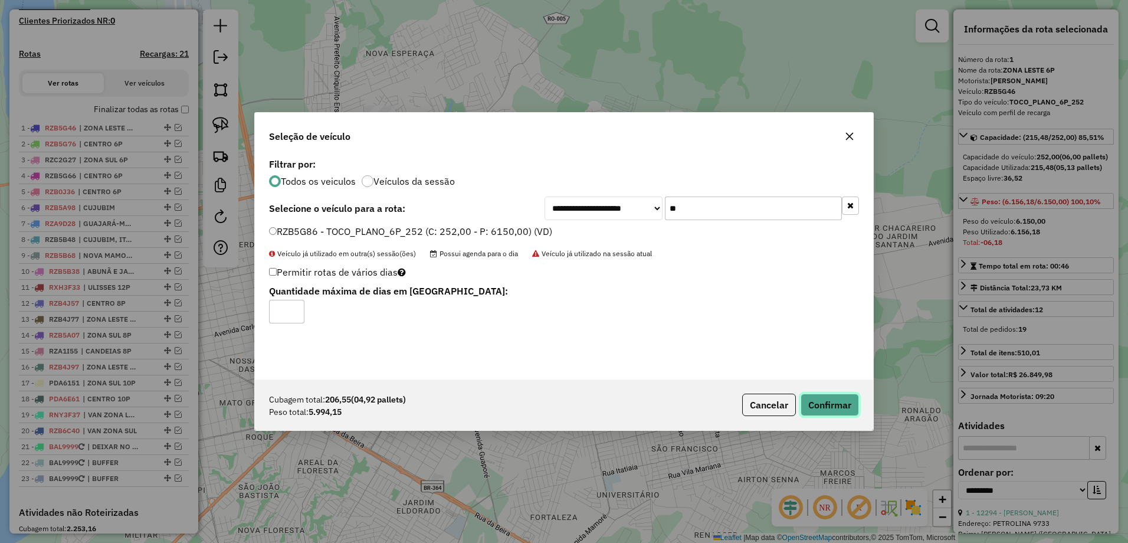
click at [836, 405] on button "Confirmar" at bounding box center [829, 404] width 58 height 22
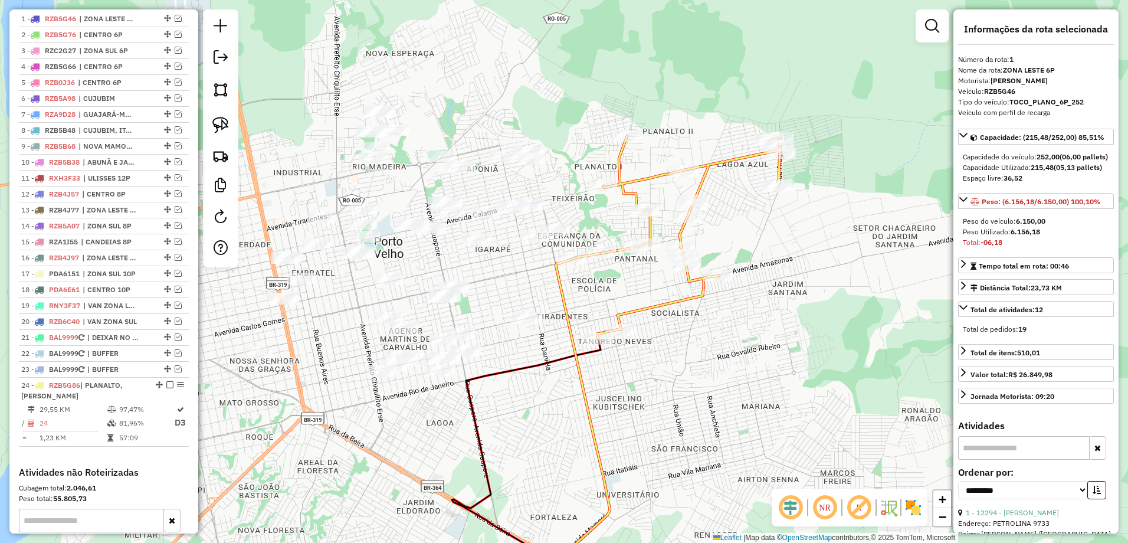
scroll to position [457, 0]
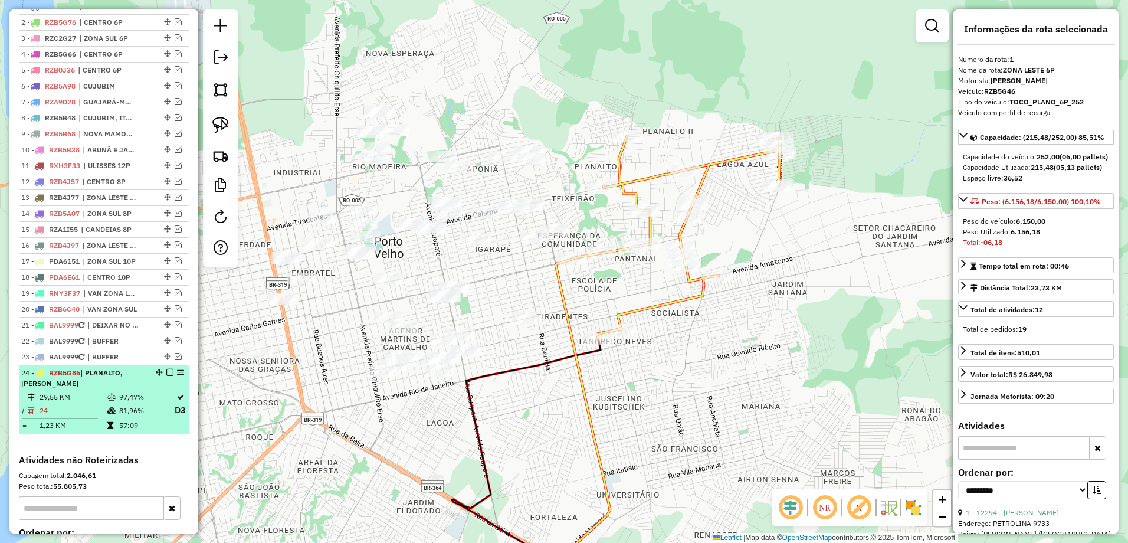
click at [107, 418] on td at bounding box center [113, 410] width 12 height 15
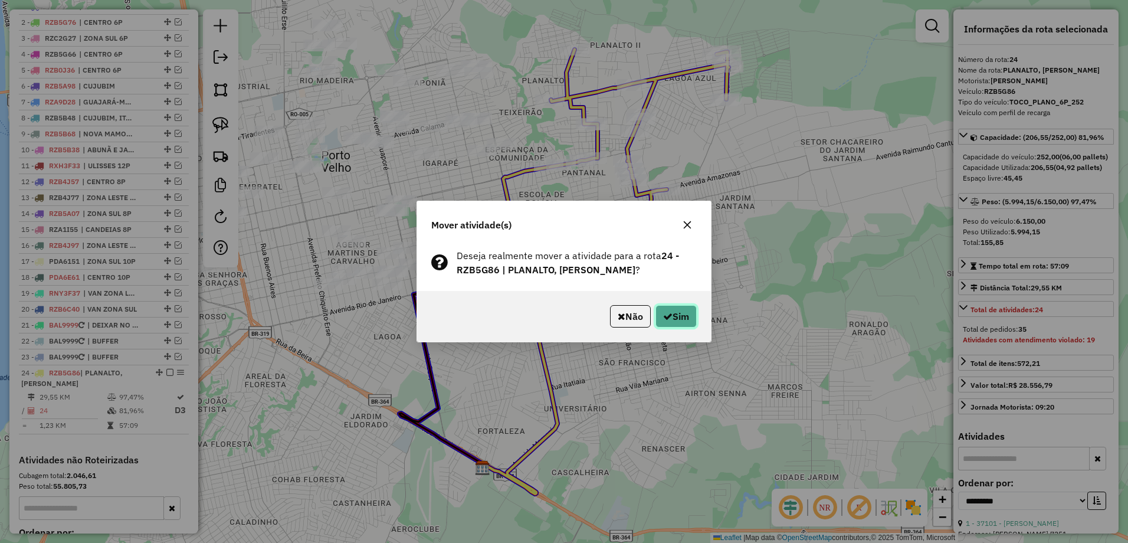
click at [682, 310] on button "Sim" at bounding box center [675, 316] width 41 height 22
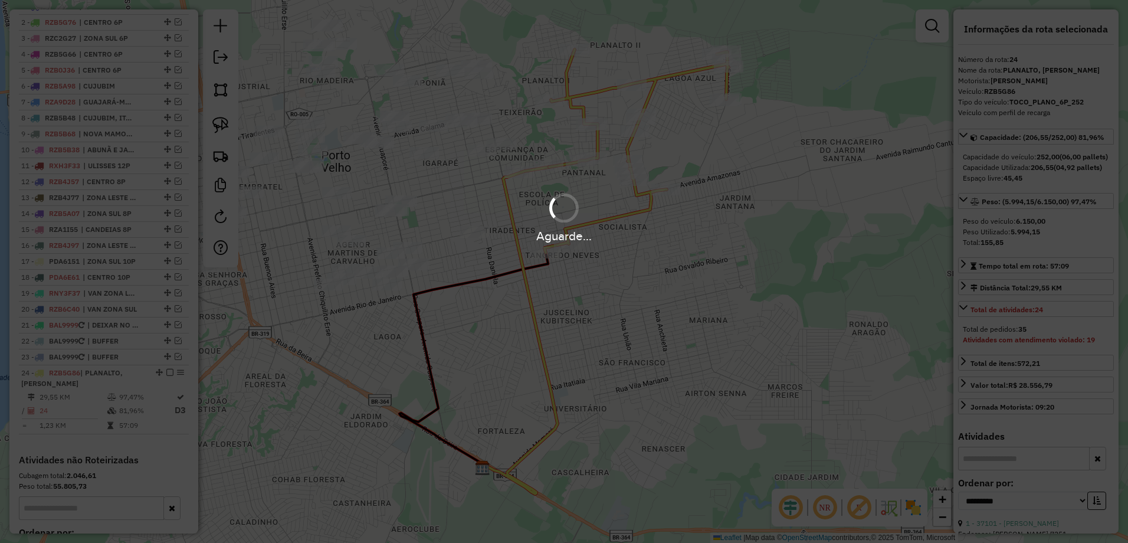
scroll to position [600, 0]
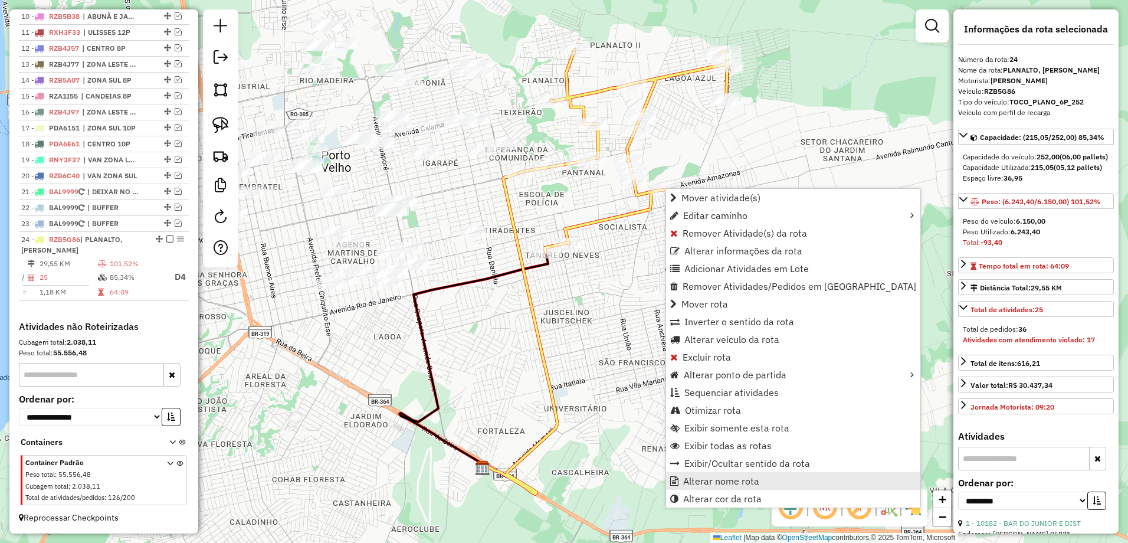
click at [719, 481] on span "Alterar nome rota" at bounding box center [721, 480] width 76 height 9
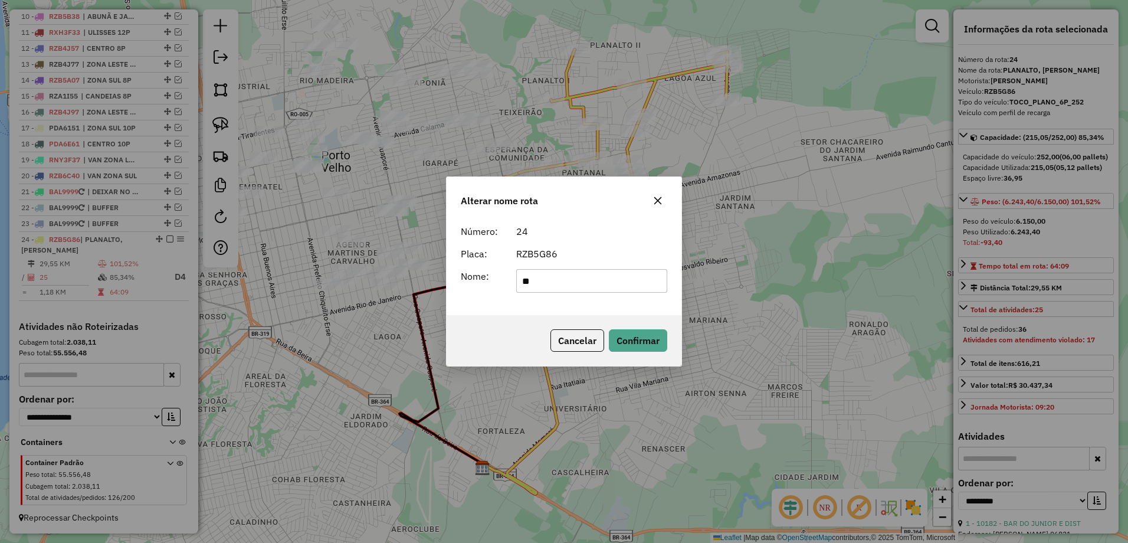
type input "*"
type input "**********"
click at [652, 347] on button "Confirmar" at bounding box center [638, 340] width 58 height 22
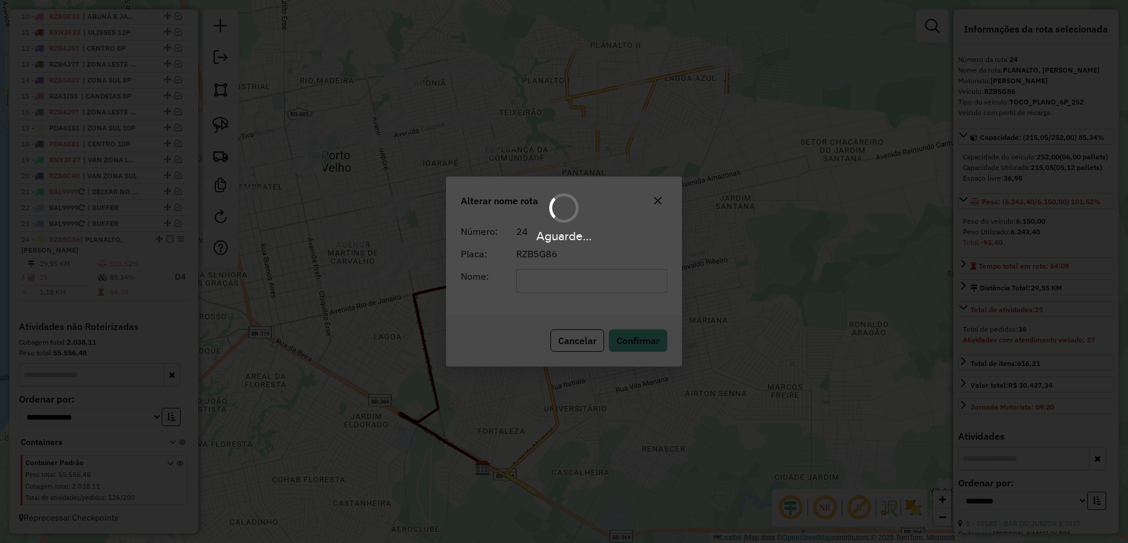
scroll to position [590, 0]
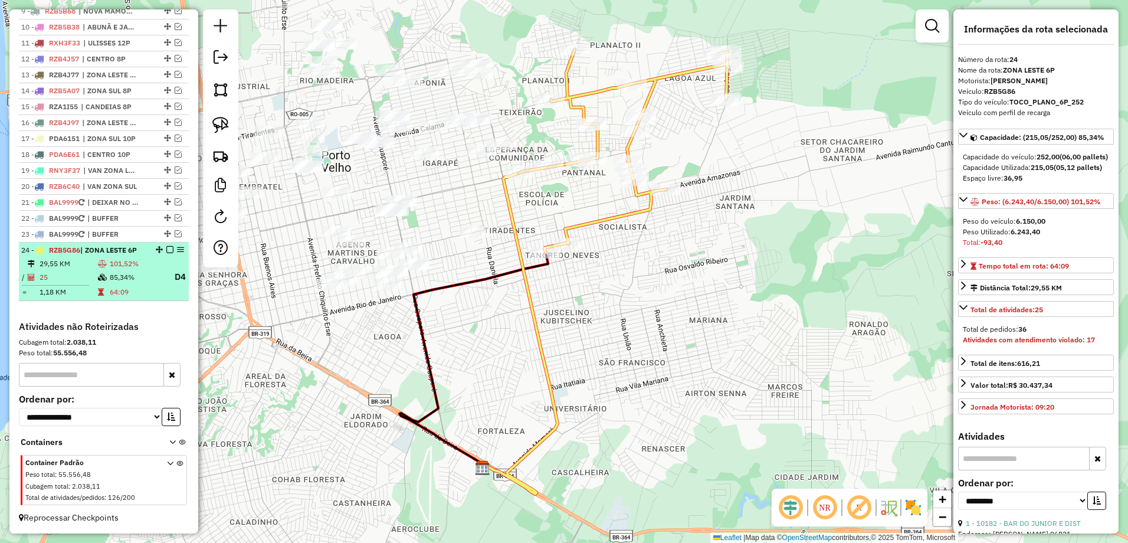
click at [166, 251] on em at bounding box center [169, 249] width 7 height 7
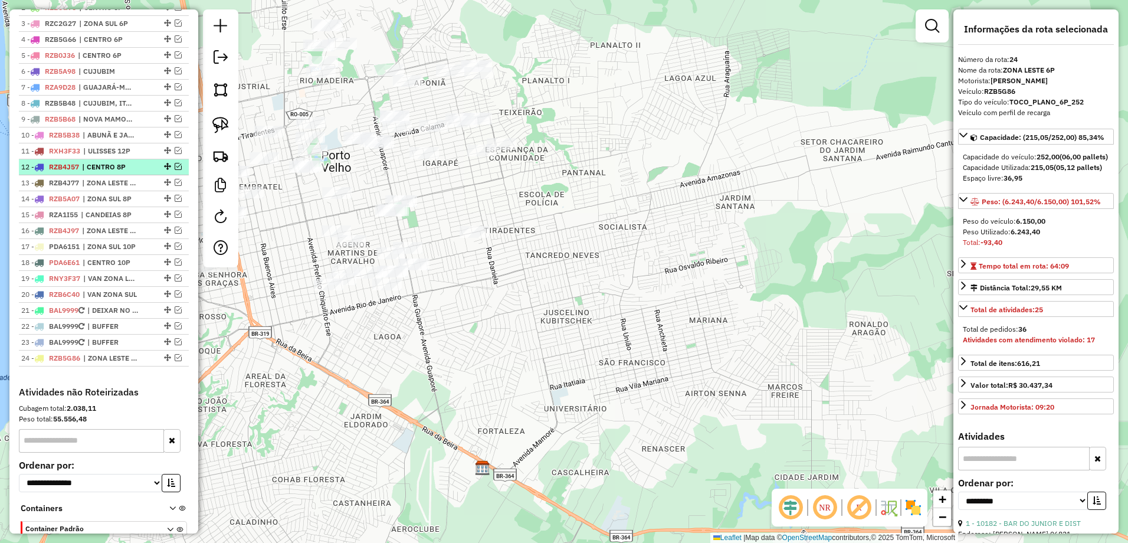
scroll to position [370, 0]
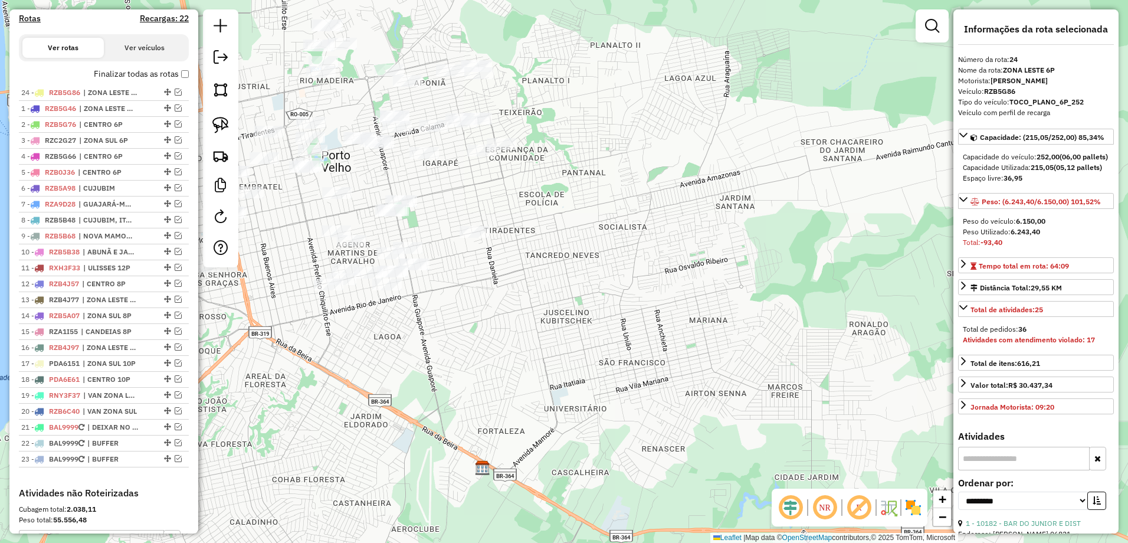
drag, startPoint x: 164, startPoint y: 469, endPoint x: 157, endPoint y: 88, distance: 381.1
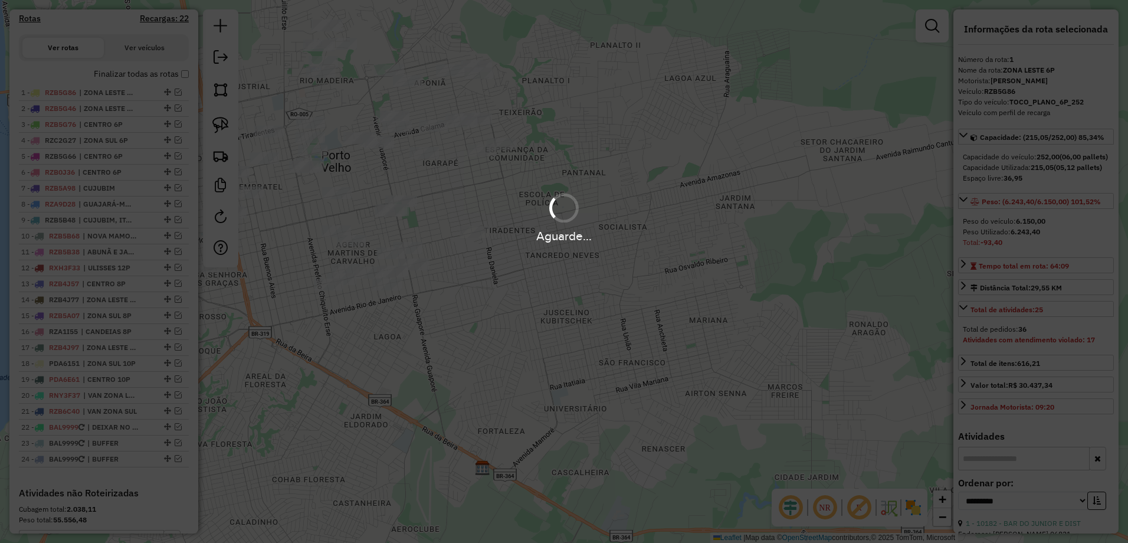
click at [450, 179] on div "Janela de atendimento Grade de atendimento Capacidade Transportadoras Veículos …" at bounding box center [564, 271] width 1128 height 543
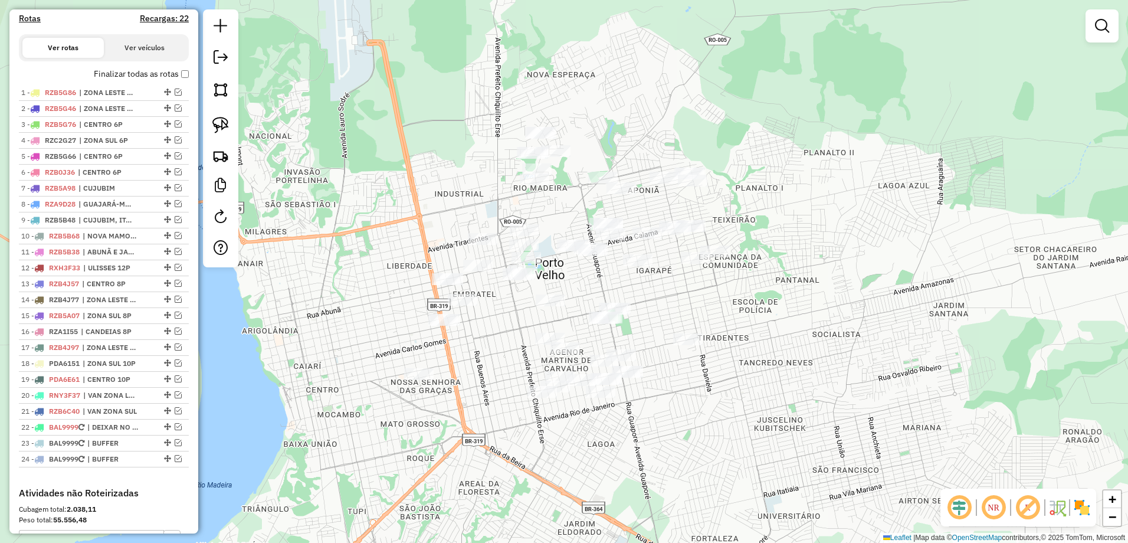
drag, startPoint x: 450, startPoint y: 179, endPoint x: 664, endPoint y: 287, distance: 239.0
click at [664, 287] on div "Janela de atendimento Grade de atendimento Capacidade Transportadoras Veículos …" at bounding box center [564, 271] width 1128 height 543
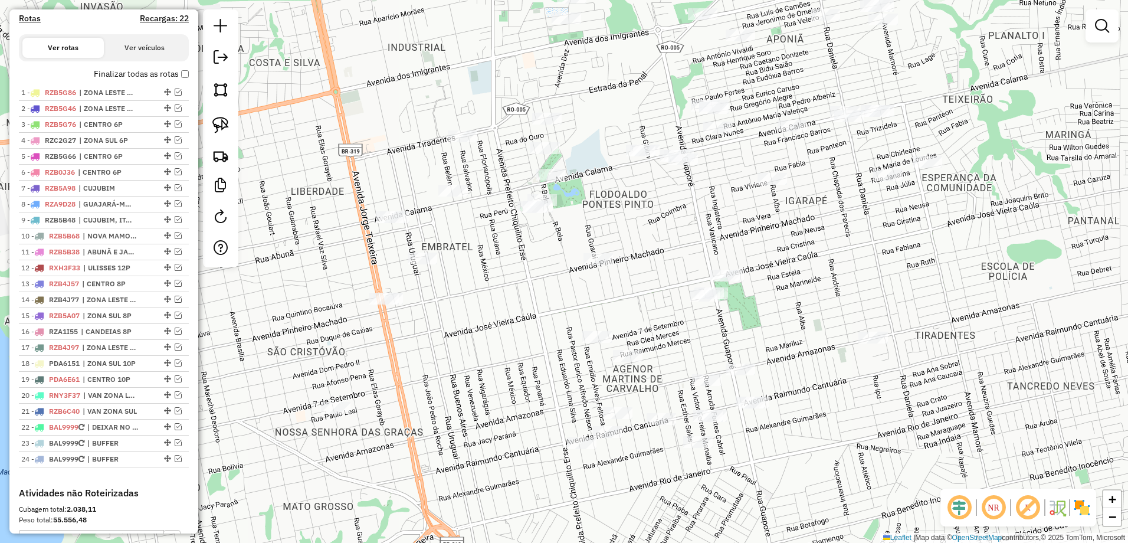
drag, startPoint x: 649, startPoint y: 217, endPoint x: 676, endPoint y: 214, distance: 26.7
click at [676, 214] on div "Janela de atendimento Grade de atendimento Capacidade Transportadoras Veículos …" at bounding box center [564, 271] width 1128 height 543
click at [224, 120] on img at bounding box center [220, 125] width 17 height 17
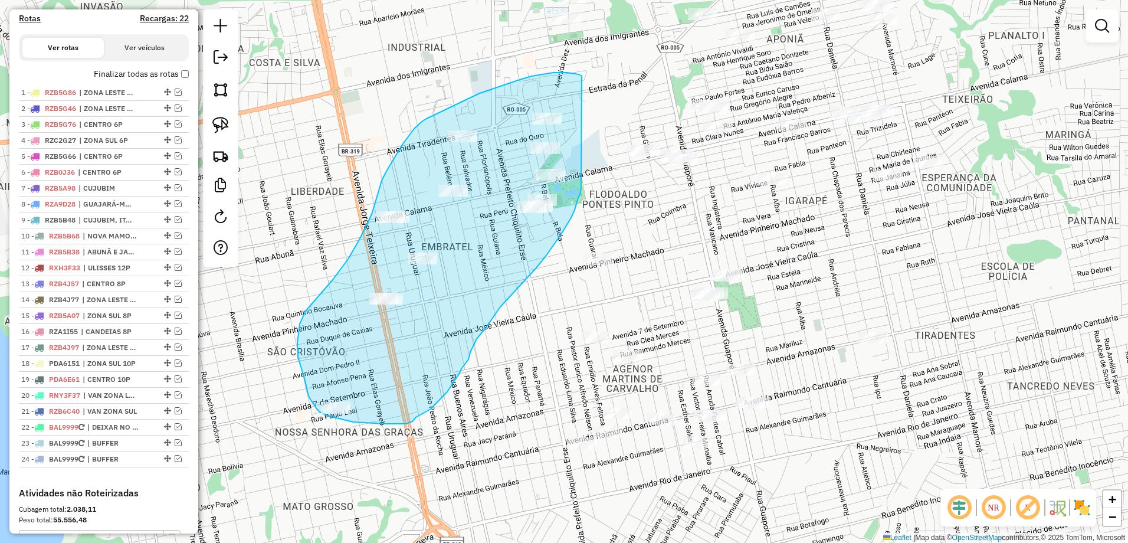
drag, startPoint x: 582, startPoint y: 76, endPoint x: 587, endPoint y: 153, distance: 76.9
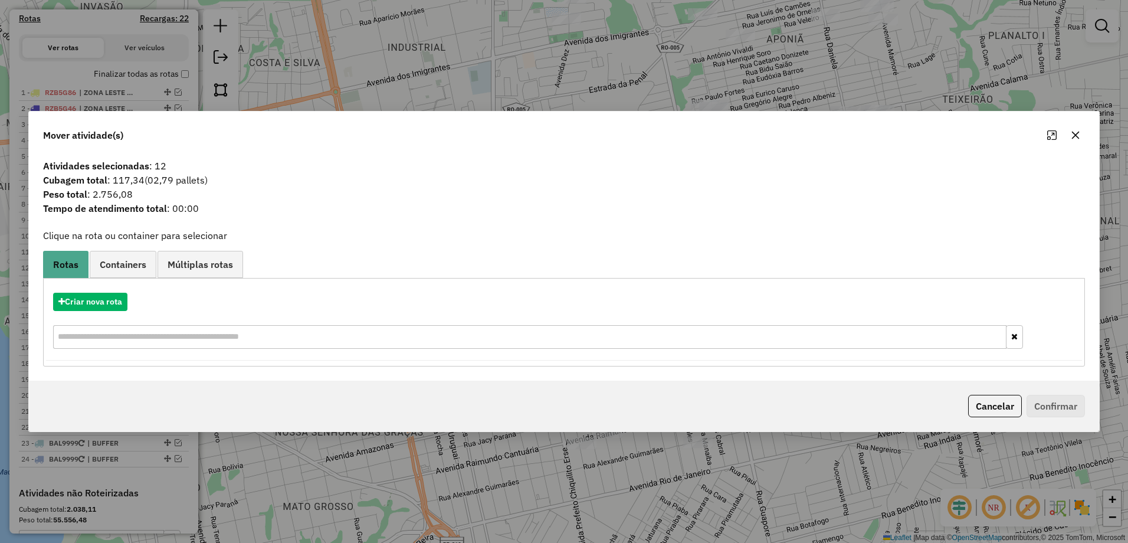
click at [1073, 133] on icon "button" at bounding box center [1076, 136] width 8 height 8
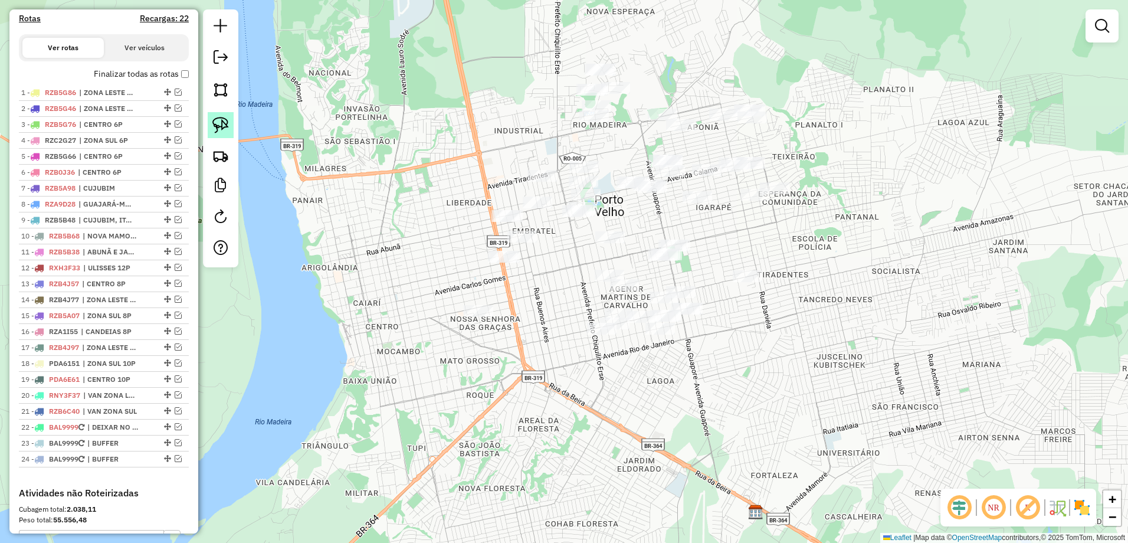
click at [220, 126] on img at bounding box center [220, 125] width 17 height 17
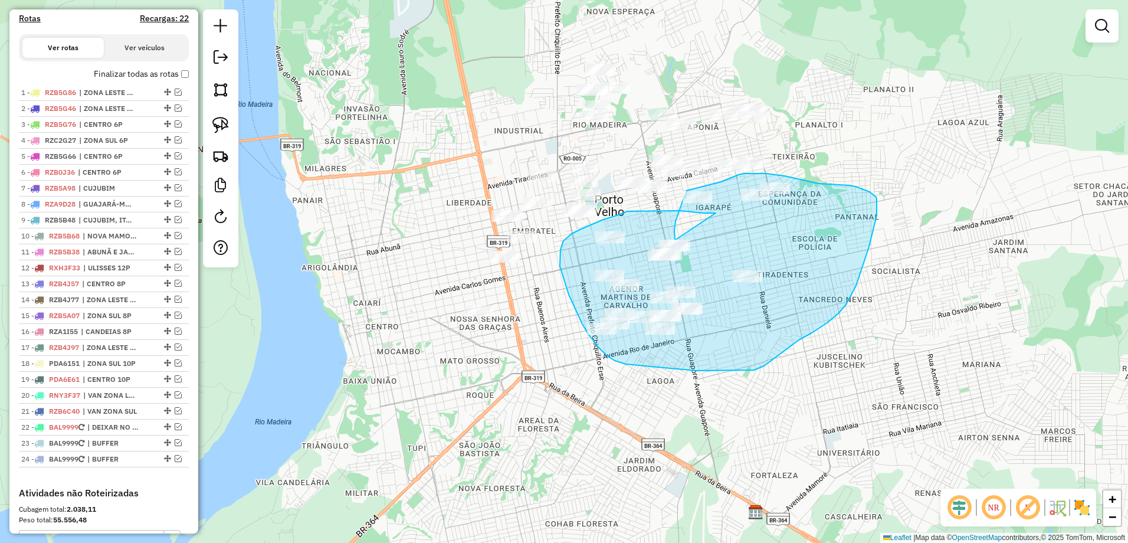
click at [677, 244] on div "Janela de atendimento Grade de atendimento Capacidade Transportadoras Veículos …" at bounding box center [564, 271] width 1128 height 543
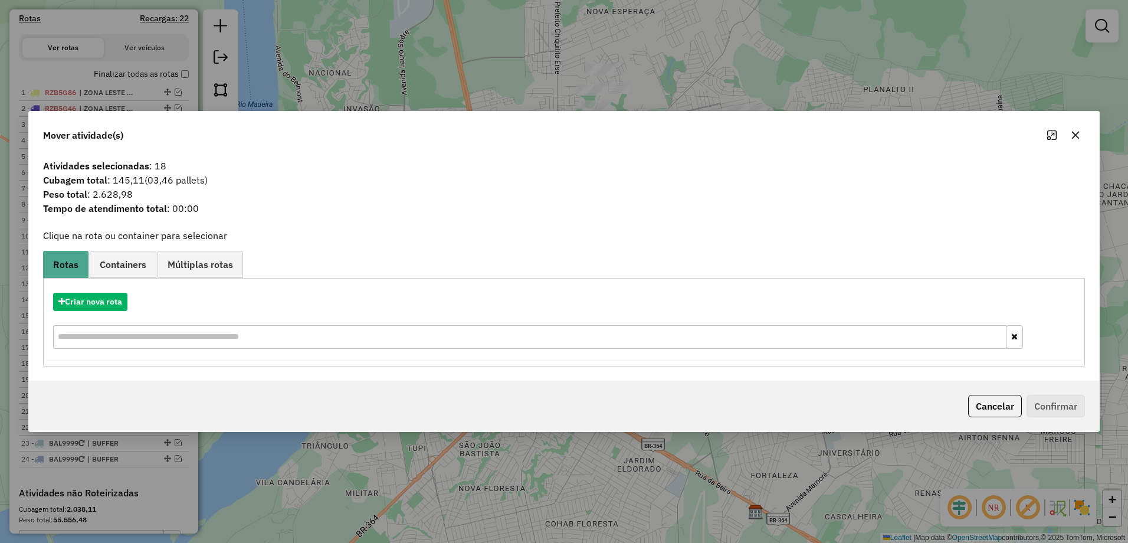
click at [1078, 137] on icon "button" at bounding box center [1076, 136] width 8 height 8
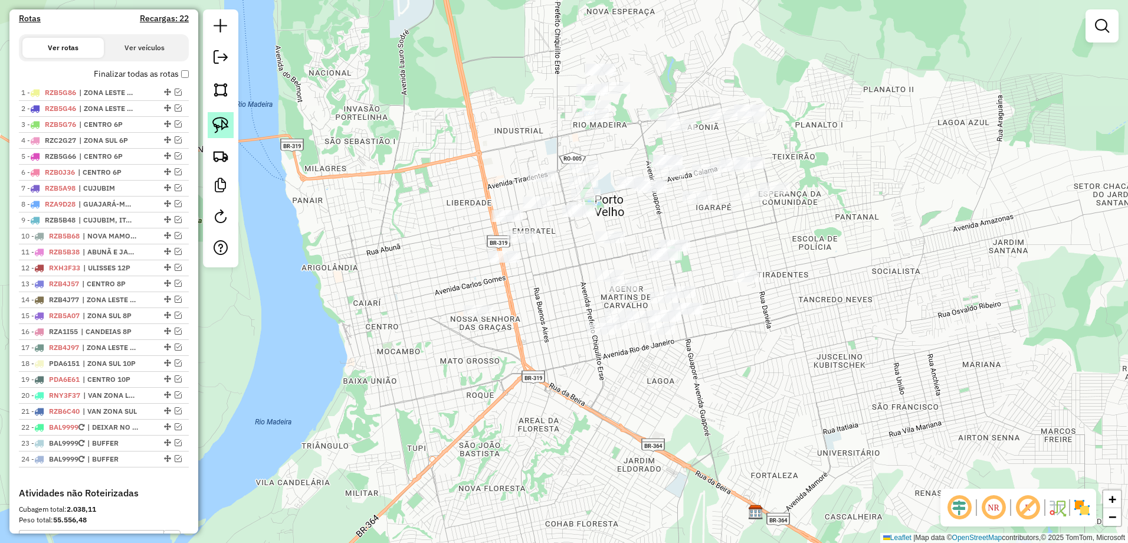
click at [222, 117] on img at bounding box center [220, 125] width 17 height 17
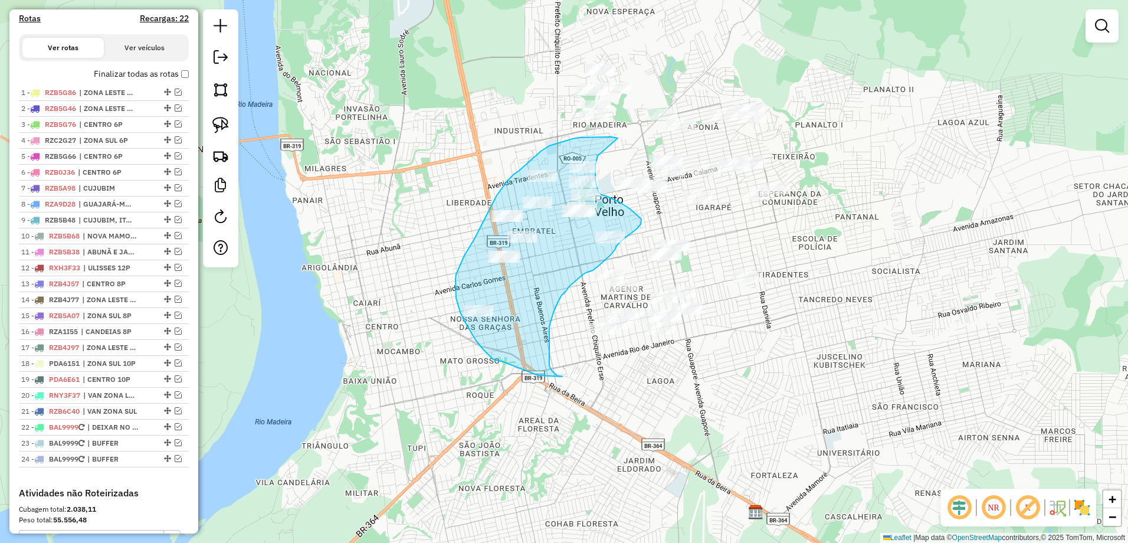
drag, startPoint x: 616, startPoint y: 138, endPoint x: 597, endPoint y: 156, distance: 25.4
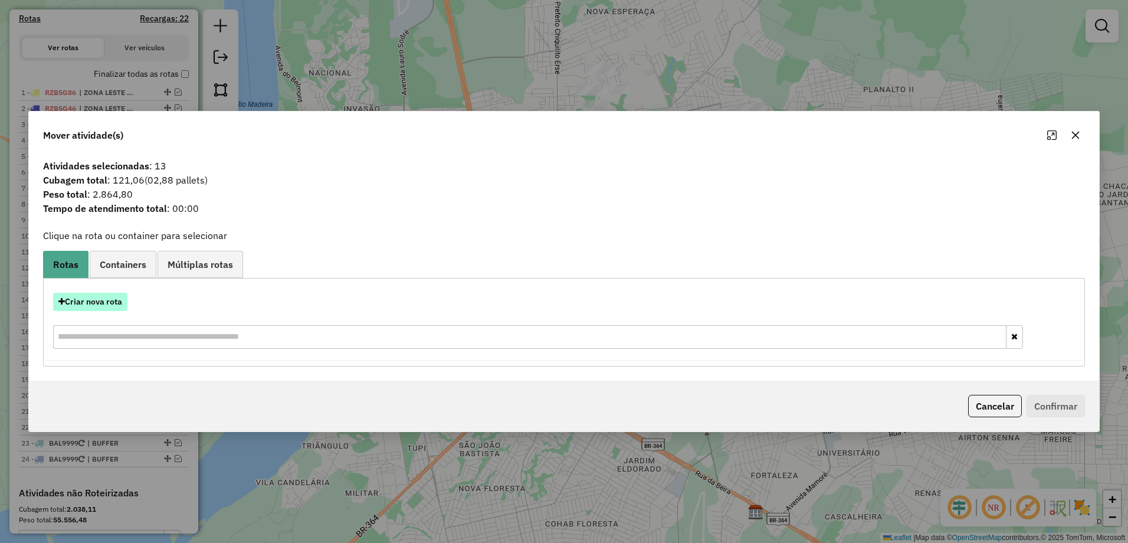
click at [117, 298] on button "Criar nova rota" at bounding box center [90, 302] width 74 height 18
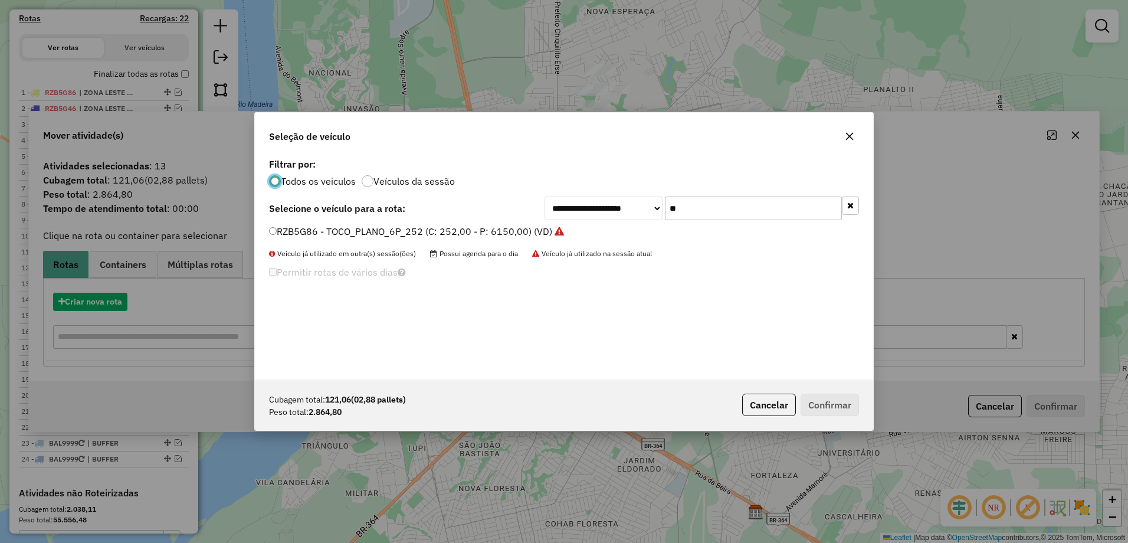
scroll to position [6, 4]
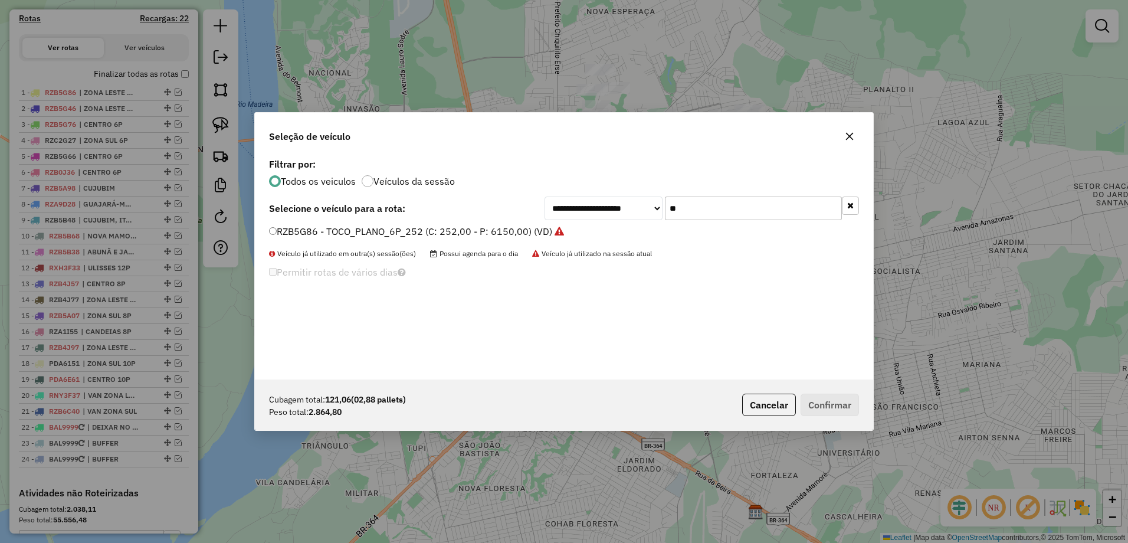
click at [778, 205] on input "**" at bounding box center [753, 208] width 177 height 24
type input "*"
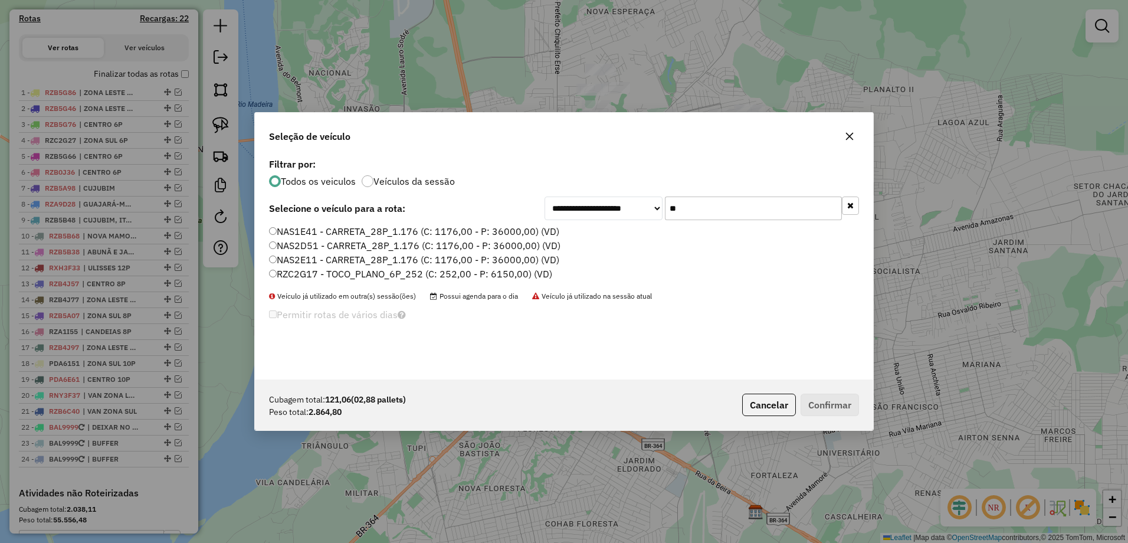
type input "**"
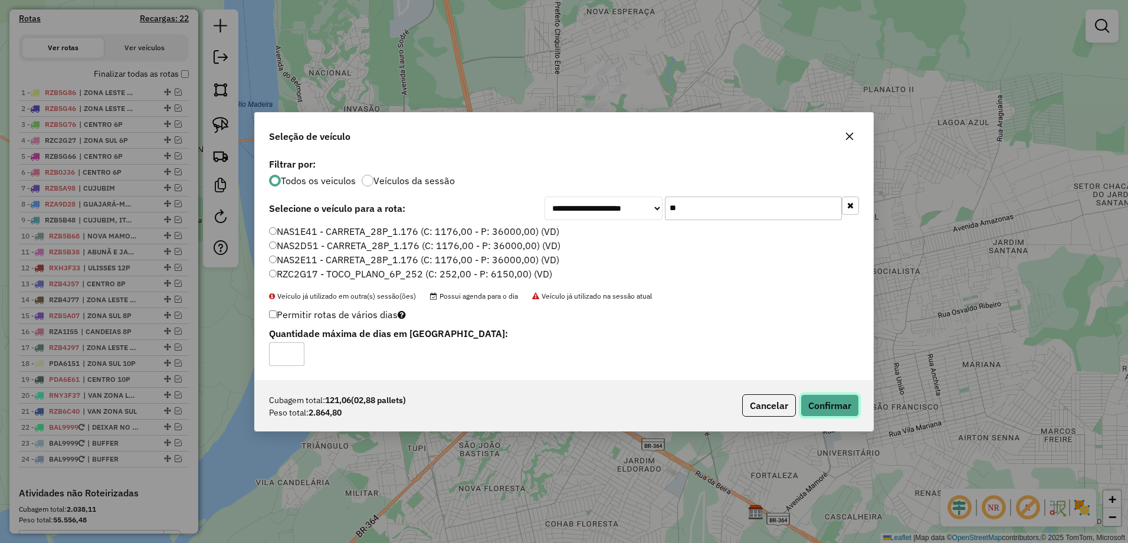
click at [856, 408] on button "Confirmar" at bounding box center [829, 405] width 58 height 22
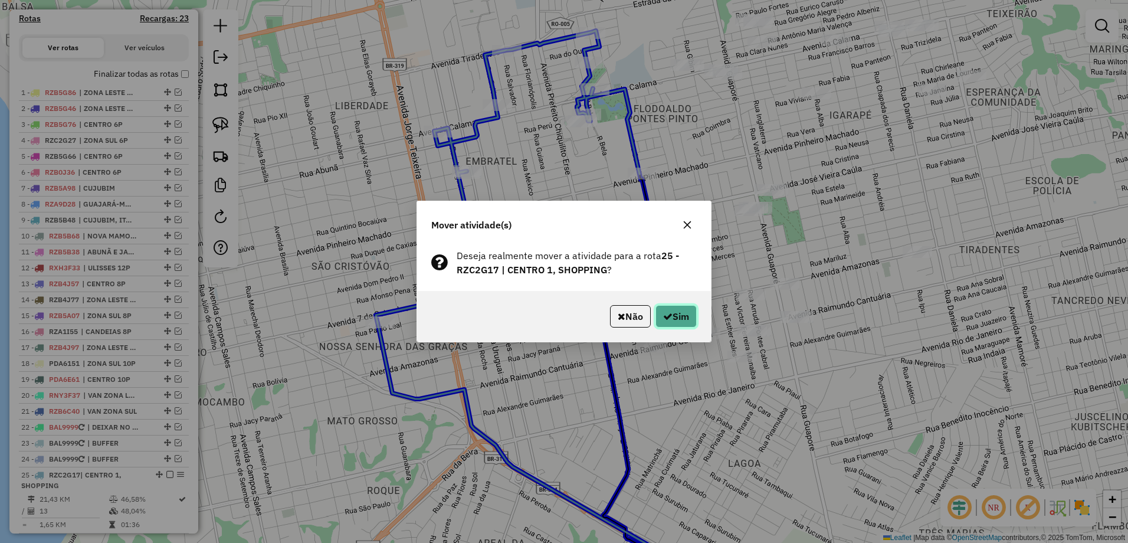
click at [678, 322] on button "Sim" at bounding box center [675, 316] width 41 height 22
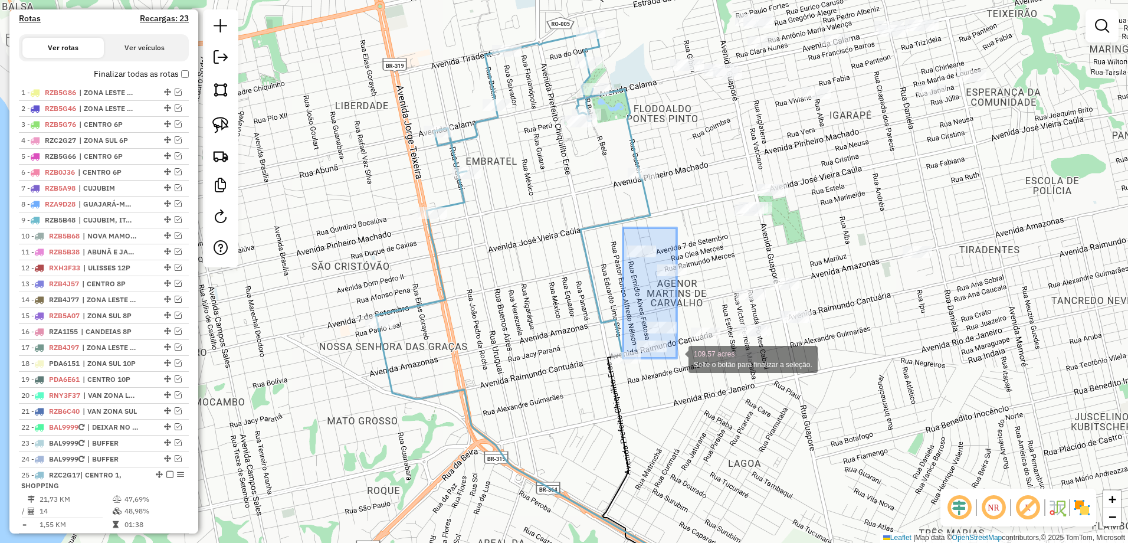
drag, startPoint x: 623, startPoint y: 228, endPoint x: 678, endPoint y: 356, distance: 139.5
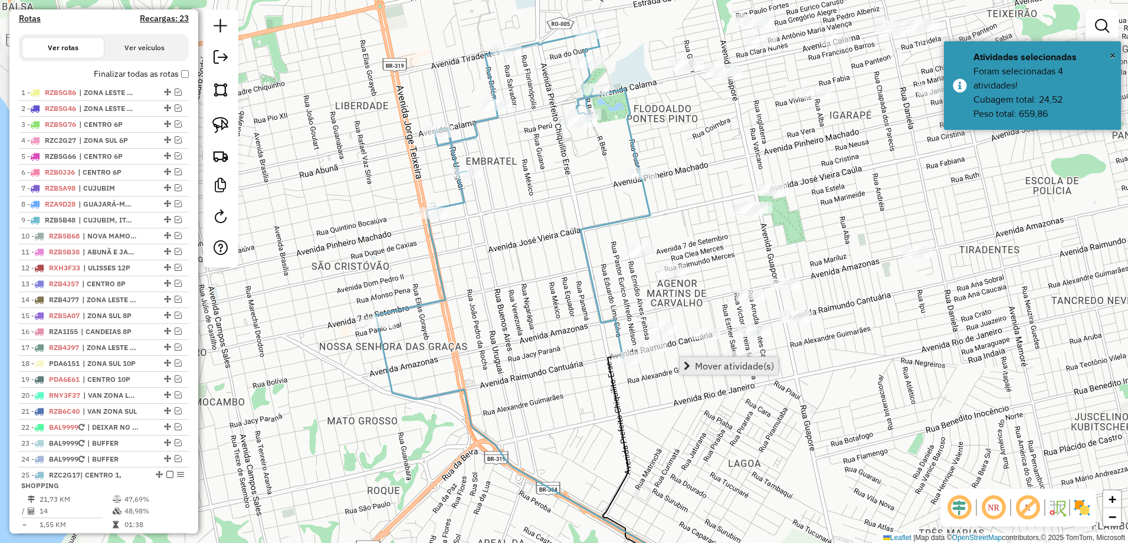
click at [713, 366] on span "Mover atividade(s)" at bounding box center [734, 365] width 79 height 9
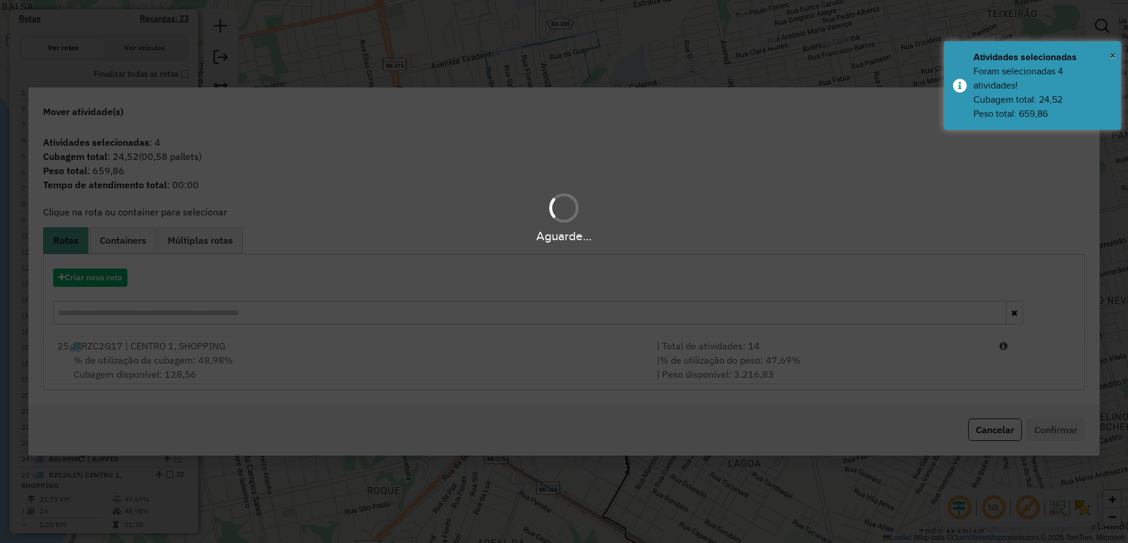
click at [514, 367] on hb-app "Aguarde... Pop-up bloqueado! Seu navegador bloqueou automáticamente a abertura …" at bounding box center [564, 271] width 1128 height 543
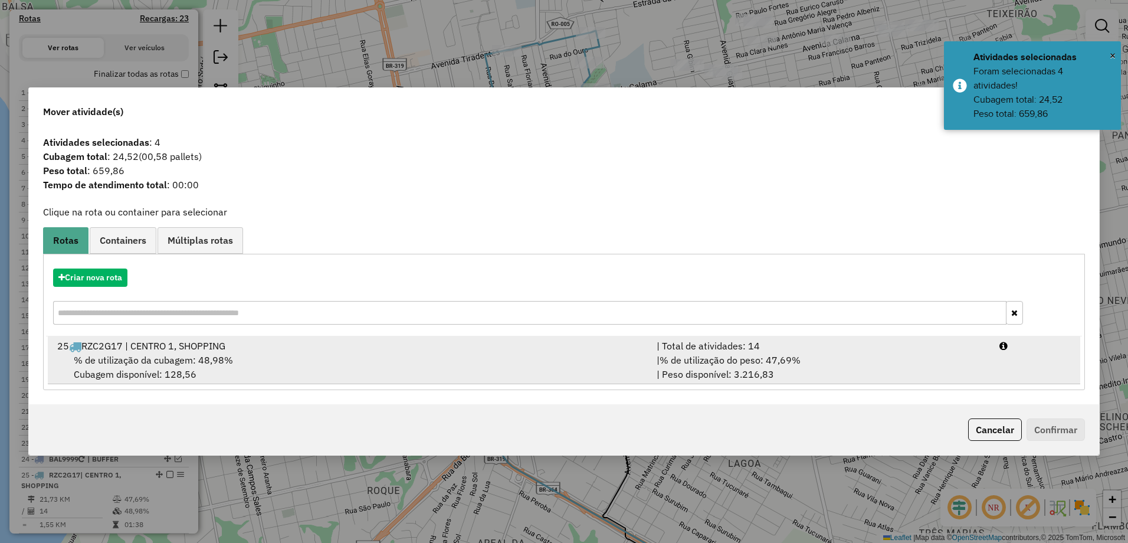
click at [513, 357] on div "% de utilização da cubagem: 48,98% Cubagem disponível: 128,56" at bounding box center [349, 367] width 599 height 28
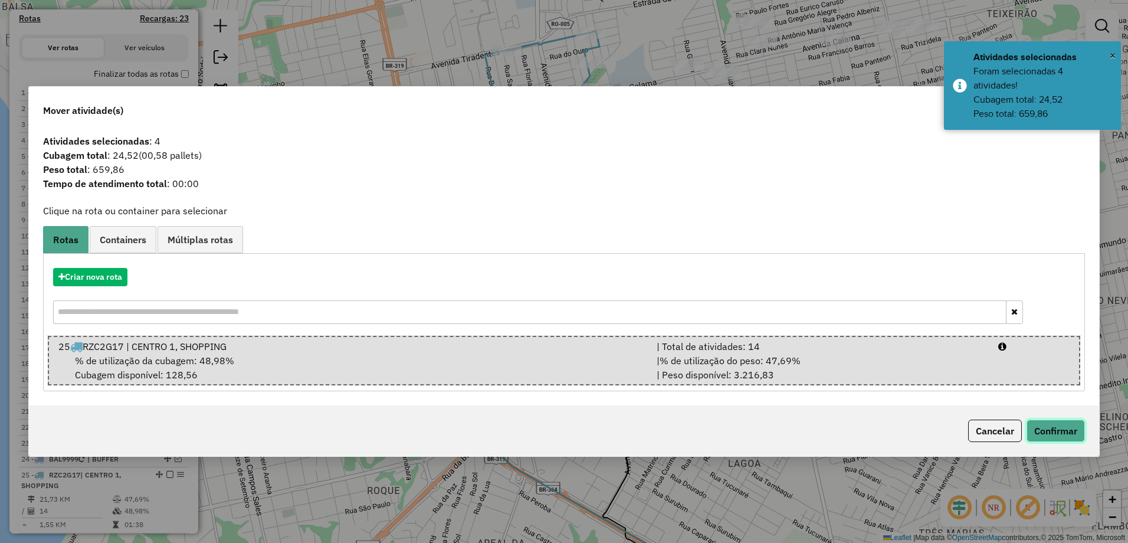
click at [1064, 424] on button "Confirmar" at bounding box center [1055, 430] width 58 height 22
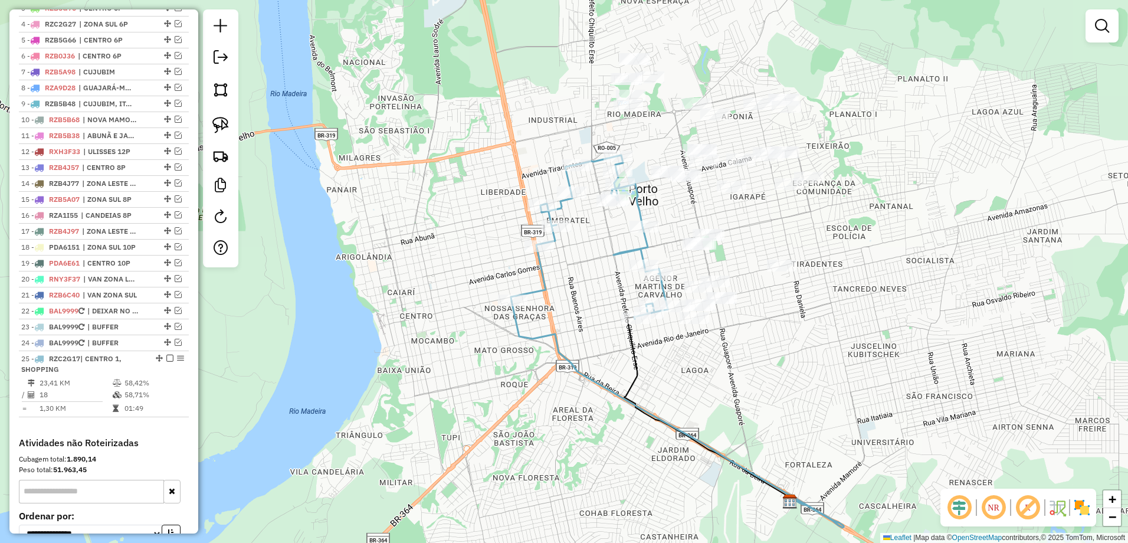
scroll to position [488, 0]
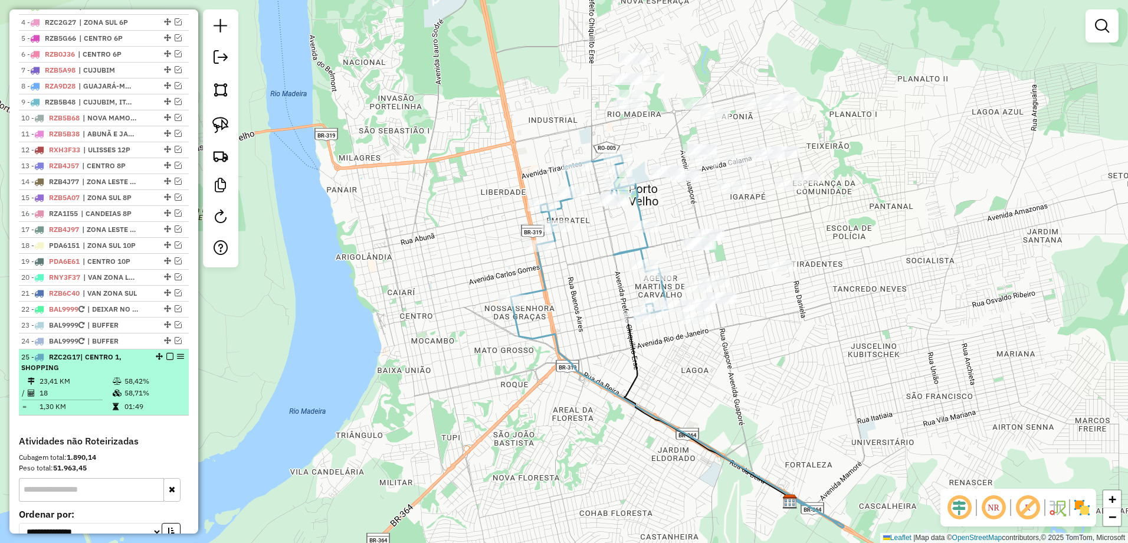
click at [102, 386] on td "23,41 KM" at bounding box center [75, 381] width 73 height 12
select select "**********"
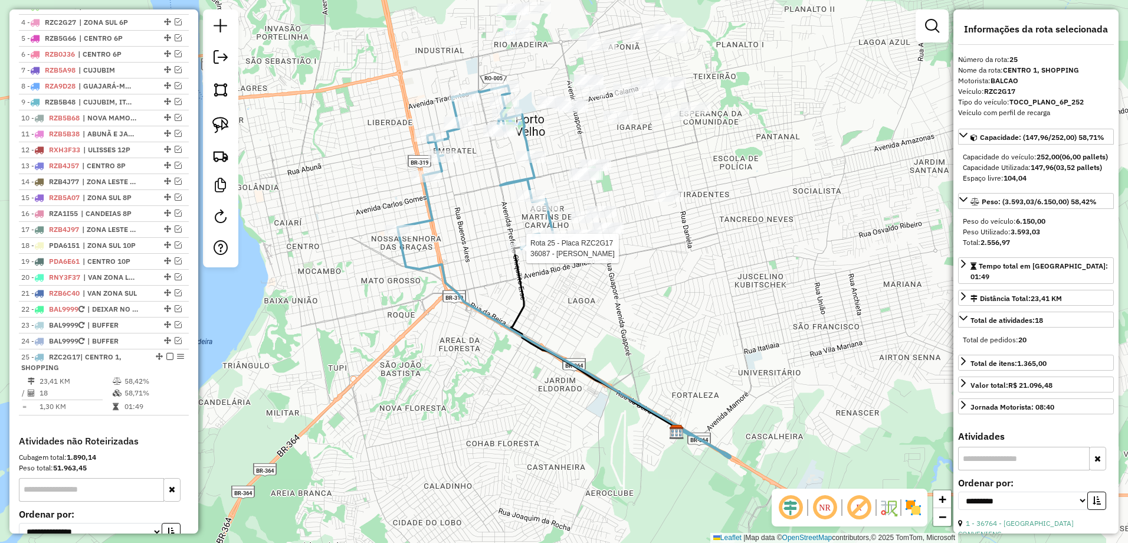
scroll to position [613, 0]
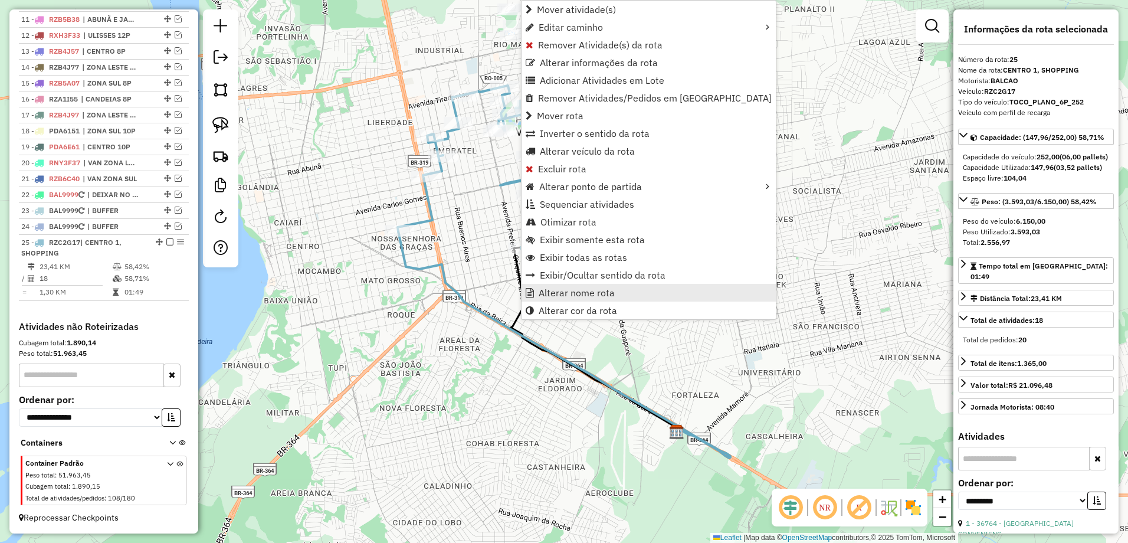
click at [572, 291] on span "Alterar nome rota" at bounding box center [577, 292] width 76 height 9
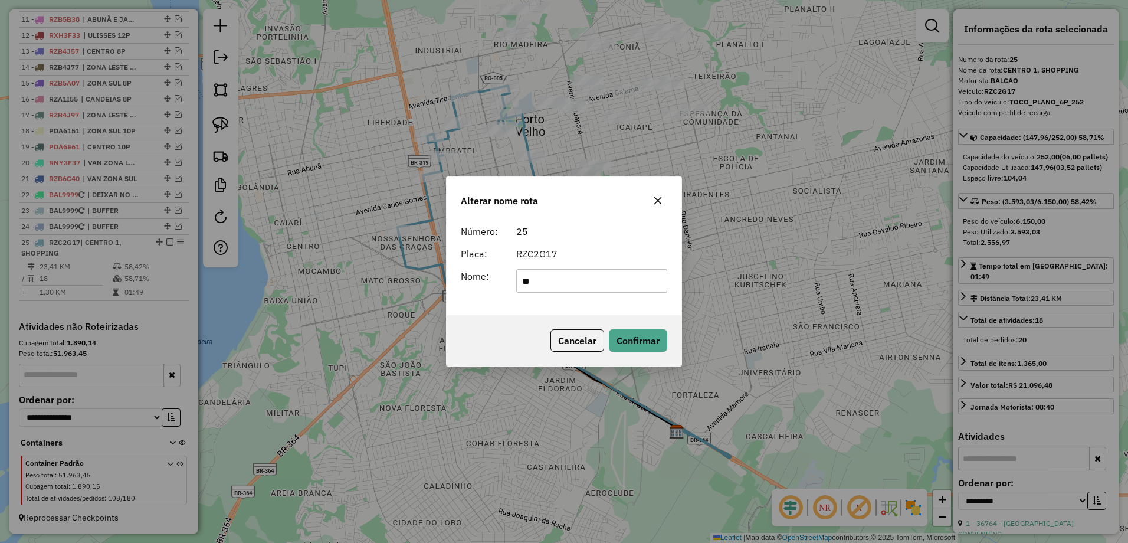
type input "*"
type input "**********"
click at [645, 341] on button "Confirmar" at bounding box center [638, 340] width 58 height 22
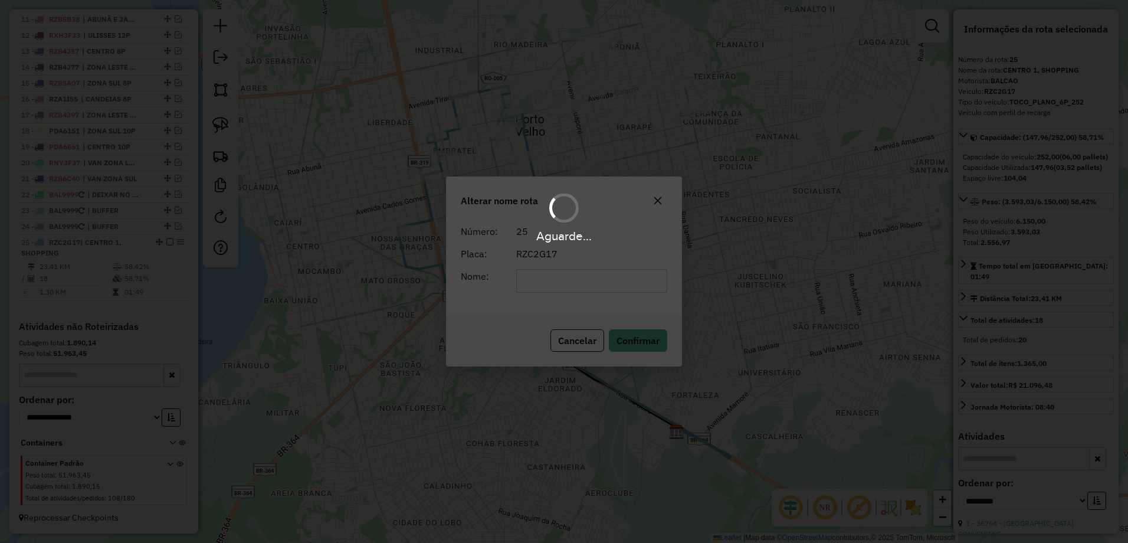
scroll to position [603, 0]
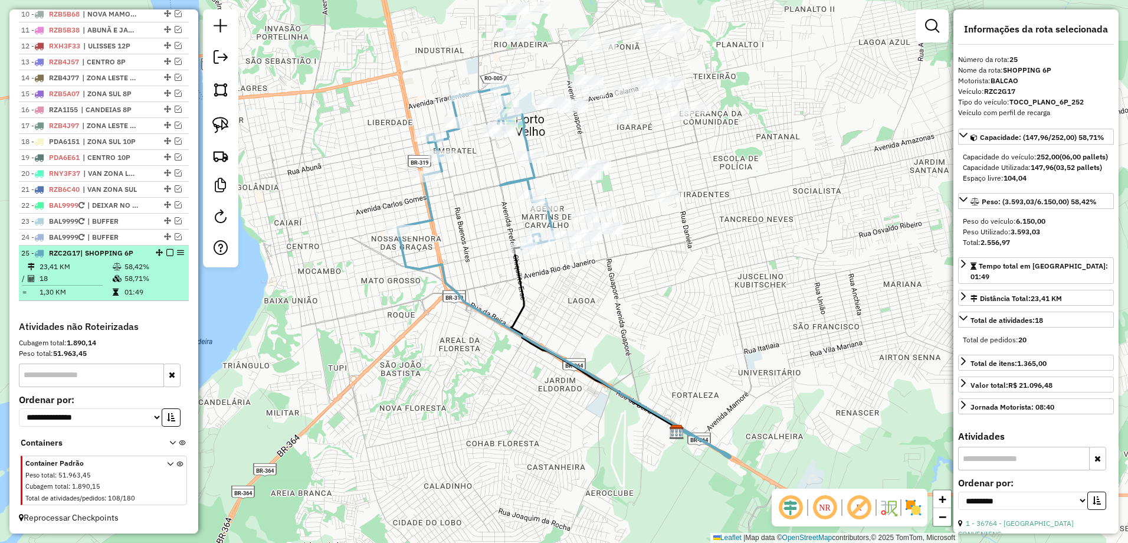
click at [170, 250] on div at bounding box center [166, 252] width 35 height 7
click at [166, 249] on em at bounding box center [169, 252] width 7 height 7
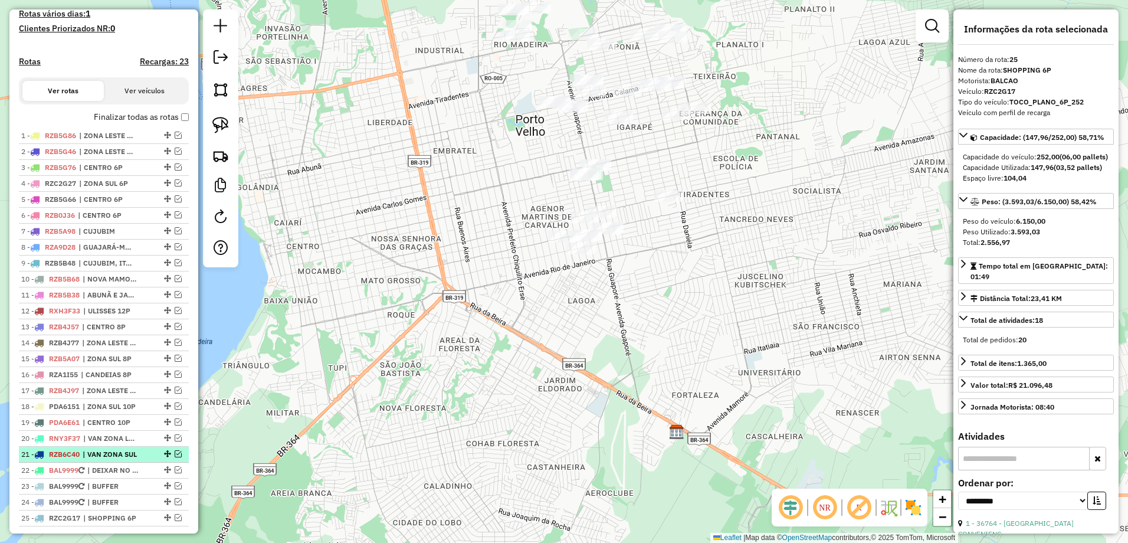
scroll to position [386, 0]
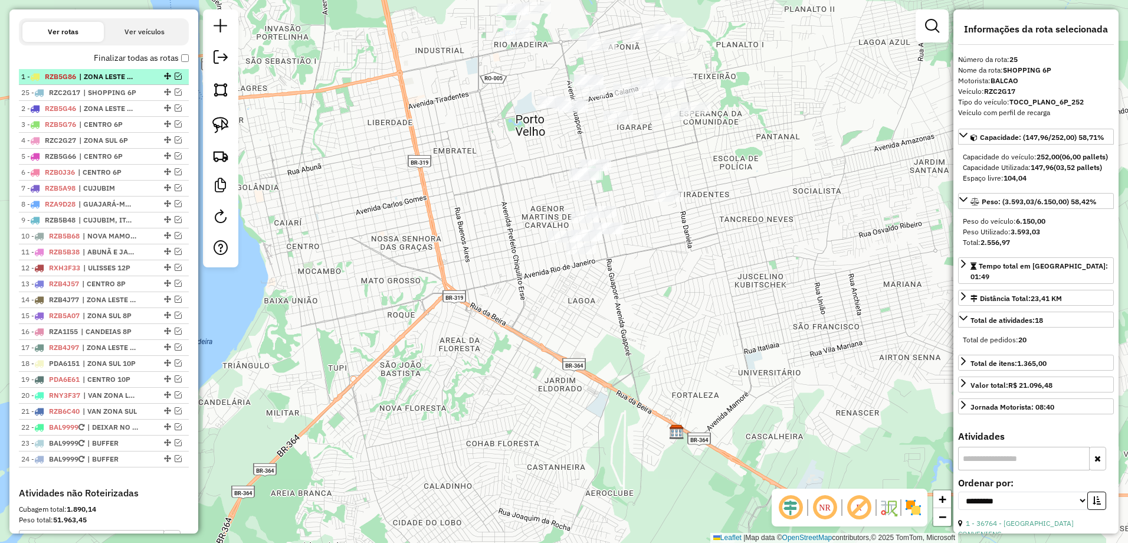
drag, startPoint x: 162, startPoint y: 468, endPoint x: 162, endPoint y: 91, distance: 376.9
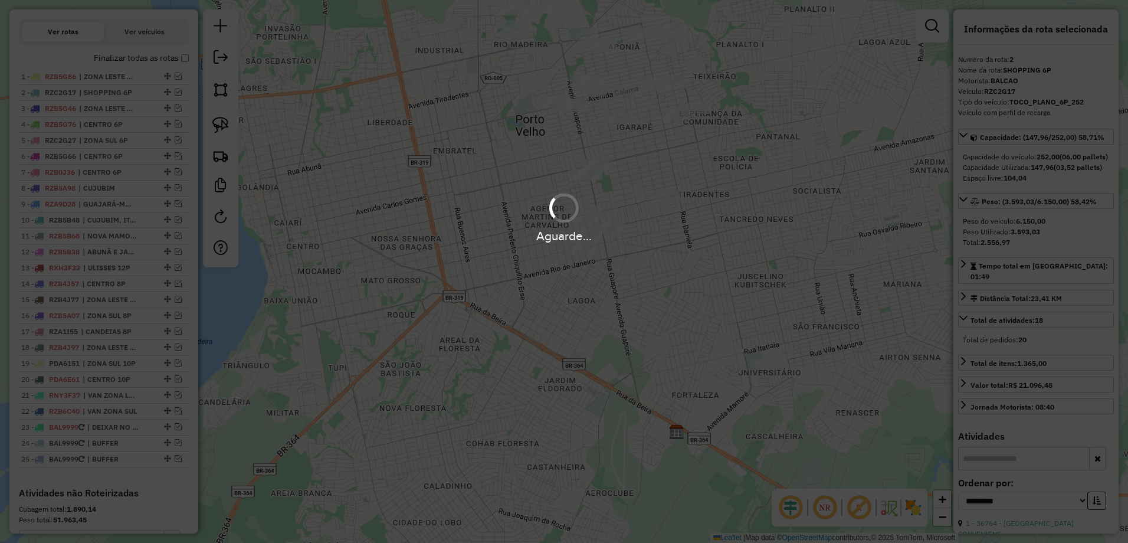
click at [741, 233] on div "Aguarde..." at bounding box center [564, 235] width 1128 height 18
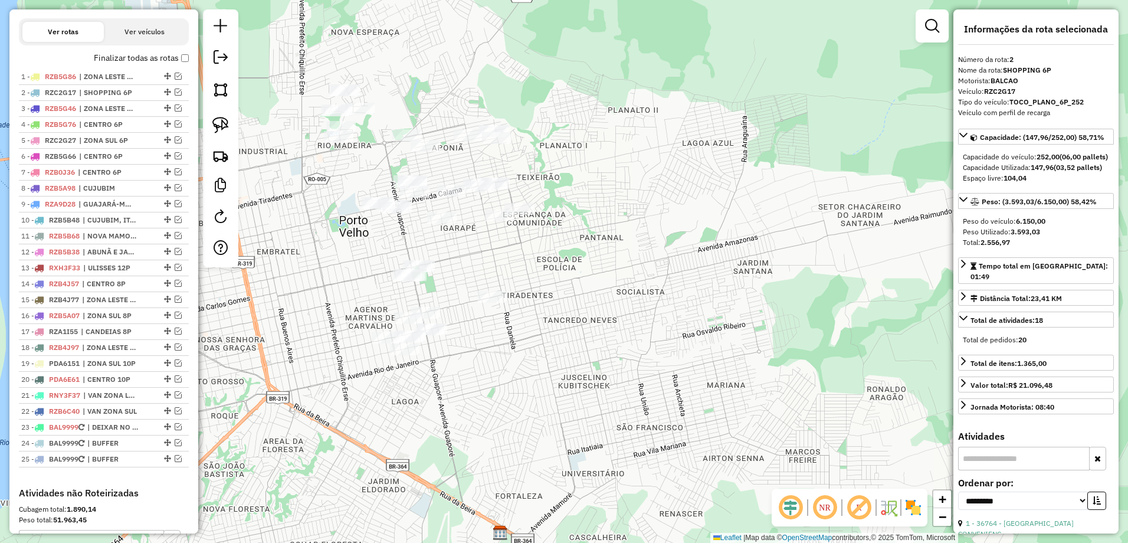
drag, startPoint x: 741, startPoint y: 229, endPoint x: 580, endPoint y: 331, distance: 190.4
click at [580, 331] on div "Janela de atendimento Grade de atendimento Capacidade Transportadoras Veículos …" at bounding box center [564, 271] width 1128 height 543
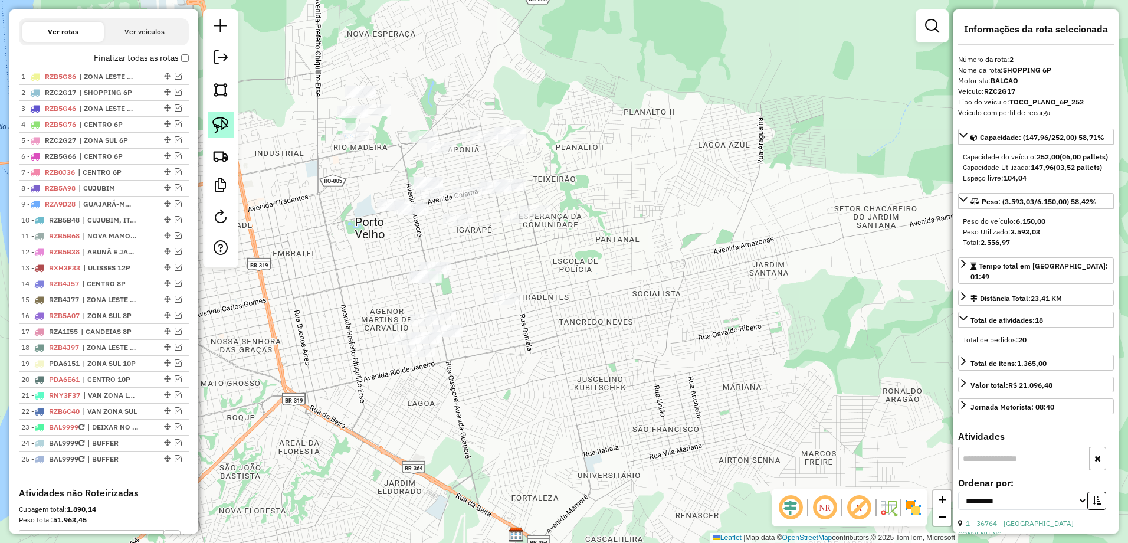
click at [226, 123] on img at bounding box center [220, 125] width 17 height 17
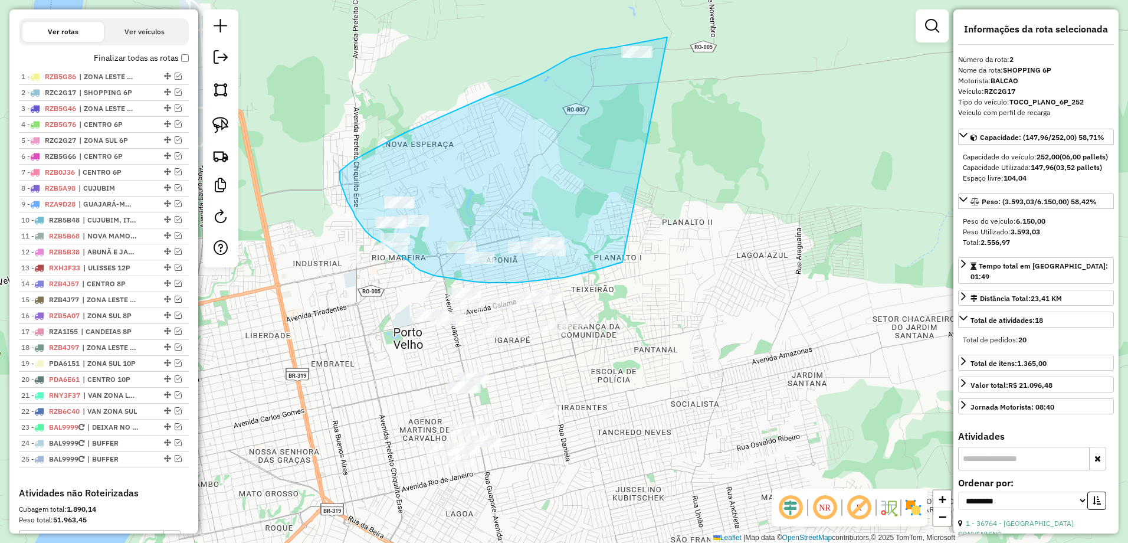
drag, startPoint x: 667, startPoint y: 37, endPoint x: 625, endPoint y: 261, distance: 228.0
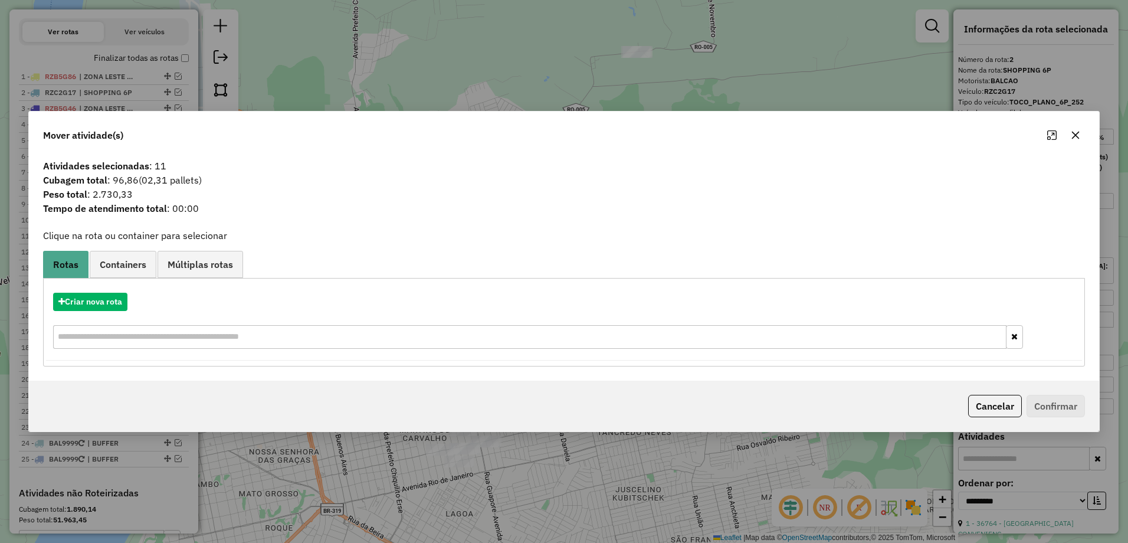
click at [1075, 135] on icon "button" at bounding box center [1076, 136] width 8 height 8
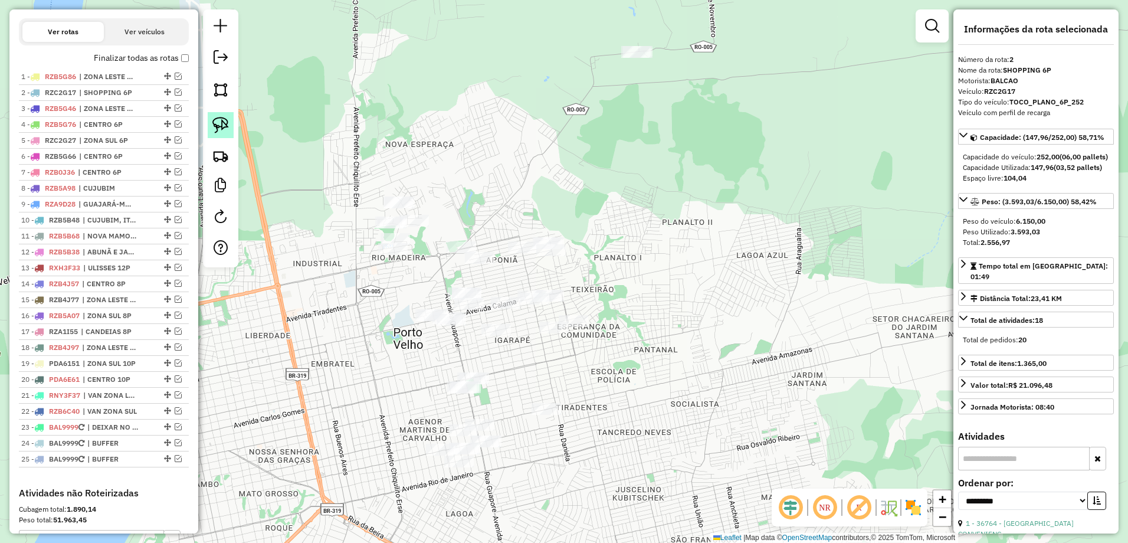
click at [228, 124] on img at bounding box center [220, 125] width 17 height 17
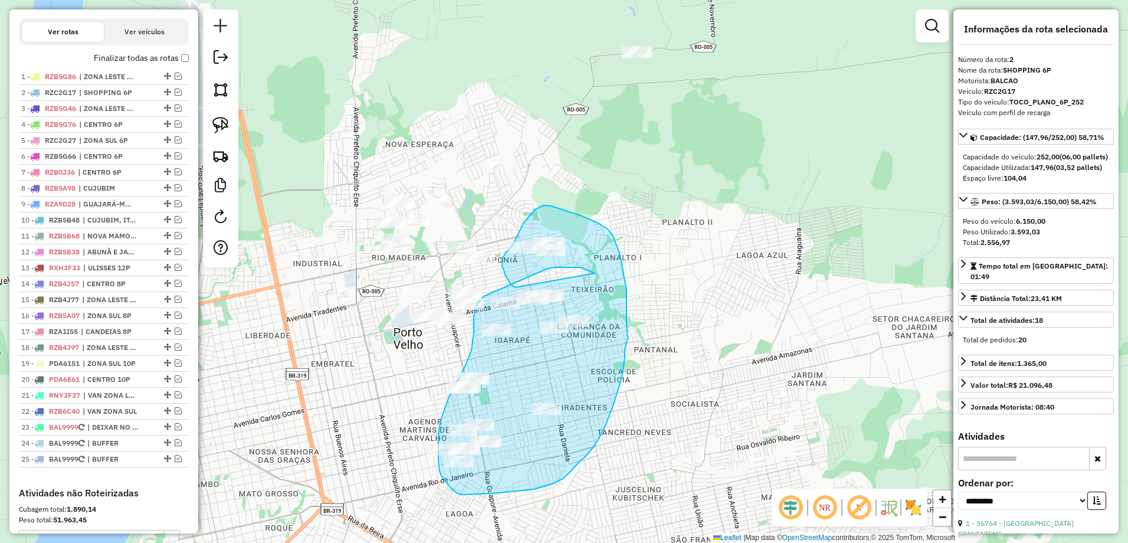
drag, startPoint x: 592, startPoint y: 272, endPoint x: 515, endPoint y: 287, distance: 78.8
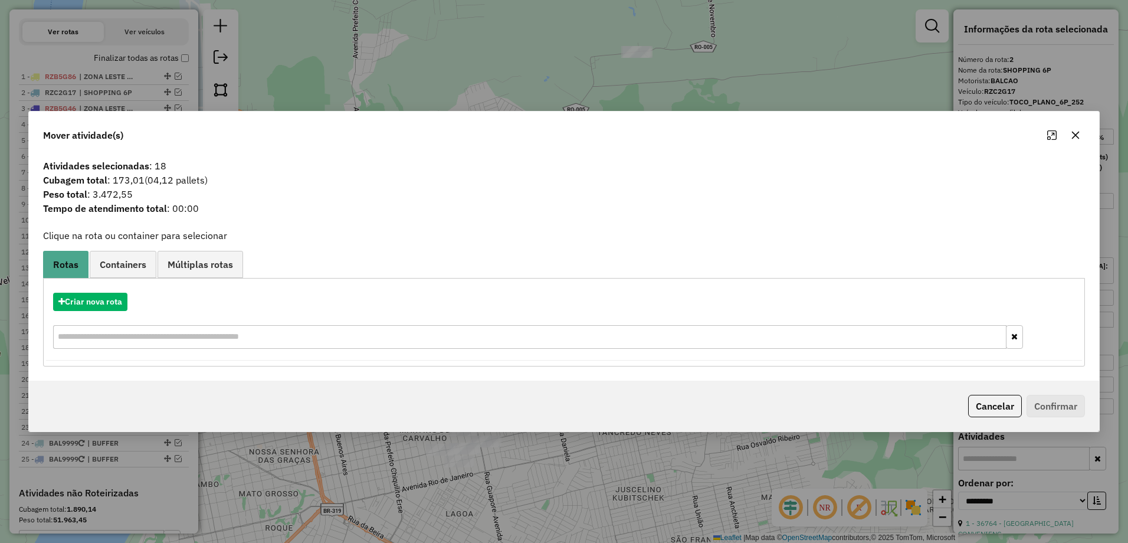
click at [1081, 134] on button "button" at bounding box center [1075, 135] width 19 height 19
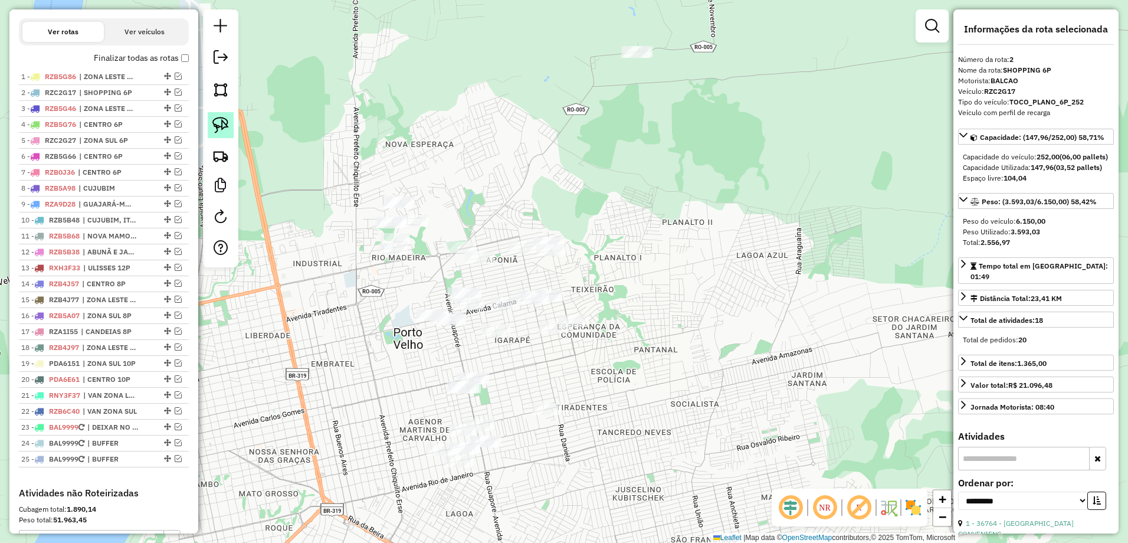
click at [218, 122] on img at bounding box center [220, 125] width 17 height 17
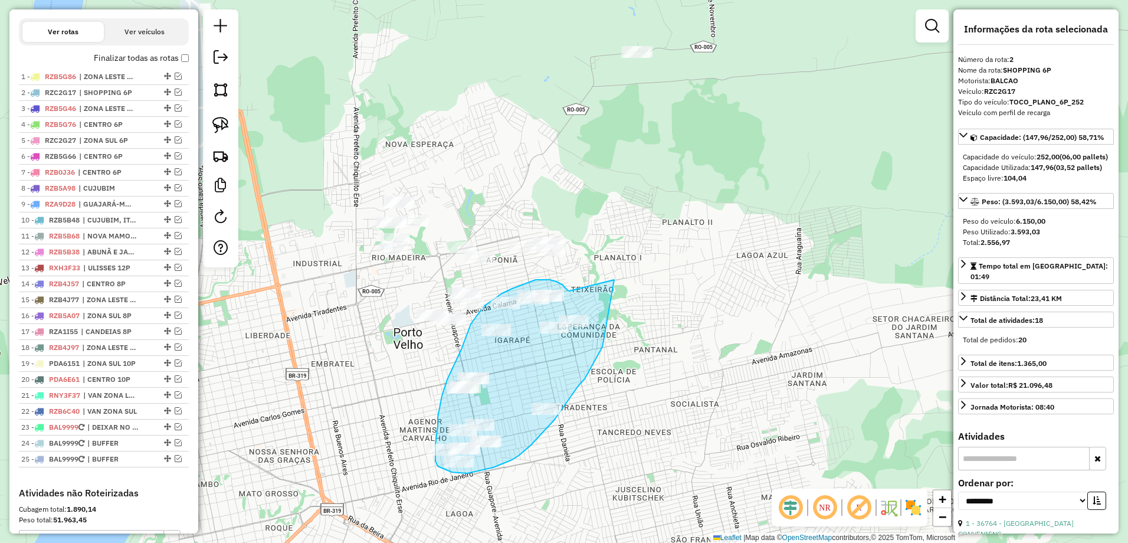
drag, startPoint x: 614, startPoint y: 280, endPoint x: 602, endPoint y: 347, distance: 68.3
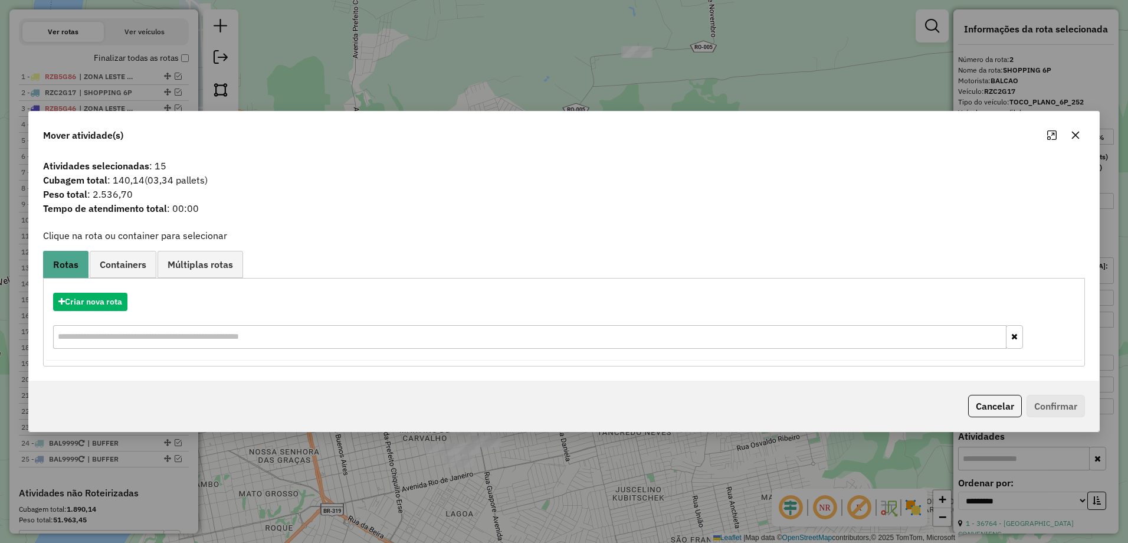
click at [1075, 132] on icon "button" at bounding box center [1075, 134] width 9 height 9
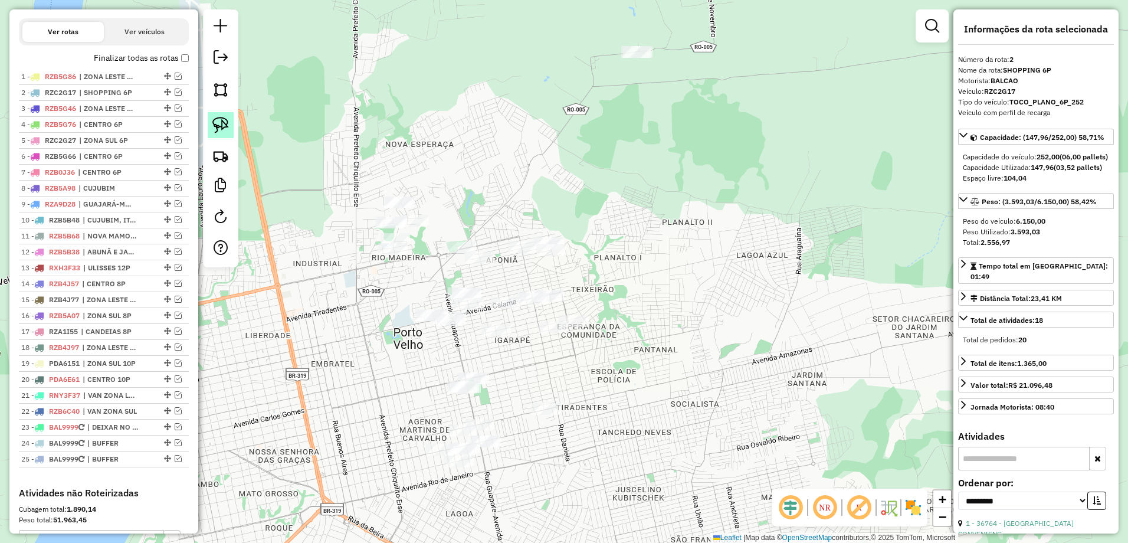
click at [222, 119] on img at bounding box center [220, 125] width 17 height 17
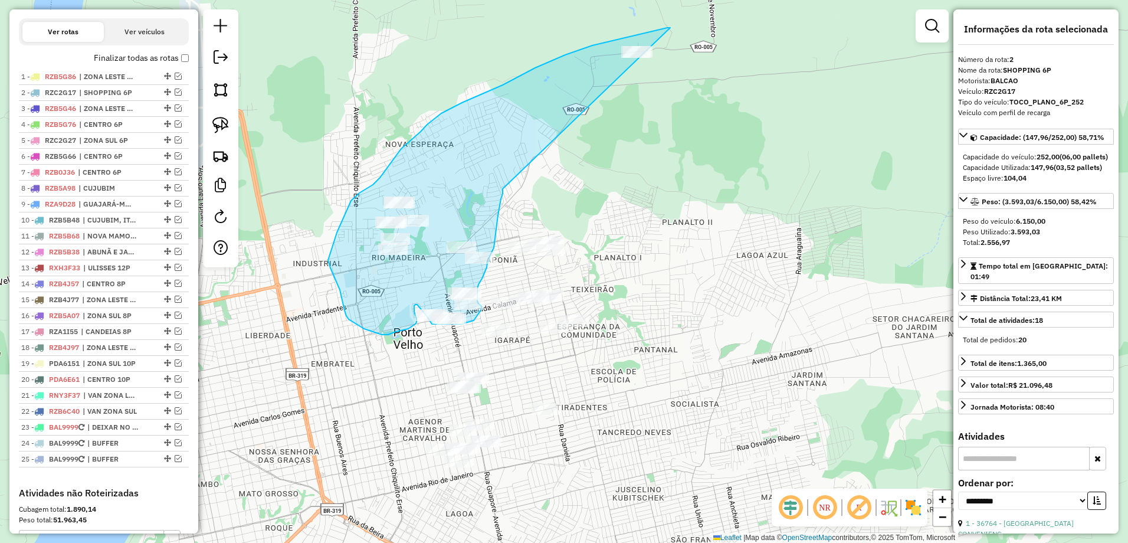
drag, startPoint x: 670, startPoint y: 28, endPoint x: 503, endPoint y: 189, distance: 232.4
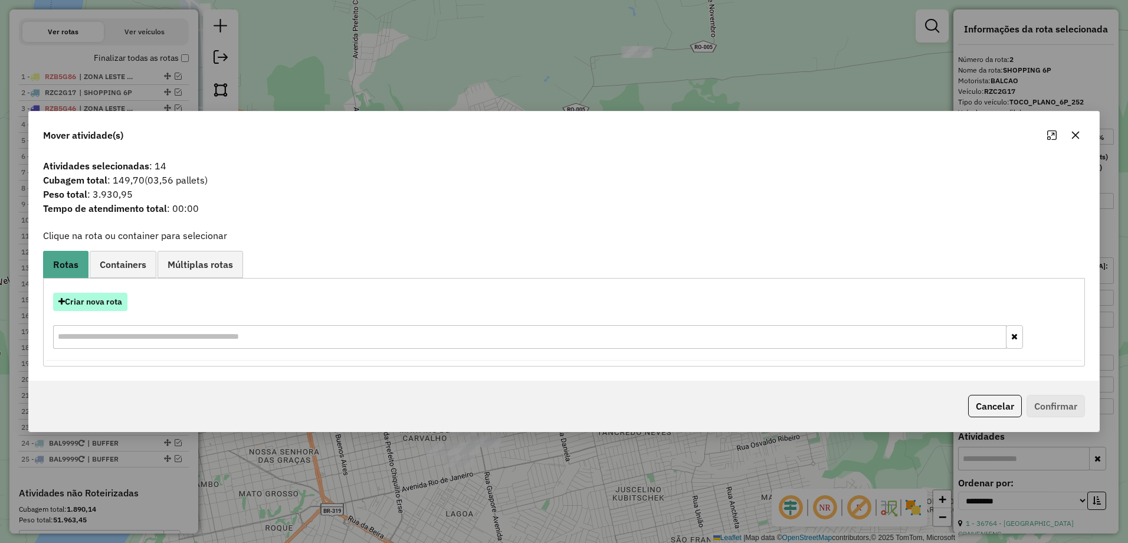
click at [84, 294] on button "Criar nova rota" at bounding box center [90, 302] width 74 height 18
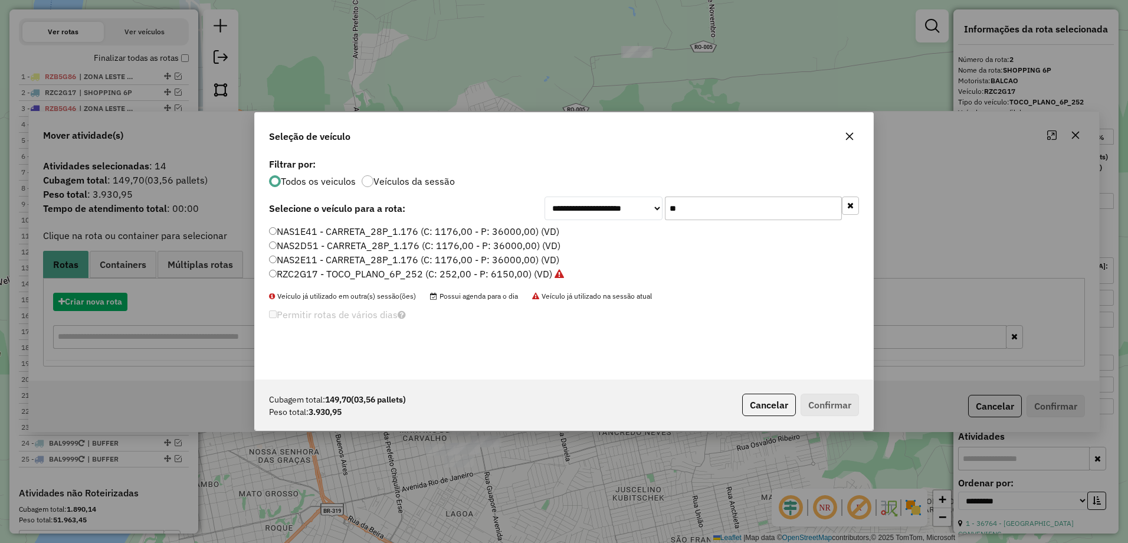
scroll to position [6, 4]
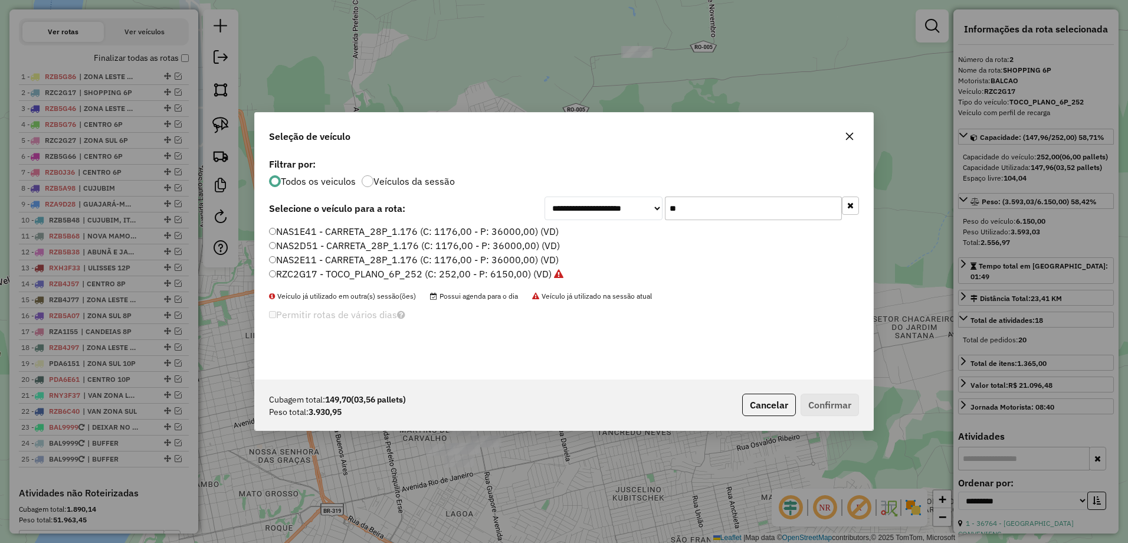
click at [728, 219] on input "**" at bounding box center [753, 208] width 177 height 24
type input "*"
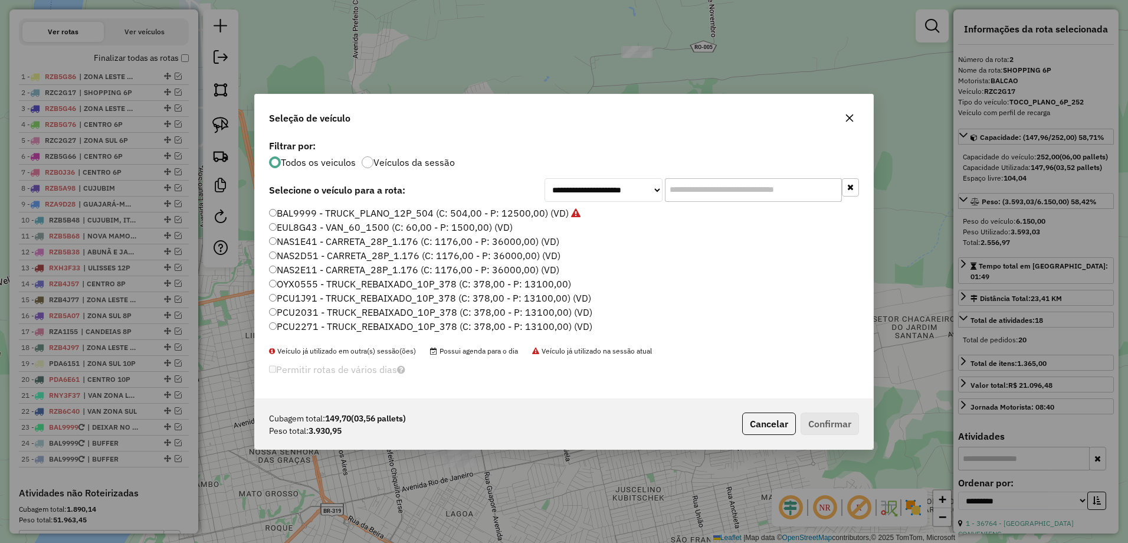
click at [846, 116] on icon "button" at bounding box center [849, 117] width 9 height 9
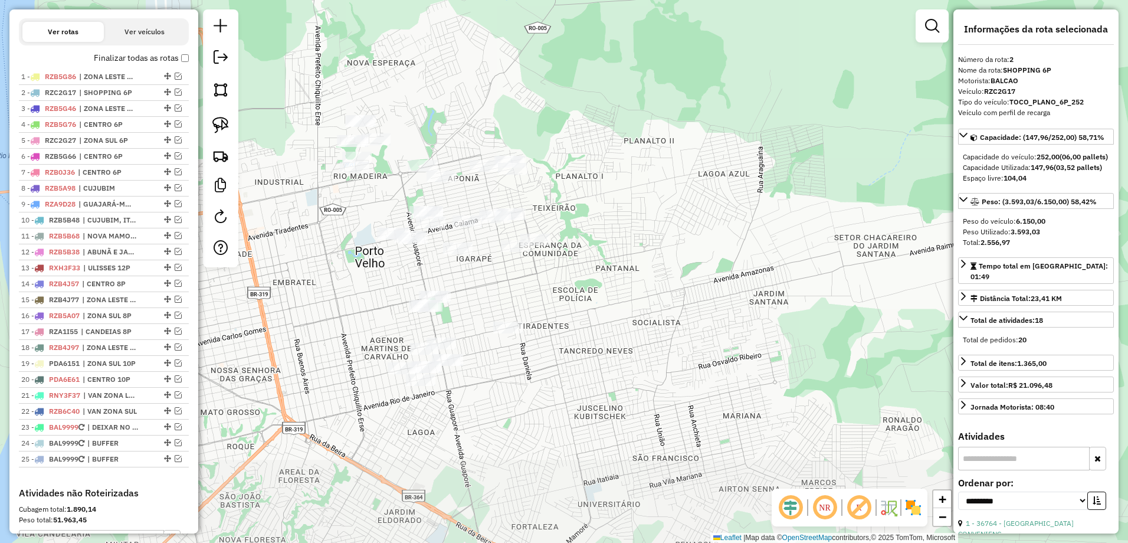
drag, startPoint x: 530, startPoint y: 301, endPoint x: 574, endPoint y: 199, distance: 111.2
click at [576, 201] on div "Janela de atendimento Grade de atendimento Capacidade Transportadoras Veículos …" at bounding box center [564, 271] width 1128 height 543
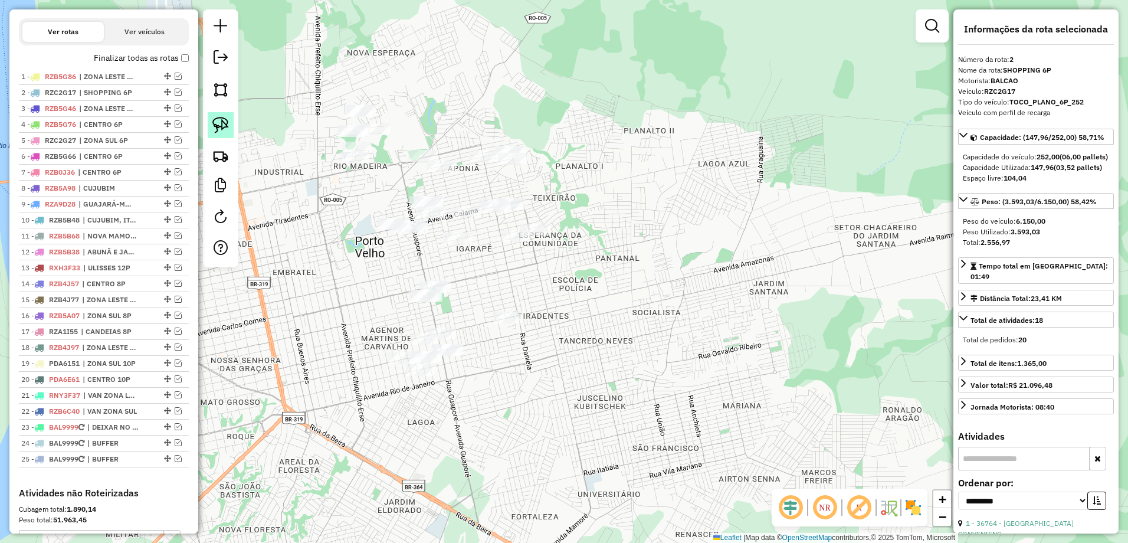
drag, startPoint x: 219, startPoint y: 125, endPoint x: 488, endPoint y: 167, distance: 271.6
click at [221, 126] on img at bounding box center [220, 125] width 17 height 17
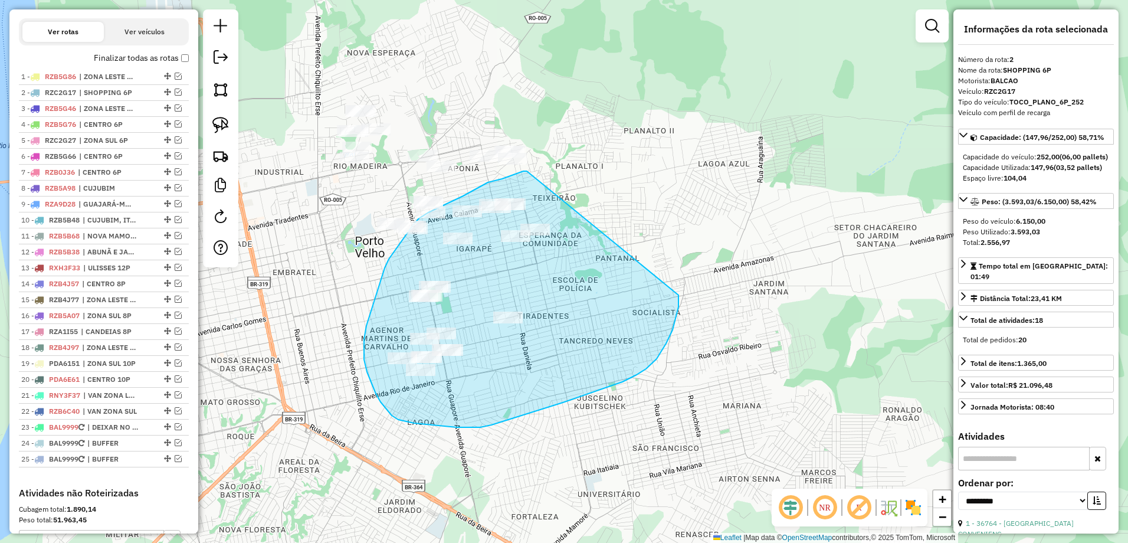
drag, startPoint x: 527, startPoint y: 171, endPoint x: 678, endPoint y: 295, distance: 195.8
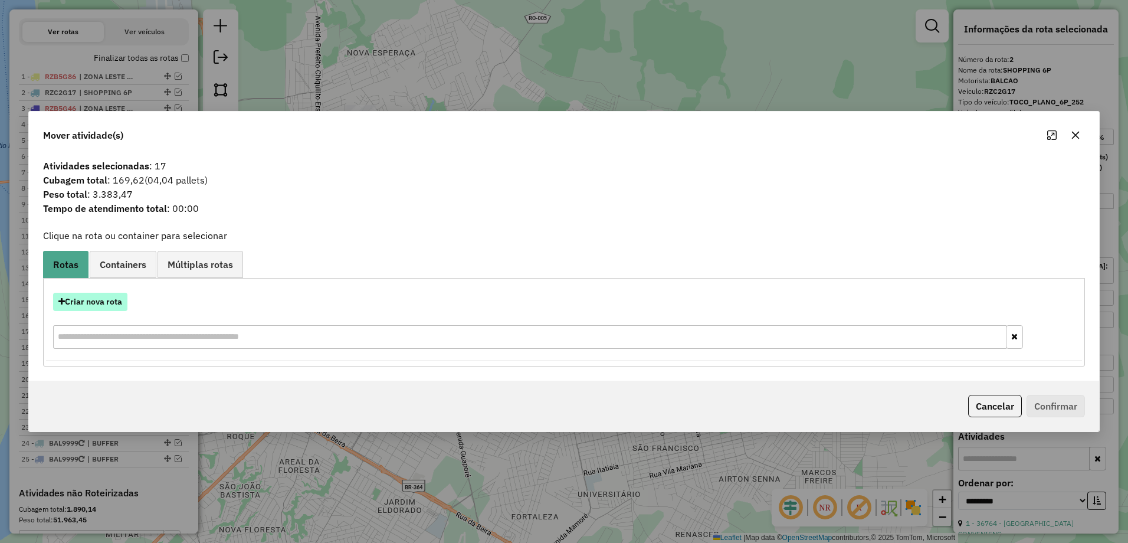
click at [106, 297] on button "Criar nova rota" at bounding box center [90, 302] width 74 height 18
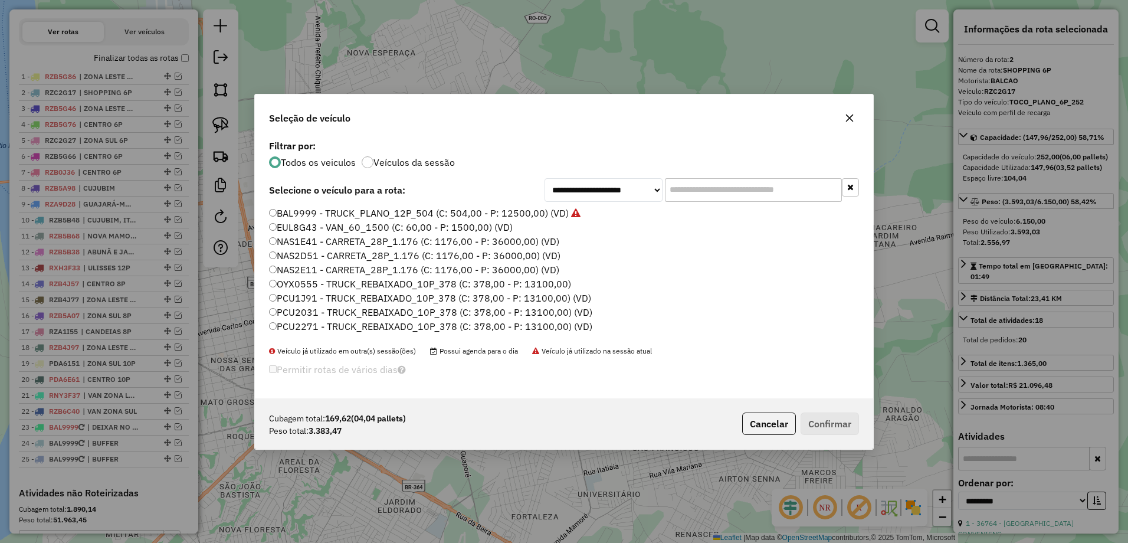
click at [730, 182] on input "text" at bounding box center [753, 190] width 177 height 24
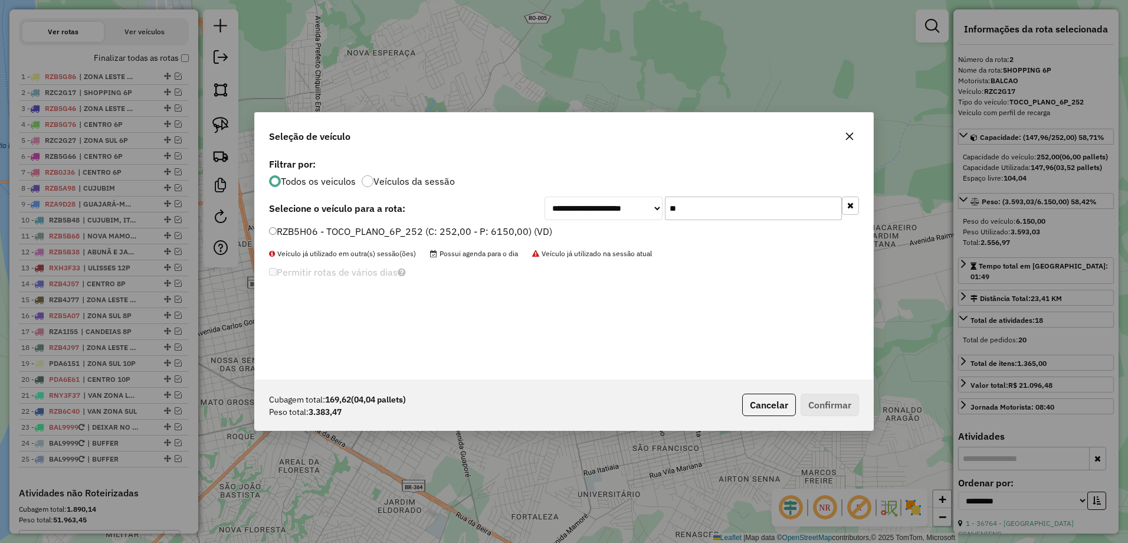
type input "**"
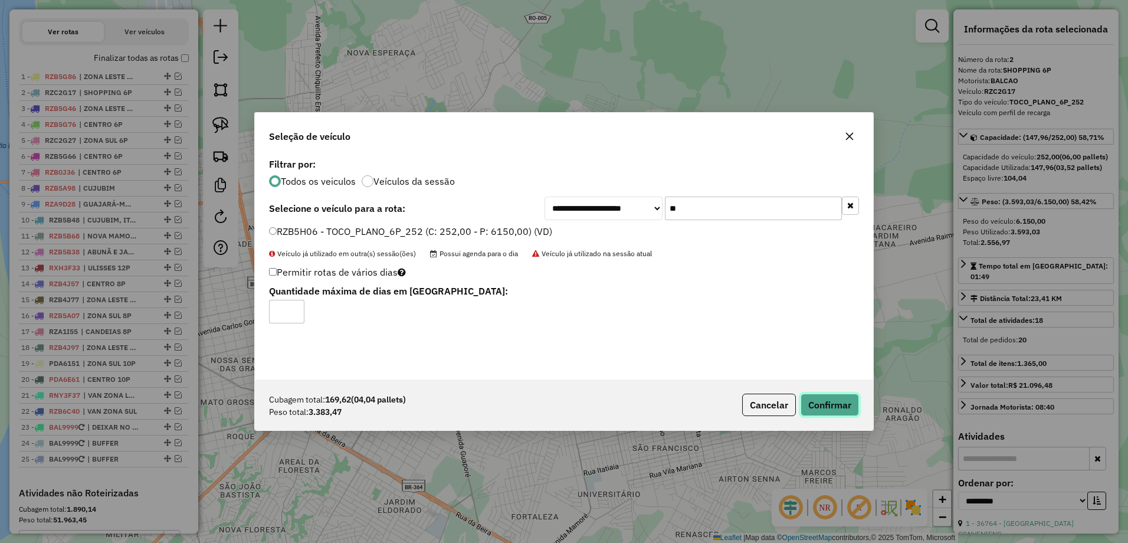
click at [839, 402] on button "Confirmar" at bounding box center [829, 404] width 58 height 22
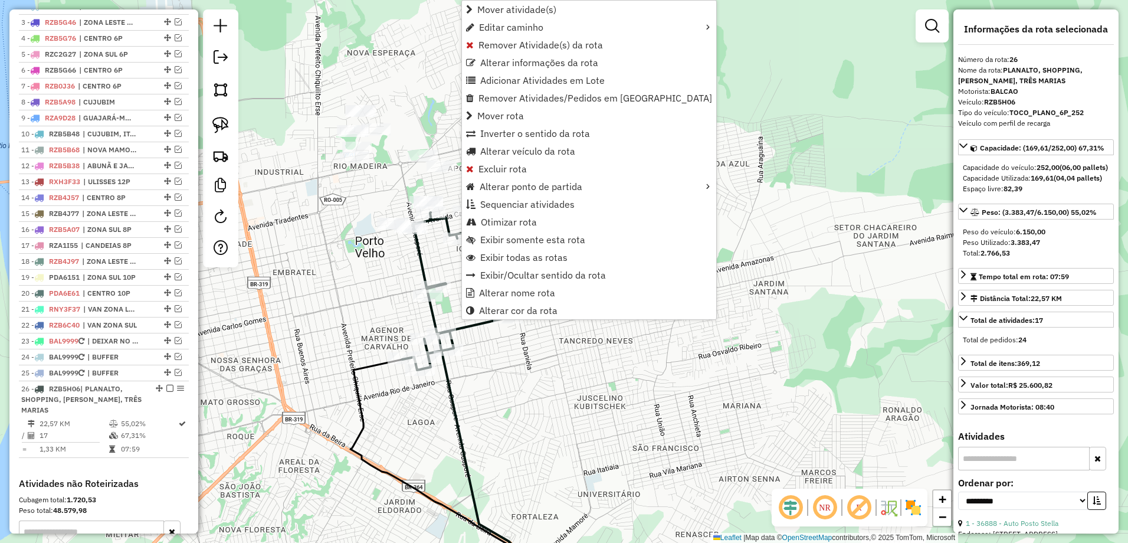
scroll to position [640, 0]
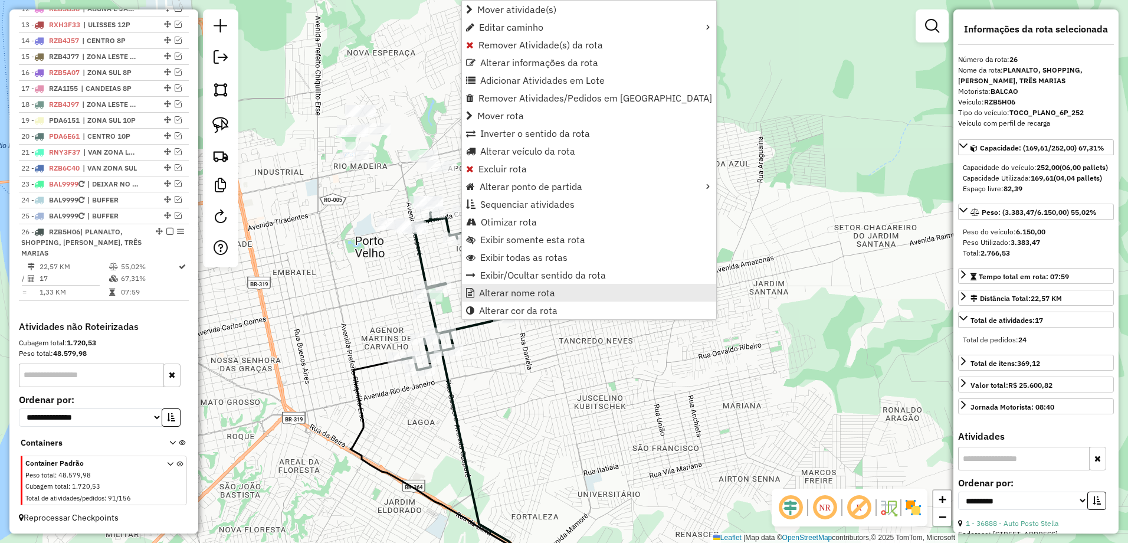
click at [551, 290] on span "Alterar nome rota" at bounding box center [517, 292] width 76 height 9
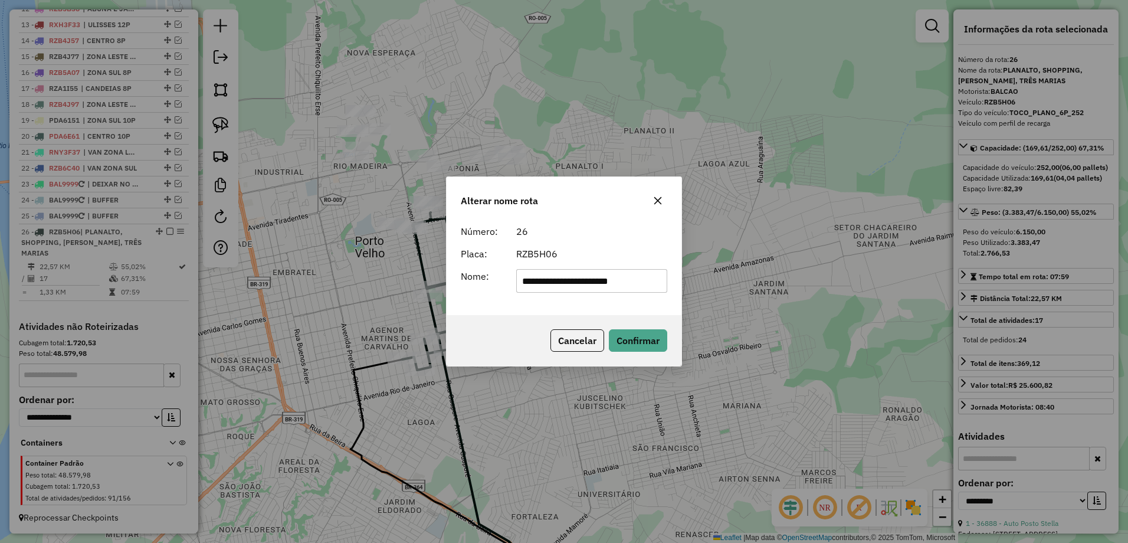
scroll to position [0, 0]
type input "**********"
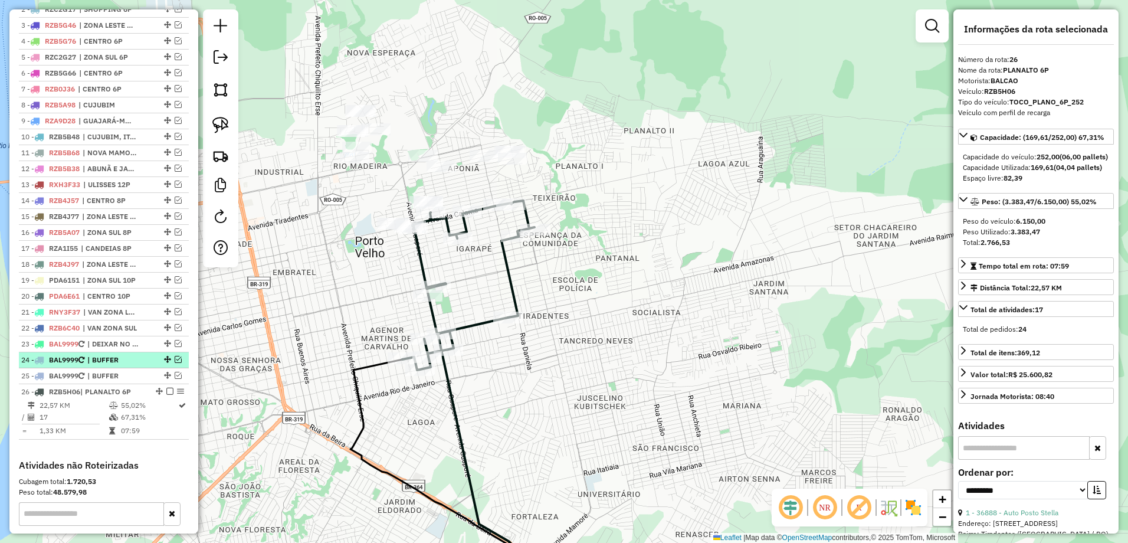
scroll to position [442, 0]
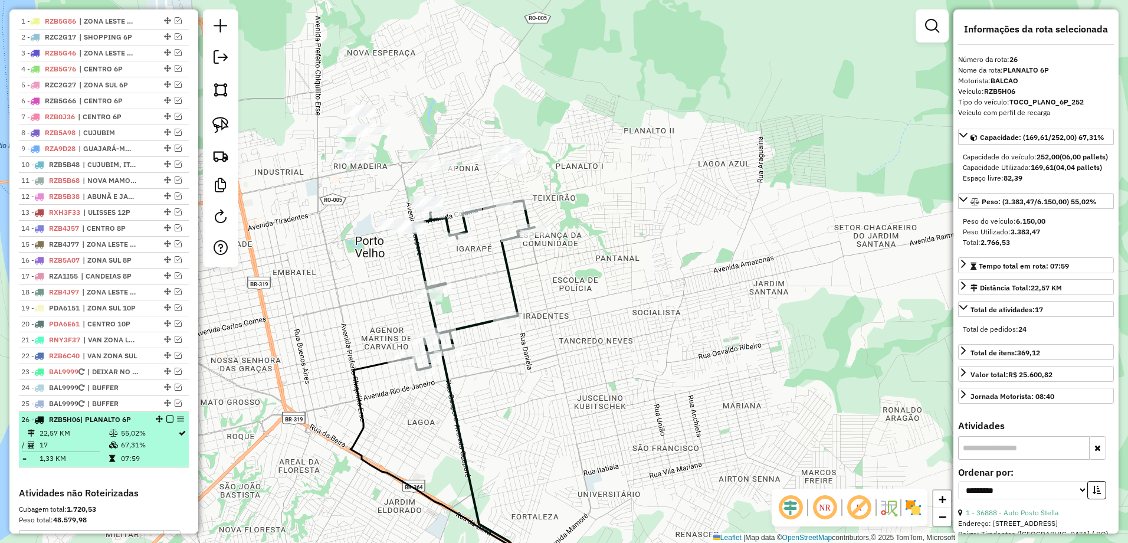
click at [169, 422] on em at bounding box center [169, 418] width 7 height 7
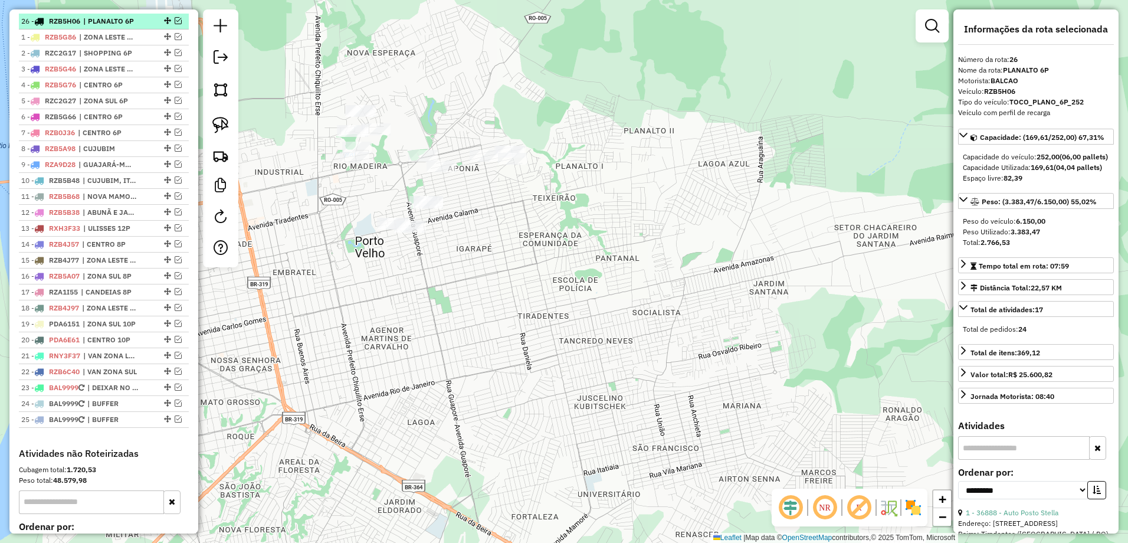
drag, startPoint x: 163, startPoint y: 428, endPoint x: 130, endPoint y: 25, distance: 403.6
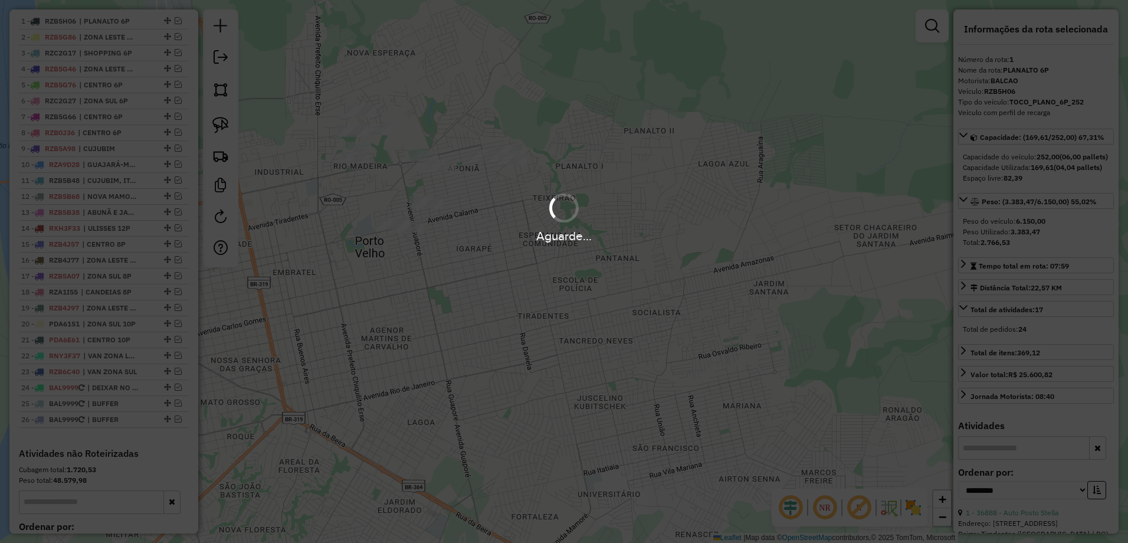
click at [452, 269] on div "Aguarde..." at bounding box center [564, 271] width 1128 height 543
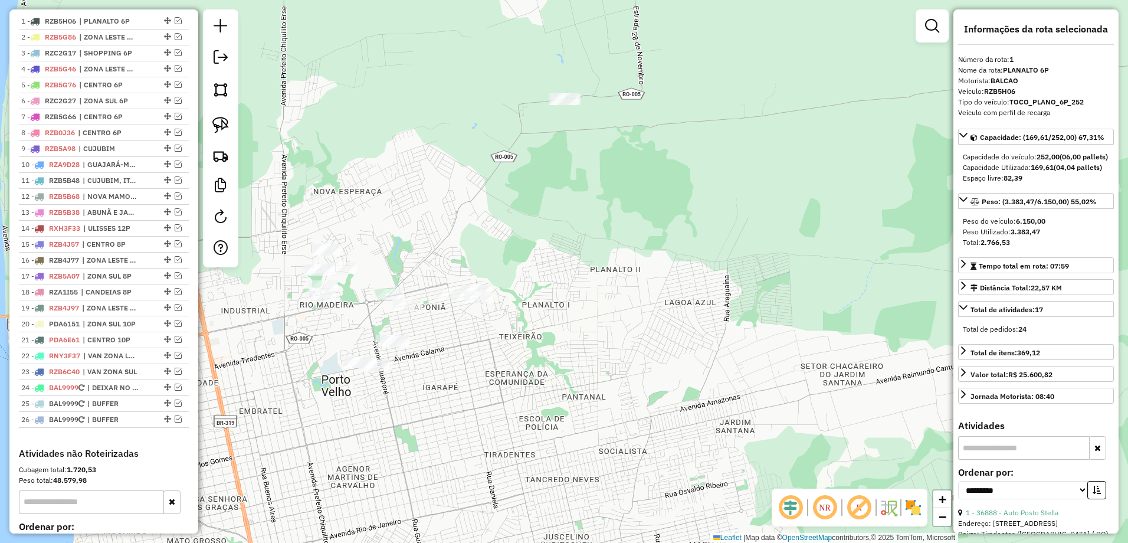
drag, startPoint x: 458, startPoint y: 265, endPoint x: 424, endPoint y: 404, distance: 142.6
click at [424, 404] on div "Janela de atendimento Grade de atendimento Capacidade Transportadoras Veículos …" at bounding box center [564, 271] width 1128 height 543
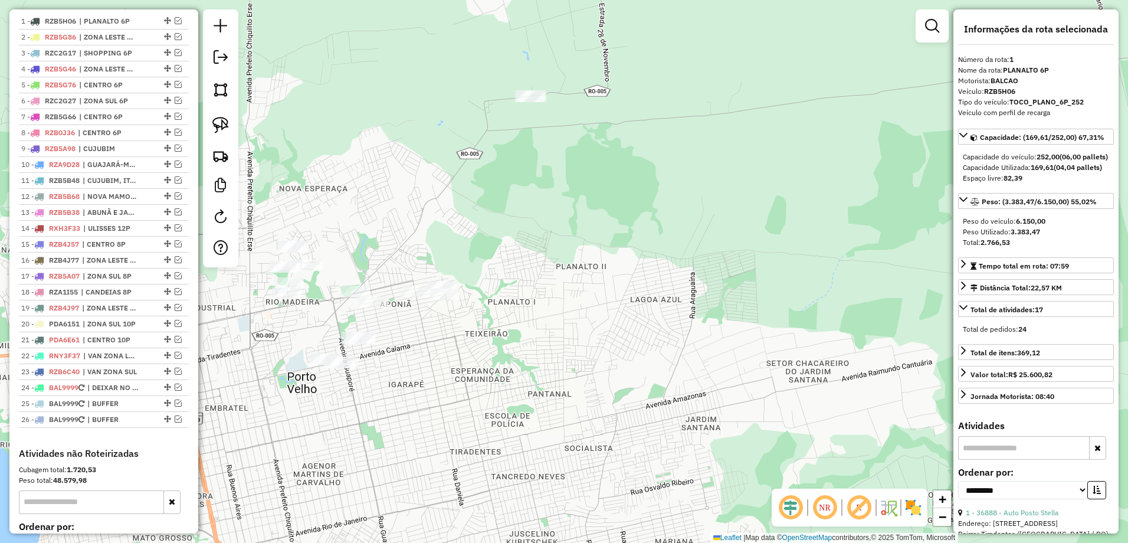
drag, startPoint x: 619, startPoint y: 63, endPoint x: 592, endPoint y: 49, distance: 31.1
click at [596, 49] on div "Janela de atendimento Grade de atendimento Capacidade Transportadoras Veículos …" at bounding box center [564, 271] width 1128 height 543
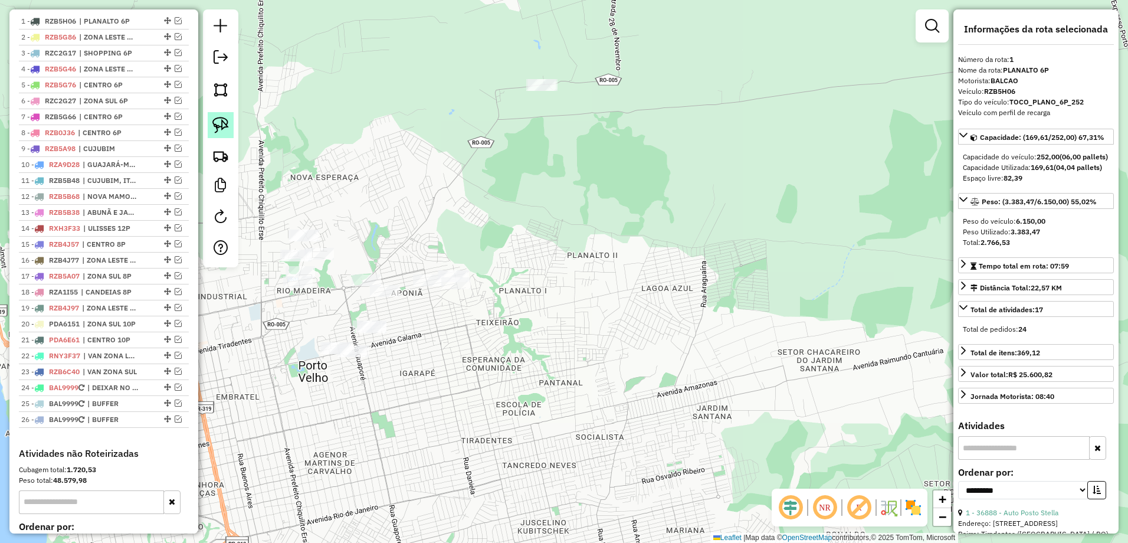
click at [218, 126] on img at bounding box center [220, 125] width 17 height 17
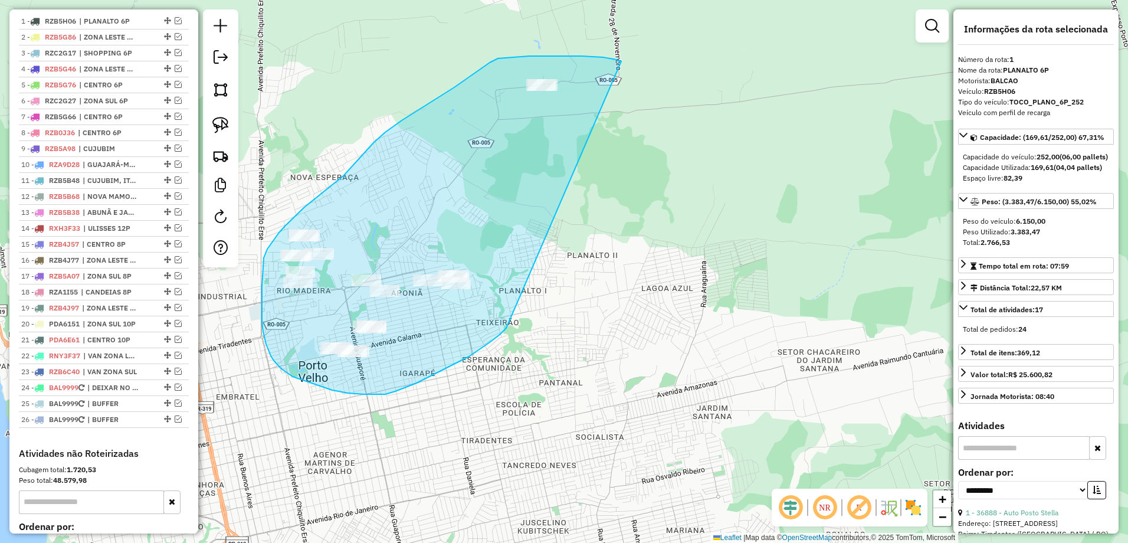
drag, startPoint x: 582, startPoint y: 56, endPoint x: 516, endPoint y: 306, distance: 258.5
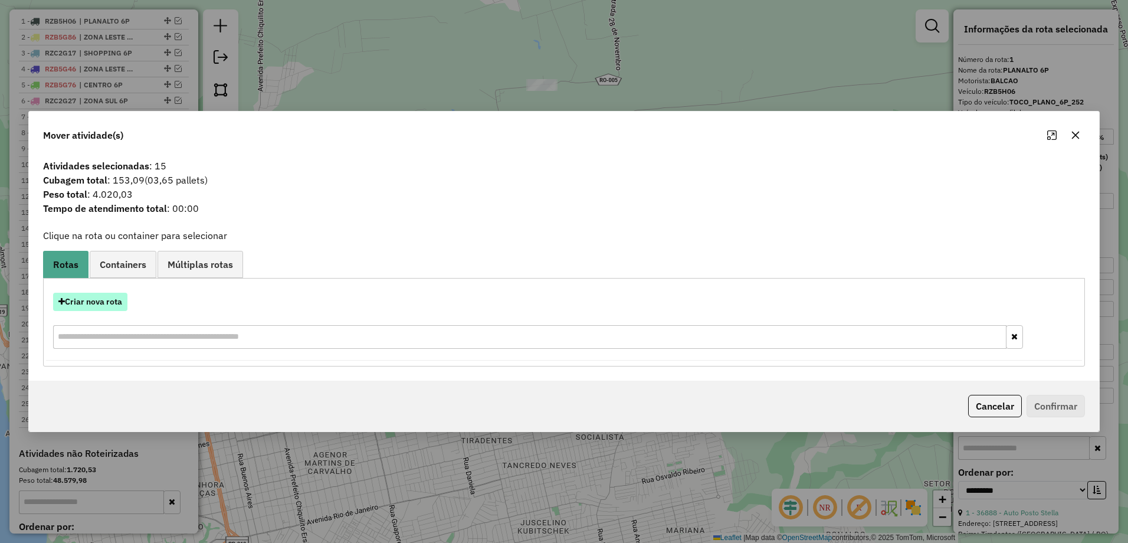
click at [113, 301] on button "Criar nova rota" at bounding box center [90, 302] width 74 height 18
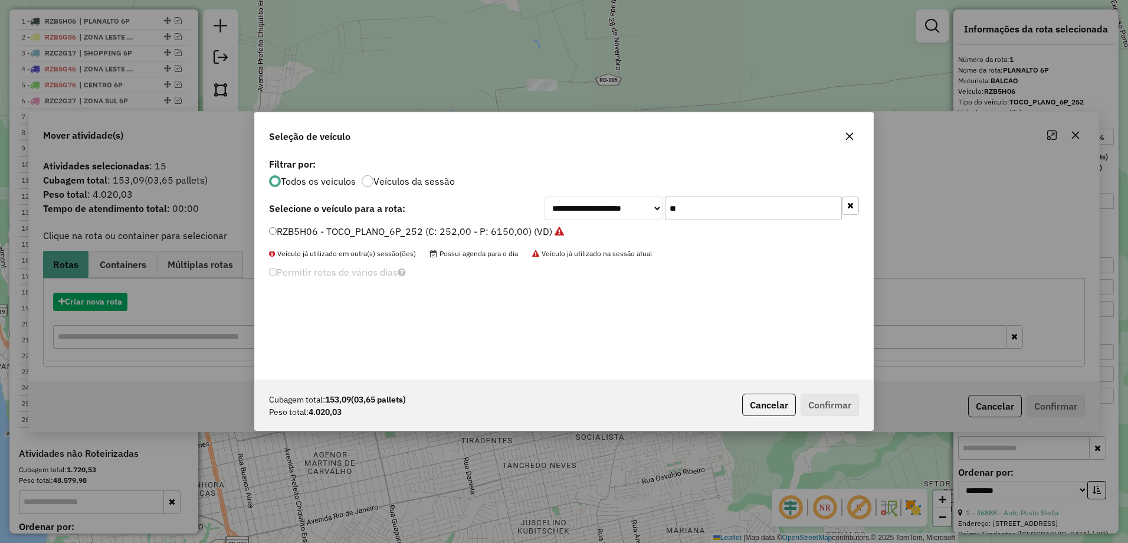
scroll to position [6, 4]
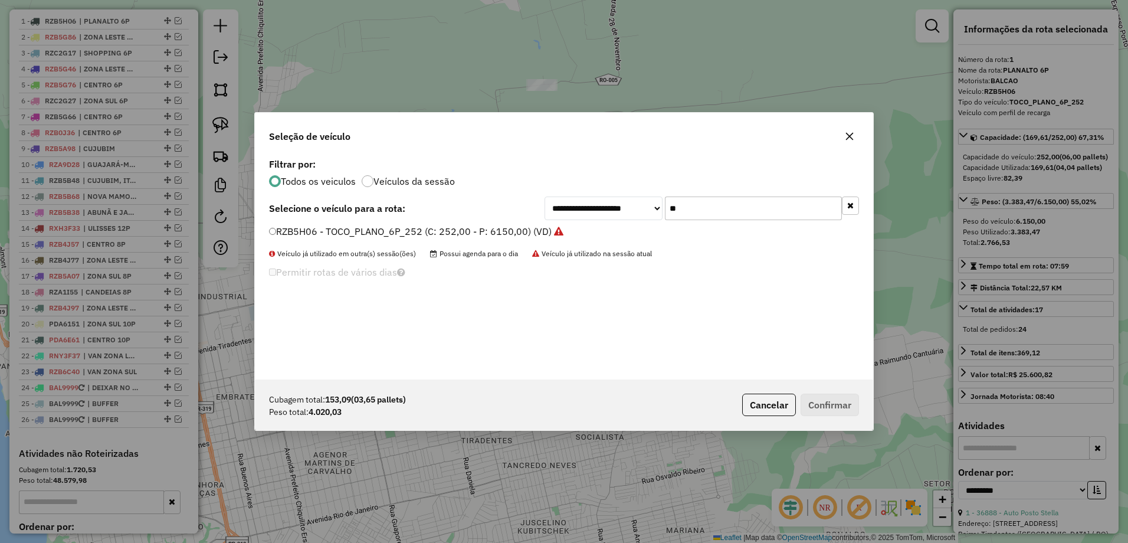
click at [730, 217] on input "**" at bounding box center [753, 208] width 177 height 24
type input "*"
type input "**"
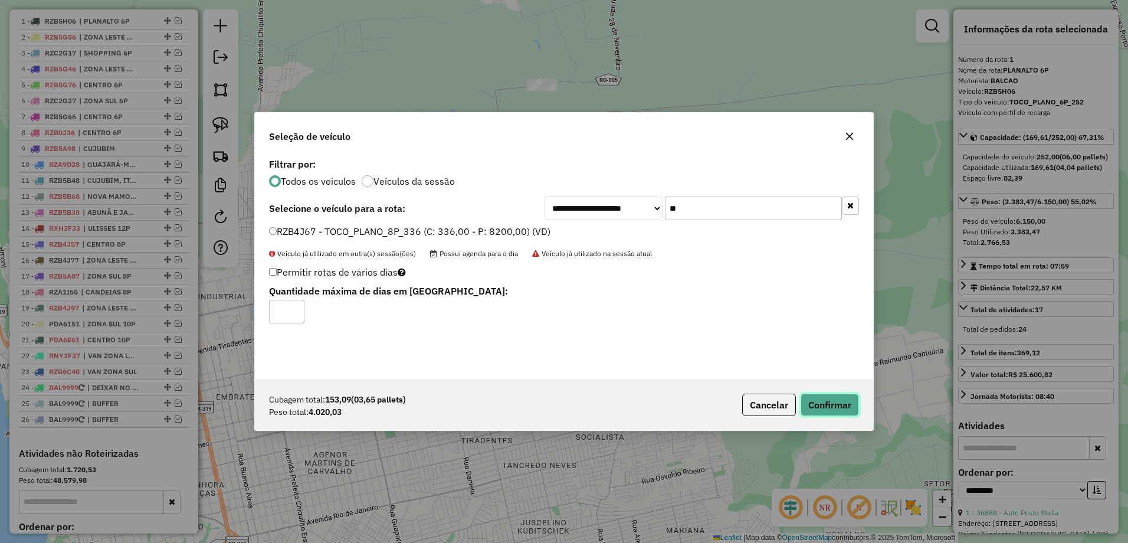
click at [838, 409] on button "Confirmar" at bounding box center [829, 404] width 58 height 22
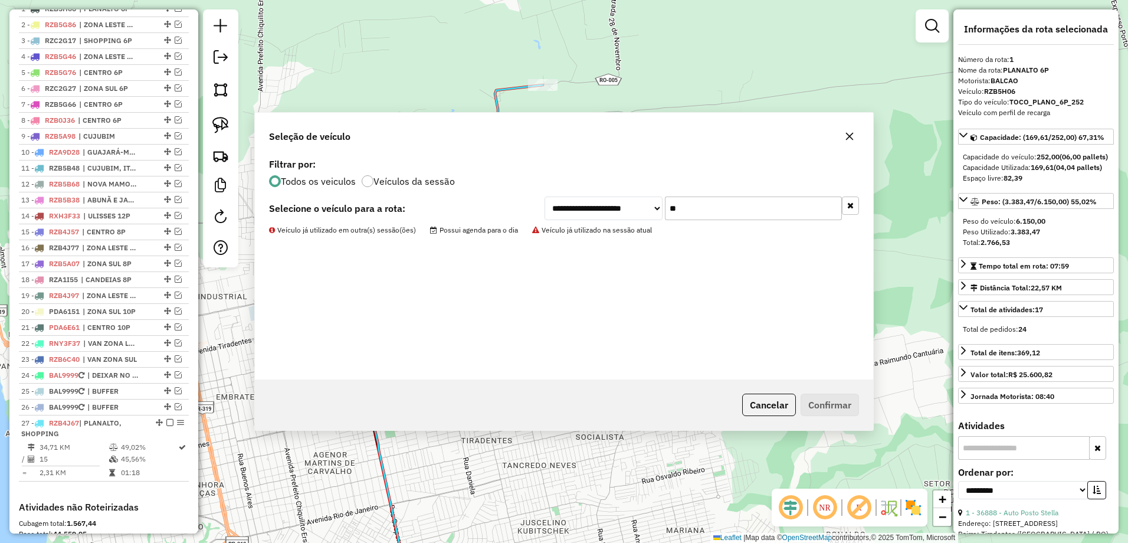
scroll to position [457, 0]
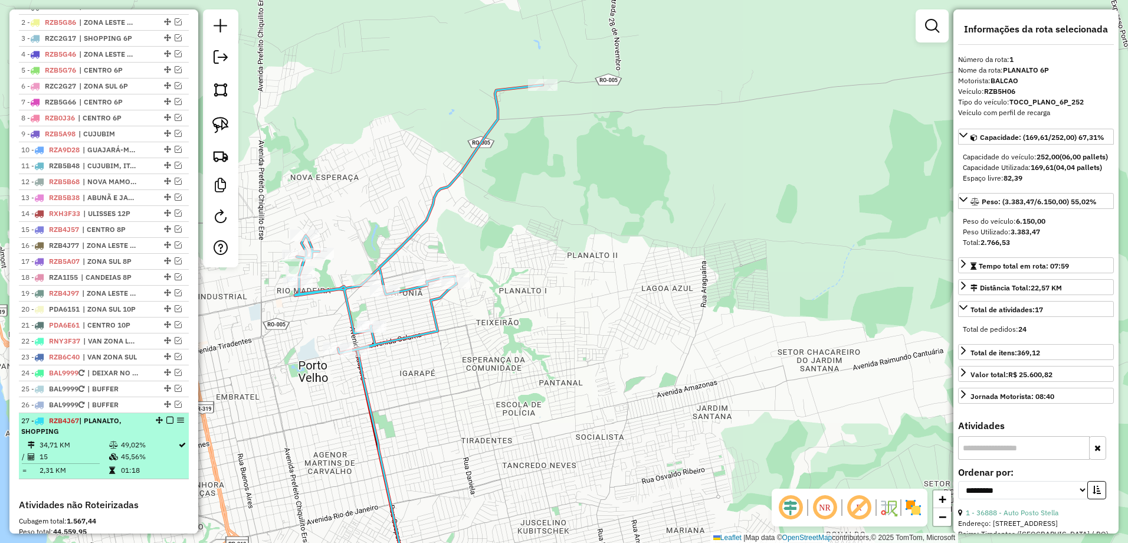
click at [120, 451] on td "49,02%" at bounding box center [148, 445] width 57 height 12
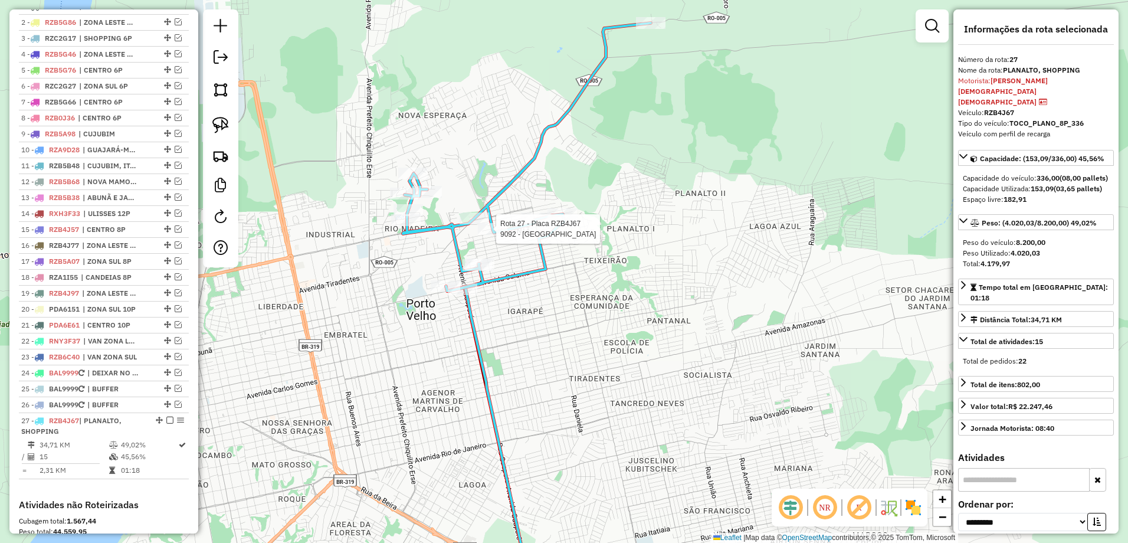
scroll to position [645, 0]
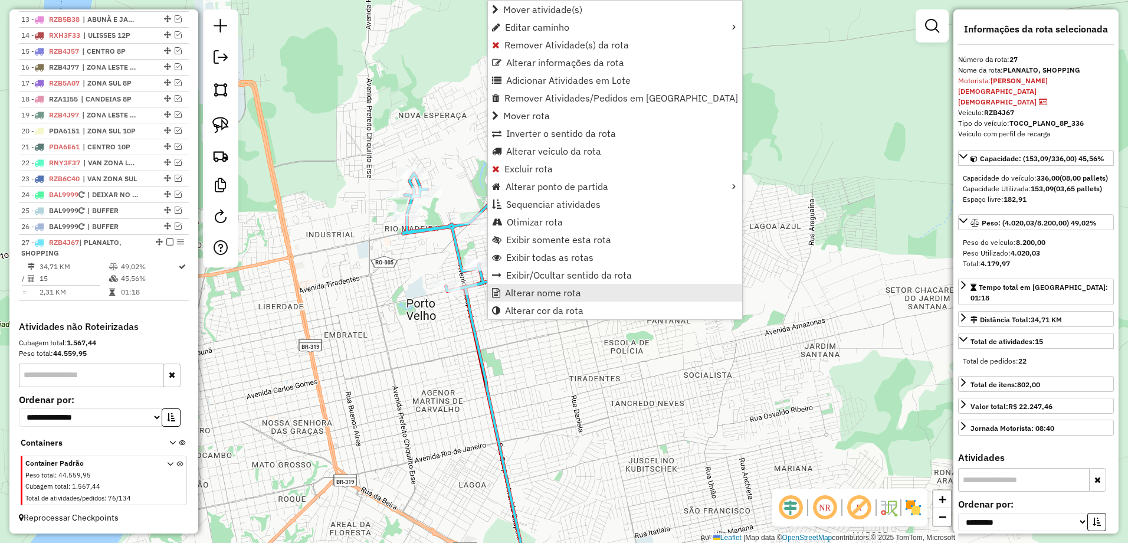
click at [576, 289] on span "Alterar nome rota" at bounding box center [543, 292] width 76 height 9
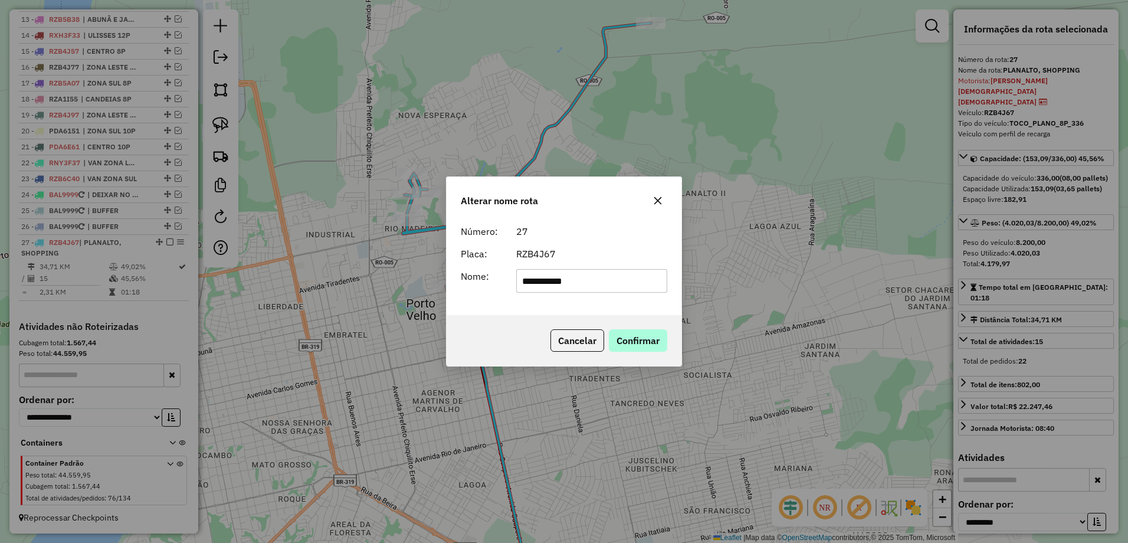
type input "**********"
click at [645, 336] on button "Confirmar" at bounding box center [638, 340] width 58 height 22
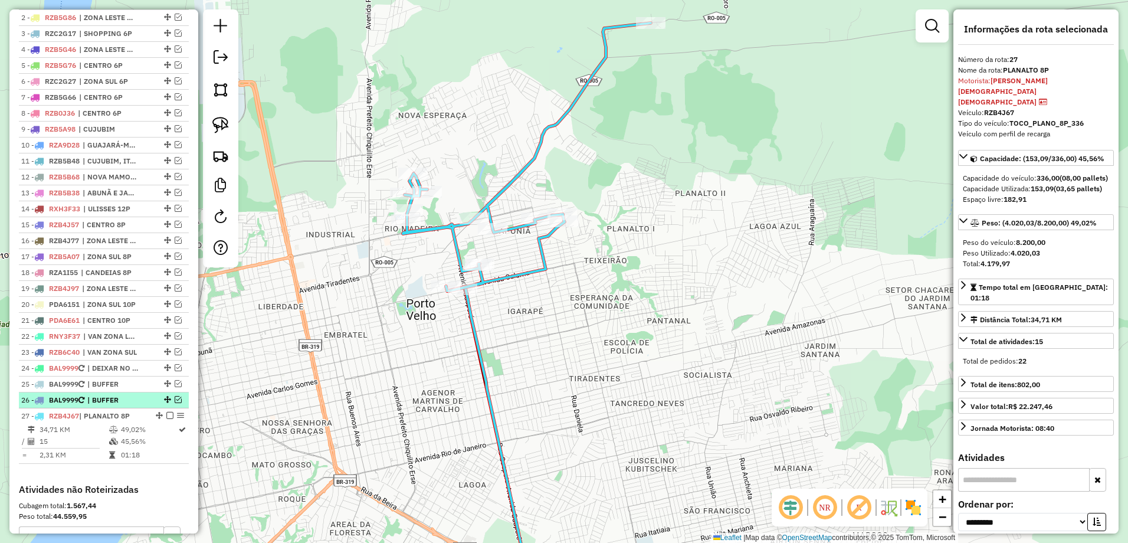
scroll to position [458, 0]
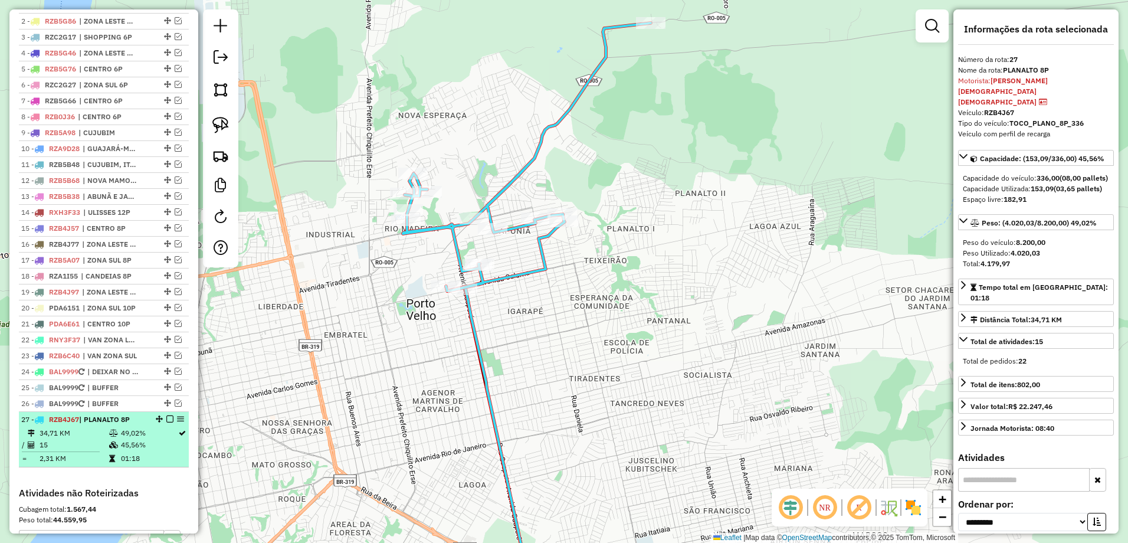
click at [168, 422] on em at bounding box center [169, 418] width 7 height 7
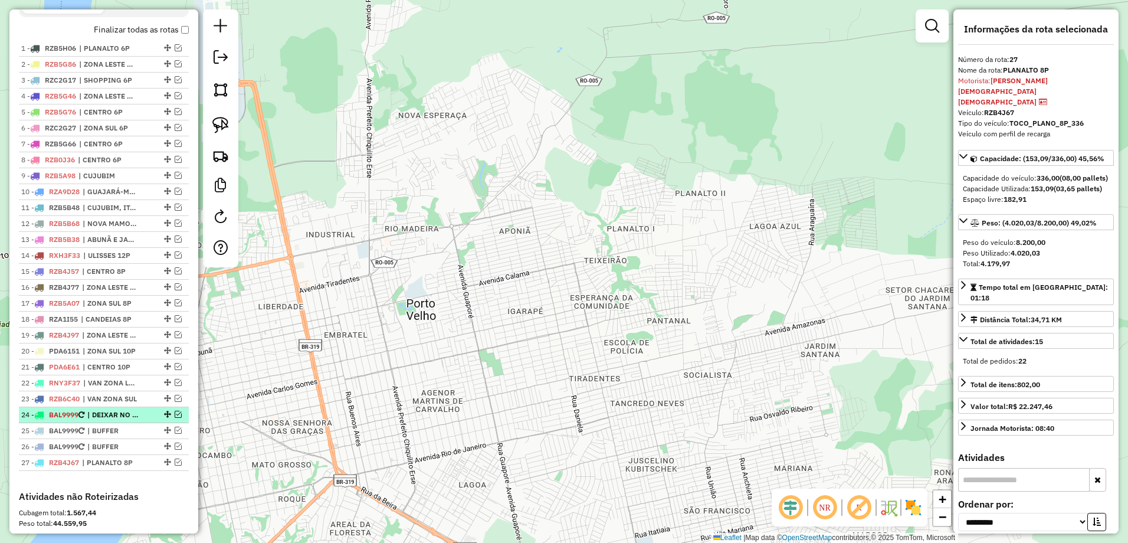
scroll to position [399, 0]
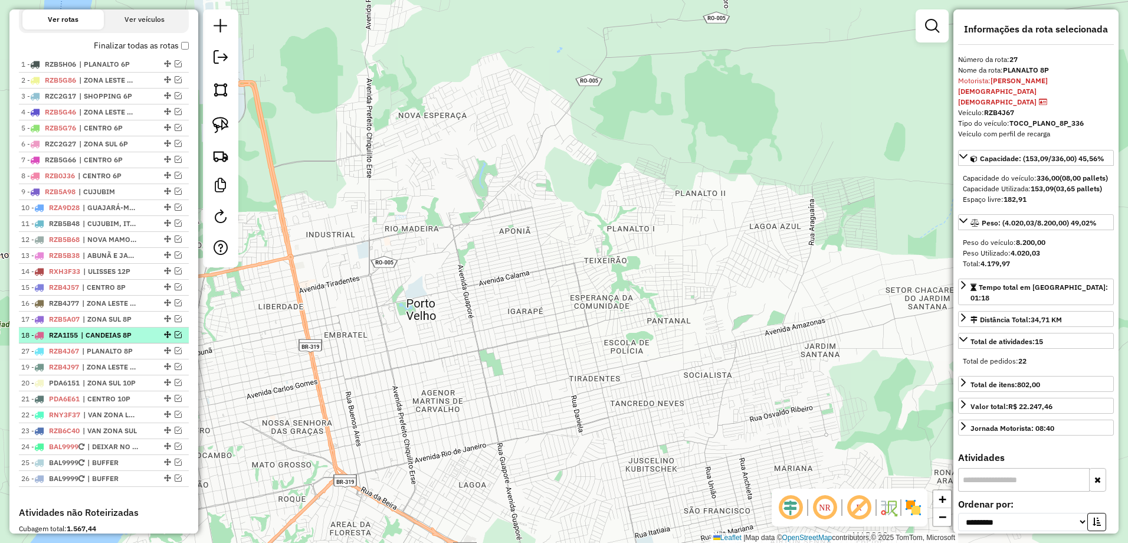
drag, startPoint x: 165, startPoint y: 491, endPoint x: 167, endPoint y: 347, distance: 143.9
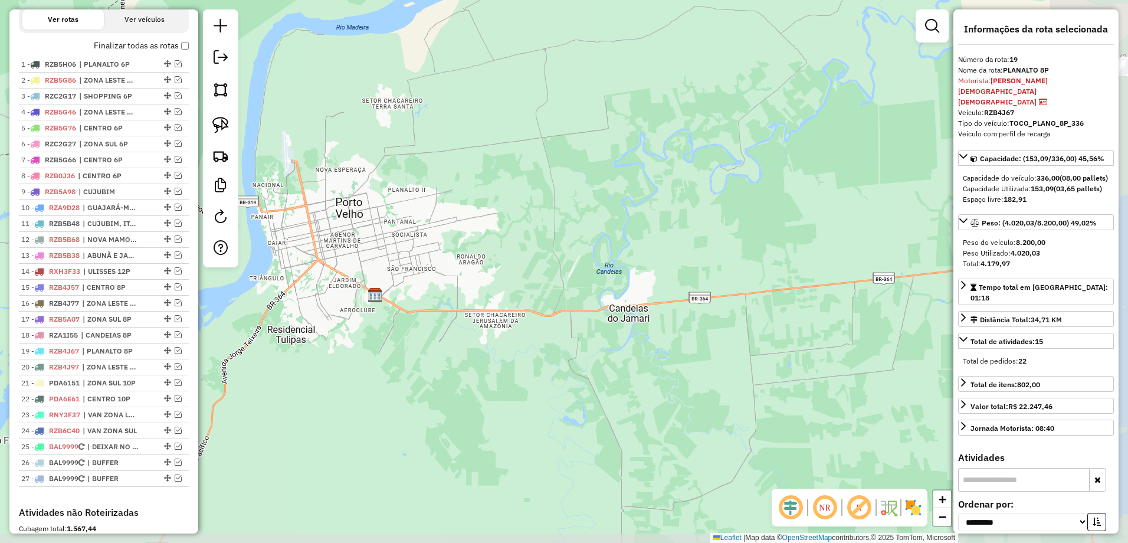
drag, startPoint x: 545, startPoint y: 316, endPoint x: 426, endPoint y: 237, distance: 142.7
click at [426, 237] on div "Janela de atendimento Grade de atendimento Capacidade Transportadoras Veículos …" at bounding box center [564, 271] width 1128 height 543
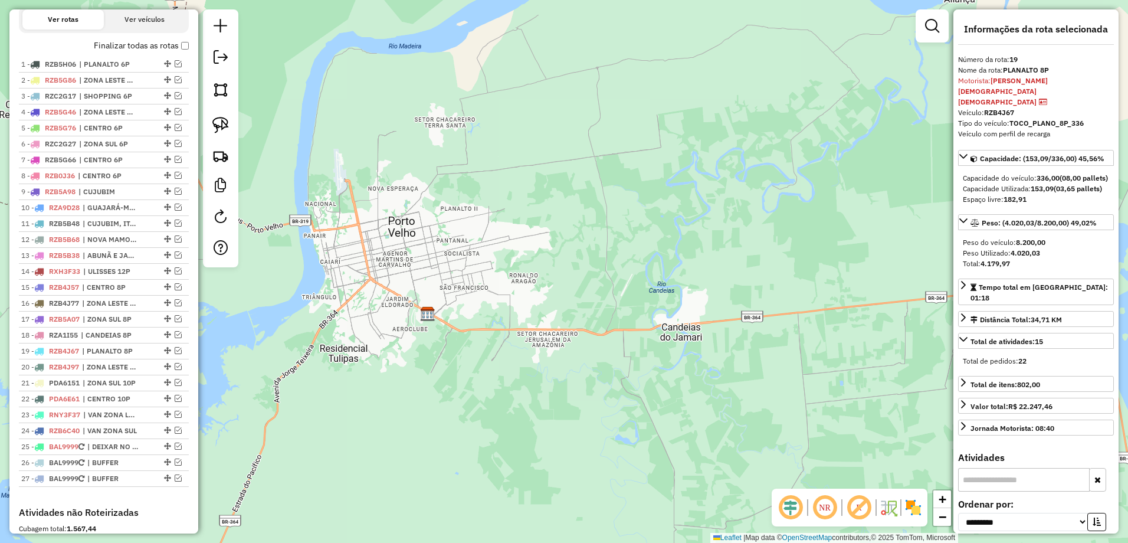
drag, startPoint x: 426, startPoint y: 237, endPoint x: 479, endPoint y: 257, distance: 56.7
click at [479, 257] on div "Janela de atendimento Grade de atendimento Capacidade Transportadoras Veículos …" at bounding box center [564, 271] width 1128 height 543
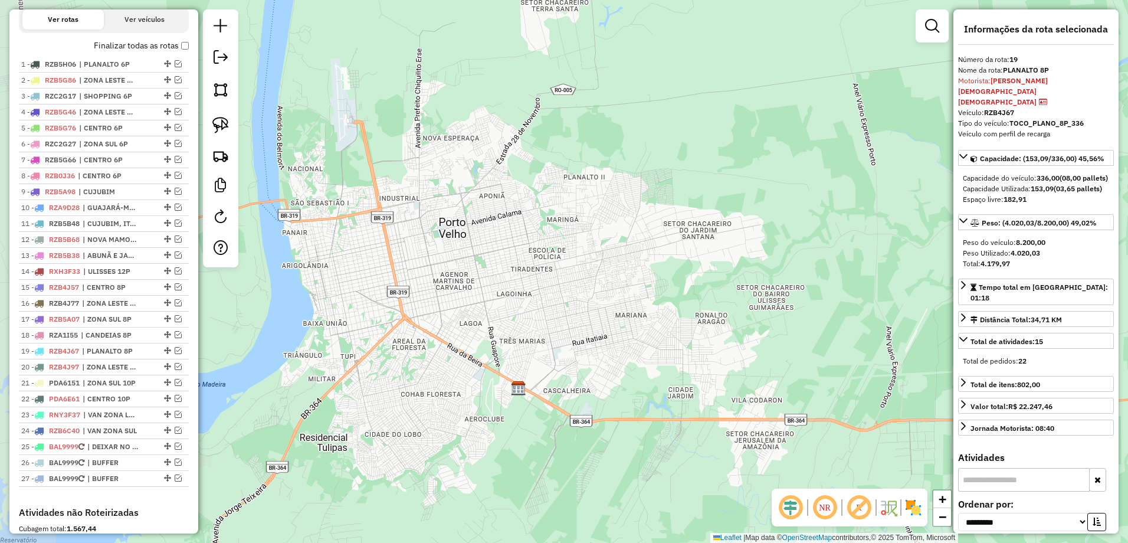
drag, startPoint x: 486, startPoint y: 260, endPoint x: 629, endPoint y: 278, distance: 144.5
click at [629, 278] on div "Janela de atendimento Grade de atendimento Capacidade Transportadoras Veículos …" at bounding box center [564, 271] width 1128 height 543
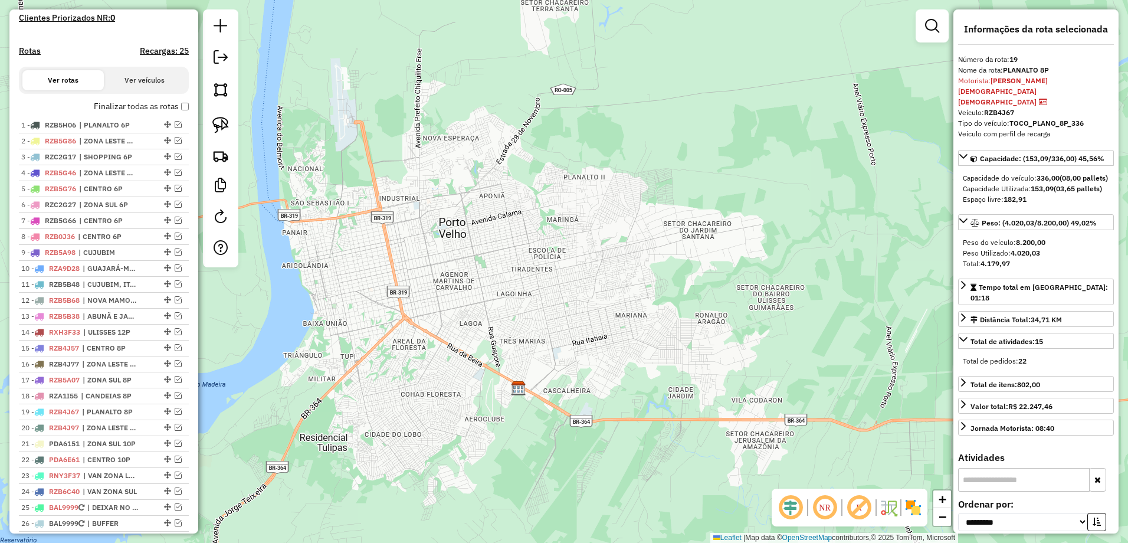
scroll to position [281, 0]
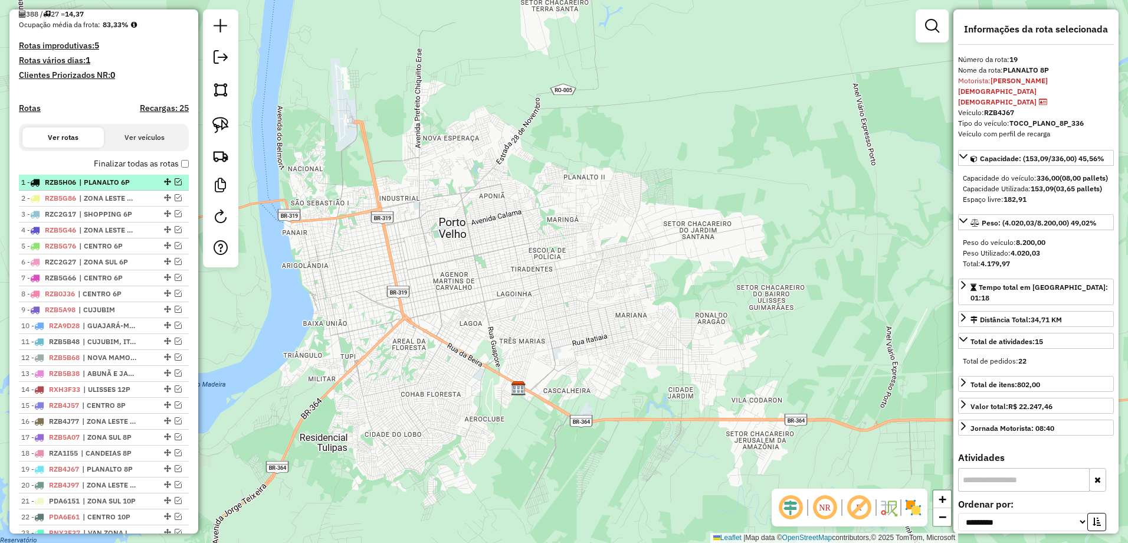
click at [120, 188] on span "| PLANALTO 6P" at bounding box center [106, 182] width 54 height 11
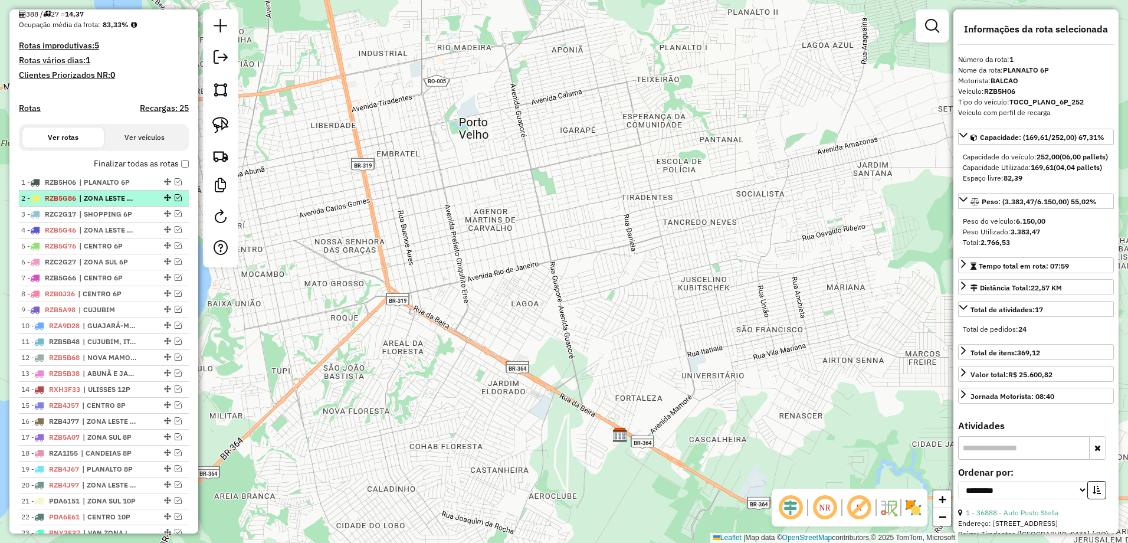
click at [105, 203] on span "| ZONA LESTE 6P" at bounding box center [106, 198] width 54 height 11
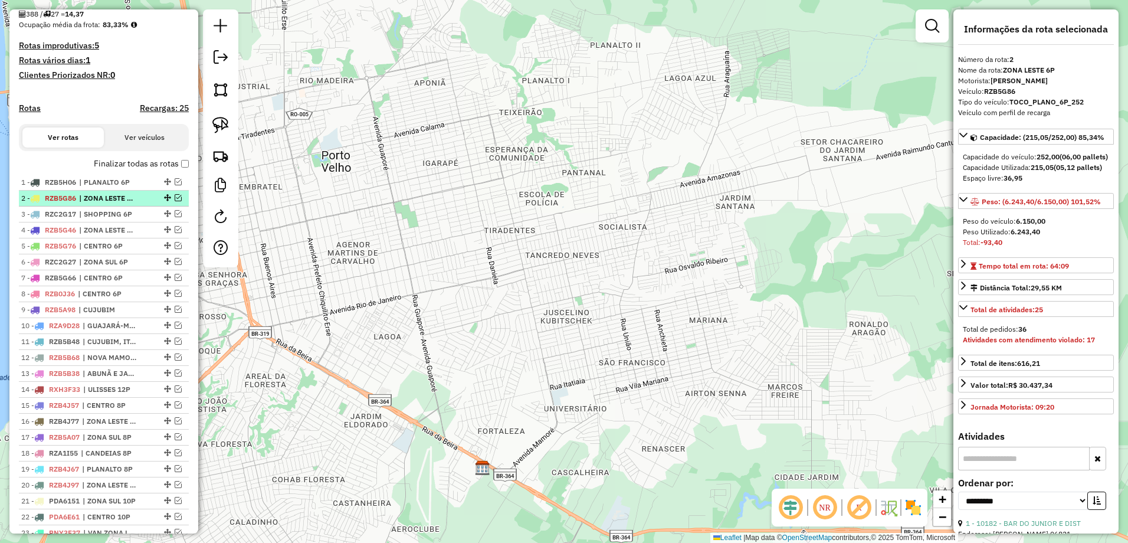
click at [122, 203] on span "| ZONA LESTE 6P" at bounding box center [106, 198] width 54 height 11
click at [122, 219] on span "| SHOPPING 6P" at bounding box center [106, 214] width 54 height 11
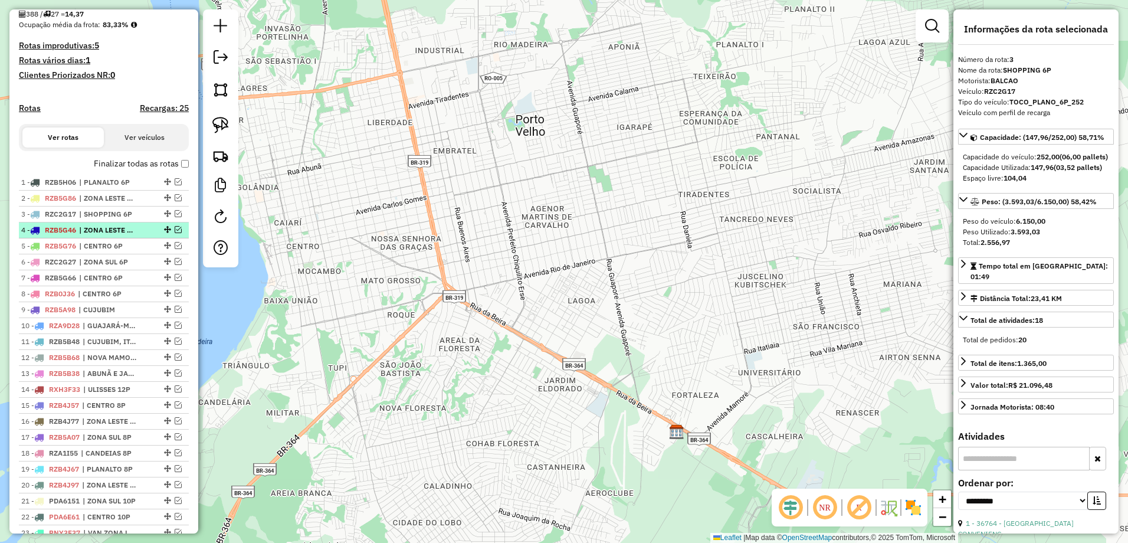
click at [117, 235] on span "| ZONA LESTE 6P" at bounding box center [106, 230] width 54 height 11
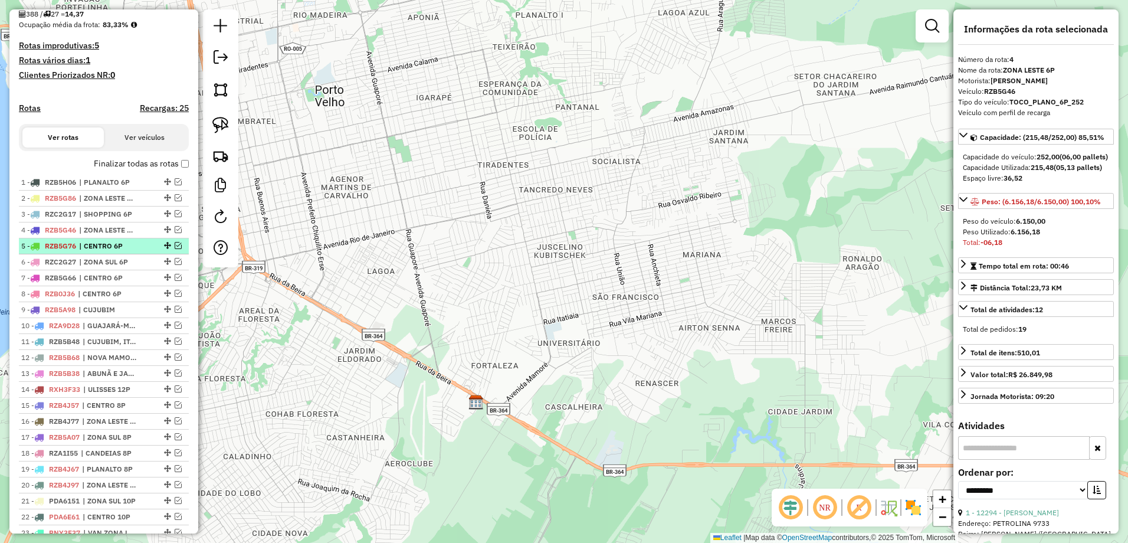
click at [124, 254] on li "5 - RZB5G76 | CENTRO 6P" at bounding box center [104, 246] width 170 height 16
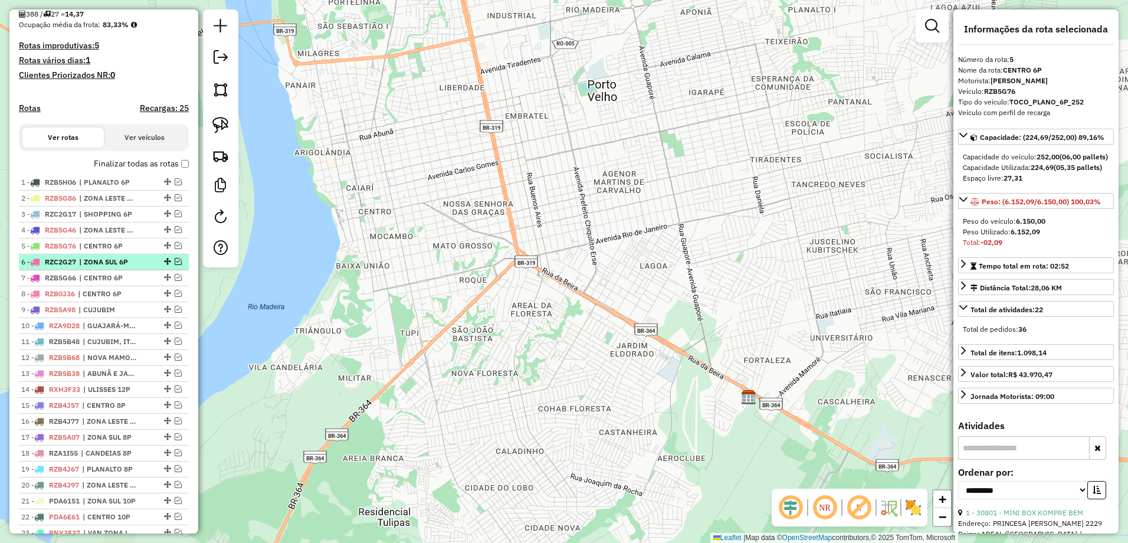
click at [119, 267] on span "| ZONA SUL 6P" at bounding box center [106, 262] width 54 height 11
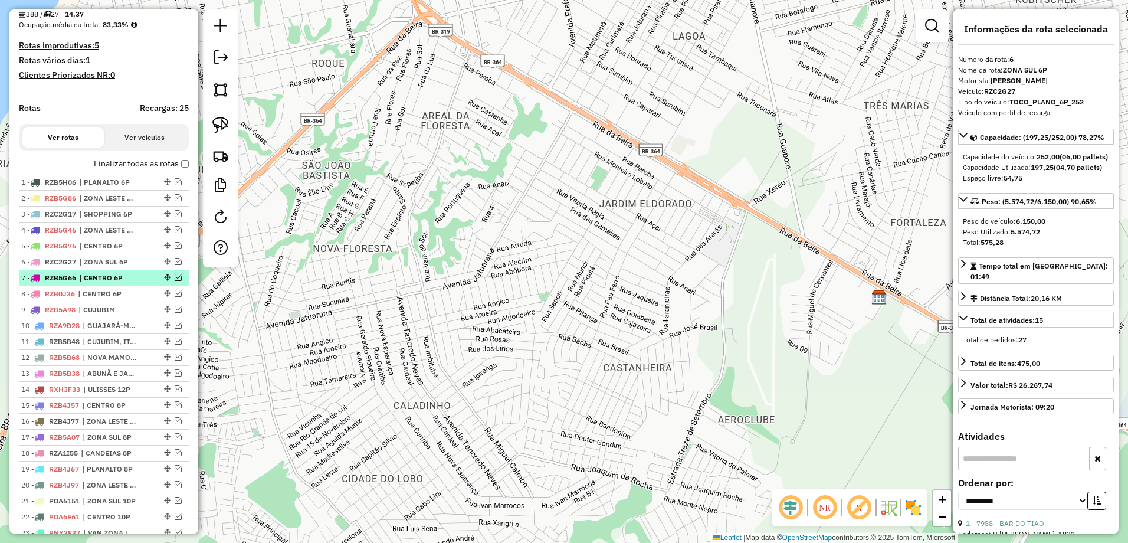
click at [127, 283] on span "| CENTRO 6P" at bounding box center [106, 277] width 54 height 11
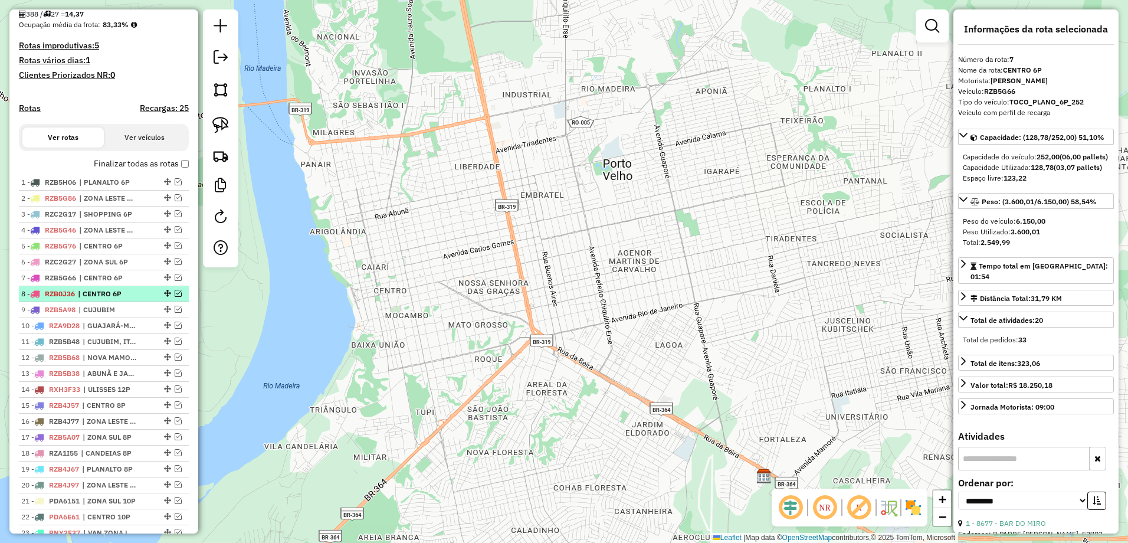
click at [129, 299] on span "| CENTRO 6P" at bounding box center [105, 293] width 54 height 11
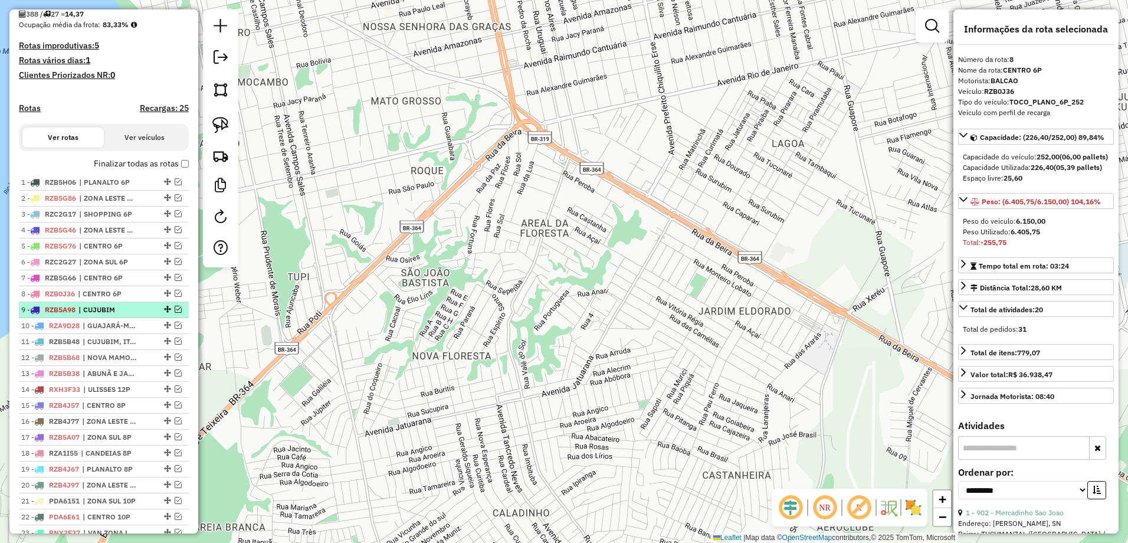
click at [127, 315] on span "| CUJUBIM" at bounding box center [105, 309] width 54 height 11
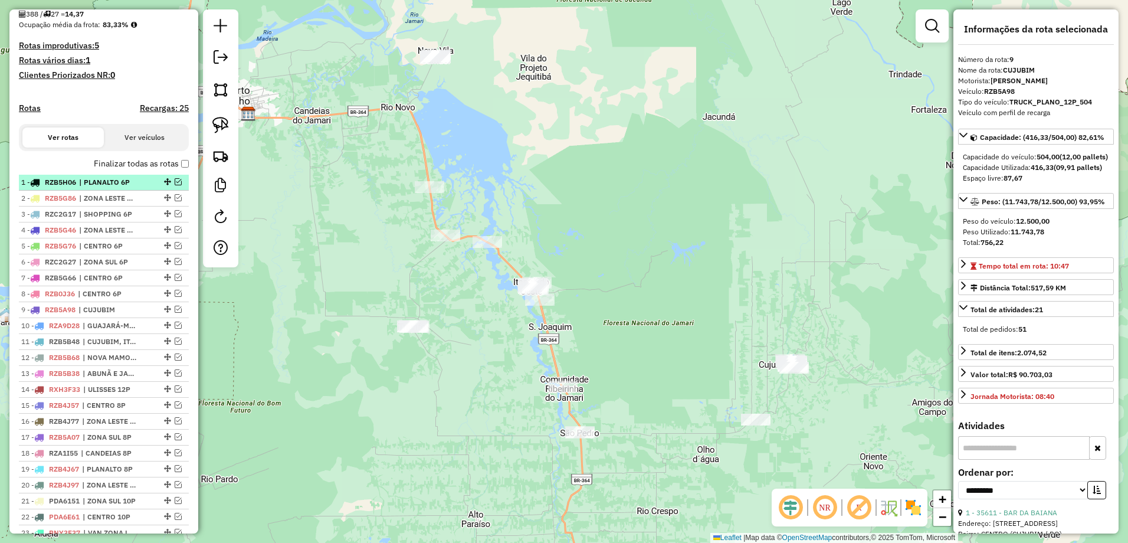
click at [132, 188] on span "| PLANALTO 6P" at bounding box center [106, 182] width 54 height 11
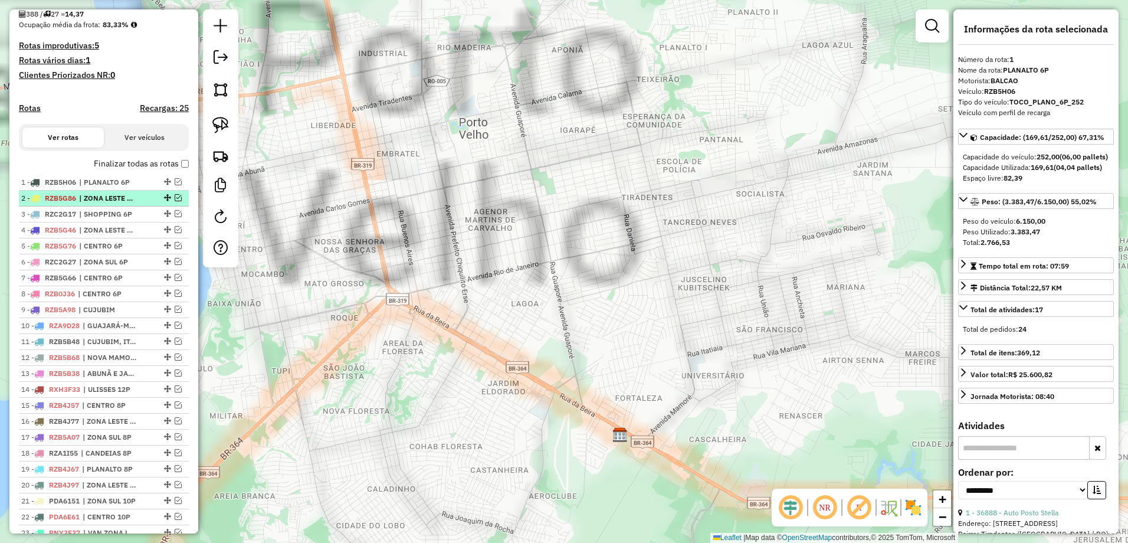
click at [133, 203] on span "| ZONA LESTE 6P" at bounding box center [106, 198] width 54 height 11
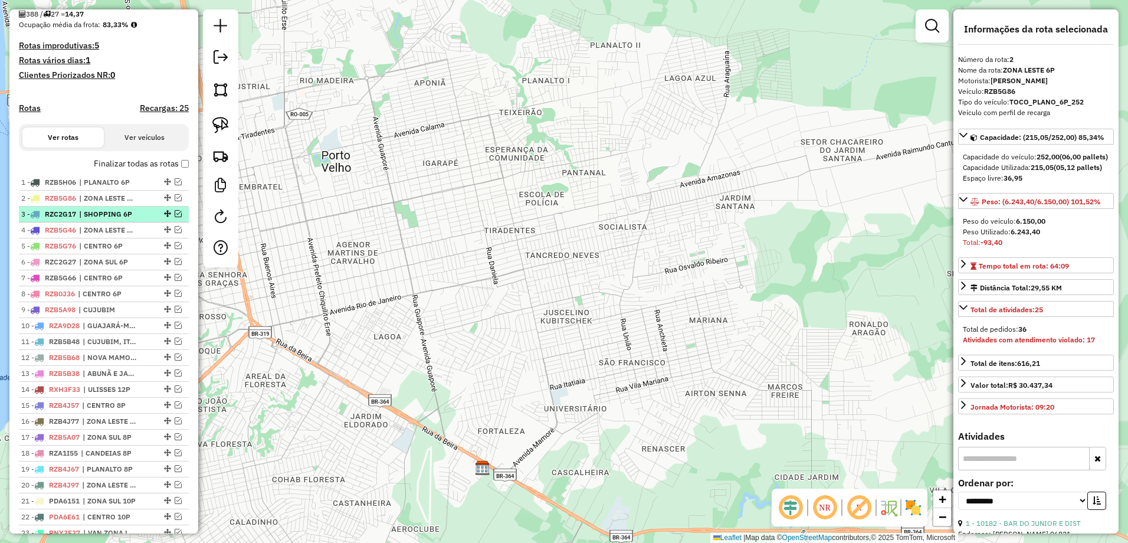
click at [130, 219] on span "| SHOPPING 6P" at bounding box center [106, 214] width 54 height 11
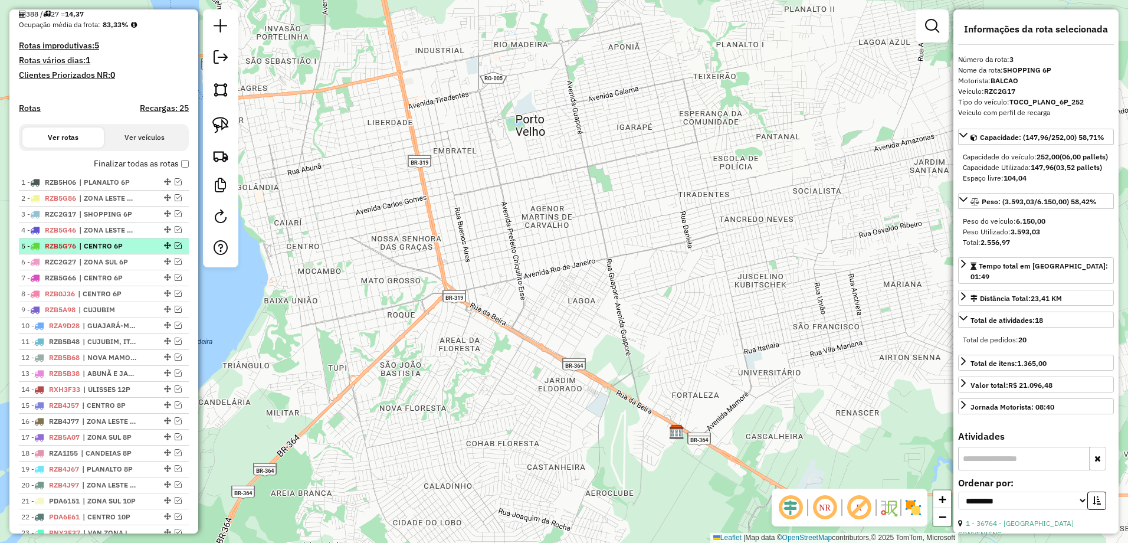
click at [123, 251] on span "| CENTRO 6P" at bounding box center [106, 246] width 54 height 11
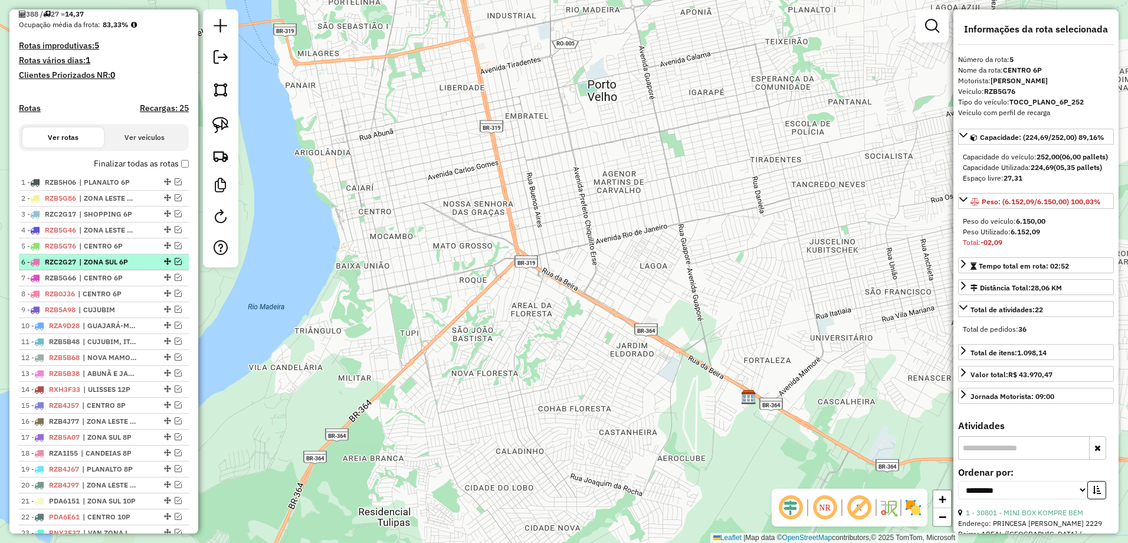
click at [123, 267] on span "| ZONA SUL 6P" at bounding box center [106, 262] width 54 height 11
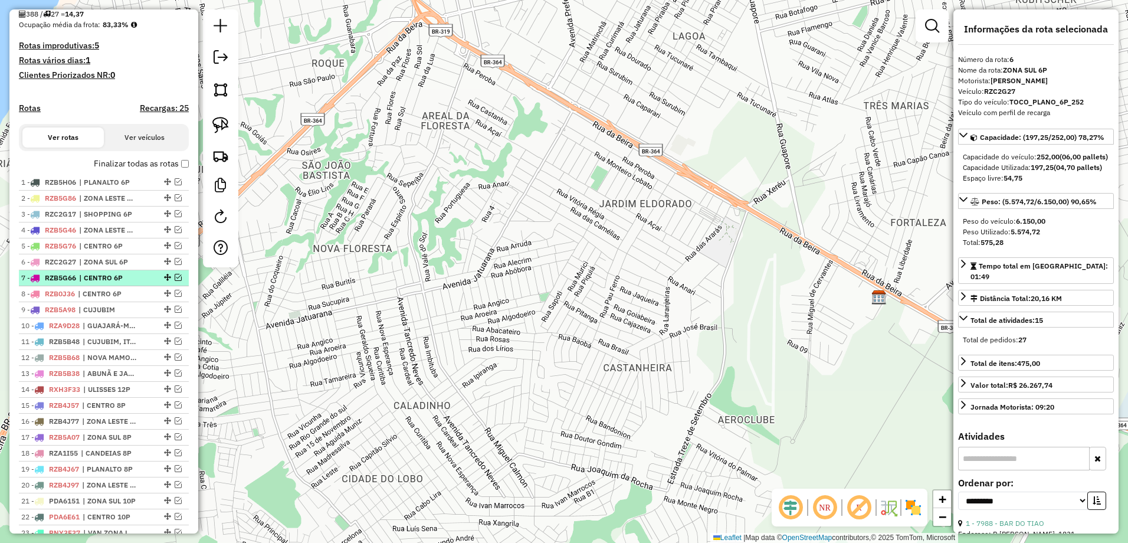
click at [119, 283] on span "| CENTRO 6P" at bounding box center [106, 277] width 54 height 11
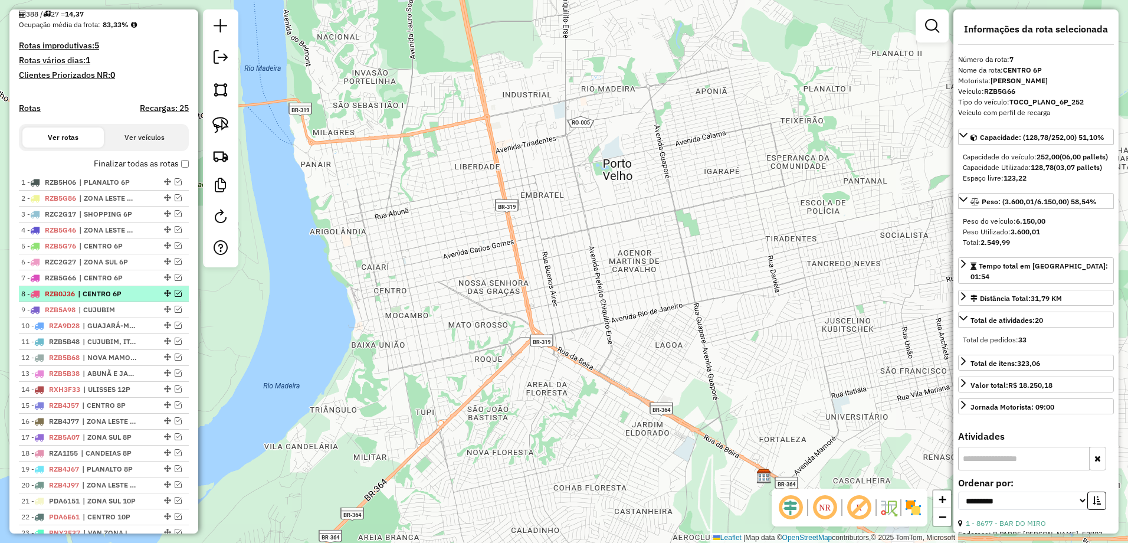
click at [120, 299] on span "| CENTRO 6P" at bounding box center [105, 293] width 54 height 11
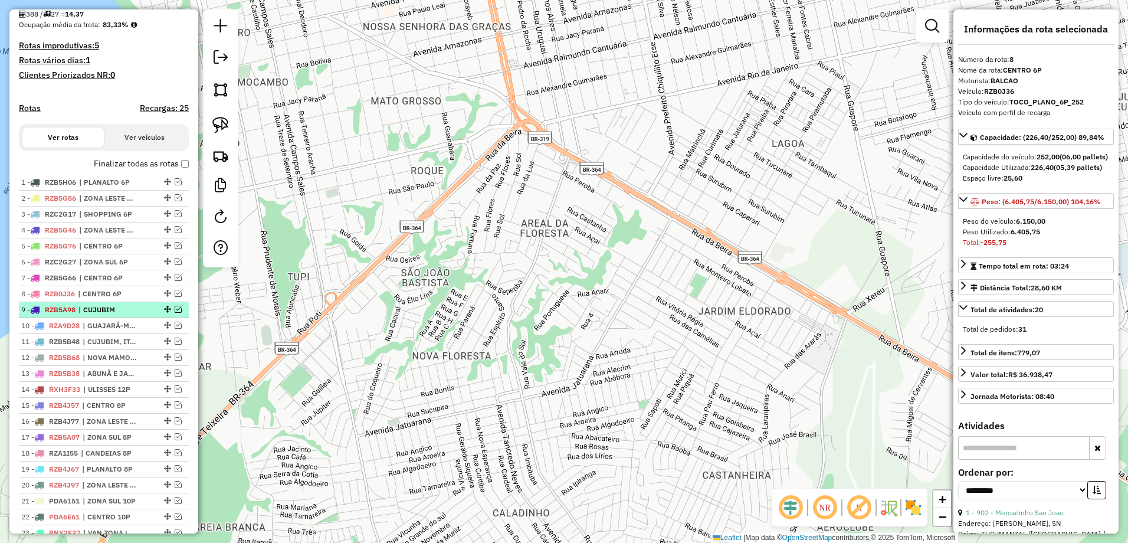
click at [120, 315] on span "| CUJUBIM" at bounding box center [105, 309] width 54 height 11
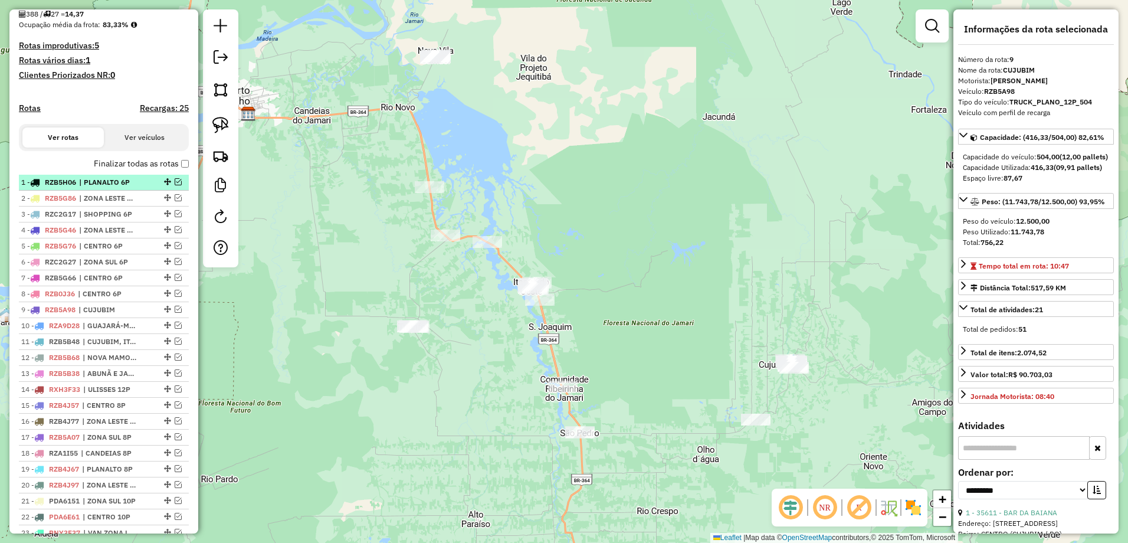
click at [123, 188] on span "| PLANALTO 6P" at bounding box center [106, 182] width 54 height 11
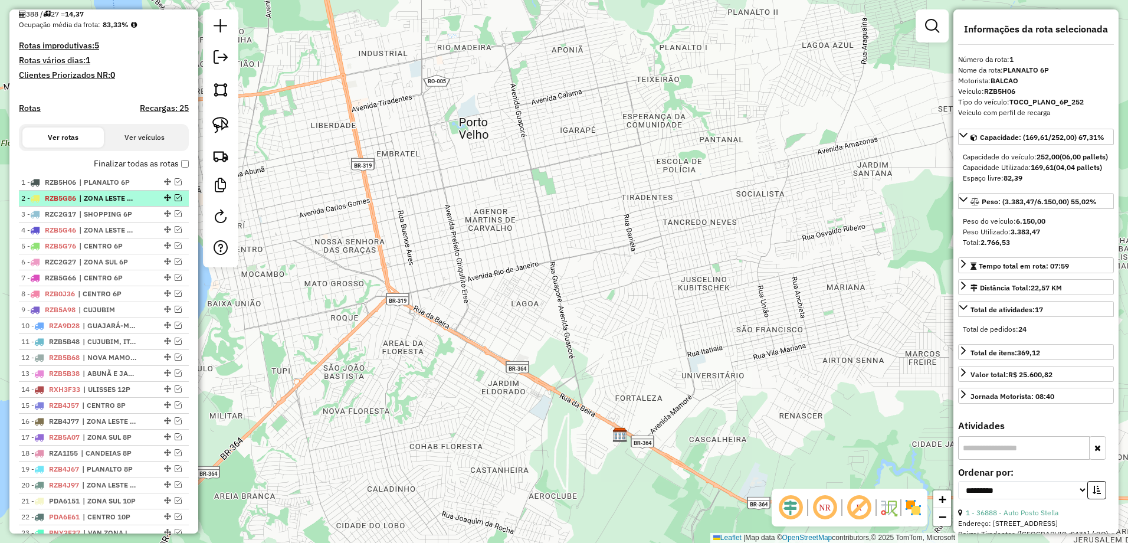
click at [122, 203] on span "| ZONA LESTE 6P" at bounding box center [106, 198] width 54 height 11
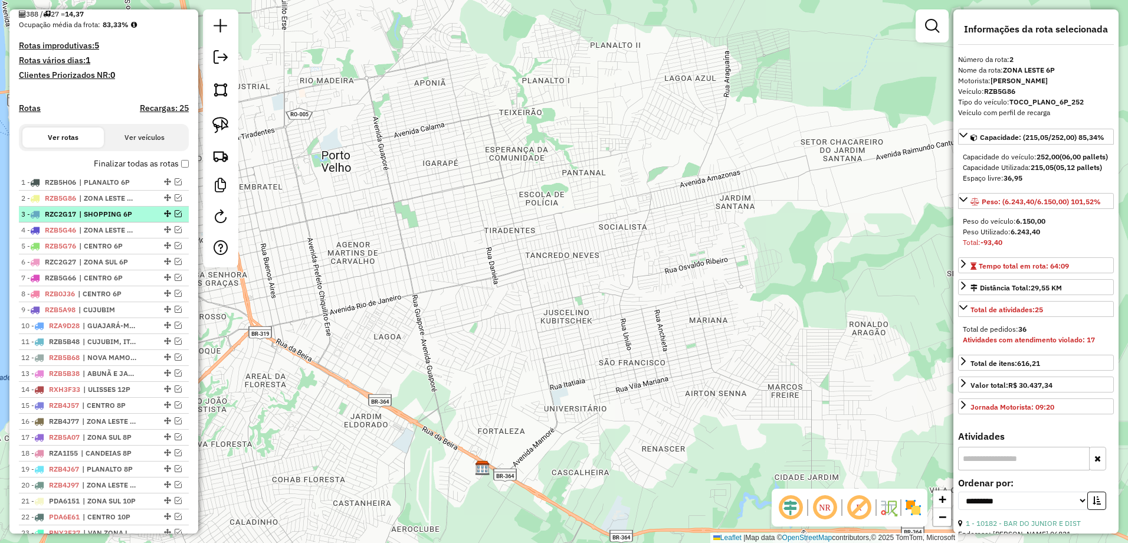
click at [126, 219] on span "| SHOPPING 6P" at bounding box center [106, 214] width 54 height 11
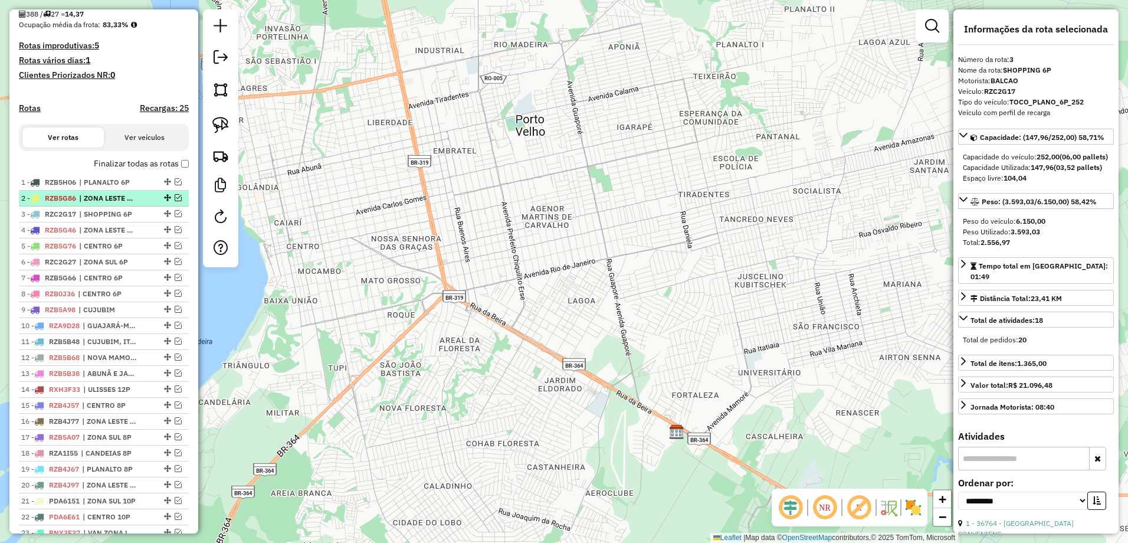
click at [126, 203] on span "| ZONA LESTE 6P" at bounding box center [106, 198] width 54 height 11
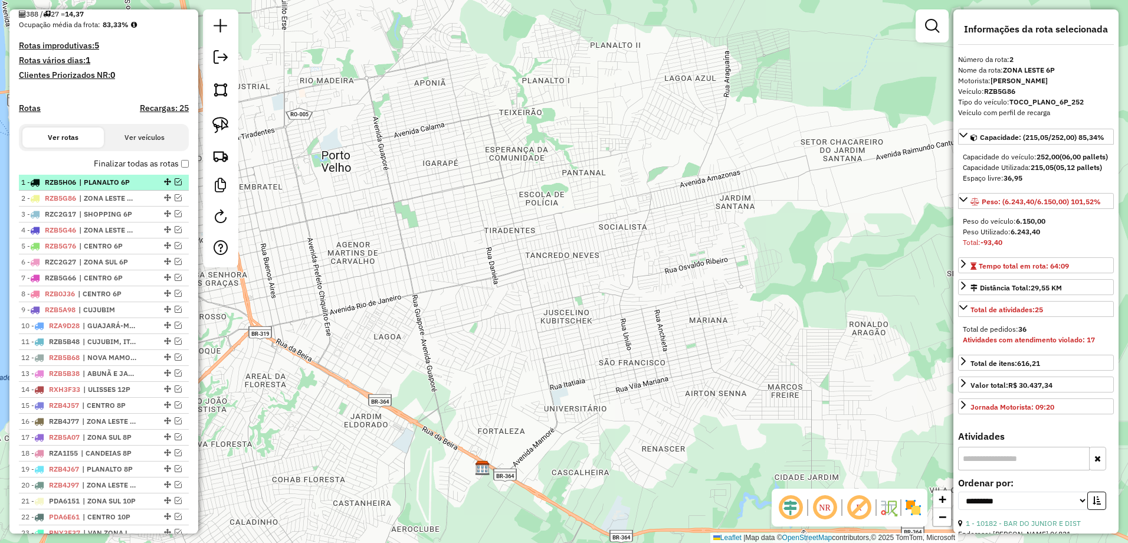
click at [175, 185] on em at bounding box center [178, 181] width 7 height 7
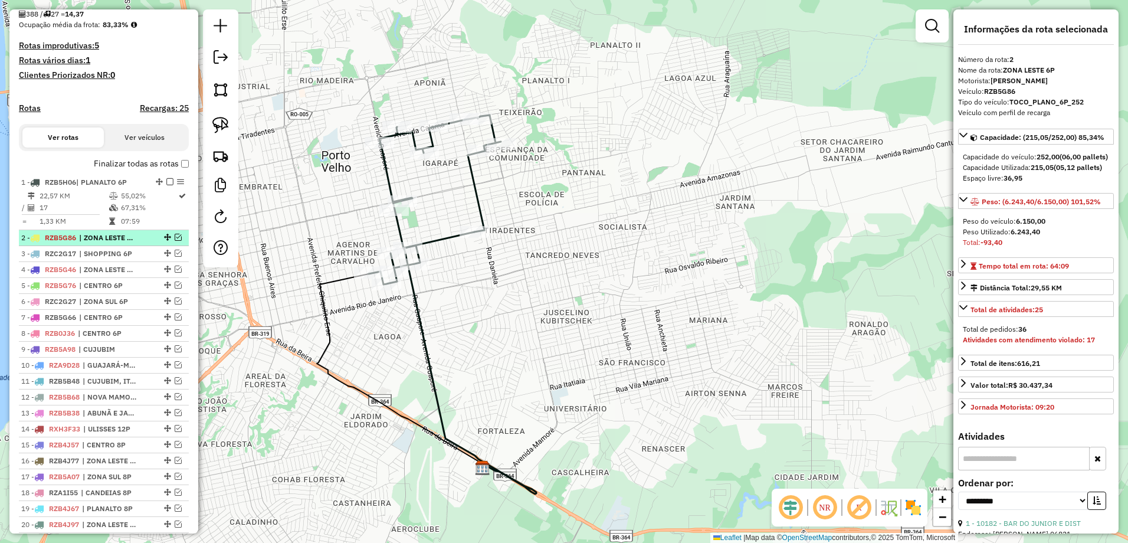
click at [175, 241] on em at bounding box center [178, 237] width 7 height 7
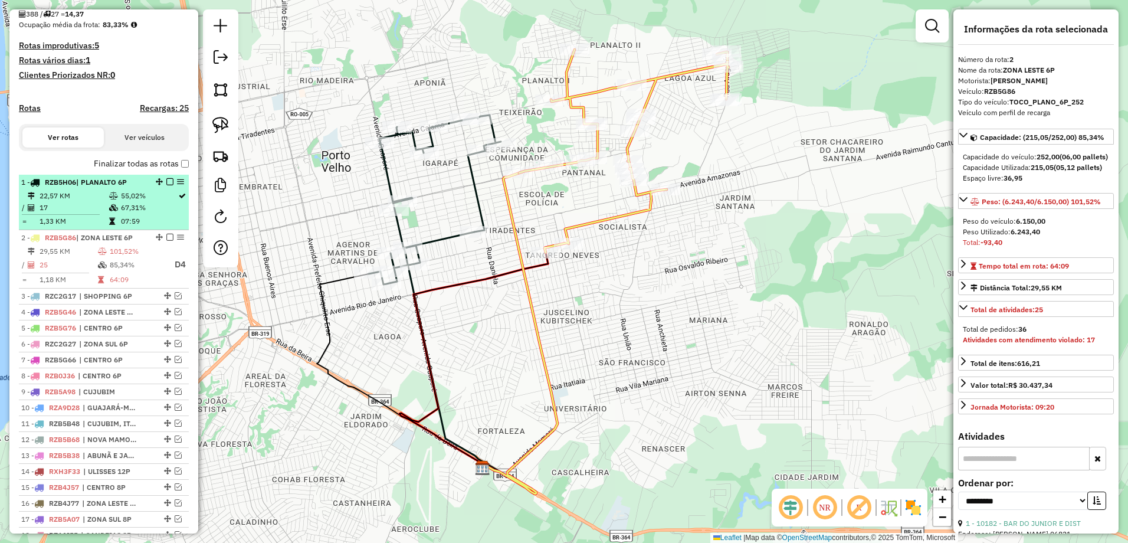
click at [88, 202] on td "22,57 KM" at bounding box center [74, 196] width 70 height 12
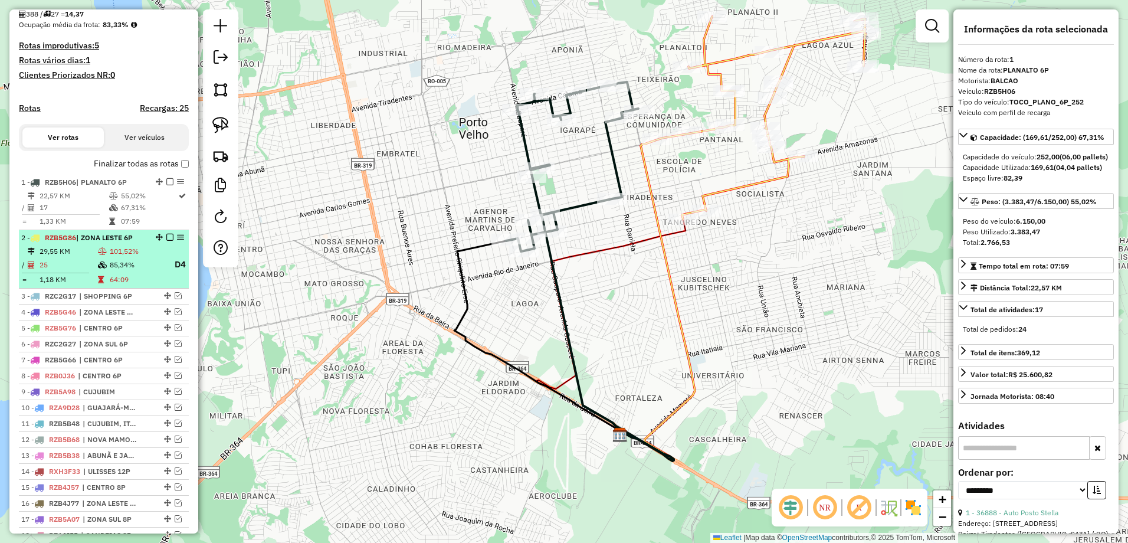
click at [114, 257] on td "101,52%" at bounding box center [136, 251] width 55 height 12
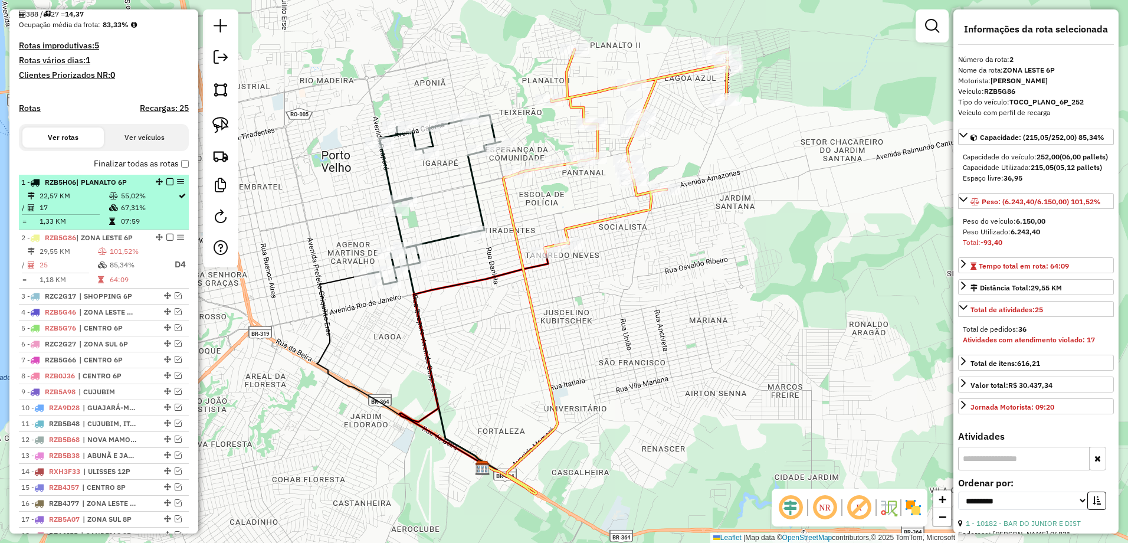
click at [110, 225] on icon at bounding box center [112, 221] width 6 height 7
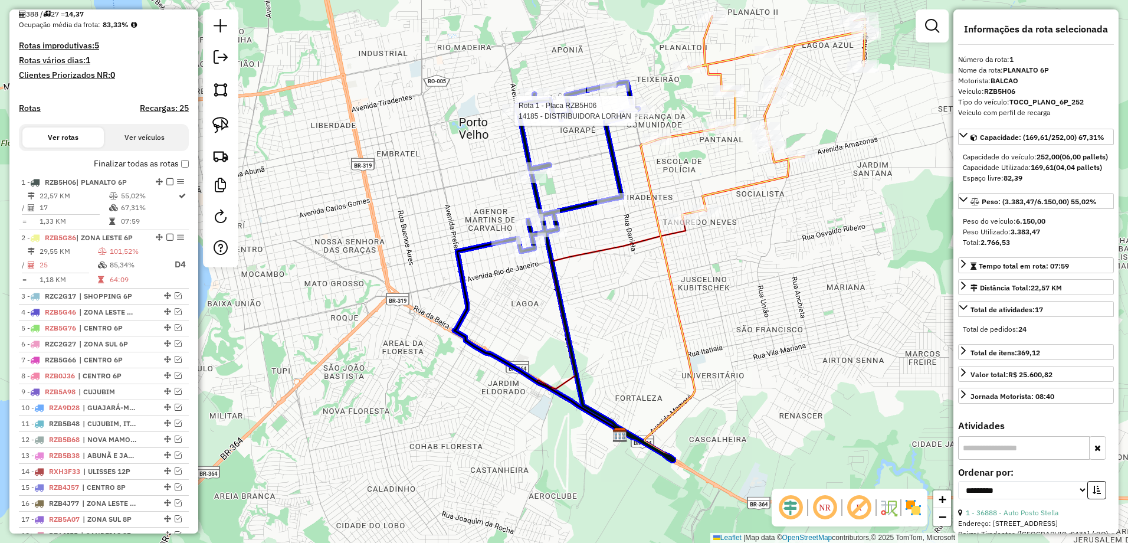
click at [0, 0] on div at bounding box center [0, 0] width 0 height 0
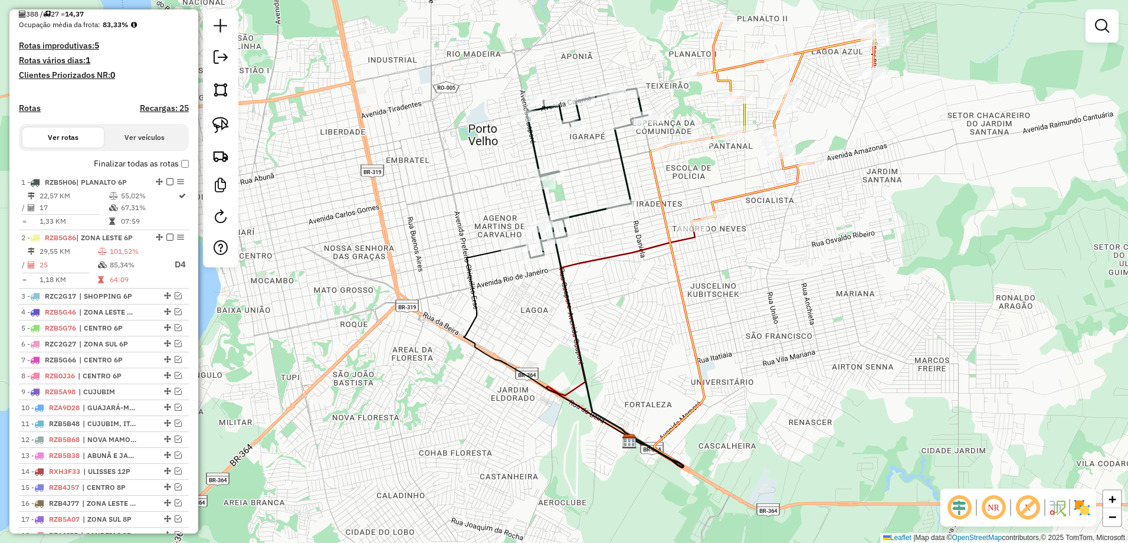
drag, startPoint x: 641, startPoint y: 124, endPoint x: 659, endPoint y: 137, distance: 22.4
click at [659, 137] on div "Janela de atendimento Grade de atendimento Capacidade Transportadoras Veículos …" at bounding box center [564, 271] width 1128 height 543
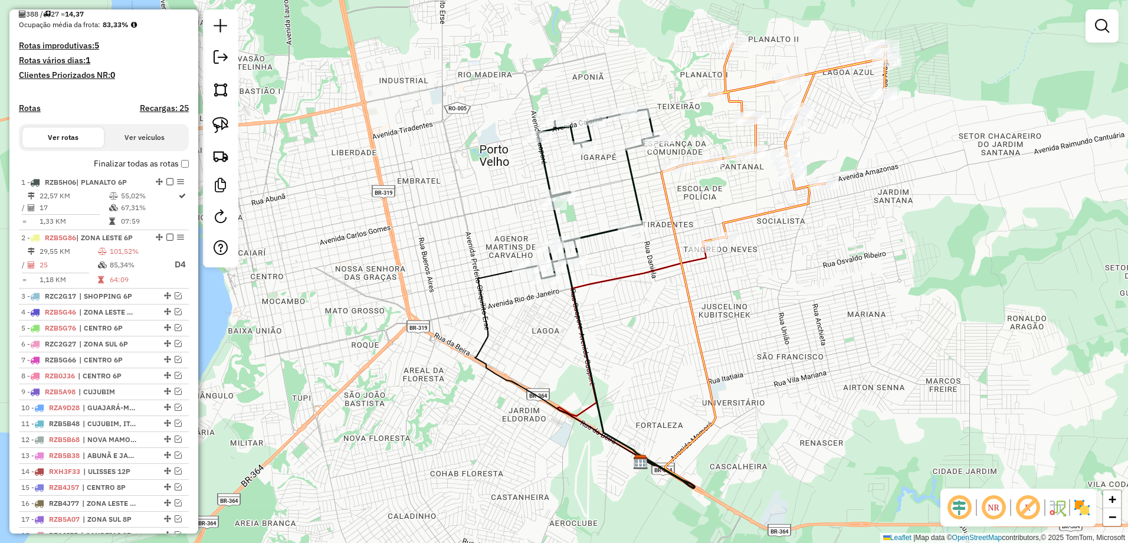
drag, startPoint x: 673, startPoint y: 130, endPoint x: 675, endPoint y: 148, distance: 17.9
click at [675, 148] on div "Janela de atendimento Grade de atendimento Capacidade Transportadoras Veículos …" at bounding box center [564, 271] width 1128 height 543
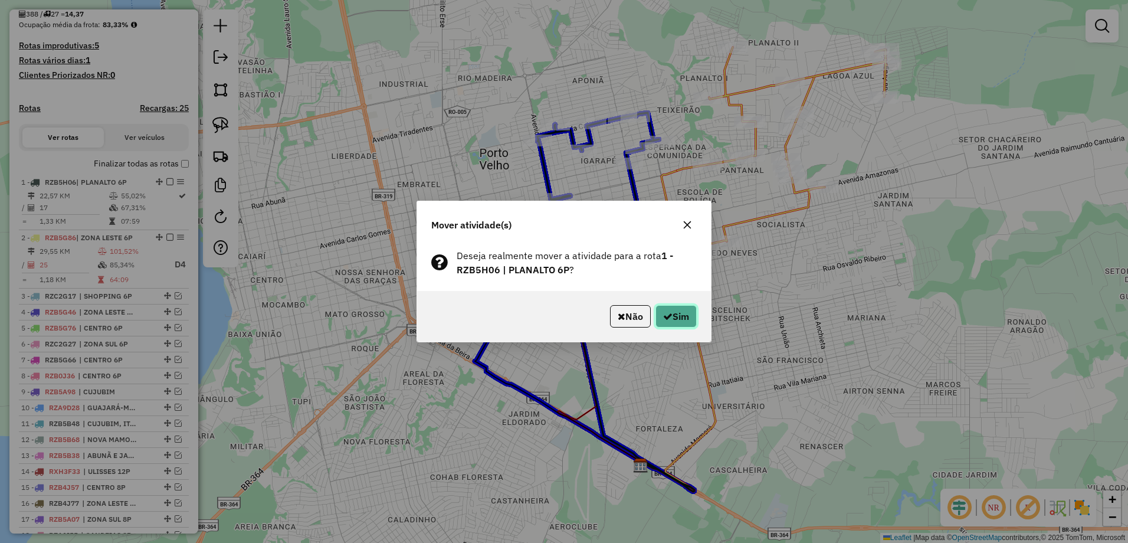
click at [675, 313] on button "Sim" at bounding box center [675, 316] width 41 height 22
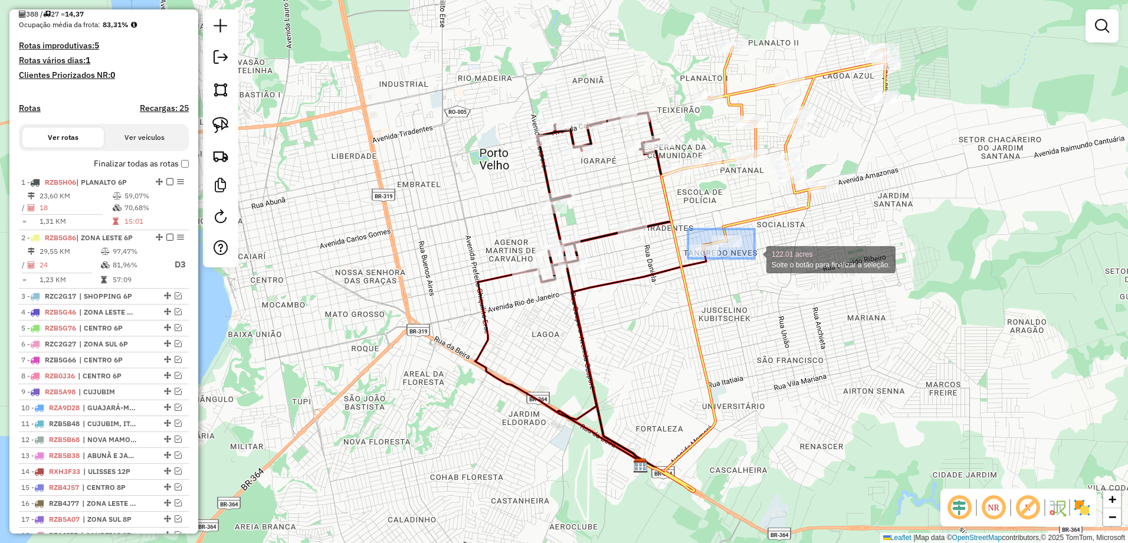
drag, startPoint x: 688, startPoint y: 229, endPoint x: 755, endPoint y: 262, distance: 74.9
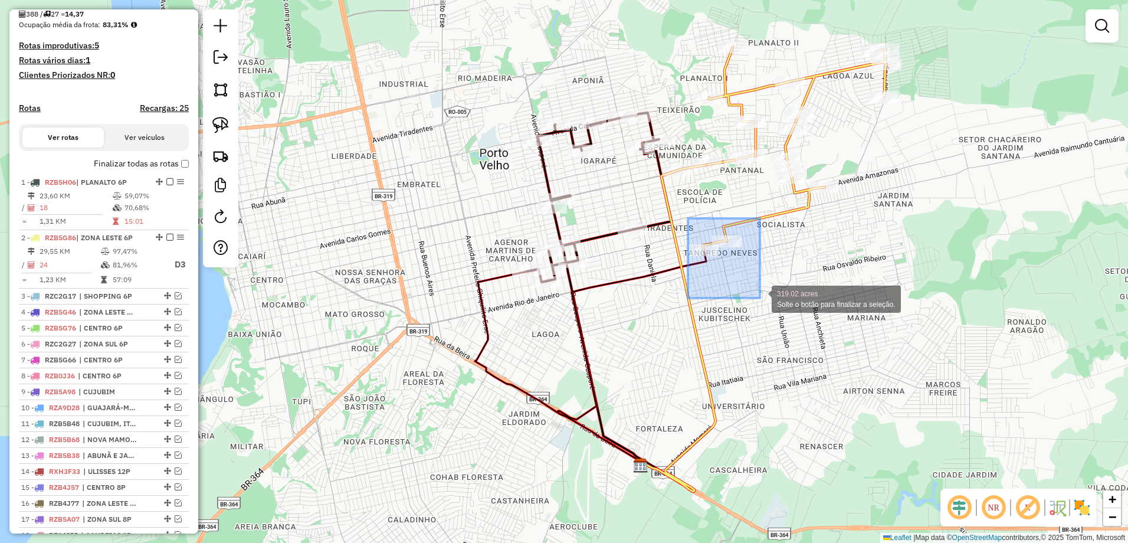
drag, startPoint x: 688, startPoint y: 218, endPoint x: 764, endPoint y: 301, distance: 112.7
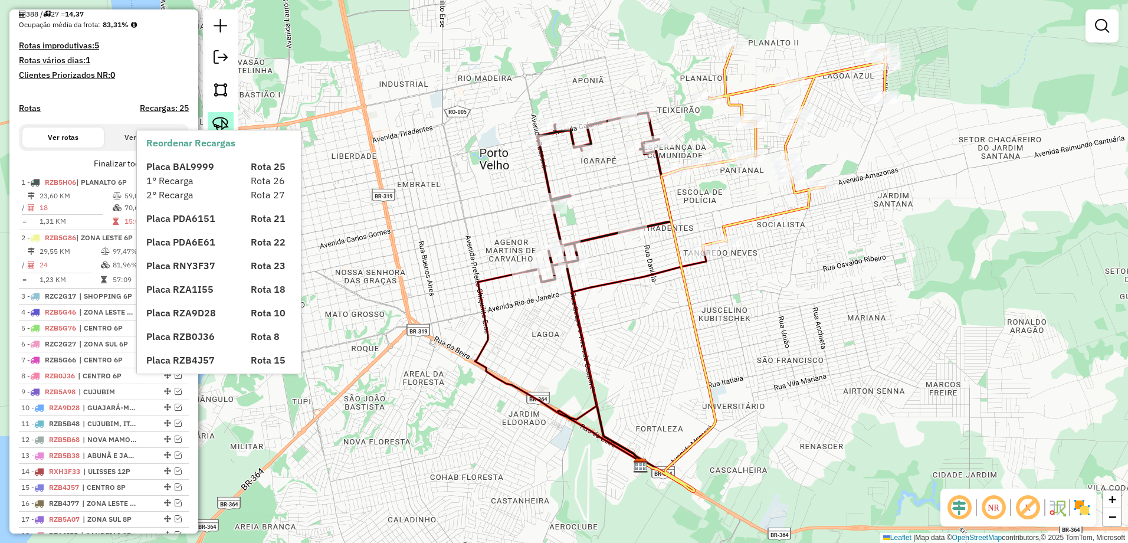
click at [219, 126] on img at bounding box center [220, 125] width 17 height 17
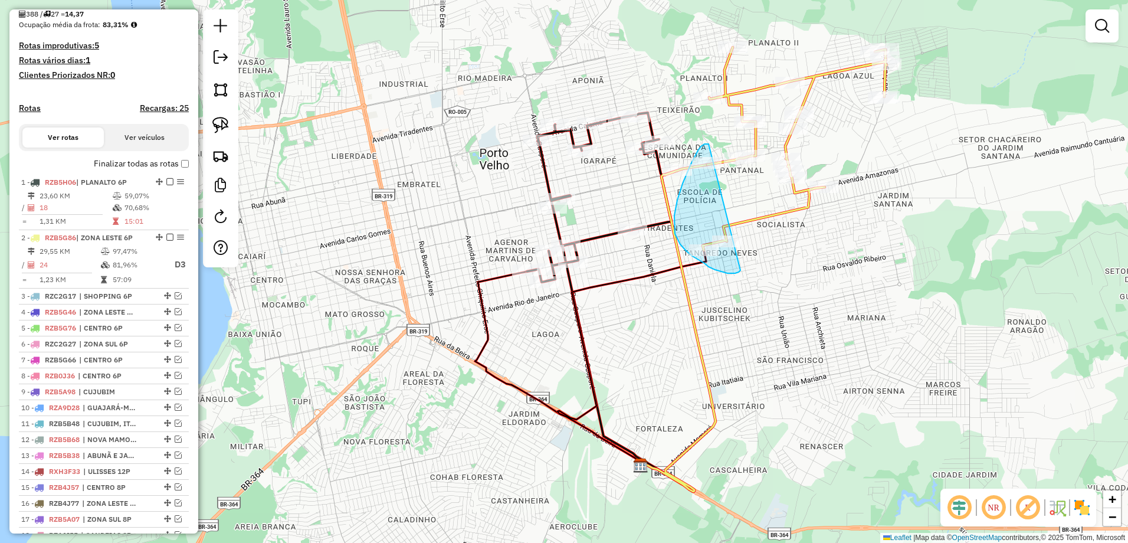
drag, startPoint x: 708, startPoint y: 144, endPoint x: 741, endPoint y: 270, distance: 129.9
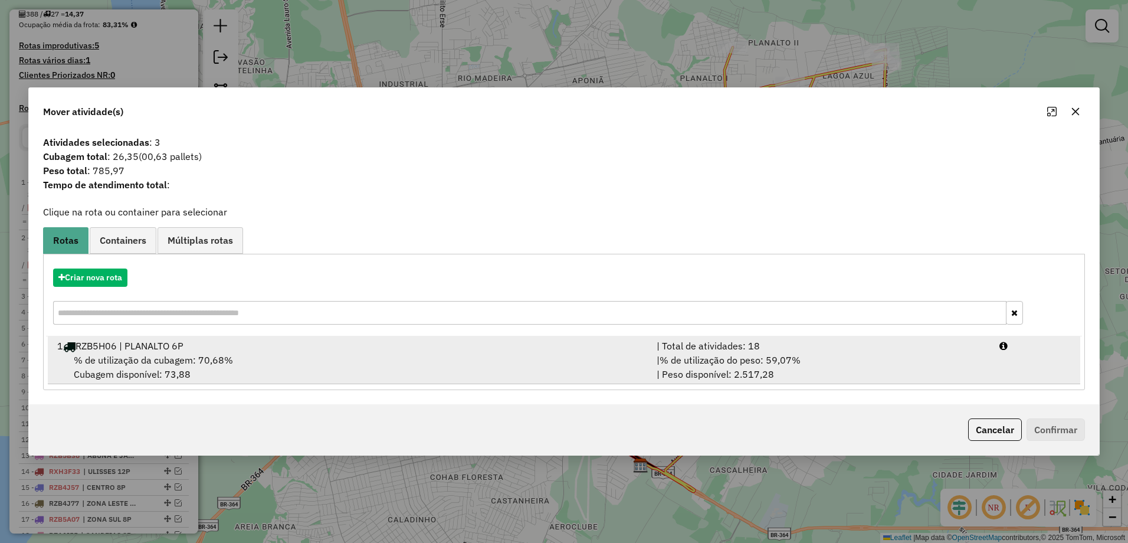
click at [357, 363] on div "% de utilização da cubagem: 70,68% Cubagem disponível: 73,88" at bounding box center [349, 367] width 599 height 28
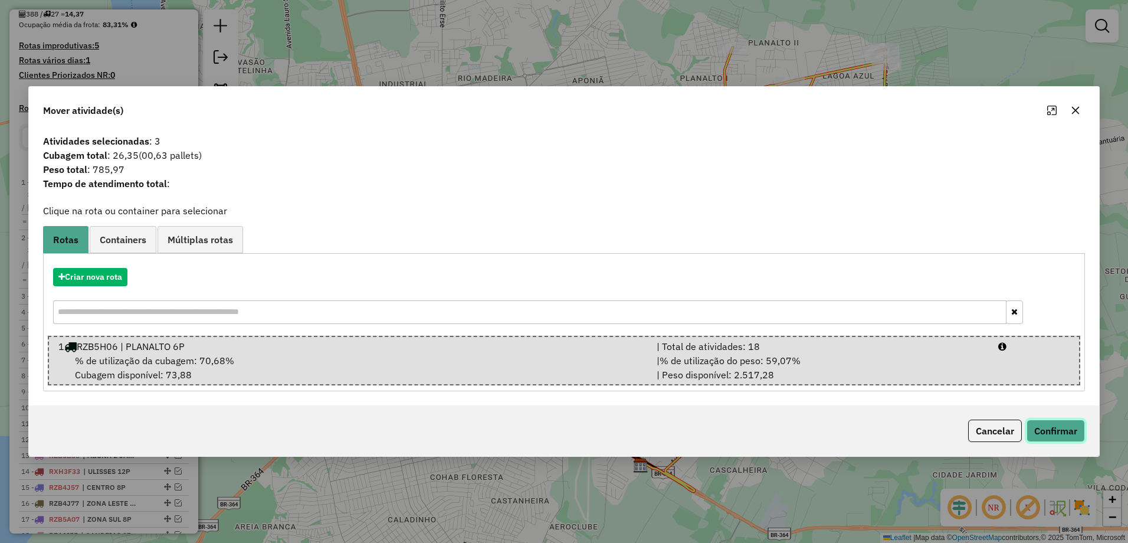
click at [1081, 427] on button "Confirmar" at bounding box center [1055, 430] width 58 height 22
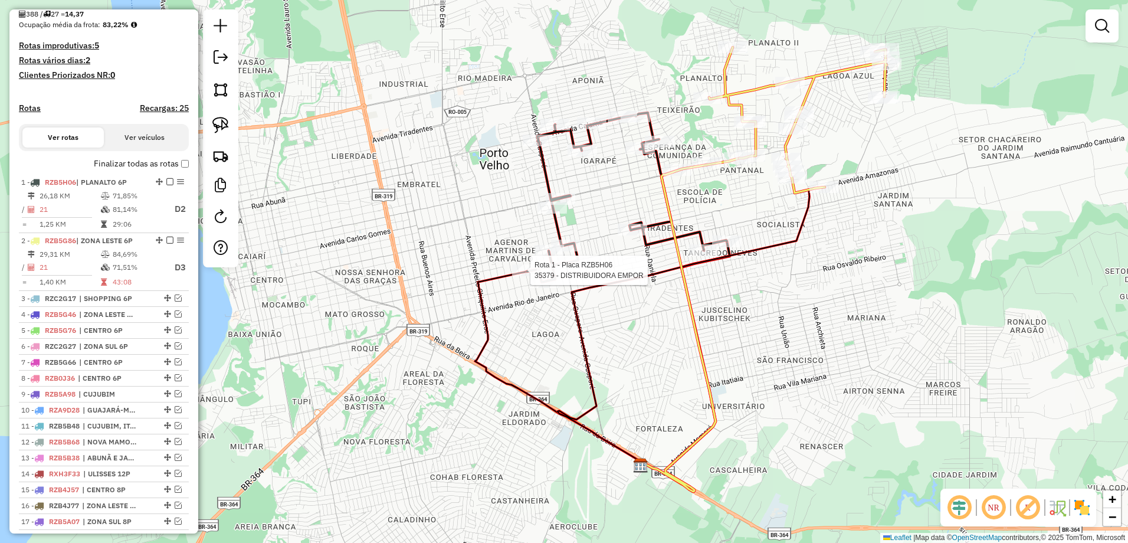
select select "**********"
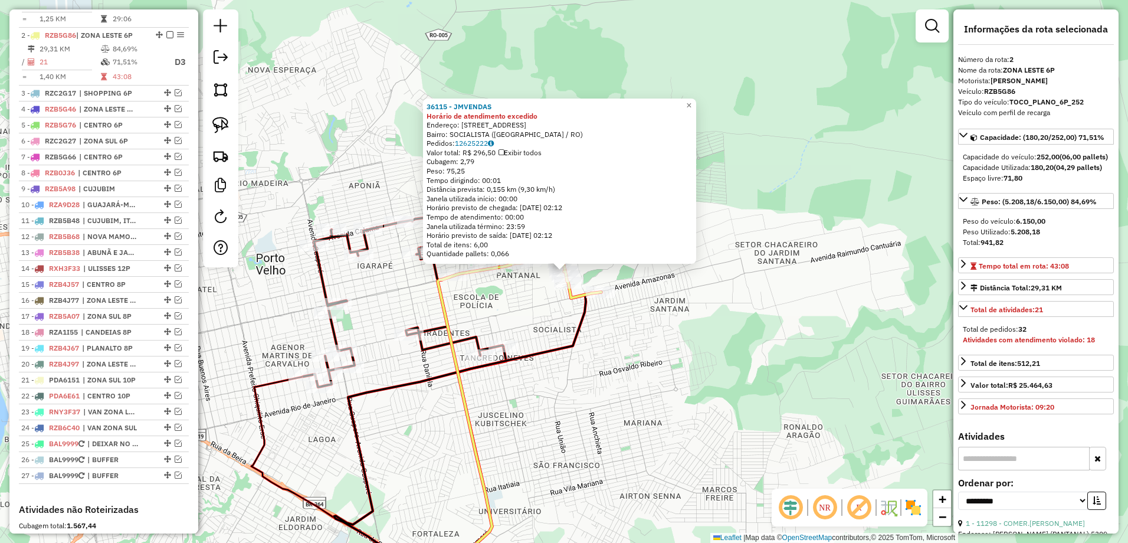
scroll to position [515, 0]
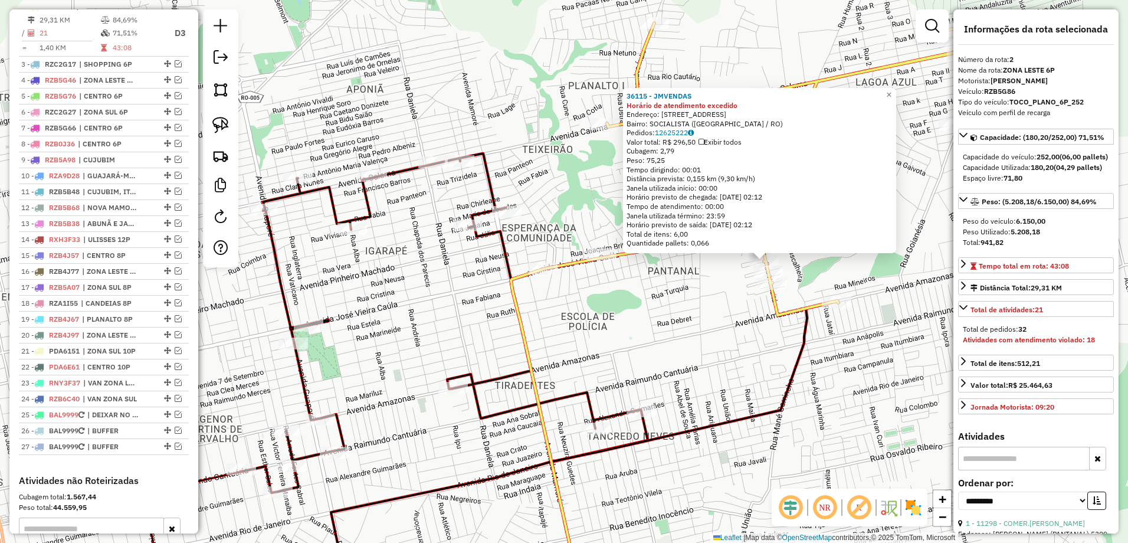
drag, startPoint x: 380, startPoint y: 349, endPoint x: 421, endPoint y: 412, distance: 75.1
click at [421, 412] on div "36115 - JMVENDAS Horário de atendimento excedido Endereço: [STREET_ADDRESS] Ped…" at bounding box center [564, 271] width 1128 height 543
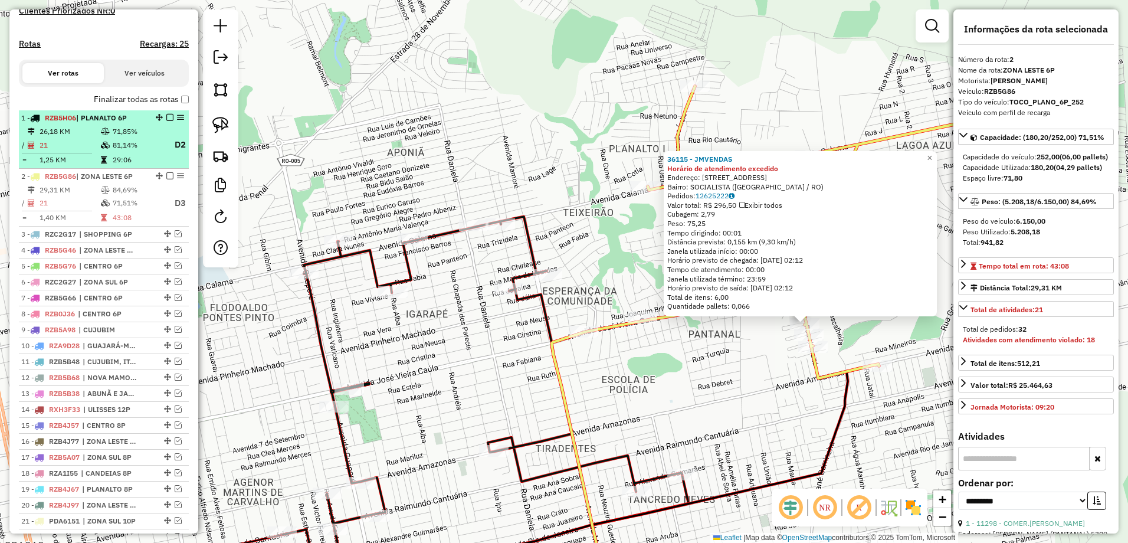
scroll to position [338, 0]
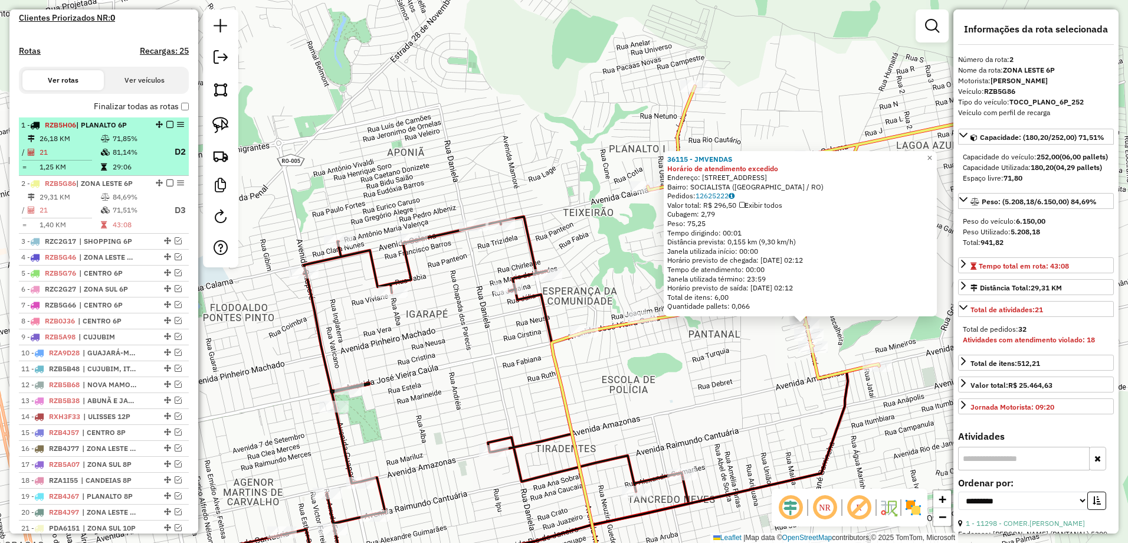
click at [166, 128] on em at bounding box center [169, 124] width 7 height 7
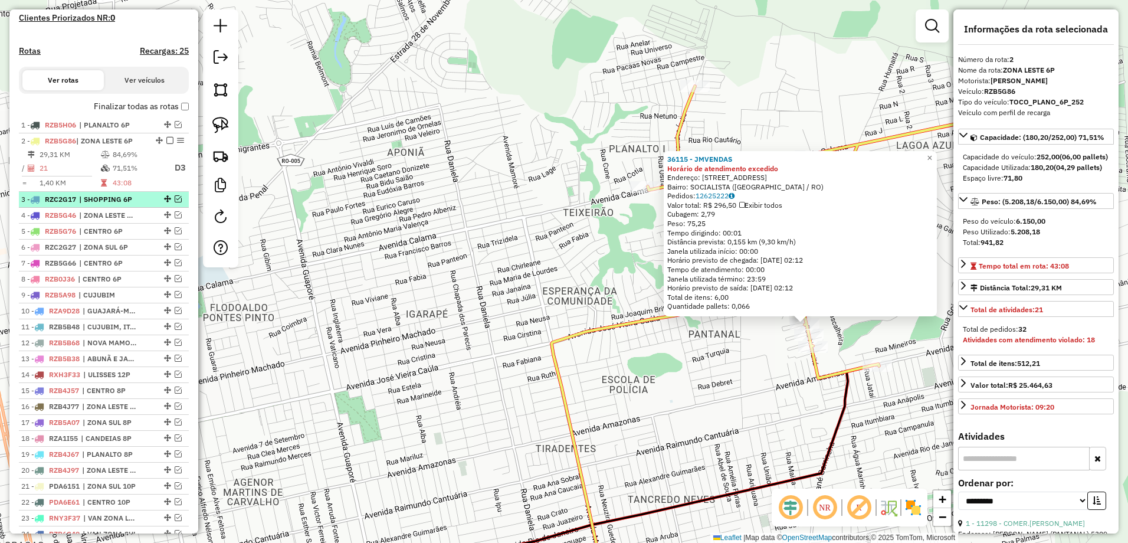
click at [126, 205] on span "| SHOPPING 6P" at bounding box center [106, 199] width 54 height 11
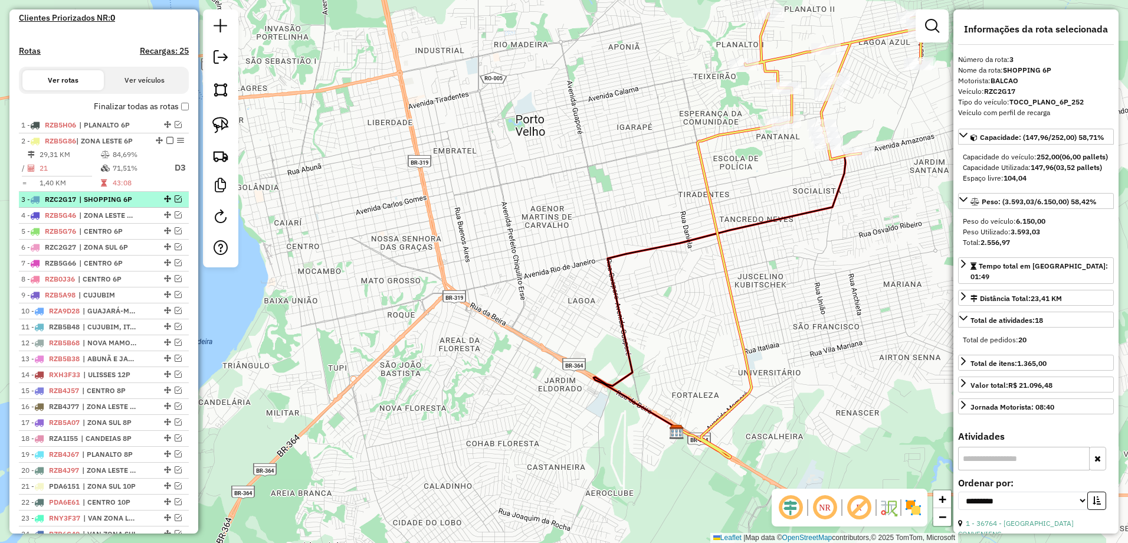
click at [178, 202] on em at bounding box center [178, 198] width 7 height 7
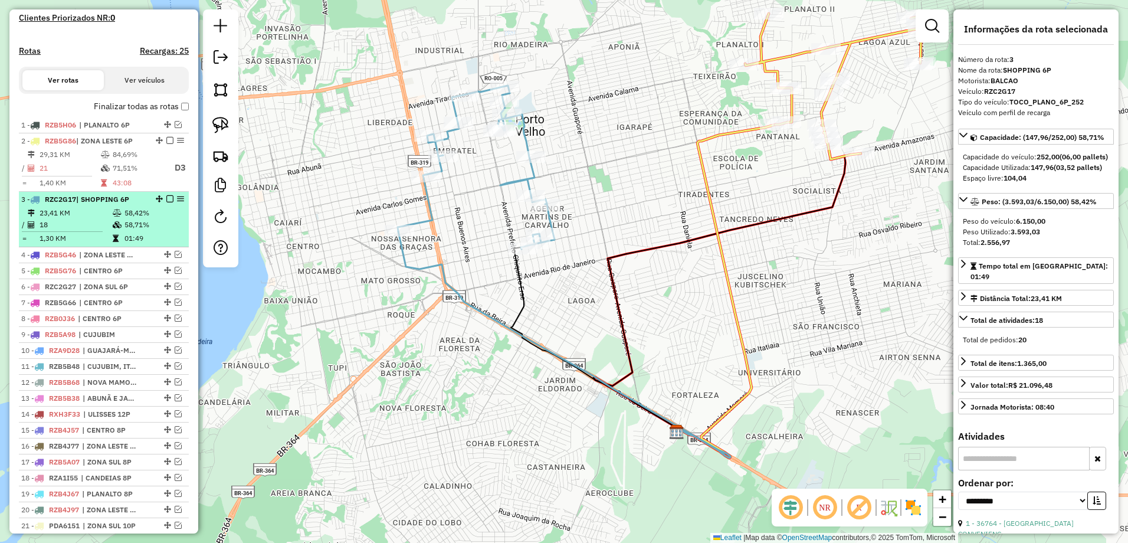
click at [166, 202] on em at bounding box center [169, 198] width 7 height 7
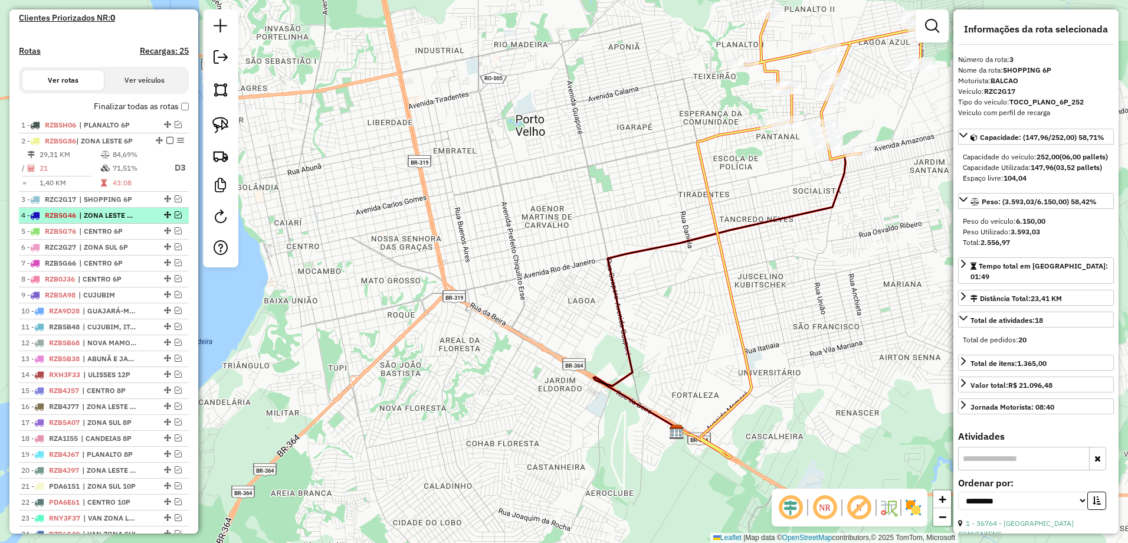
click at [176, 218] on em at bounding box center [178, 214] width 7 height 7
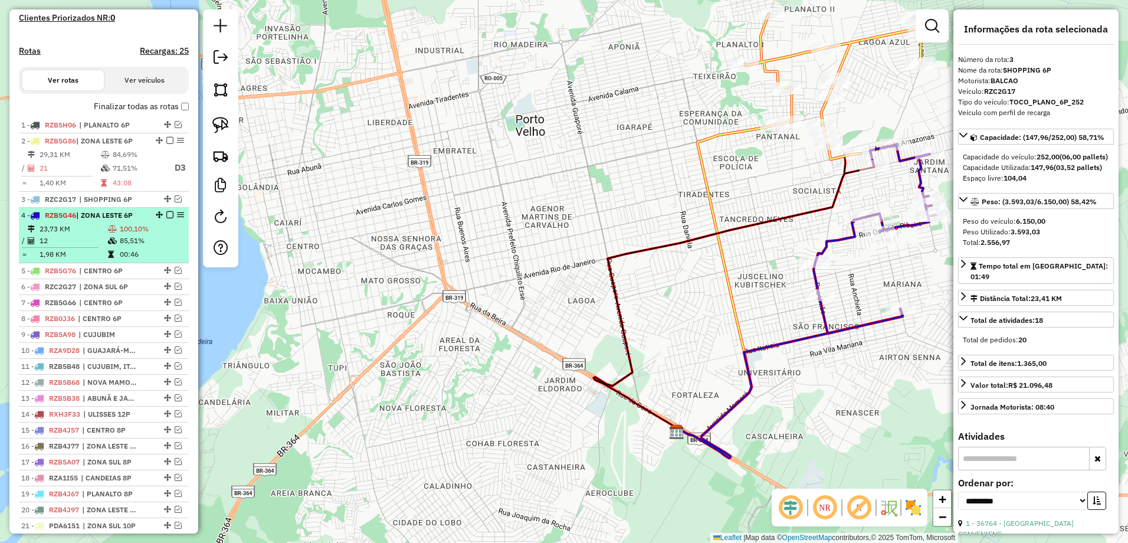
click at [166, 218] on em at bounding box center [169, 214] width 7 height 7
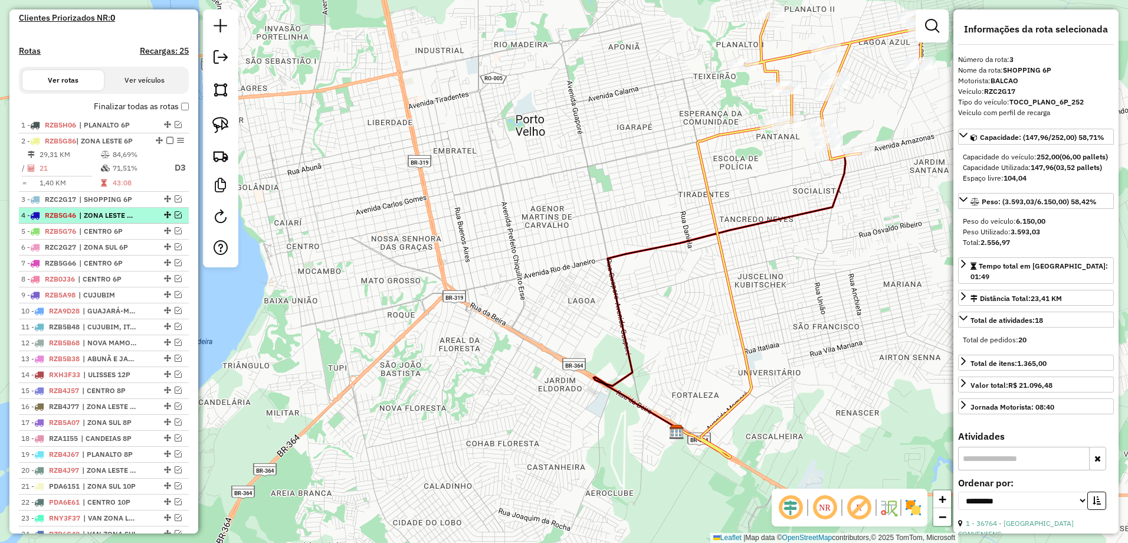
click at [137, 221] on div "4 - RZB5G46 | ZONA LESTE 6P" at bounding box center [83, 215] width 125 height 11
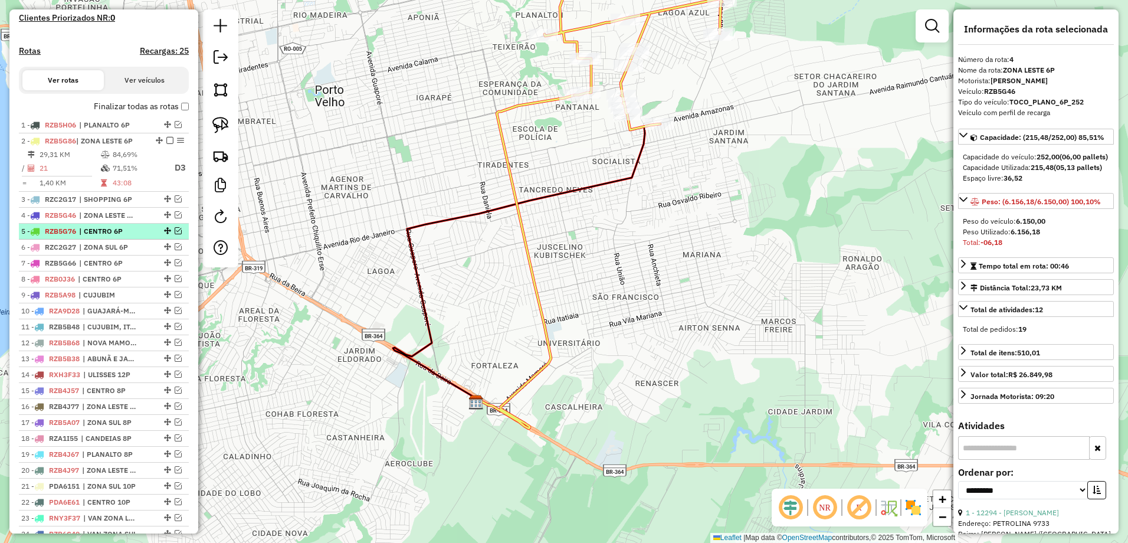
click at [149, 234] on div at bounding box center [166, 230] width 35 height 7
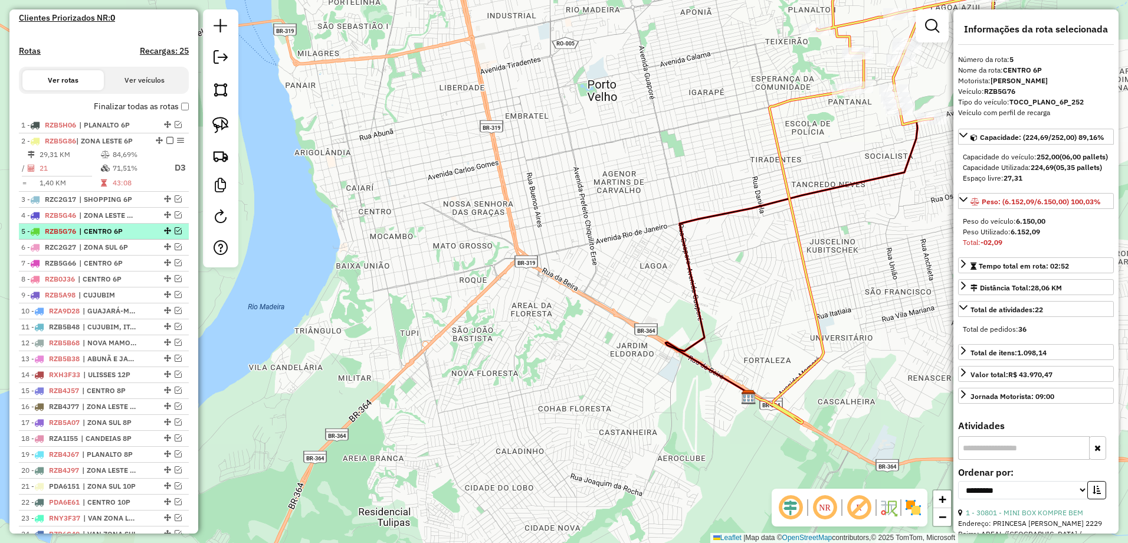
click at [176, 234] on em at bounding box center [178, 230] width 7 height 7
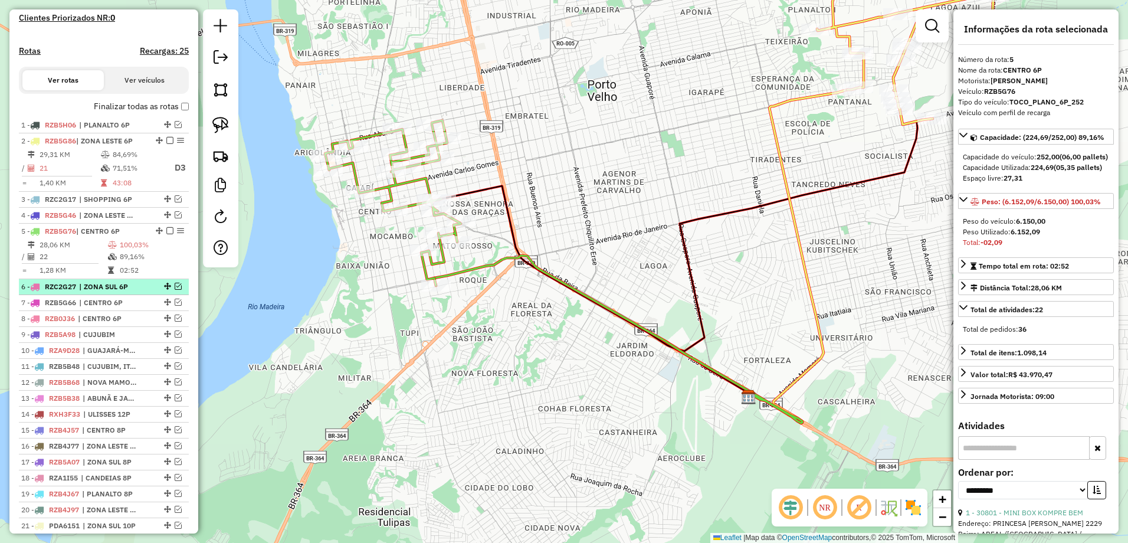
click at [138, 292] on div "6 - RZC2G27 | ZONA SUL 6P" at bounding box center [83, 286] width 125 height 11
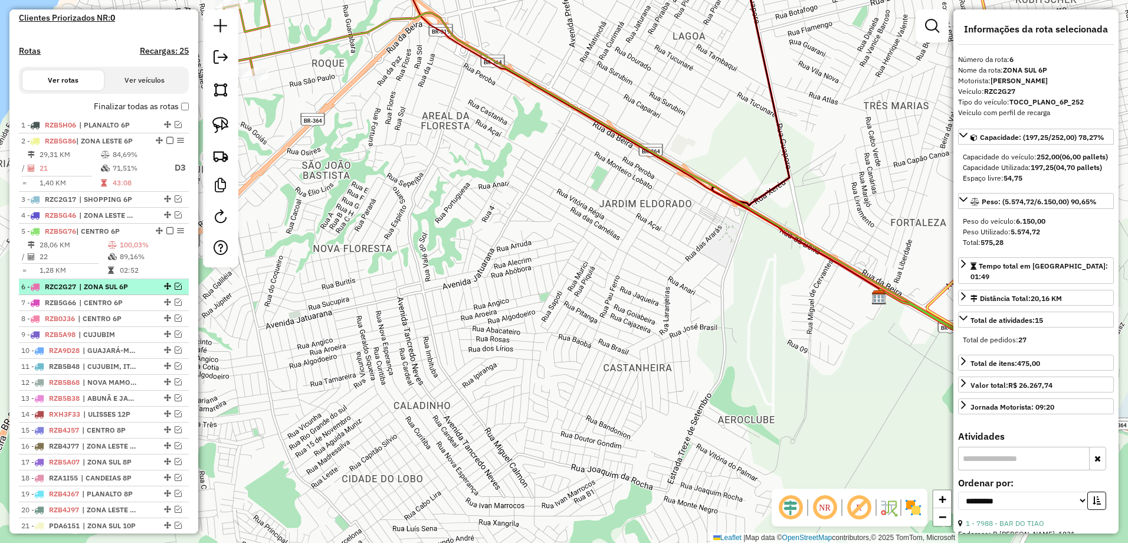
click at [176, 290] on em at bounding box center [178, 286] width 7 height 7
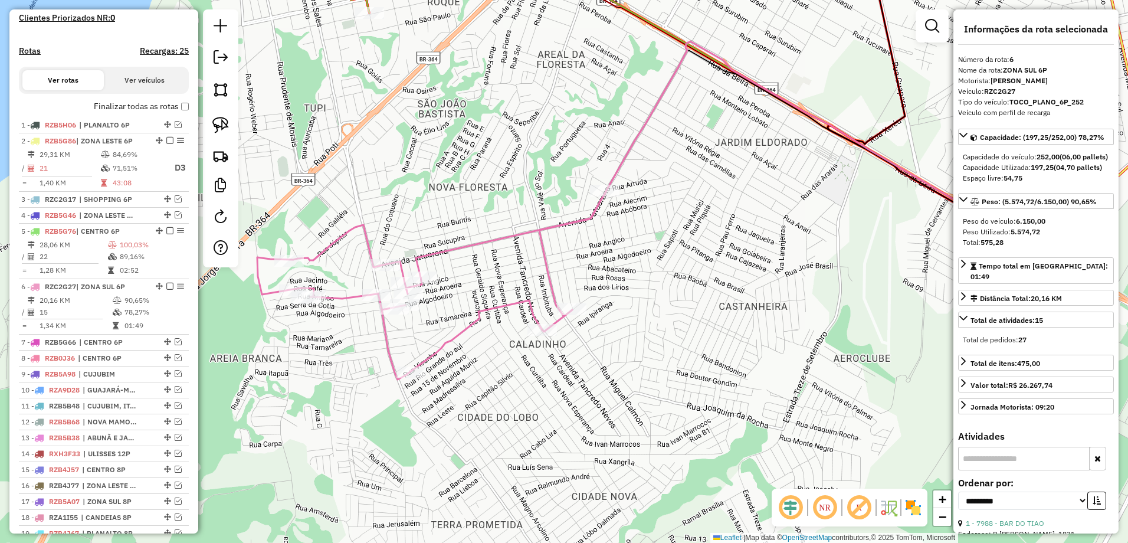
drag, startPoint x: 438, startPoint y: 275, endPoint x: 553, endPoint y: 214, distance: 130.9
click at [553, 214] on div "Janela de atendimento Grade de atendimento Capacidade Transportadoras Veículos …" at bounding box center [564, 271] width 1128 height 543
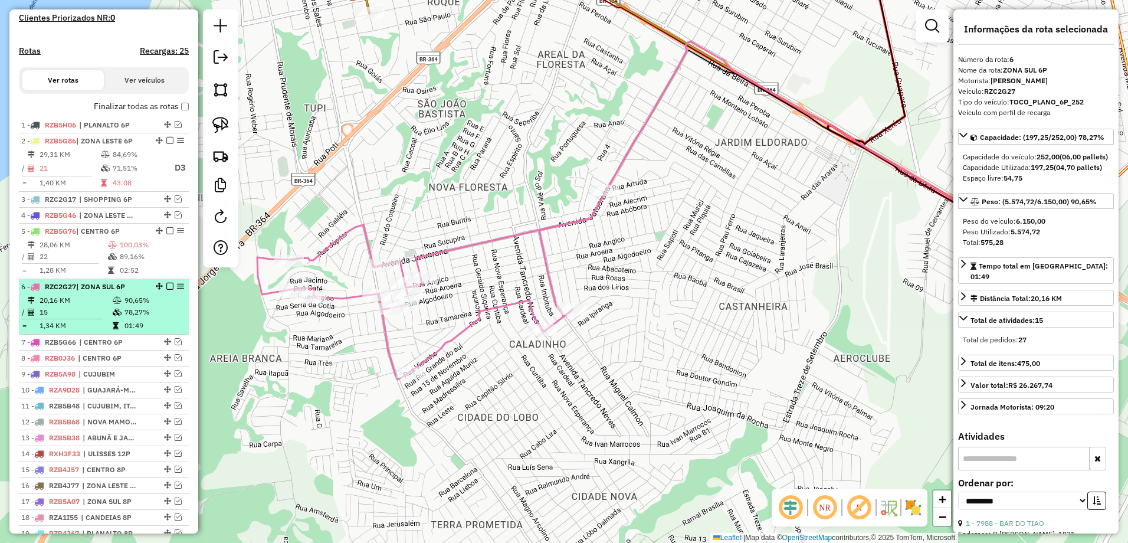
click at [166, 290] on em at bounding box center [169, 286] width 7 height 7
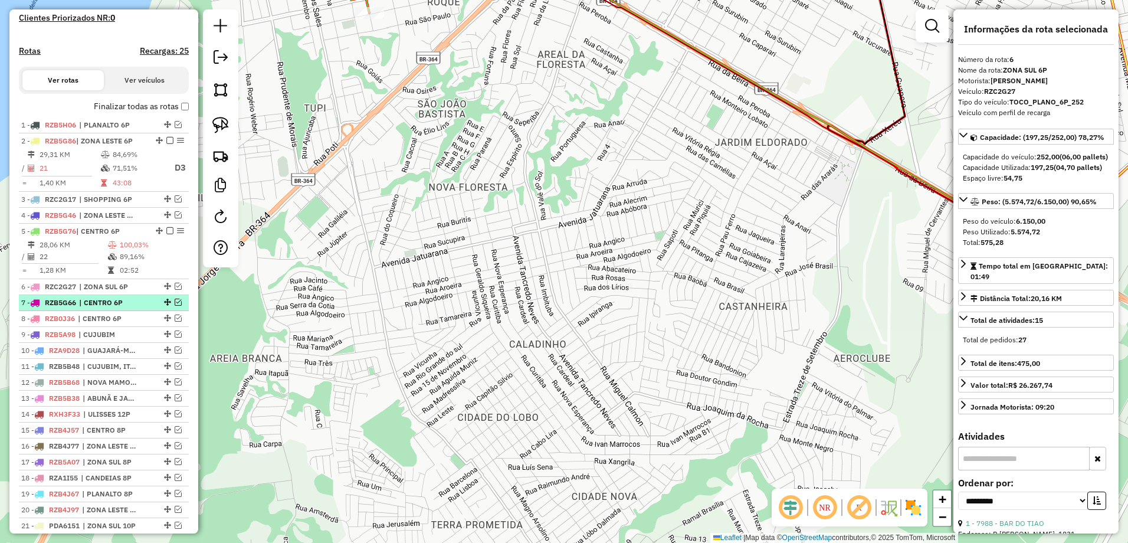
click at [132, 308] on span "| CENTRO 6P" at bounding box center [106, 302] width 54 height 11
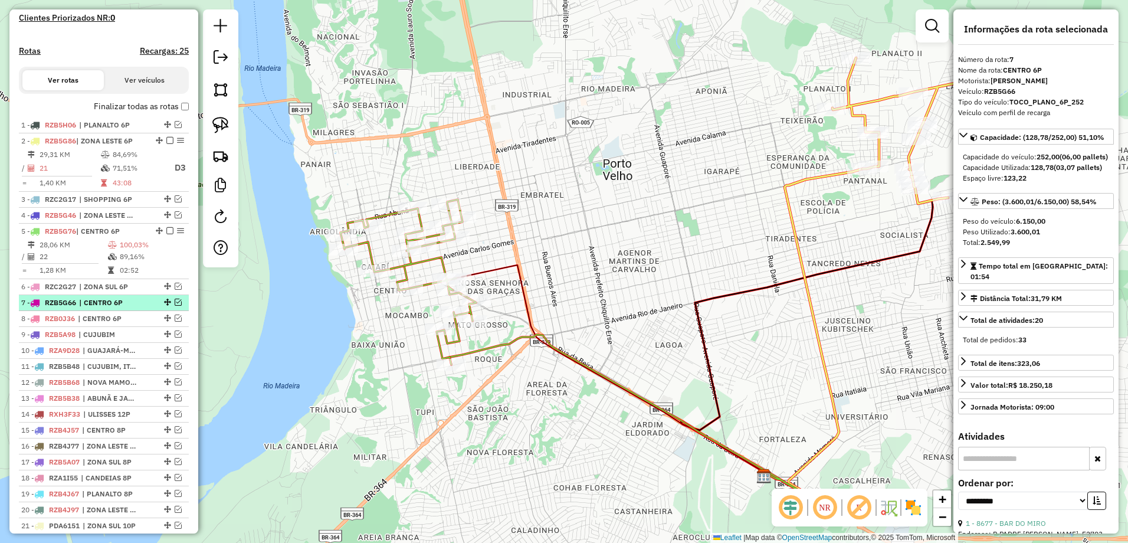
click at [176, 306] on em at bounding box center [178, 301] width 7 height 7
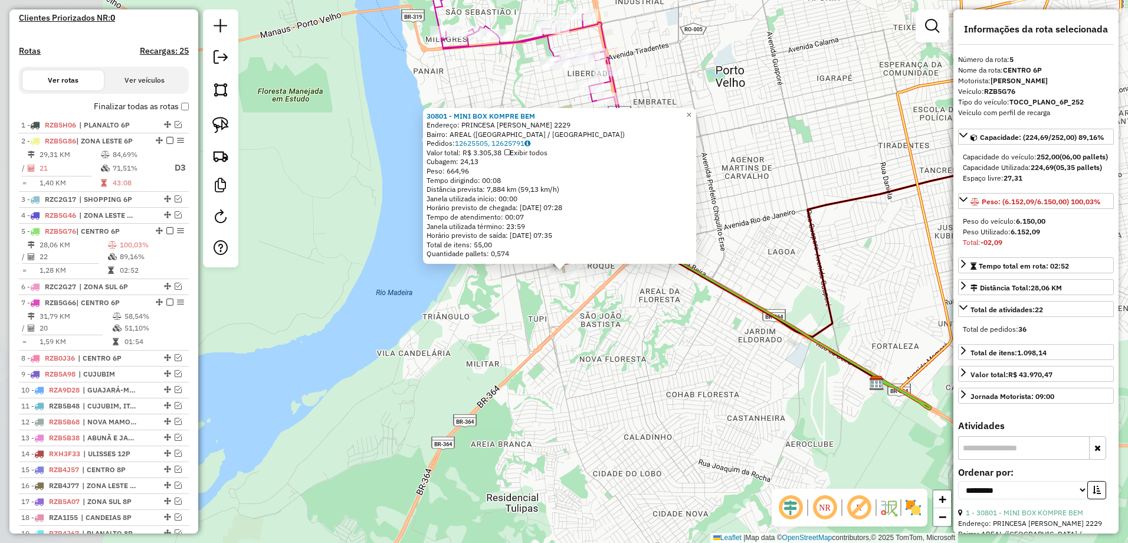
scroll to position [563, 0]
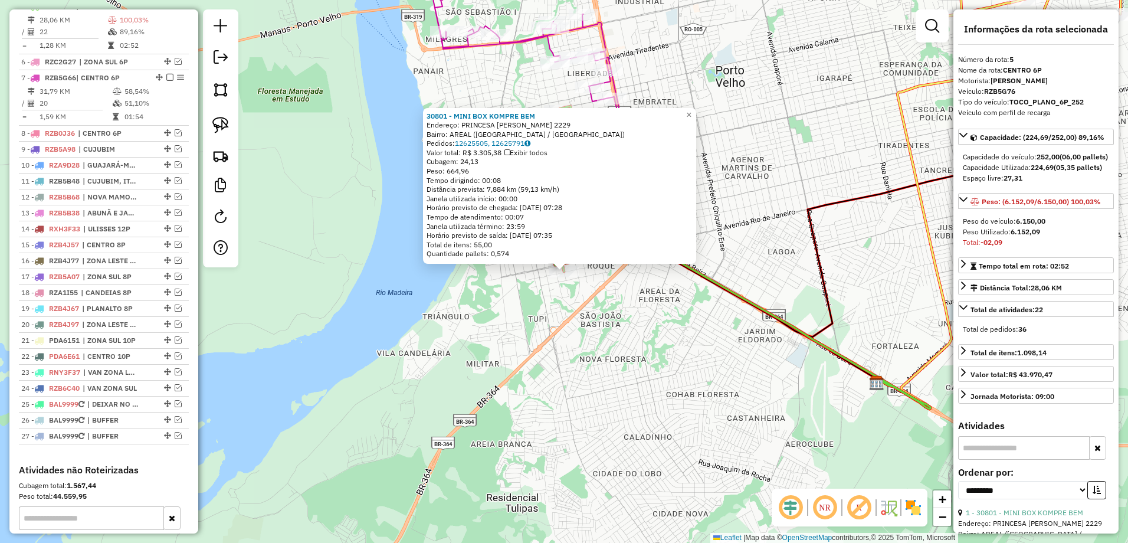
click at [651, 301] on div "30801 - MINI BOX KOMPRE BEM Endereço: PRINCESA [PERSON_NAME] 2229 Bairro: AREAL…" at bounding box center [564, 271] width 1128 height 543
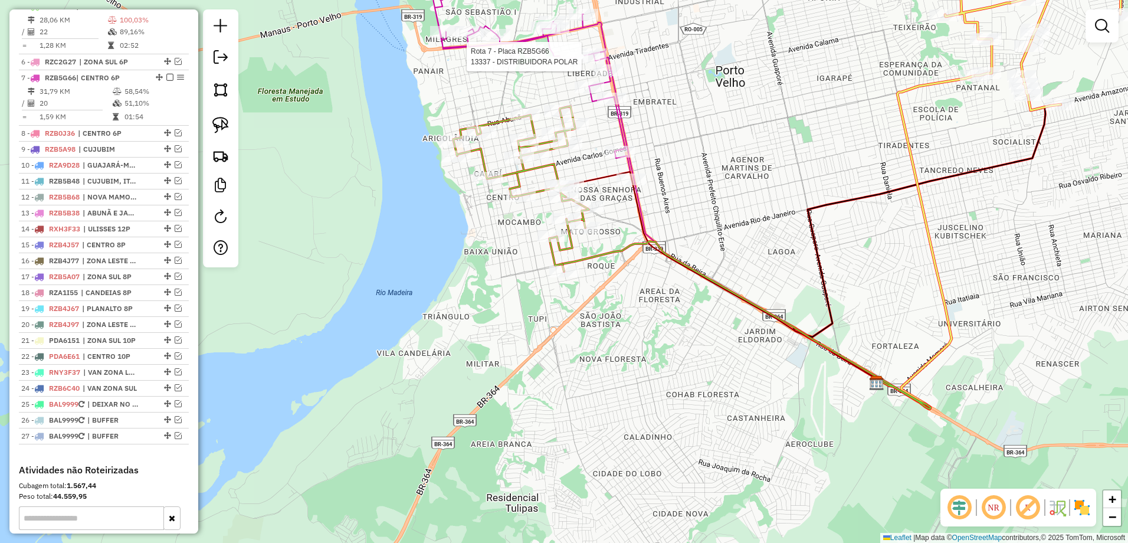
select select "**********"
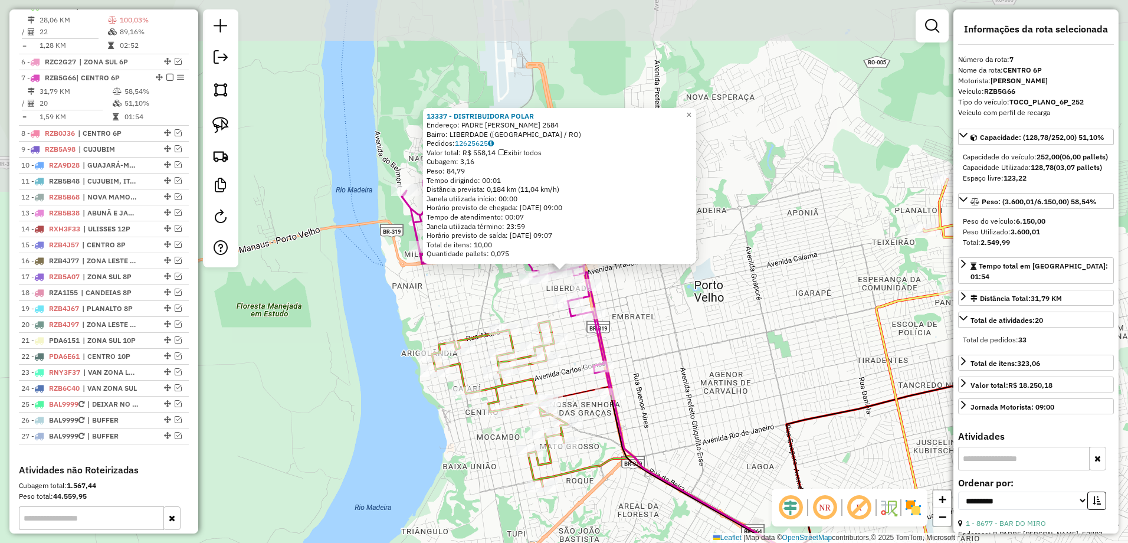
scroll to position [634, 0]
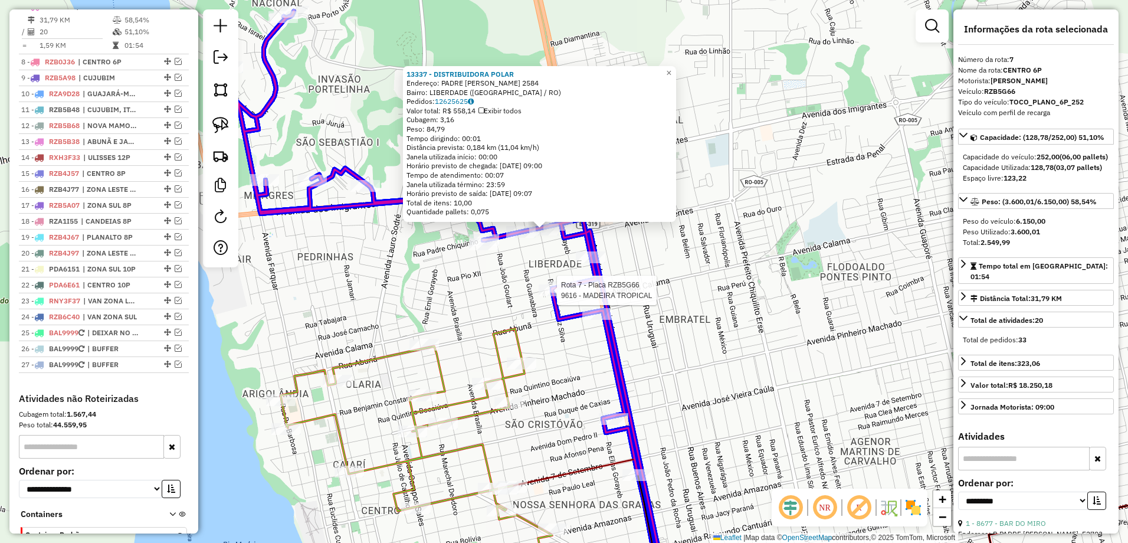
click at [134, 265] on div at bounding box center [134, 265] width 0 height 0
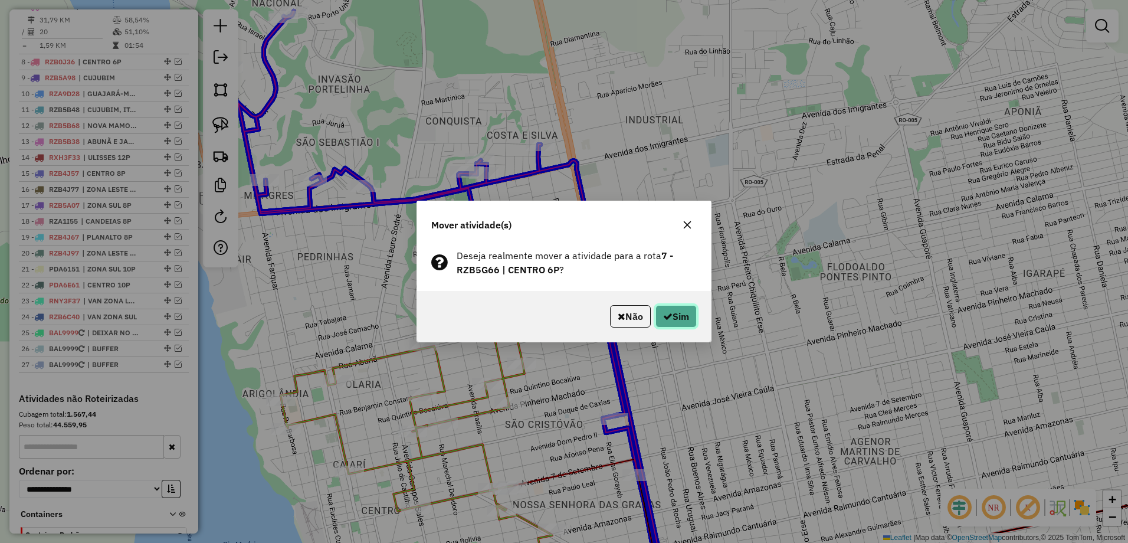
click at [684, 317] on button "Sim" at bounding box center [675, 316] width 41 height 22
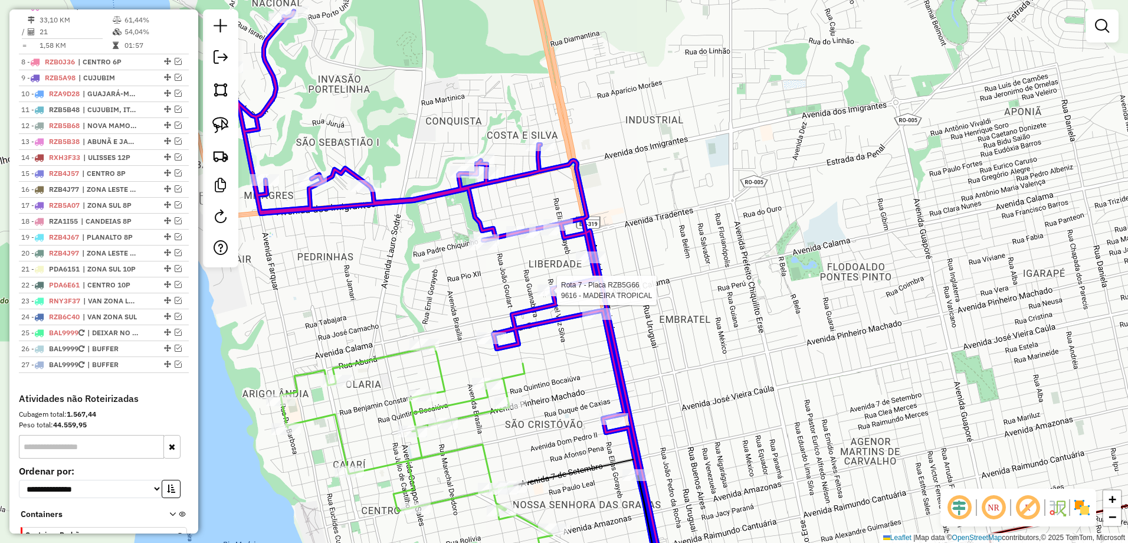
click at [134, 265] on div at bounding box center [134, 265] width 0 height 0
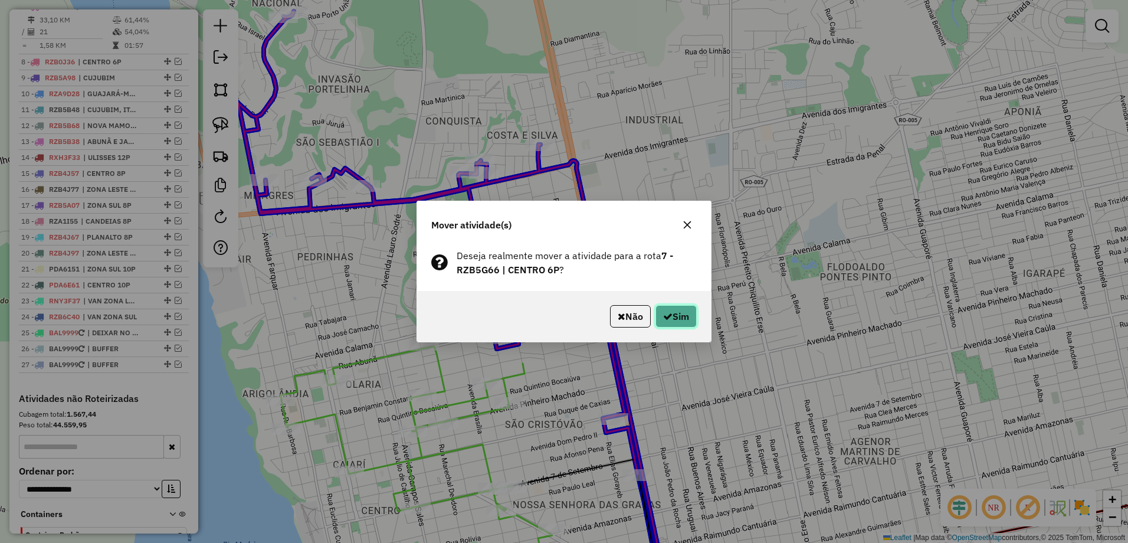
click at [679, 314] on button "Sim" at bounding box center [675, 316] width 41 height 22
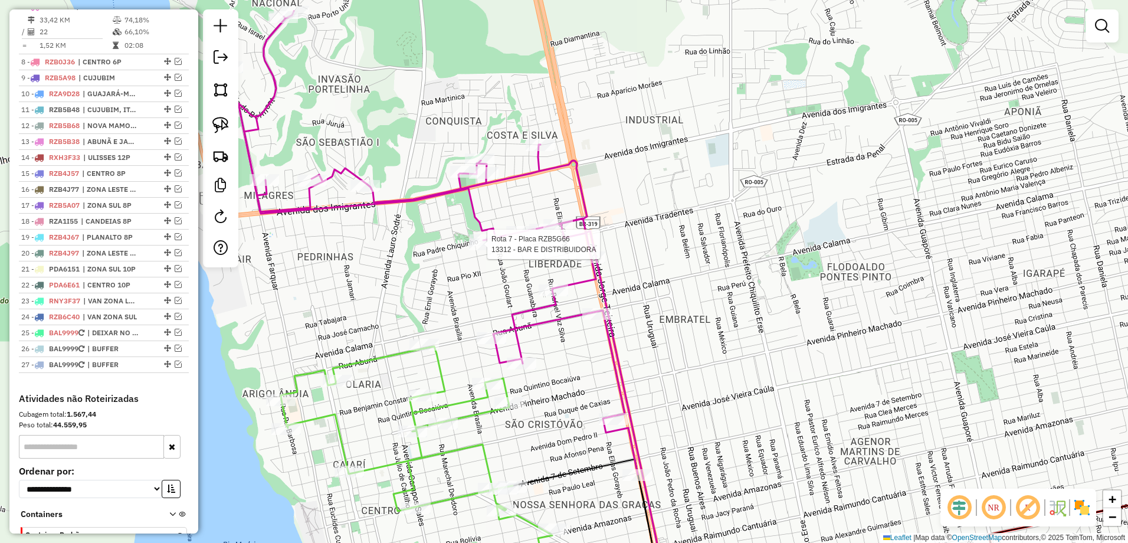
select select "**********"
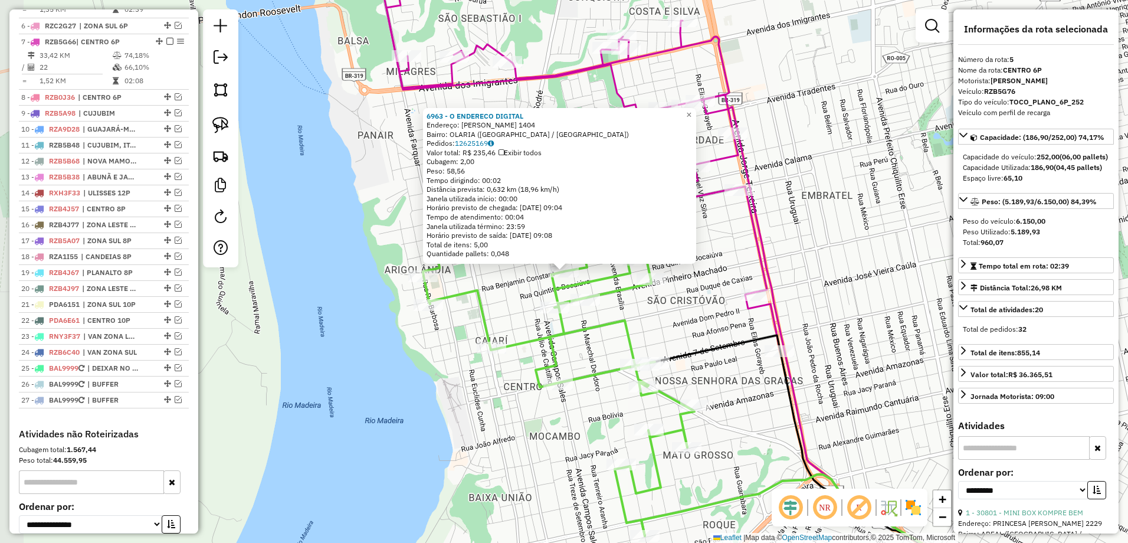
scroll to position [563, 0]
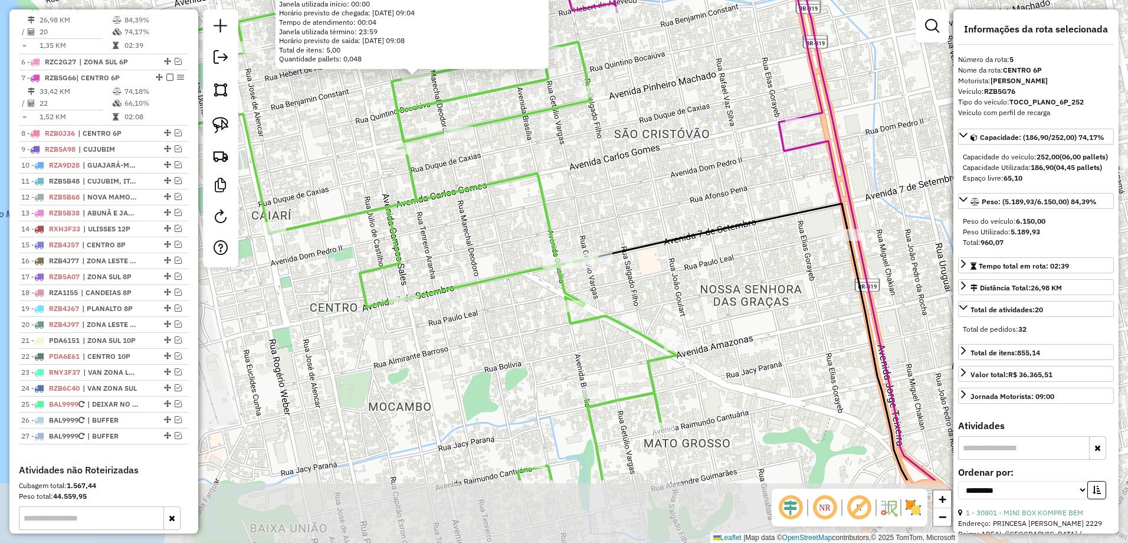
drag, startPoint x: 685, startPoint y: 349, endPoint x: 600, endPoint y: 230, distance: 145.8
click at [600, 230] on div "6963 - O ENDERECO DIGITAL Endereço: [PERSON_NAME] 1404 Bairro: OLARIA ([GEOGRAP…" at bounding box center [564, 271] width 1128 height 543
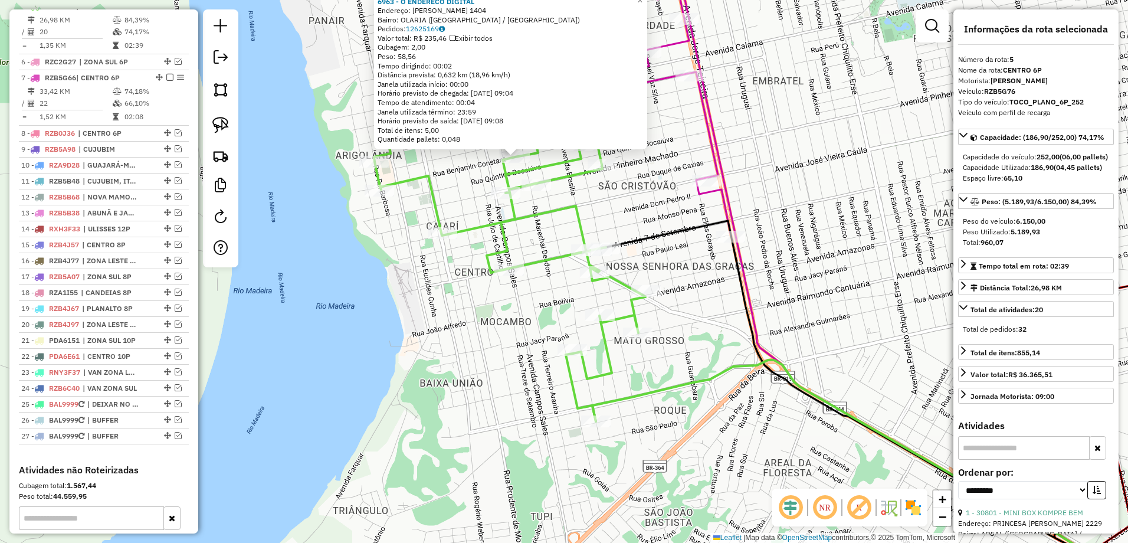
click at [691, 157] on div "6963 - O ENDERECO DIGITAL Endereço: [PERSON_NAME] 1404 Bairro: OLARIA ([GEOGRAP…" at bounding box center [564, 271] width 1128 height 543
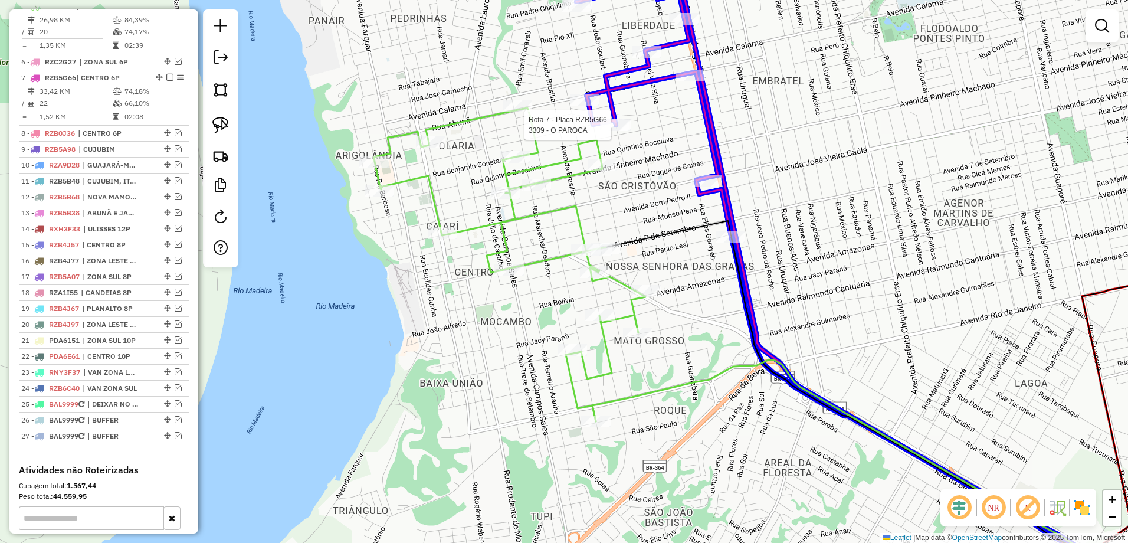
click at [190, 21] on div at bounding box center [190, 21] width 0 height 0
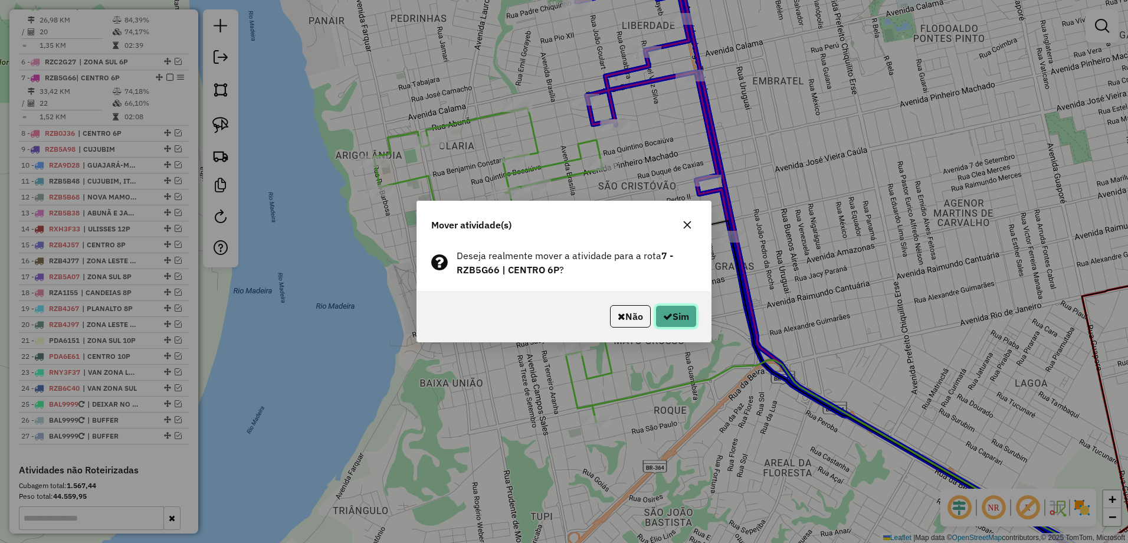
click at [679, 321] on button "Sim" at bounding box center [675, 316] width 41 height 22
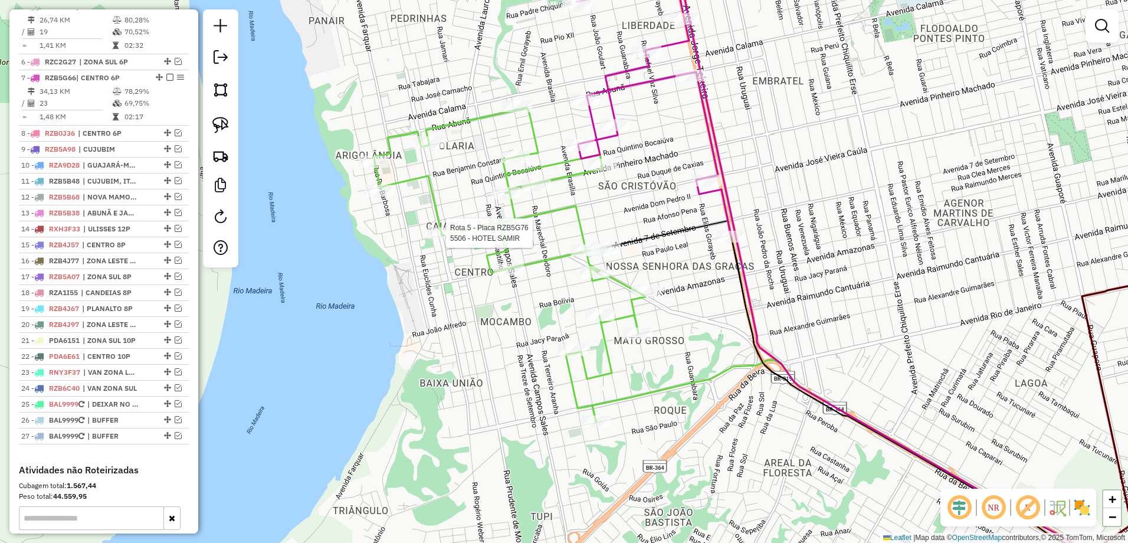
click at [434, 239] on div at bounding box center [442, 233] width 29 height 12
select select "**********"
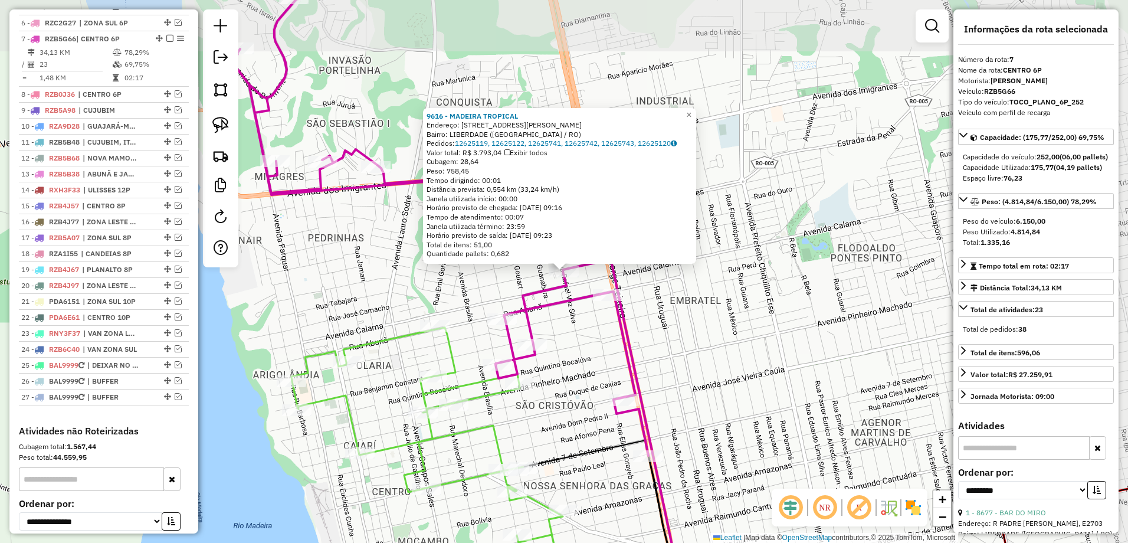
scroll to position [634, 0]
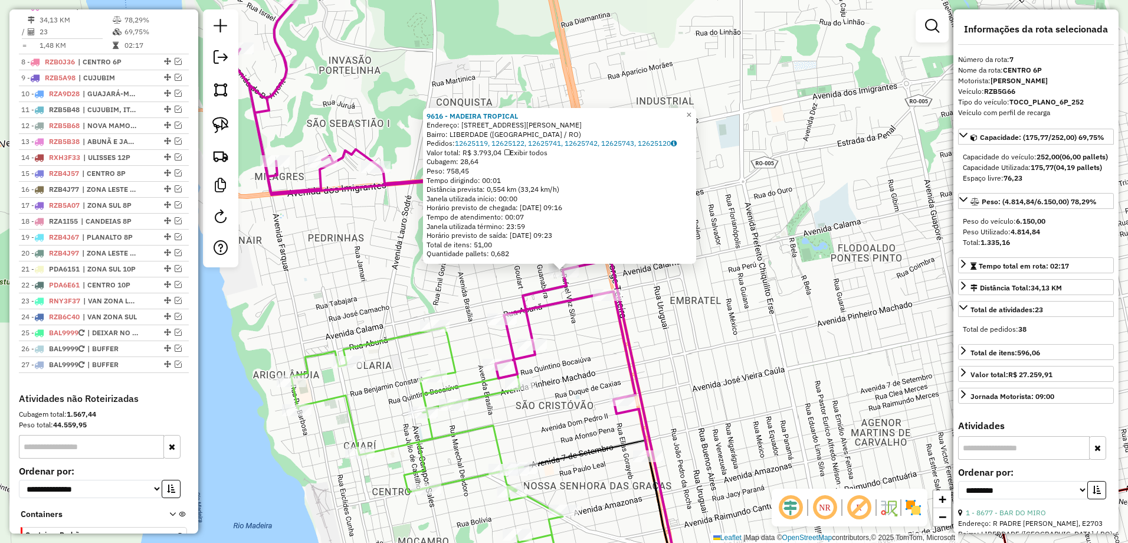
click at [793, 243] on div "9616 - MADEIRA TROPICAL Endereço: [STREET_ADDRESS][PERSON_NAME] Bairro: LIBERDA…" at bounding box center [564, 271] width 1128 height 543
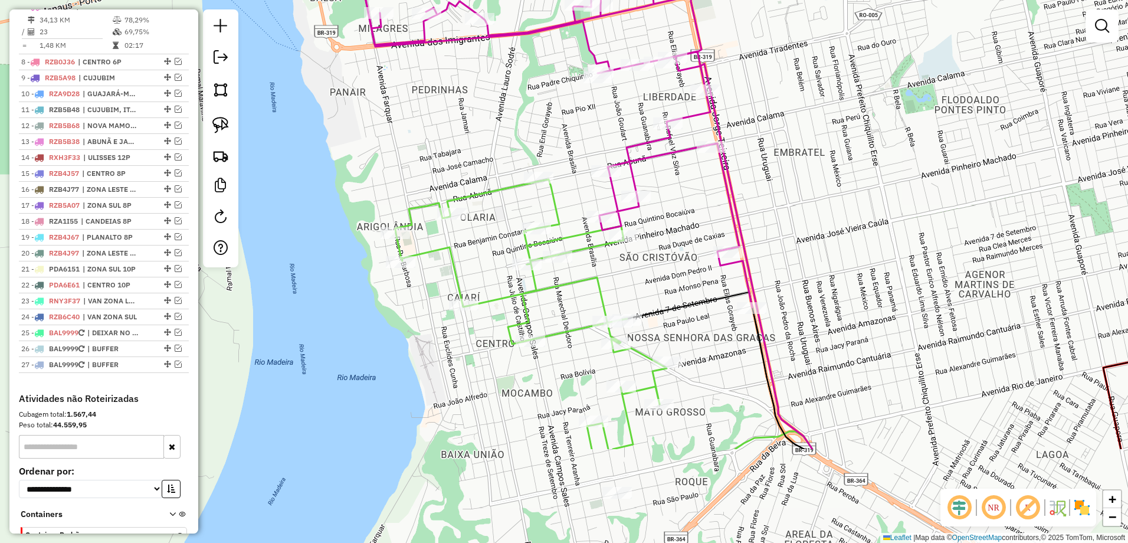
drag, startPoint x: 786, startPoint y: 216, endPoint x: 836, endPoint y: 123, distance: 106.1
click at [836, 123] on div "Janela de atendimento Grade de atendimento Capacidade Transportadoras Veículos …" at bounding box center [564, 271] width 1128 height 543
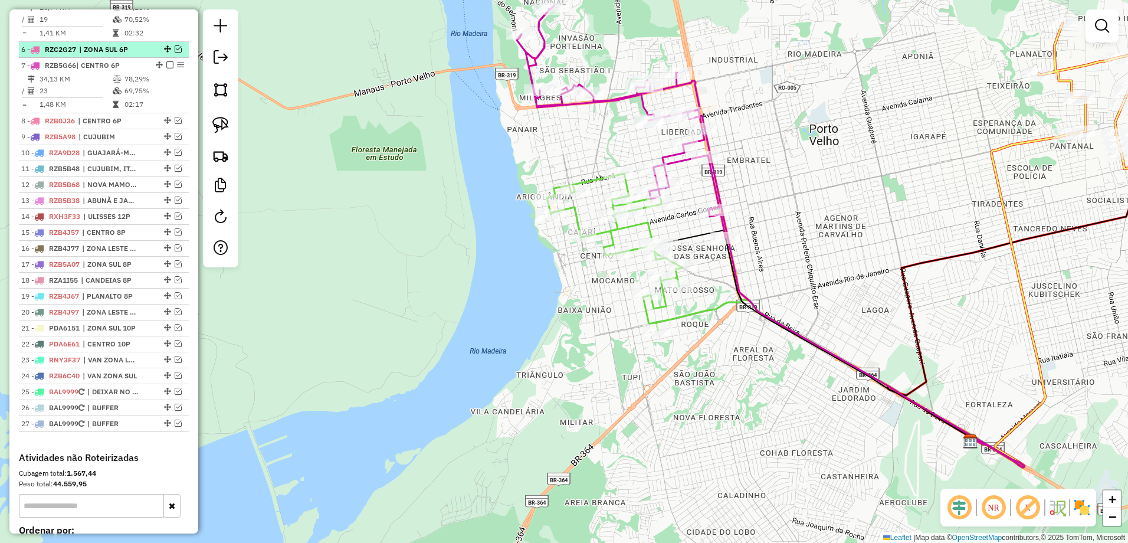
scroll to position [516, 0]
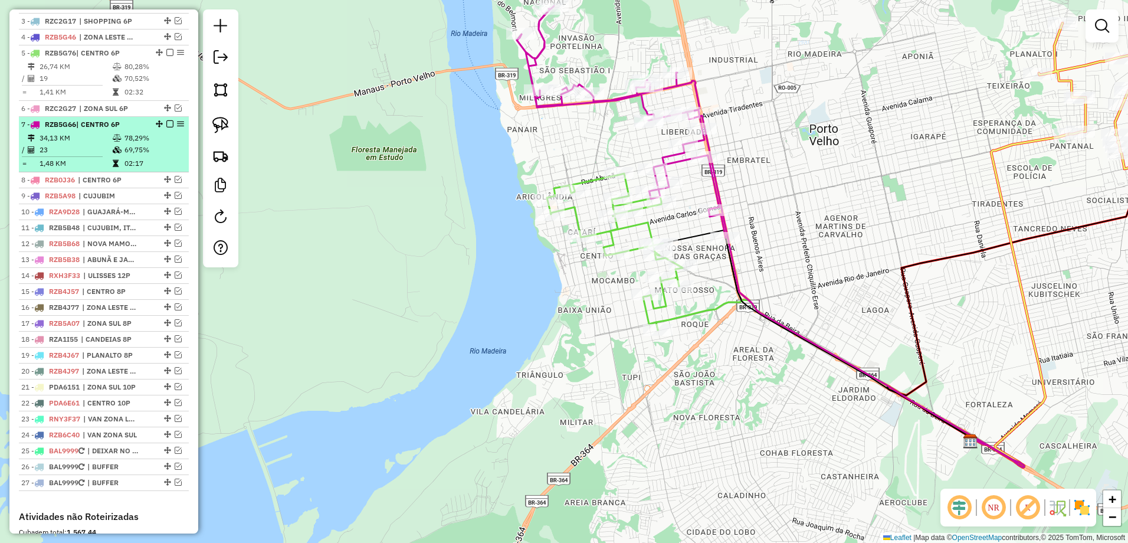
click at [167, 127] on em at bounding box center [169, 123] width 7 height 7
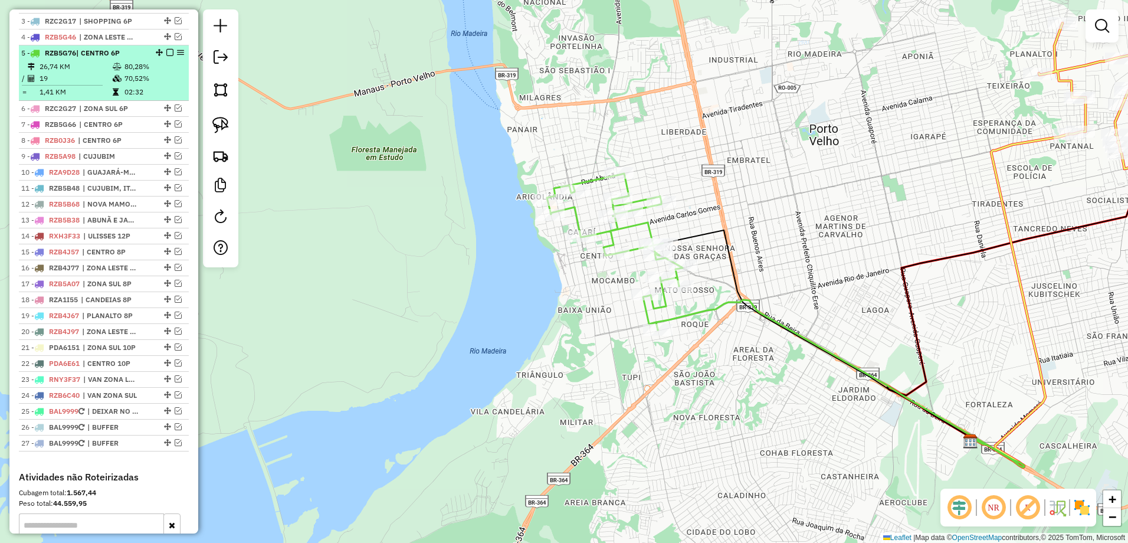
click at [166, 56] on em at bounding box center [169, 52] width 7 height 7
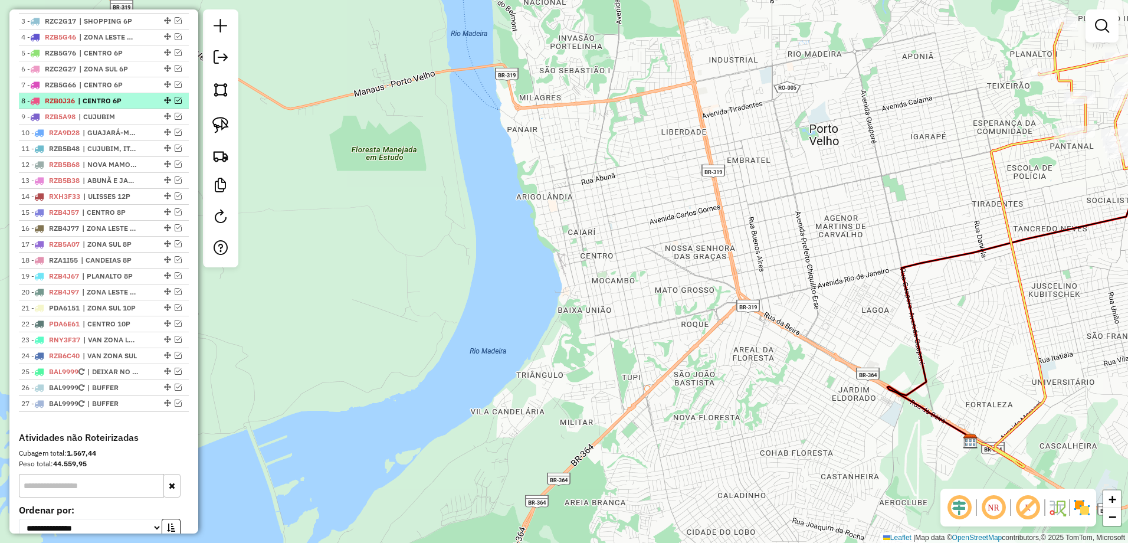
click at [149, 104] on div at bounding box center [166, 100] width 35 height 7
select select "**********"
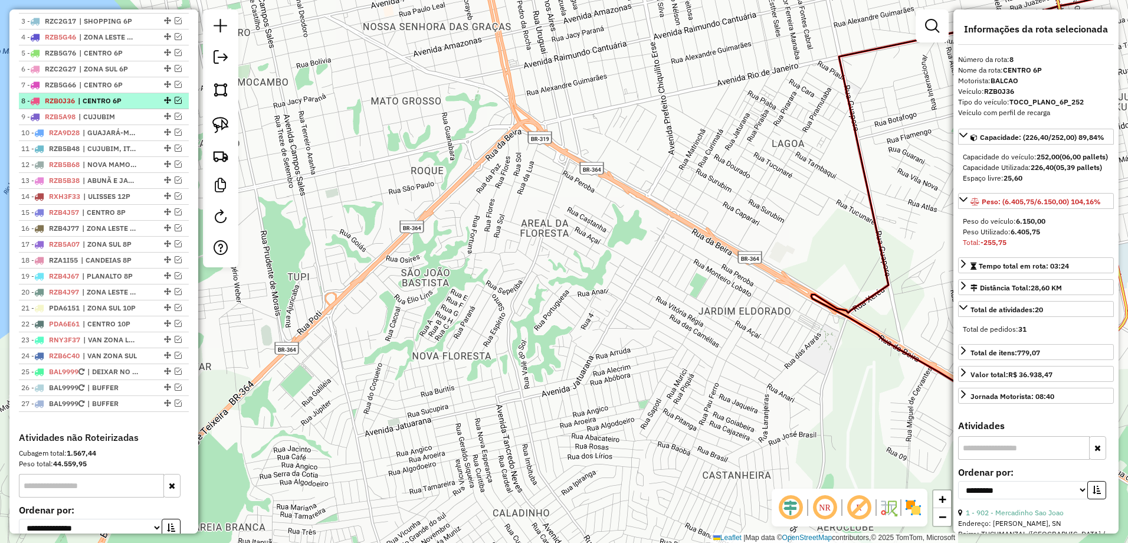
click at [178, 104] on em at bounding box center [178, 100] width 7 height 7
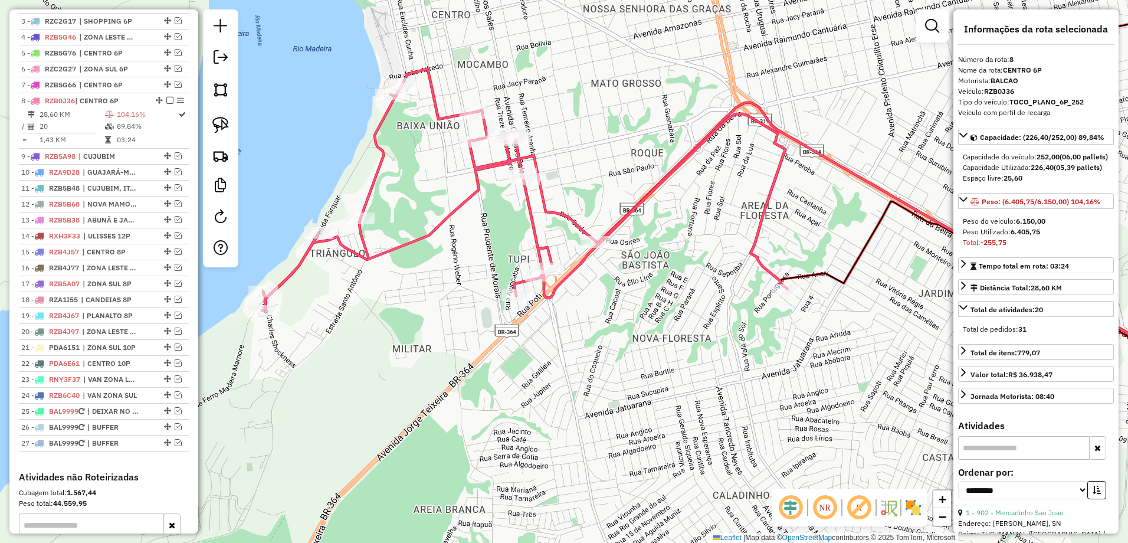
drag, startPoint x: 444, startPoint y: 234, endPoint x: 664, endPoint y: 216, distance: 220.7
click at [664, 216] on div "Janela de atendimento Grade de atendimento Capacidade Transportadoras Veículos …" at bounding box center [564, 271] width 1128 height 543
click at [135, 257] on span "| CENTRO 8P" at bounding box center [109, 252] width 54 height 11
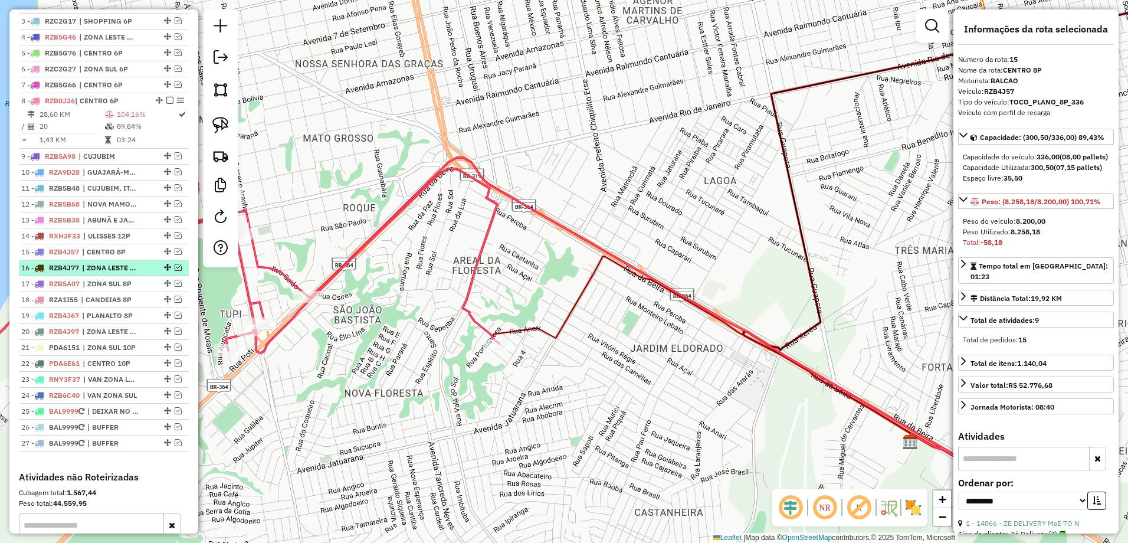
click at [139, 273] on div "16 - RZB4J77 | ZONA LESTE 8P" at bounding box center [83, 267] width 125 height 11
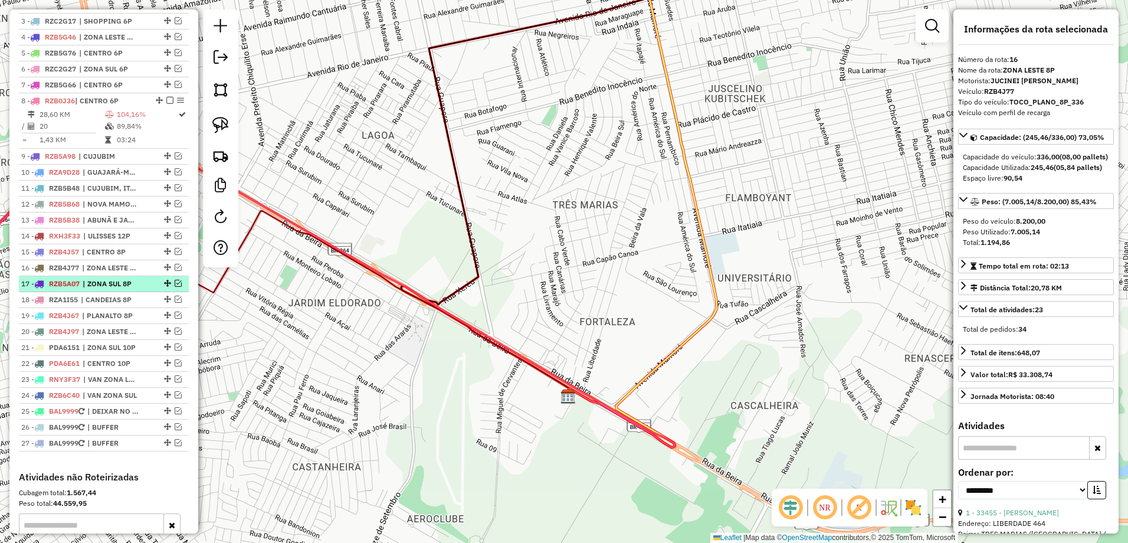
click at [136, 289] on span "| ZONA SUL 8P" at bounding box center [110, 283] width 54 height 11
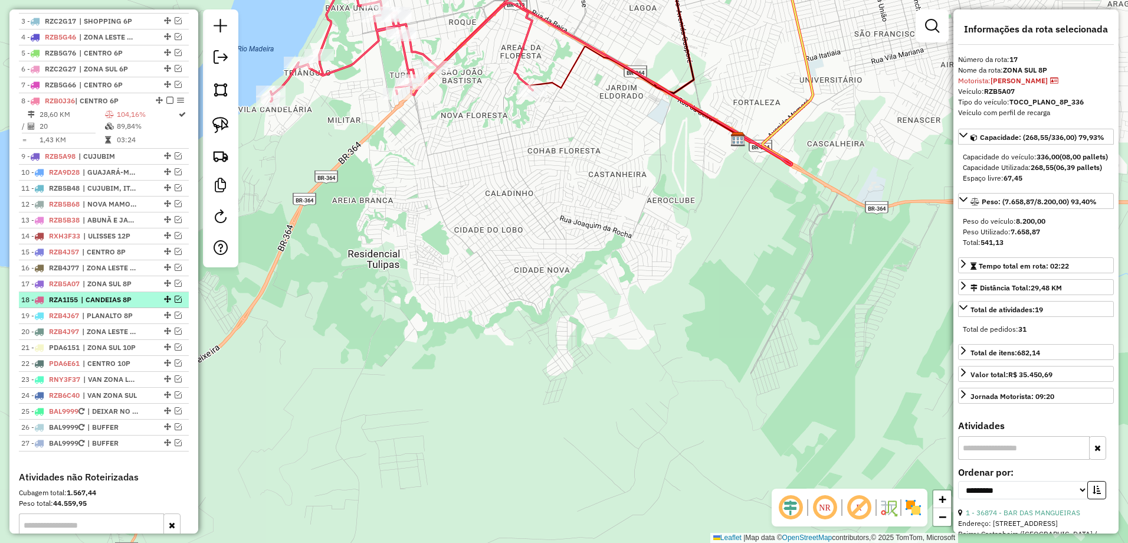
click at [143, 305] on div "18 - RZA1I55 | CANDEIAS 8P" at bounding box center [103, 299] width 165 height 11
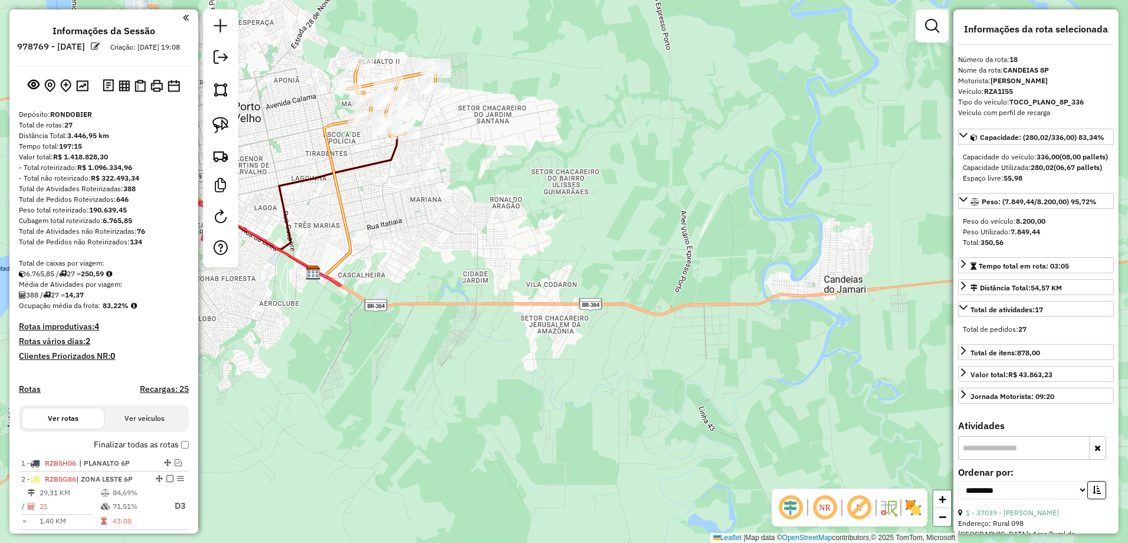
select select "**********"
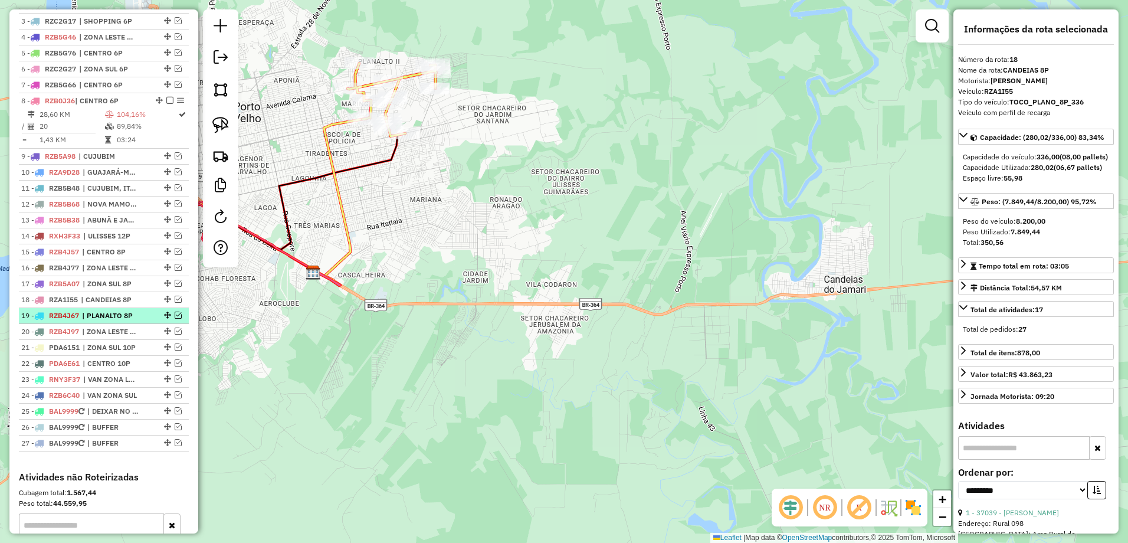
click at [149, 319] on div at bounding box center [166, 314] width 35 height 7
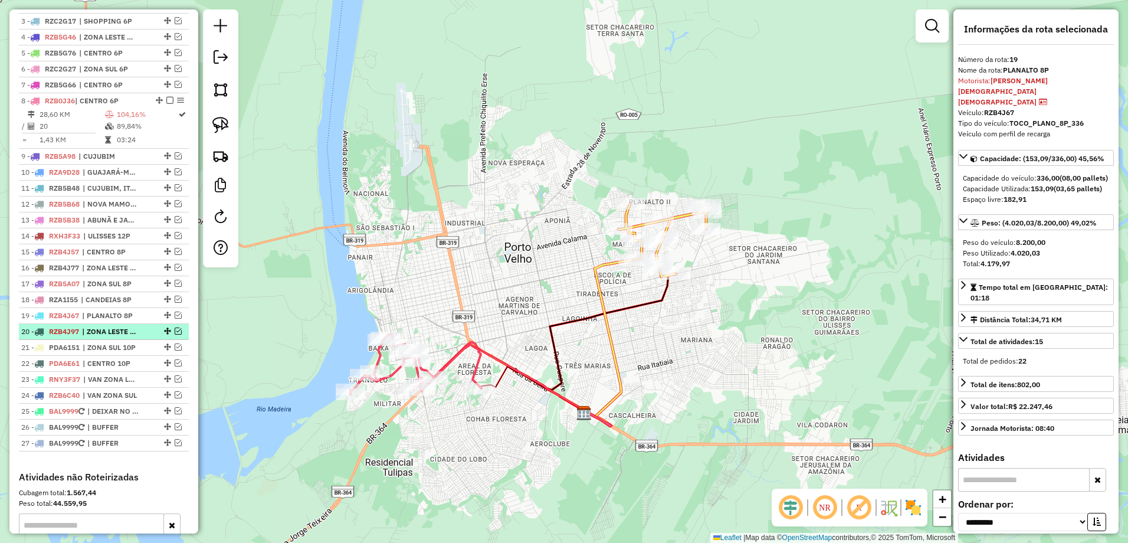
click at [175, 334] on em at bounding box center [178, 330] width 7 height 7
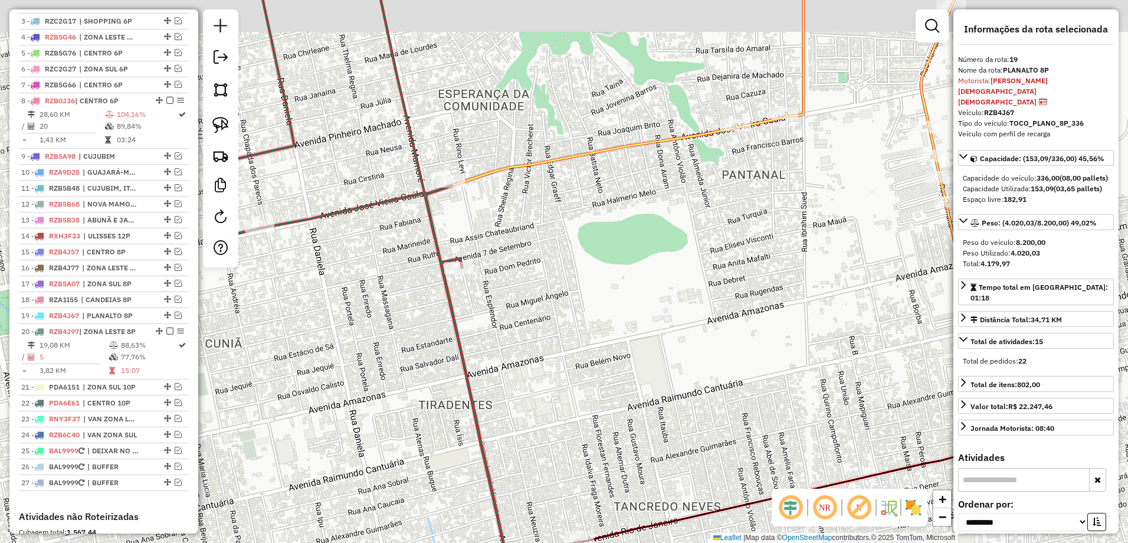
drag, startPoint x: 777, startPoint y: 184, endPoint x: 779, endPoint y: 193, distance: 9.6
click at [779, 193] on div "Janela de atendimento Grade de atendimento Capacidade Transportadoras Veículos …" at bounding box center [564, 271] width 1128 height 543
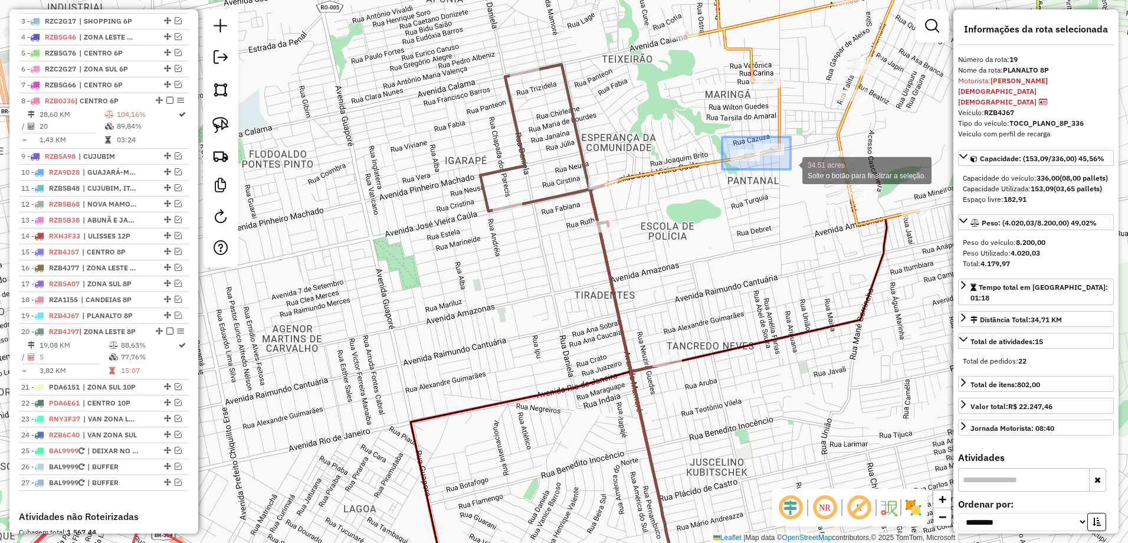
drag, startPoint x: 722, startPoint y: 137, endPoint x: 790, endPoint y: 169, distance: 75.7
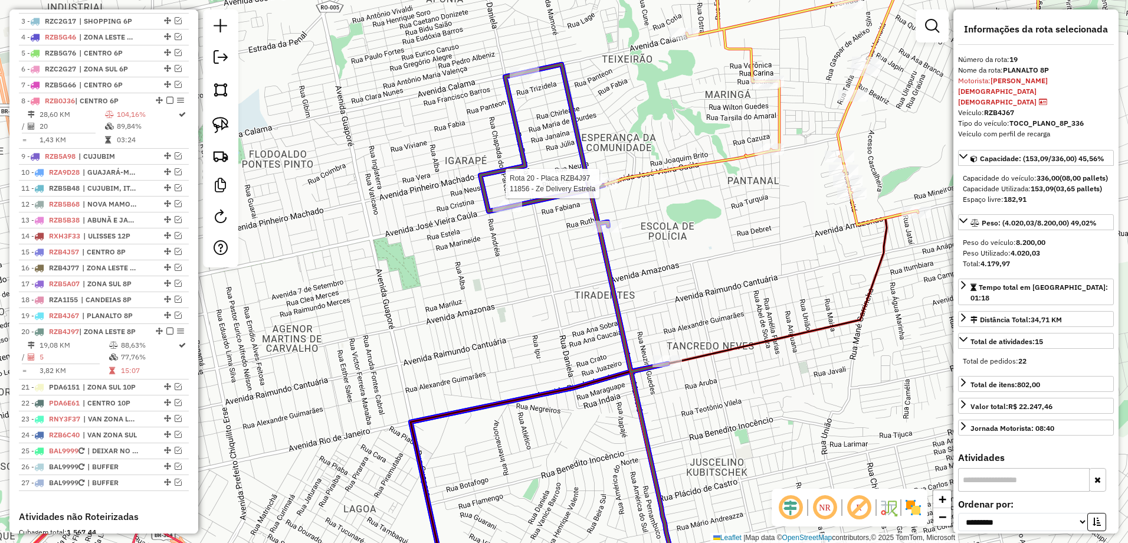
click at [92, 276] on div at bounding box center [92, 276] width 0 height 0
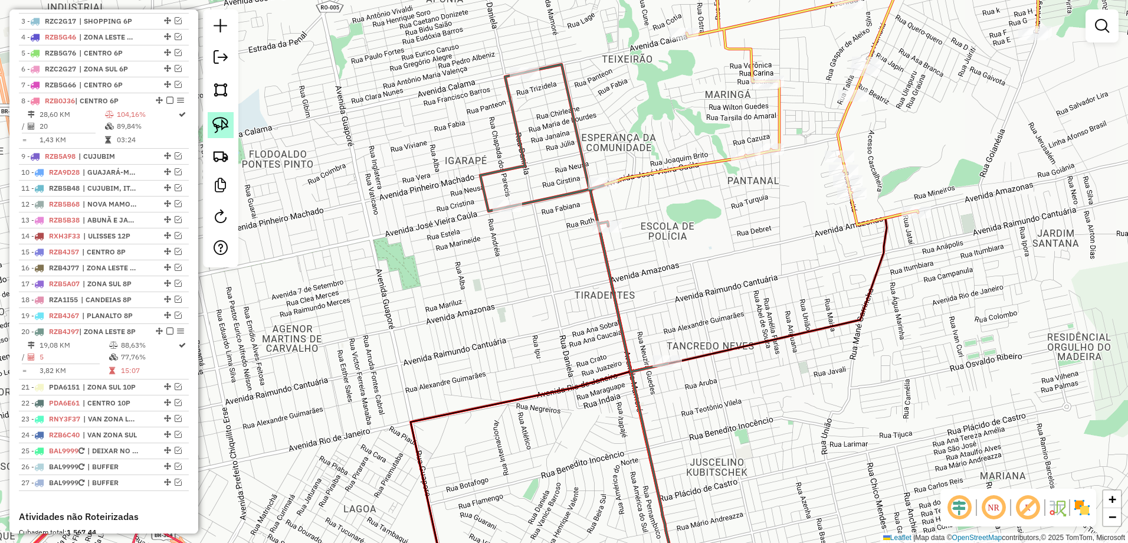
click at [222, 126] on img at bounding box center [220, 125] width 17 height 17
drag, startPoint x: 776, startPoint y: 133, endPoint x: 799, endPoint y: 165, distance: 39.3
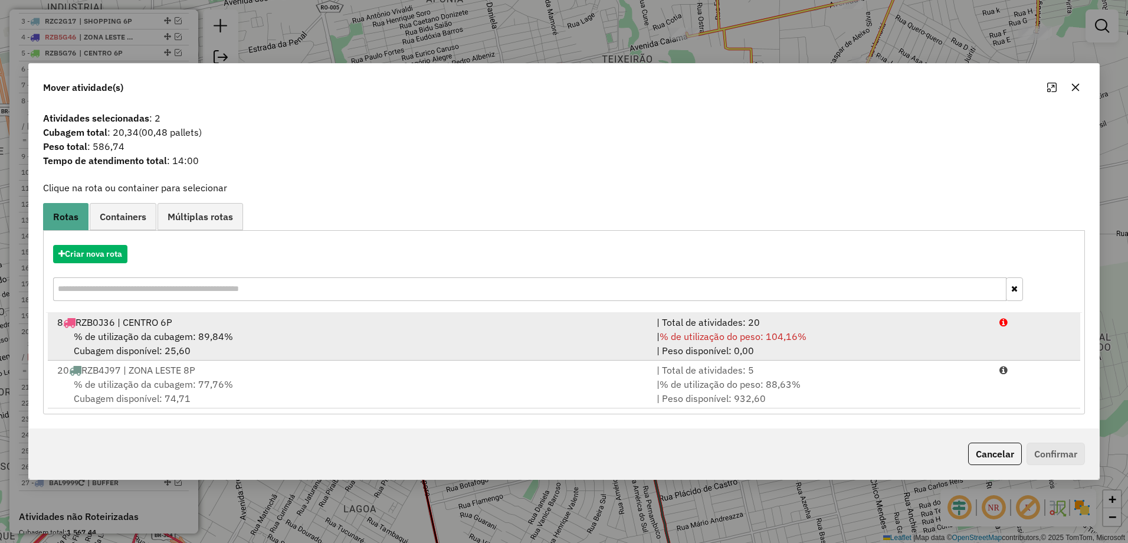
click at [371, 329] on div "% de utilização da cubagem: 89,84% Cubagem disponível: 25,60" at bounding box center [349, 343] width 599 height 28
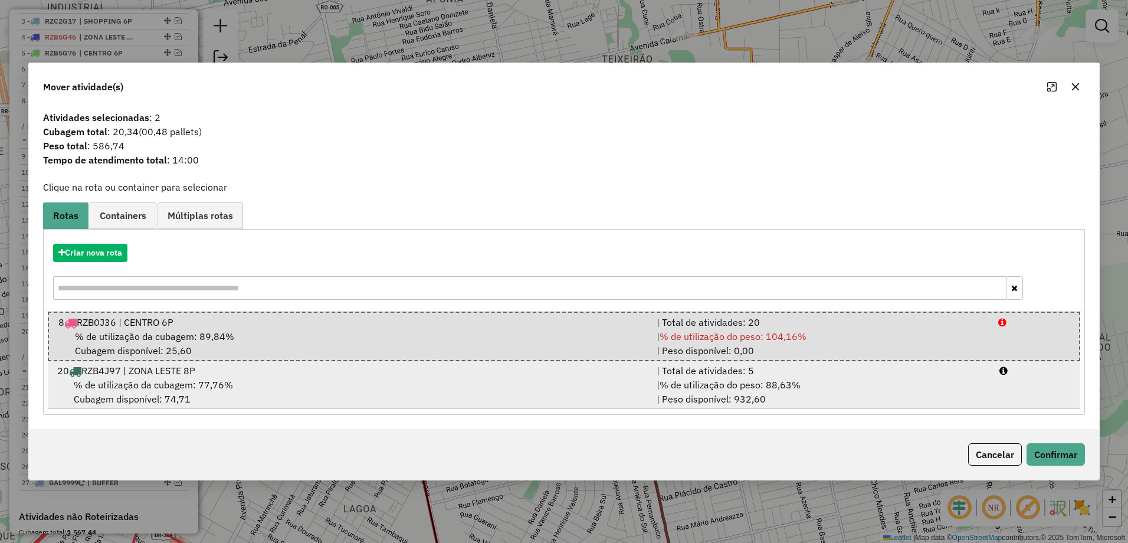
click at [603, 386] on div "% de utilização da cubagem: 77,76% Cubagem disponível: 74,71" at bounding box center [349, 391] width 599 height 28
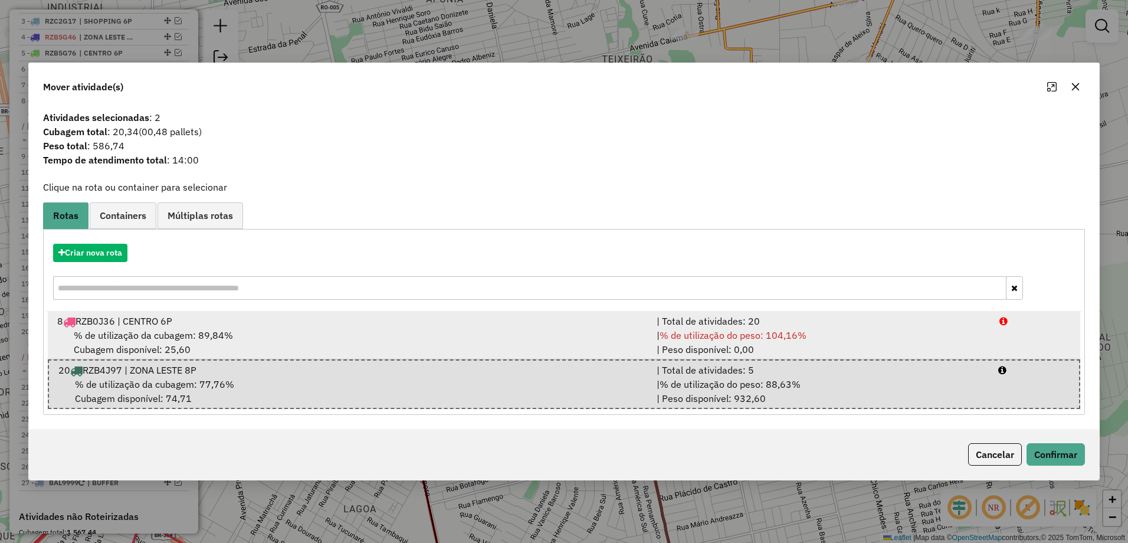
click at [617, 333] on div "% de utilização da cubagem: 89,84% Cubagem disponível: 25,60" at bounding box center [349, 342] width 599 height 28
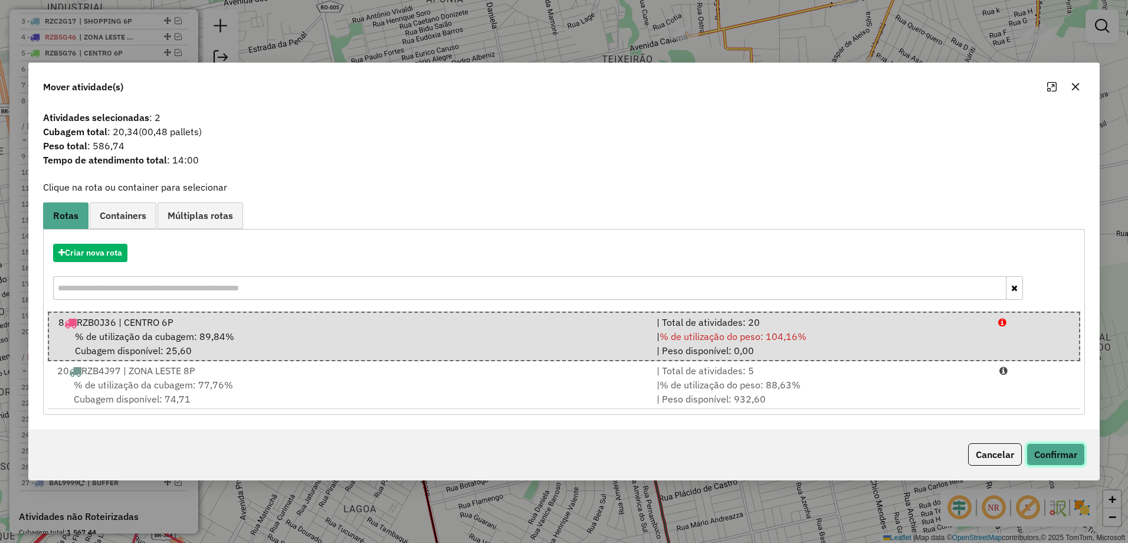
click at [1078, 452] on button "Confirmar" at bounding box center [1055, 454] width 58 height 22
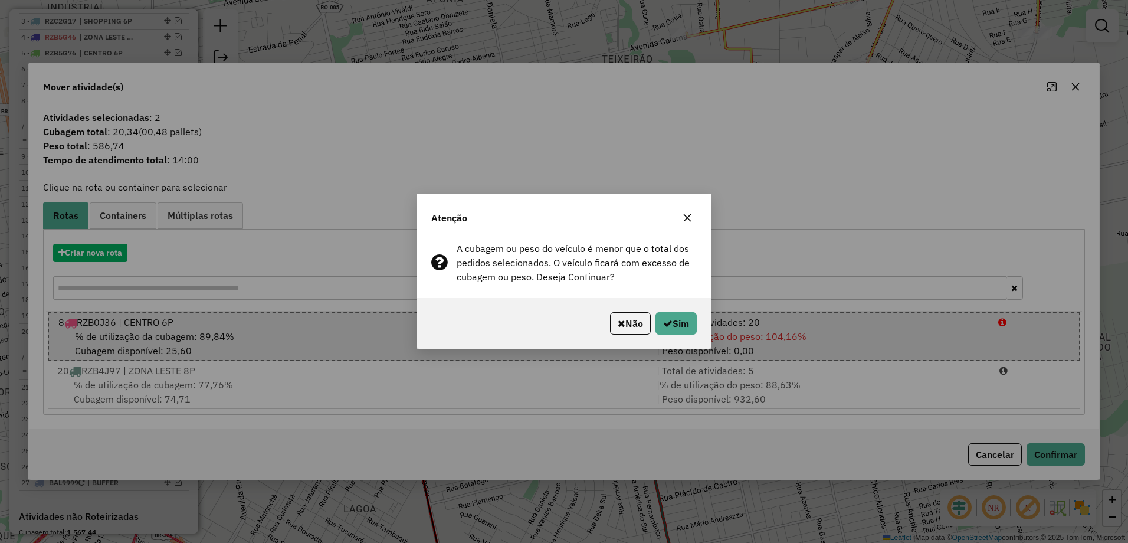
click at [685, 214] on icon "button" at bounding box center [686, 217] width 9 height 9
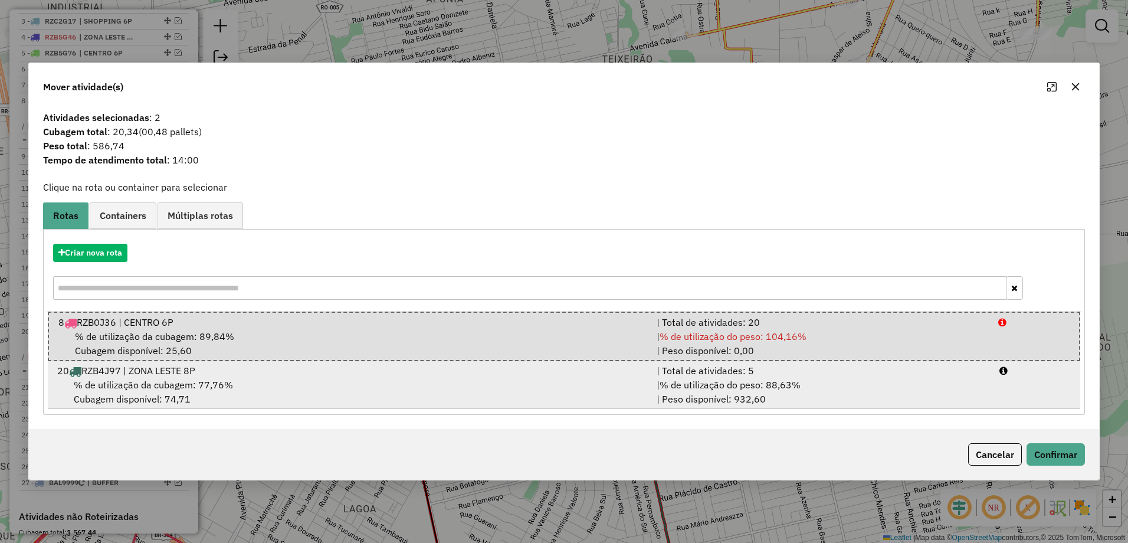
click at [322, 399] on div "% de utilização da cubagem: 77,76% Cubagem disponível: 74,71" at bounding box center [349, 391] width 599 height 28
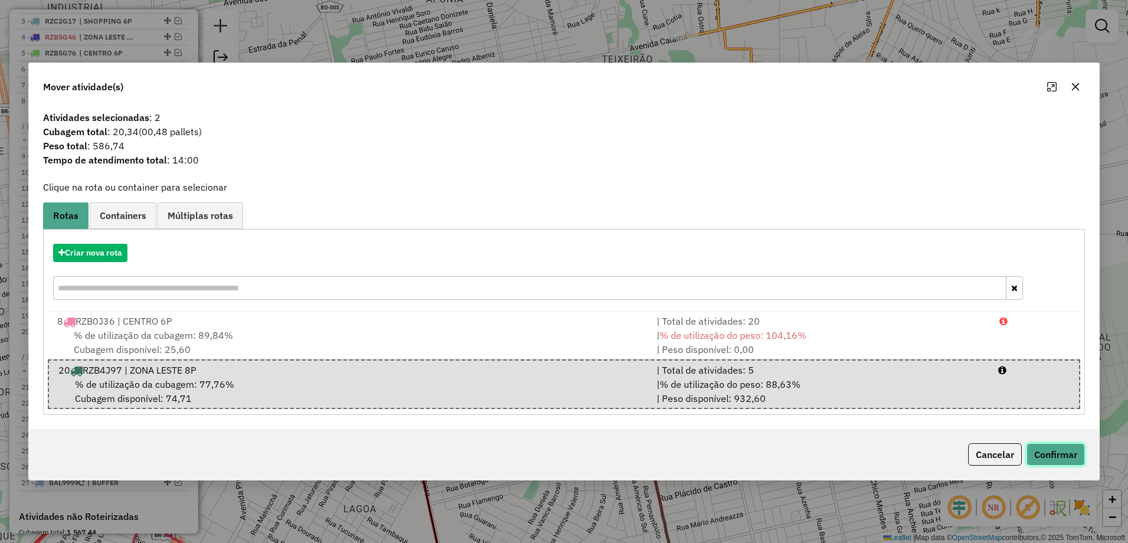
click at [1073, 455] on button "Confirmar" at bounding box center [1055, 454] width 58 height 22
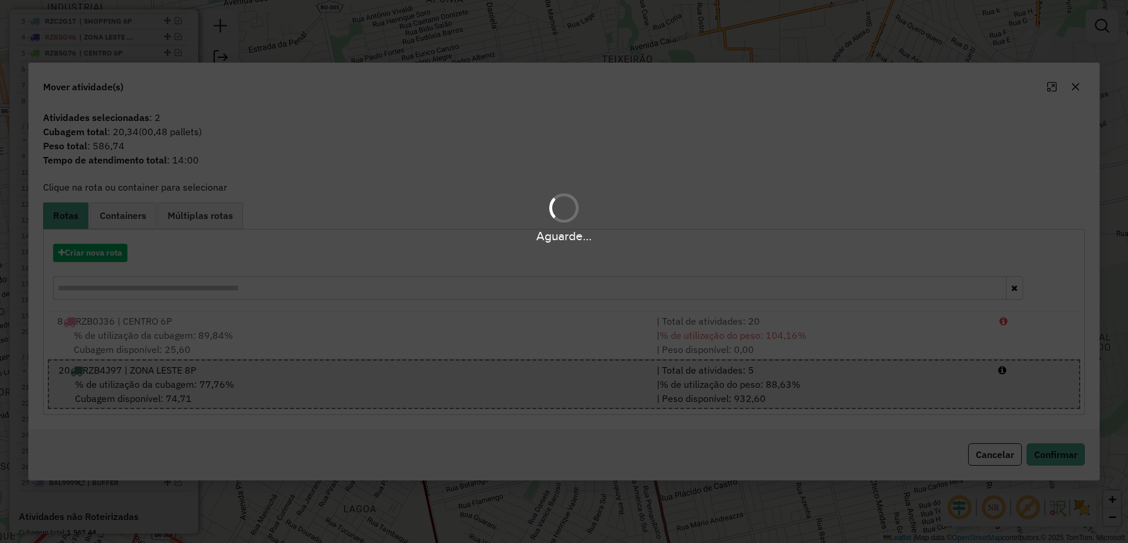
scroll to position [458, 0]
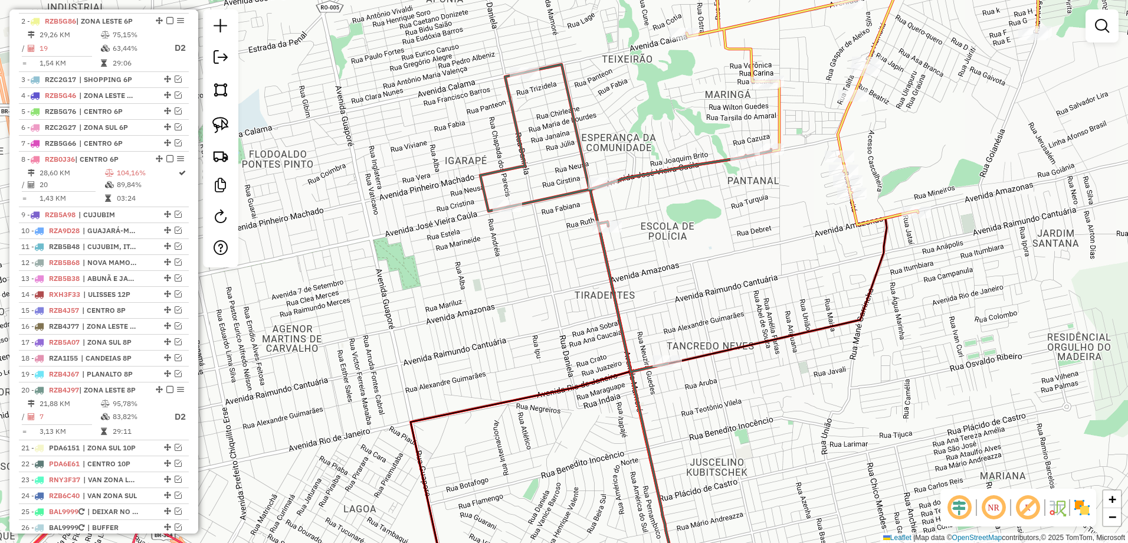
click at [773, 226] on div "Janela de atendimento Grade de atendimento Capacidade Transportadoras Veículos …" at bounding box center [564, 271] width 1128 height 543
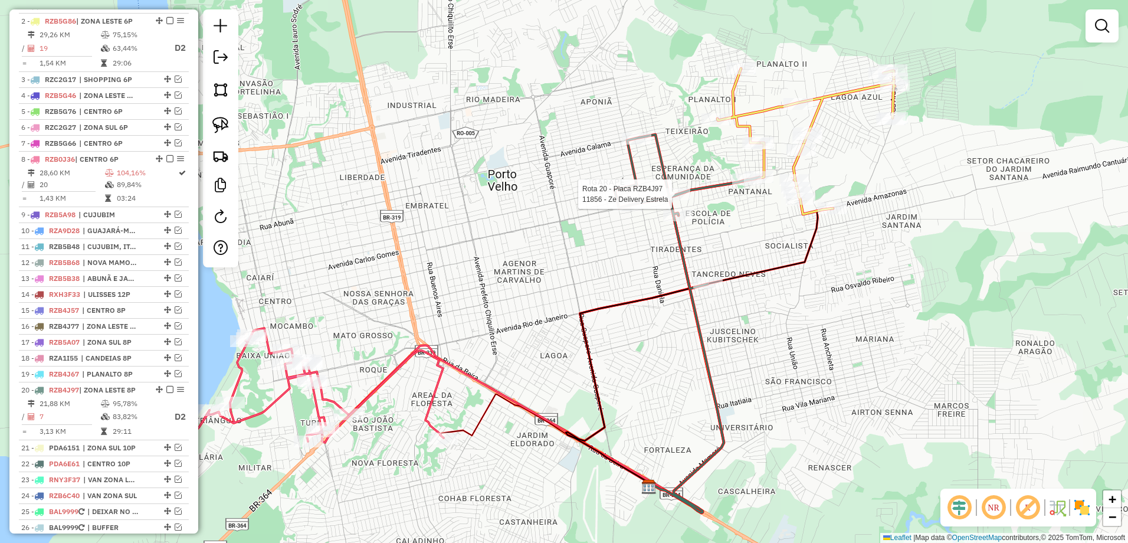
select select "**********"
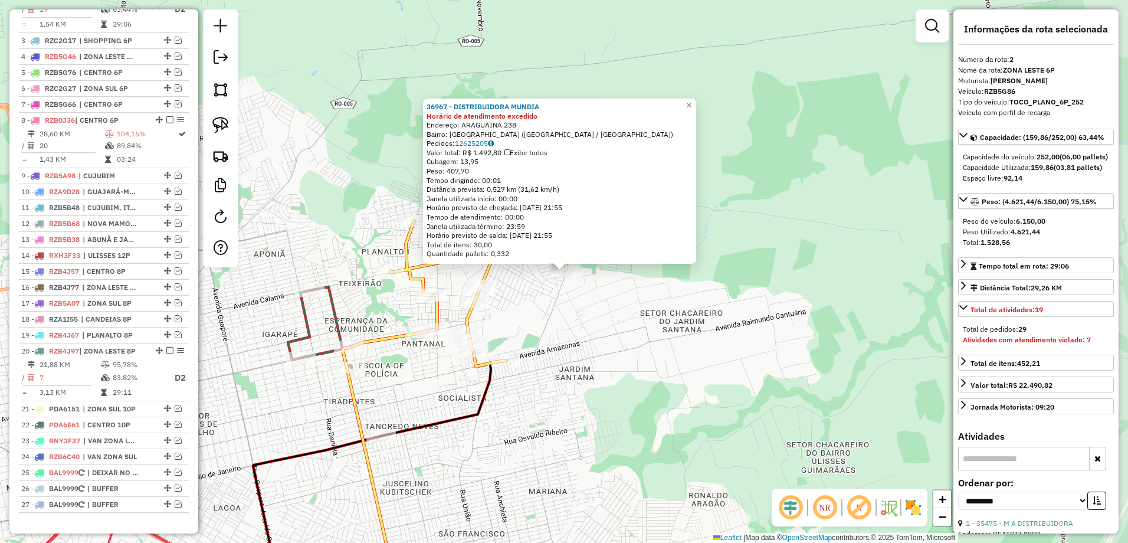
scroll to position [472, 0]
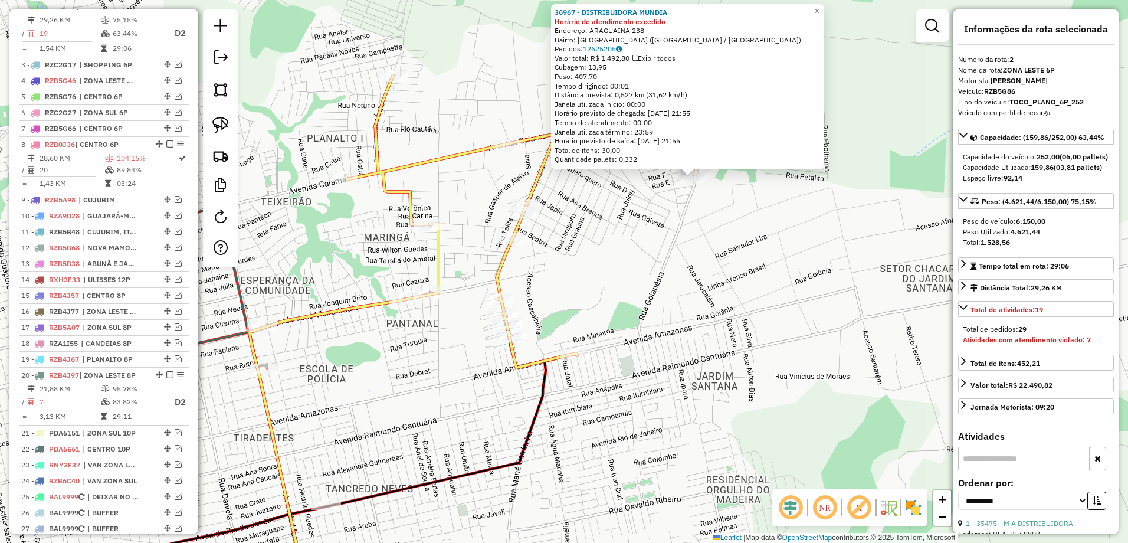
drag, startPoint x: 574, startPoint y: 353, endPoint x: 591, endPoint y: 319, distance: 38.2
click at [583, 308] on div "36967 - DISTRIBUIDORA MUNDIA Horário de atendimento excedido Endereço: ARAGUAIN…" at bounding box center [564, 271] width 1128 height 543
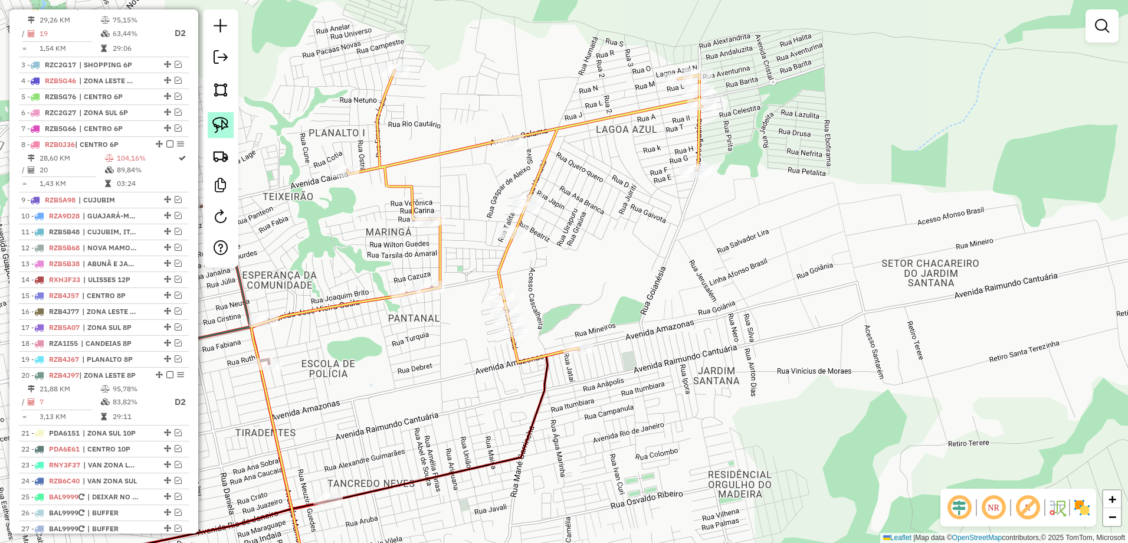
click at [230, 127] on link at bounding box center [221, 125] width 26 height 26
drag, startPoint x: 606, startPoint y: 335, endPoint x: 598, endPoint y: 365, distance: 31.2
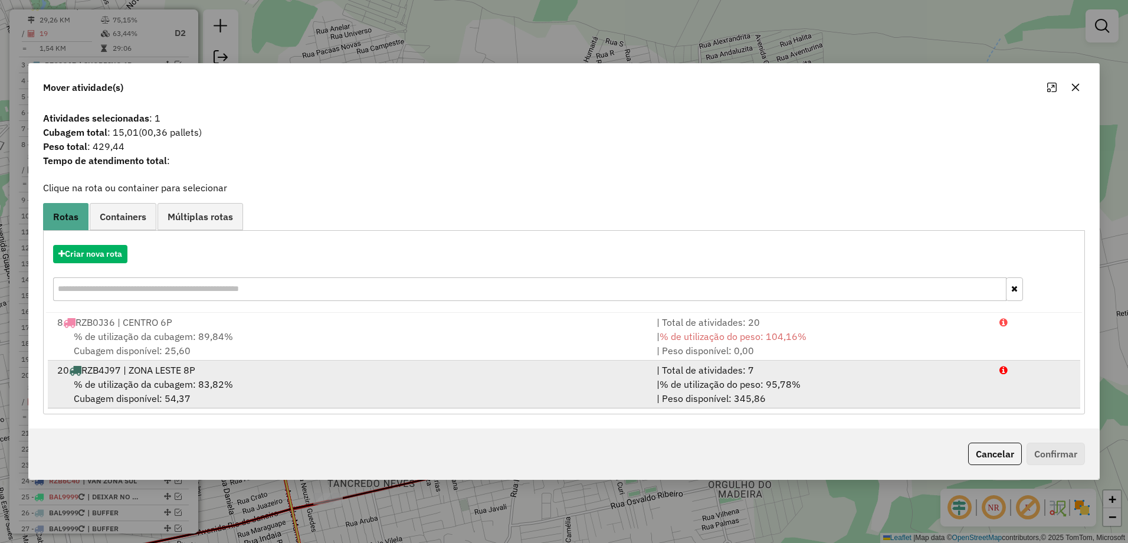
click at [219, 393] on div "% de utilização da cubagem: 83,82% Cubagem disponível: 54,37" at bounding box center [349, 391] width 599 height 28
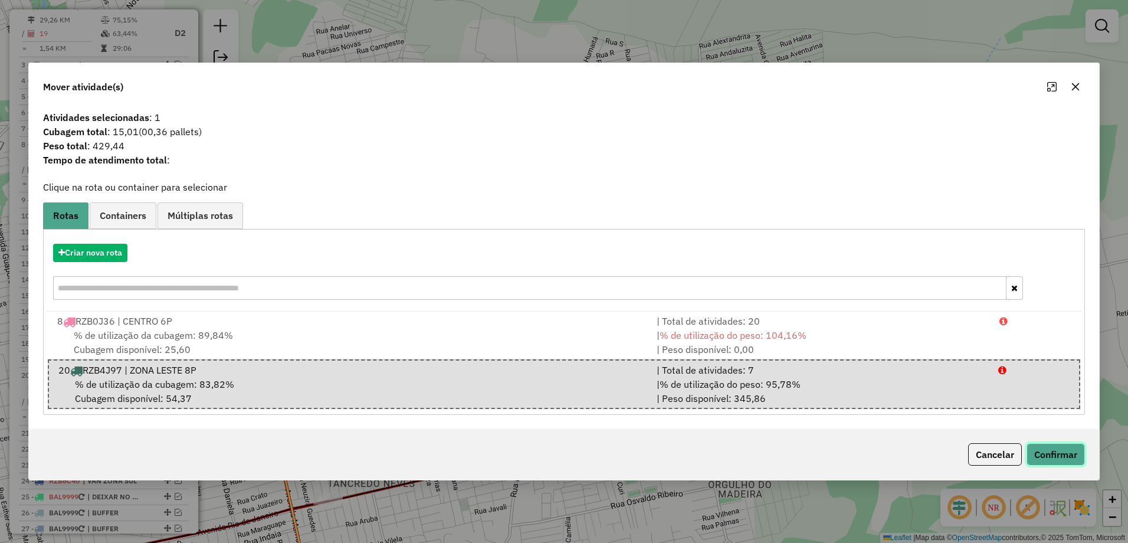
click at [1049, 455] on button "Confirmar" at bounding box center [1055, 454] width 58 height 22
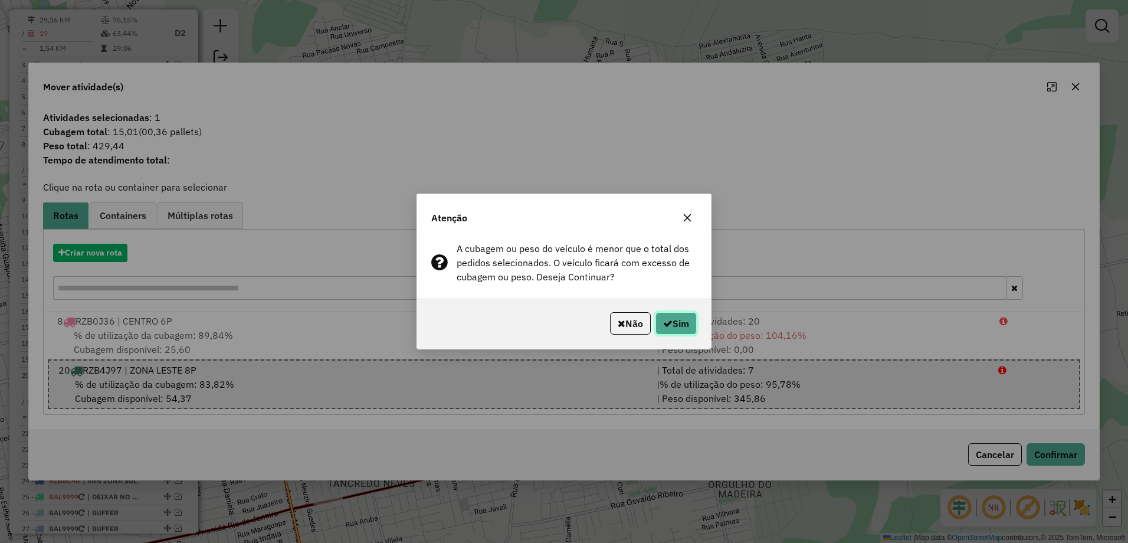
click at [683, 320] on button "Sim" at bounding box center [675, 323] width 41 height 22
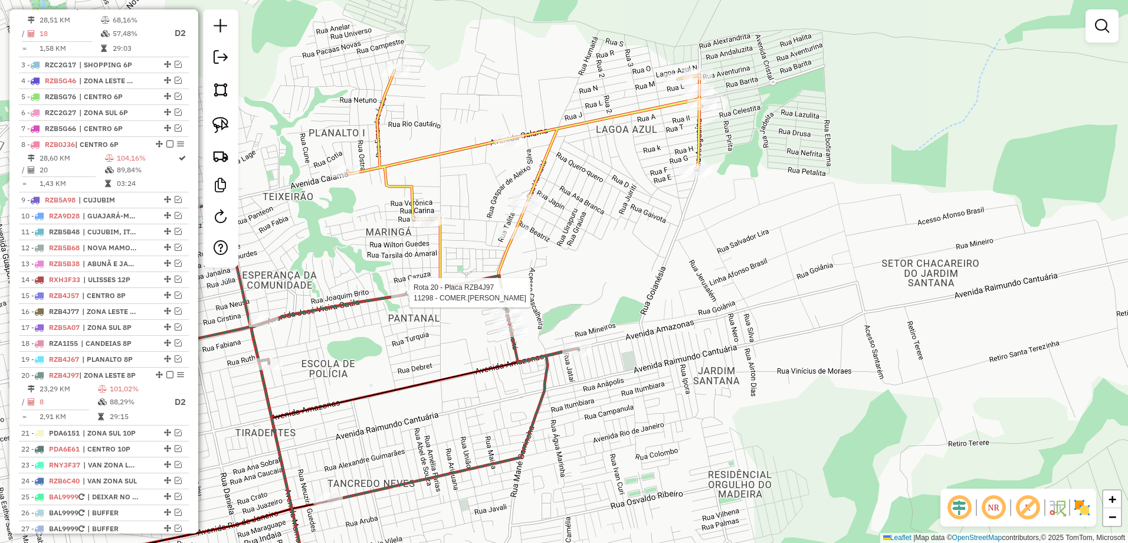
select select "**********"
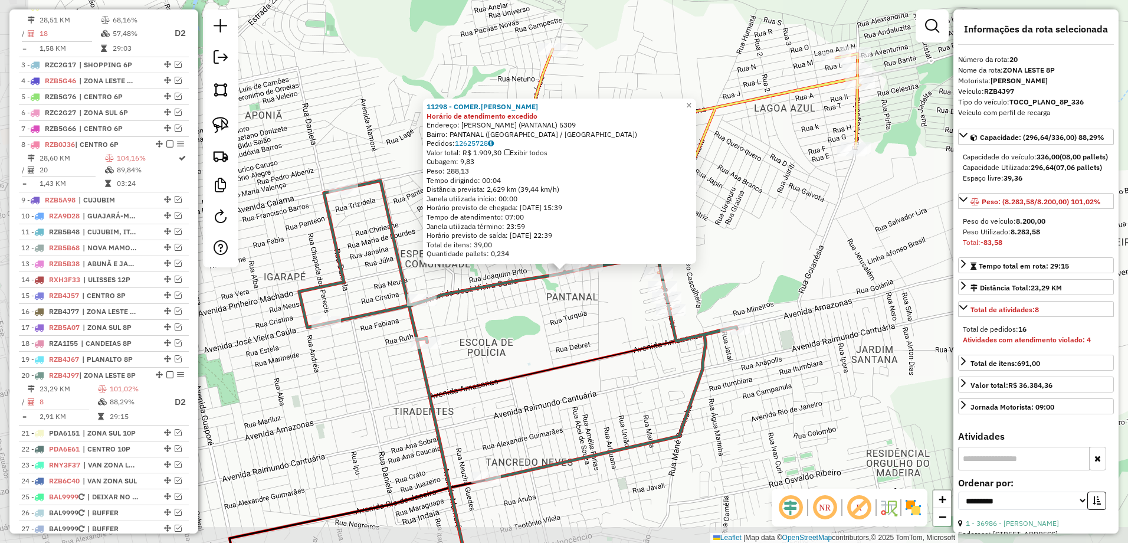
scroll to position [719, 0]
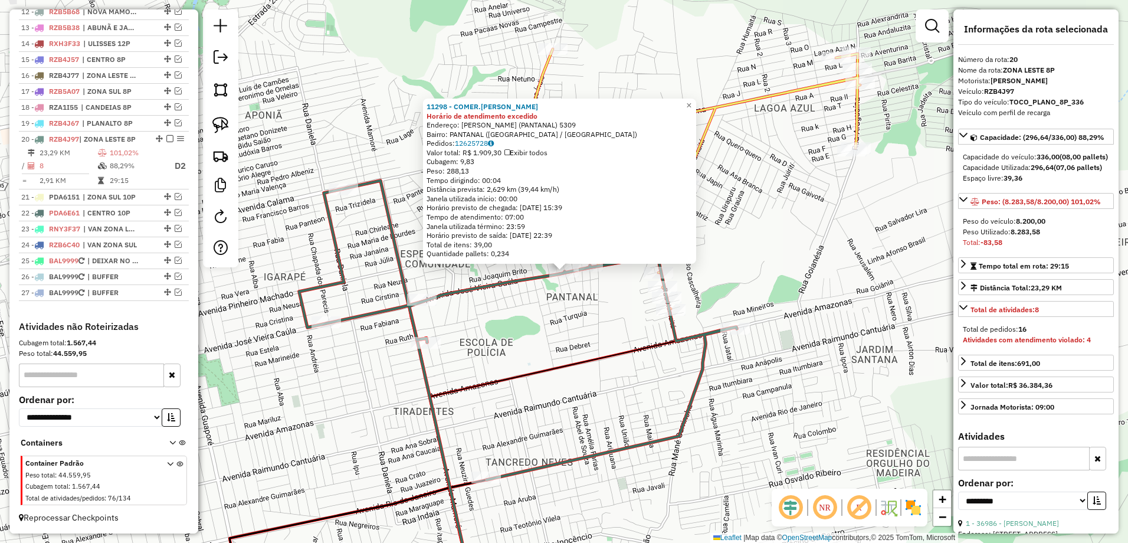
click at [430, 378] on icon at bounding box center [445, 467] width 57 height 259
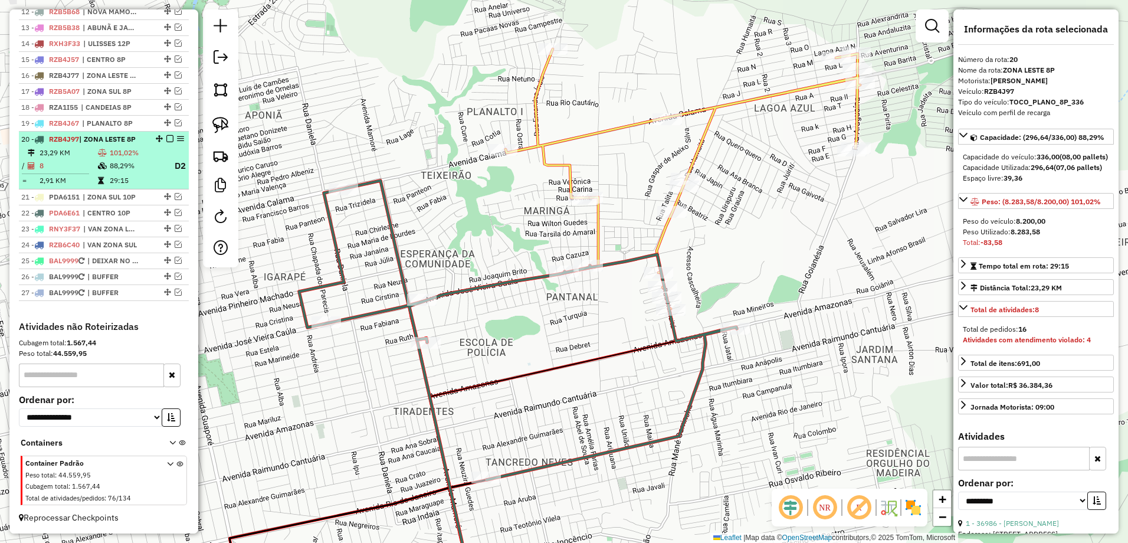
click at [162, 137] on div at bounding box center [166, 138] width 35 height 7
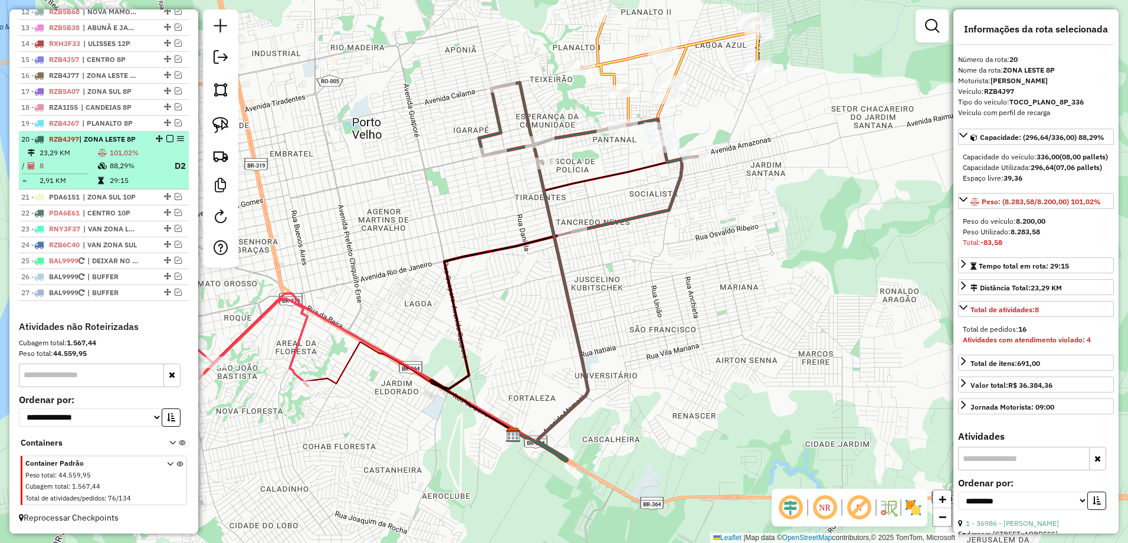
click at [167, 137] on em at bounding box center [169, 138] width 7 height 7
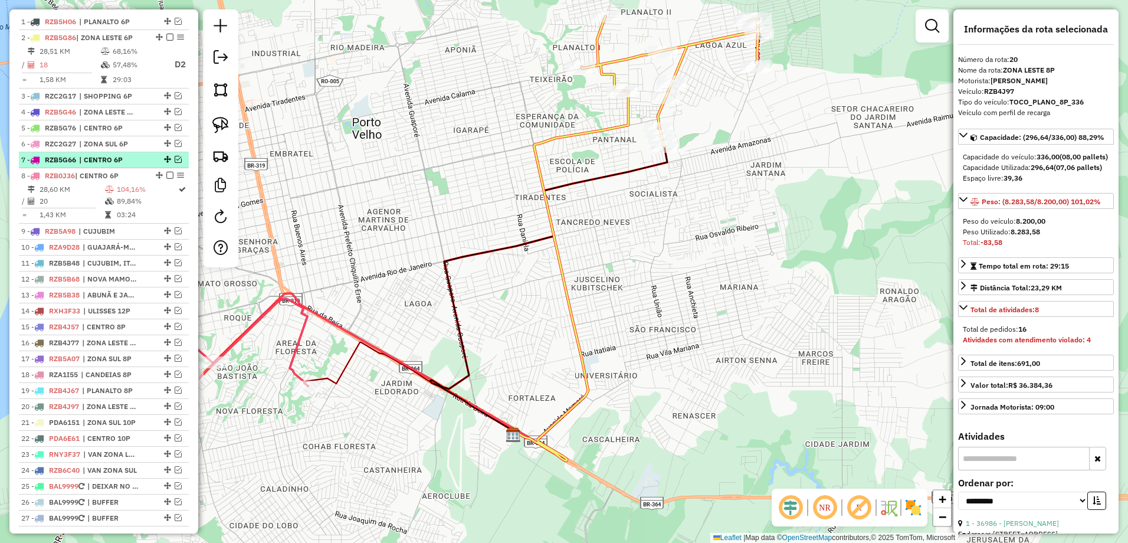
scroll to position [382, 0]
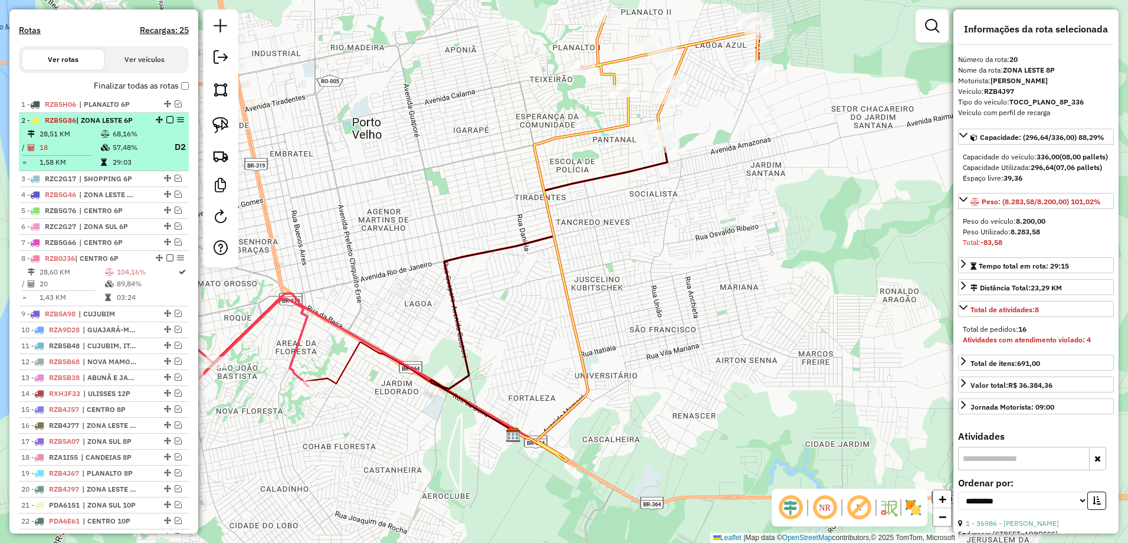
click at [102, 133] on ul "1 - RZB5H06 | PLANALTO 6P 2 - RZB5G86 | ZONA LESTE 6P 28,51 KM 68,16% / 18 57,4…" at bounding box center [104, 353] width 170 height 512
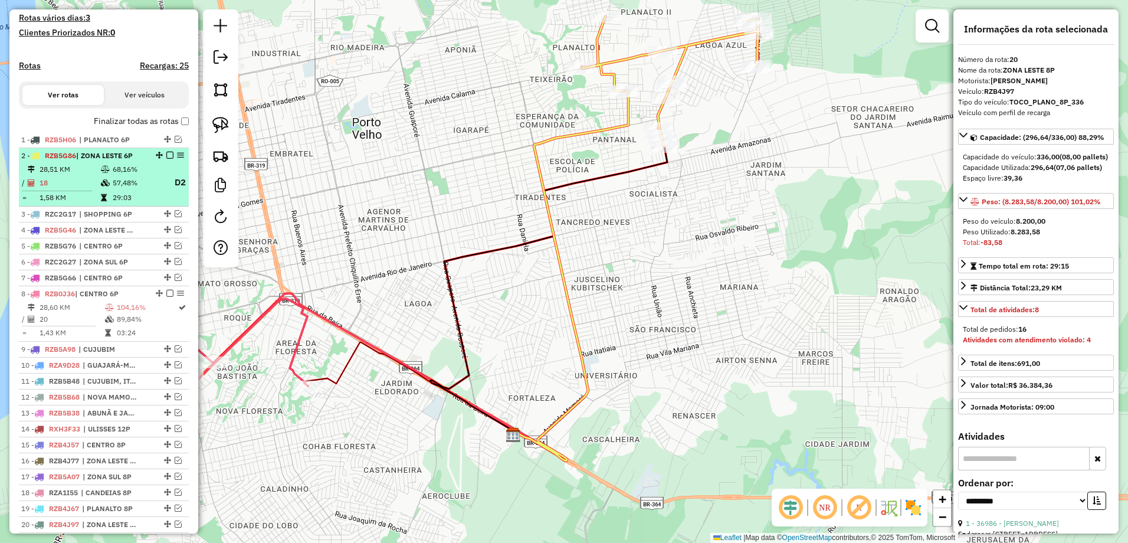
click at [95, 203] on td "1,58 KM" at bounding box center [69, 198] width 61 height 12
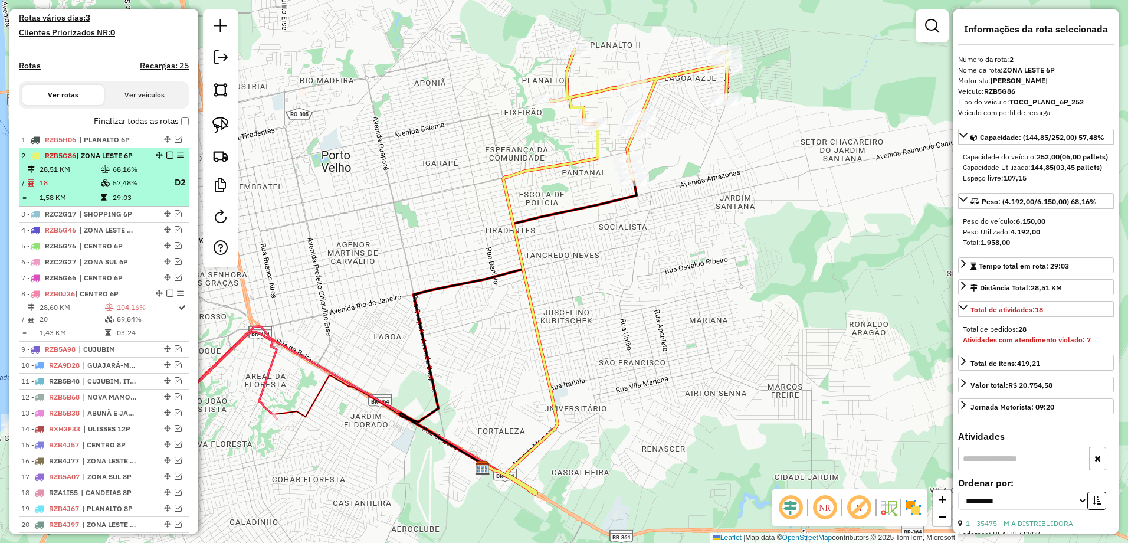
click at [166, 159] on em at bounding box center [169, 155] width 7 height 7
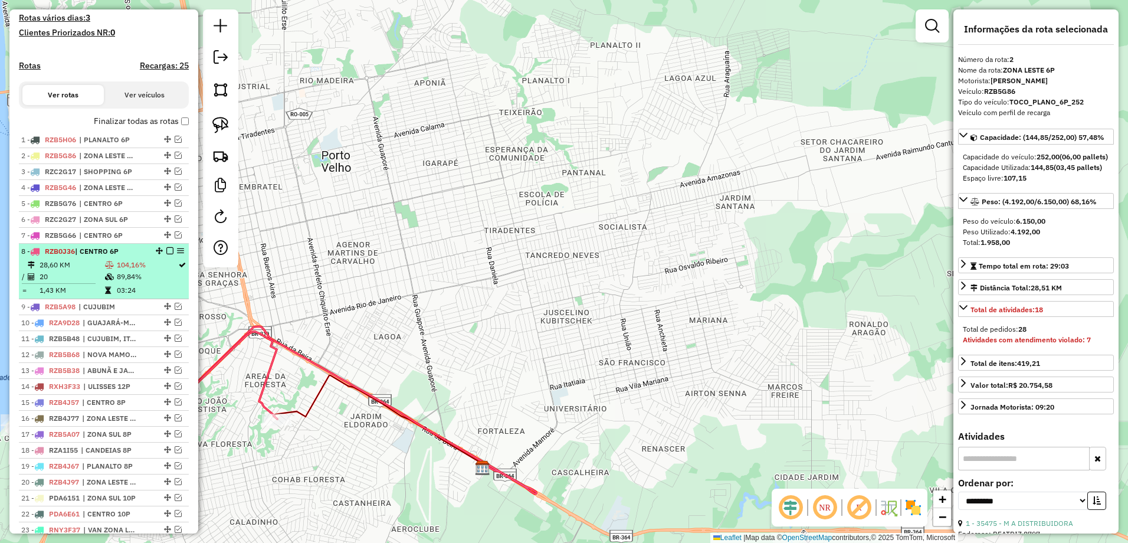
click at [126, 283] on td "89,84%" at bounding box center [146, 277] width 61 height 12
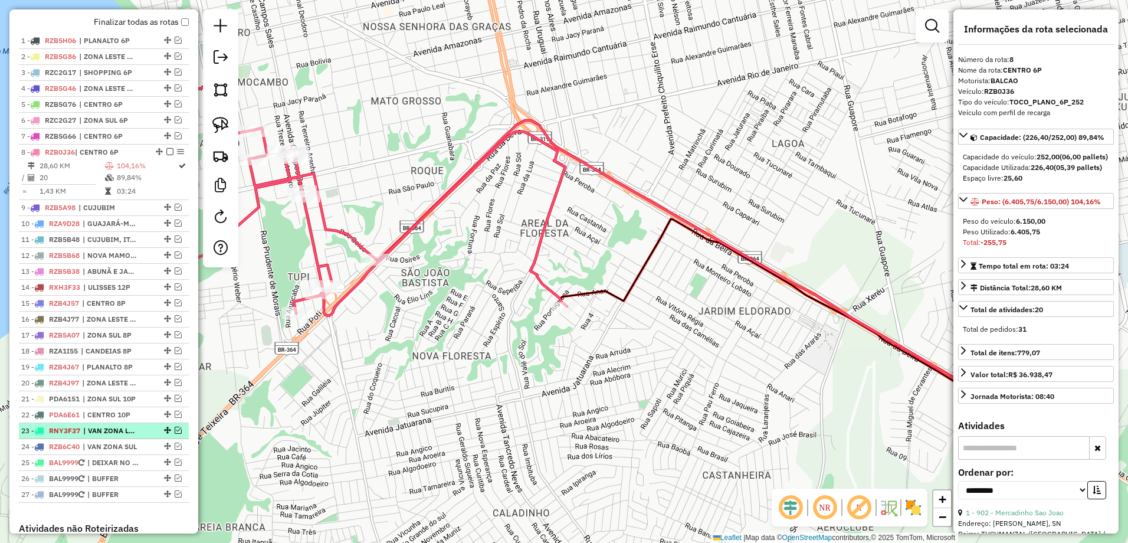
scroll to position [441, 0]
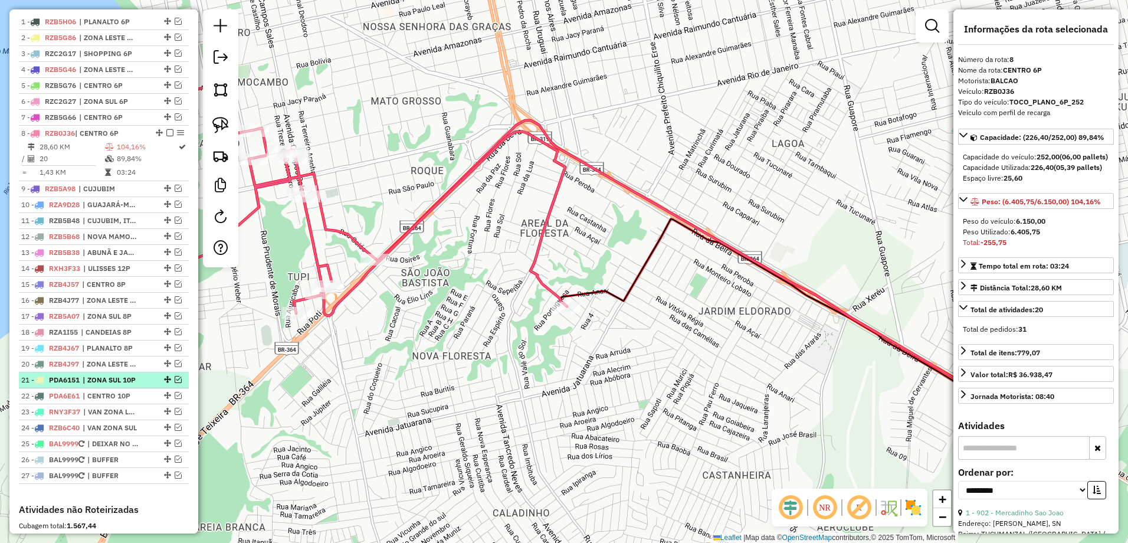
click at [176, 383] on em at bounding box center [178, 379] width 7 height 7
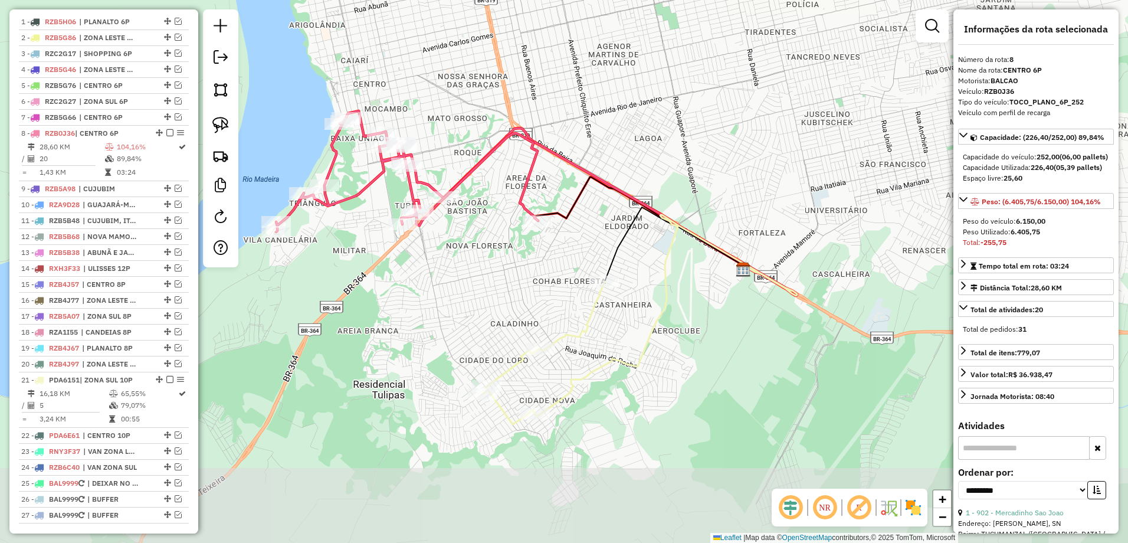
drag, startPoint x: 543, startPoint y: 396, endPoint x: 531, endPoint y: 258, distance: 137.9
click at [531, 258] on div "Janela de atendimento Grade de atendimento Capacidade Transportadoras Veículos …" at bounding box center [564, 271] width 1128 height 543
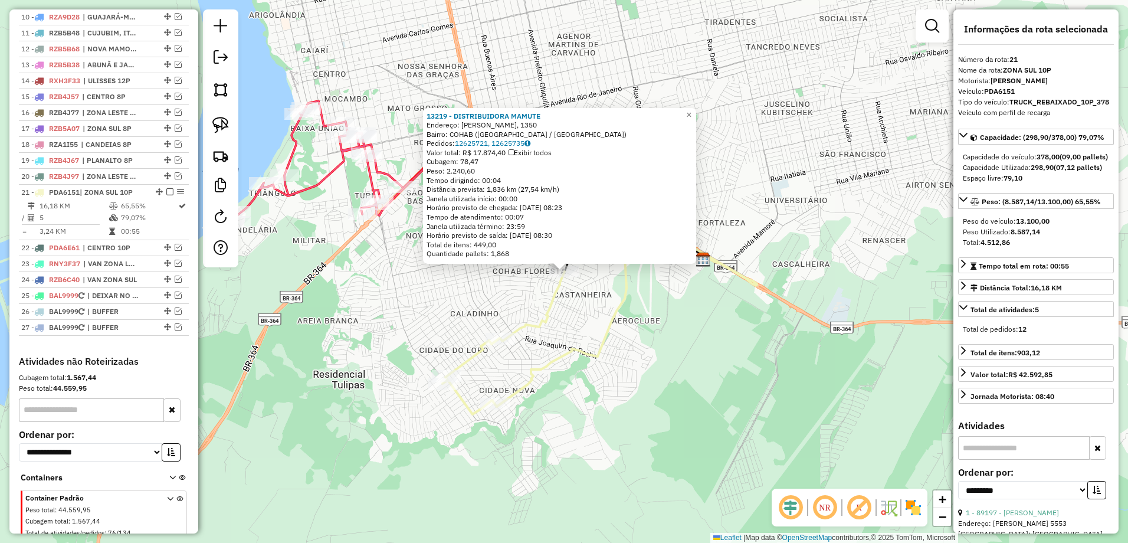
scroll to position [674, 0]
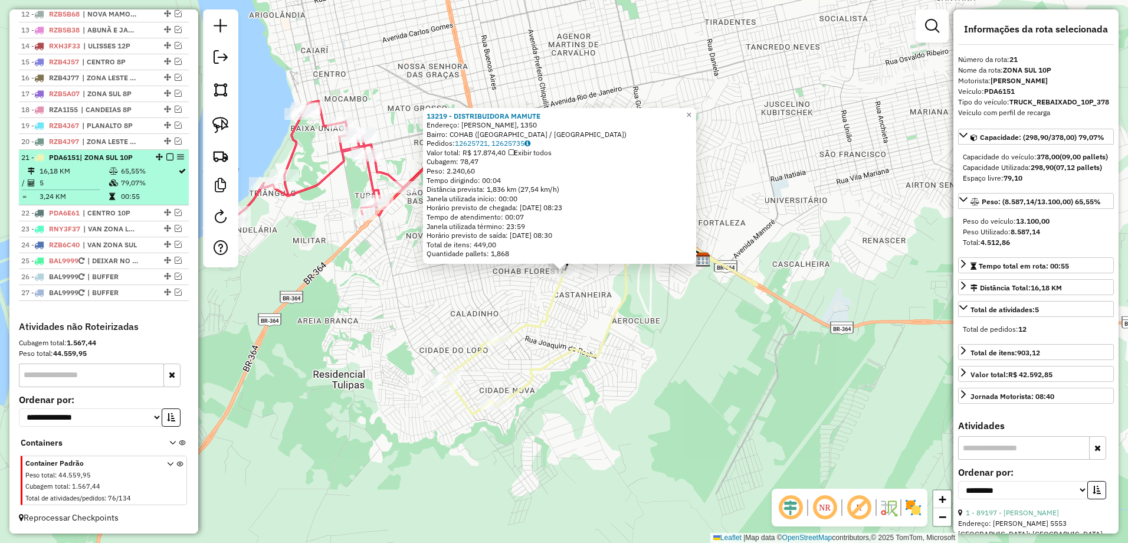
click at [104, 167] on td "16,18 KM" at bounding box center [74, 171] width 70 height 12
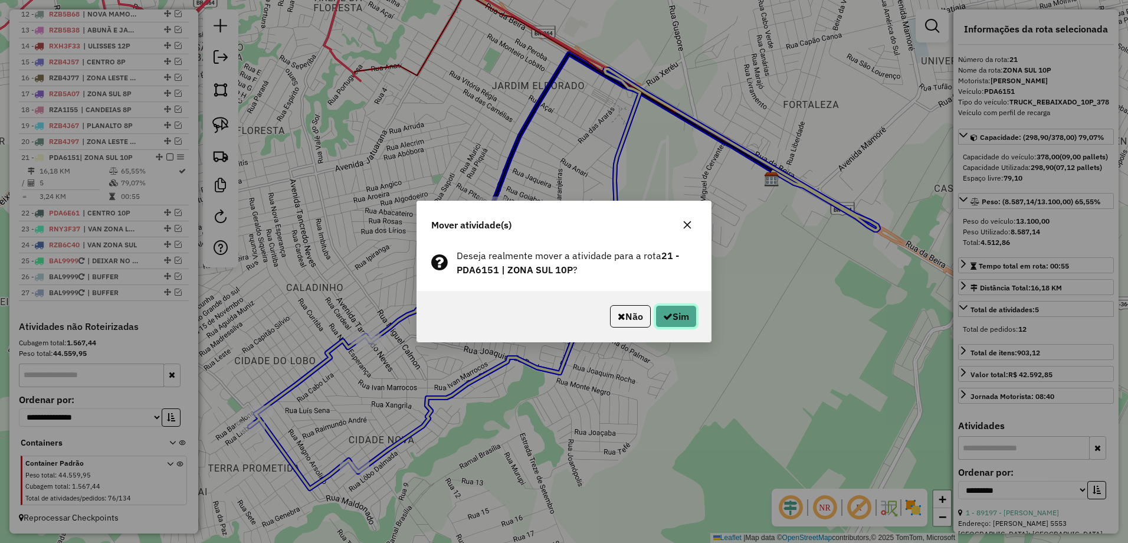
click at [663, 312] on icon "button" at bounding box center [667, 315] width 9 height 9
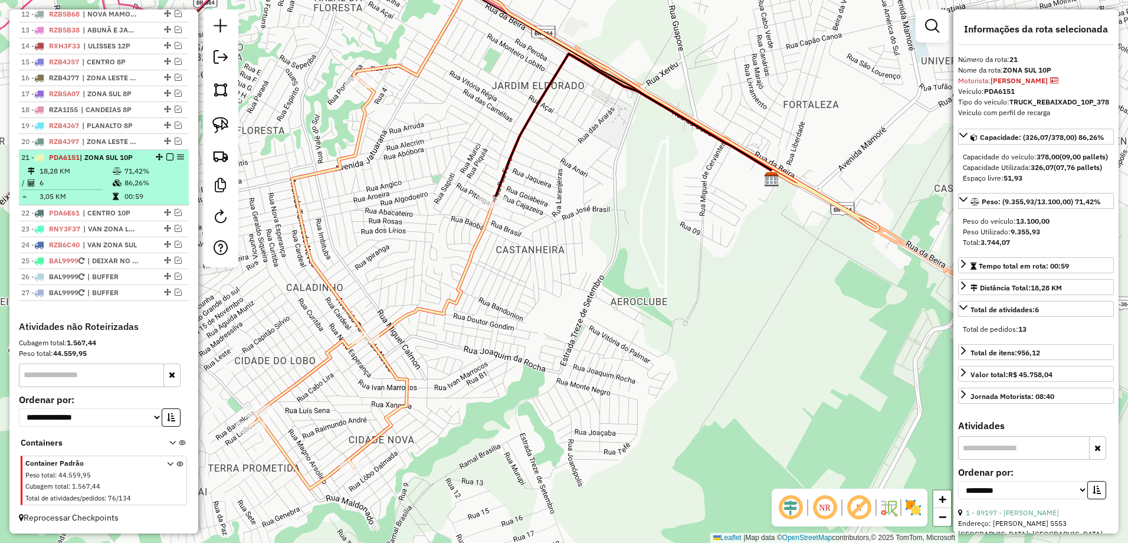
click at [168, 157] on em at bounding box center [169, 156] width 7 height 7
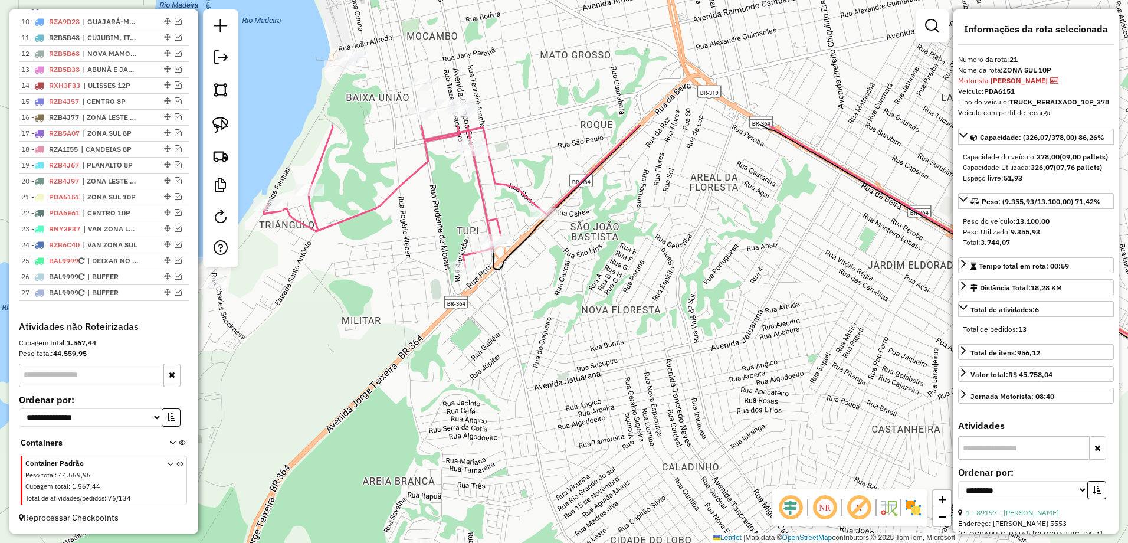
drag, startPoint x: 424, startPoint y: 188, endPoint x: 618, endPoint y: 260, distance: 206.2
click at [801, 370] on div "Janela de atendimento Grade de atendimento Capacidade Transportadoras Veículos …" at bounding box center [564, 271] width 1128 height 543
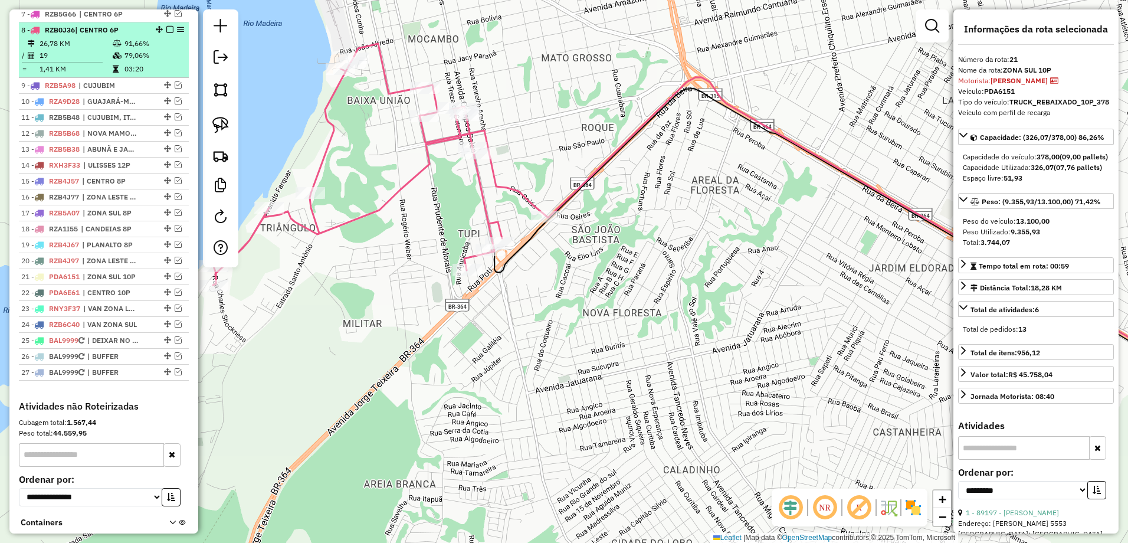
scroll to position [458, 0]
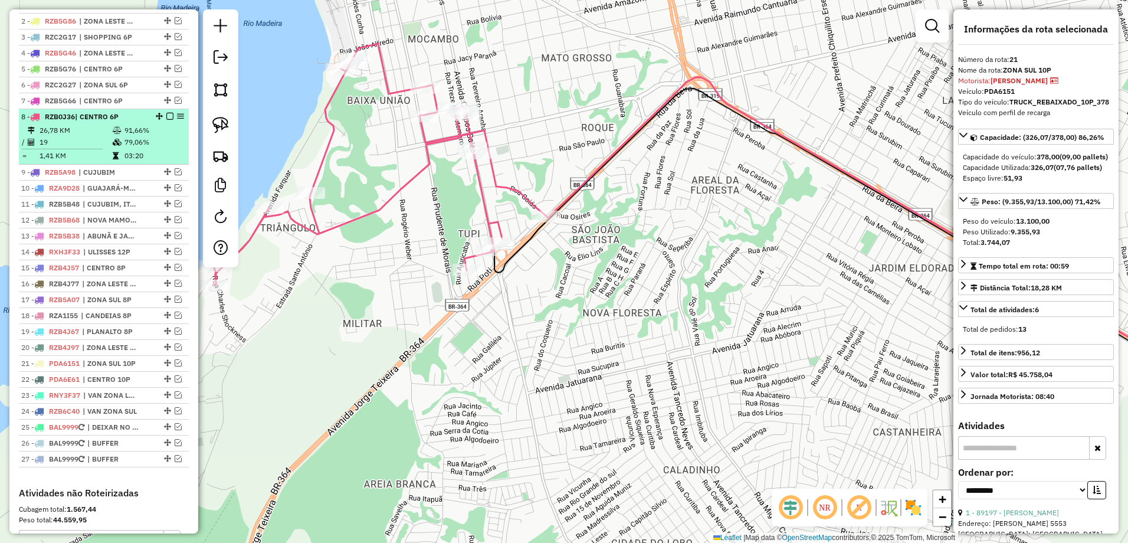
click at [88, 136] on td "26,78 KM" at bounding box center [75, 130] width 73 height 12
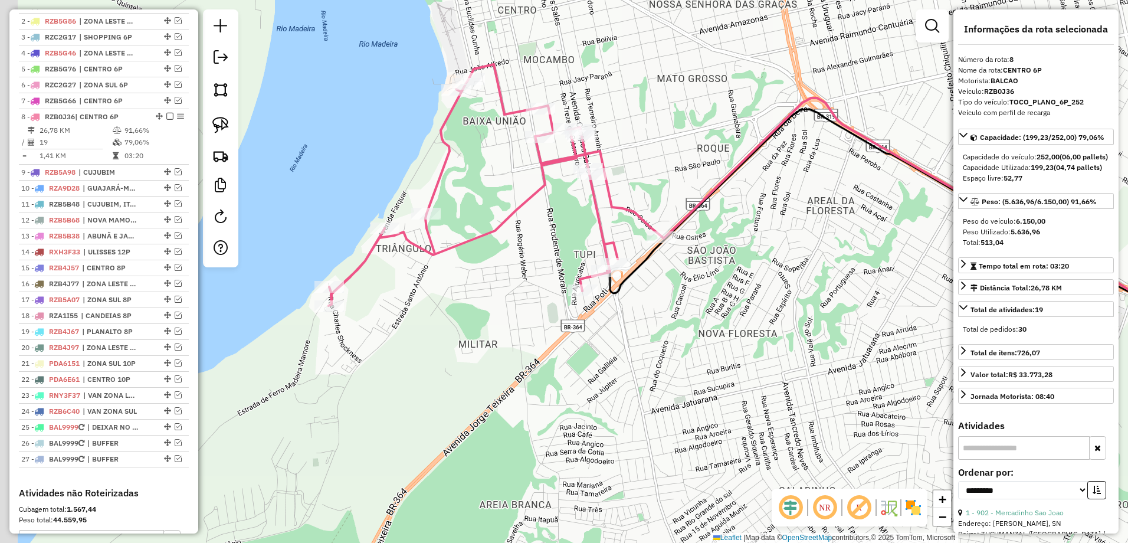
drag, startPoint x: 577, startPoint y: 186, endPoint x: 675, endPoint y: 164, distance: 100.9
click at [675, 164] on div "Janela de atendimento Grade de atendimento Capacidade Transportadoras Veículos …" at bounding box center [564, 271] width 1128 height 543
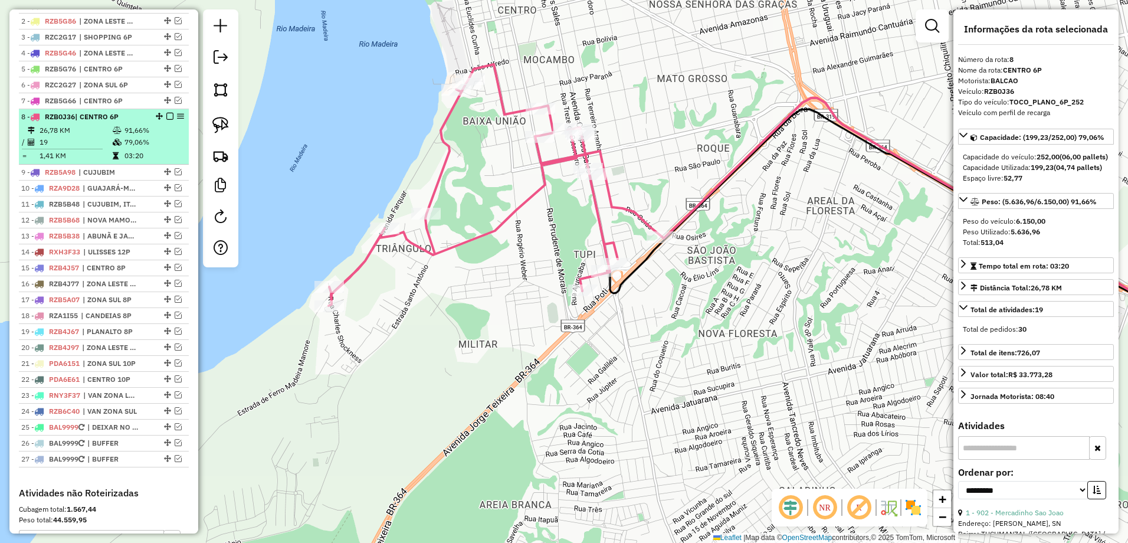
click at [167, 120] on em at bounding box center [169, 116] width 7 height 7
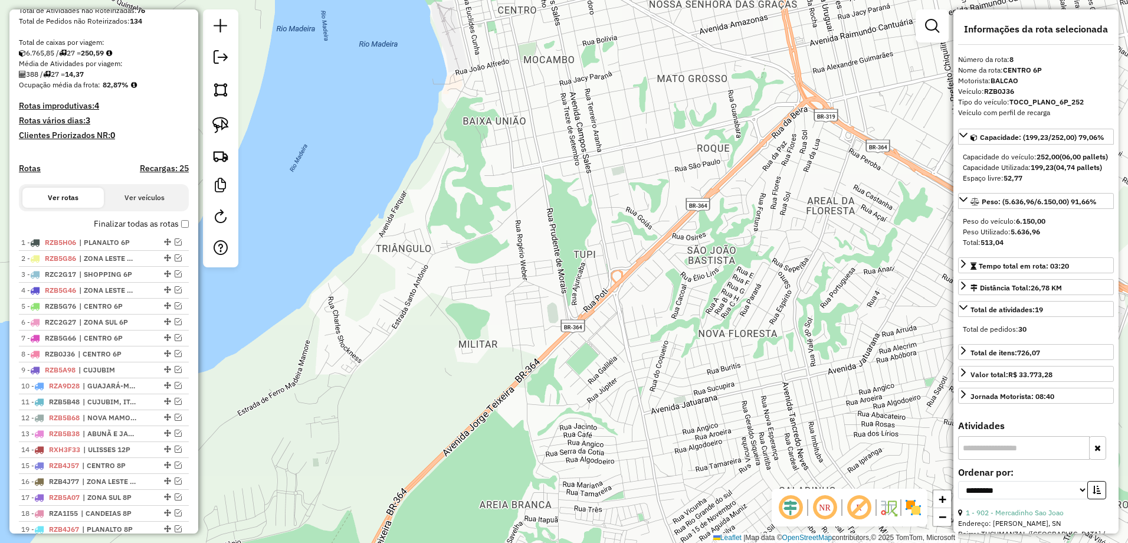
scroll to position [163, 0]
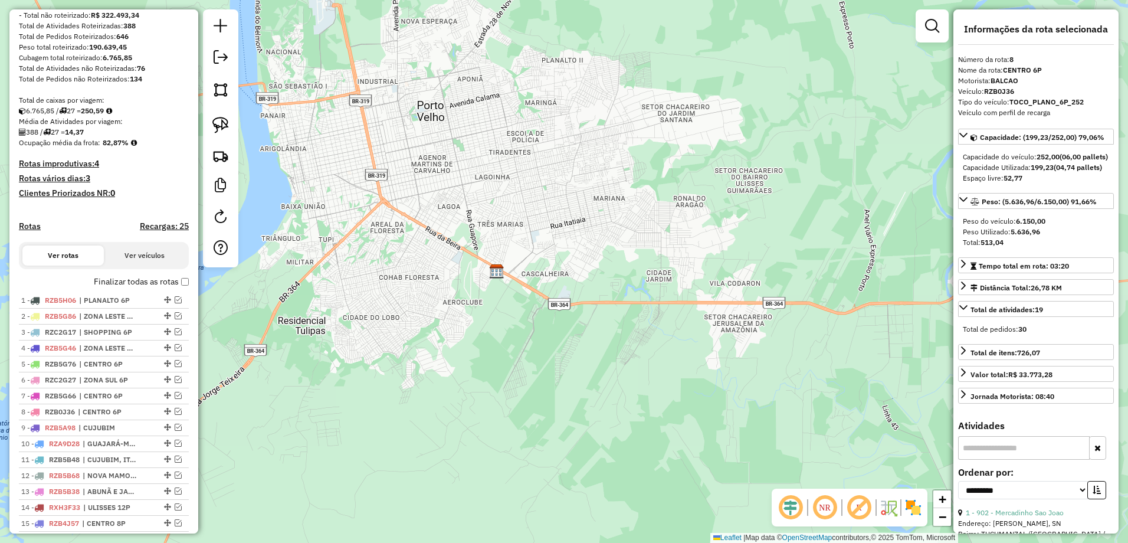
drag, startPoint x: 862, startPoint y: 238, endPoint x: 382, endPoint y: 237, distance: 479.5
click at [382, 237] on div "Janela de atendimento Grade de atendimento Capacidade Transportadoras Veículos …" at bounding box center [564, 271] width 1128 height 543
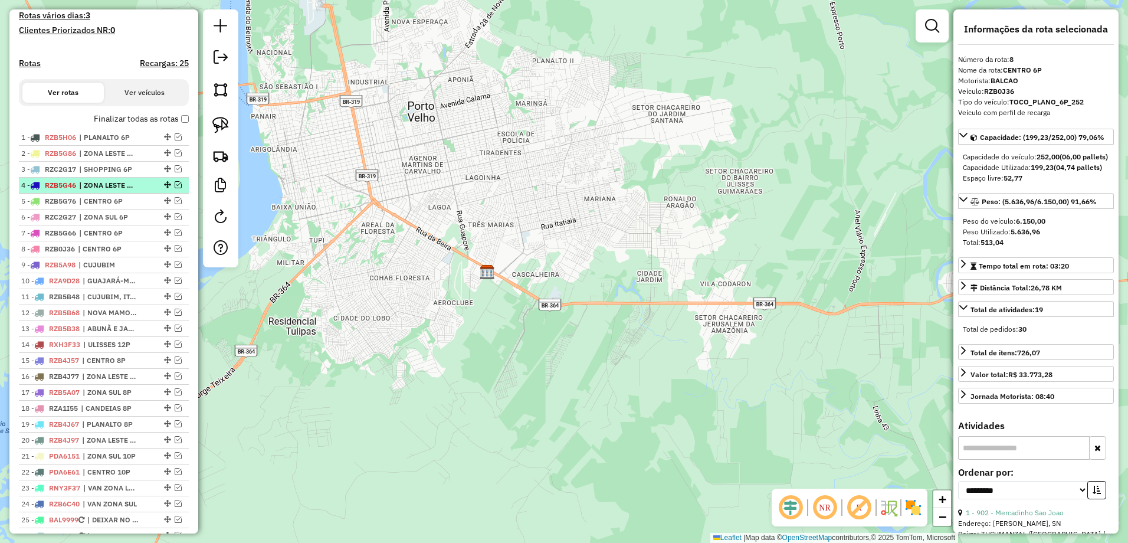
scroll to position [340, 0]
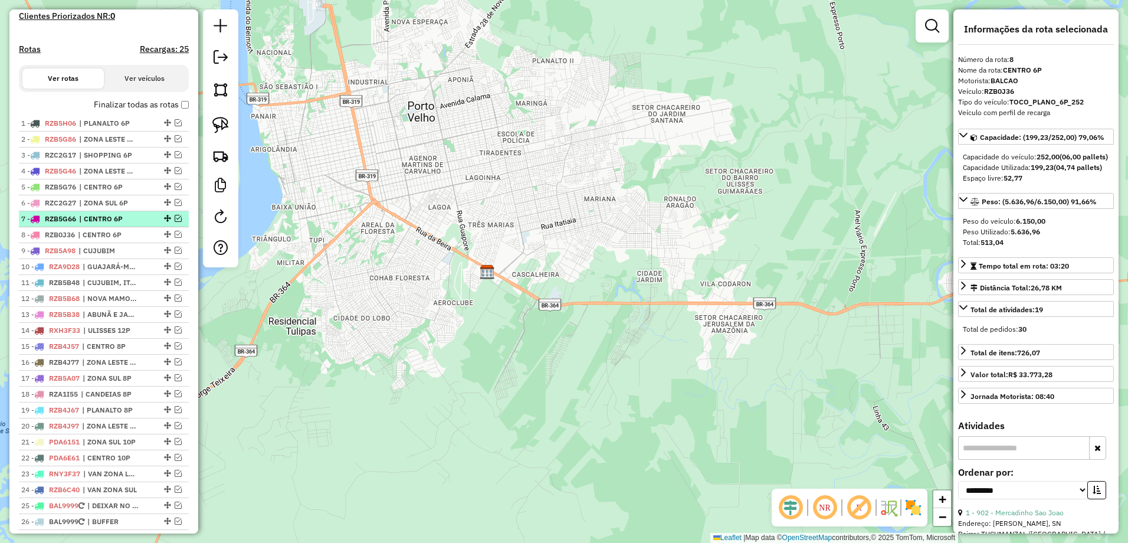
click at [175, 222] on em at bounding box center [178, 218] width 7 height 7
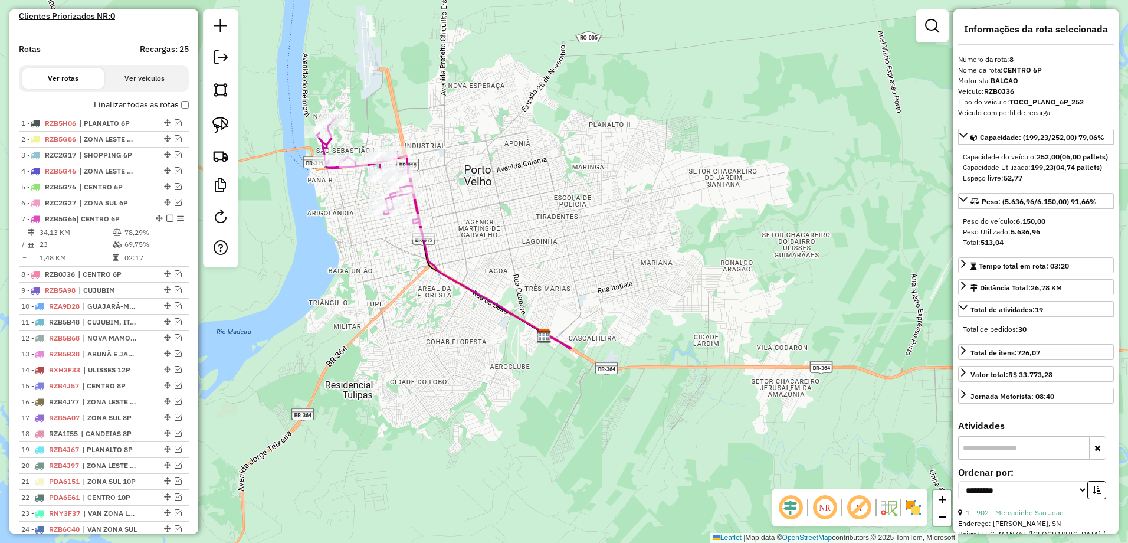
drag, startPoint x: 395, startPoint y: 250, endPoint x: 285, endPoint y: 221, distance: 113.4
click at [451, 312] on div "Janela de atendimento Grade de atendimento Capacidade Transportadoras Veículos …" at bounding box center [564, 271] width 1128 height 543
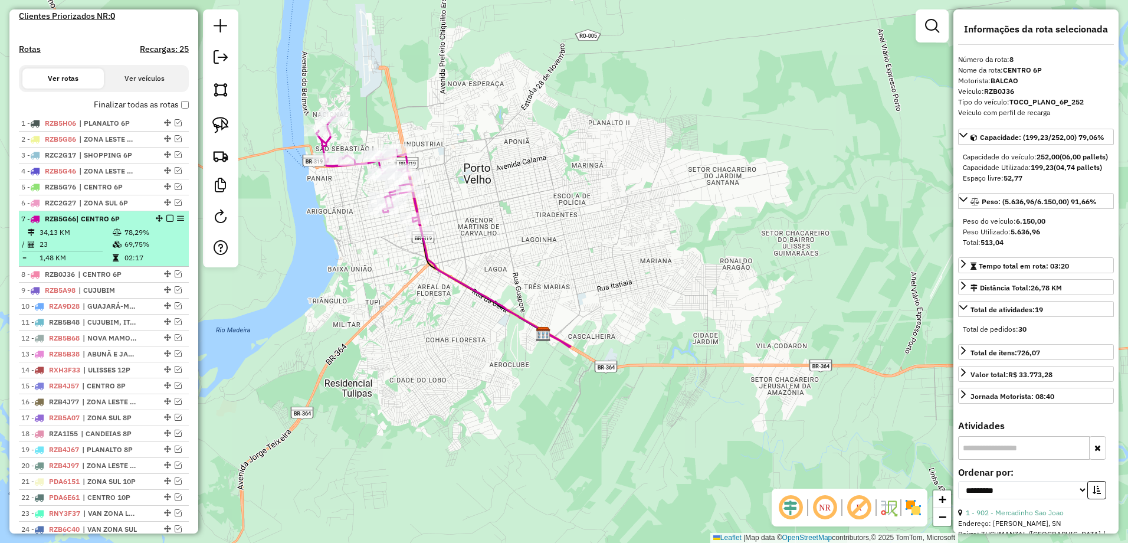
click at [166, 222] on em at bounding box center [169, 218] width 7 height 7
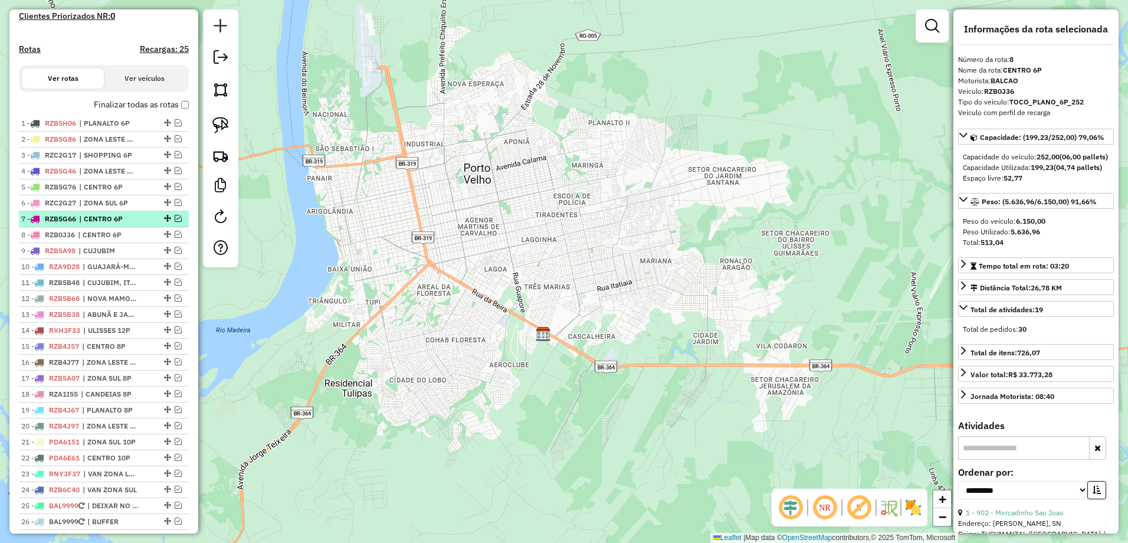
click at [176, 222] on em at bounding box center [178, 218] width 7 height 7
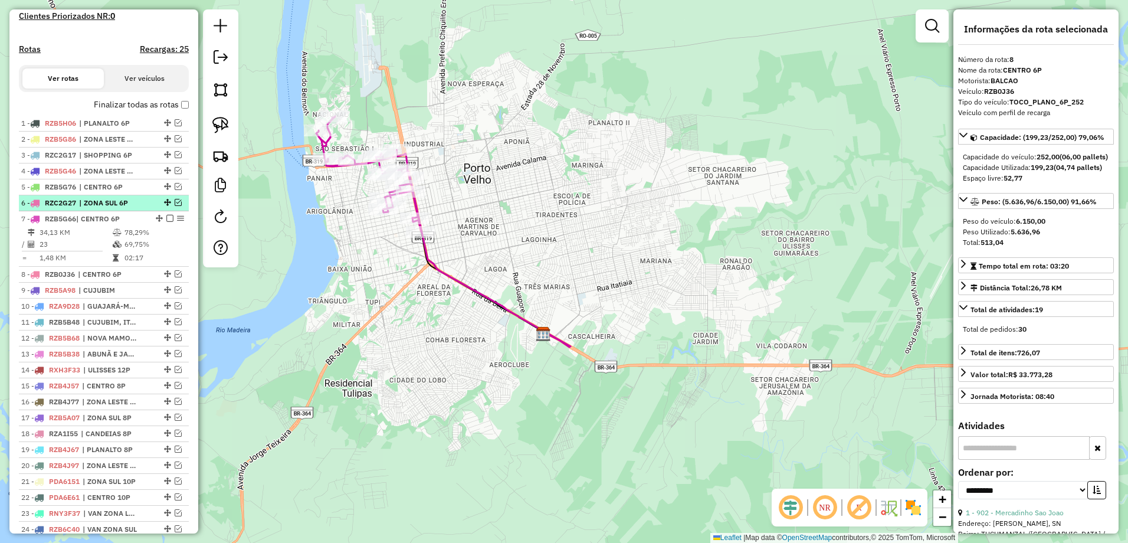
click at [175, 206] on em at bounding box center [178, 202] width 7 height 7
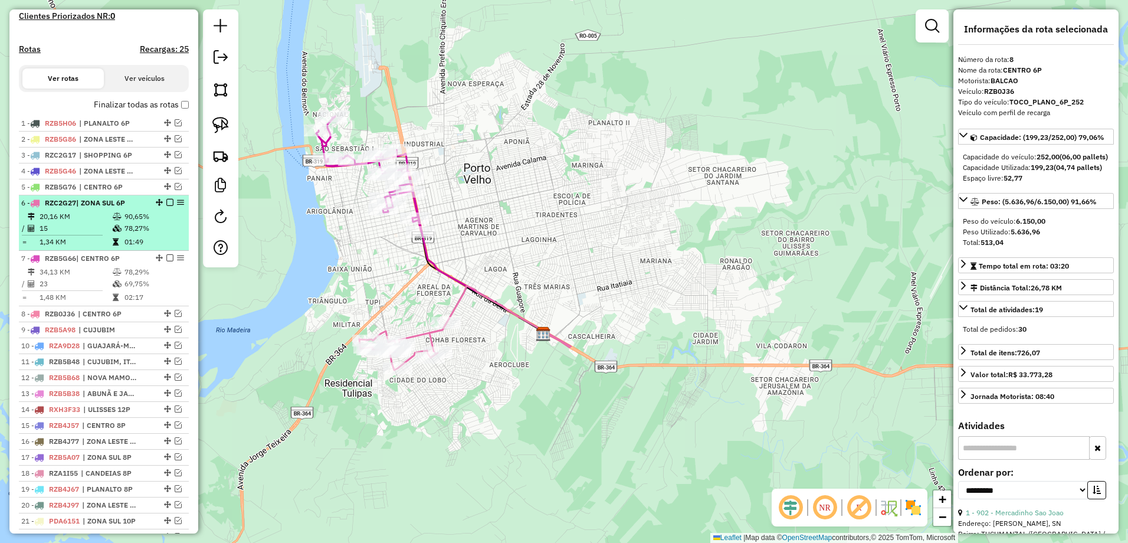
click at [166, 206] on em at bounding box center [169, 202] width 7 height 7
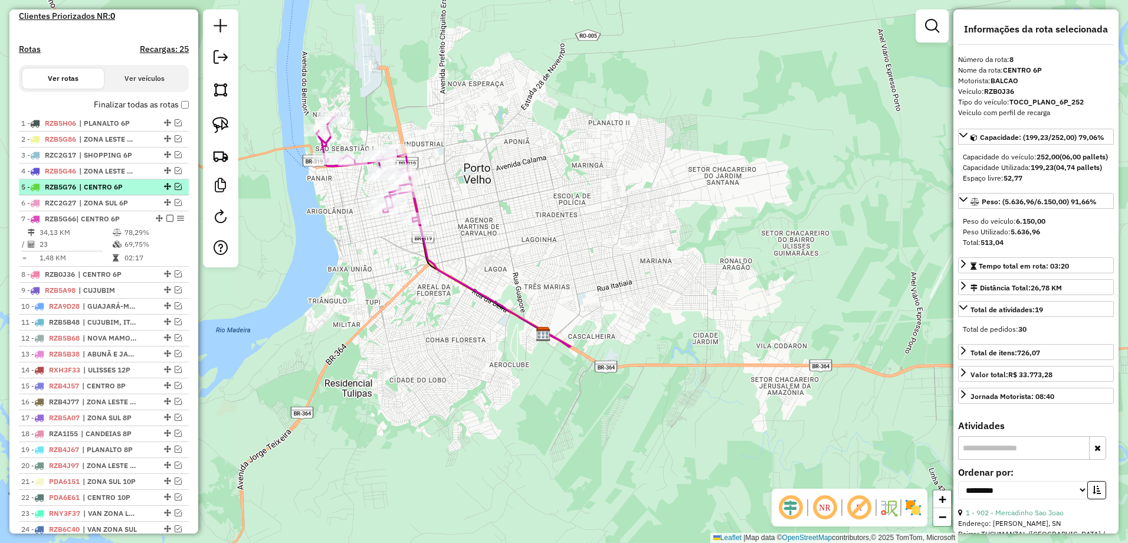
click at [175, 190] on em at bounding box center [178, 186] width 7 height 7
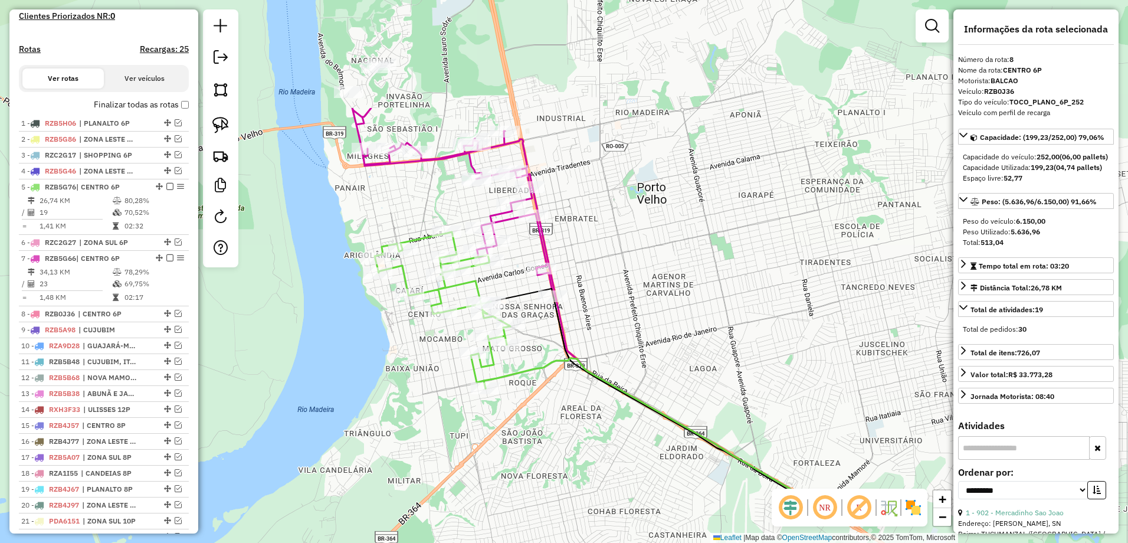
drag, startPoint x: 390, startPoint y: 121, endPoint x: 500, endPoint y: 283, distance: 195.8
click at [500, 283] on div "Janela de atendimento Grade de atendimento Capacidade Transportadoras Veículos …" at bounding box center [564, 271] width 1128 height 543
click at [177, 317] on em at bounding box center [178, 313] width 7 height 7
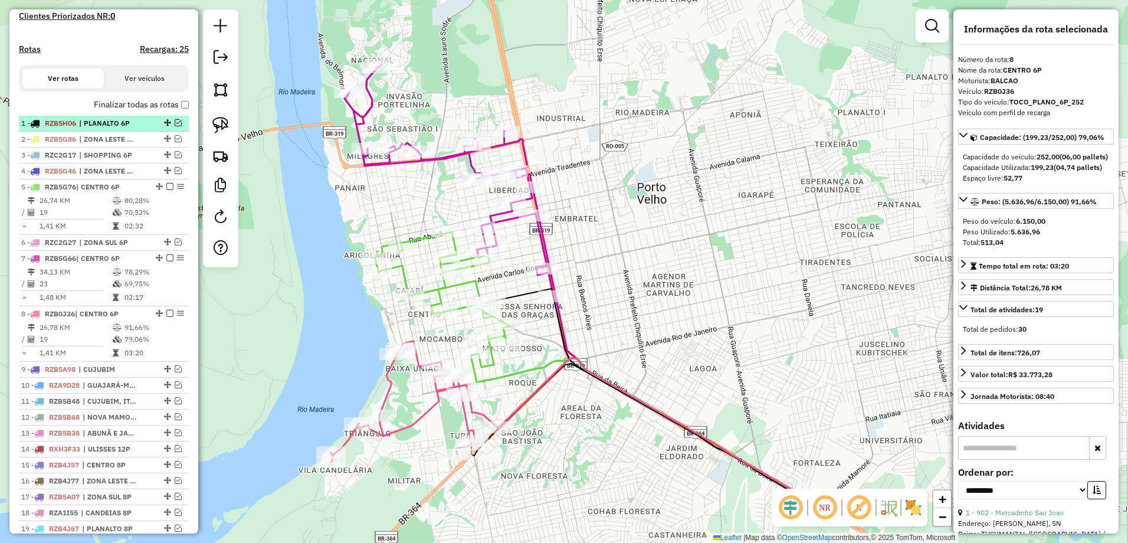
click at [107, 129] on span "| PLANALTO 6P" at bounding box center [106, 123] width 54 height 11
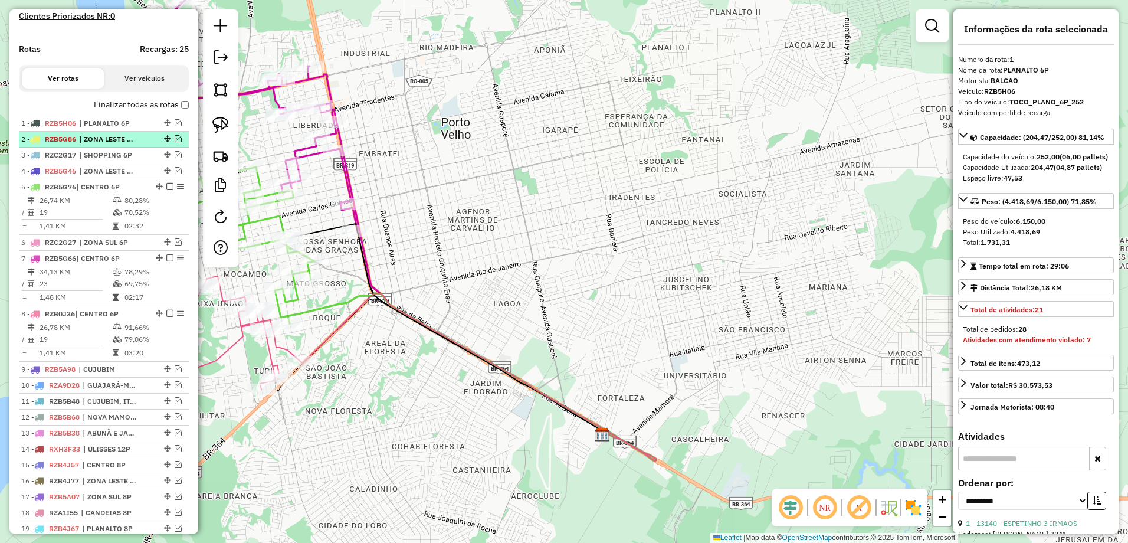
click at [116, 145] on span "| ZONA LESTE 6P" at bounding box center [106, 139] width 54 height 11
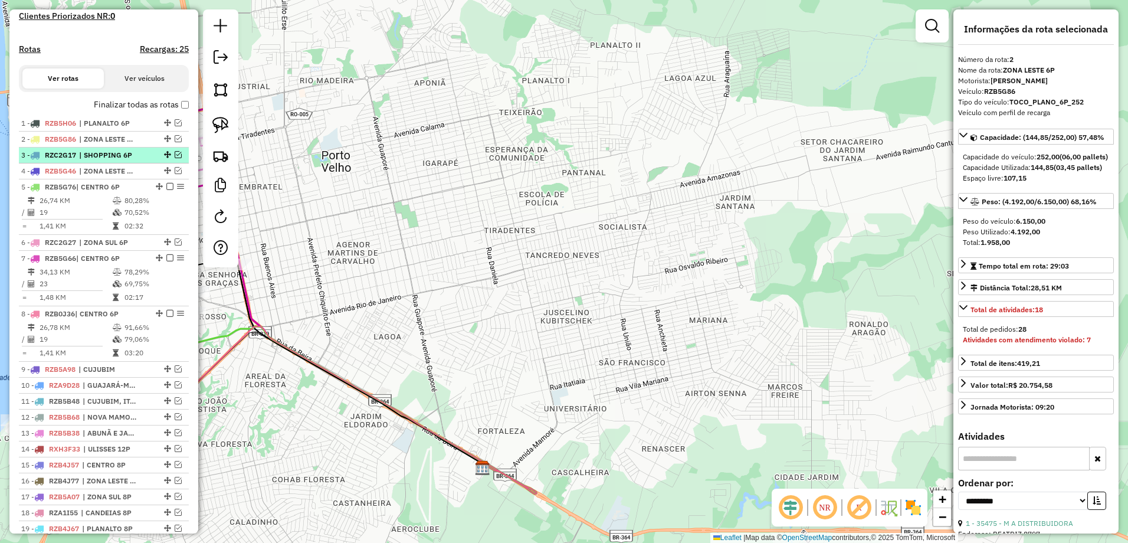
click at [113, 160] on span "| SHOPPING 6P" at bounding box center [106, 155] width 54 height 11
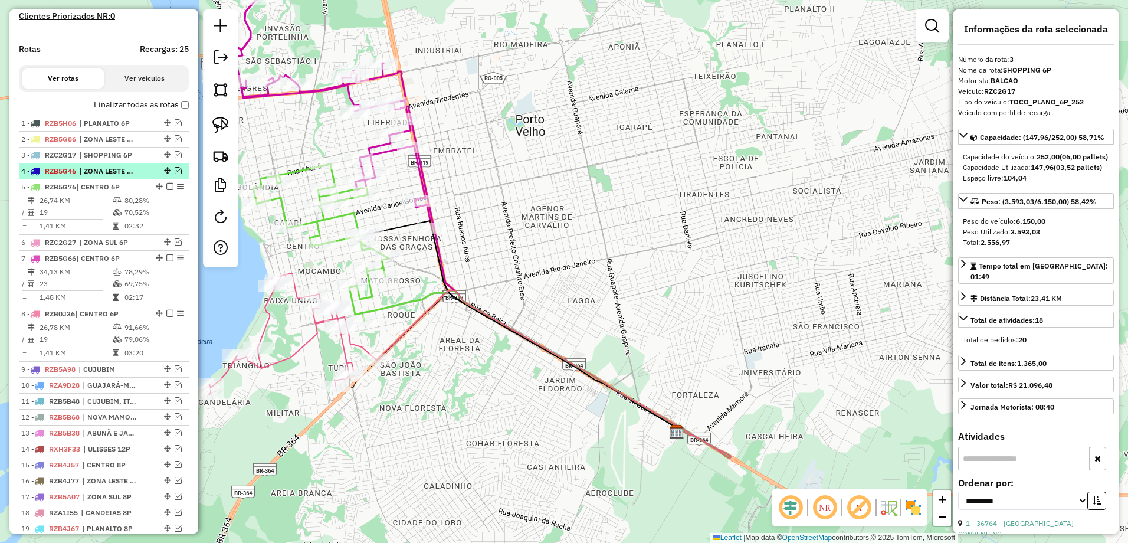
click at [117, 176] on span "| ZONA LESTE 6P" at bounding box center [106, 171] width 54 height 11
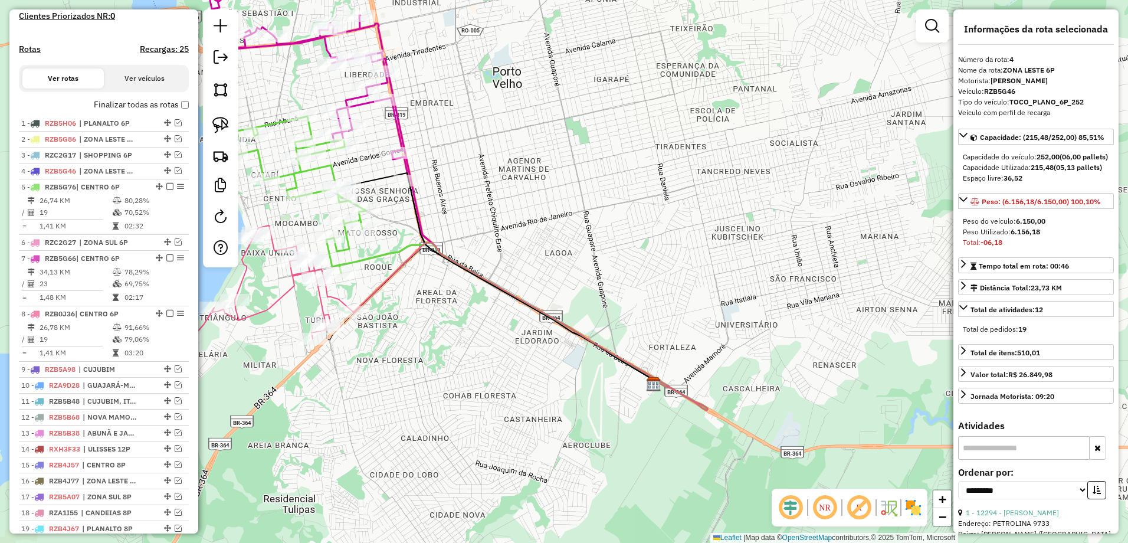
drag, startPoint x: 444, startPoint y: 209, endPoint x: 622, endPoint y: 191, distance: 178.5
click at [622, 191] on div "Janela de atendimento Grade de atendimento Capacidade Transportadoras Veículos …" at bounding box center [564, 271] width 1128 height 543
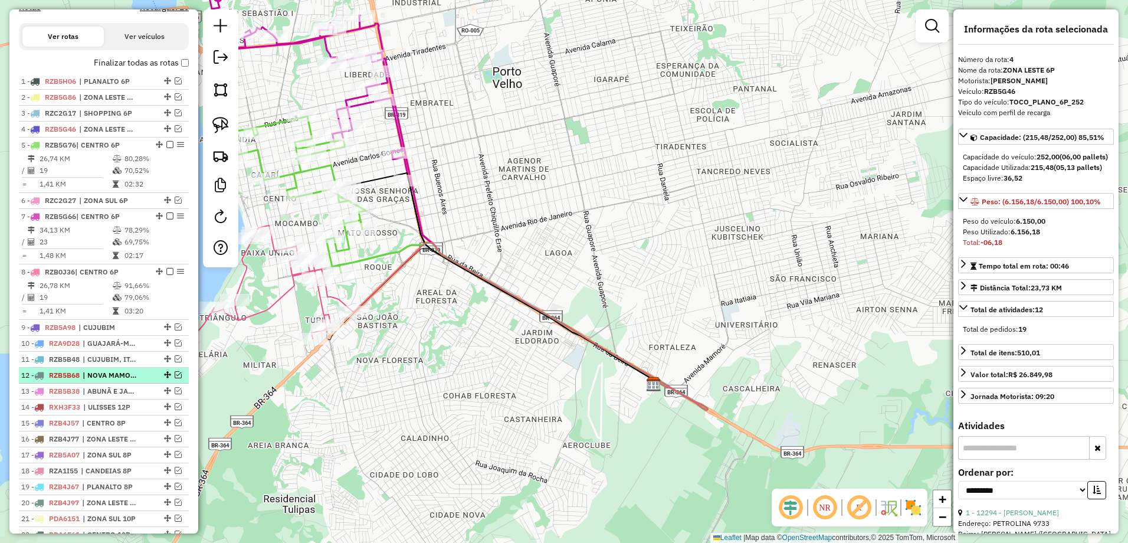
scroll to position [399, 0]
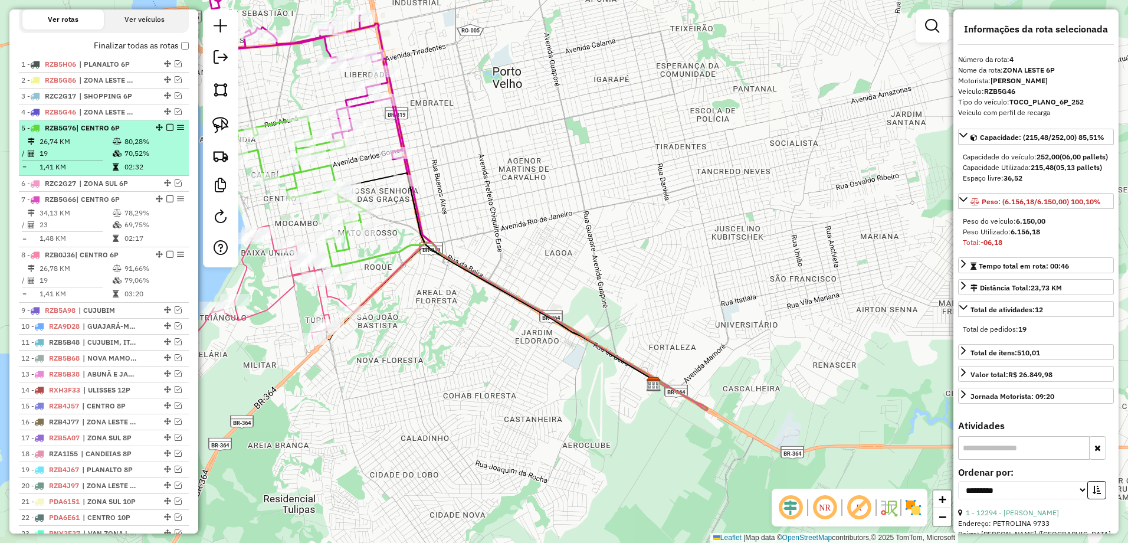
click at [124, 159] on td "70,52%" at bounding box center [154, 153] width 60 height 12
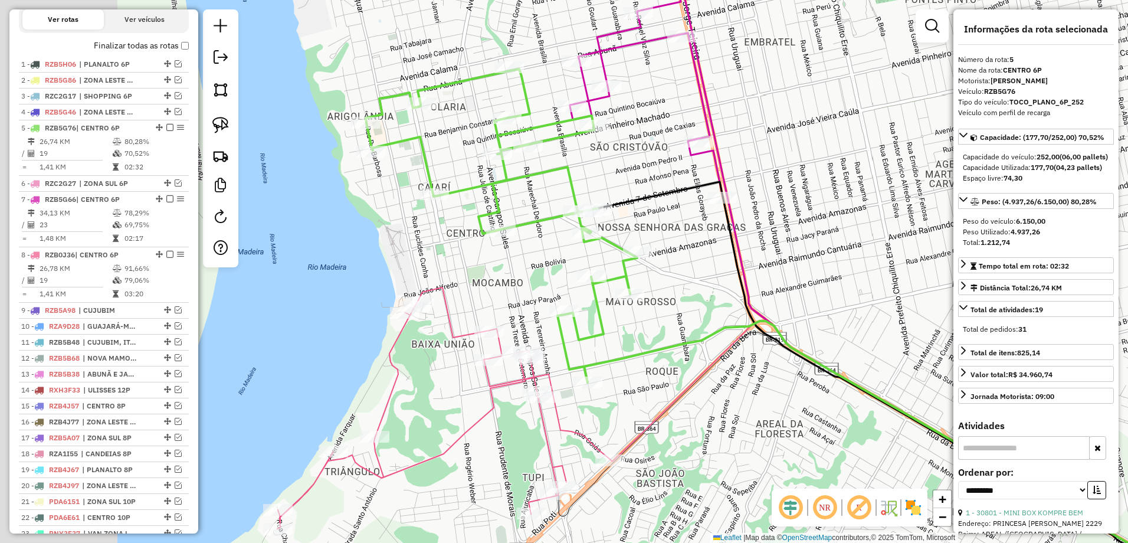
drag, startPoint x: 592, startPoint y: 126, endPoint x: 740, endPoint y: 86, distance: 153.4
click at [740, 86] on div "Janela de atendimento Grade de atendimento Capacidade Transportadoras Veículos …" at bounding box center [564, 271] width 1128 height 543
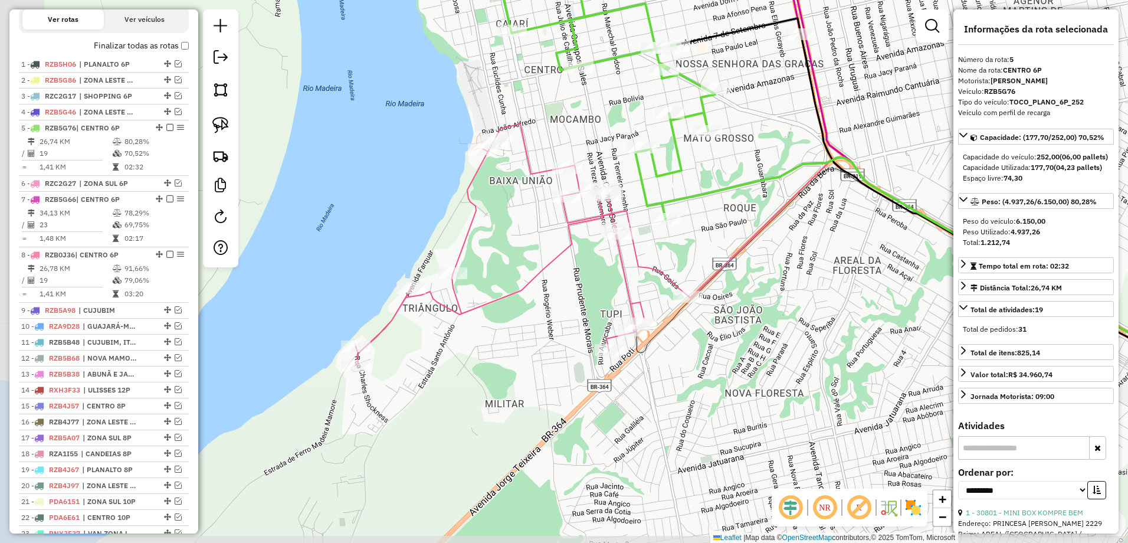
drag, startPoint x: 708, startPoint y: 216, endPoint x: 753, endPoint y: 190, distance: 51.6
click at [753, 190] on div "Janela de atendimento Grade de atendimento Capacidade Transportadoras Veículos …" at bounding box center [564, 271] width 1128 height 543
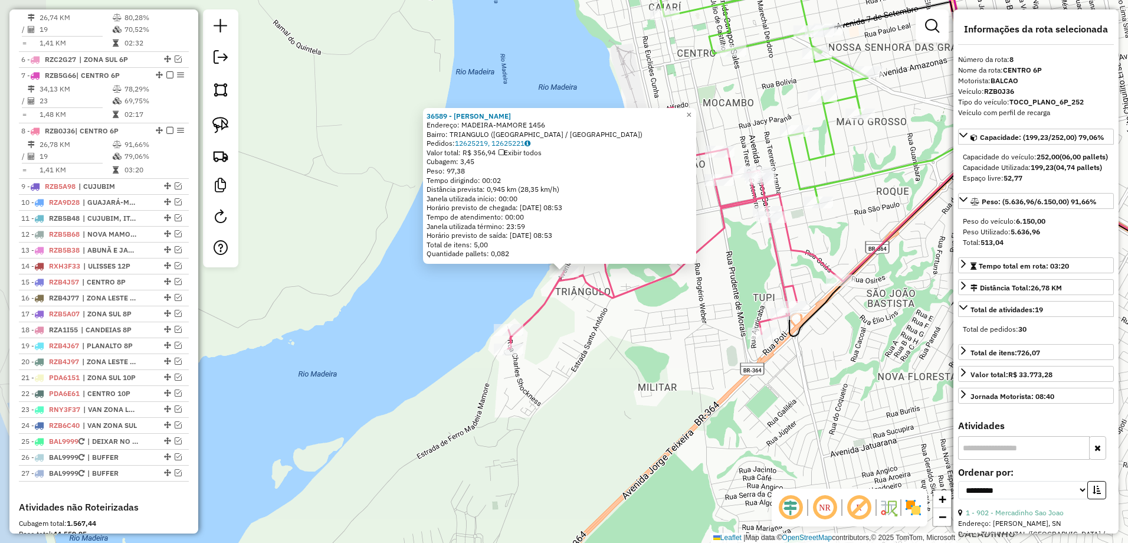
scroll to position [647, 0]
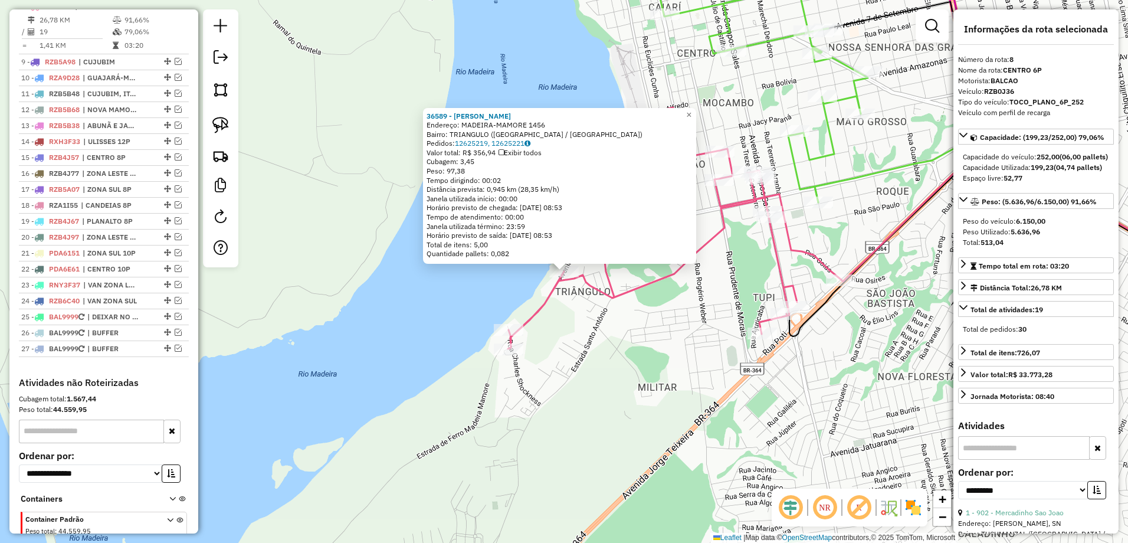
click at [775, 235] on icon at bounding box center [674, 227] width 333 height 241
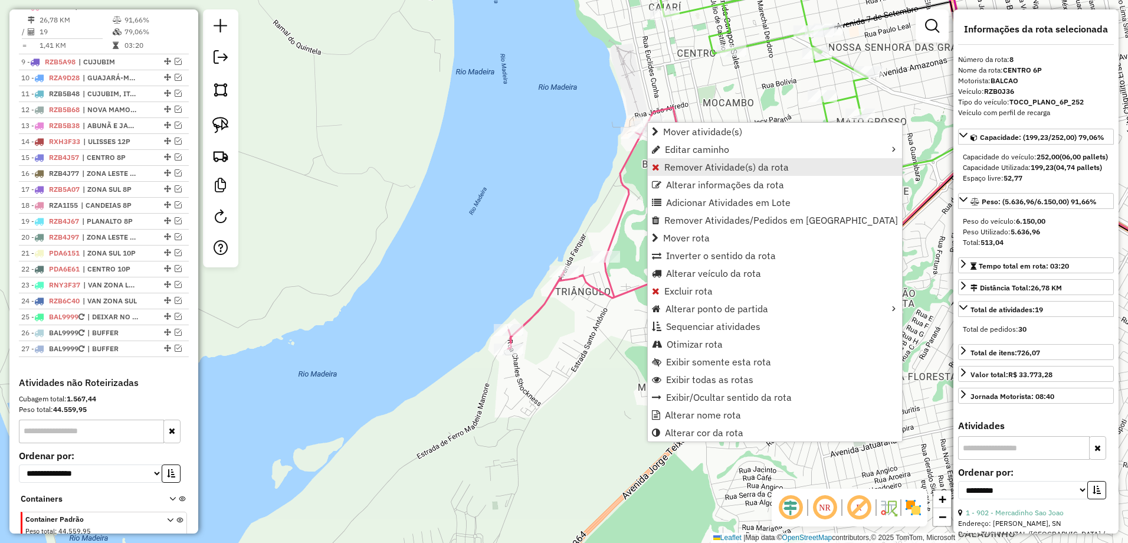
click at [727, 169] on span "Remover Atividade(s) da rota" at bounding box center [726, 166] width 124 height 9
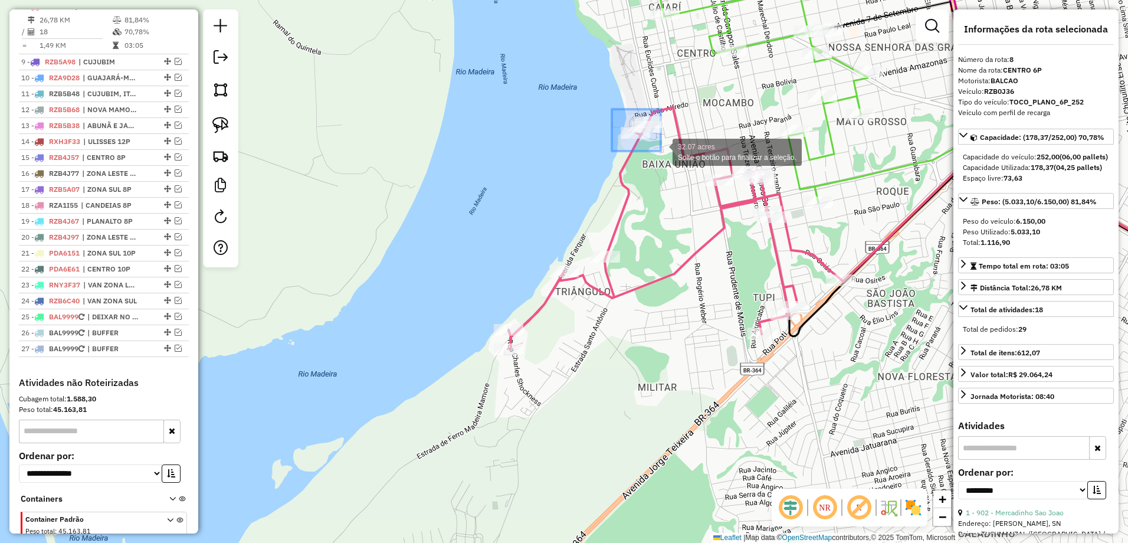
drag, startPoint x: 612, startPoint y: 109, endPoint x: 662, endPoint y: 152, distance: 66.2
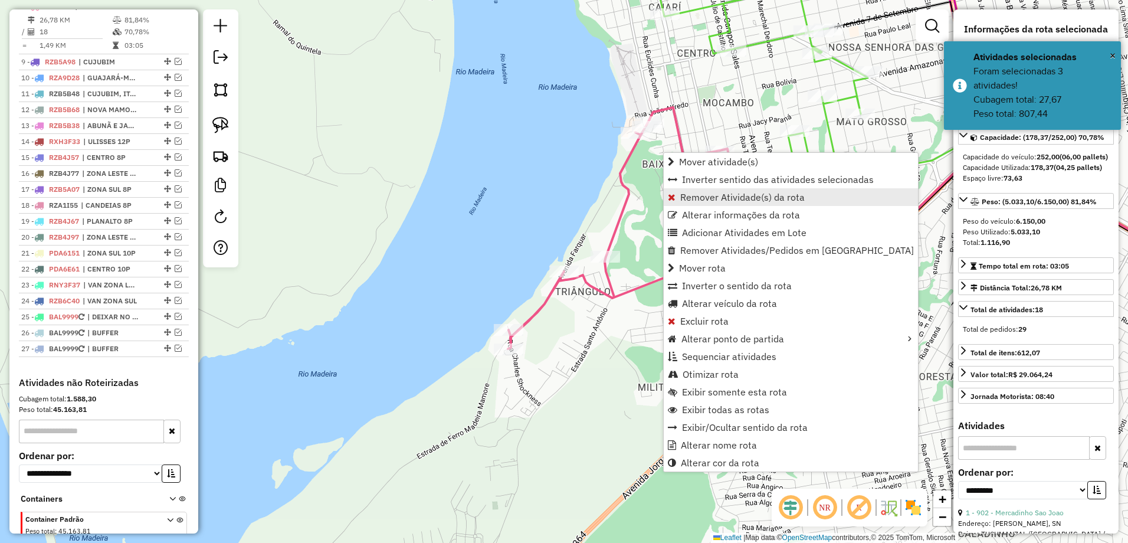
click at [741, 200] on span "Remover Atividade(s) da rota" at bounding box center [742, 196] width 124 height 9
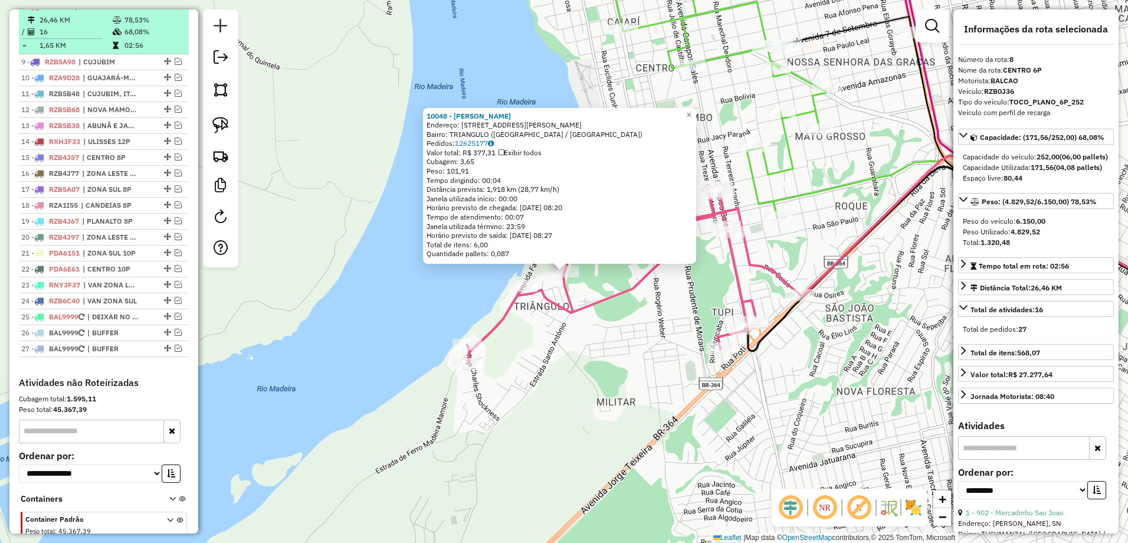
click at [164, 12] on div "8 - RZB0J36 | CENTRO 6P" at bounding box center [103, 6] width 165 height 11
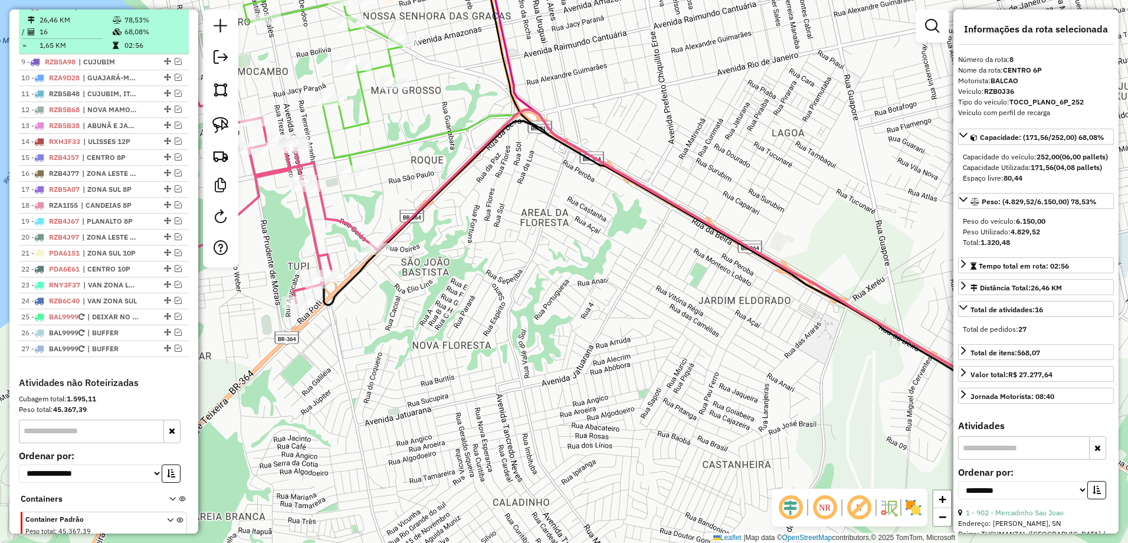
click at [167, 9] on em at bounding box center [169, 5] width 7 height 7
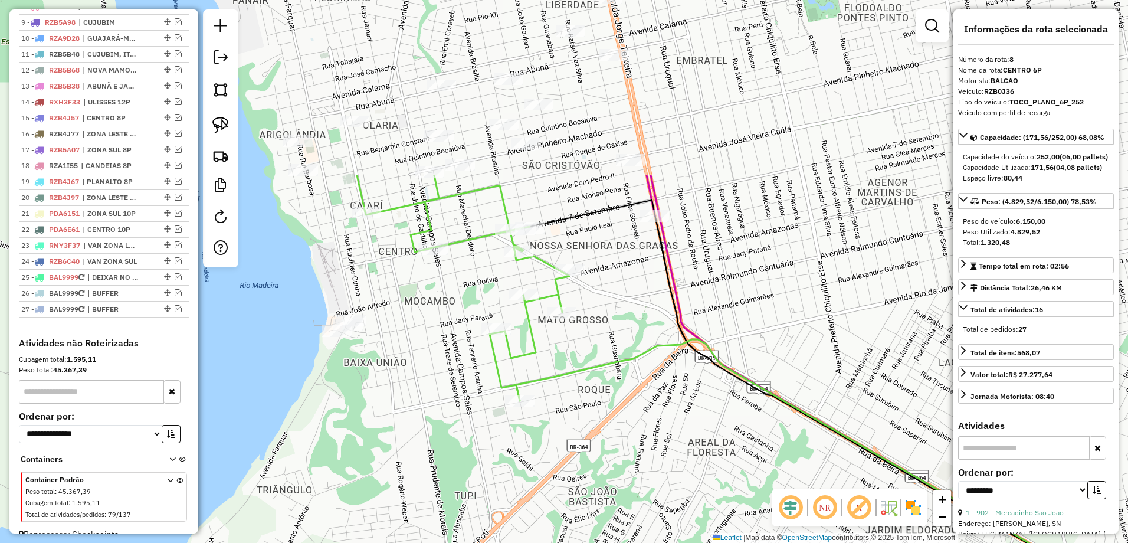
drag, startPoint x: 506, startPoint y: 212, endPoint x: 684, endPoint y: 446, distance: 294.2
click at [684, 446] on div "Janela de atendimento Grade de atendimento Capacidade Transportadoras Veículos …" at bounding box center [564, 271] width 1128 height 543
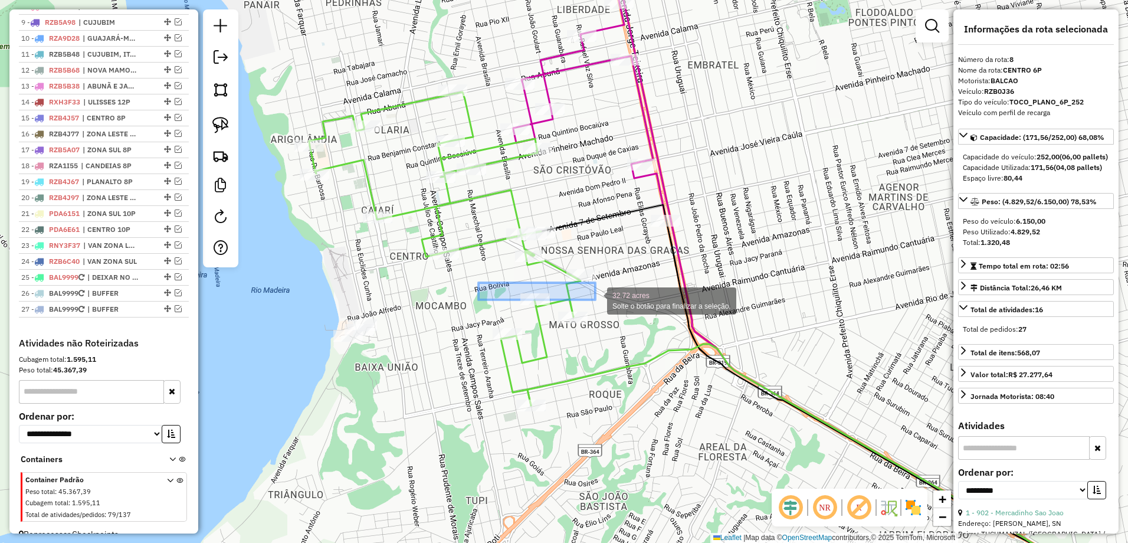
drag, startPoint x: 478, startPoint y: 283, endPoint x: 606, endPoint y: 324, distance: 133.9
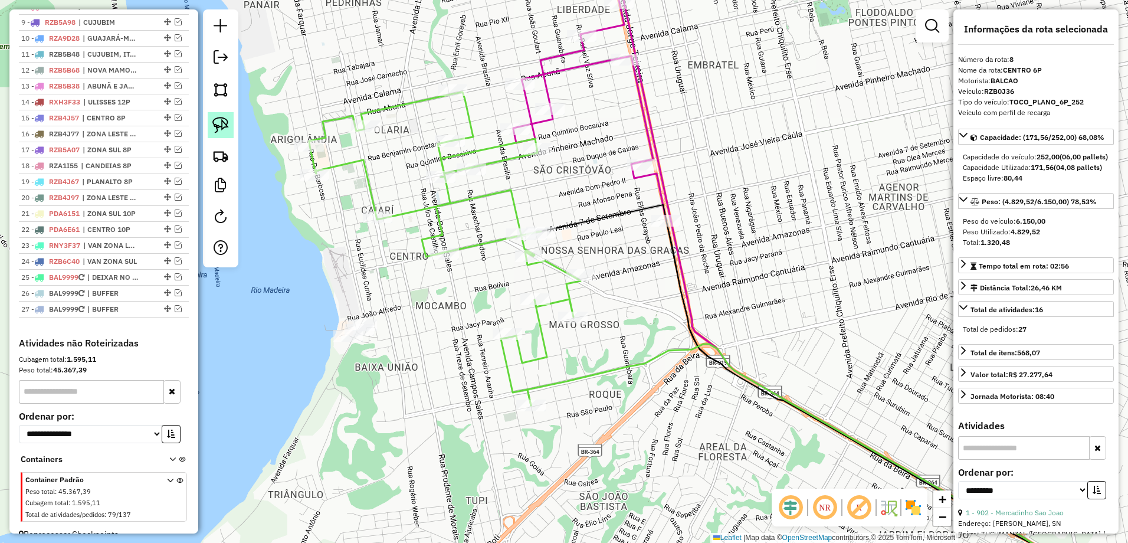
click at [224, 124] on img at bounding box center [220, 125] width 17 height 17
drag, startPoint x: 565, startPoint y: 206, endPoint x: 482, endPoint y: 276, distance: 108.4
click at [224, 123] on img at bounding box center [220, 125] width 17 height 17
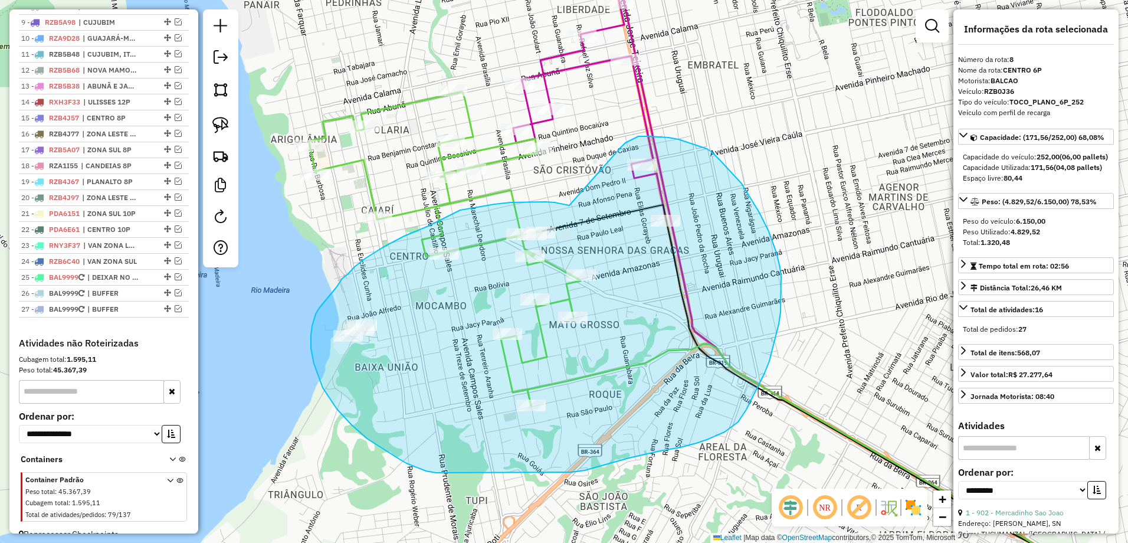
drag, startPoint x: 569, startPoint y: 205, endPoint x: 620, endPoint y: 147, distance: 77.3
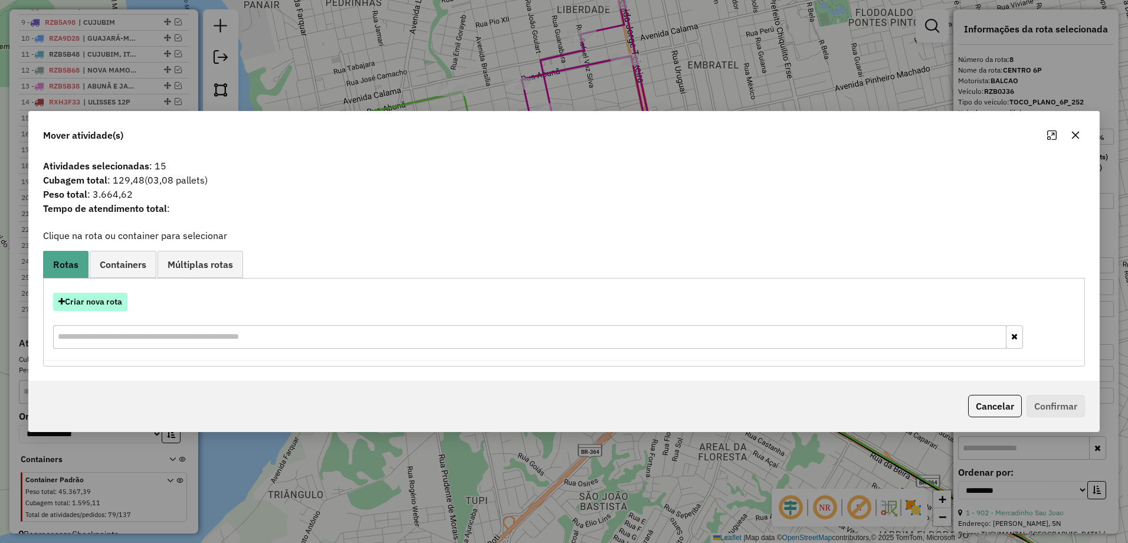
click at [99, 307] on button "Criar nova rota" at bounding box center [90, 302] width 74 height 18
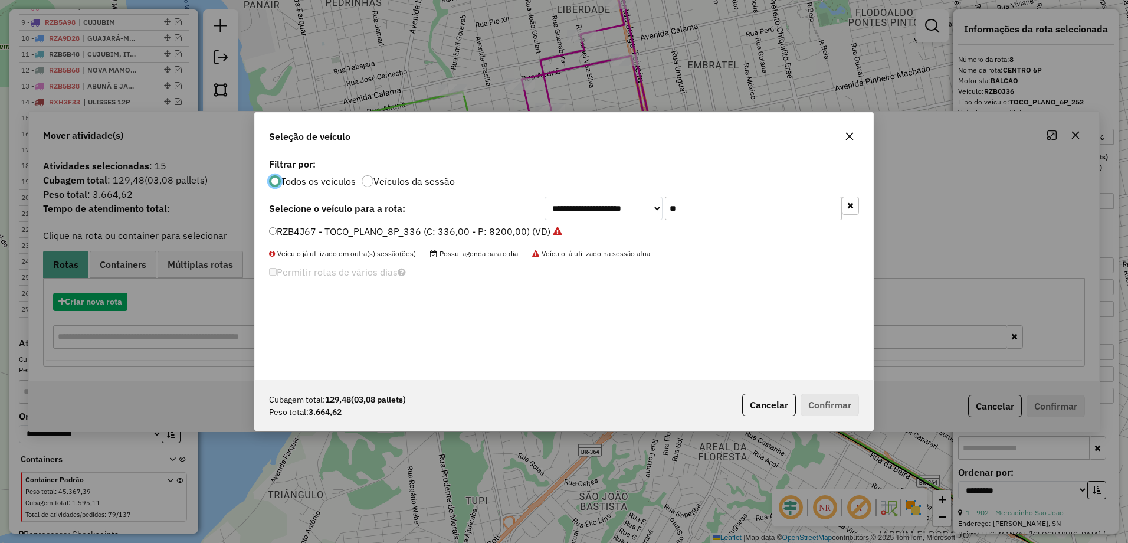
scroll to position [6, 4]
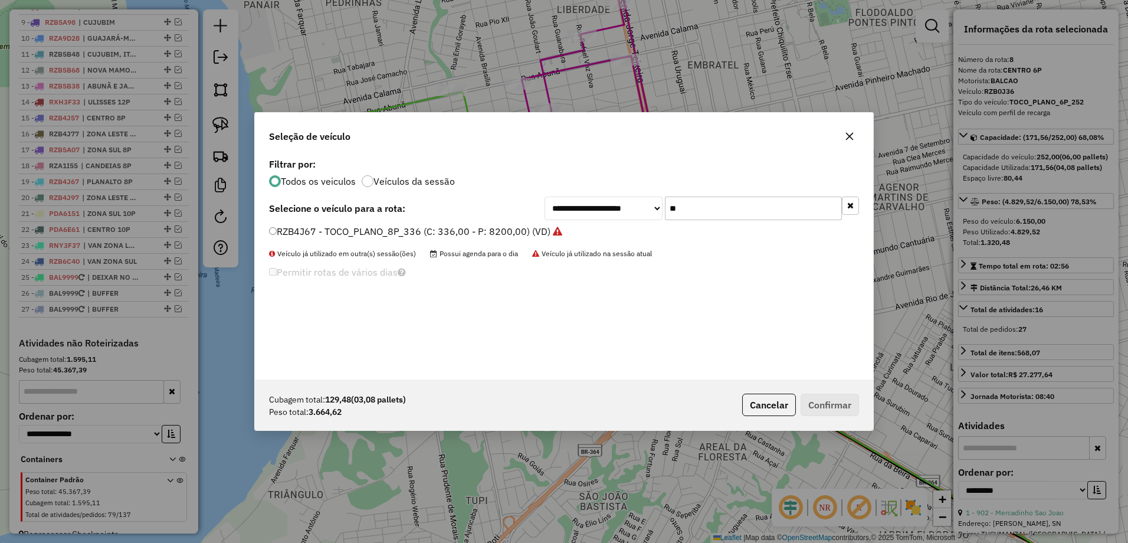
click at [728, 211] on input "**" at bounding box center [753, 208] width 177 height 24
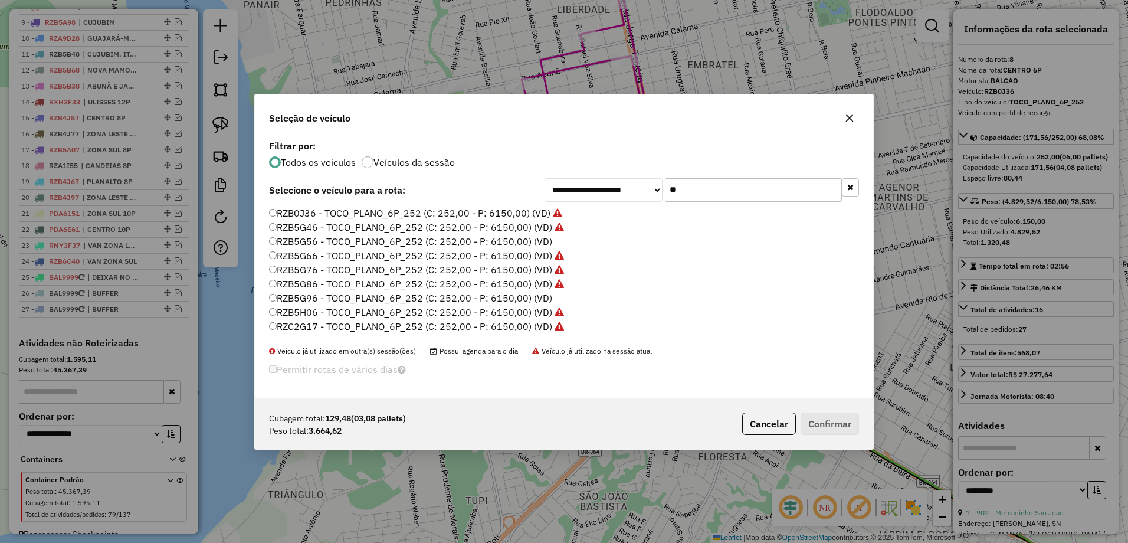
type input "*"
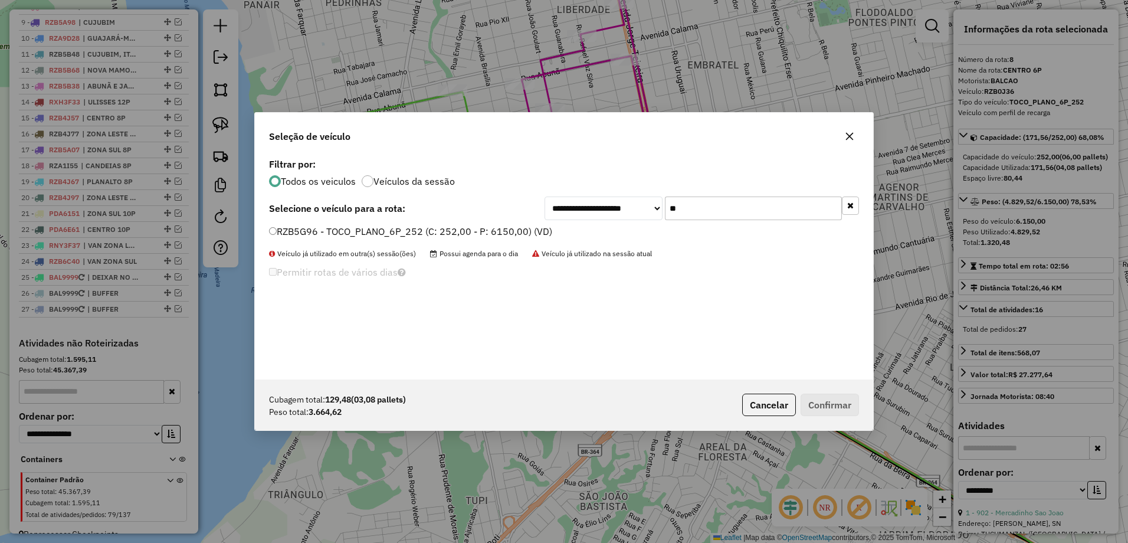
type input "**"
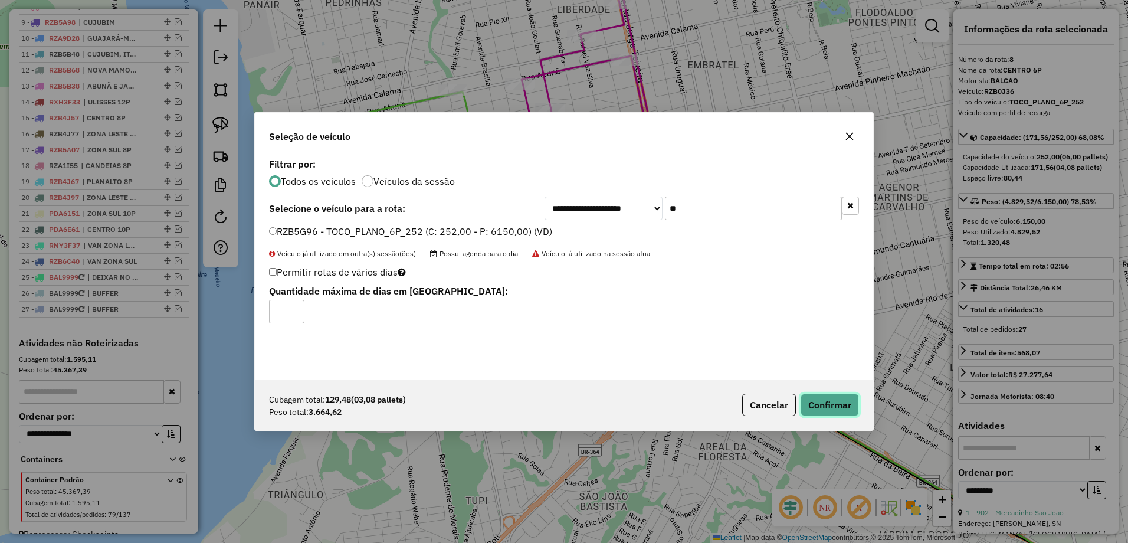
click at [852, 406] on button "Confirmar" at bounding box center [829, 404] width 58 height 22
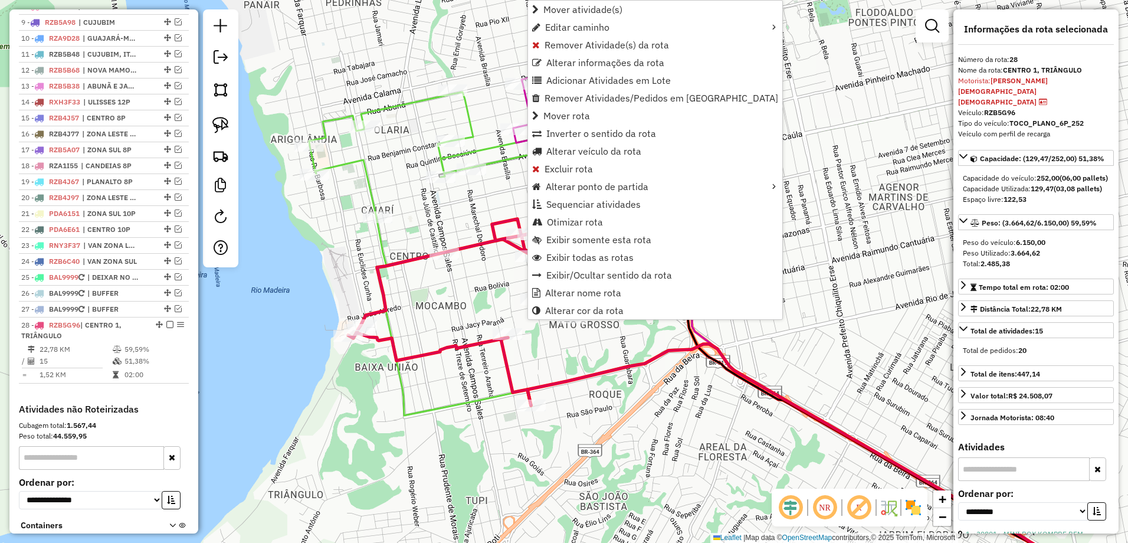
scroll to position [740, 0]
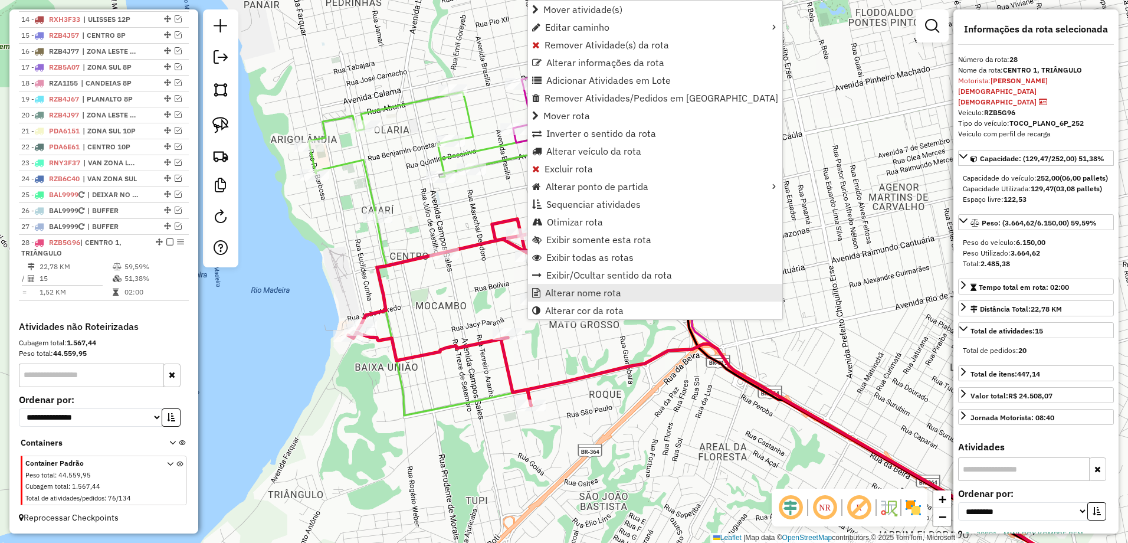
click at [581, 293] on span "Alterar nome rota" at bounding box center [583, 292] width 76 height 9
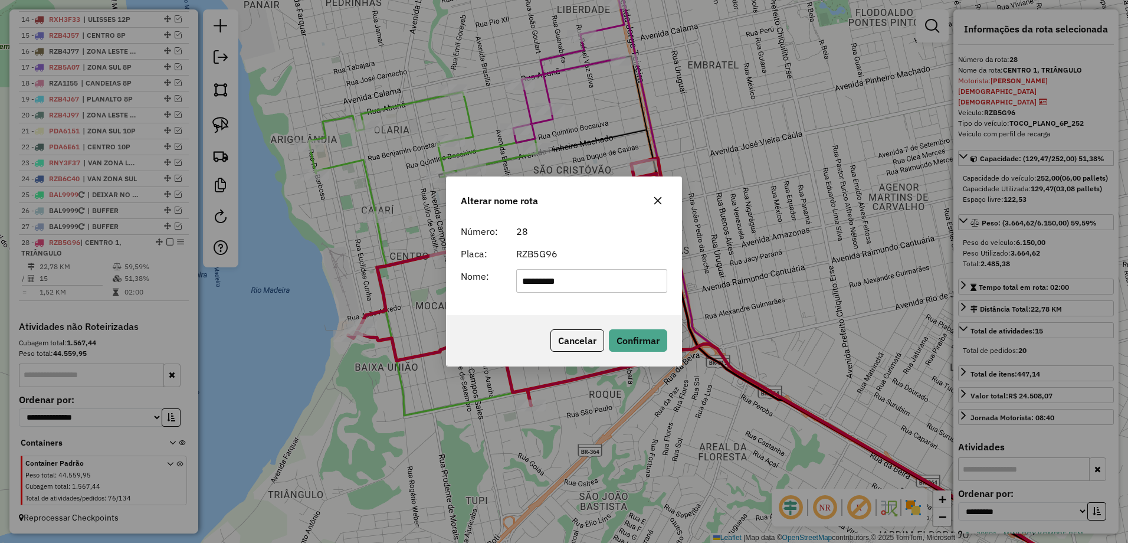
type input "*********"
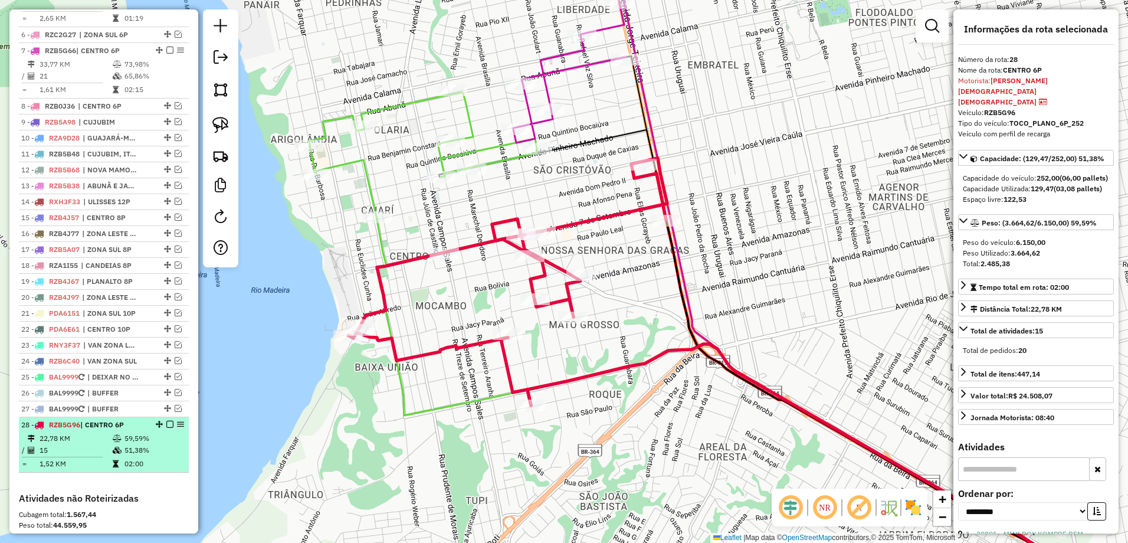
scroll to position [553, 0]
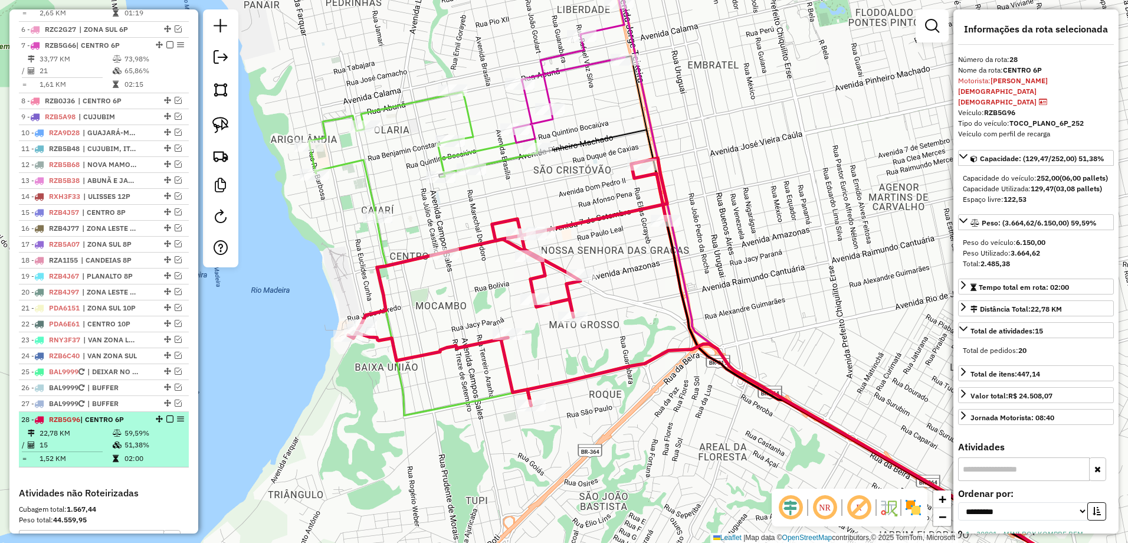
click at [168, 422] on em at bounding box center [169, 418] width 7 height 7
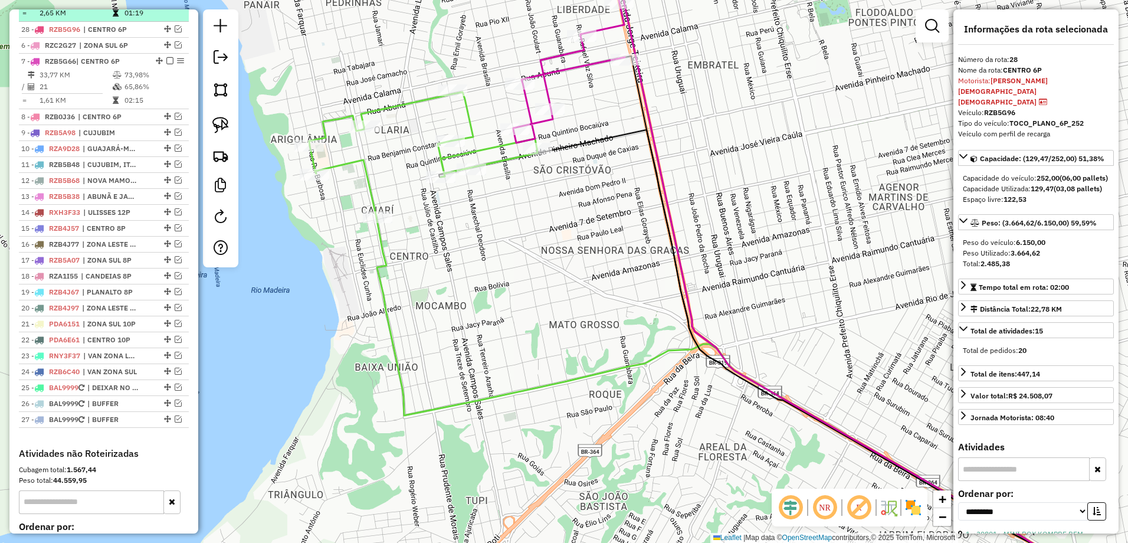
drag, startPoint x: 164, startPoint y: 427, endPoint x: 153, endPoint y: 22, distance: 404.8
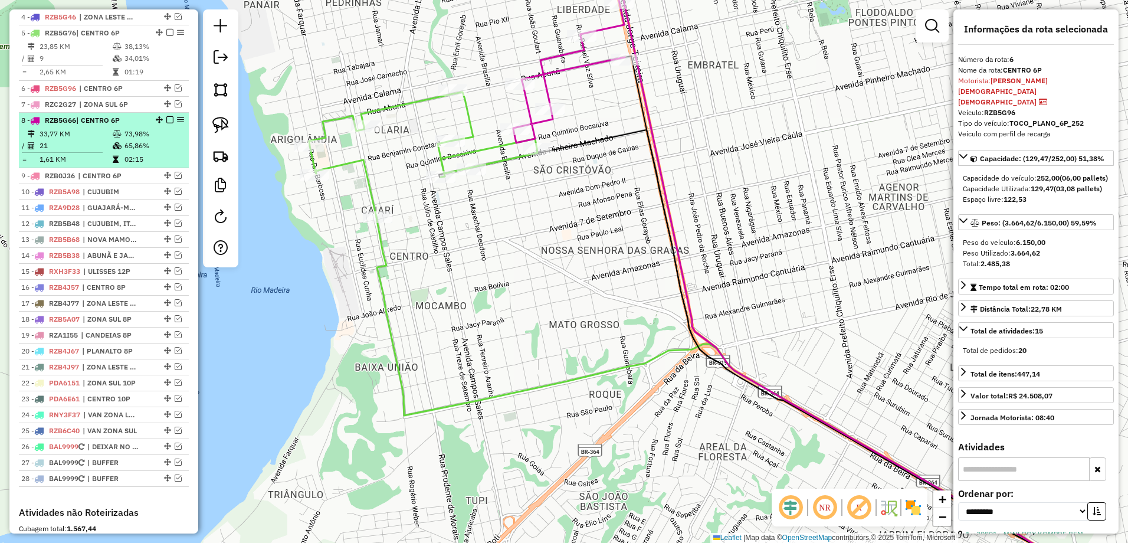
scroll to position [376, 0]
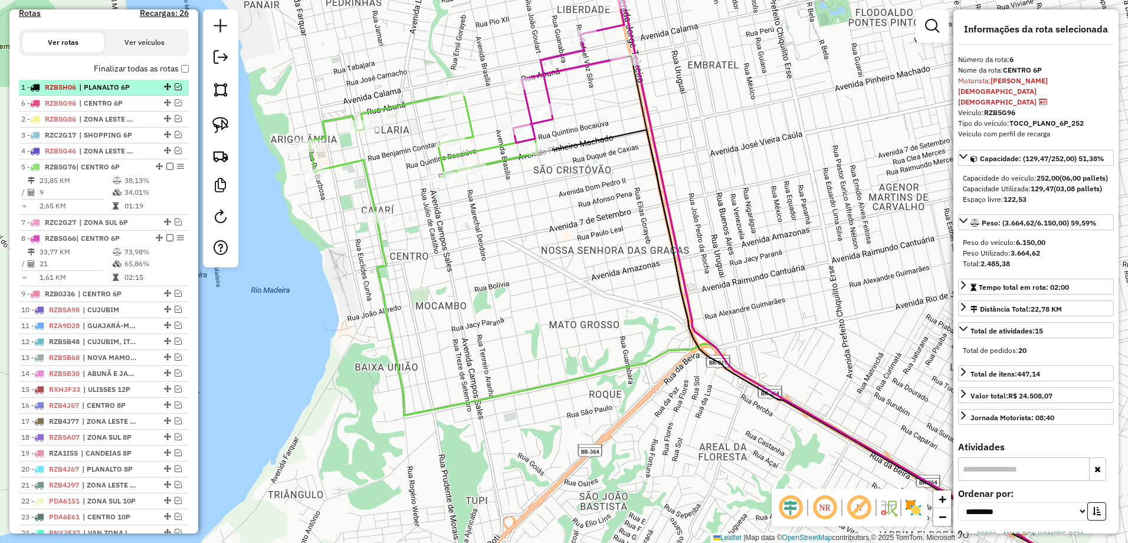
drag, startPoint x: 163, startPoint y: 215, endPoint x: 163, endPoint y: 99, distance: 115.6
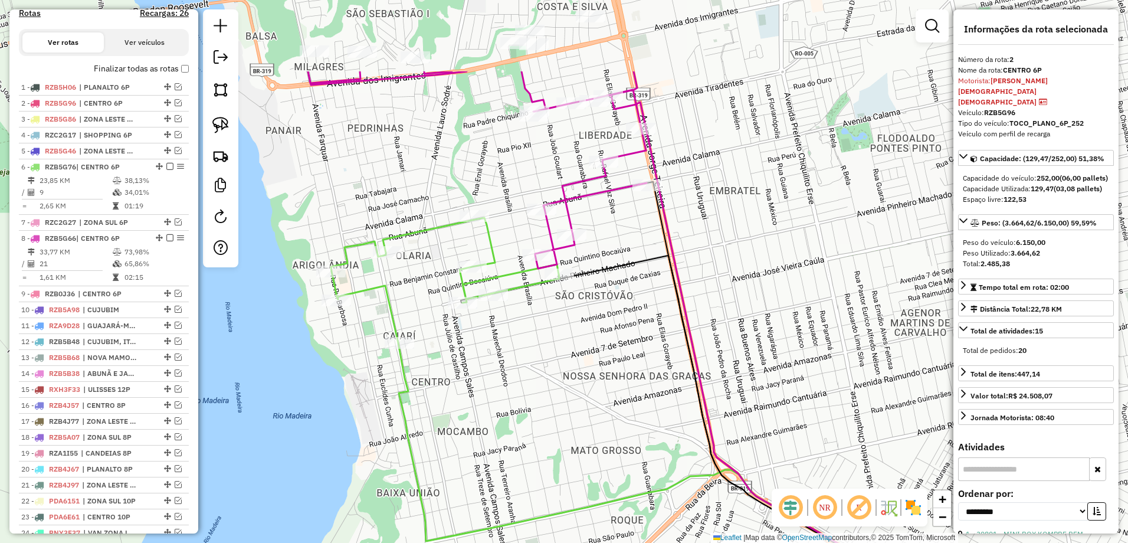
drag, startPoint x: 573, startPoint y: 199, endPoint x: 595, endPoint y: 325, distance: 128.2
click at [595, 325] on div "Janela de atendimento Grade de atendimento Capacidade Transportadoras Veículos …" at bounding box center [564, 271] width 1128 height 543
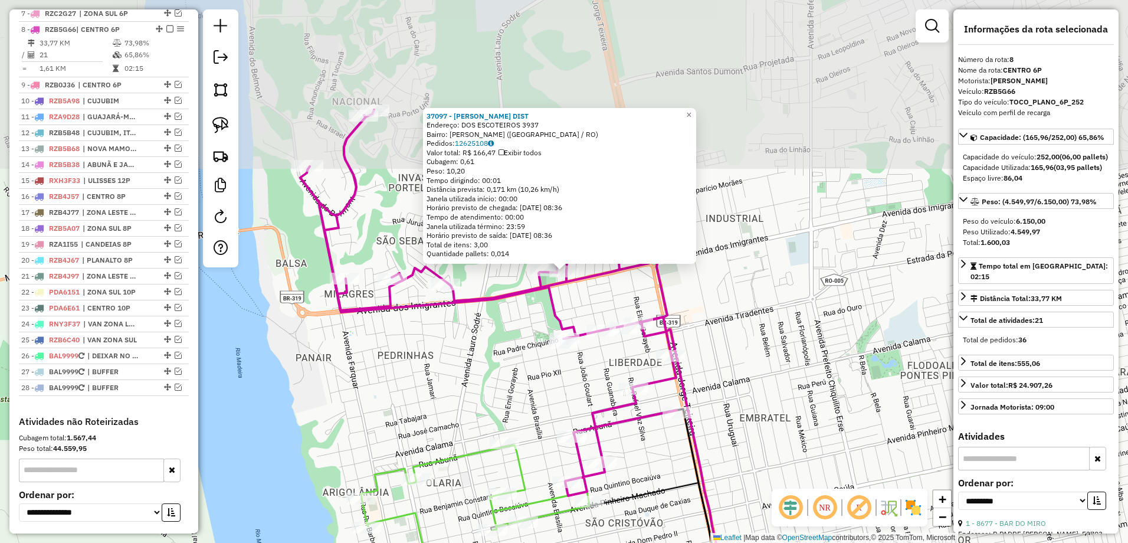
scroll to position [608, 0]
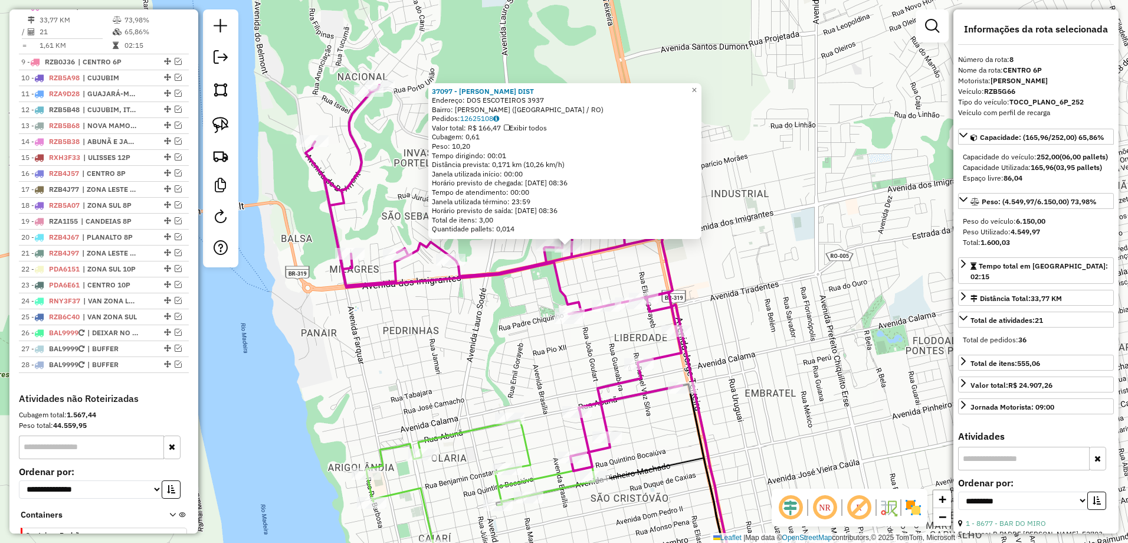
drag, startPoint x: 549, startPoint y: 396, endPoint x: 564, endPoint y: 307, distance: 91.1
click at [564, 307] on div "37097 - [PERSON_NAME] DIST Endereço: DOS ESCOTEIROS 3937 Bairro: [GEOGRAPHIC_DA…" at bounding box center [564, 271] width 1128 height 543
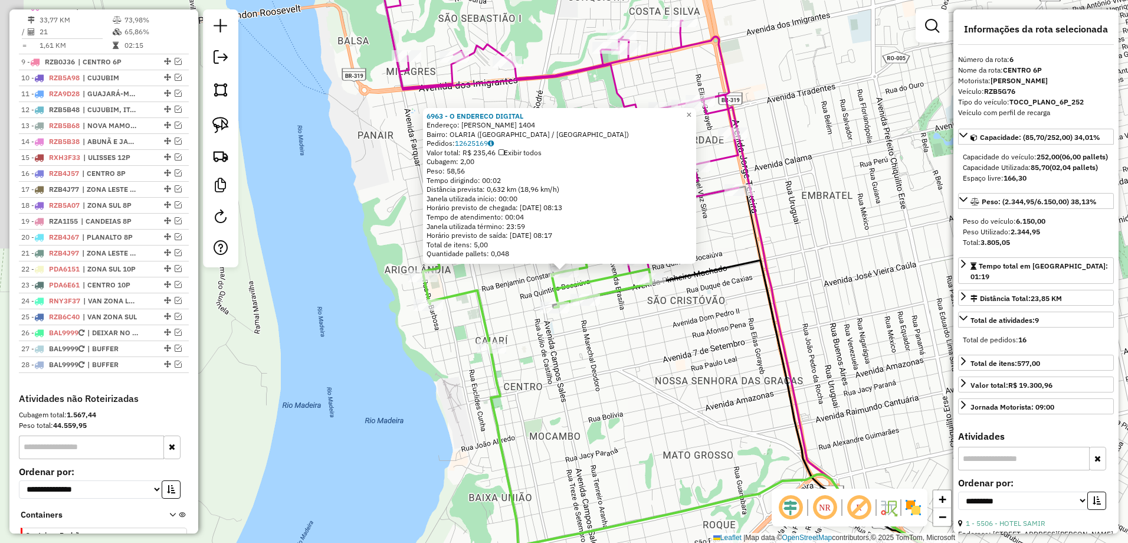
scroll to position [536, 0]
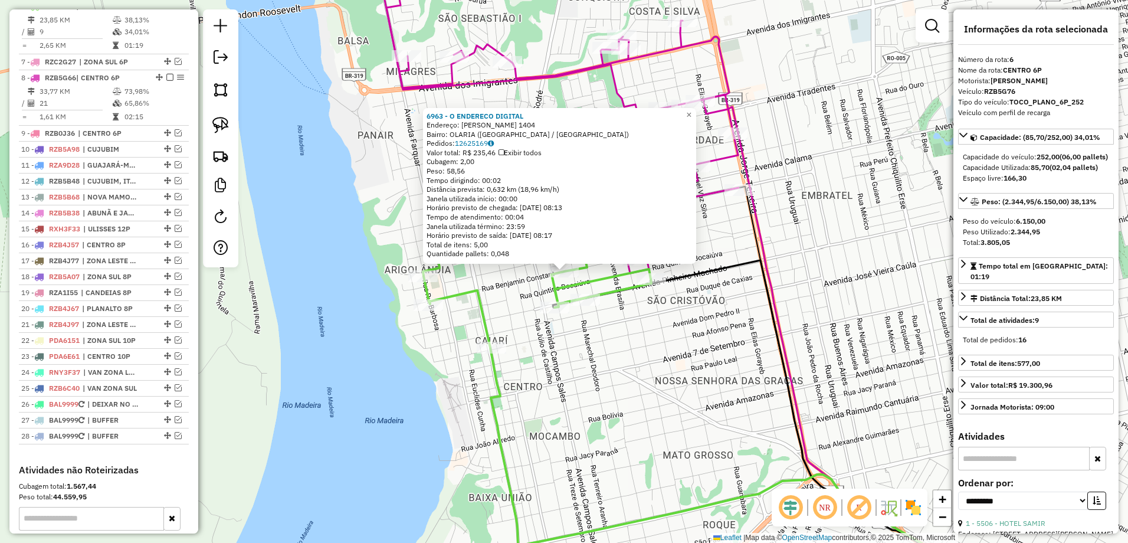
click at [709, 314] on div "6963 - O ENDERECO DIGITAL Endereço: [PERSON_NAME] 1404 Bairro: OLARIA ([GEOGRAP…" at bounding box center [564, 271] width 1128 height 543
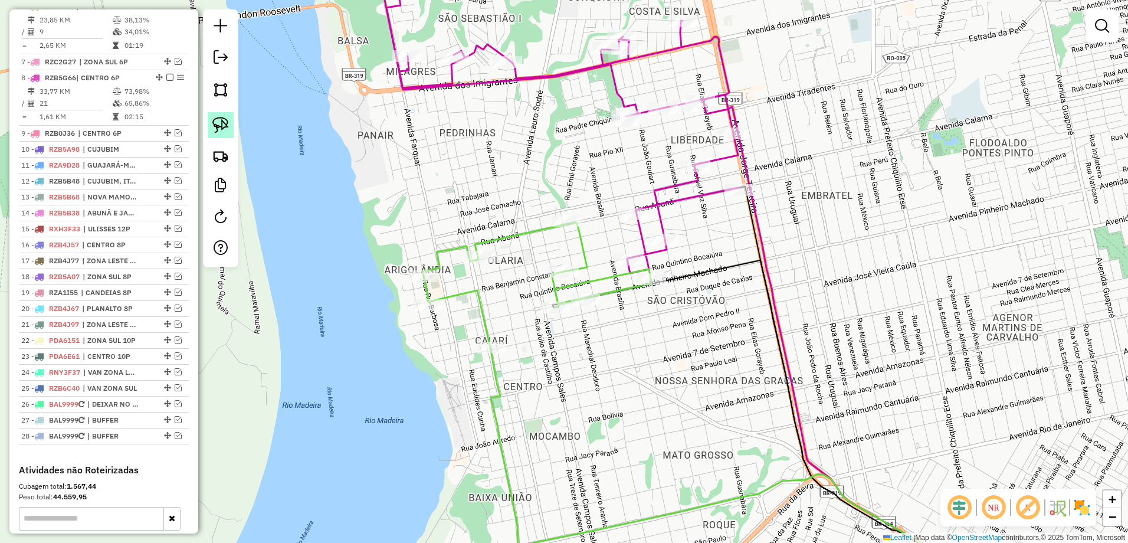
click at [216, 129] on img at bounding box center [220, 125] width 17 height 17
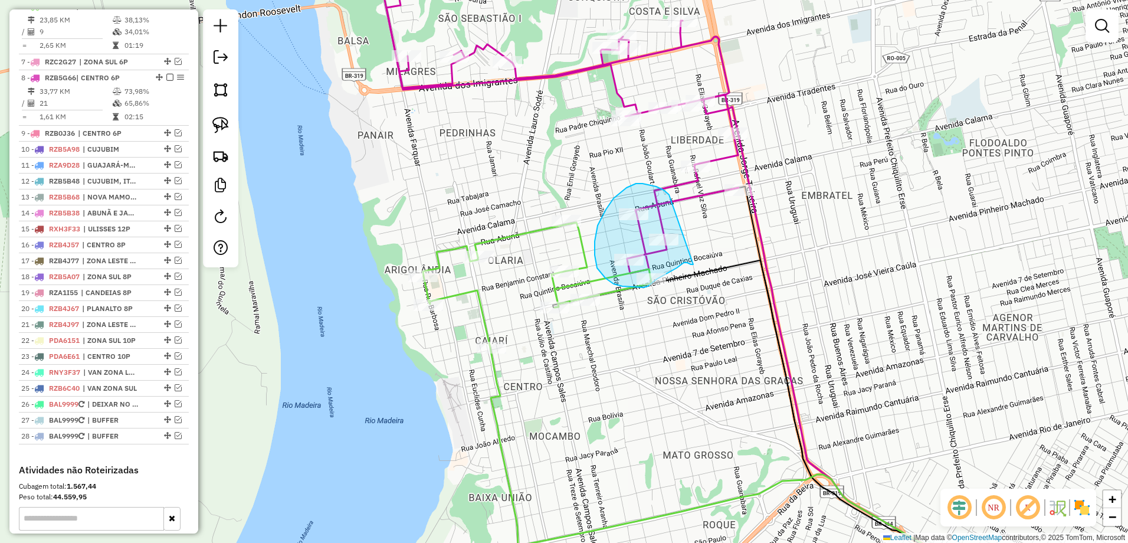
drag, startPoint x: 668, startPoint y: 193, endPoint x: 693, endPoint y: 264, distance: 75.0
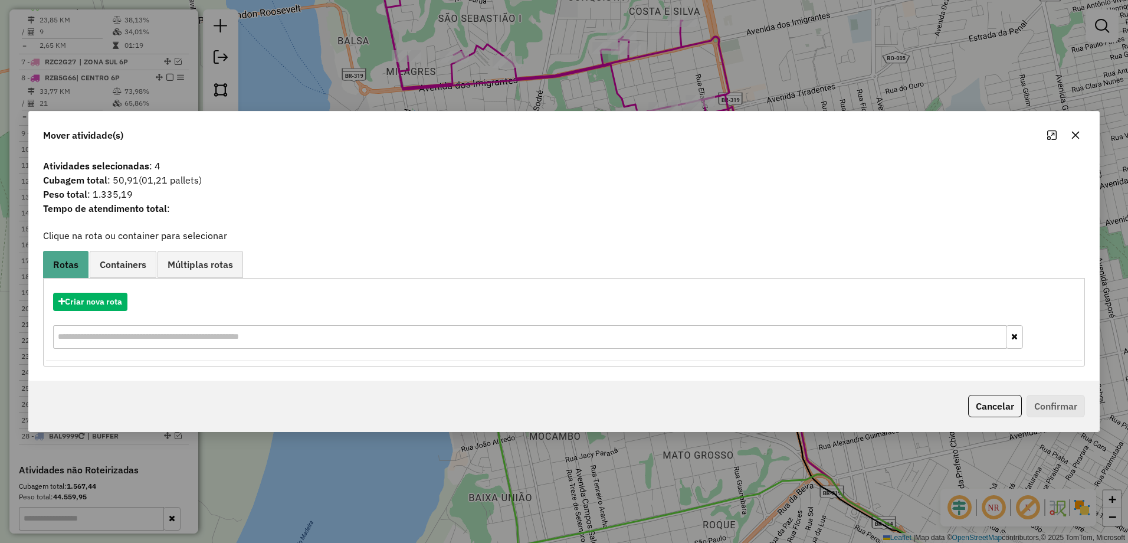
click at [1075, 135] on icon "button" at bounding box center [1076, 136] width 8 height 8
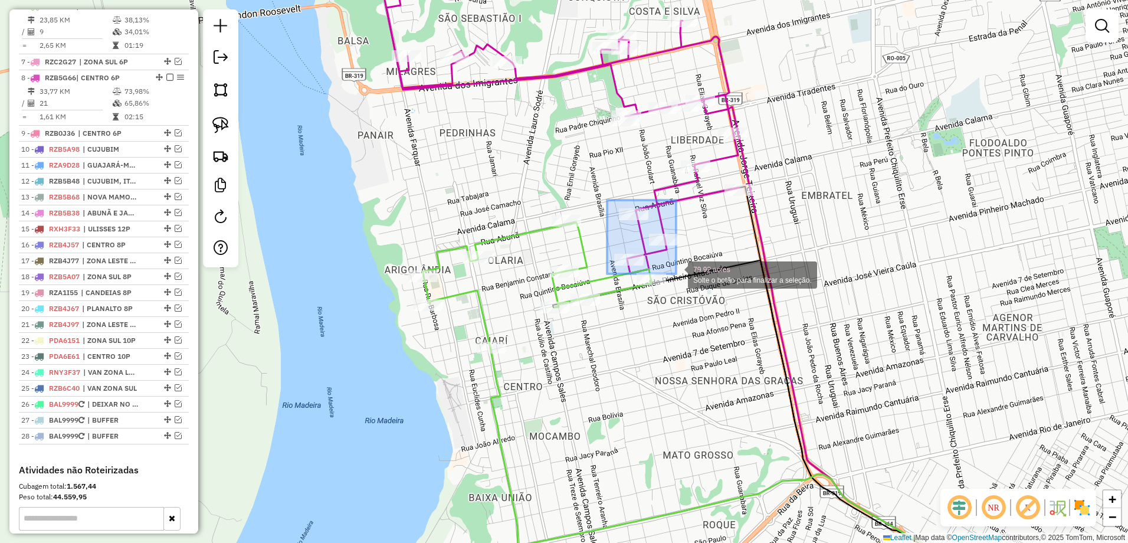
drag, startPoint x: 607, startPoint y: 200, endPoint x: 676, endPoint y: 274, distance: 101.0
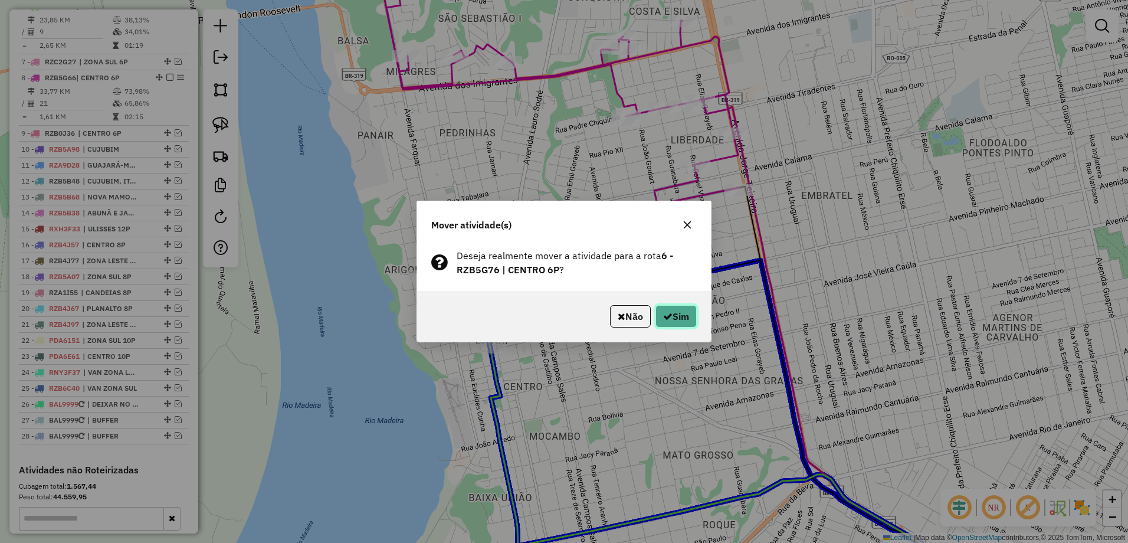
click at [672, 312] on button "Sim" at bounding box center [675, 316] width 41 height 22
click at [691, 226] on icon "button" at bounding box center [686, 224] width 9 height 9
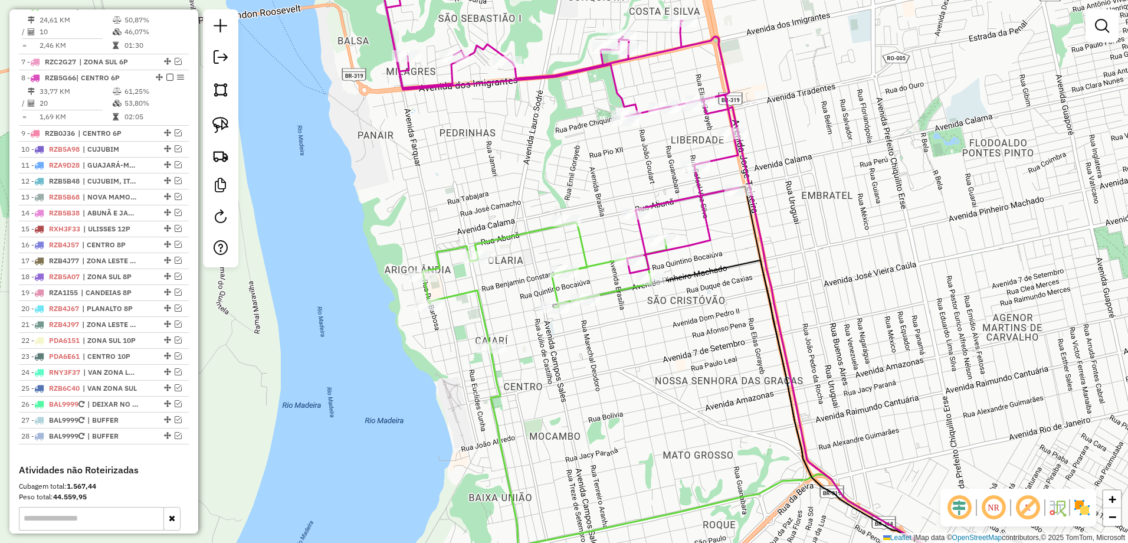
click at [700, 194] on icon at bounding box center [550, 109] width 376 height 327
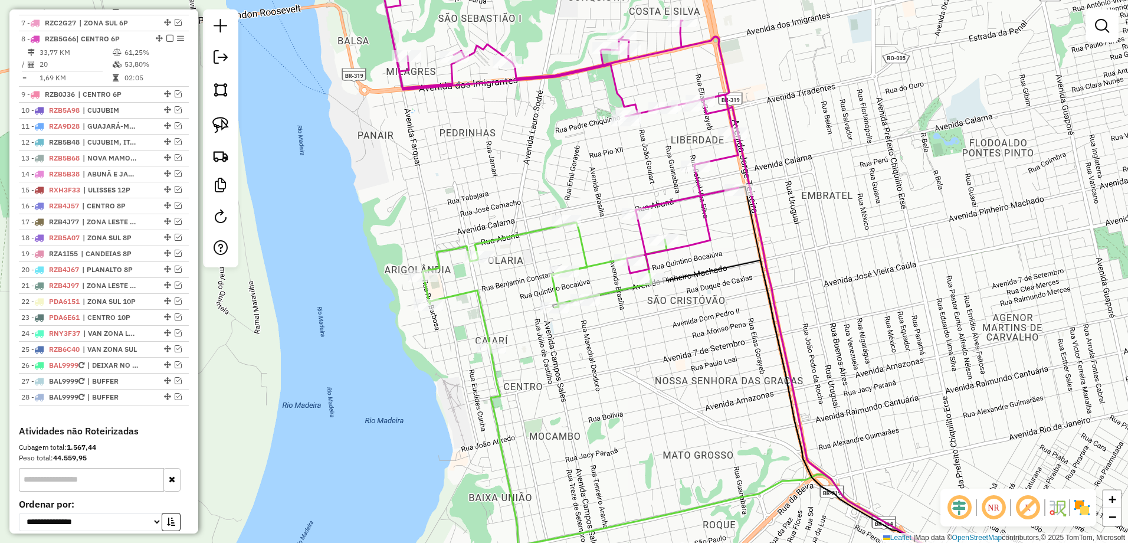
select select "**********"
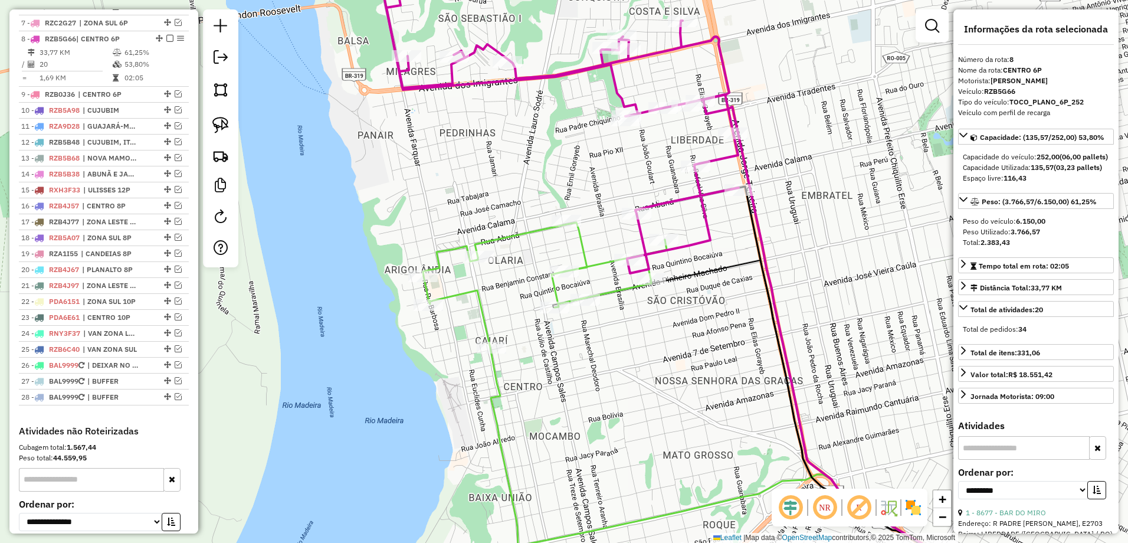
scroll to position [608, 0]
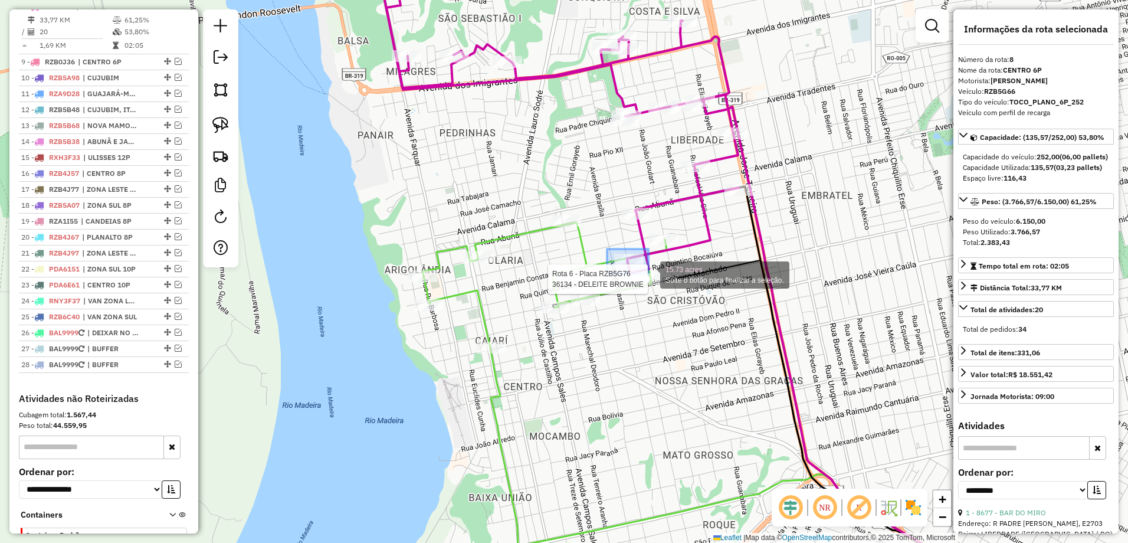
click at [650, 274] on div "Rota 8 - Placa RZB5G66 1555 - PANIF. MASSA PURA Rota 6 - Placa RZB5G76 36134 - …" at bounding box center [564, 271] width 1128 height 543
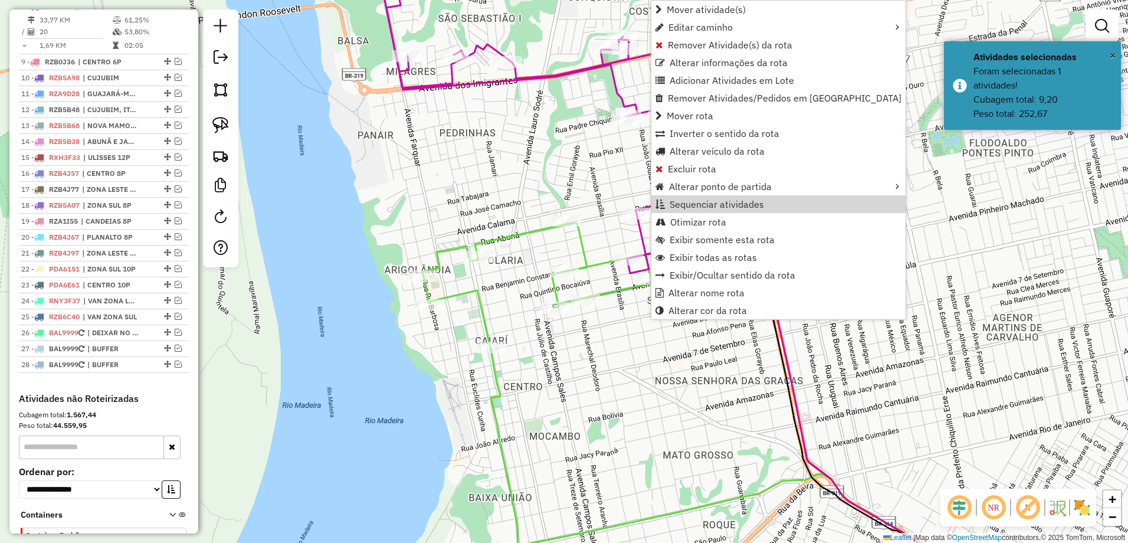
click at [946, 252] on div "Janela de atendimento Grade de atendimento Capacidade Transportadoras Veículos …" at bounding box center [564, 271] width 1128 height 543
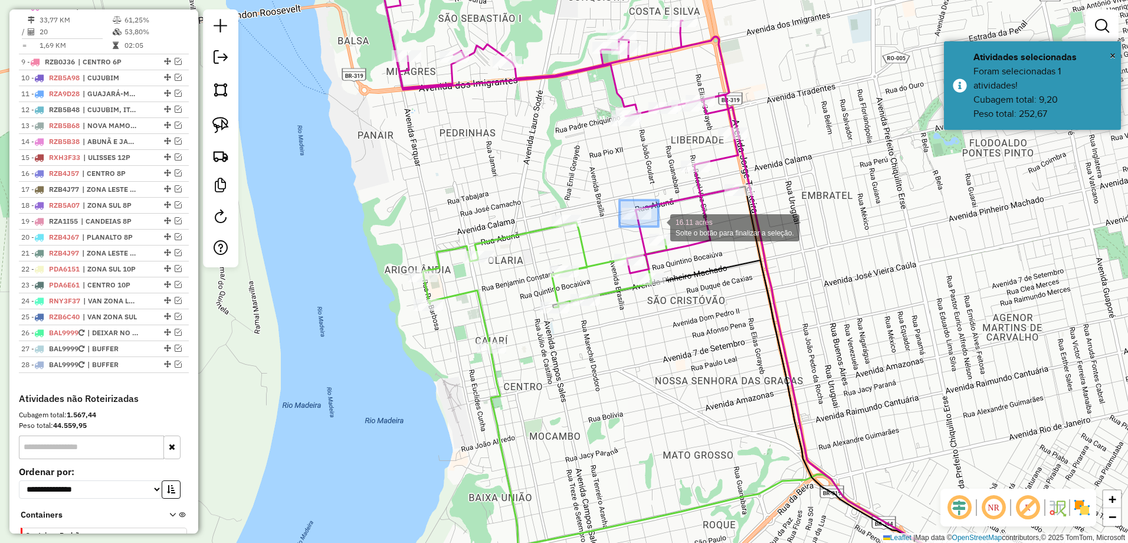
drag, startPoint x: 619, startPoint y: 200, endPoint x: 659, endPoint y: 226, distance: 48.1
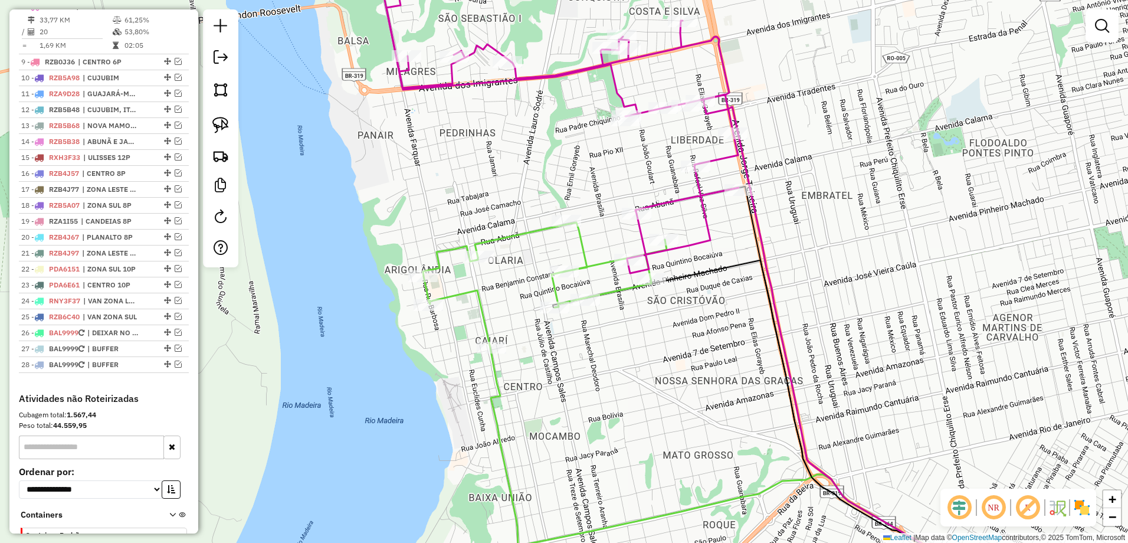
click at [654, 202] on icon at bounding box center [550, 109] width 376 height 327
select select "**********"
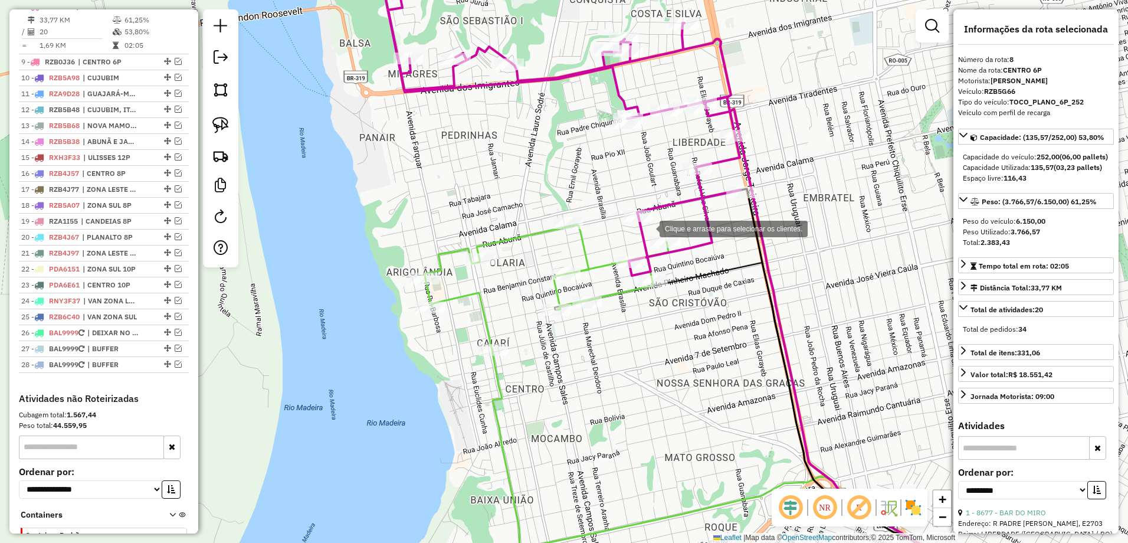
drag, startPoint x: 614, startPoint y: 195, endPoint x: 615, endPoint y: 208, distance: 12.4
click at [647, 228] on div "Clique e arraste para selecionar os clientes. Janela de atendimento Grade de at…" at bounding box center [564, 271] width 1128 height 543
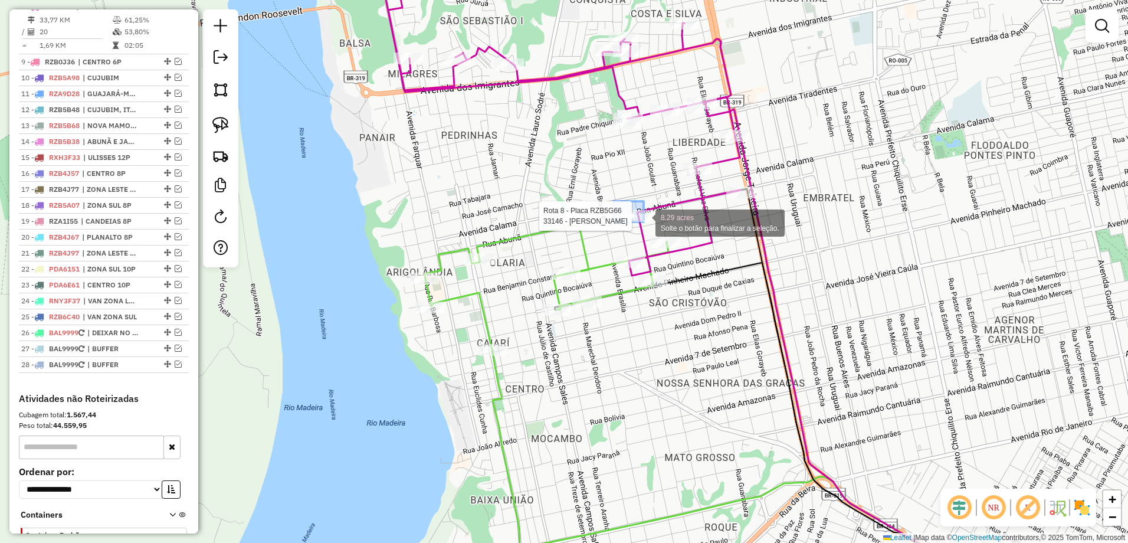
drag, startPoint x: 613, startPoint y: 201, endPoint x: 659, endPoint y: 229, distance: 53.5
select select "**********"
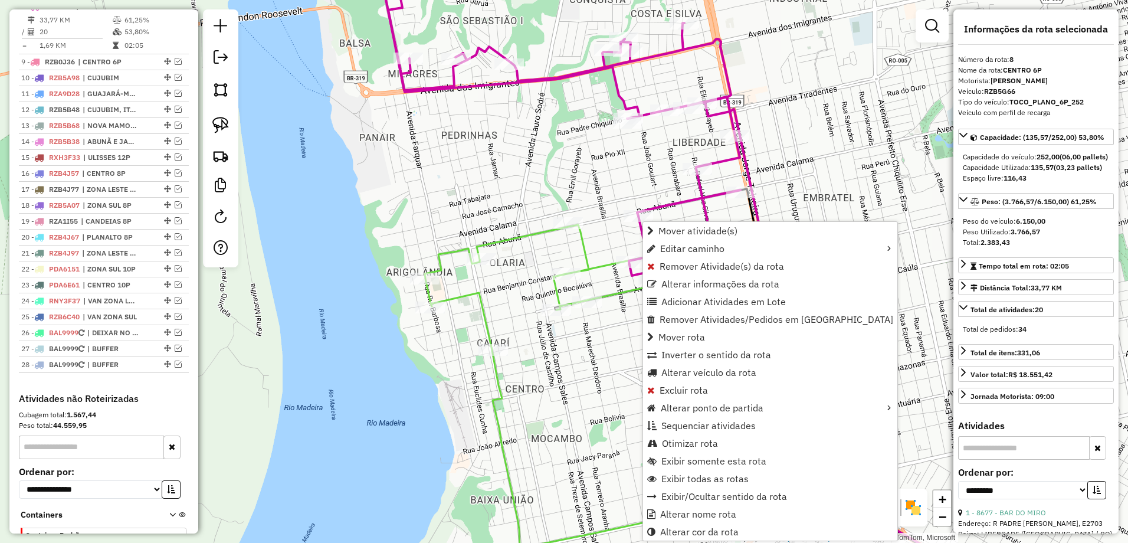
click at [565, 254] on div "Janela de atendimento Grade de atendimento Capacidade Transportadoras Veículos …" at bounding box center [564, 271] width 1128 height 543
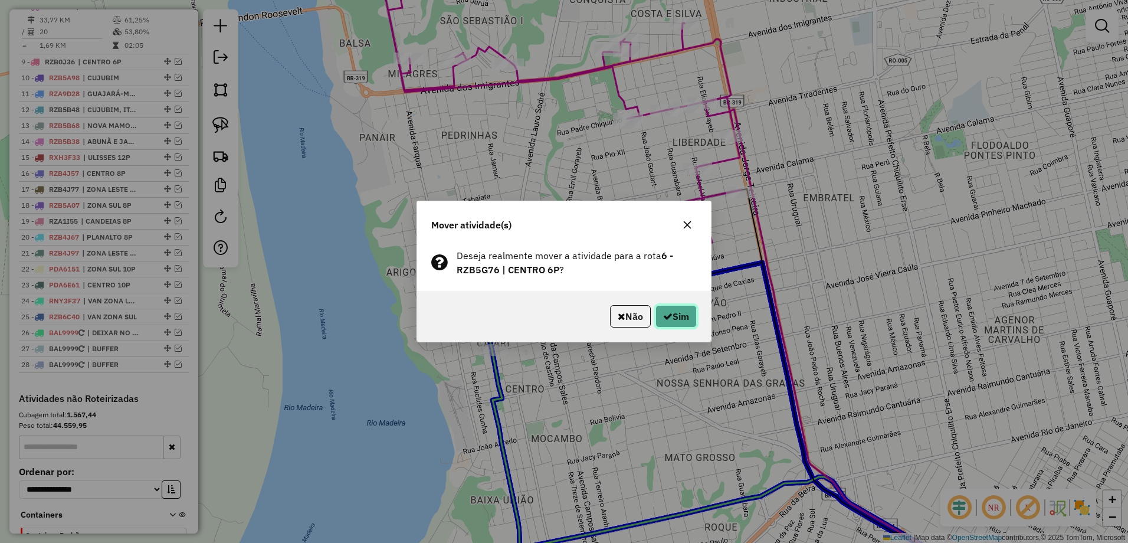
click at [683, 317] on button "Sim" at bounding box center [675, 316] width 41 height 22
click at [672, 314] on button "Sim" at bounding box center [675, 316] width 41 height 22
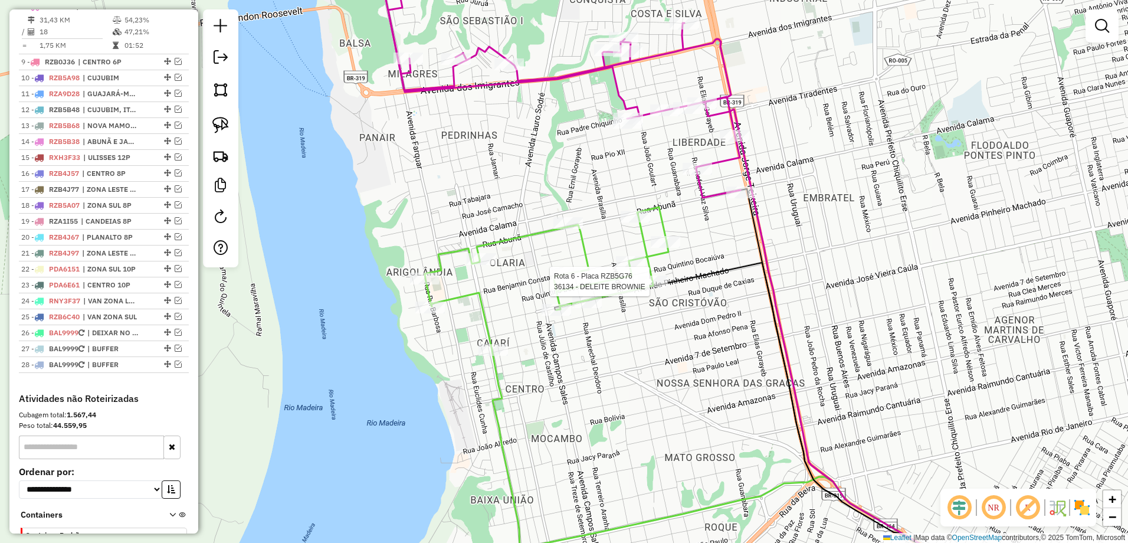
select select "**********"
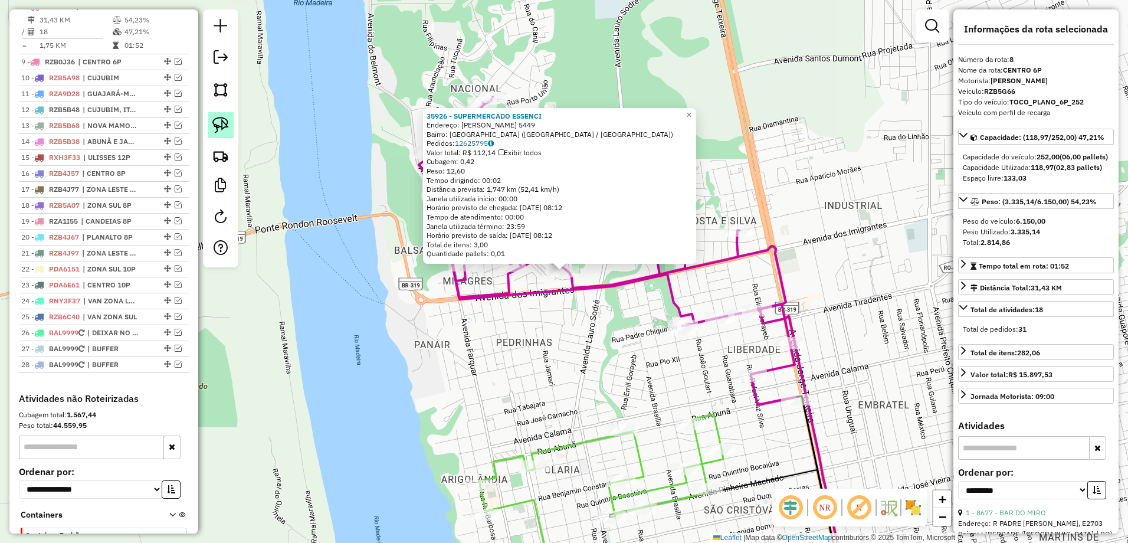
click at [221, 118] on img at bounding box center [220, 125] width 17 height 17
drag, startPoint x: 771, startPoint y: 361, endPoint x: 824, endPoint y: 420, distance: 79.0
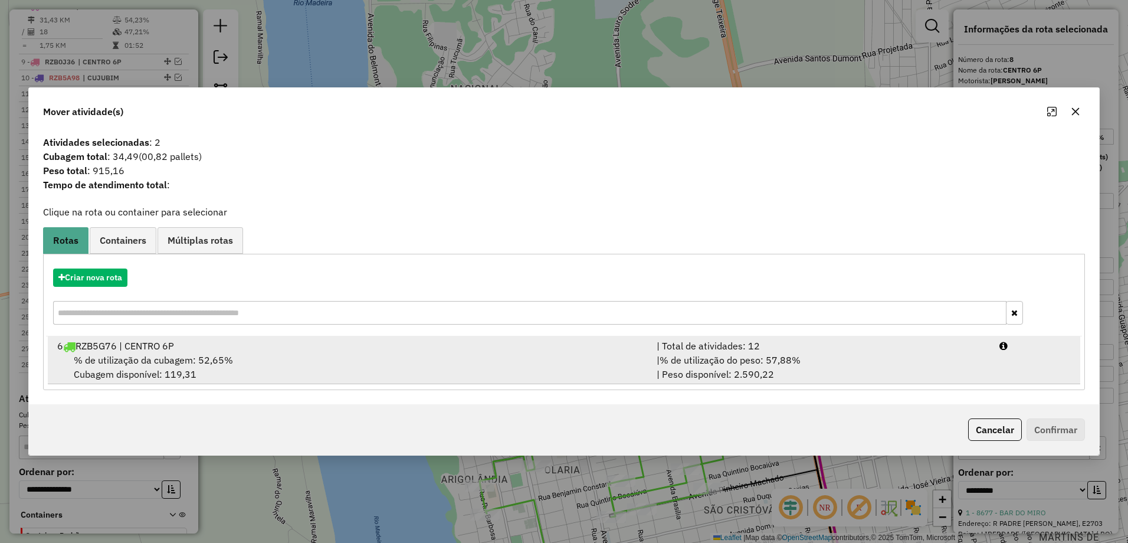
click at [313, 341] on div "6 RZB5G76 | CENTRO 6P" at bounding box center [349, 346] width 599 height 14
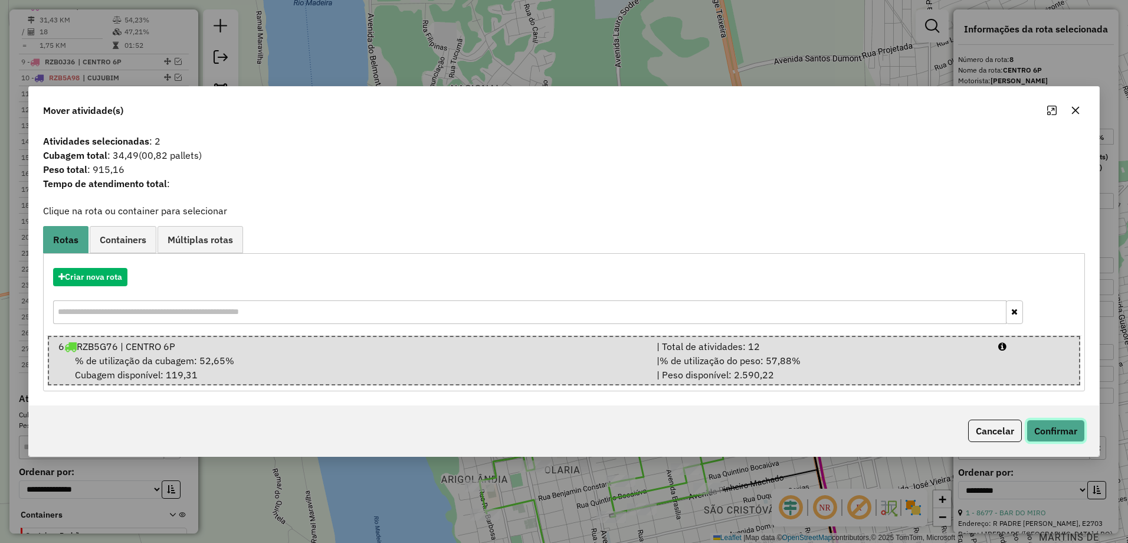
click at [1071, 434] on button "Confirmar" at bounding box center [1055, 430] width 58 height 22
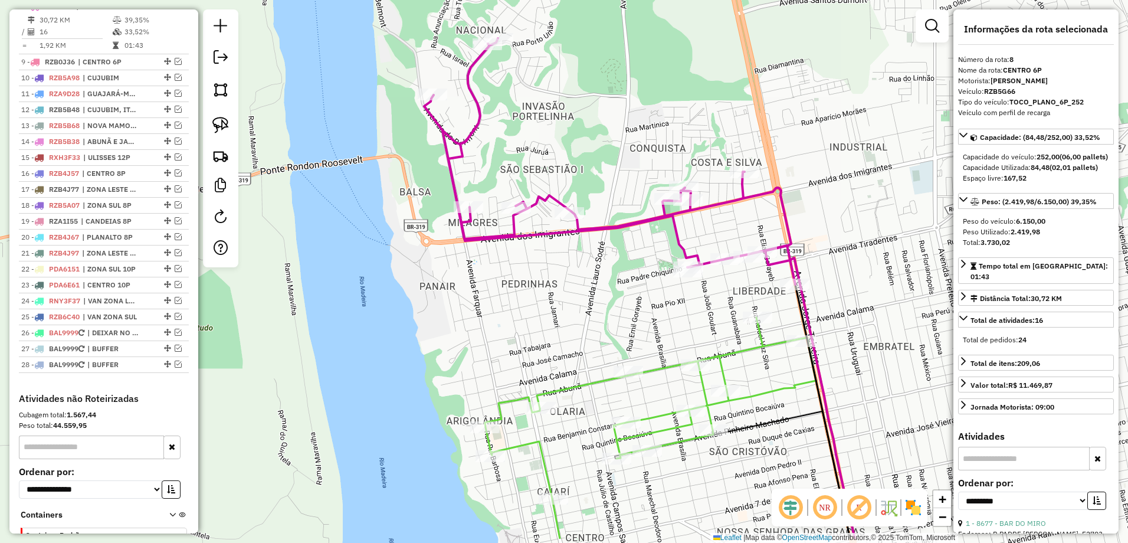
drag, startPoint x: 886, startPoint y: 396, endPoint x: 748, endPoint y: 314, distance: 160.2
click at [893, 344] on div "Janela de atendimento Grade de atendimento Capacidade Transportadoras Veículos …" at bounding box center [564, 271] width 1128 height 543
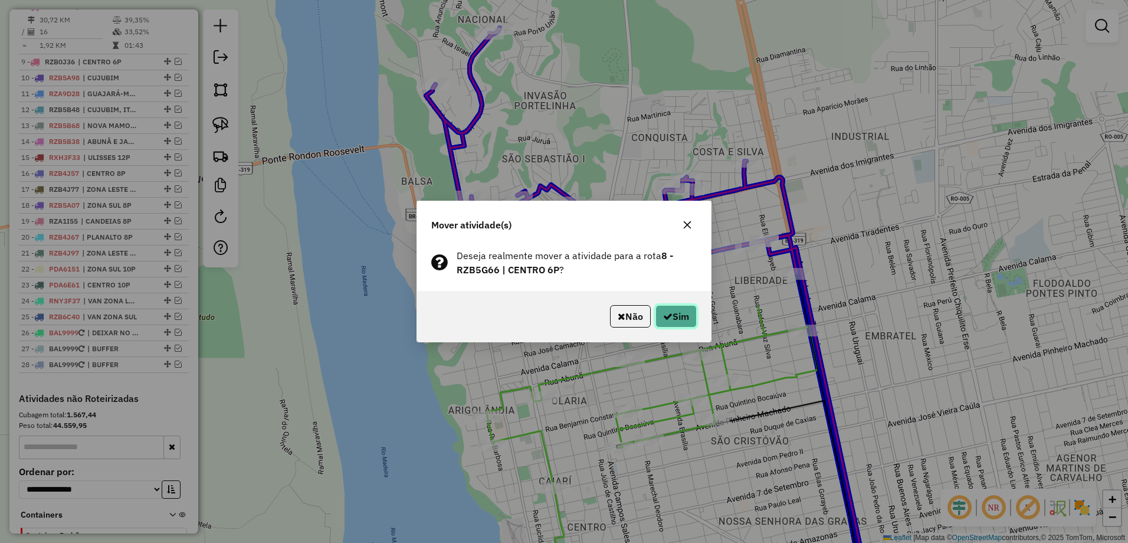
click at [662, 309] on button "Sim" at bounding box center [675, 316] width 41 height 22
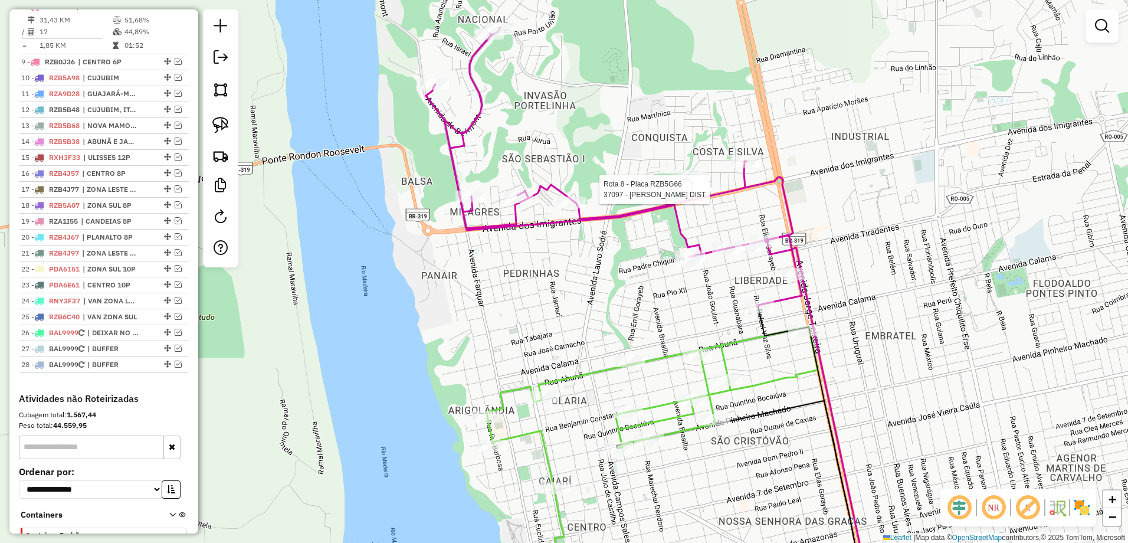
select select "**********"
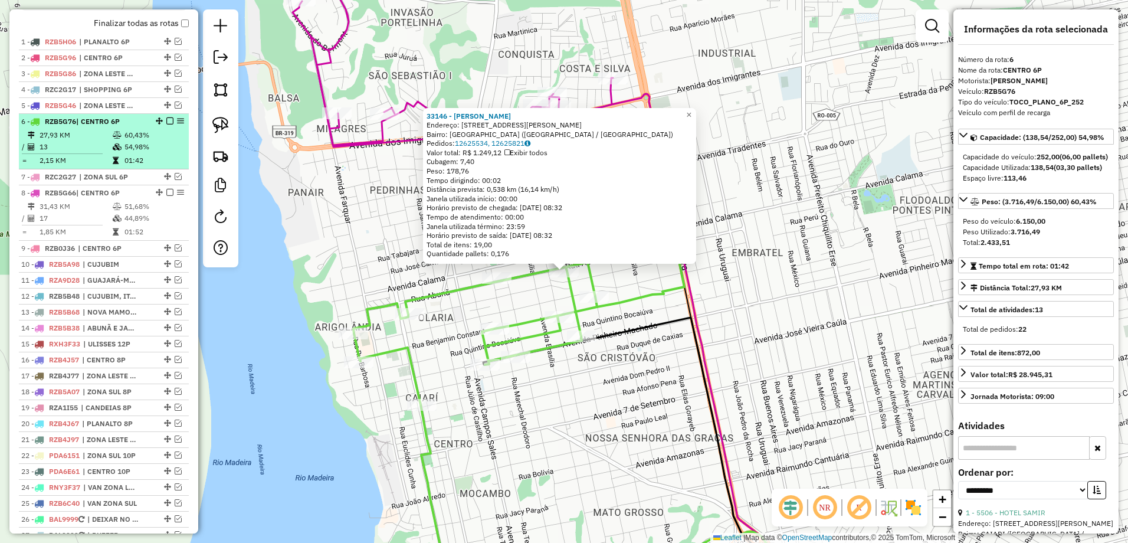
scroll to position [418, 0]
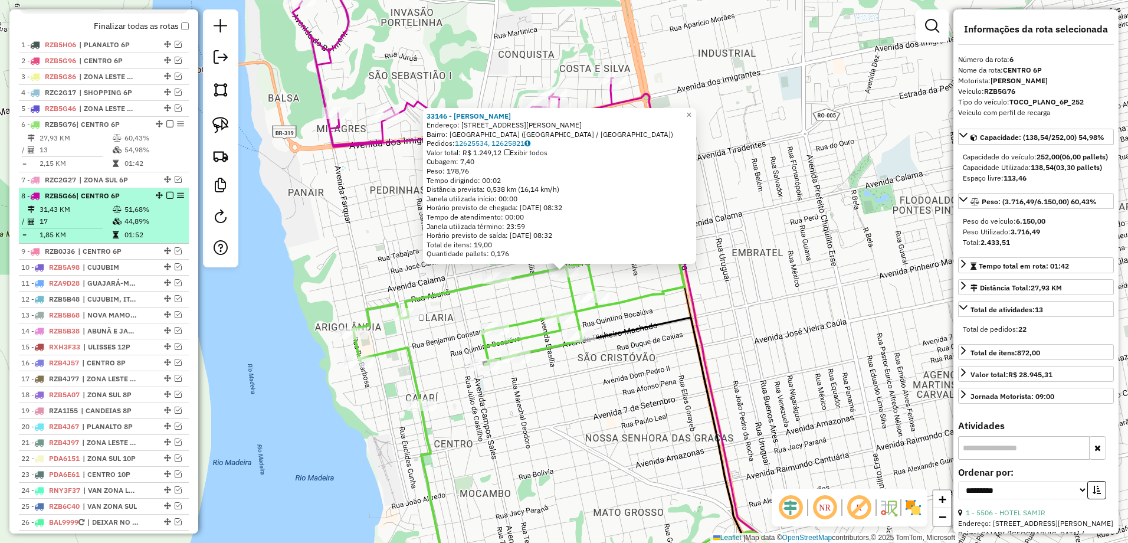
click at [166, 199] on em at bounding box center [169, 195] width 7 height 7
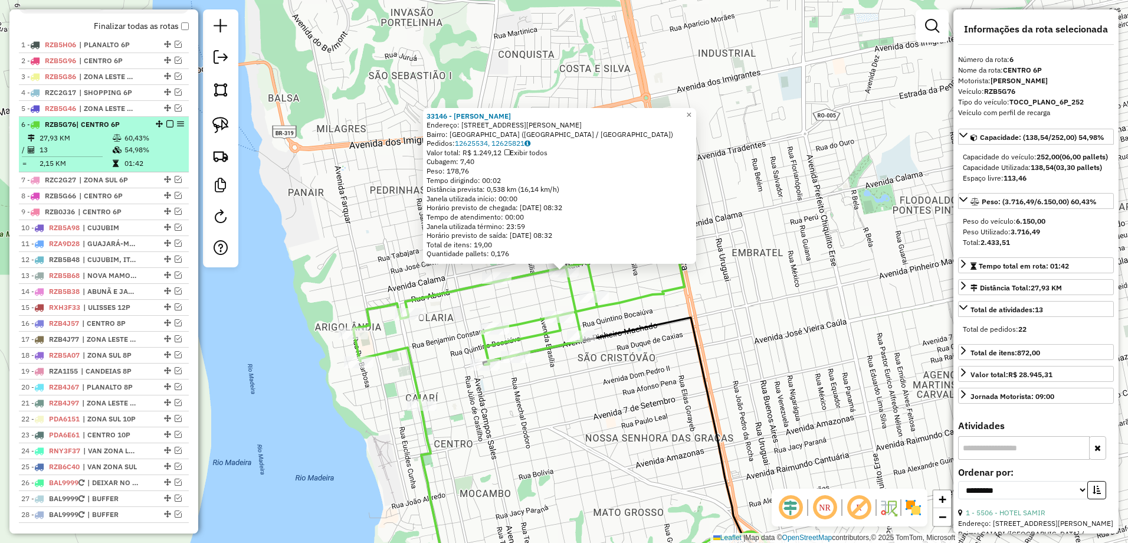
click at [168, 127] on em at bounding box center [169, 123] width 7 height 7
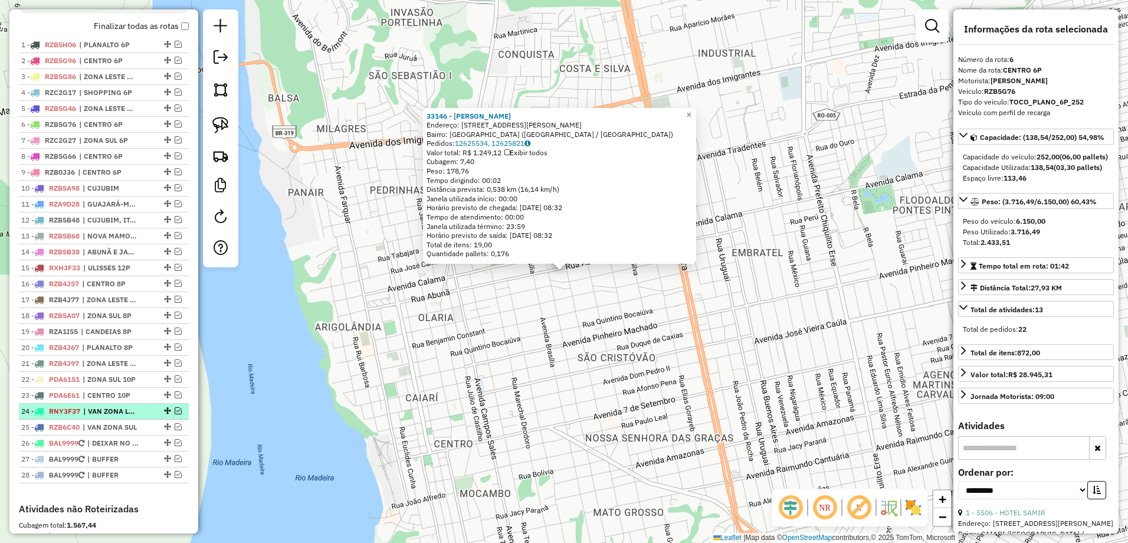
click at [120, 416] on li "24 - RNY3F37 | VAN ZONA LESTE" at bounding box center [104, 411] width 170 height 16
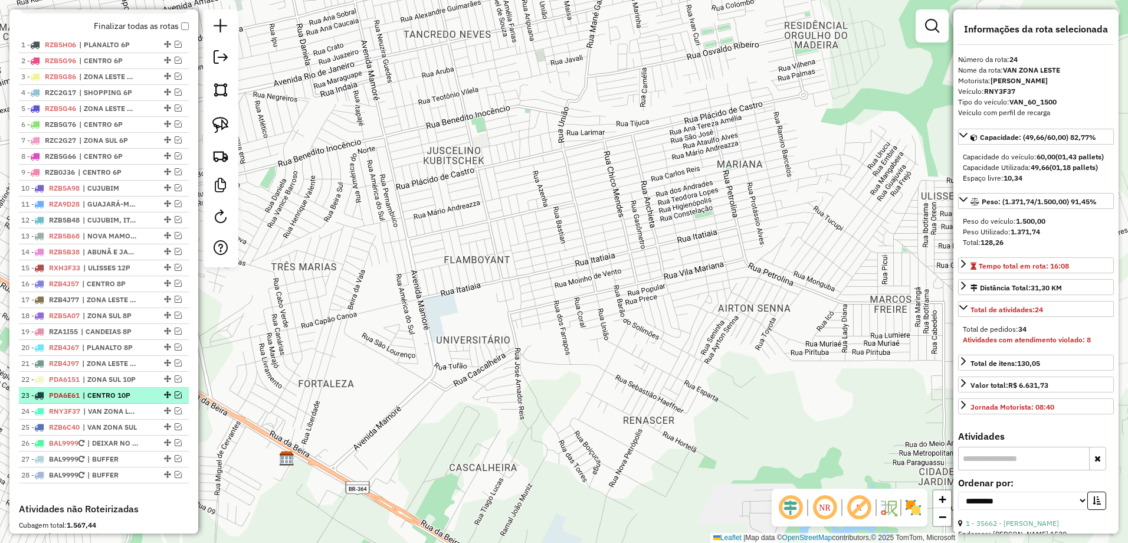
click at [111, 400] on span "| CENTRO 10P" at bounding box center [110, 395] width 54 height 11
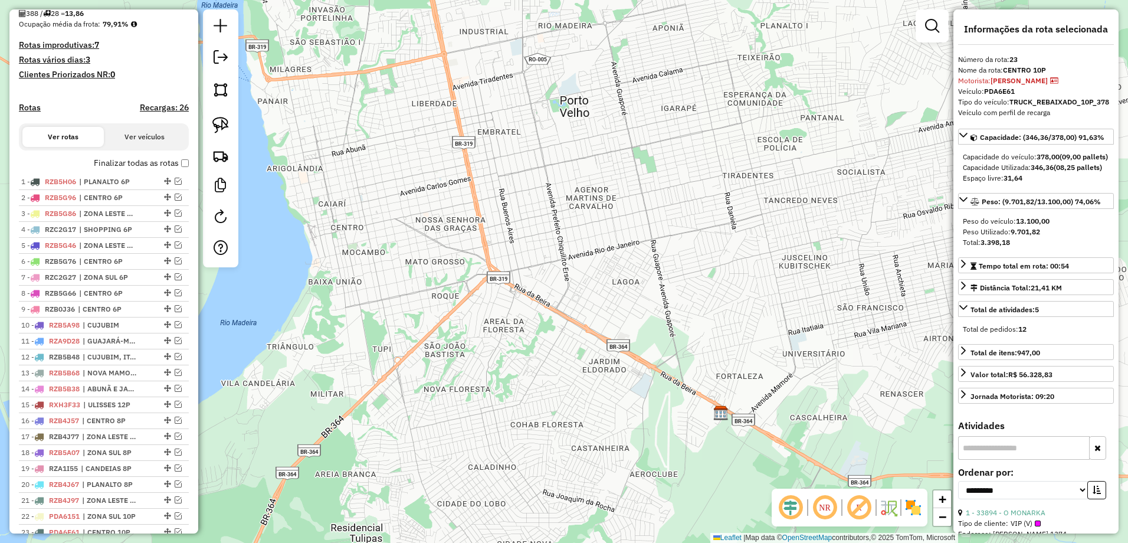
scroll to position [182, 0]
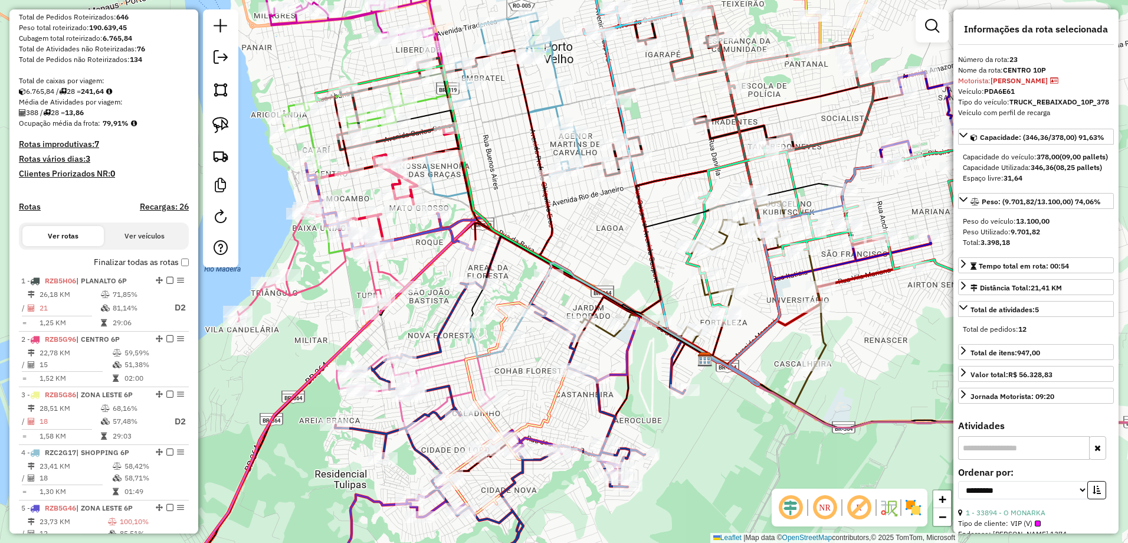
drag, startPoint x: 617, startPoint y: 301, endPoint x: 595, endPoint y: 254, distance: 52.0
click at [595, 254] on div "Janela de atendimento Grade de atendimento Capacidade Transportadoras Veículos …" at bounding box center [564, 271] width 1128 height 543
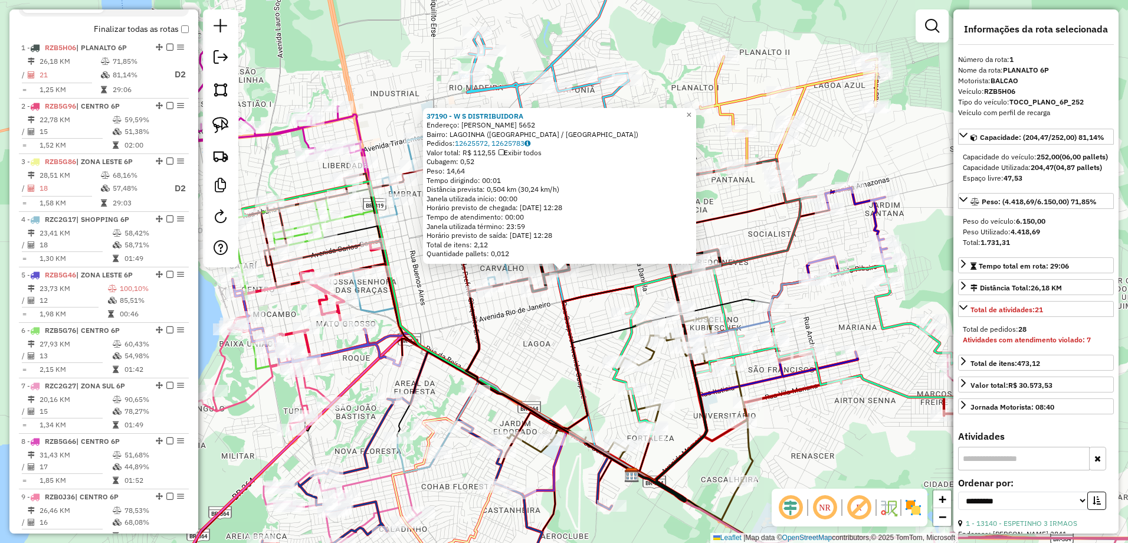
scroll to position [457, 0]
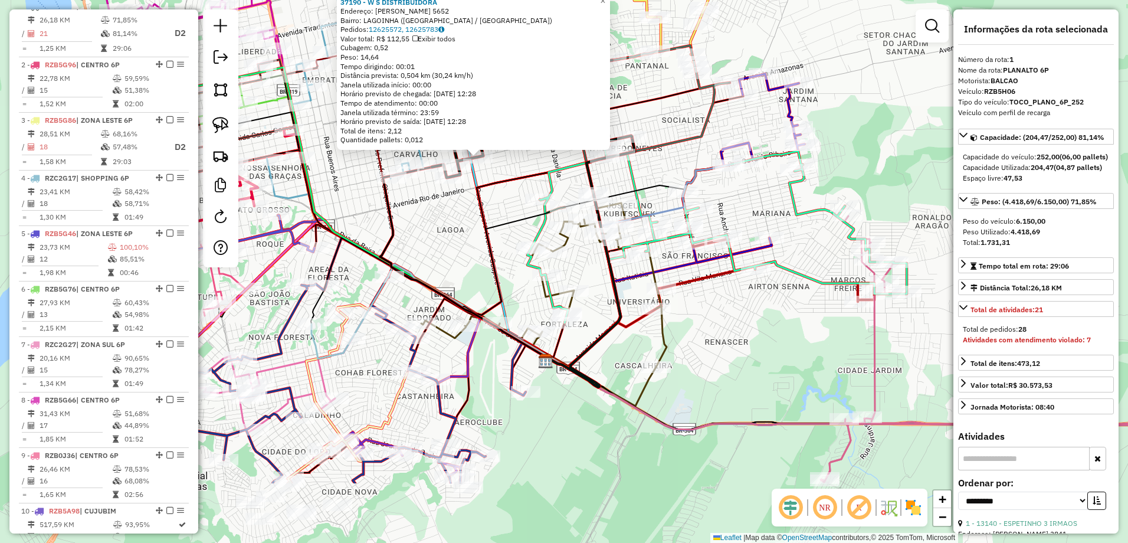
drag, startPoint x: 505, startPoint y: 355, endPoint x: 457, endPoint y: 256, distance: 110.3
click at [457, 256] on div "37190 - W S DISTRIBUIDORA Endereço: [PERSON_NAME] 5652 Bairro: LAGOINHA ([GEOGR…" at bounding box center [564, 271] width 1128 height 543
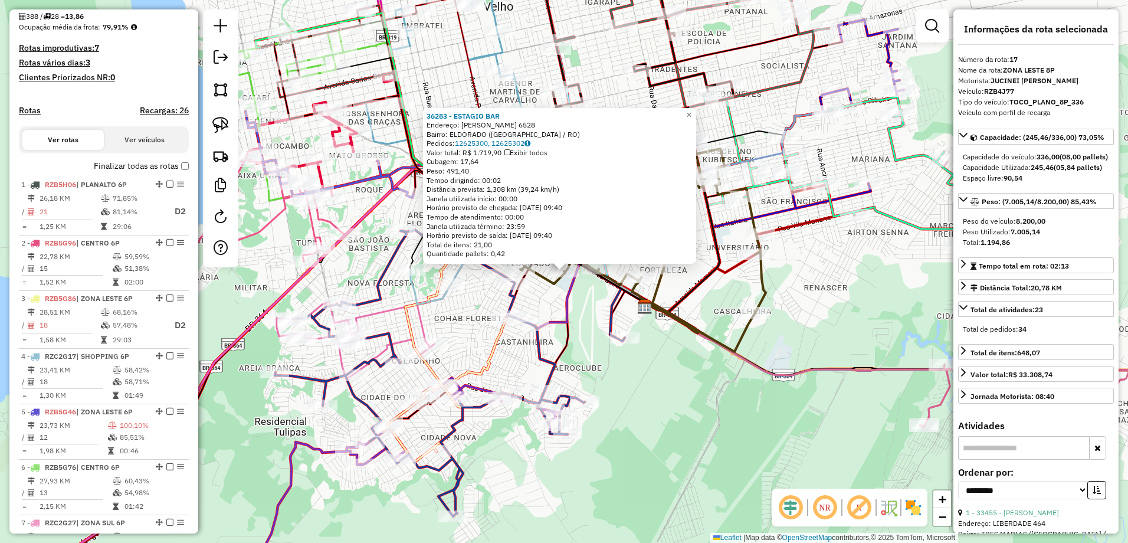
scroll to position [142, 0]
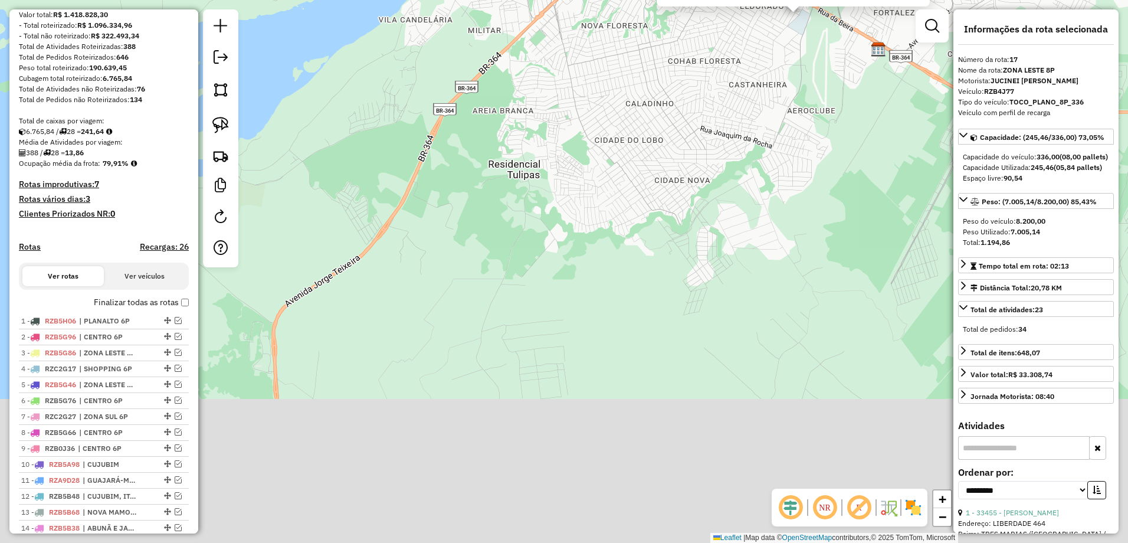
drag, startPoint x: 362, startPoint y: 375, endPoint x: 457, endPoint y: 178, distance: 217.9
click at [562, 144] on div "36283 - ESTAGIO BAR Endereço: [PERSON_NAME] 6528 Bairro: [GEOGRAPHIC_DATA] ([GE…" at bounding box center [564, 271] width 1128 height 543
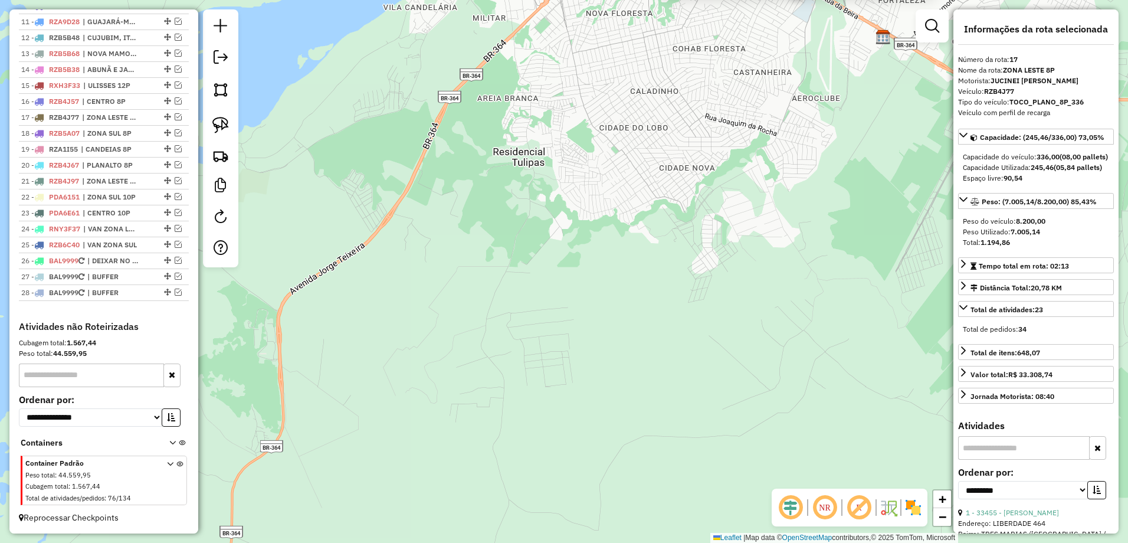
scroll to position [611, 0]
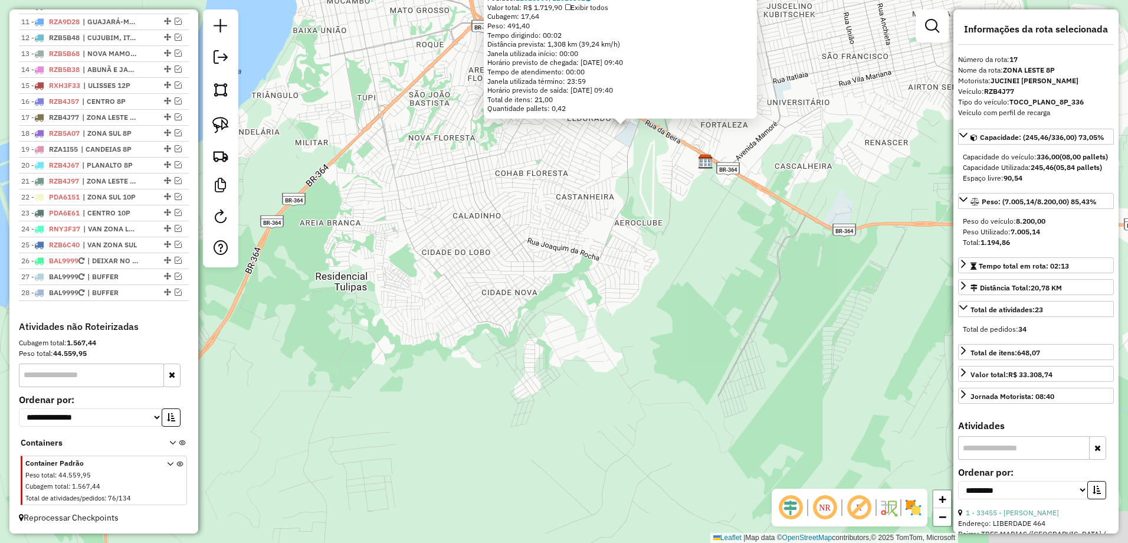
drag, startPoint x: 526, startPoint y: 274, endPoint x: 419, endPoint y: 377, distance: 148.1
click at [419, 377] on div "36283 - ESTAGIO BAR Endereço: [PERSON_NAME] 6528 Bairro: [GEOGRAPHIC_DATA] ([GE…" at bounding box center [564, 271] width 1128 height 543
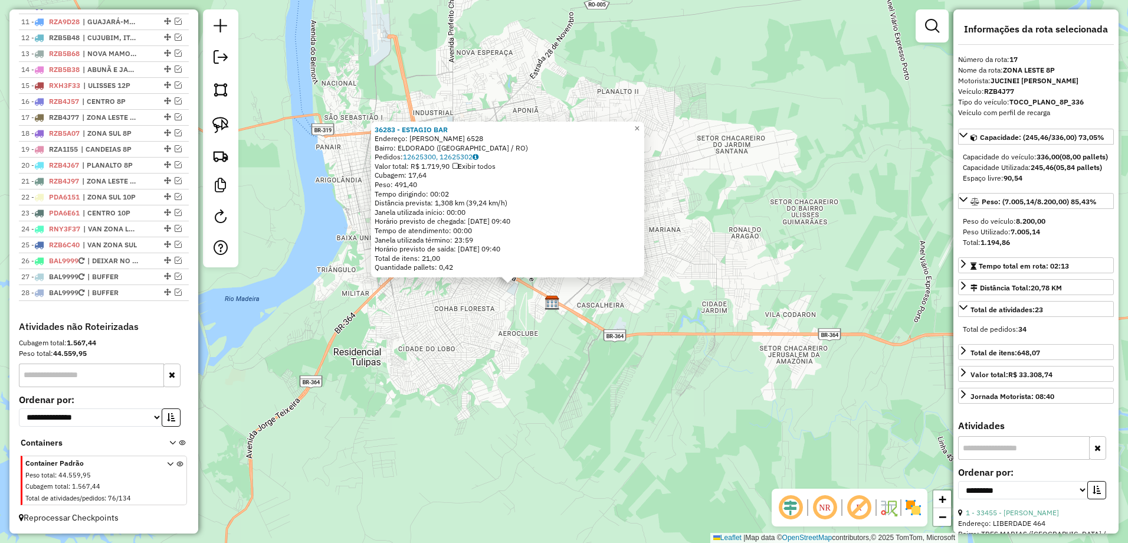
drag, startPoint x: 559, startPoint y: 313, endPoint x: 562, endPoint y: 342, distance: 29.1
click at [582, 343] on div "36283 - ESTAGIO BAR Endereço: [PERSON_NAME] 6528 Bairro: [GEOGRAPHIC_DATA] ([GE…" at bounding box center [564, 271] width 1128 height 543
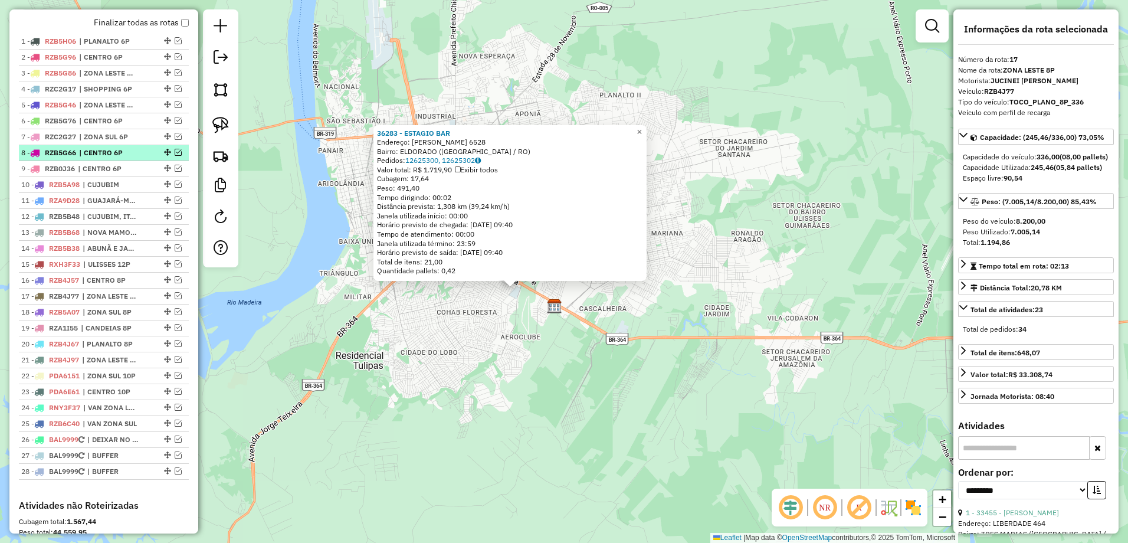
scroll to position [493, 0]
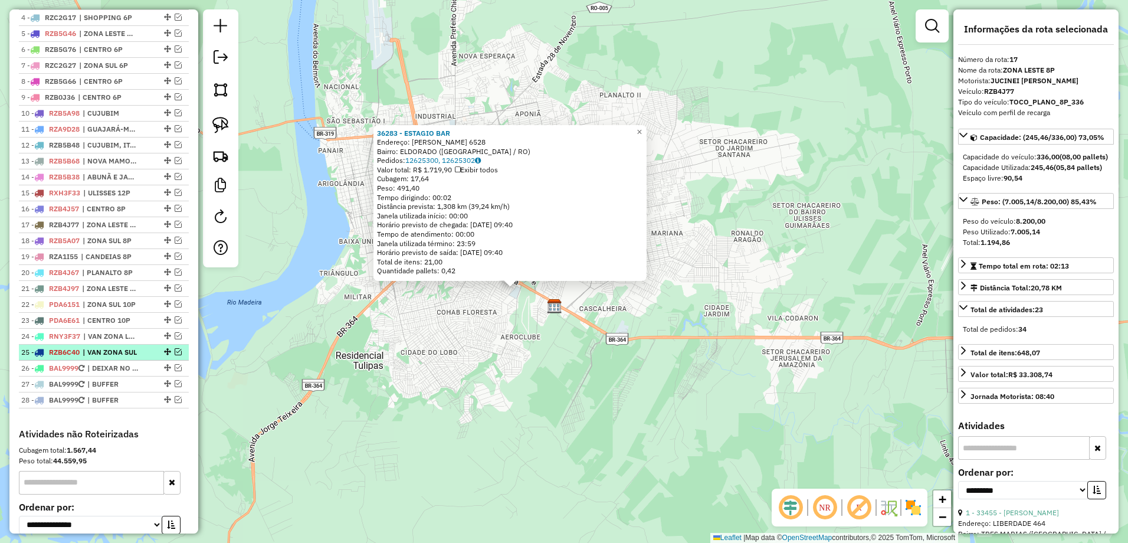
click at [107, 357] on span "| VAN ZONA SUL" at bounding box center [110, 352] width 54 height 11
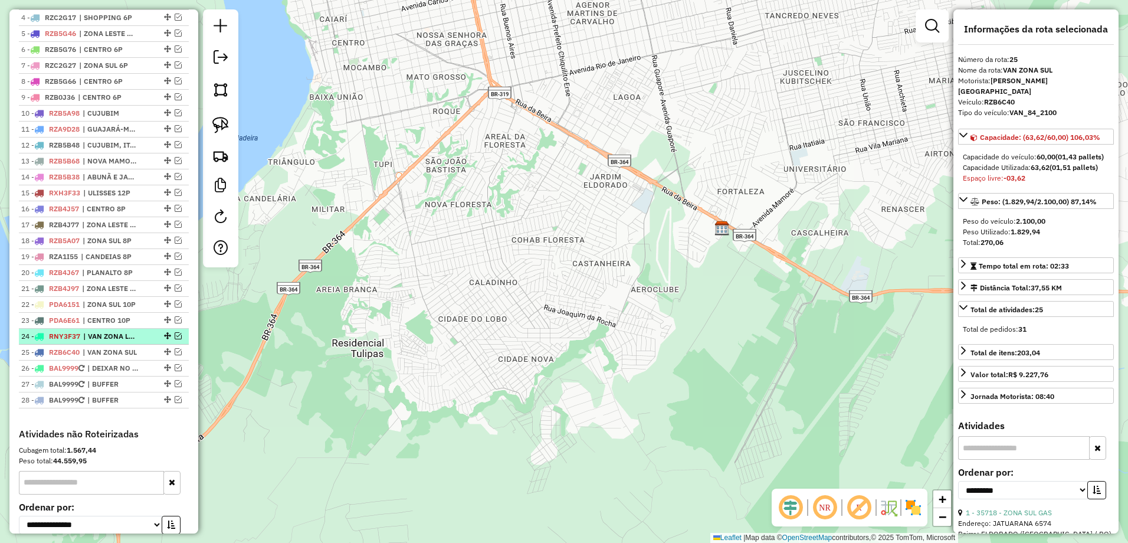
click at [107, 342] on span "| VAN ZONA LESTE" at bounding box center [110, 336] width 54 height 11
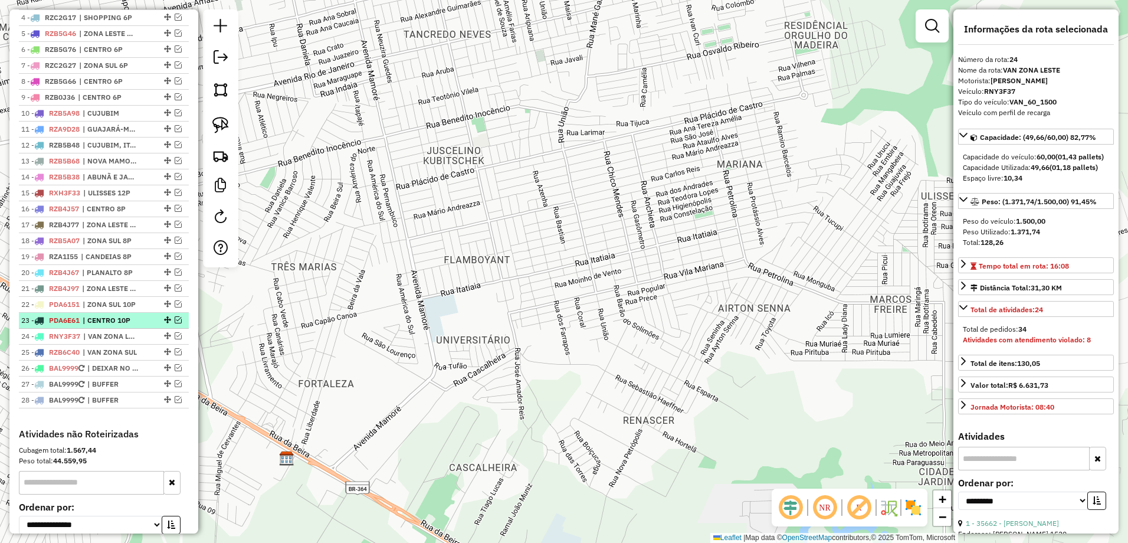
click at [115, 326] on span "| CENTRO 10P" at bounding box center [110, 320] width 54 height 11
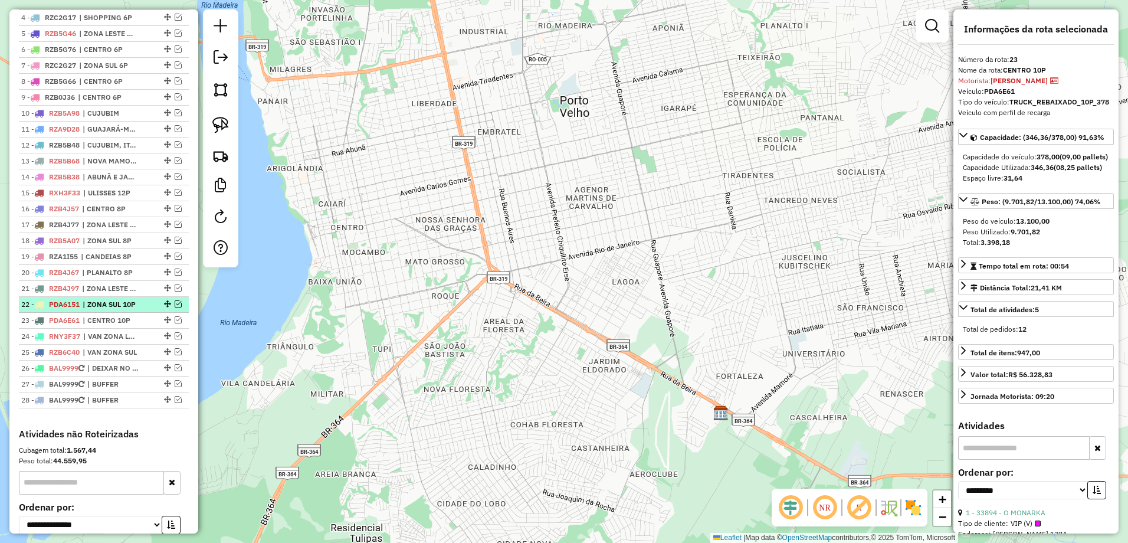
click at [124, 310] on span "| ZONA SUL 10P" at bounding box center [110, 304] width 54 height 11
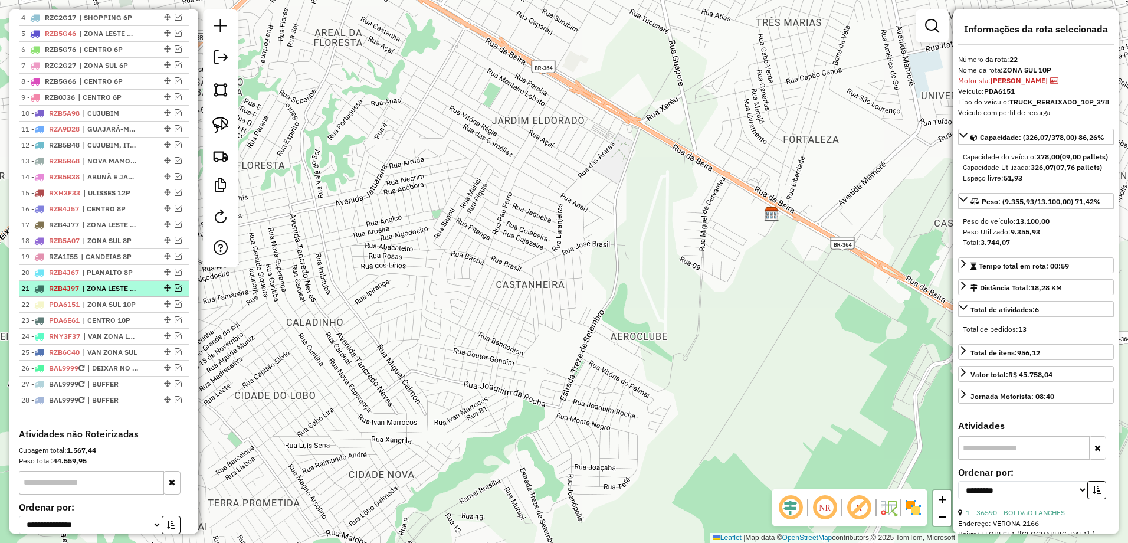
click at [117, 294] on span "| ZONA LESTE 8P" at bounding box center [109, 288] width 54 height 11
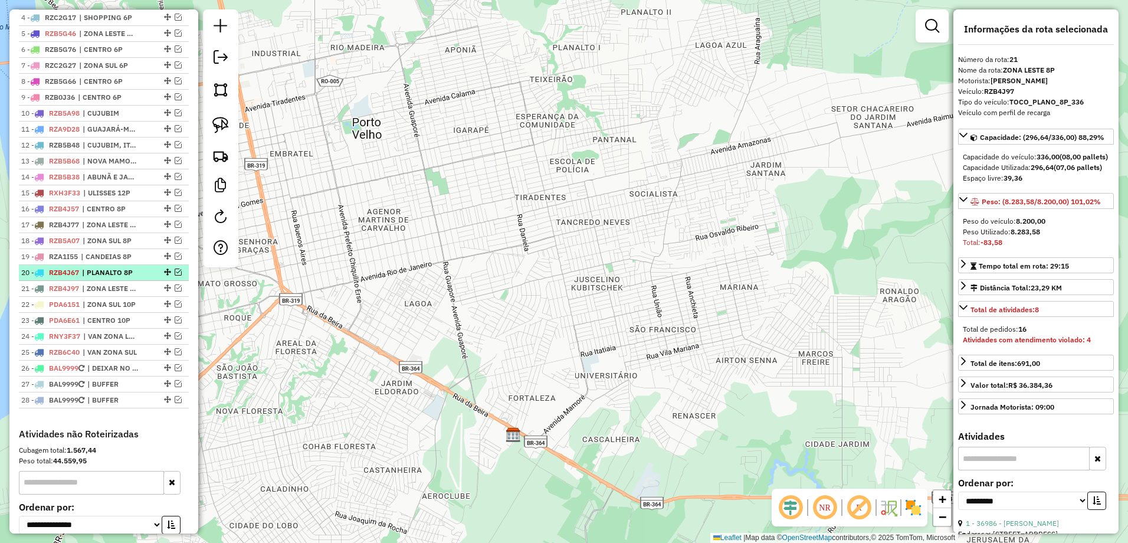
click at [120, 278] on span "| PLANALTO 8P" at bounding box center [109, 272] width 54 height 11
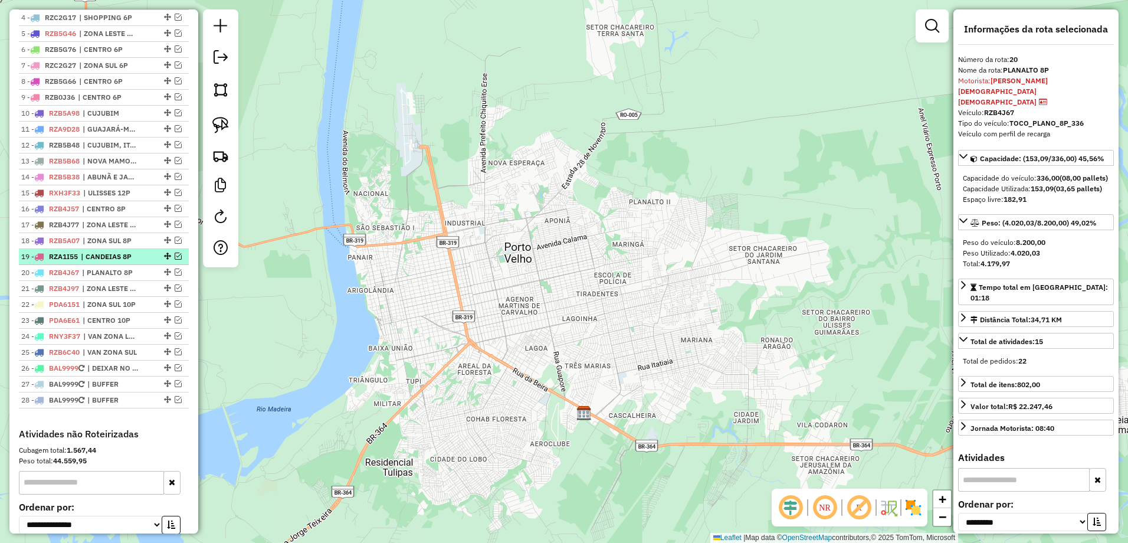
click at [111, 265] on li "19 - RZA1I55 | CANDEIAS 8P" at bounding box center [104, 257] width 170 height 16
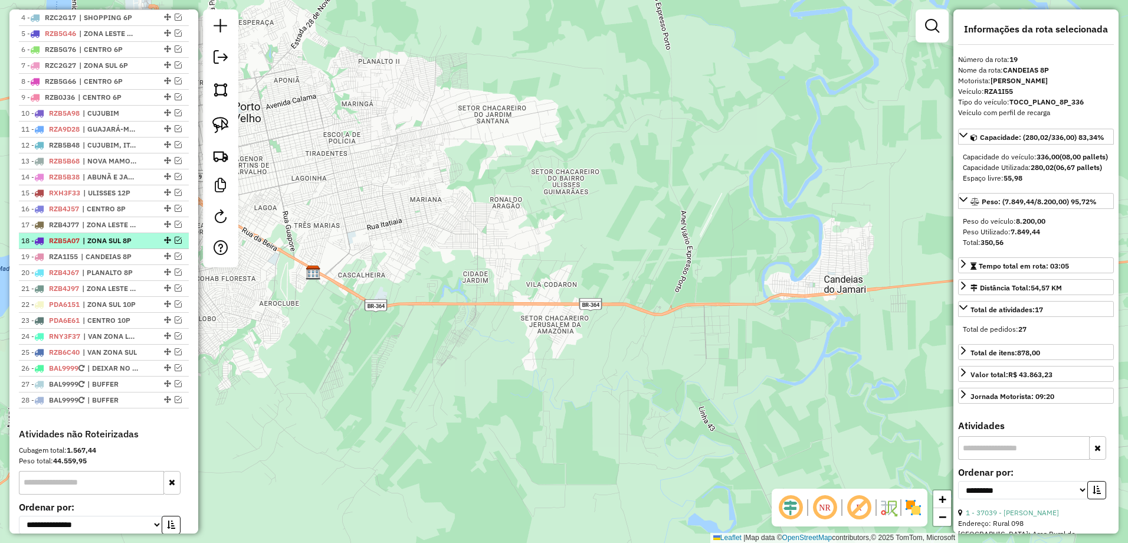
click at [114, 246] on span "| ZONA SUL 8P" at bounding box center [110, 240] width 54 height 11
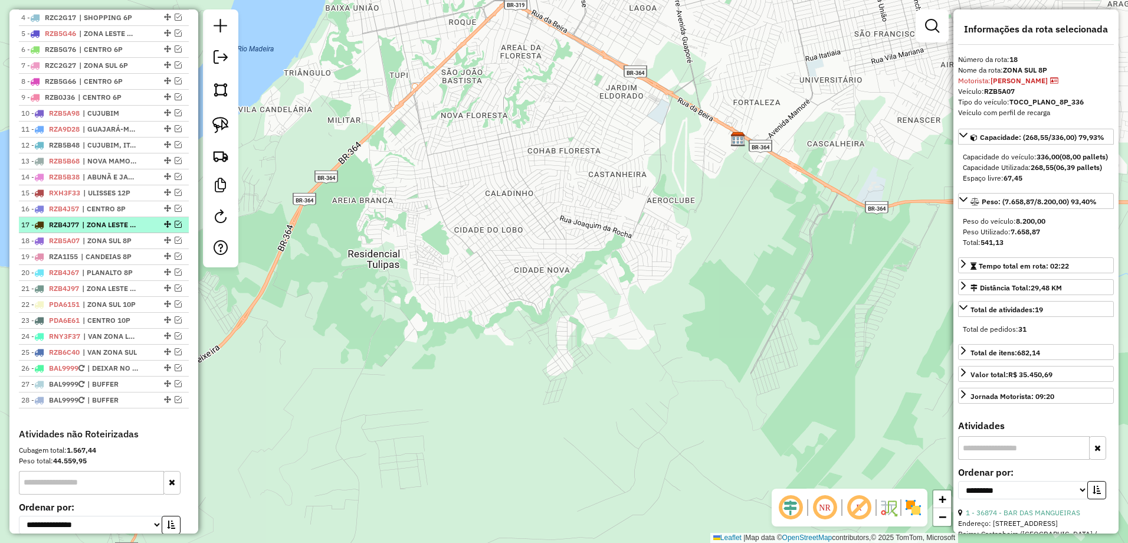
click at [119, 230] on span "| ZONA LESTE 8P" at bounding box center [109, 224] width 54 height 11
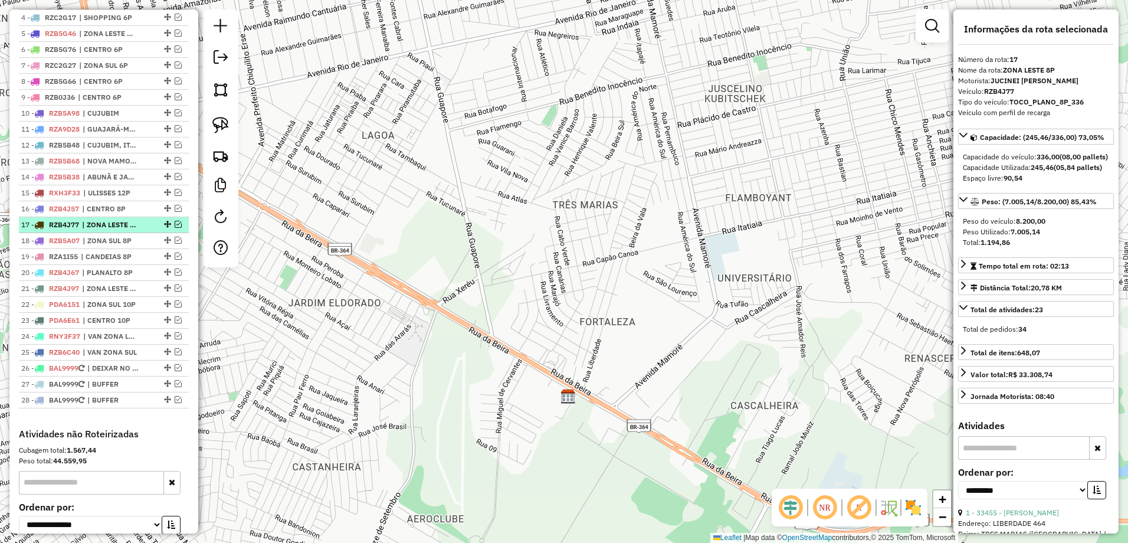
click at [126, 230] on span "| ZONA LESTE 8P" at bounding box center [109, 224] width 54 height 11
click at [177, 228] on em at bounding box center [178, 224] width 7 height 7
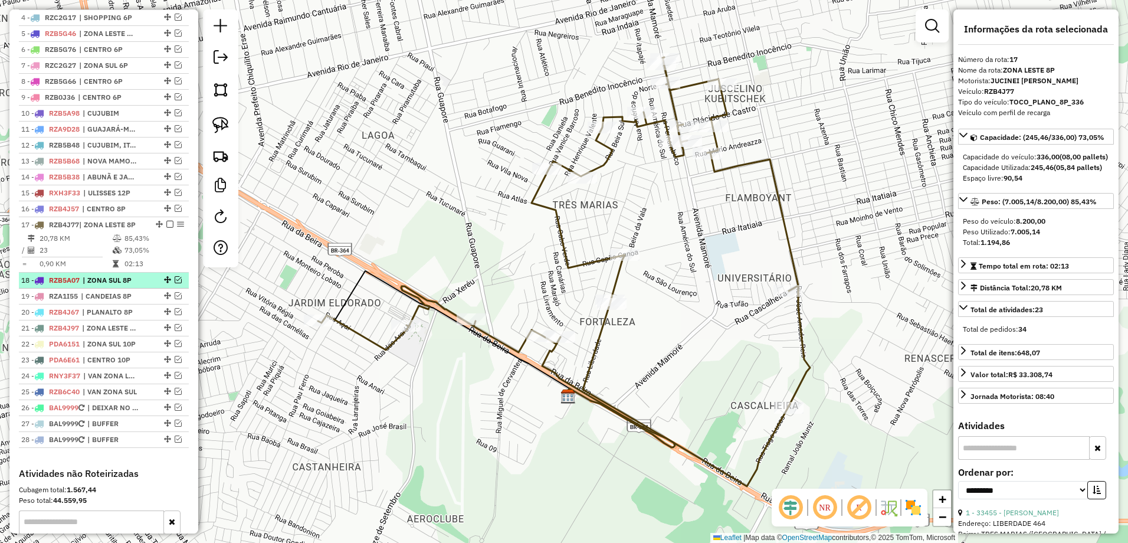
click at [176, 283] on em at bounding box center [178, 279] width 7 height 7
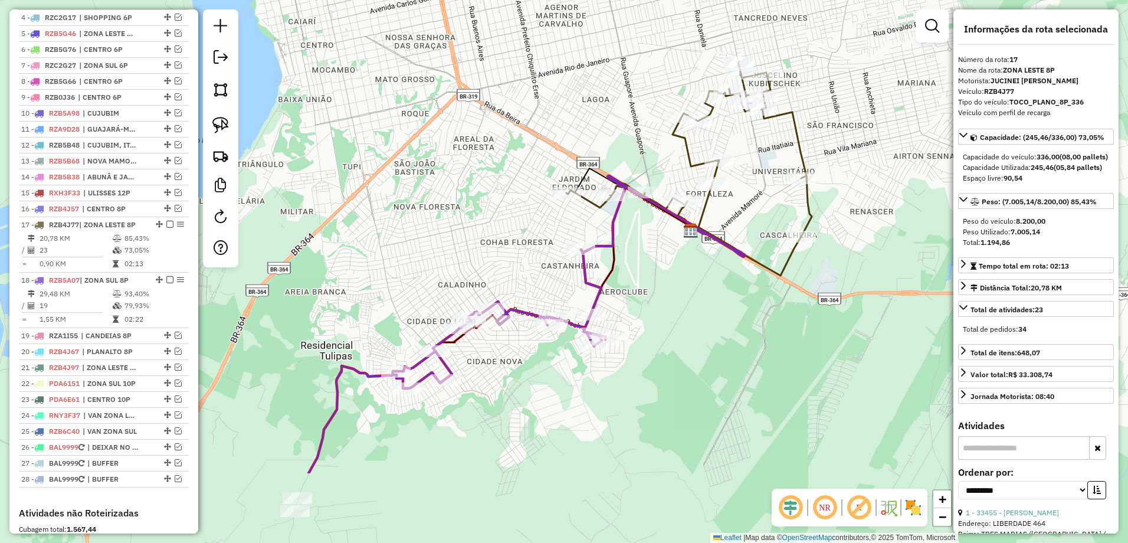
drag, startPoint x: 478, startPoint y: 402, endPoint x: 649, endPoint y: 293, distance: 203.7
click at [661, 285] on div "Janela de atendimento Grade de atendimento Capacidade Transportadoras Veículos …" at bounding box center [564, 271] width 1128 height 543
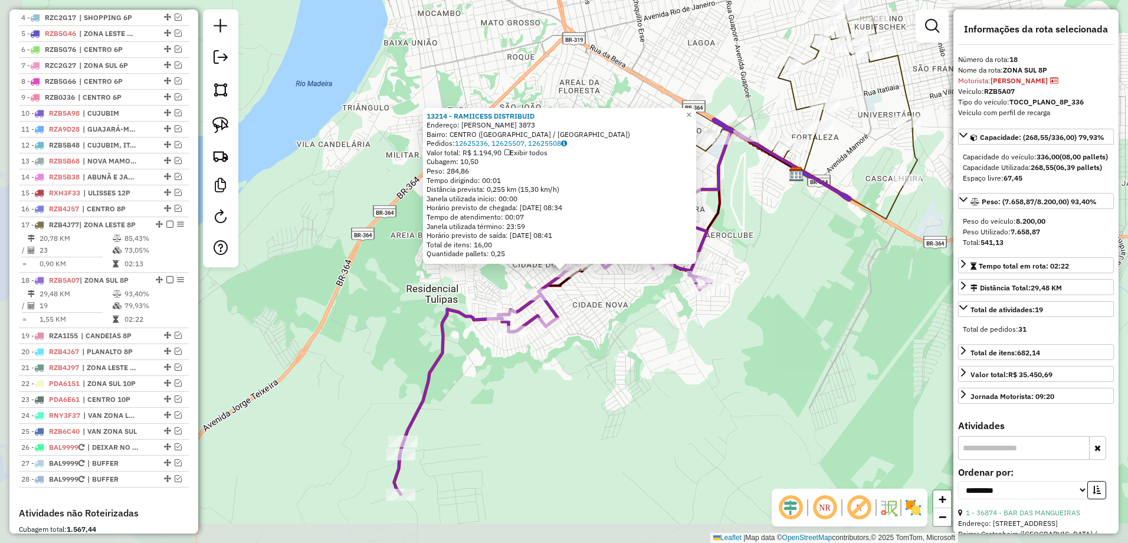
scroll to position [690, 0]
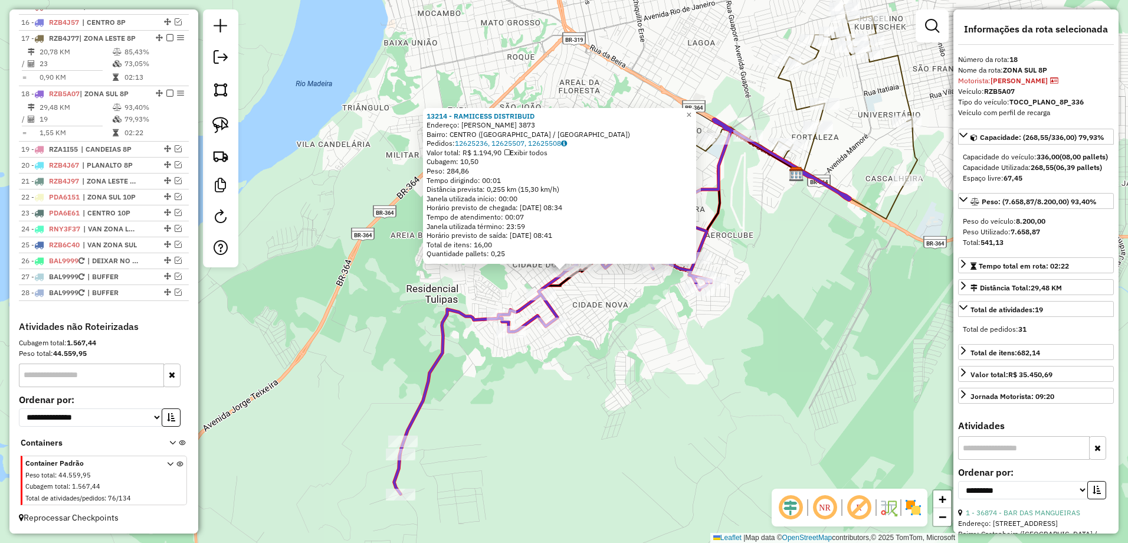
click at [783, 276] on div "13214 - RAMIICESS DISTRIBUID Endereço: [PERSON_NAME] 3873 Bairro: [GEOGRAPHIC_D…" at bounding box center [564, 271] width 1128 height 543
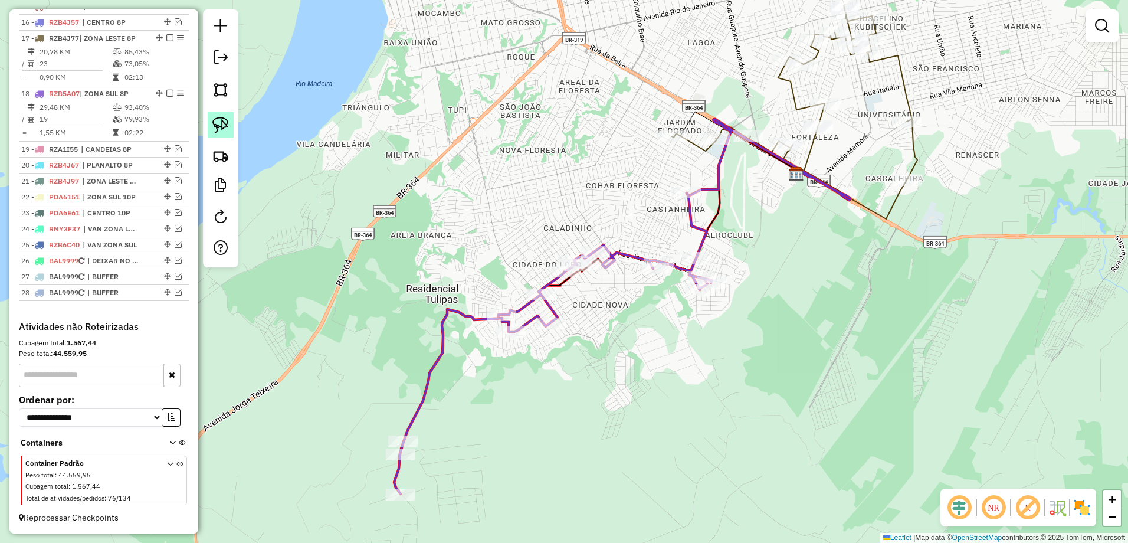
click at [227, 123] on img at bounding box center [220, 125] width 17 height 17
drag, startPoint x: 735, startPoint y: 151, endPoint x: 724, endPoint y: 126, distance: 27.5
click at [224, 125] on img at bounding box center [220, 125] width 17 height 17
click at [225, 126] on img at bounding box center [220, 125] width 17 height 17
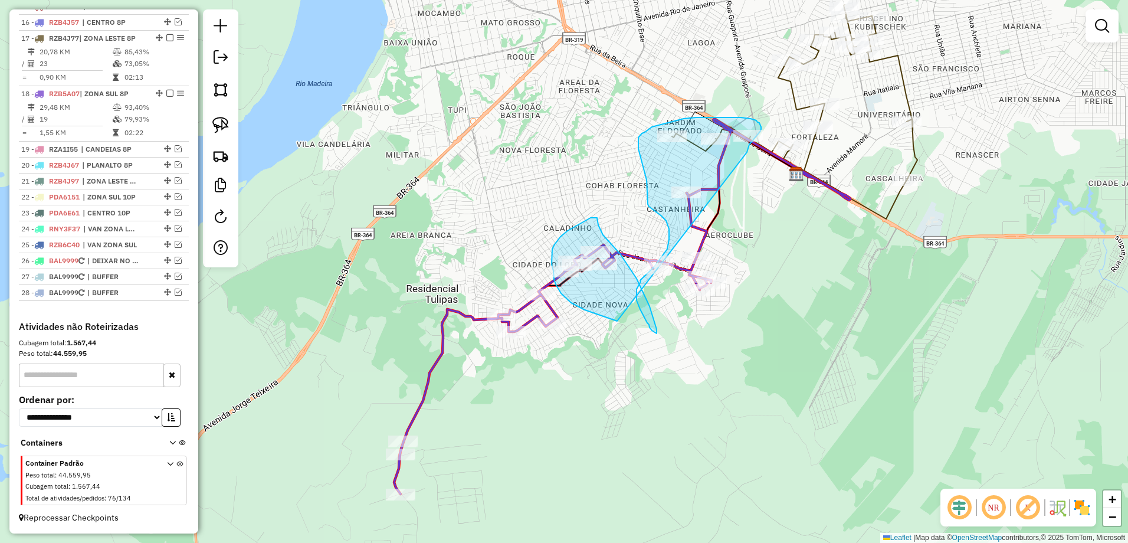
drag, startPoint x: 747, startPoint y: 152, endPoint x: 617, endPoint y: 321, distance: 212.8
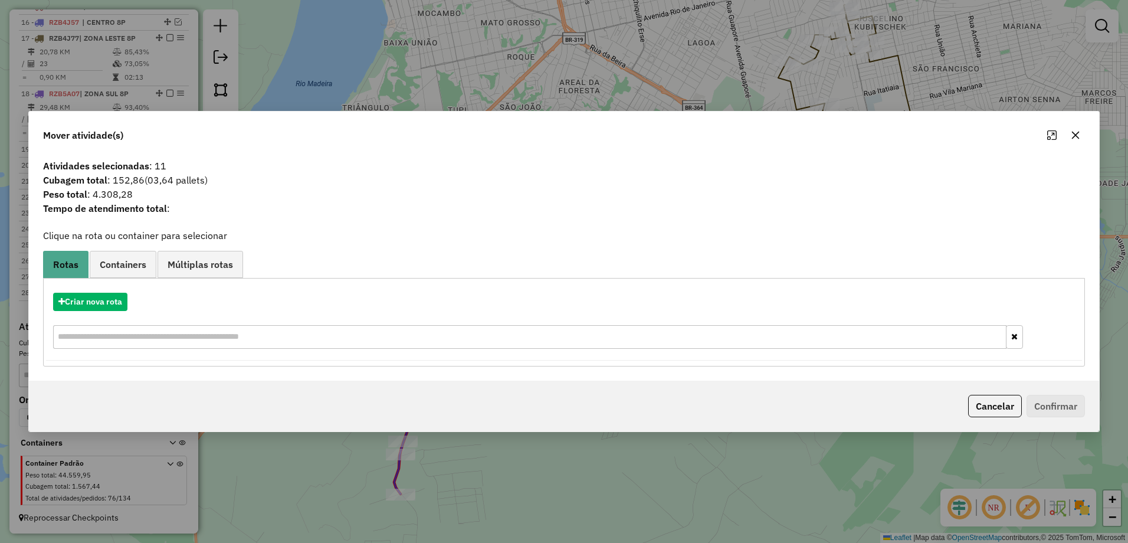
click at [1074, 135] on icon "button" at bounding box center [1075, 134] width 9 height 9
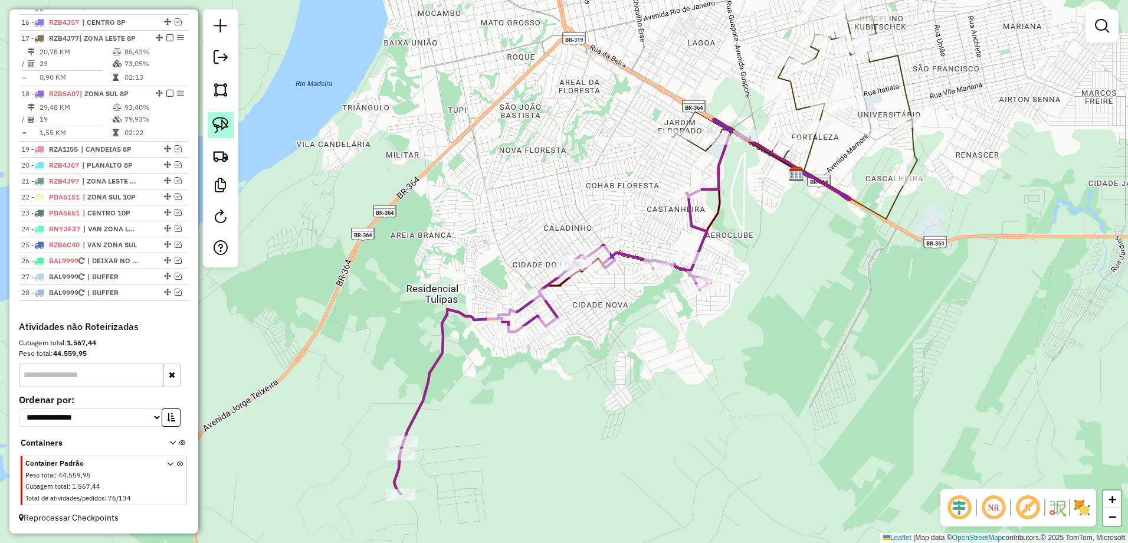
click at [225, 119] on img at bounding box center [220, 125] width 17 height 17
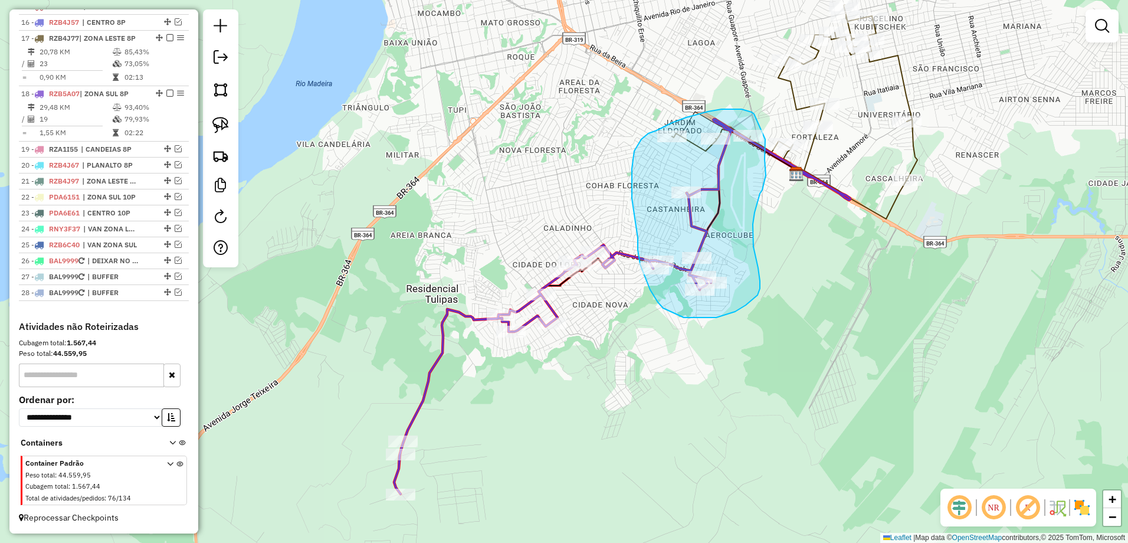
drag, startPoint x: 750, startPoint y: 111, endPoint x: 765, endPoint y: 136, distance: 29.1
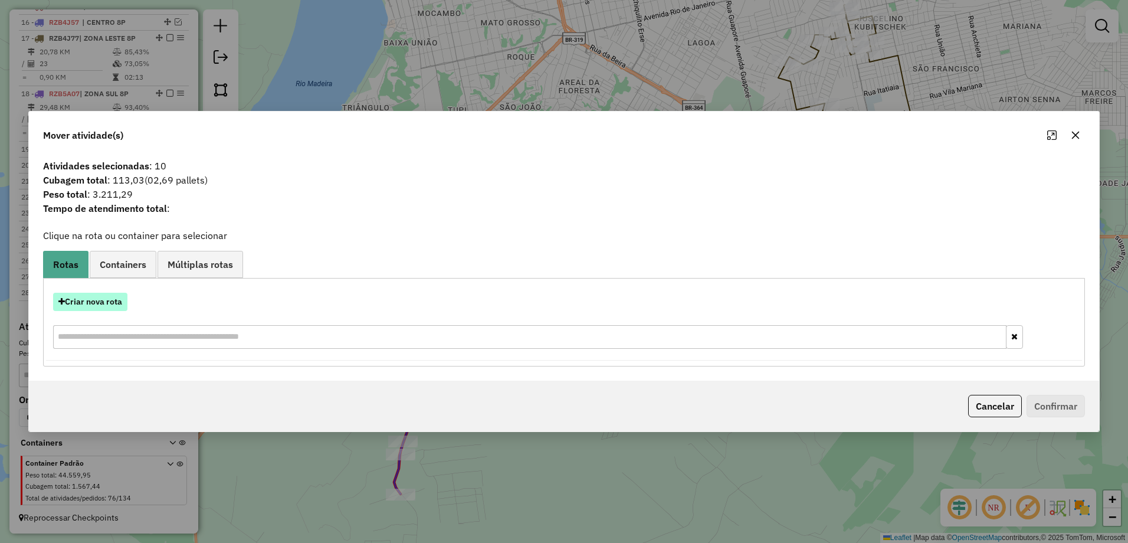
click at [119, 296] on button "Criar nova rota" at bounding box center [90, 302] width 74 height 18
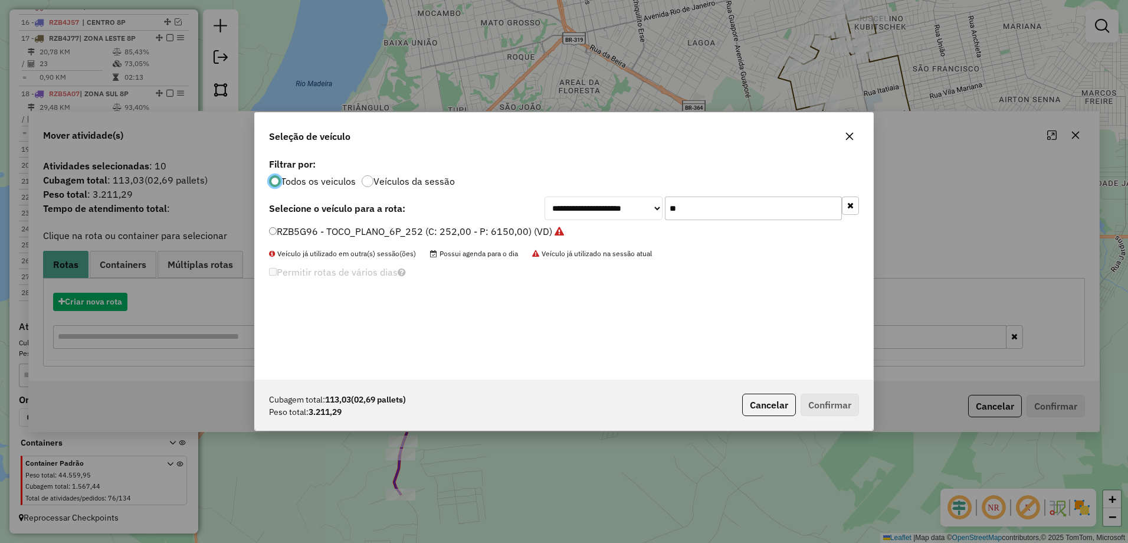
scroll to position [6, 4]
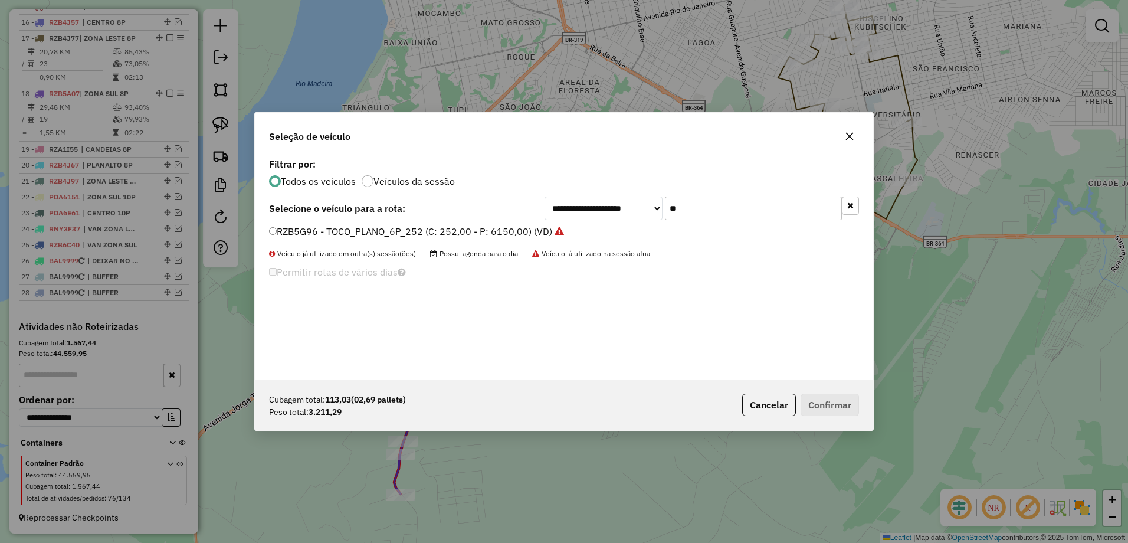
click at [720, 214] on input "**" at bounding box center [753, 208] width 177 height 24
type input "*"
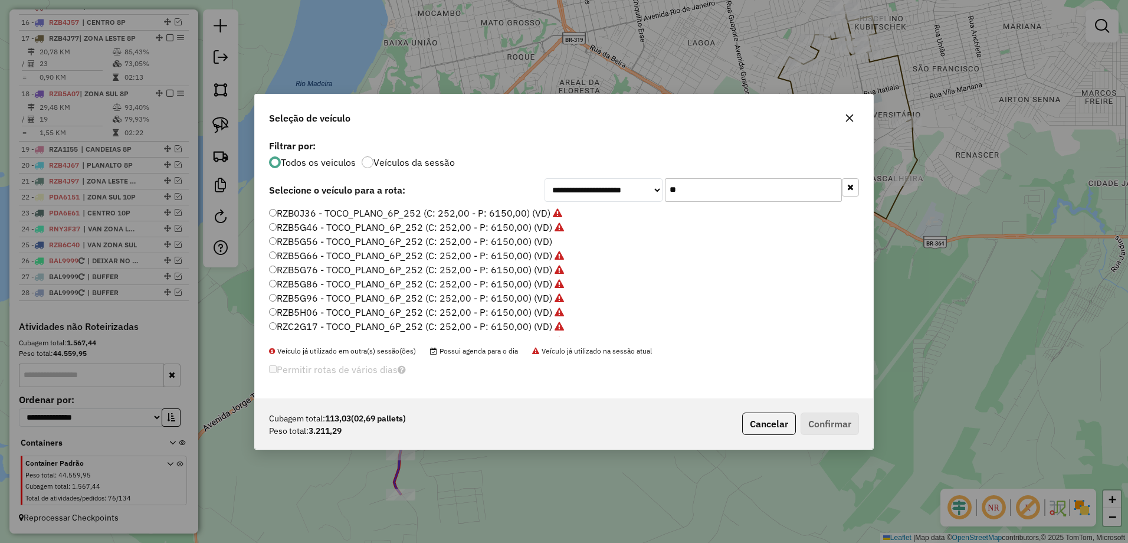
type input "*"
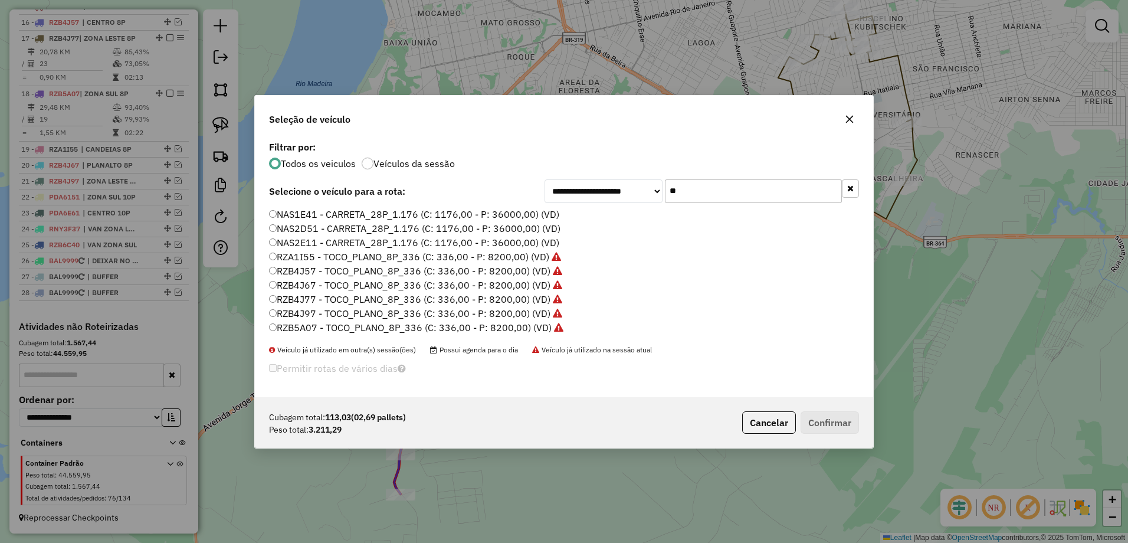
type input "*"
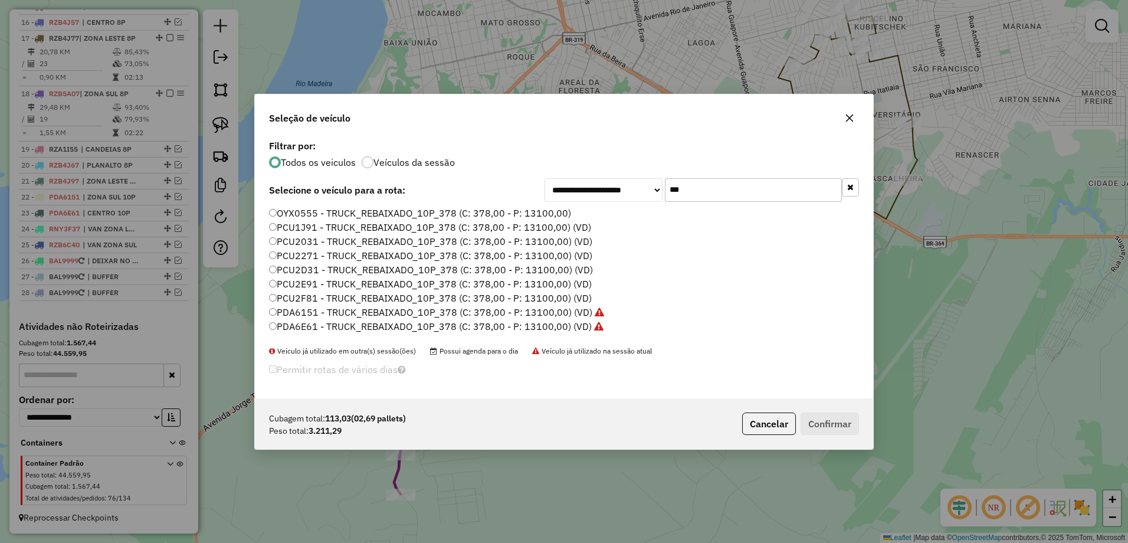
type input "***"
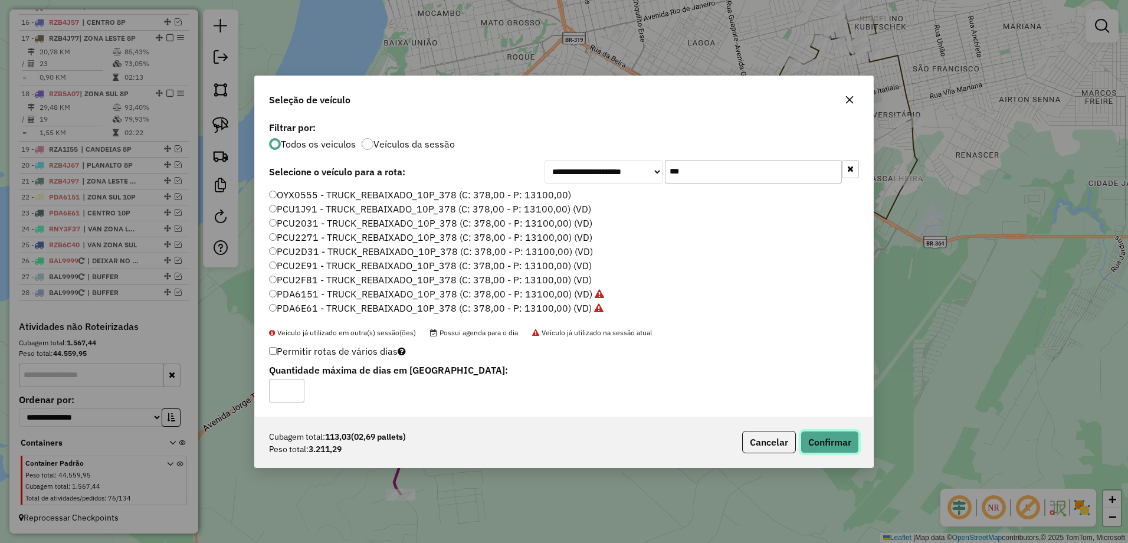
click at [848, 434] on button "Confirmar" at bounding box center [829, 442] width 58 height 22
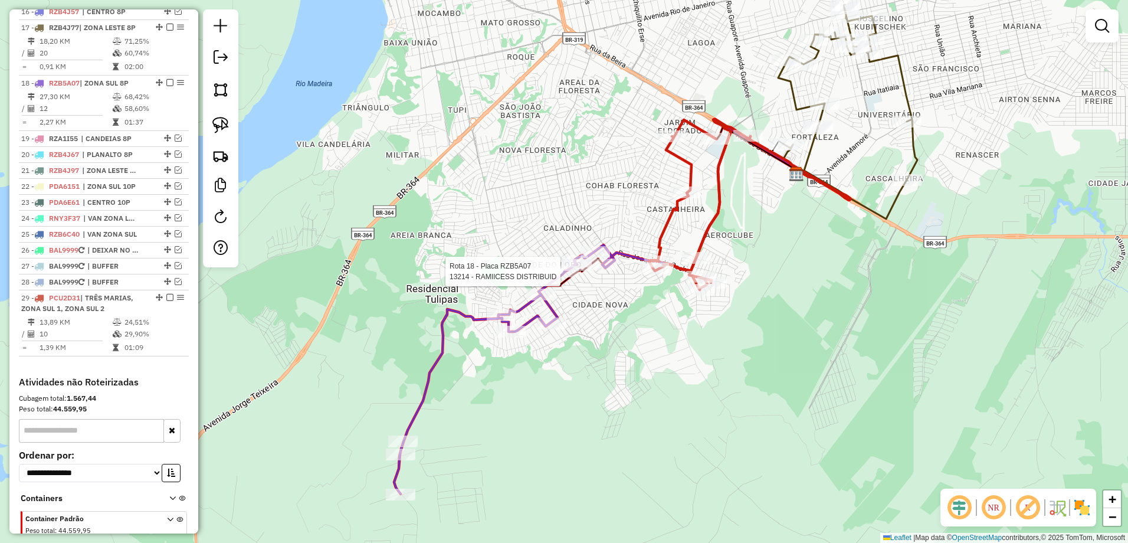
click at [557, 277] on div at bounding box center [563, 271] width 29 height 12
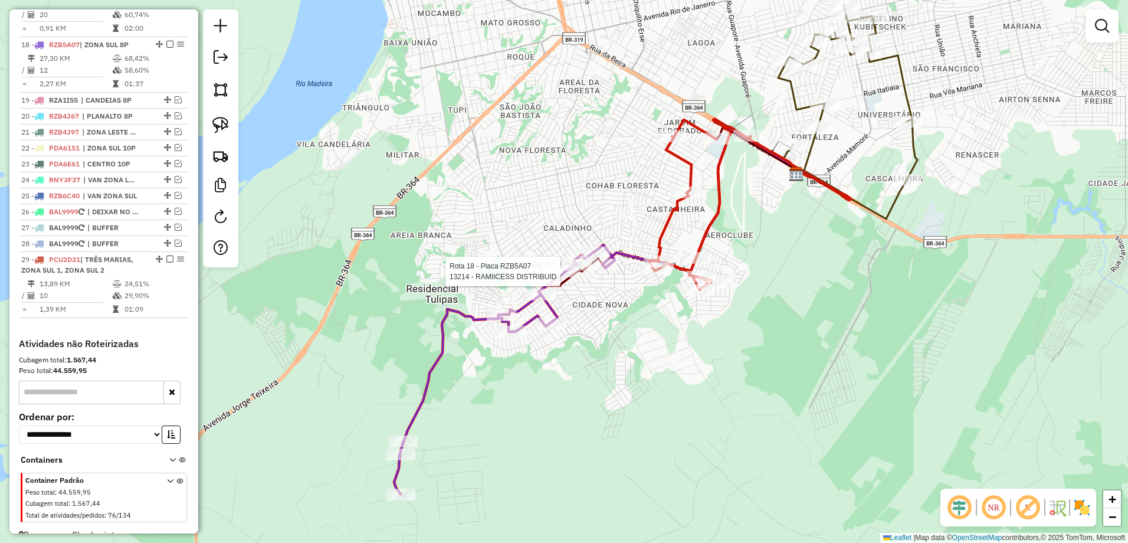
select select "**********"
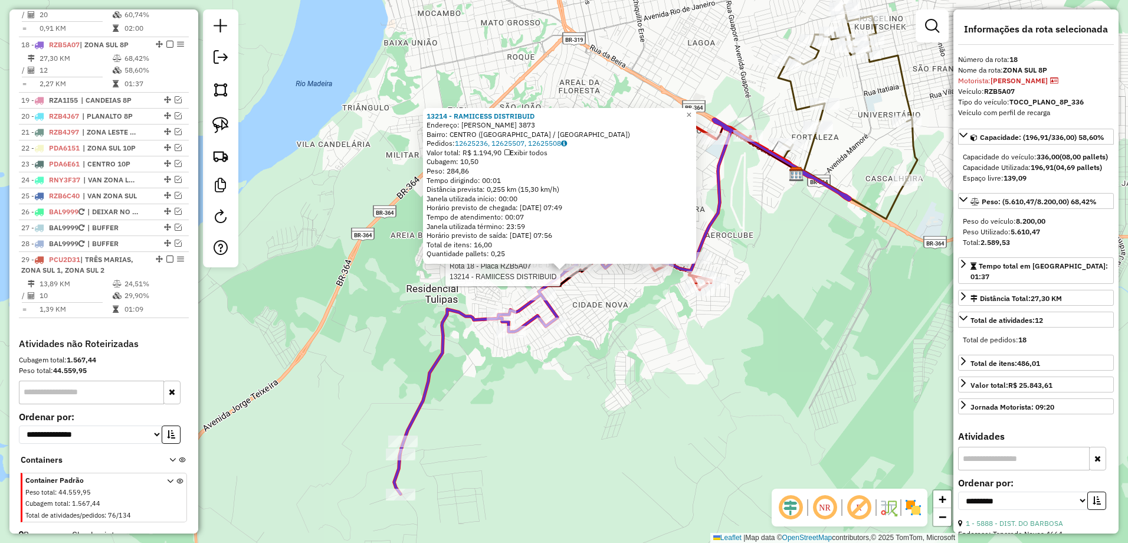
scroll to position [756, 0]
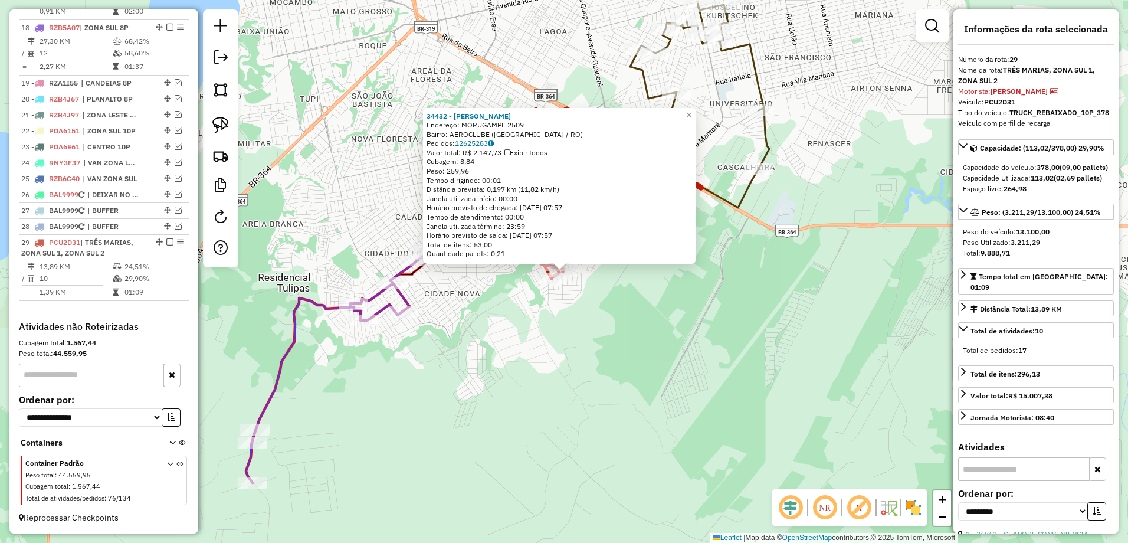
click at [740, 280] on div "34432 - [PERSON_NAME] Endereço: [GEOGRAPHIC_DATA] 2509 Bairro: AEROCLUBE ([GEOG…" at bounding box center [564, 271] width 1128 height 543
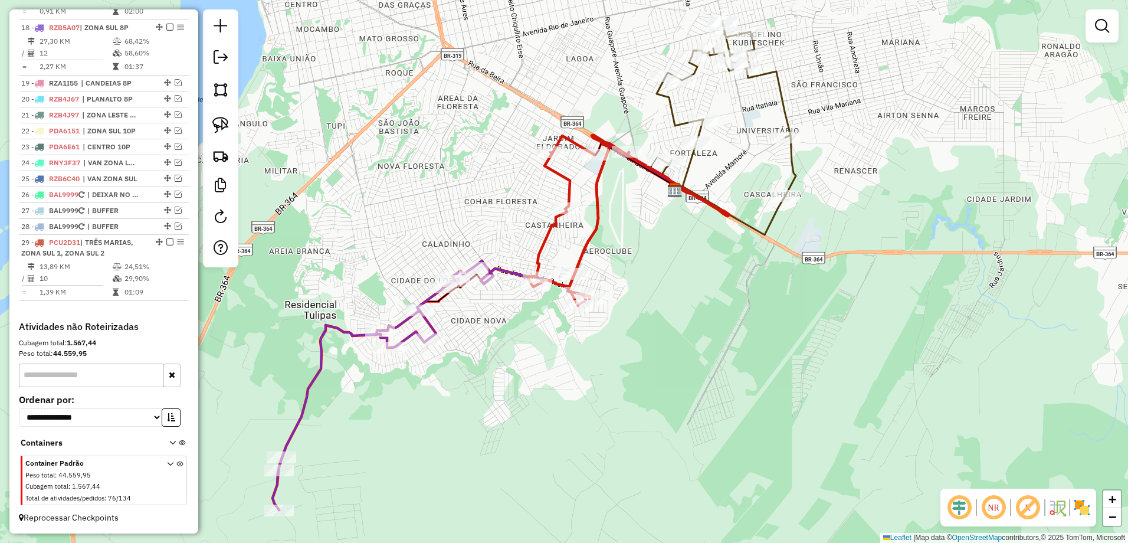
drag, startPoint x: 663, startPoint y: 258, endPoint x: 690, endPoint y: 285, distance: 38.0
click at [690, 285] on div "Janela de atendimento Grade de atendimento Capacidade Transportadoras Veículos …" at bounding box center [564, 271] width 1128 height 543
select select "**********"
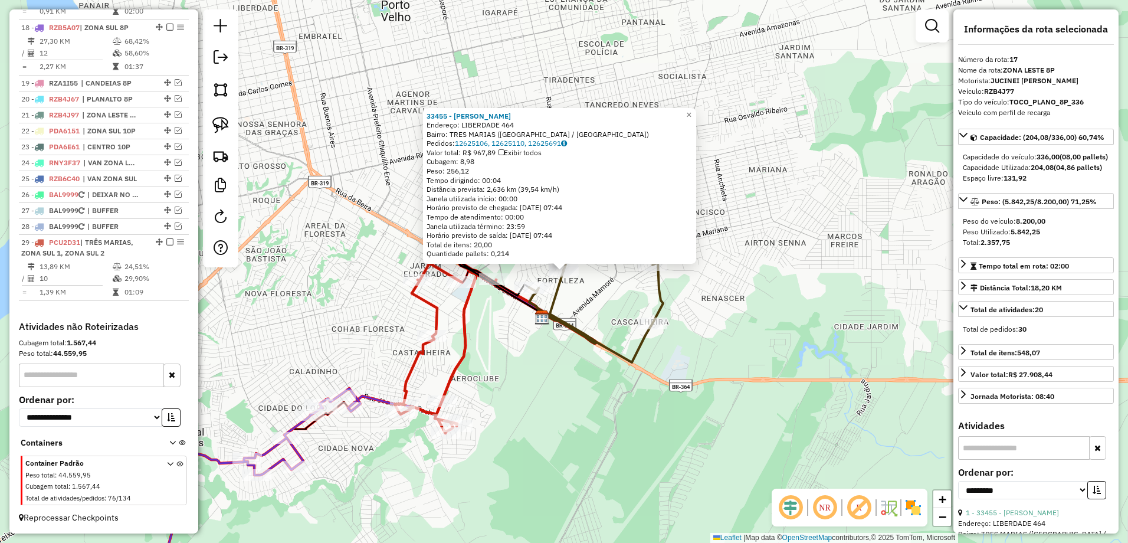
scroll to position [711, 0]
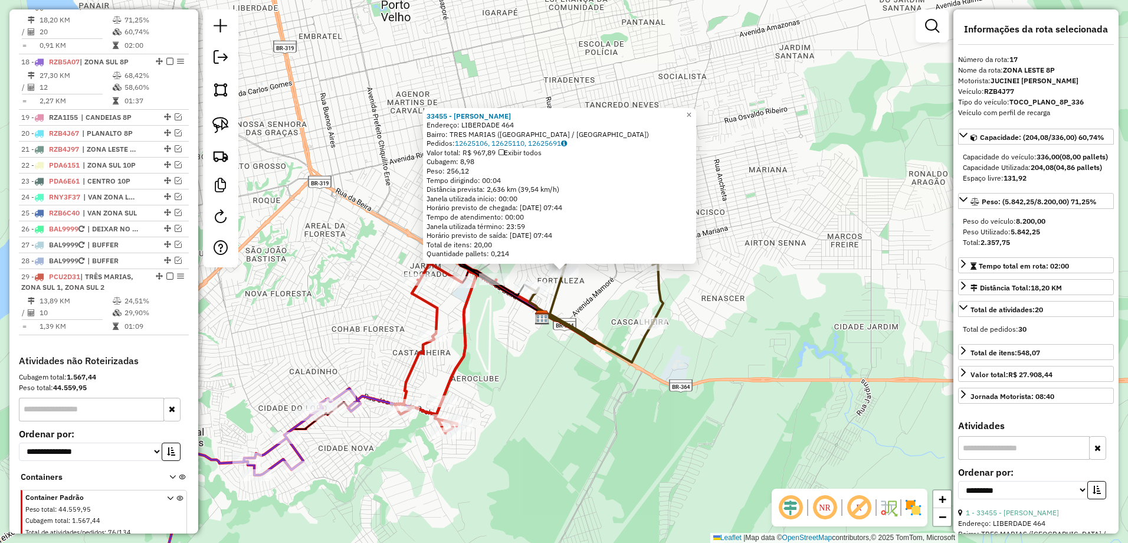
click at [792, 281] on div "33455 - [PERSON_NAME]: LIBERDADE 464 Bairro: [GEOGRAPHIC_DATA] ([GEOGRAPHIC_DAT…" at bounding box center [564, 271] width 1128 height 543
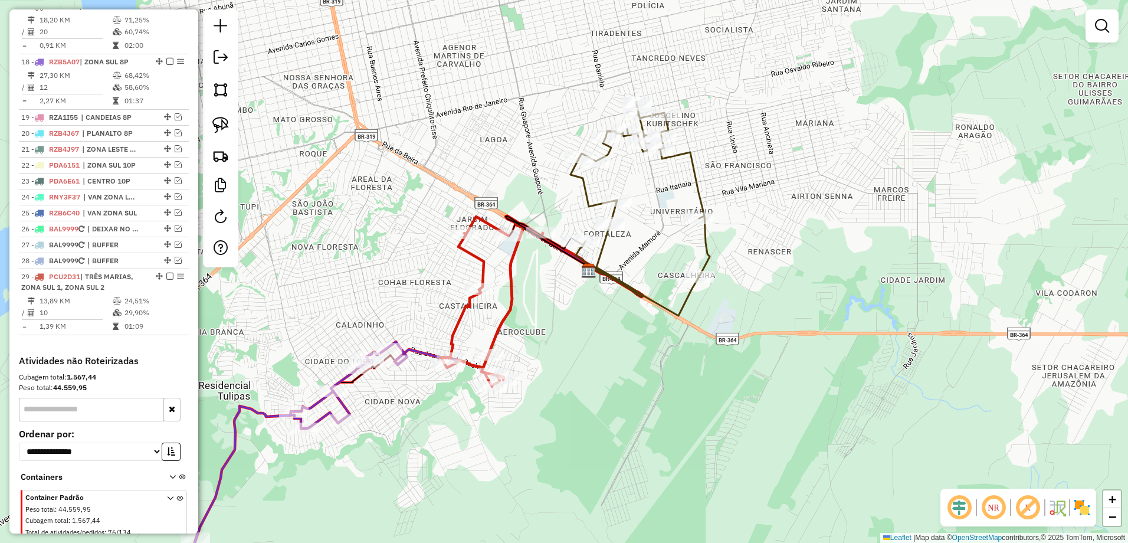
drag, startPoint x: 631, startPoint y: 317, endPoint x: 688, endPoint y: 260, distance: 80.5
click at [688, 260] on div "Janela de atendimento Grade de atendimento Capacidade Transportadoras Veículos …" at bounding box center [564, 271] width 1128 height 543
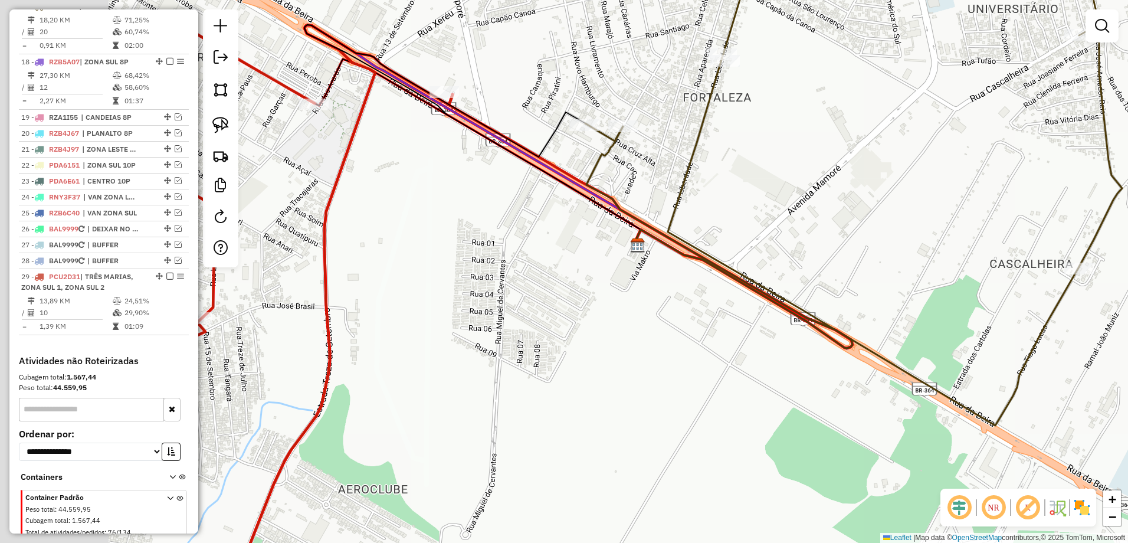
drag, startPoint x: 451, startPoint y: 231, endPoint x: 675, endPoint y: 192, distance: 226.9
click at [675, 192] on div "Janela de atendimento Grade de atendimento Capacidade Transportadoras Veículos …" at bounding box center [564, 271] width 1128 height 543
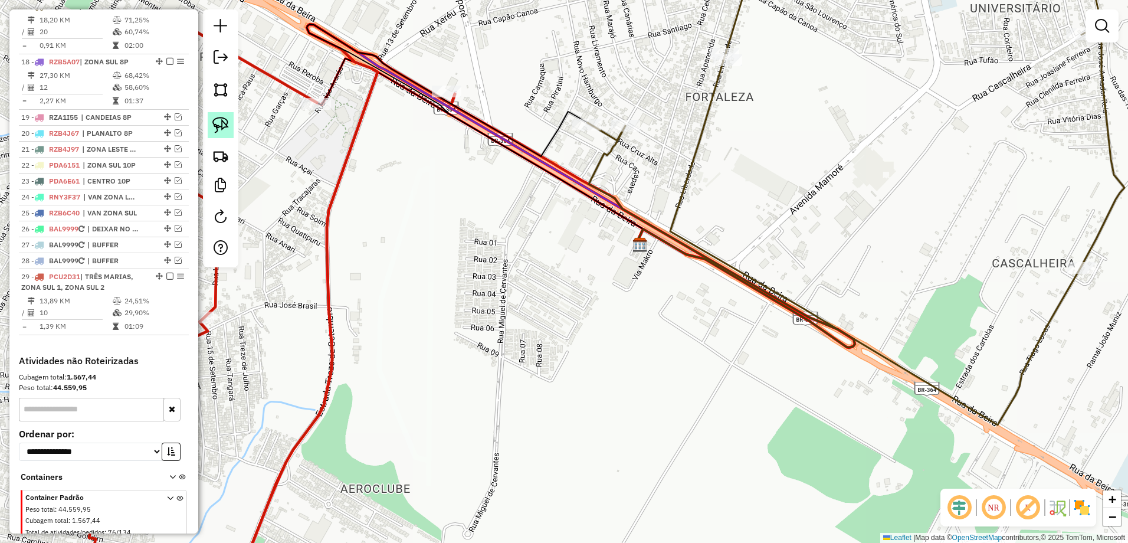
click at [222, 123] on img at bounding box center [220, 125] width 17 height 17
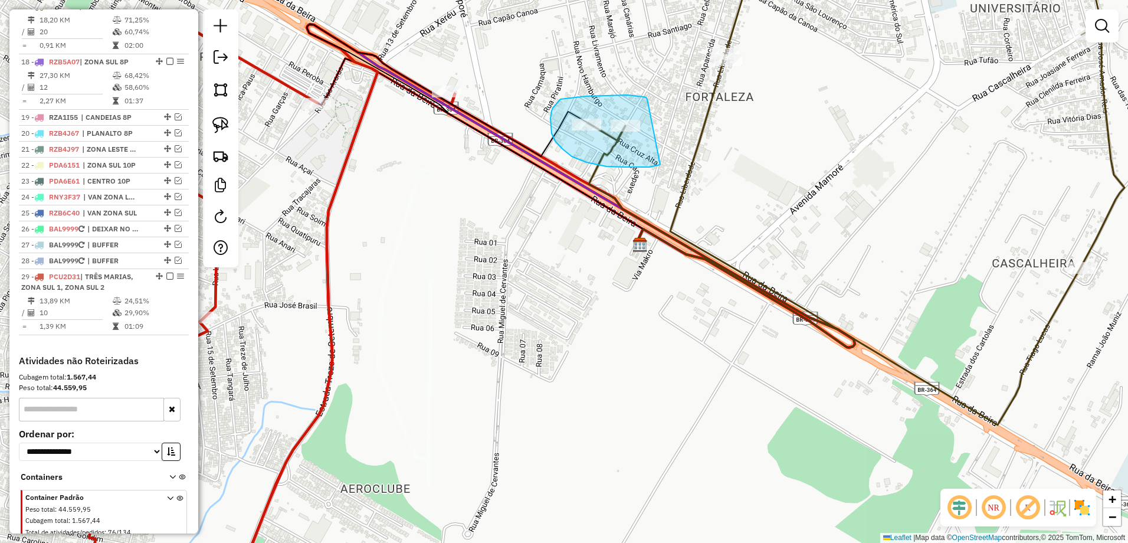
drag, startPoint x: 646, startPoint y: 97, endPoint x: 670, endPoint y: 161, distance: 68.1
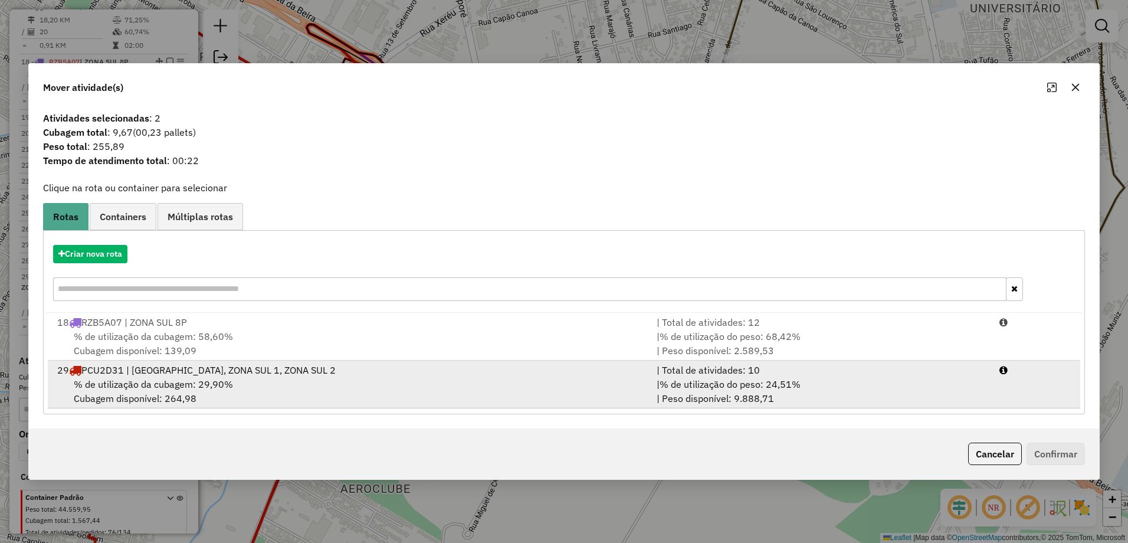
click at [236, 372] on div "29 PCU2D31 | [GEOGRAPHIC_DATA], ZONA SUL 1, ZONA SUL 2" at bounding box center [349, 370] width 599 height 14
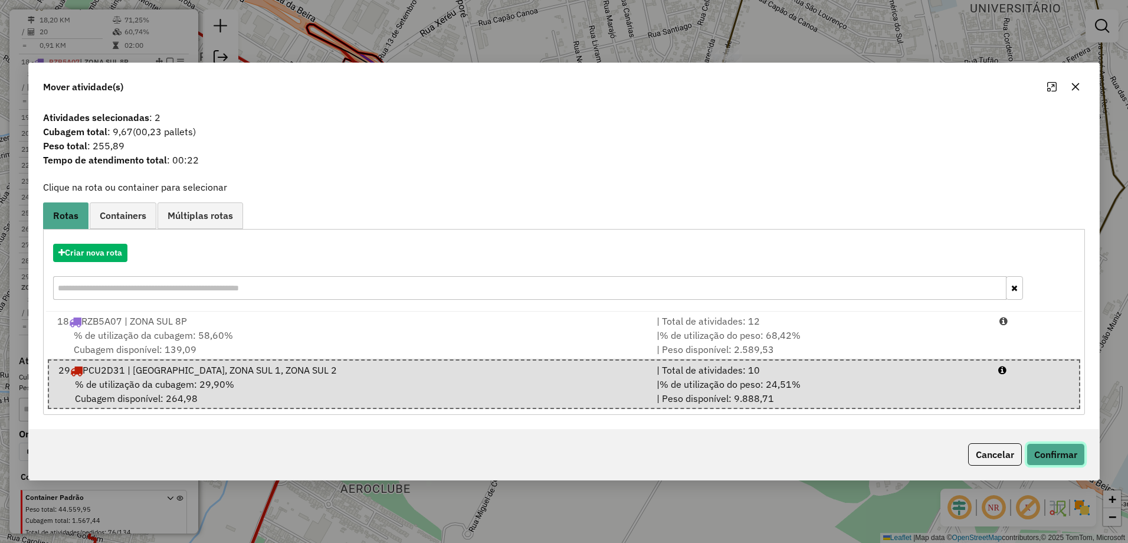
click at [1084, 454] on button "Confirmar" at bounding box center [1055, 454] width 58 height 22
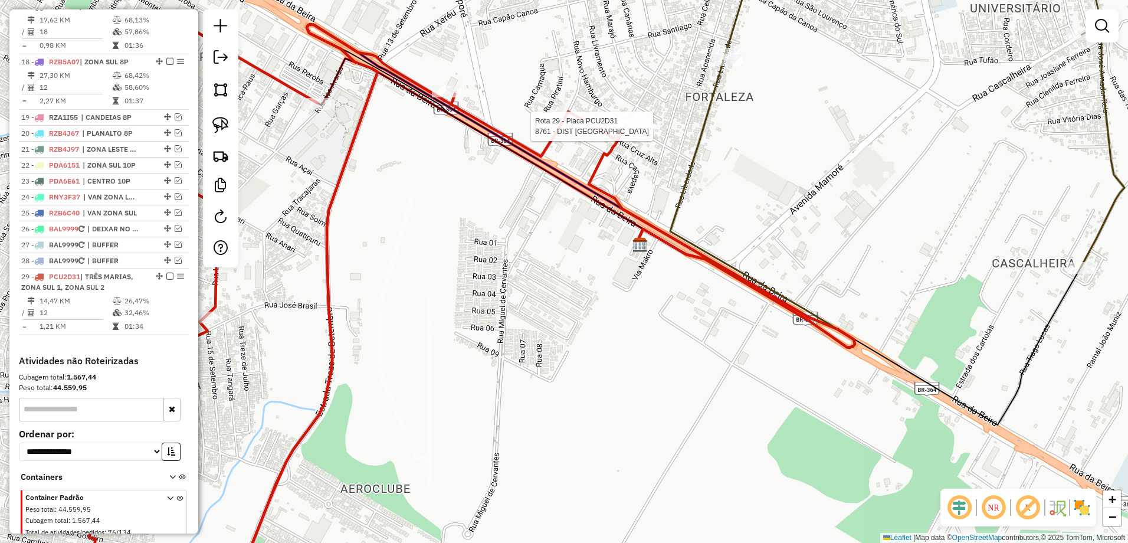
select select "**********"
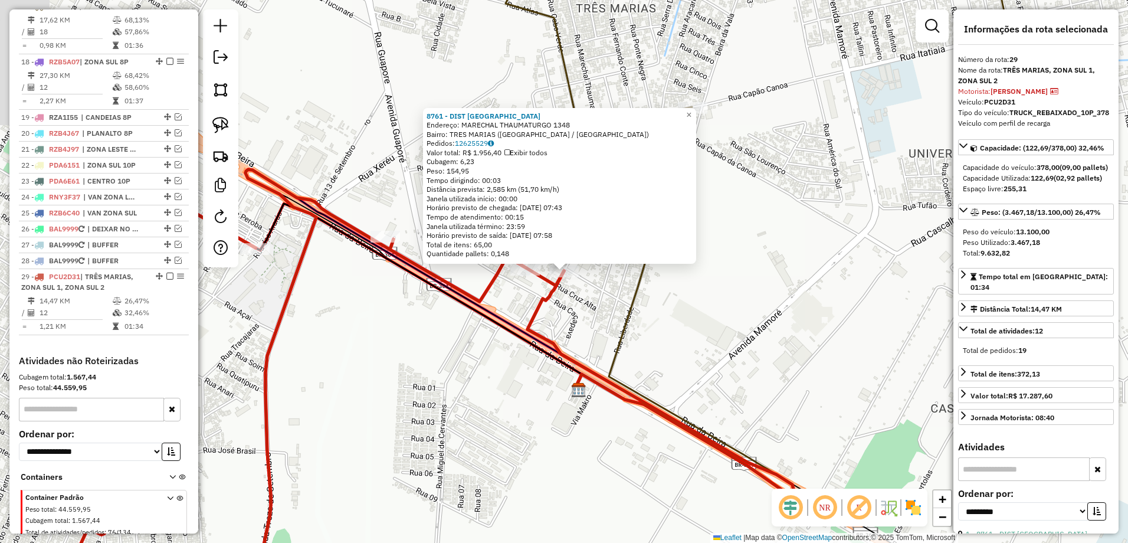
scroll to position [756, 0]
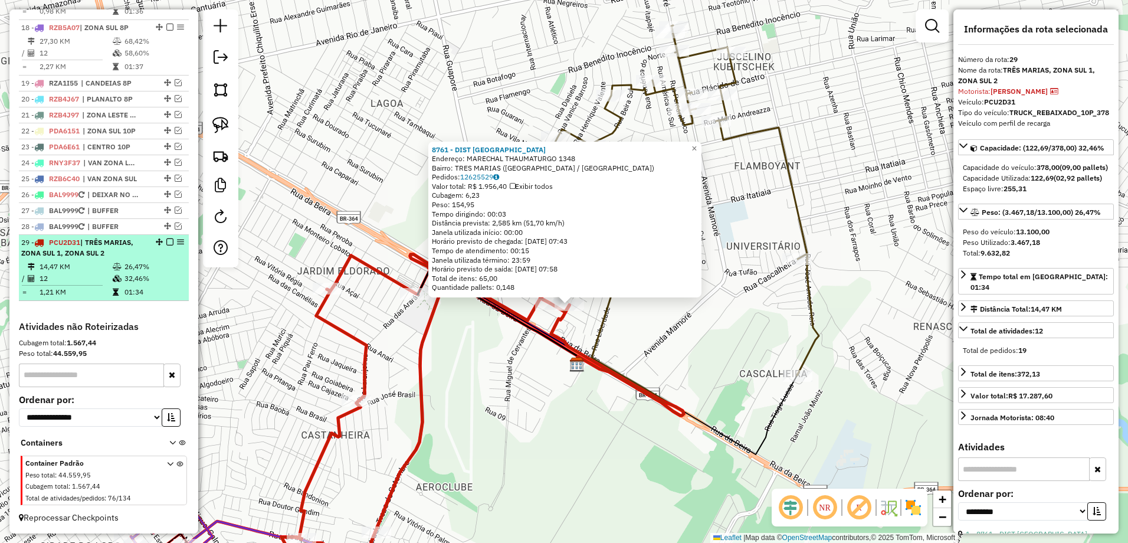
click at [167, 242] on em at bounding box center [169, 241] width 7 height 7
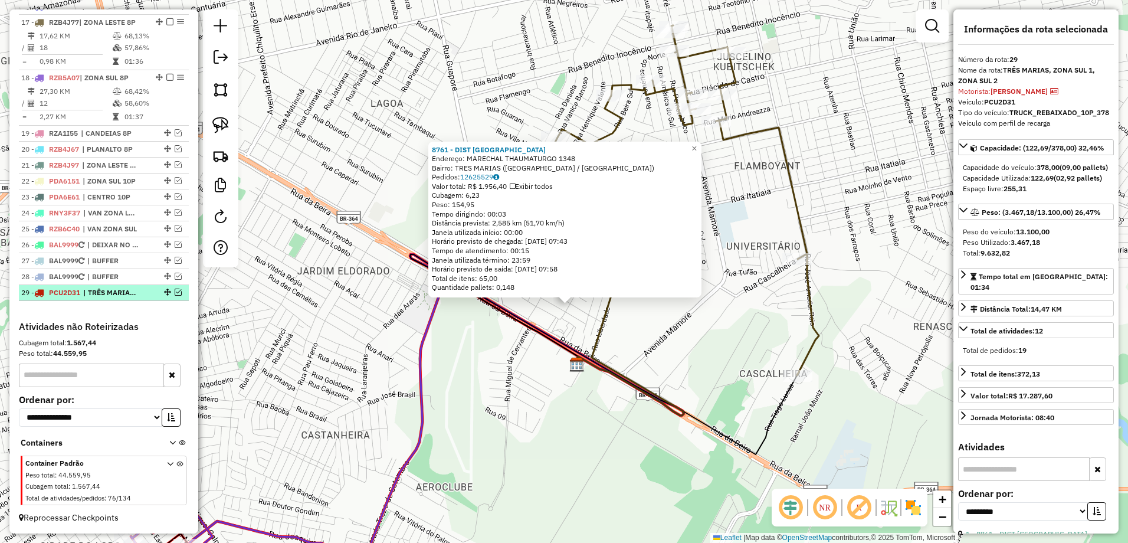
scroll to position [706, 0]
click at [175, 291] on em at bounding box center [178, 291] width 7 height 7
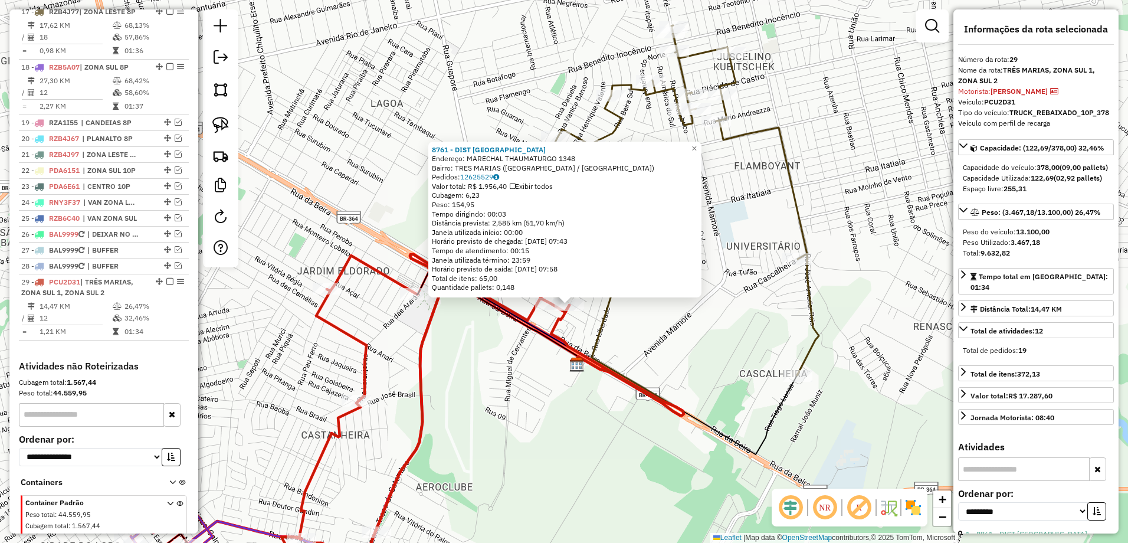
scroll to position [756, 0]
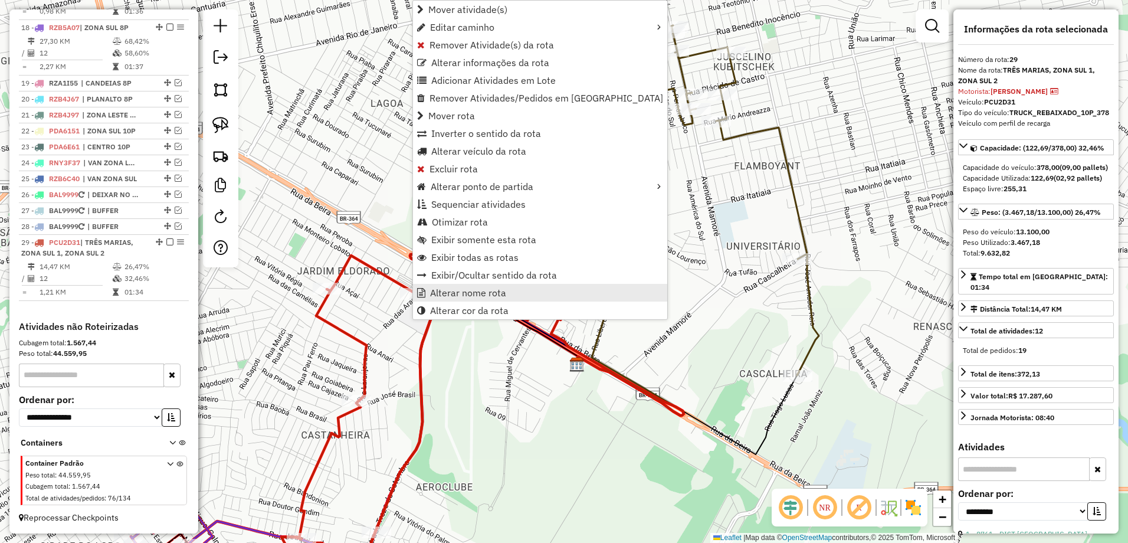
click at [500, 292] on span "Alterar nome rota" at bounding box center [468, 292] width 76 height 9
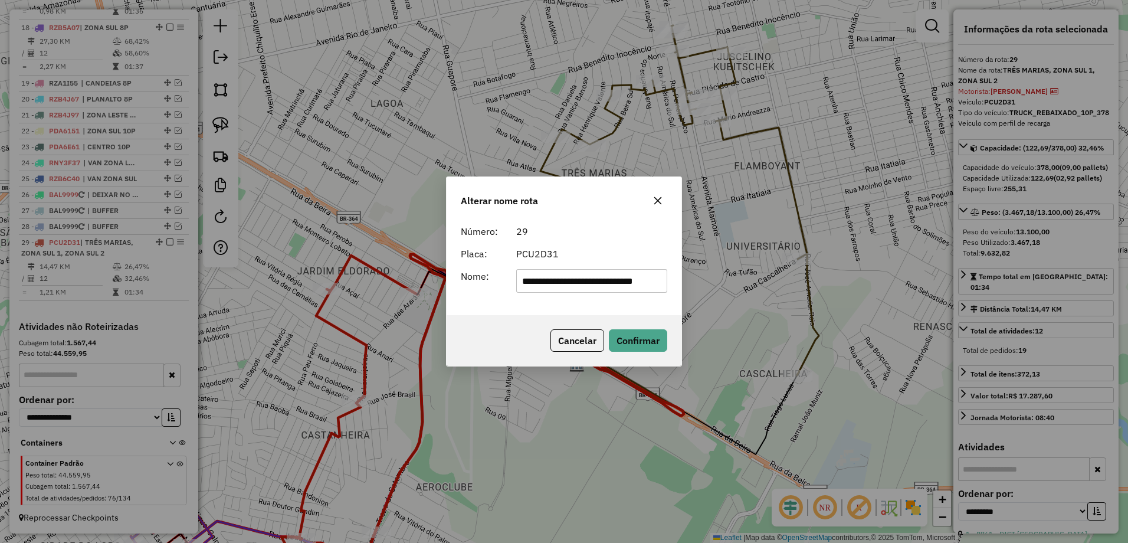
scroll to position [0, 0]
type input "**********"
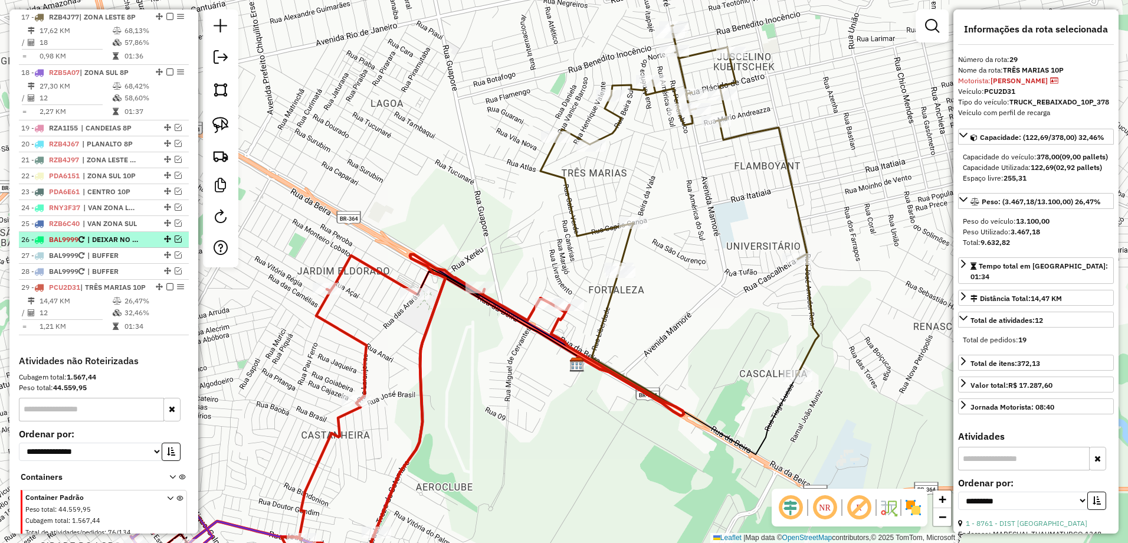
scroll to position [638, 0]
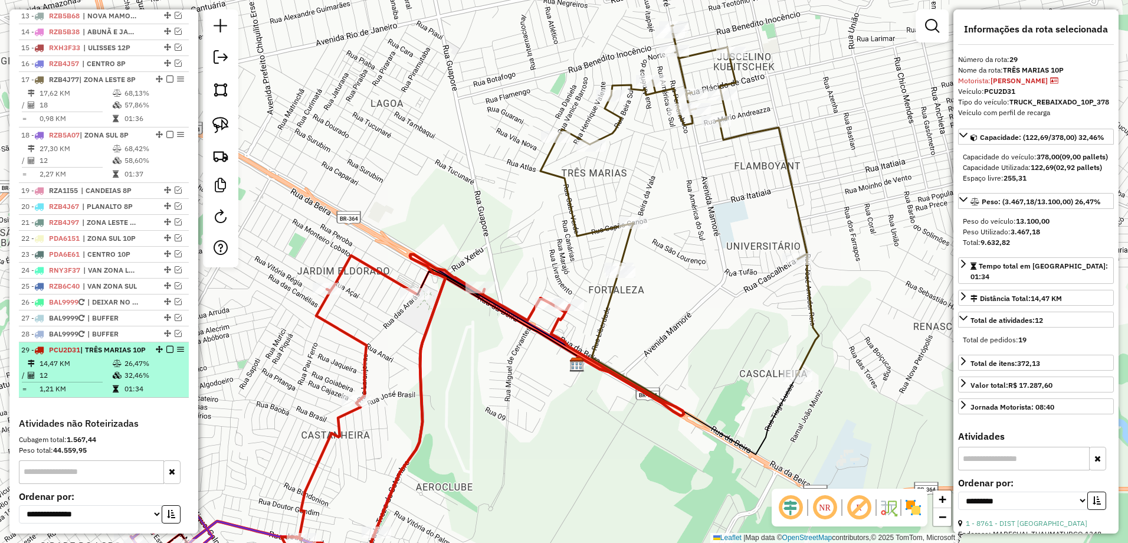
click at [167, 353] on em at bounding box center [169, 349] width 7 height 7
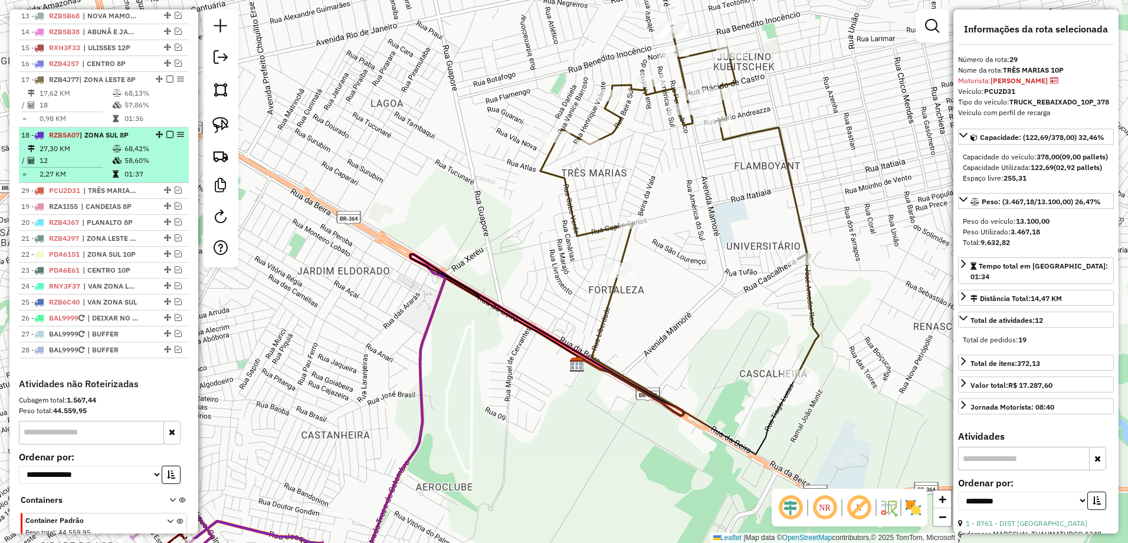
drag, startPoint x: 166, startPoint y: 360, endPoint x: 165, endPoint y: 179, distance: 180.5
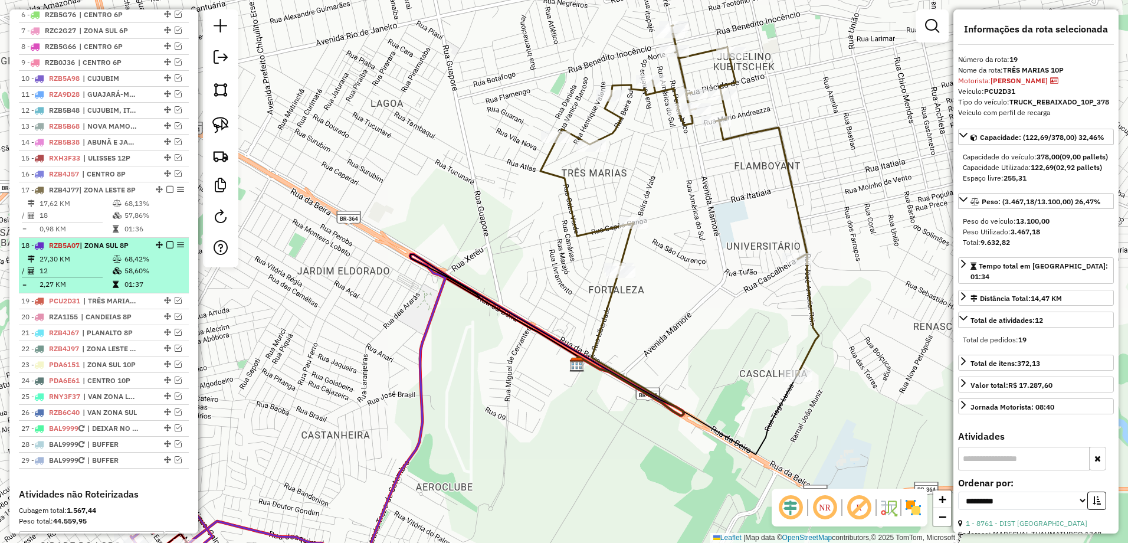
scroll to position [520, 0]
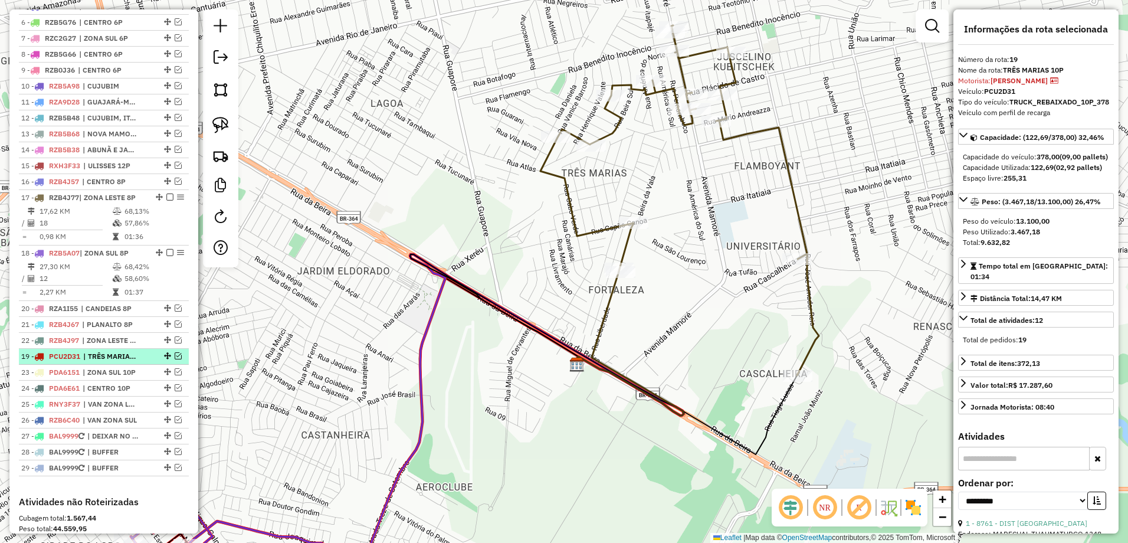
drag, startPoint x: 163, startPoint y: 318, endPoint x: 167, endPoint y: 374, distance: 56.1
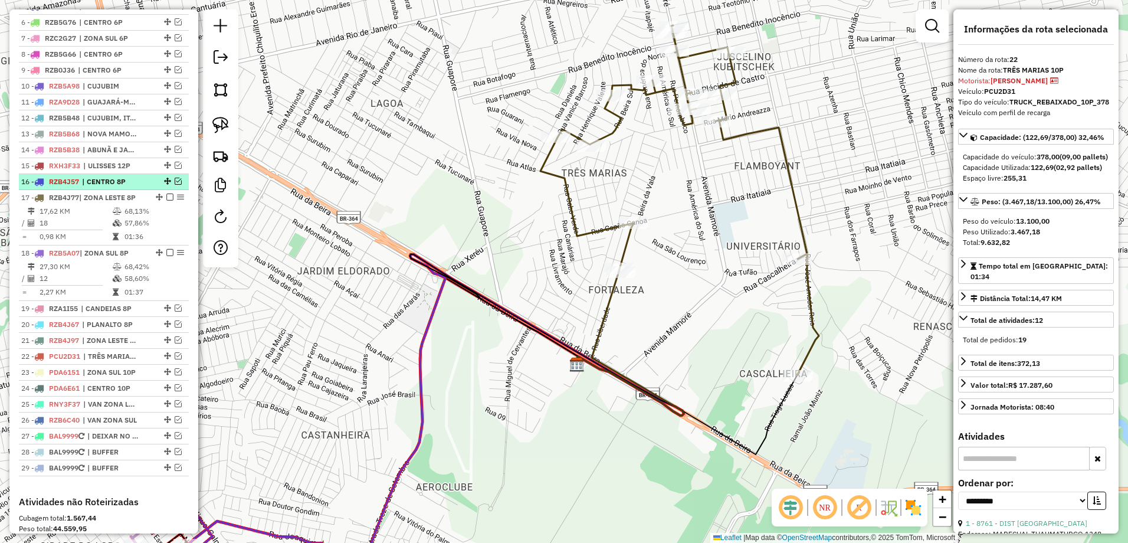
click at [176, 185] on em at bounding box center [178, 181] width 7 height 7
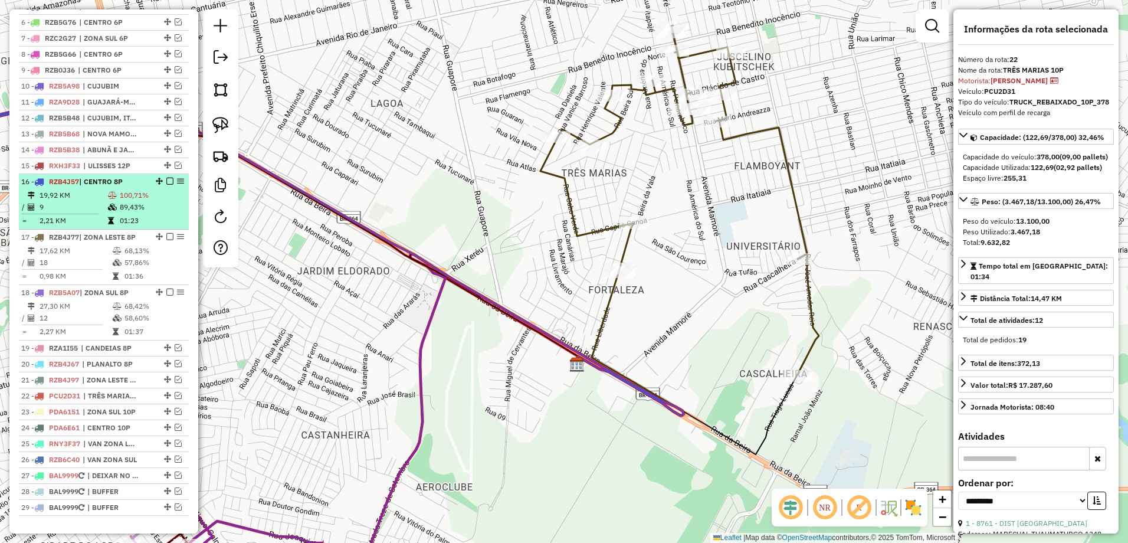
click at [168, 185] on em at bounding box center [169, 181] width 7 height 7
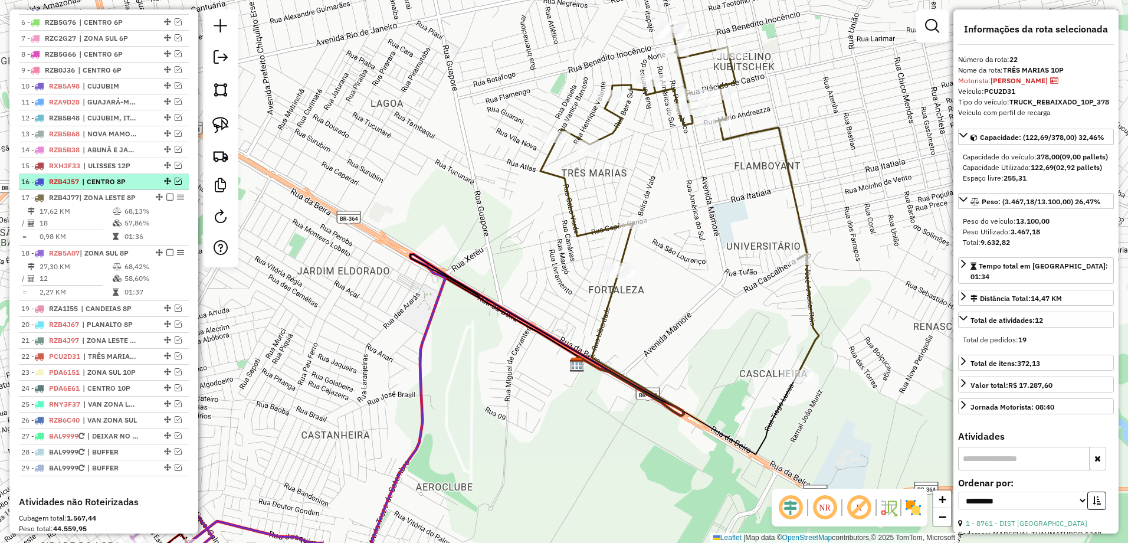
click at [117, 187] on span "| CENTRO 8P" at bounding box center [109, 181] width 54 height 11
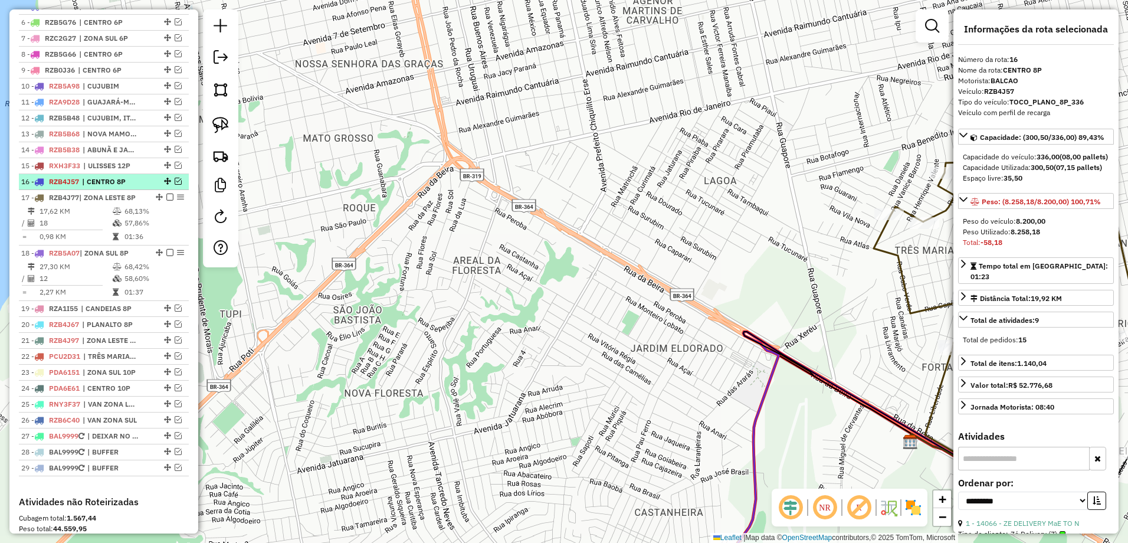
click at [117, 187] on span "| CENTRO 8P" at bounding box center [109, 181] width 54 height 11
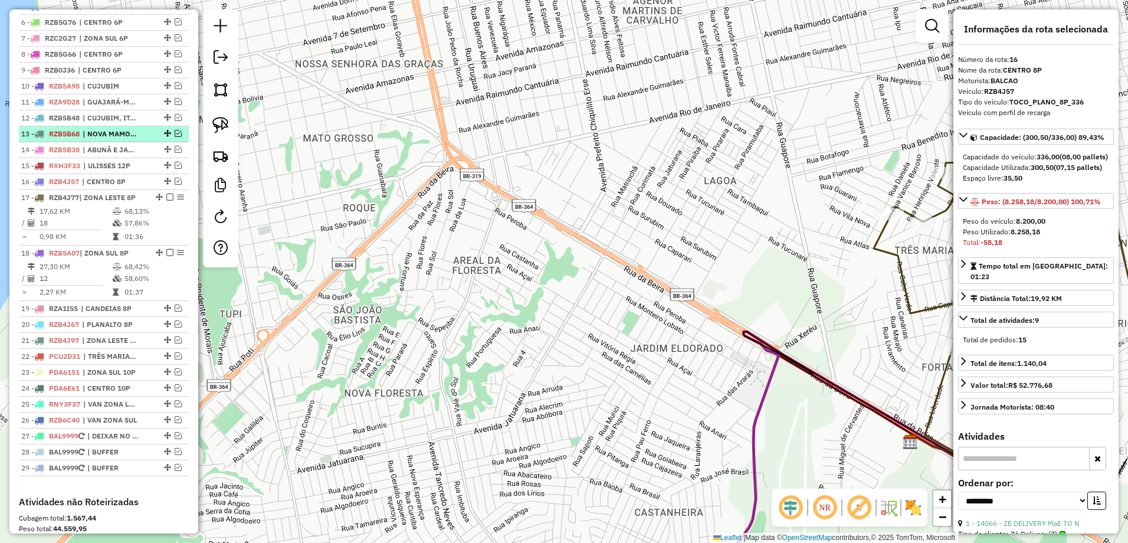
drag, startPoint x: 120, startPoint y: 235, endPoint x: 124, endPoint y: 152, distance: 82.7
click at [124, 152] on ul "1 - RZB5H06 | PLANALTO 6P 2 - RZB5G96 | CENTRO 6P 3 - RZB5G86 | ZONA LESTE 6P 4…" at bounding box center [104, 205] width 170 height 541
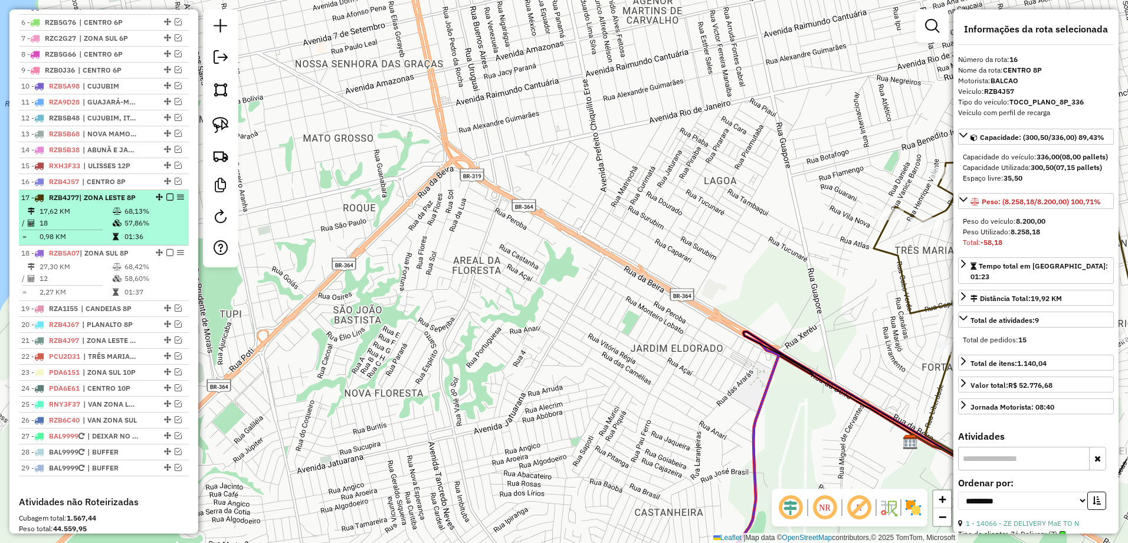
drag, startPoint x: 124, startPoint y: 152, endPoint x: 173, endPoint y: 222, distance: 85.9
click at [173, 217] on td "68,13%" at bounding box center [154, 211] width 60 height 12
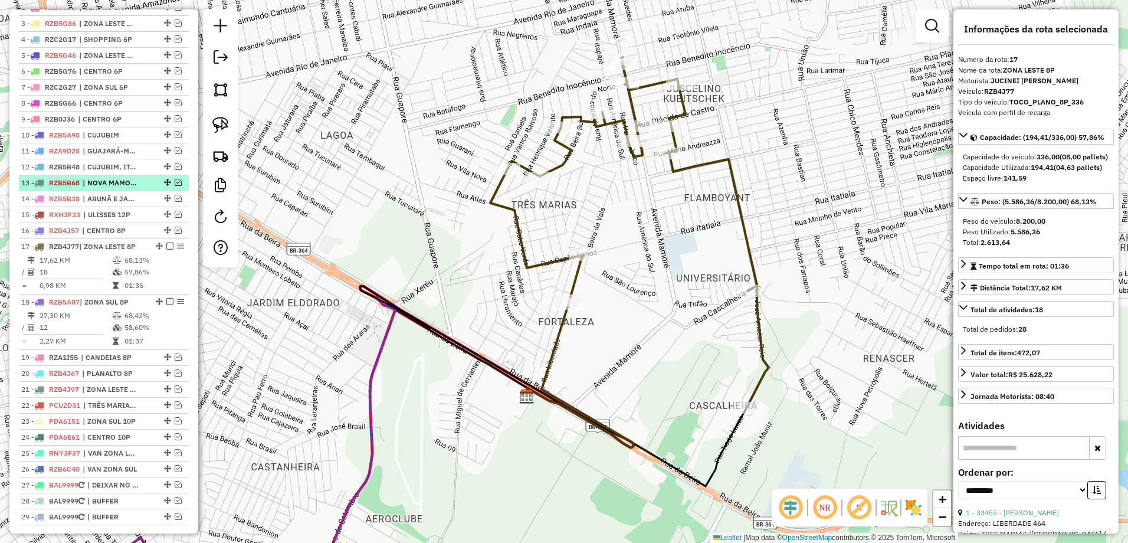
scroll to position [402, 0]
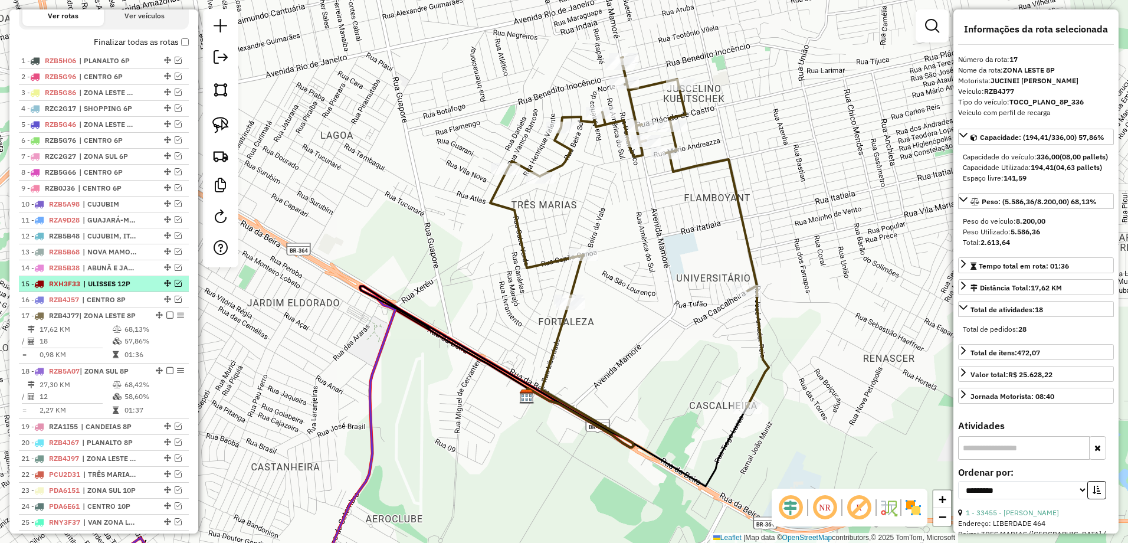
click at [136, 289] on span "| ULISSES 12P" at bounding box center [110, 283] width 54 height 11
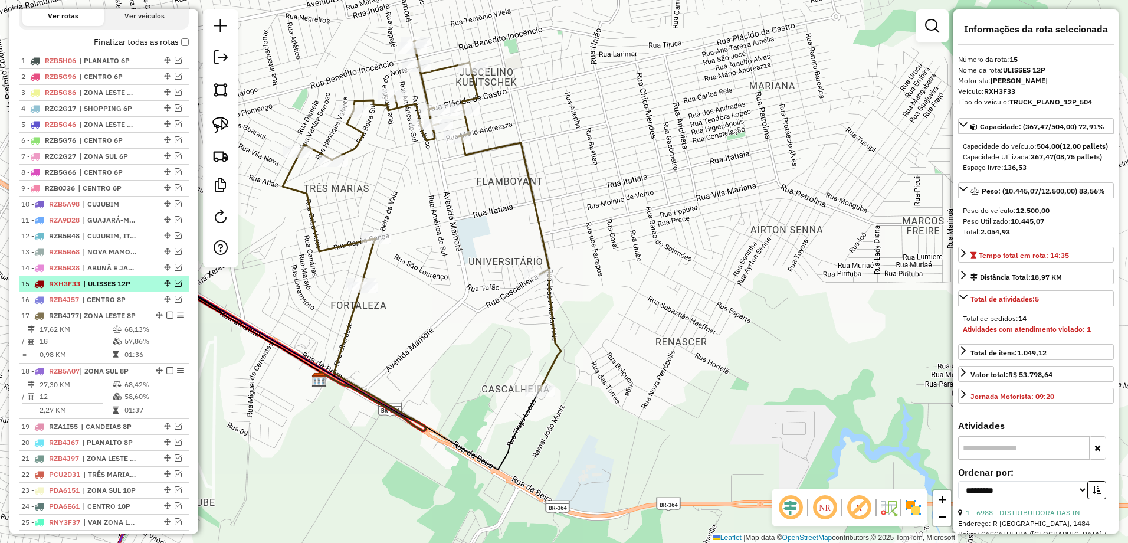
click at [176, 287] on em at bounding box center [178, 283] width 7 height 7
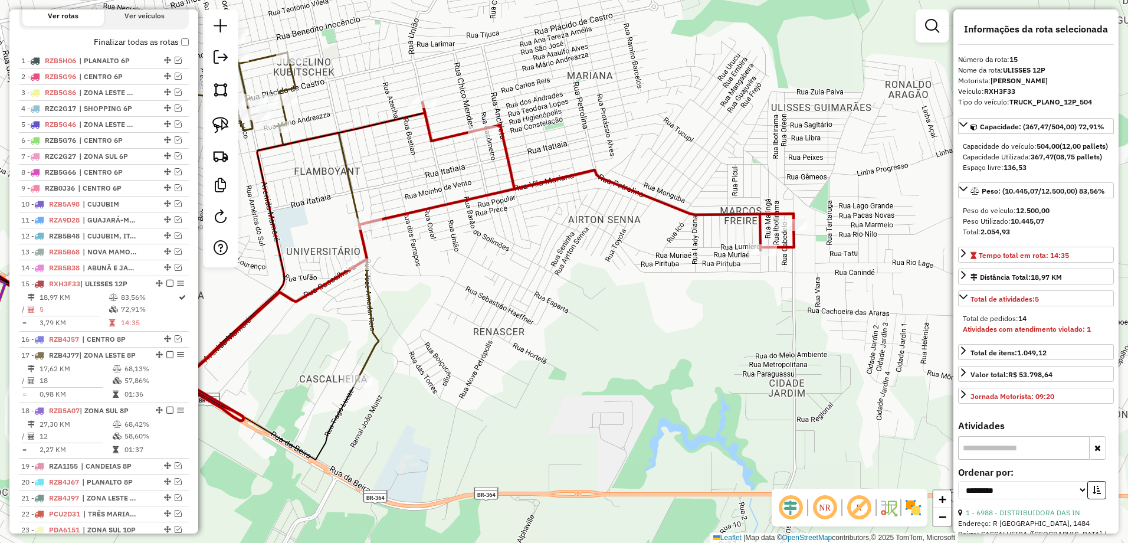
drag, startPoint x: 688, startPoint y: 306, endPoint x: 510, endPoint y: 298, distance: 177.7
click at [510, 298] on div "Janela de atendimento Grade de atendimento Capacidade Transportadoras Veículos …" at bounding box center [564, 271] width 1128 height 543
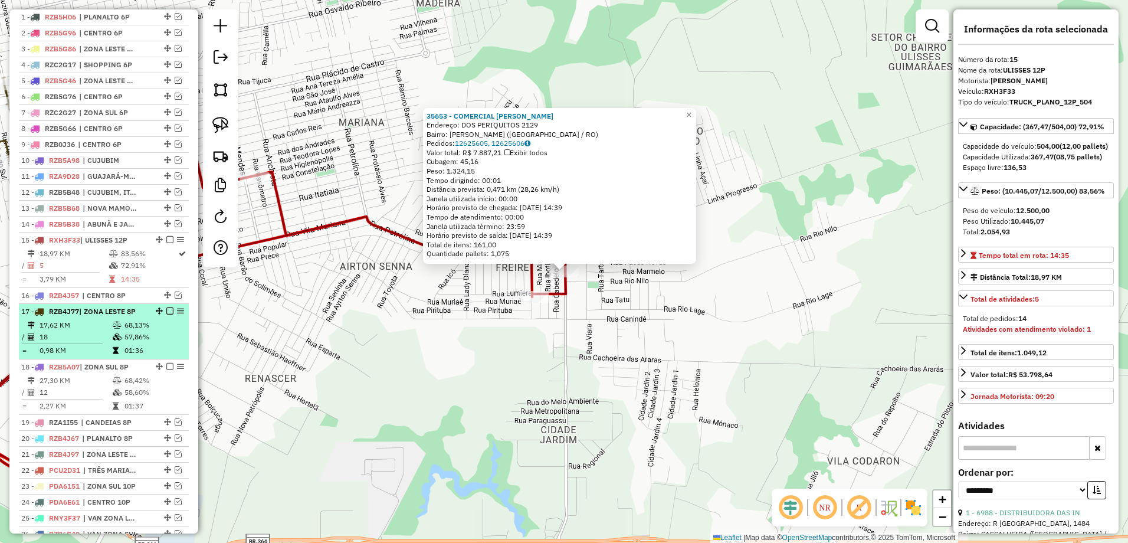
scroll to position [503, 0]
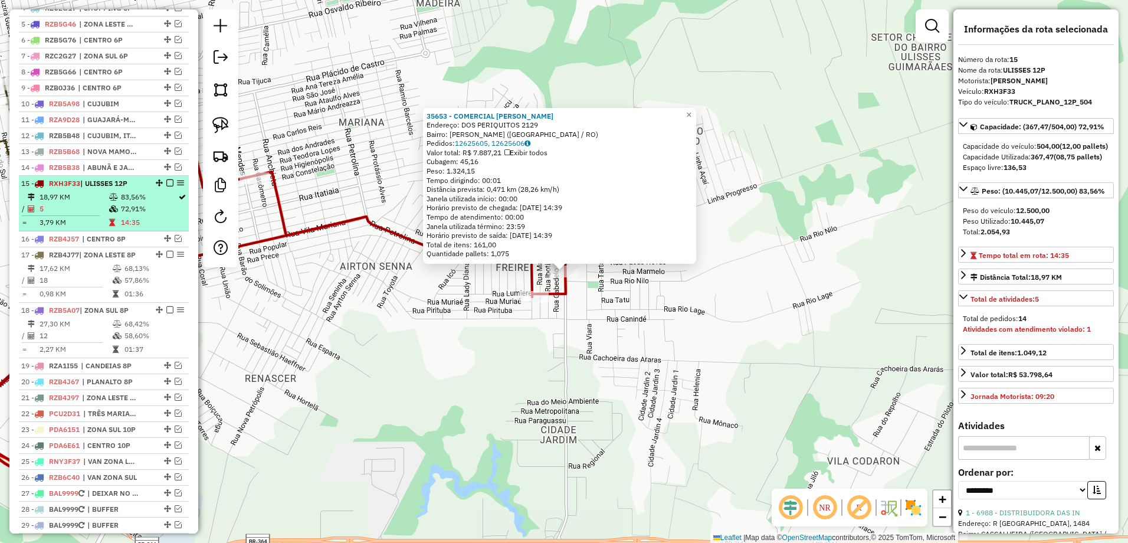
click at [166, 186] on em at bounding box center [169, 182] width 7 height 7
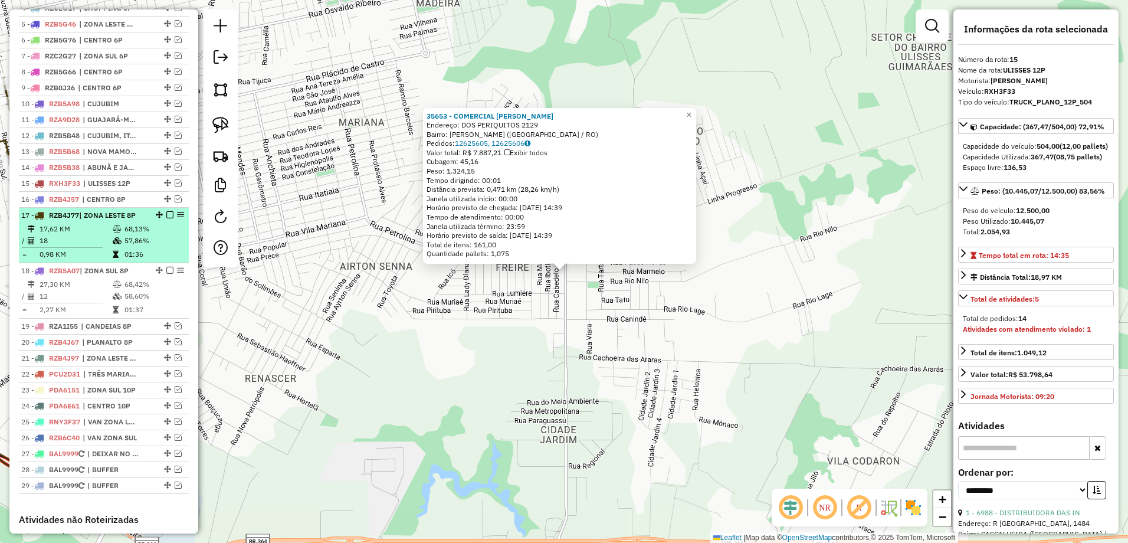
click at [166, 218] on em at bounding box center [169, 214] width 7 height 7
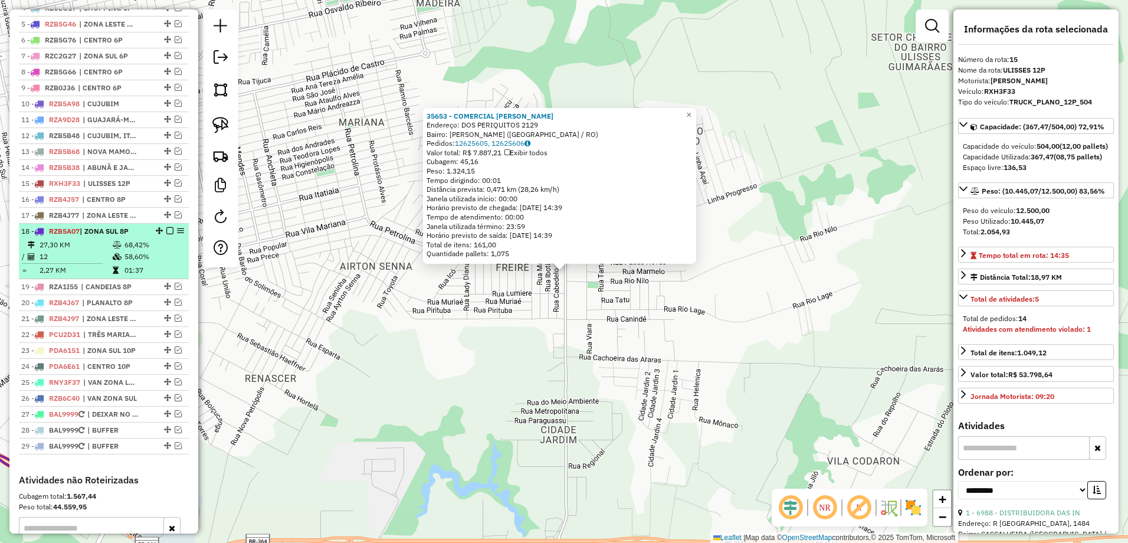
click at [166, 234] on em at bounding box center [169, 230] width 7 height 7
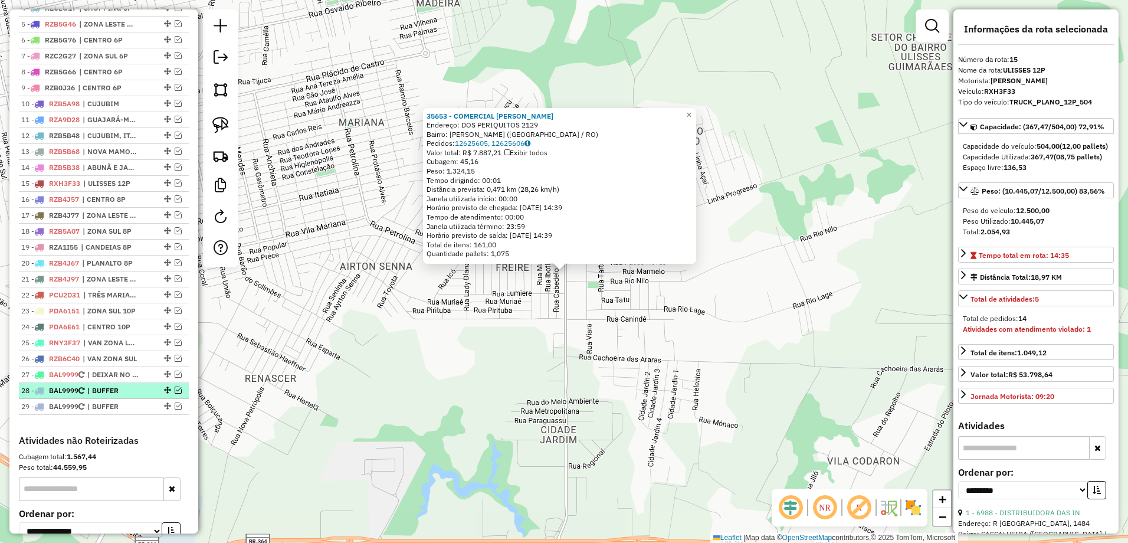
click at [175, 393] on em at bounding box center [178, 389] width 7 height 7
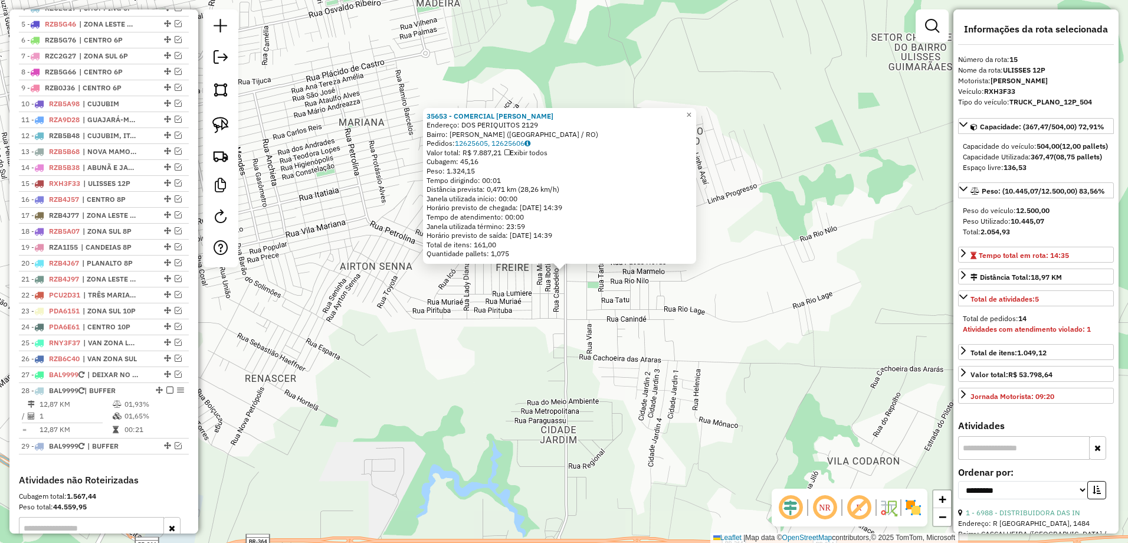
click at [542, 357] on div "35653 - COMERCIAL [PERSON_NAME]: DOS PERIQUITOS 2129 Bairro: [PERSON_NAME] ([GE…" at bounding box center [564, 271] width 1128 height 543
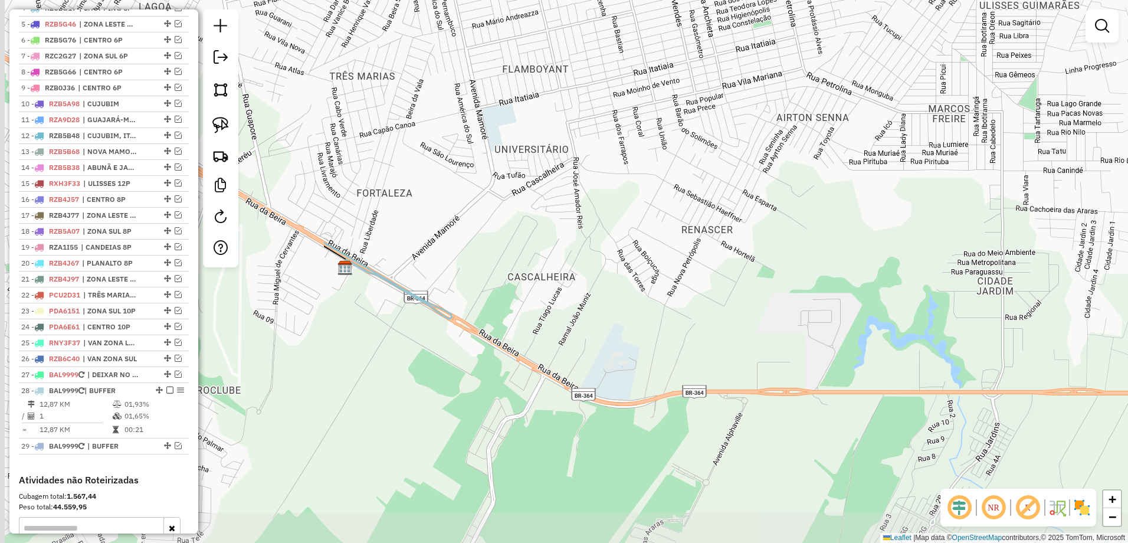
drag, startPoint x: 534, startPoint y: 353, endPoint x: 973, endPoint y: 202, distance: 464.6
click at [973, 202] on div "Janela de atendimento Grade de atendimento Capacidade Transportadoras Veículos …" at bounding box center [564, 271] width 1128 height 543
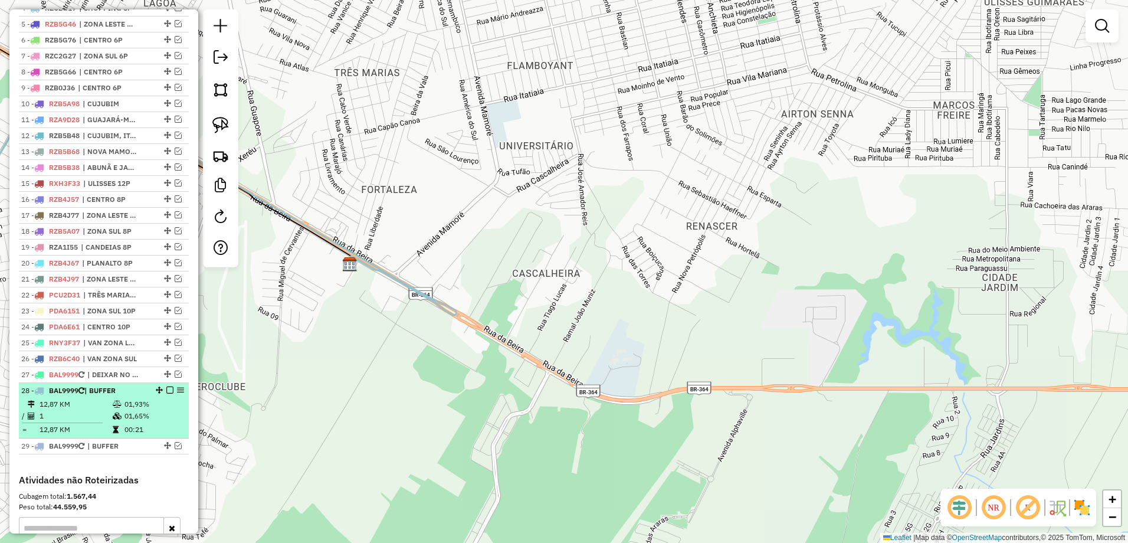
click at [120, 410] on td at bounding box center [118, 404] width 12 height 12
select select "**********"
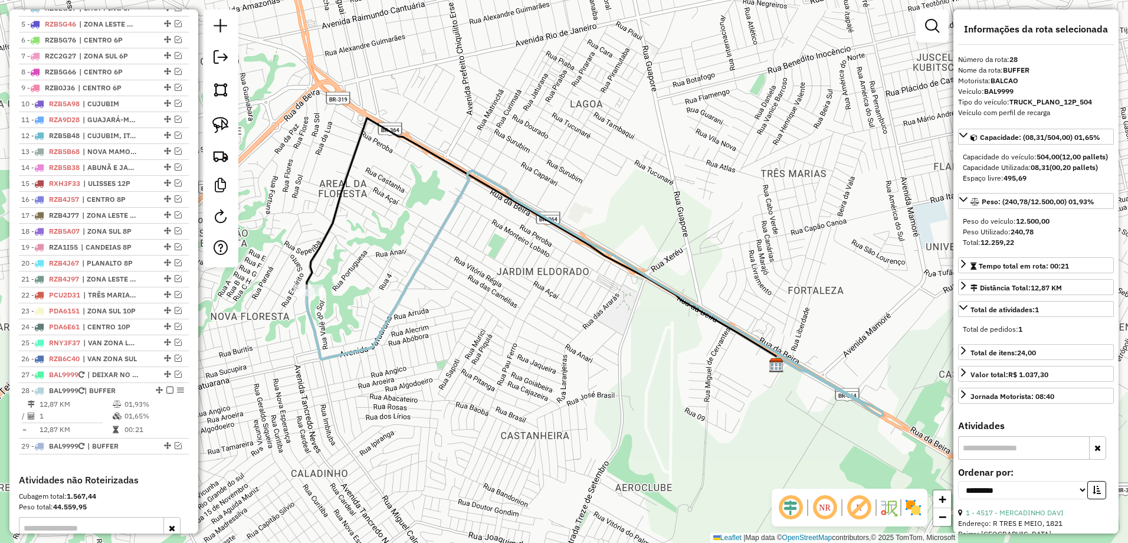
drag, startPoint x: 382, startPoint y: 342, endPoint x: 484, endPoint y: 324, distance: 103.7
click at [484, 324] on div "Janela de atendimento Grade de atendimento Capacidade Transportadoras Veículos …" at bounding box center [564, 271] width 1128 height 543
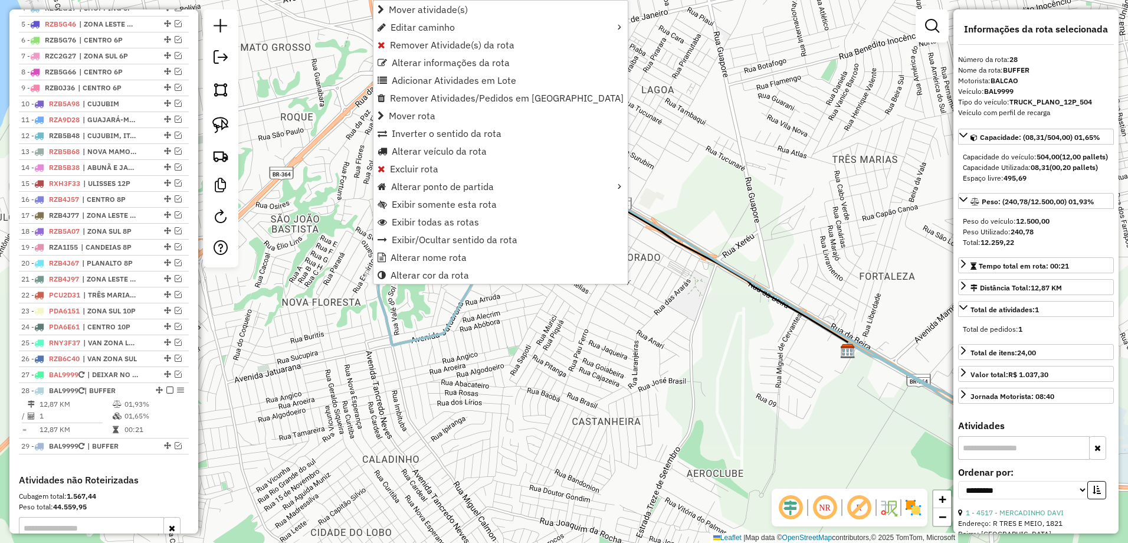
scroll to position [666, 0]
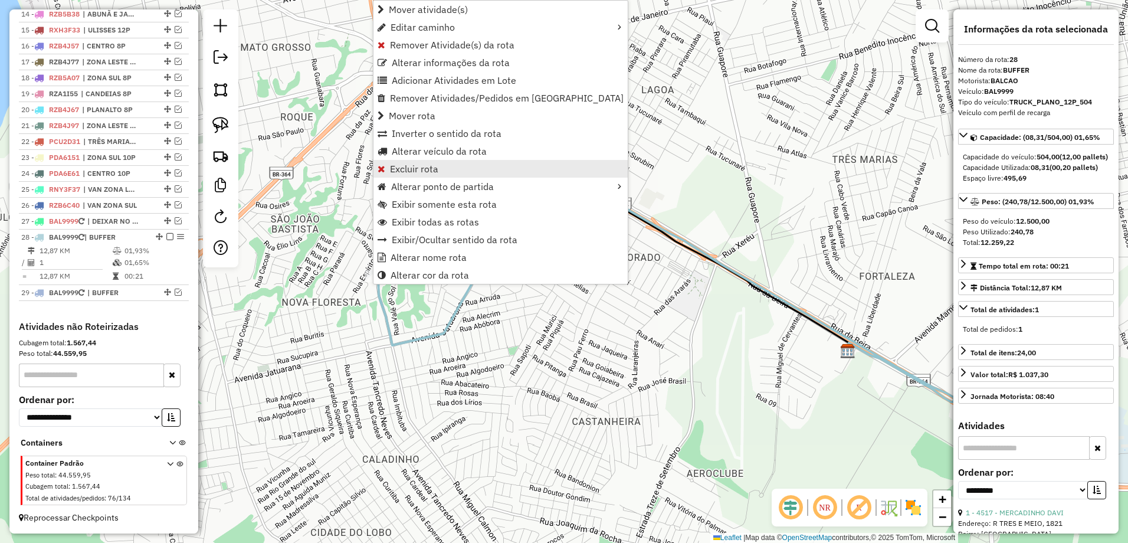
click at [423, 169] on span "Excluir rota" at bounding box center [414, 168] width 48 height 9
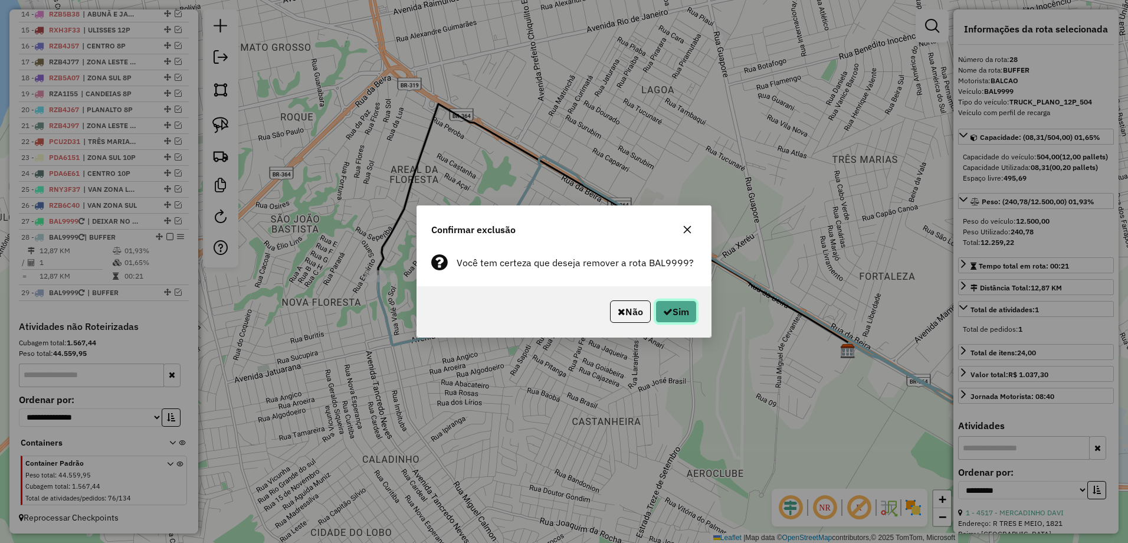
click at [679, 308] on button "Sim" at bounding box center [675, 311] width 41 height 22
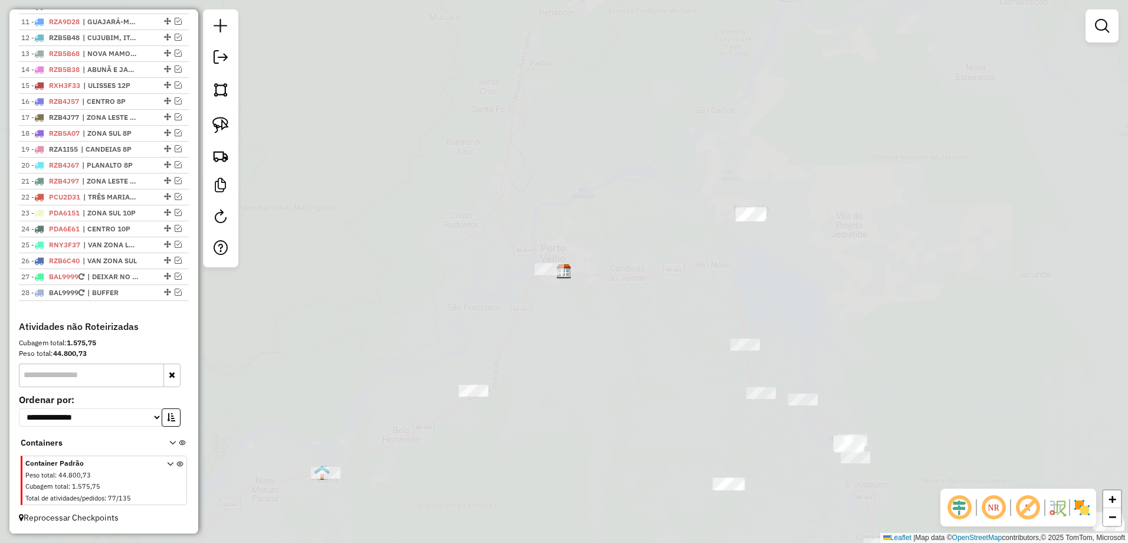
scroll to position [611, 0]
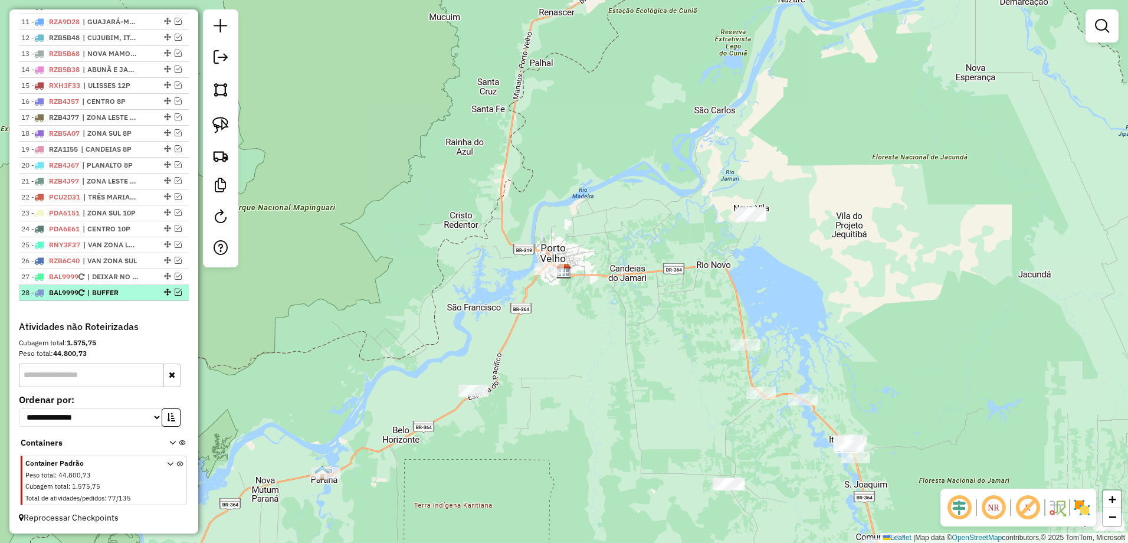
click at [175, 293] on em at bounding box center [178, 291] width 7 height 7
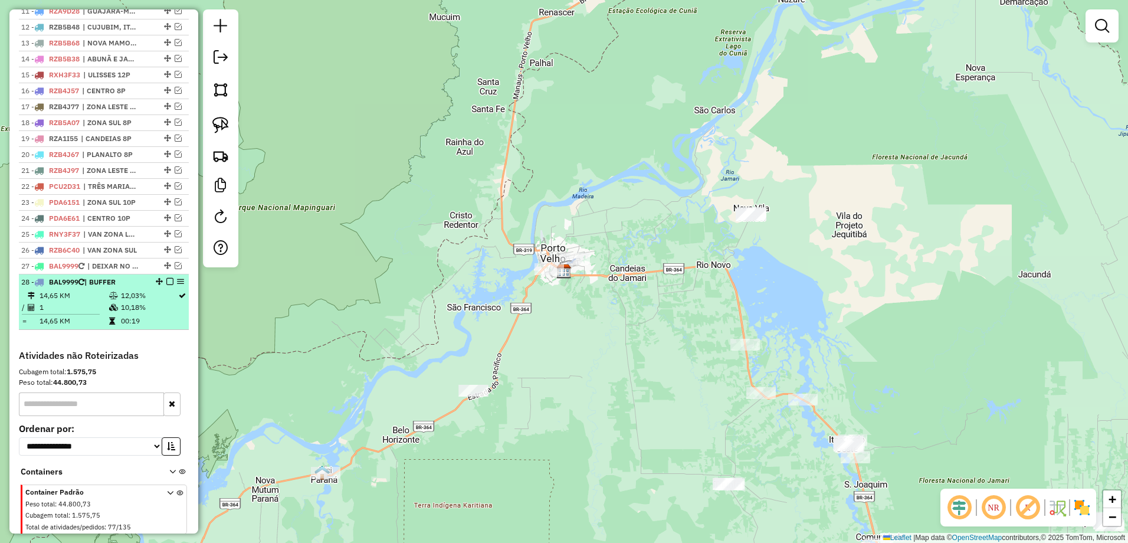
scroll to position [651, 0]
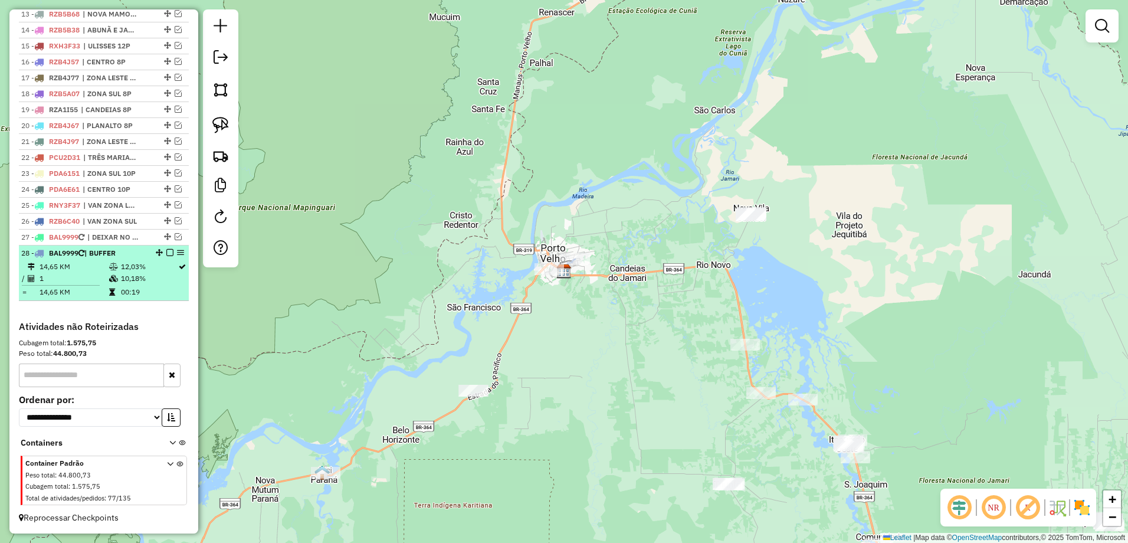
click at [113, 277] on icon at bounding box center [113, 278] width 9 height 7
select select "**********"
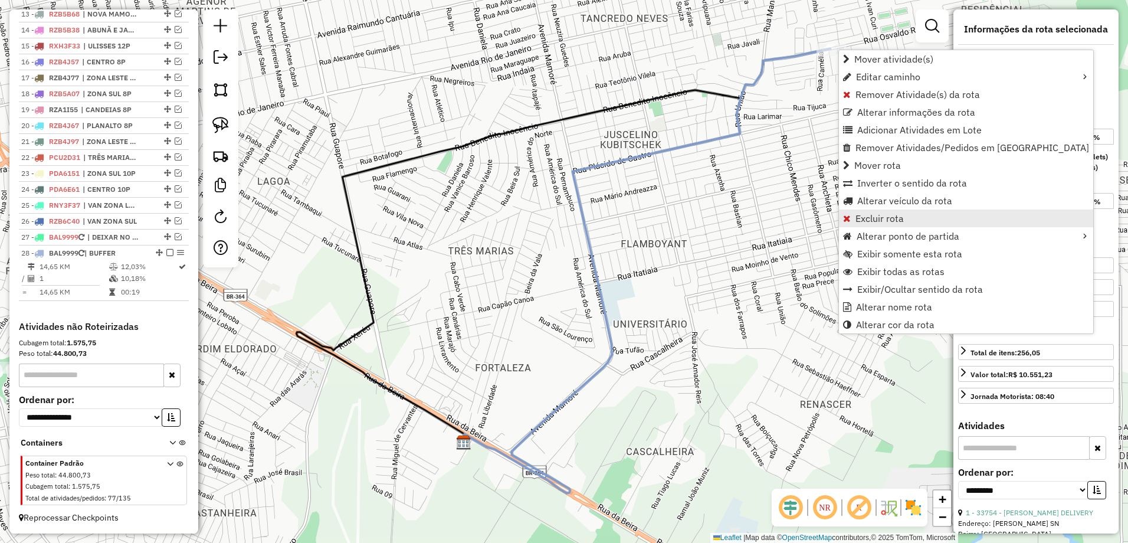
click at [903, 217] on link "Excluir rota" at bounding box center [966, 218] width 254 height 18
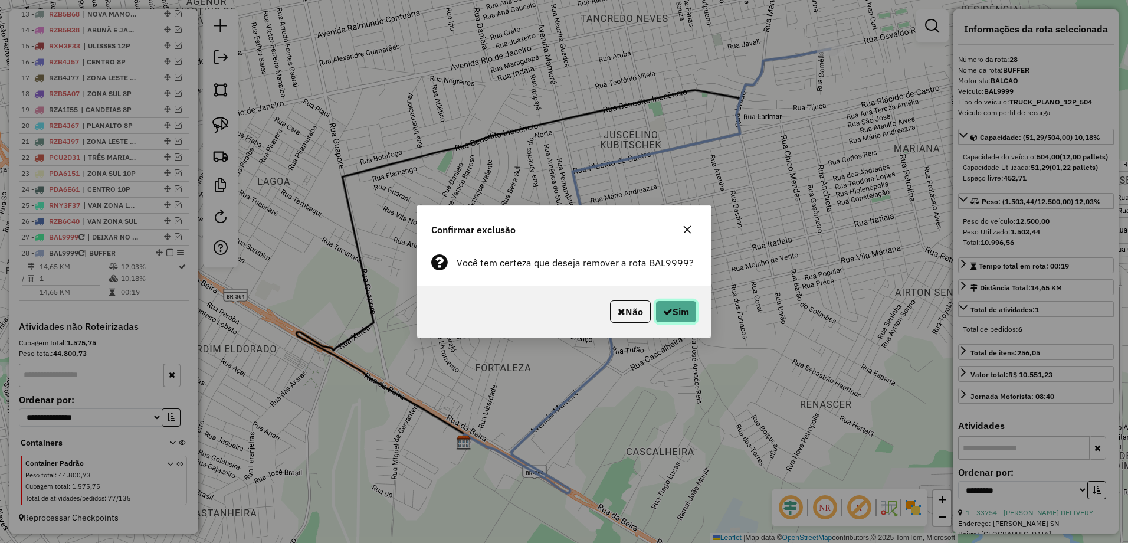
click at [691, 309] on button "Sim" at bounding box center [675, 311] width 41 height 22
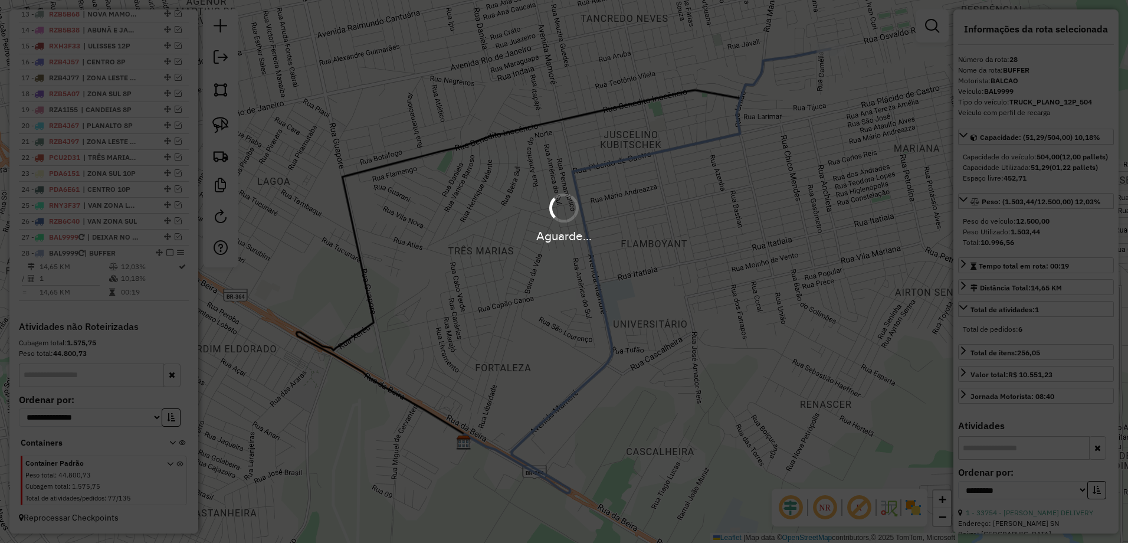
scroll to position [595, 0]
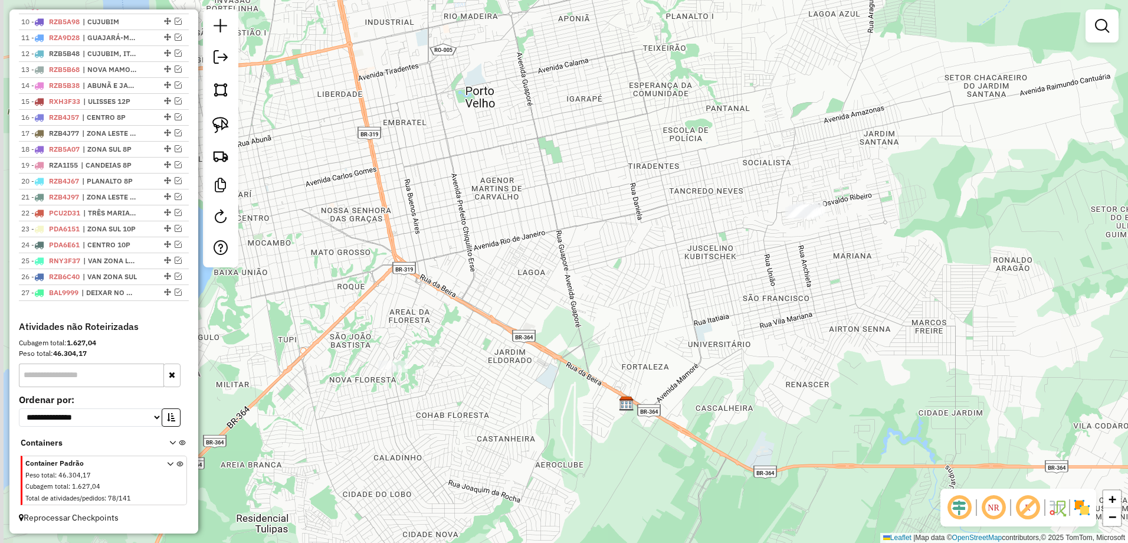
drag, startPoint x: 539, startPoint y: 315, endPoint x: 790, endPoint y: 262, distance: 256.1
click at [790, 262] on div "Janela de atendimento Grade de atendimento Capacidade Transportadoras Veículos …" at bounding box center [564, 271] width 1128 height 543
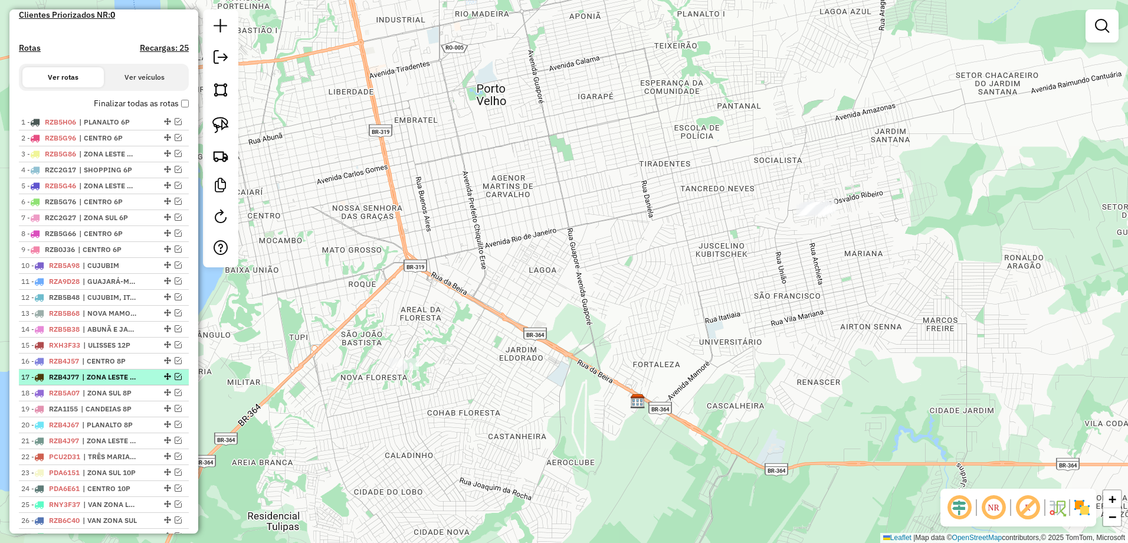
scroll to position [359, 0]
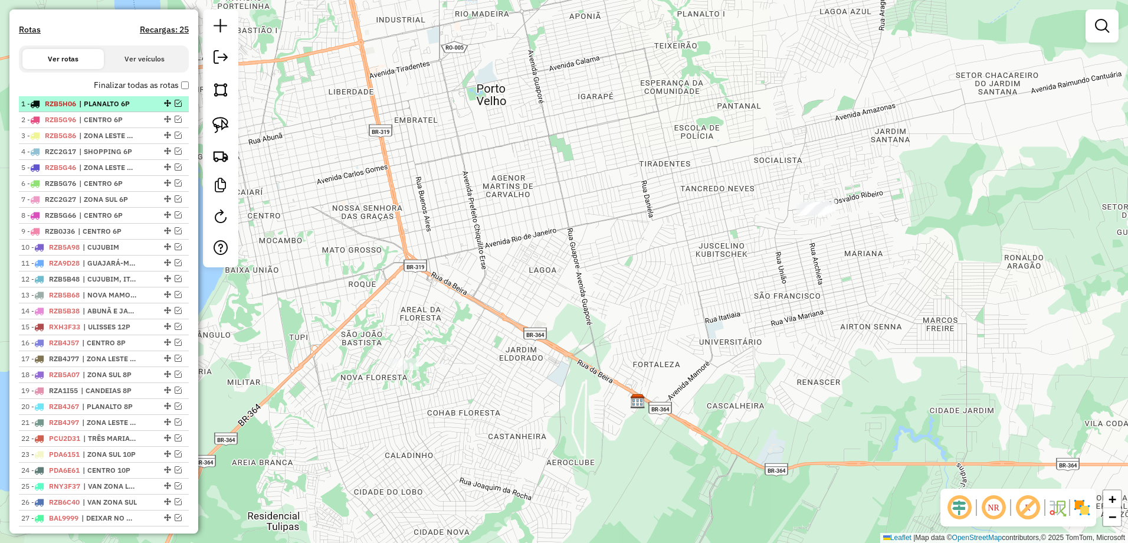
click at [89, 109] on span "| PLANALTO 6P" at bounding box center [106, 104] width 54 height 11
select select "**********"
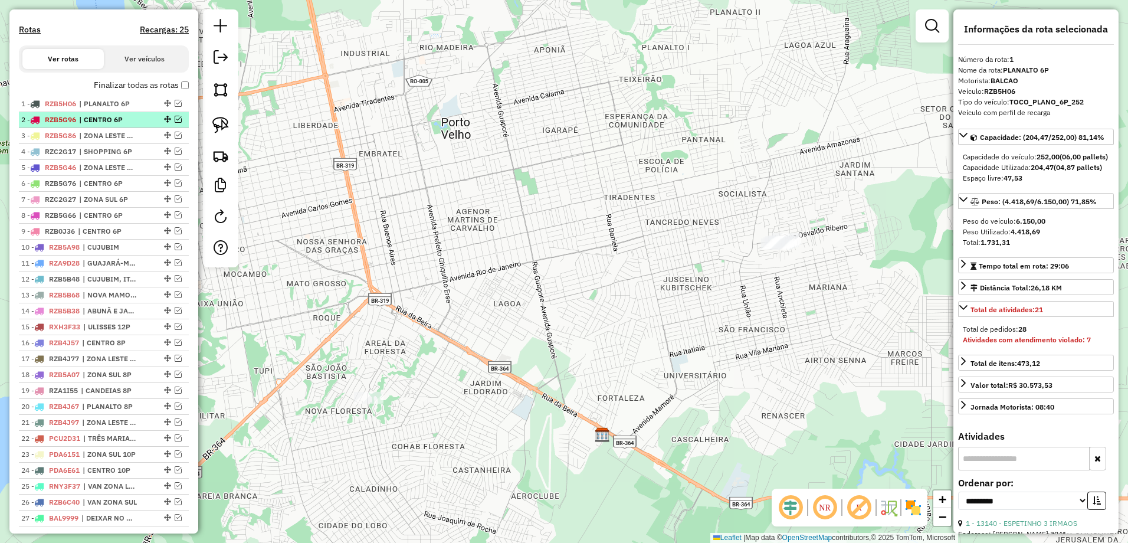
click at [98, 125] on span "| CENTRO 6P" at bounding box center [106, 119] width 54 height 11
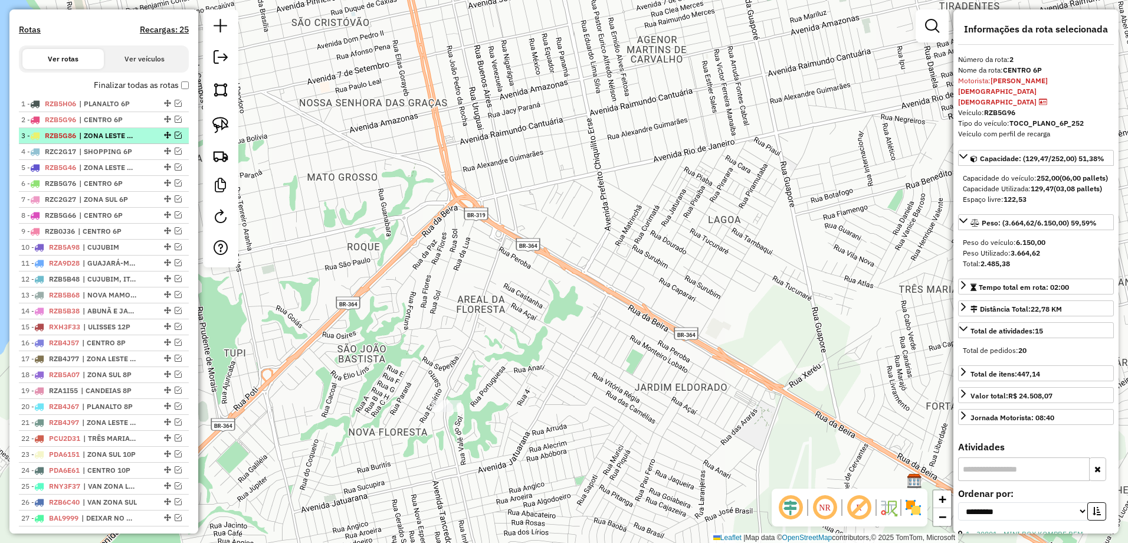
click at [100, 141] on span "| ZONA LESTE 6P" at bounding box center [106, 135] width 54 height 11
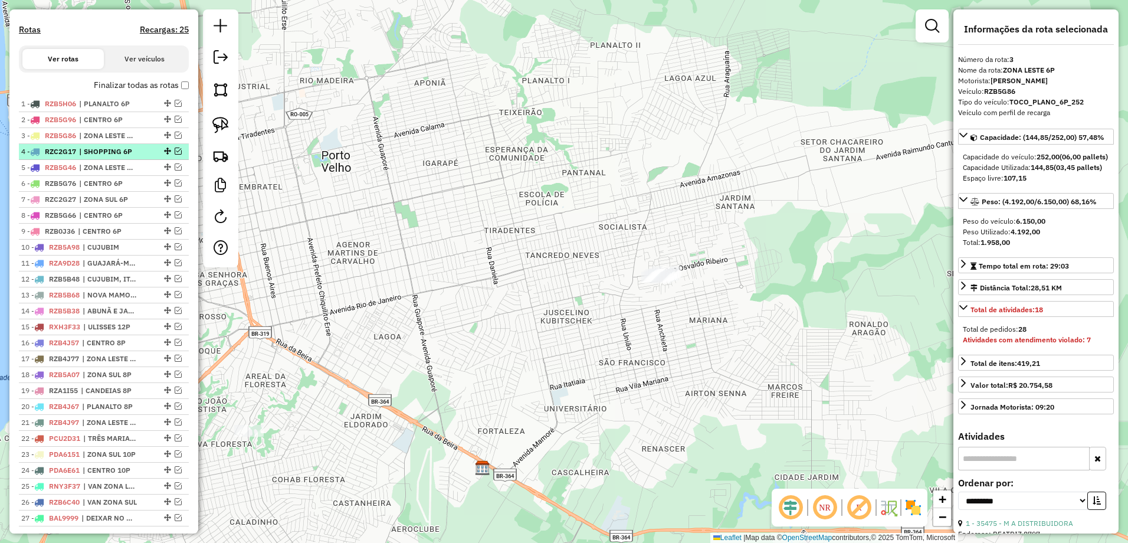
click at [107, 157] on span "| SHOPPING 6P" at bounding box center [106, 151] width 54 height 11
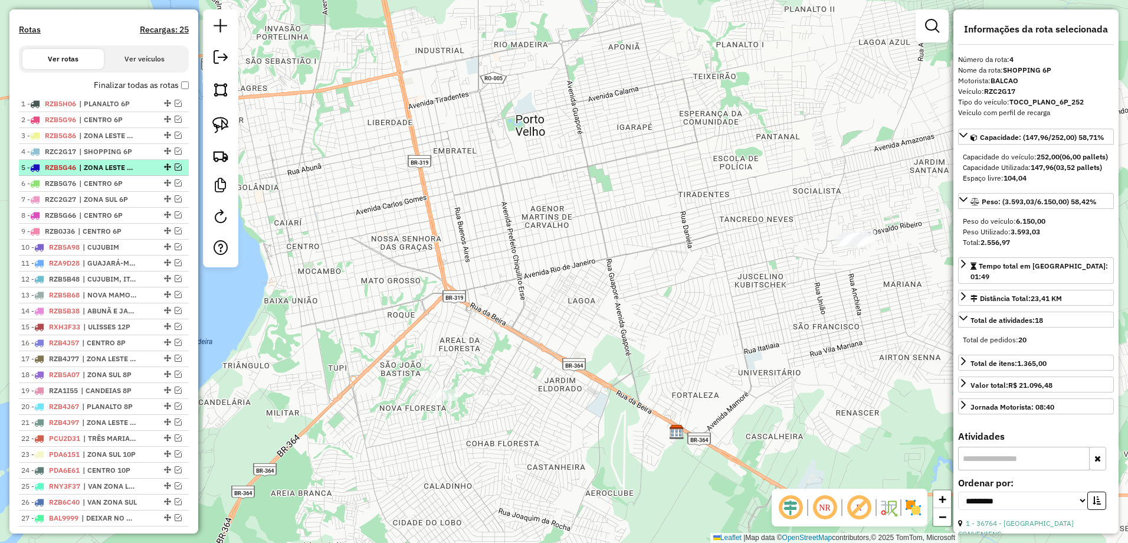
click at [115, 176] on li "5 - RZB5G46 | ZONA LESTE 6P" at bounding box center [104, 168] width 170 height 16
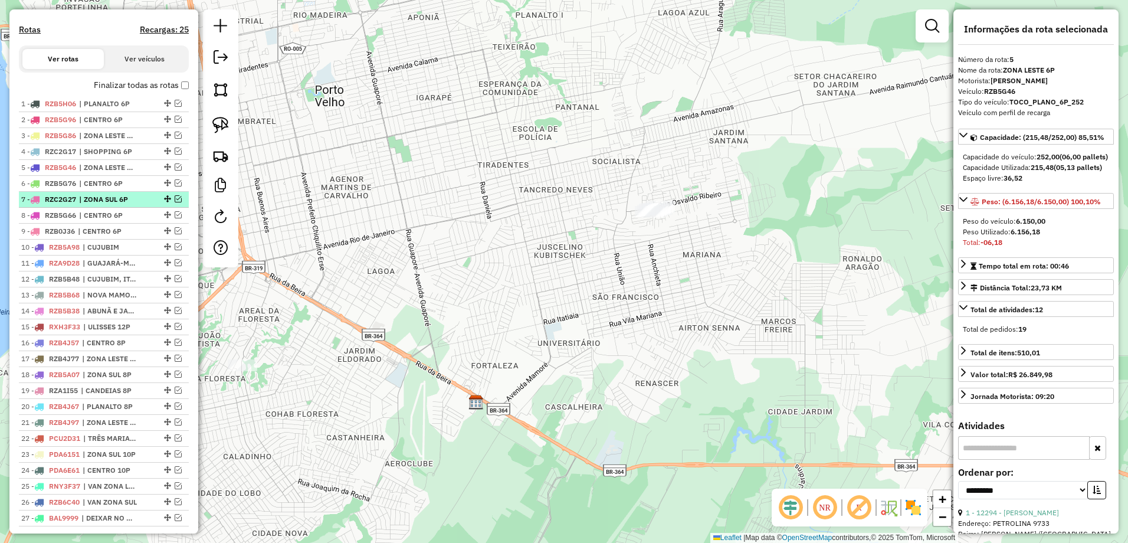
click at [118, 205] on span "| ZONA SUL 6P" at bounding box center [106, 199] width 54 height 11
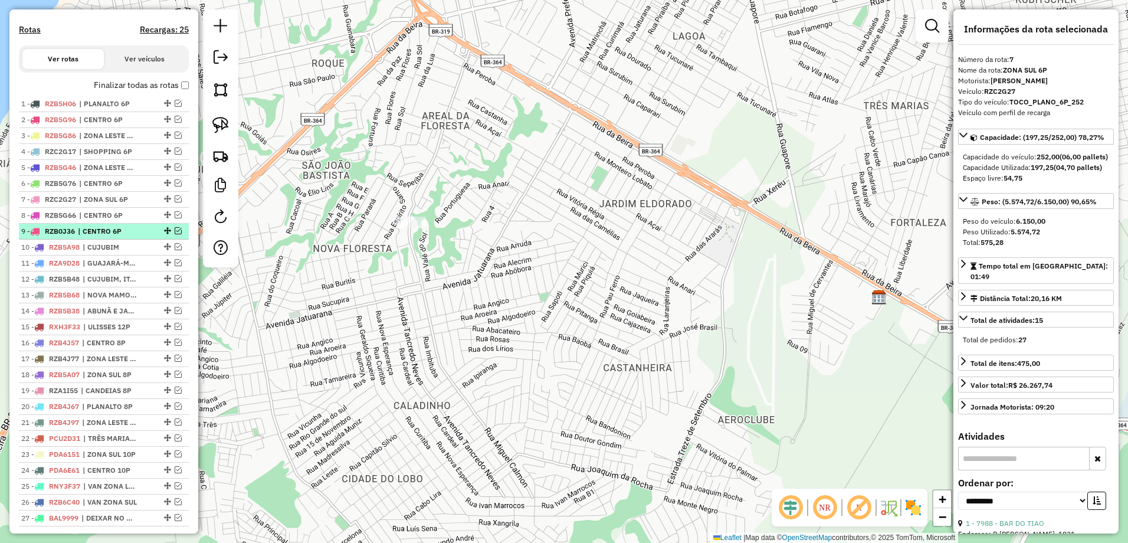
click at [114, 237] on span "| CENTRO 6P" at bounding box center [105, 231] width 54 height 11
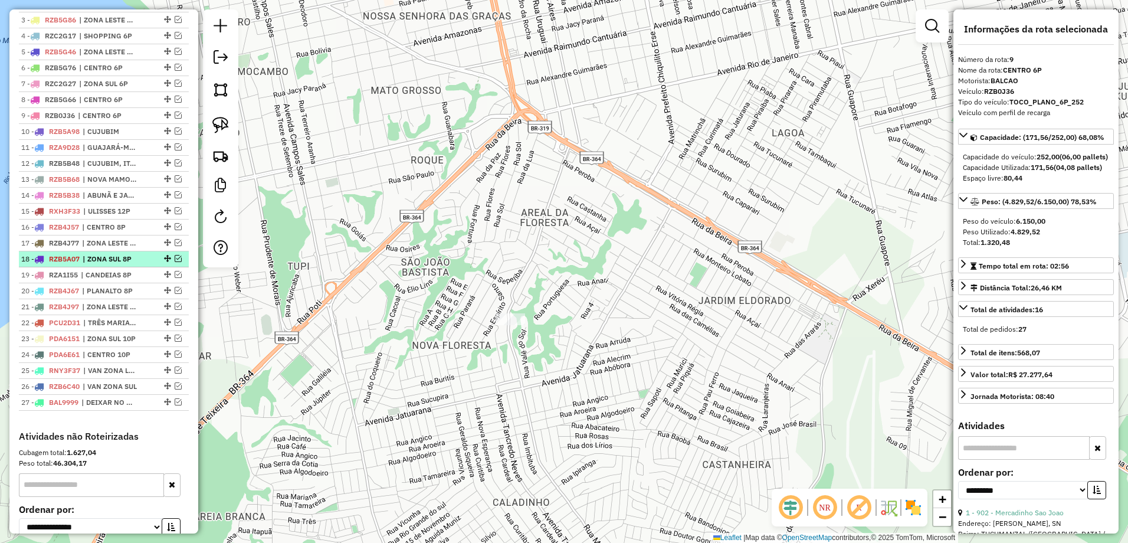
scroll to position [477, 0]
click at [112, 262] on span "| ZONA SUL 8P" at bounding box center [110, 256] width 54 height 11
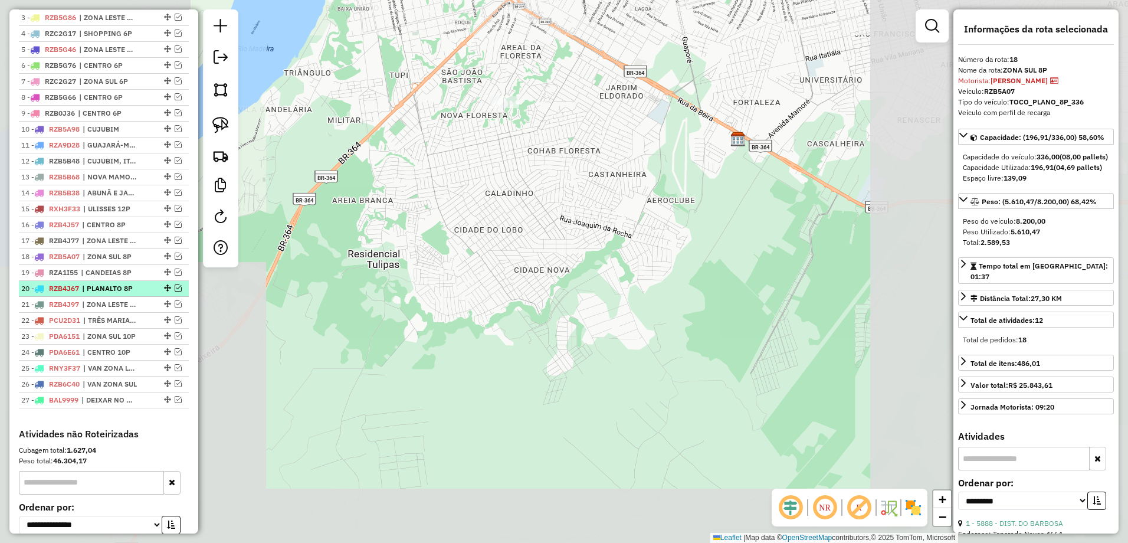
click at [122, 294] on span "| PLANALTO 8P" at bounding box center [109, 288] width 54 height 11
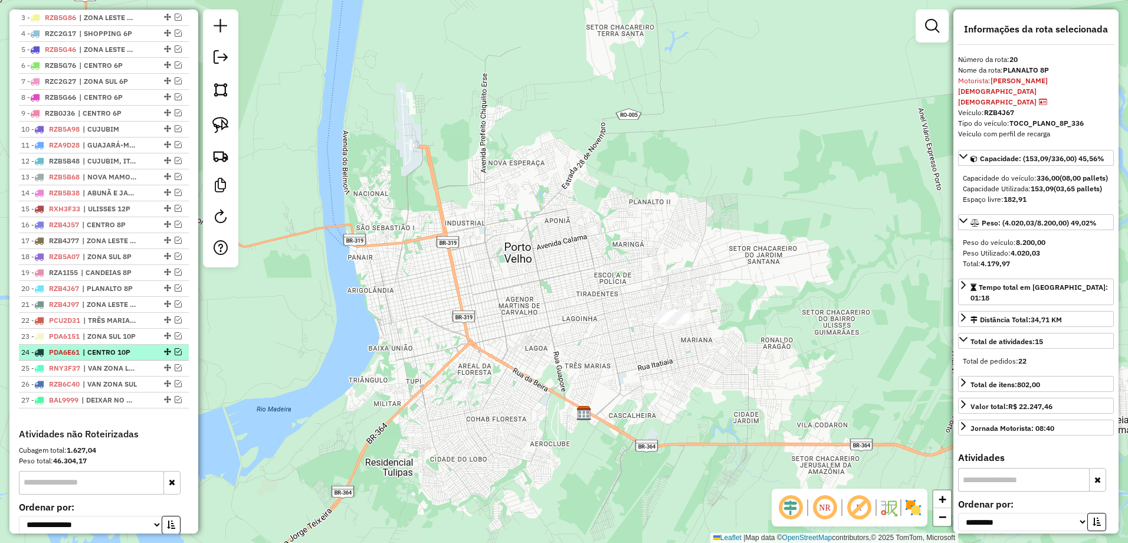
click at [111, 357] on span "| CENTRO 10P" at bounding box center [110, 352] width 54 height 11
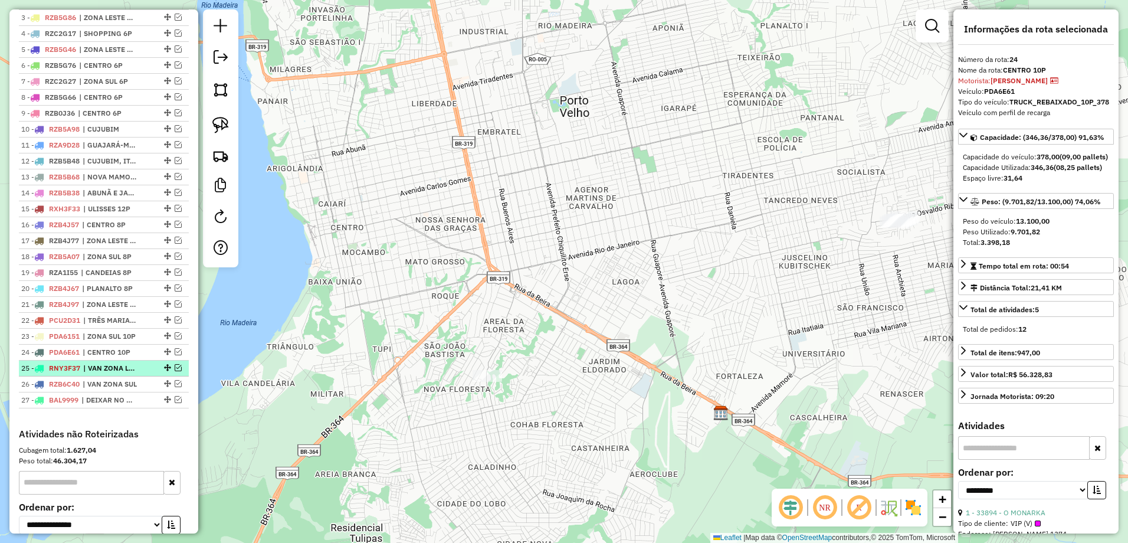
click at [118, 373] on span "| VAN ZONA LESTE" at bounding box center [110, 368] width 54 height 11
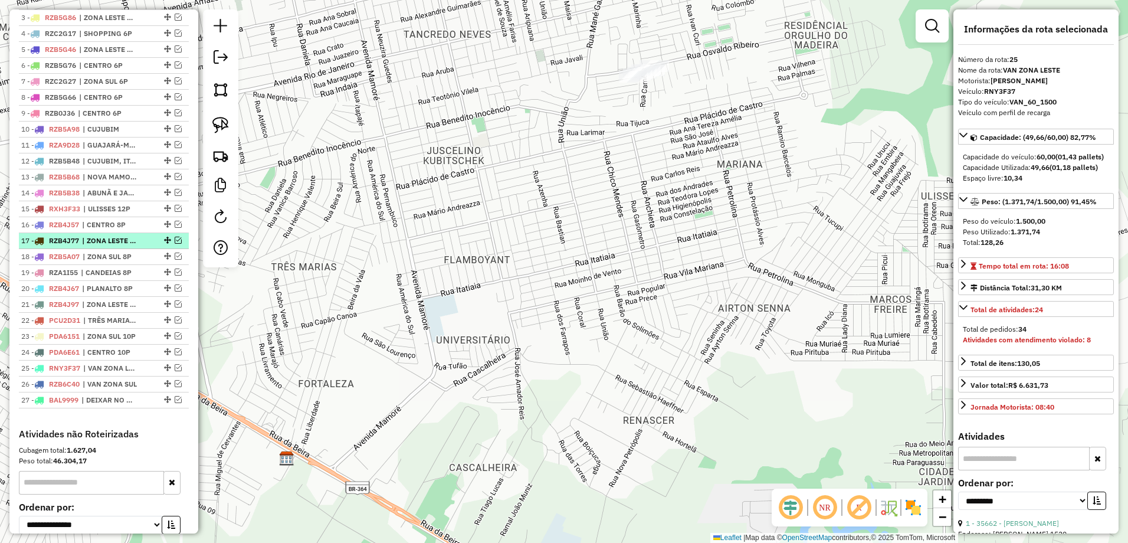
click at [96, 246] on span "| ZONA LESTE 8P" at bounding box center [109, 240] width 54 height 11
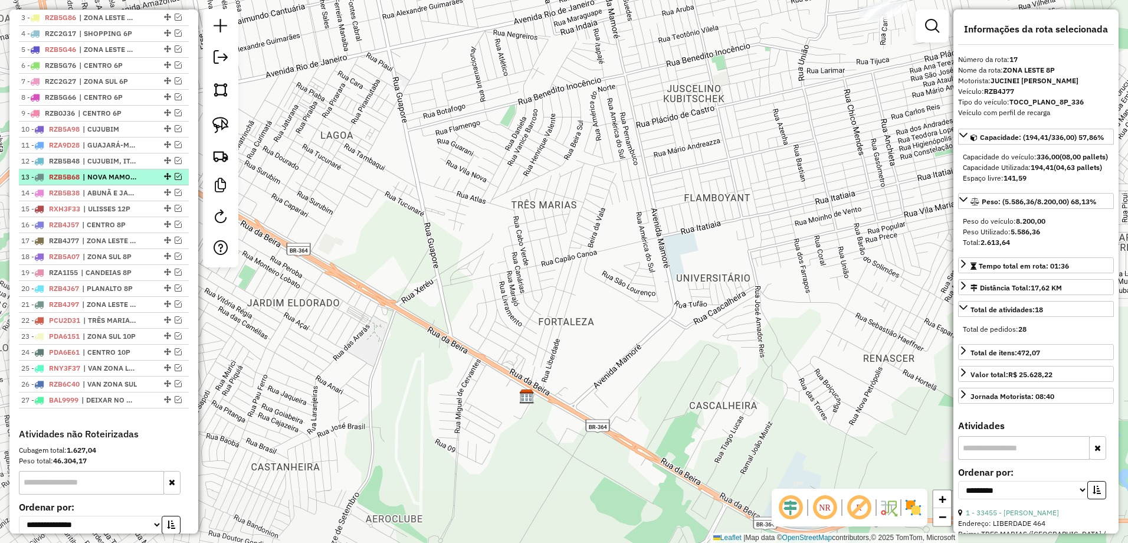
click at [97, 185] on li "13 - RZB5B68 | NOVA MAMORÉ" at bounding box center [104, 177] width 170 height 16
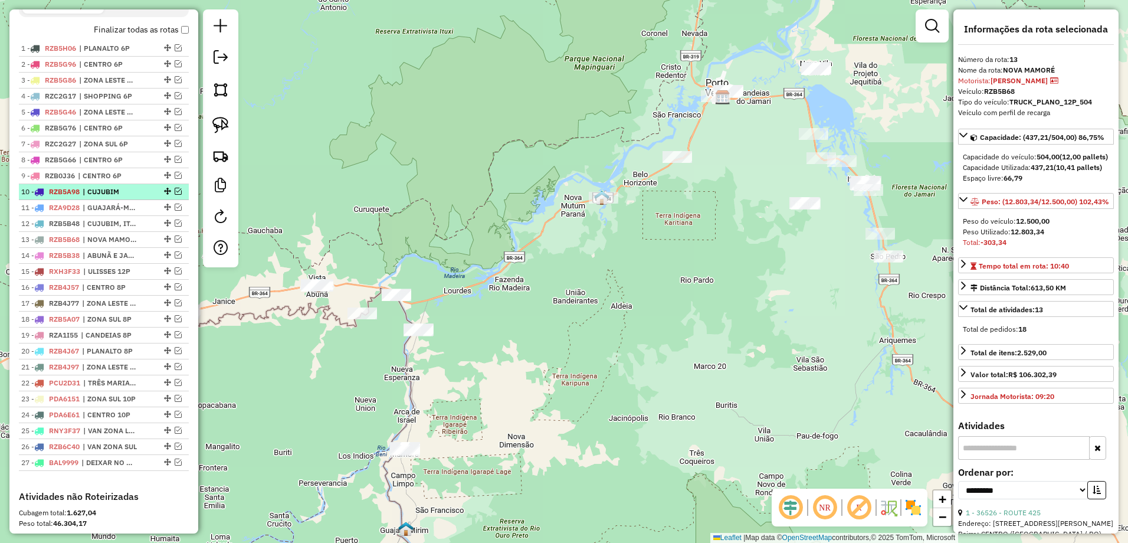
scroll to position [359, 0]
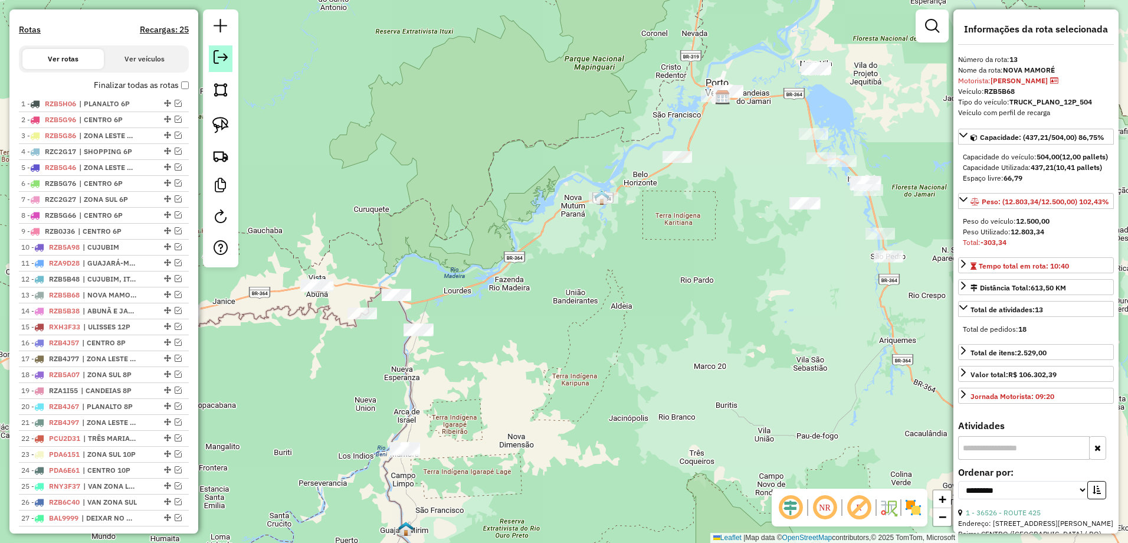
click at [227, 58] on em at bounding box center [221, 57] width 14 height 14
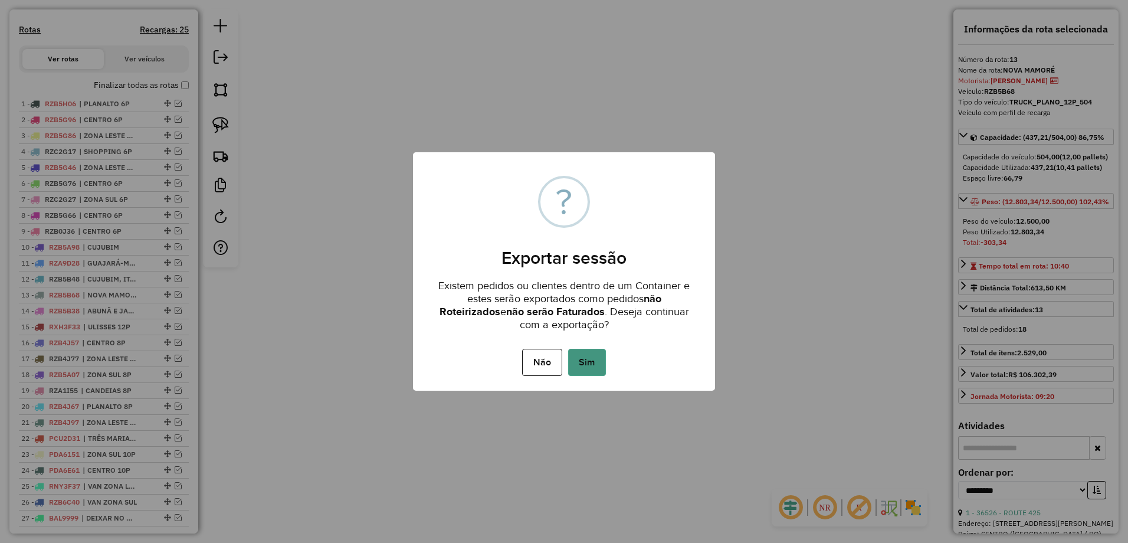
click at [583, 370] on button "Sim" at bounding box center [587, 362] width 38 height 27
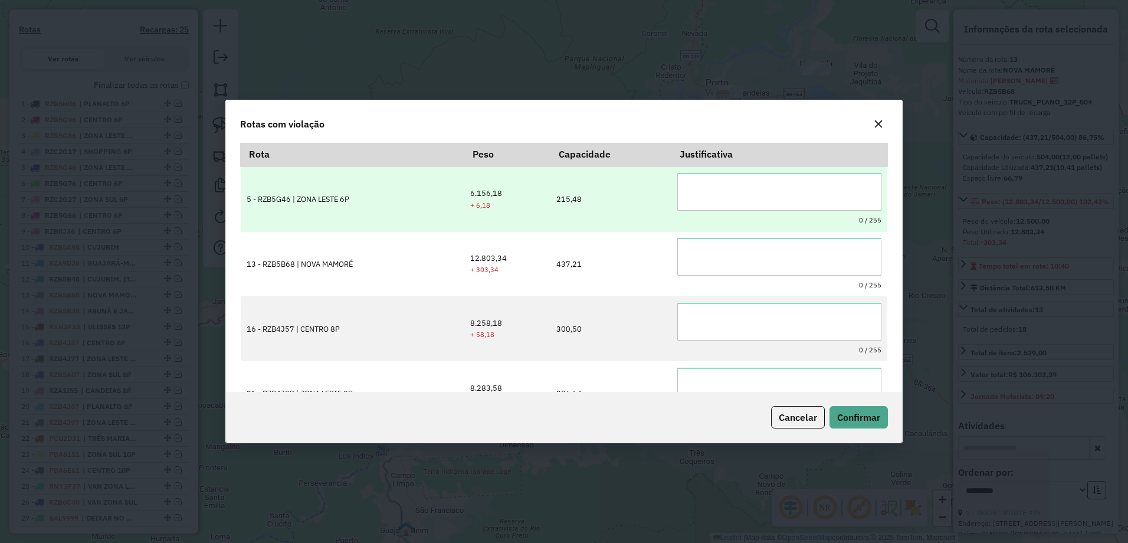
scroll to position [0, 0]
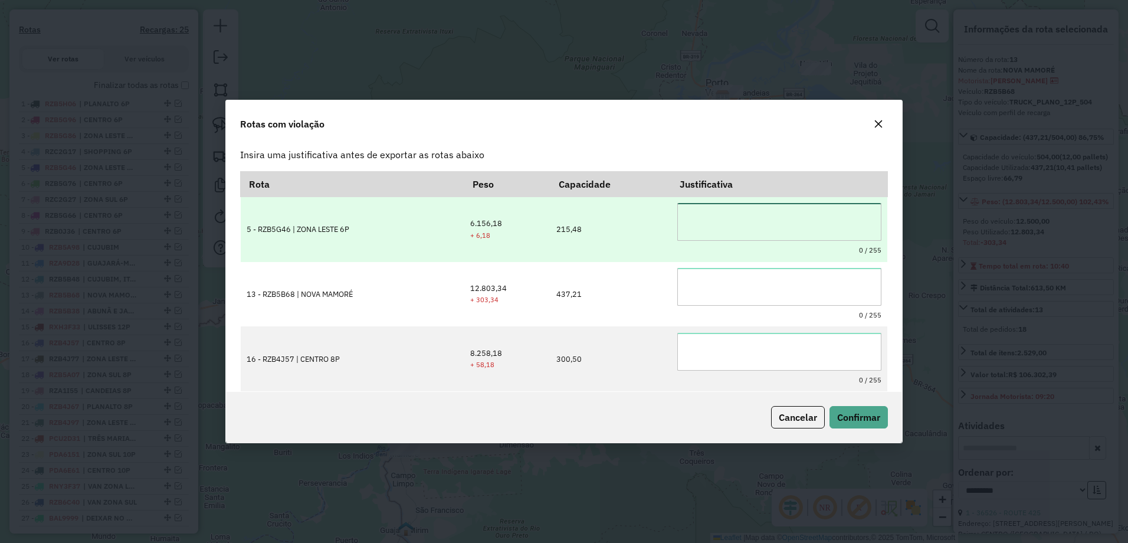
click at [740, 222] on textarea at bounding box center [778, 222] width 203 height 38
drag, startPoint x: 763, startPoint y: 214, endPoint x: 671, endPoint y: 221, distance: 92.3
click at [671, 221] on td "**********" at bounding box center [779, 229] width 216 height 65
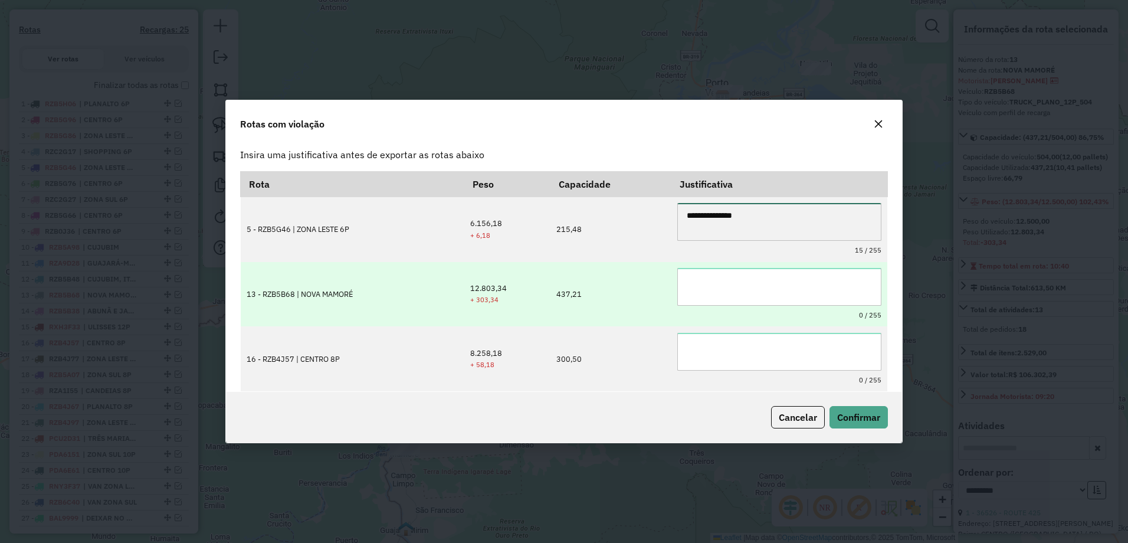
type textarea "**********"
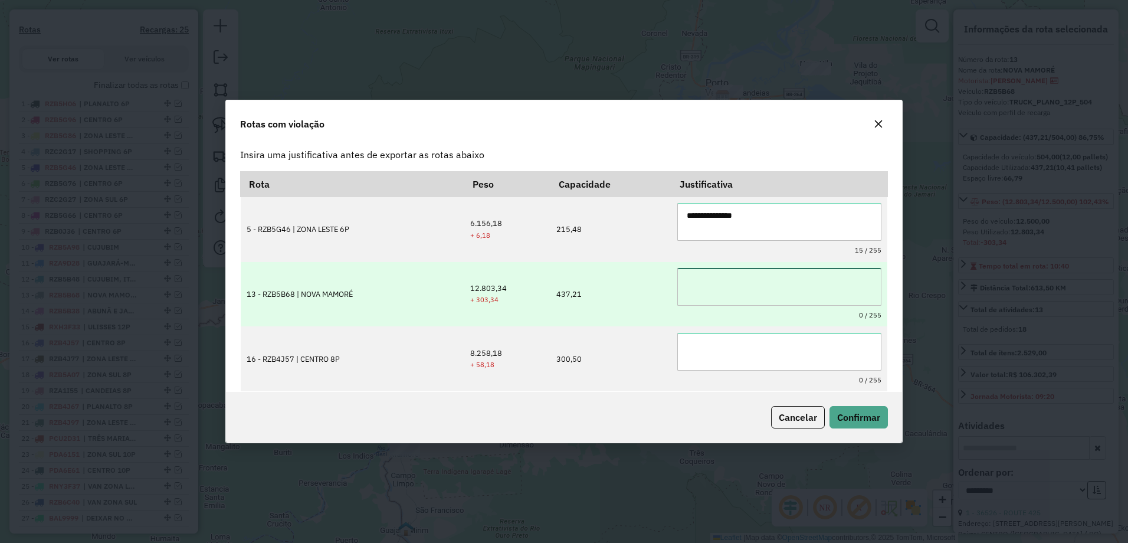
click at [730, 290] on textarea at bounding box center [778, 287] width 203 height 38
paste textarea "**********"
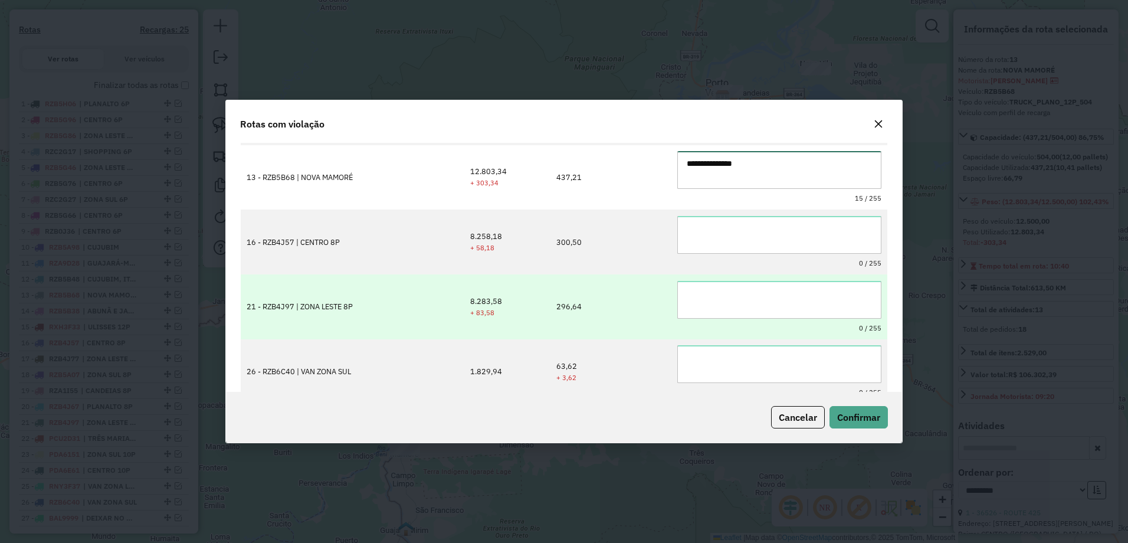
scroll to position [118, 0]
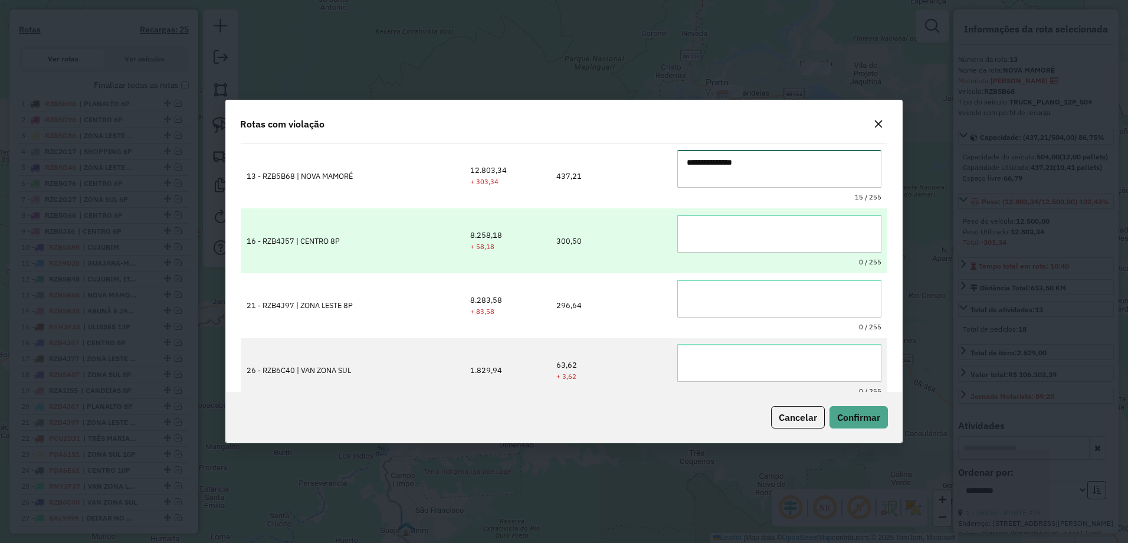
type textarea "**********"
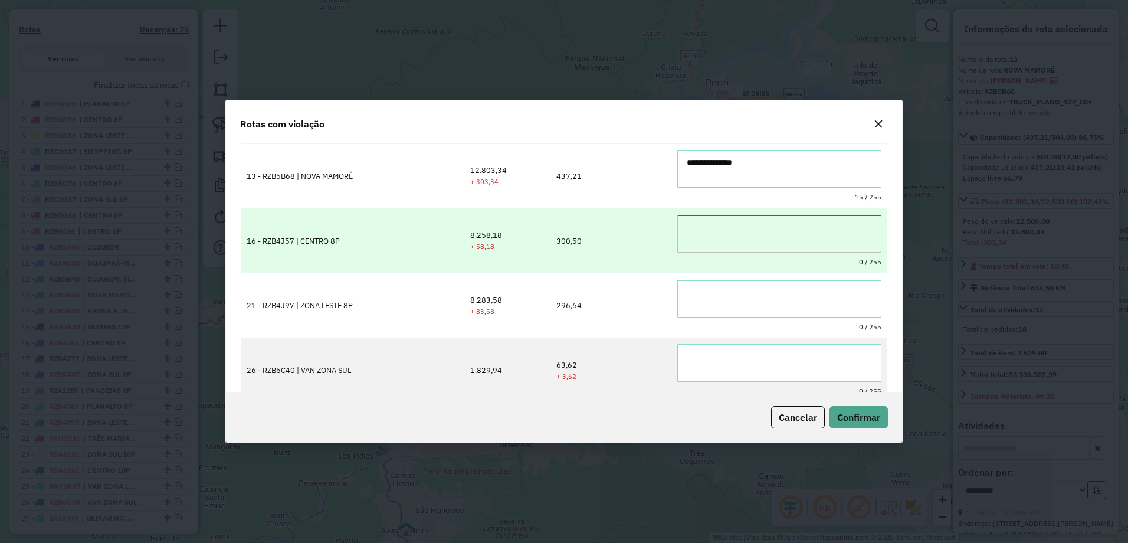
click at [733, 229] on textarea at bounding box center [778, 234] width 203 height 38
paste textarea "**********"
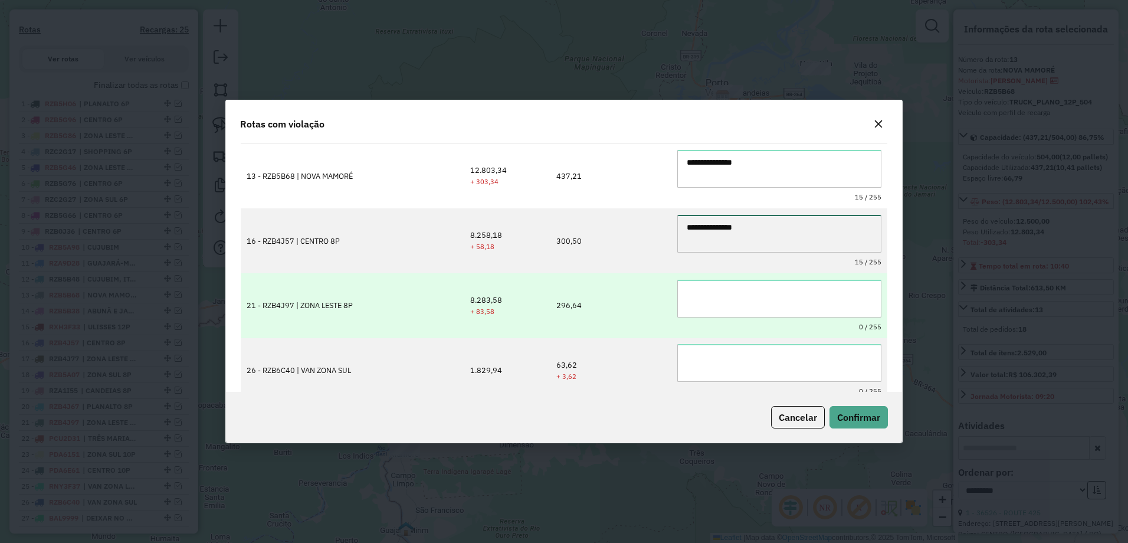
type textarea "**********"
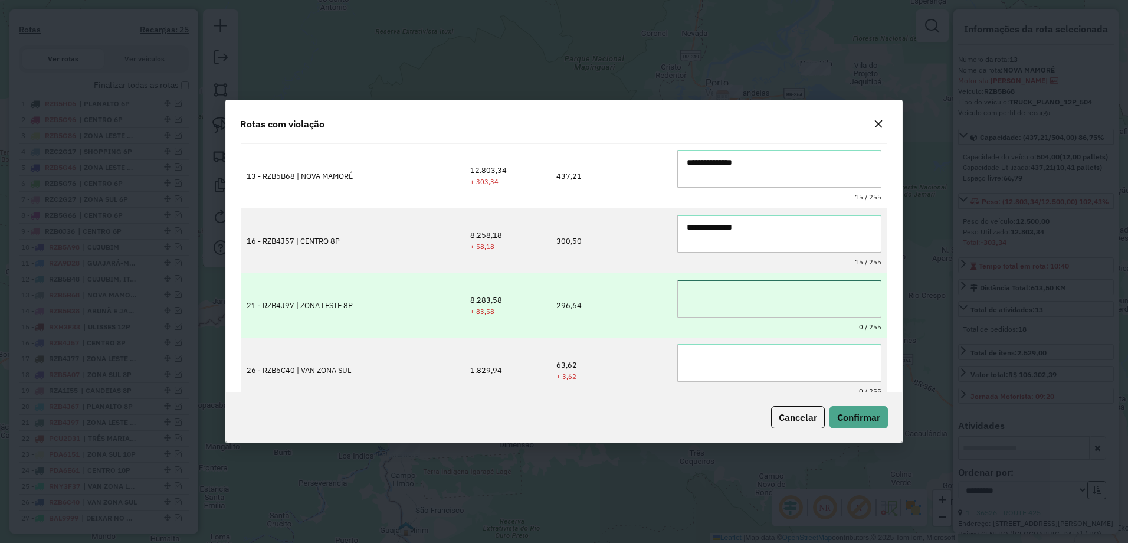
click at [735, 299] on textarea at bounding box center [778, 299] width 203 height 38
paste textarea "**********"
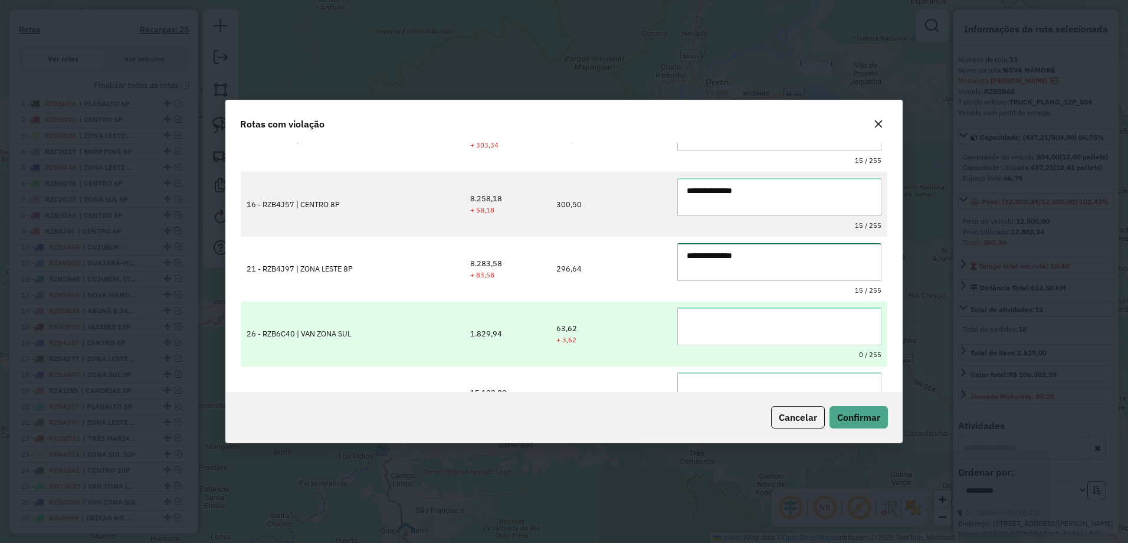
scroll to position [194, 0]
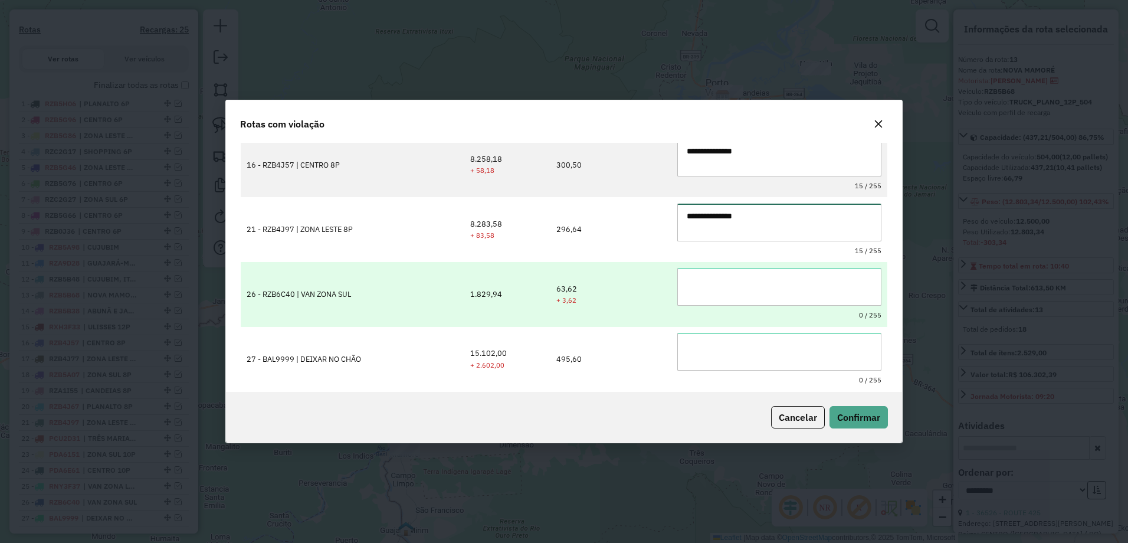
type textarea "**********"
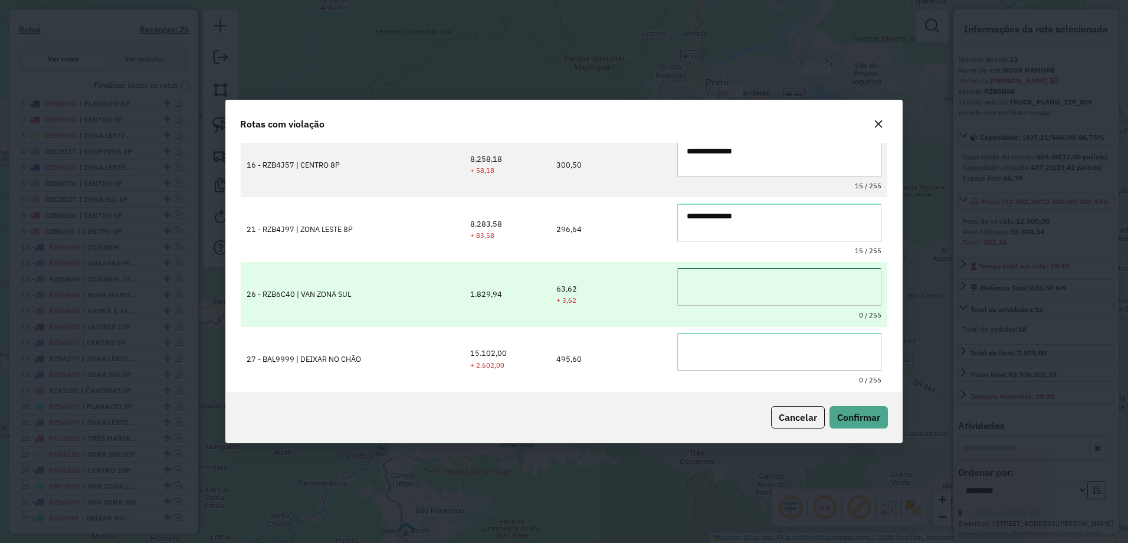
click at [726, 303] on textarea at bounding box center [778, 287] width 203 height 38
paste textarea "**********"
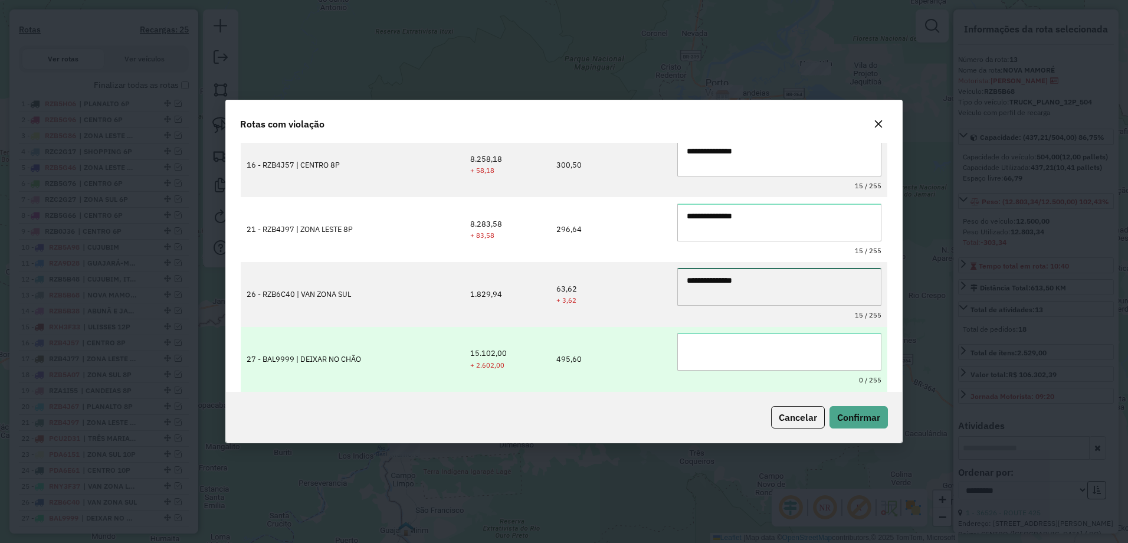
type textarea "**********"
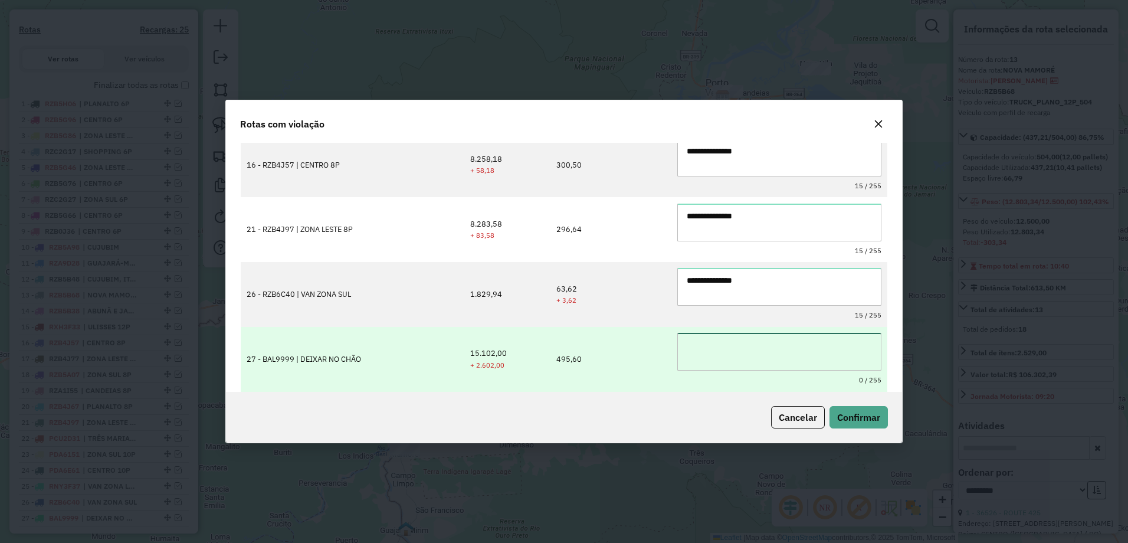
click at [722, 343] on textarea at bounding box center [778, 352] width 203 height 38
paste textarea "**********"
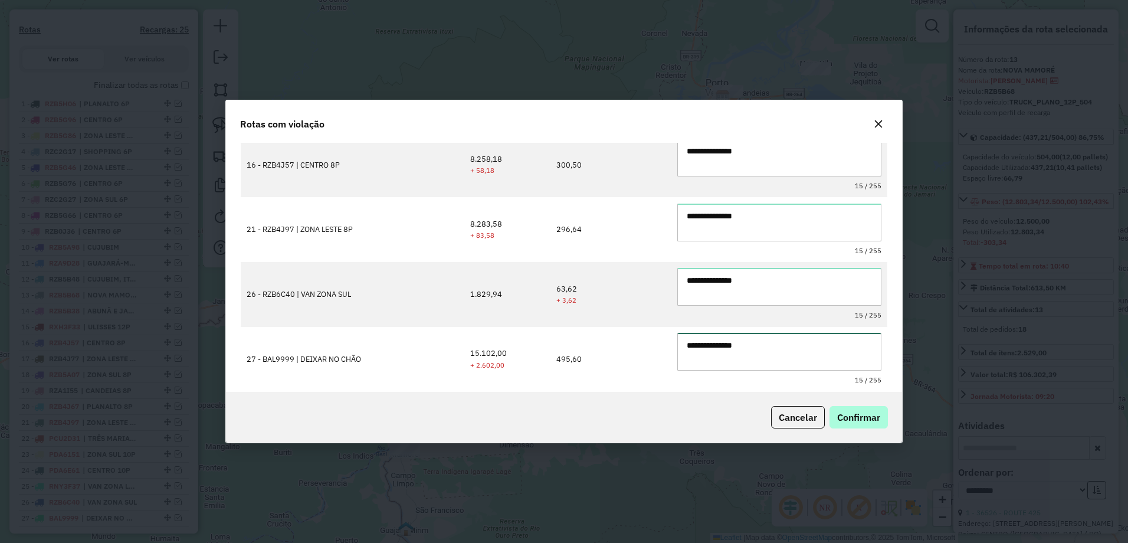
type textarea "**********"
click at [859, 420] on span "Confirmar" at bounding box center [858, 417] width 43 height 12
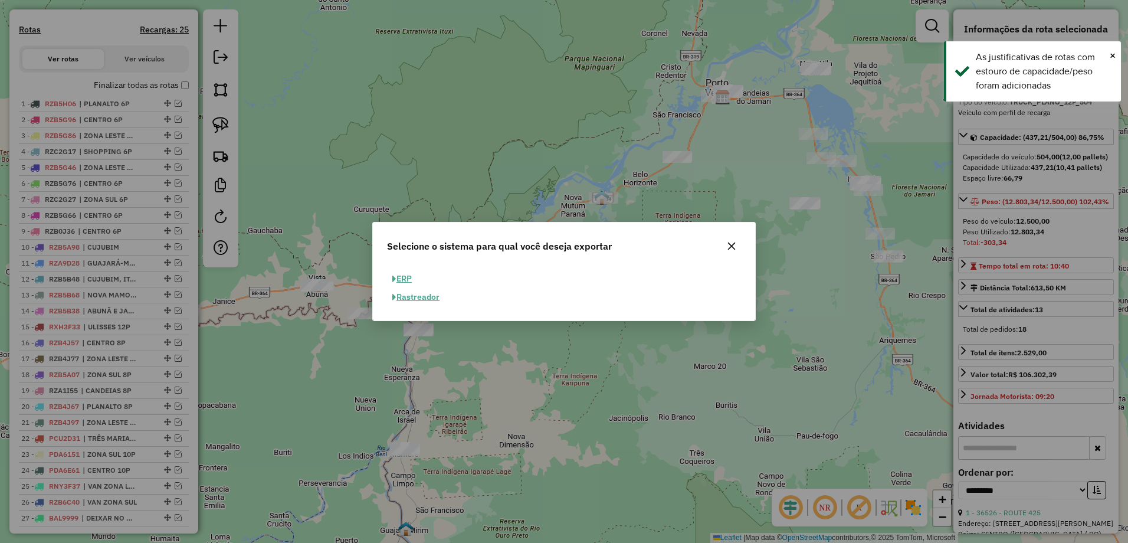
click at [407, 277] on button "ERP" at bounding box center [402, 279] width 30 height 18
select select "**"
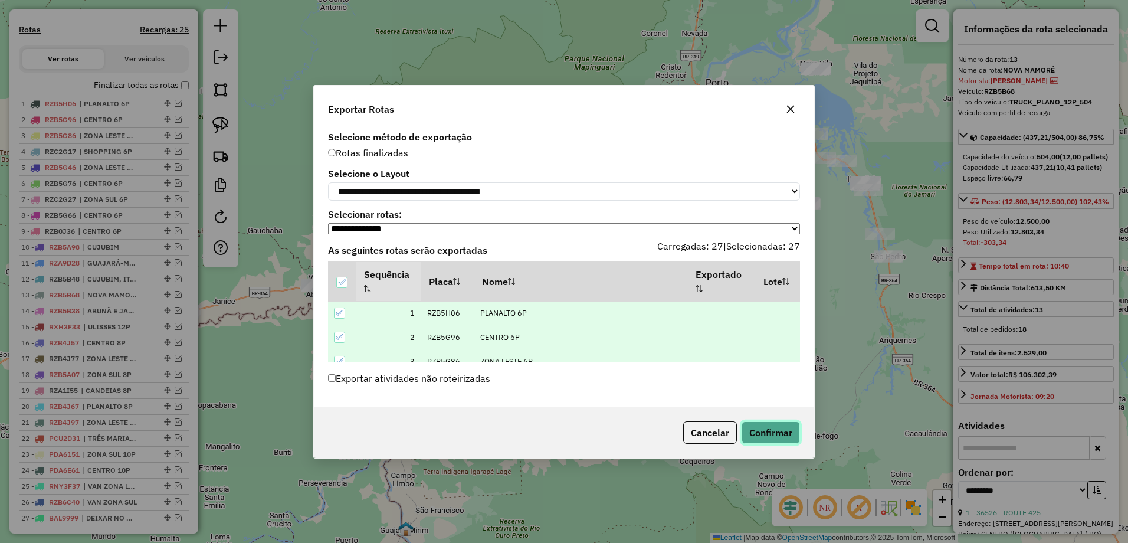
click at [789, 438] on button "Confirmar" at bounding box center [770, 432] width 58 height 22
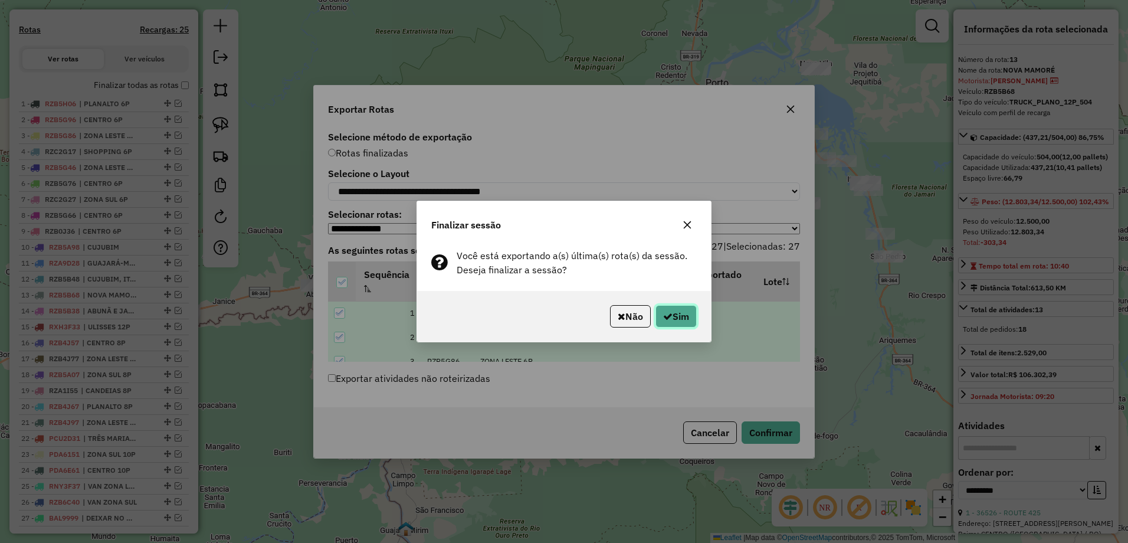
click at [681, 311] on button "Sim" at bounding box center [675, 316] width 41 height 22
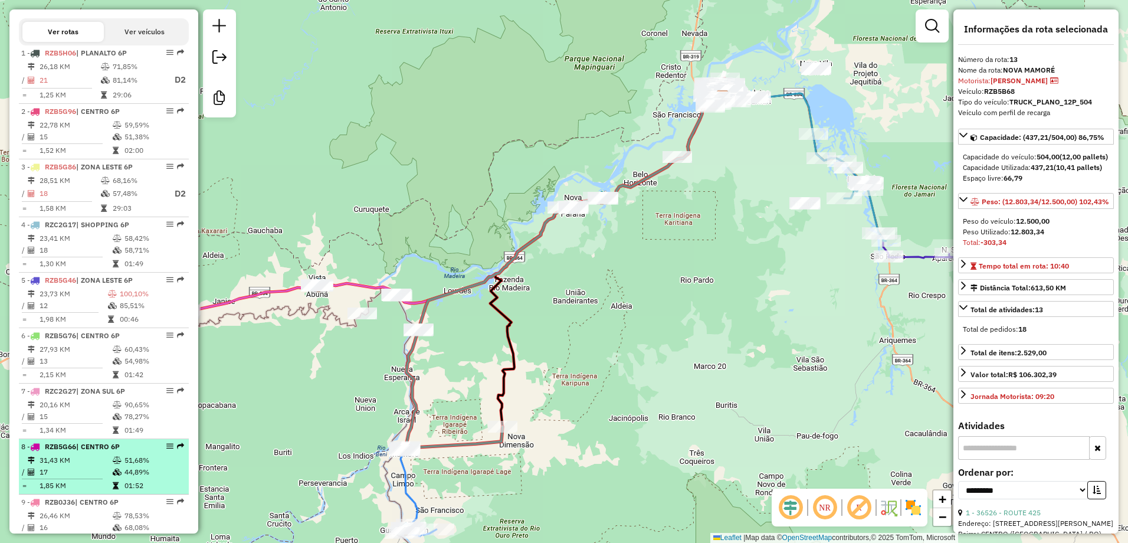
scroll to position [477, 0]
